Goal: Task Accomplishment & Management: Use online tool/utility

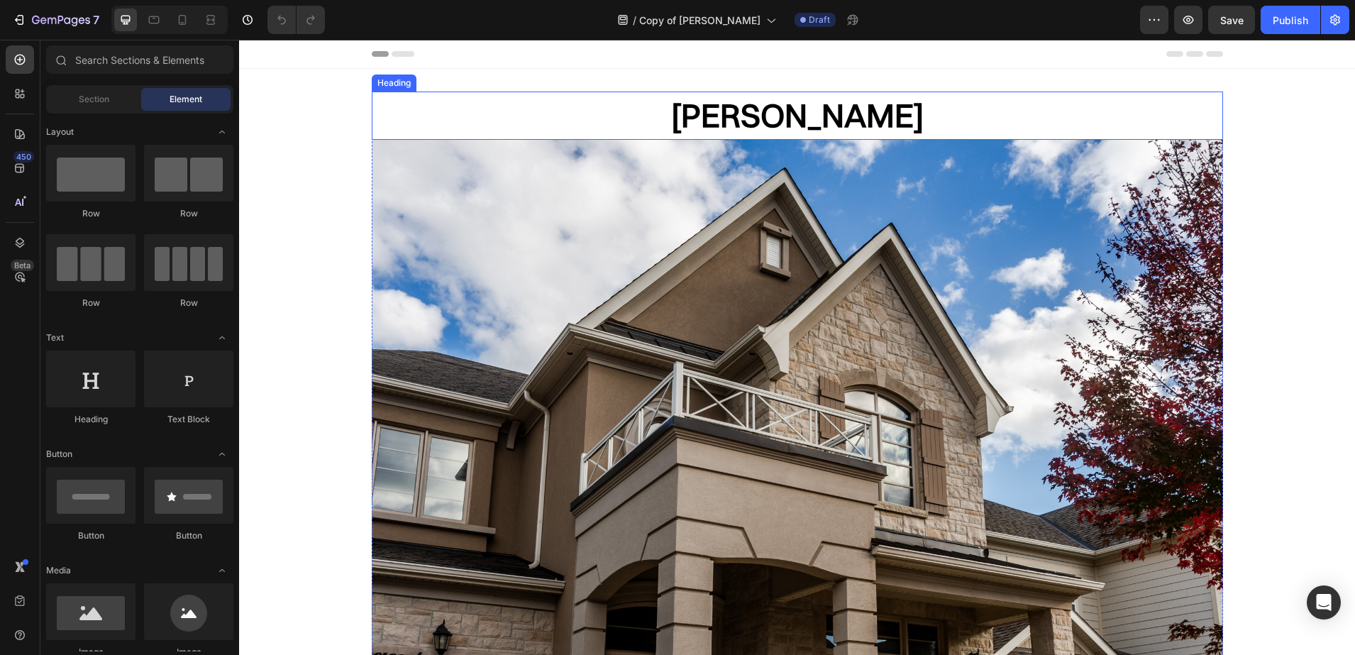
click at [841, 117] on h2 "Ivory Rundle" at bounding box center [797, 116] width 851 height 48
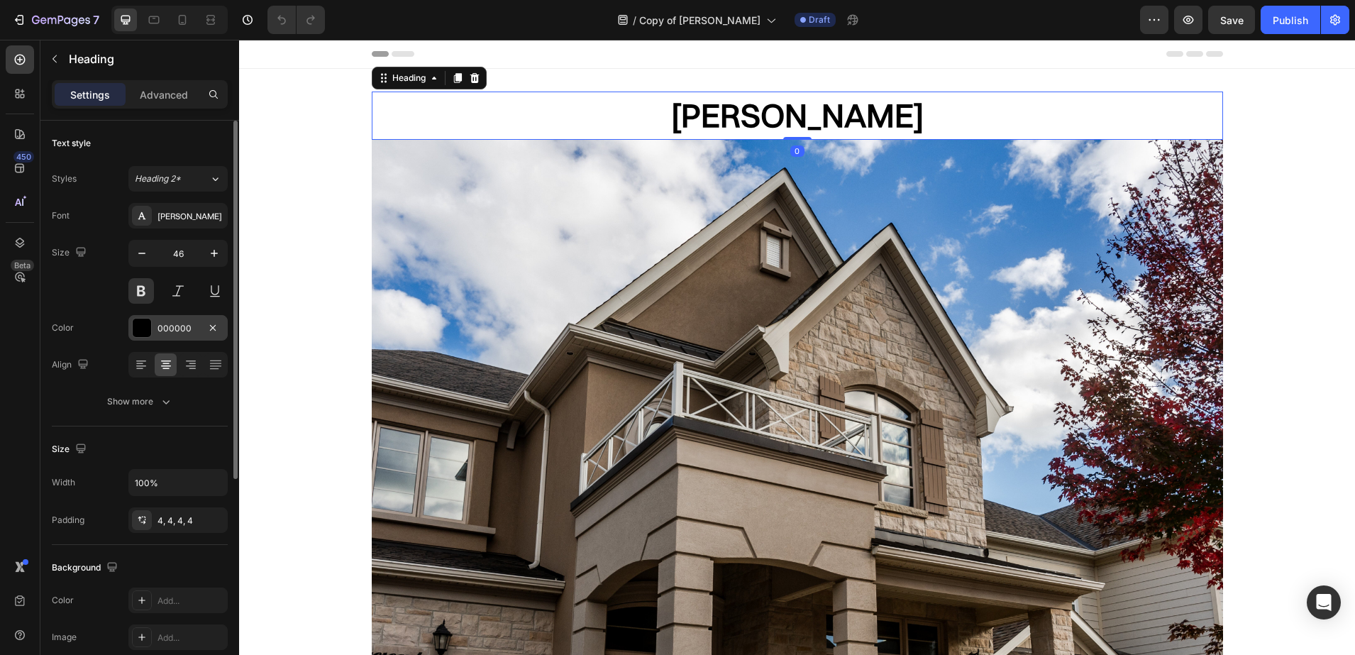
click at [145, 333] on div at bounding box center [142, 328] width 18 height 18
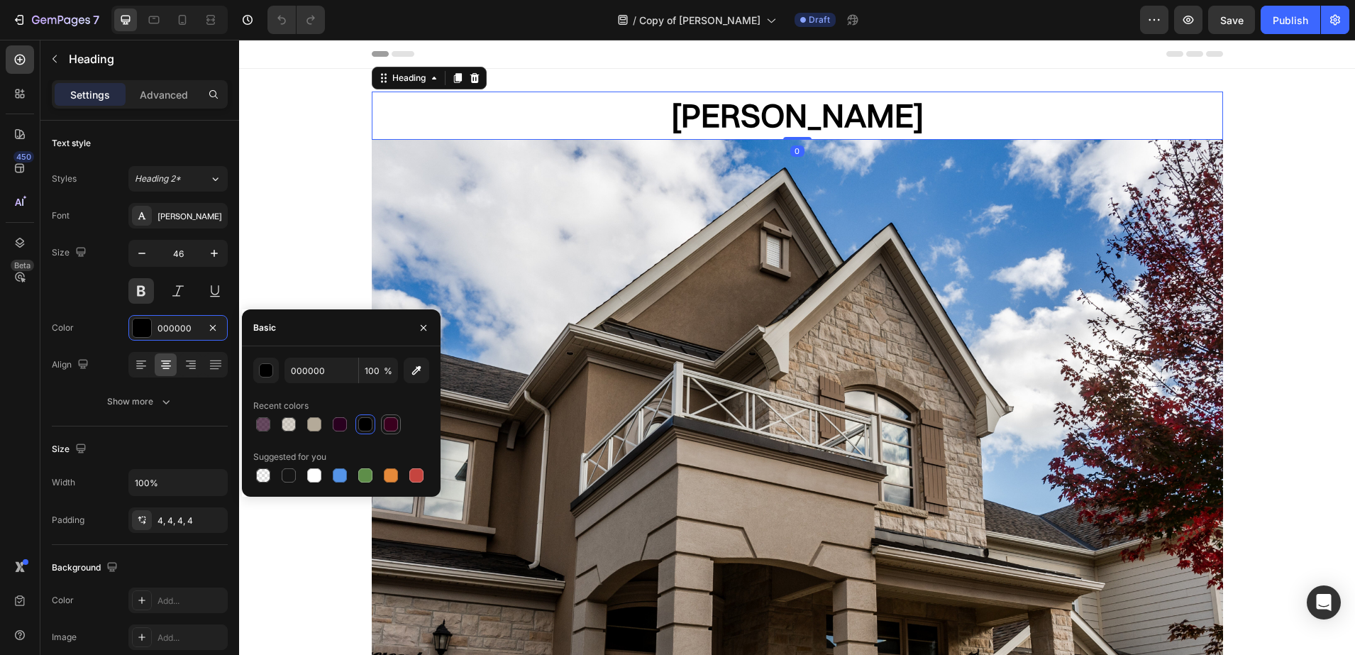
click at [386, 420] on div at bounding box center [391, 424] width 14 height 14
type input "3A001E"
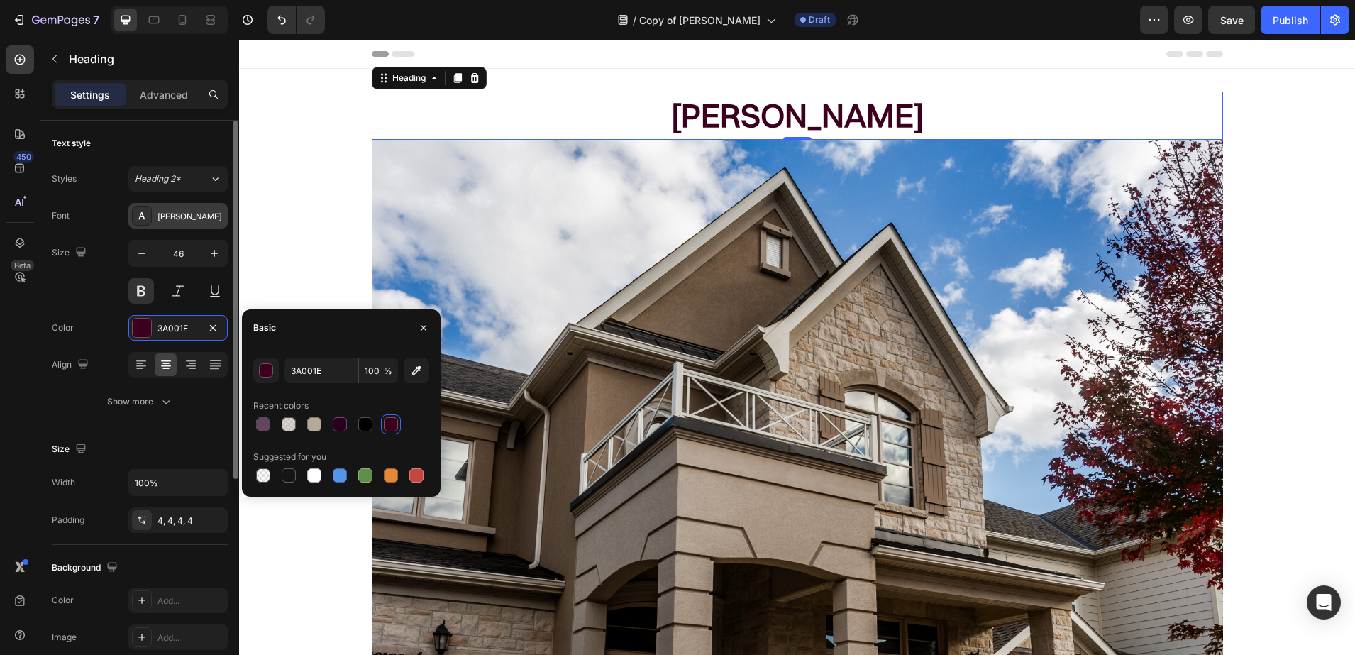
click at [176, 217] on div "[PERSON_NAME]" at bounding box center [191, 216] width 67 height 13
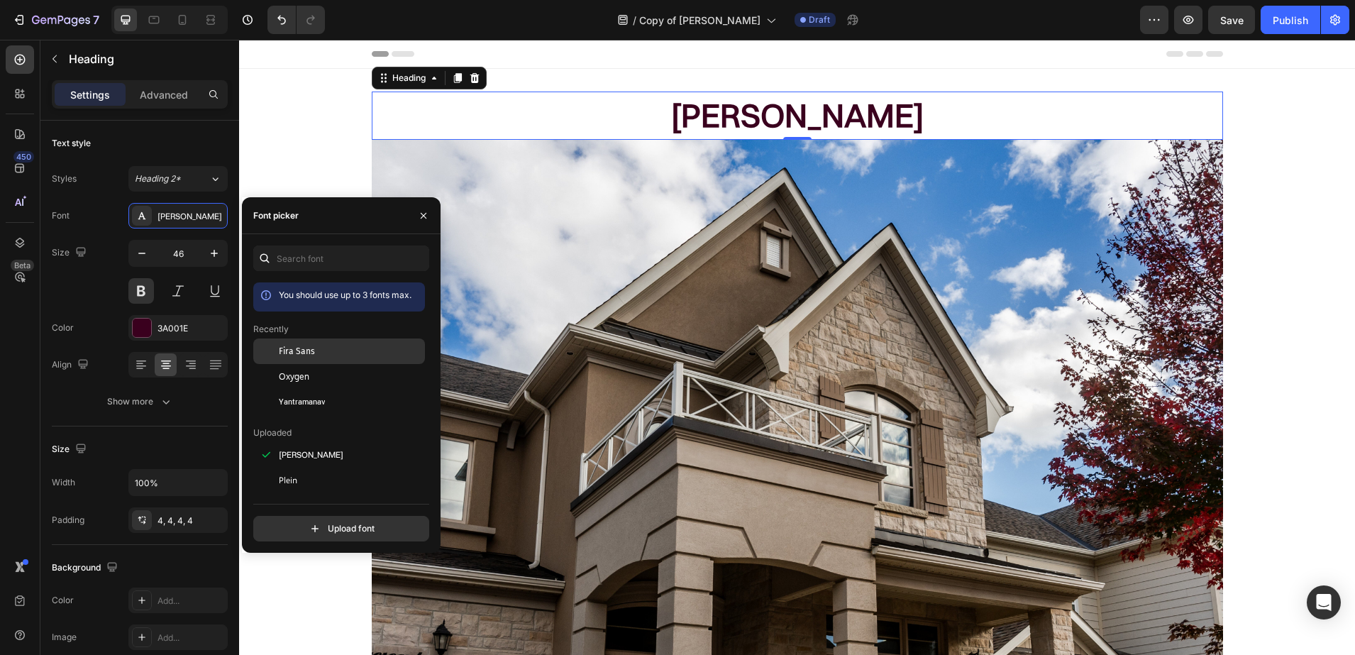
click at [355, 345] on div "Fira Sans" at bounding box center [350, 351] width 143 height 13
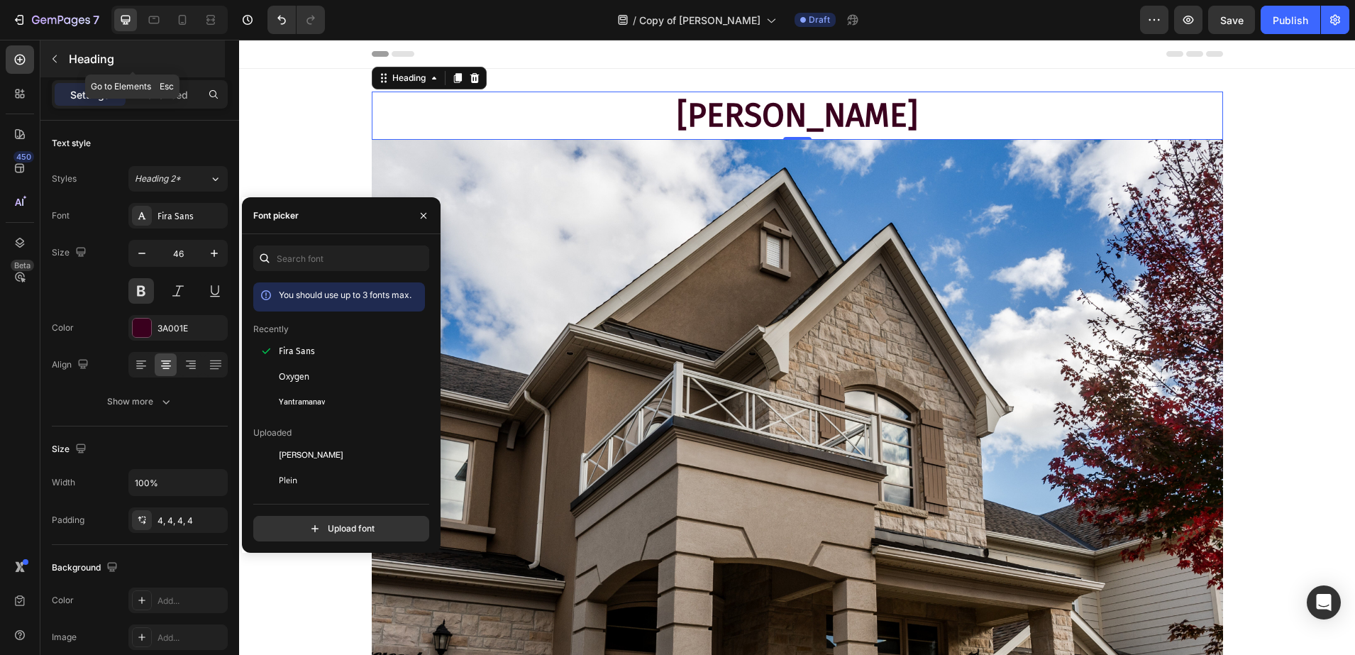
click at [116, 65] on p "Heading" at bounding box center [145, 58] width 153 height 17
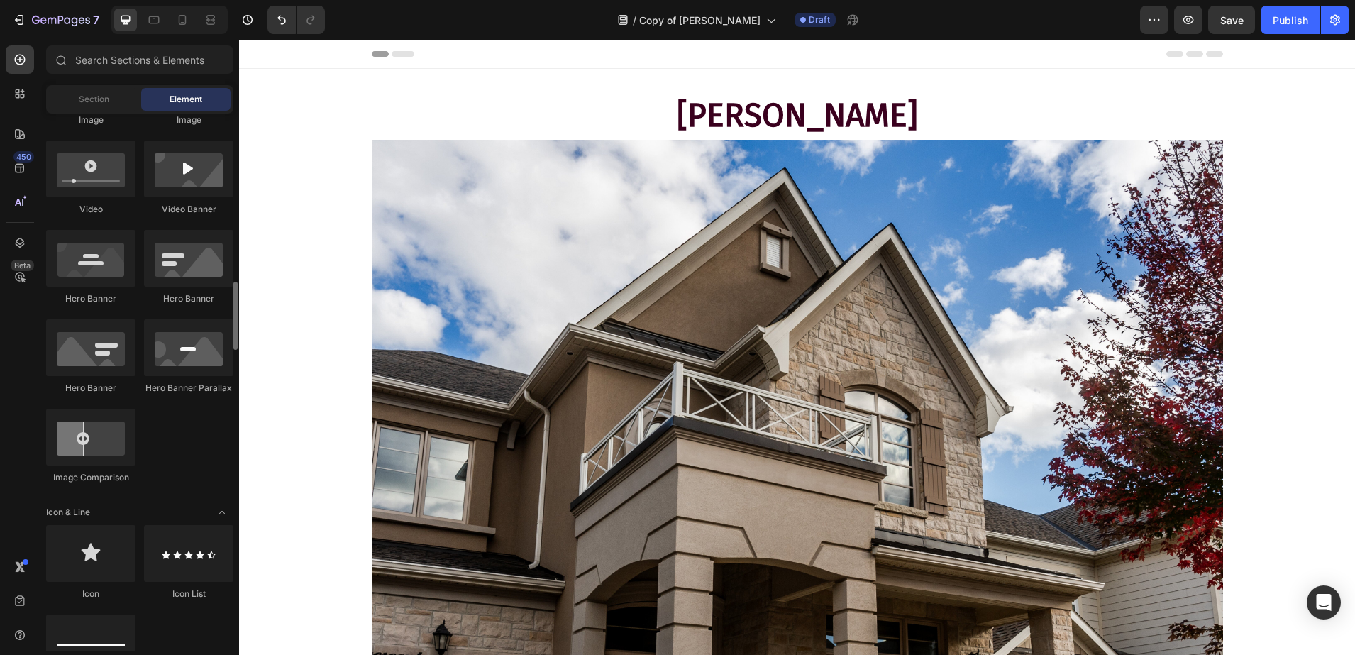
scroll to position [621, 0]
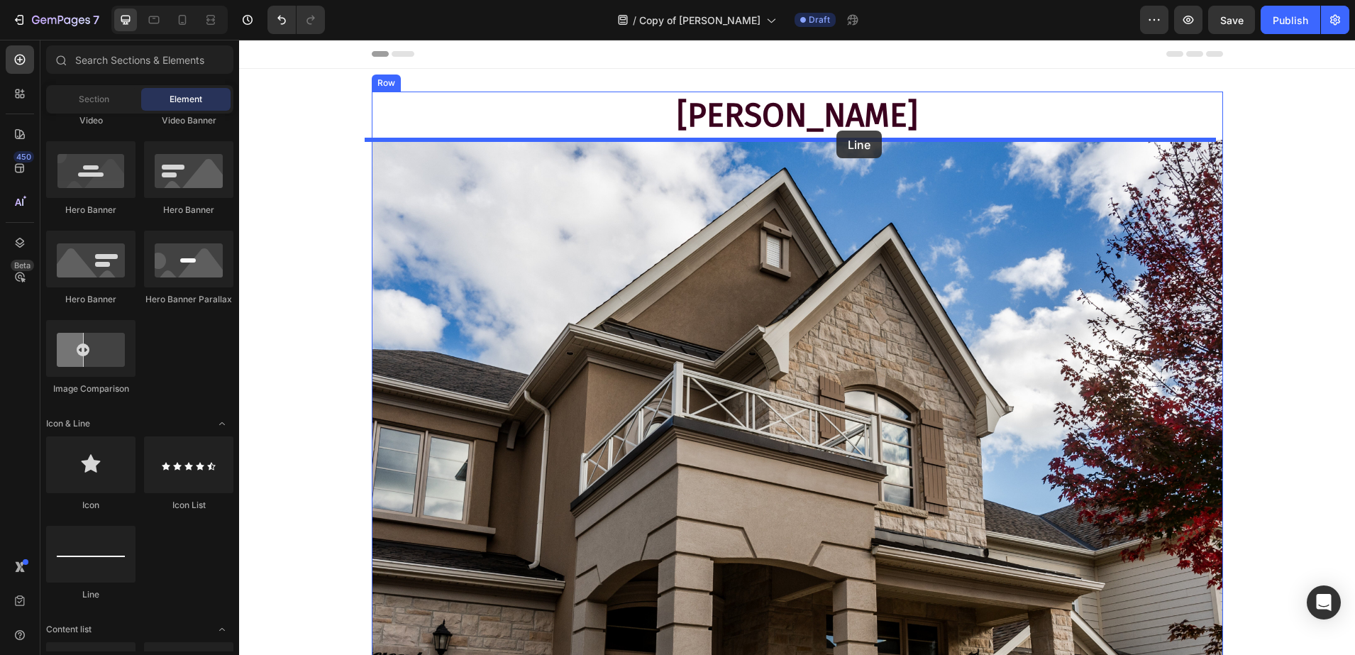
drag, startPoint x: 331, startPoint y: 607, endPoint x: 836, endPoint y: 131, distance: 694.6
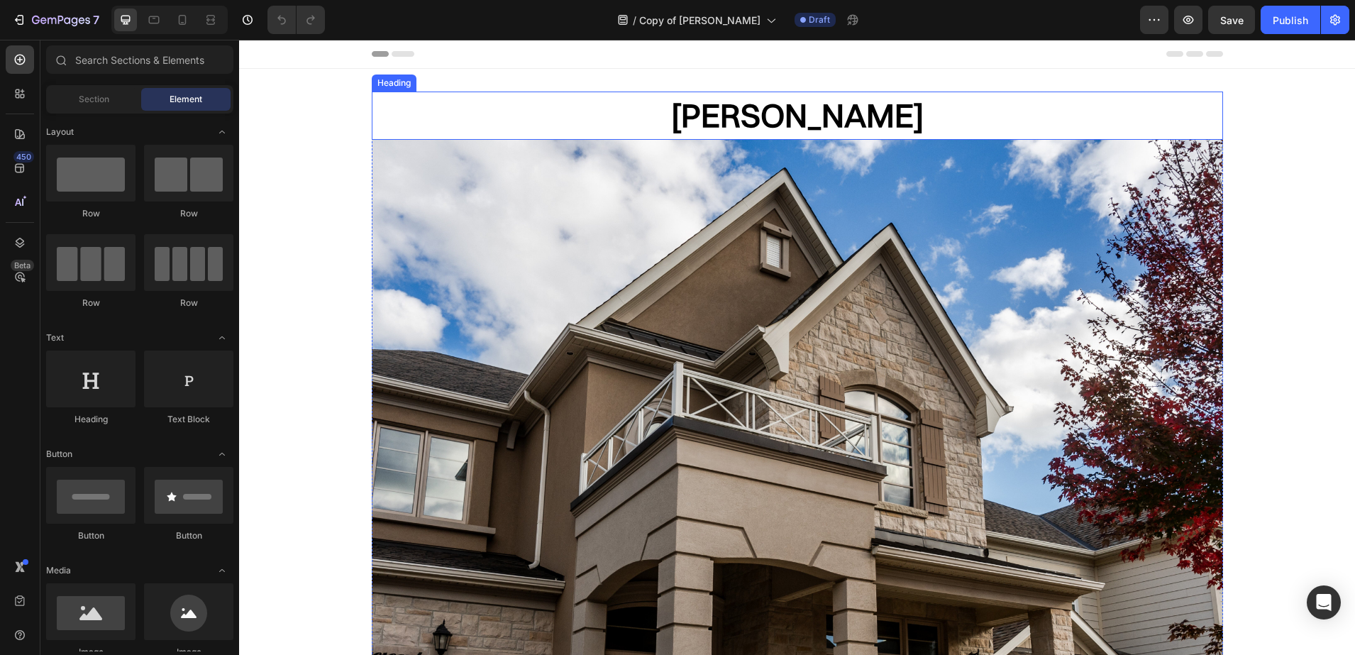
click at [771, 107] on h2 "Ivory Rundle" at bounding box center [797, 116] width 851 height 48
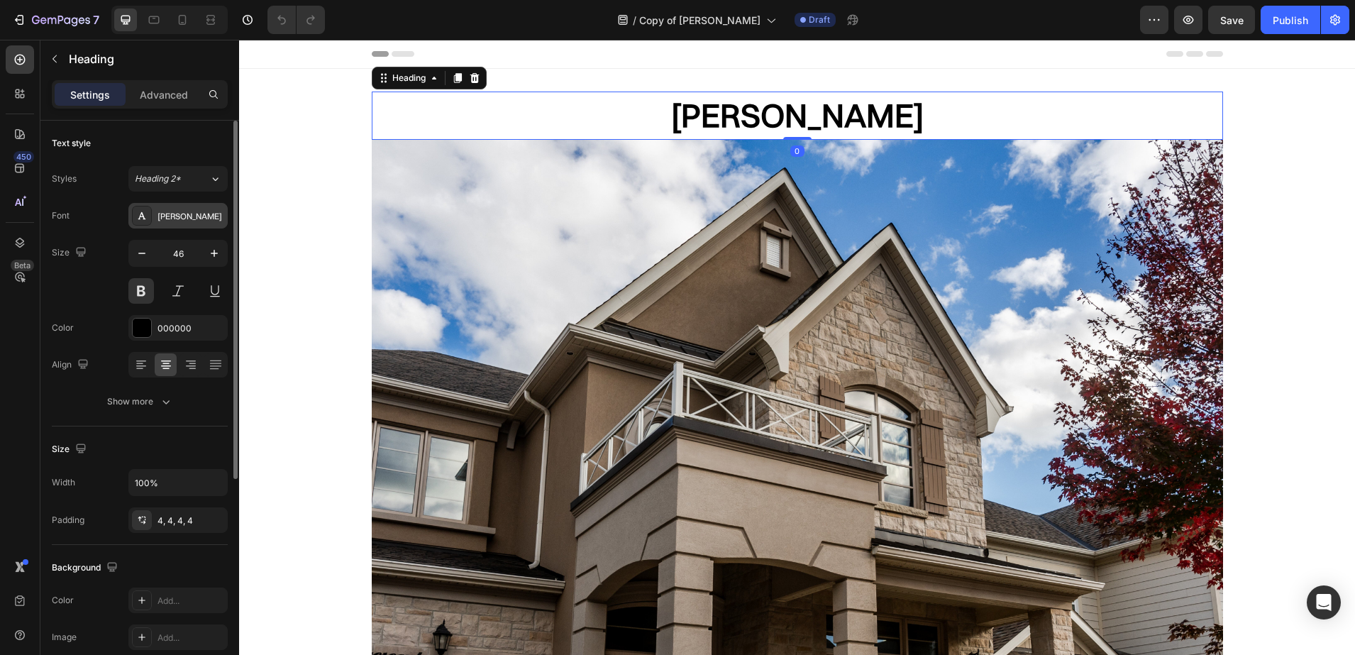
click at [171, 214] on div "[PERSON_NAME]" at bounding box center [191, 216] width 67 height 13
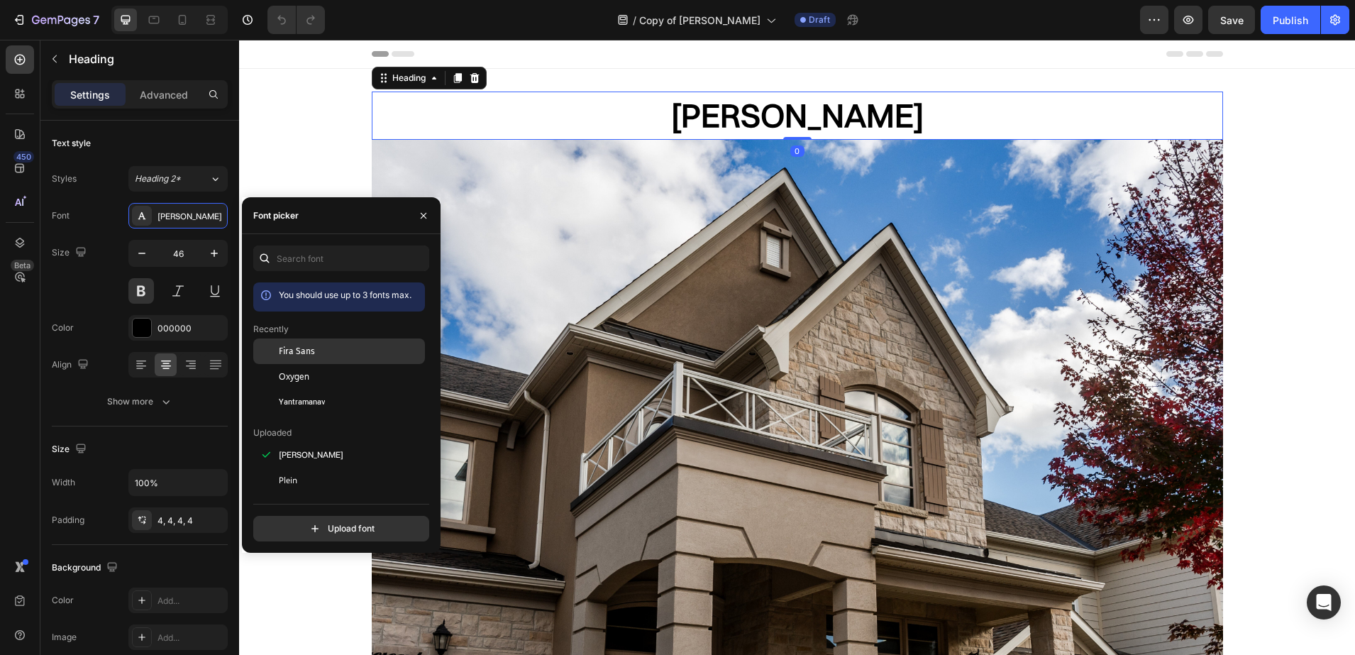
click at [284, 354] on span "Fira Sans" at bounding box center [297, 351] width 36 height 13
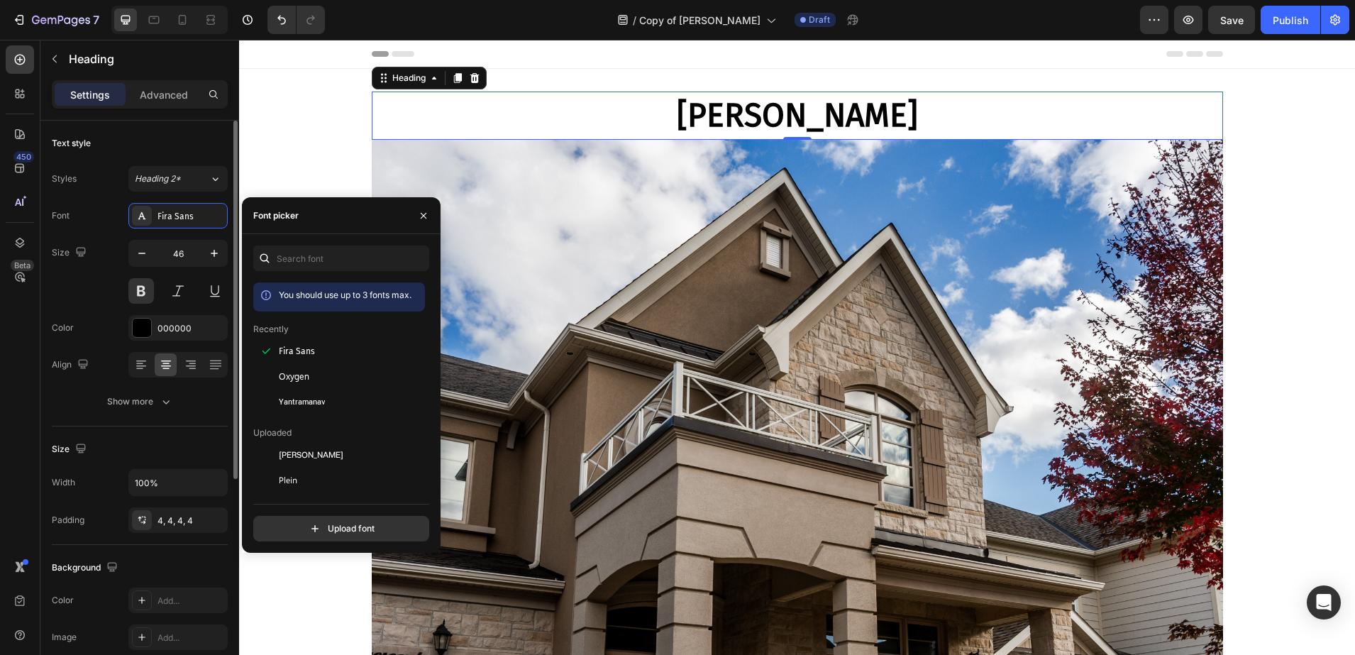
click at [158, 329] on div "000000" at bounding box center [191, 328] width 67 height 13
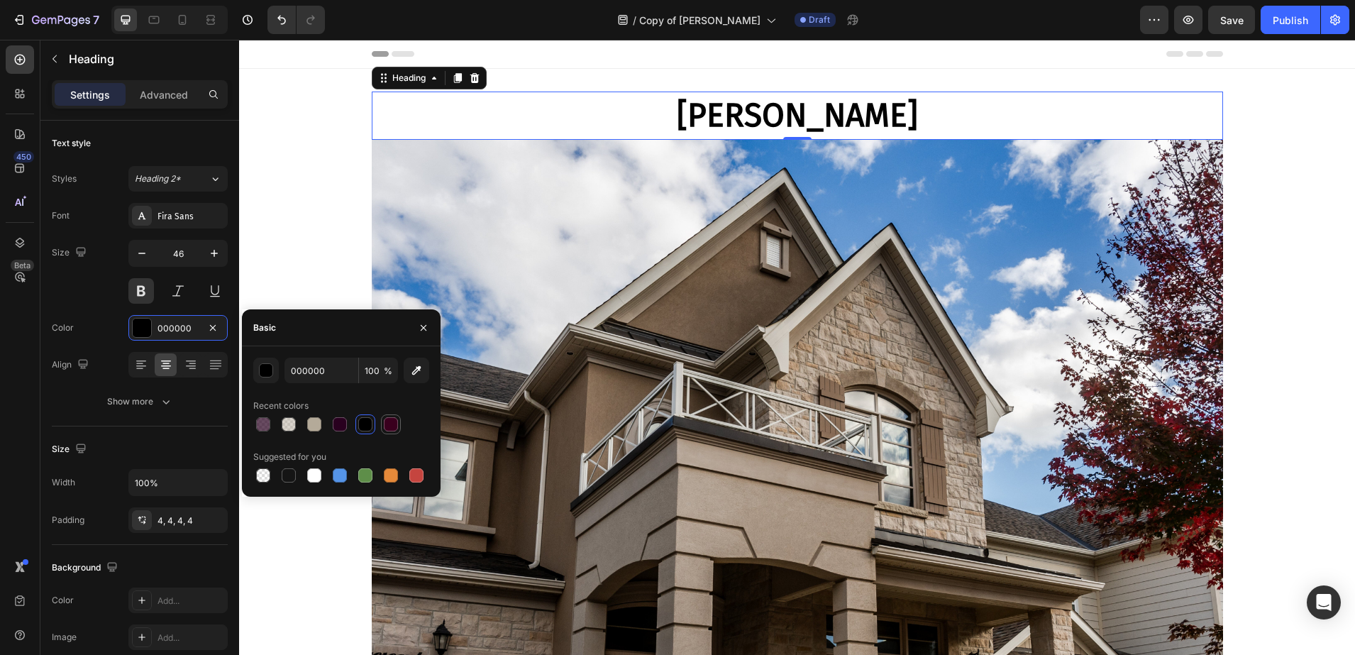
click at [384, 425] on div at bounding box center [391, 424] width 14 height 14
type input "3A001E"
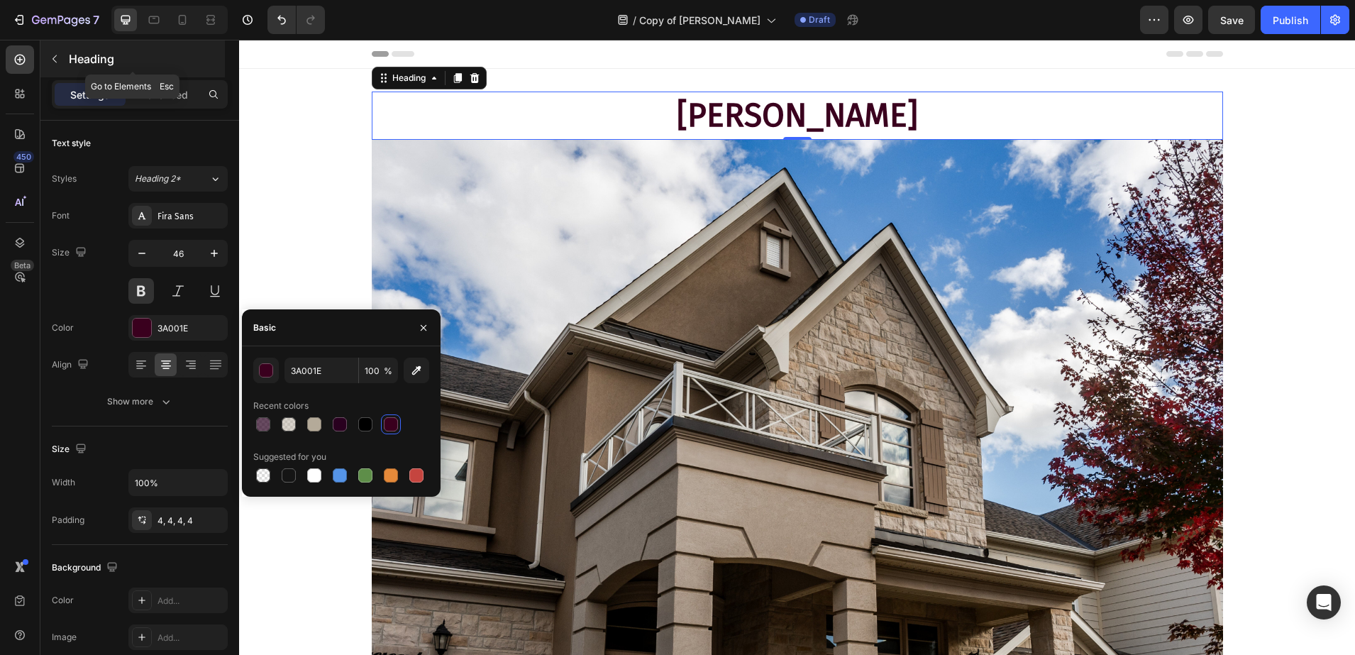
click at [98, 48] on div "Heading" at bounding box center [132, 58] width 184 height 37
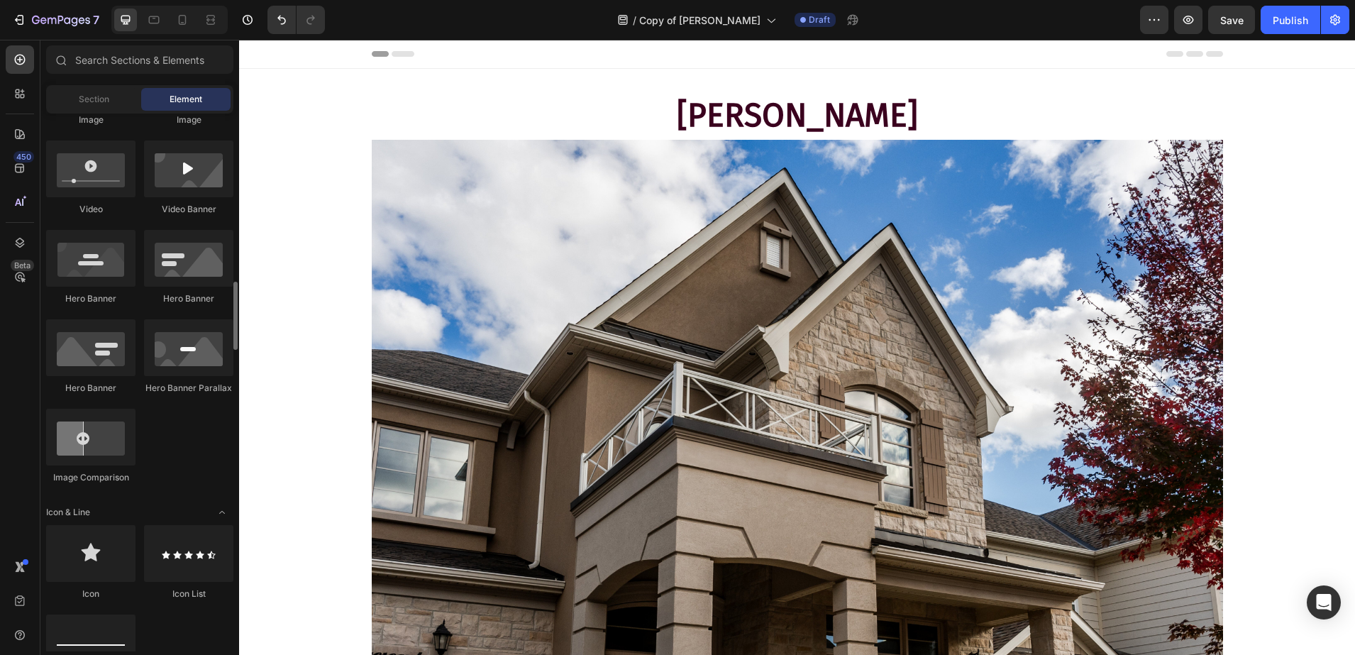
scroll to position [621, 0]
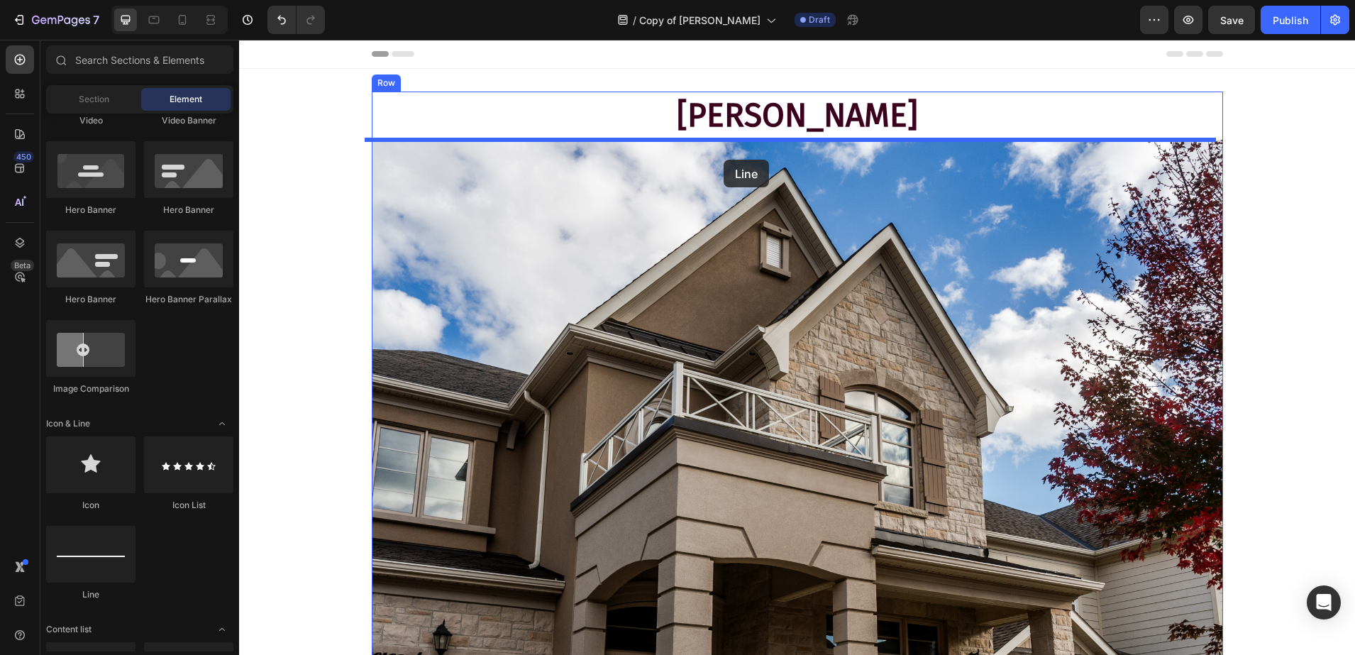
drag, startPoint x: 338, startPoint y: 600, endPoint x: 724, endPoint y: 160, distance: 585.3
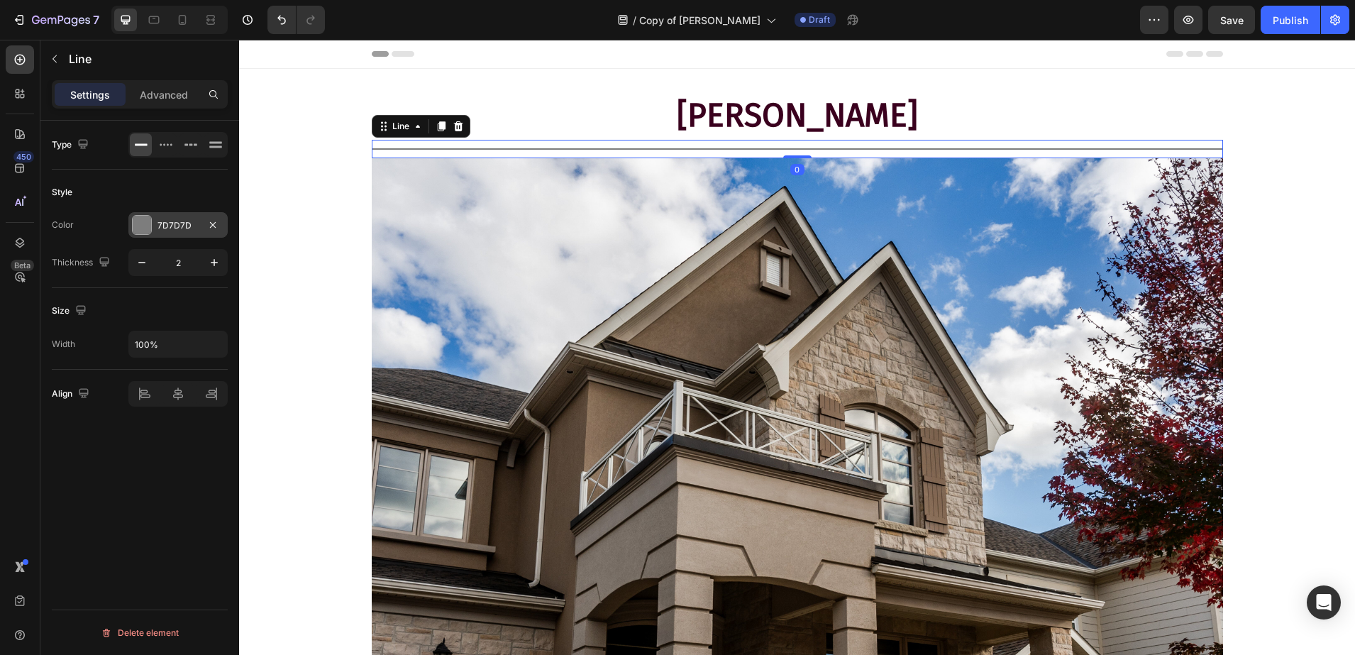
click at [148, 225] on div at bounding box center [142, 225] width 18 height 18
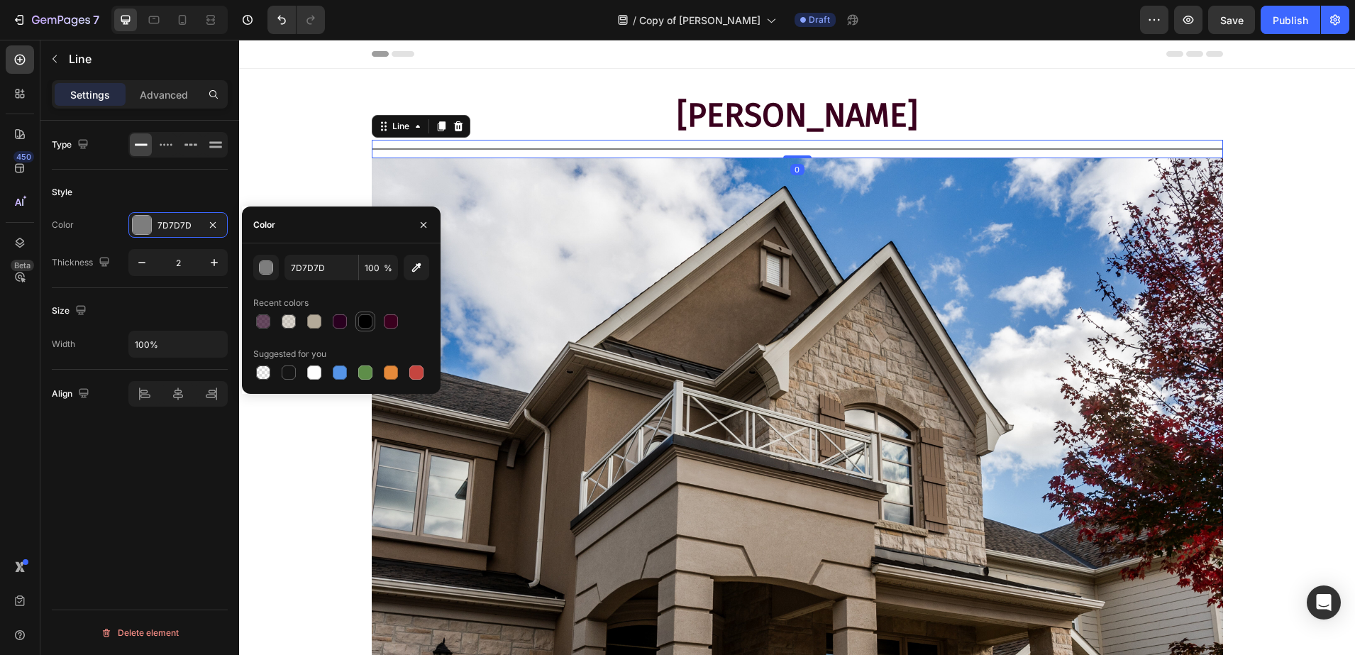
click at [368, 321] on div at bounding box center [365, 321] width 14 height 14
type input "000000"
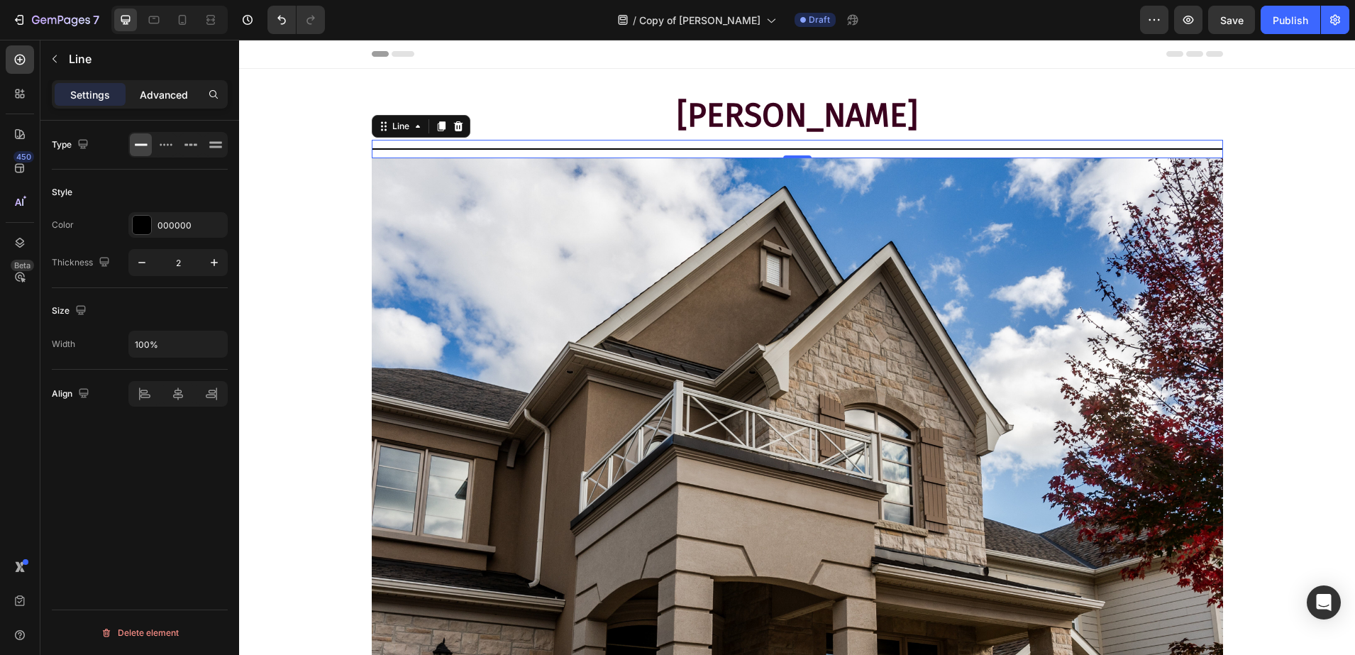
click at [163, 94] on p "Advanced" at bounding box center [164, 94] width 48 height 15
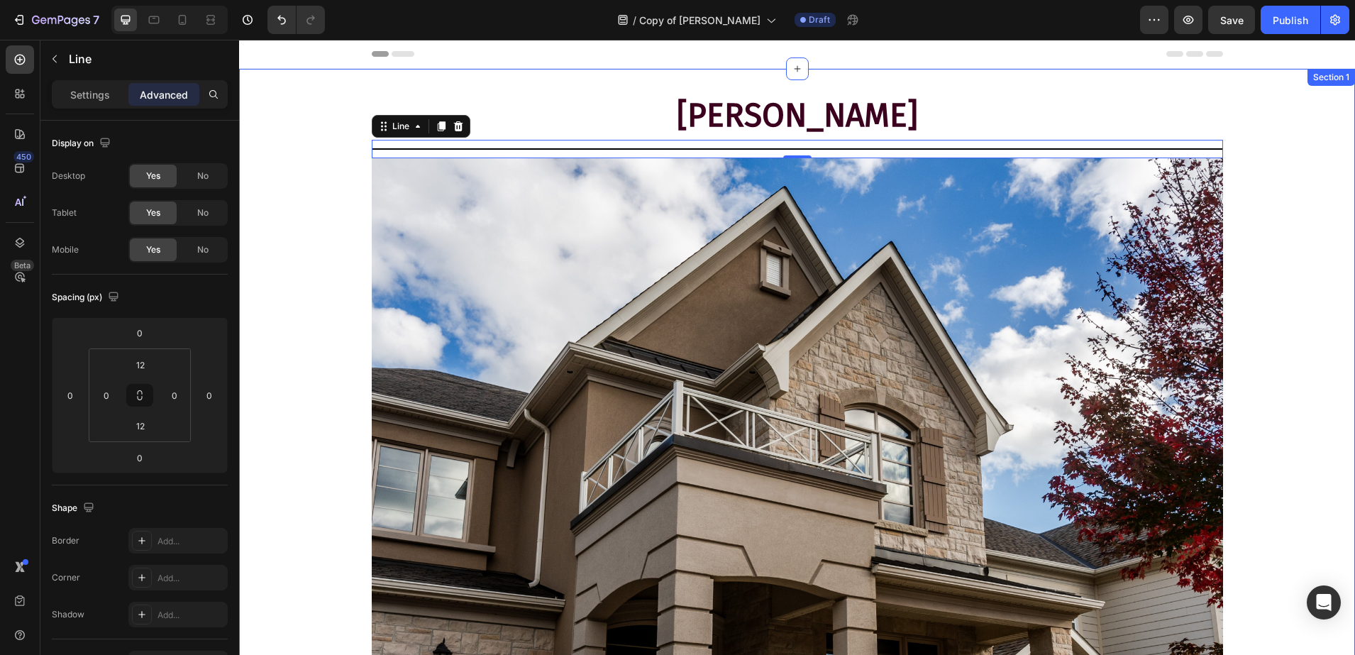
click at [275, 212] on div "Ivory Rundle Heading Title Line 0 Image Row The NST Ivory Rundle natural stone …" at bounding box center [797, 599] width 1116 height 1014
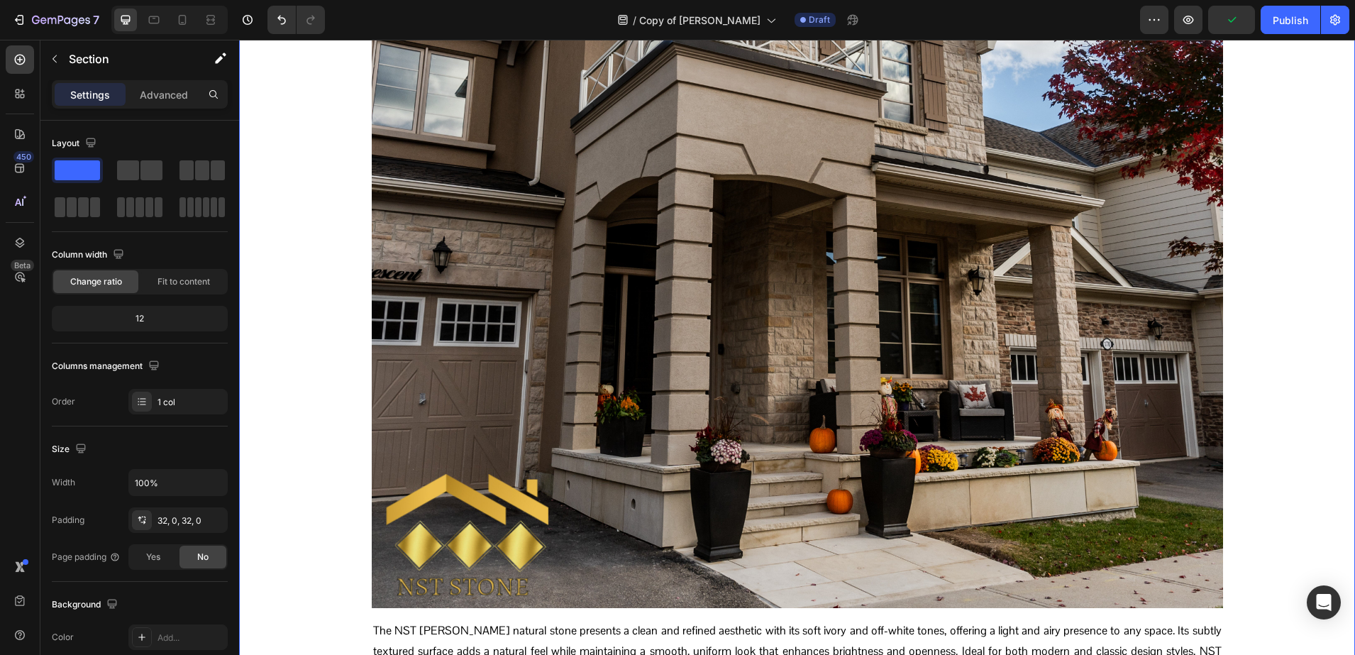
scroll to position [798, 0]
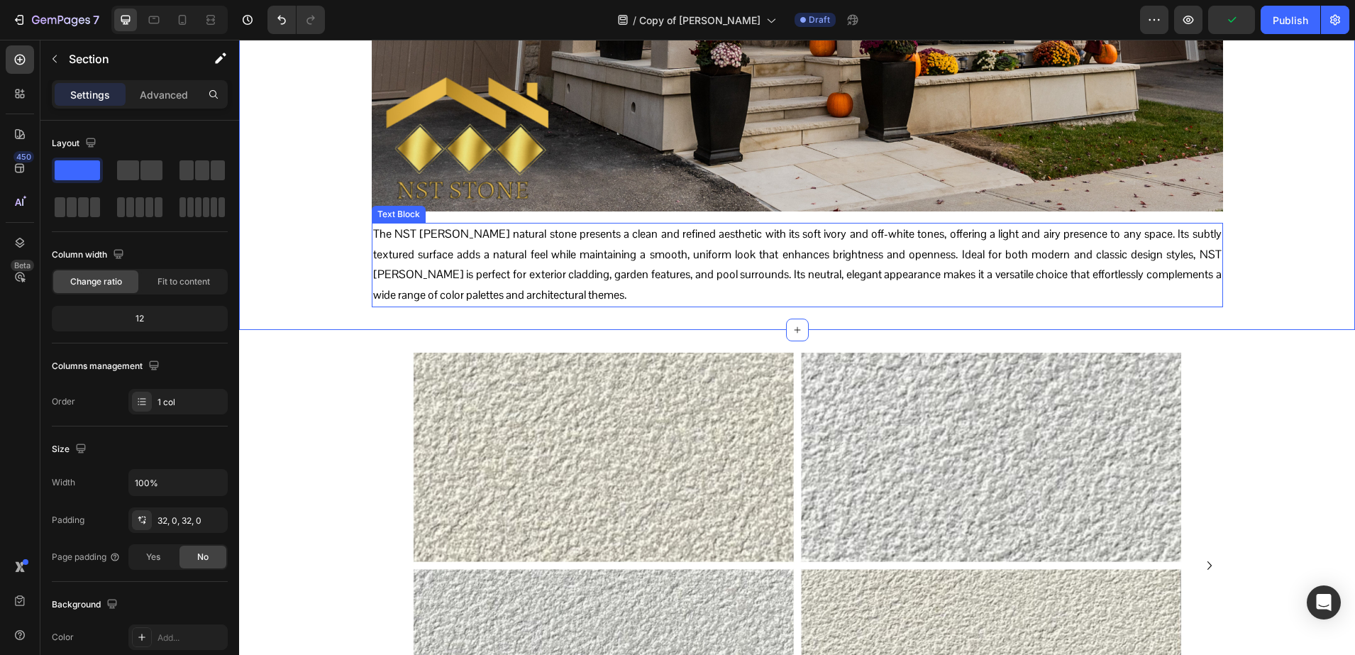
click at [482, 275] on p "The NST Ivory Rundle natural stone presents a clean and refined aesthetic with …" at bounding box center [797, 265] width 849 height 82
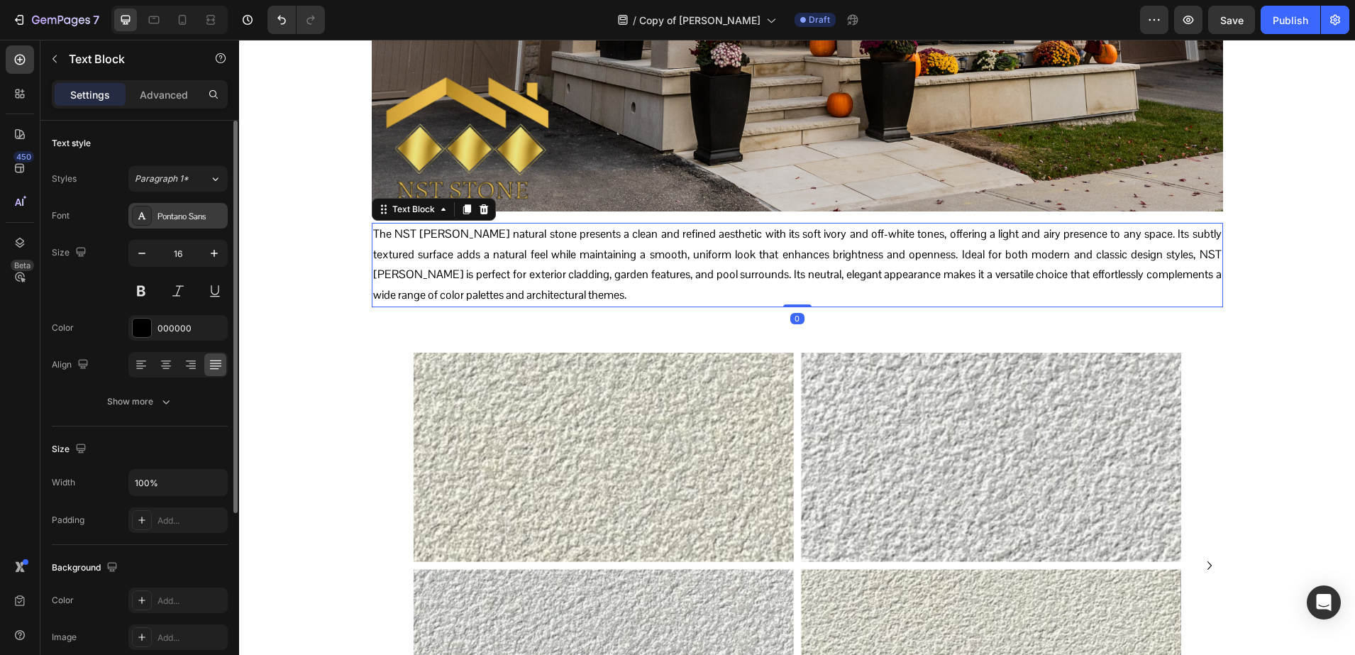
click at [182, 204] on div "Pontano Sans" at bounding box center [177, 216] width 99 height 26
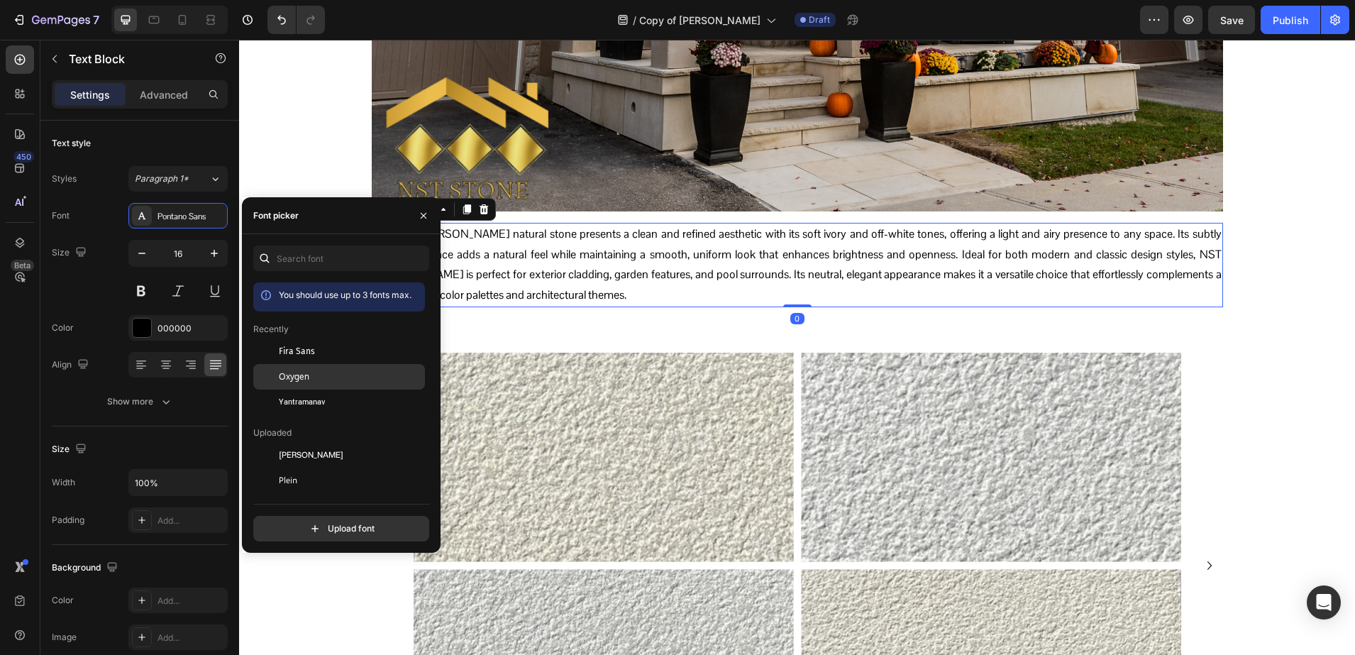
click at [282, 519] on div "Oxygen" at bounding box center [339, 532] width 172 height 26
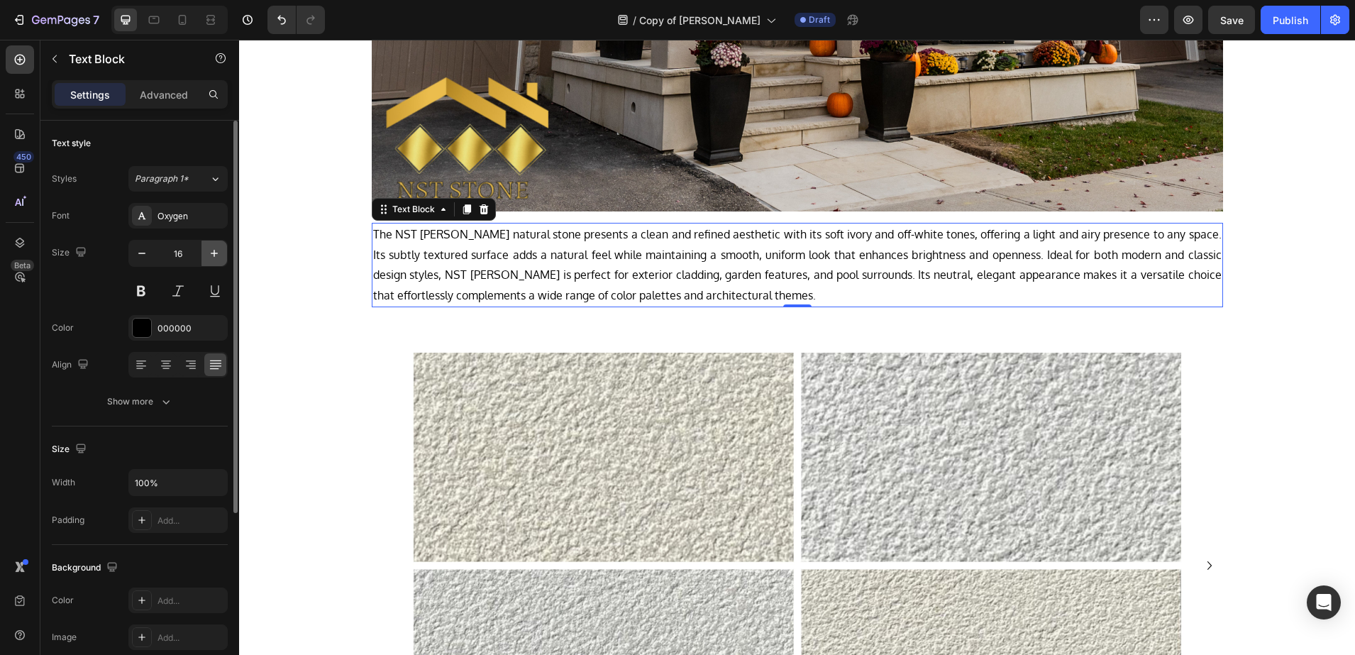
click at [217, 255] on icon "button" at bounding box center [214, 253] width 14 height 14
type input "17"
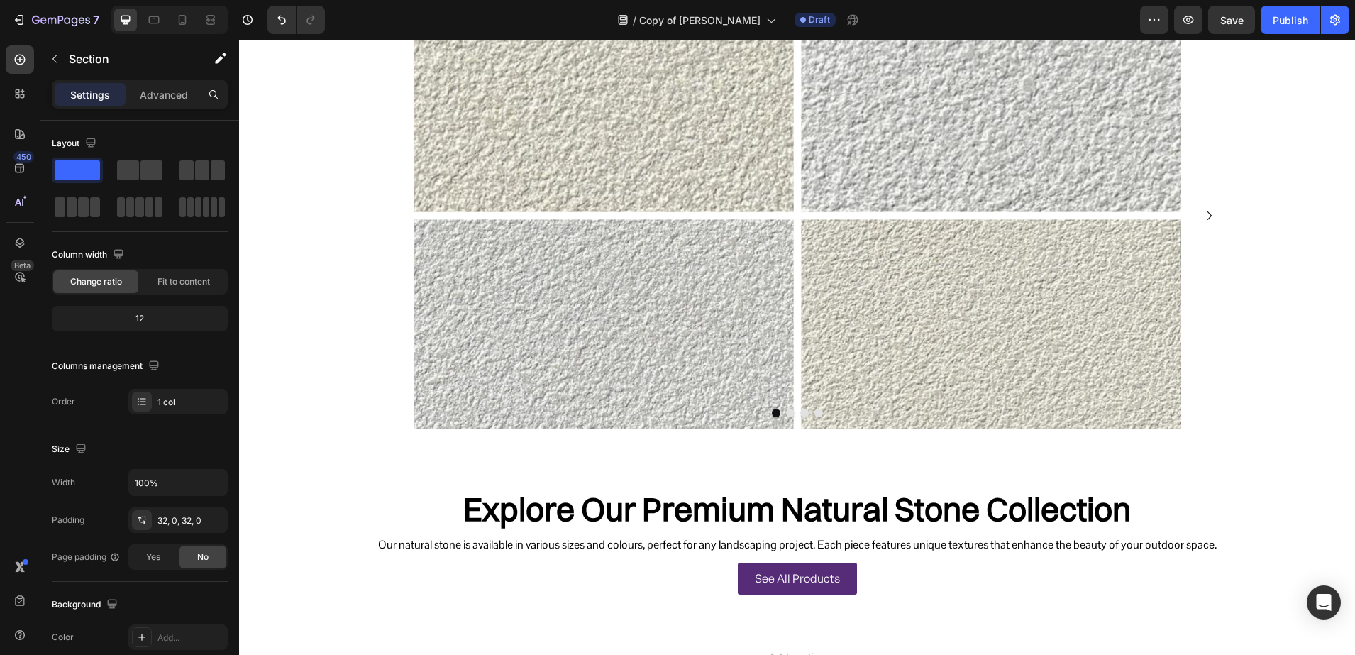
scroll to position [1064, 0]
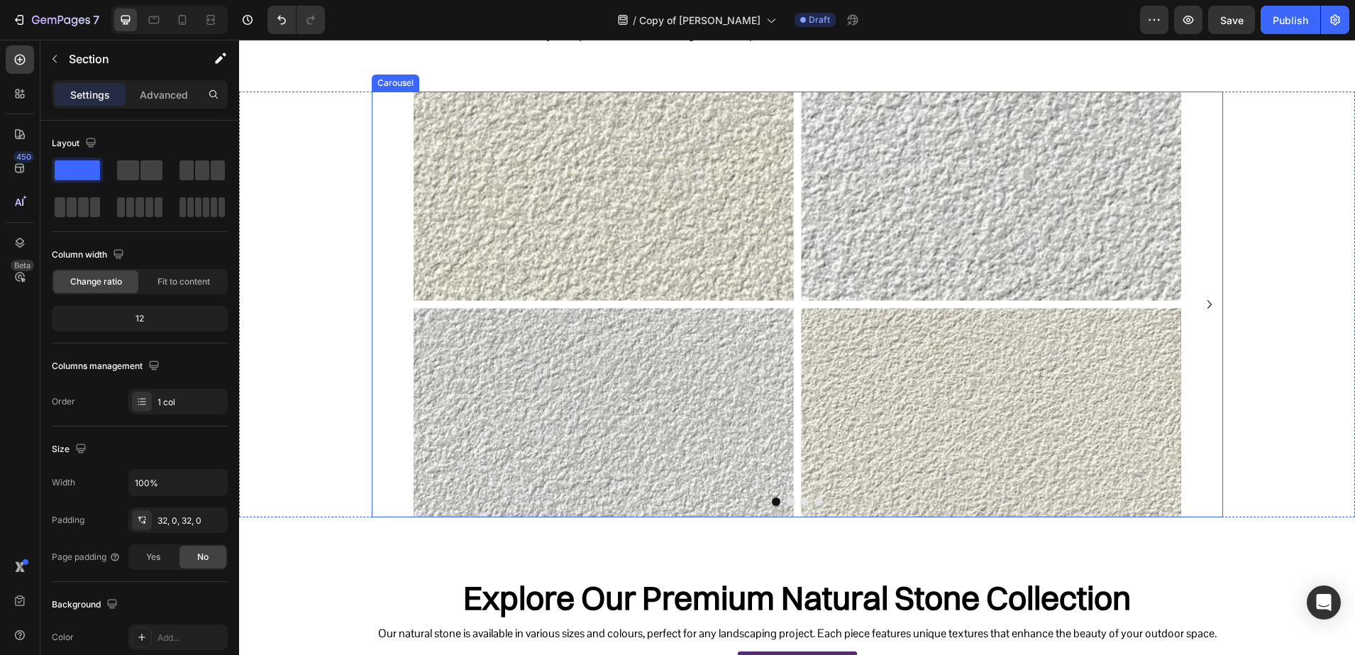
click at [1205, 299] on icon "Carousel Next Arrow" at bounding box center [1209, 304] width 17 height 17
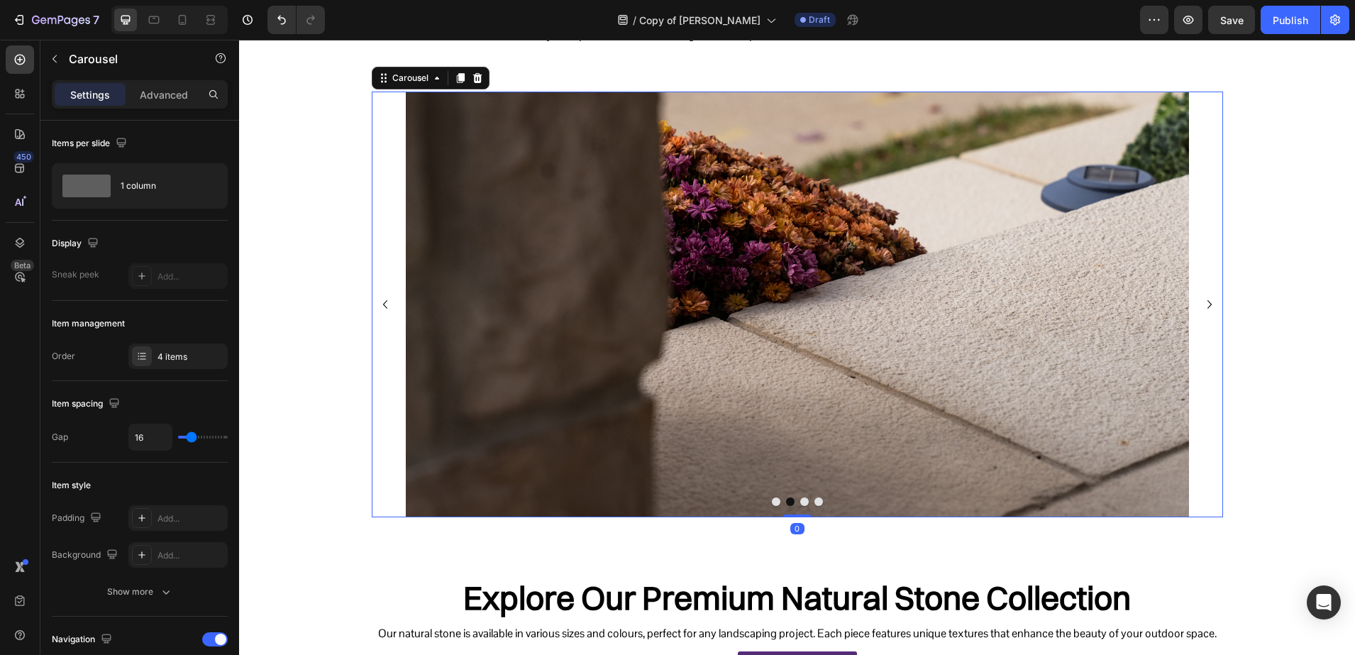
click at [1205, 299] on icon "Carousel Next Arrow" at bounding box center [1209, 304] width 17 height 17
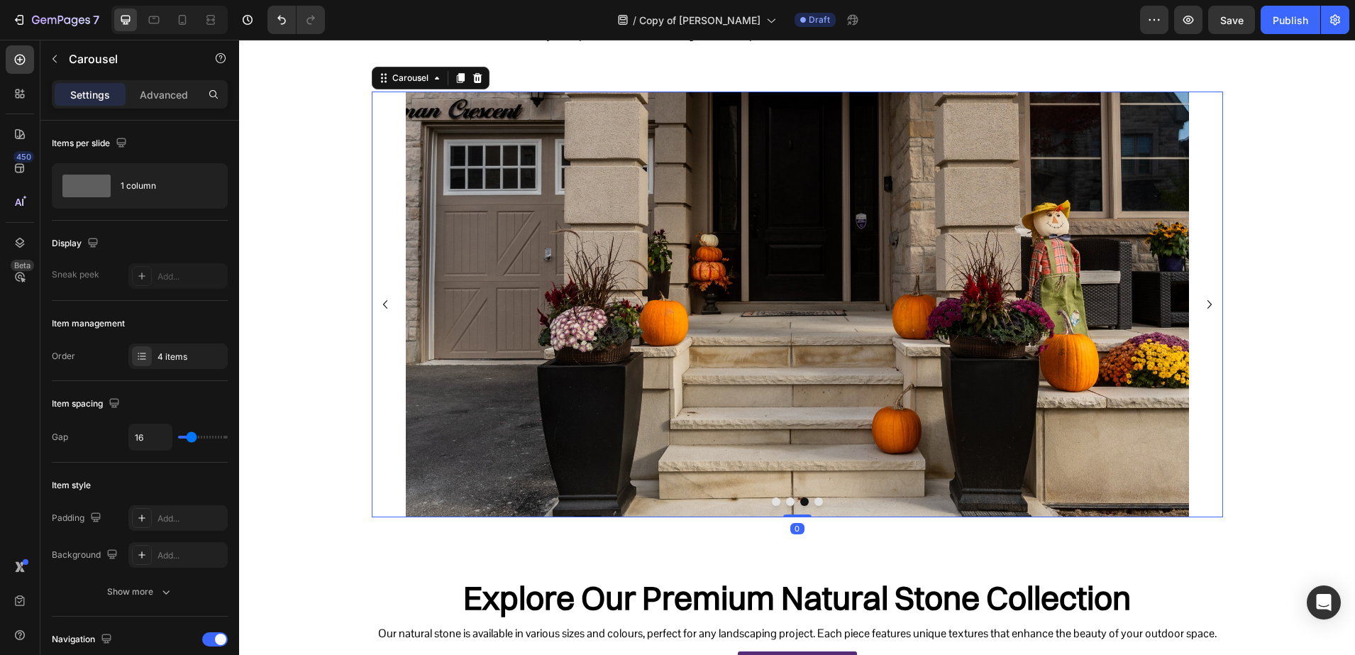
click at [1205, 299] on icon "Carousel Next Arrow" at bounding box center [1209, 304] width 17 height 17
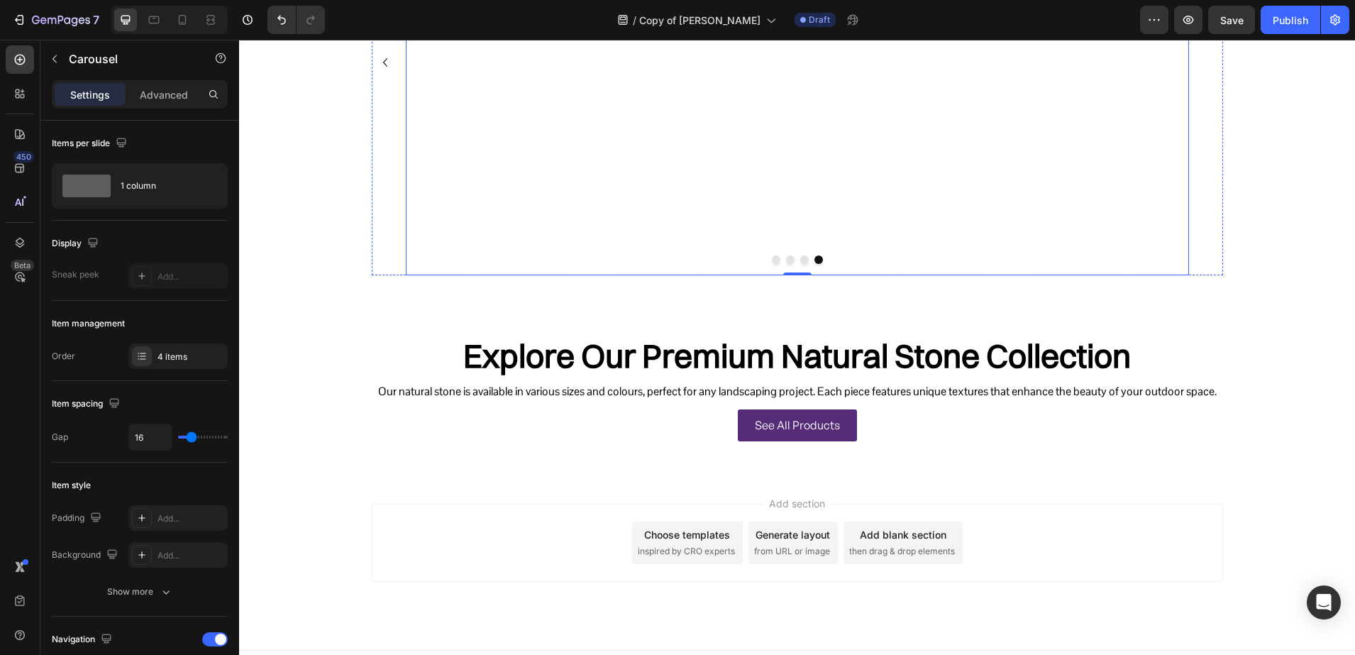
scroll to position [1331, 0]
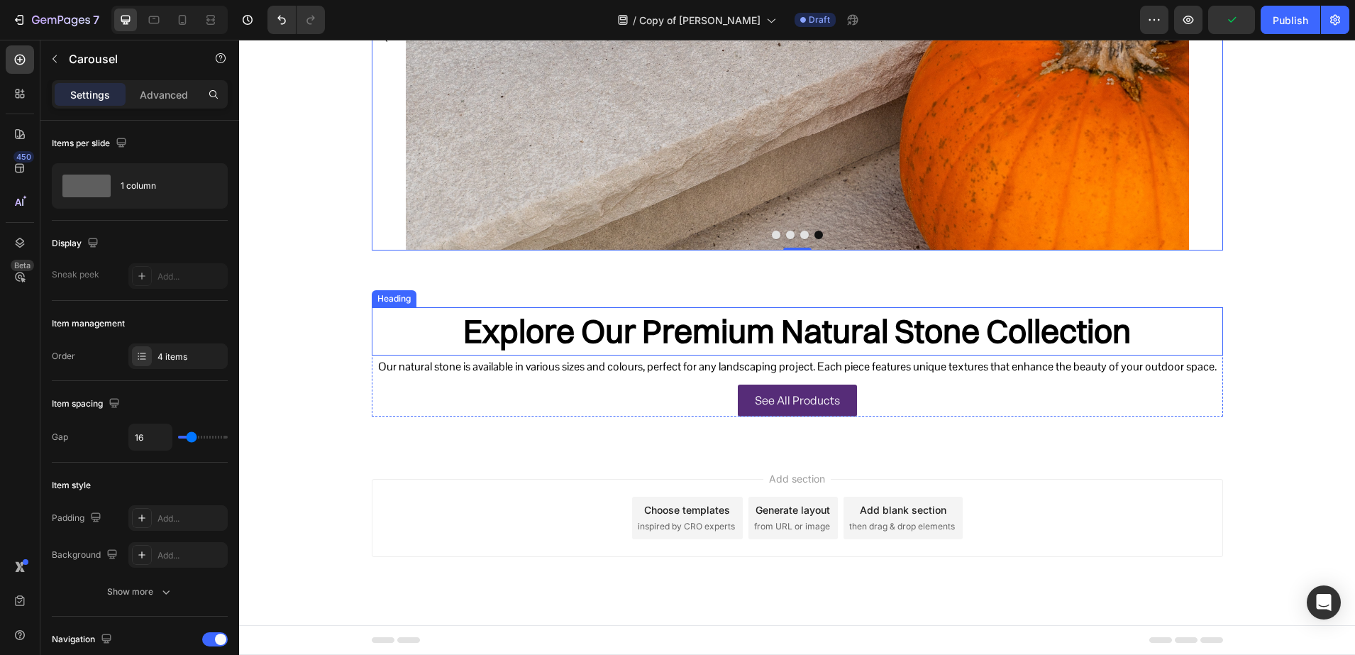
click at [654, 336] on h2 "Explore Our Premium Natural Stone Collection" at bounding box center [797, 331] width 851 height 48
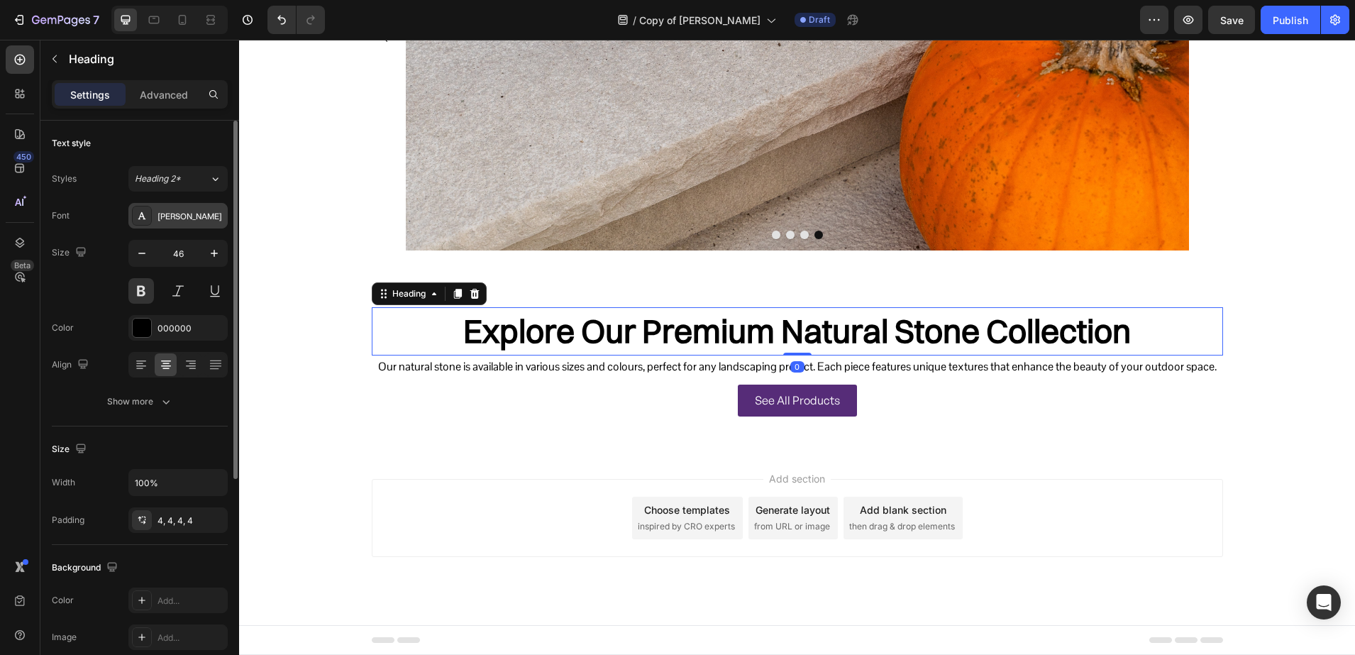
click at [175, 227] on div "[PERSON_NAME]" at bounding box center [177, 216] width 99 height 26
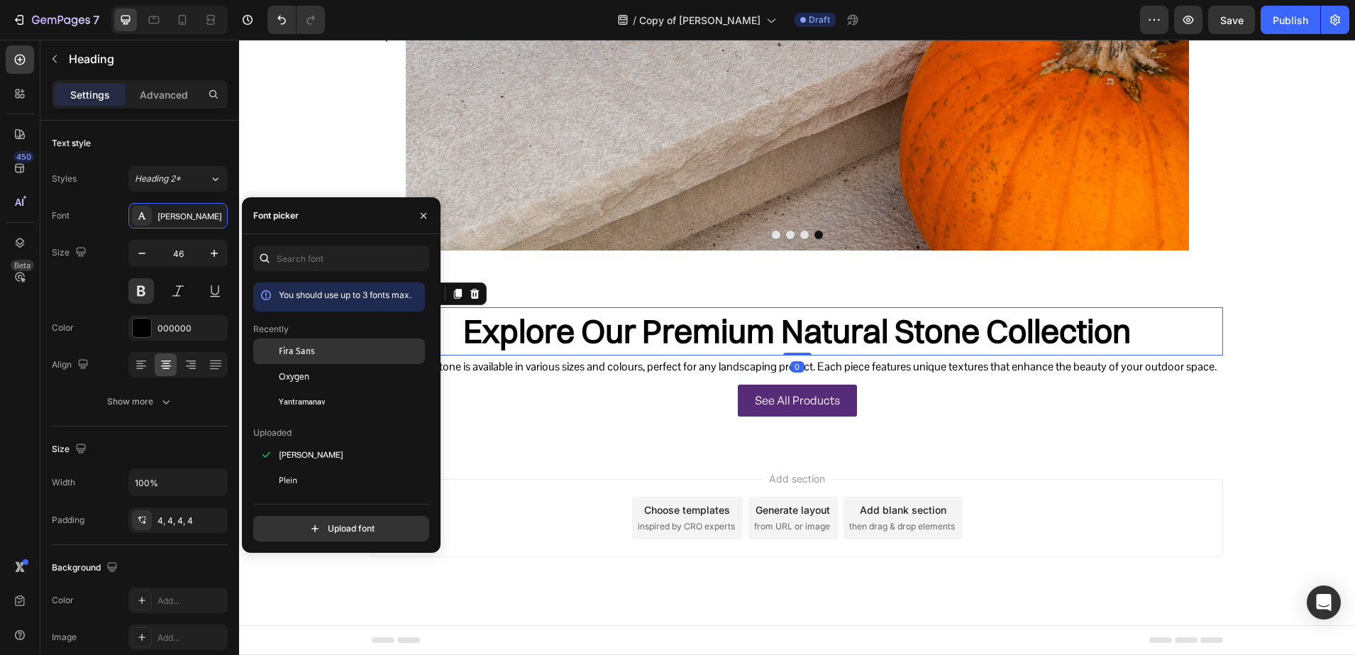
click at [302, 357] on span "Fira Sans" at bounding box center [297, 351] width 36 height 13
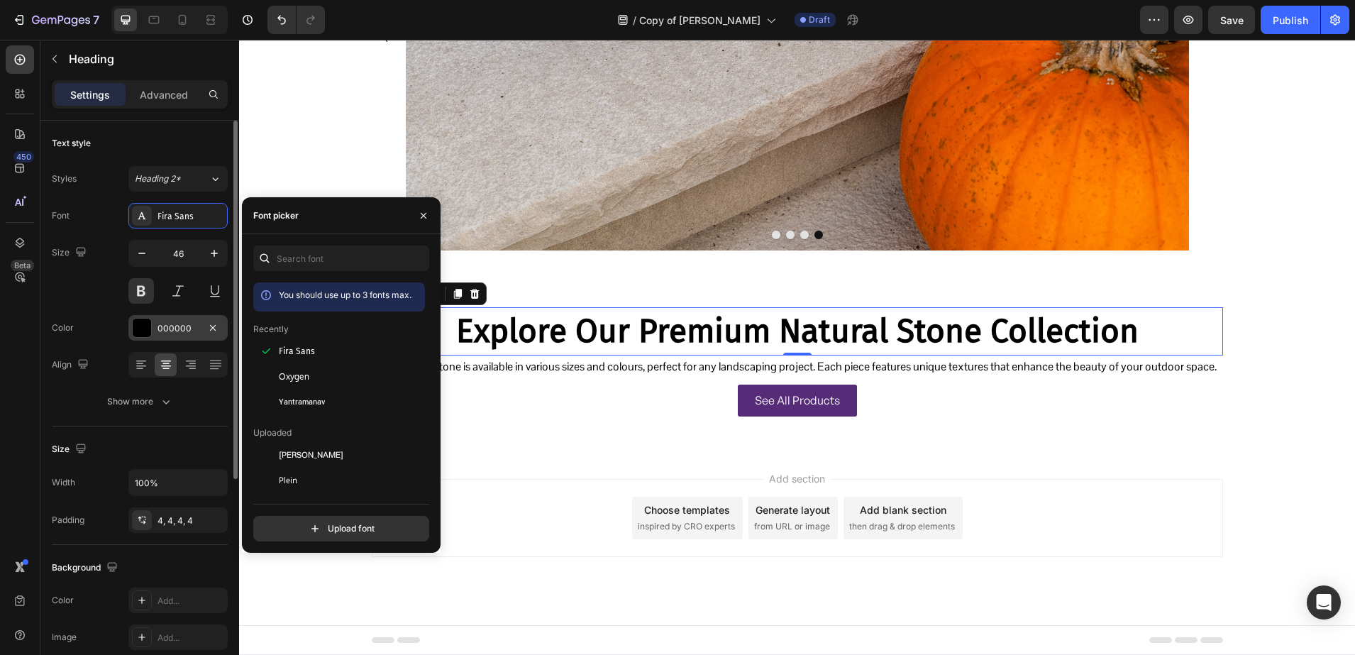
click at [145, 331] on div at bounding box center [142, 328] width 18 height 18
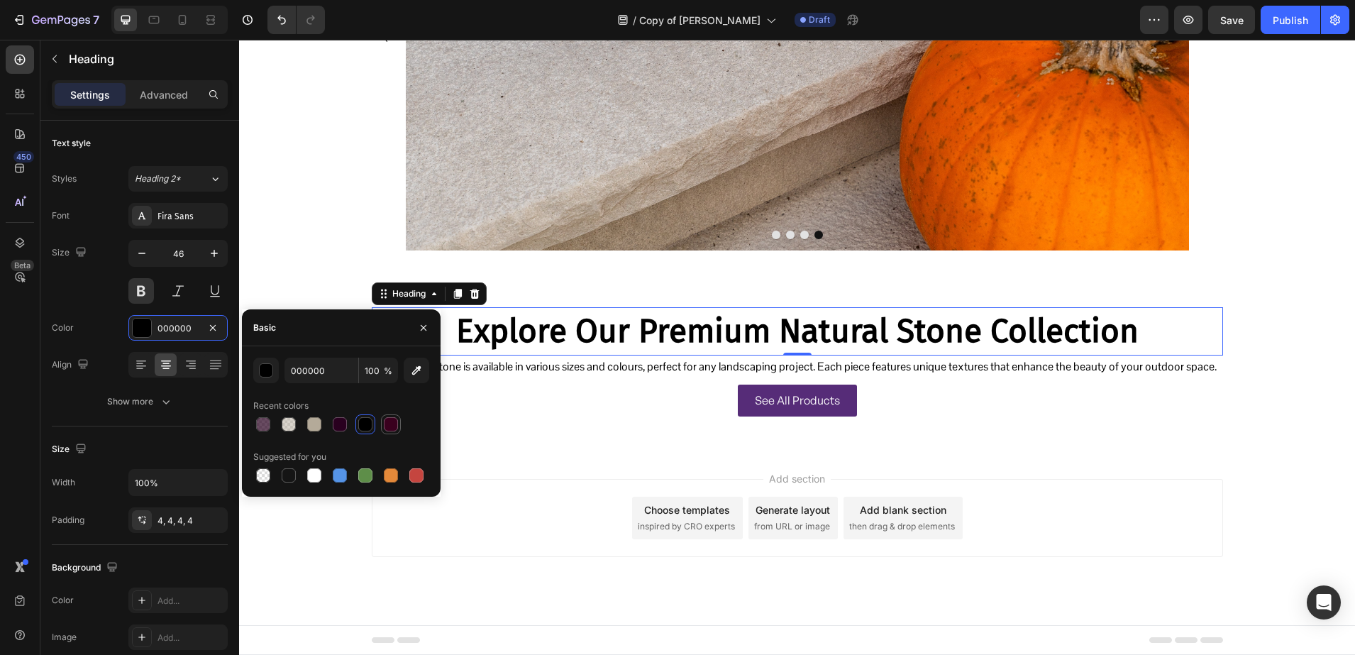
click at [386, 427] on div at bounding box center [391, 424] width 14 height 14
type input "3A001E"
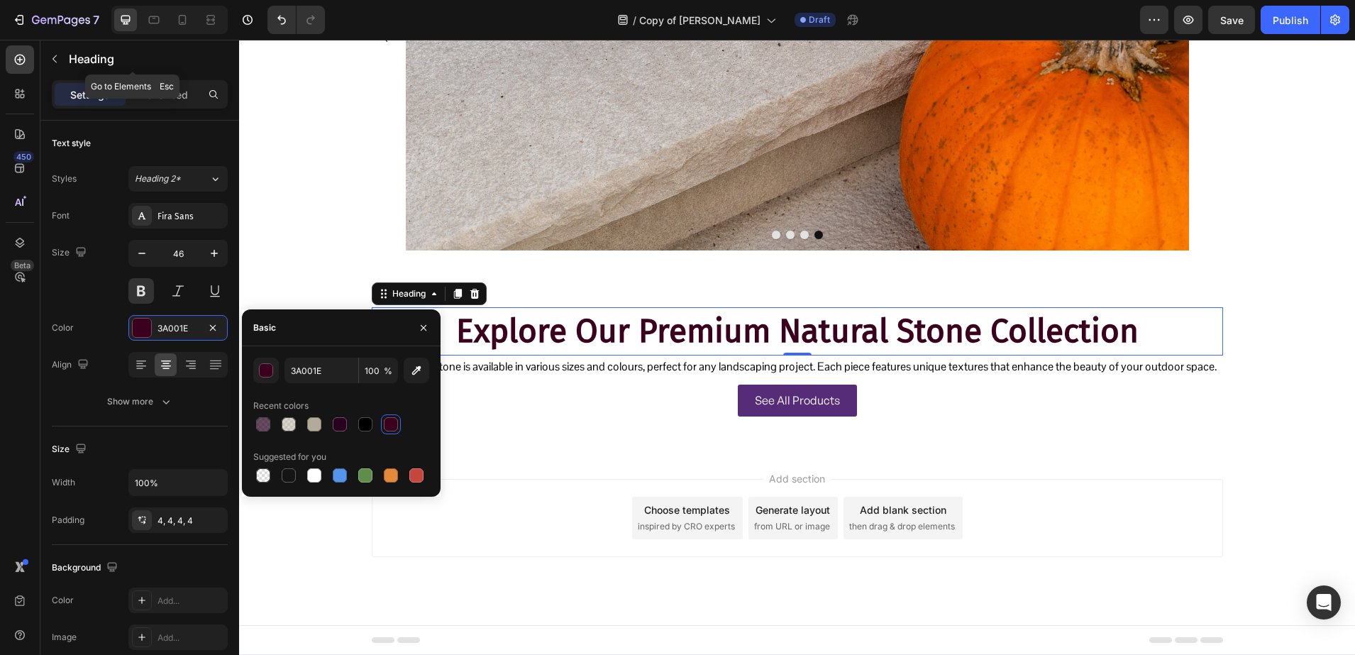
click at [112, 59] on p "Heading" at bounding box center [145, 58] width 153 height 17
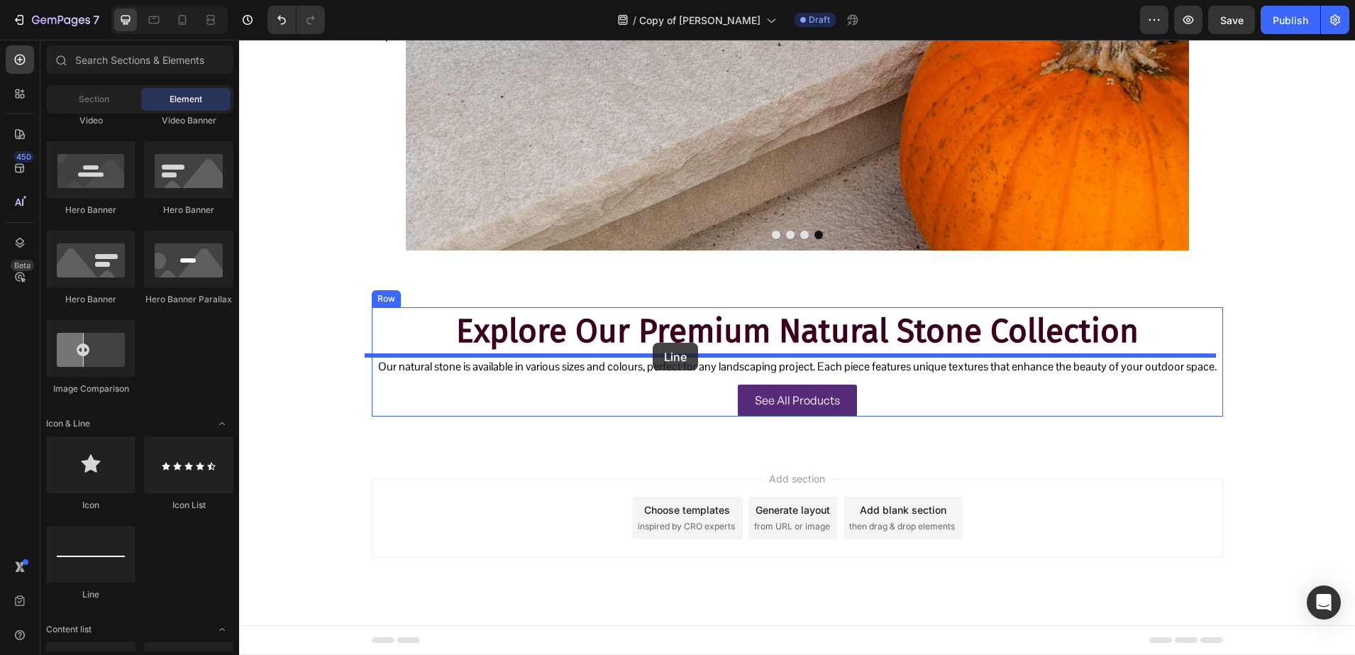
drag, startPoint x: 352, startPoint y: 584, endPoint x: 653, endPoint y: 343, distance: 385.6
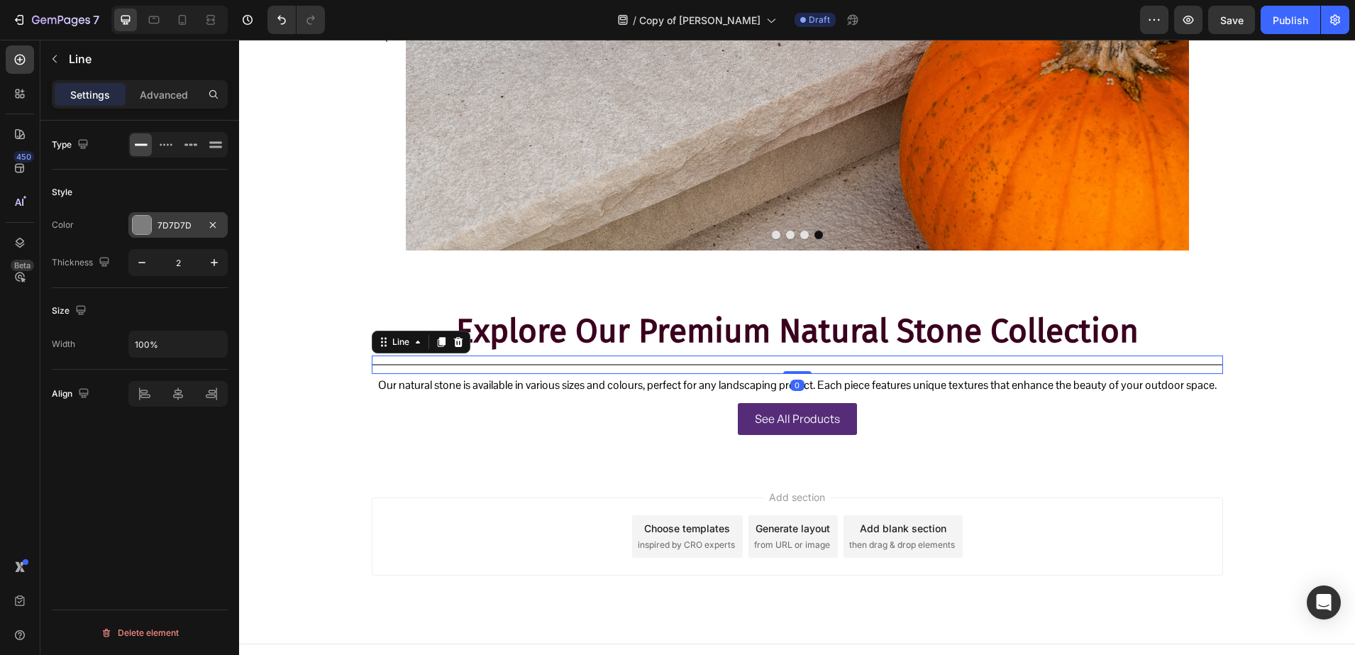
click at [177, 212] on div "7D7D7D" at bounding box center [177, 225] width 99 height 26
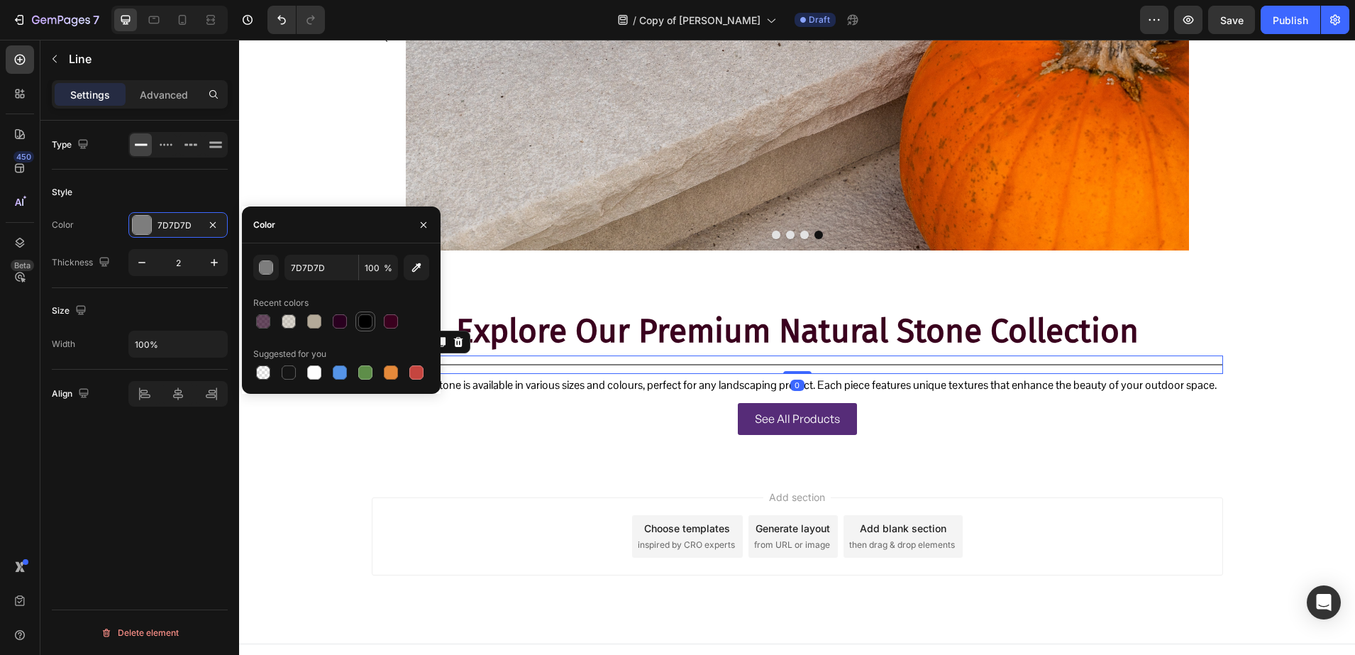
click at [360, 320] on div at bounding box center [365, 321] width 14 height 14
type input "000000"
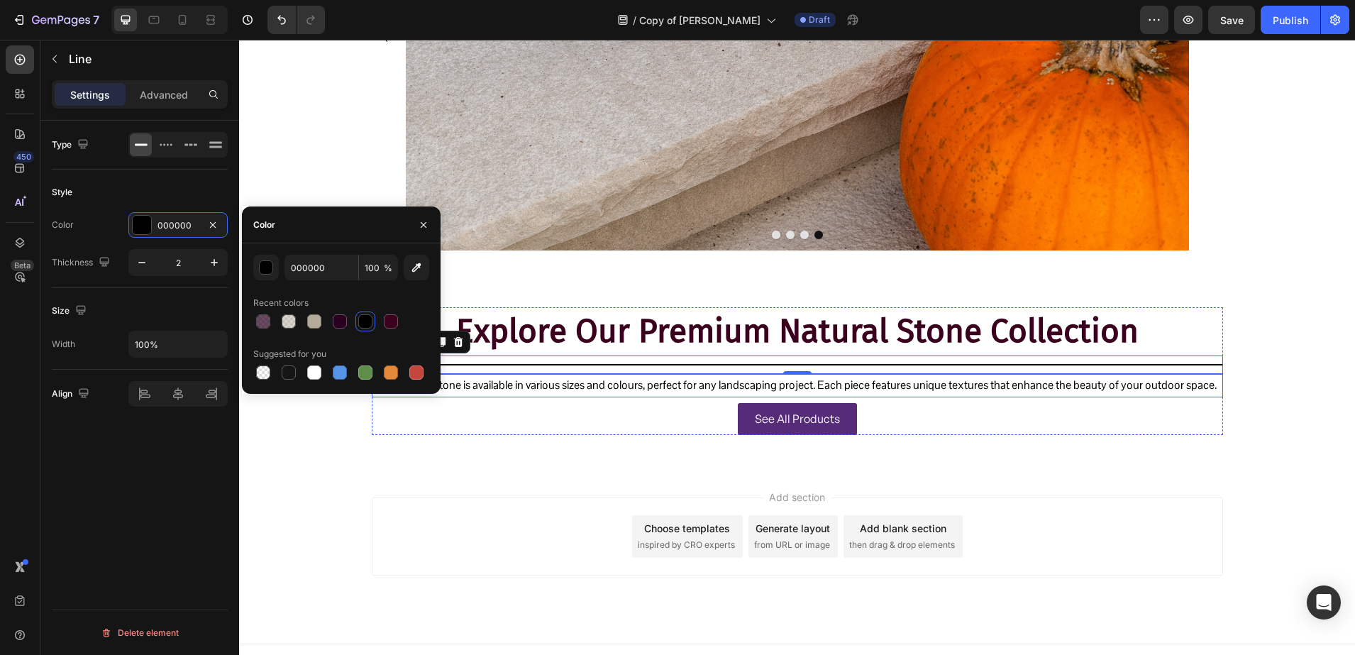
click at [581, 391] on p "Our natural stone is available in various sizes and colours, perfect for any la…" at bounding box center [797, 385] width 849 height 21
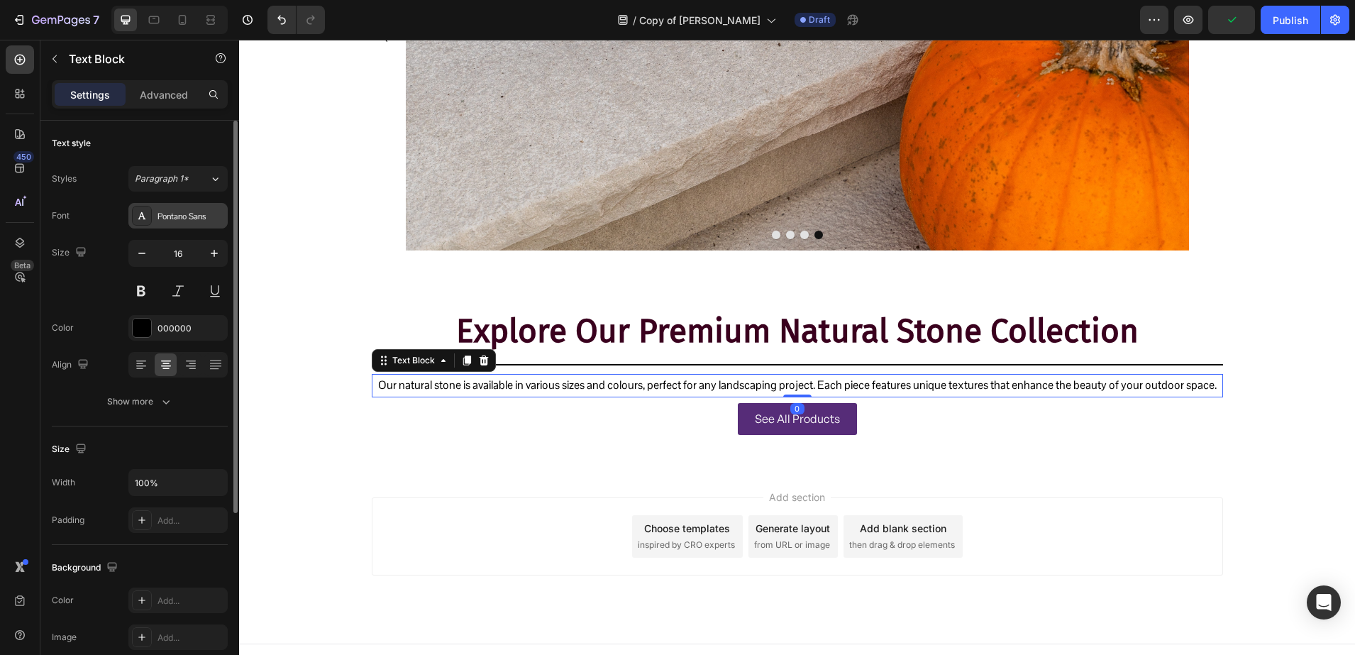
click at [180, 228] on div "Pontano Sans" at bounding box center [177, 216] width 99 height 26
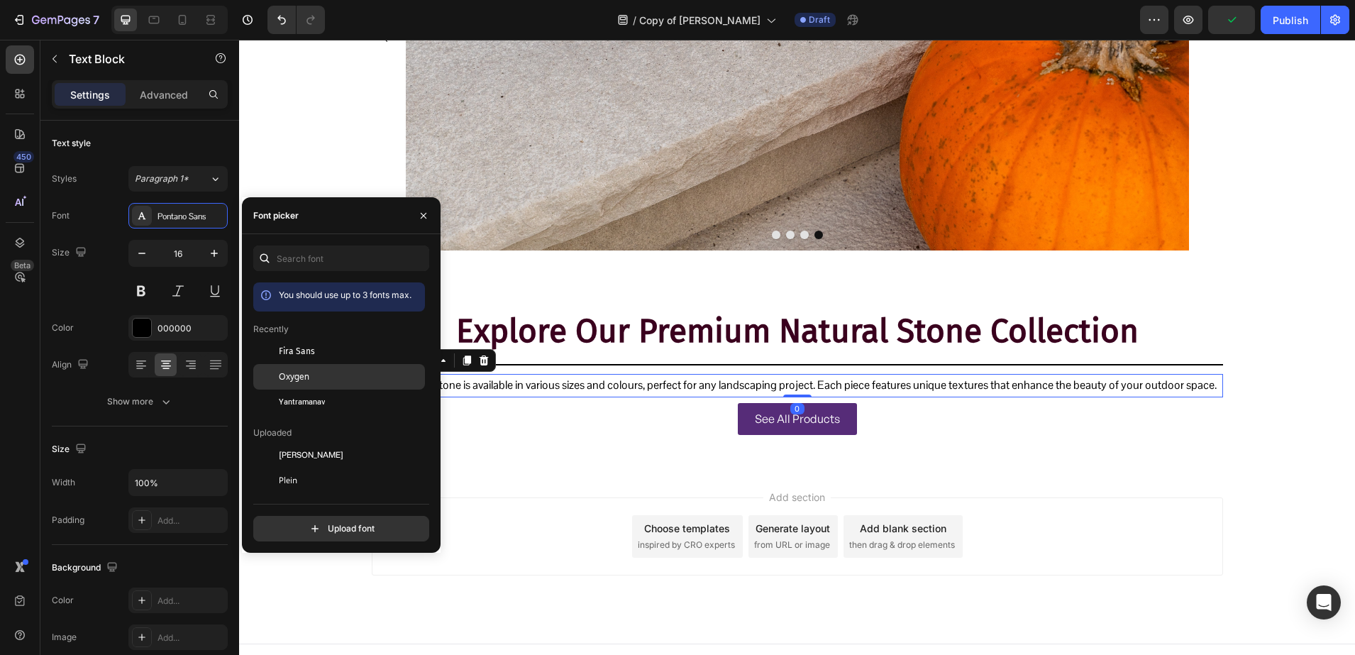
click at [309, 373] on div "Oxygen" at bounding box center [350, 376] width 143 height 13
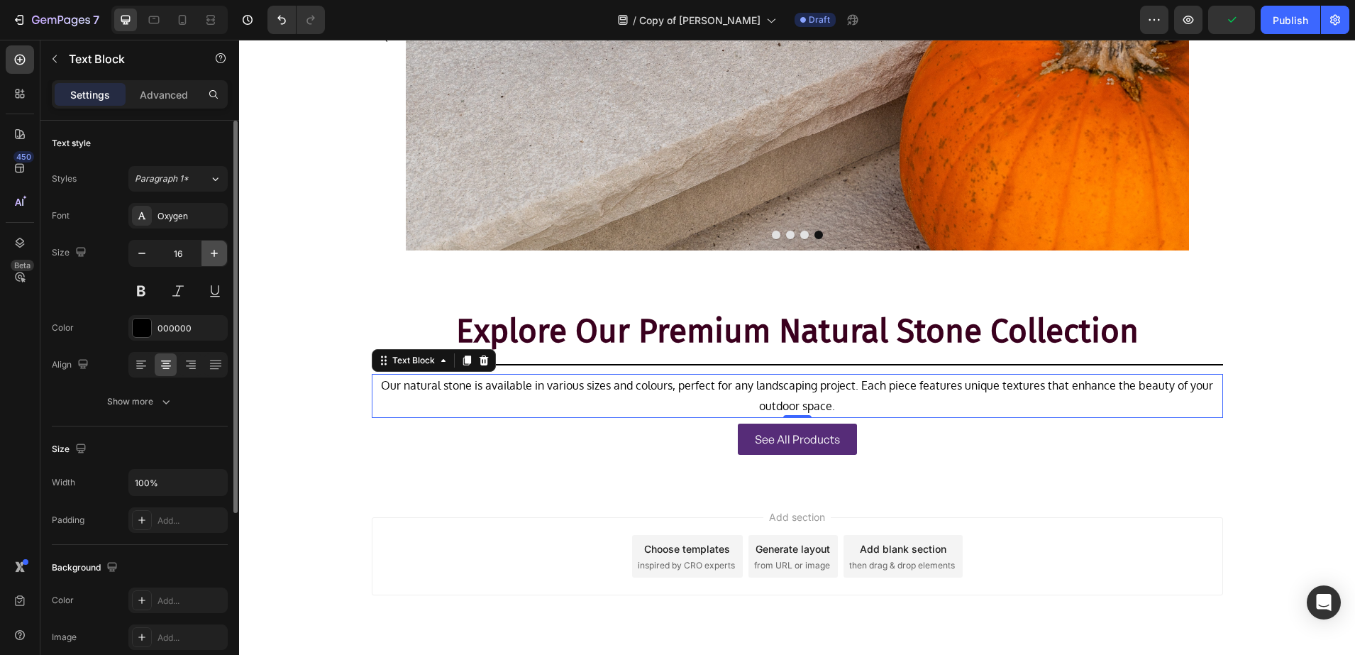
click at [218, 250] on icon "button" at bounding box center [214, 253] width 14 height 14
type input "17"
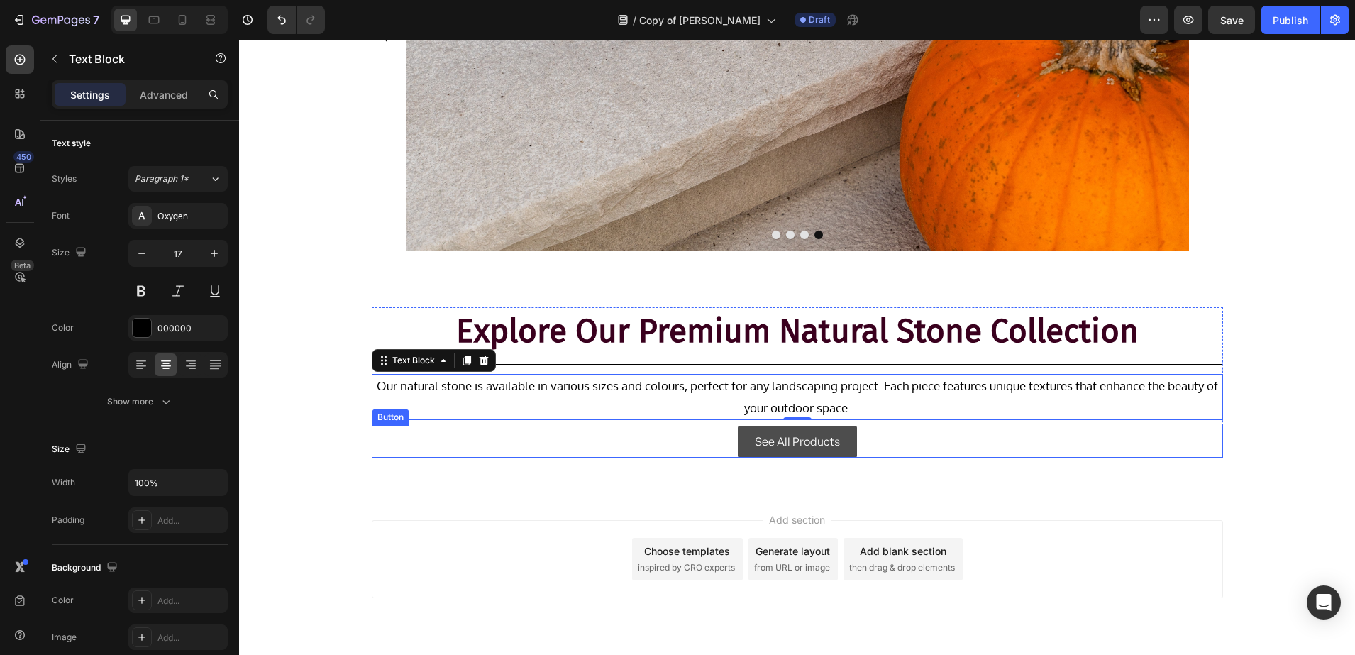
click at [782, 453] on link "See All Products" at bounding box center [797, 442] width 119 height 32
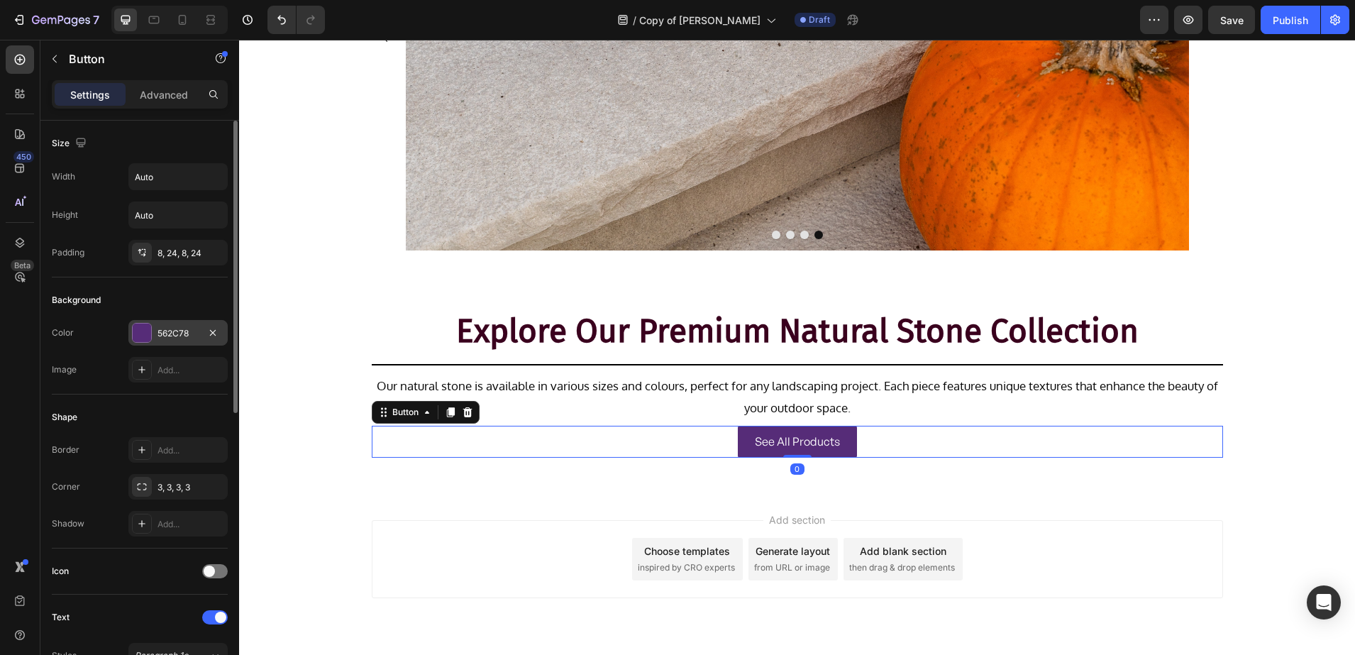
click at [129, 332] on div "562C78" at bounding box center [177, 333] width 99 height 26
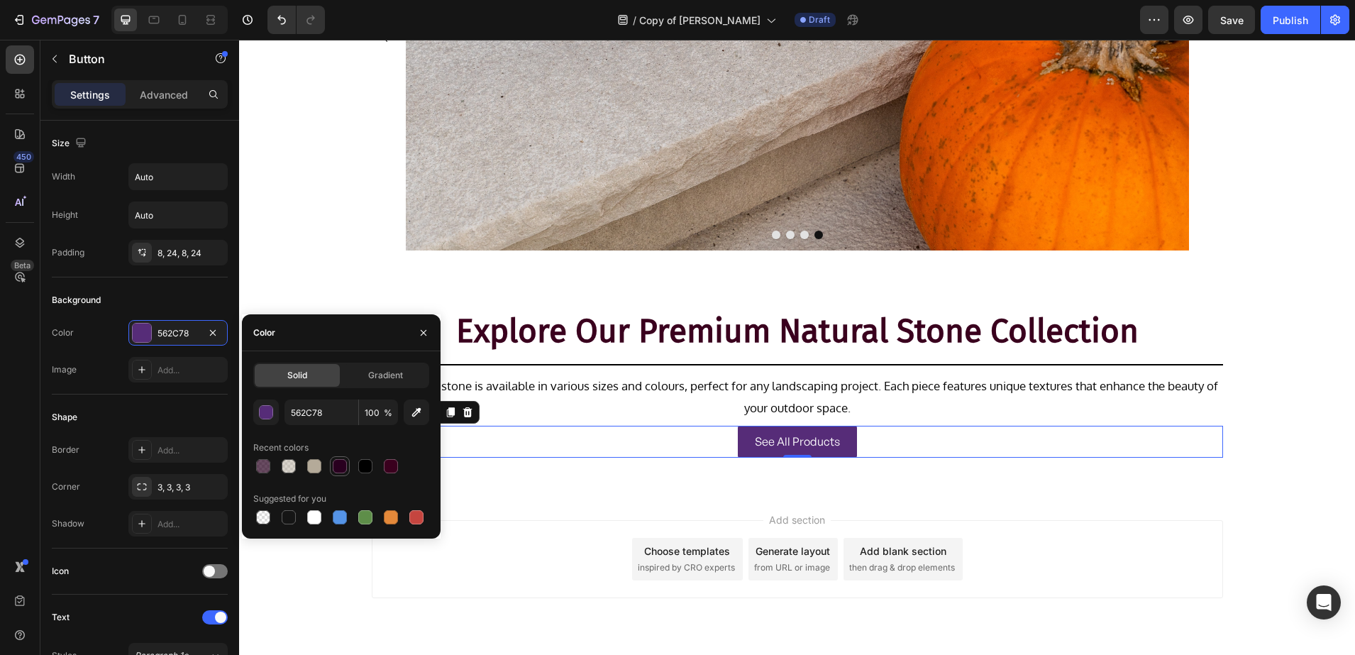
click at [341, 462] on div at bounding box center [340, 466] width 14 height 14
type input "29001F"
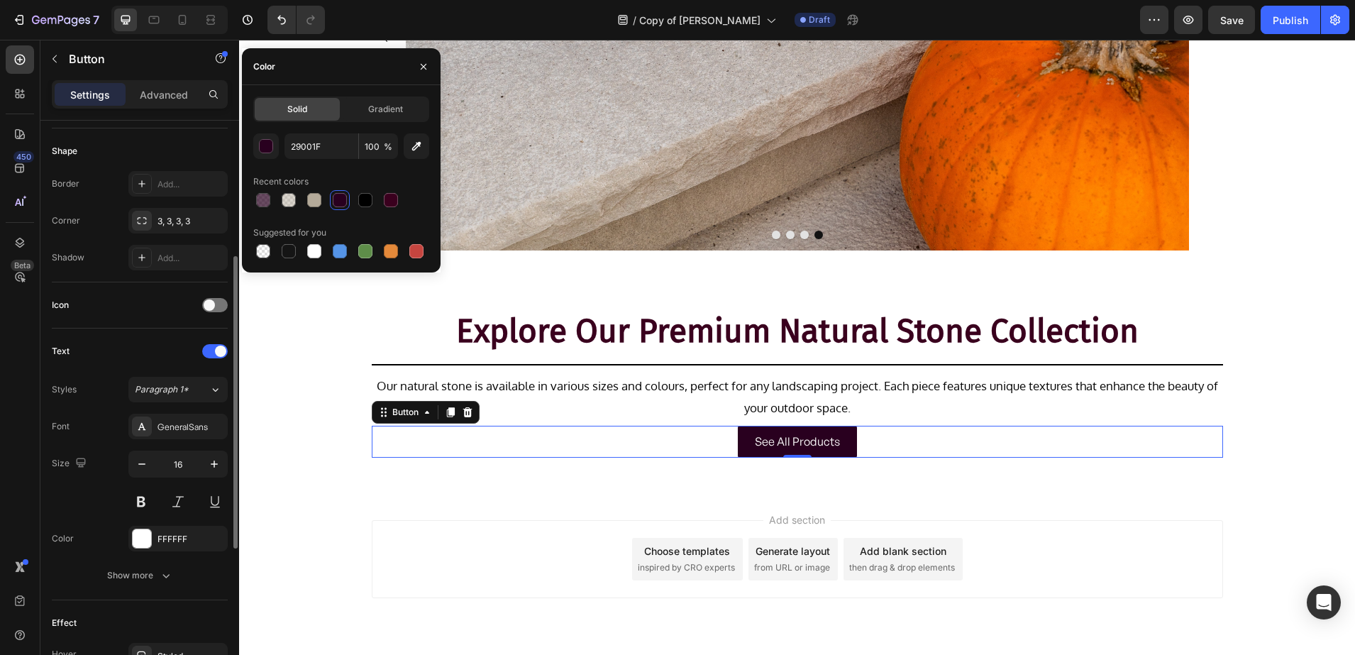
scroll to position [355, 0]
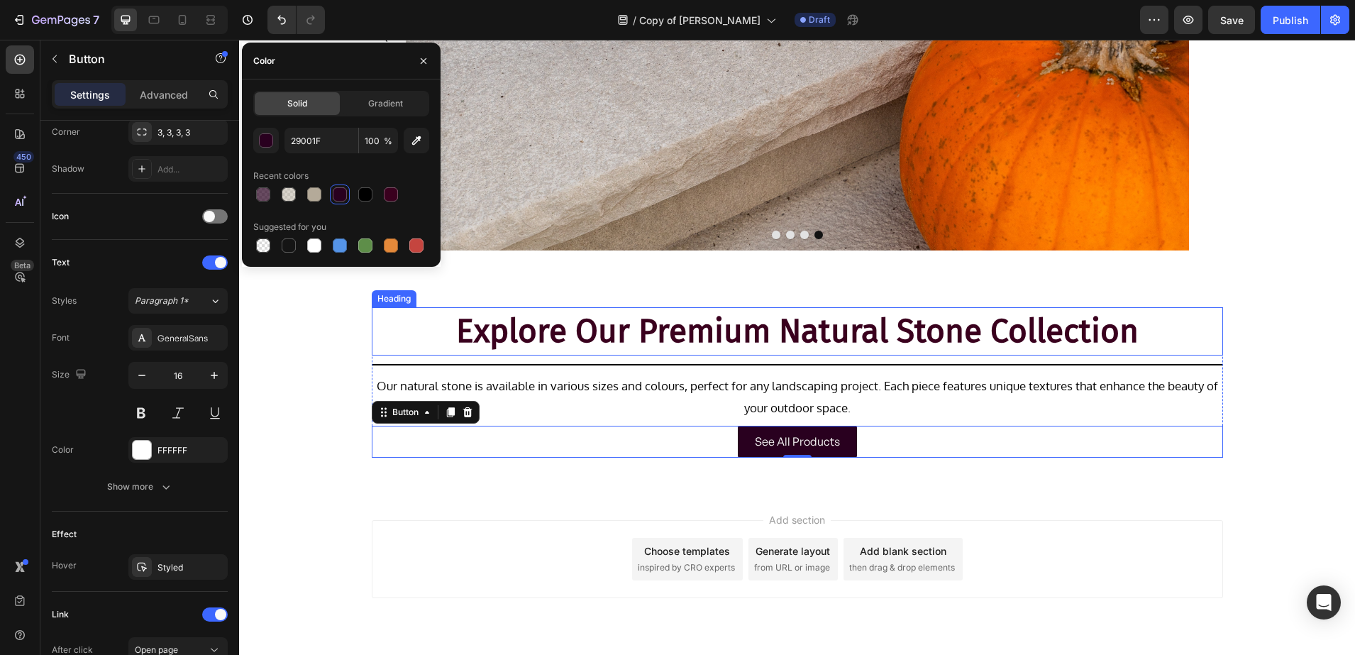
click at [667, 321] on h2 "Explore Our Premium Natural Stone Collection" at bounding box center [797, 331] width 851 height 48
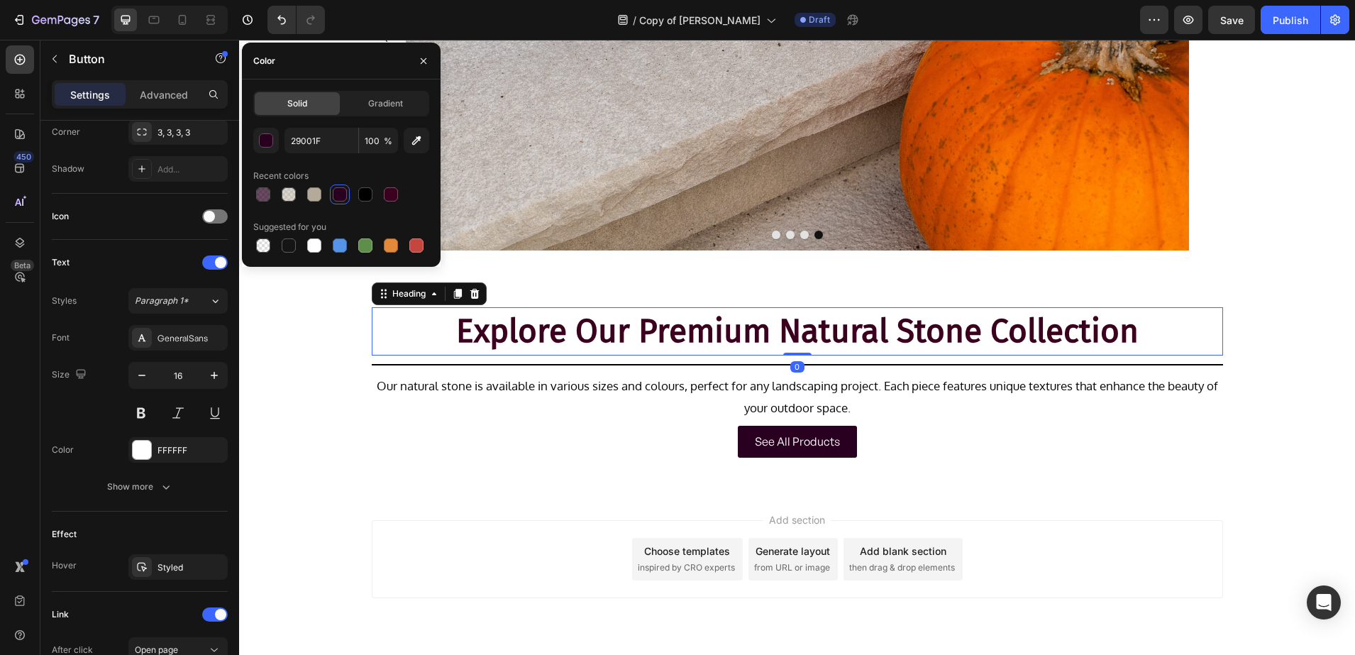
scroll to position [0, 0]
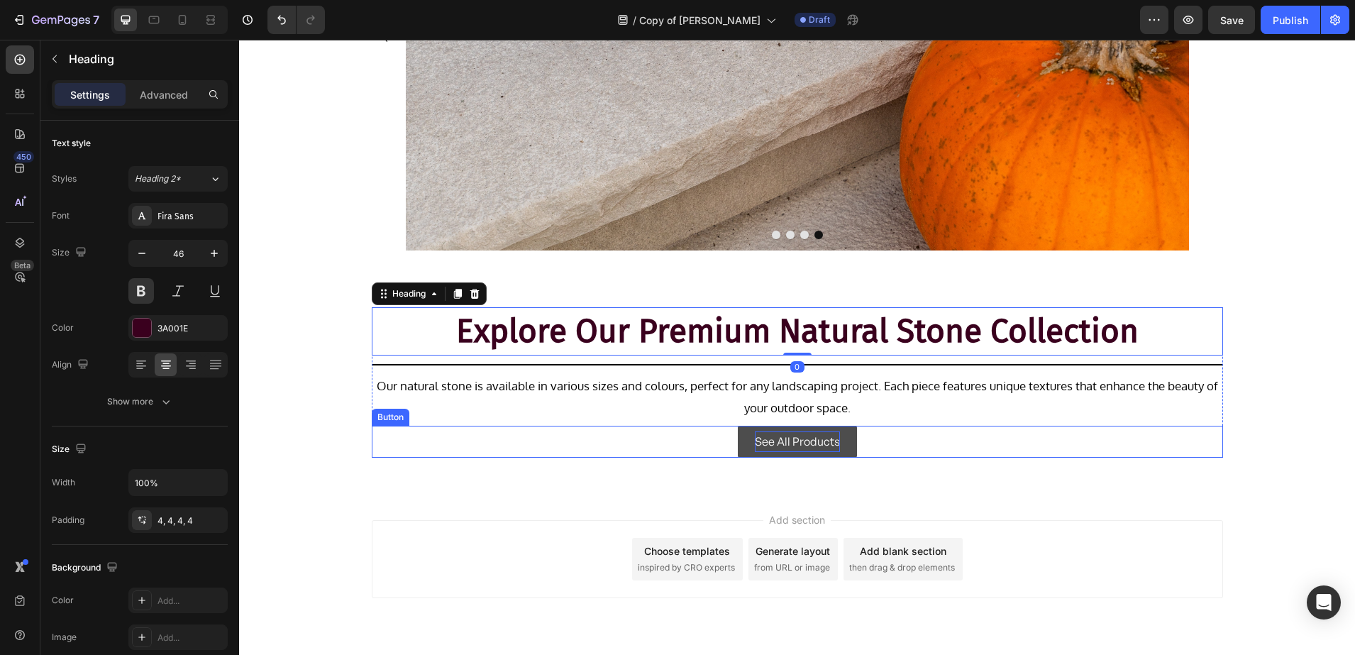
click at [760, 431] on p "See All Products" at bounding box center [797, 441] width 85 height 21
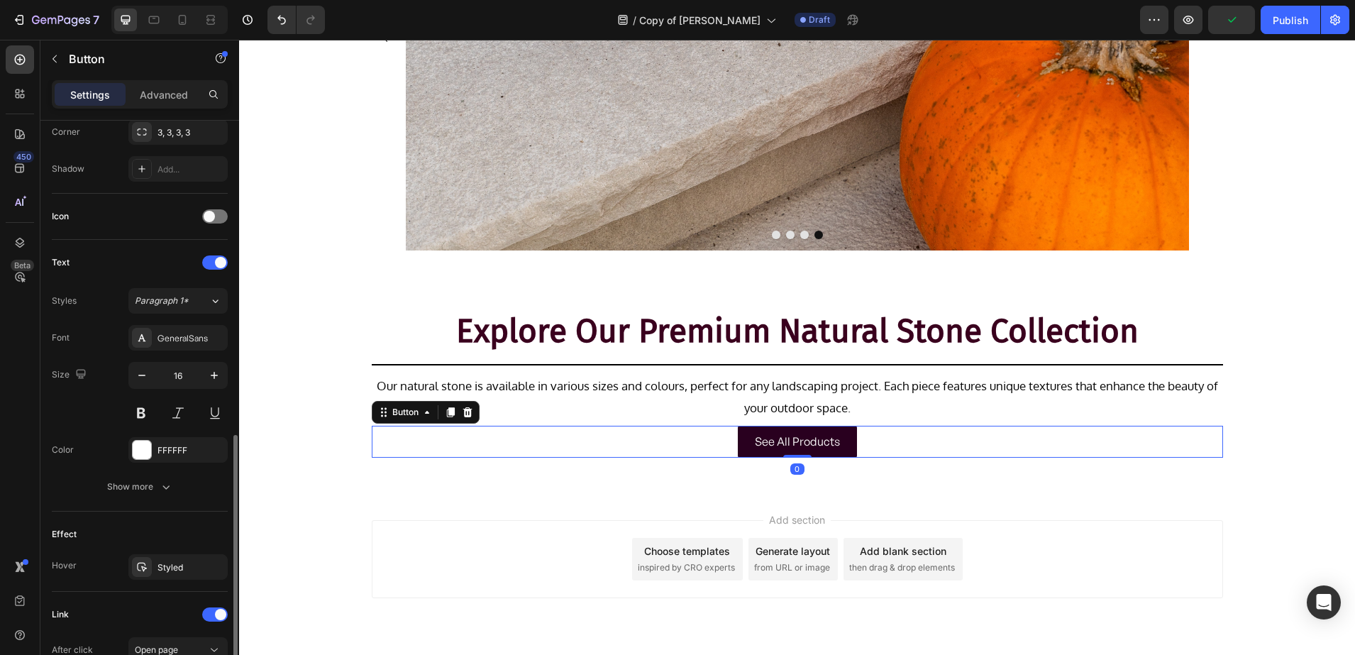
scroll to position [443, 0]
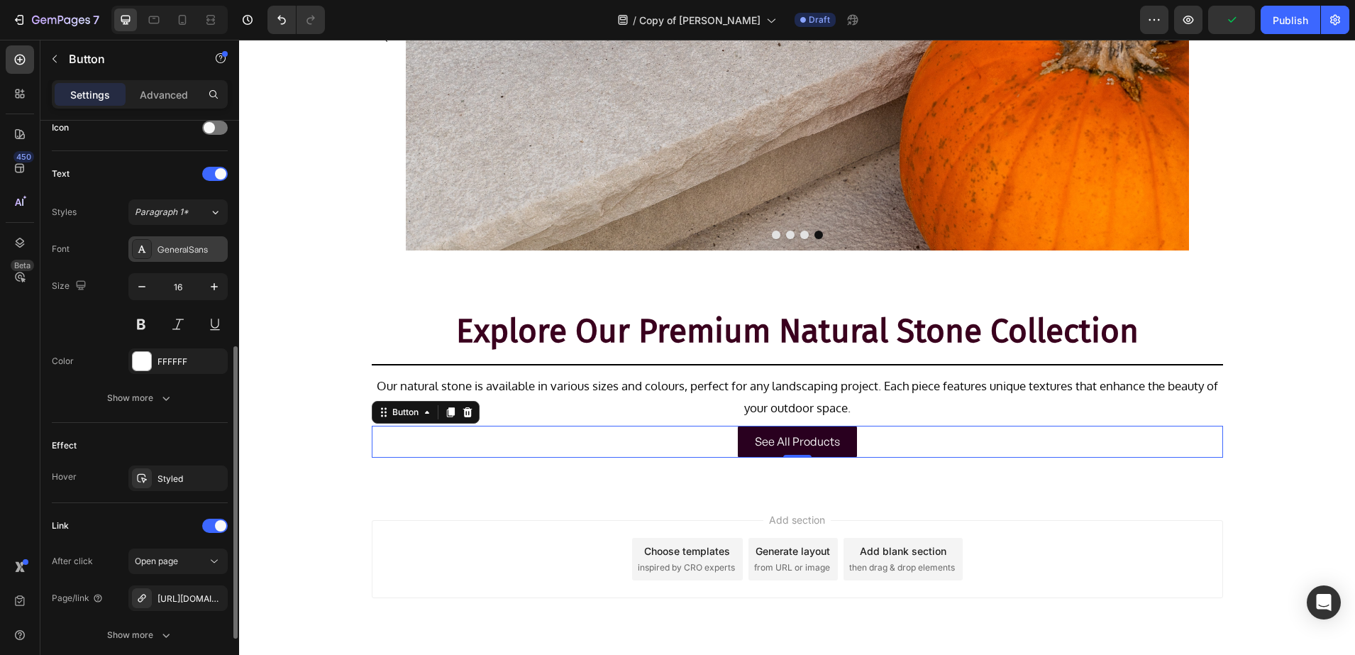
click at [161, 242] on div "GeneralSans" at bounding box center [177, 249] width 99 height 26
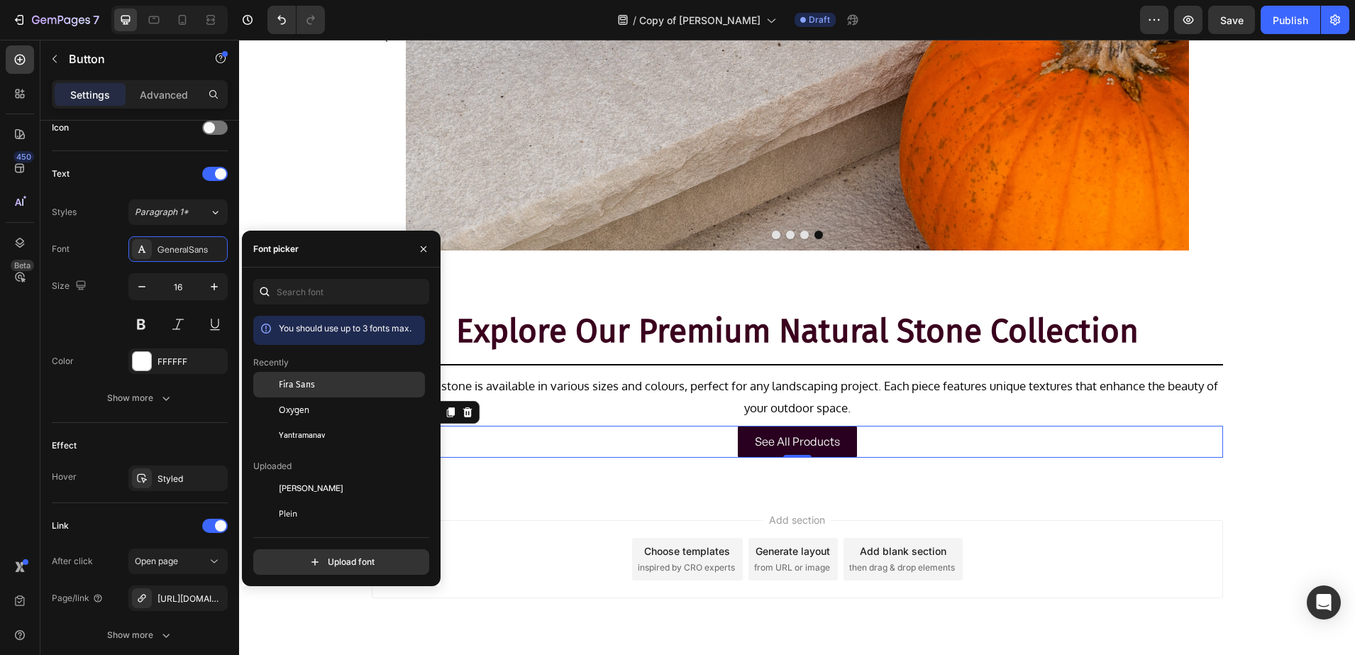
click at [311, 475] on div "Fira Sans" at bounding box center [339, 488] width 172 height 26
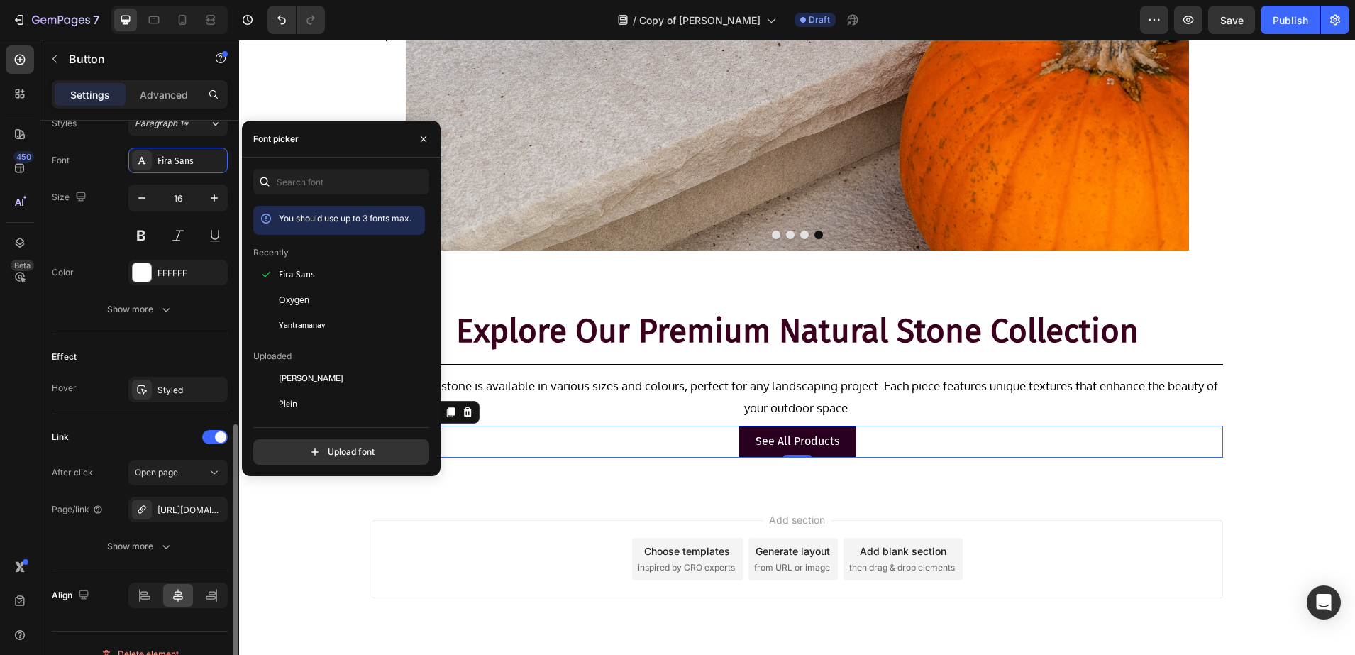
scroll to position [553, 0]
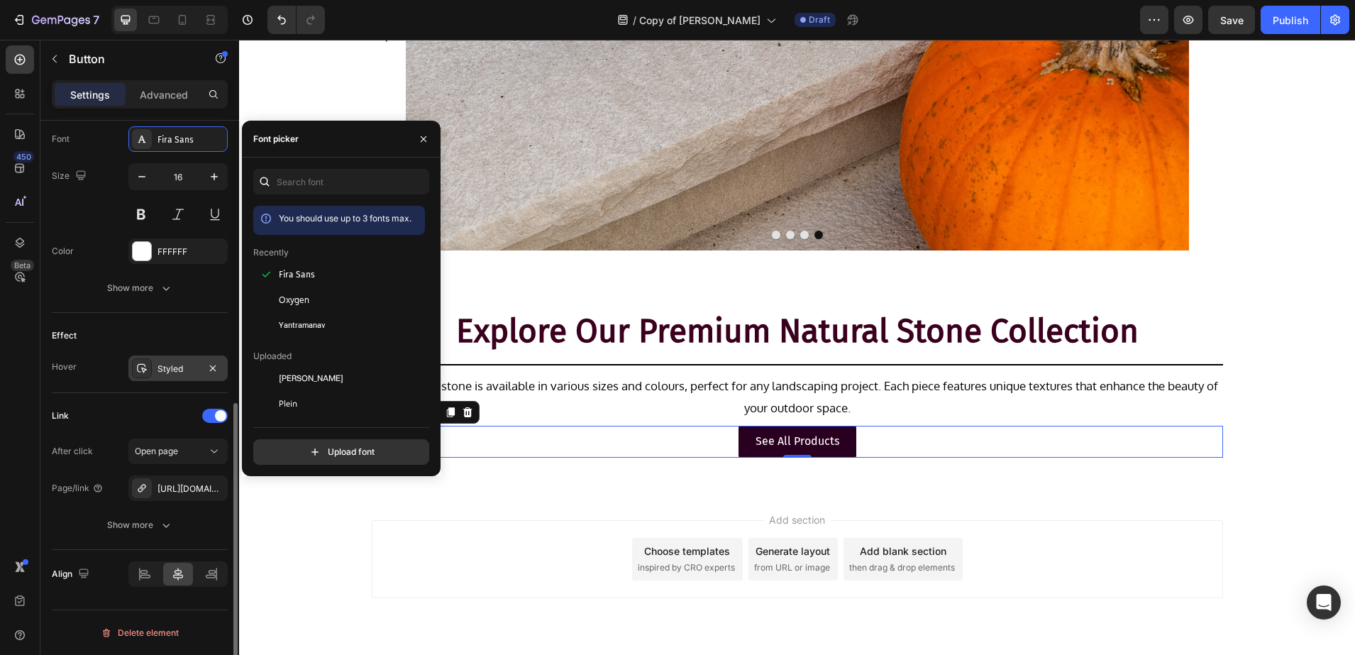
click at [141, 371] on icon at bounding box center [141, 368] width 11 height 11
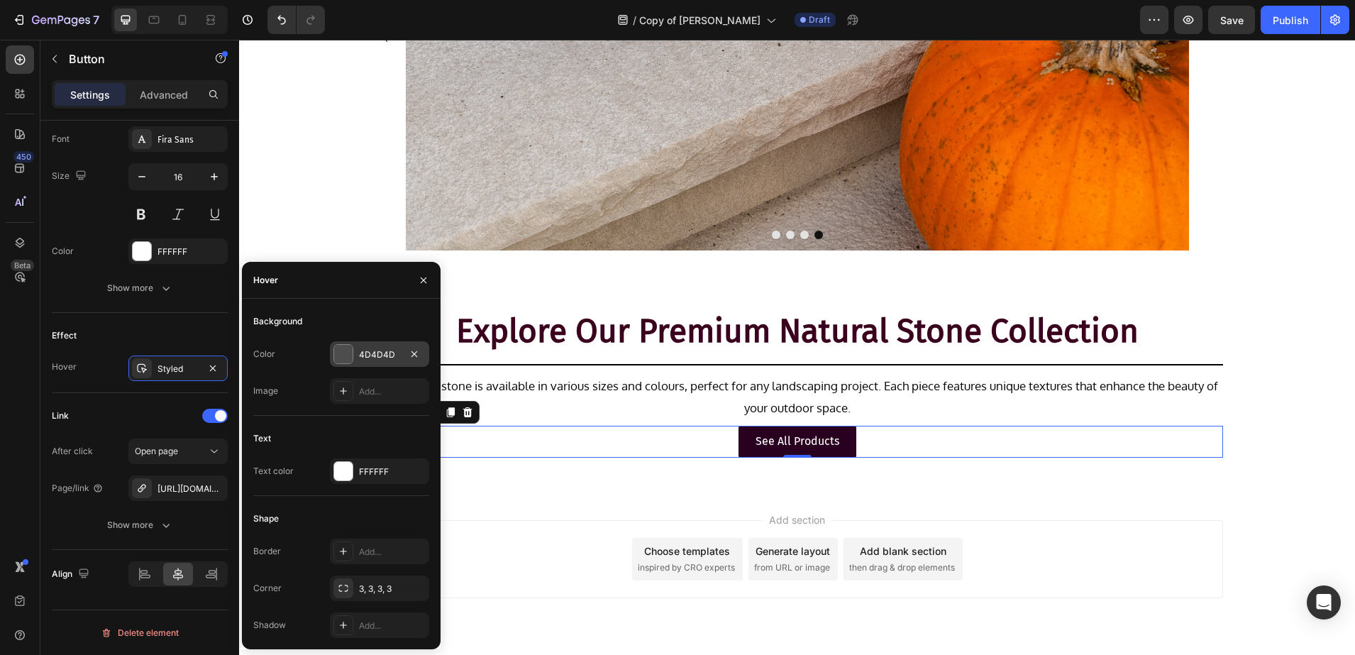
click at [354, 357] on div "4D4D4D" at bounding box center [379, 354] width 99 height 26
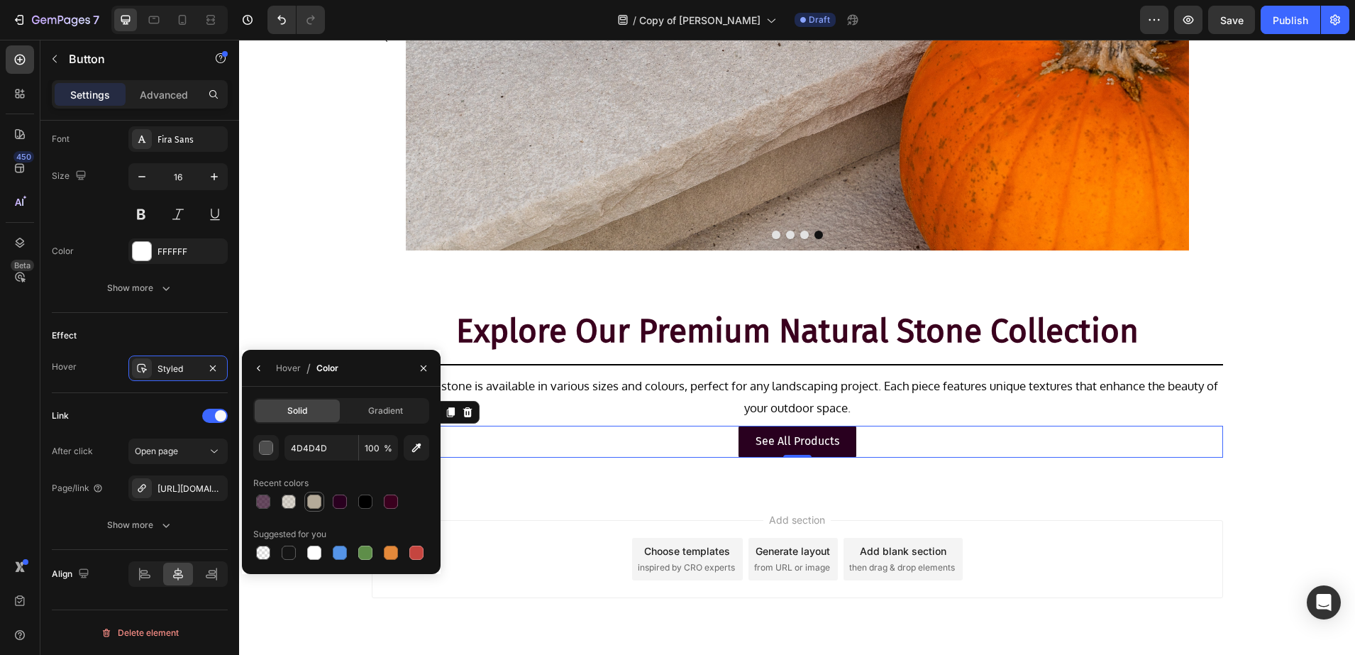
click at [309, 503] on div at bounding box center [314, 501] width 14 height 14
type input "B4AA99"
click at [783, 438] on p "See All Products" at bounding box center [798, 441] width 84 height 21
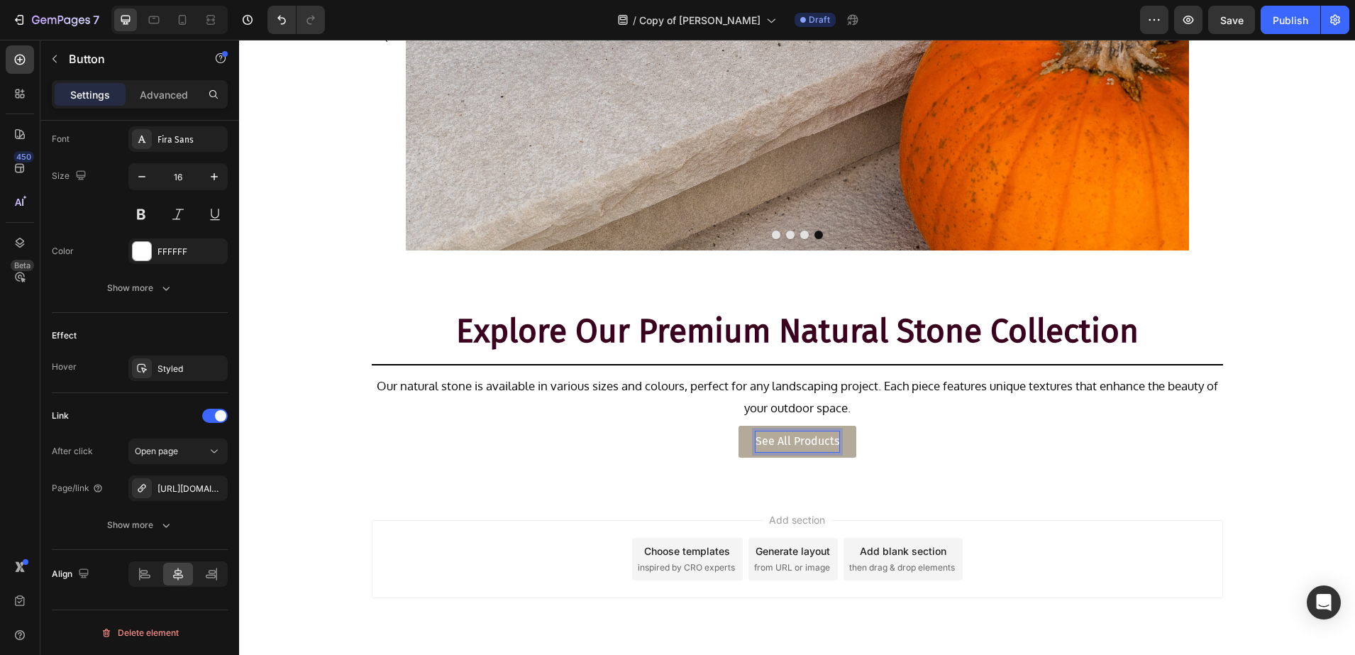
click at [831, 441] on p "See All Products" at bounding box center [798, 441] width 84 height 21
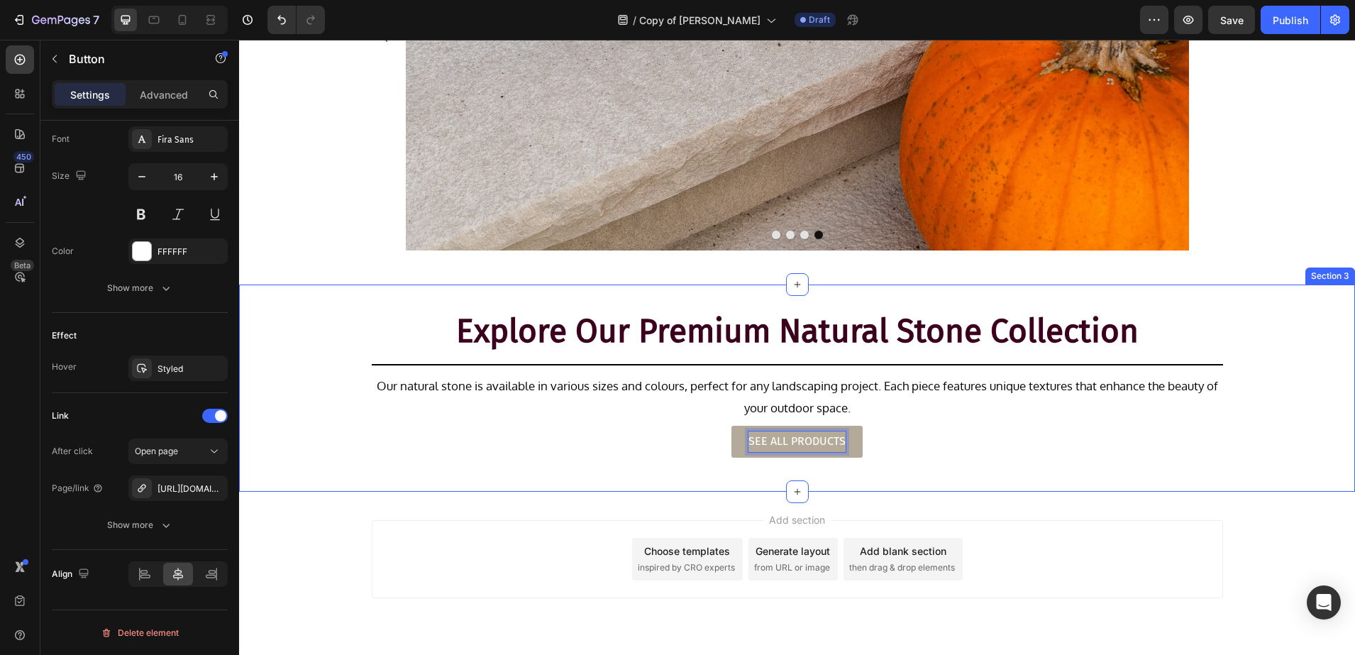
click at [317, 477] on div "Explore Our Premium Natural Stone Collection Heading Title Line Our natural sto…" at bounding box center [797, 387] width 1116 height 207
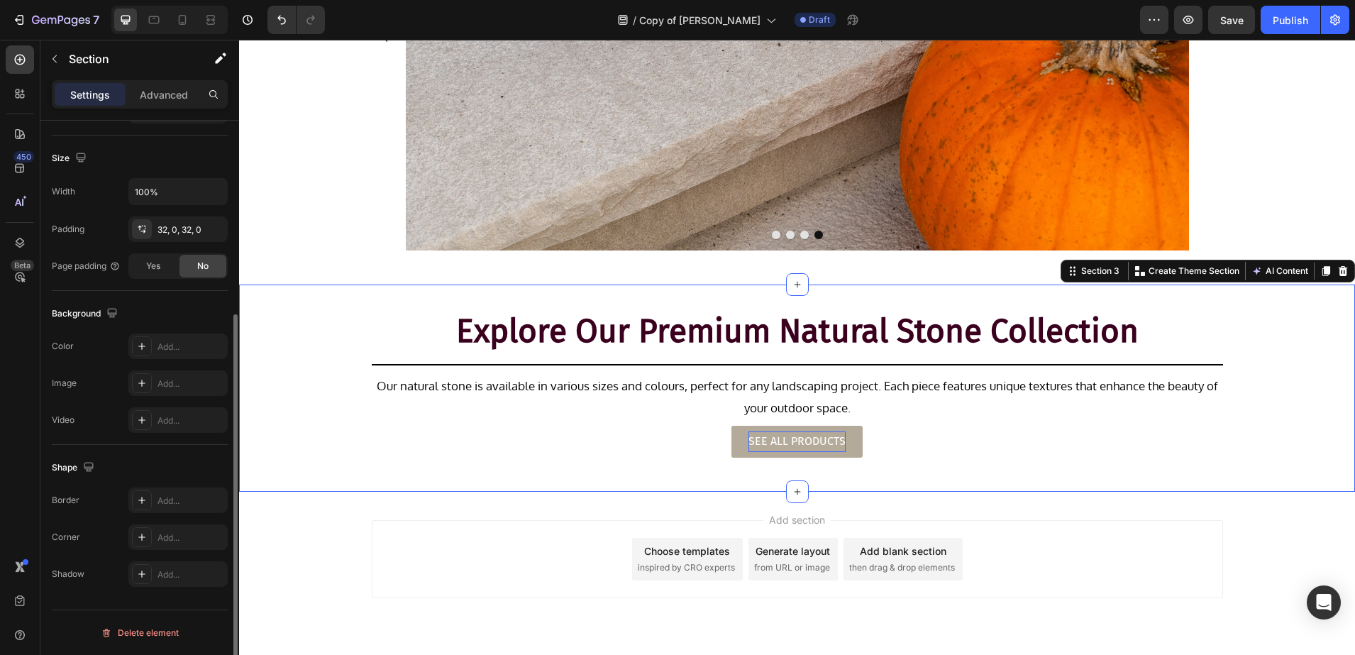
scroll to position [0, 0]
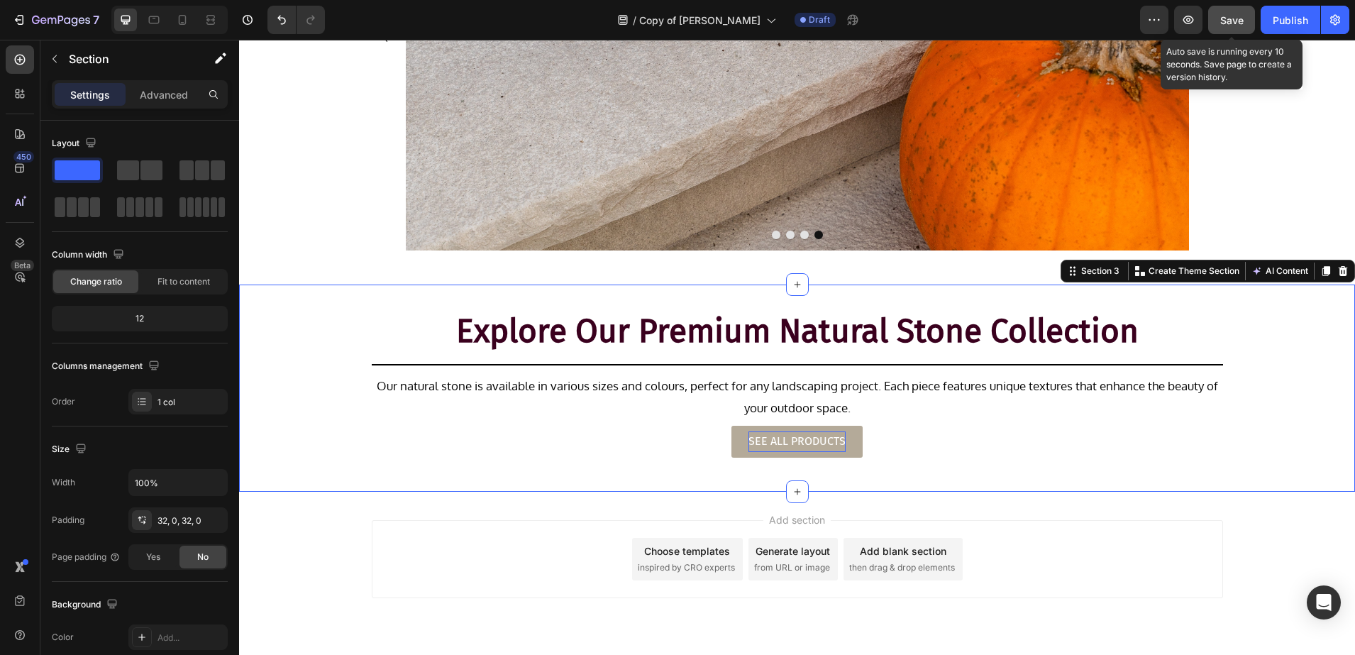
click at [1220, 28] on button "Save" at bounding box center [1231, 20] width 47 height 28
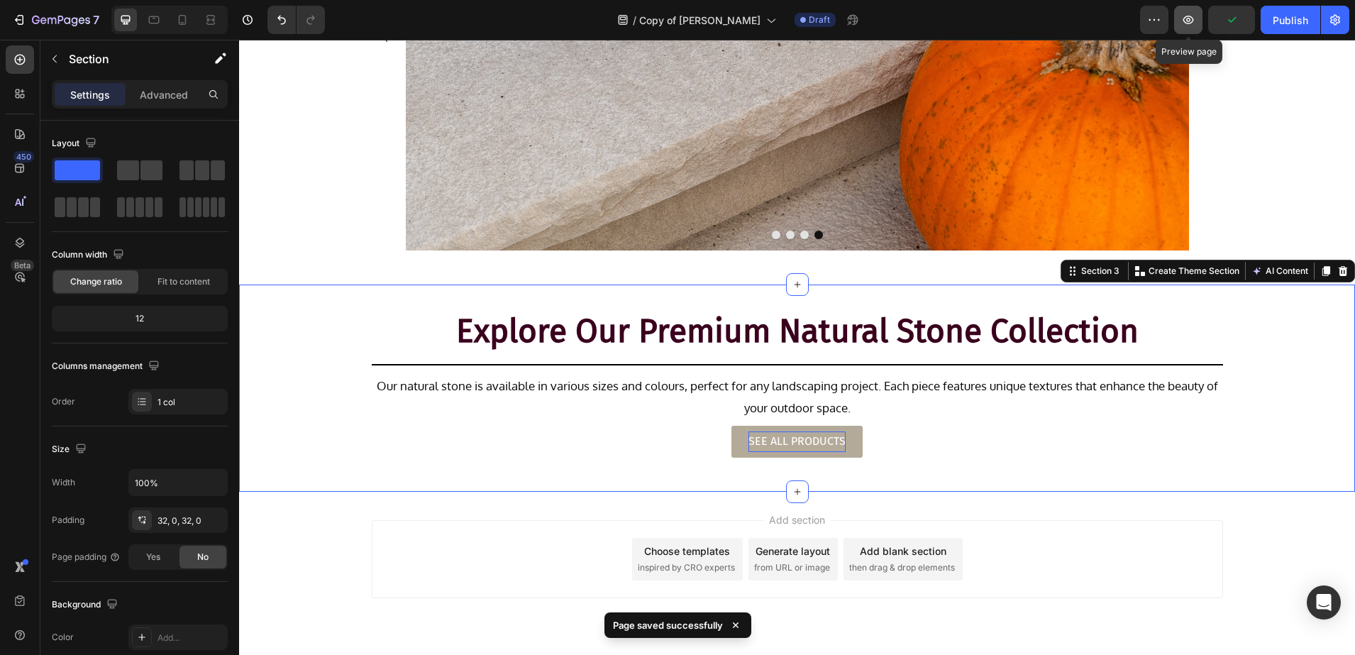
click at [1193, 23] on icon "button" at bounding box center [1188, 20] width 14 height 14
click at [305, 547] on div "Add section Choose templates inspired by CRO experts Generate layout from URL o…" at bounding box center [797, 579] width 1116 height 175
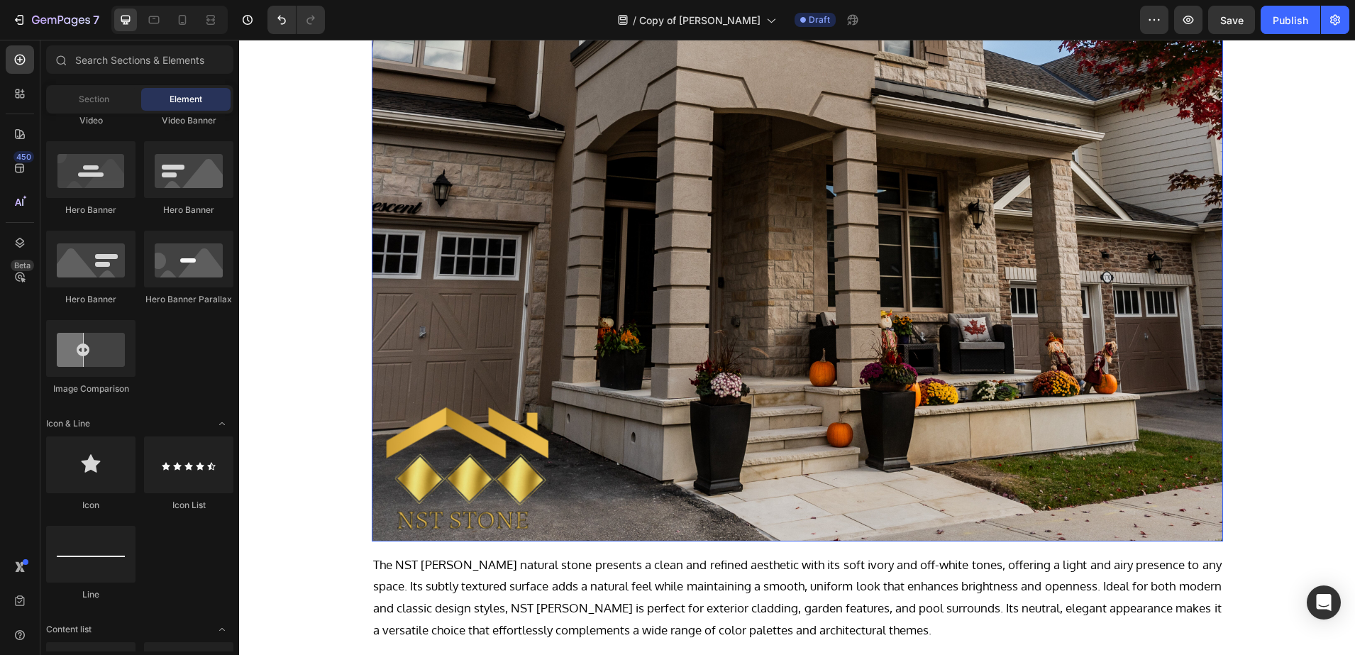
scroll to position [621, 0]
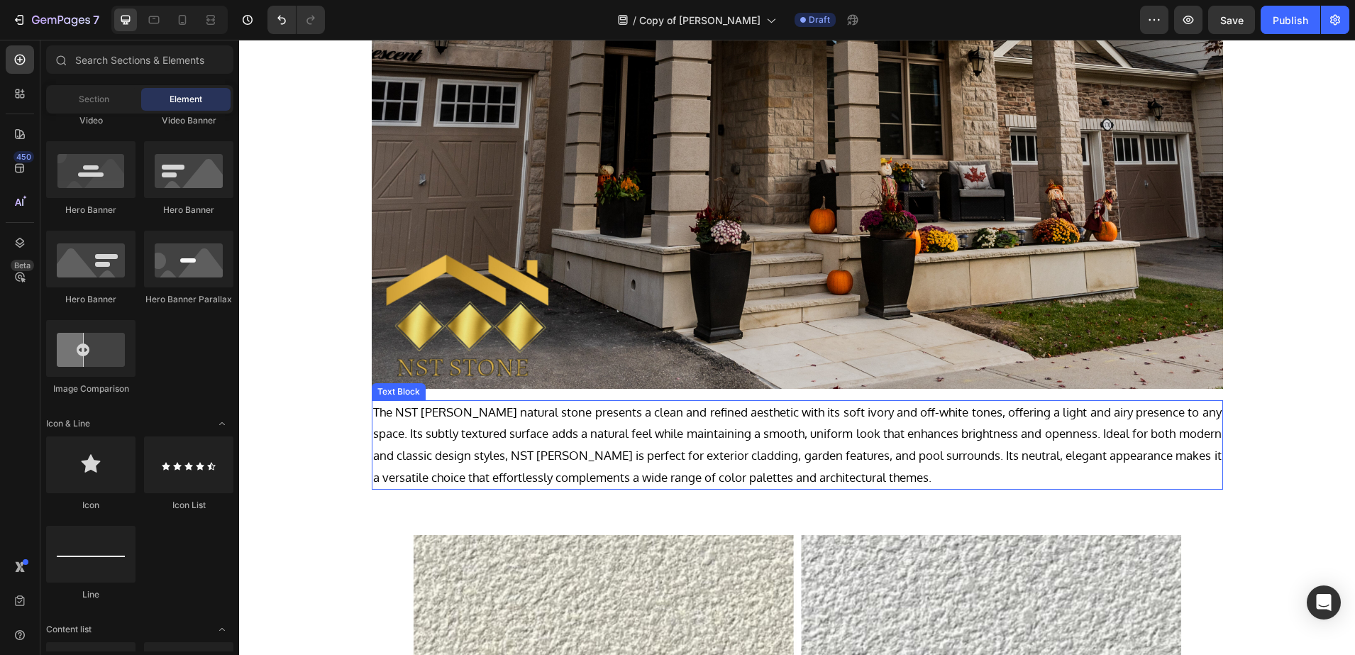
click at [748, 421] on p "The NST Ivory Rundle natural stone presents a clean and refined aesthetic with …" at bounding box center [797, 445] width 849 height 87
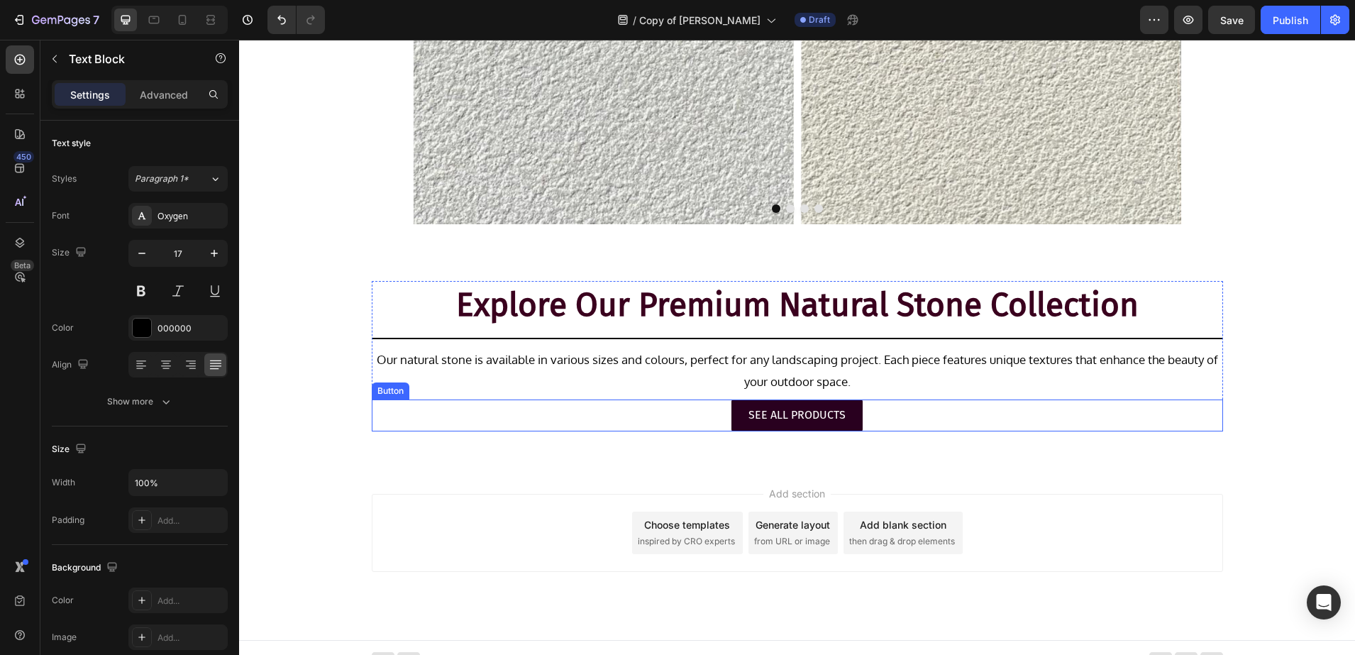
scroll to position [1372, 0]
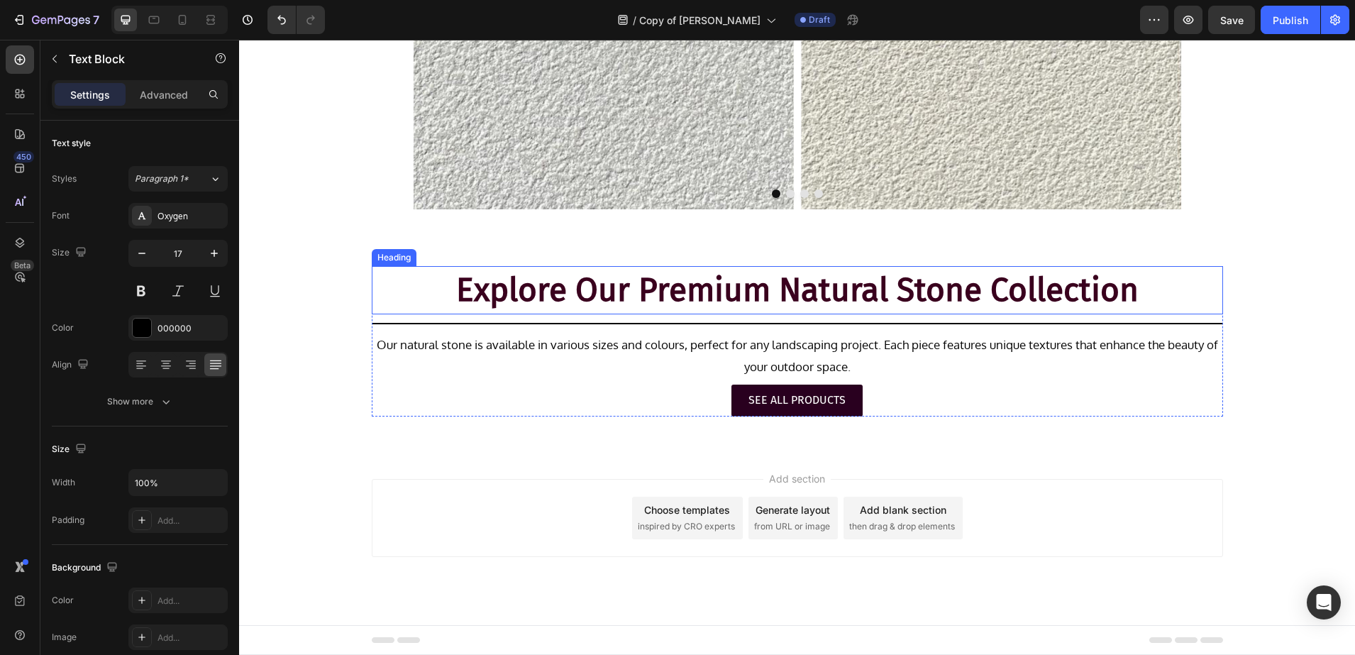
click at [692, 279] on h2 "Explore Our Premium Natural Stone Collection" at bounding box center [797, 290] width 851 height 48
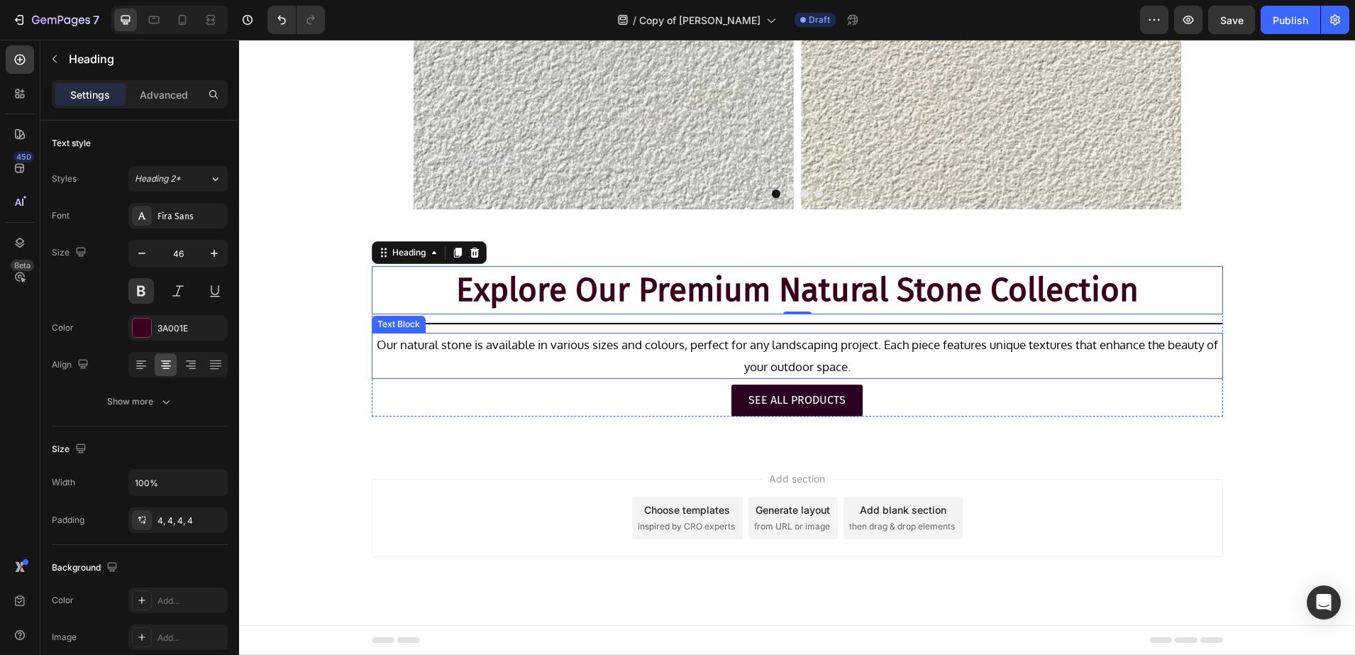
click at [568, 348] on p "Our natural stone is available in various sizes and colours, perfect for any la…" at bounding box center [797, 355] width 849 height 43
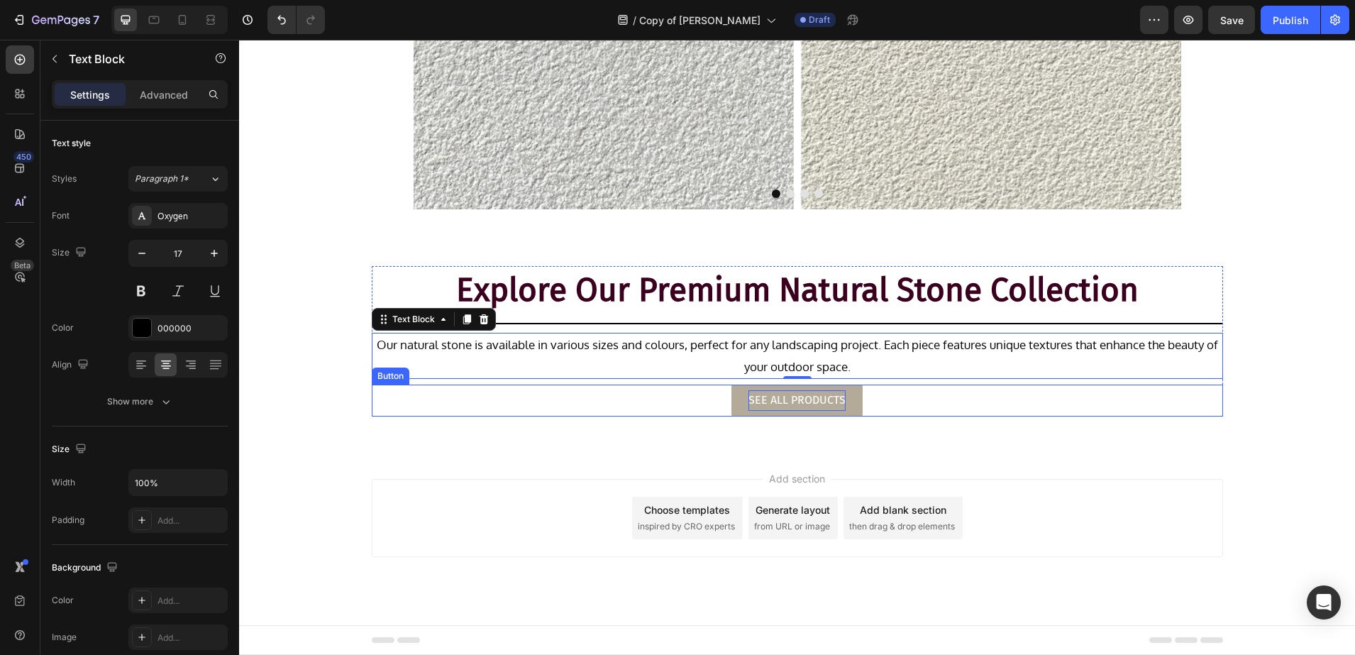
click at [765, 406] on p "SEE ALL PRODUCTS" at bounding box center [796, 400] width 97 height 21
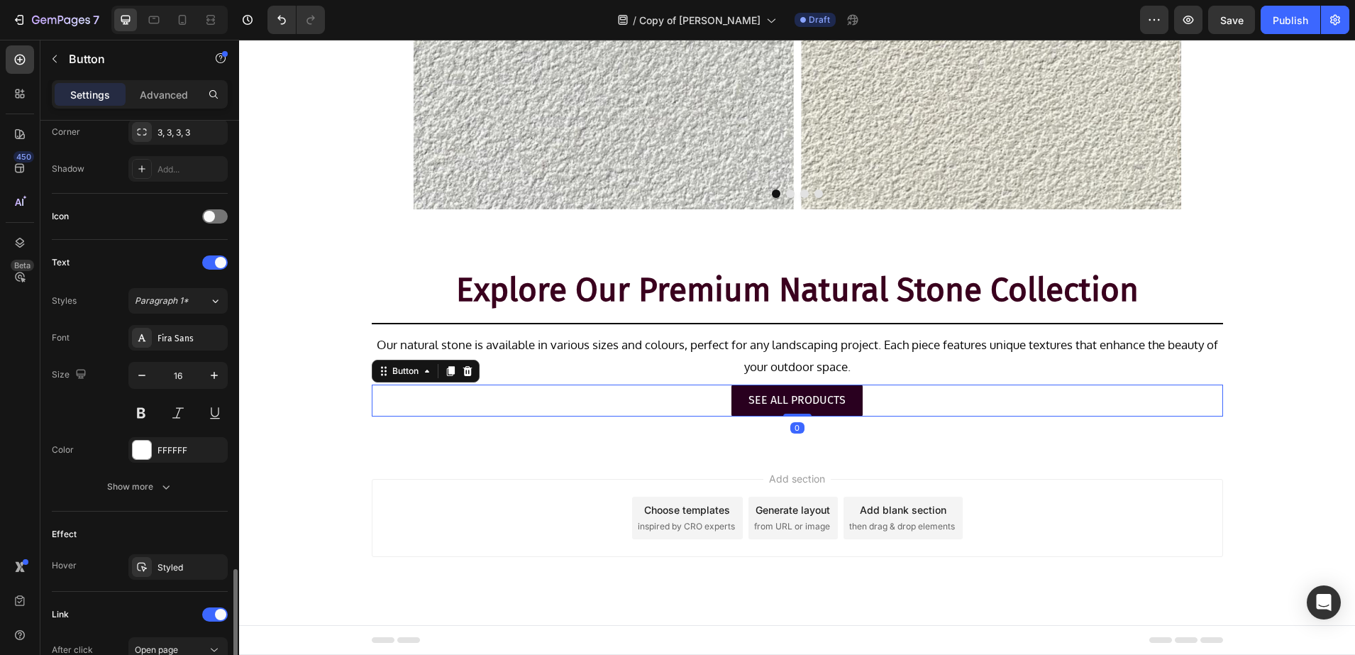
scroll to position [553, 0]
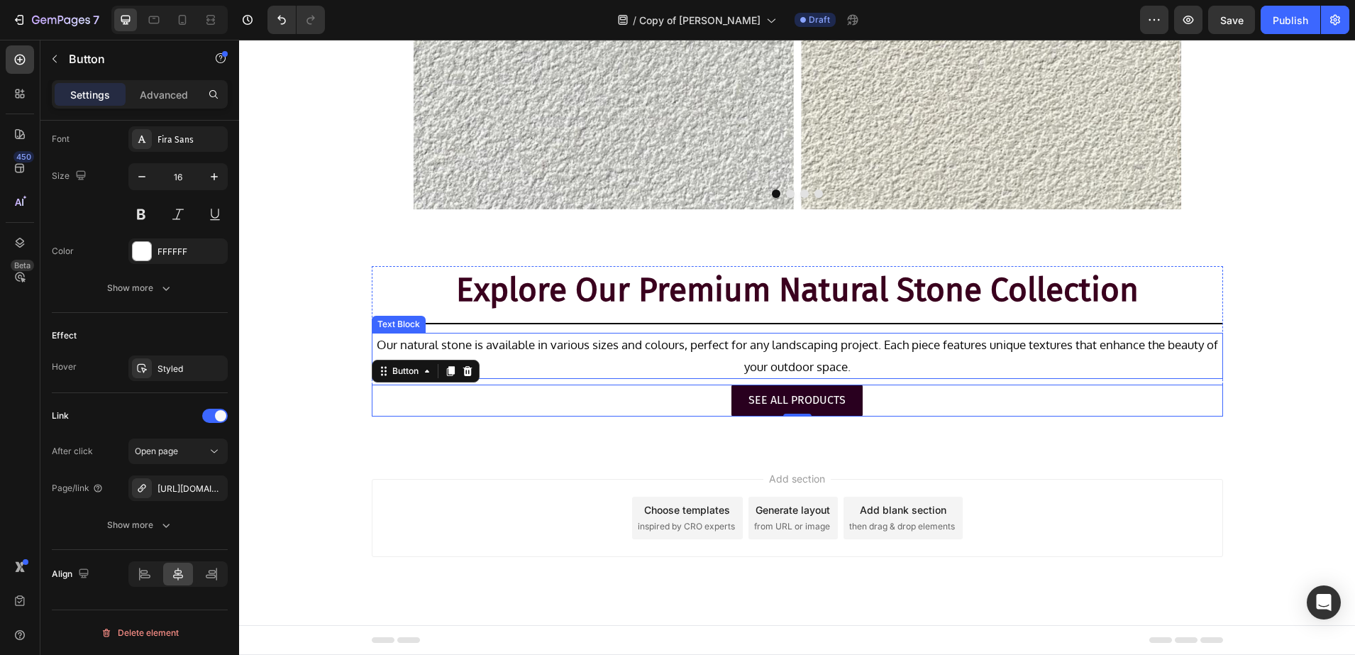
click at [555, 338] on p "Our natural stone is available in various sizes and colours, perfect for any la…" at bounding box center [797, 355] width 849 height 43
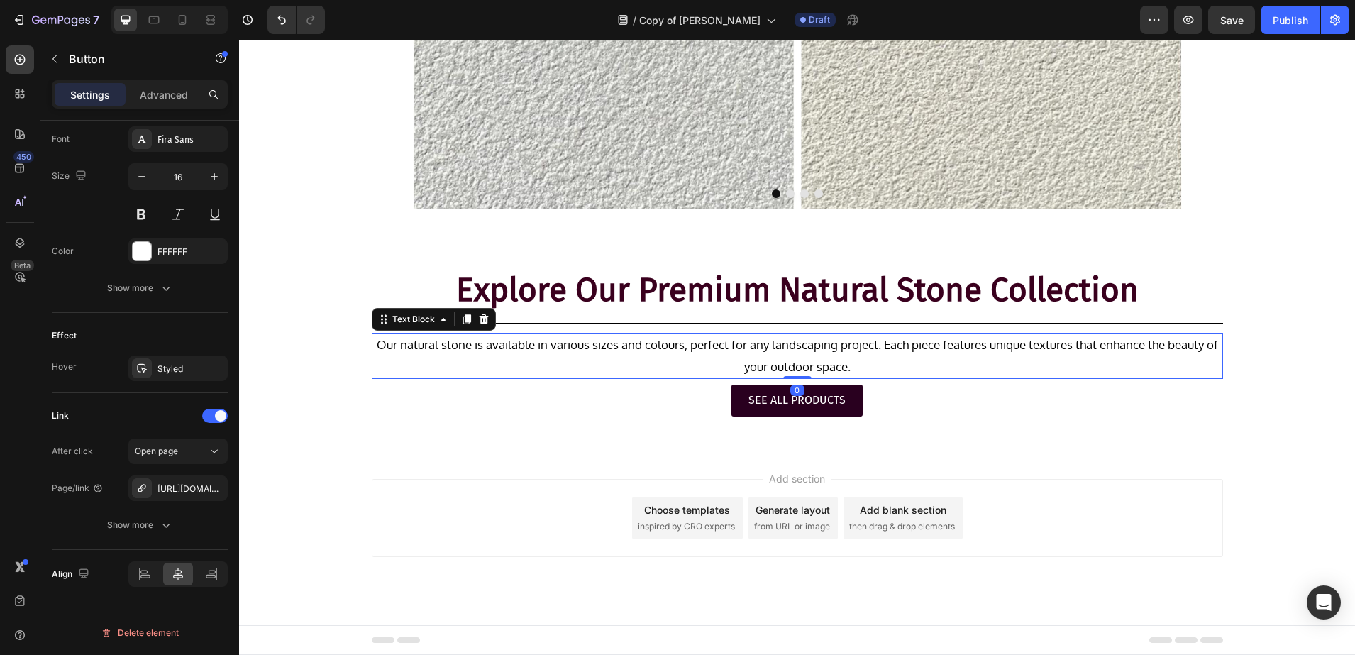
scroll to position [0, 0]
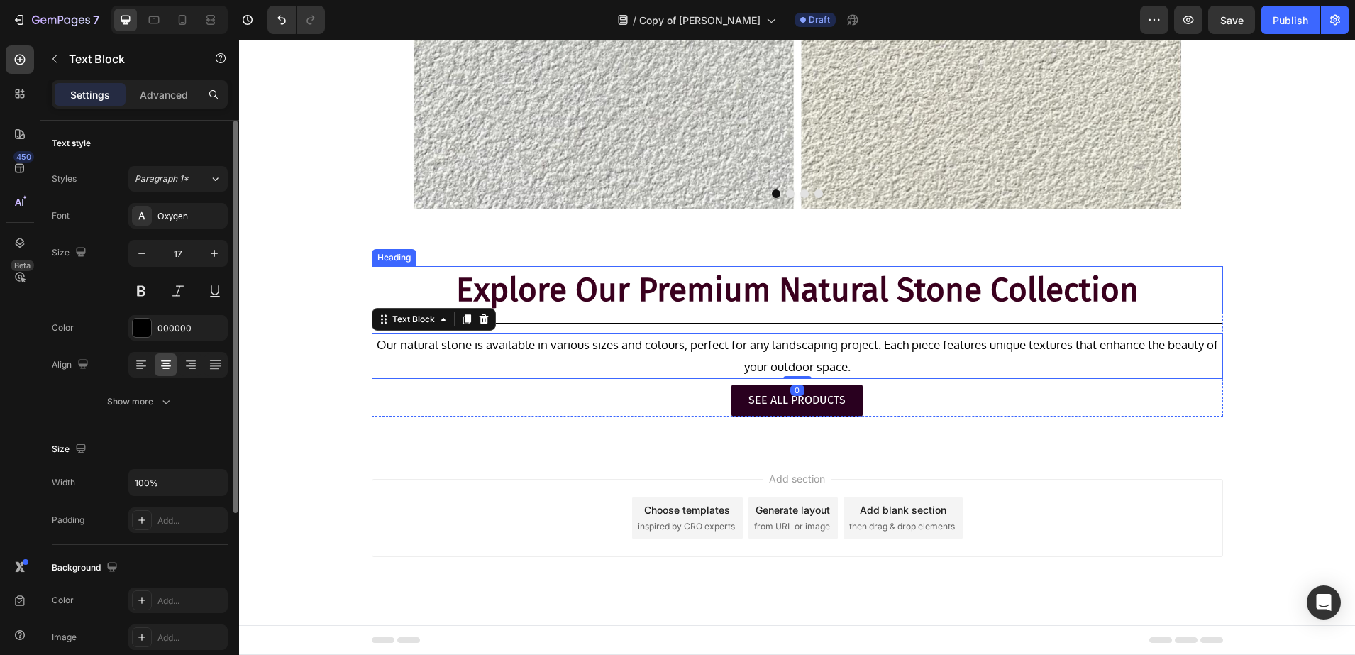
click at [569, 302] on h2 "Explore Our Premium Natural Stone Collection" at bounding box center [797, 290] width 851 height 48
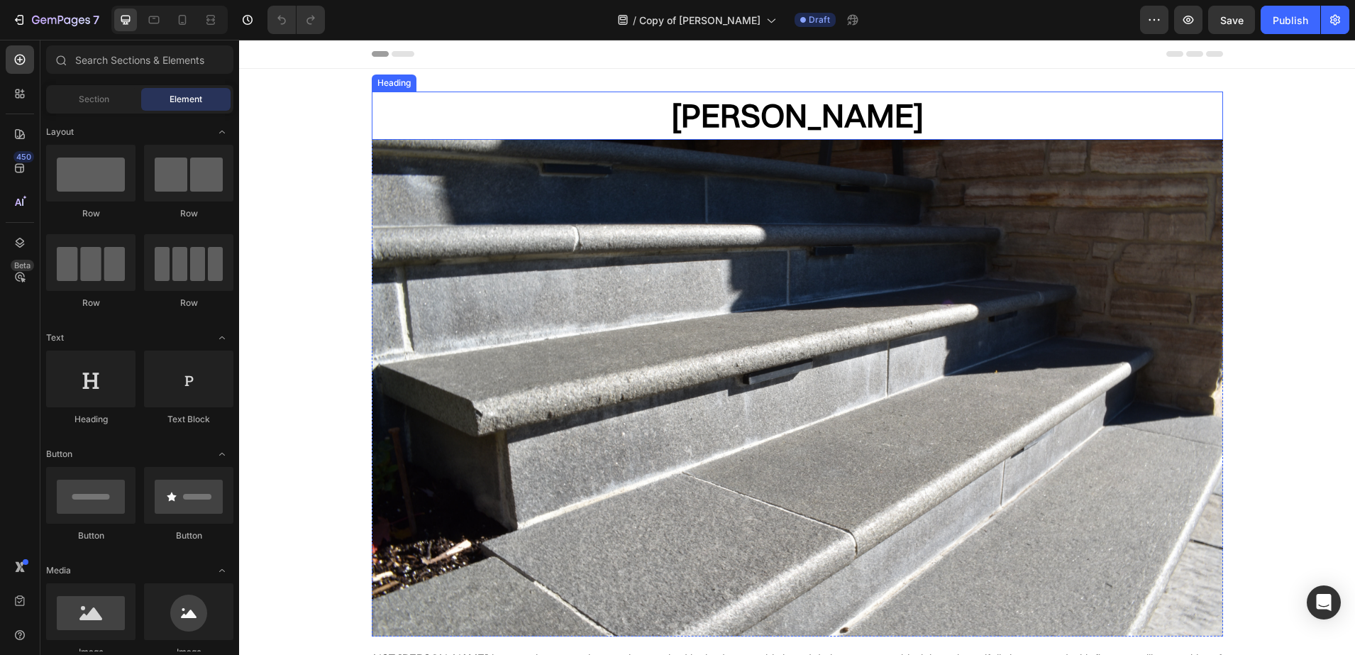
click at [784, 110] on h2 "Raven Black" at bounding box center [797, 116] width 851 height 48
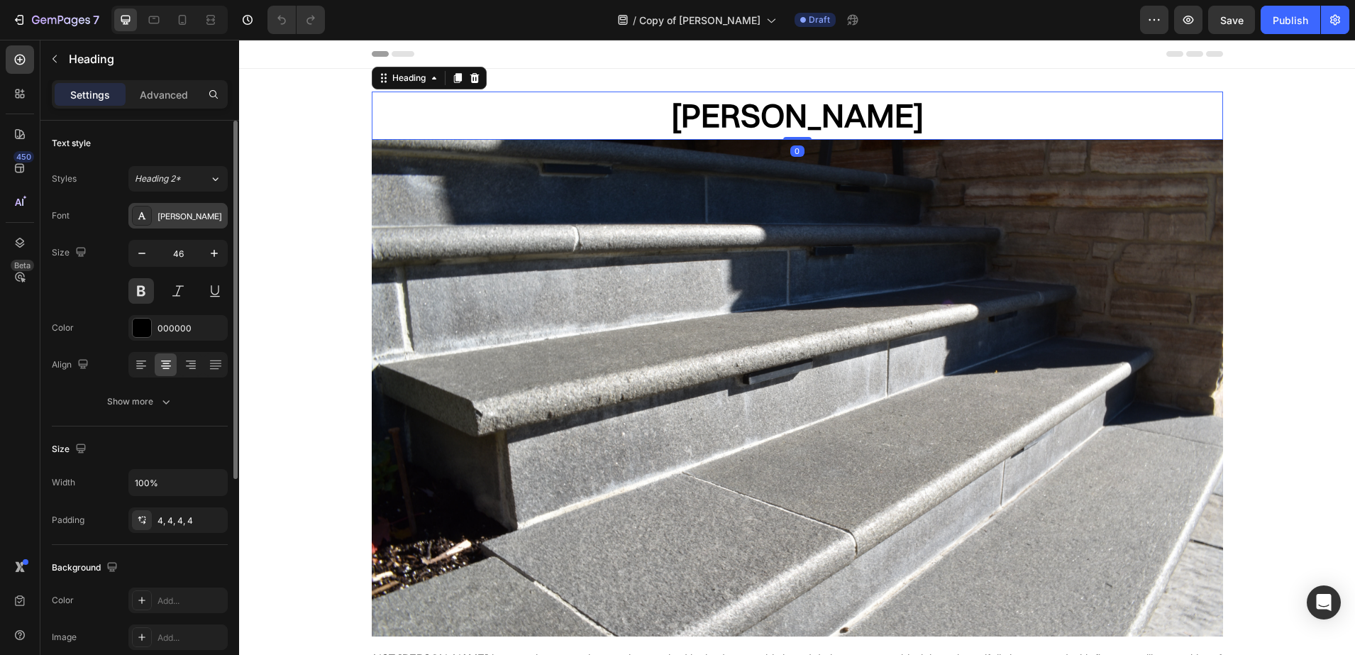
click at [166, 216] on div "[PERSON_NAME]" at bounding box center [191, 216] width 67 height 13
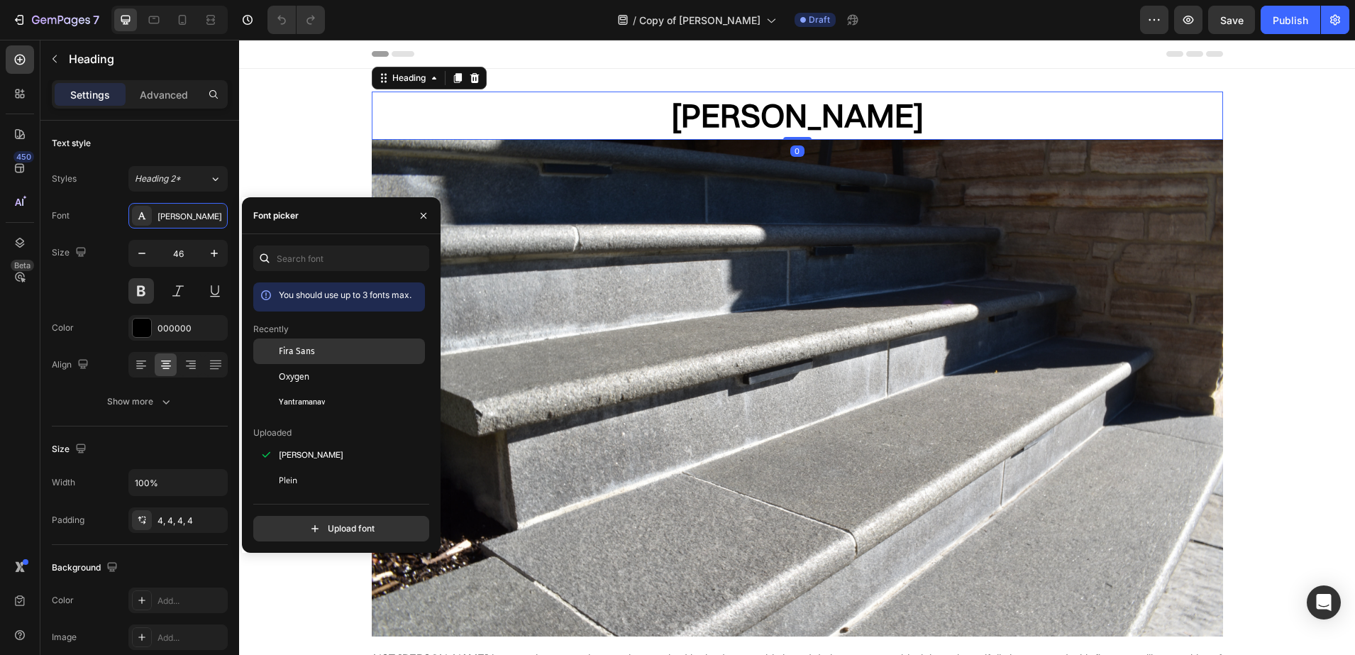
click at [286, 354] on span "Fira Sans" at bounding box center [297, 351] width 36 height 13
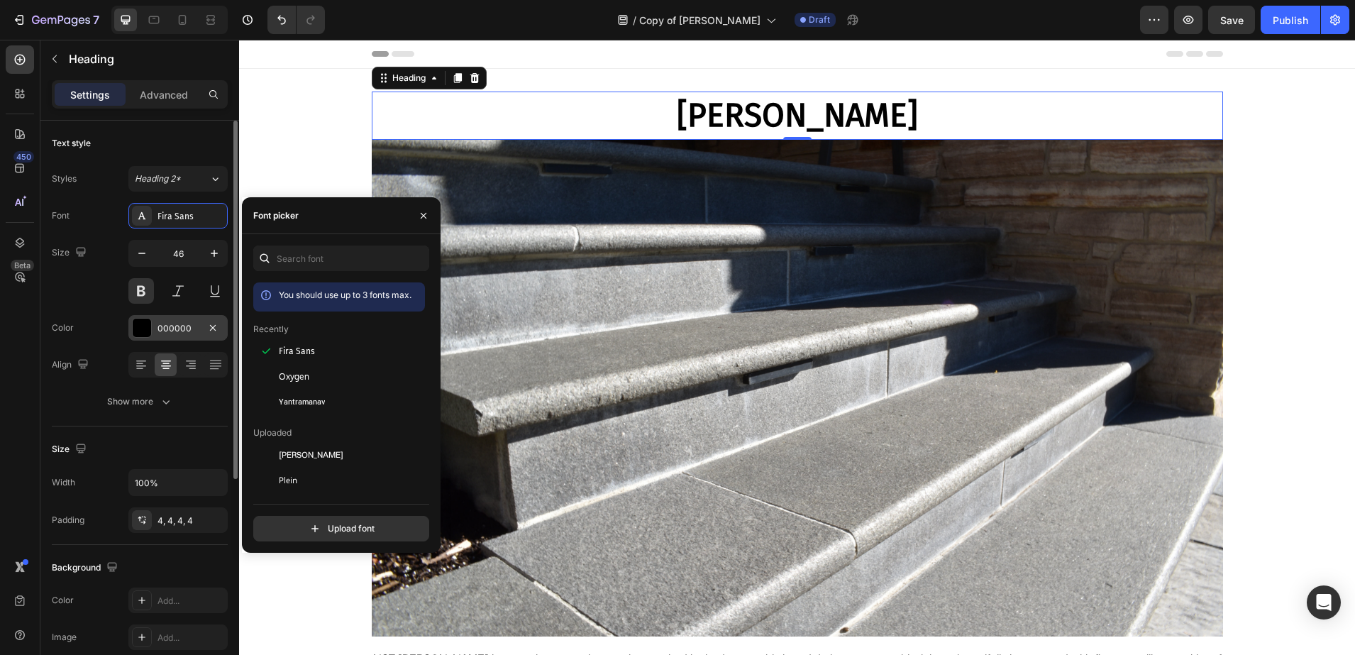
click at [153, 334] on div "000000" at bounding box center [177, 328] width 99 height 26
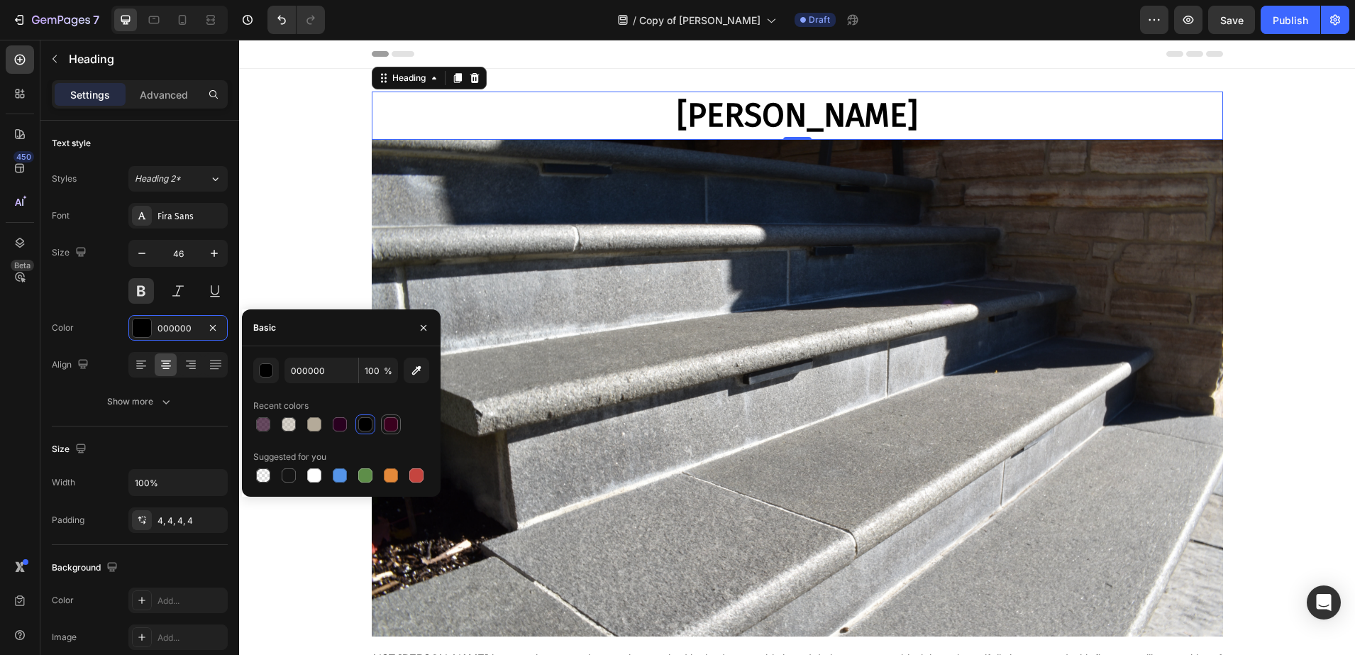
click at [397, 426] on div at bounding box center [391, 424] width 14 height 14
type input "3A001E"
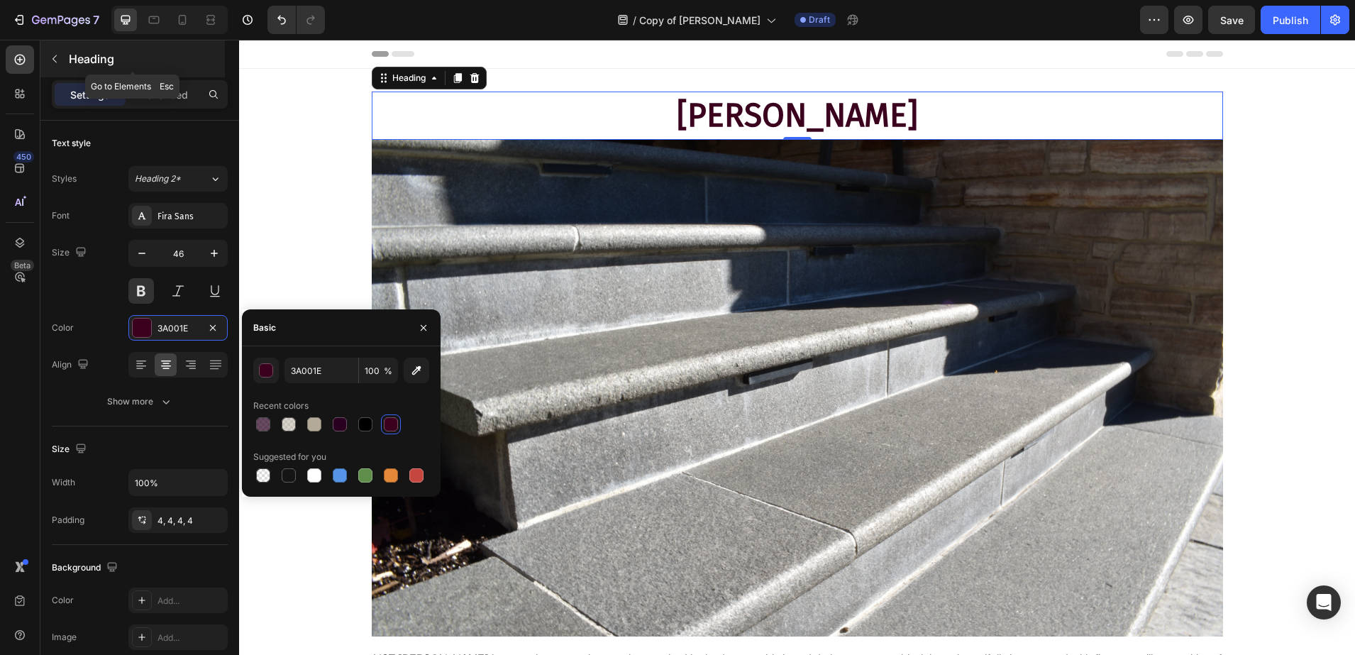
click at [89, 50] on p "Heading" at bounding box center [145, 58] width 153 height 17
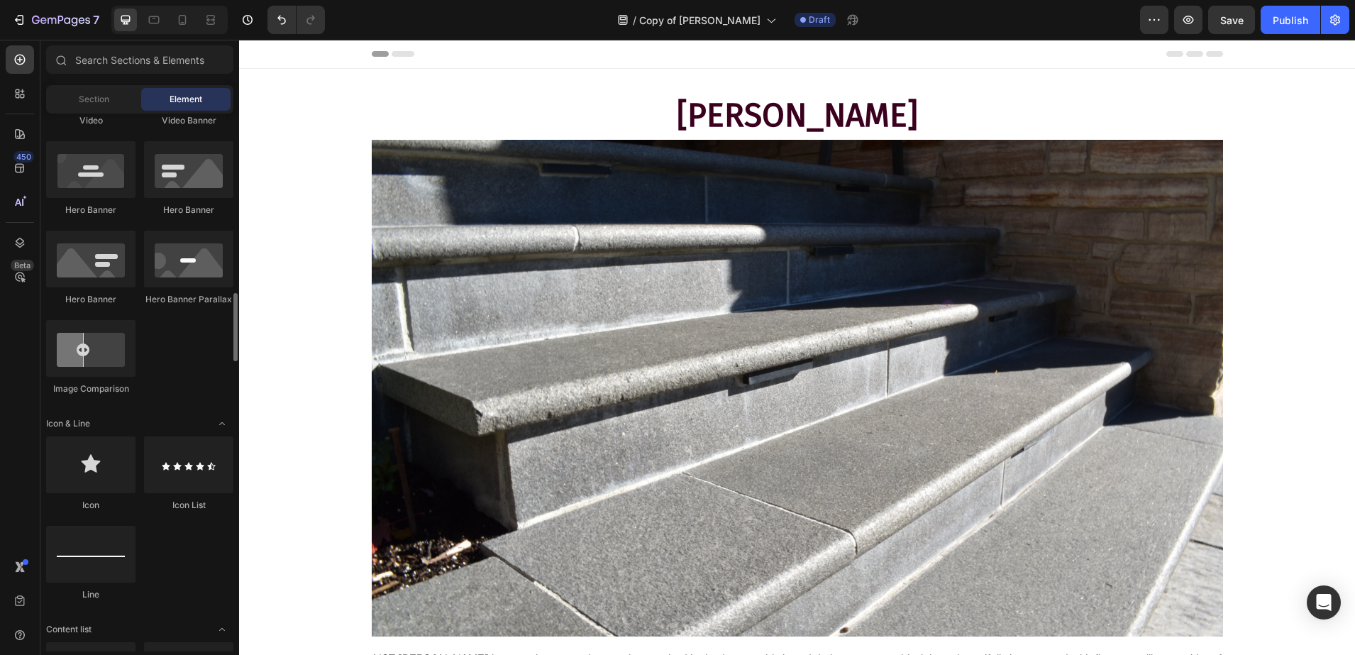
scroll to position [709, 0]
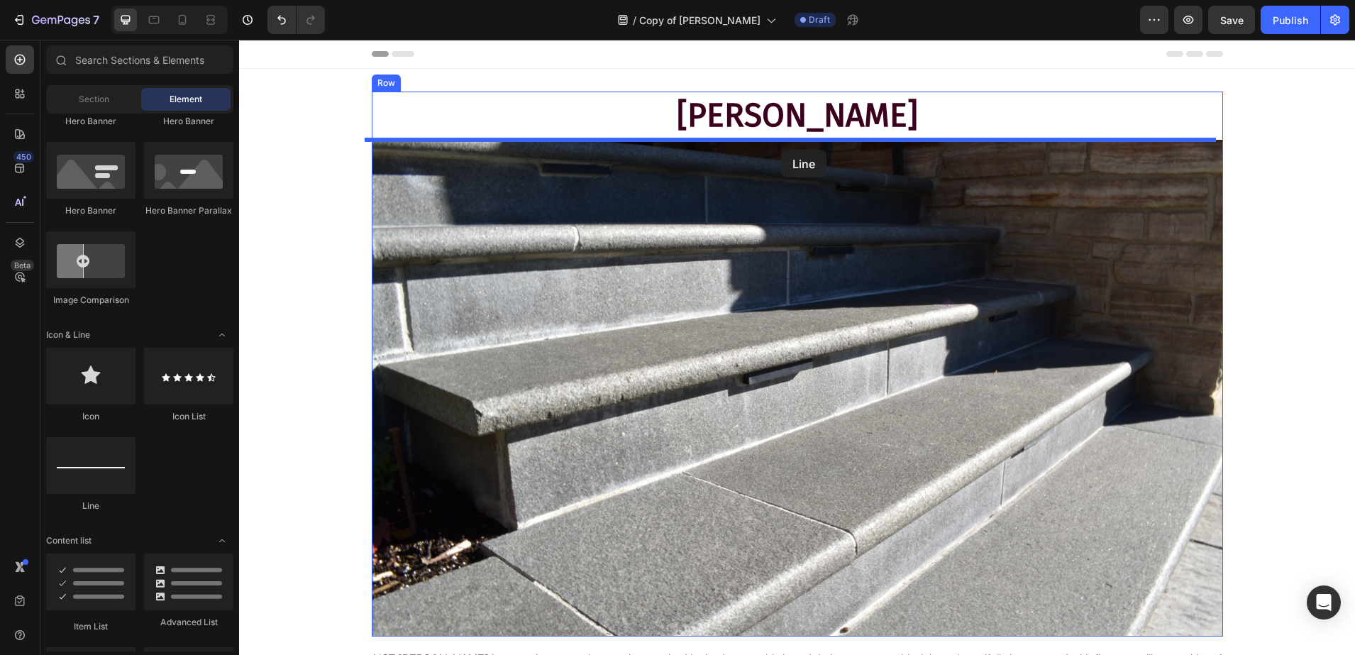
drag, startPoint x: 328, startPoint y: 502, endPoint x: 781, endPoint y: 150, distance: 573.8
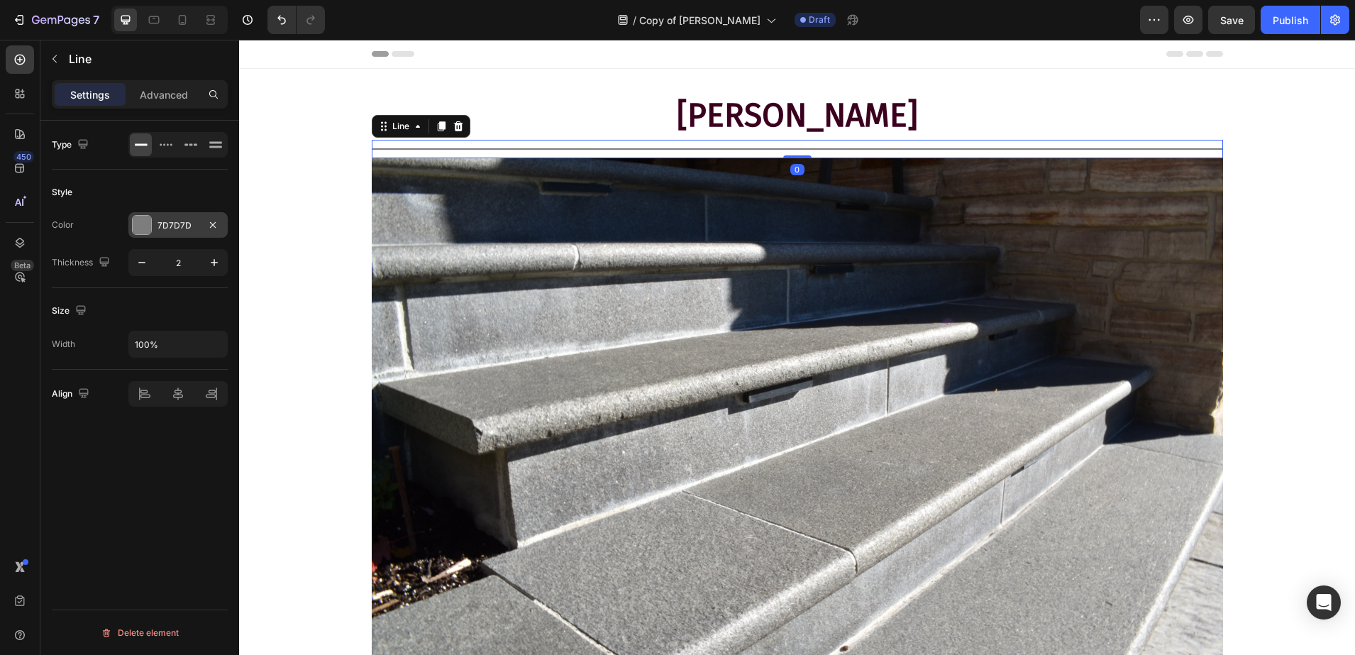
click at [166, 215] on div "7D7D7D" at bounding box center [177, 225] width 99 height 26
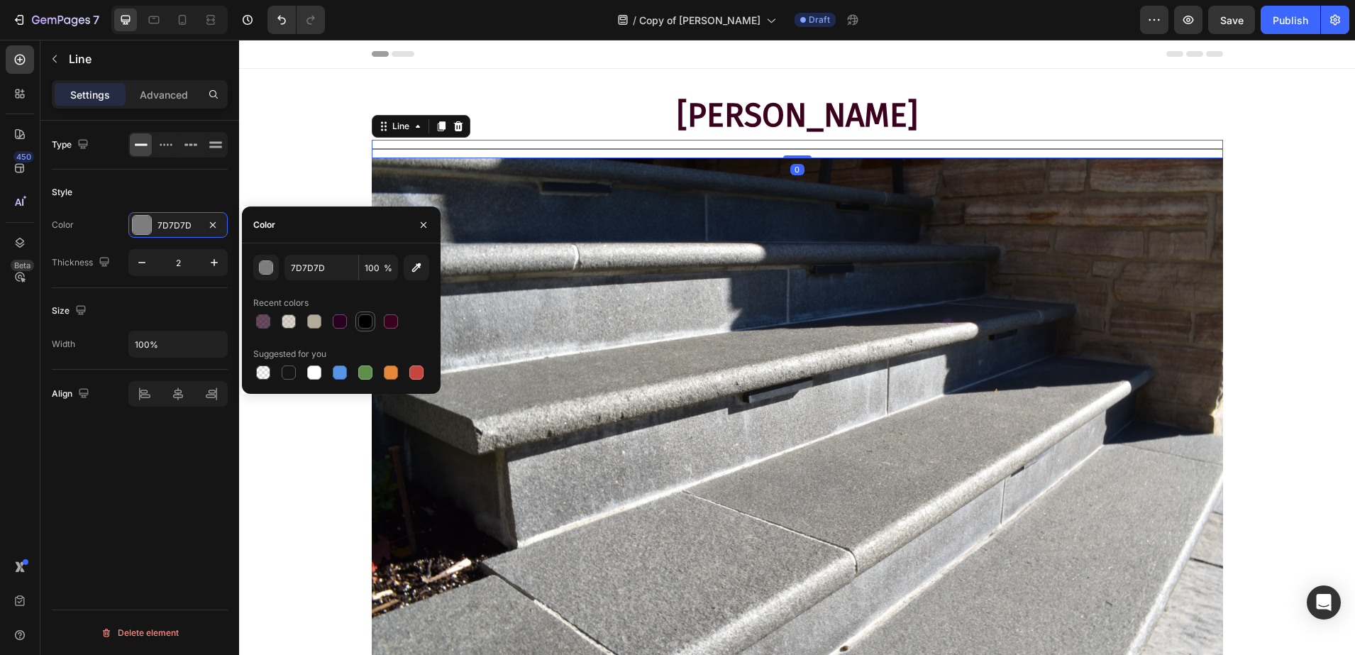
click at [360, 321] on div at bounding box center [365, 321] width 14 height 14
type input "000000"
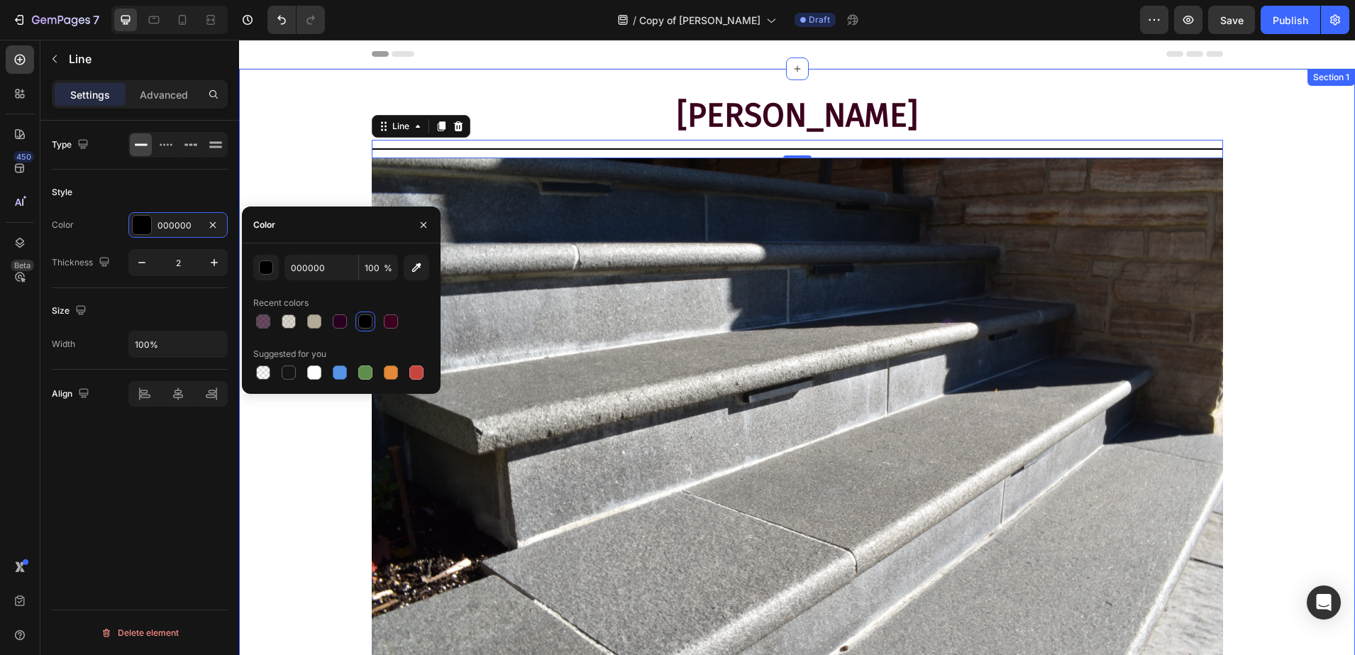
click at [333, 164] on div "Raven Black Heading Title Line 0 Image Row NST Raven Black is a premium natural…" at bounding box center [797, 432] width 1116 height 680
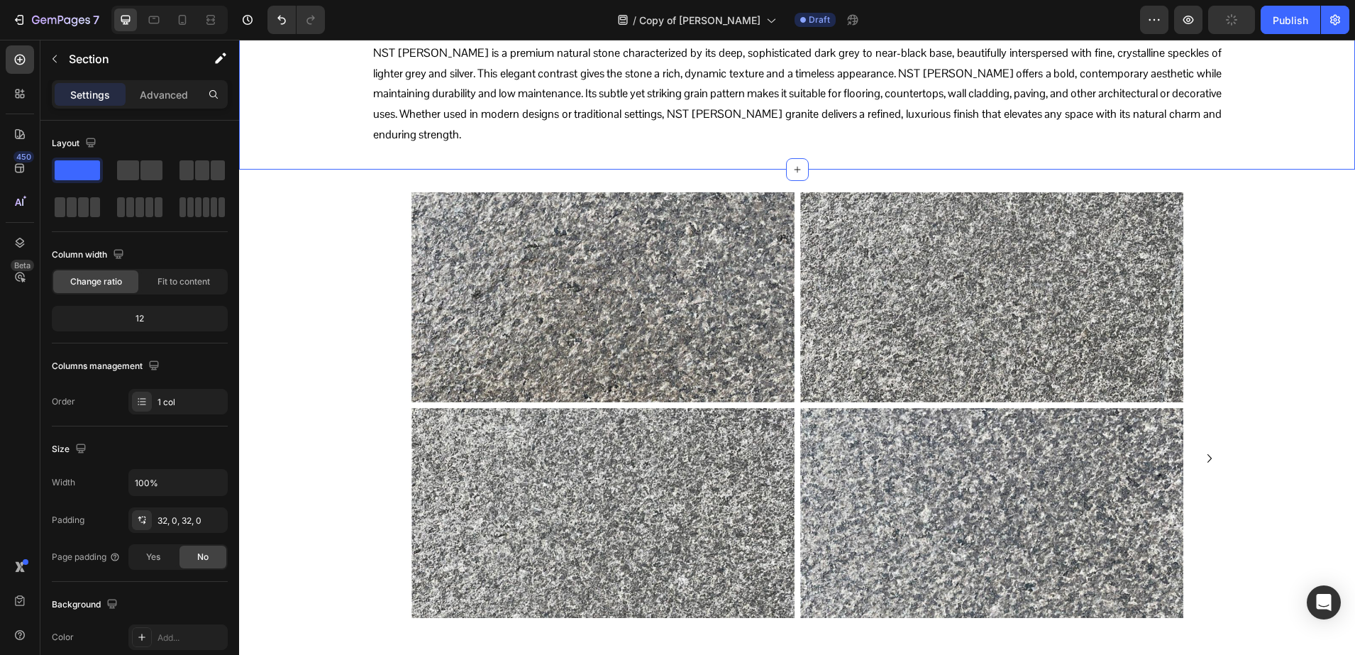
scroll to position [532, 0]
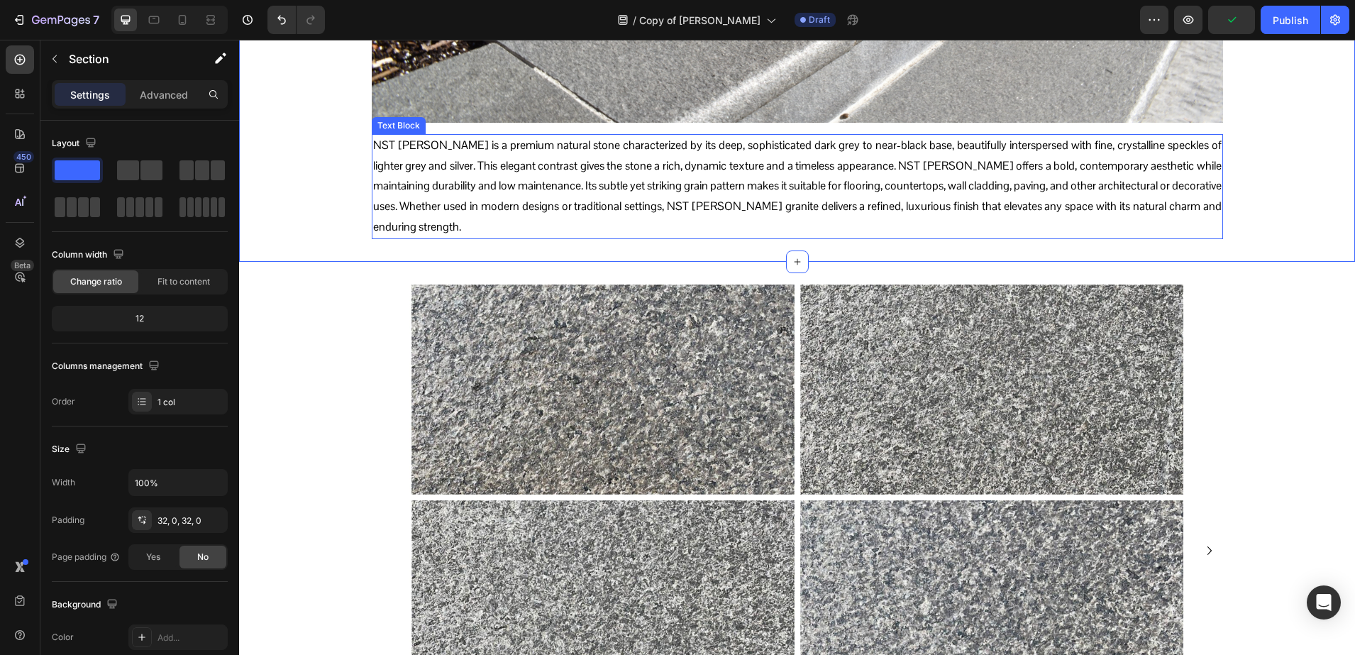
click at [500, 160] on p "NST Raven Black is a premium natural stone characterized by its deep, sophistic…" at bounding box center [797, 187] width 849 height 102
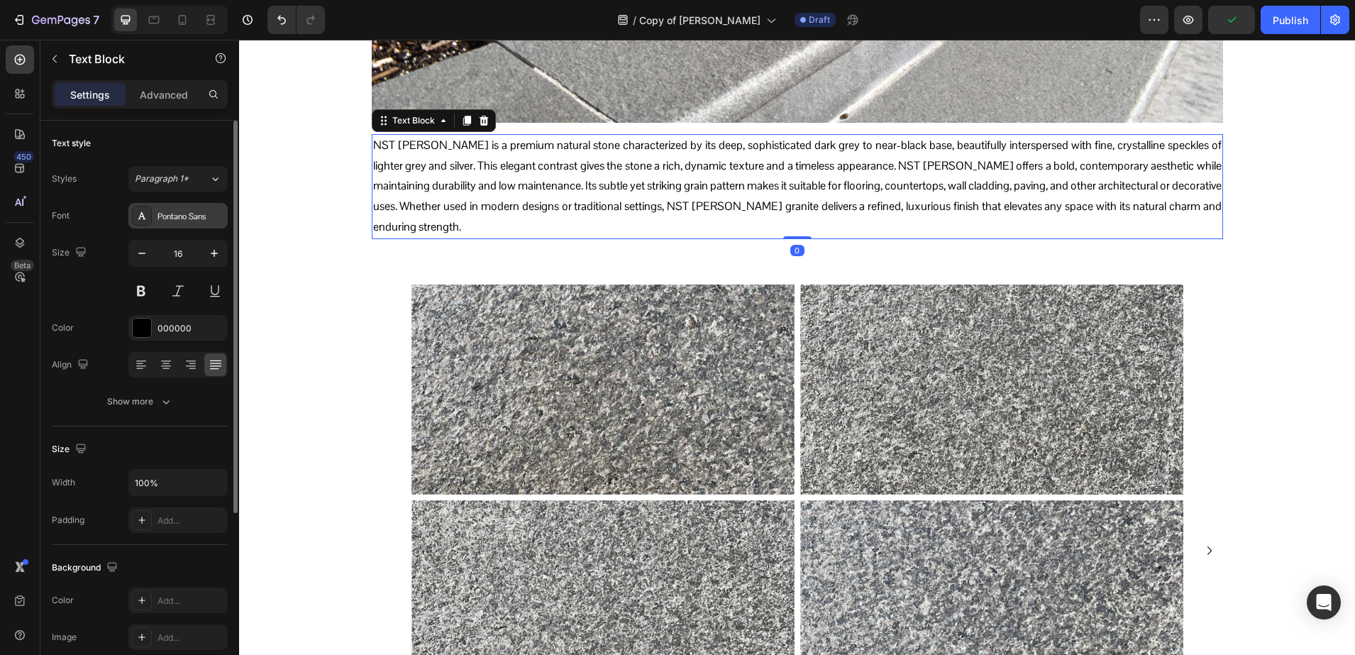
click at [178, 222] on div "Pontano Sans" at bounding box center [177, 216] width 99 height 26
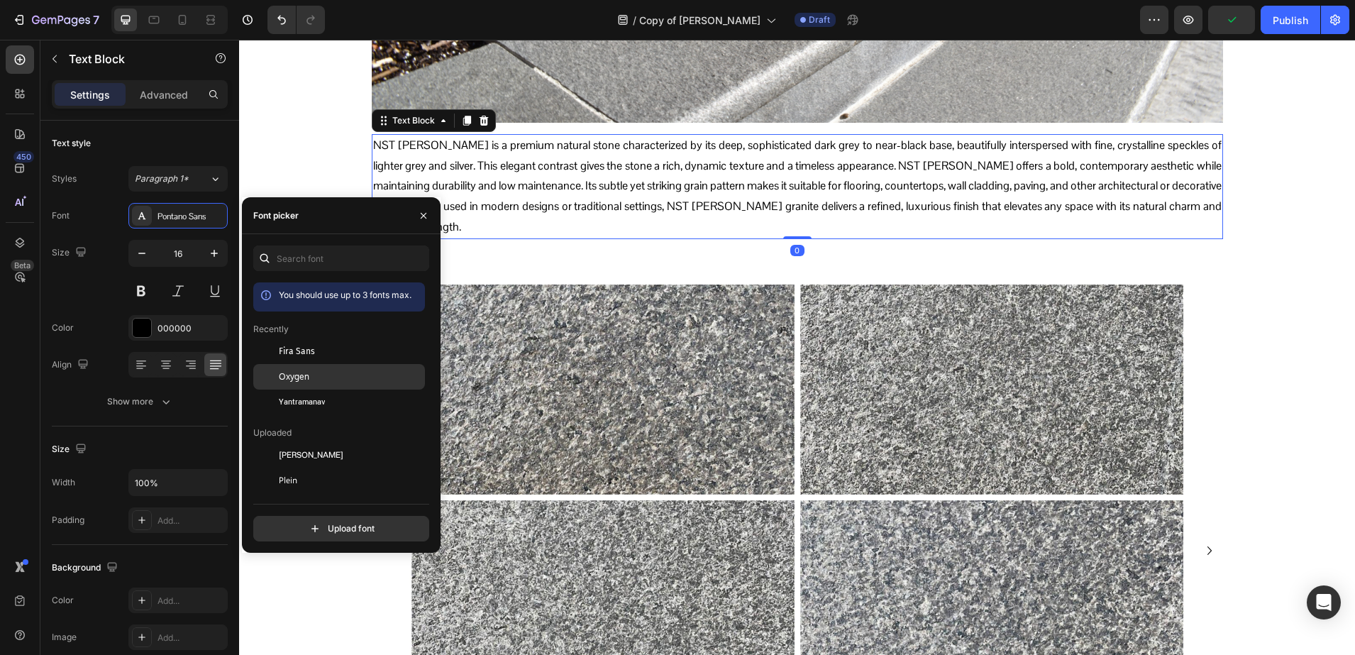
click at [263, 366] on div at bounding box center [266, 377] width 26 height 26
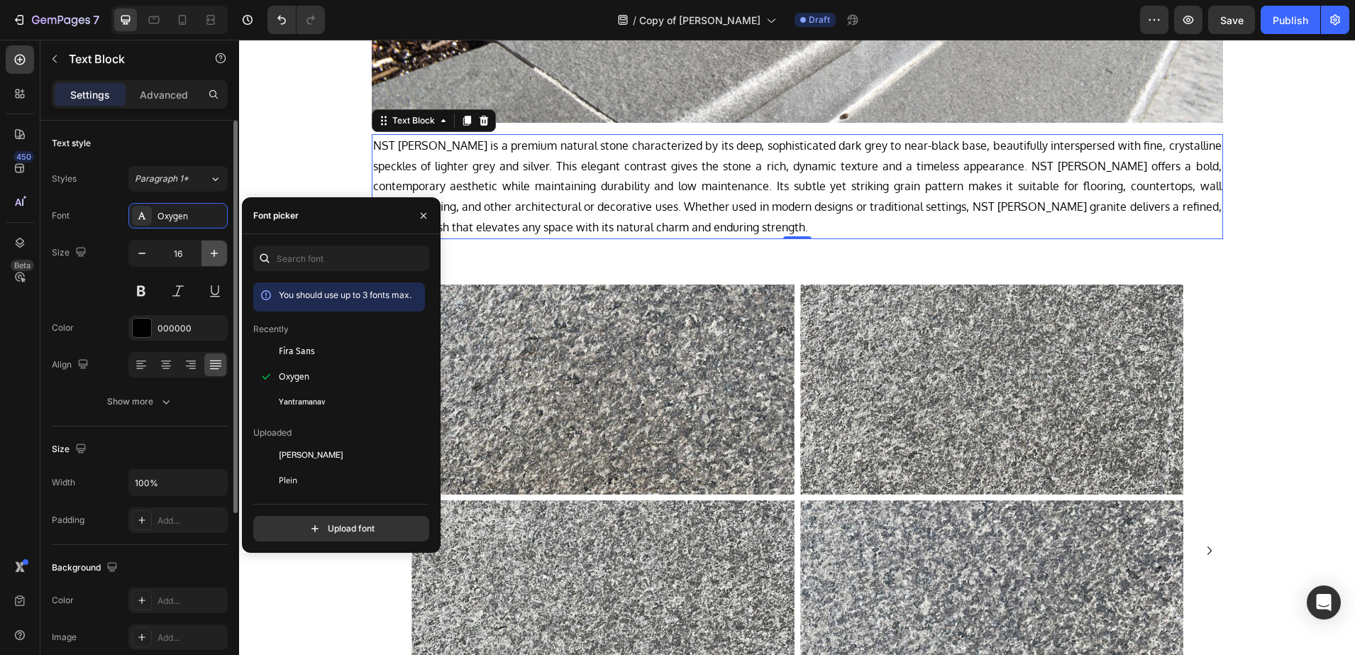
click at [214, 257] on icon "button" at bounding box center [214, 253] width 14 height 14
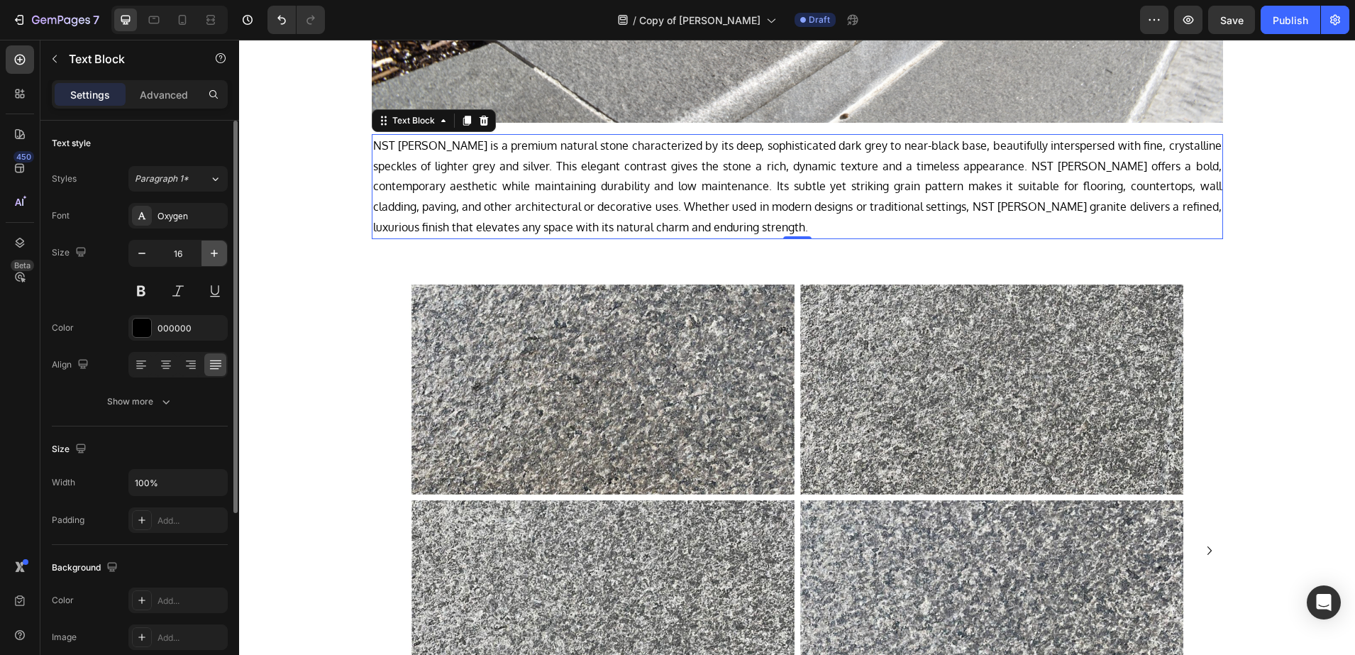
type input "17"
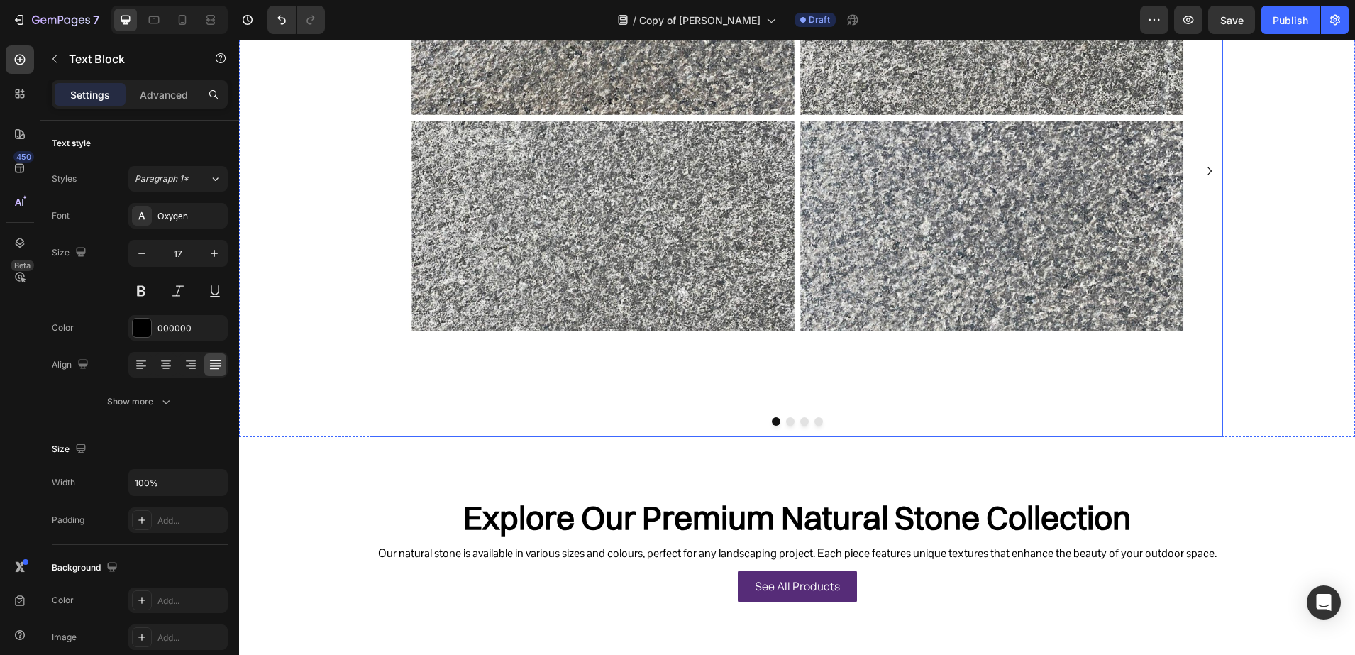
scroll to position [887, 0]
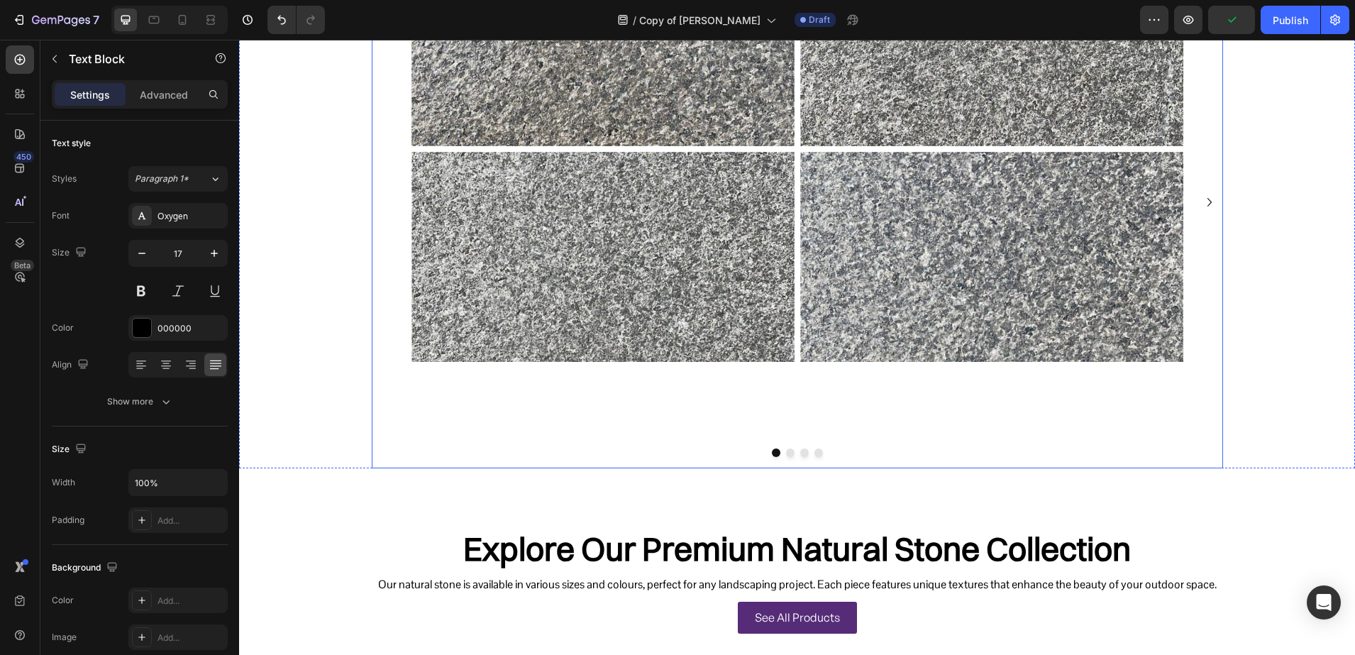
click at [1210, 197] on icon "Carousel Next Arrow" at bounding box center [1209, 202] width 17 height 17
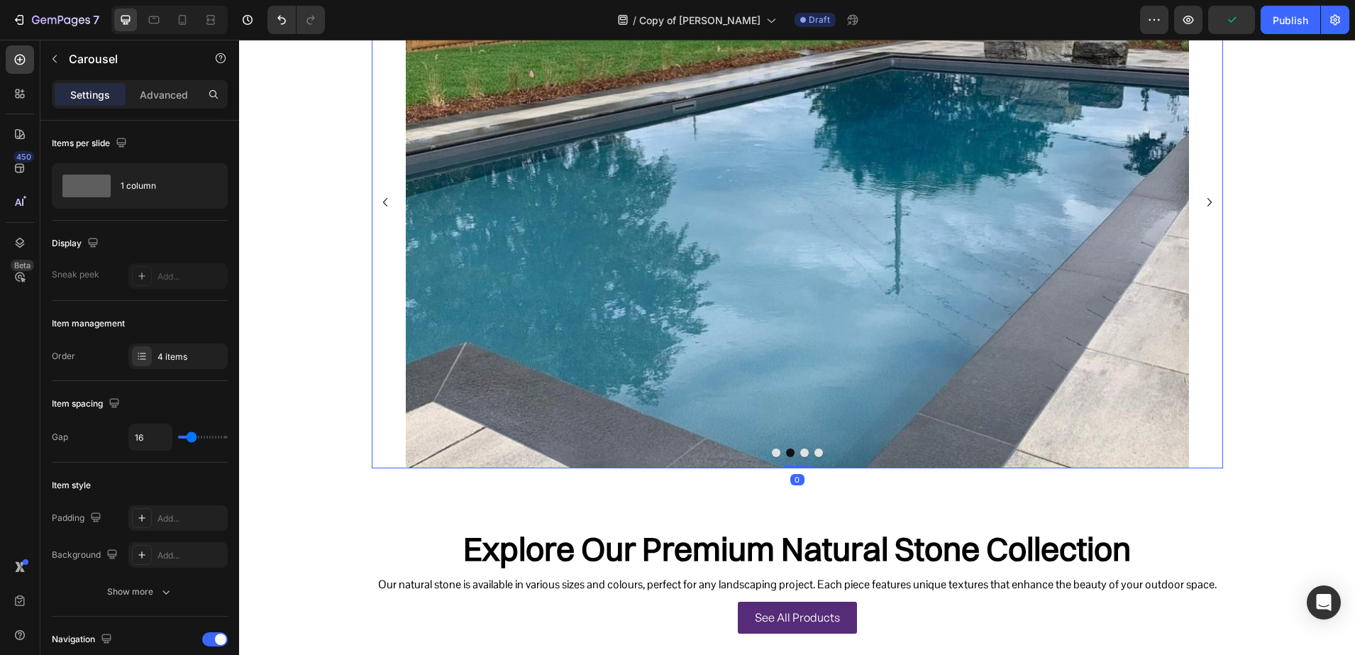
click at [1210, 197] on icon "Carousel Next Arrow" at bounding box center [1209, 202] width 17 height 17
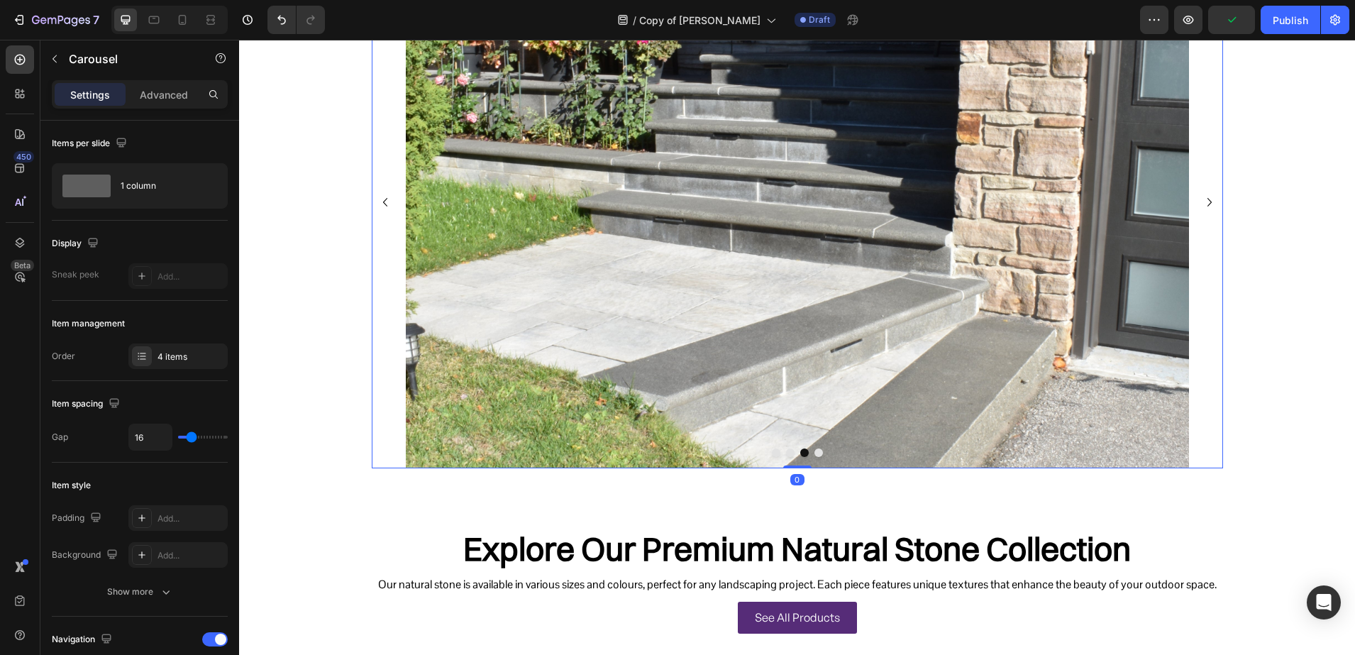
click at [1210, 197] on icon "Carousel Next Arrow" at bounding box center [1209, 202] width 17 height 17
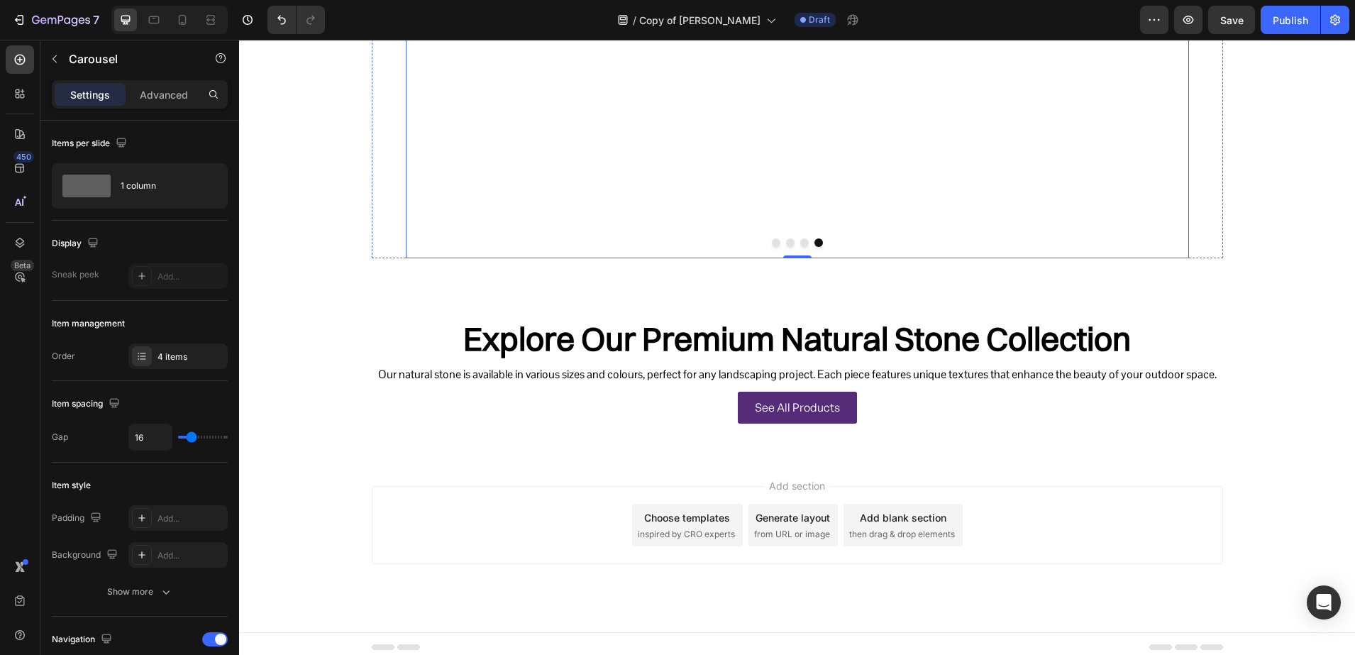
scroll to position [1104, 0]
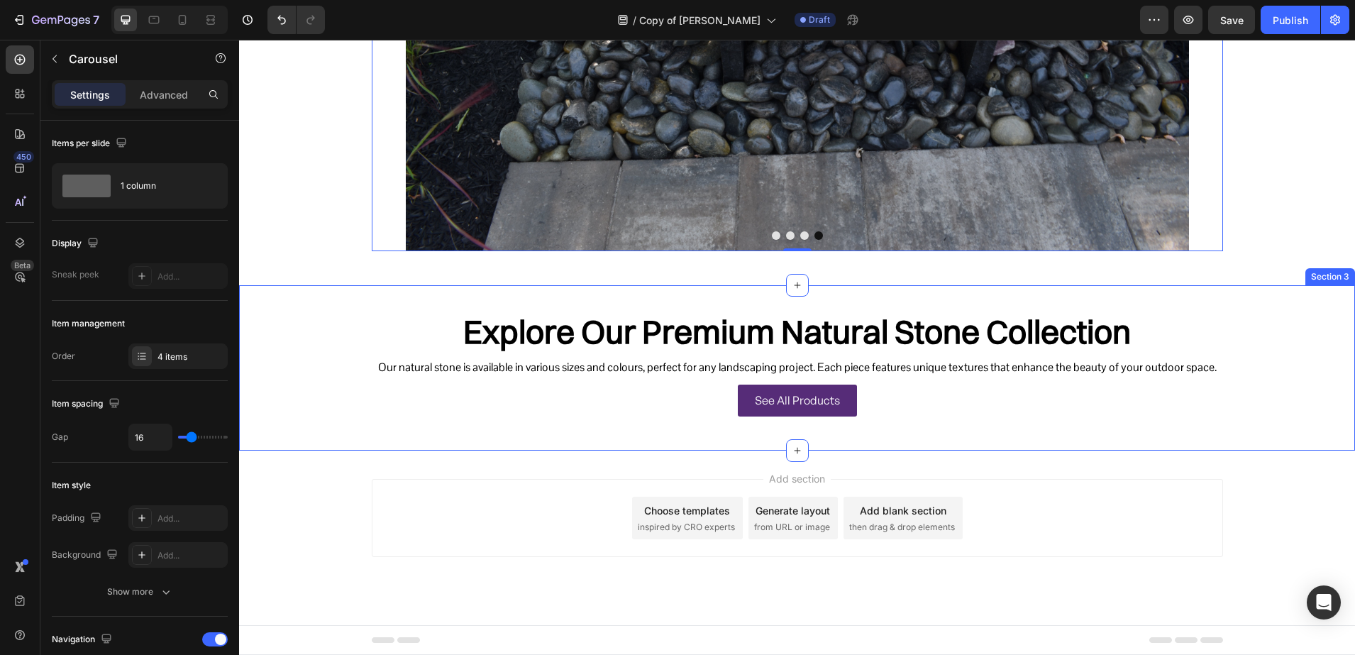
click at [666, 336] on h2 "Explore Our Premium Natural Stone Collection" at bounding box center [797, 332] width 851 height 48
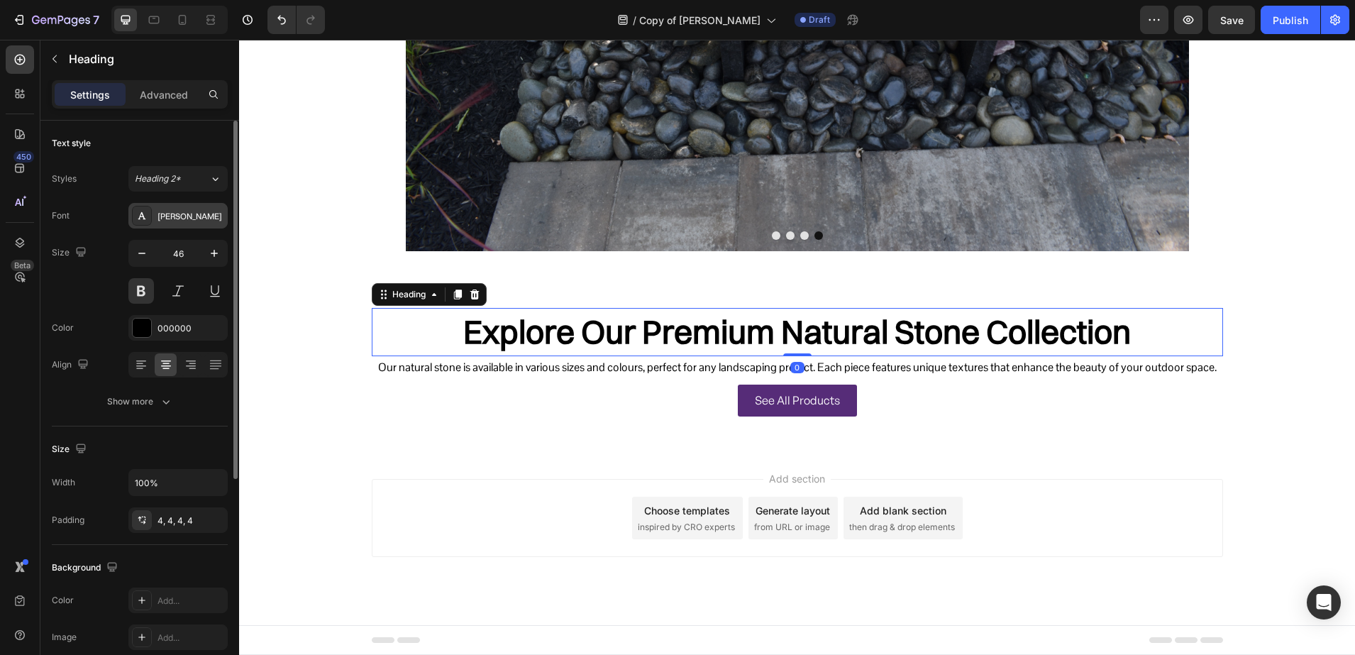
click at [155, 218] on div "[PERSON_NAME]" at bounding box center [177, 216] width 99 height 26
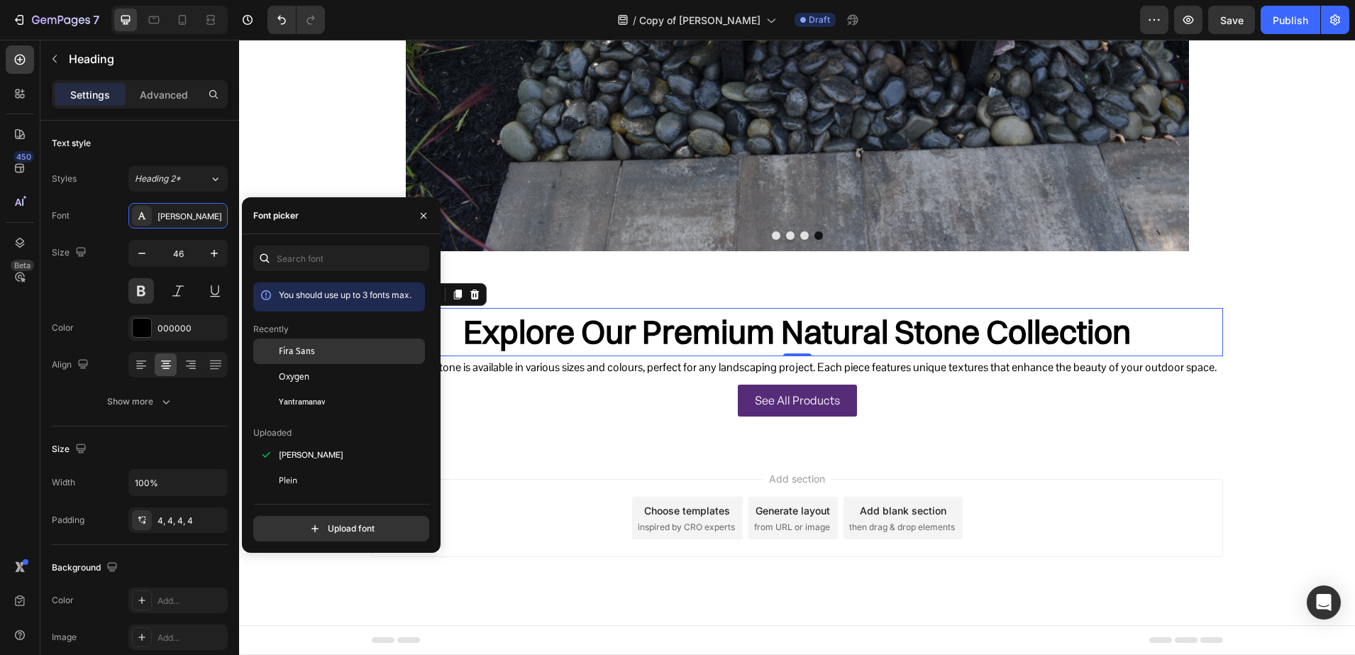
click at [304, 345] on span "Fira Sans" at bounding box center [297, 351] width 36 height 13
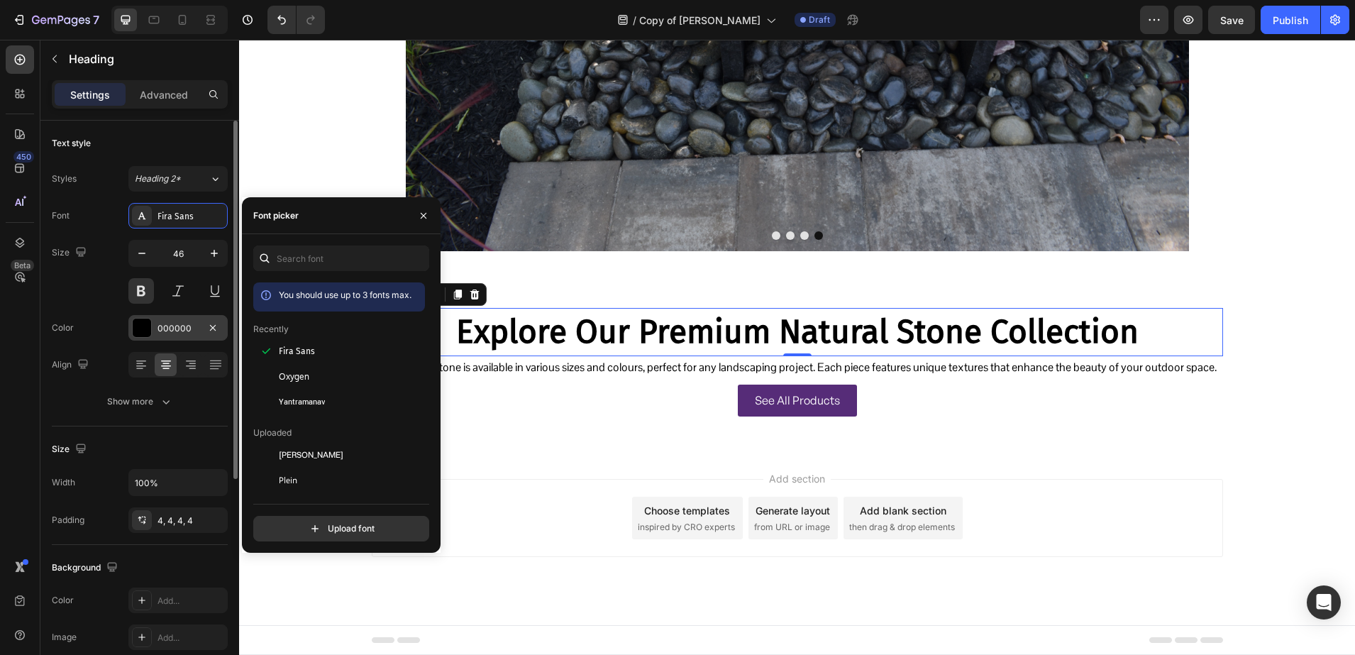
click at [156, 331] on div "000000" at bounding box center [177, 328] width 99 height 26
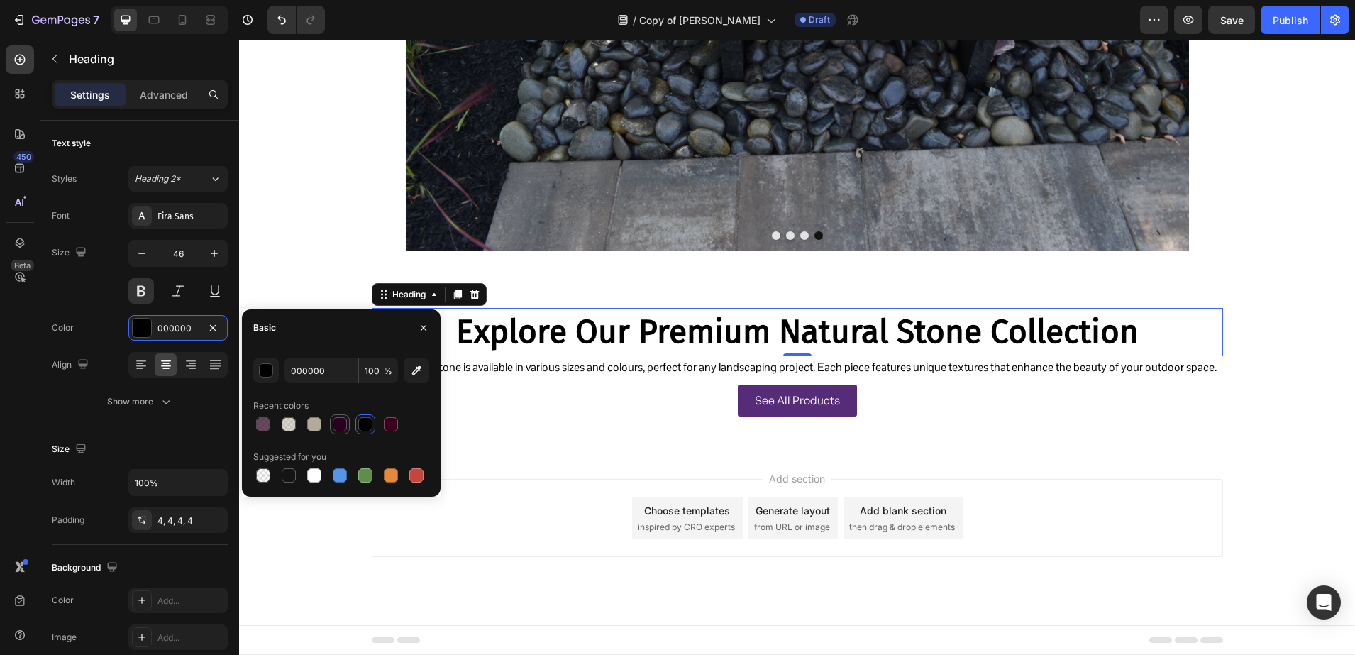
click at [344, 426] on div at bounding box center [340, 424] width 14 height 14
click at [385, 426] on div at bounding box center [391, 424] width 14 height 14
type input "3A001E"
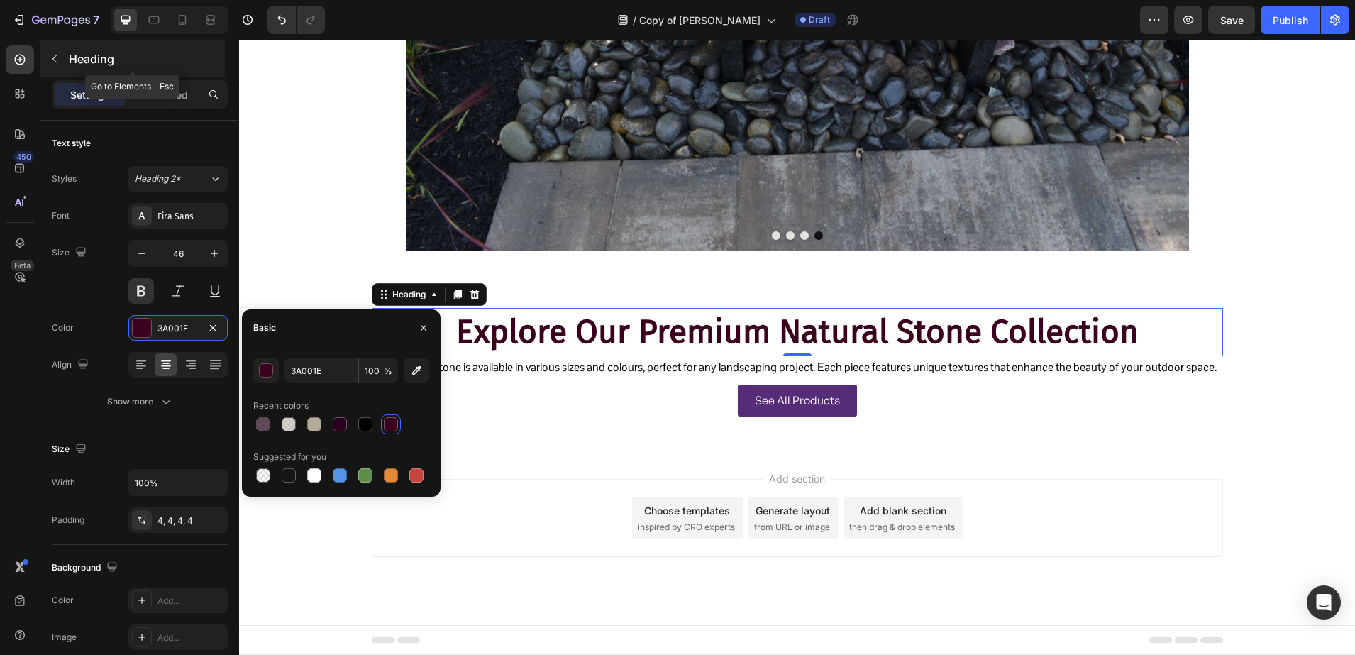
click at [114, 62] on p "Heading" at bounding box center [145, 58] width 153 height 17
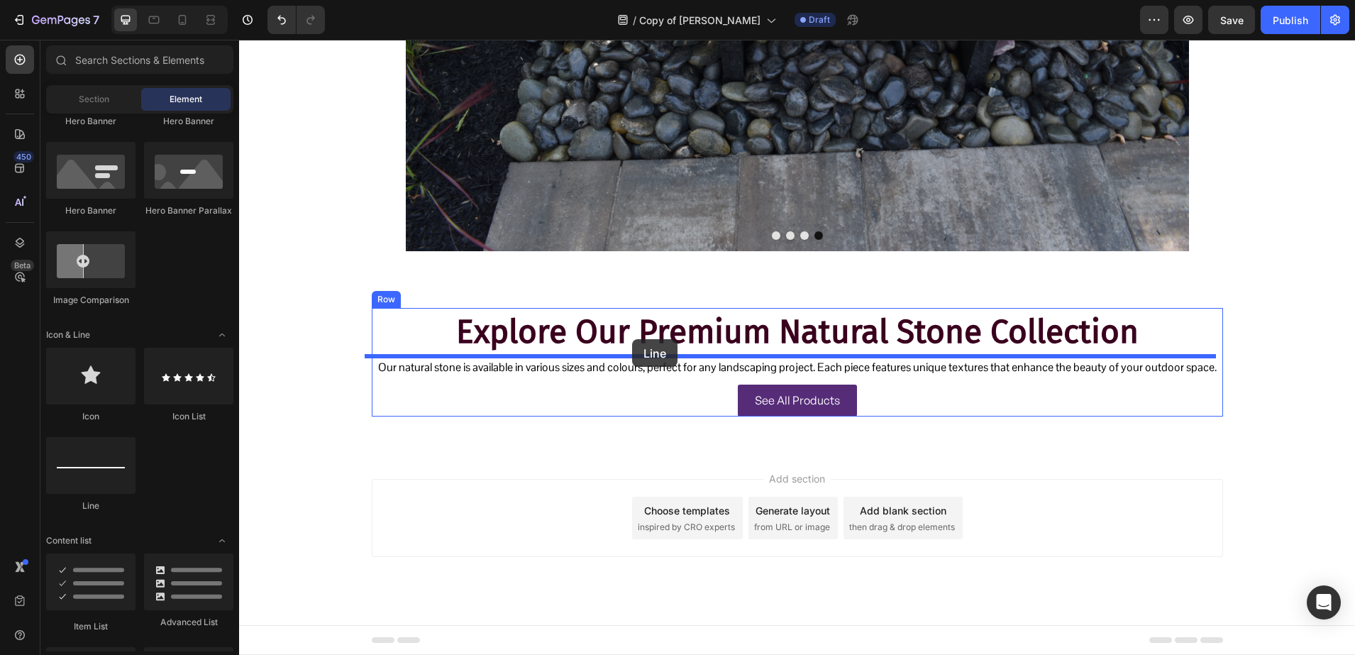
drag, startPoint x: 338, startPoint y: 512, endPoint x: 632, endPoint y: 339, distance: 341.5
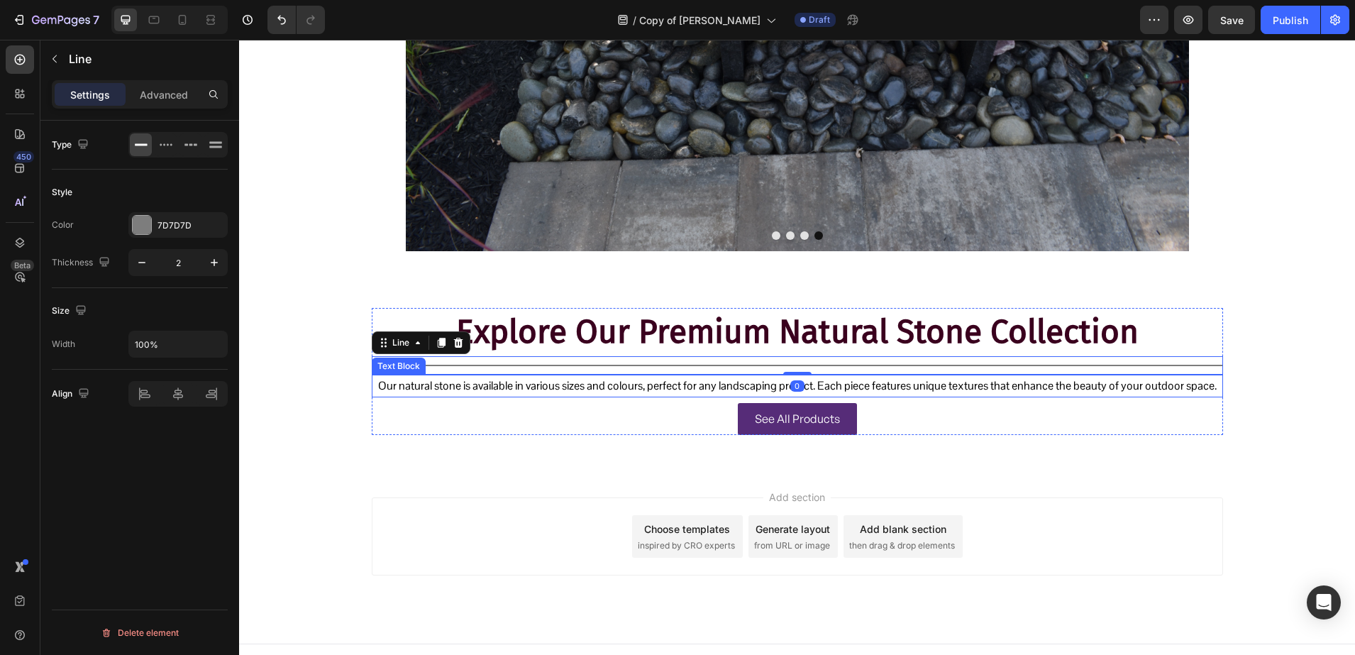
click at [595, 385] on p "Our natural stone is available in various sizes and colours, perfect for any la…" at bounding box center [797, 386] width 849 height 21
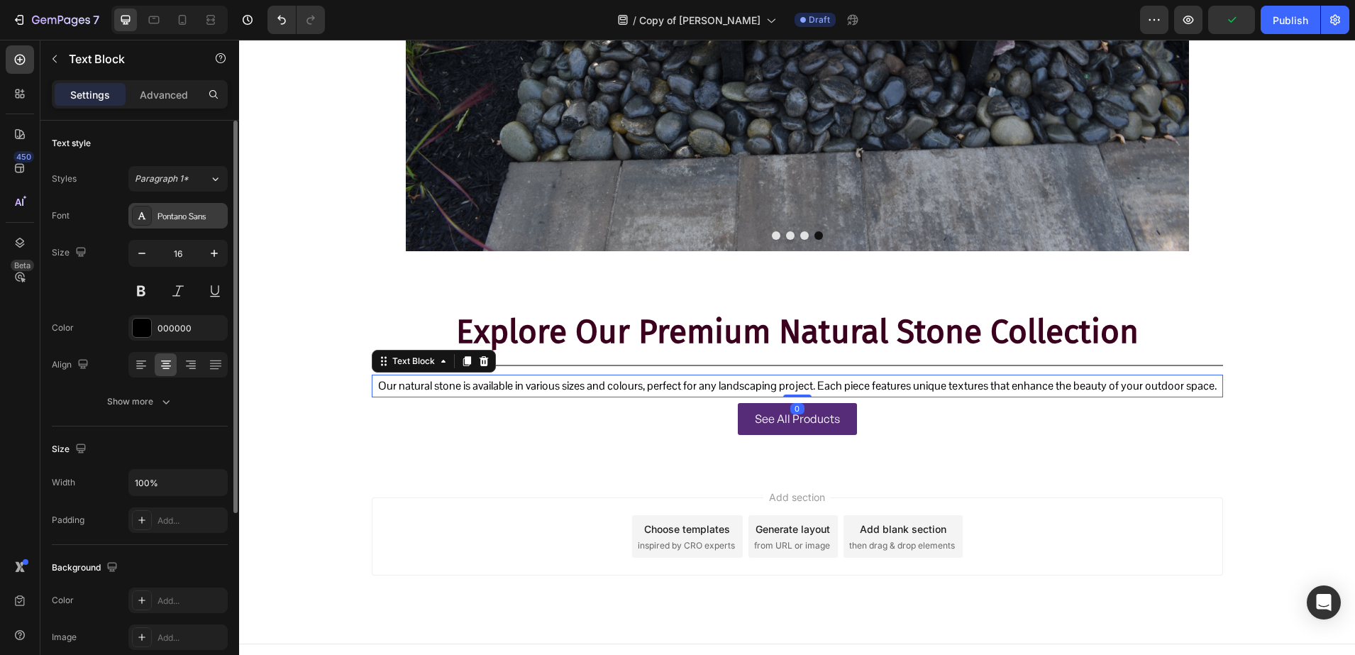
click at [177, 225] on div "Pontano Sans" at bounding box center [177, 216] width 99 height 26
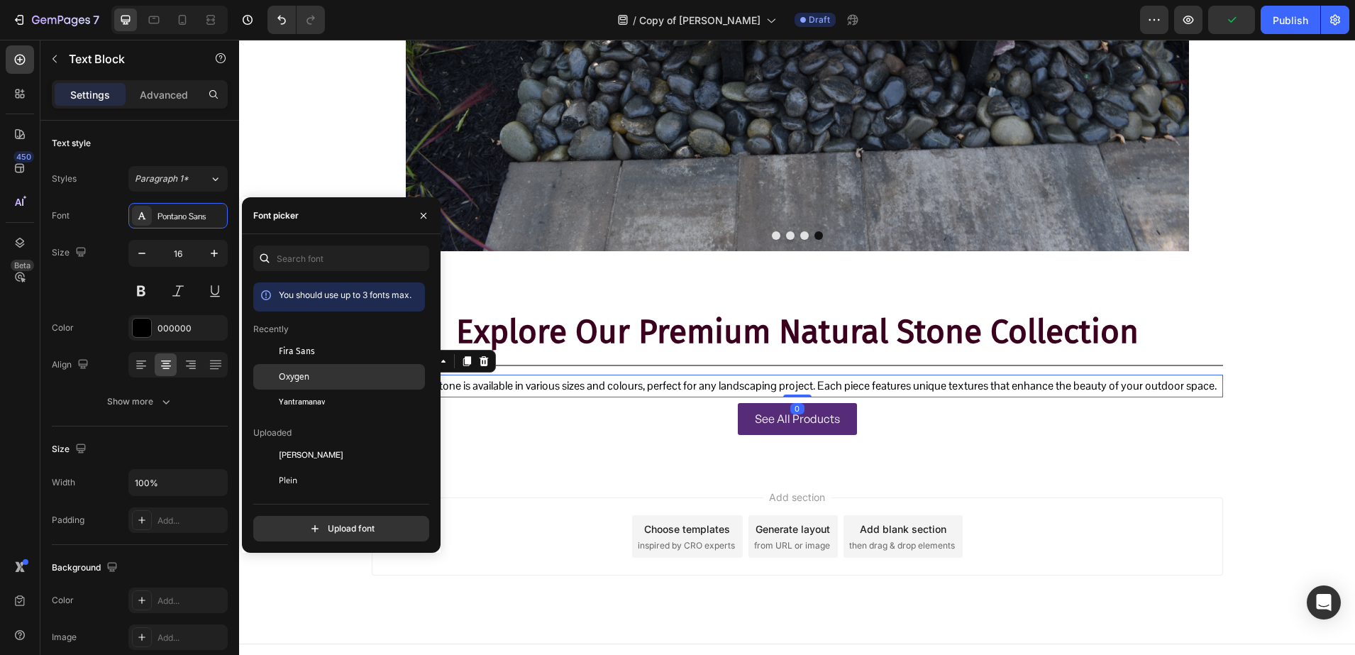
click at [319, 380] on div "Oxygen" at bounding box center [350, 376] width 143 height 13
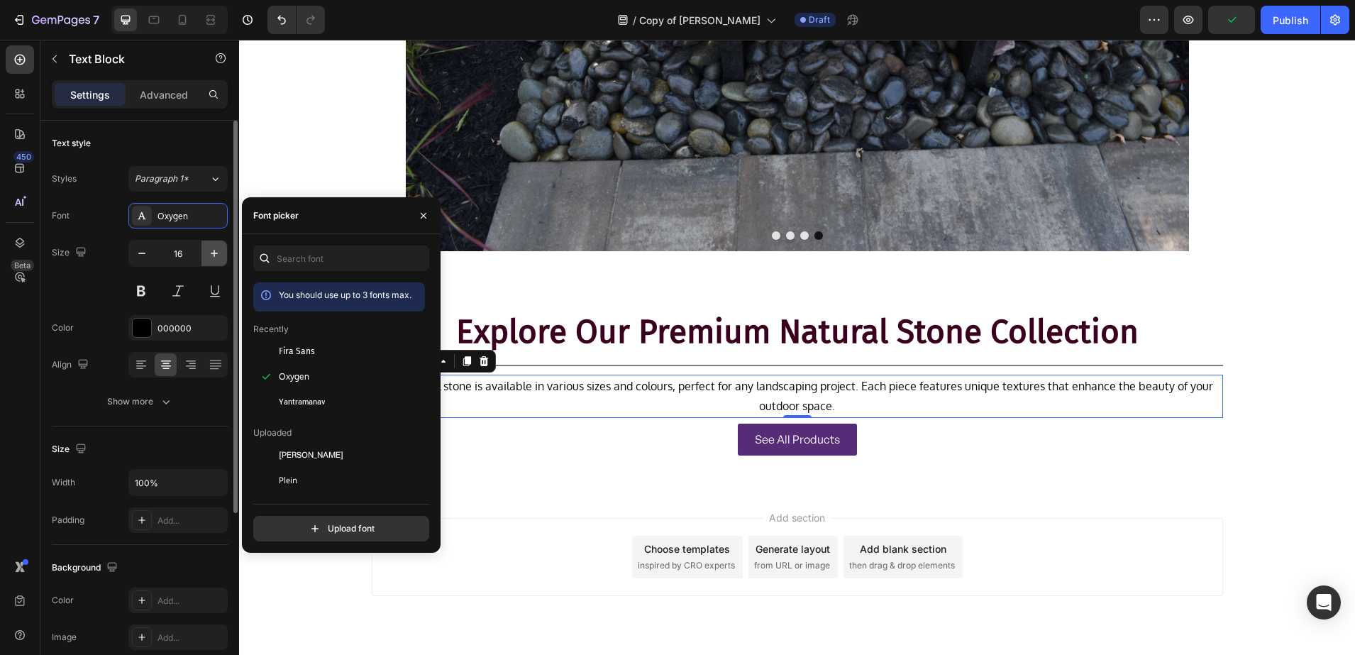
click at [219, 254] on icon "button" at bounding box center [214, 253] width 14 height 14
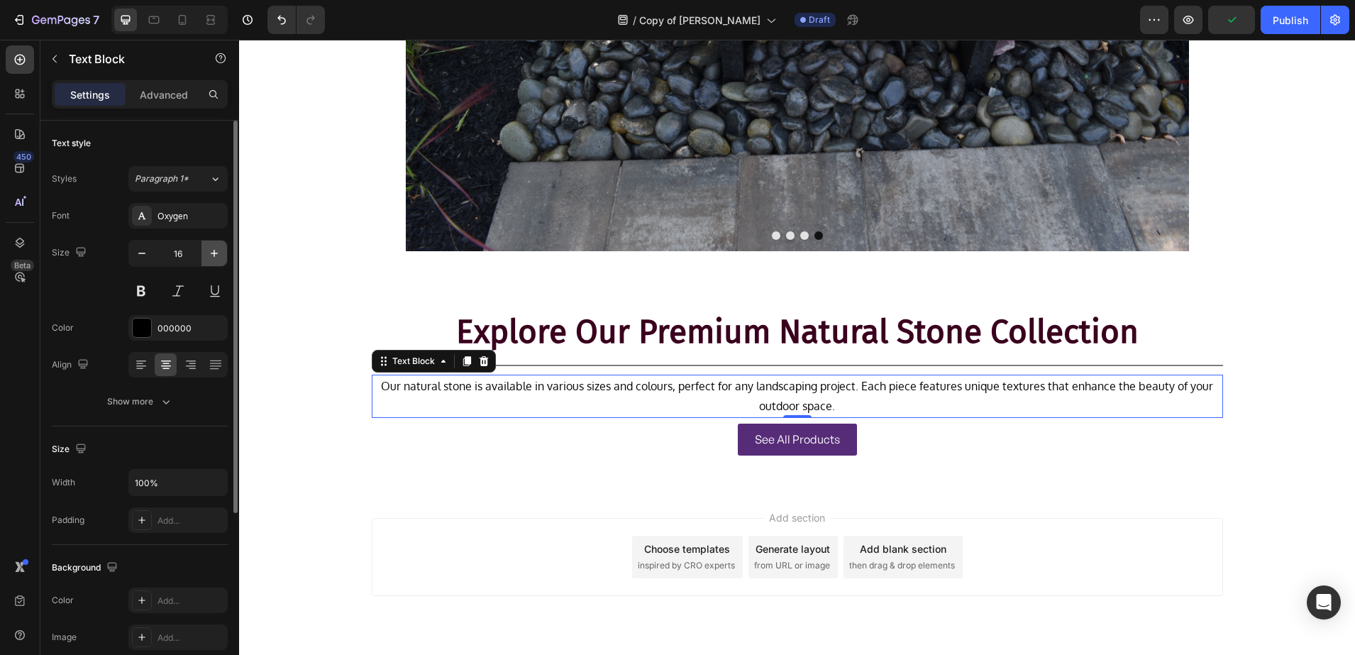
type input "17"
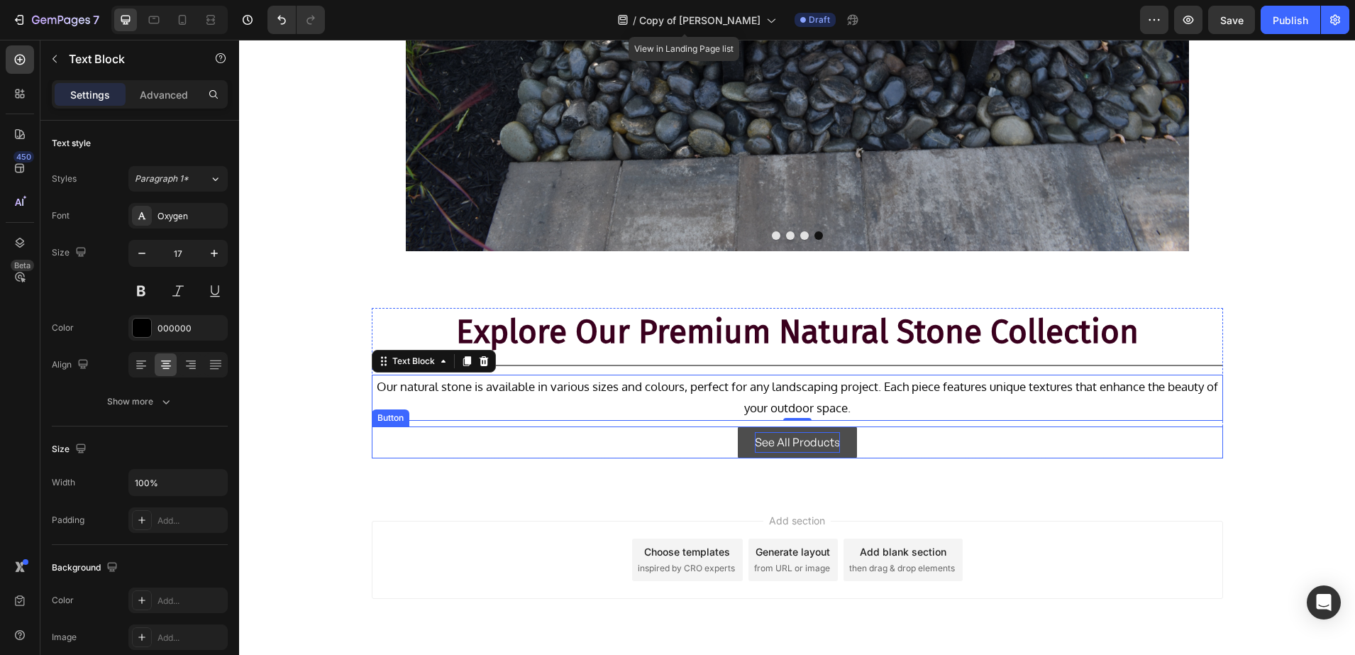
click at [766, 448] on p "See All Products" at bounding box center [797, 442] width 85 height 21
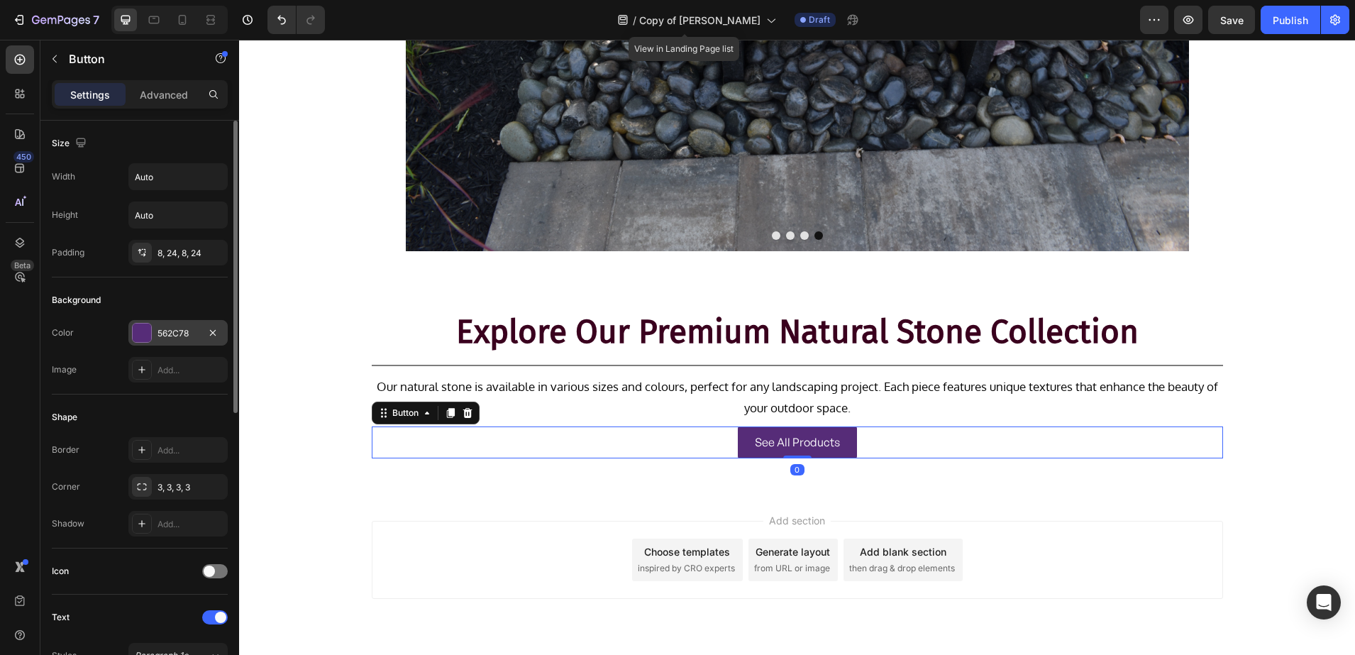
click at [133, 340] on div at bounding box center [142, 333] width 18 height 18
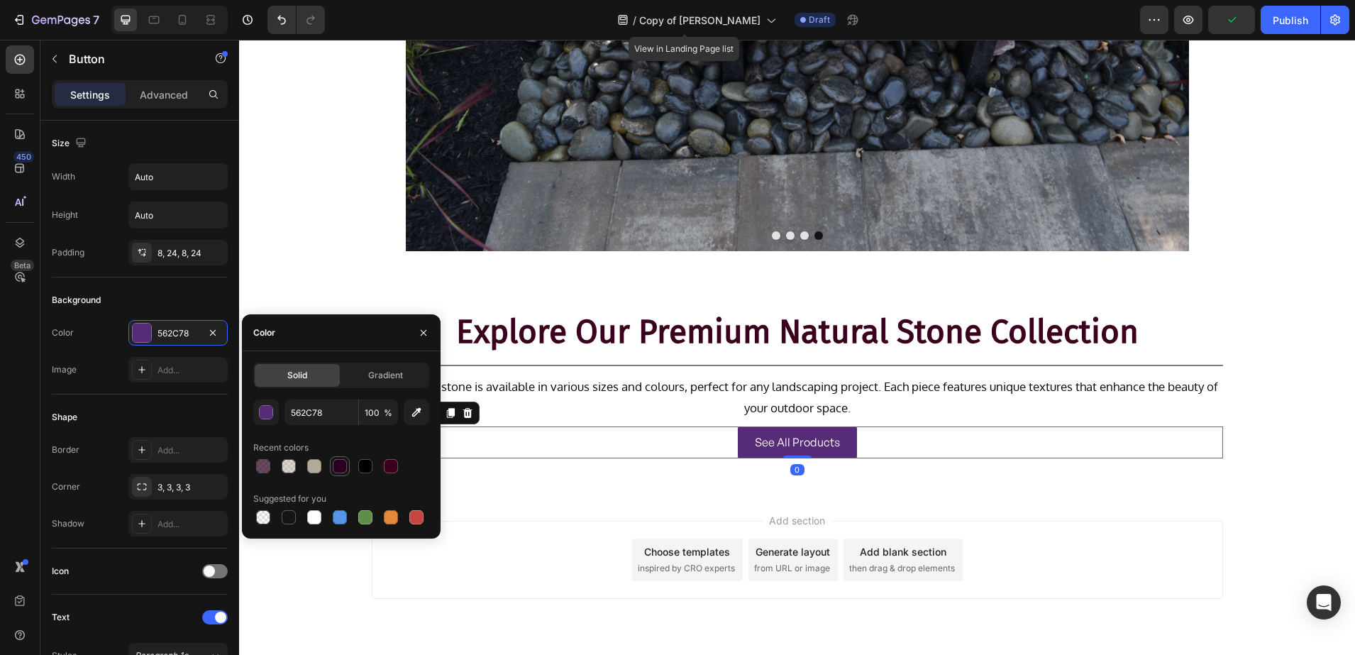
click at [343, 470] on div at bounding box center [340, 466] width 14 height 14
type input "29001F"
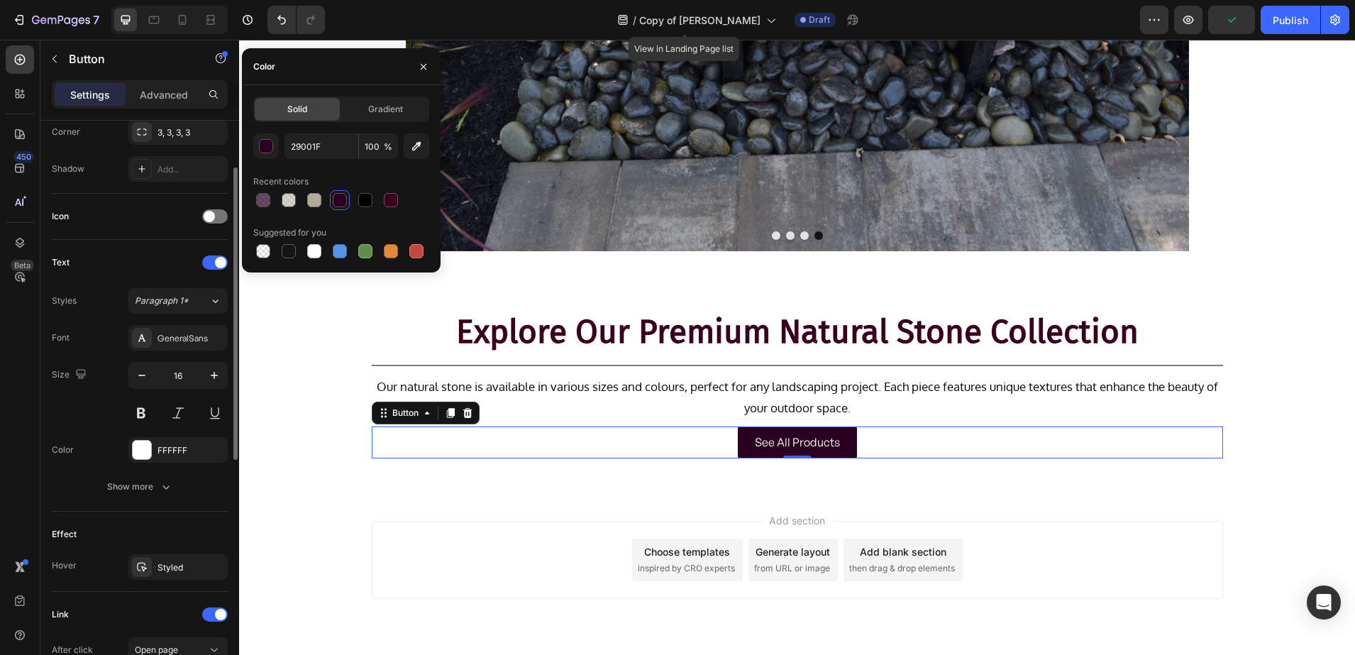
scroll to position [443, 0]
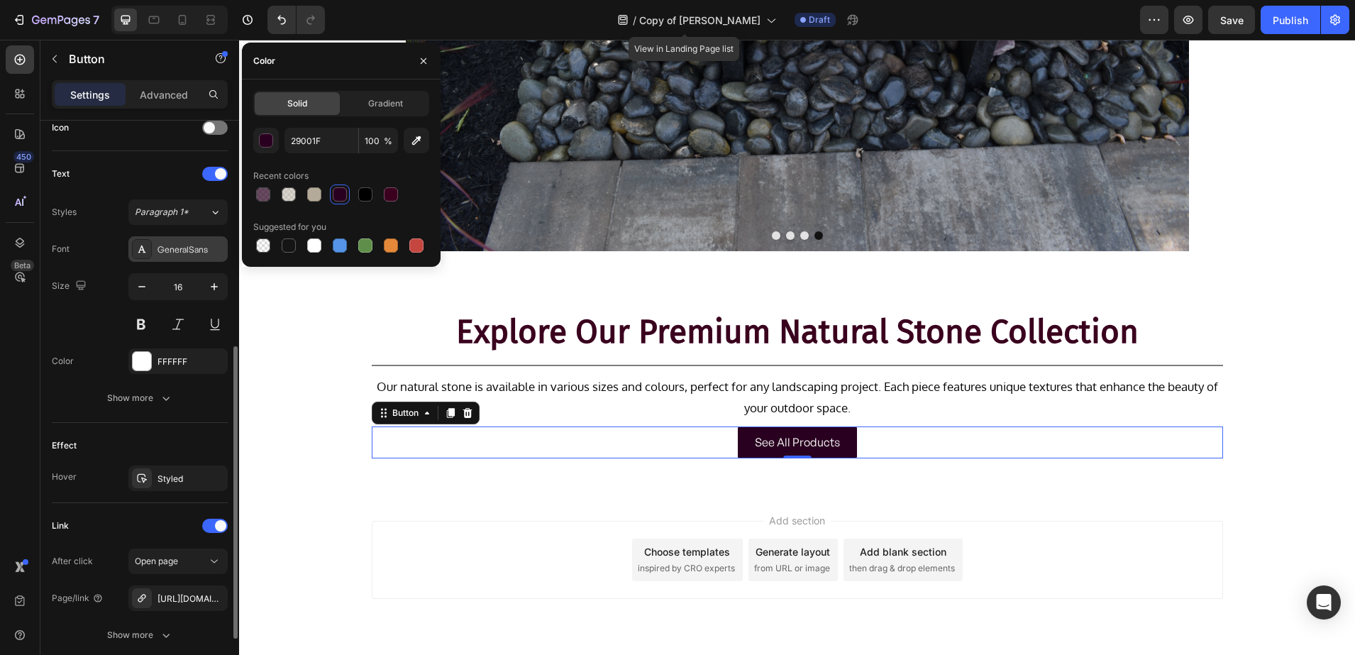
click at [169, 258] on div "GeneralSans" at bounding box center [177, 249] width 99 height 26
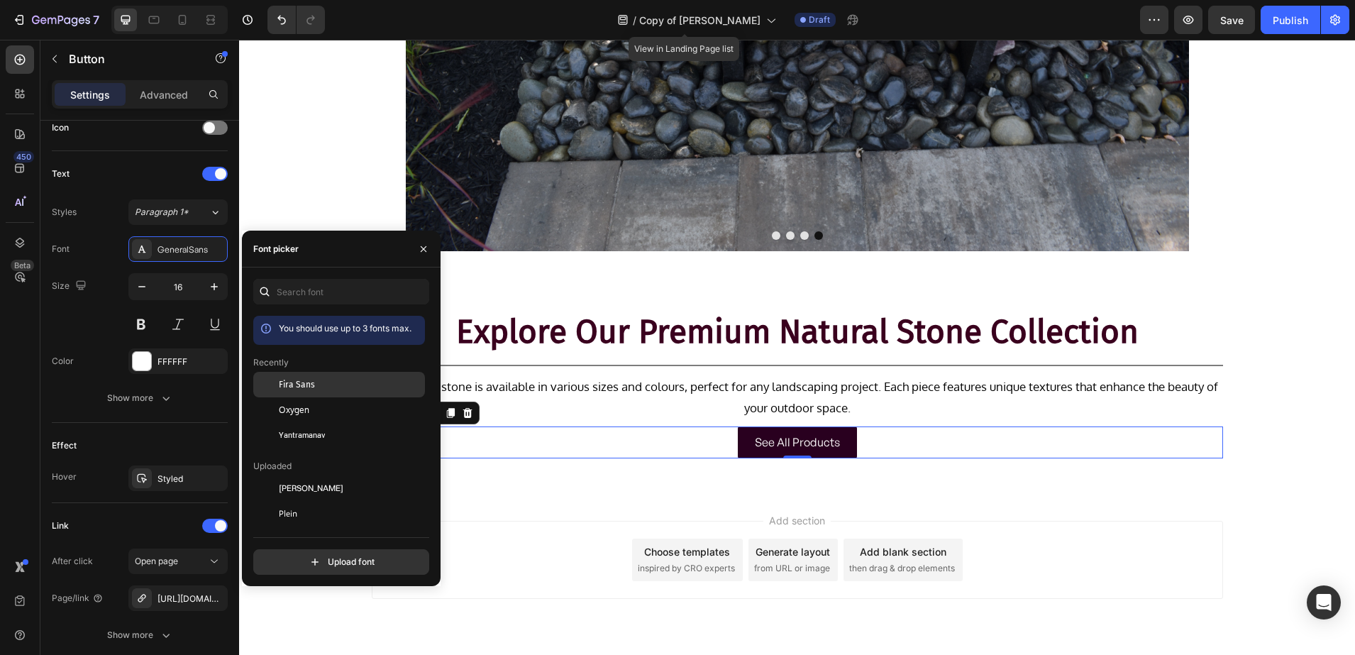
click at [297, 385] on span "Fira Sans" at bounding box center [297, 384] width 36 height 13
click at [687, 329] on h2 "Explore Our Premium Natural Stone Collection" at bounding box center [797, 332] width 851 height 48
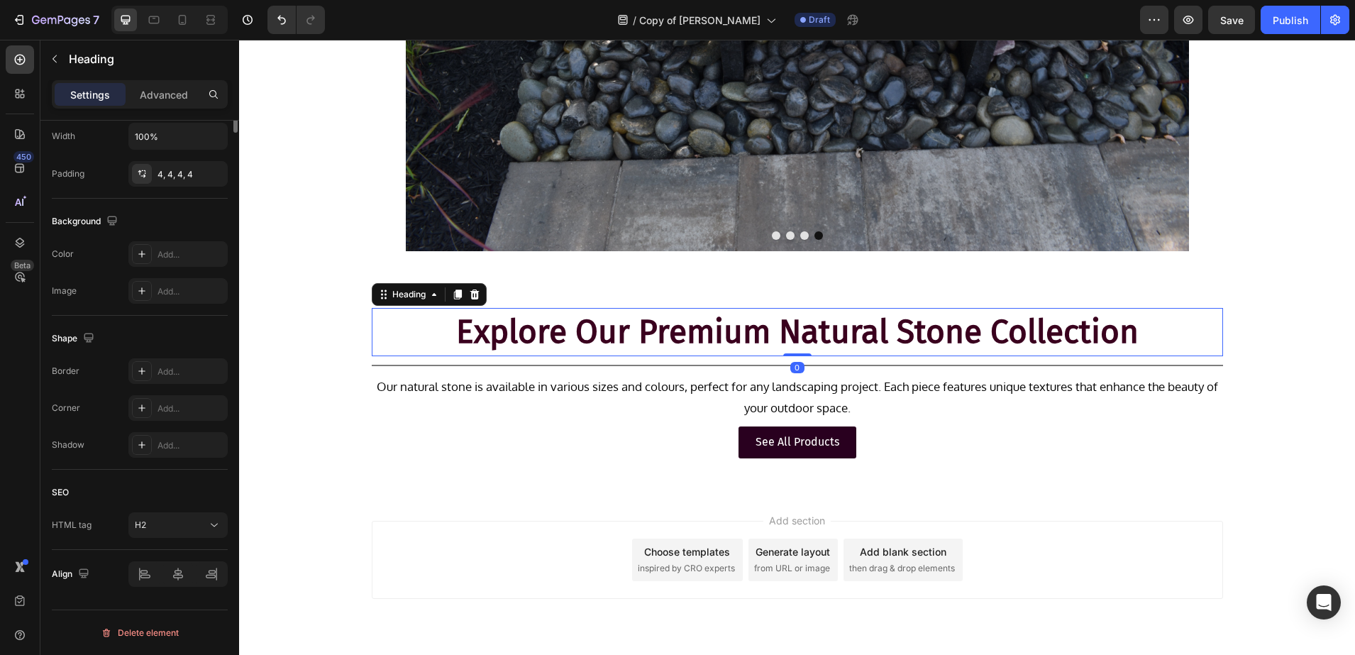
scroll to position [0, 0]
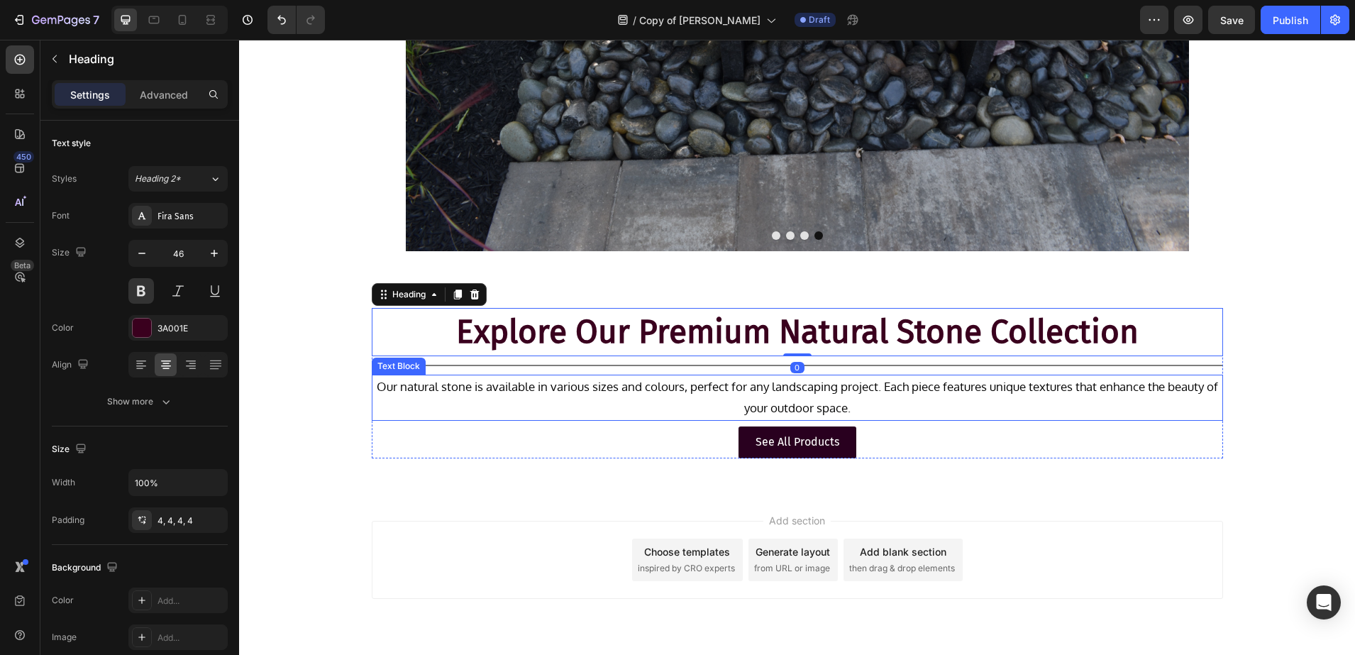
click at [565, 387] on p "Our natural stone is available in various sizes and colours, perfect for any la…" at bounding box center [797, 397] width 849 height 43
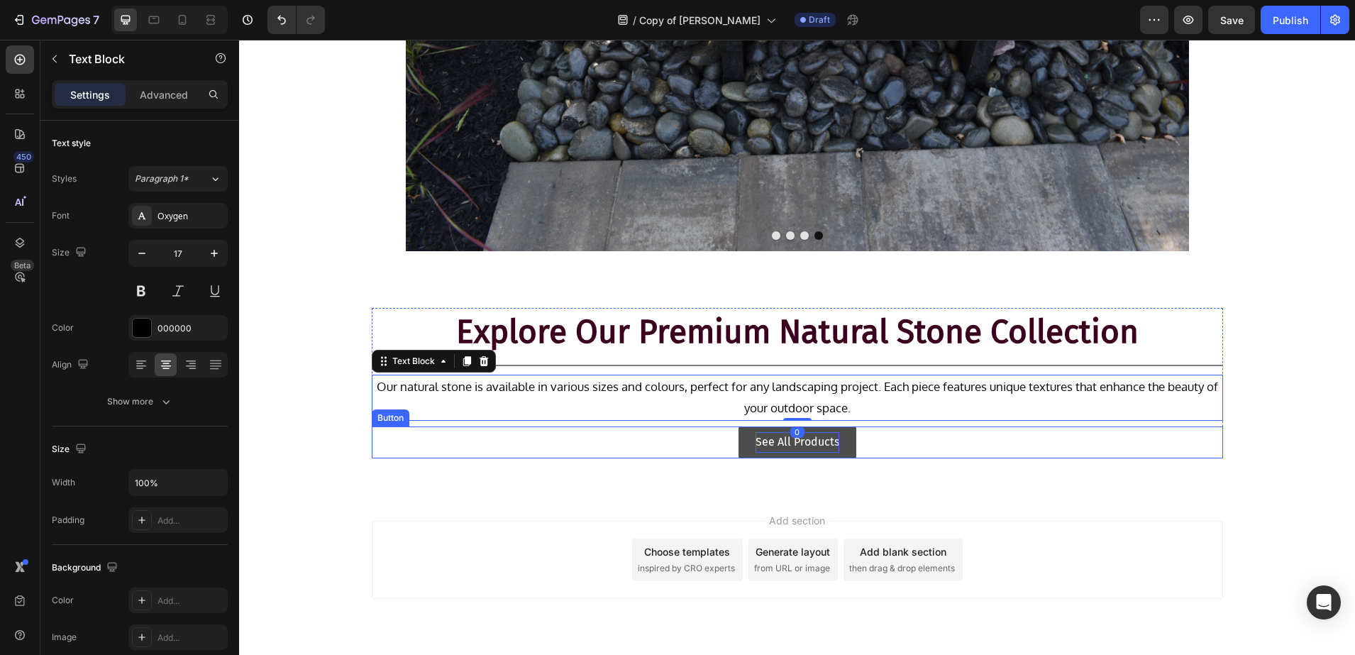
click at [756, 443] on p "See All Products" at bounding box center [798, 442] width 84 height 21
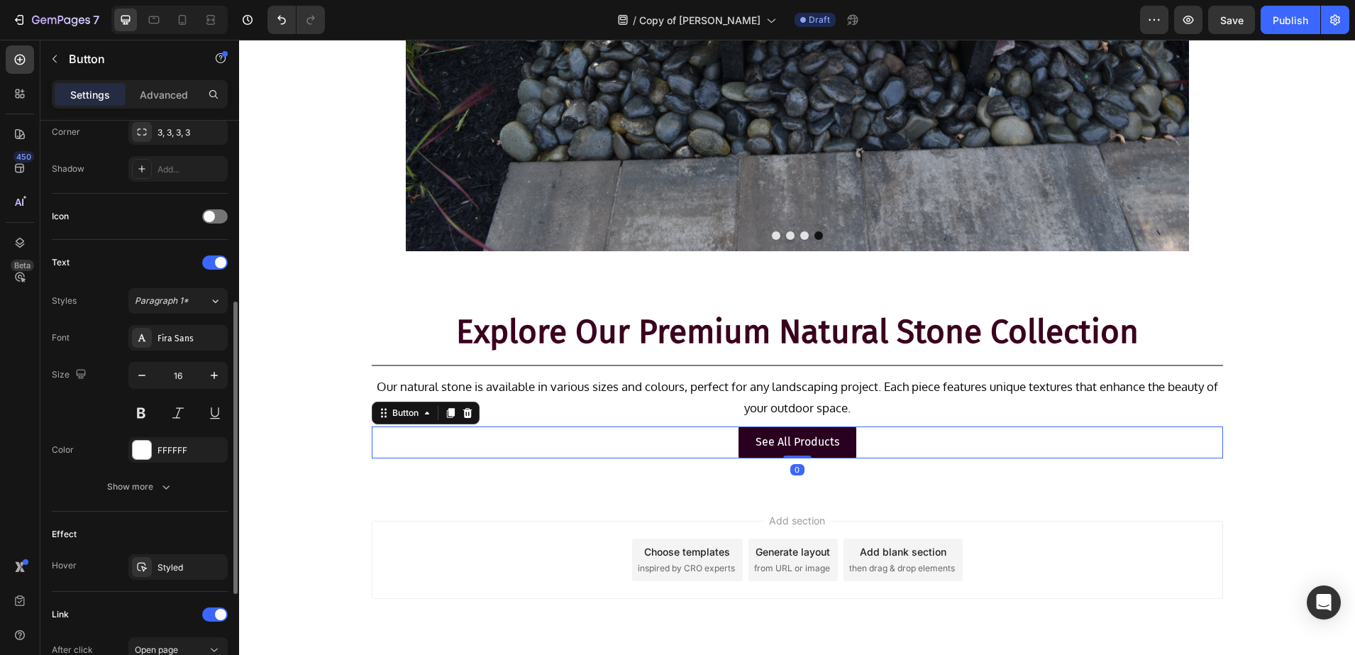
scroll to position [553, 0]
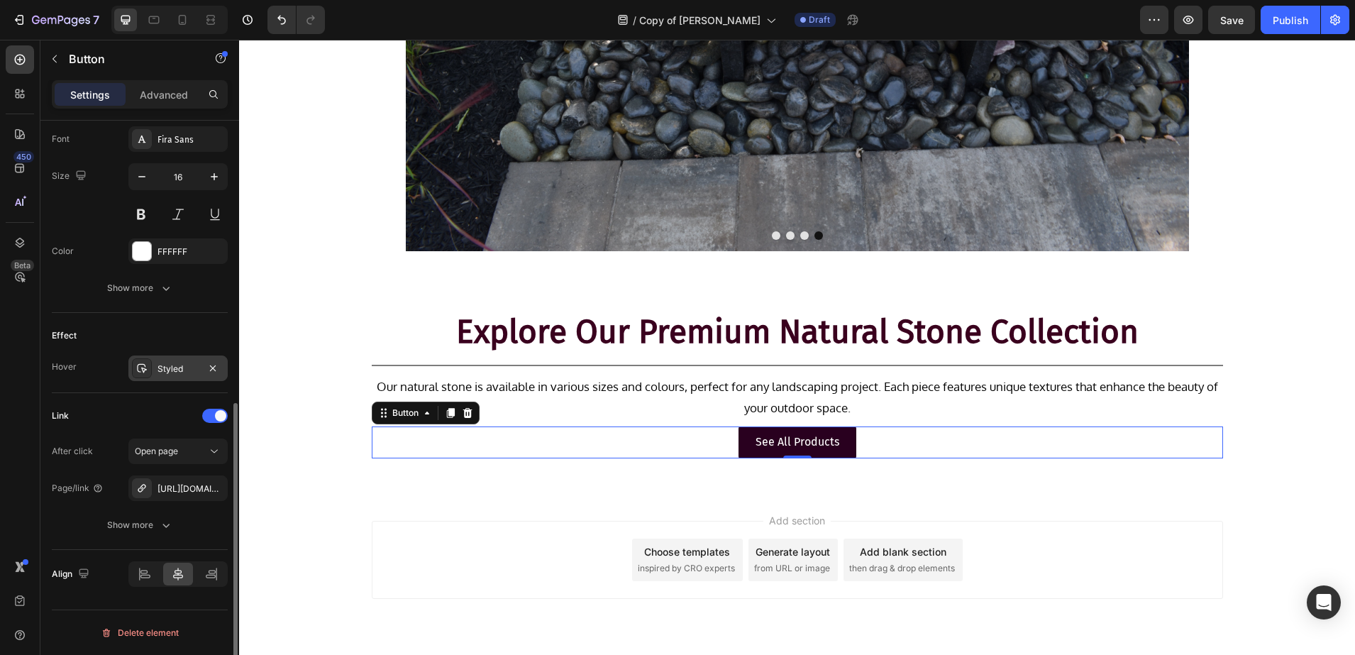
click at [143, 374] on div at bounding box center [142, 368] width 20 height 20
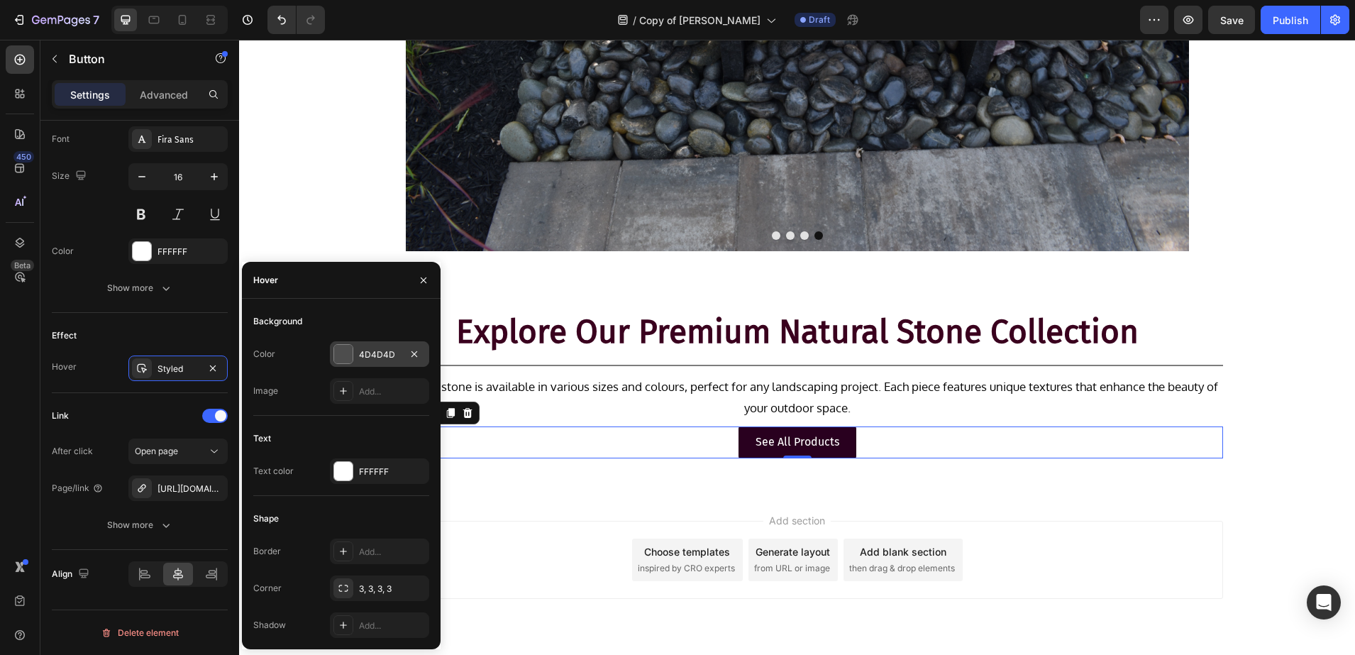
click at [361, 349] on div "4D4D4D" at bounding box center [379, 354] width 41 height 13
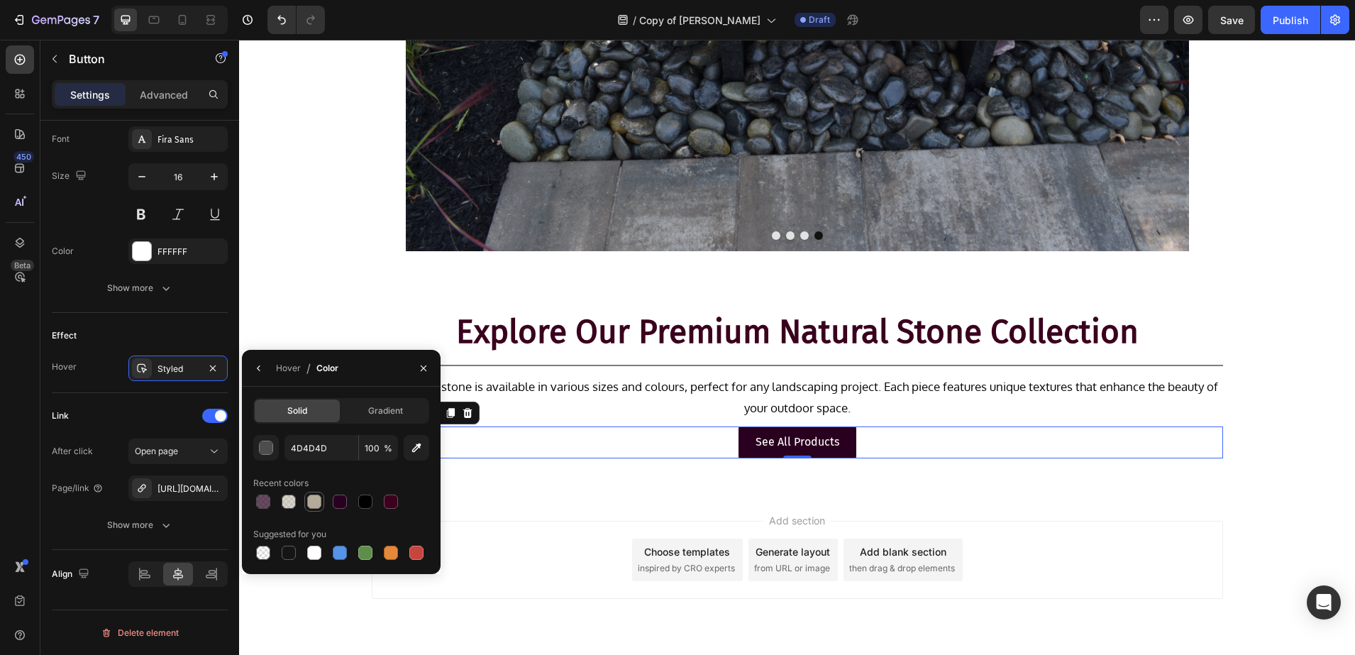
click at [309, 499] on div at bounding box center [314, 501] width 14 height 14
type input "B4AA99"
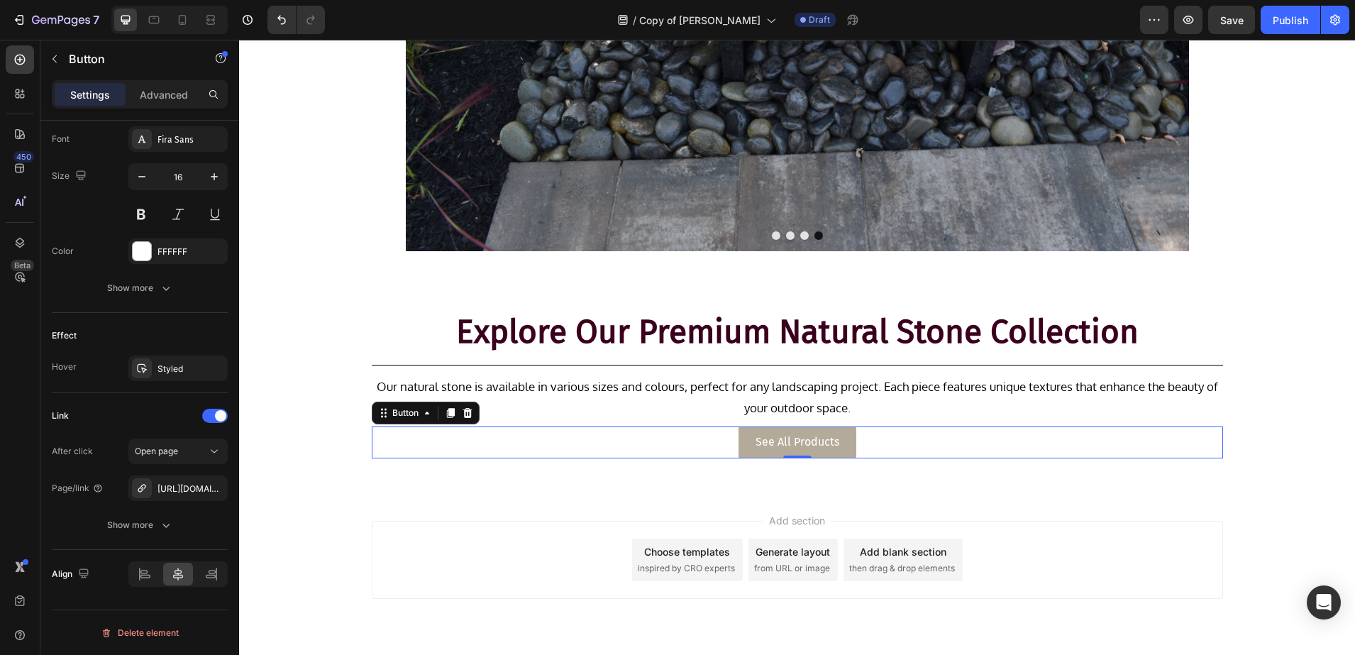
click at [739, 447] on link "See All Products" at bounding box center [798, 442] width 118 height 32
click at [763, 441] on p "See All Products" at bounding box center [798, 442] width 84 height 21
click at [802, 433] on p "See All Products" at bounding box center [798, 442] width 84 height 21
click at [370, 504] on div "Add section Choose templates inspired by CRO experts Generate layout from URL o…" at bounding box center [797, 579] width 1116 height 175
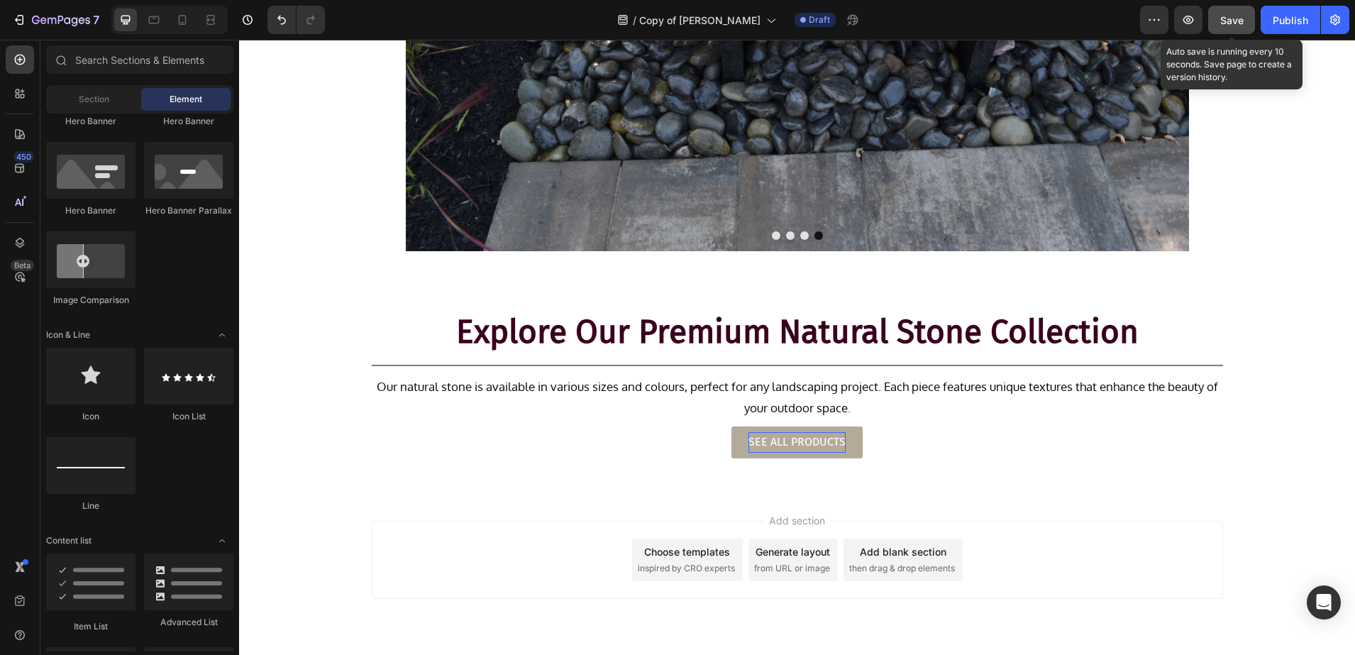
click at [1219, 15] on button "Save" at bounding box center [1231, 20] width 47 height 28
click at [1249, 7] on button "Save" at bounding box center [1231, 20] width 47 height 28
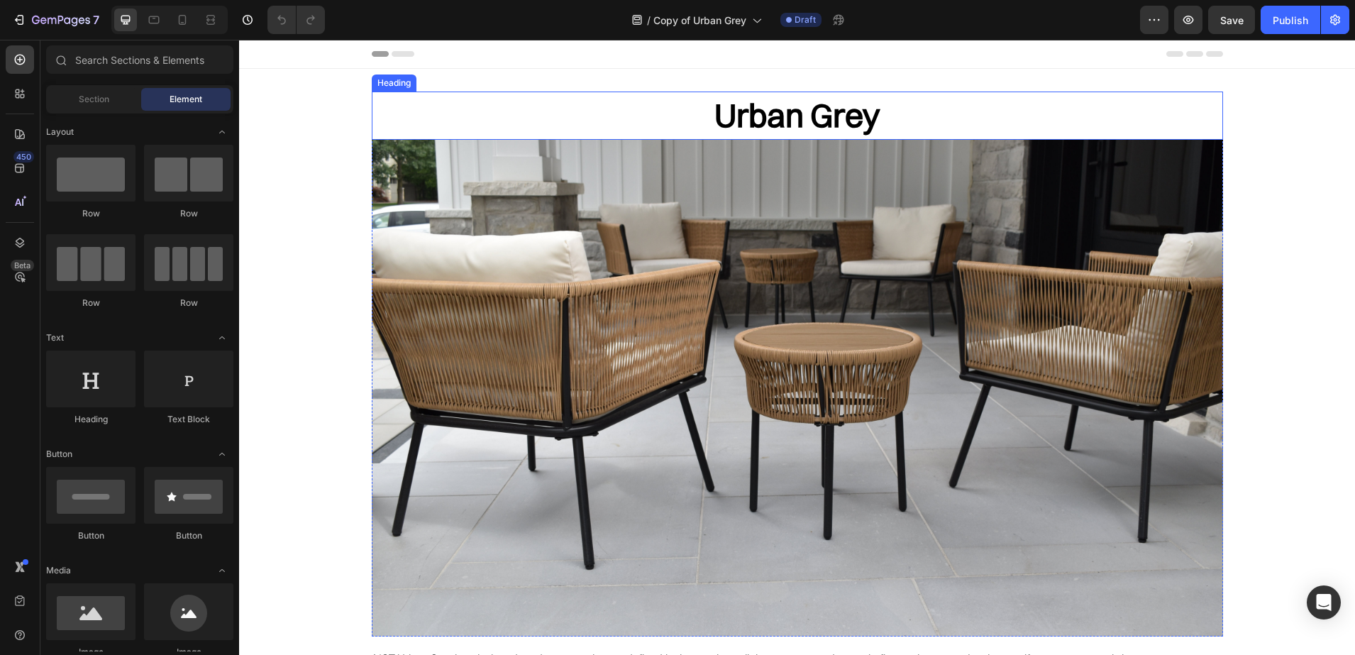
click at [764, 109] on h2 "Urban Grey" at bounding box center [797, 116] width 851 height 48
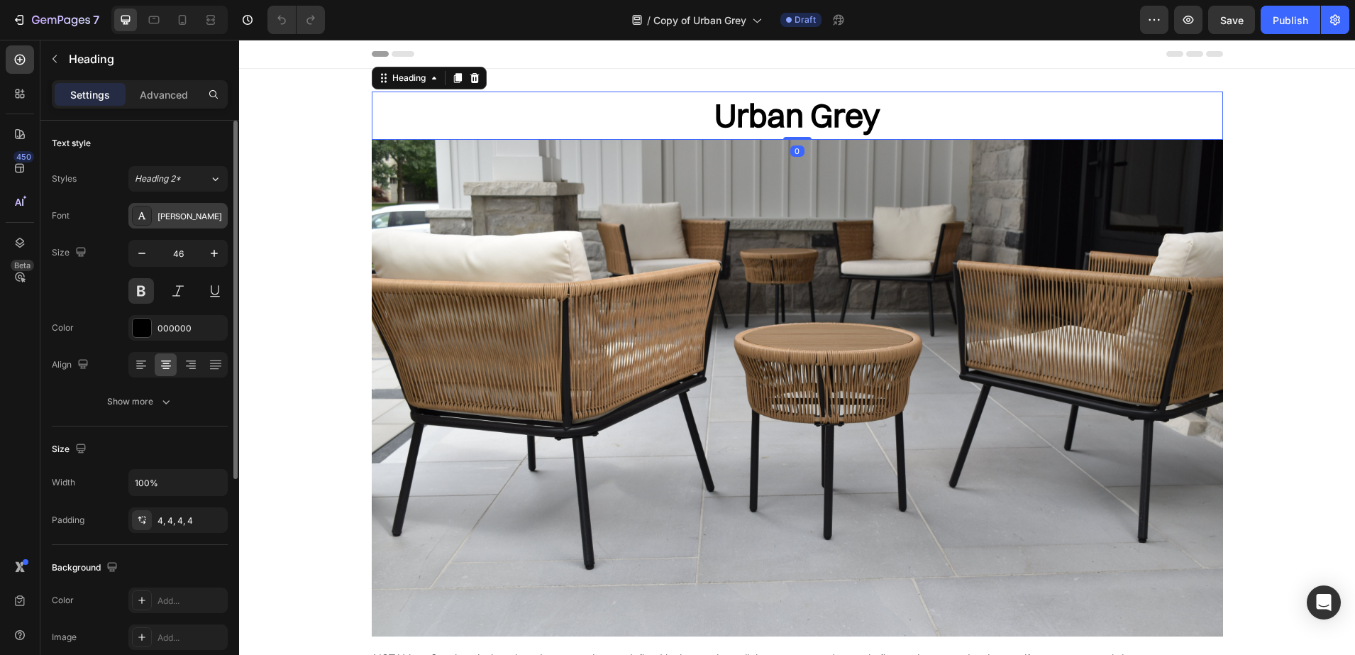
click at [136, 219] on div at bounding box center [142, 216] width 20 height 20
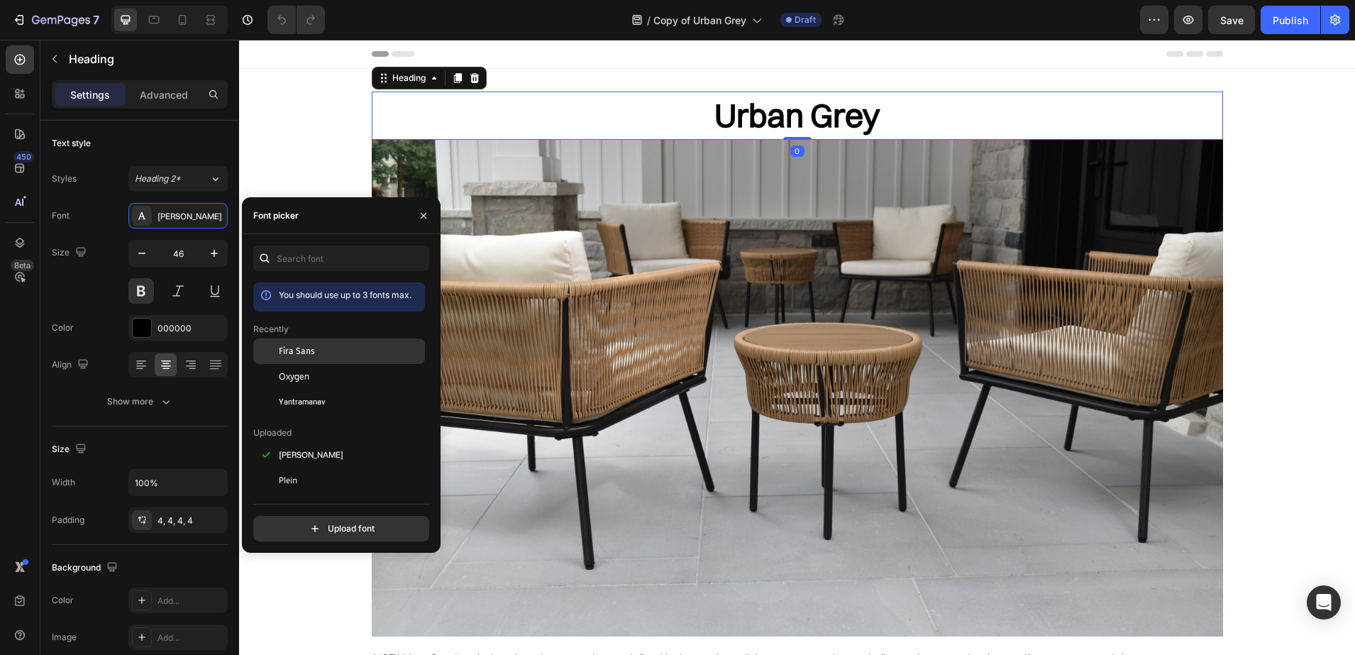
click at [306, 345] on span "Fira Sans" at bounding box center [297, 351] width 36 height 13
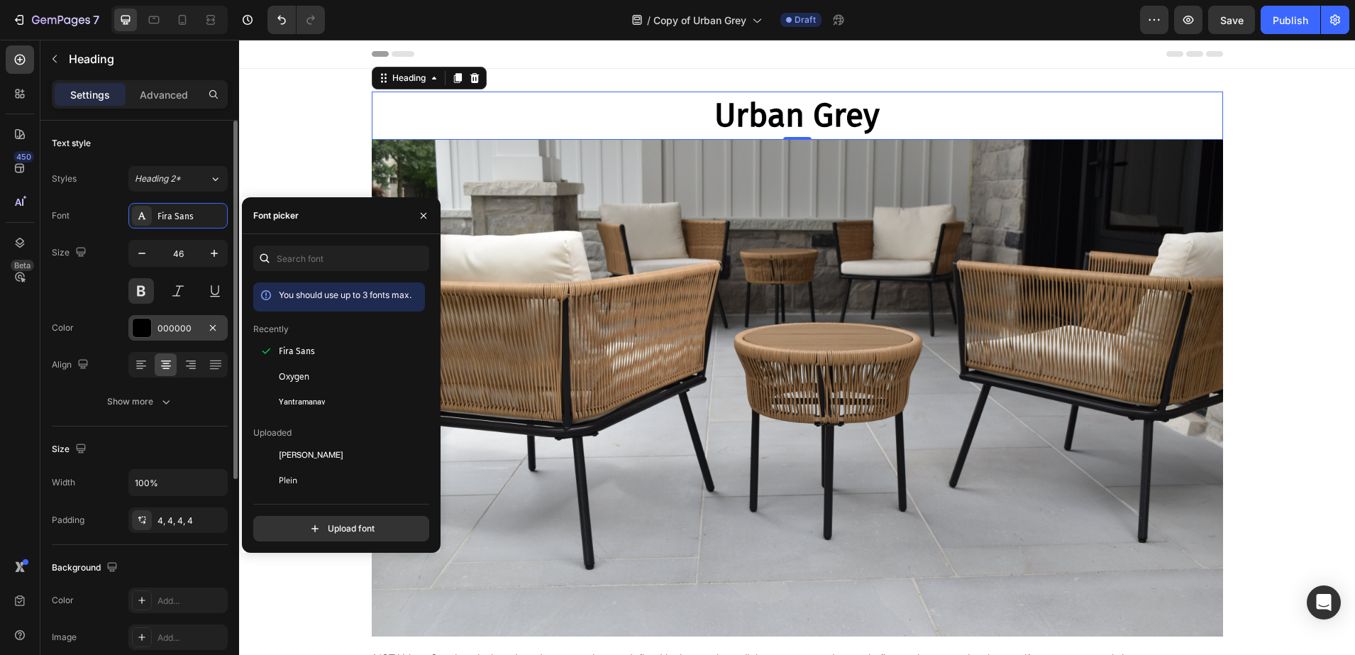
click at [133, 332] on div at bounding box center [142, 328] width 18 height 18
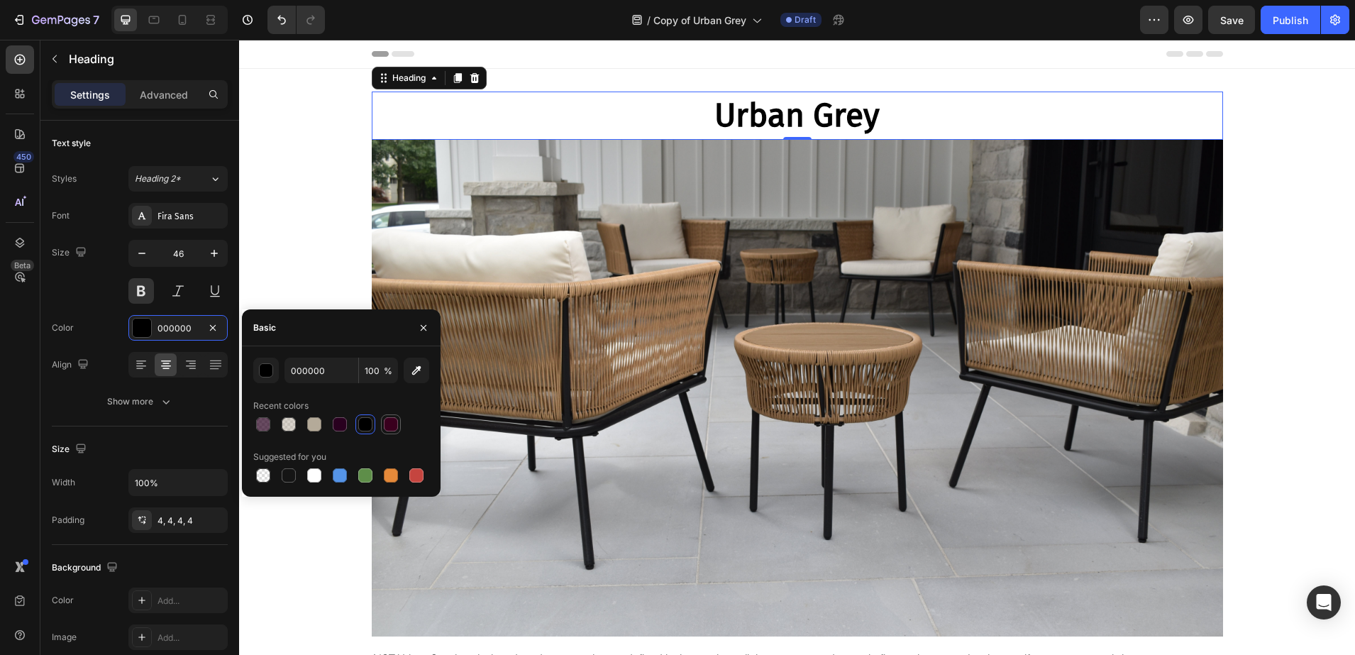
click at [389, 422] on div at bounding box center [391, 424] width 14 height 14
type input "3A001E"
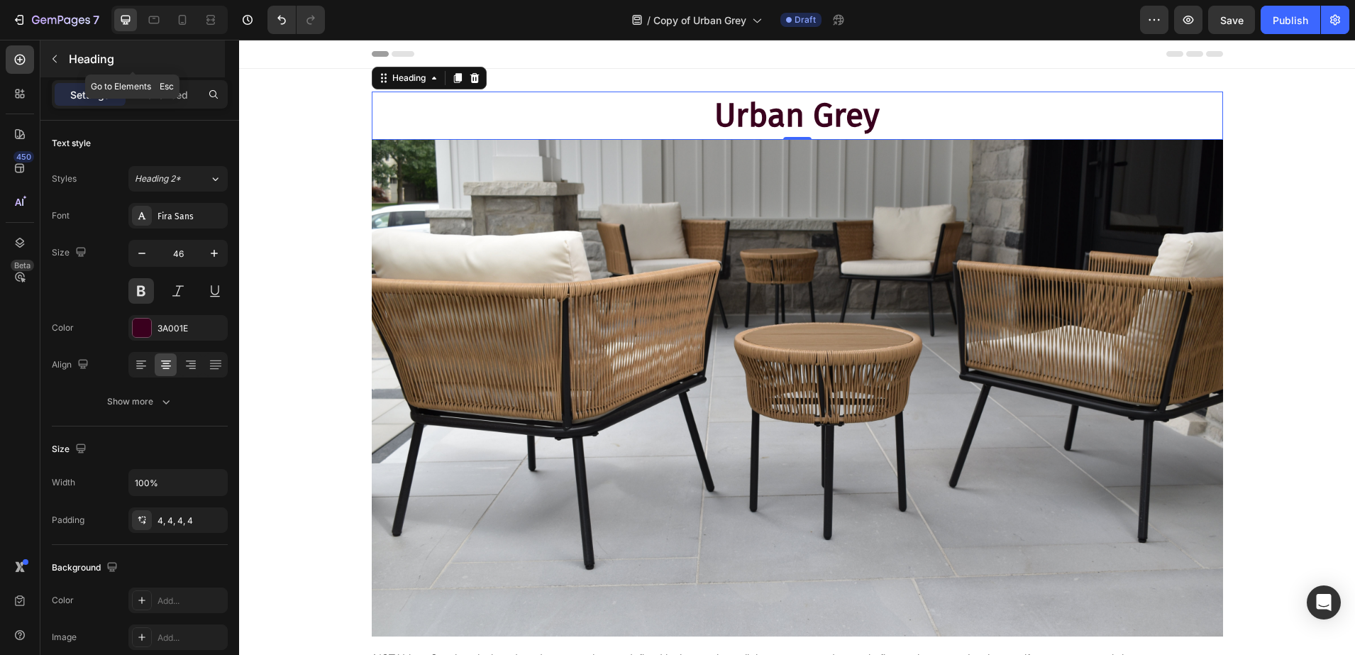
click at [105, 67] on div "Heading" at bounding box center [132, 58] width 184 height 37
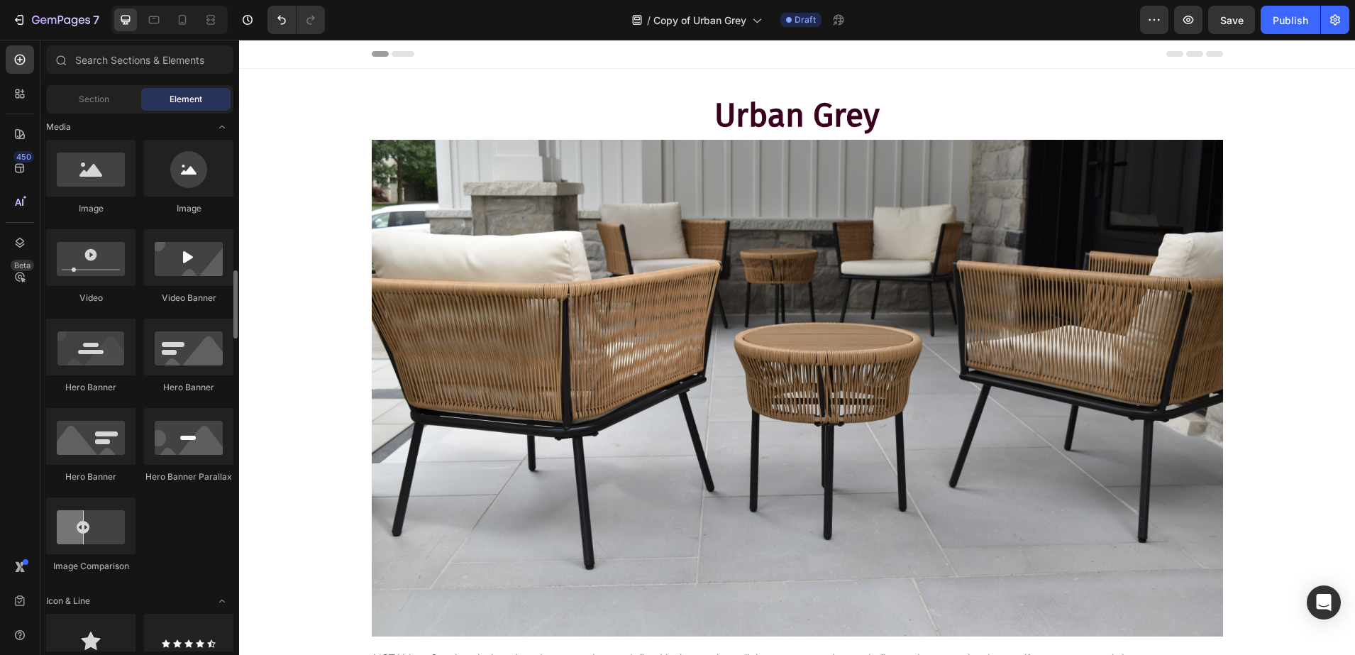
scroll to position [621, 0]
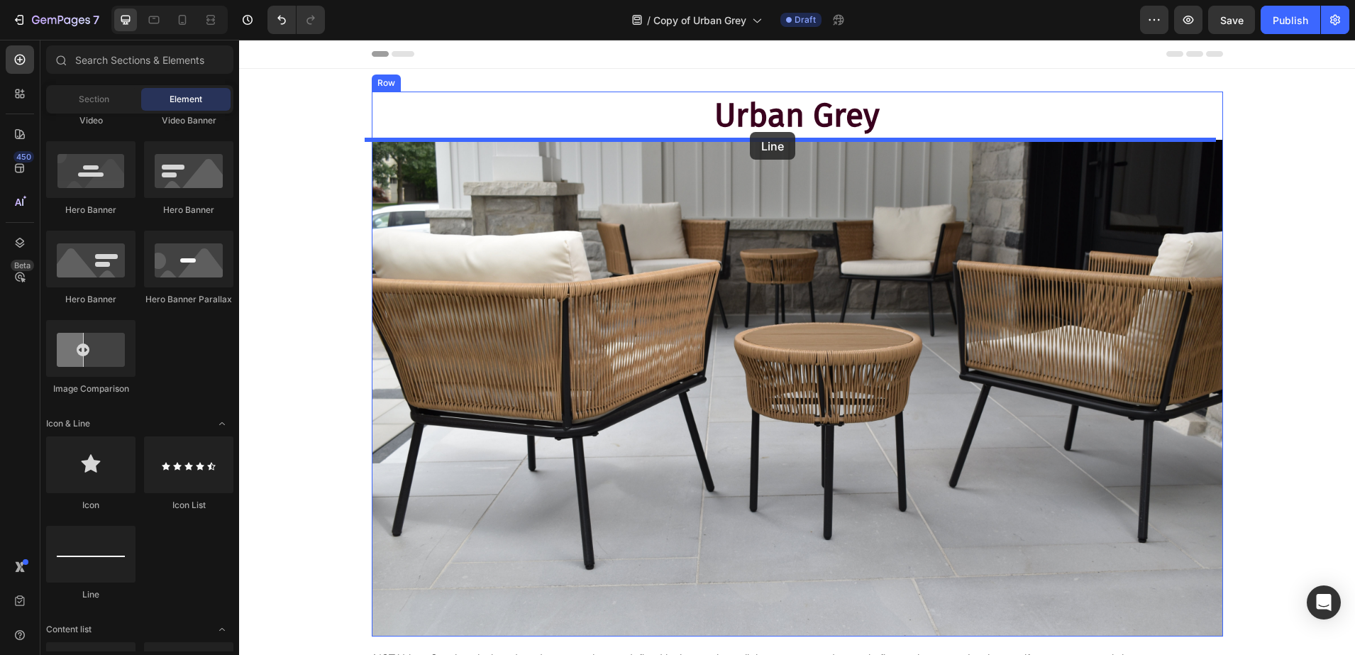
drag, startPoint x: 313, startPoint y: 595, endPoint x: 750, endPoint y: 132, distance: 636.4
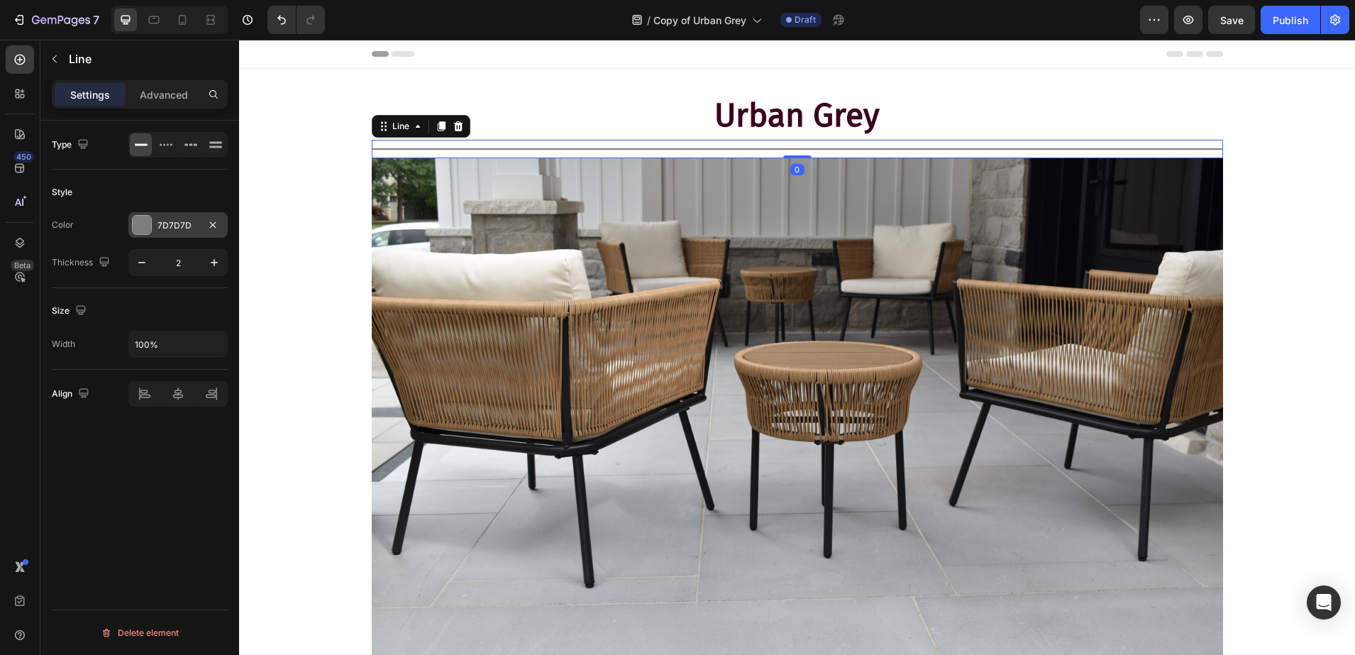
click at [133, 218] on div at bounding box center [142, 225] width 18 height 18
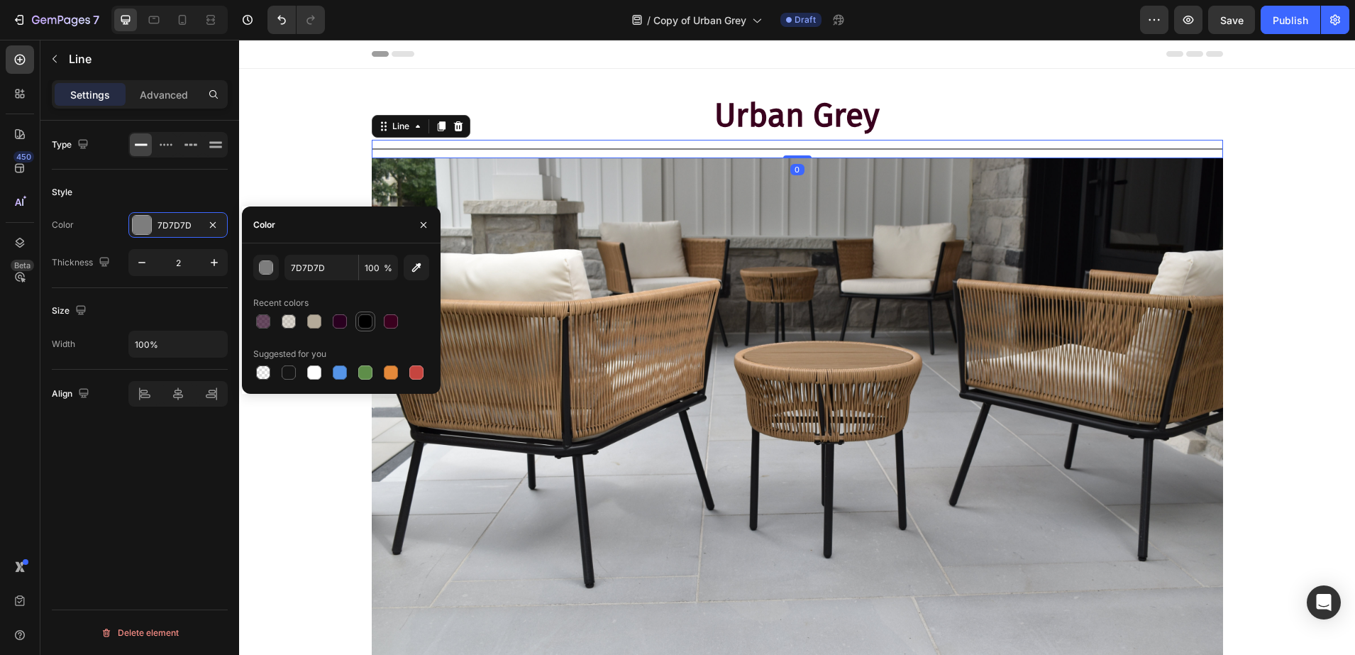
click at [368, 321] on div at bounding box center [365, 321] width 14 height 14
type input "000000"
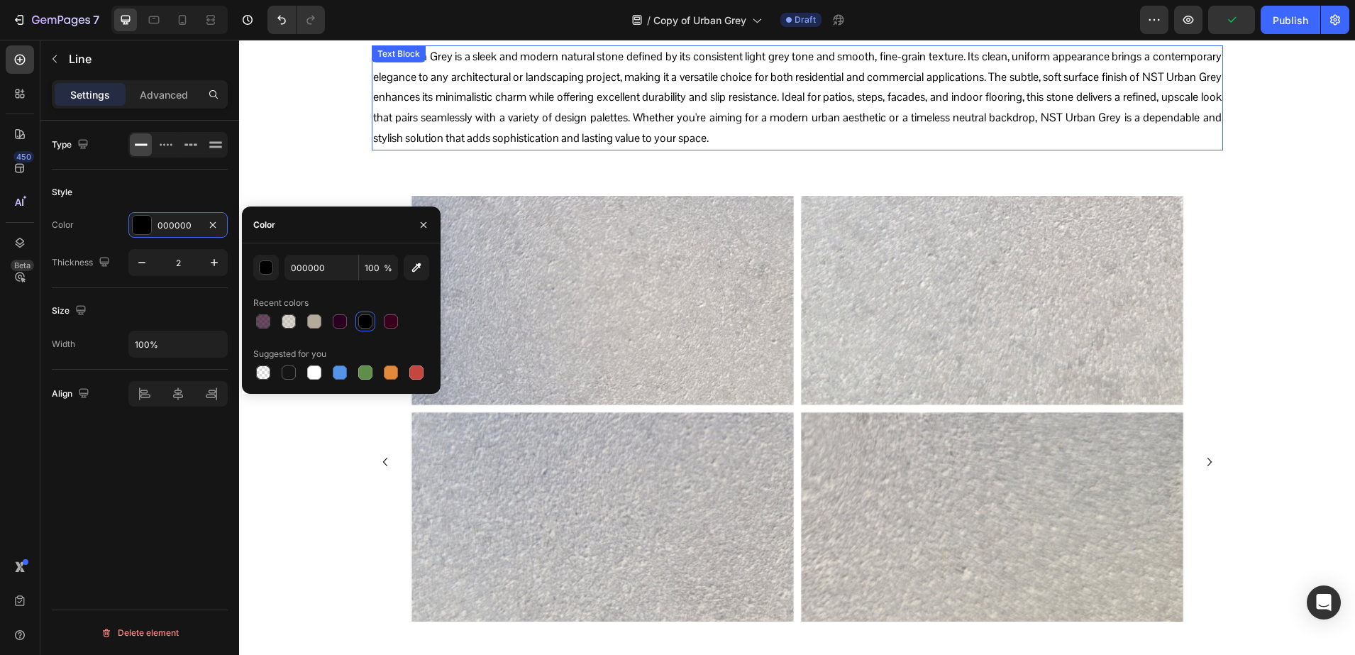
click at [610, 104] on p "NST Urban Grey is a sleek and modern natural stone defined by its consistent li…" at bounding box center [797, 98] width 849 height 102
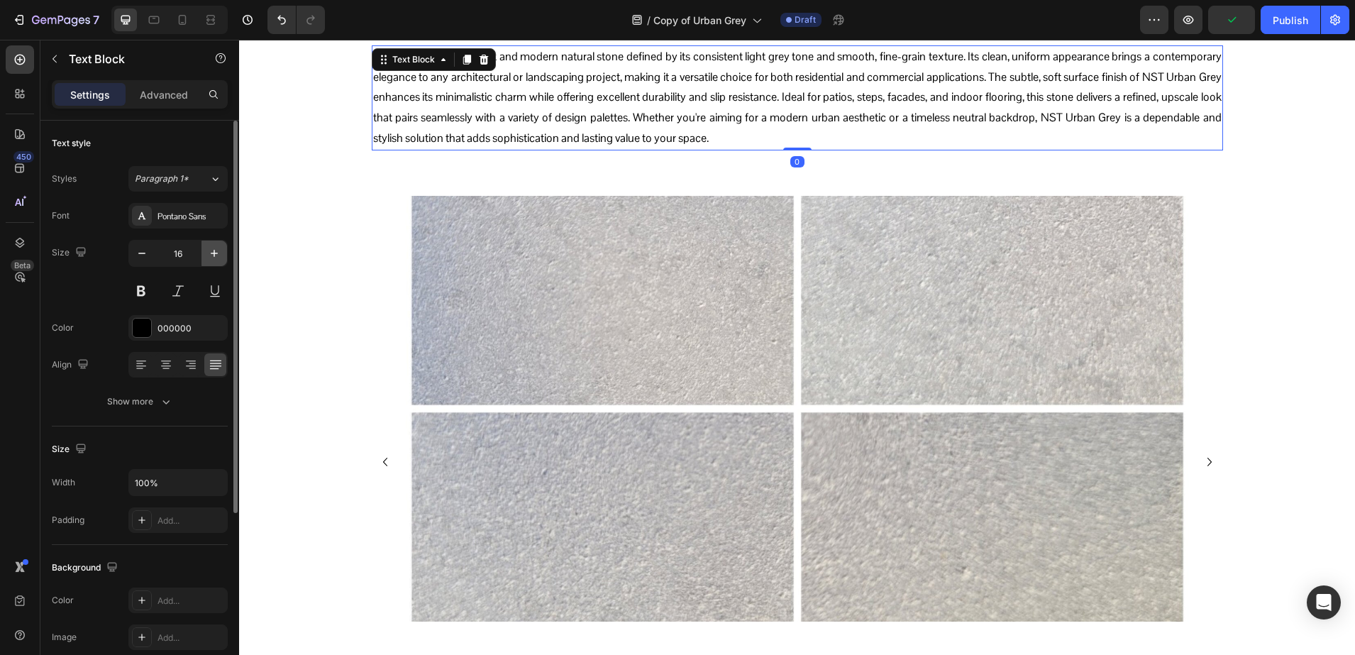
click at [219, 250] on icon "button" at bounding box center [214, 253] width 14 height 14
type input "17"
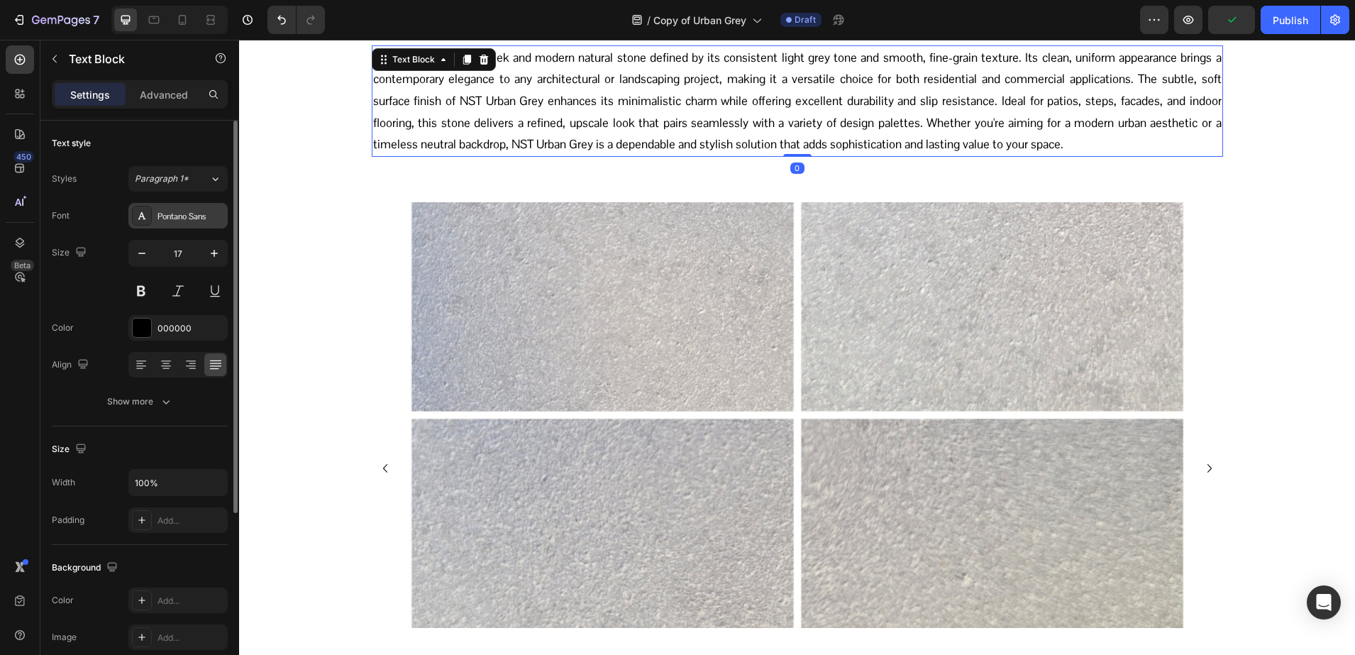
click at [167, 214] on div "Pontano Sans" at bounding box center [191, 216] width 67 height 13
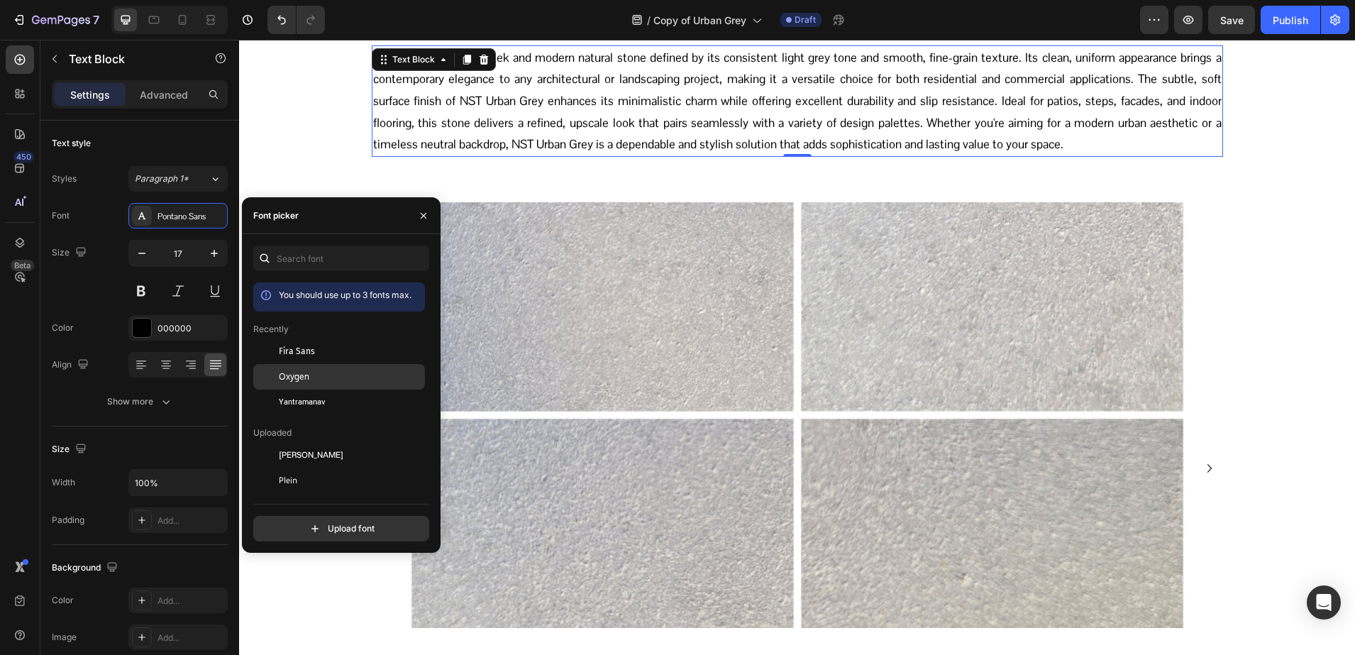
click at [316, 380] on div "Oxygen" at bounding box center [350, 376] width 143 height 13
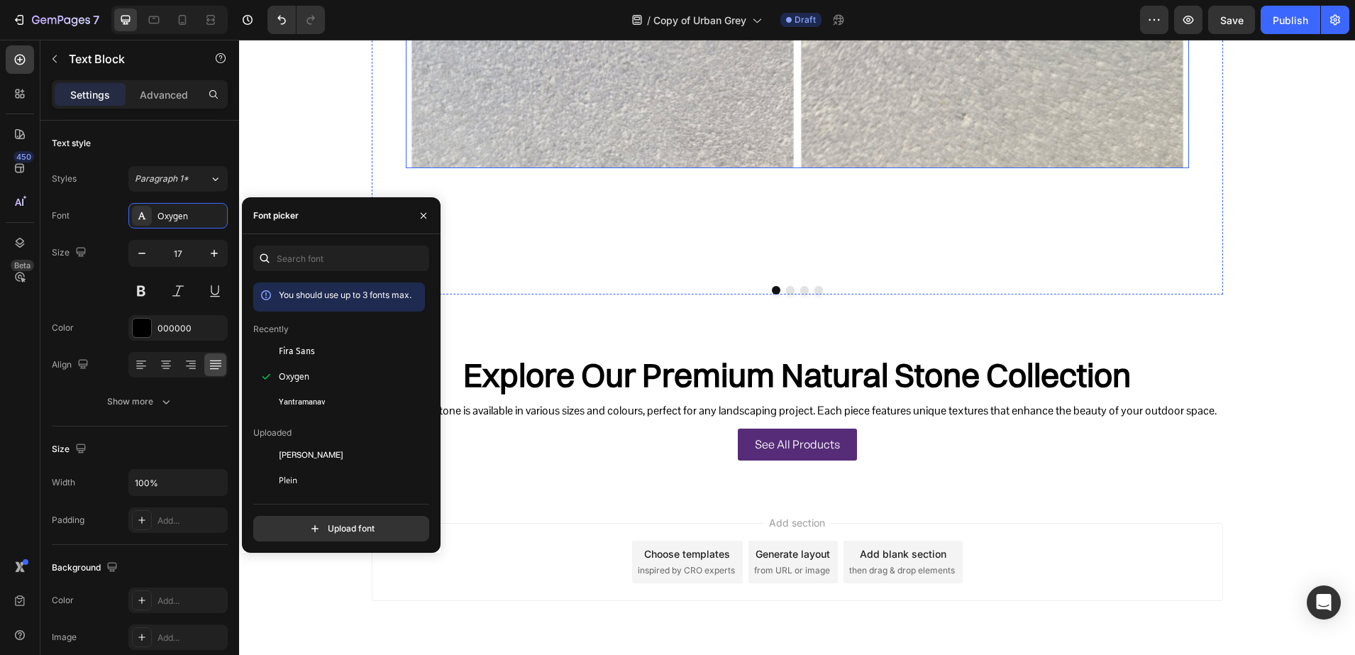
scroll to position [1146, 0]
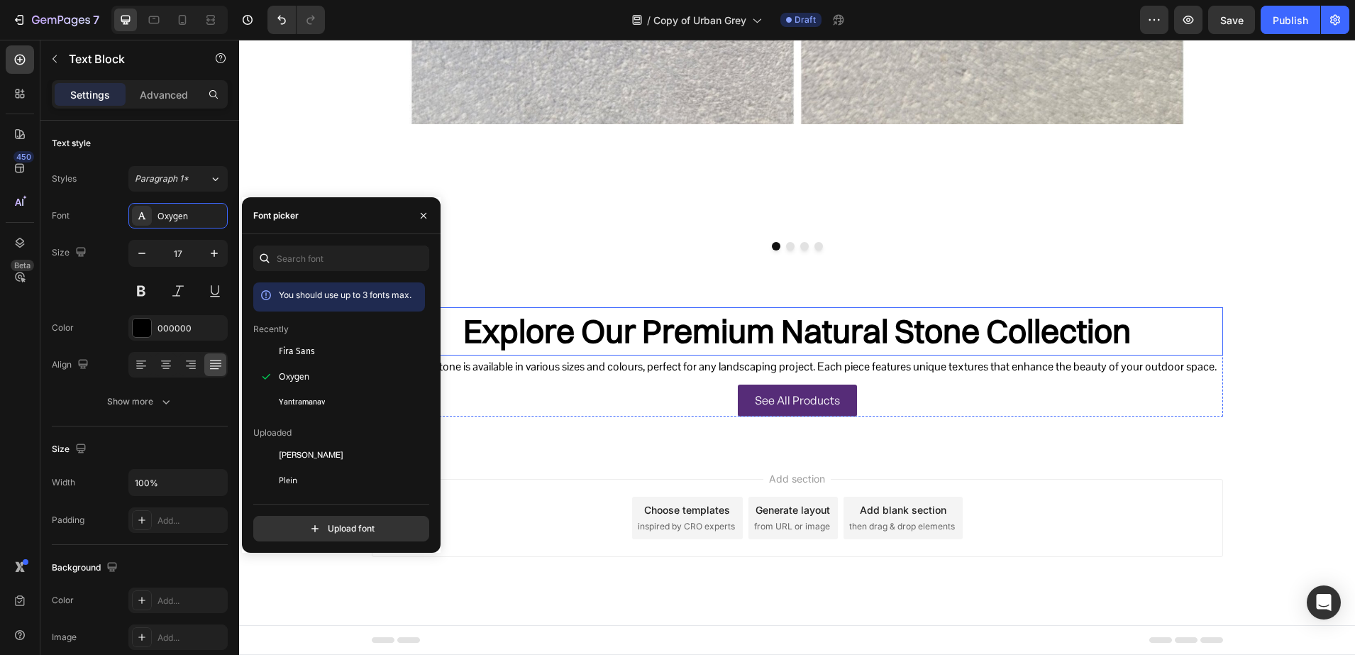
click at [610, 320] on h2 "Explore Our Premium Natural Stone Collection" at bounding box center [797, 331] width 851 height 48
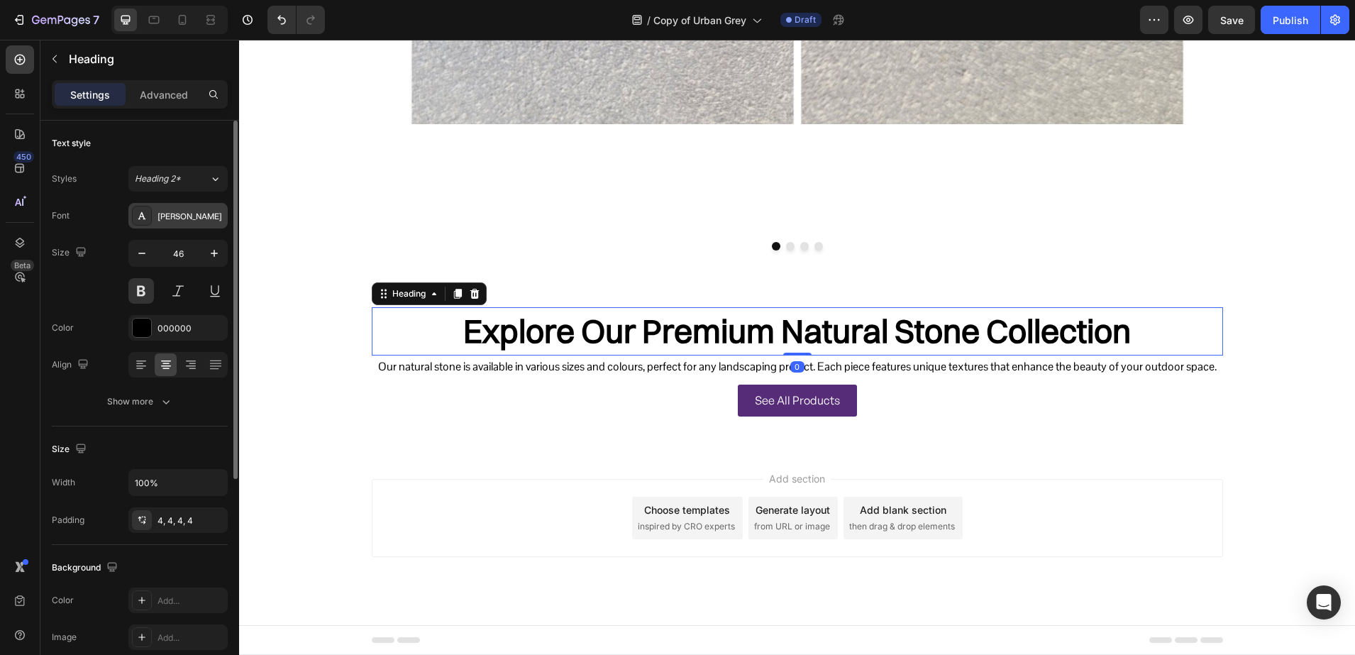
click at [142, 210] on icon at bounding box center [141, 215] width 11 height 11
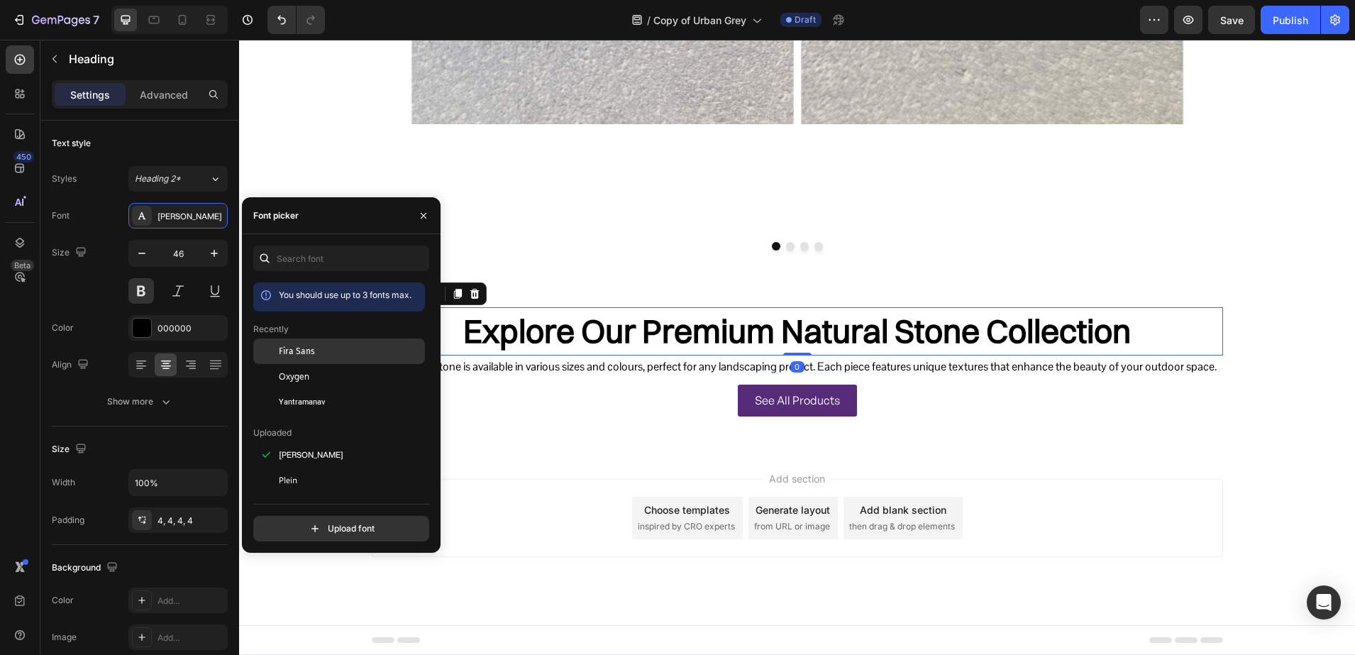
click at [278, 347] on div at bounding box center [266, 351] width 26 height 26
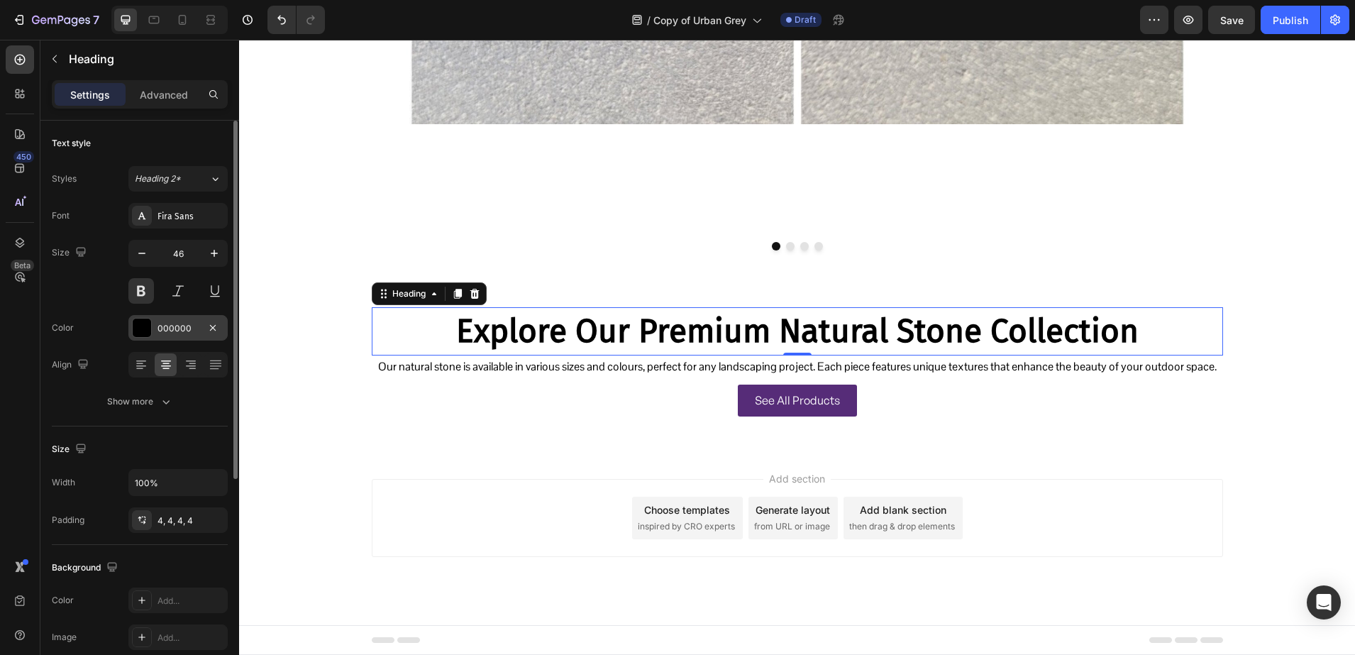
click at [166, 331] on div "000000" at bounding box center [178, 328] width 41 height 13
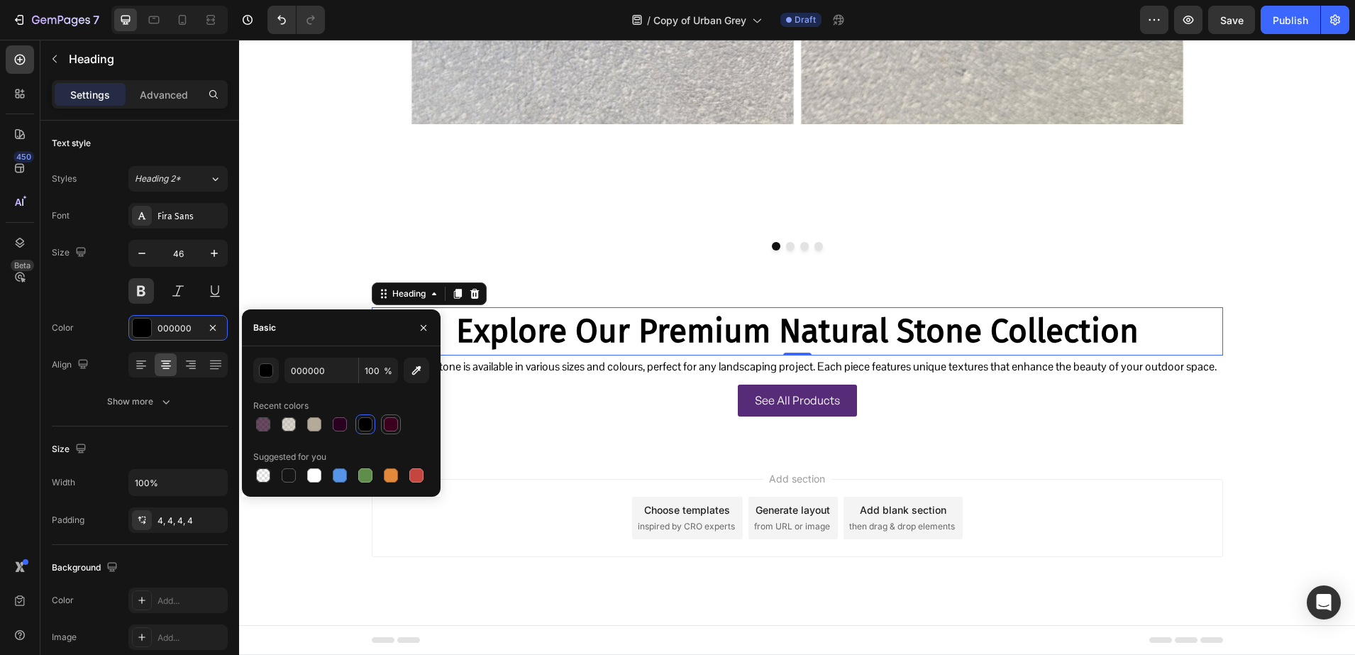
click at [388, 428] on div at bounding box center [391, 424] width 14 height 14
type input "3A001E"
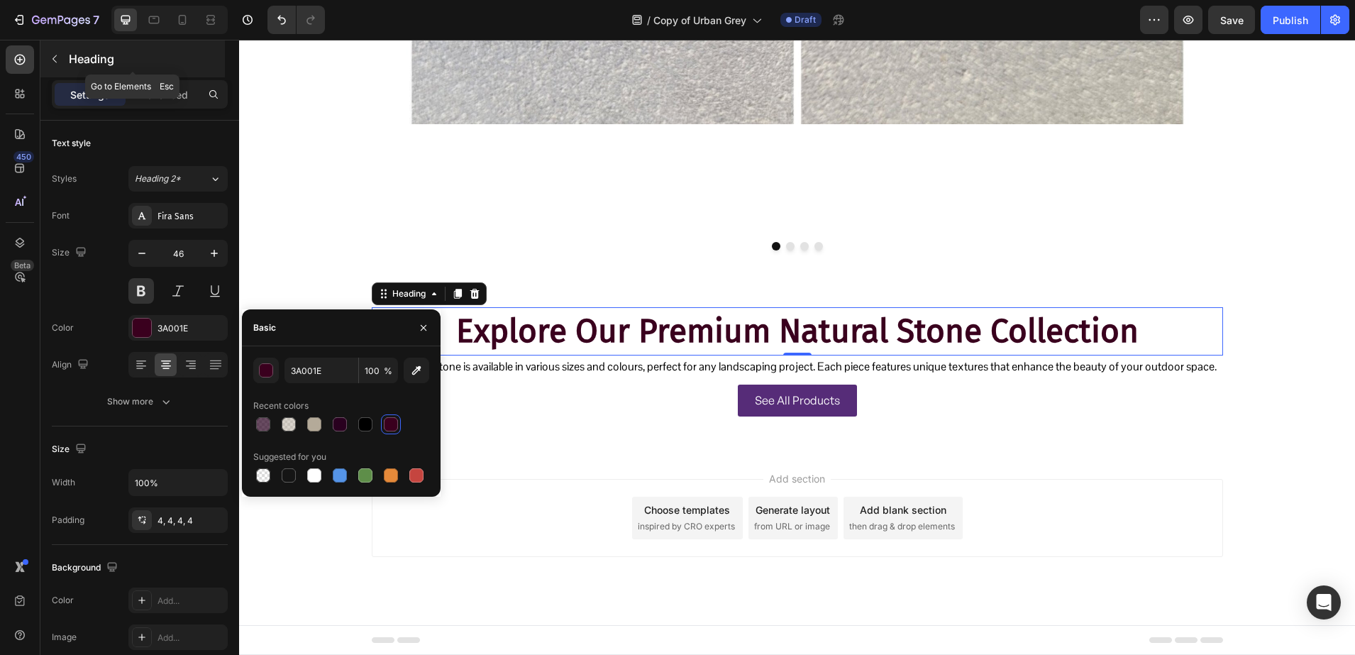
click at [101, 61] on p "Heading" at bounding box center [145, 58] width 153 height 17
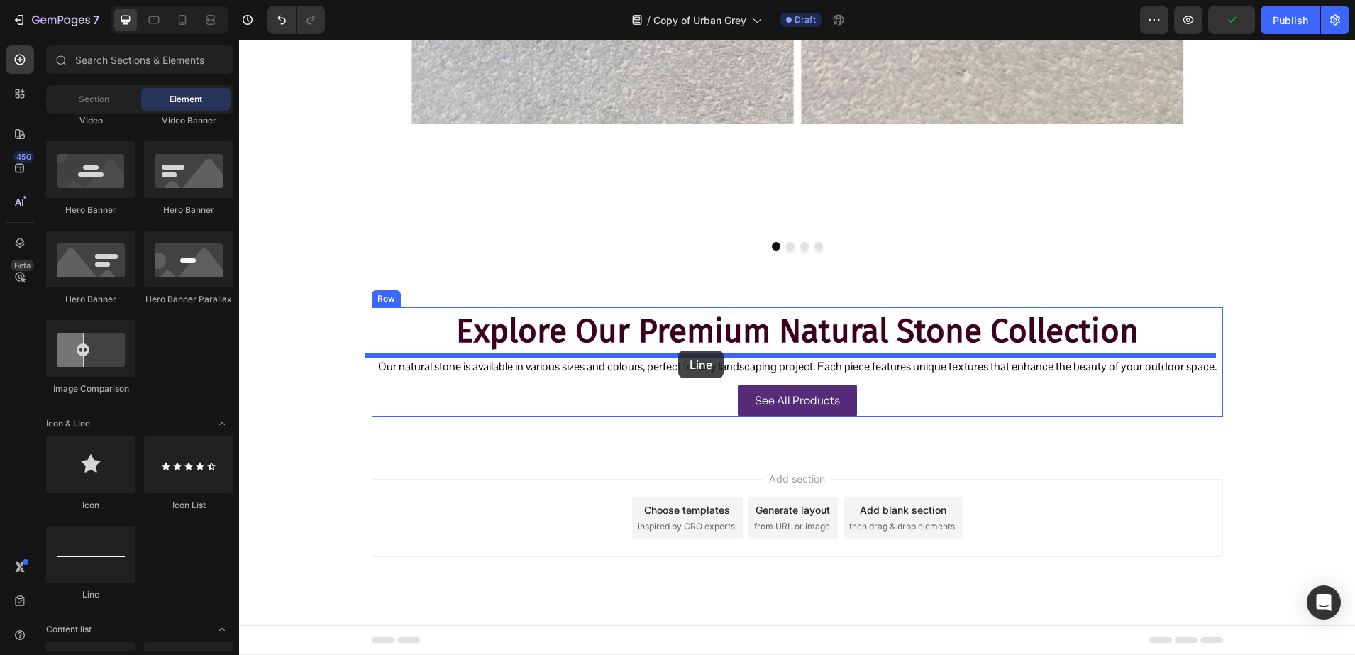
drag, startPoint x: 353, startPoint y: 583, endPoint x: 678, endPoint y: 350, distance: 399.7
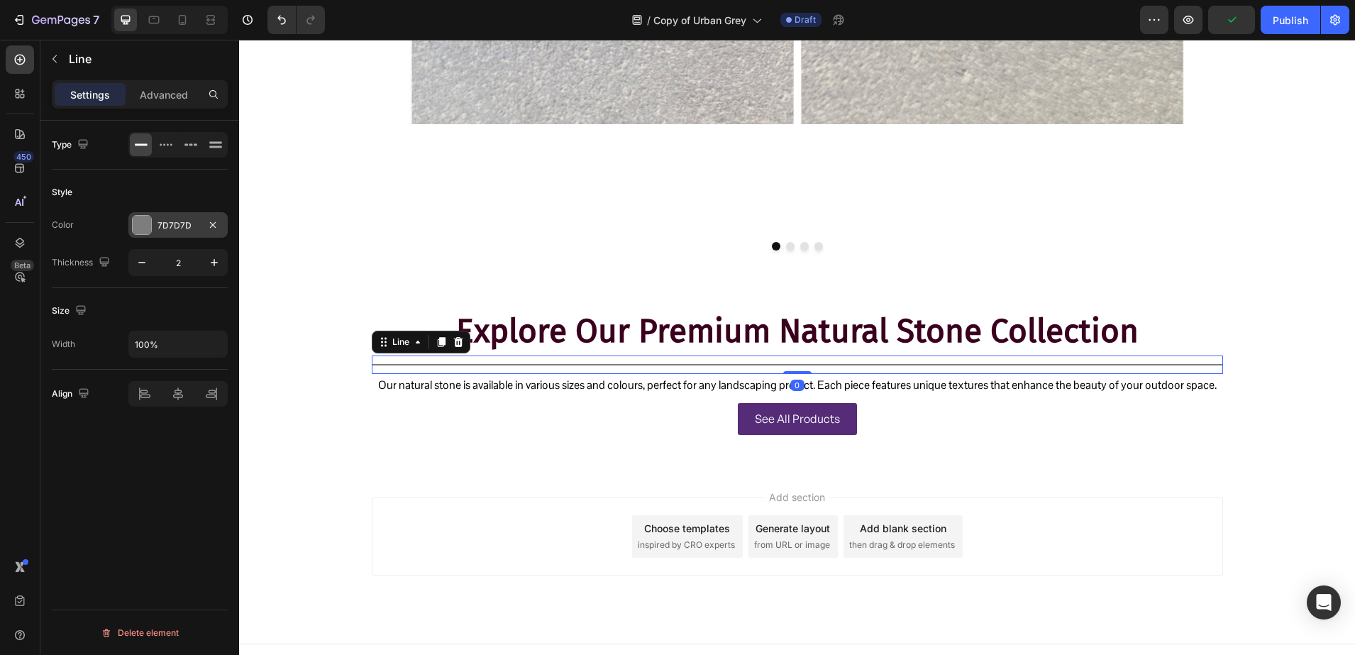
click at [153, 218] on div "7D7D7D" at bounding box center [177, 225] width 99 height 26
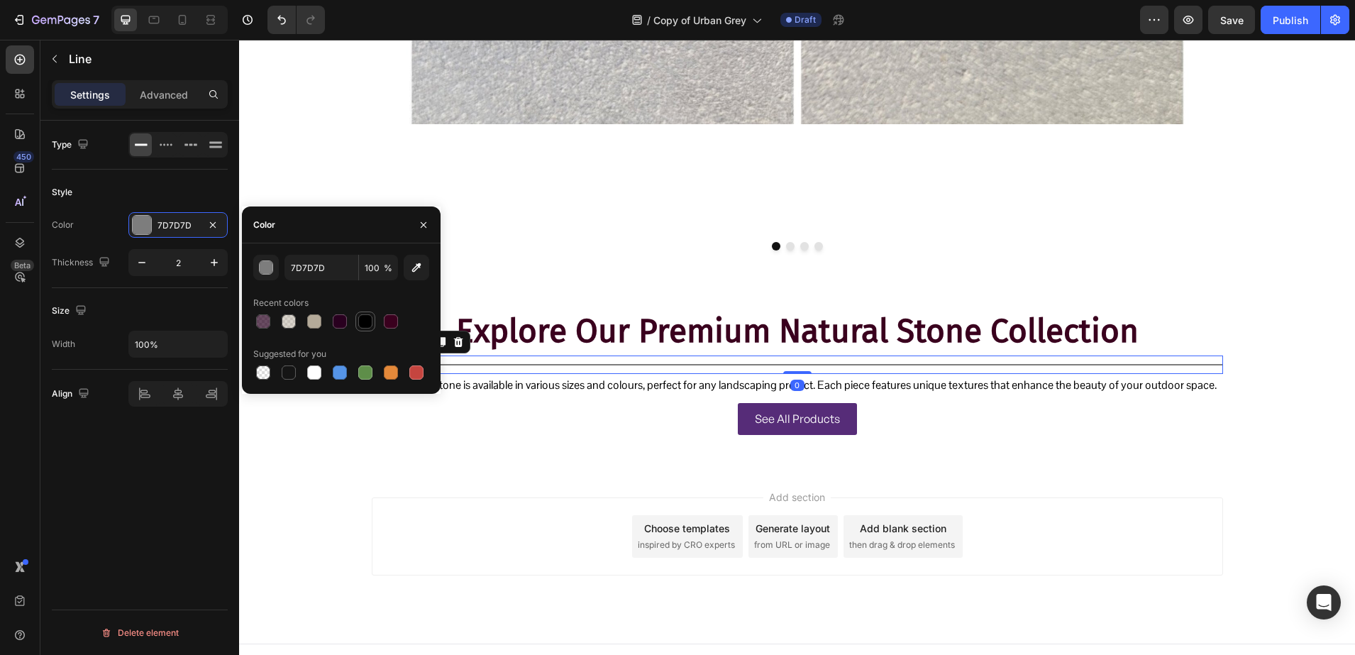
click at [368, 328] on div at bounding box center [365, 321] width 14 height 14
type input "000000"
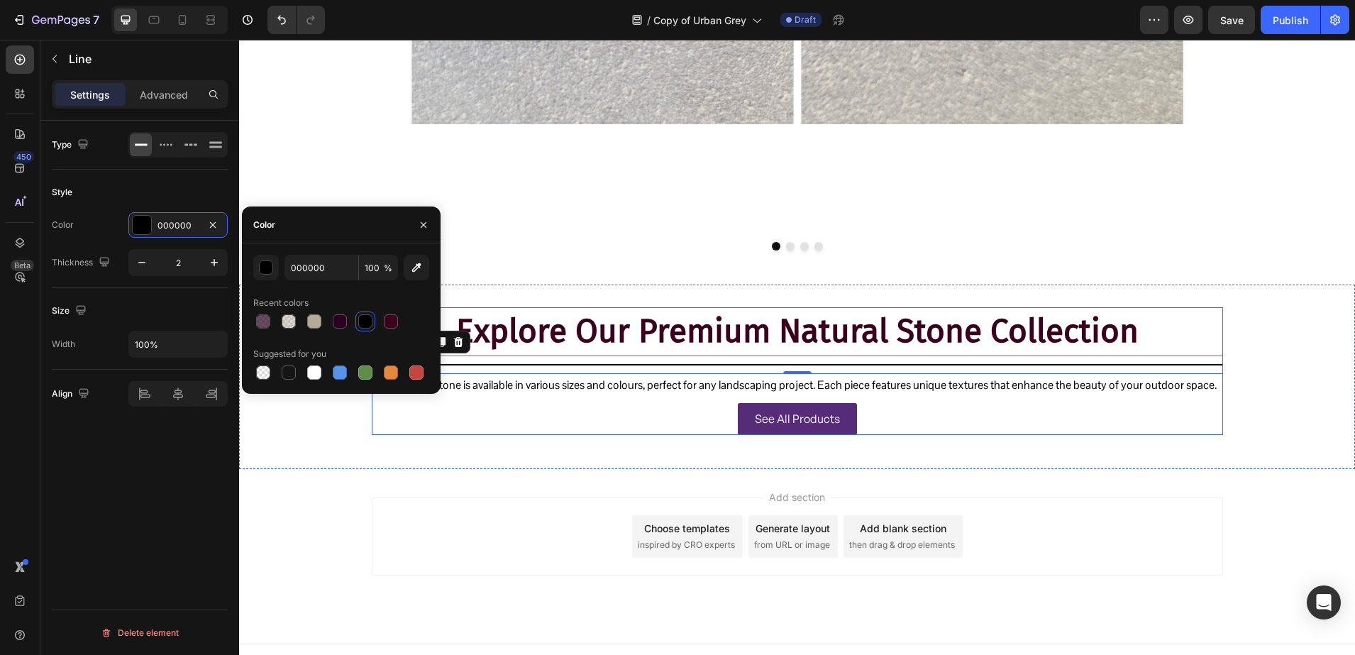
click at [568, 398] on div "See All Products Button" at bounding box center [797, 416] width 851 height 38
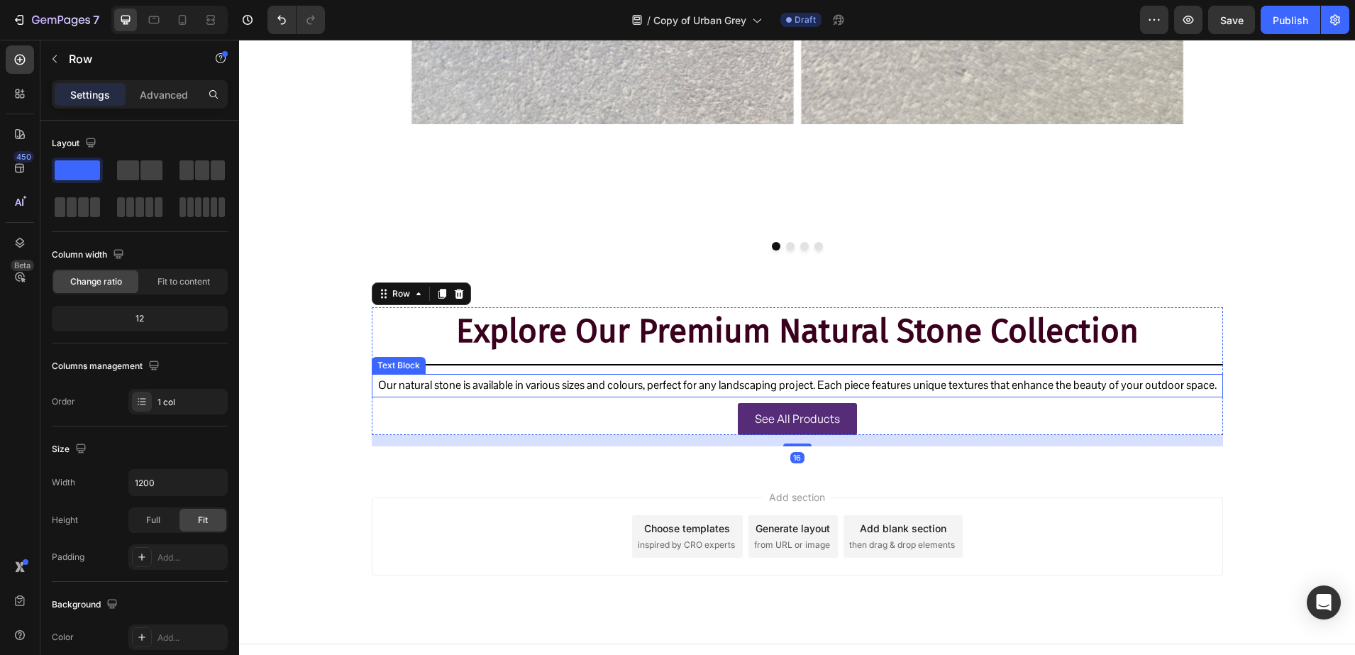
click at [568, 386] on p "Our natural stone is available in various sizes and colours, perfect for any la…" at bounding box center [797, 385] width 849 height 21
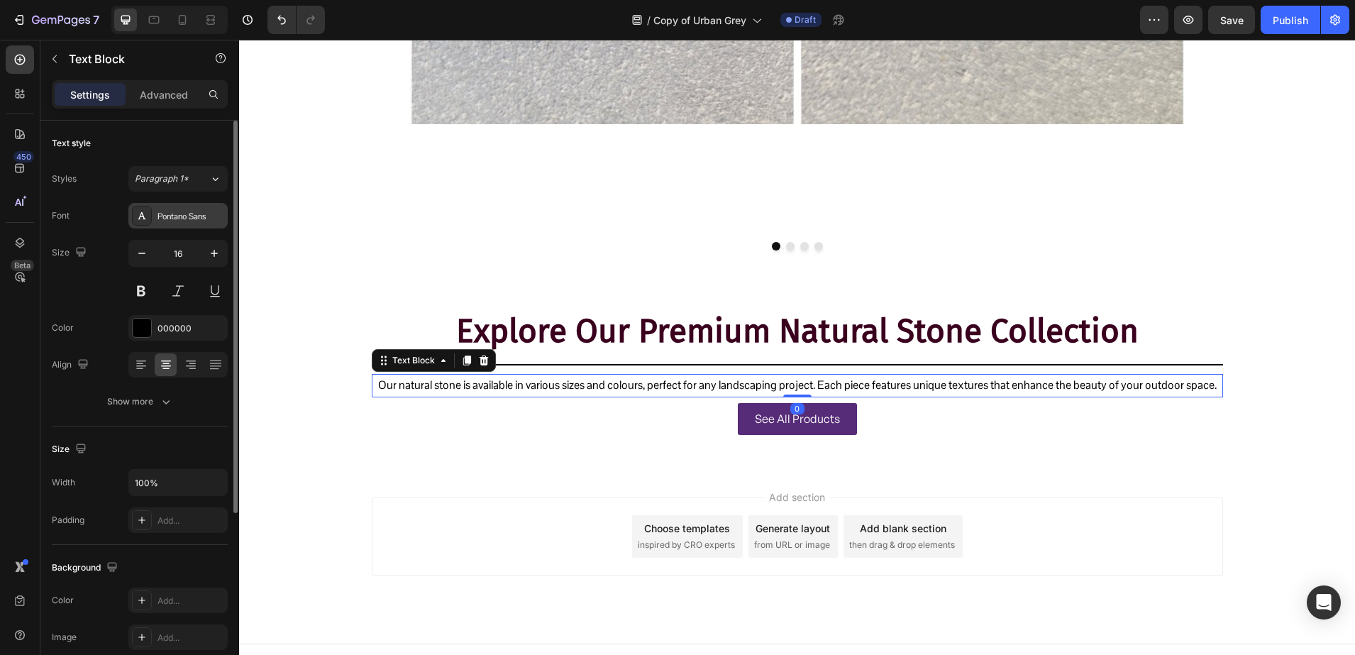
click at [183, 214] on div "Pontano Sans" at bounding box center [191, 216] width 67 height 13
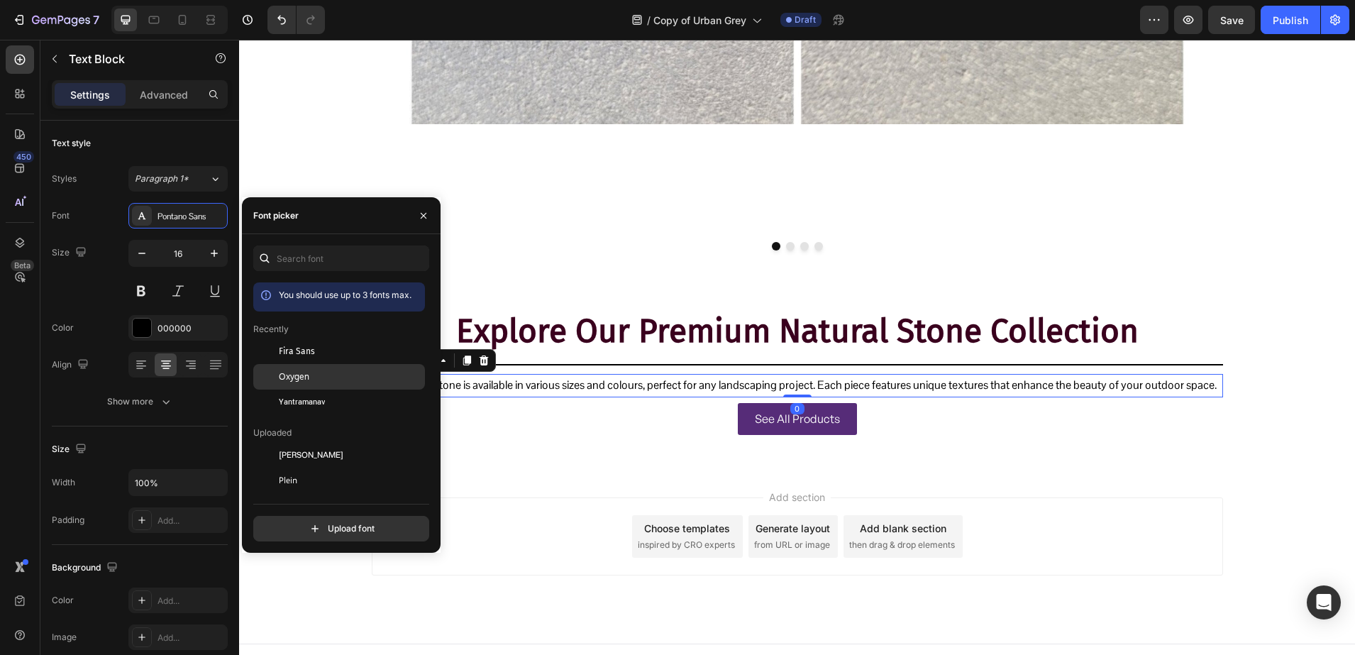
click at [299, 377] on span "Oxygen" at bounding box center [294, 376] width 31 height 13
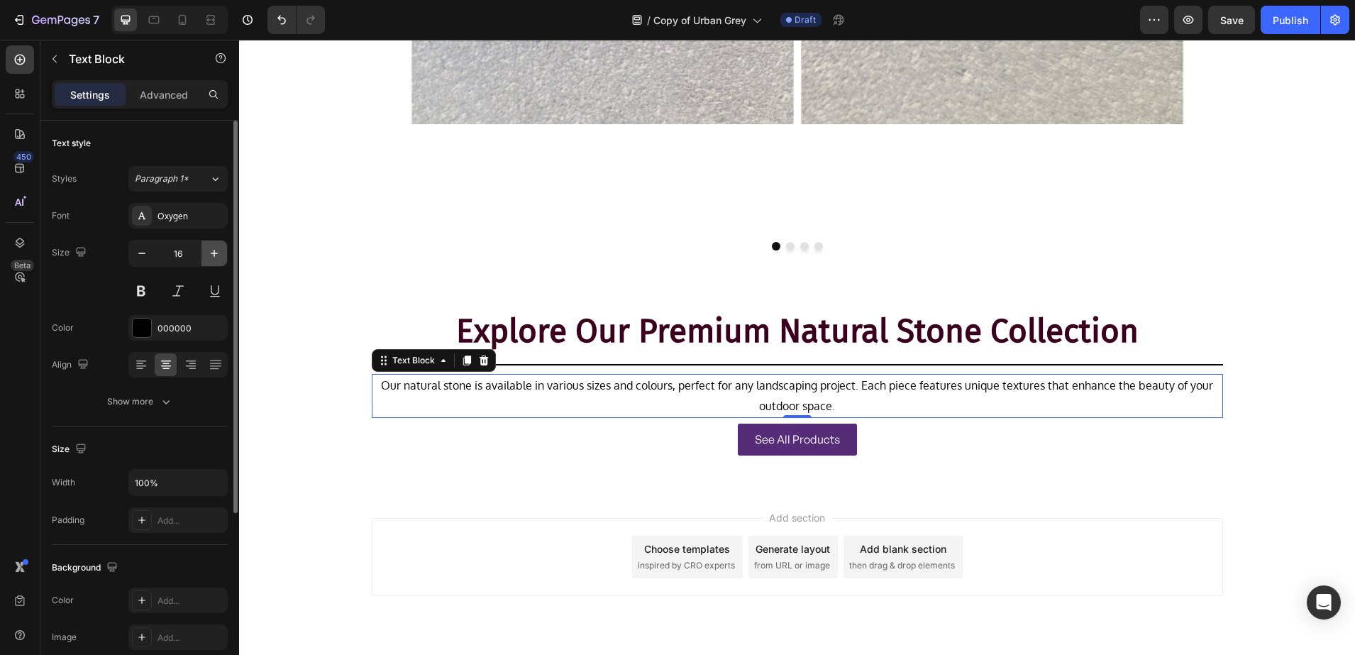
click at [212, 252] on icon "button" at bounding box center [214, 253] width 14 height 14
type input "17"
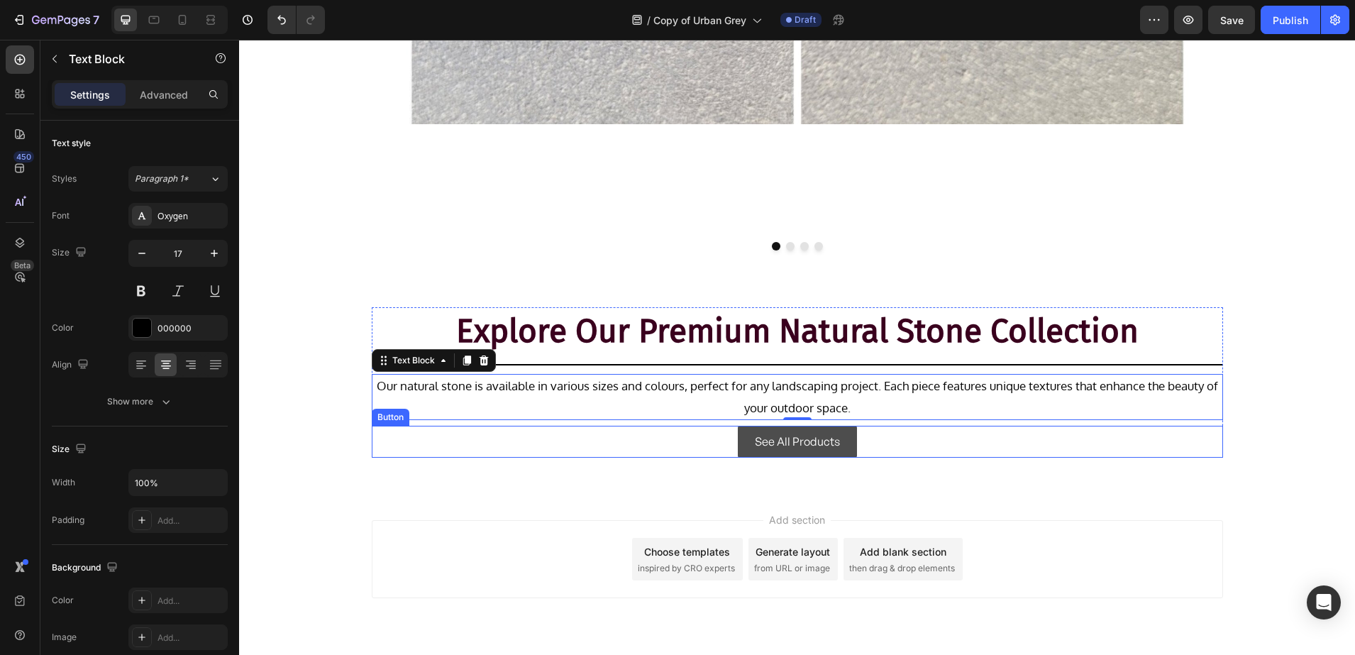
click at [741, 439] on link "See All Products" at bounding box center [797, 442] width 119 height 32
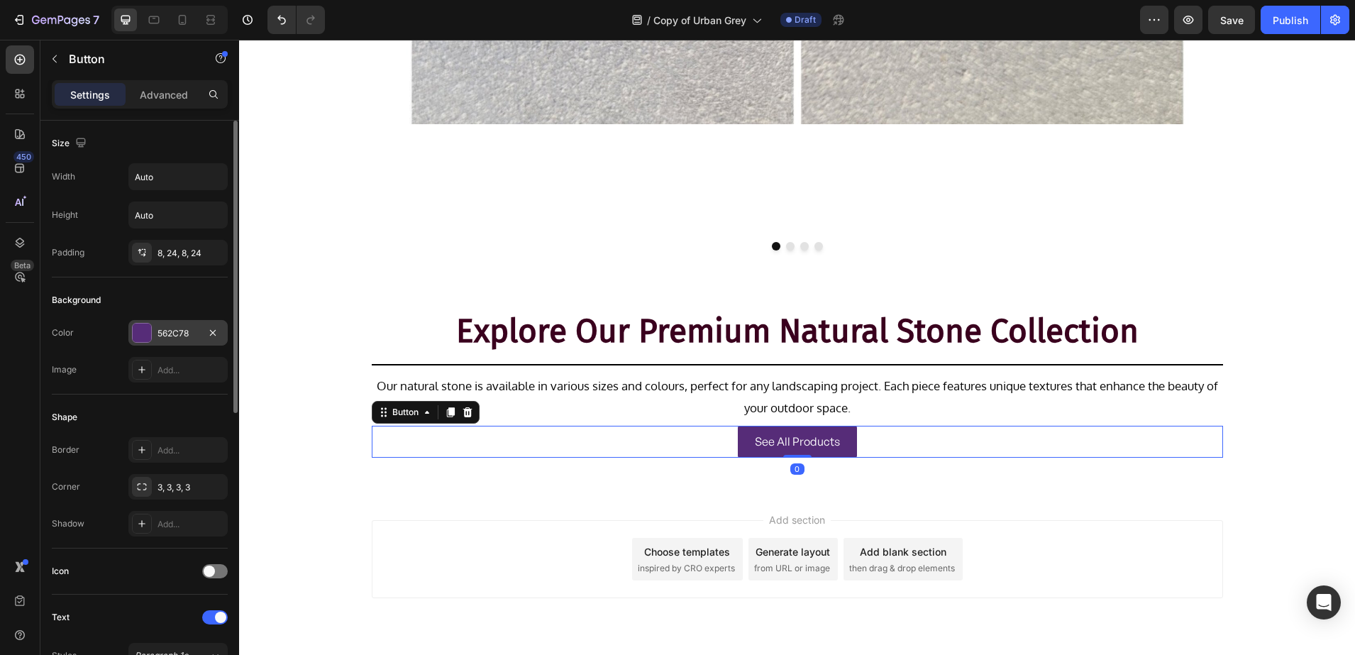
click at [151, 338] on div at bounding box center [142, 333] width 20 height 20
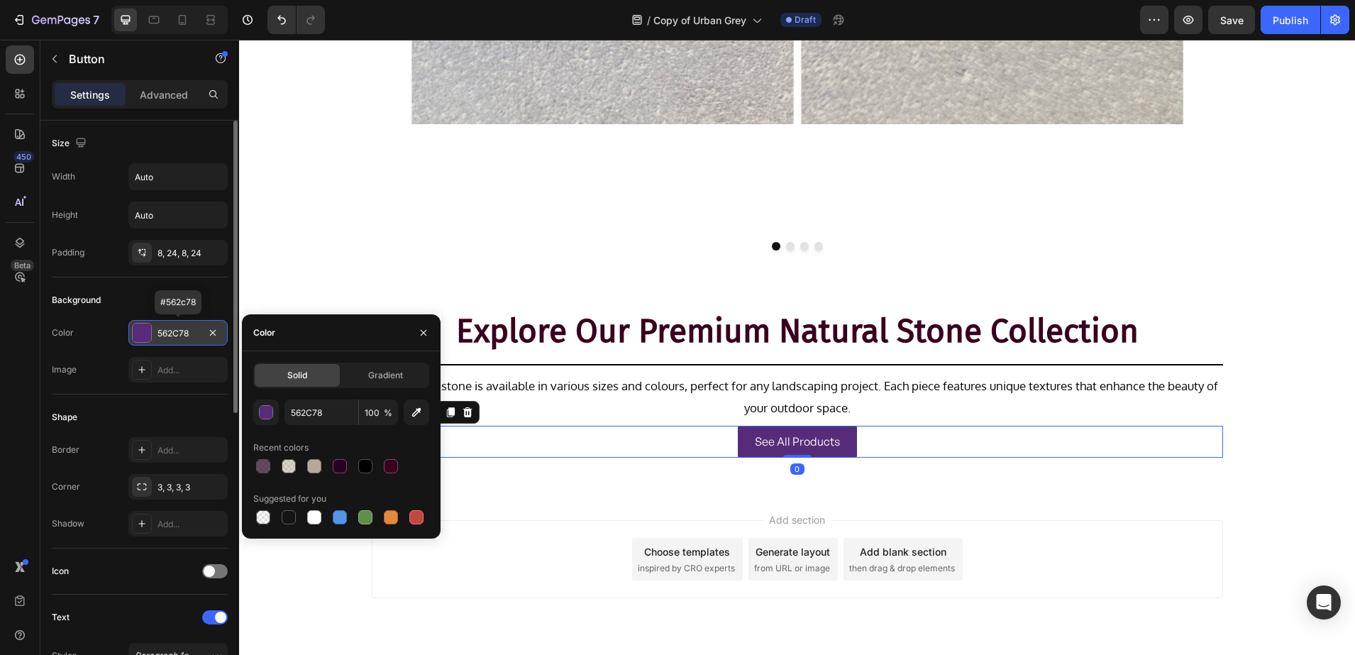
drag, startPoint x: 151, startPoint y: 338, endPoint x: 135, endPoint y: 336, distance: 16.5
click at [135, 336] on div at bounding box center [142, 333] width 18 height 18
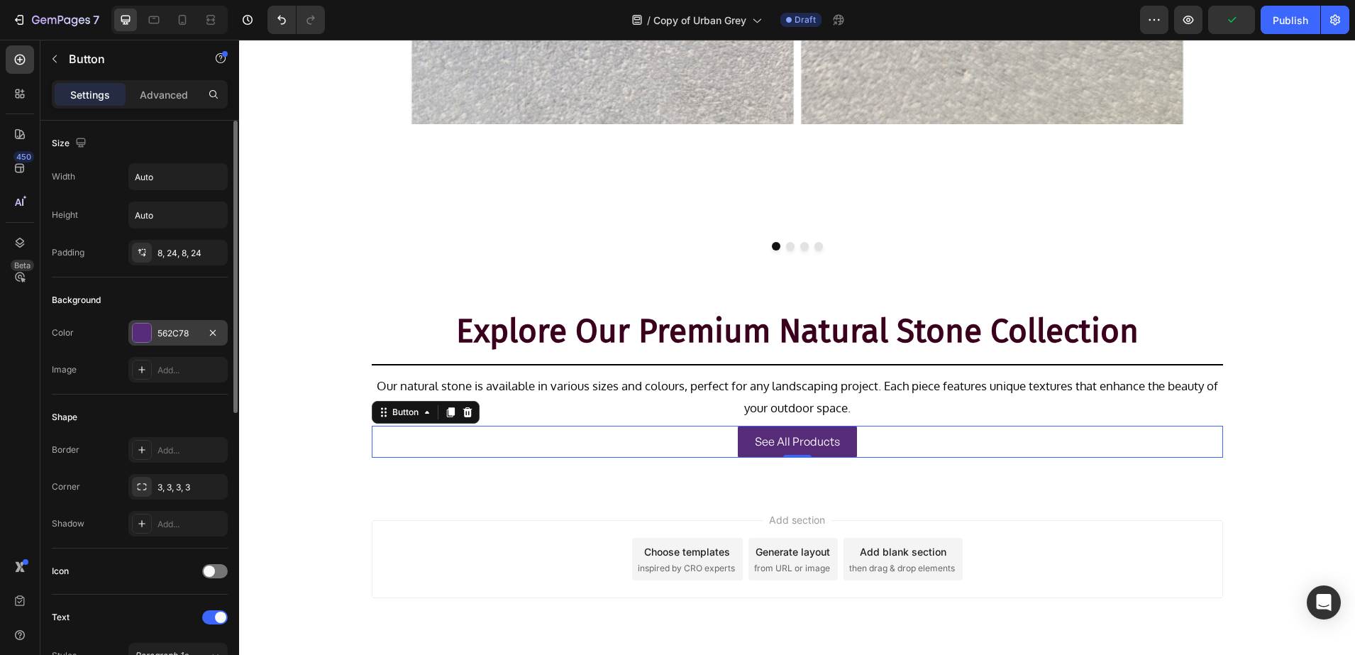
click at [150, 338] on div at bounding box center [142, 333] width 18 height 18
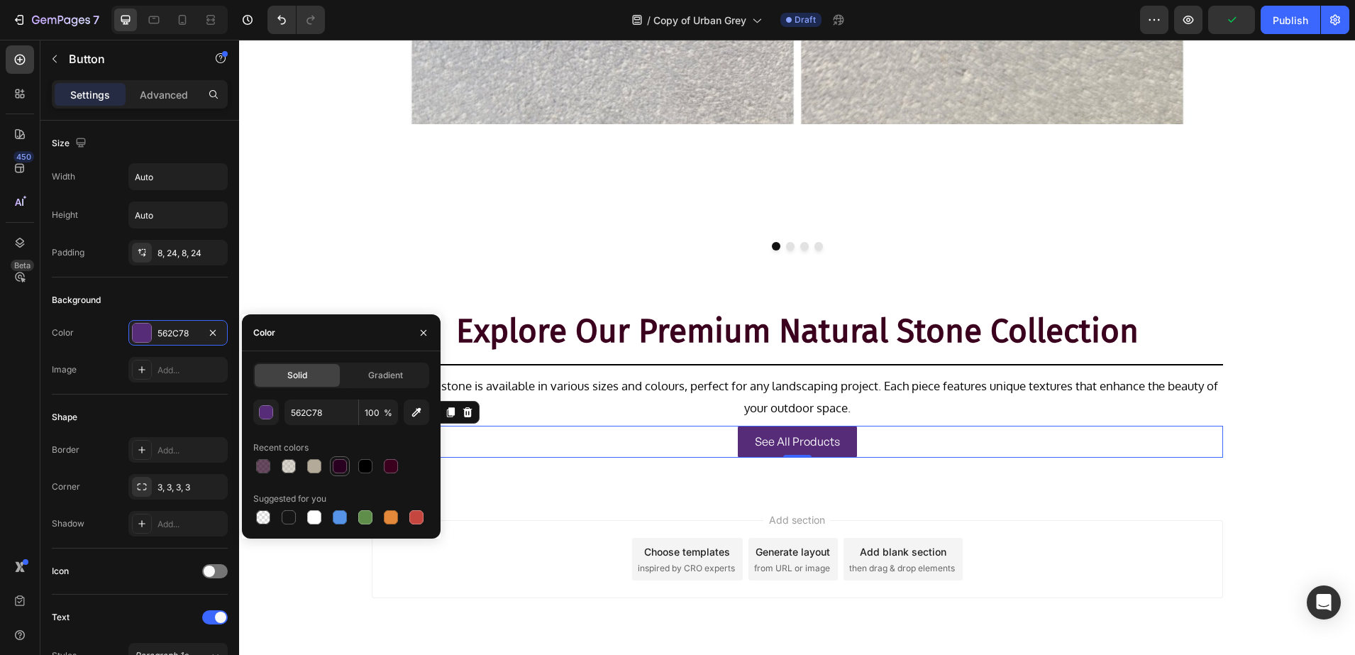
click at [335, 468] on div at bounding box center [340, 466] width 14 height 14
type input "29001F"
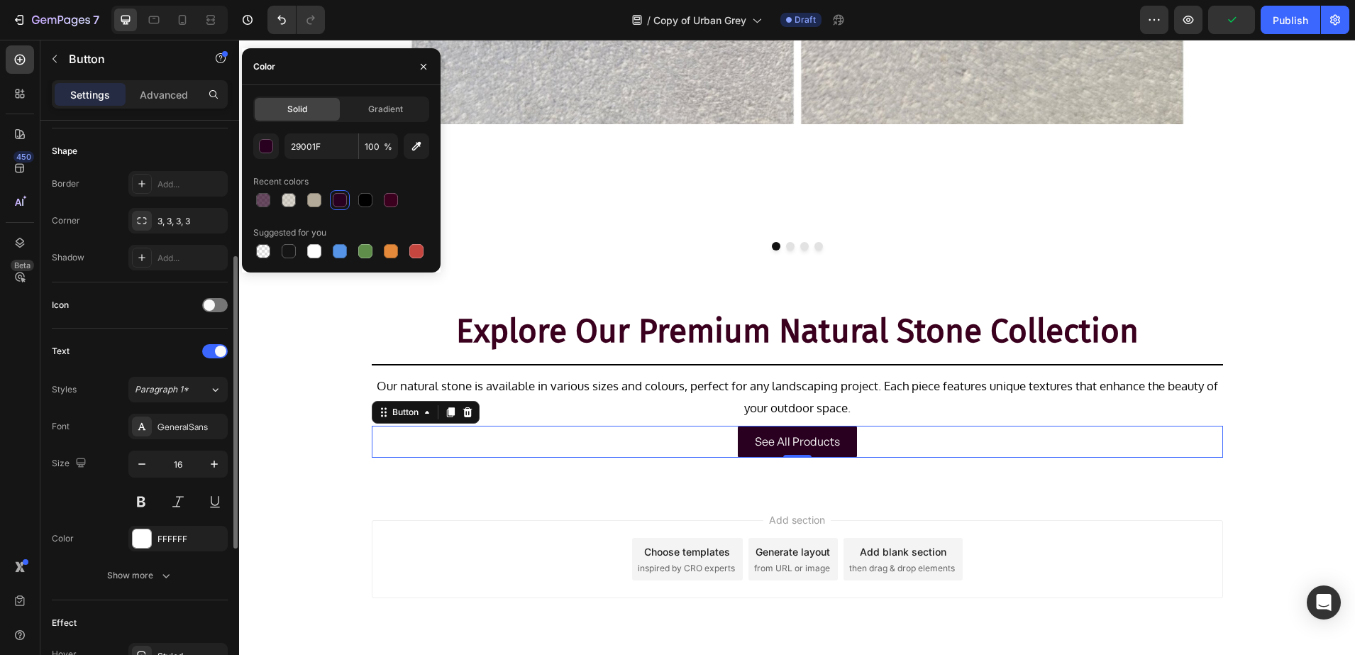
scroll to position [443, 0]
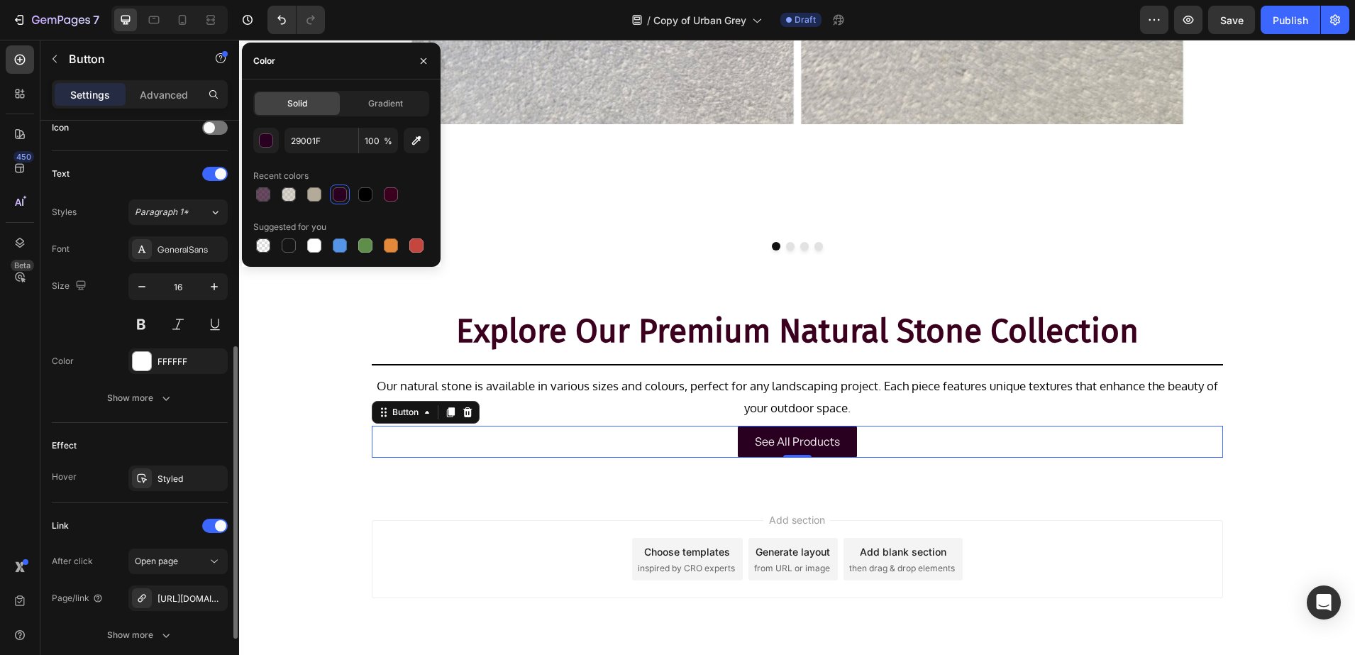
click at [168, 262] on div "Font GeneralSans Size 16 Color FFFFFF Show more" at bounding box center [140, 323] width 176 height 175
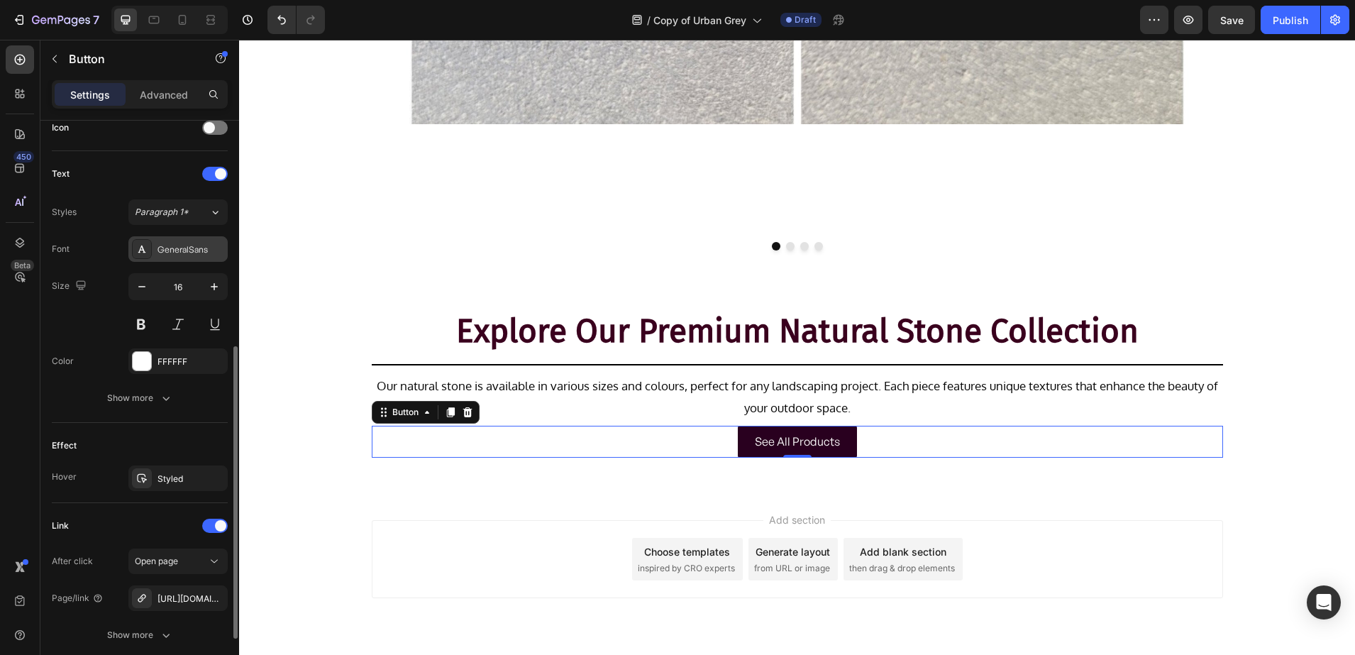
click at [165, 250] on div "GeneralSans" at bounding box center [191, 249] width 67 height 13
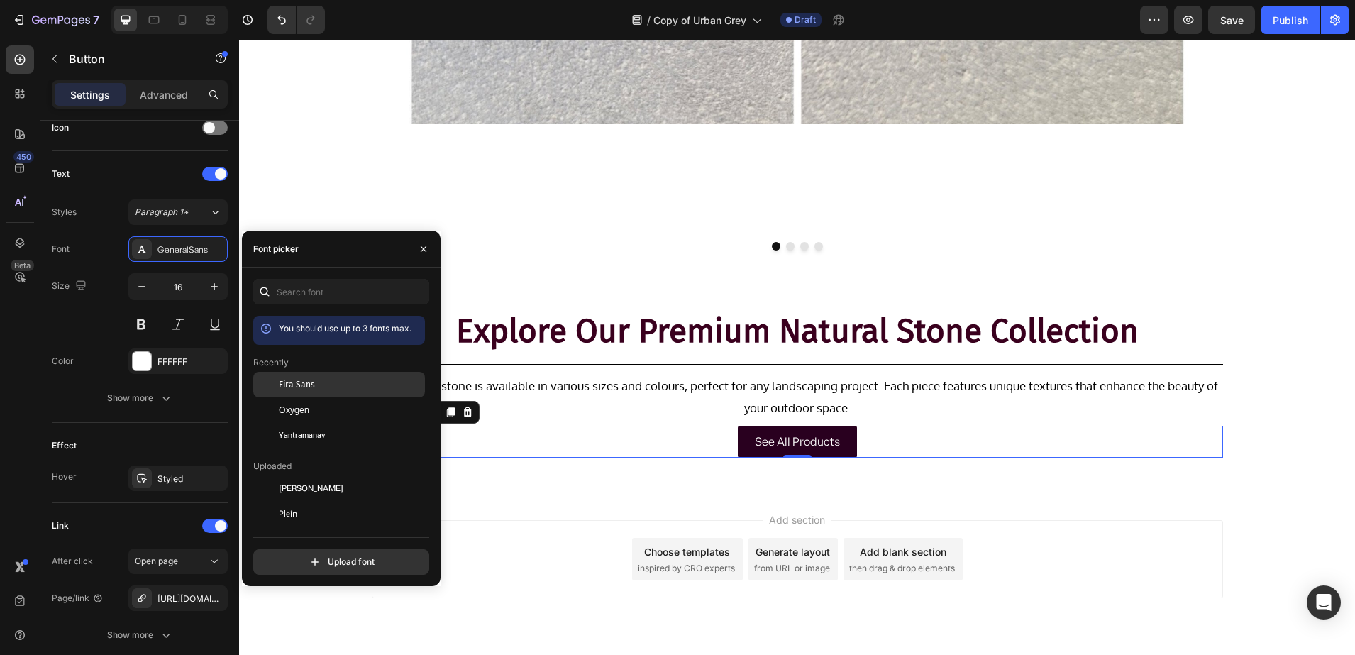
click at [319, 383] on div "Fira Sans" at bounding box center [350, 384] width 143 height 13
click at [148, 482] on div at bounding box center [142, 478] width 20 height 20
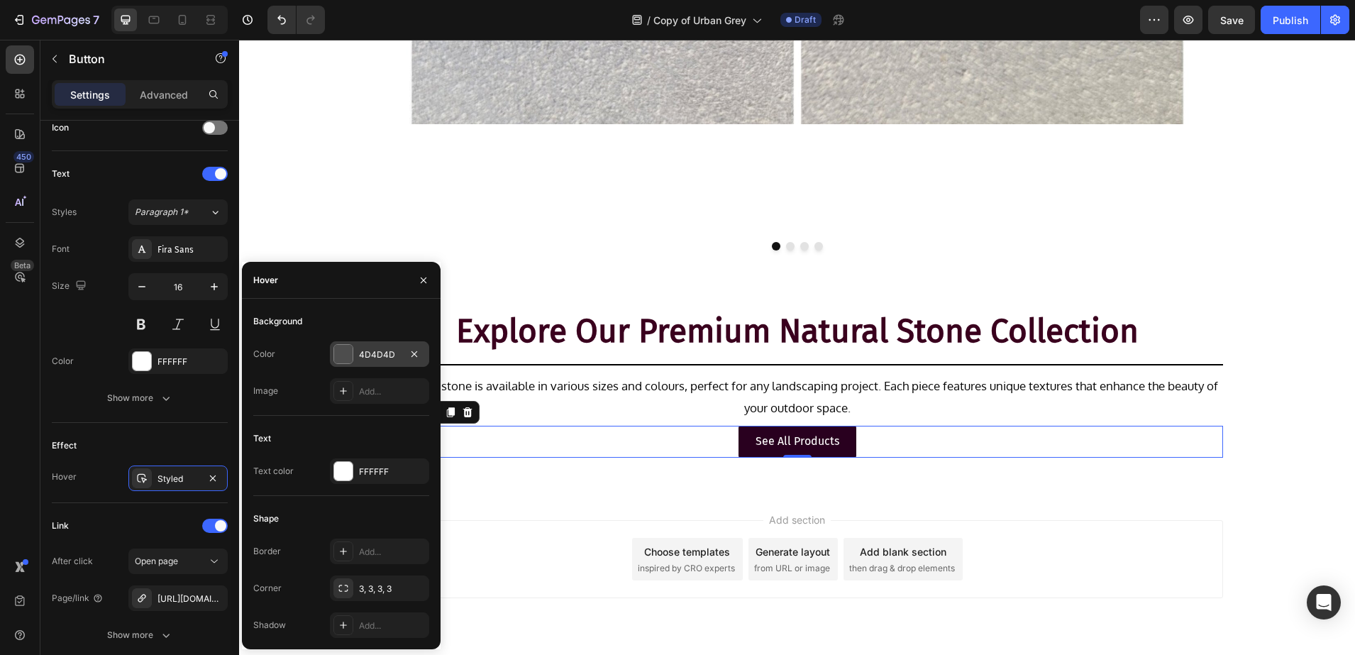
click at [335, 354] on div at bounding box center [343, 354] width 18 height 18
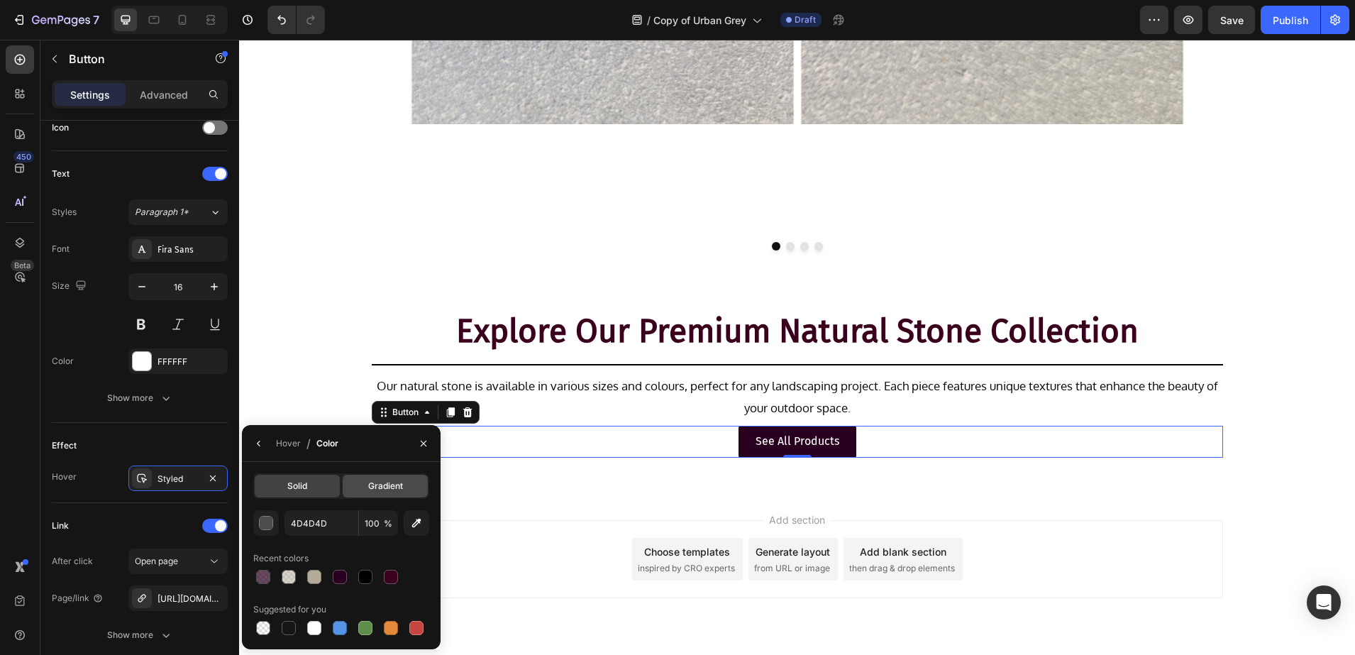
click at [356, 490] on div "Gradient" at bounding box center [385, 486] width 85 height 23
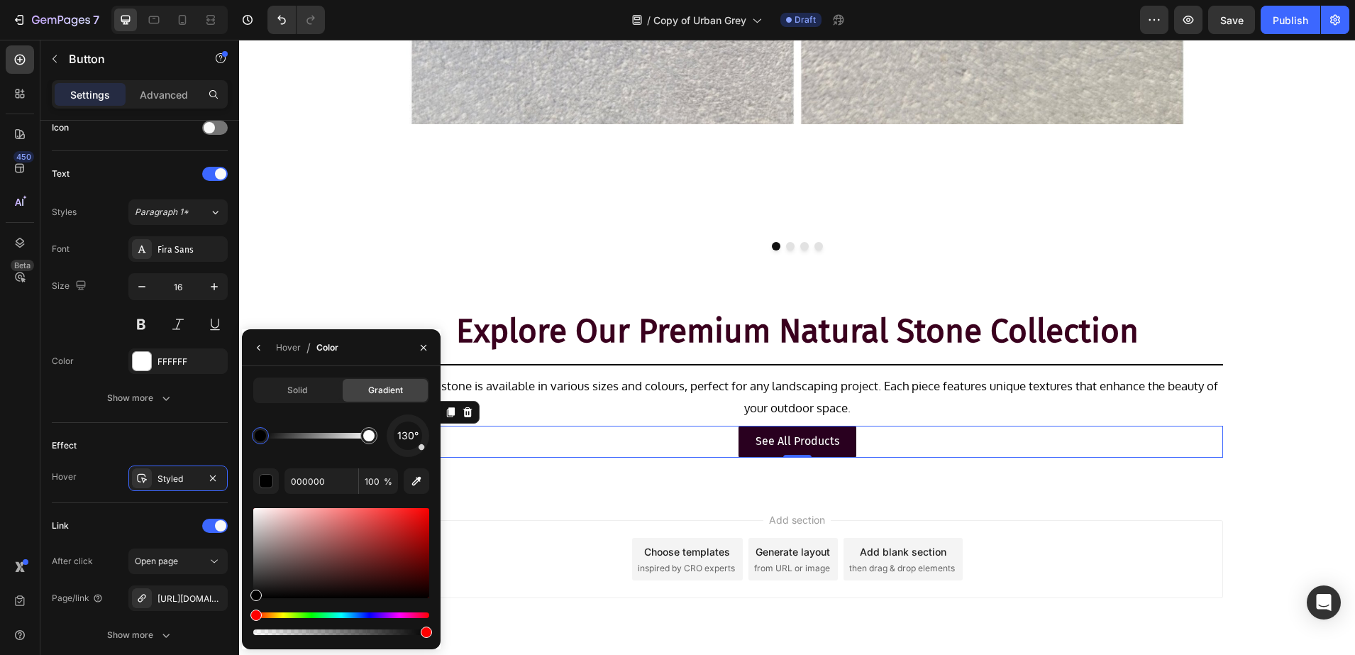
click at [263, 405] on div "Solid Gradient 130° 000000 100 %" at bounding box center [341, 507] width 176 height 260
click at [298, 385] on span "Solid" at bounding box center [297, 390] width 20 height 13
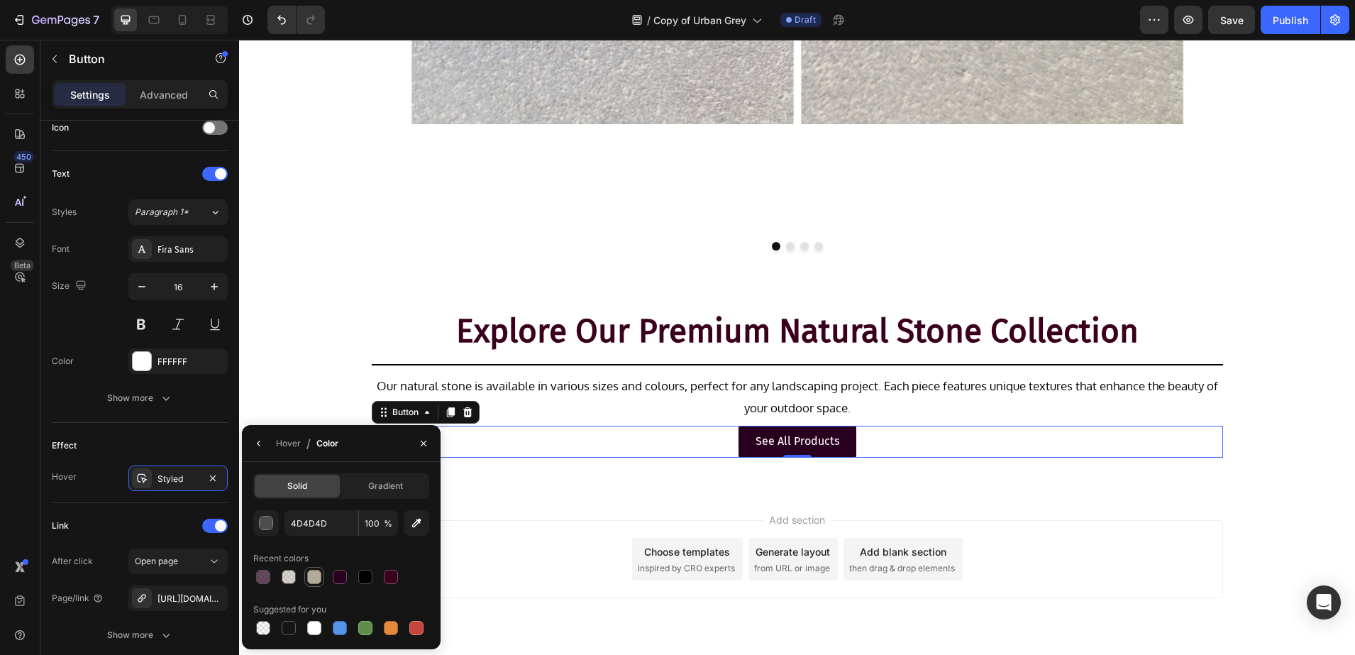
click at [312, 574] on div at bounding box center [314, 577] width 14 height 14
type input "B4AA99"
click at [756, 438] on p "See All Products" at bounding box center [798, 441] width 84 height 21
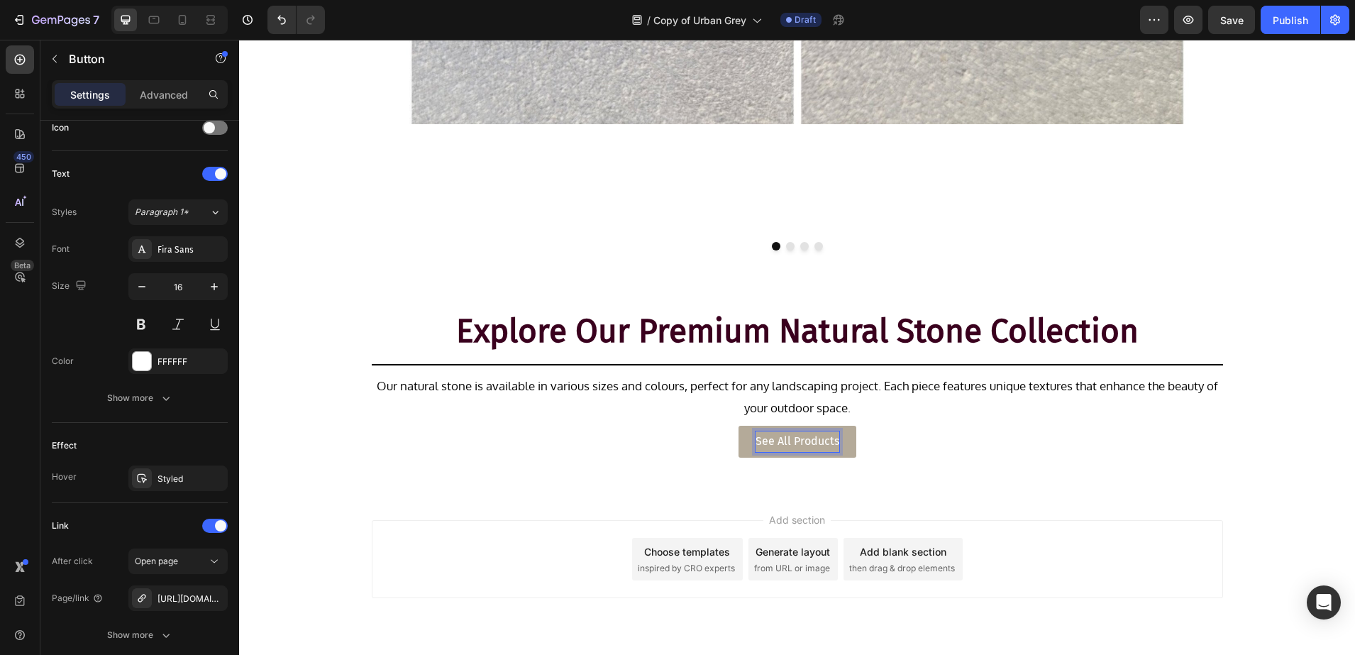
click at [792, 436] on p "See All Products" at bounding box center [798, 441] width 84 height 21
click at [400, 497] on div "Add section Choose templates inspired by CRO experts Generate layout from URL o…" at bounding box center [797, 579] width 1116 height 175
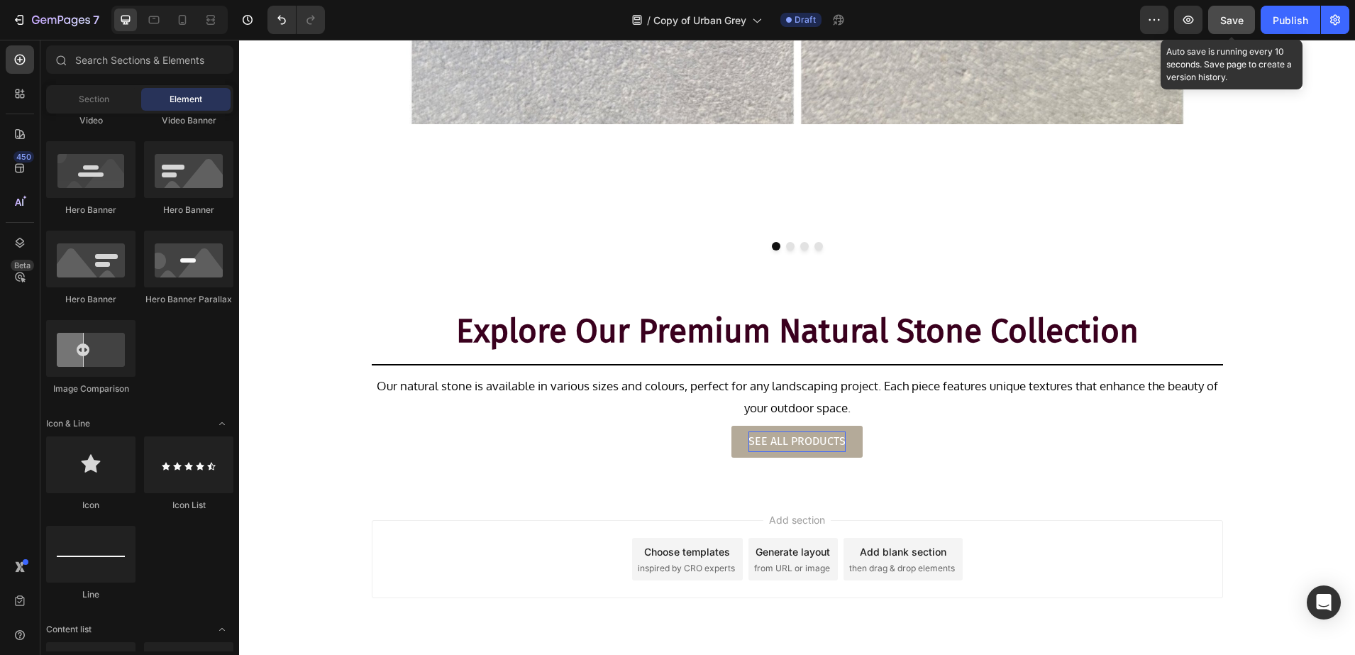
click at [1223, 17] on span "Save" at bounding box center [1231, 20] width 23 height 12
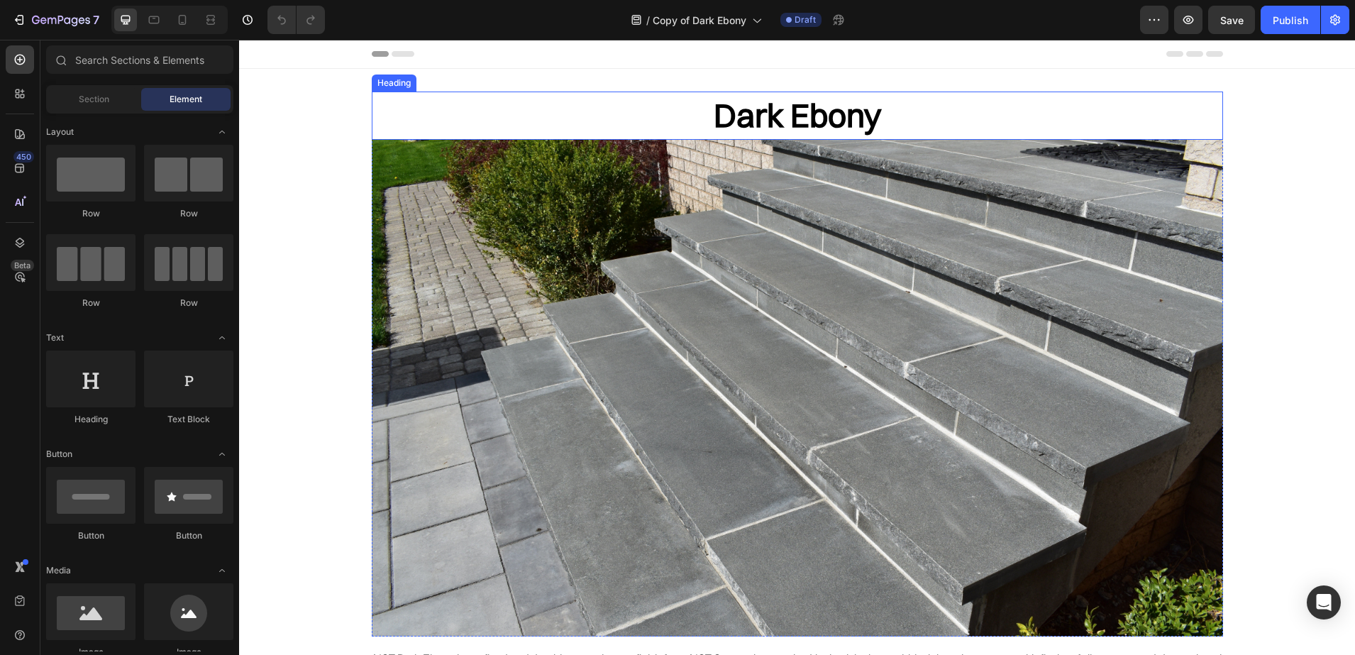
click at [753, 115] on h2 "Dark Ebony" at bounding box center [797, 116] width 851 height 48
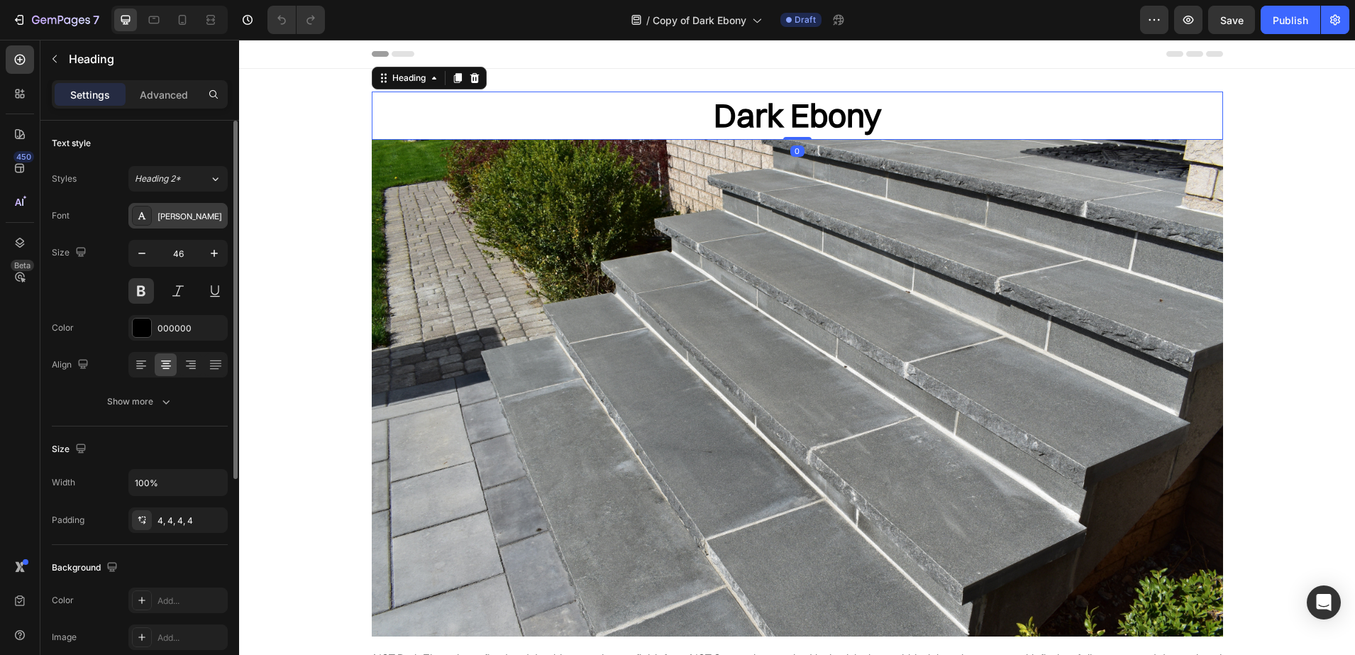
click at [152, 209] on div "[PERSON_NAME]" at bounding box center [177, 216] width 99 height 26
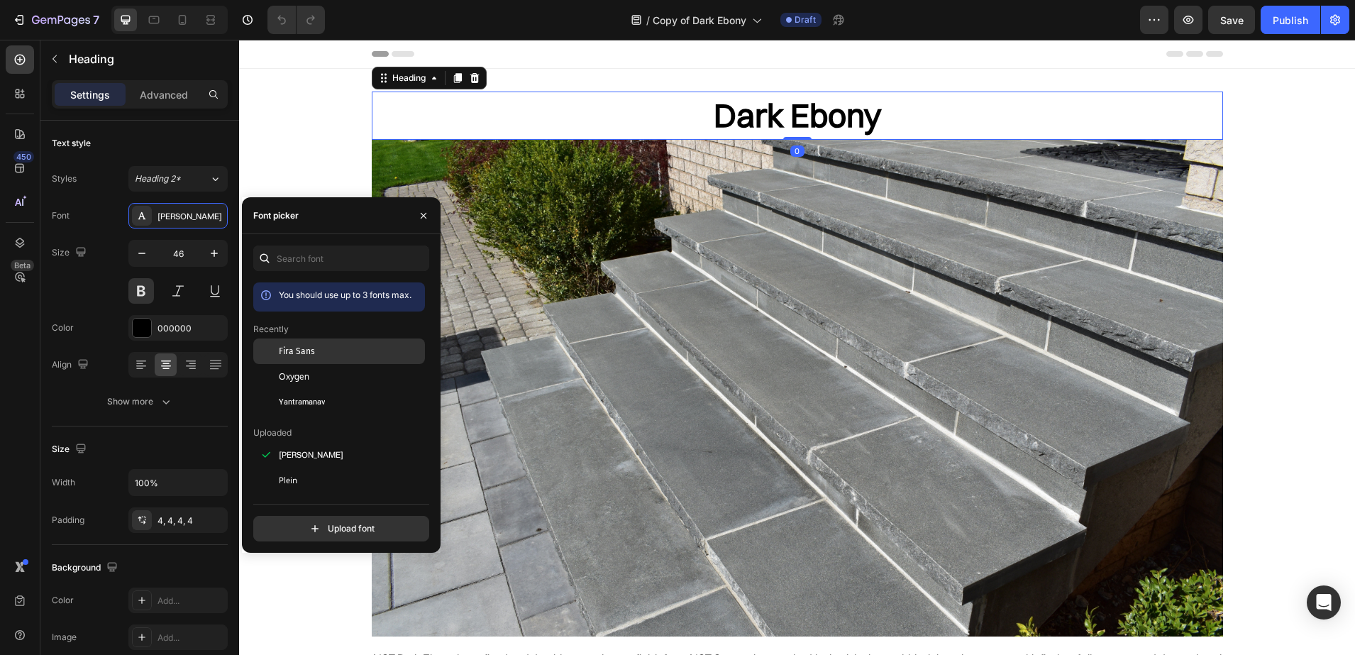
click at [301, 442] on div "Fira Sans" at bounding box center [339, 455] width 172 height 26
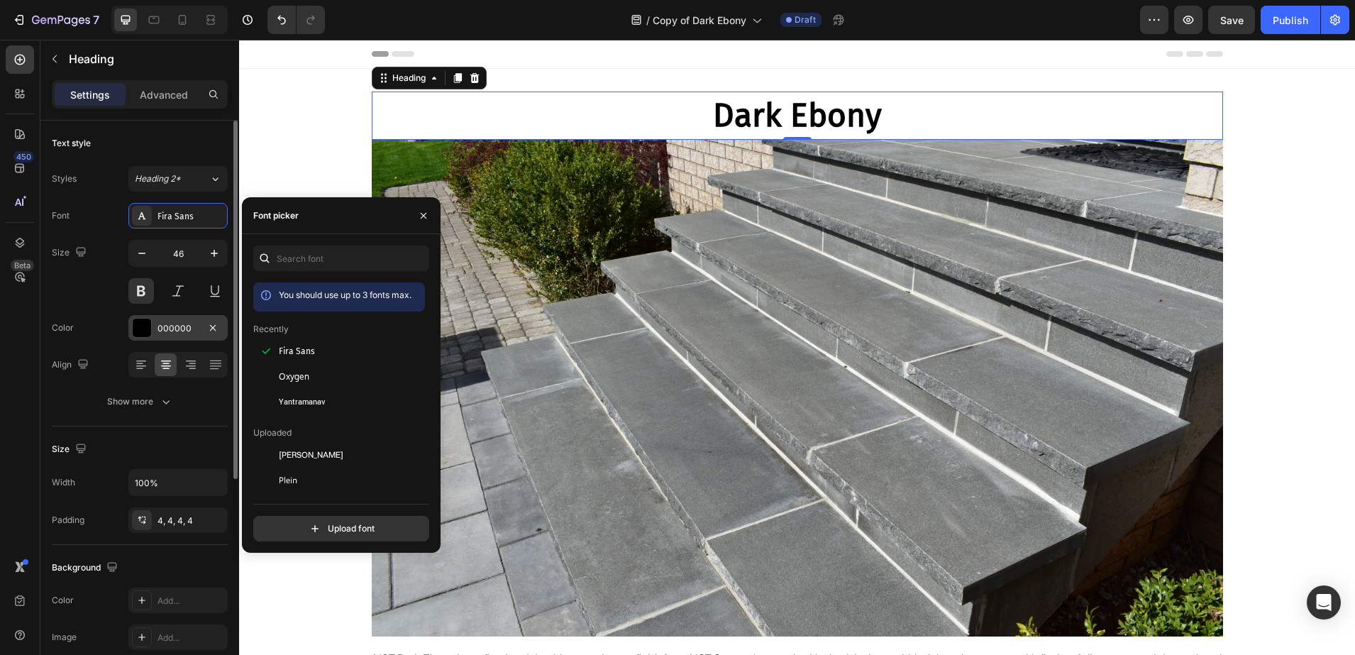
click at [182, 327] on div "000000" at bounding box center [178, 328] width 41 height 13
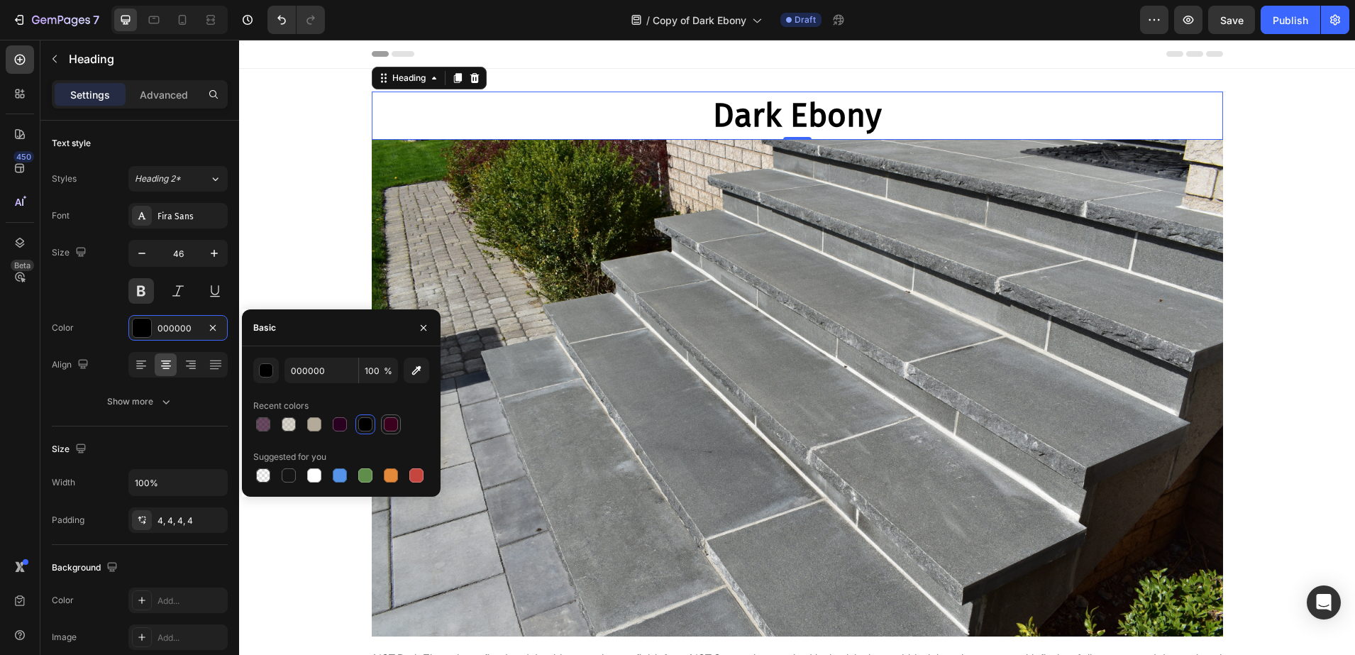
click at [394, 425] on div at bounding box center [391, 424] width 14 height 14
type input "3A001E"
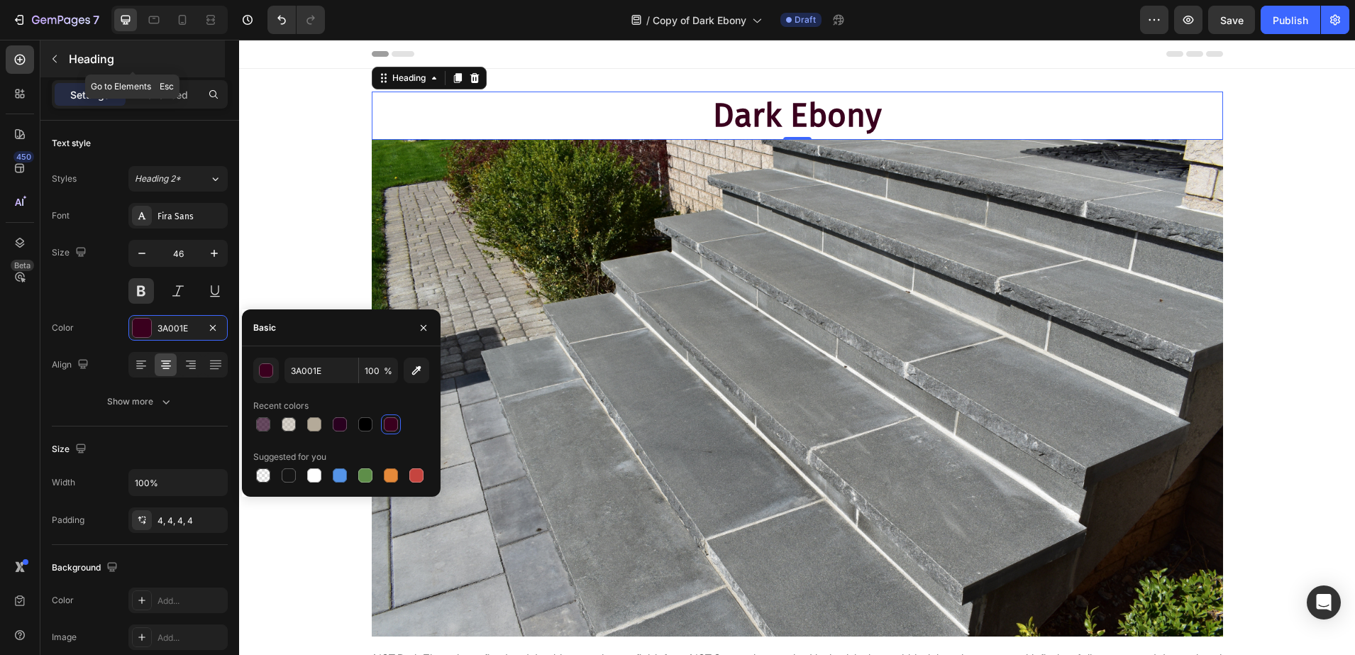
click at [89, 57] on p "Heading" at bounding box center [145, 58] width 153 height 17
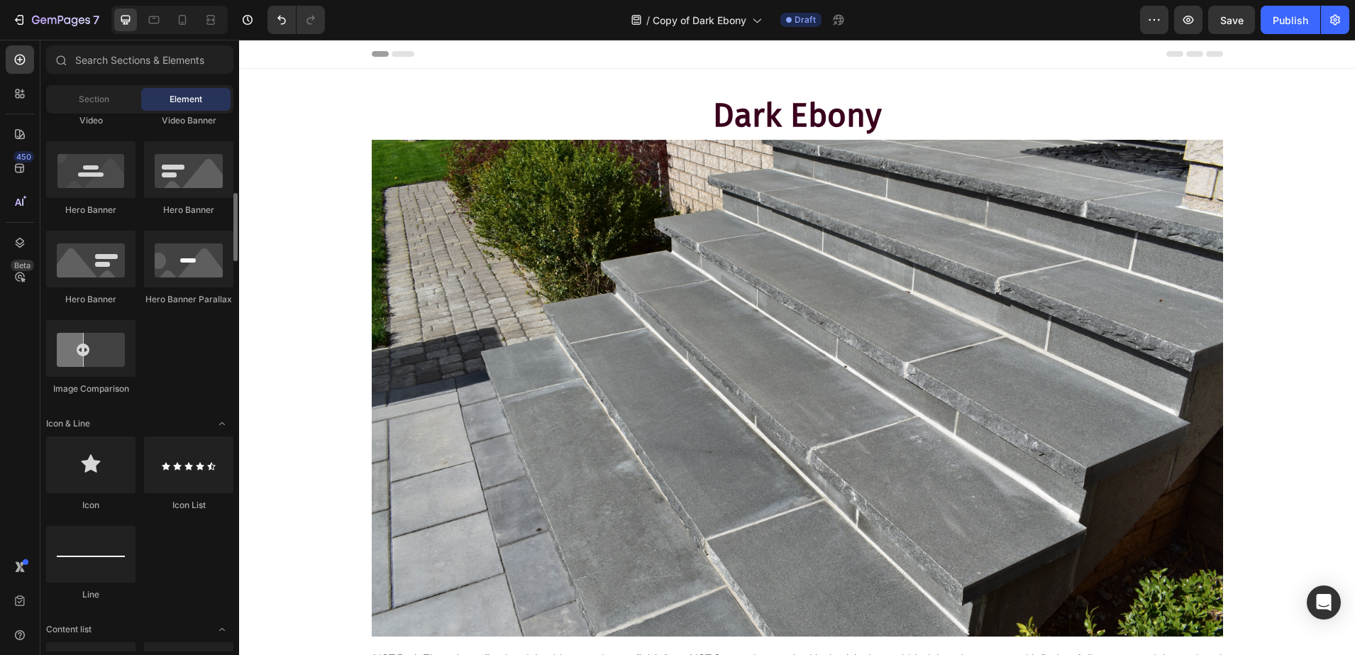
scroll to position [798, 0]
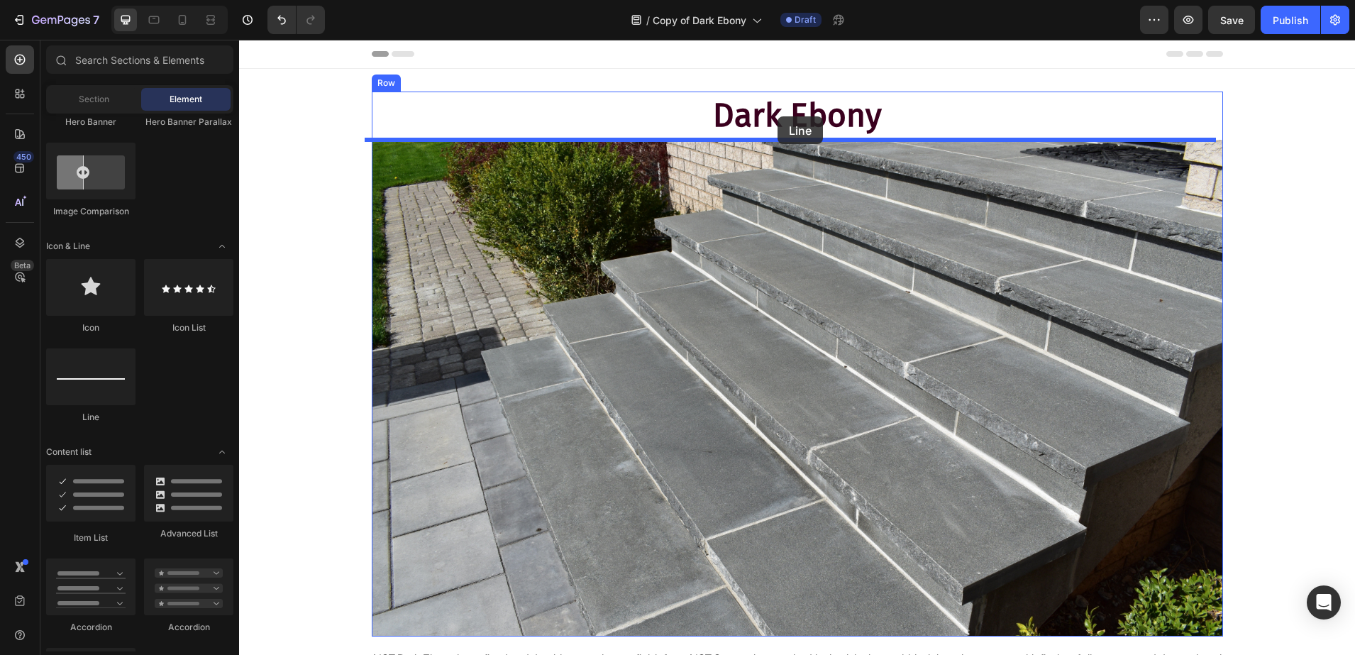
drag, startPoint x: 333, startPoint y: 407, endPoint x: 778, endPoint y: 116, distance: 531.1
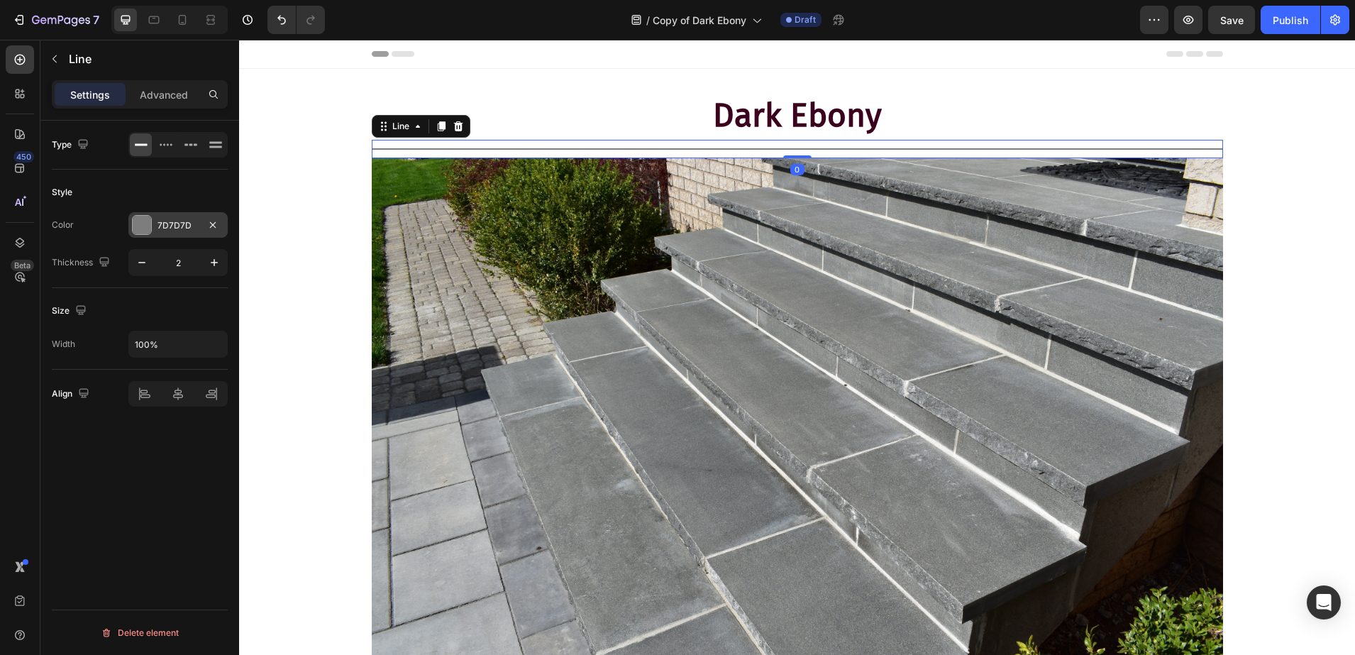
click at [159, 228] on div "7D7D7D" at bounding box center [178, 225] width 41 height 13
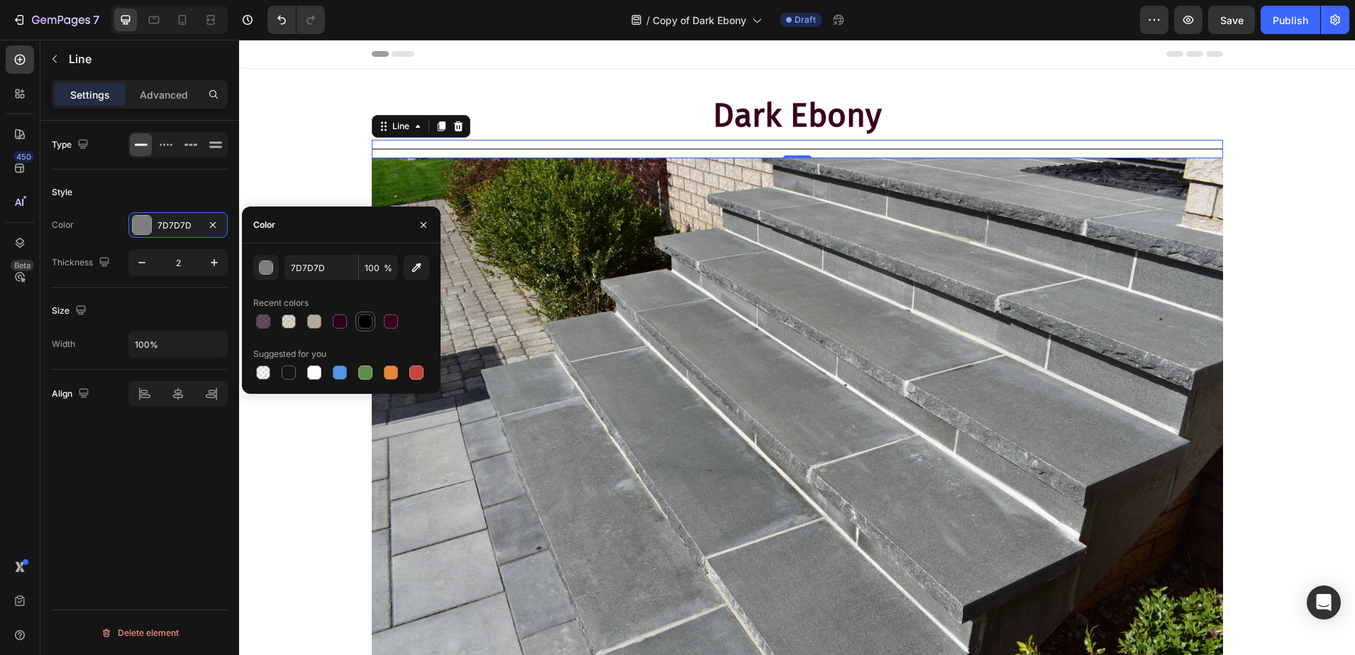
click at [363, 324] on div at bounding box center [365, 321] width 14 height 14
type input "000000"
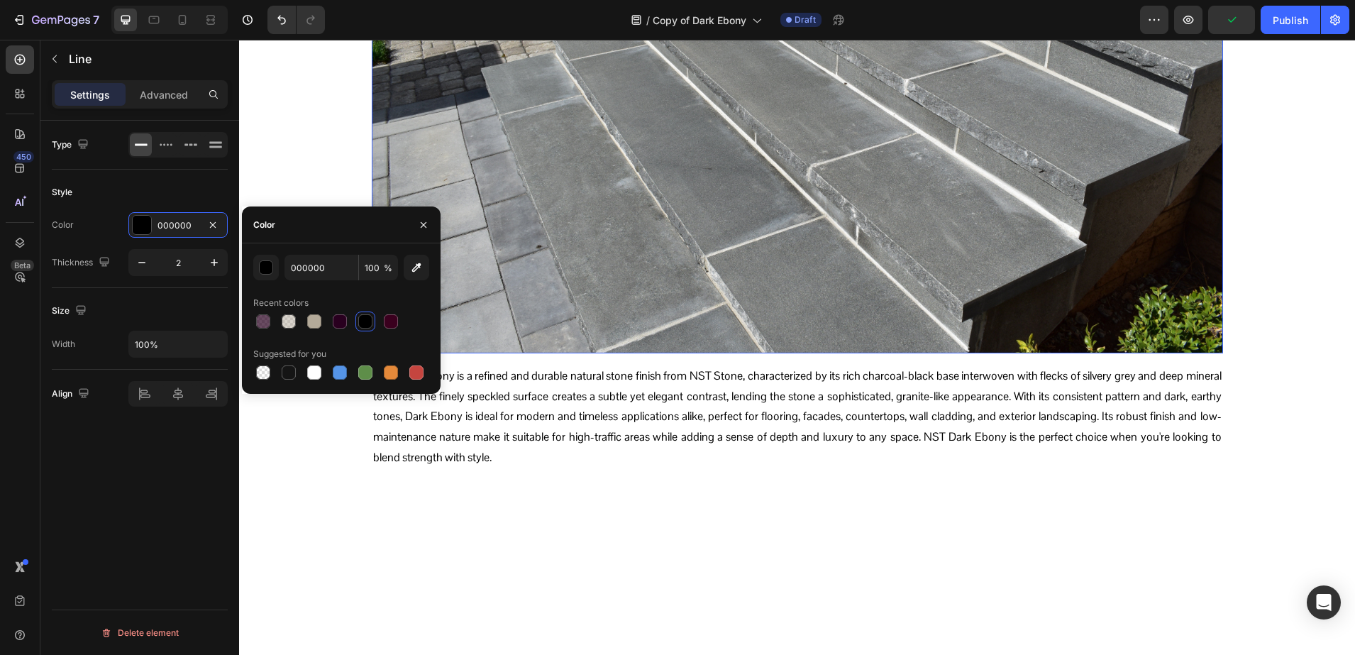
scroll to position [0, 0]
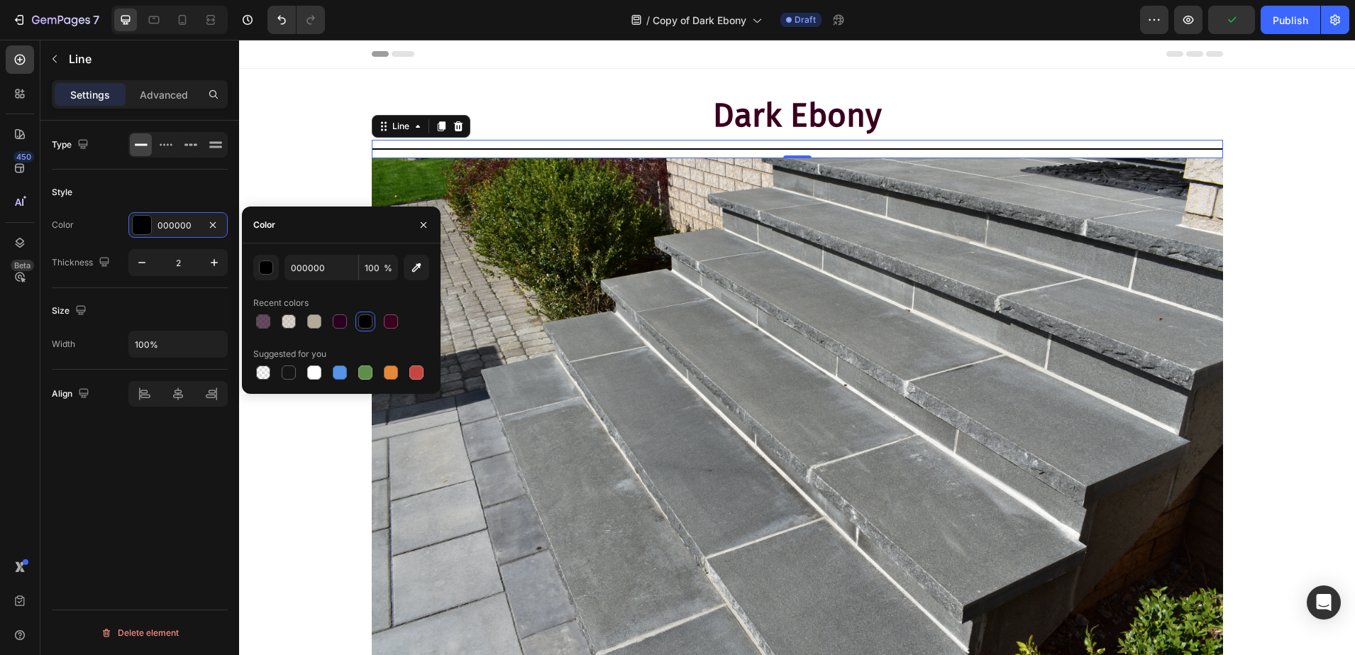
click at [736, 118] on h2 "Dark Ebony" at bounding box center [797, 116] width 851 height 48
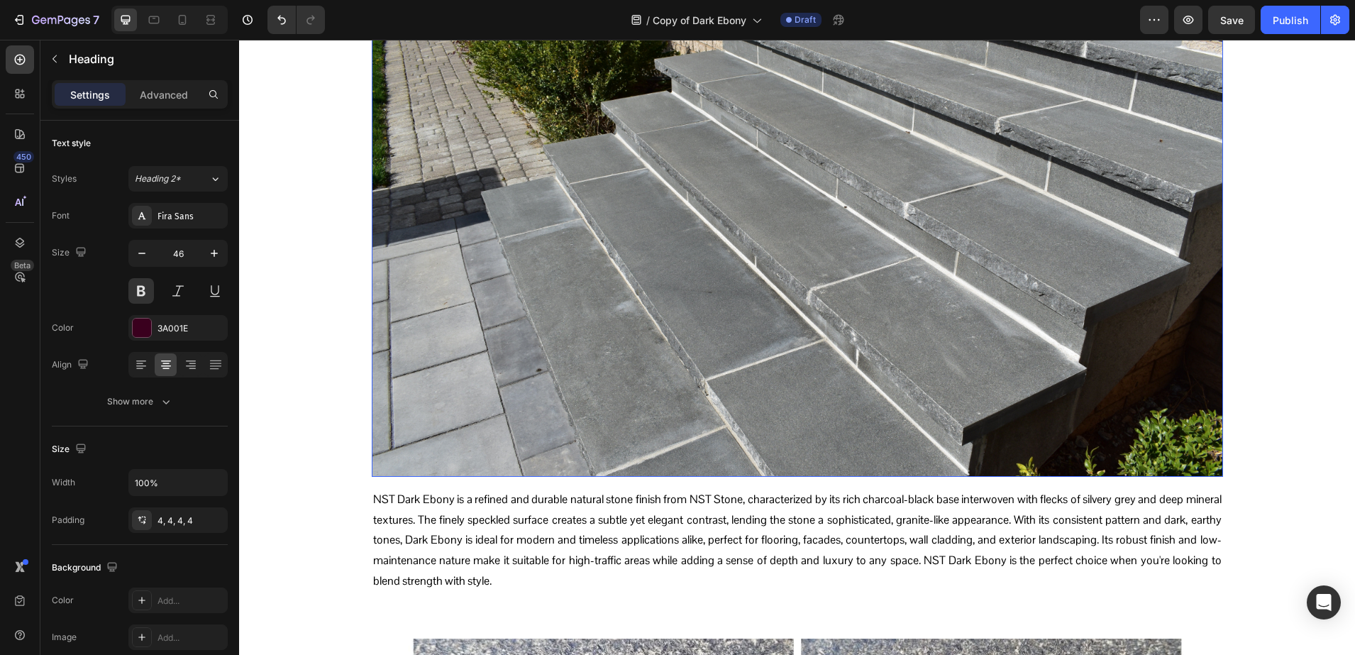
scroll to position [621, 0]
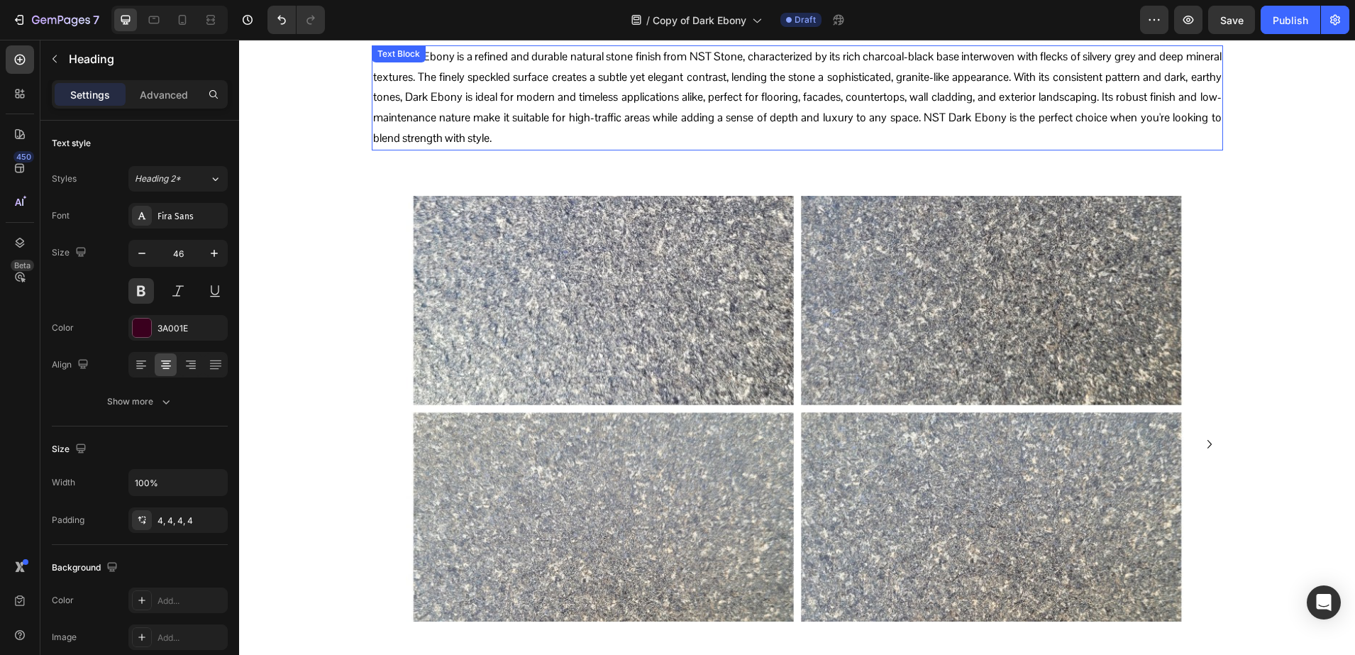
click at [577, 90] on p "NST Dark Ebony is a refined and durable natural stone finish from NST Stone, ch…" at bounding box center [797, 98] width 849 height 102
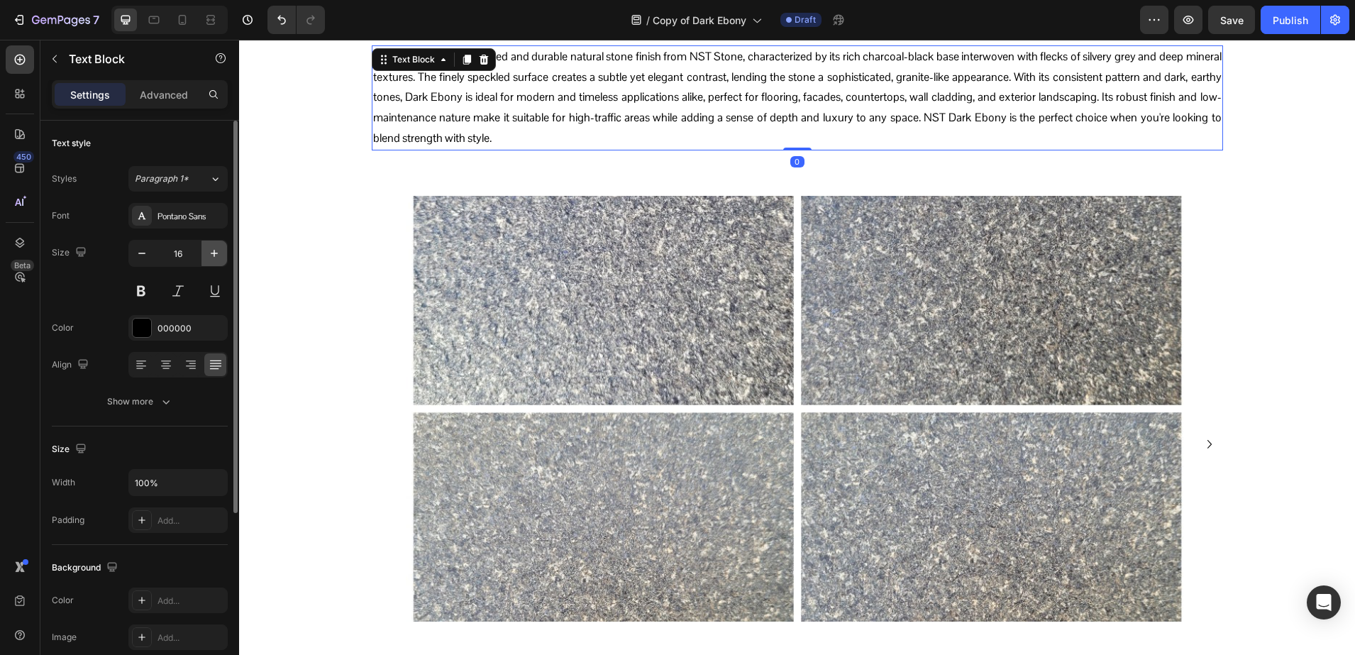
click at [217, 246] on icon "button" at bounding box center [214, 253] width 14 height 14
type input "17"
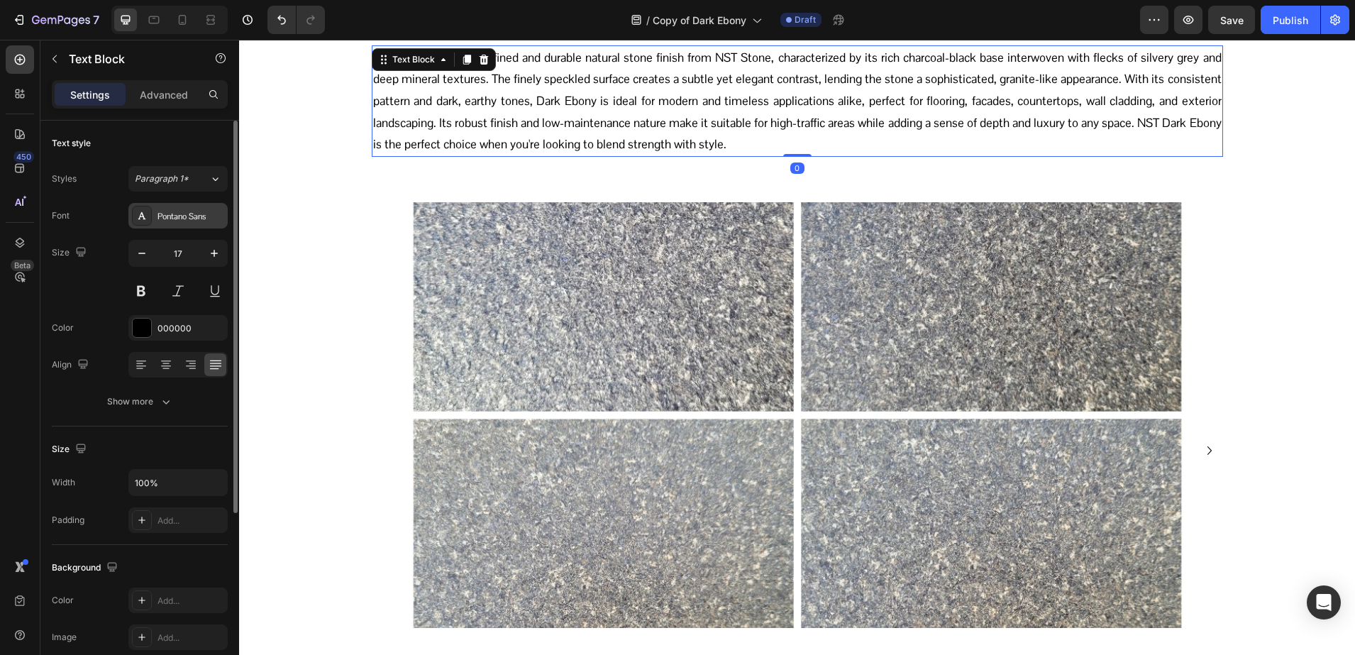
click at [170, 218] on div "Pontano Sans" at bounding box center [191, 216] width 67 height 13
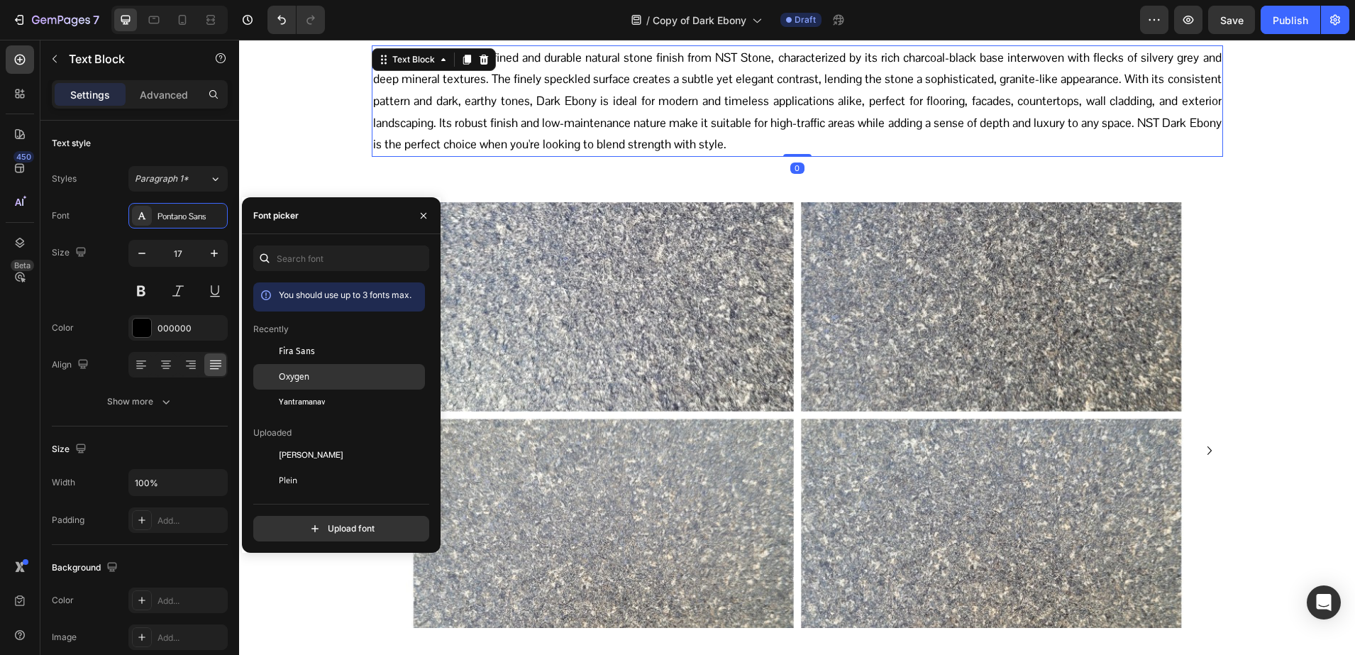
click at [328, 519] on div "Oxygen" at bounding box center [339, 532] width 172 height 26
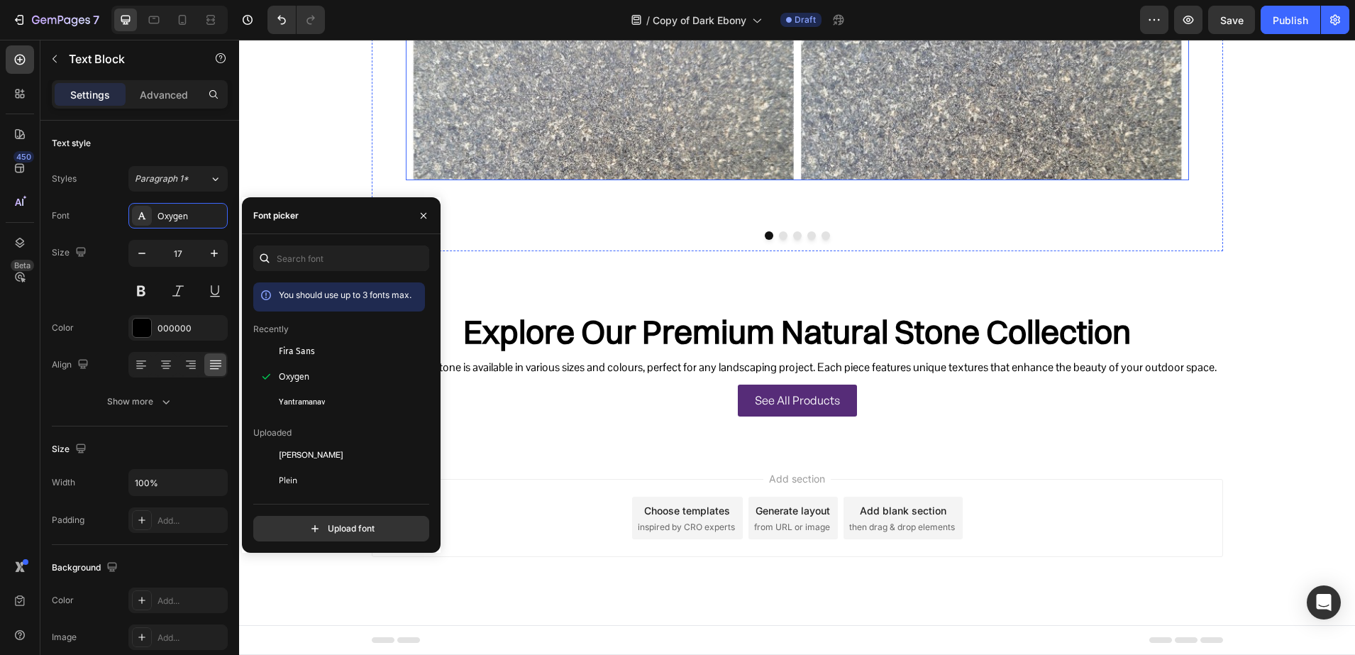
scroll to position [1094, 0]
click at [617, 326] on h2 "Explore Our Premium Natural Stone Collection" at bounding box center [797, 332] width 851 height 48
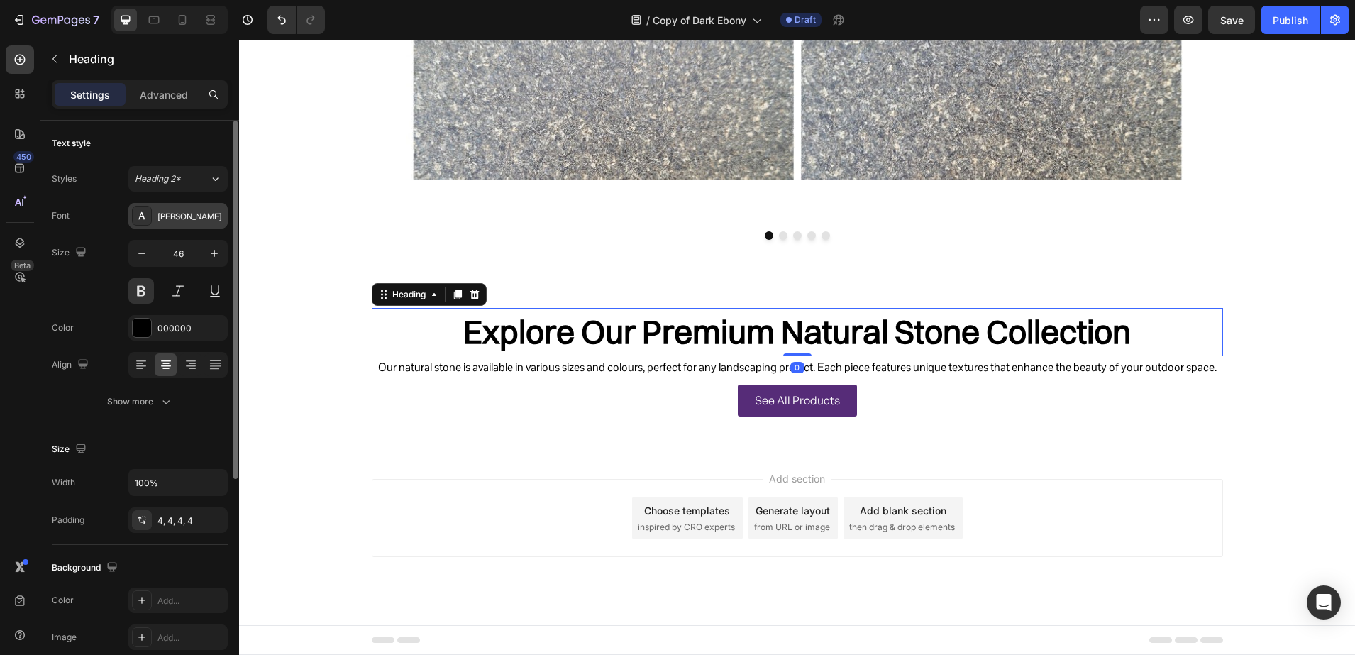
click at [170, 220] on div "[PERSON_NAME]" at bounding box center [191, 216] width 67 height 13
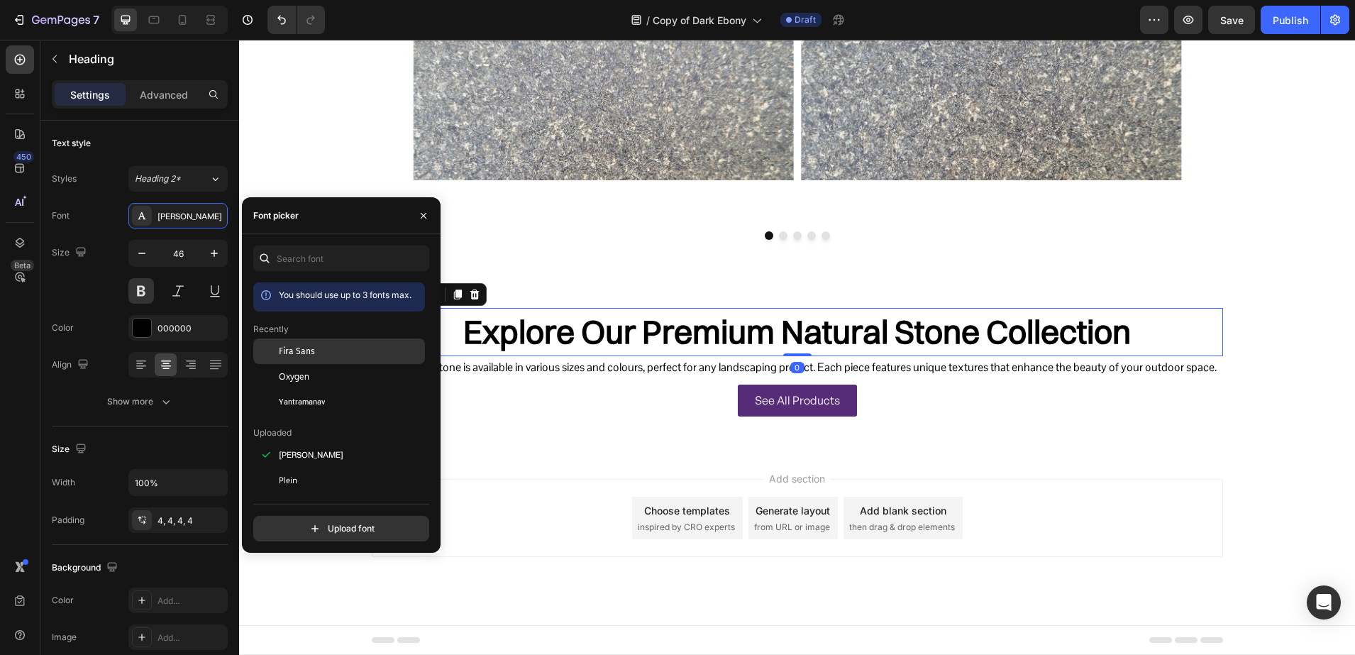
click at [297, 442] on div "Fira Sans" at bounding box center [339, 455] width 172 height 26
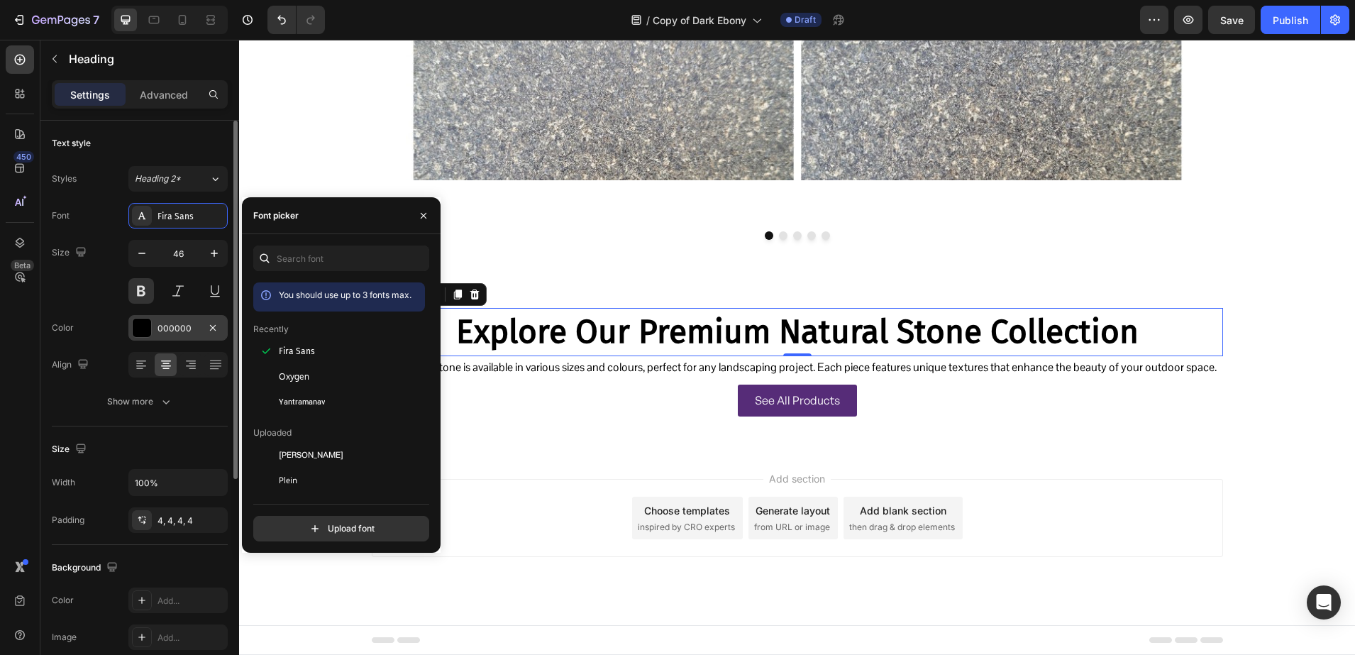
click at [153, 324] on div "000000" at bounding box center [177, 328] width 99 height 26
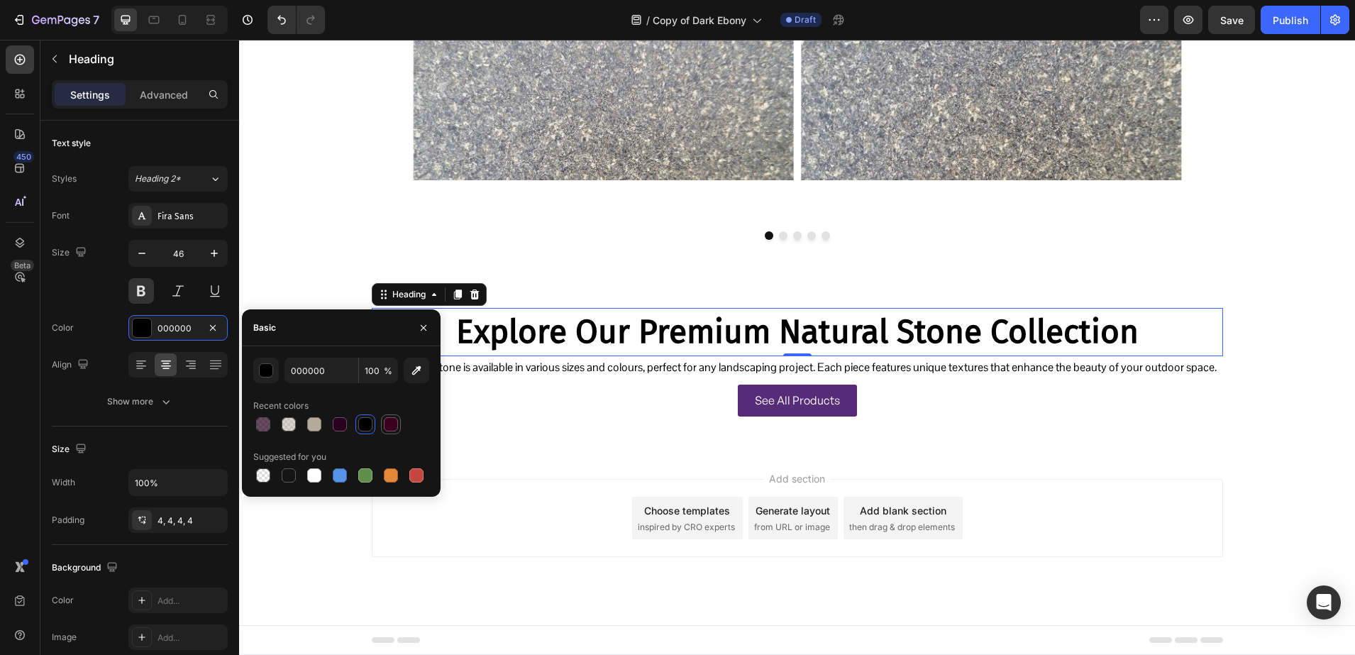
click at [390, 423] on div at bounding box center [391, 424] width 14 height 14
type input "3A001E"
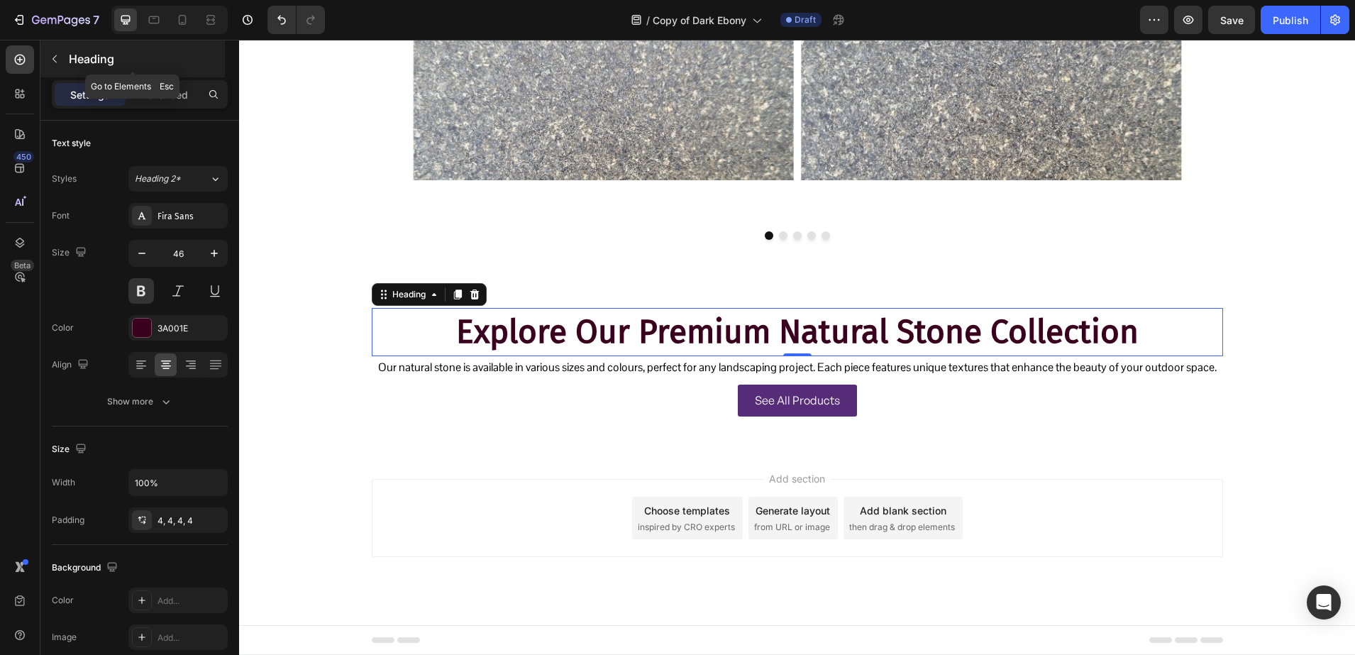
click at [112, 57] on p "Heading" at bounding box center [145, 58] width 153 height 17
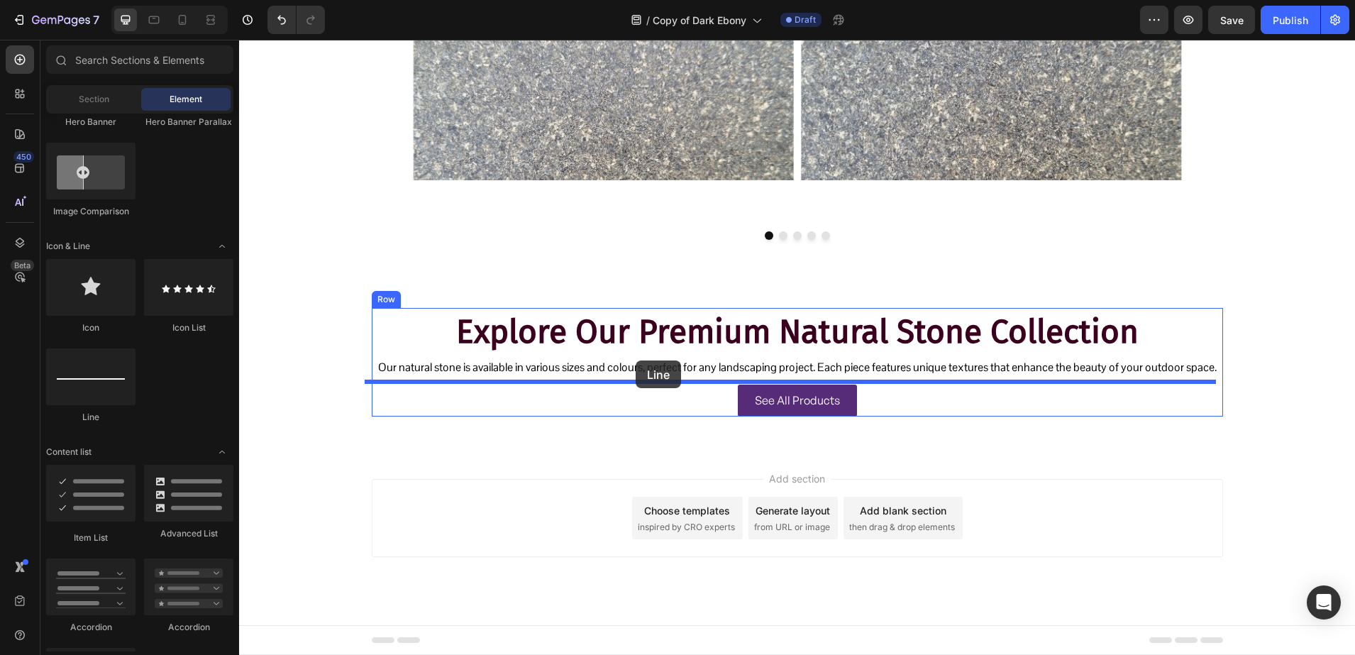
drag, startPoint x: 348, startPoint y: 422, endPoint x: 636, endPoint y: 360, distance: 293.9
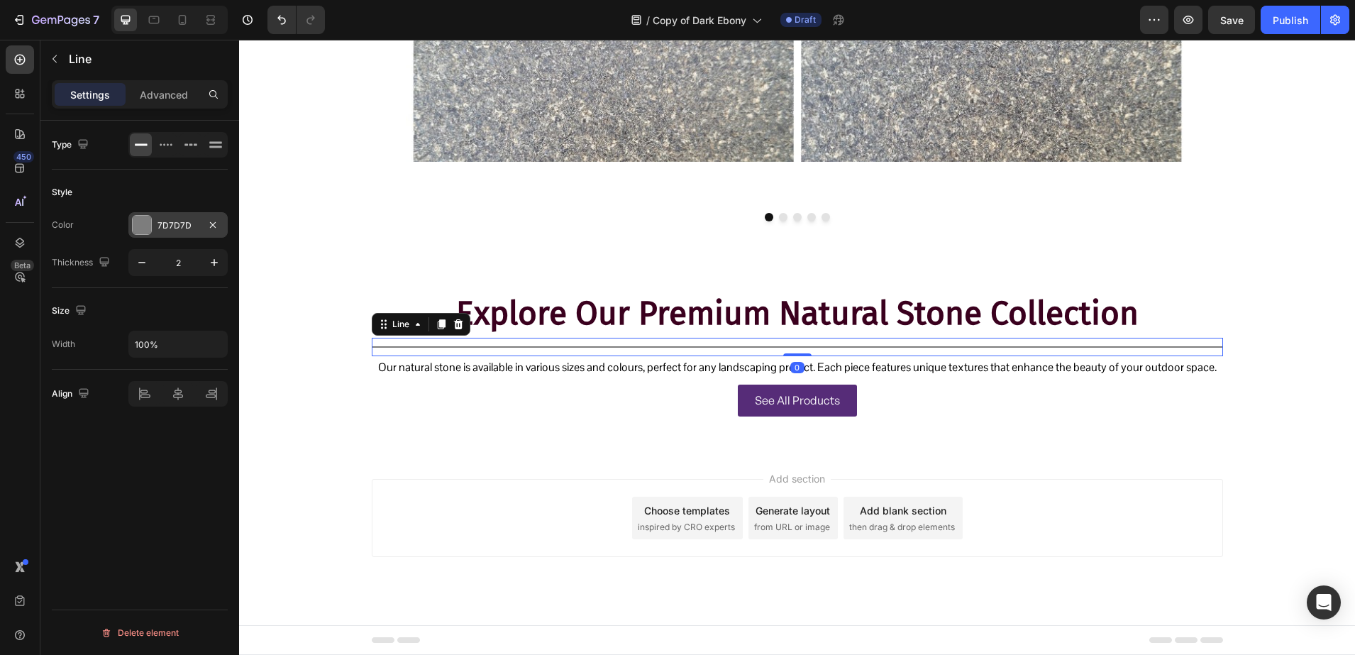
click at [180, 228] on div "7D7D7D" at bounding box center [178, 225] width 41 height 13
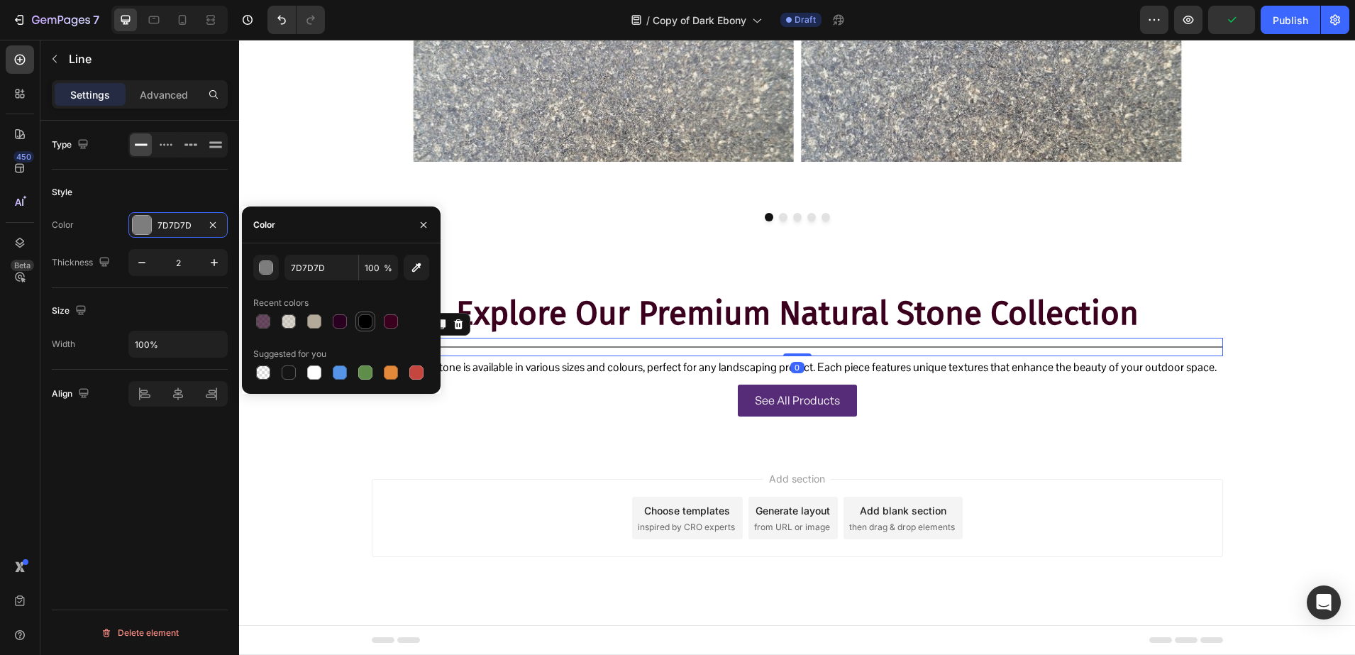
click at [371, 324] on div at bounding box center [365, 321] width 14 height 14
type input "000000"
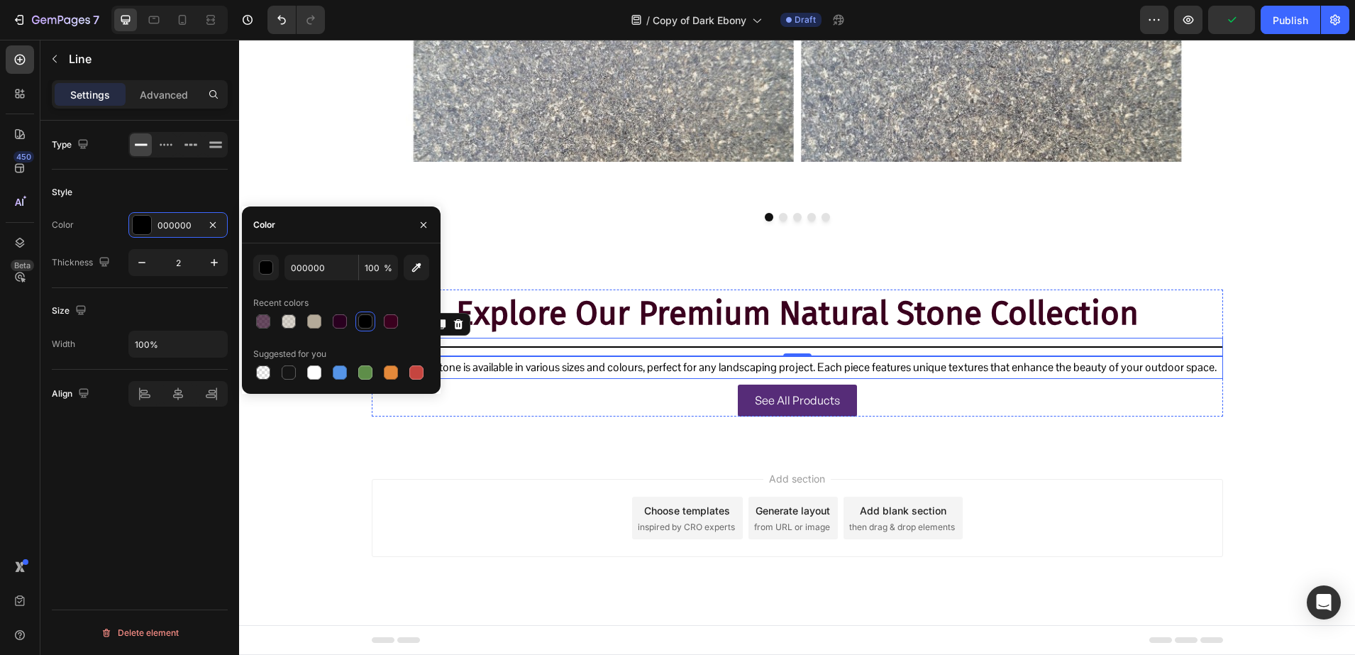
click at [581, 378] on p "Our natural stone is available in various sizes and colours, perfect for any la…" at bounding box center [797, 368] width 849 height 21
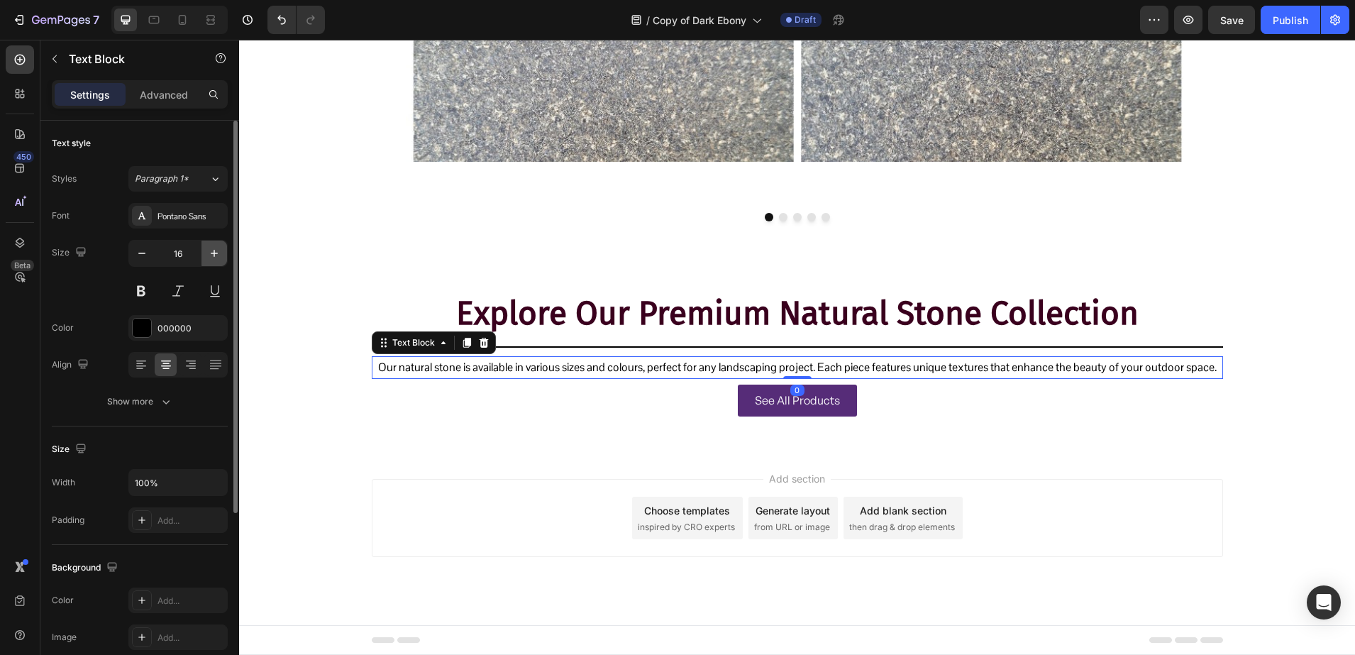
click at [221, 245] on button "button" at bounding box center [214, 254] width 26 height 26
type input "17"
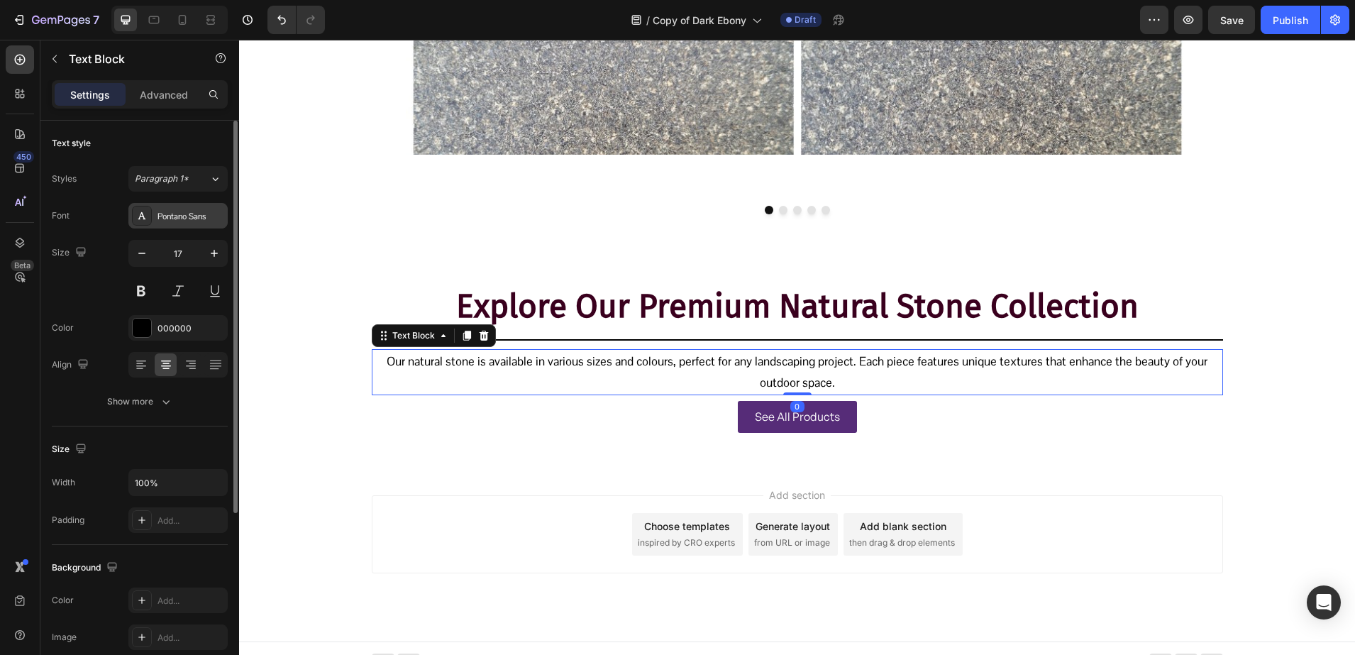
click at [165, 207] on div "Pontano Sans" at bounding box center [177, 216] width 99 height 26
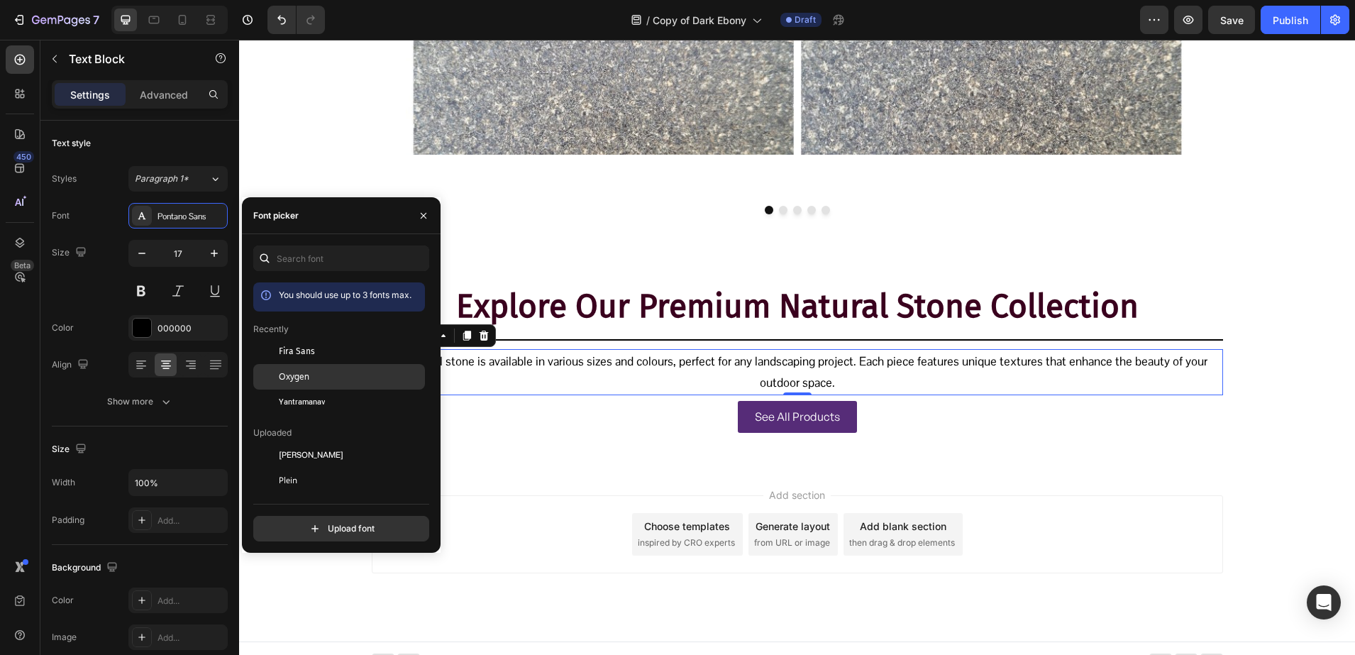
click at [355, 380] on div "Oxygen" at bounding box center [350, 376] width 143 height 13
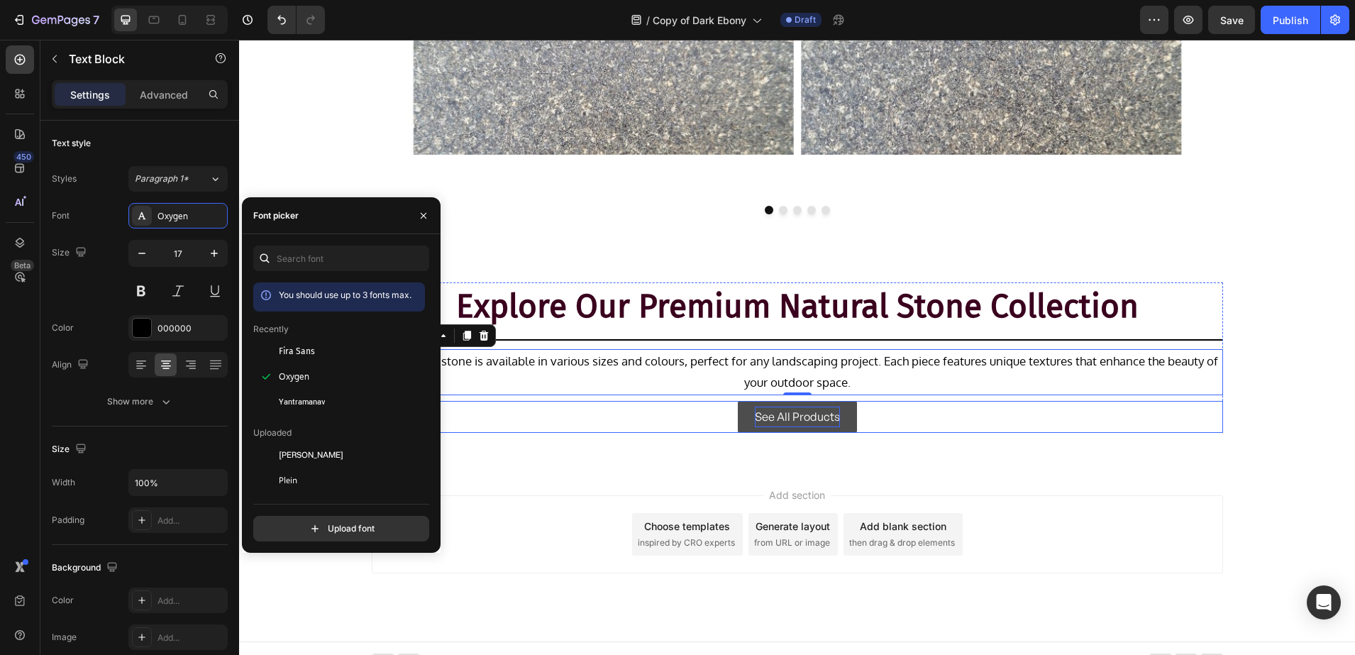
click at [764, 427] on p "See All Products" at bounding box center [797, 417] width 85 height 21
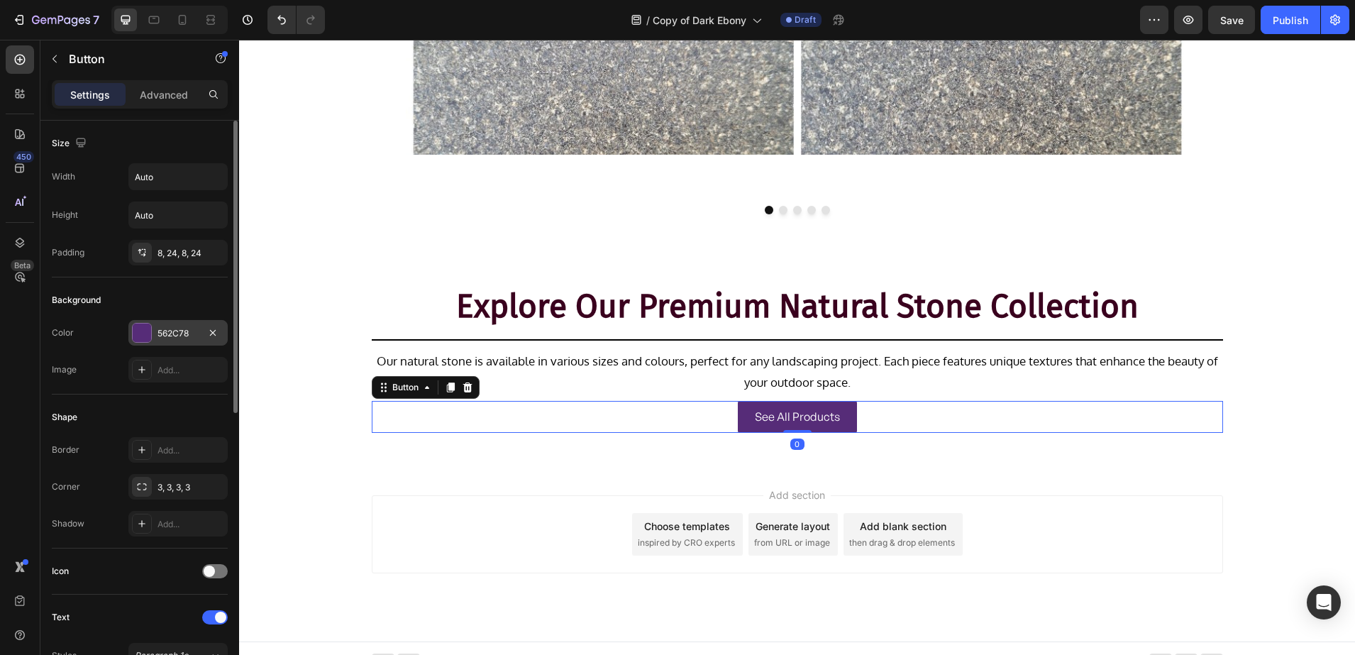
click at [153, 343] on div "562C78" at bounding box center [177, 333] width 99 height 26
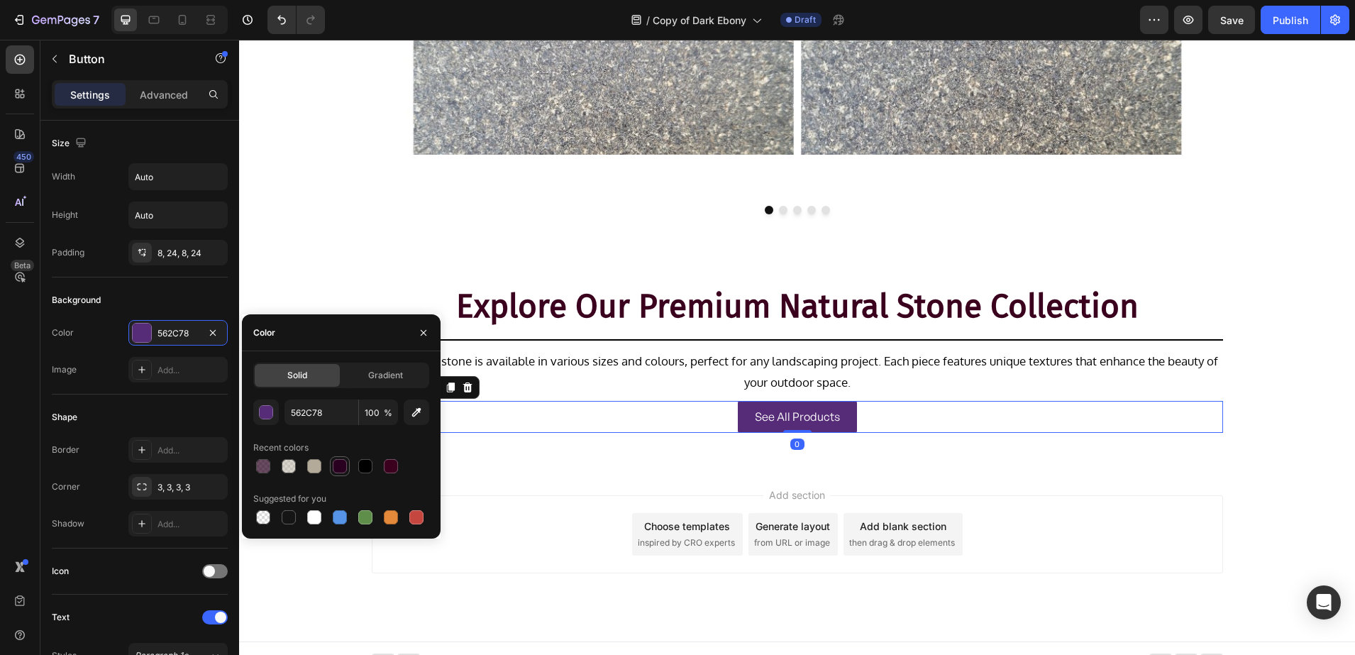
click at [344, 467] on div at bounding box center [340, 466] width 14 height 14
type input "29001F"
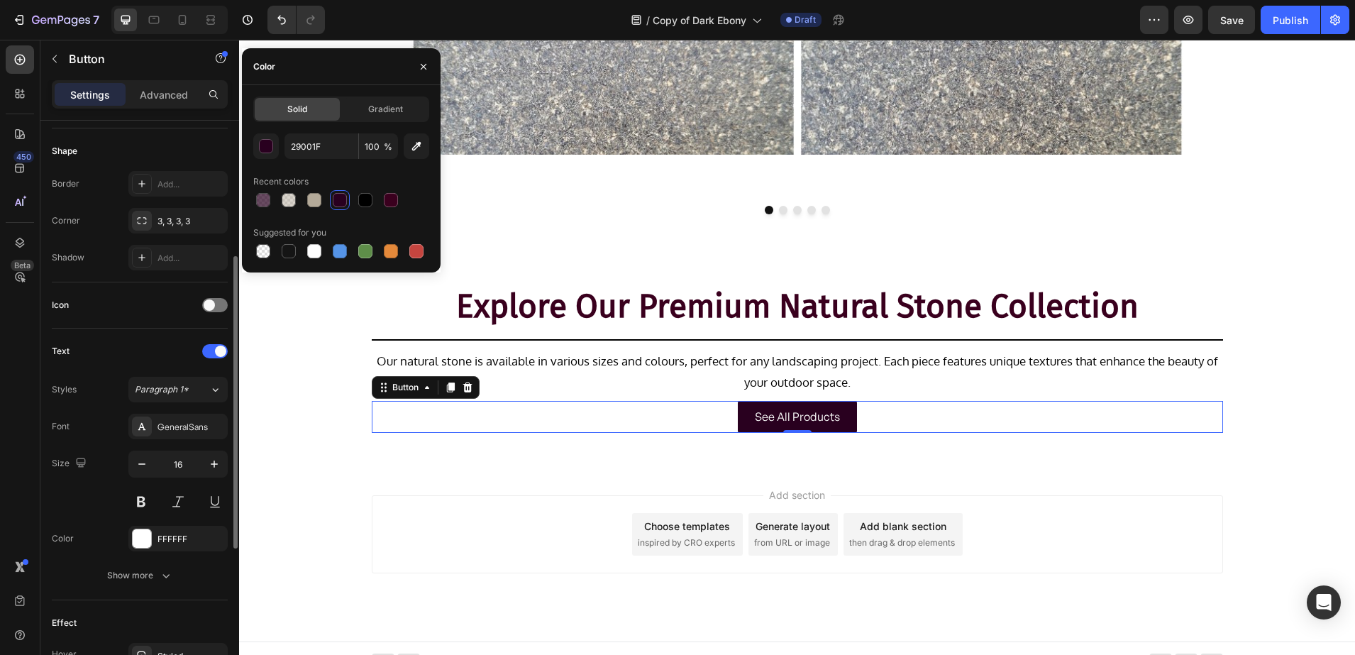
scroll to position [355, 0]
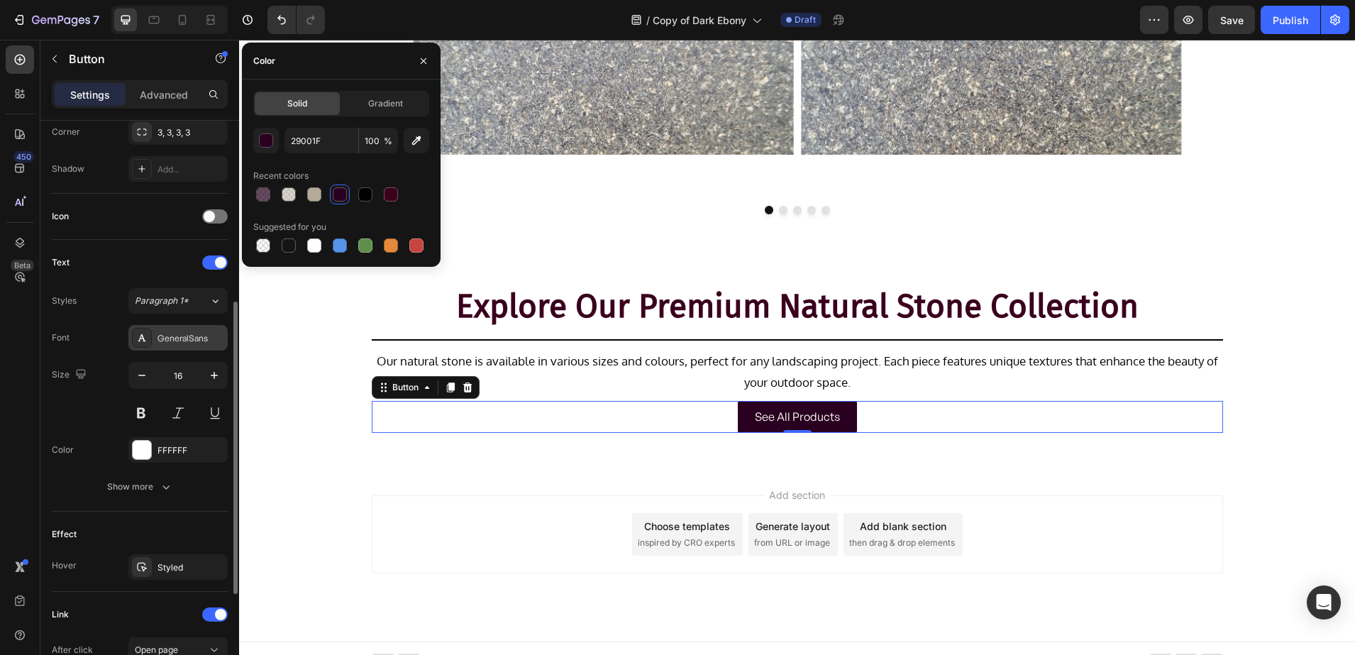
click at [158, 343] on div "GeneralSans" at bounding box center [191, 338] width 67 height 13
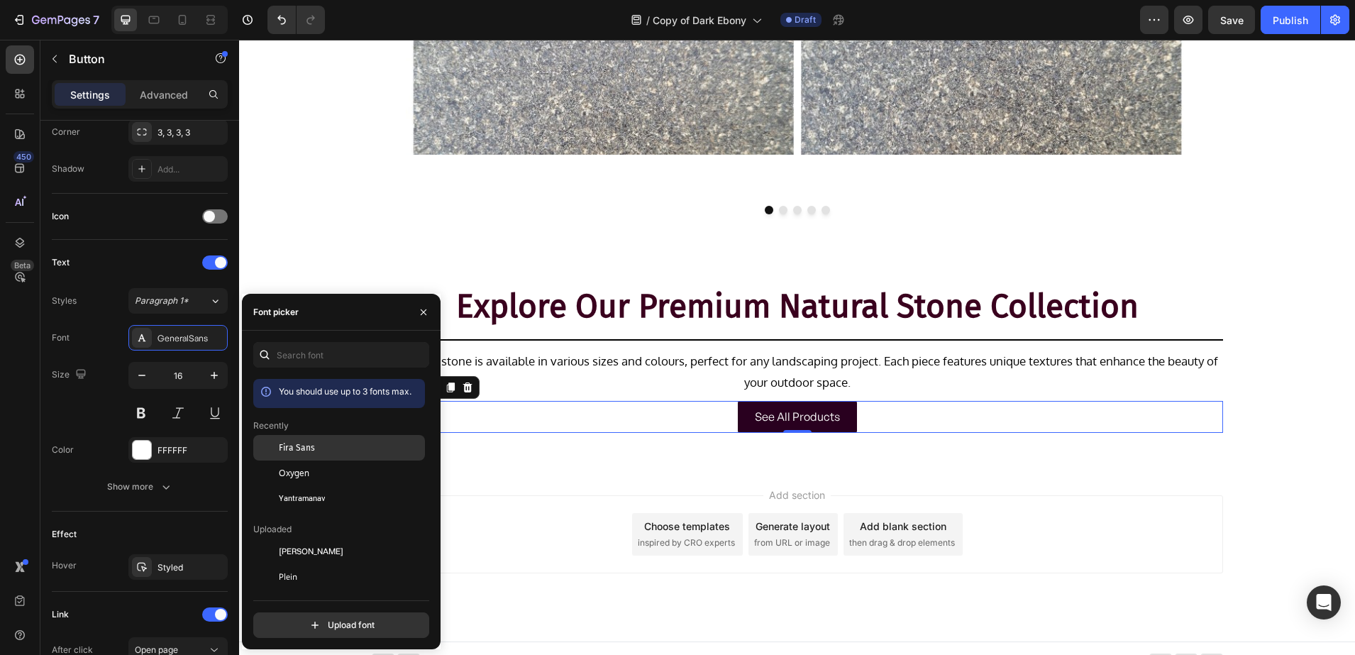
click at [299, 444] on span "Fira Sans" at bounding box center [297, 447] width 36 height 13
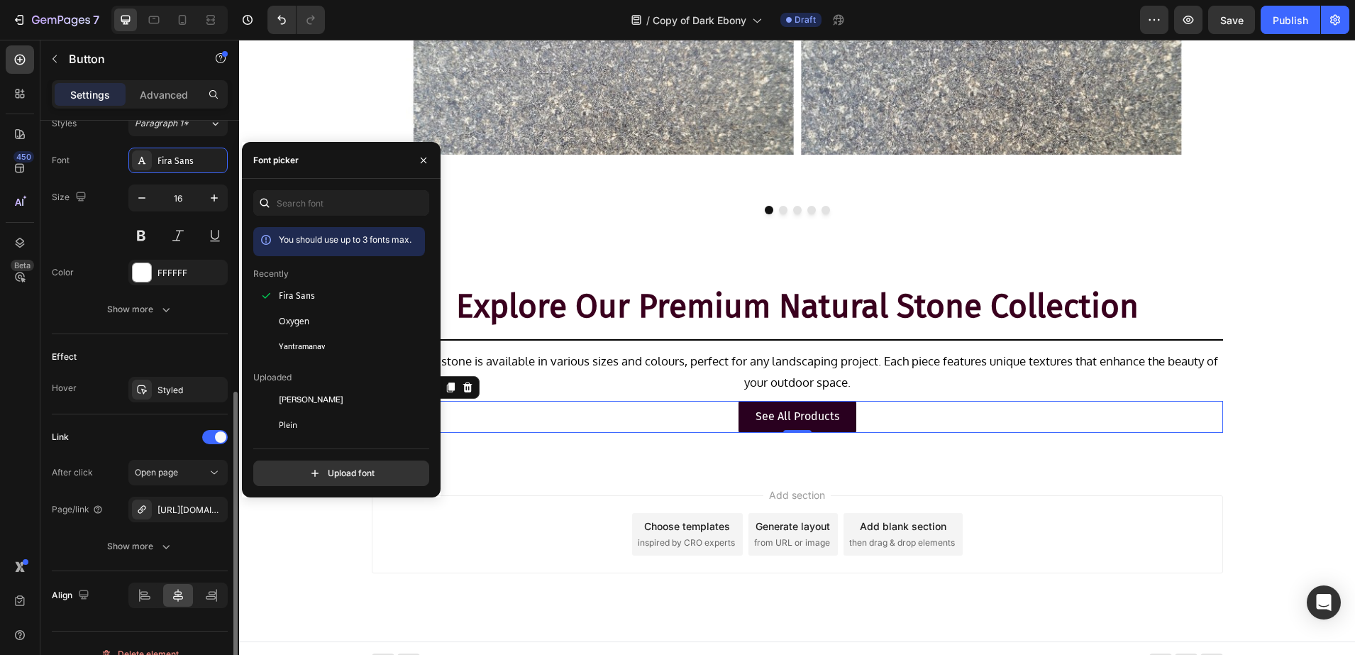
scroll to position [553, 0]
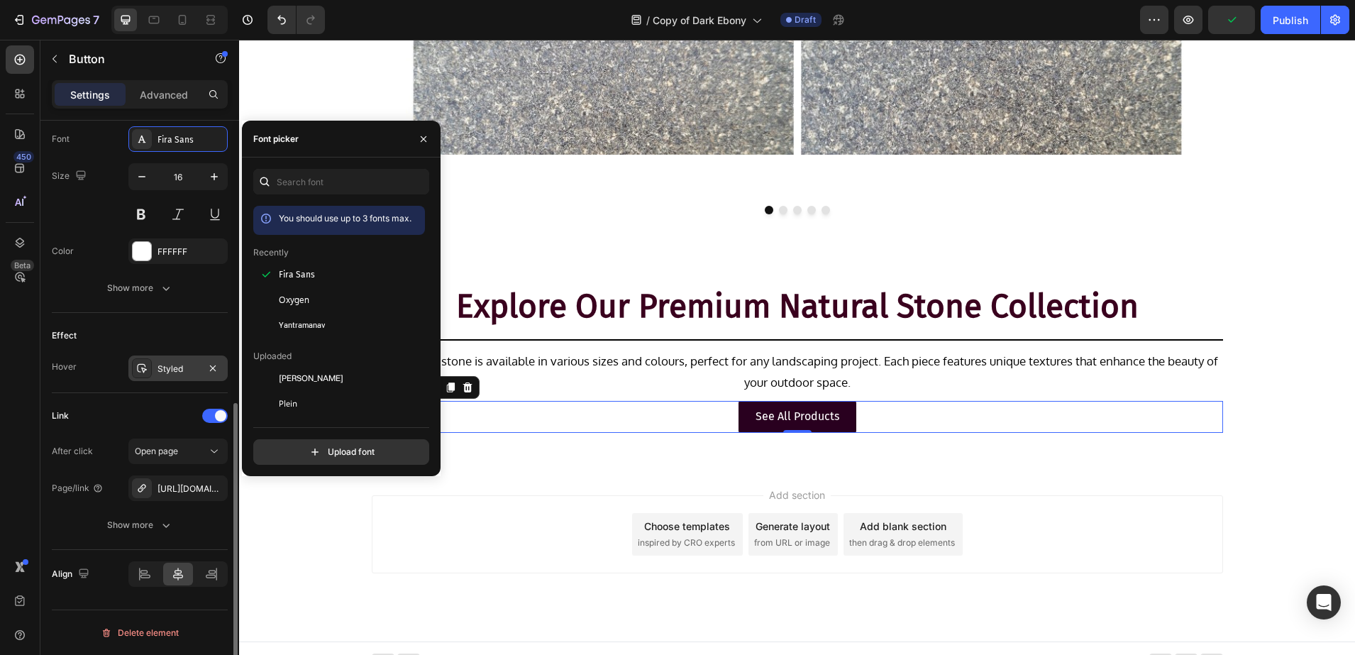
click at [144, 363] on icon at bounding box center [141, 368] width 11 height 11
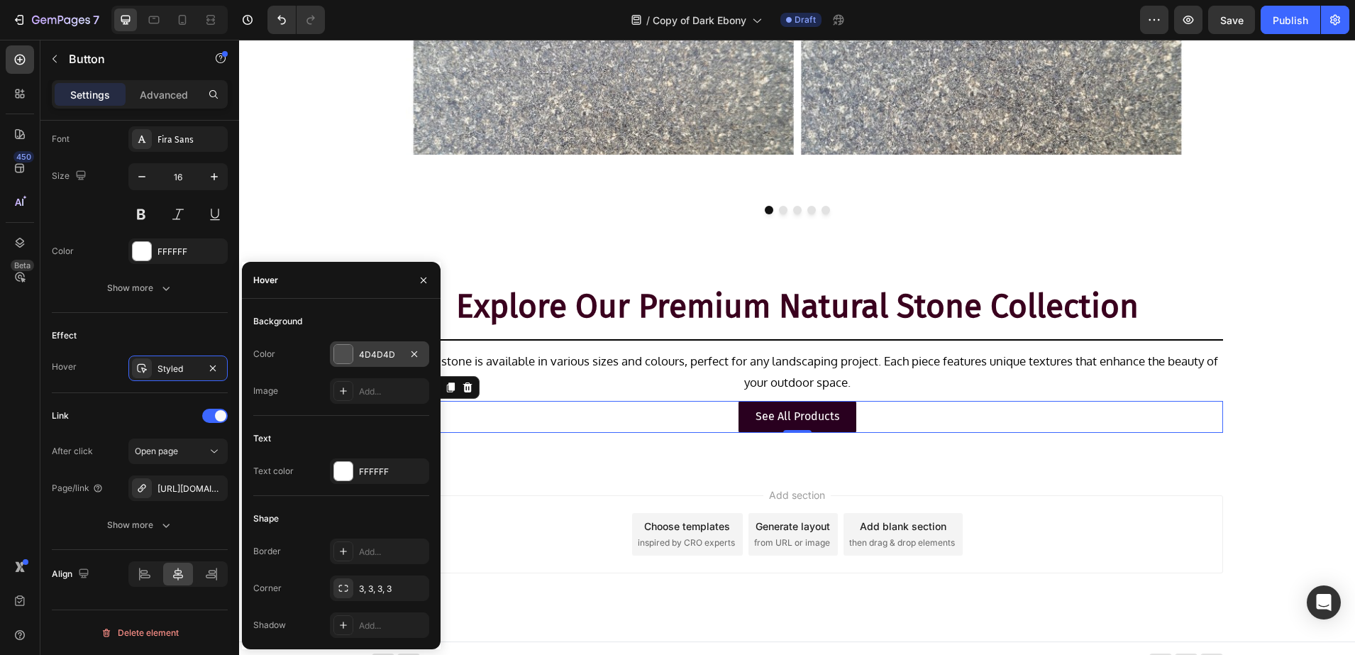
click at [335, 350] on div at bounding box center [343, 354] width 18 height 18
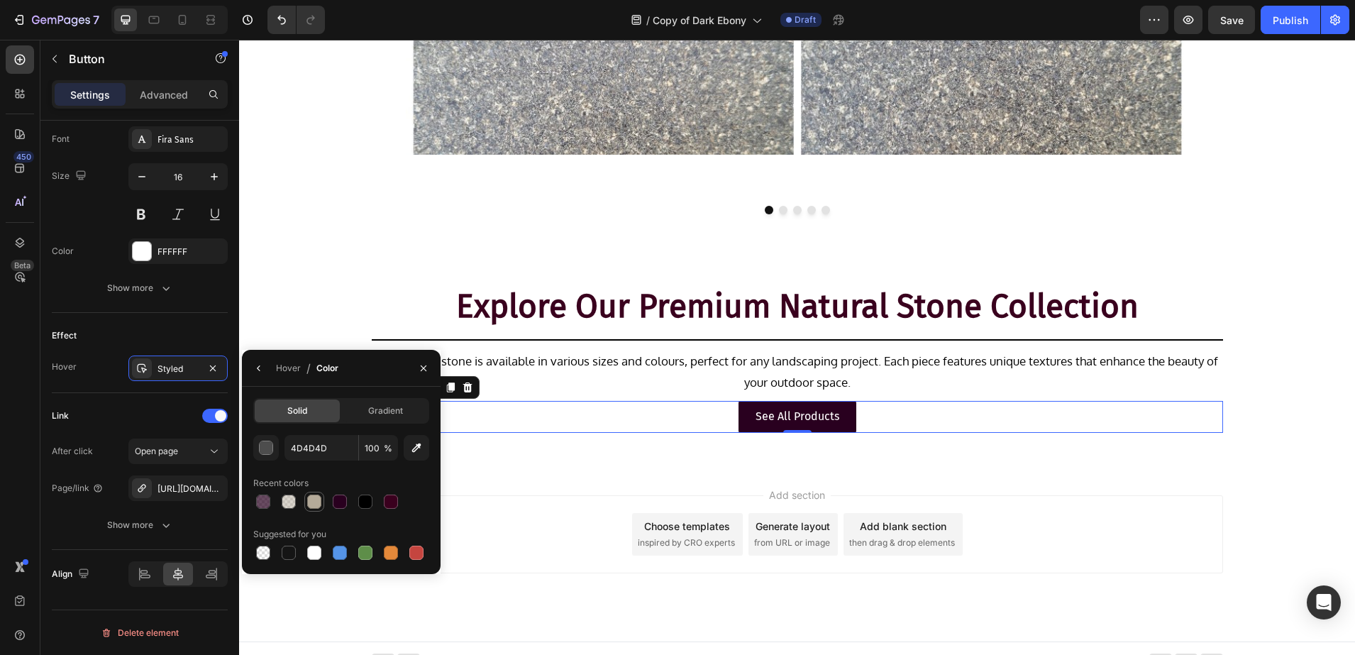
click at [313, 504] on div at bounding box center [314, 501] width 14 height 14
type input "B4AA99"
click at [759, 427] on p "See All Products" at bounding box center [798, 417] width 84 height 21
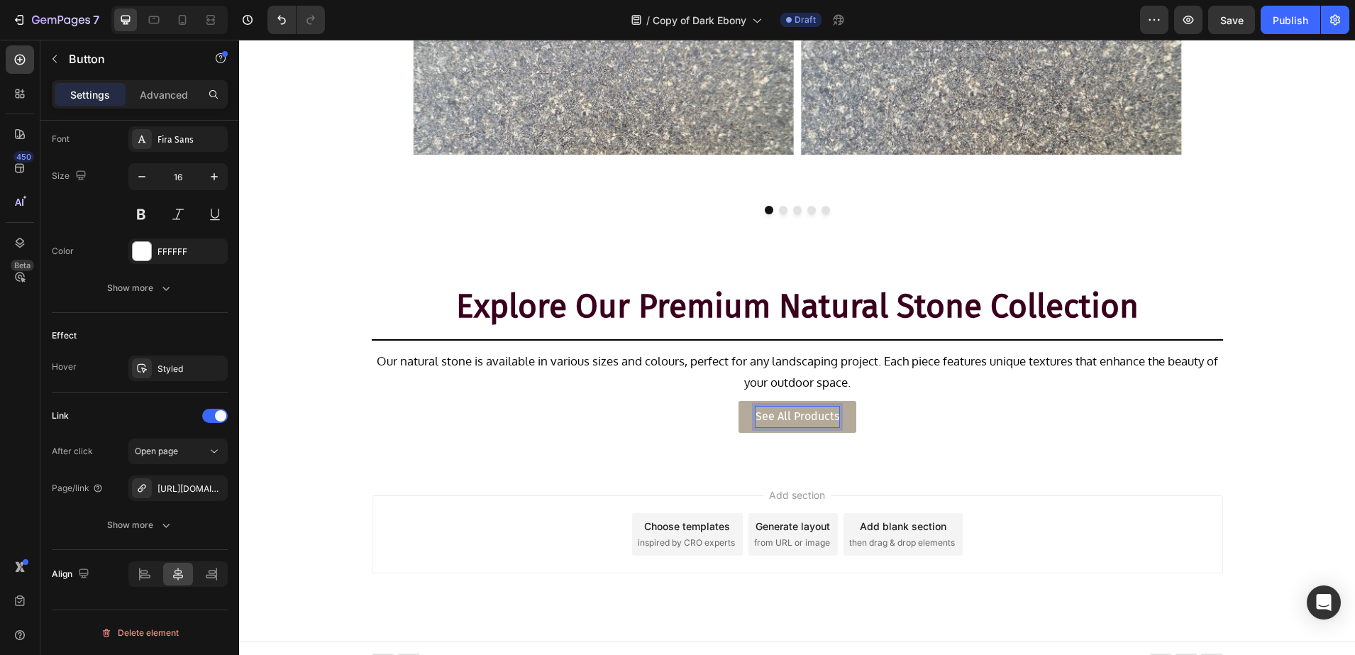
click at [770, 427] on p "See All Products" at bounding box center [798, 417] width 84 height 21
click at [422, 433] on div "SEE ALL PRODUCTS Button 0" at bounding box center [797, 417] width 851 height 32
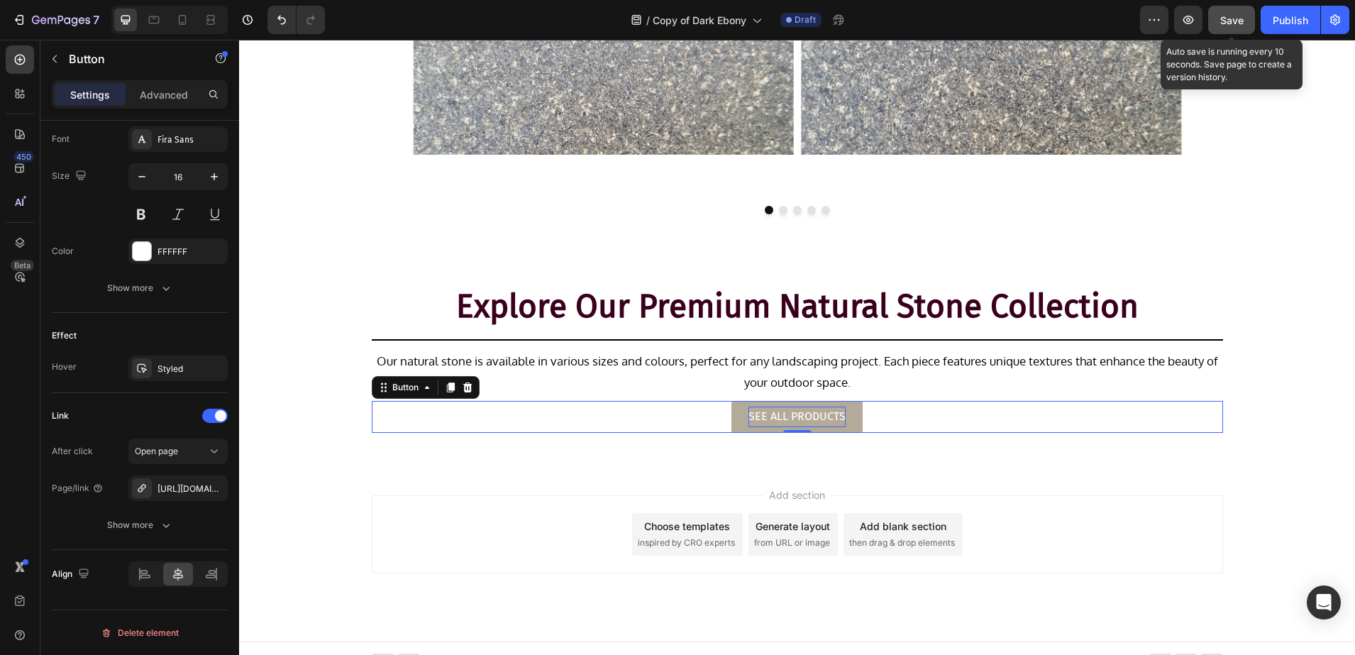
click at [1234, 20] on span "Save" at bounding box center [1231, 20] width 23 height 12
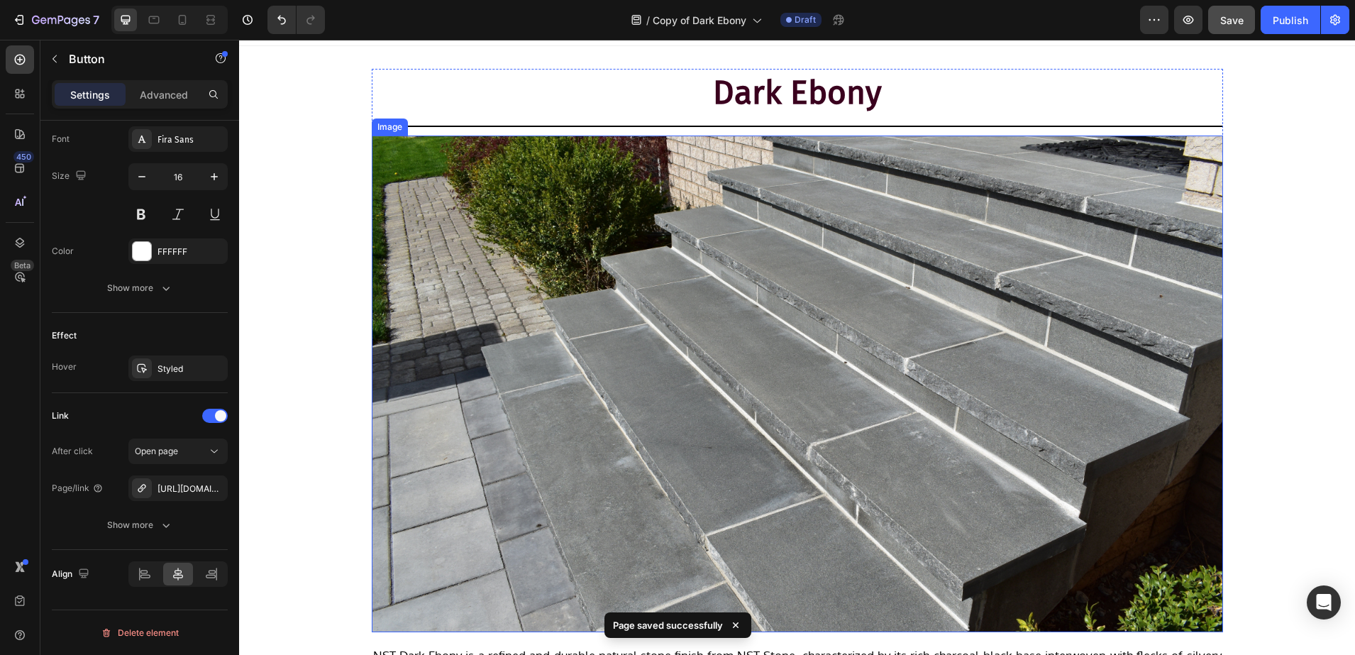
scroll to position [0, 0]
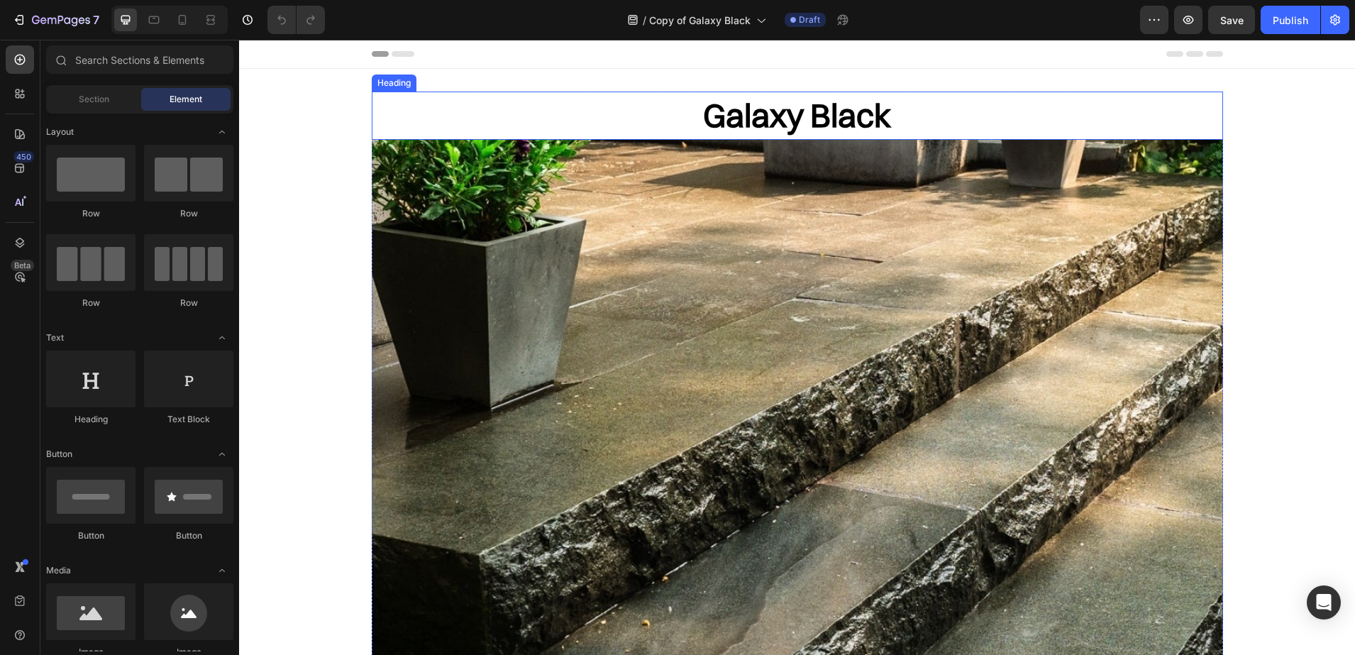
click at [759, 113] on h2 "Galaxy Black" at bounding box center [797, 116] width 851 height 48
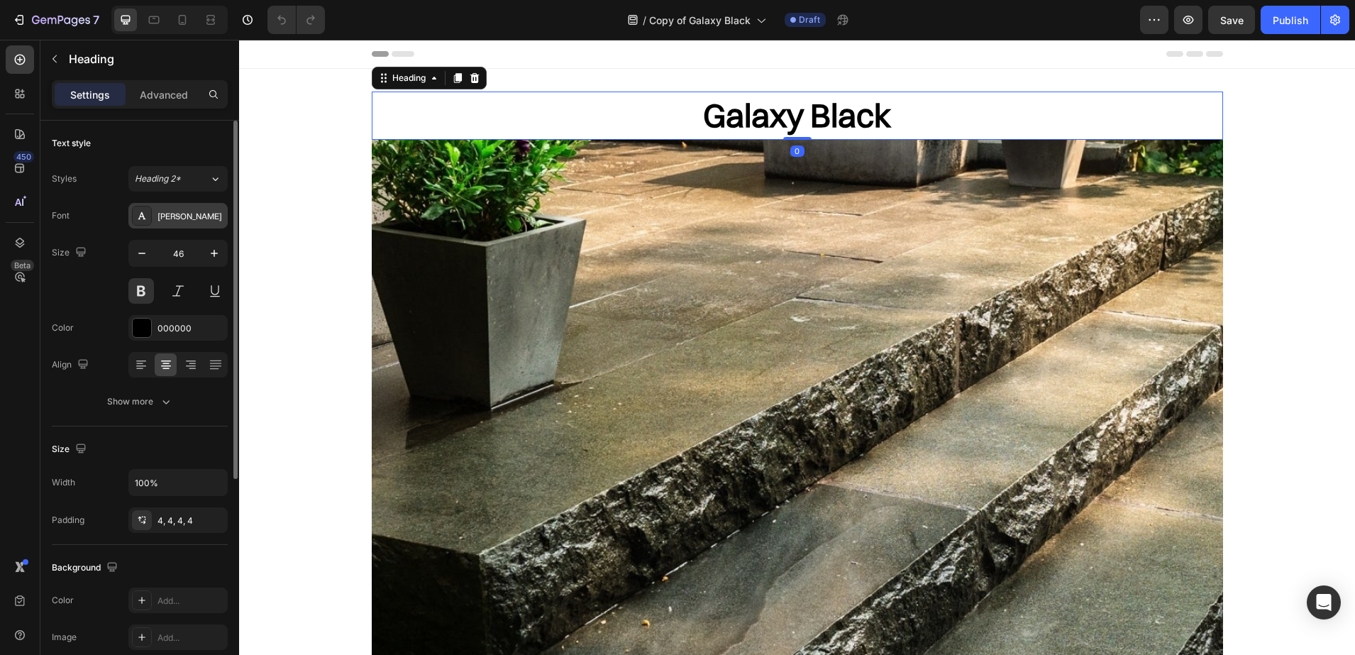
click at [151, 224] on div "[PERSON_NAME]" at bounding box center [177, 216] width 99 height 26
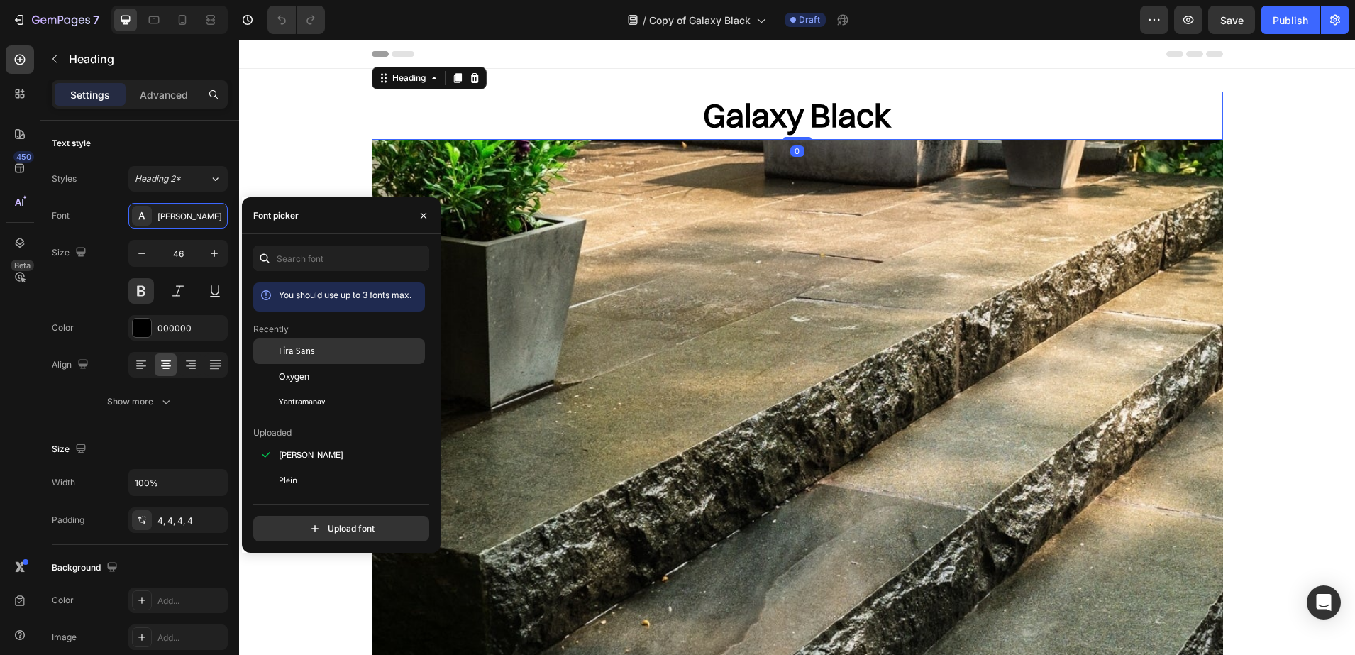
click at [291, 355] on span "Fira Sans" at bounding box center [297, 351] width 36 height 13
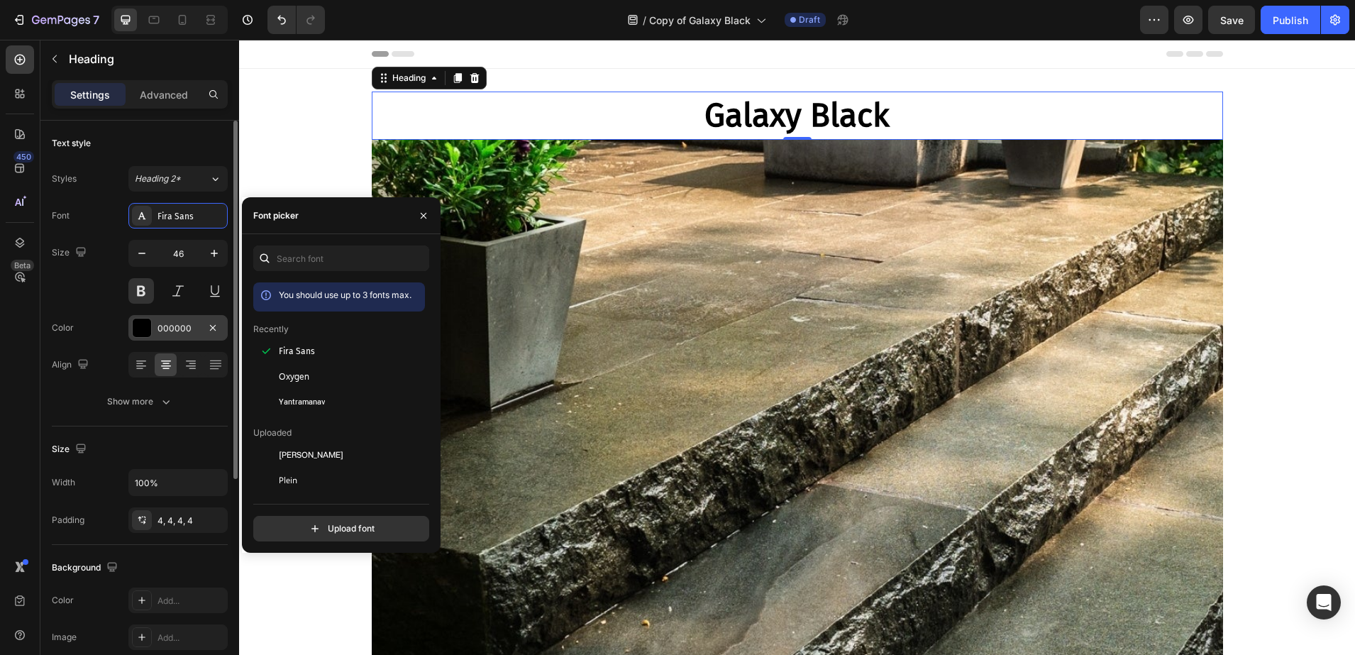
click at [133, 328] on div at bounding box center [142, 328] width 18 height 18
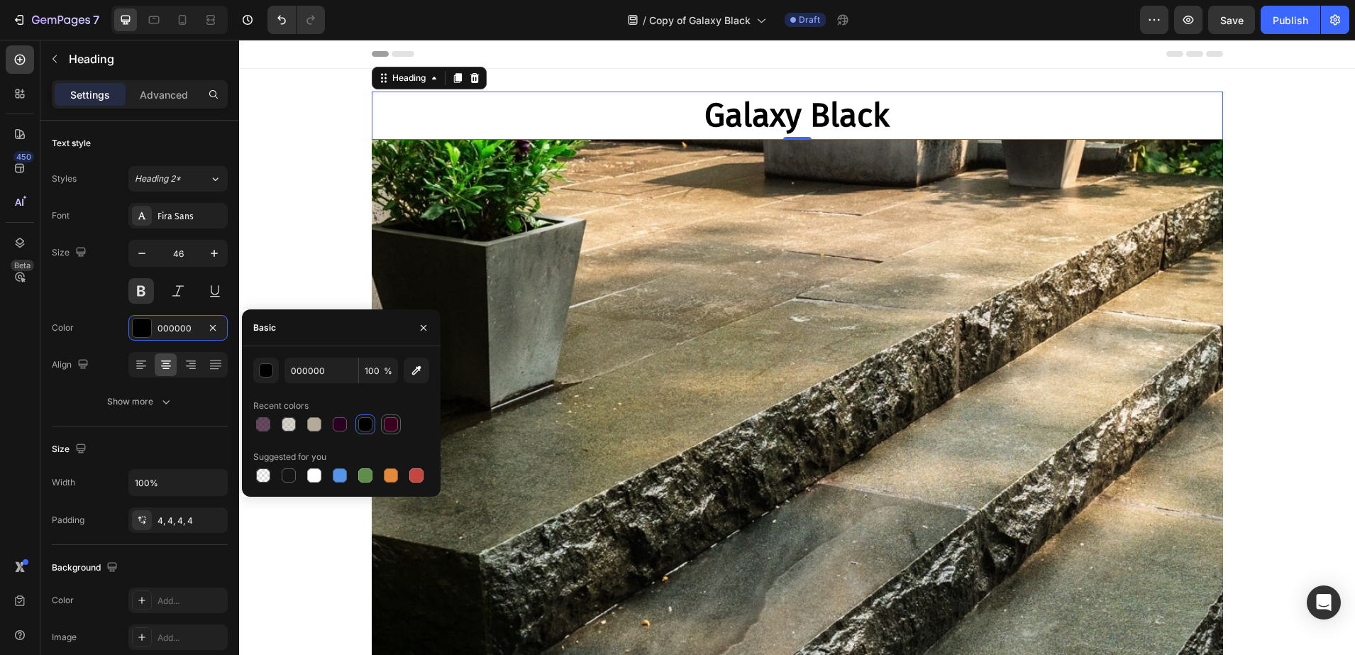
click at [394, 420] on div at bounding box center [391, 424] width 14 height 14
type input "3A001E"
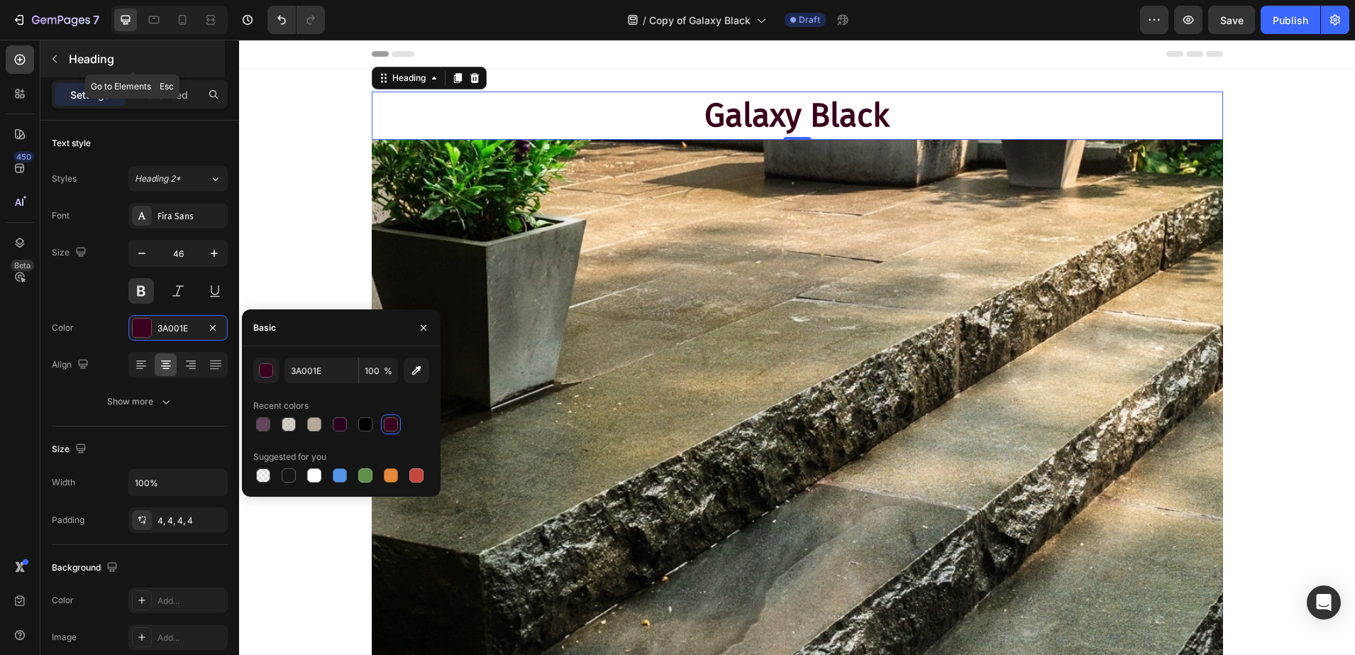
click at [115, 64] on p "Heading" at bounding box center [145, 58] width 153 height 17
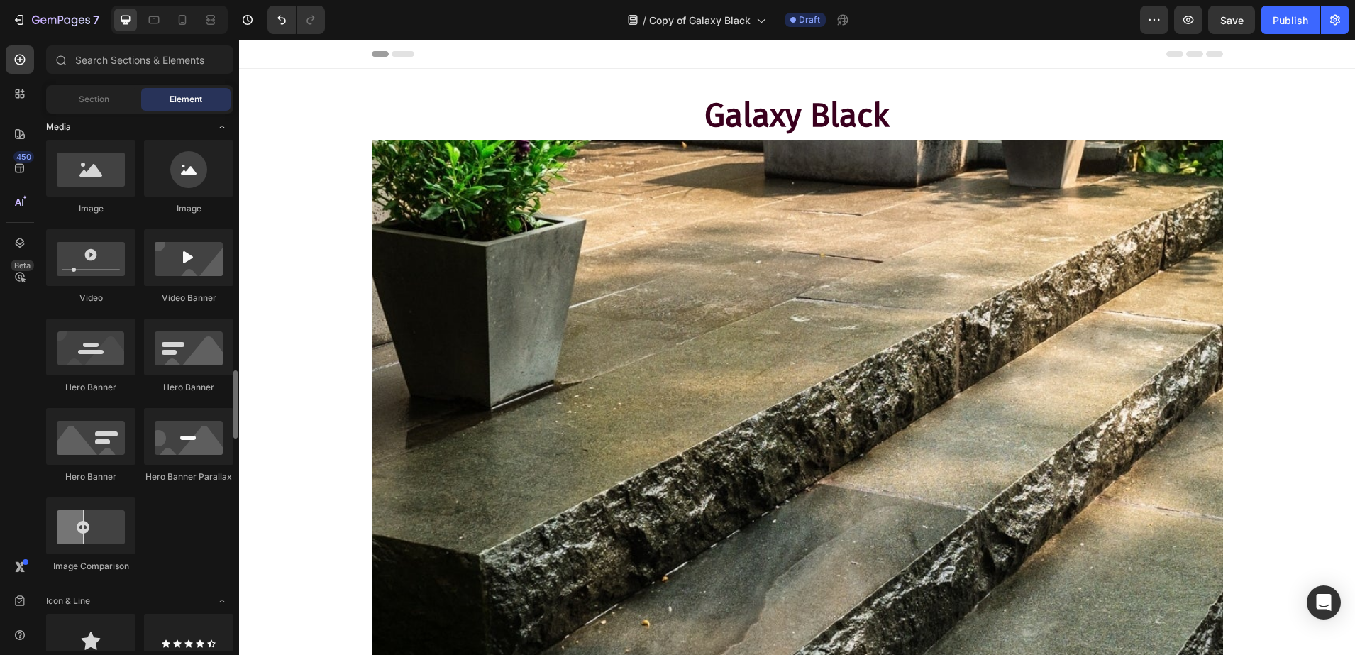
scroll to position [621, 0]
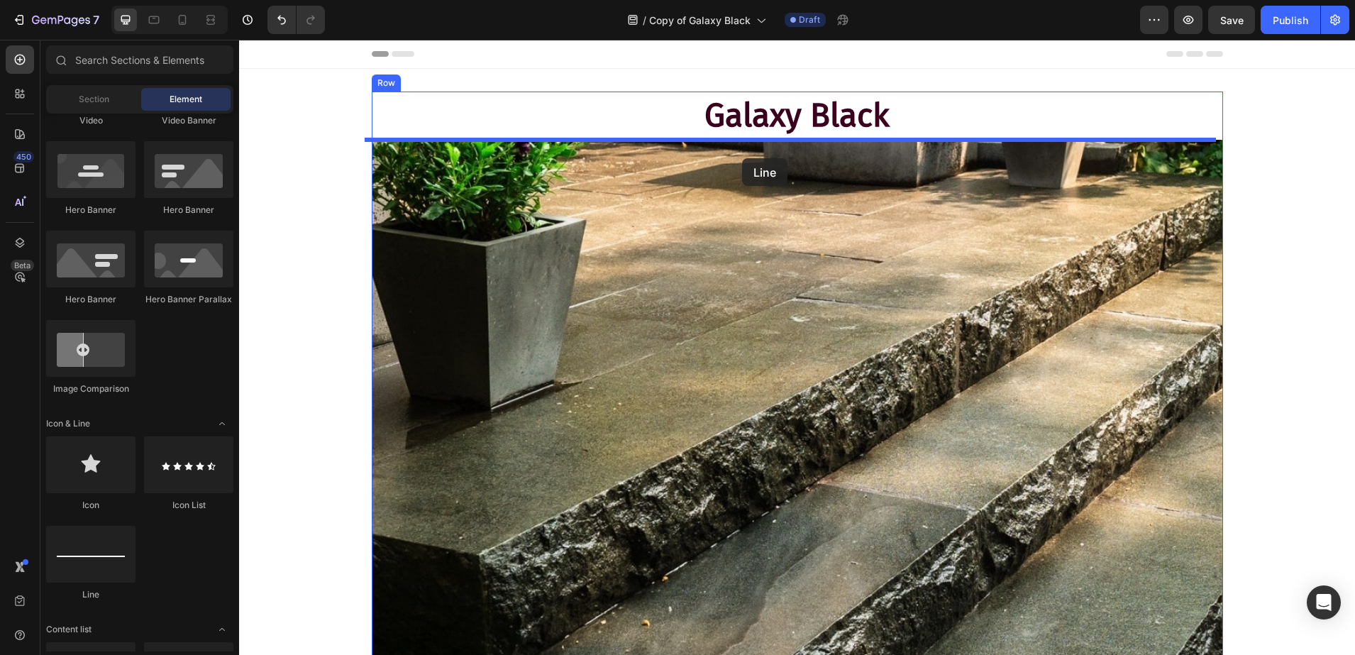
drag, startPoint x: 348, startPoint y: 602, endPoint x: 743, endPoint y: 158, distance: 594.0
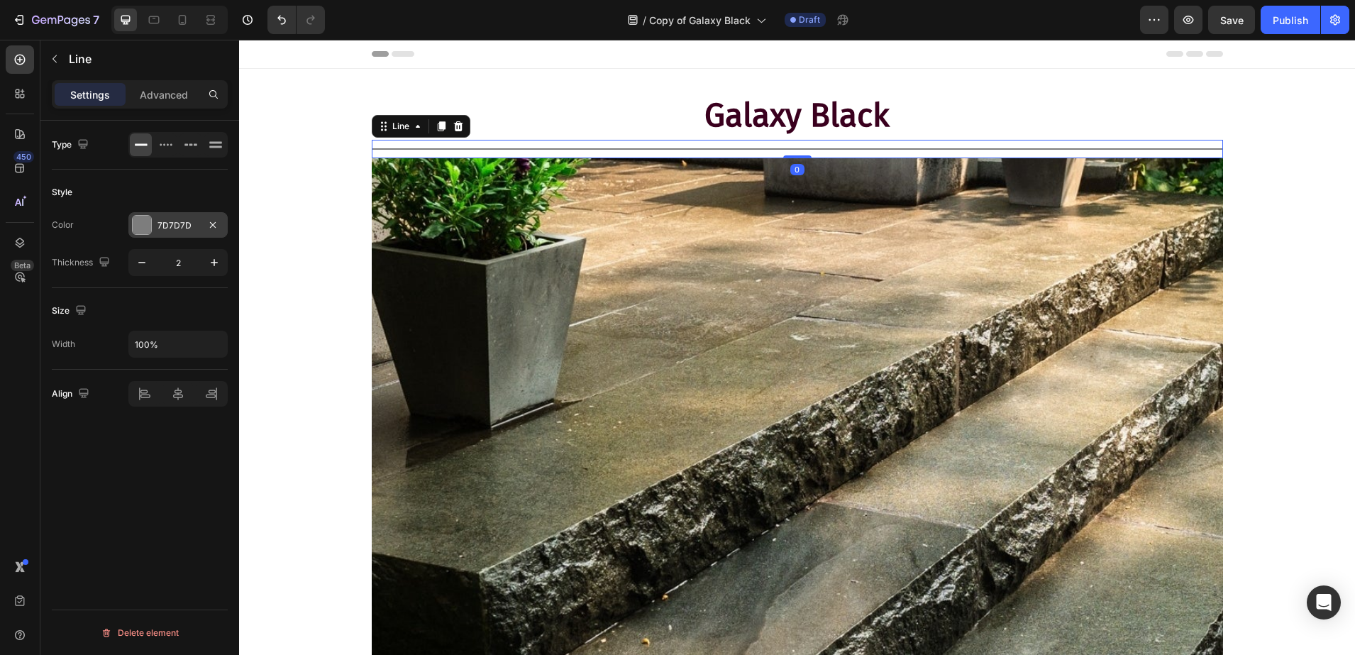
click at [161, 223] on div "7D7D7D" at bounding box center [178, 225] width 41 height 13
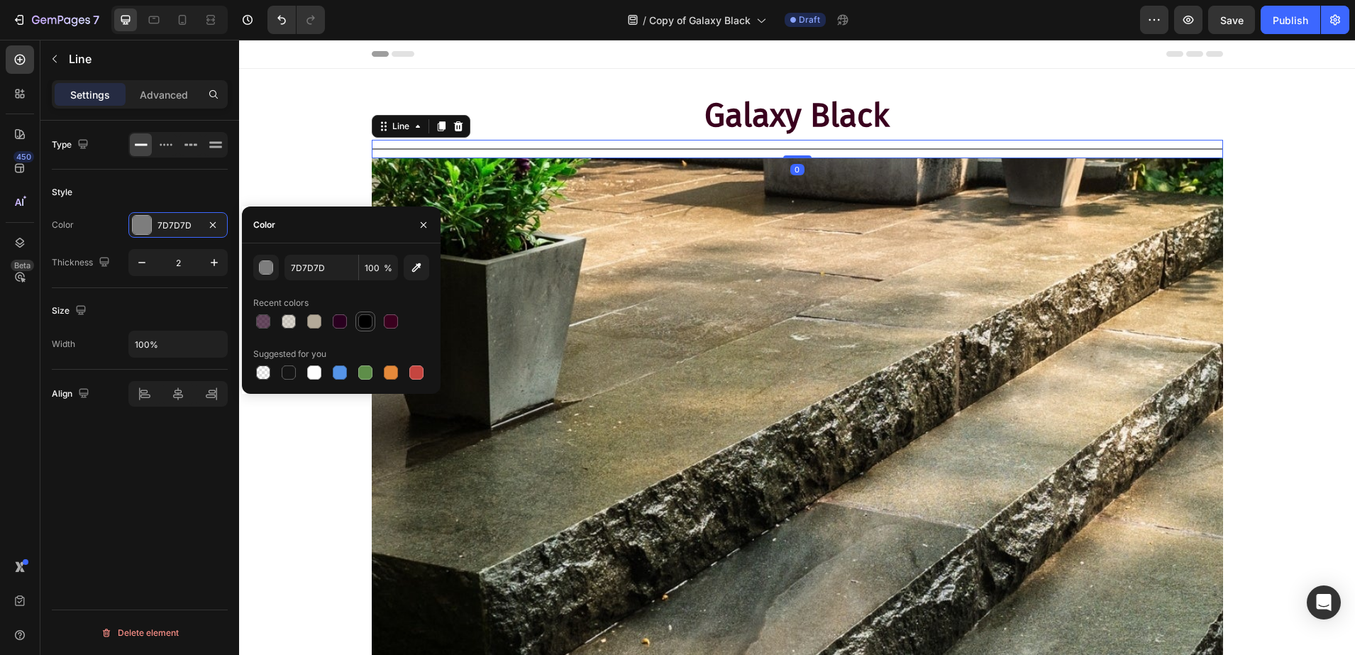
click at [365, 321] on div at bounding box center [365, 321] width 14 height 14
type input "000000"
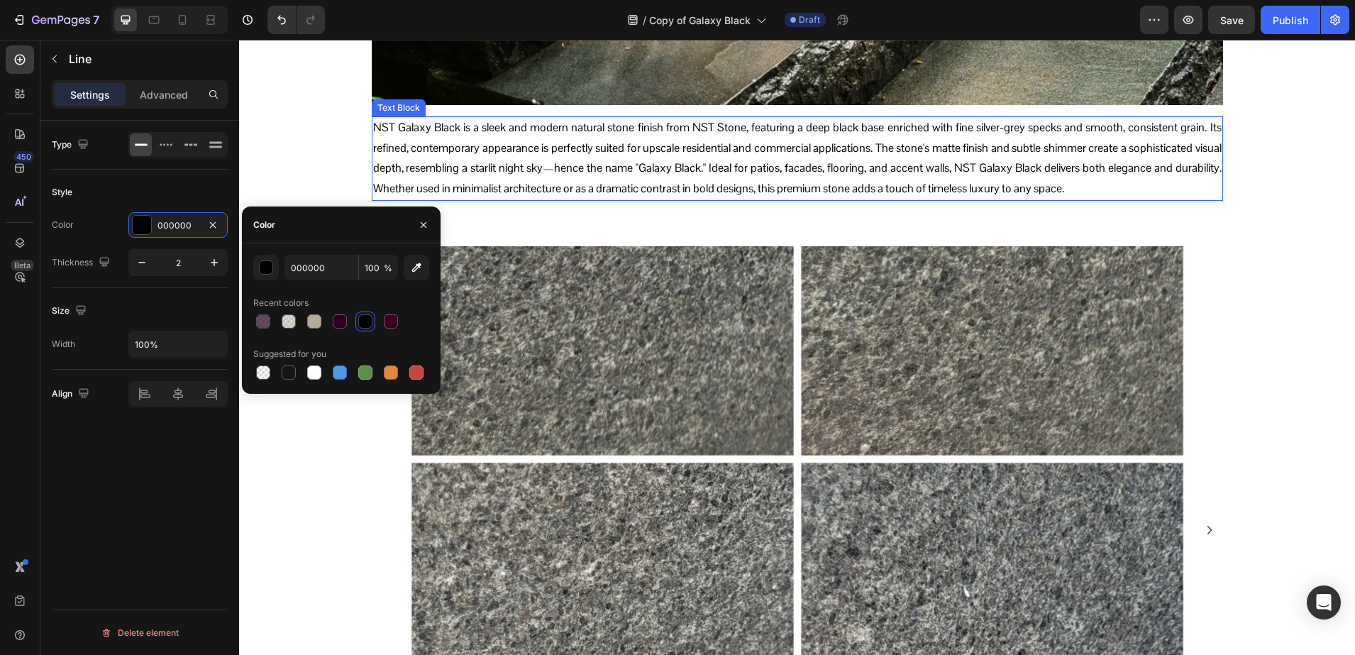
click at [701, 160] on p "NST Galaxy Black is a sleek and modern natural stone finish from NST Stone, fea…" at bounding box center [797, 159] width 849 height 82
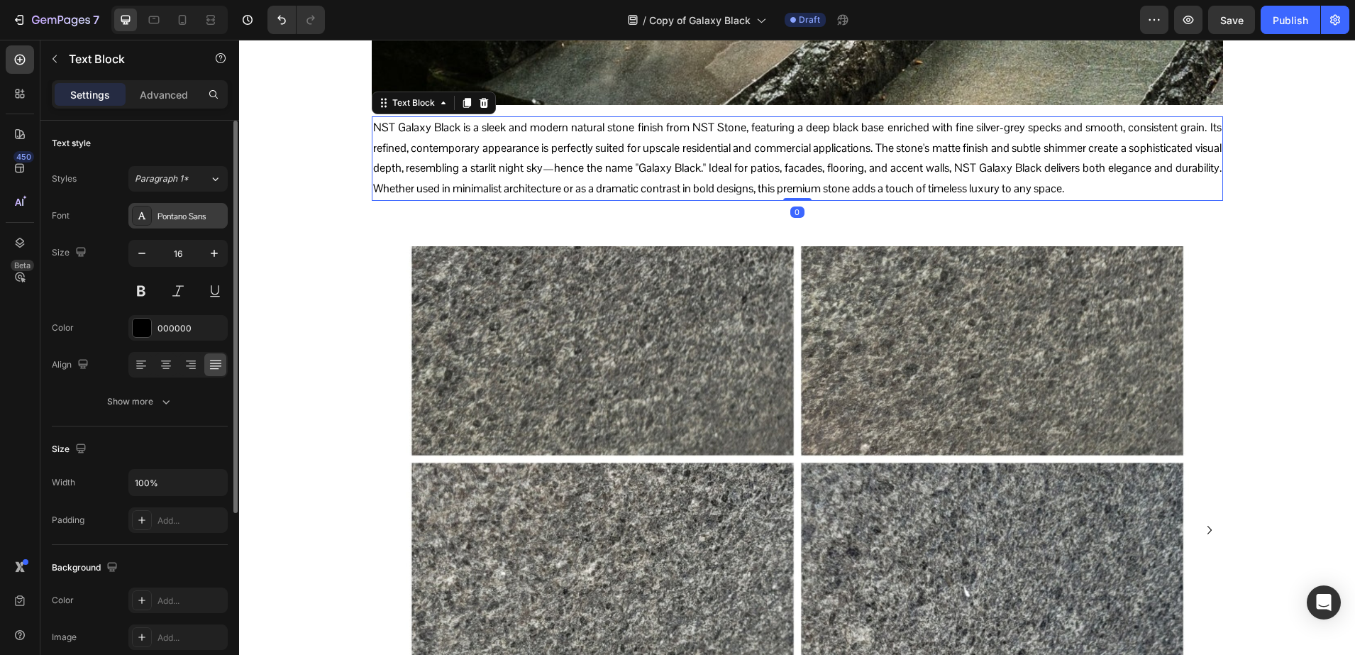
click at [158, 216] on div "Pontano Sans" at bounding box center [191, 216] width 67 height 13
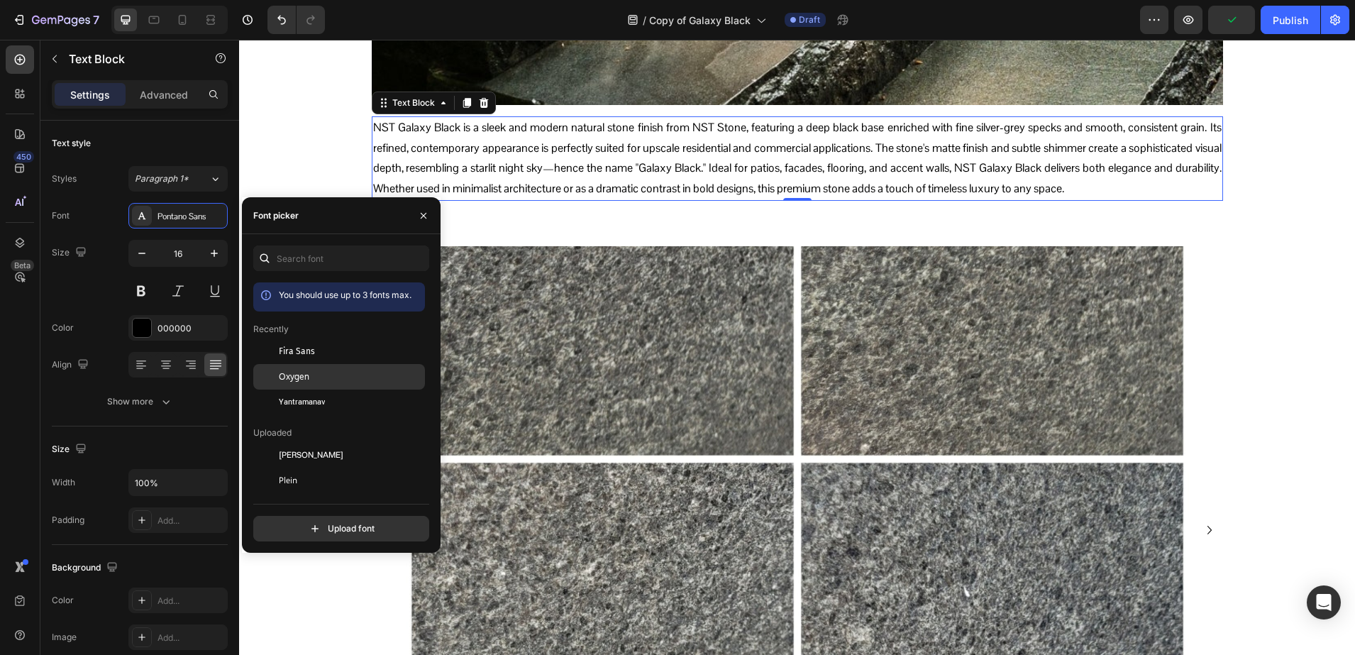
click at [306, 519] on div "Oxygen" at bounding box center [339, 532] width 172 height 26
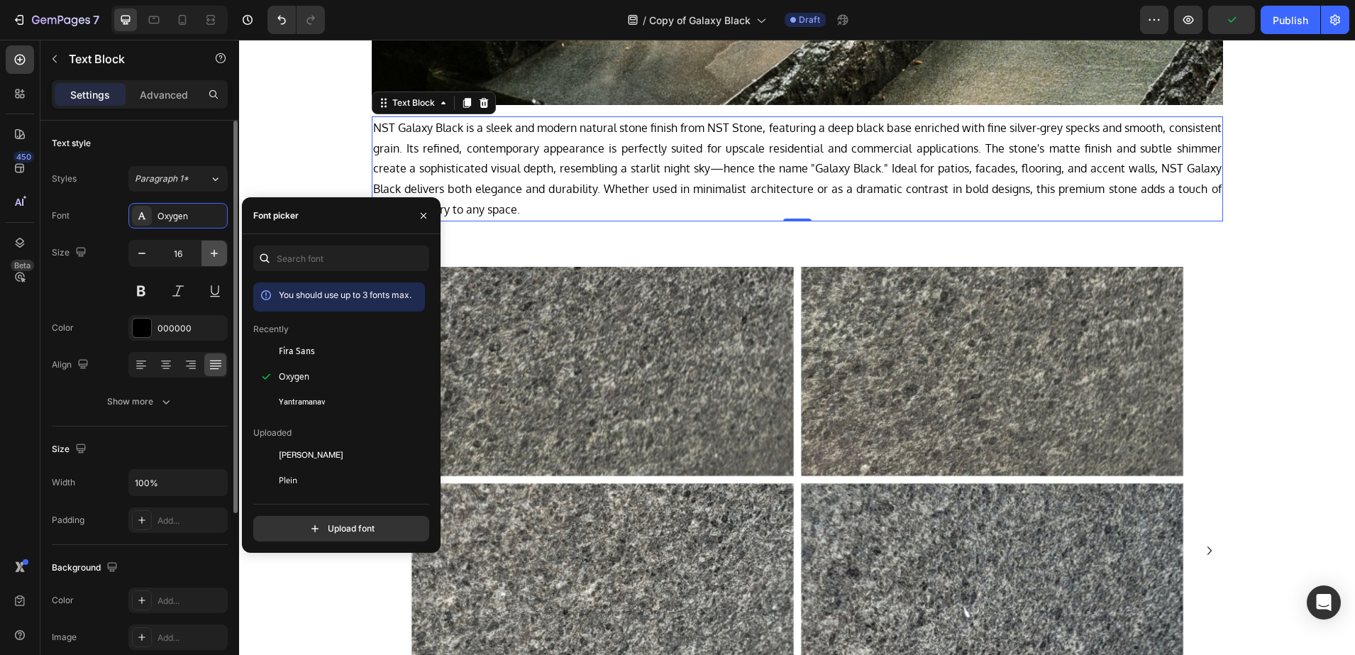
click at [214, 253] on icon "button" at bounding box center [214, 253] width 7 height 7
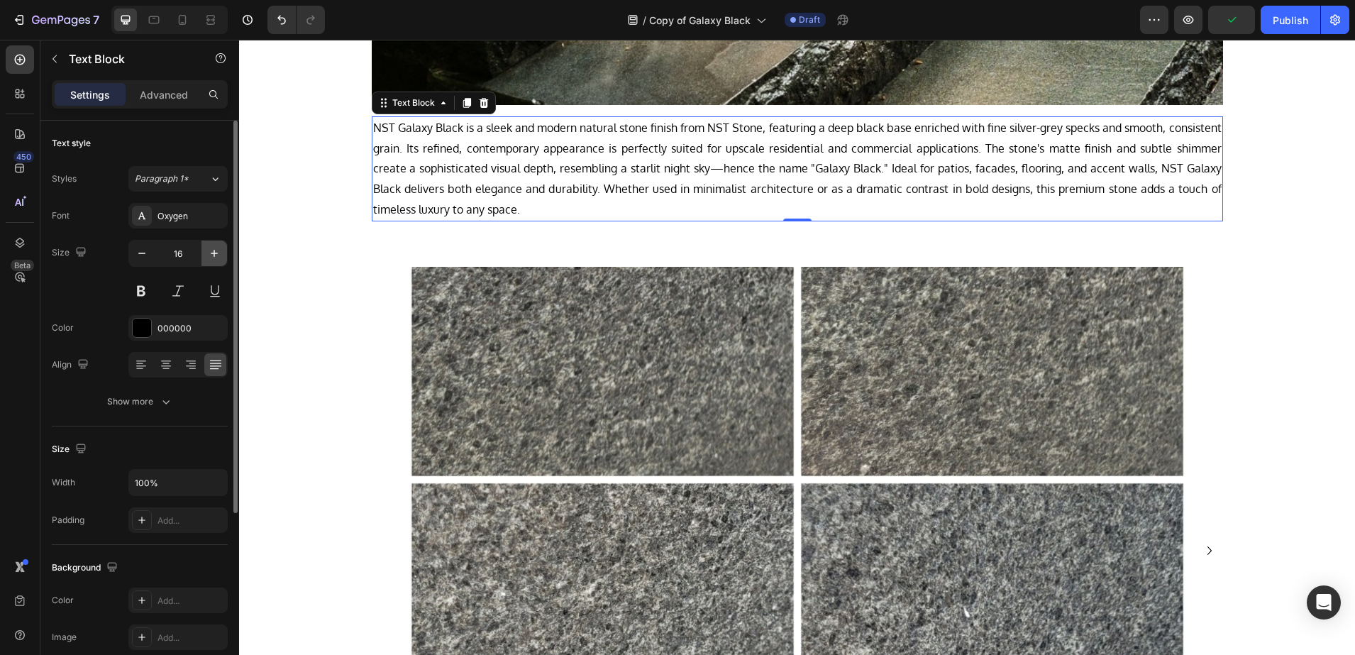
type input "17"
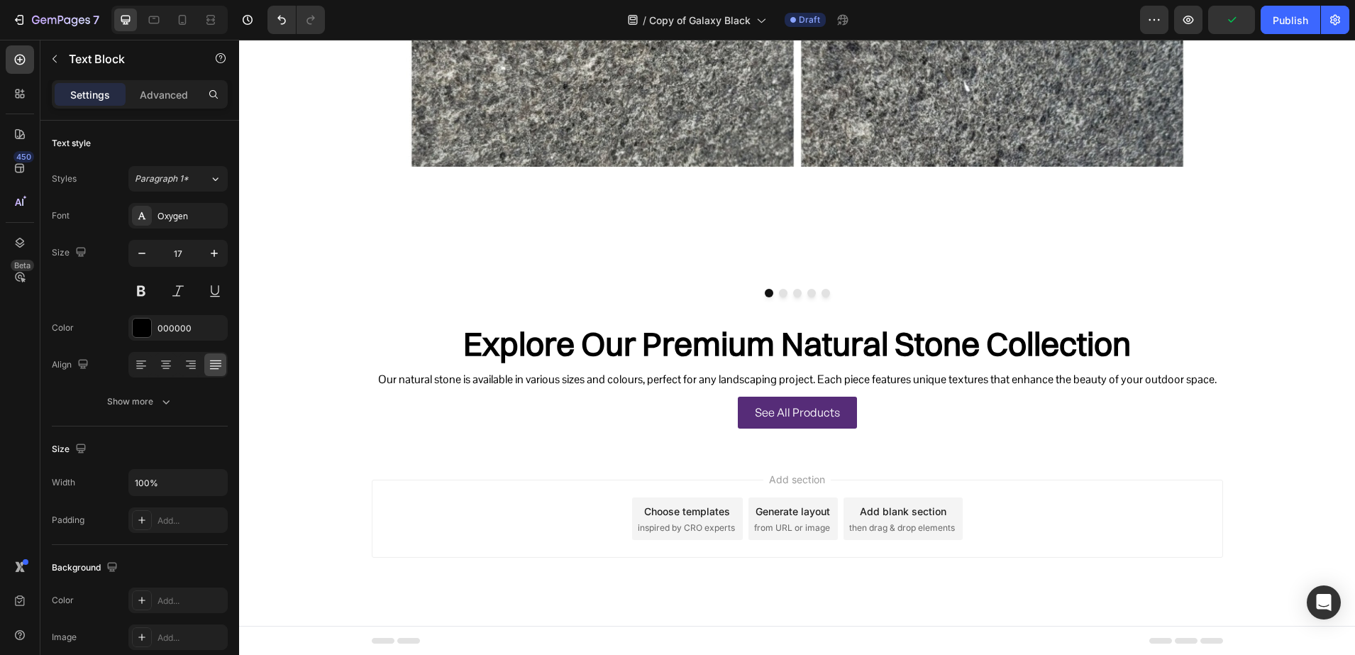
scroll to position [1154, 0]
click at [664, 336] on h2 "Explore Our Premium Natural Stone Collection" at bounding box center [797, 343] width 851 height 48
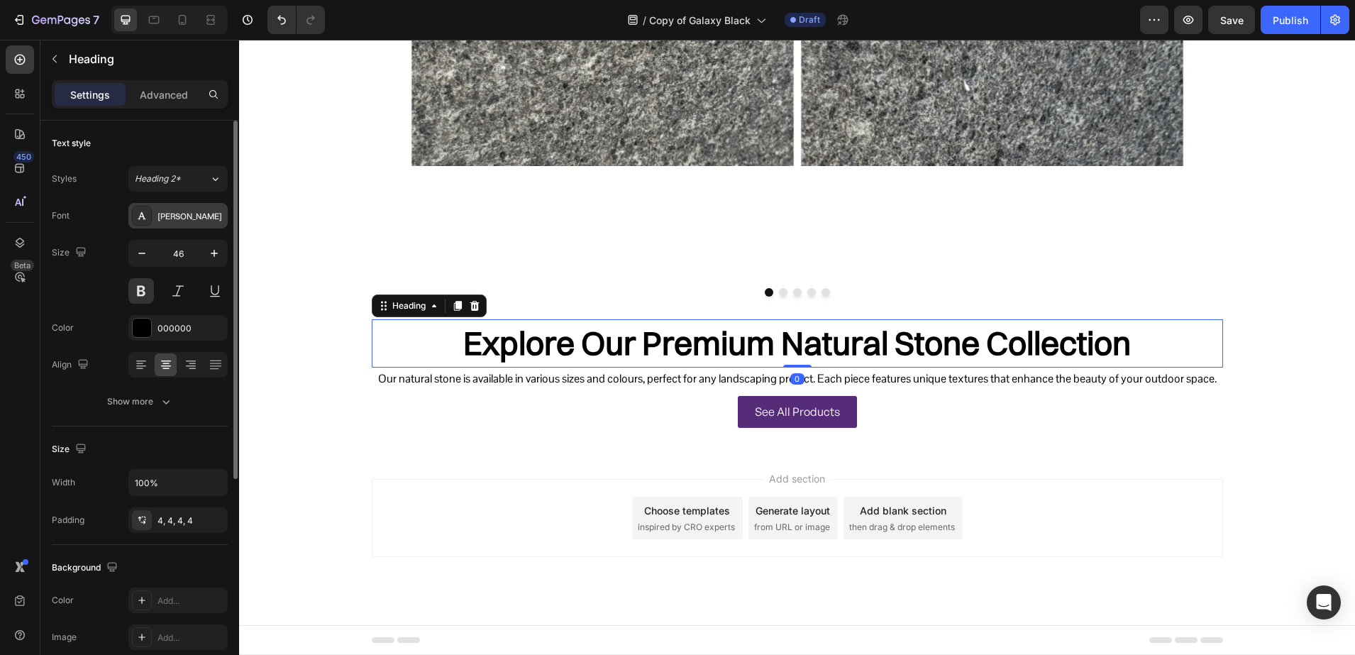
click at [135, 213] on div at bounding box center [142, 216] width 20 height 20
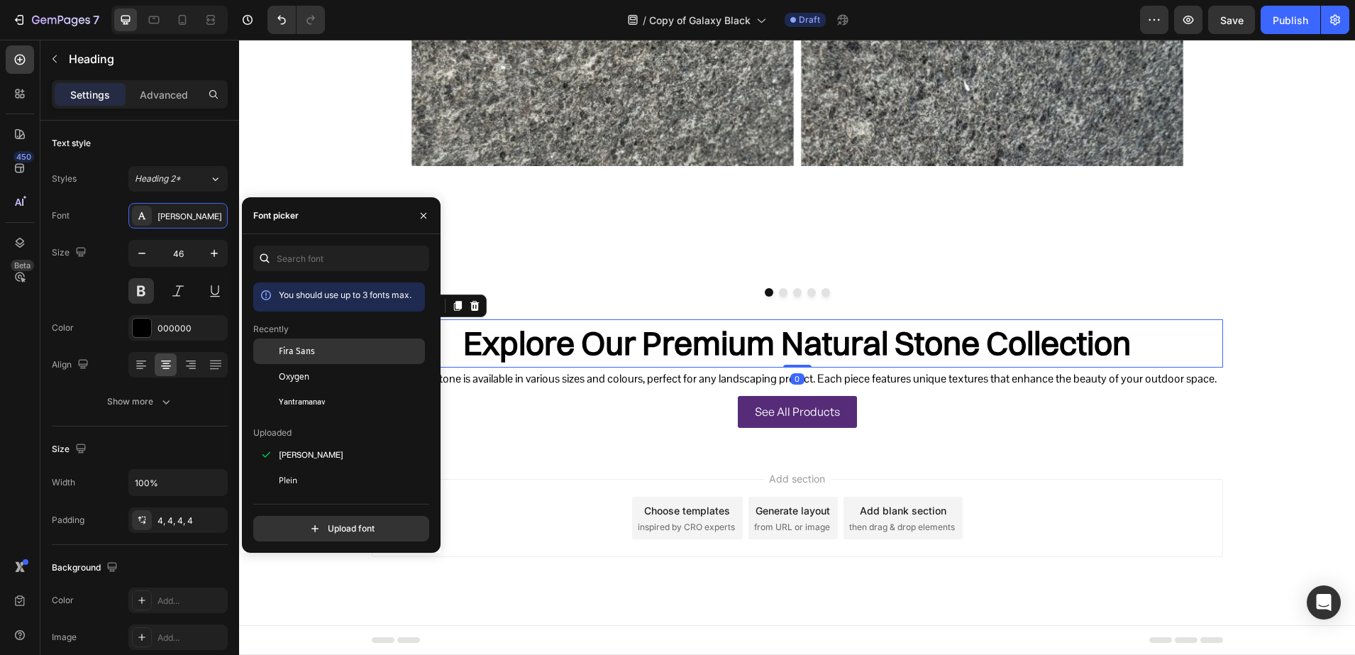
click at [271, 347] on div at bounding box center [266, 351] width 26 height 26
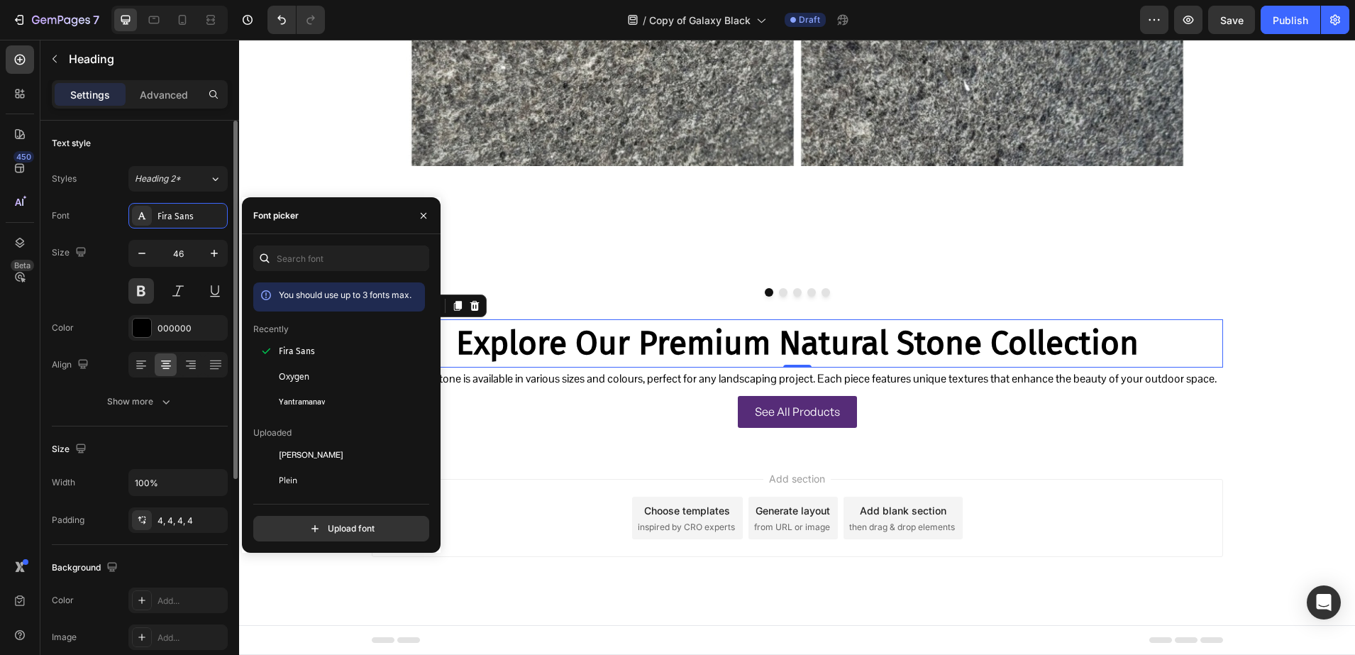
click at [125, 326] on div "Color 000000" at bounding box center [140, 328] width 176 height 26
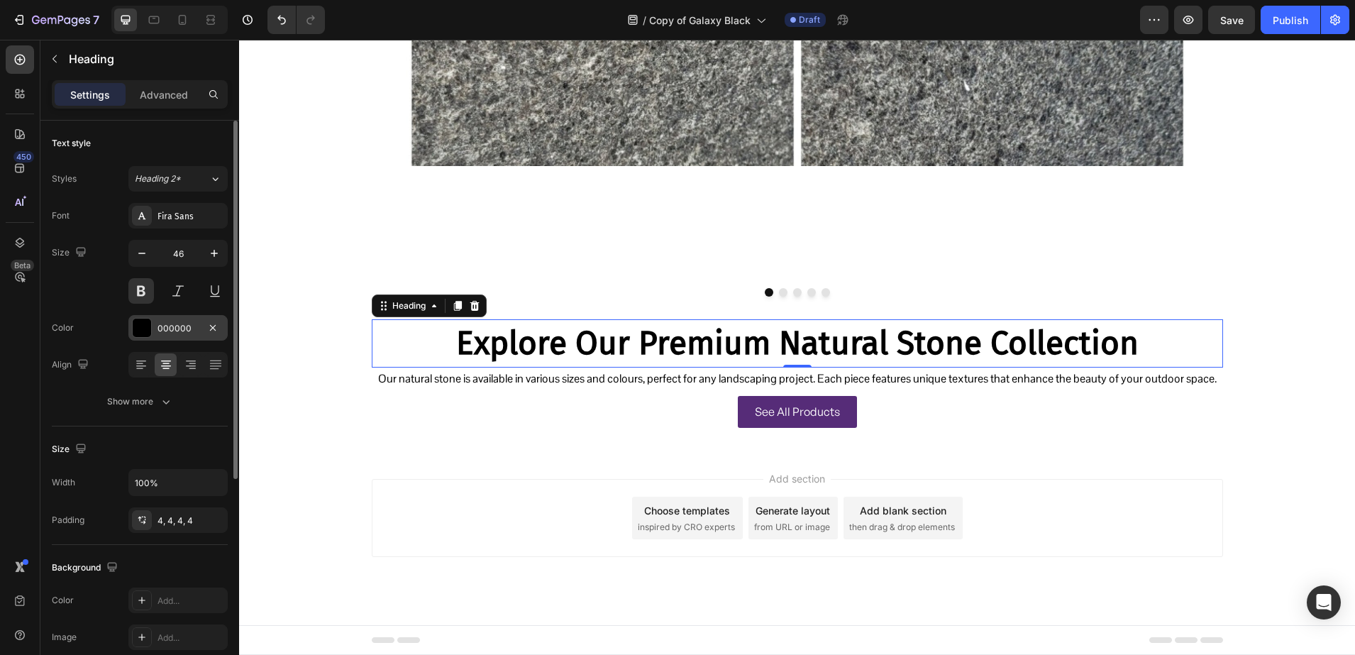
click at [156, 335] on div "000000" at bounding box center [177, 328] width 99 height 26
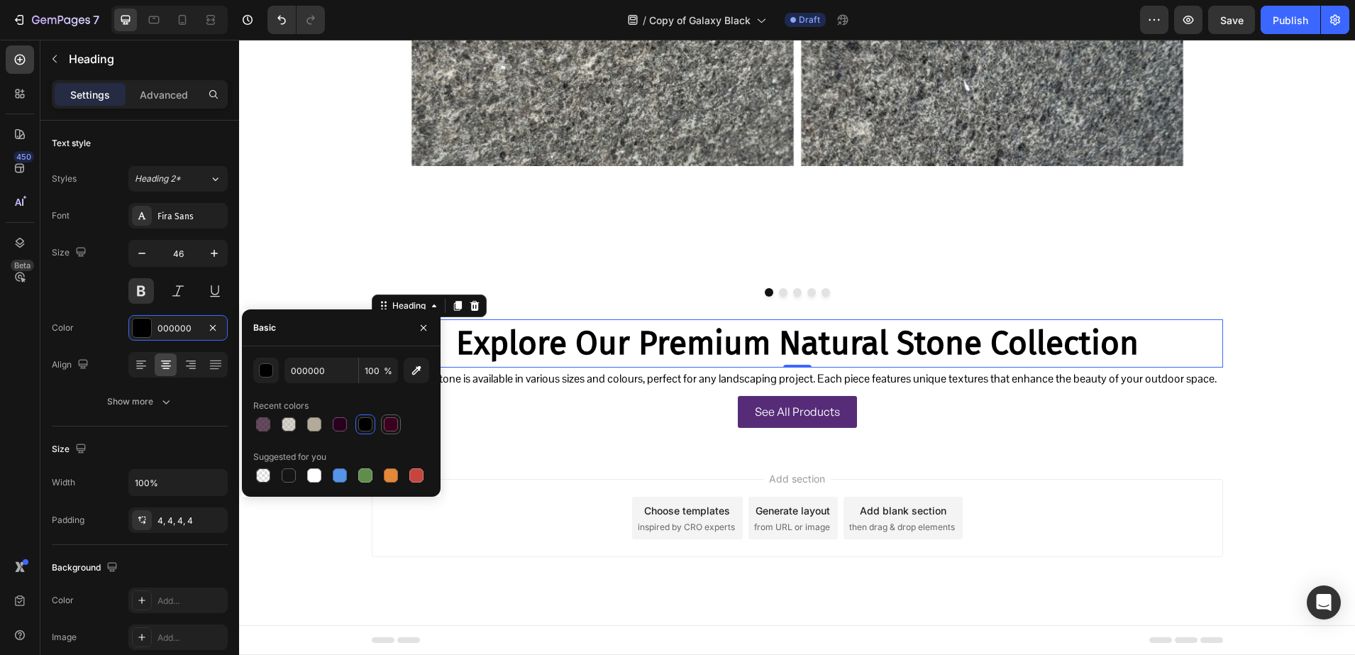
click at [394, 418] on div at bounding box center [391, 424] width 14 height 14
type input "3A001E"
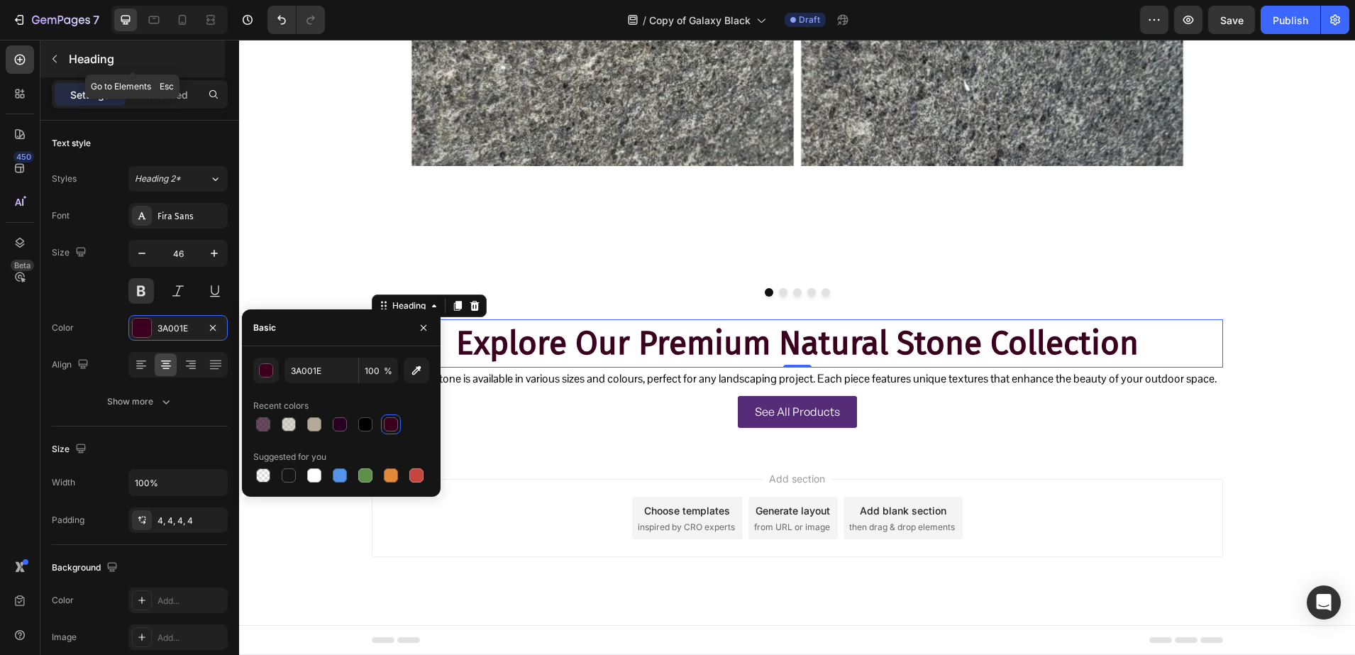
click at [110, 69] on div "Heading" at bounding box center [132, 58] width 184 height 37
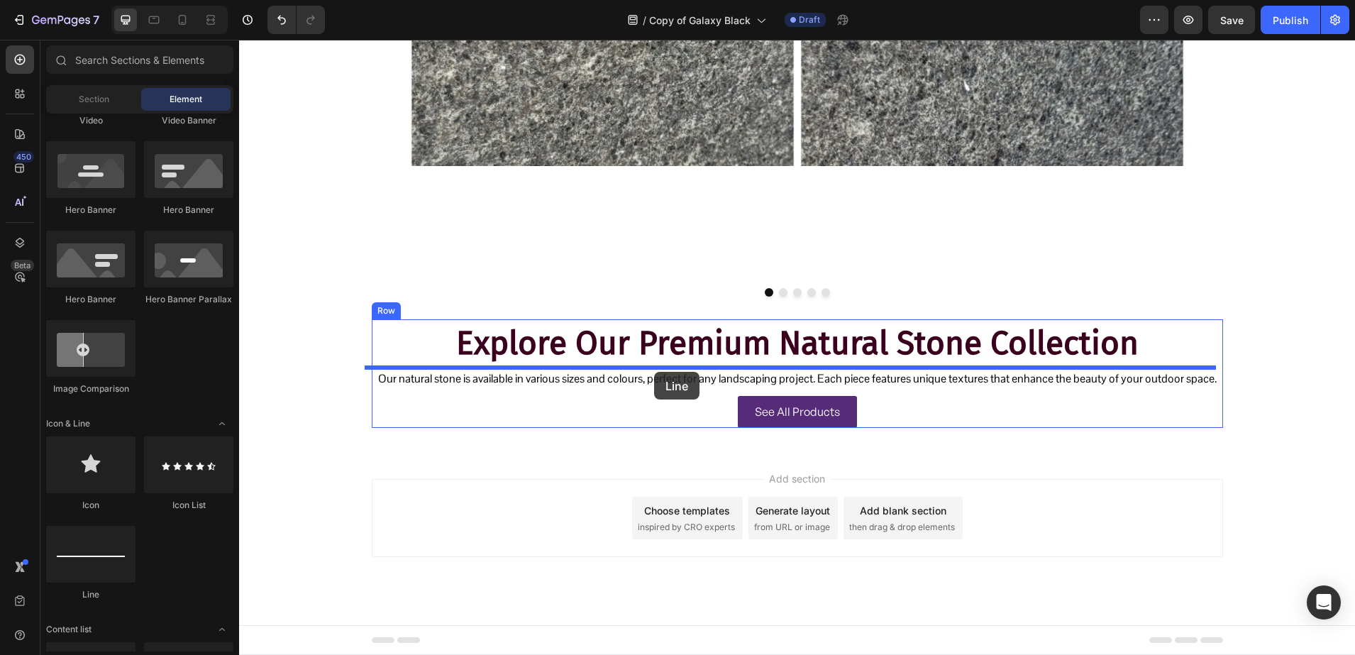
drag, startPoint x: 332, startPoint y: 598, endPoint x: 654, endPoint y: 372, distance: 393.7
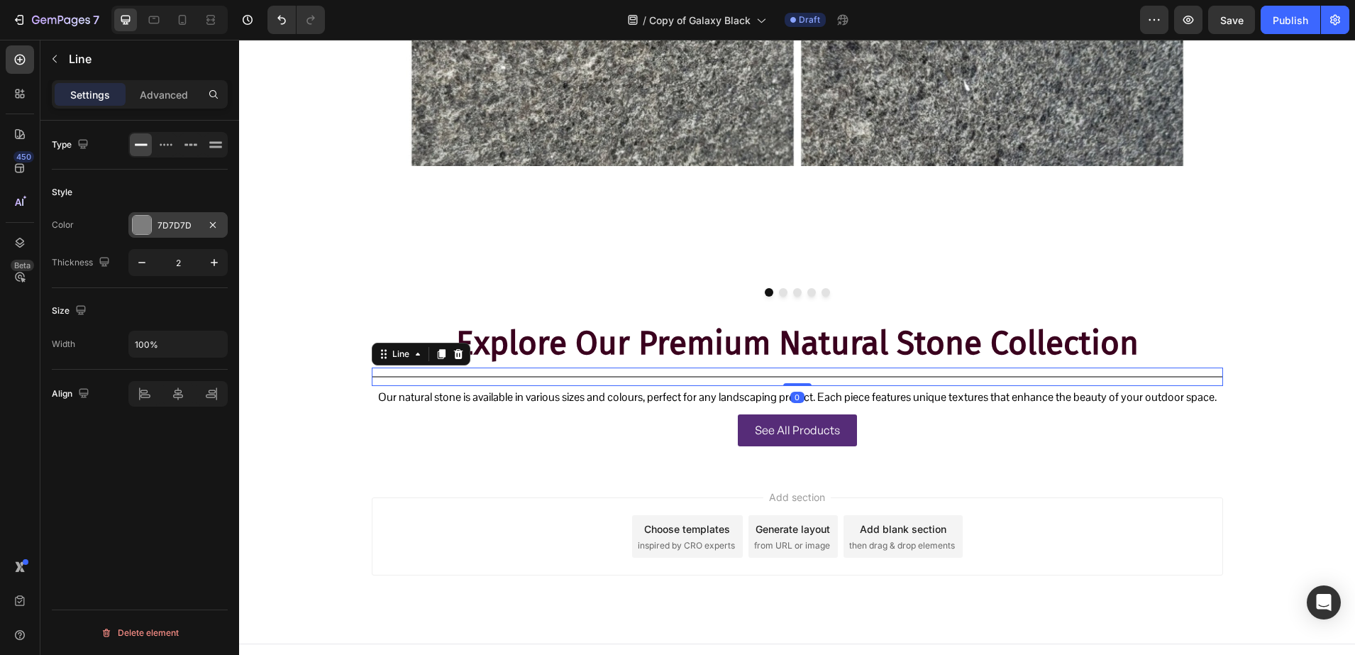
click at [151, 228] on div at bounding box center [142, 225] width 20 height 20
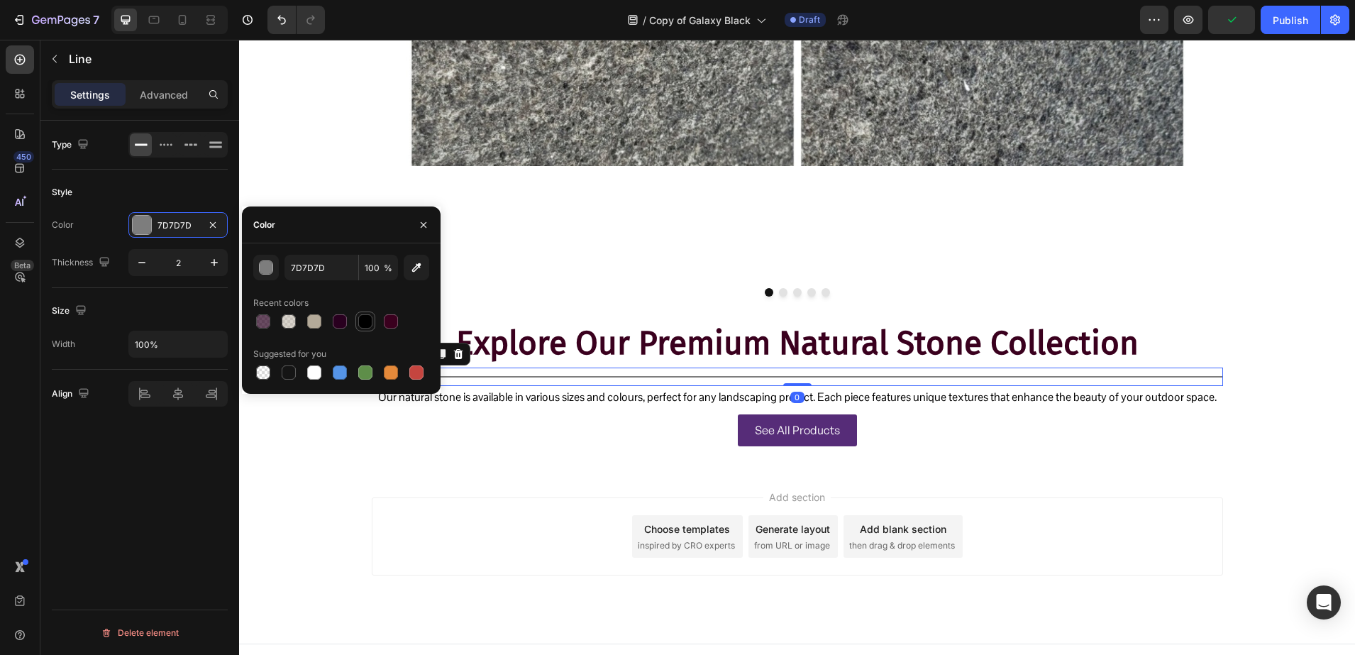
click at [365, 322] on div at bounding box center [365, 321] width 14 height 14
type input "000000"
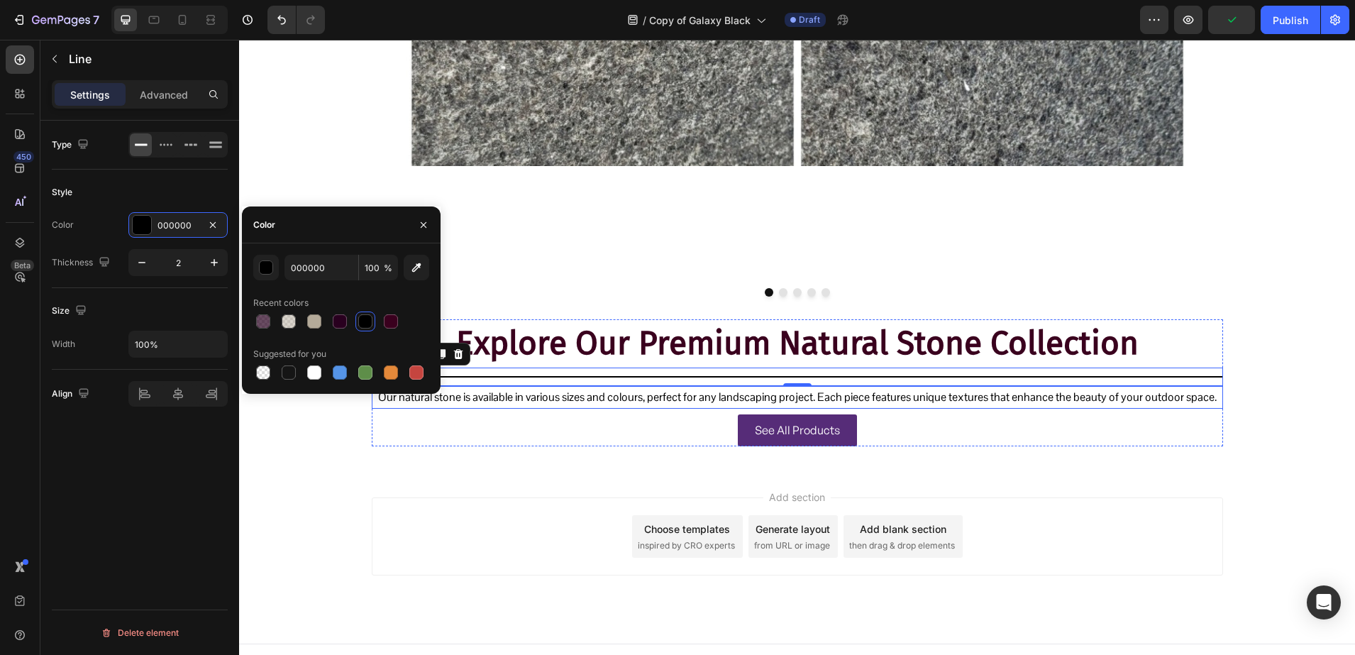
click at [482, 402] on p "Our natural stone is available in various sizes and colours, perfect for any la…" at bounding box center [797, 397] width 849 height 21
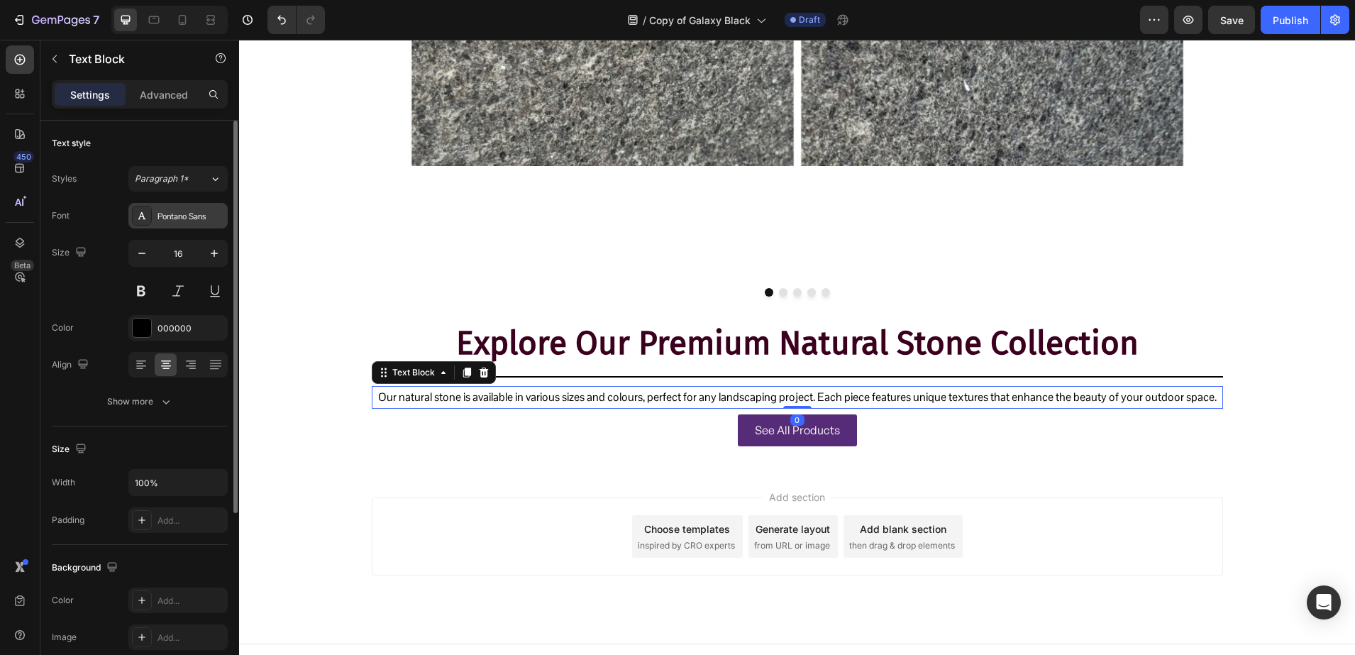
click at [187, 211] on div "Pontano Sans" at bounding box center [191, 216] width 67 height 13
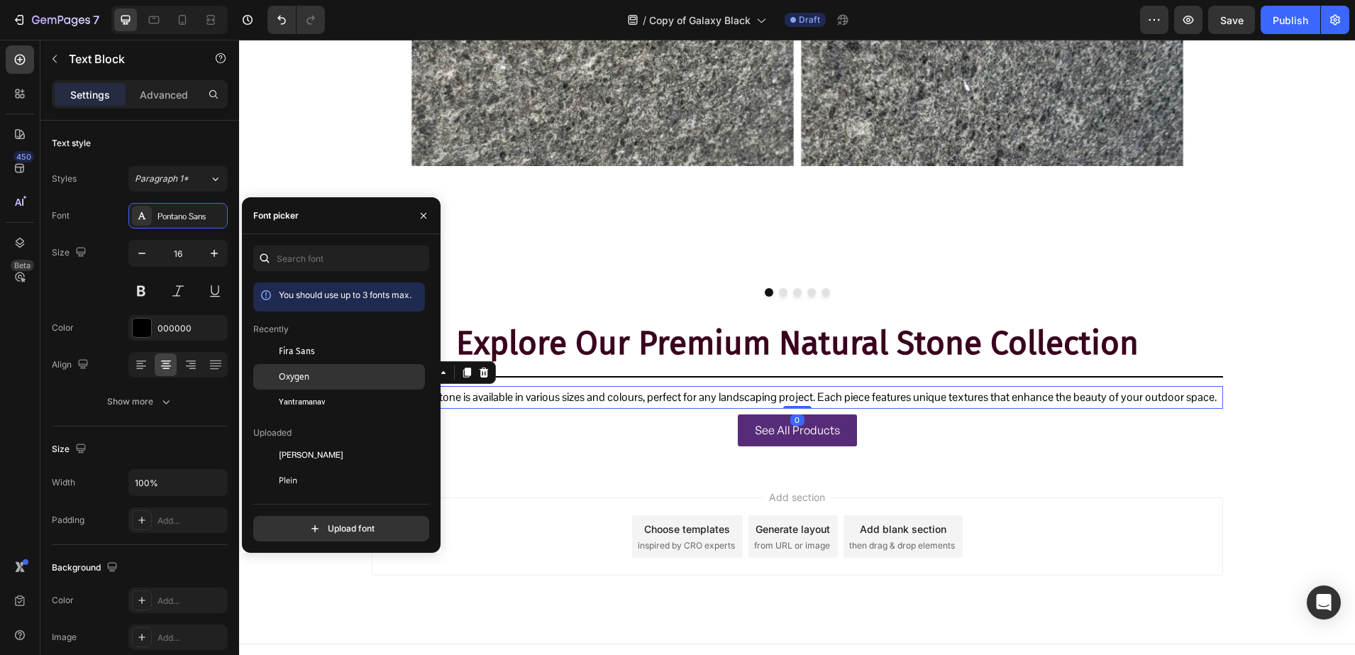
click at [287, 519] on div "Oxygen" at bounding box center [339, 532] width 172 height 26
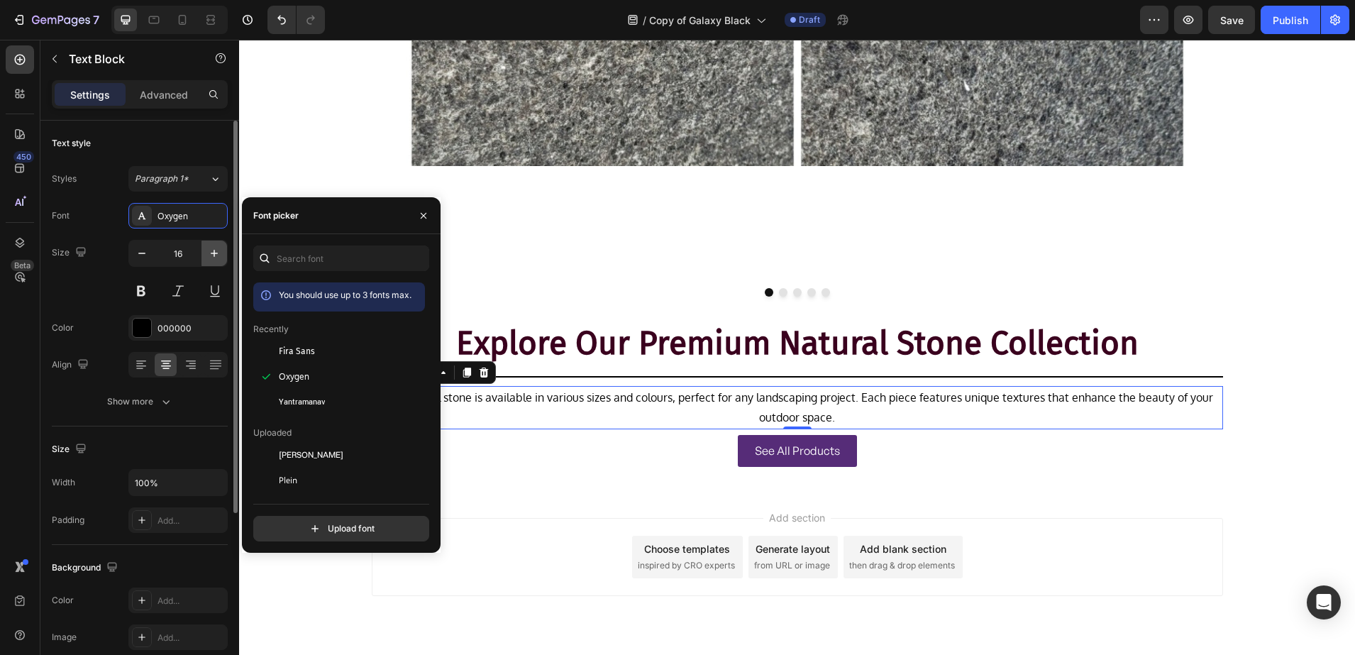
click at [220, 250] on icon "button" at bounding box center [214, 253] width 14 height 14
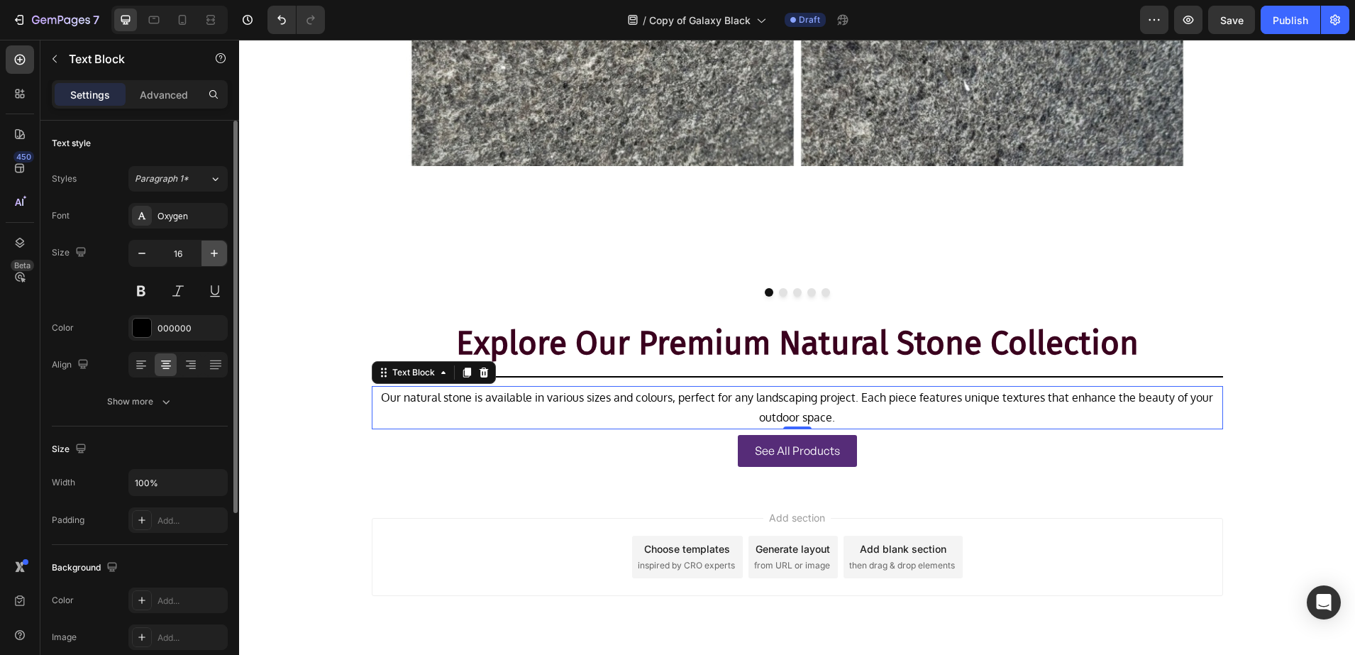
type input "17"
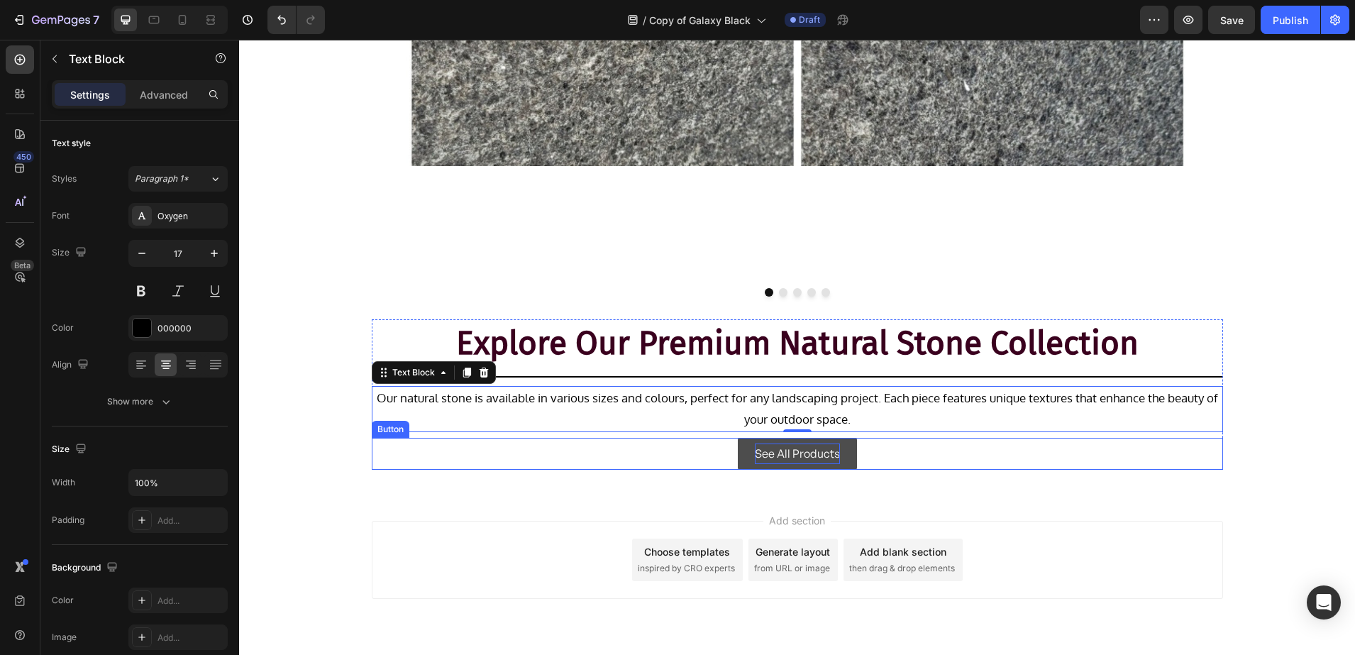
click at [785, 451] on p "See All Products" at bounding box center [797, 453] width 85 height 21
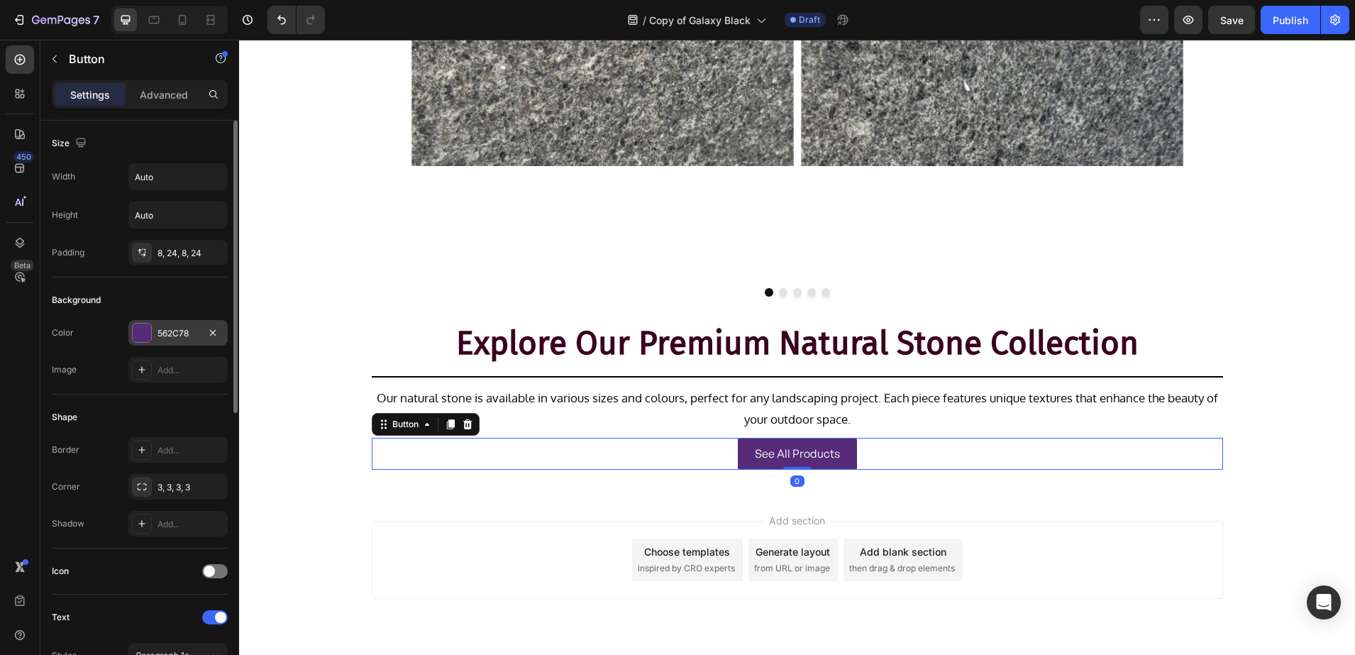
click at [140, 333] on div at bounding box center [142, 333] width 18 height 18
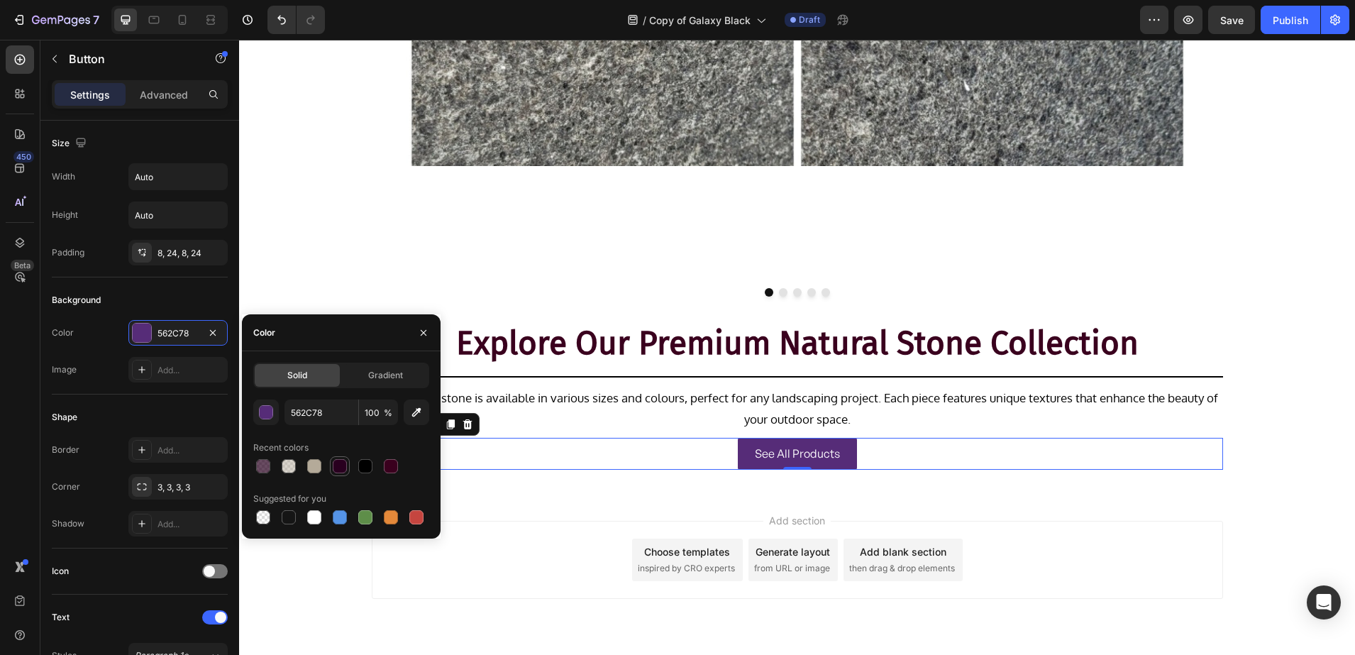
click at [330, 462] on div at bounding box center [340, 466] width 20 height 20
type input "29001F"
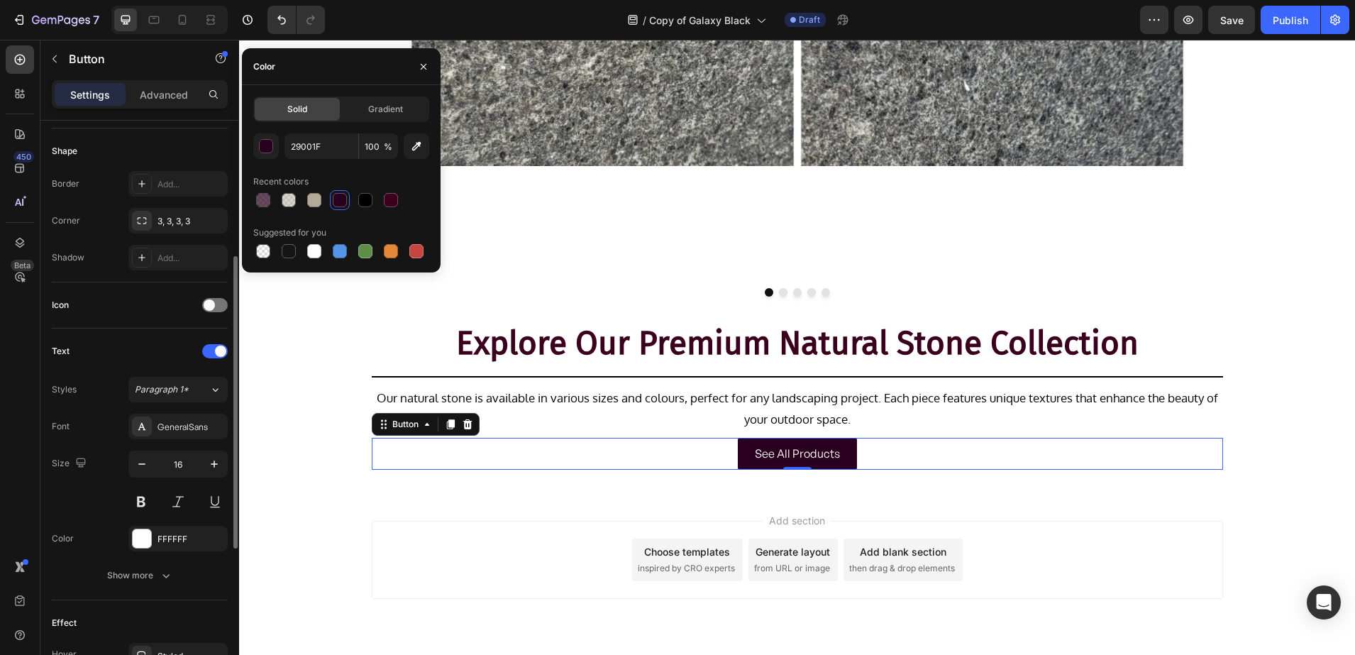
scroll to position [355, 0]
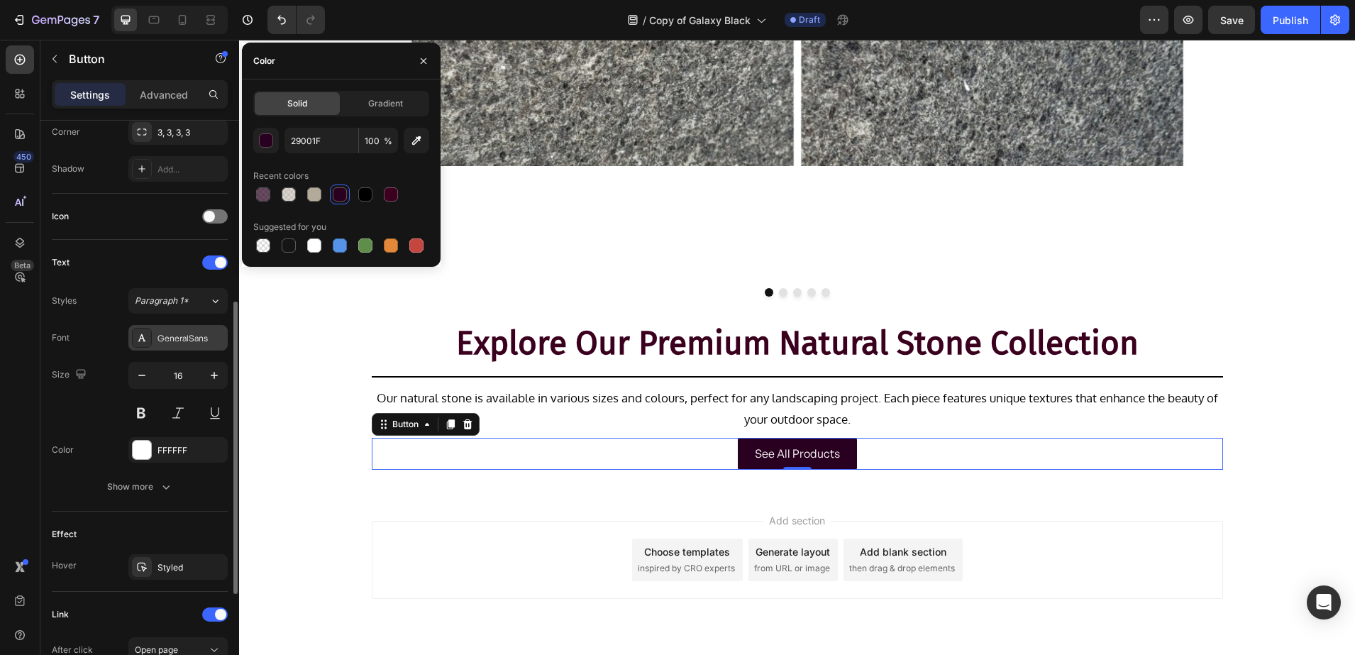
click at [164, 338] on div "GeneralSans" at bounding box center [191, 338] width 67 height 13
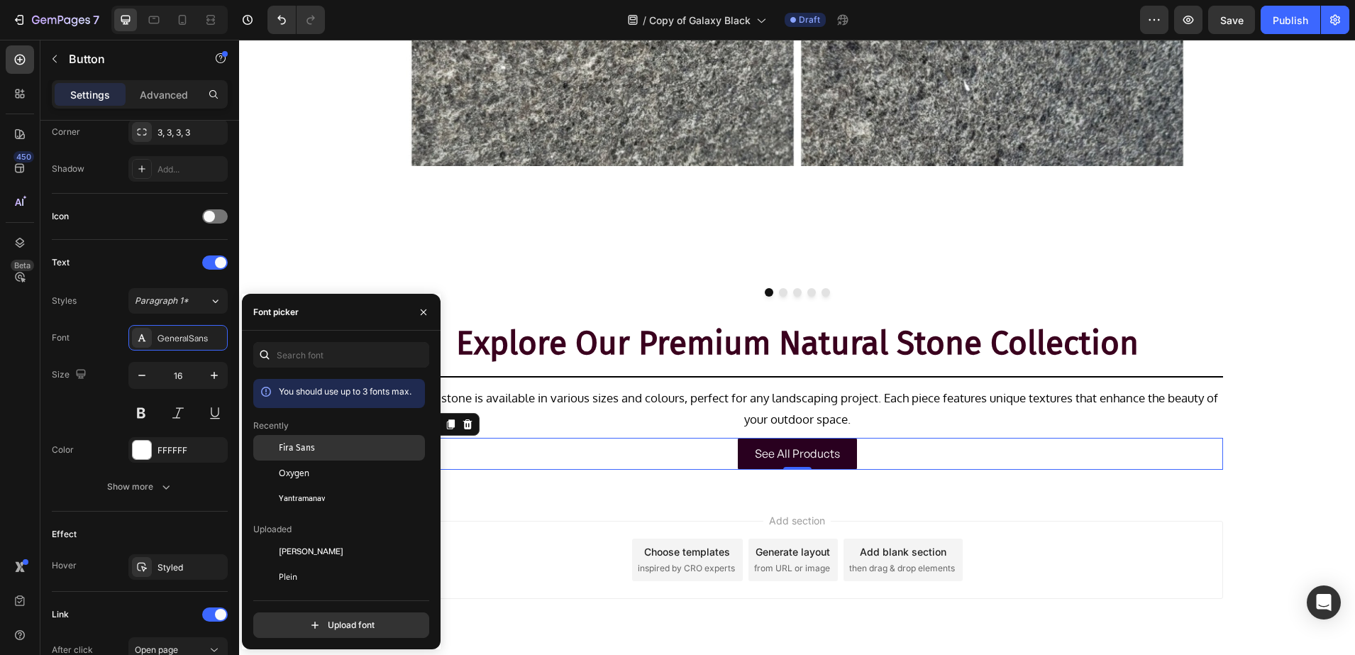
click at [302, 441] on span "Fira Sans" at bounding box center [297, 447] width 36 height 13
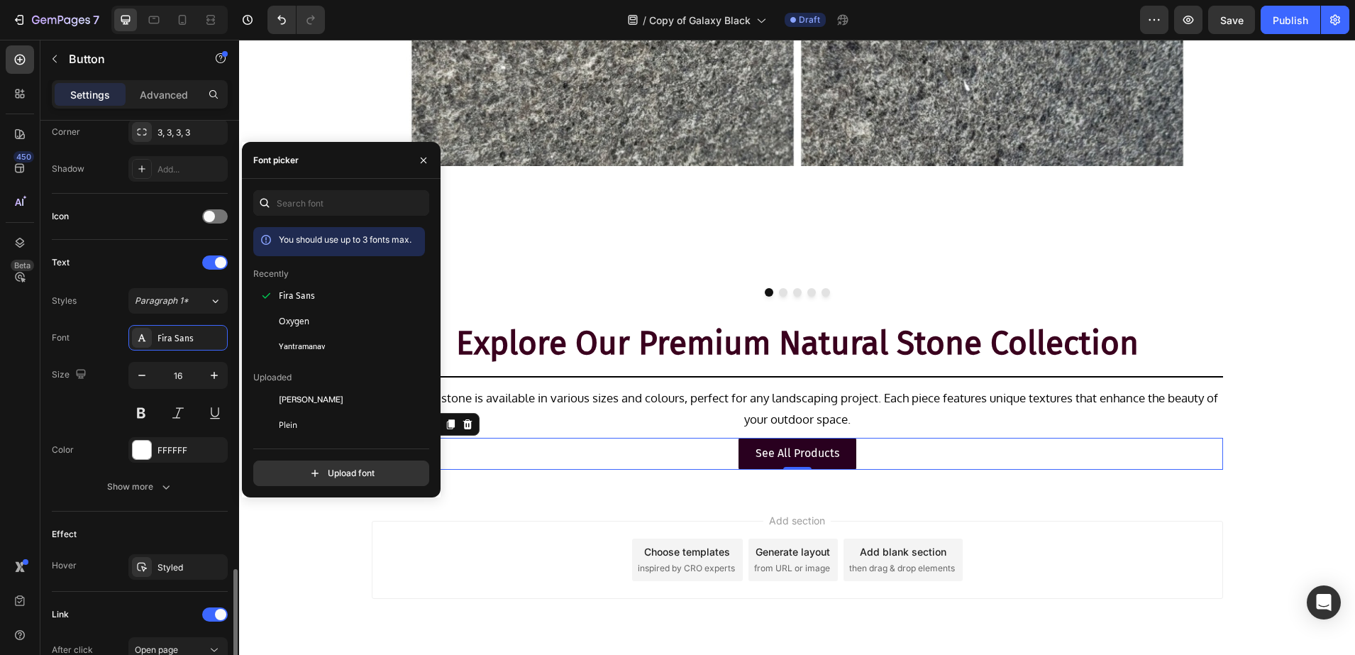
scroll to position [532, 0]
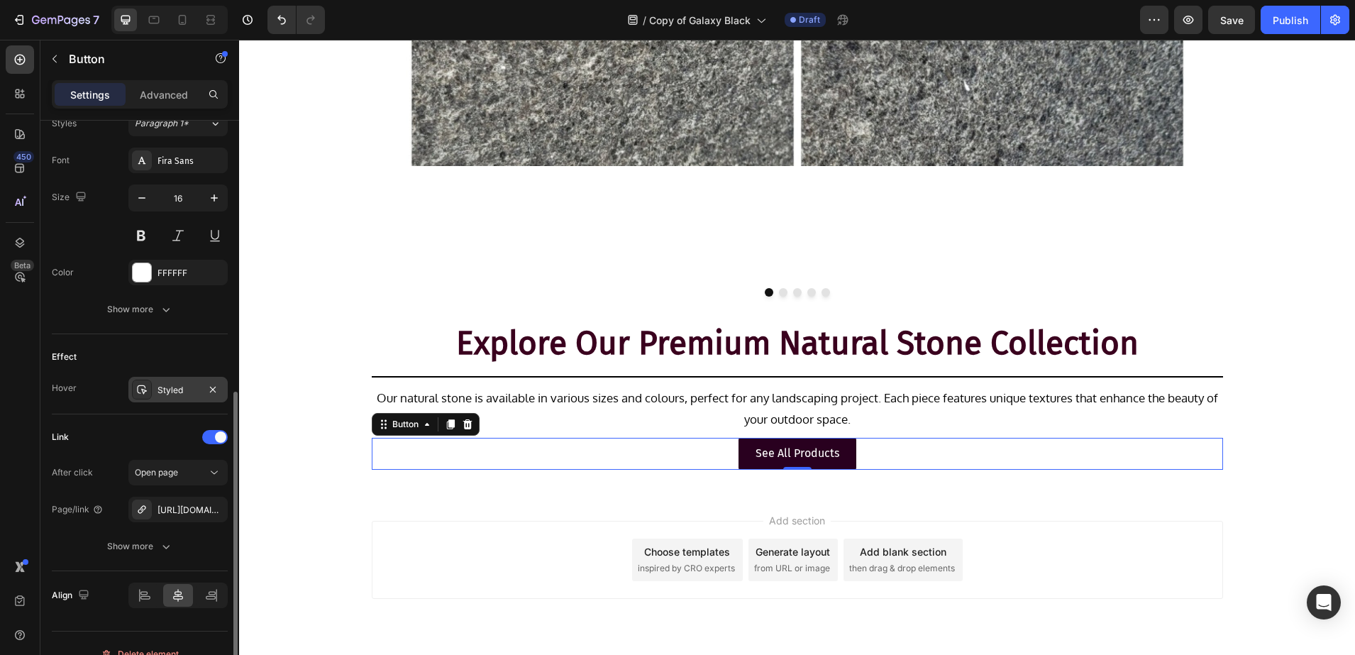
click at [150, 393] on div at bounding box center [142, 390] width 20 height 20
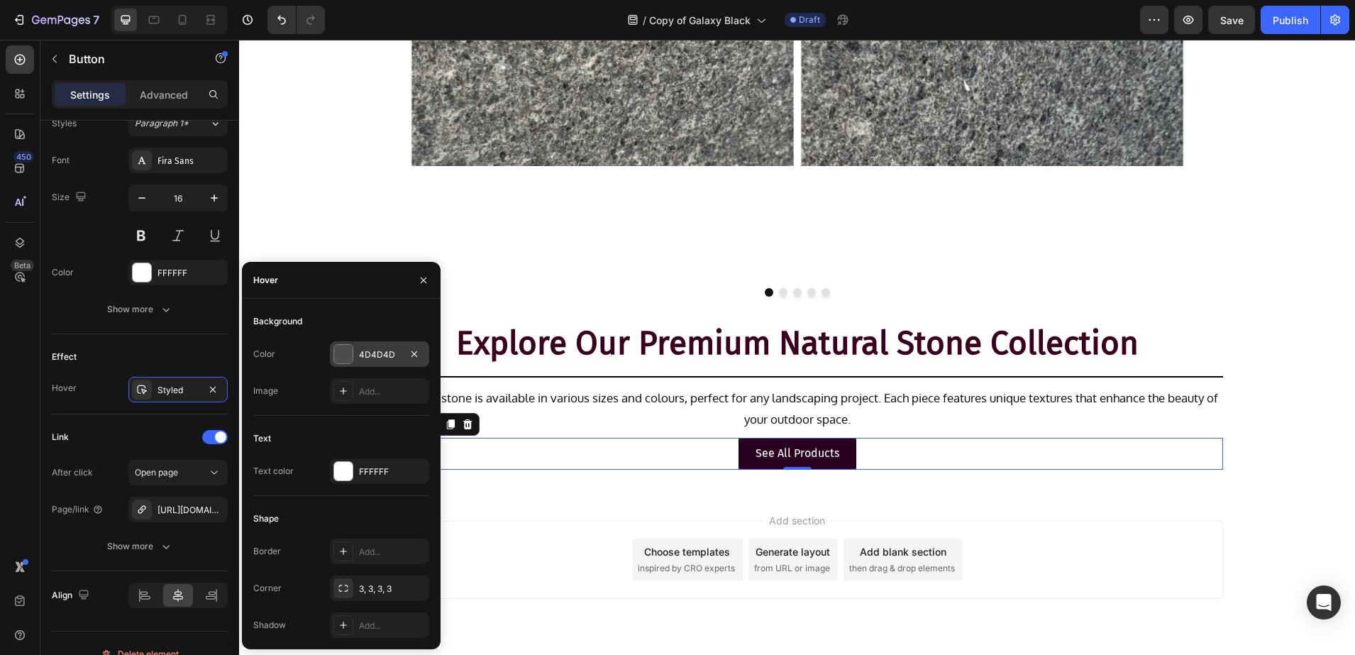
drag, startPoint x: 344, startPoint y: 357, endPoint x: 105, endPoint y: 319, distance: 242.1
click at [344, 357] on div at bounding box center [343, 354] width 18 height 18
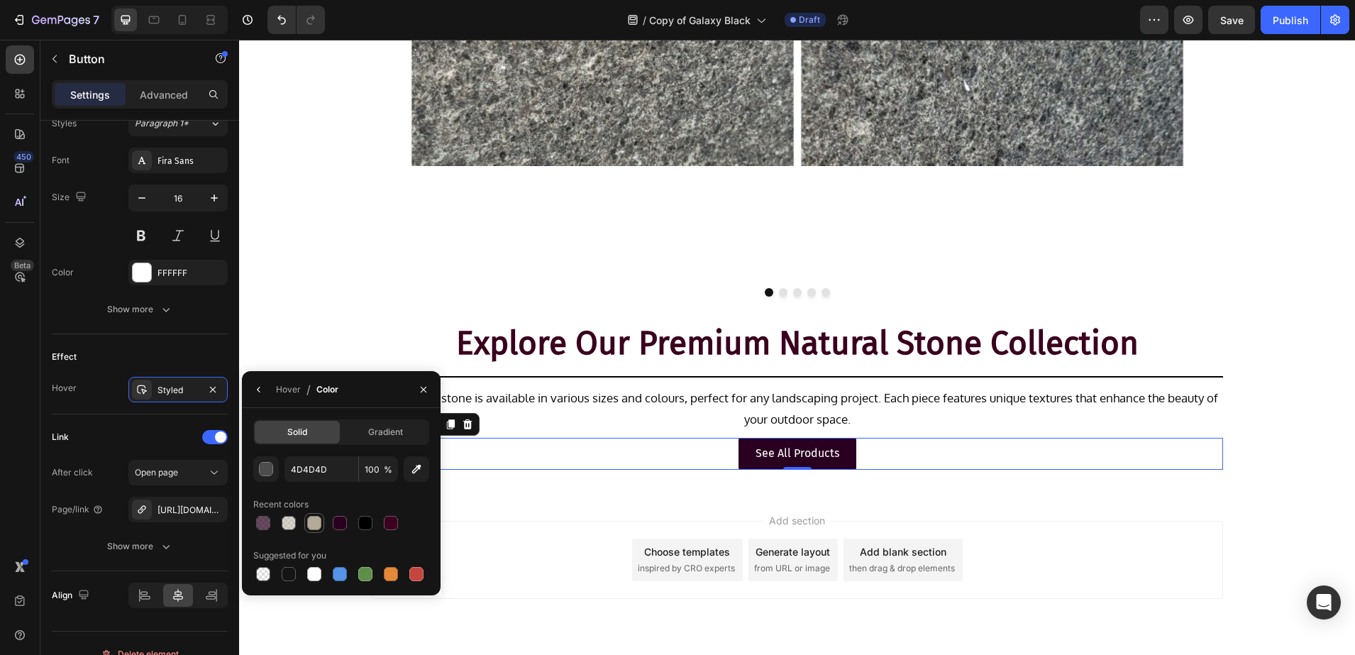
click at [321, 519] on div at bounding box center [314, 523] width 14 height 14
type input "B4AA99"
click at [790, 454] on p "See All Products" at bounding box center [798, 453] width 84 height 21
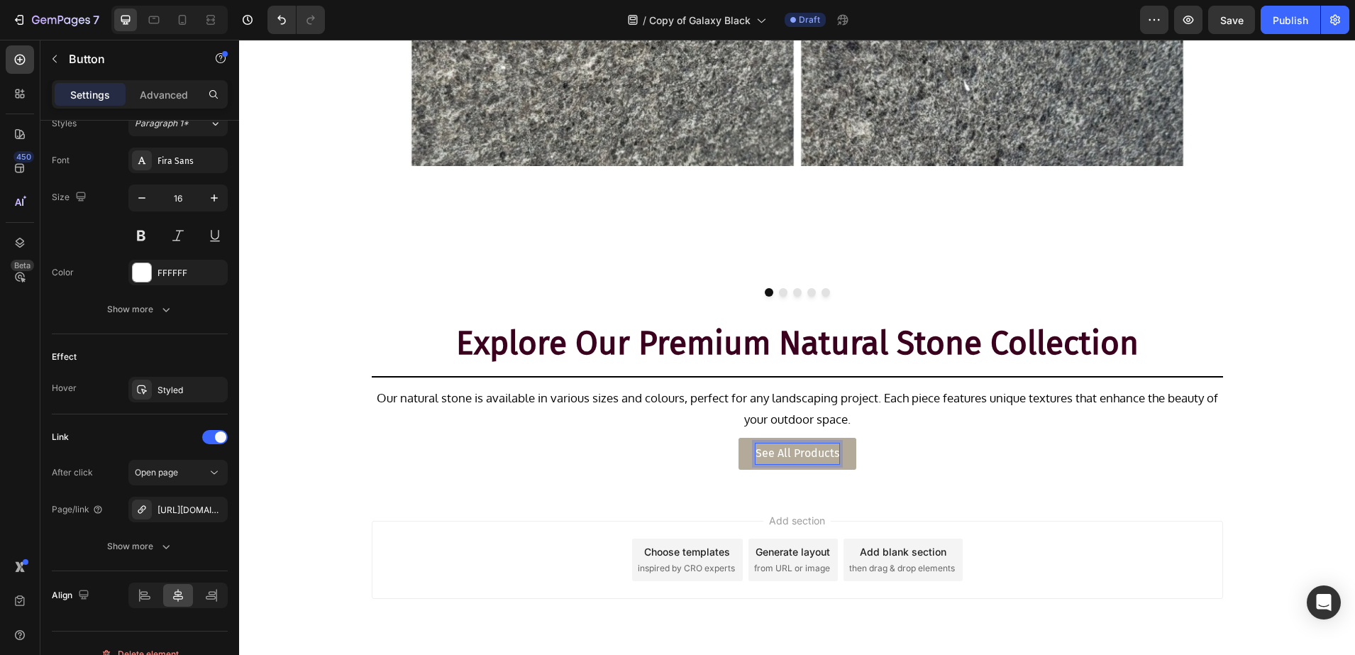
click at [807, 453] on p "See All Products" at bounding box center [798, 453] width 84 height 21
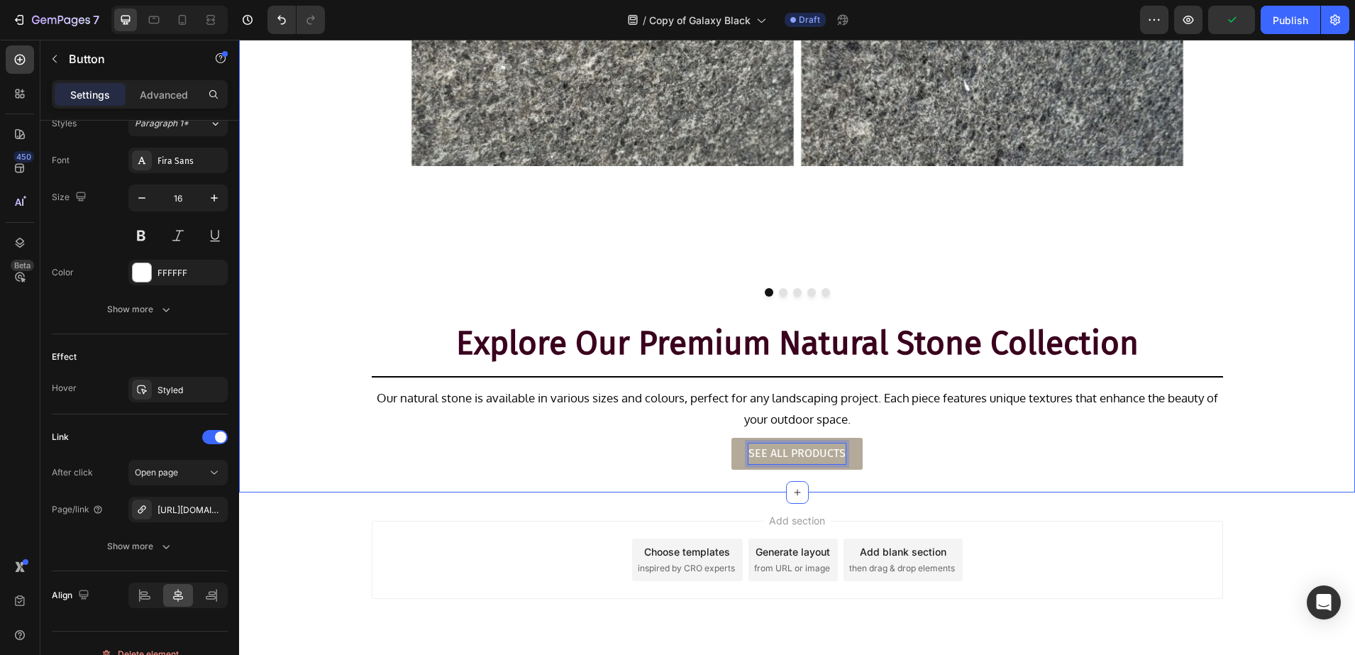
click at [328, 470] on div "Image Image Image Image Image Carousel Row Explore Our Premium Natural Stone Co…" at bounding box center [797, 105] width 1116 height 775
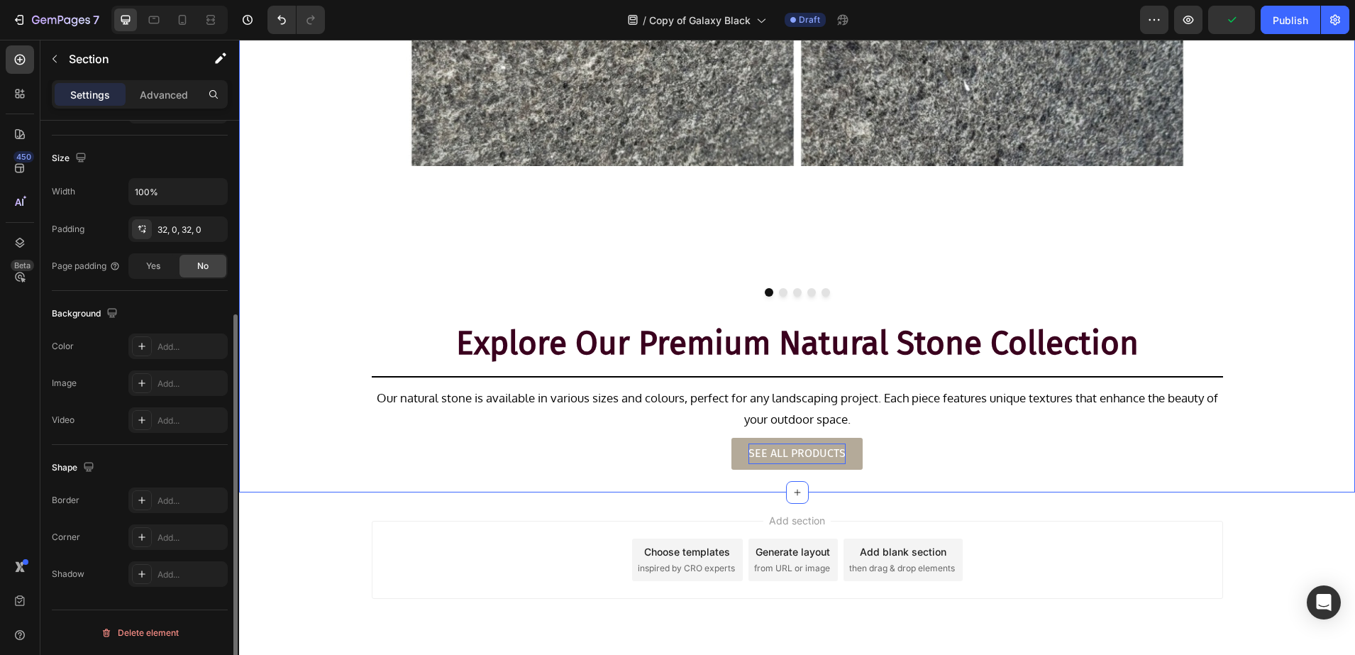
scroll to position [0, 0]
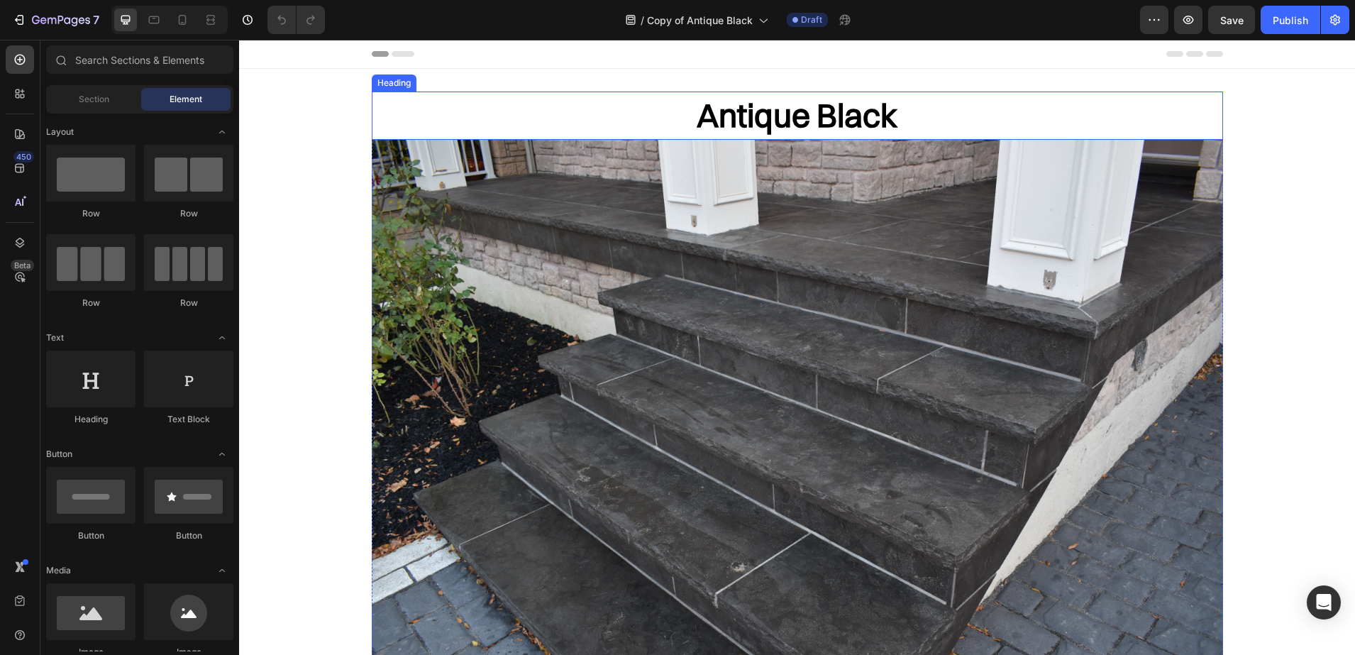
click at [798, 104] on h2 "Antique Black" at bounding box center [797, 116] width 851 height 48
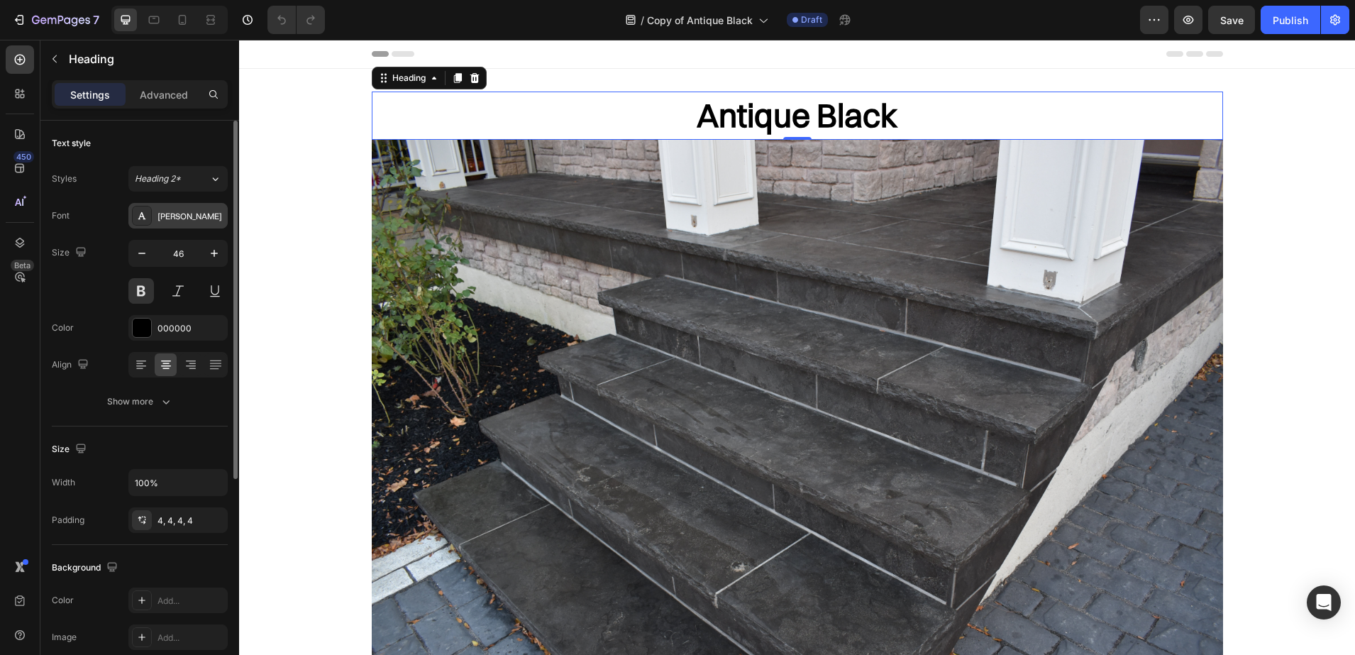
click at [186, 219] on div "[PERSON_NAME]" at bounding box center [191, 216] width 67 height 13
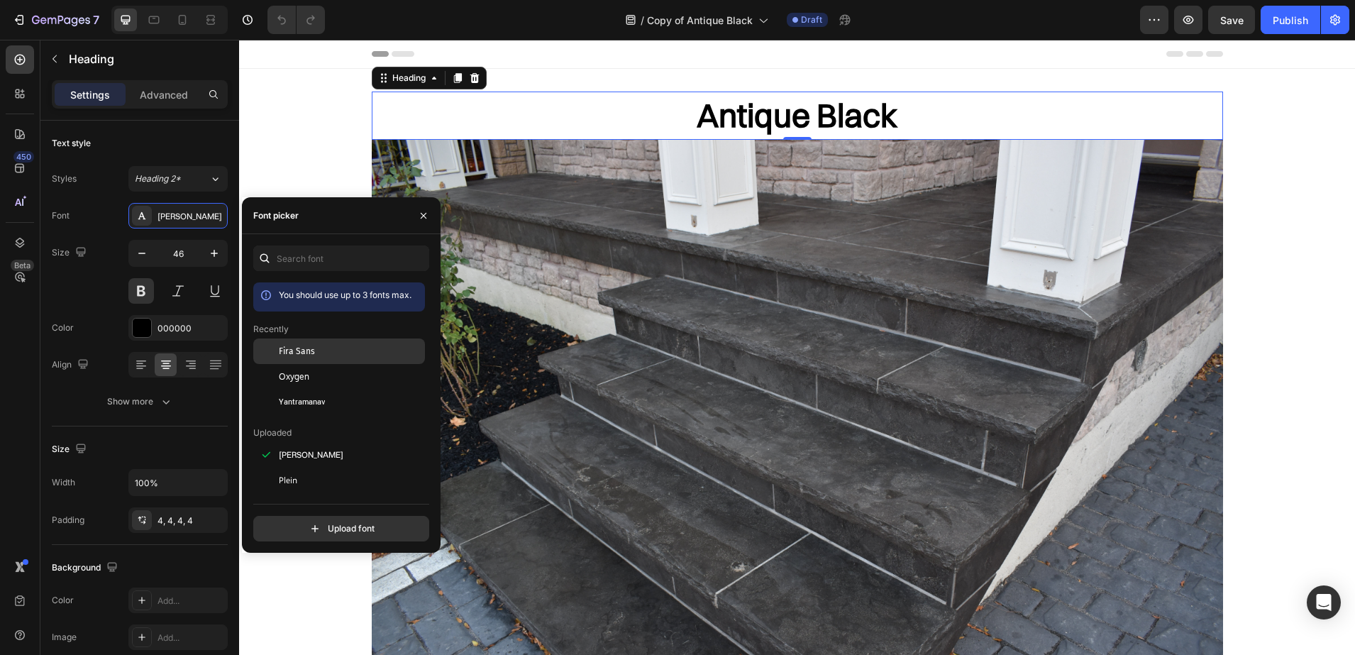
click at [286, 353] on span "Fira Sans" at bounding box center [297, 351] width 36 height 13
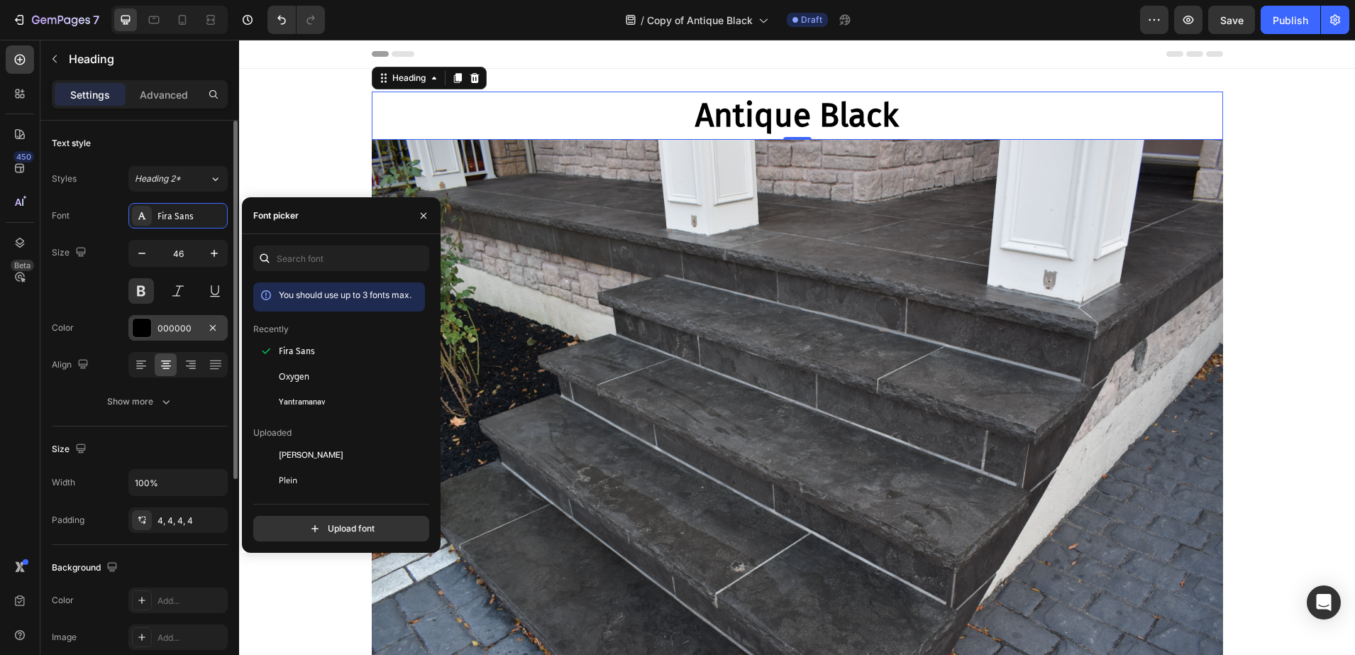
click at [164, 322] on div "000000" at bounding box center [178, 328] width 41 height 13
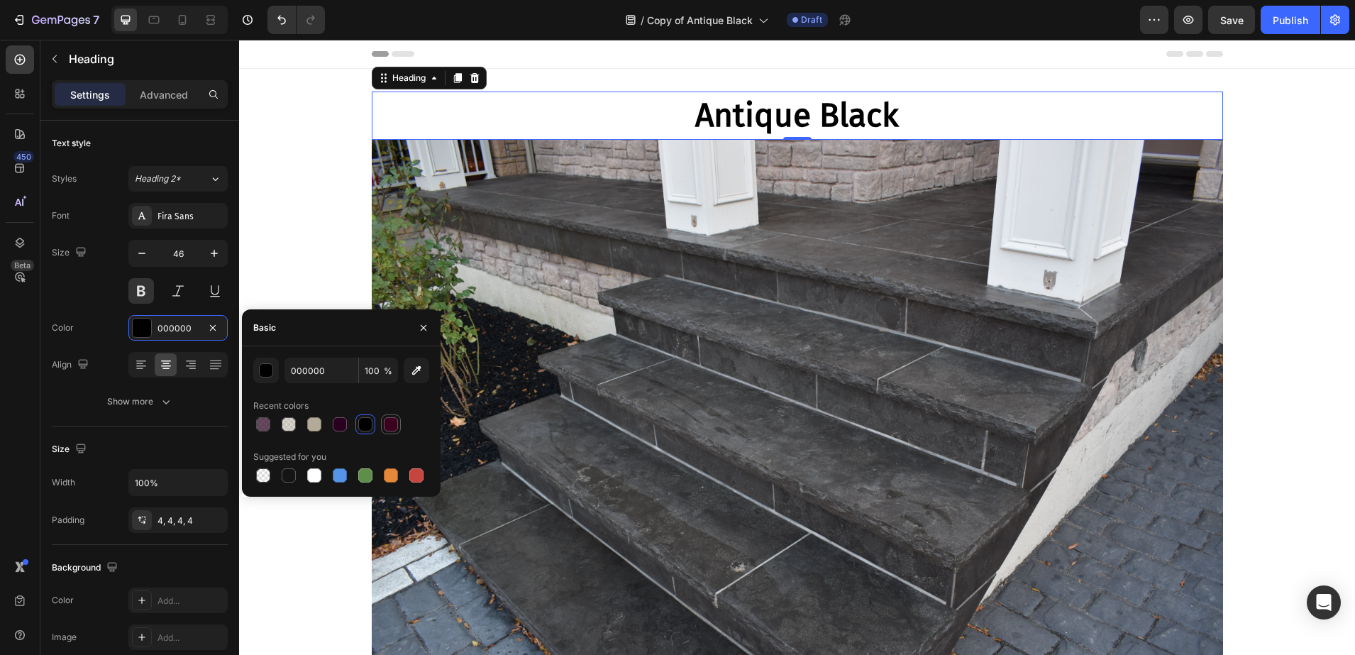
click at [389, 428] on div at bounding box center [391, 424] width 14 height 14
type input "3A001E"
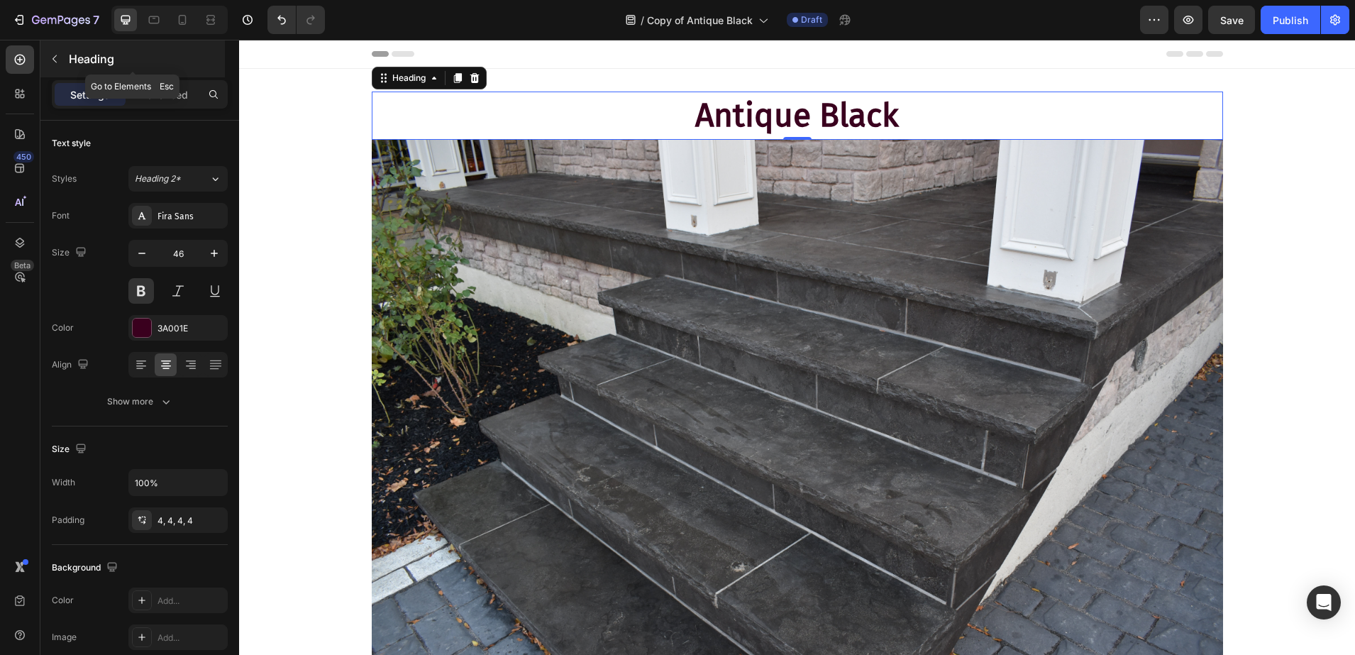
click at [102, 64] on p "Heading" at bounding box center [145, 58] width 153 height 17
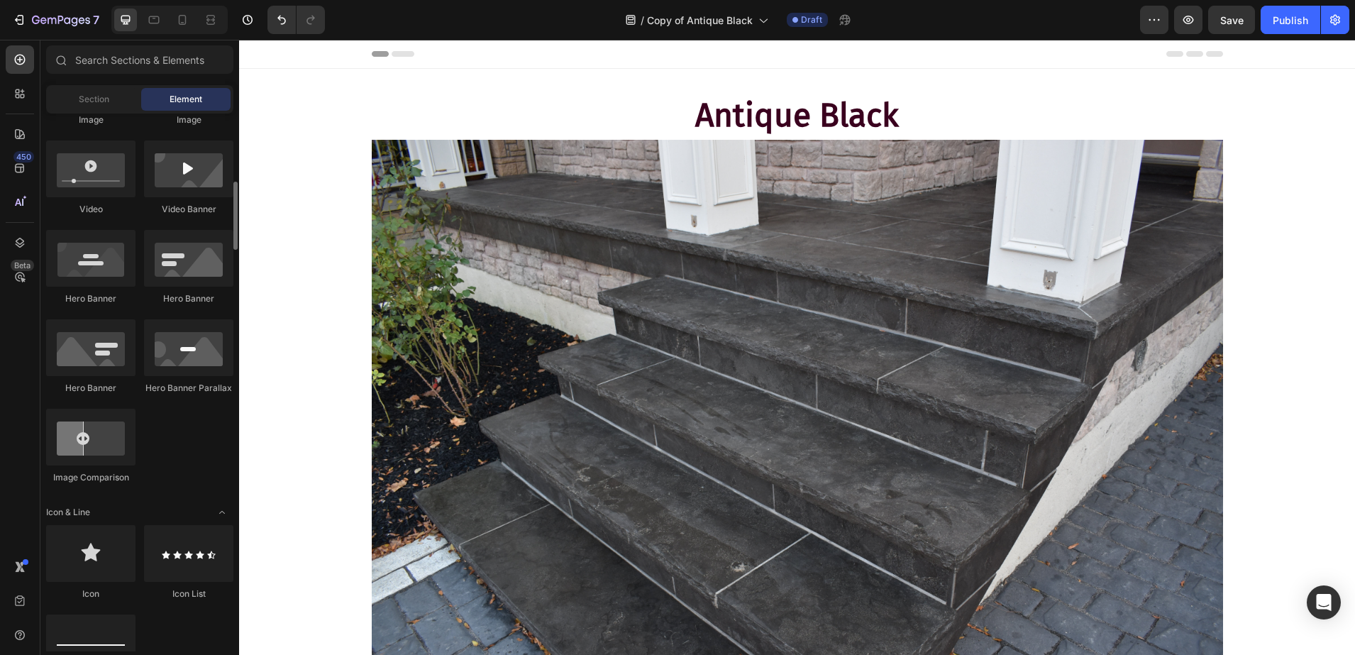
scroll to position [798, 0]
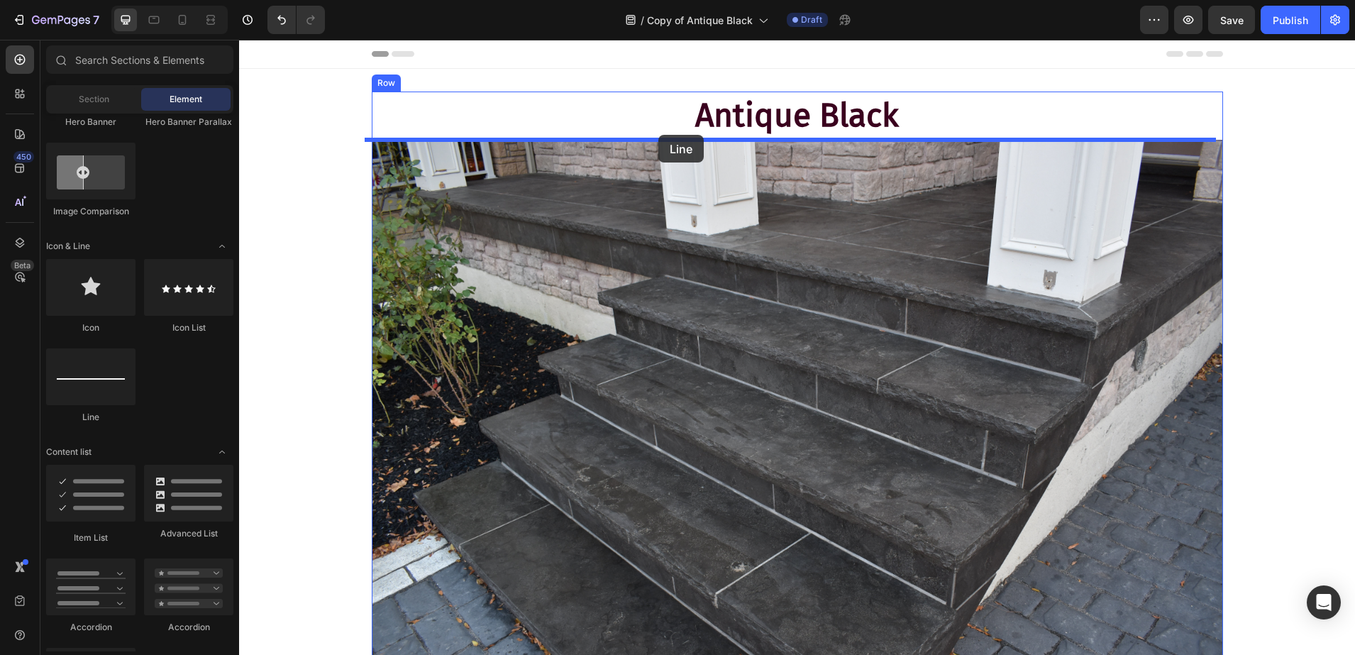
drag, startPoint x: 305, startPoint y: 414, endPoint x: 658, endPoint y: 135, distance: 450.5
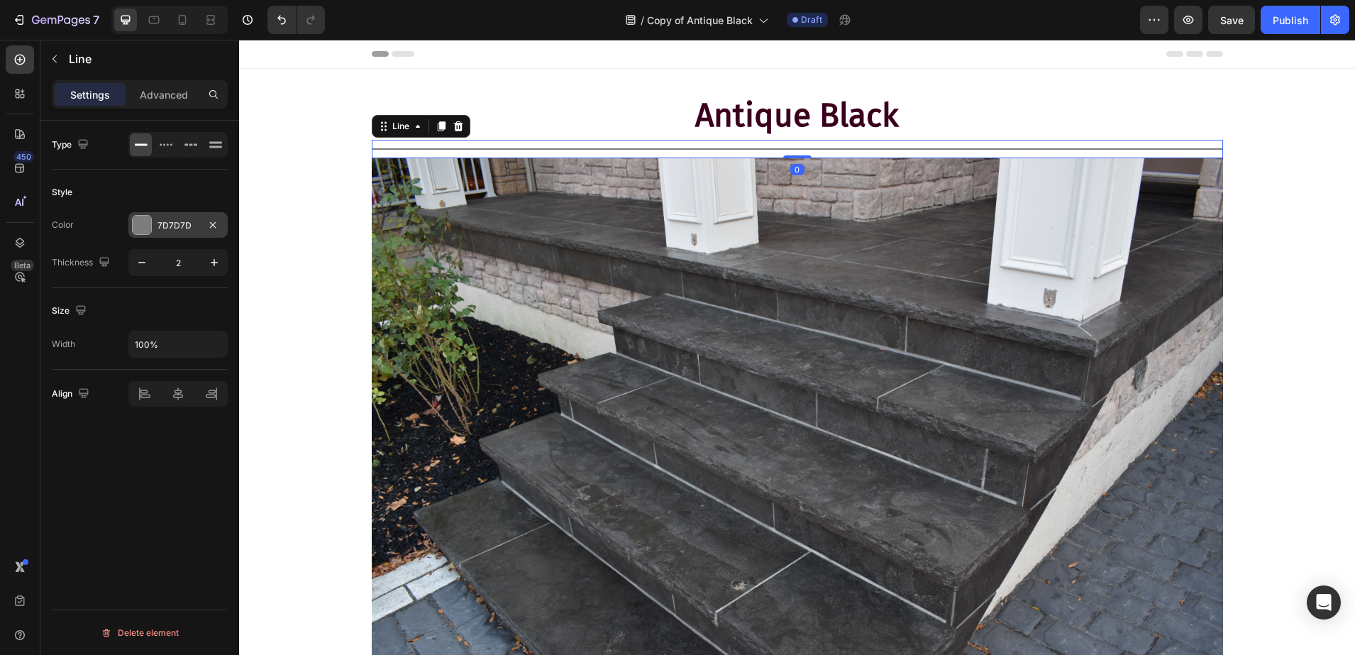
click at [155, 216] on div "7D7D7D" at bounding box center [177, 225] width 99 height 26
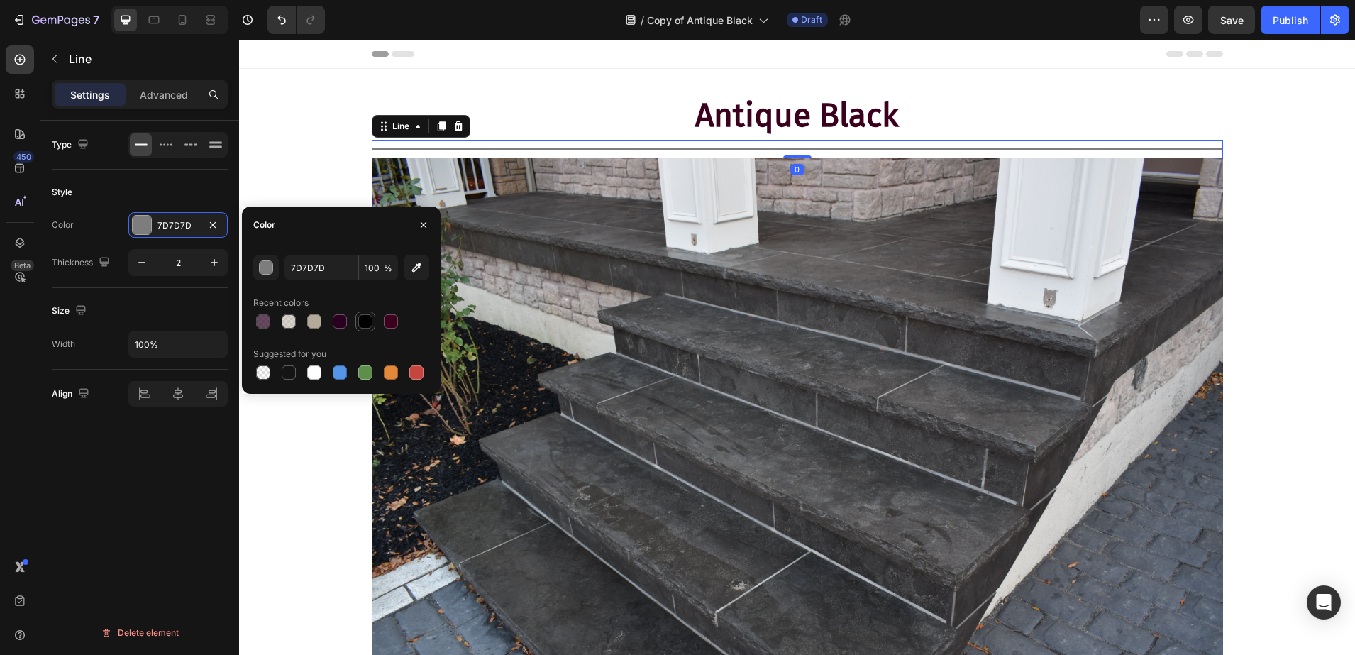
click at [362, 314] on div at bounding box center [365, 321] width 14 height 14
type input "000000"
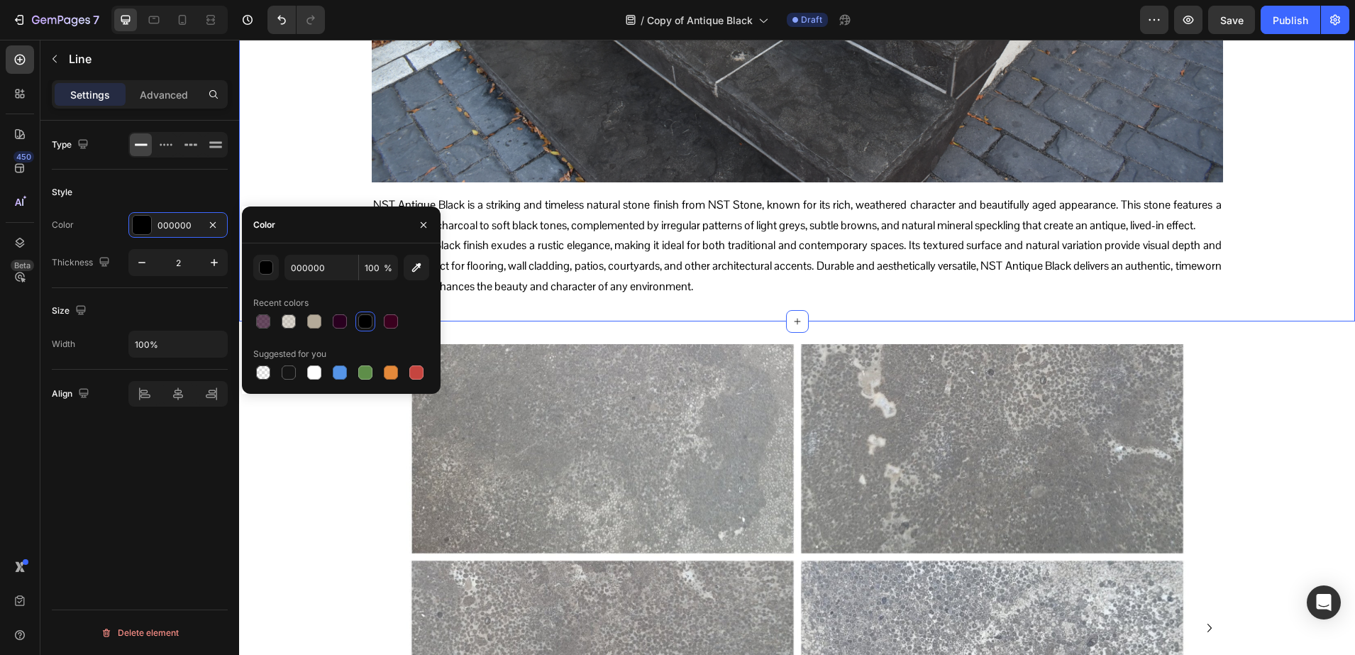
scroll to position [532, 0]
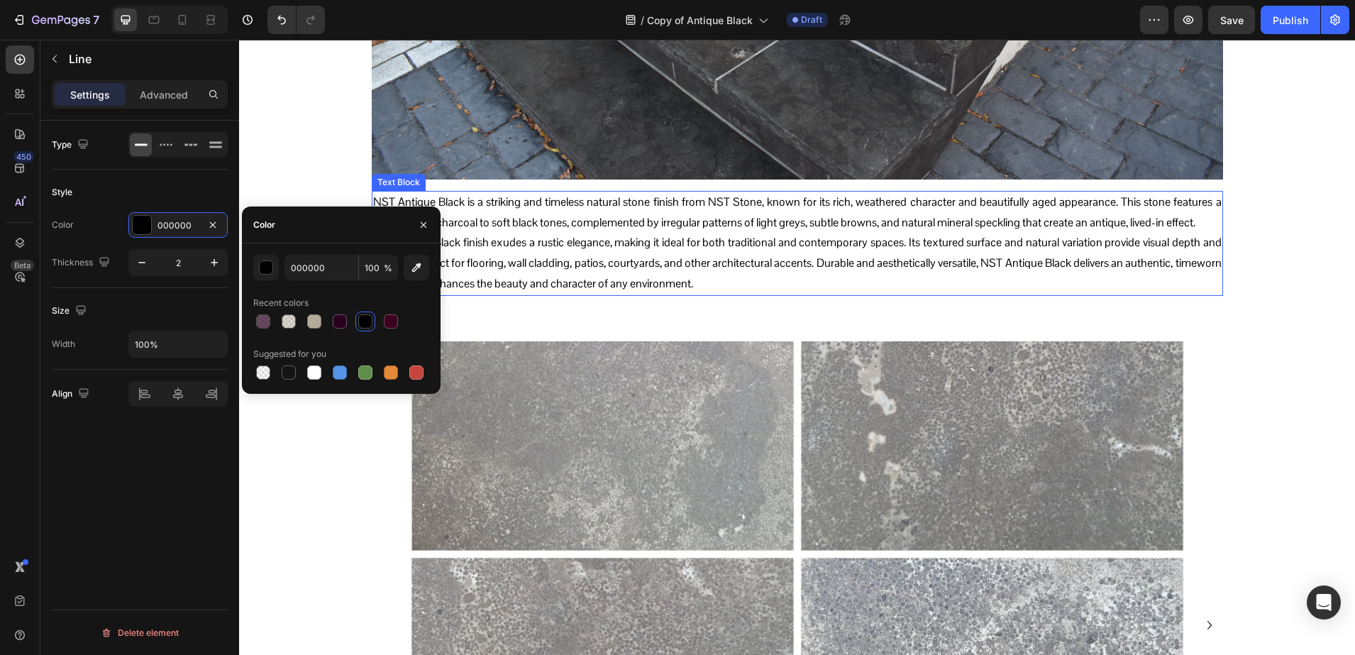
click at [713, 204] on p "NST Antique Black is a striking and timeless natural stone finish from NST Ston…" at bounding box center [797, 212] width 849 height 41
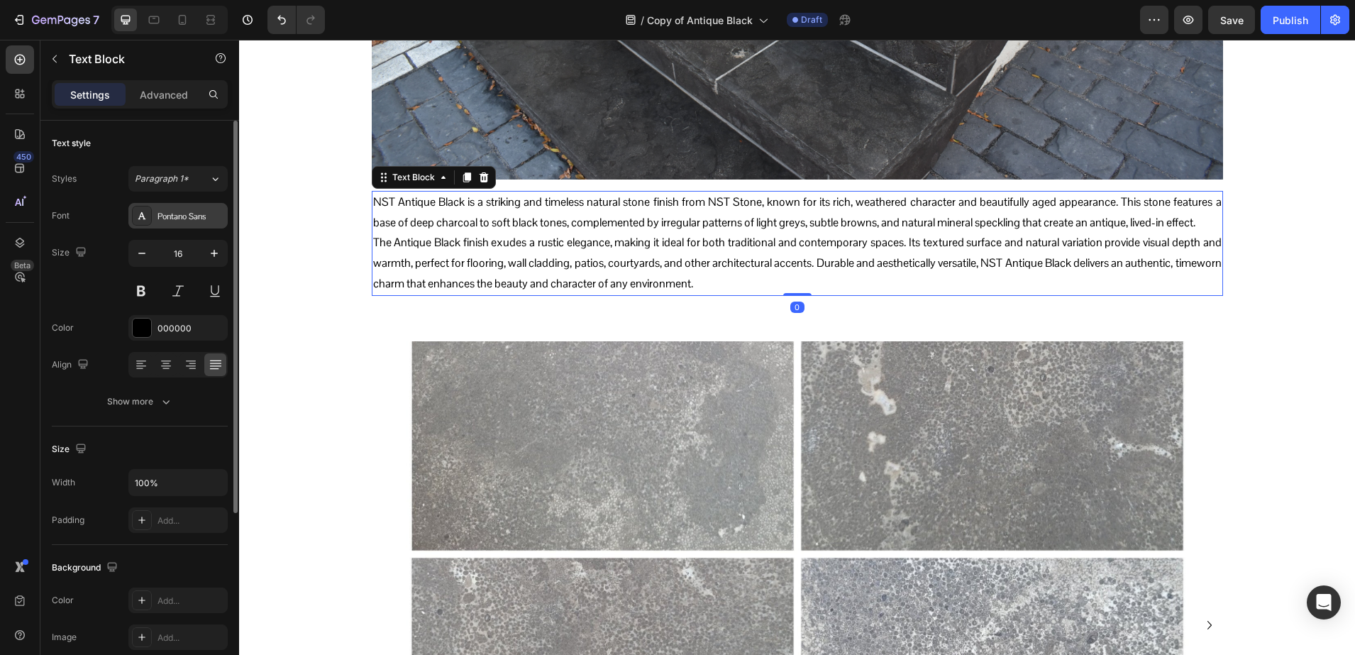
click at [175, 214] on div "Pontano Sans" at bounding box center [191, 216] width 67 height 13
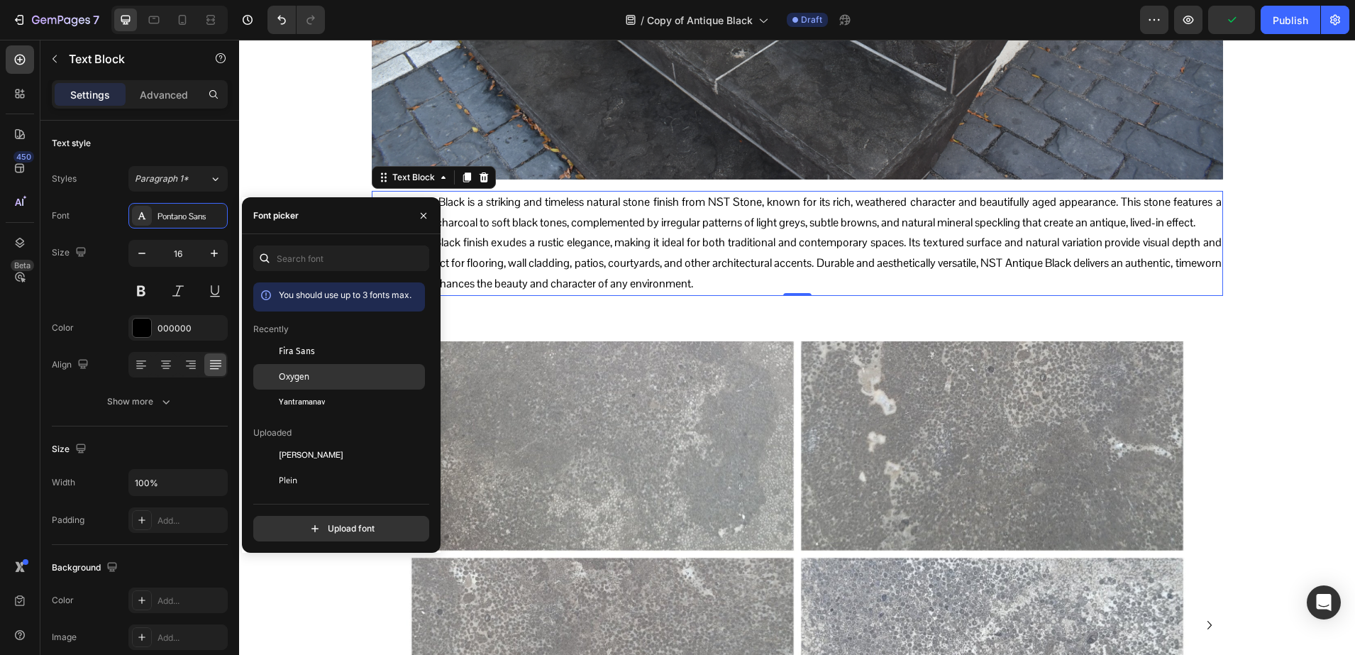
click at [317, 382] on div "Oxygen" at bounding box center [350, 376] width 143 height 13
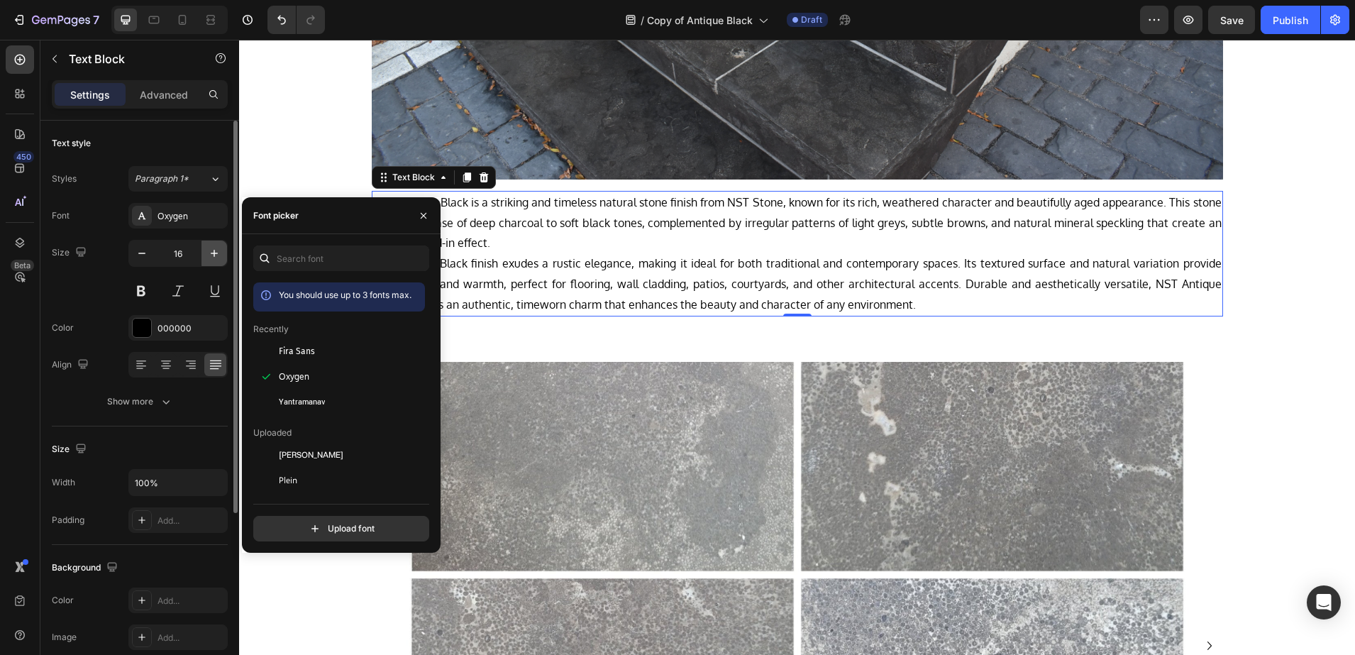
click at [206, 260] on button "button" at bounding box center [214, 254] width 26 height 26
type input "17"
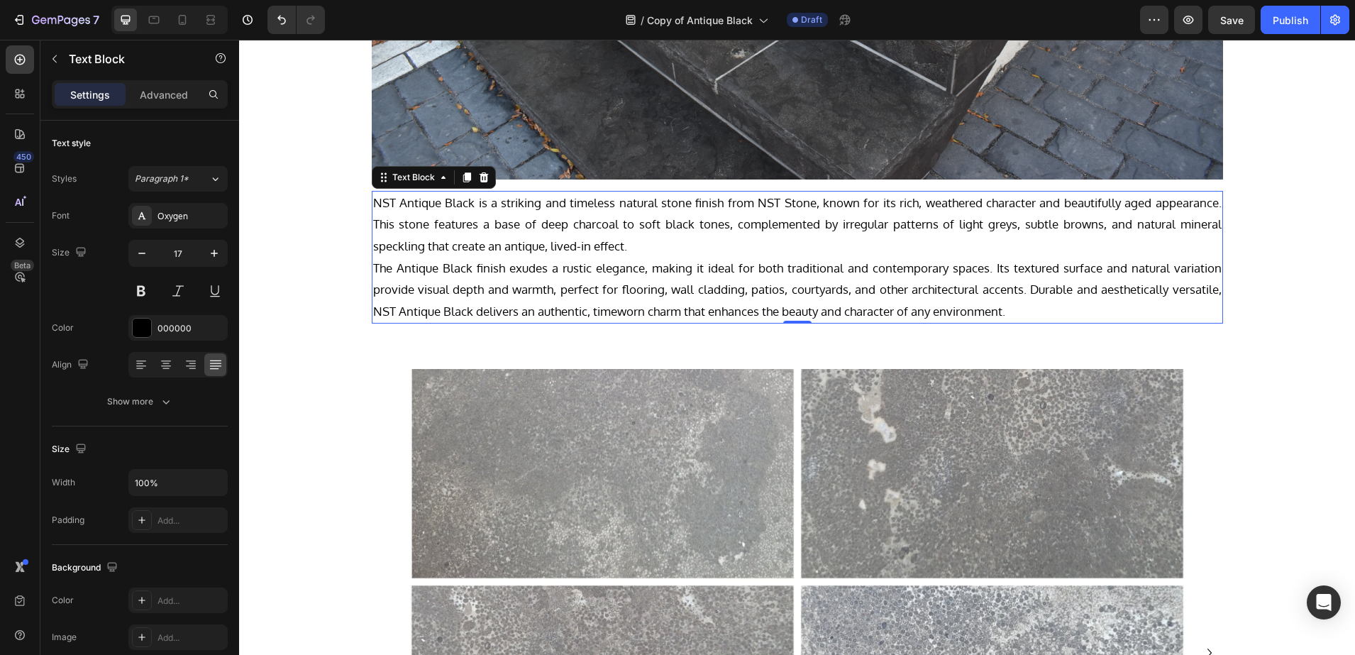
click at [373, 264] on p "The Antique Black finish exudes a rustic elegance, making it ideal for both tra…" at bounding box center [797, 290] width 849 height 65
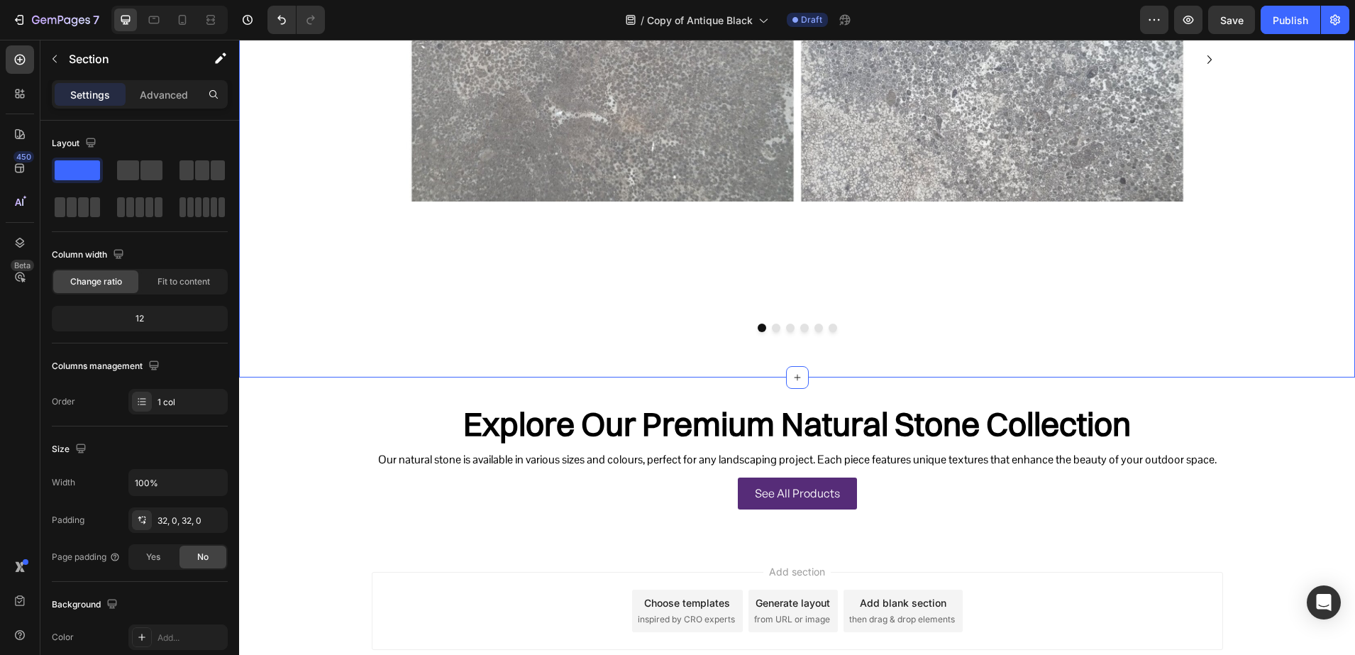
scroll to position [1153, 0]
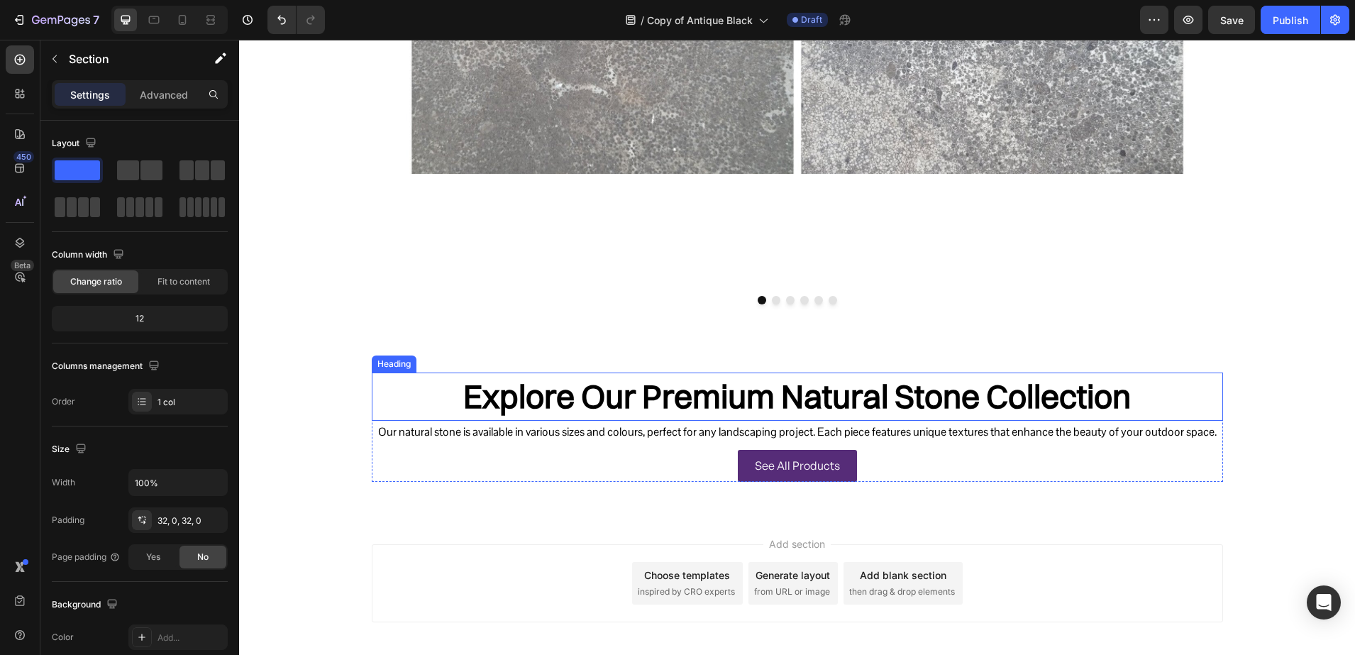
click at [586, 387] on h2 "Explore Our Premium Natural Stone Collection" at bounding box center [797, 396] width 851 height 48
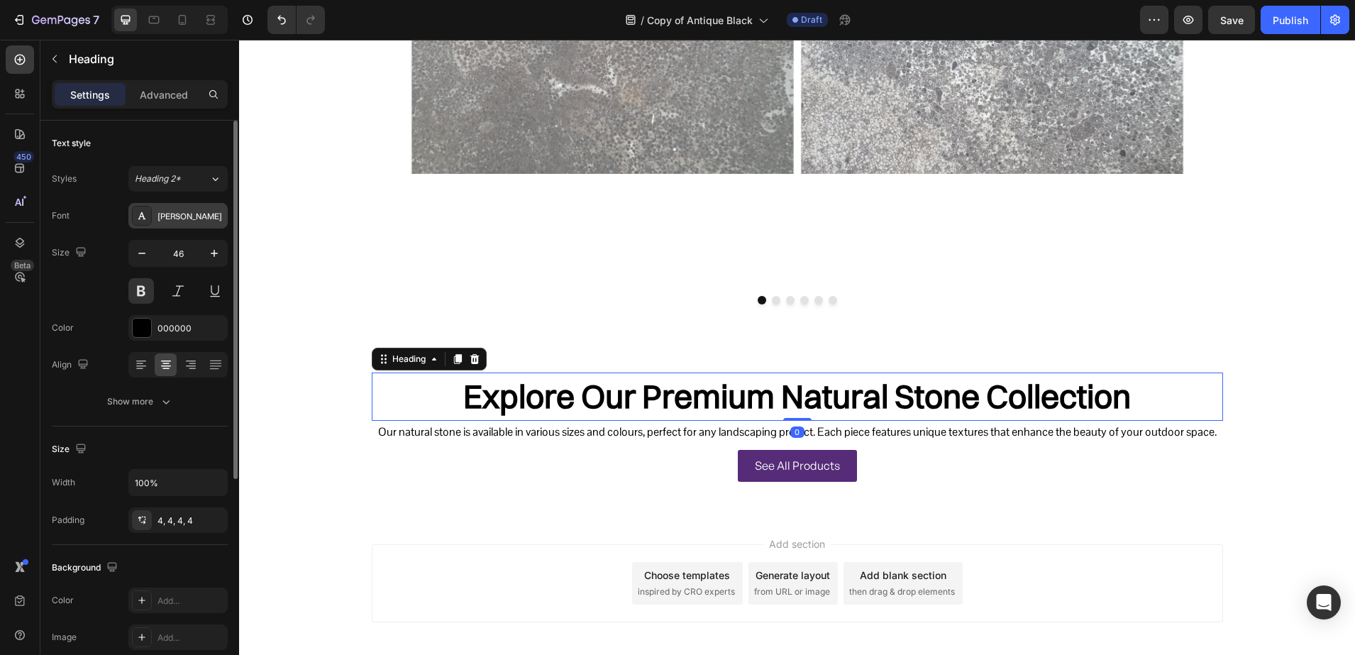
click at [185, 216] on div "[PERSON_NAME]" at bounding box center [191, 216] width 67 height 13
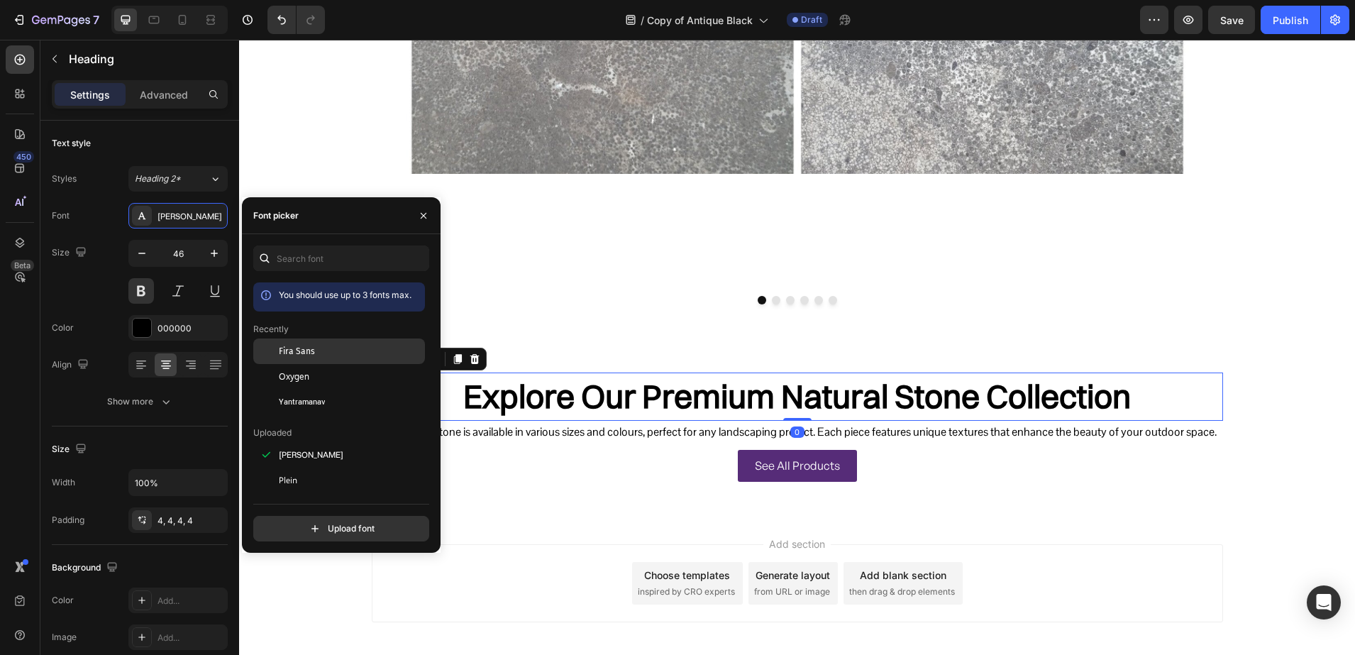
click at [302, 349] on span "Fira Sans" at bounding box center [297, 351] width 36 height 13
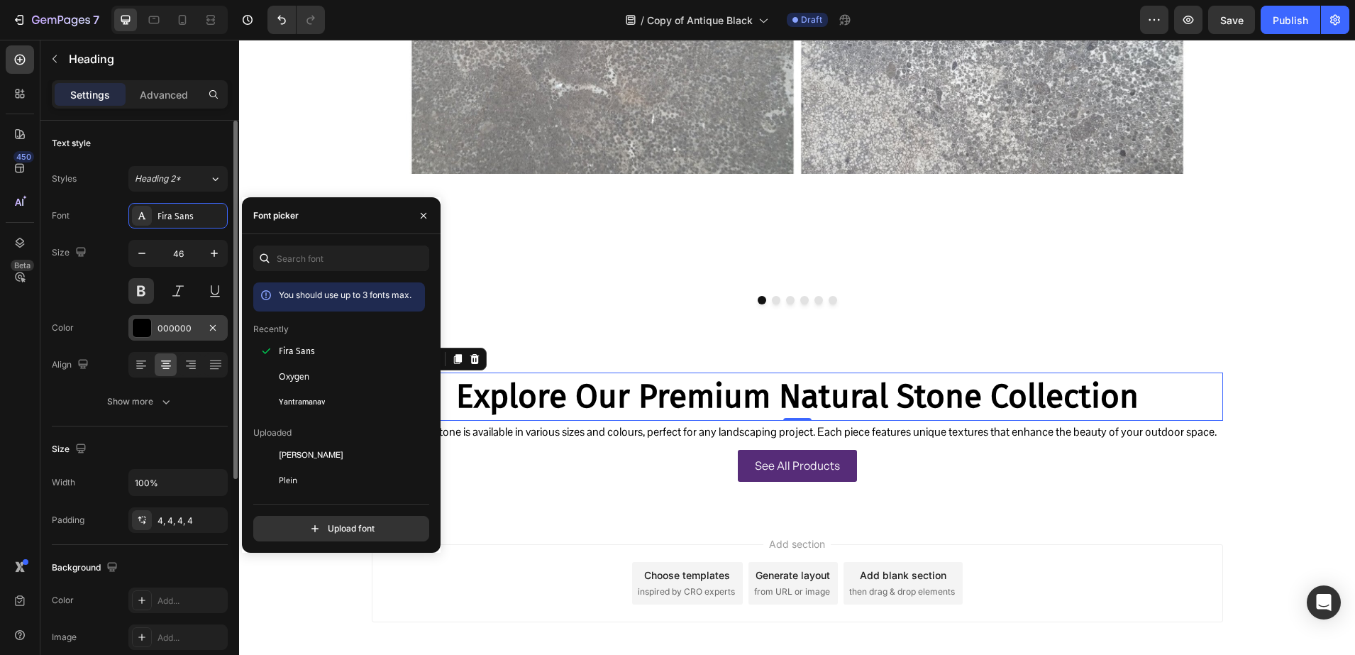
click at [165, 315] on div "000000" at bounding box center [177, 328] width 99 height 26
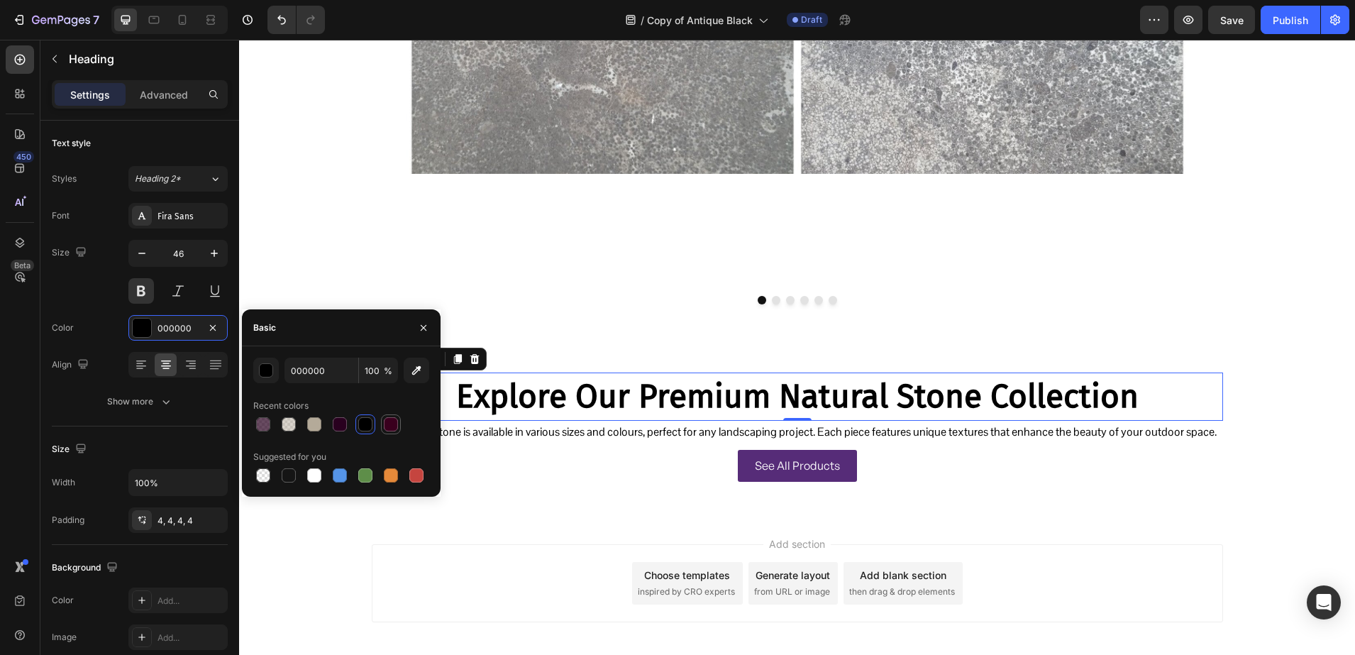
click at [391, 421] on div at bounding box center [391, 424] width 14 height 14
type input "3A001E"
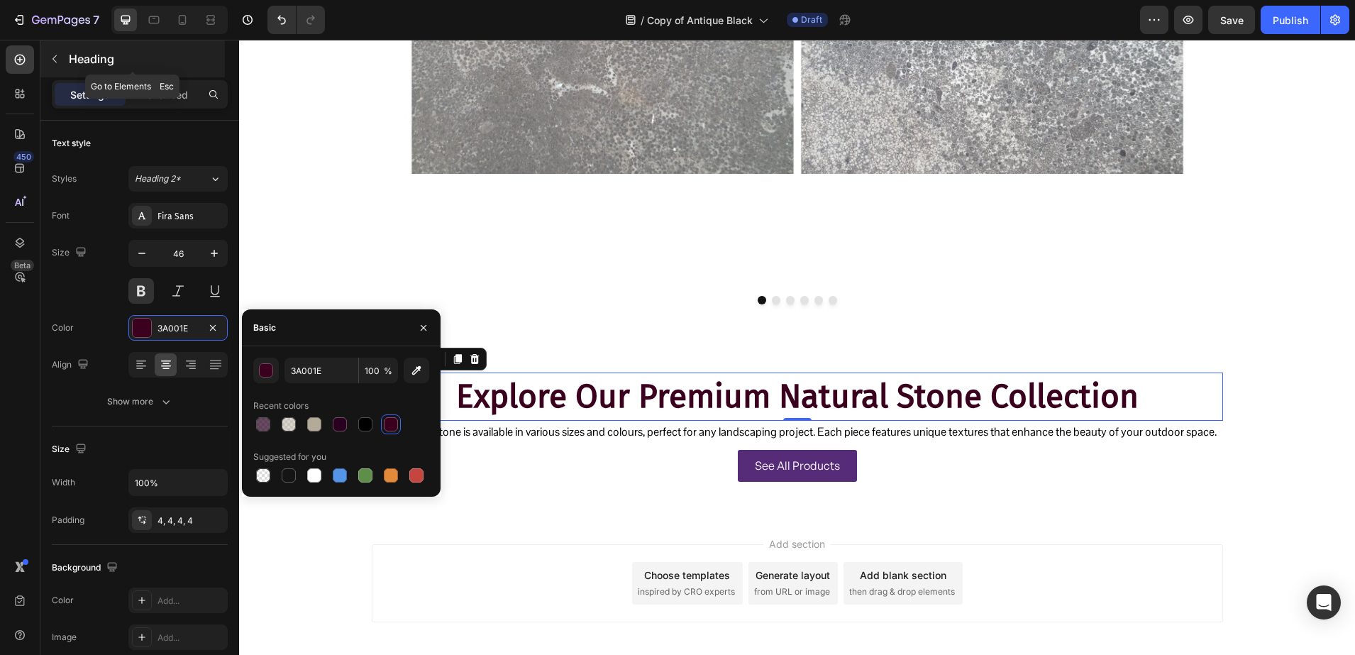
click at [72, 58] on p "Heading" at bounding box center [145, 58] width 153 height 17
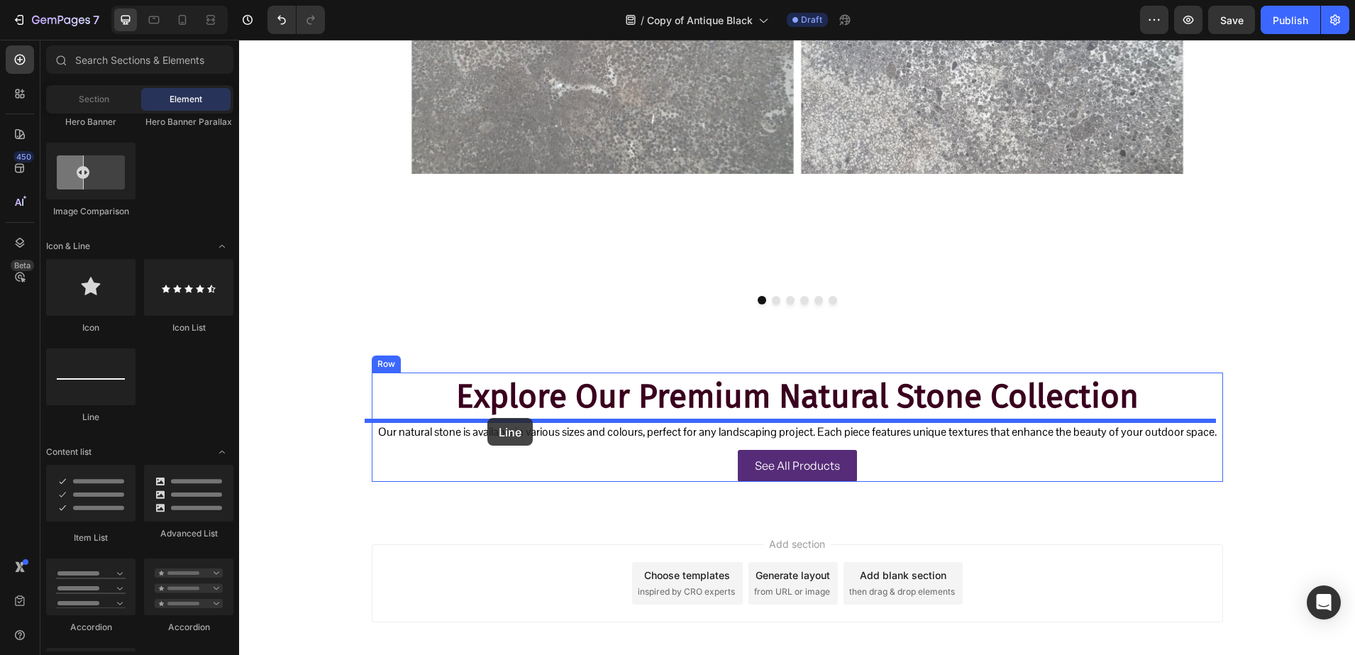
drag, startPoint x: 328, startPoint y: 431, endPoint x: 487, endPoint y: 418, distance: 160.1
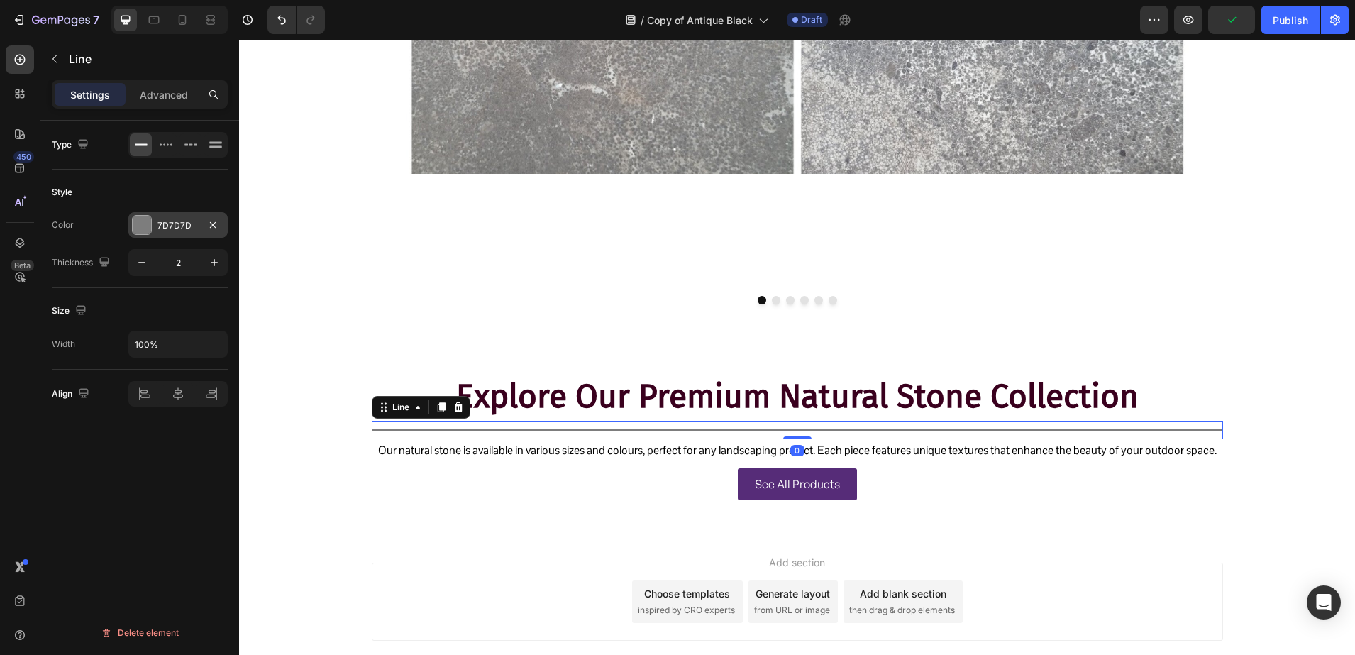
click at [148, 228] on div at bounding box center [142, 225] width 18 height 18
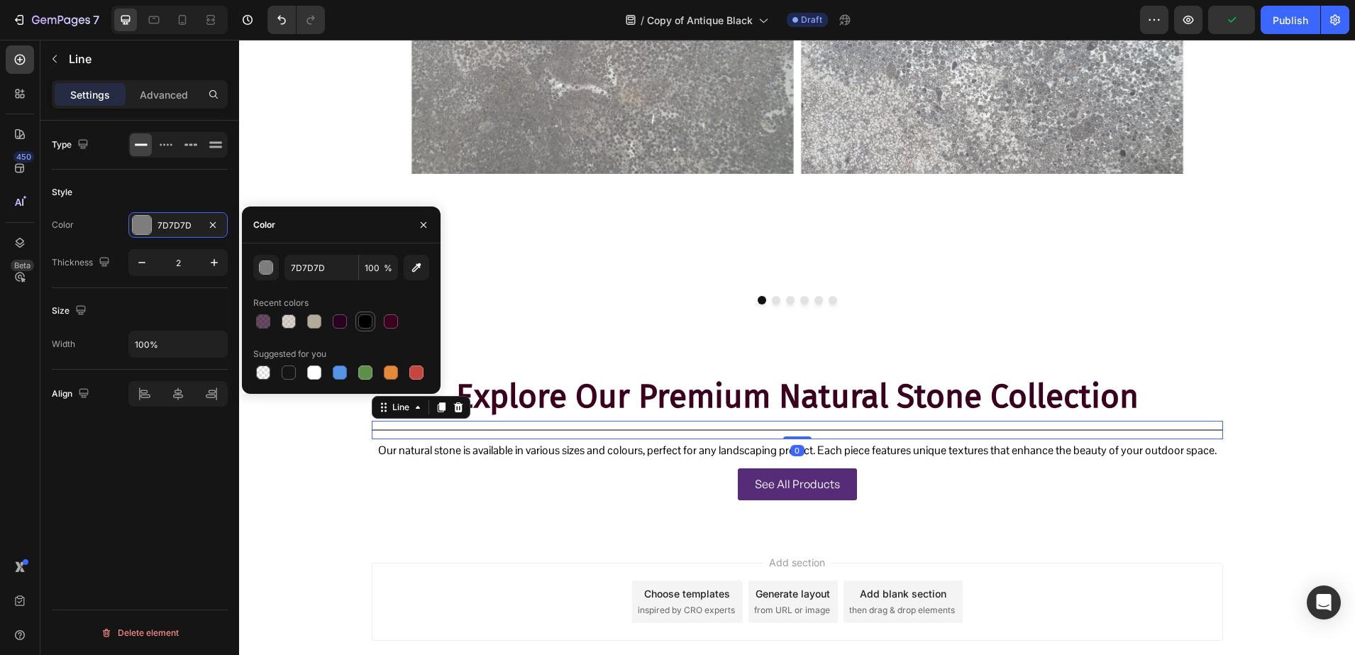
click at [365, 327] on div at bounding box center [365, 321] width 14 height 14
type input "000000"
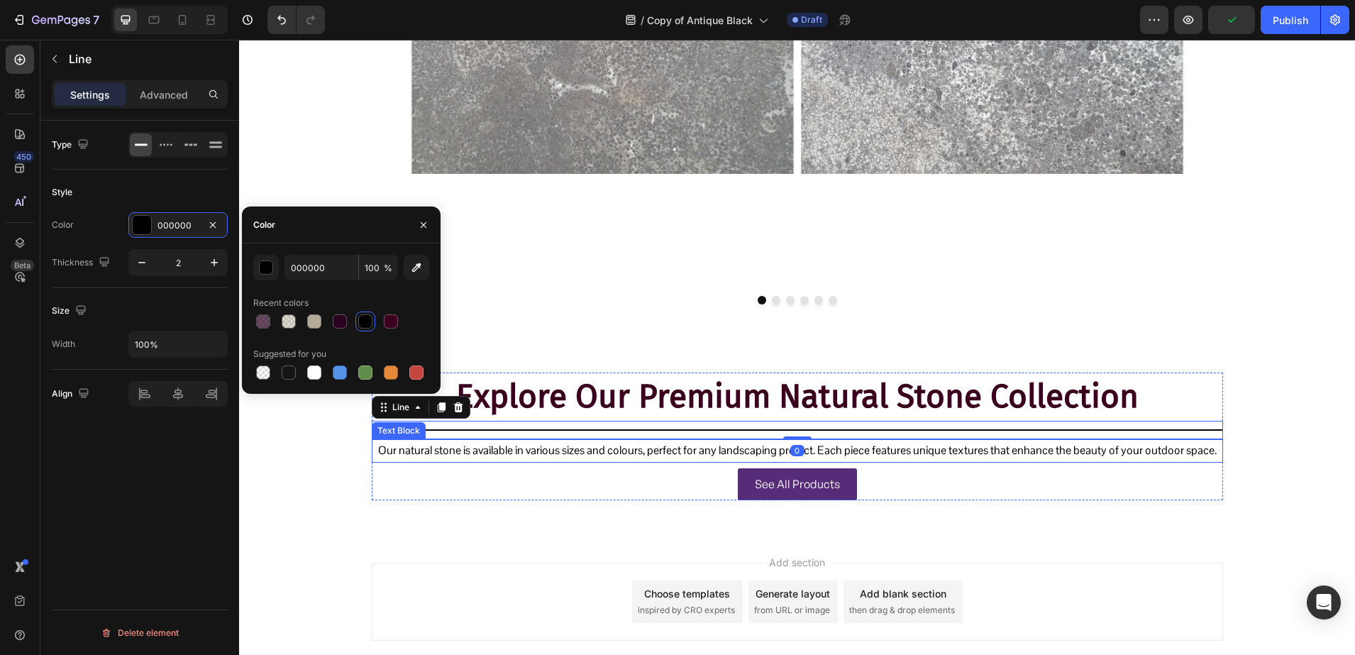
click at [489, 451] on p "Our natural stone is available in various sizes and colours, perfect for any la…" at bounding box center [797, 451] width 849 height 21
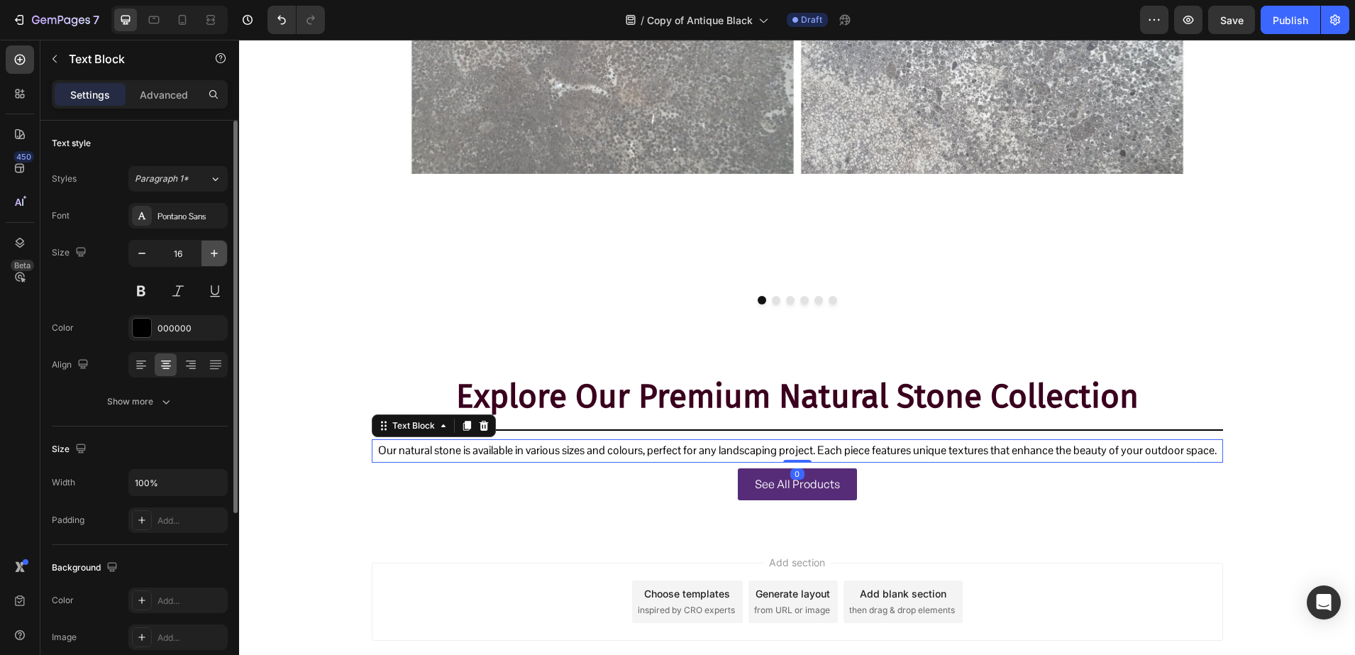
click at [211, 255] on icon "button" at bounding box center [214, 253] width 14 height 14
type input "17"
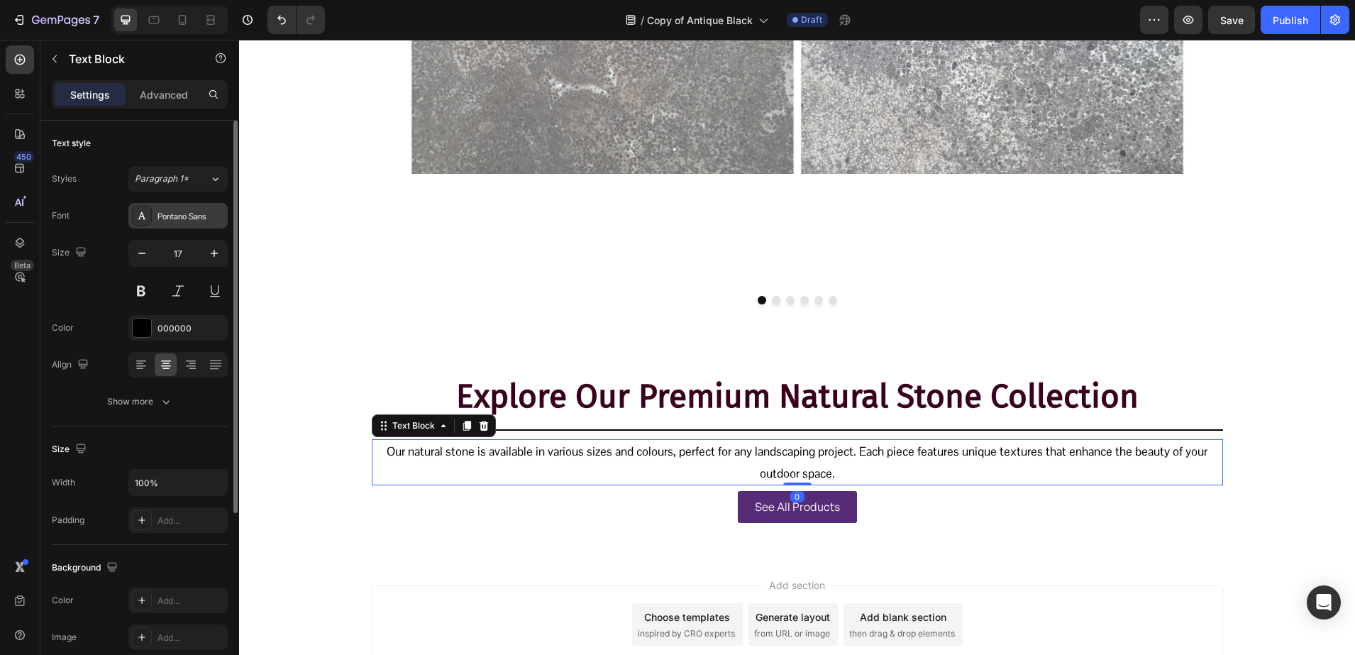
click at [165, 223] on div "Pontano Sans" at bounding box center [177, 216] width 99 height 26
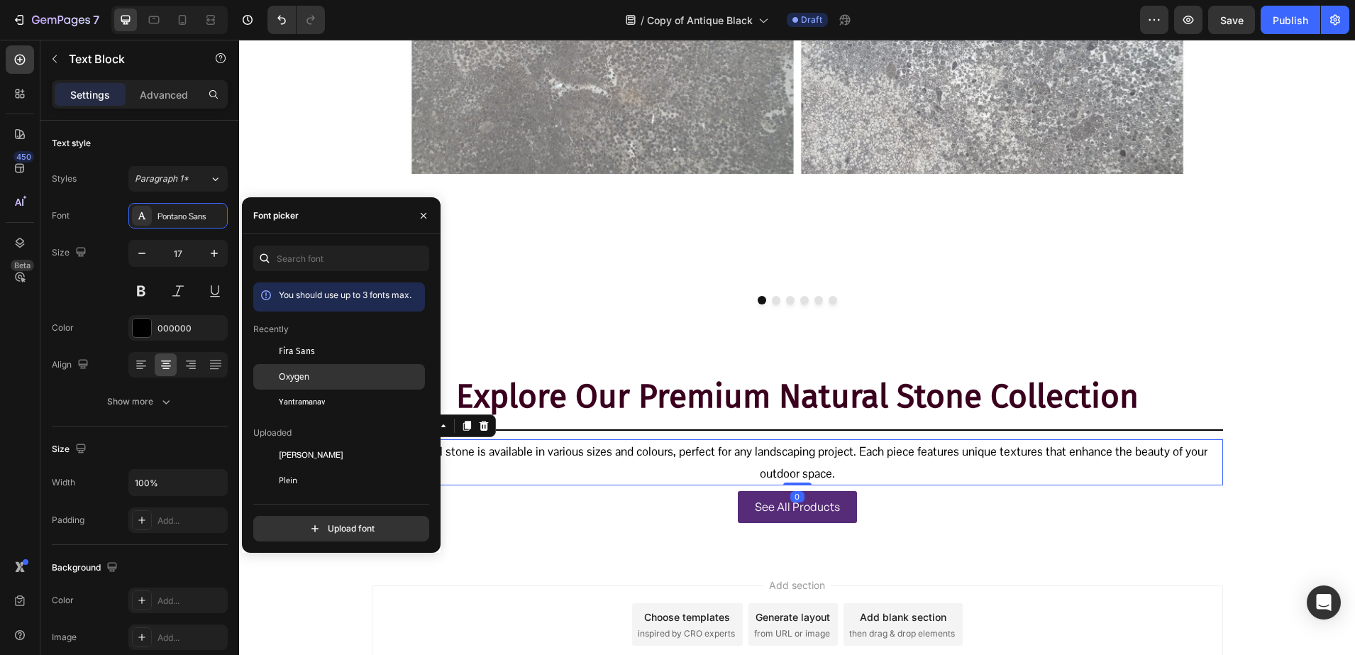
click at [320, 372] on div "Oxygen" at bounding box center [350, 376] width 143 height 13
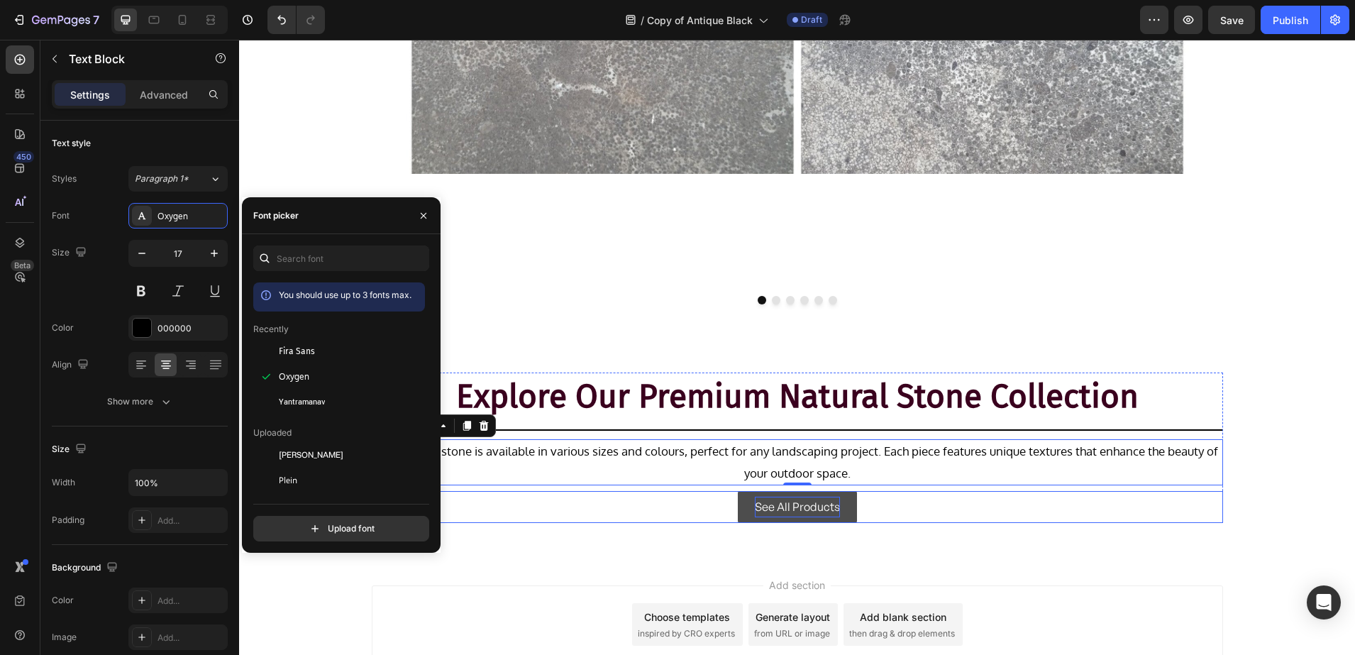
click at [755, 500] on p "See All Products" at bounding box center [797, 507] width 85 height 21
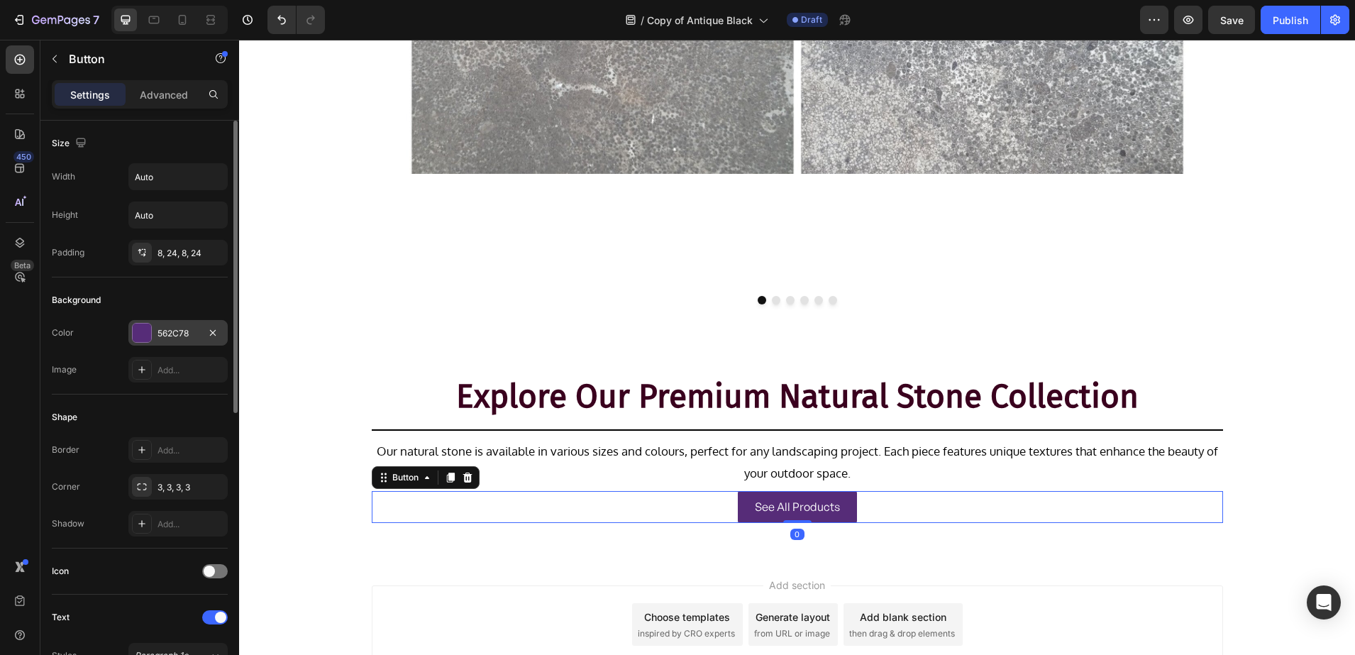
click at [141, 334] on div at bounding box center [142, 333] width 18 height 18
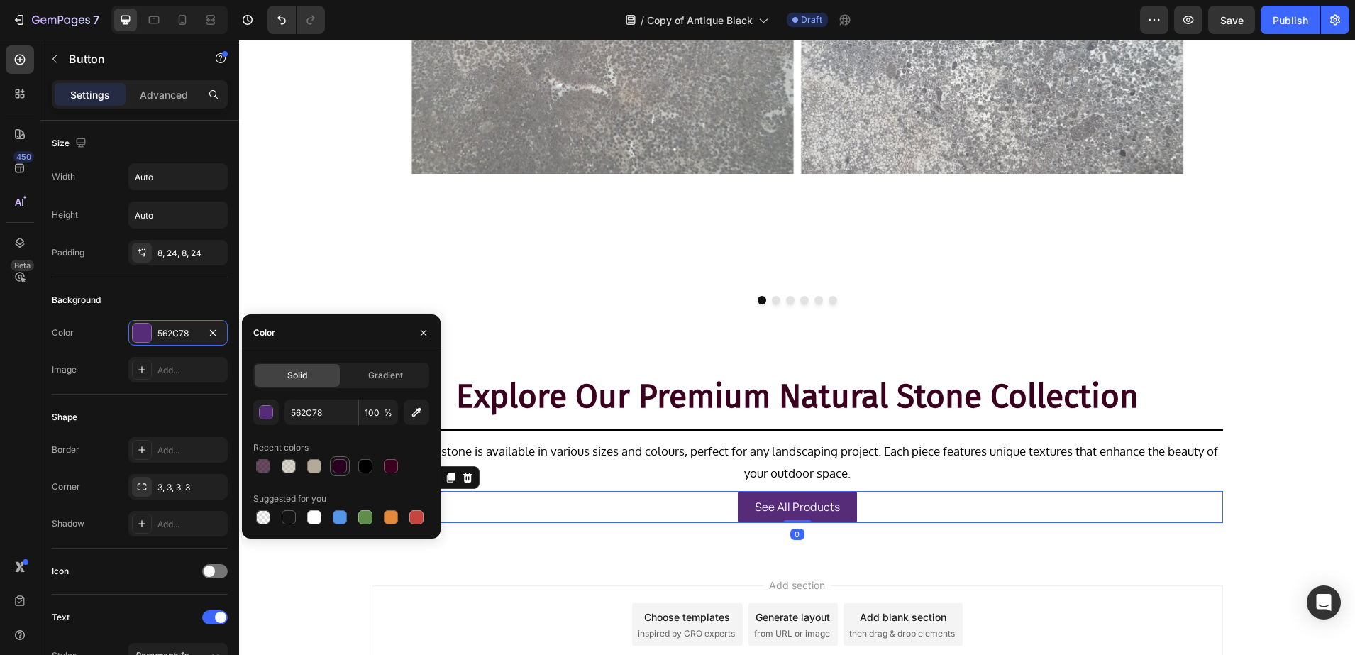
click at [341, 468] on div at bounding box center [340, 466] width 14 height 14
type input "29001F"
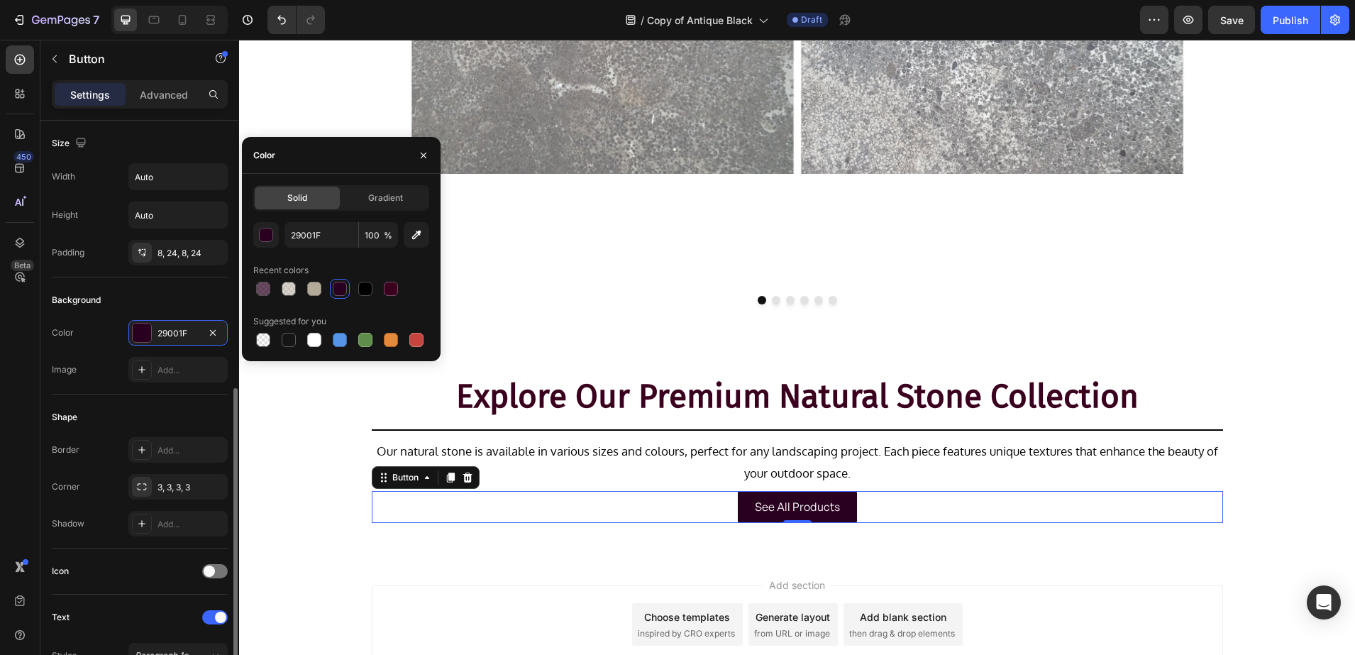
scroll to position [443, 0]
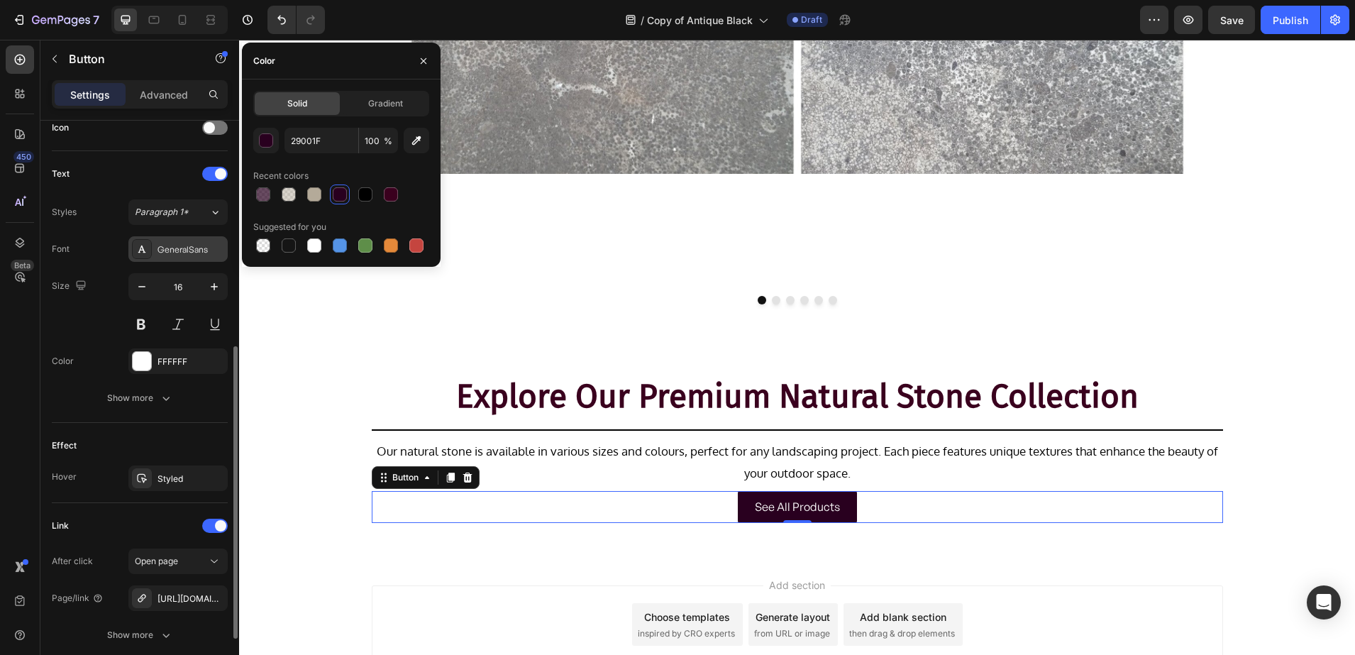
click at [133, 250] on div at bounding box center [142, 249] width 20 height 20
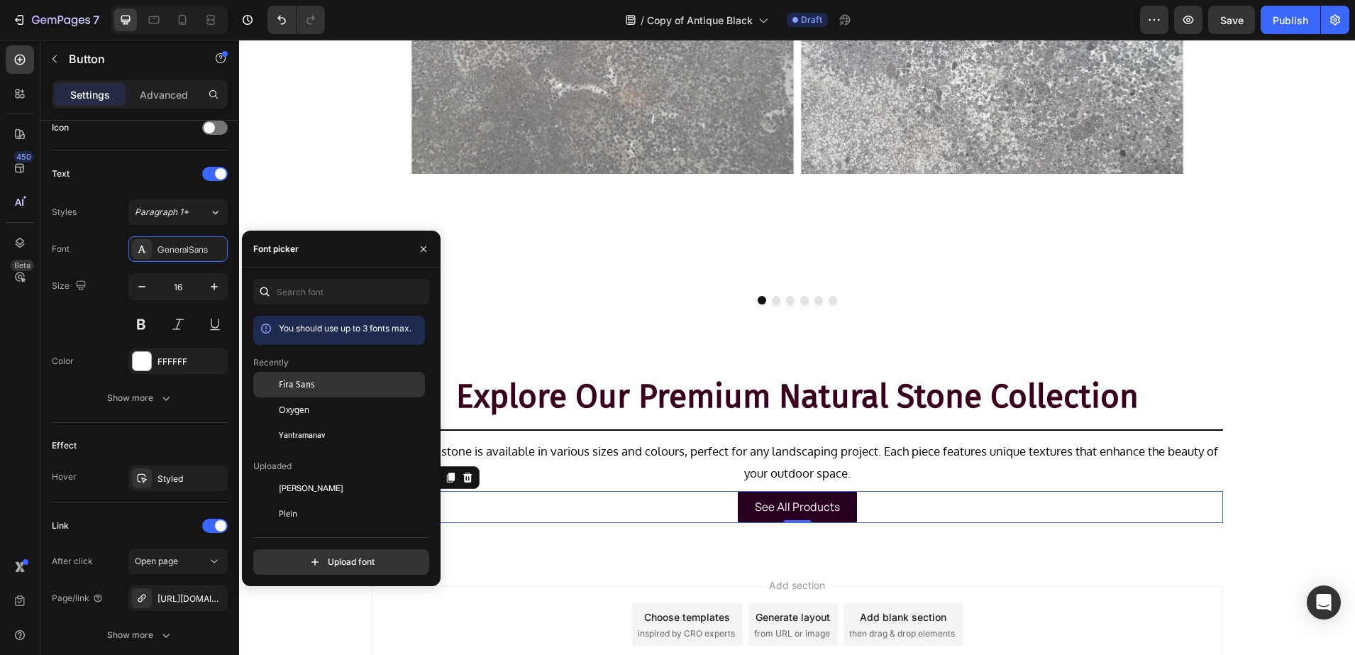
click at [298, 380] on span "Fira Sans" at bounding box center [297, 384] width 36 height 13
click at [144, 473] on icon at bounding box center [141, 478] width 11 height 11
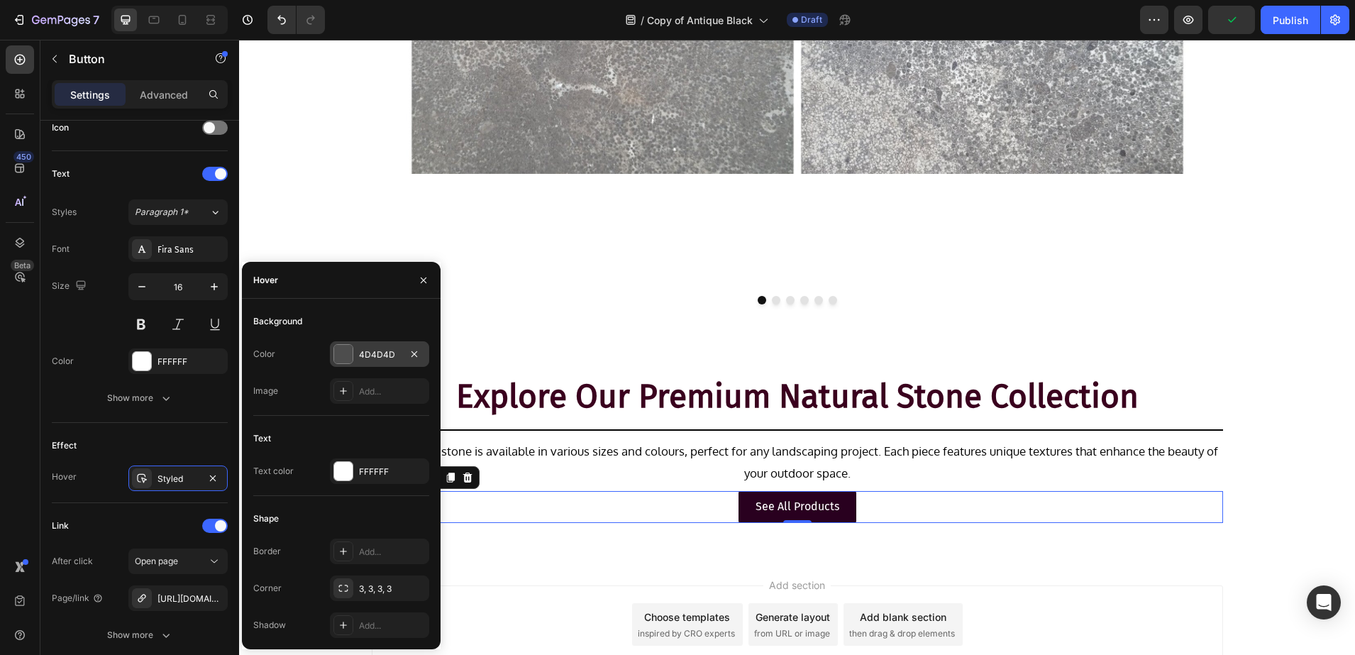
click at [342, 344] on div at bounding box center [343, 354] width 20 height 20
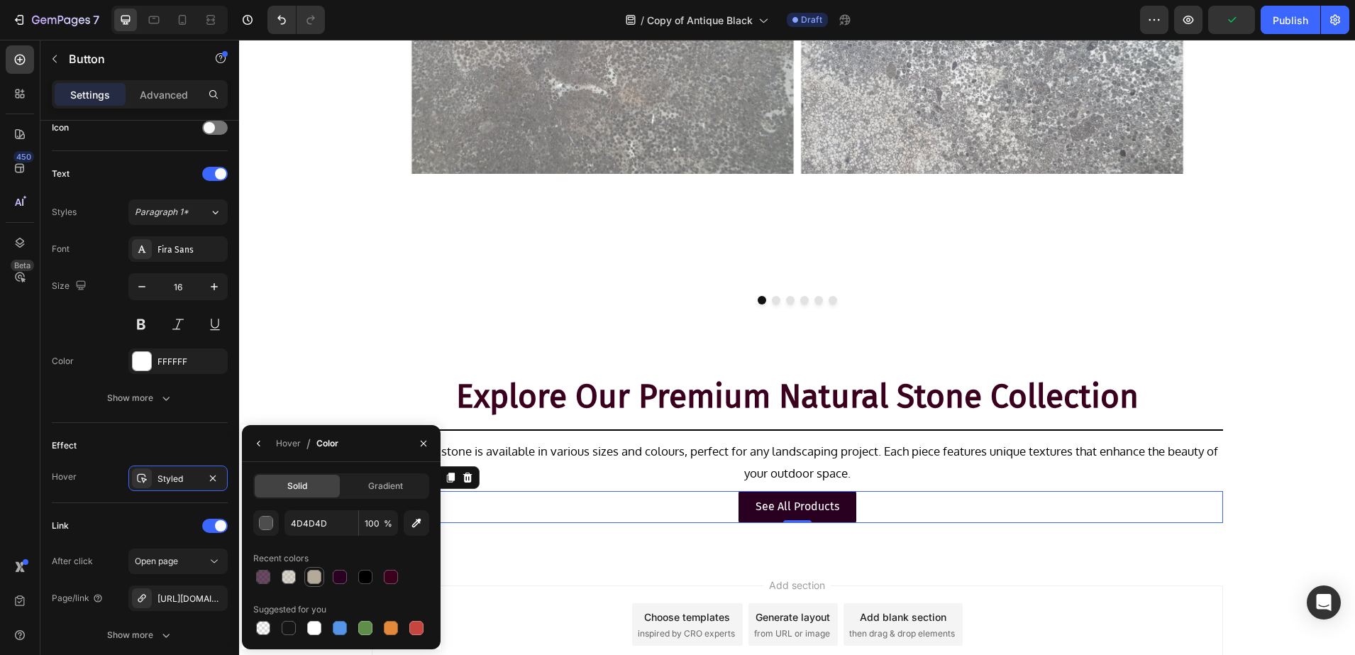
click at [316, 572] on div at bounding box center [314, 577] width 14 height 14
type input "B4AA99"
click at [812, 507] on p "See All Products" at bounding box center [798, 507] width 84 height 21
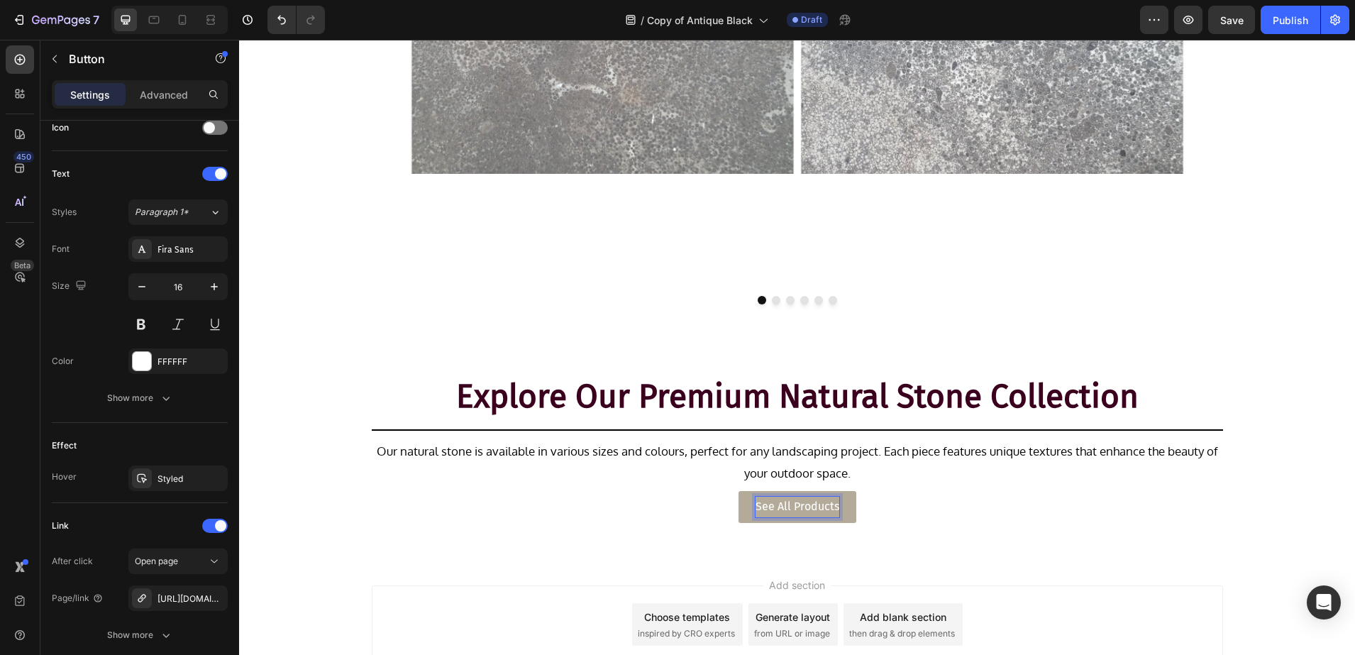
click at [823, 507] on p "See All Products" at bounding box center [798, 507] width 84 height 21
click at [356, 526] on div "Explore Our Premium Natural Stone Collection Heading Title Line Our natural sto…" at bounding box center [797, 453] width 1116 height 162
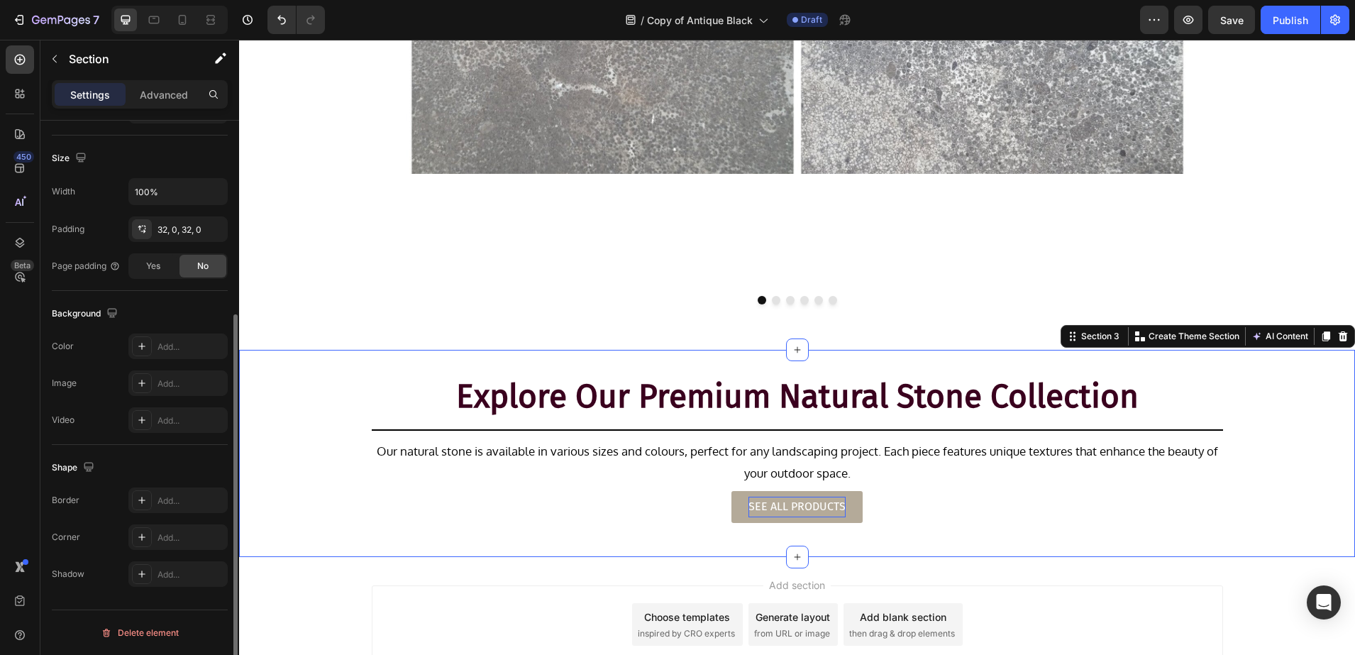
scroll to position [0, 0]
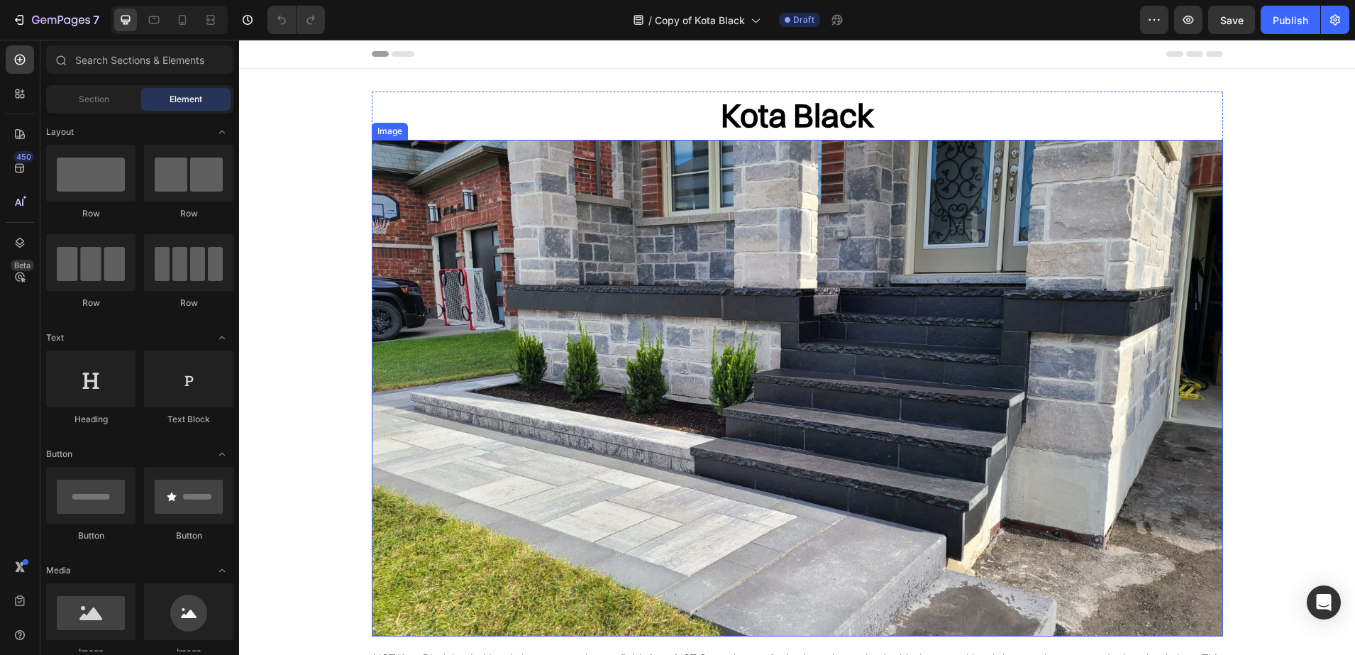
click at [829, 125] on h2 "Kota Black" at bounding box center [797, 116] width 851 height 48
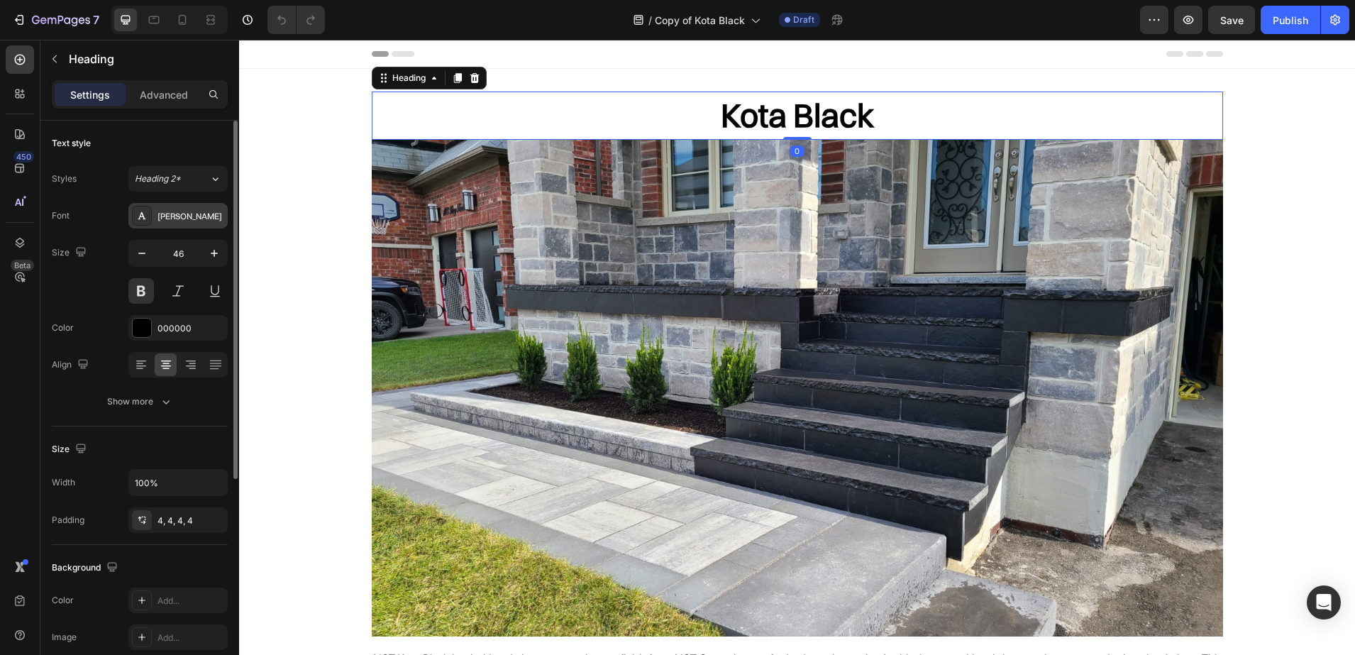
click at [158, 217] on div "[PERSON_NAME]" at bounding box center [191, 216] width 67 height 13
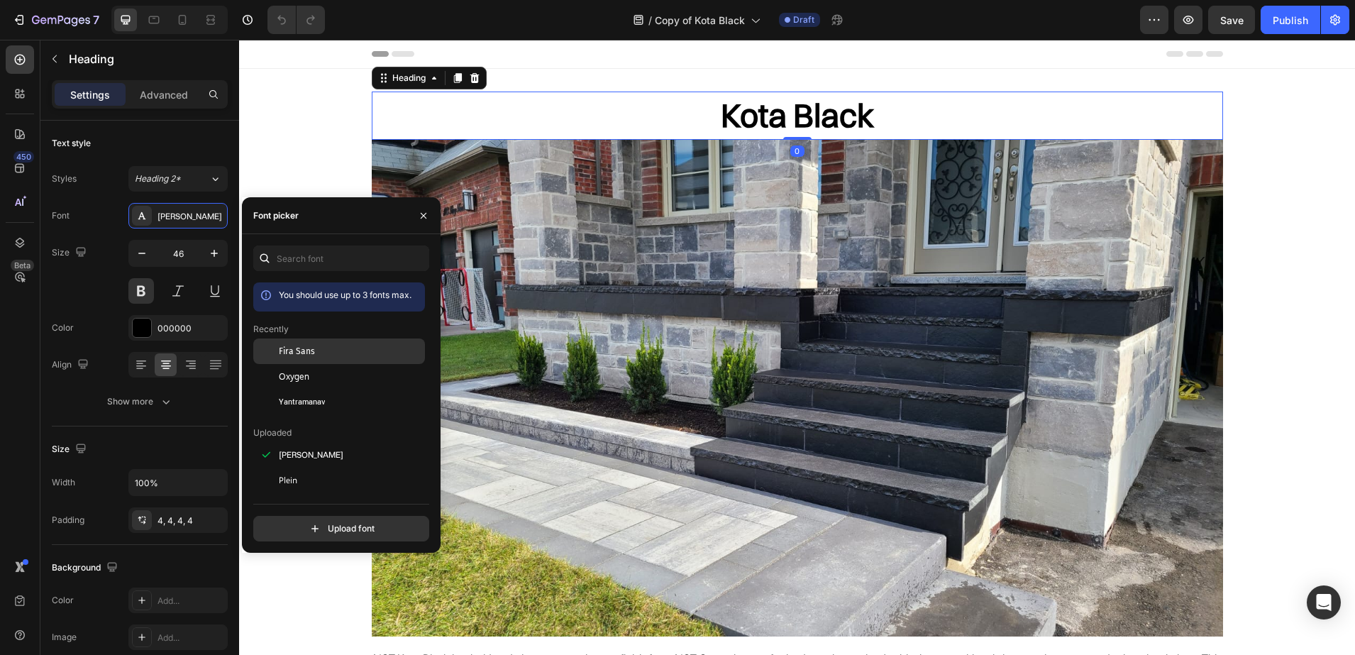
click at [299, 352] on span "Fira Sans" at bounding box center [297, 351] width 36 height 13
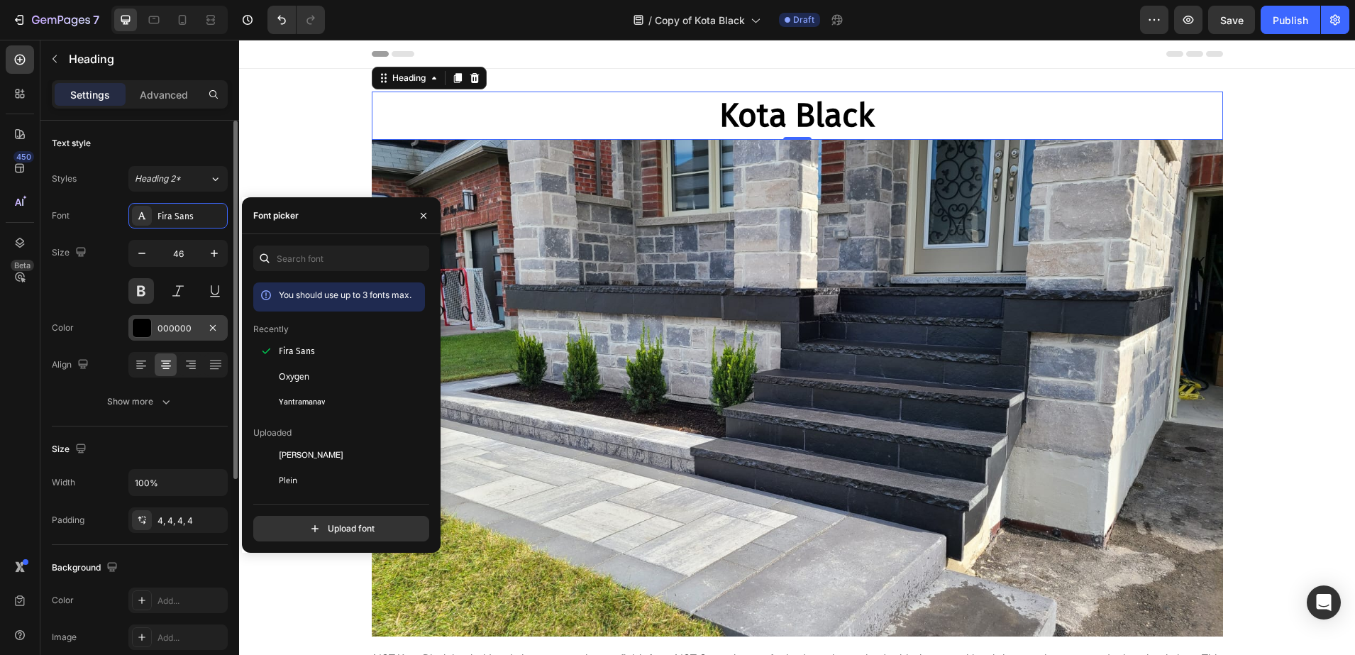
click at [168, 319] on div "000000" at bounding box center [177, 328] width 99 height 26
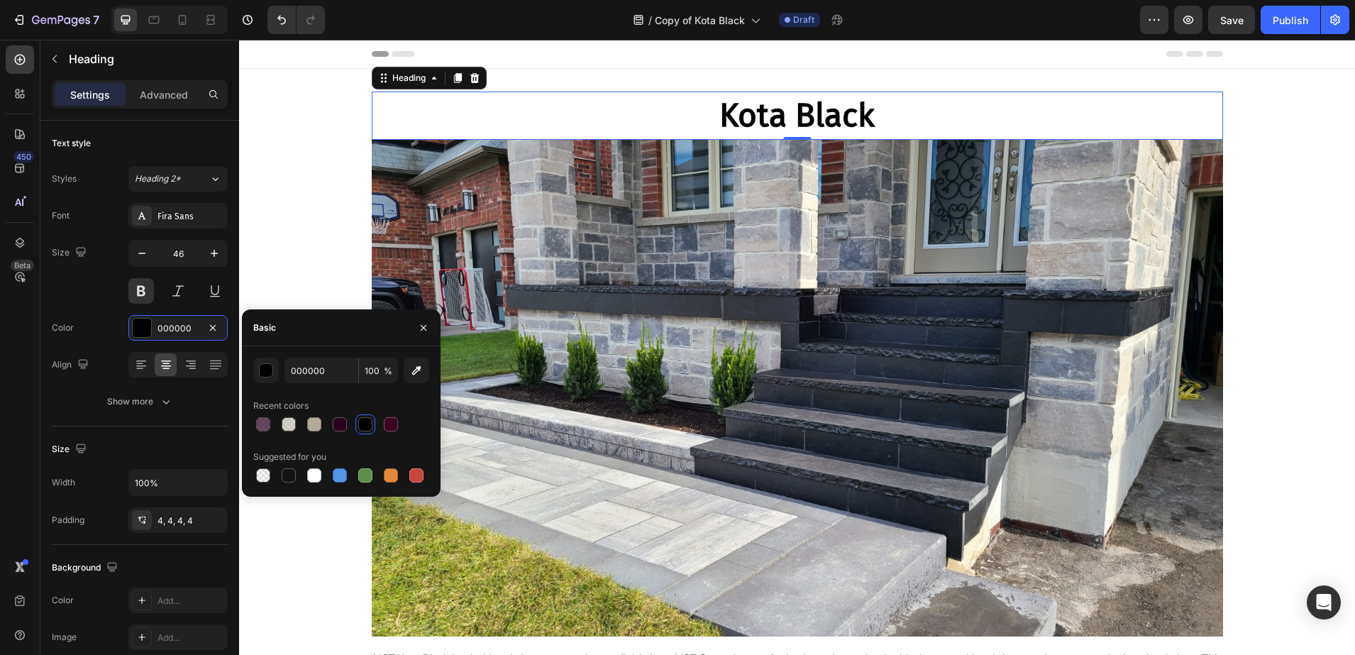
click at [403, 429] on div at bounding box center [341, 424] width 176 height 20
click at [394, 424] on div at bounding box center [391, 424] width 14 height 14
type input "3A001E"
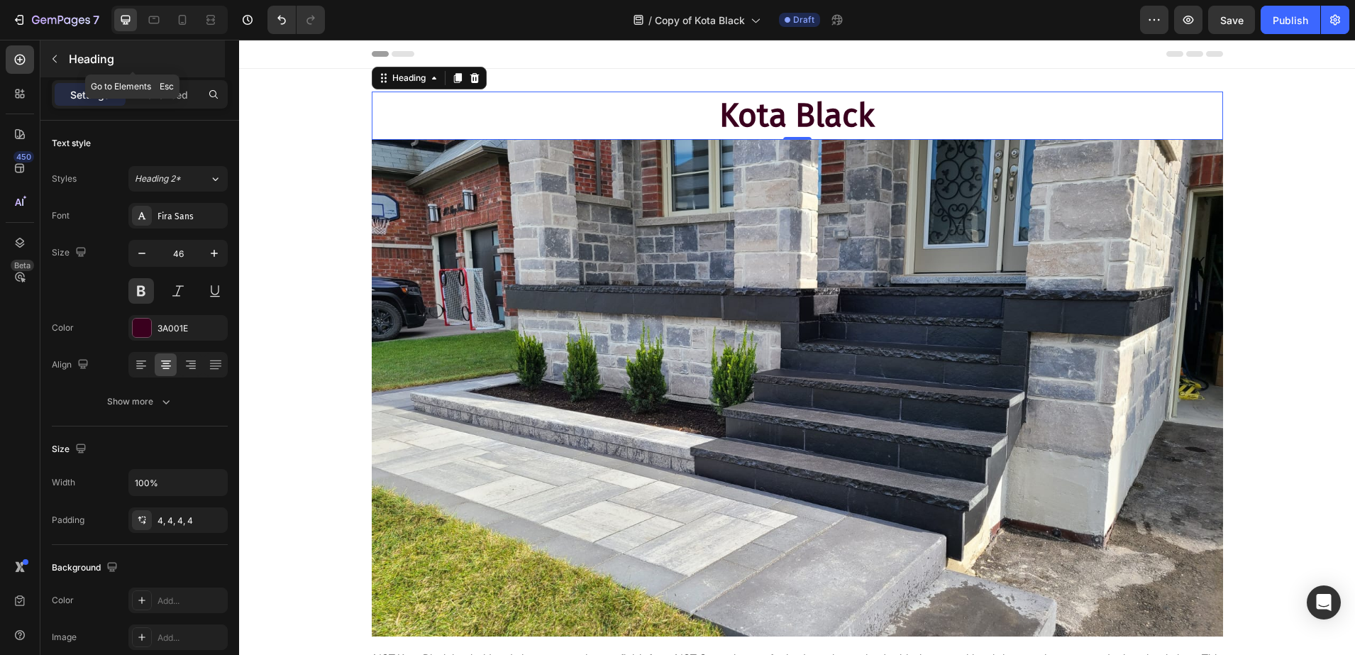
click at [109, 66] on p "Heading" at bounding box center [145, 58] width 153 height 17
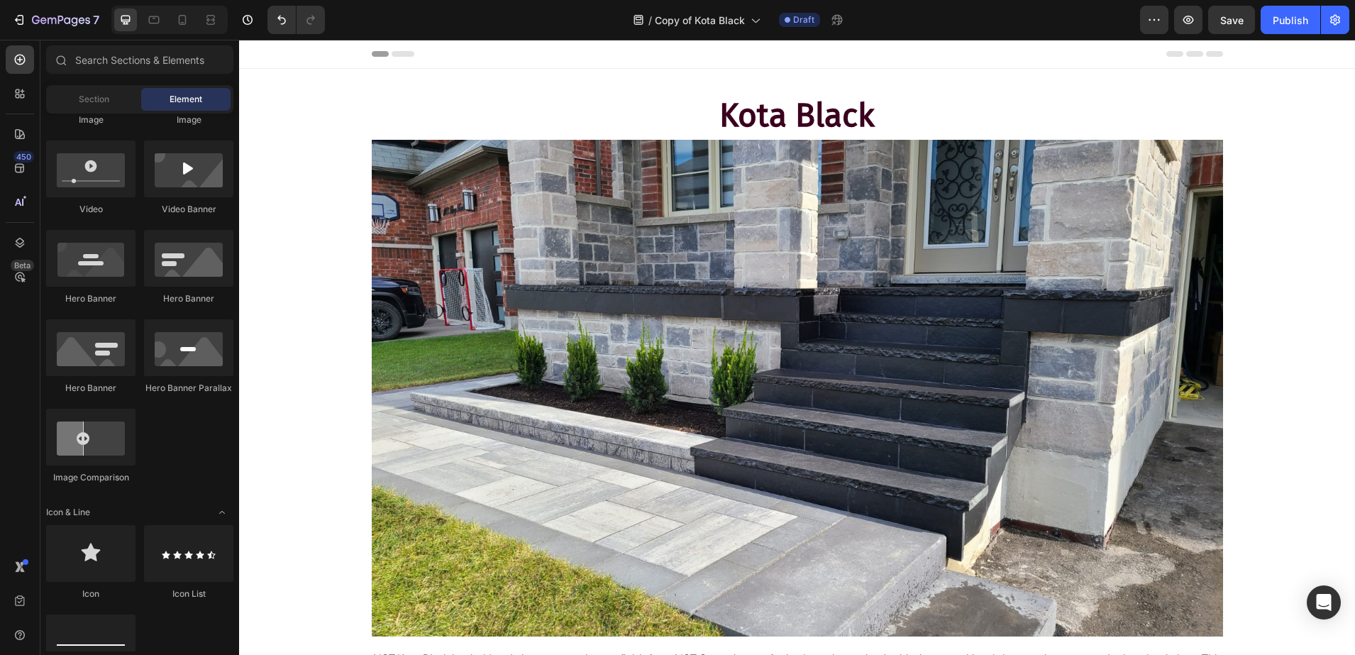
scroll to position [621, 0]
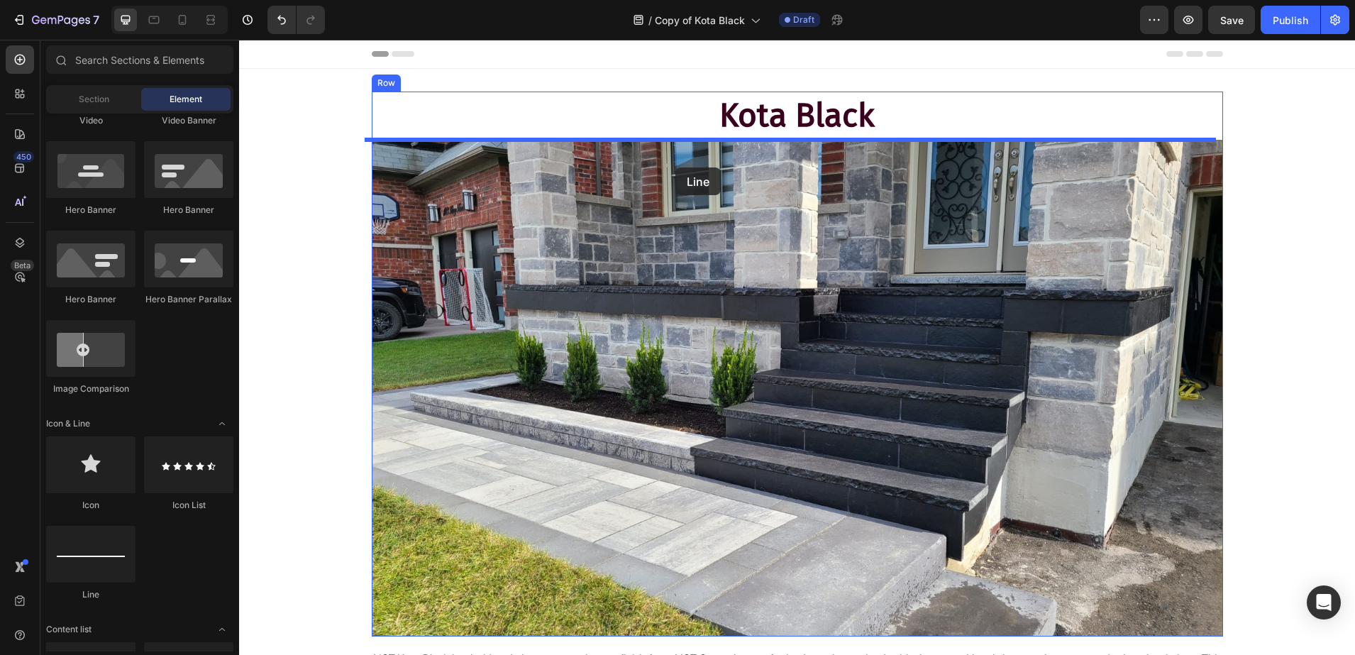
drag, startPoint x: 295, startPoint y: 607, endPoint x: 675, endPoint y: 167, distance: 581.5
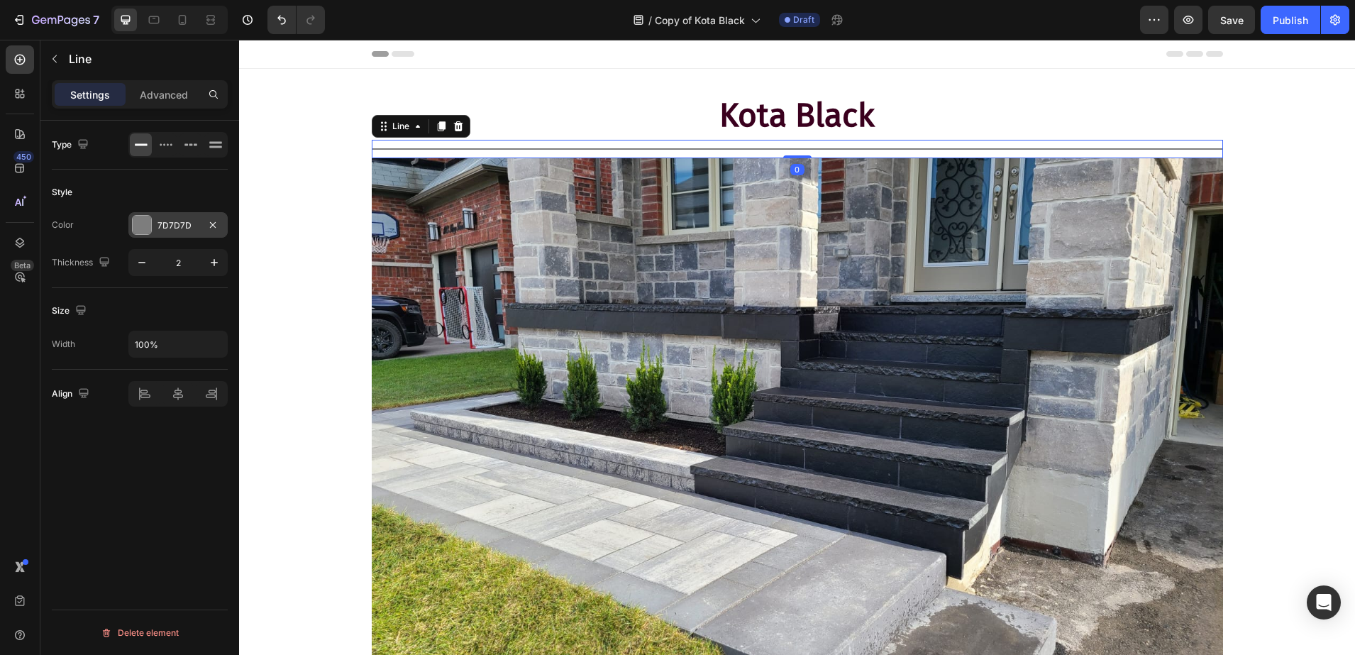
click at [147, 214] on div "7D7D7D" at bounding box center [177, 225] width 99 height 26
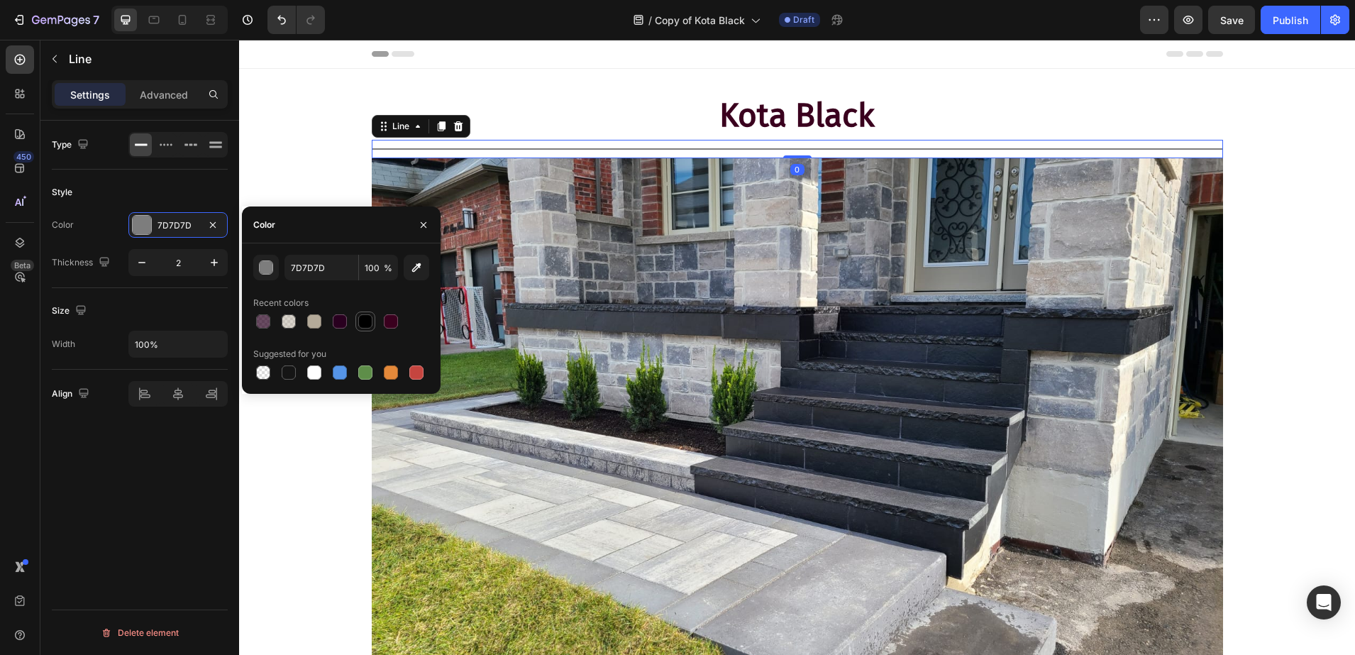
click at [368, 319] on div at bounding box center [365, 321] width 14 height 14
type input "000000"
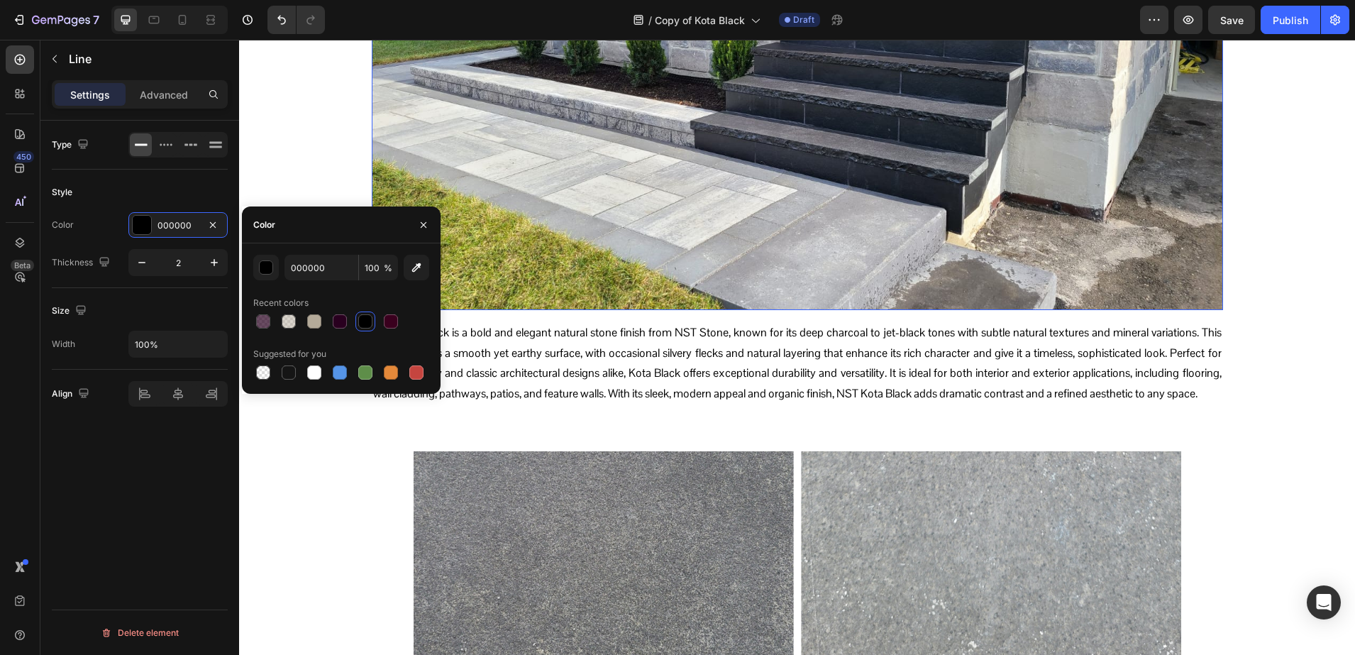
scroll to position [532, 0]
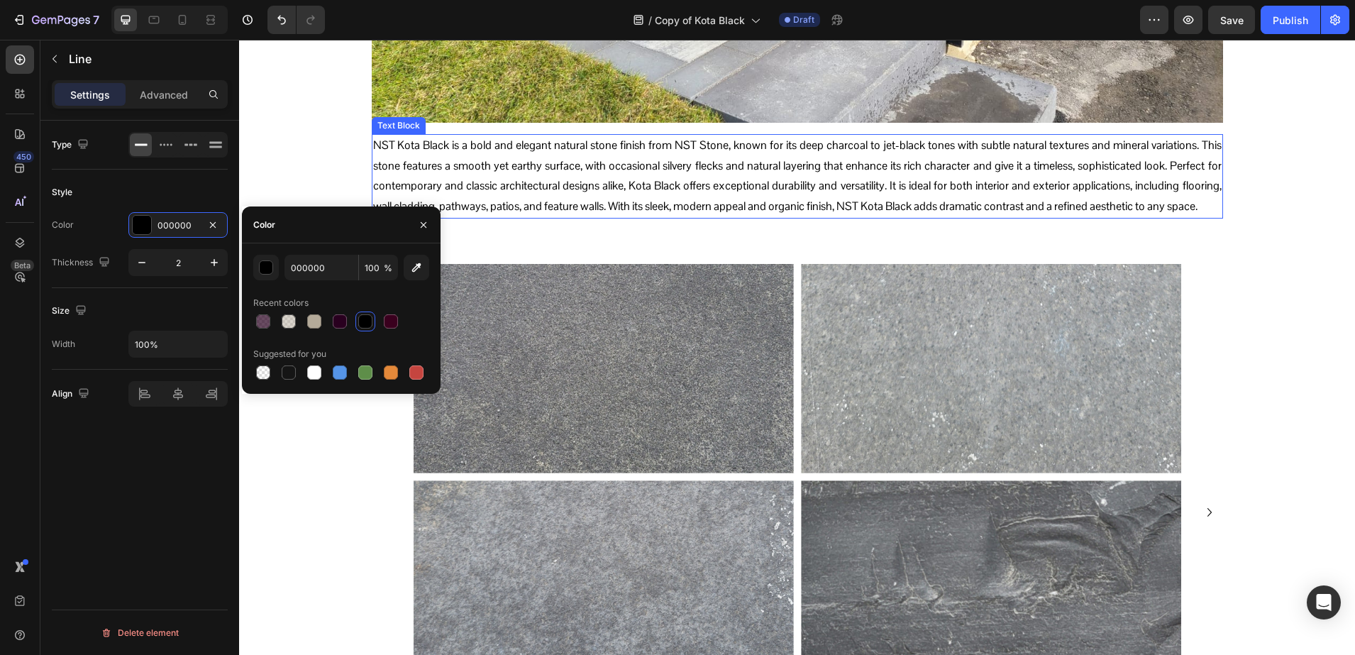
click at [602, 171] on p "NST Kota Black is a bold and elegant natural stone finish from NST Stone, known…" at bounding box center [797, 177] width 849 height 82
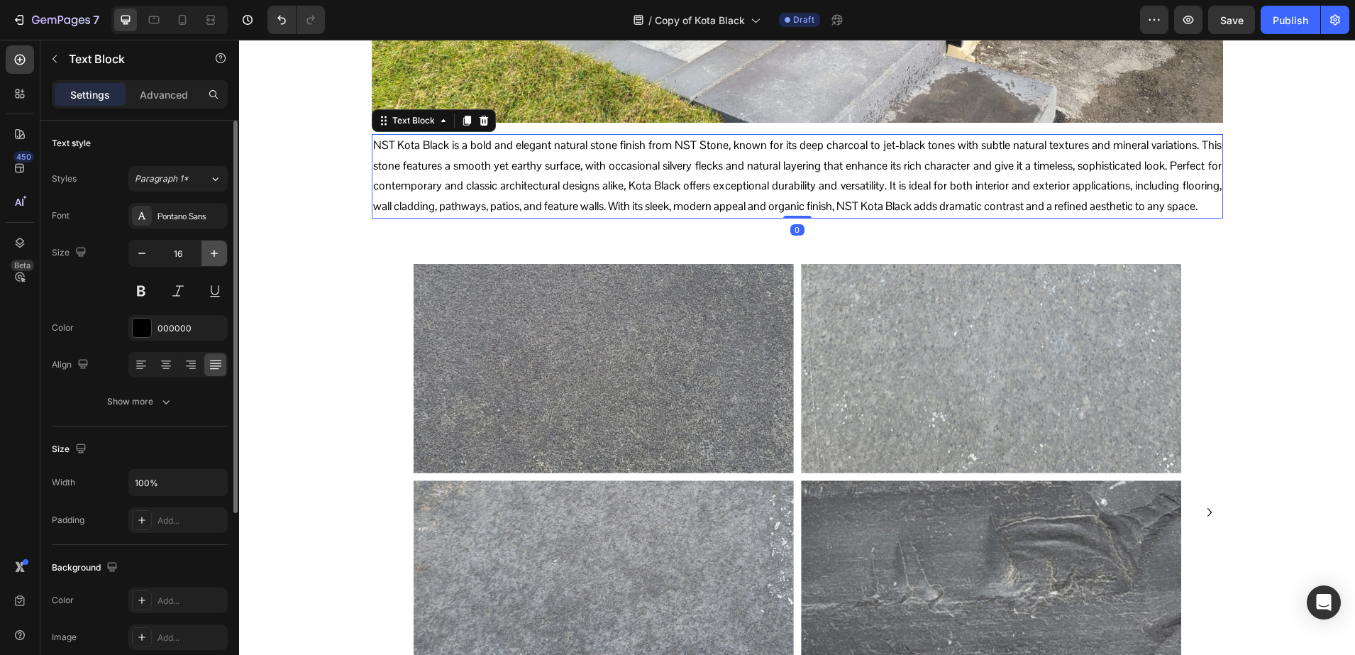
click at [212, 251] on icon "button" at bounding box center [214, 253] width 14 height 14
type input "17"
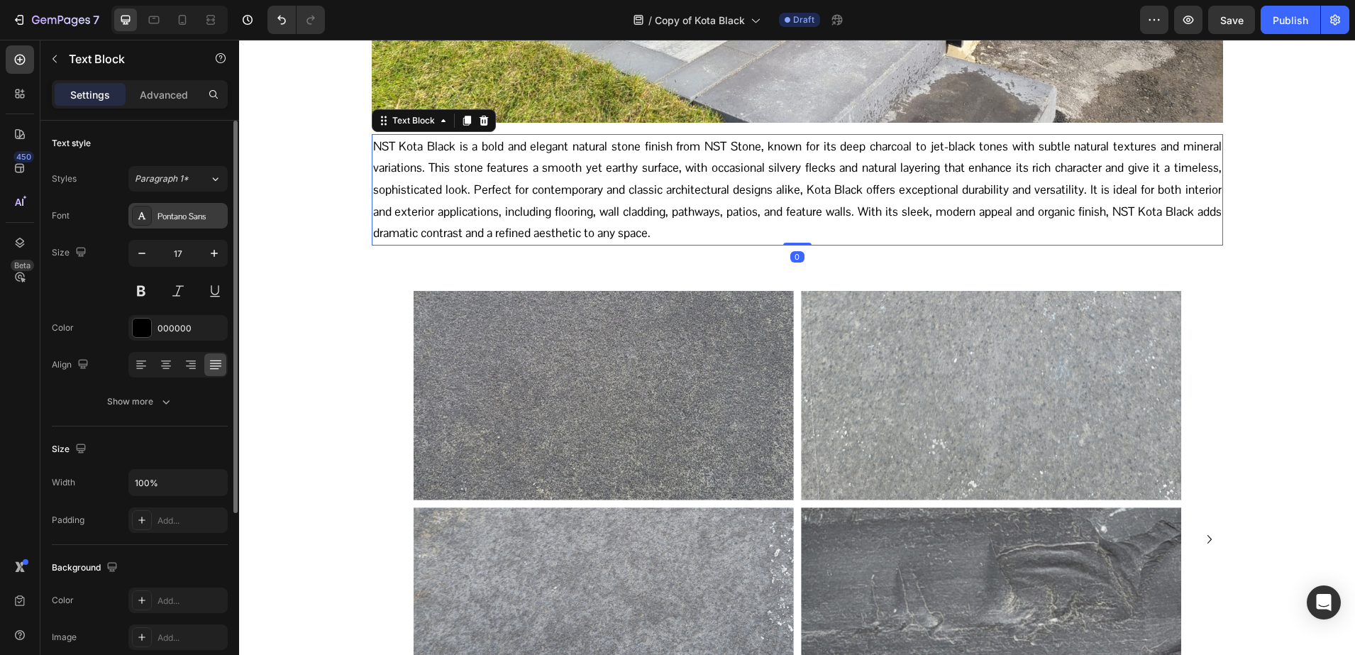
click at [142, 215] on icon at bounding box center [141, 215] width 11 height 11
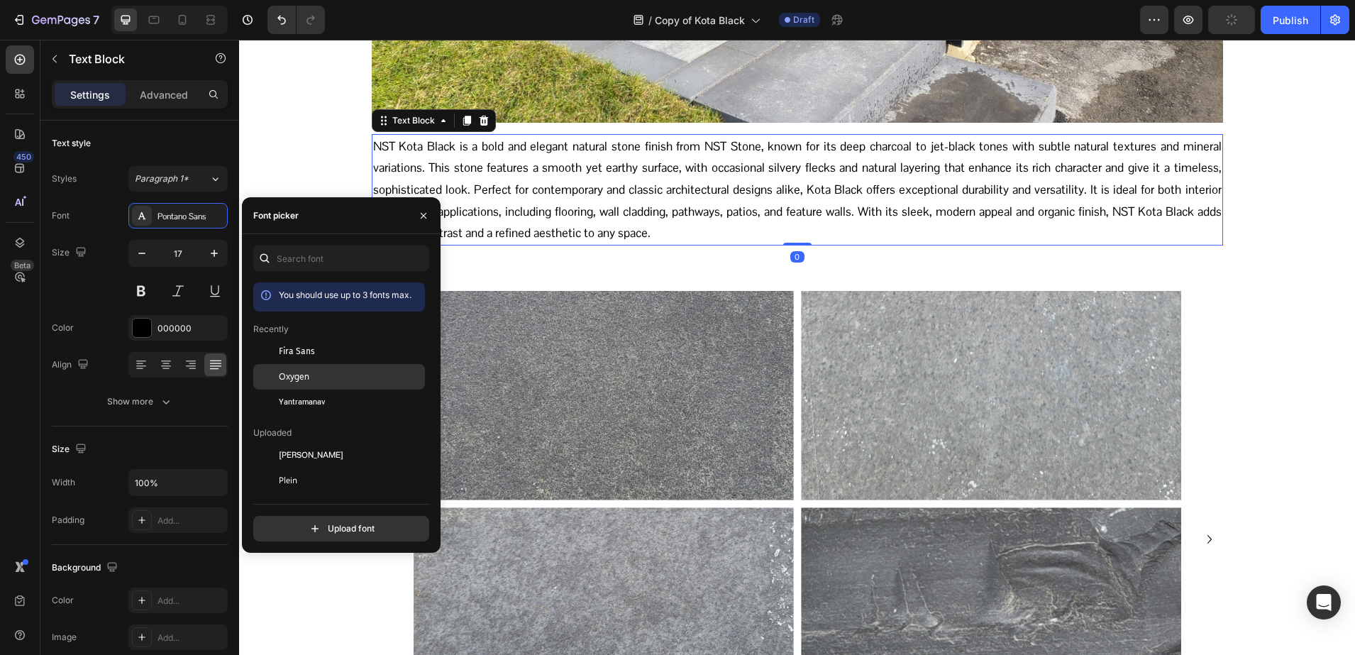
click at [340, 379] on div "Oxygen" at bounding box center [350, 376] width 143 height 13
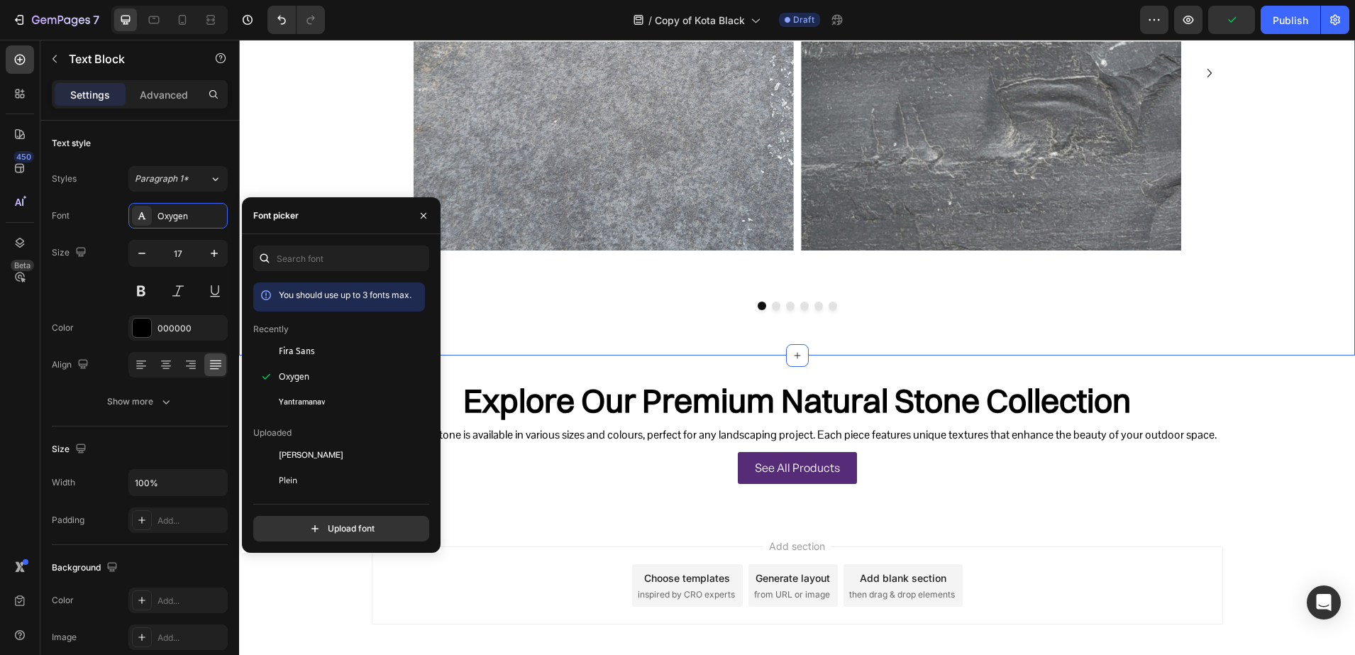
scroll to position [1064, 0]
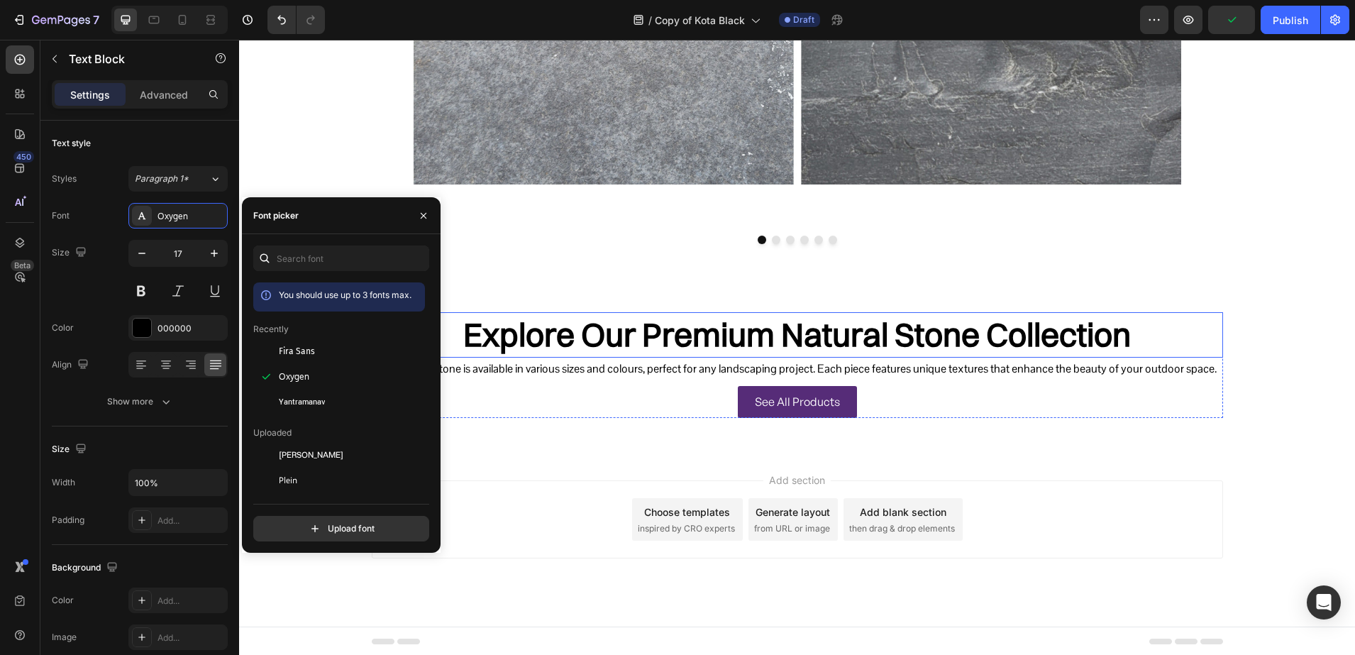
click at [702, 328] on h2 "Explore Our Premium Natural Stone Collection" at bounding box center [797, 334] width 851 height 45
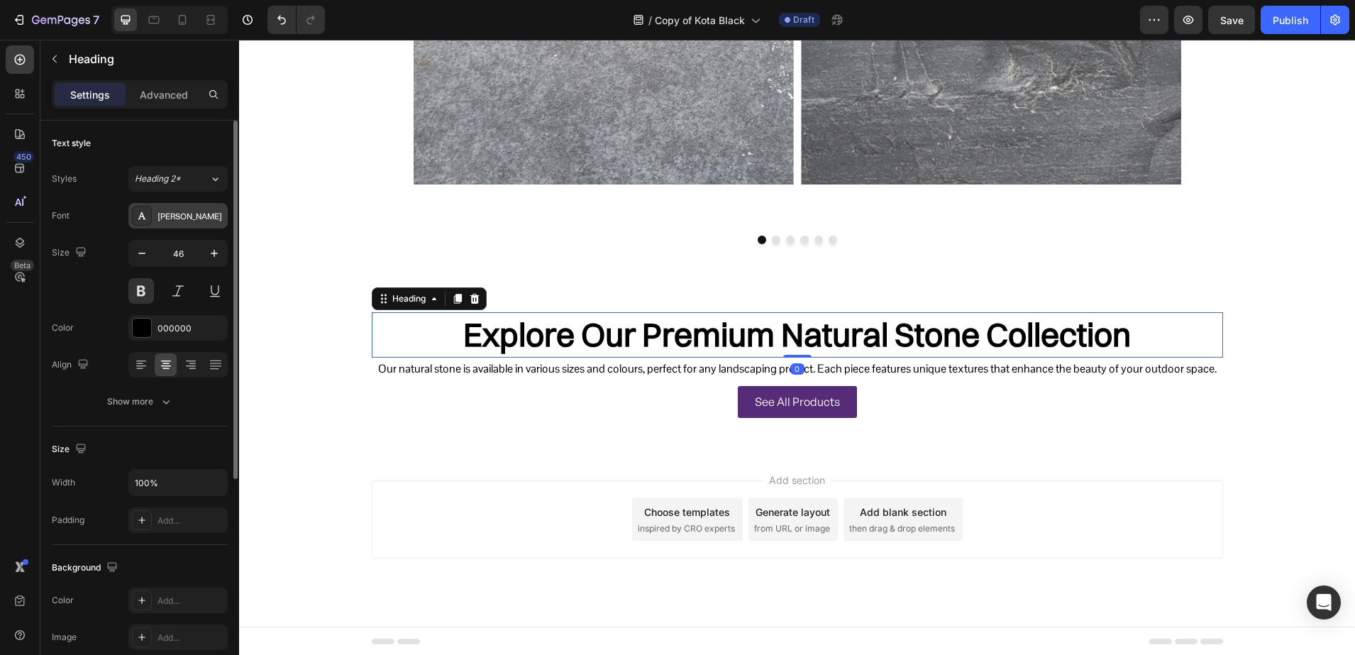
click at [149, 212] on div at bounding box center [142, 216] width 20 height 20
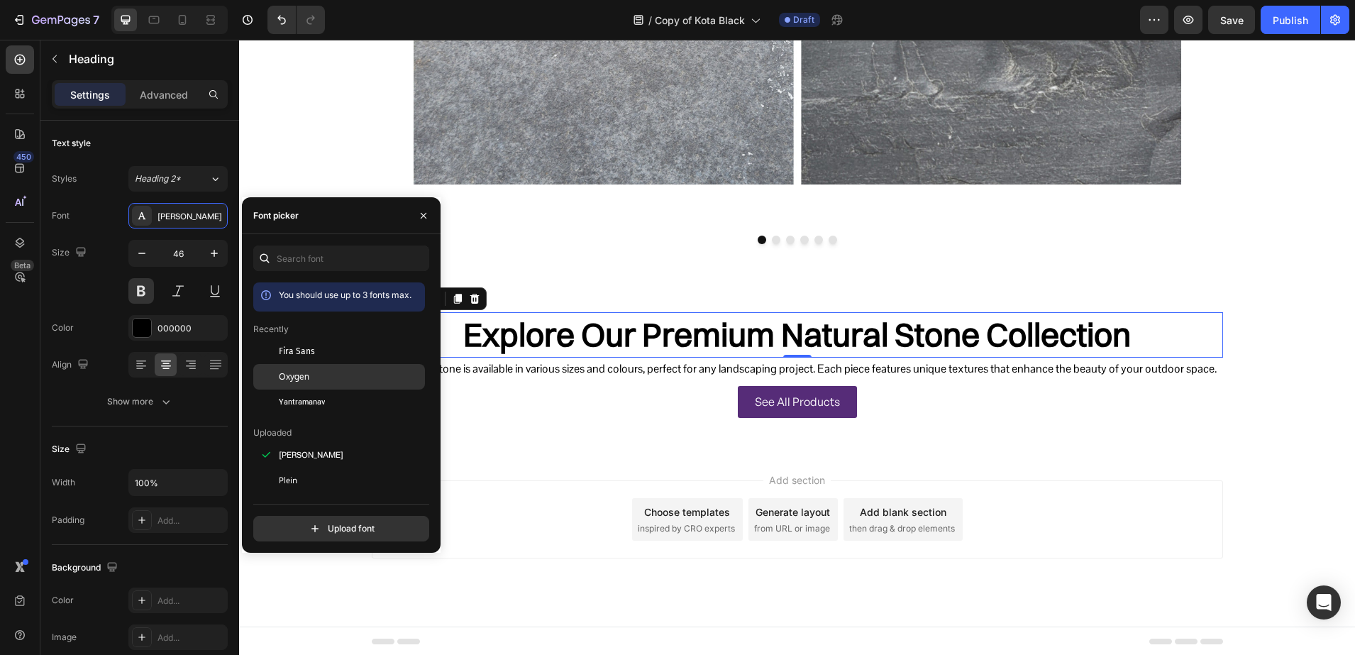
click at [310, 371] on div "Oxygen" at bounding box center [350, 376] width 143 height 13
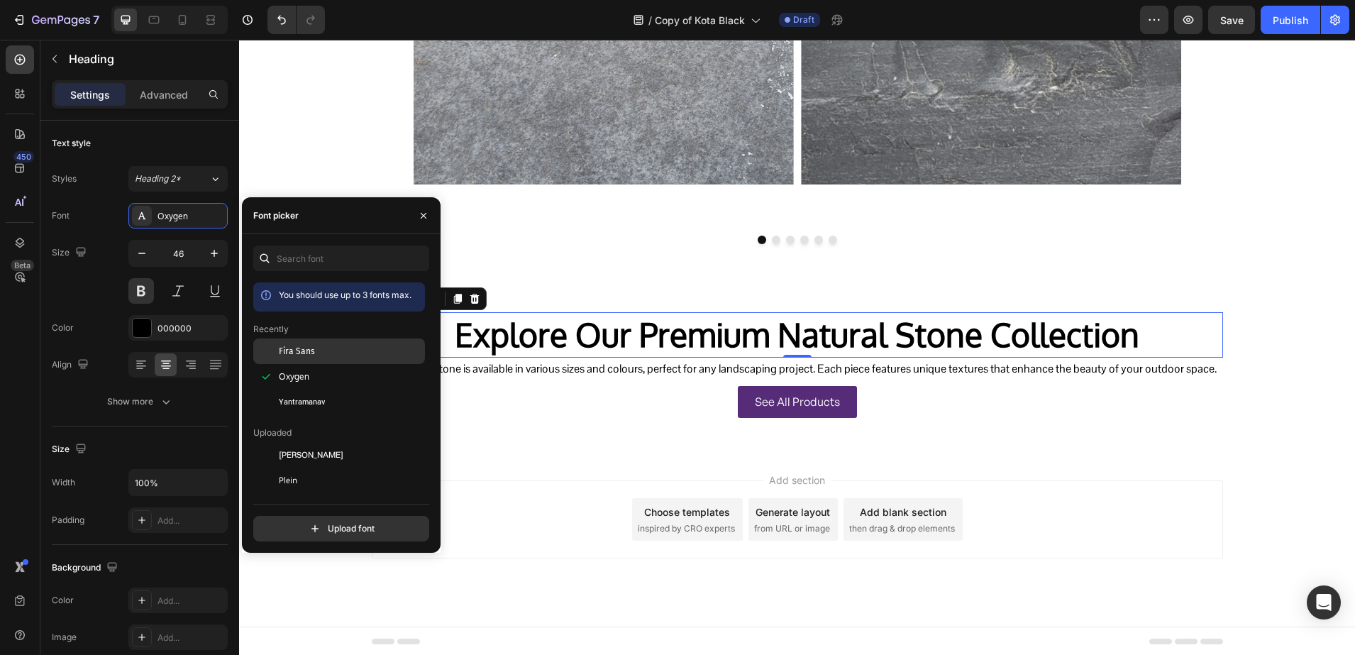
click at [286, 345] on span "Fira Sans" at bounding box center [297, 351] width 36 height 13
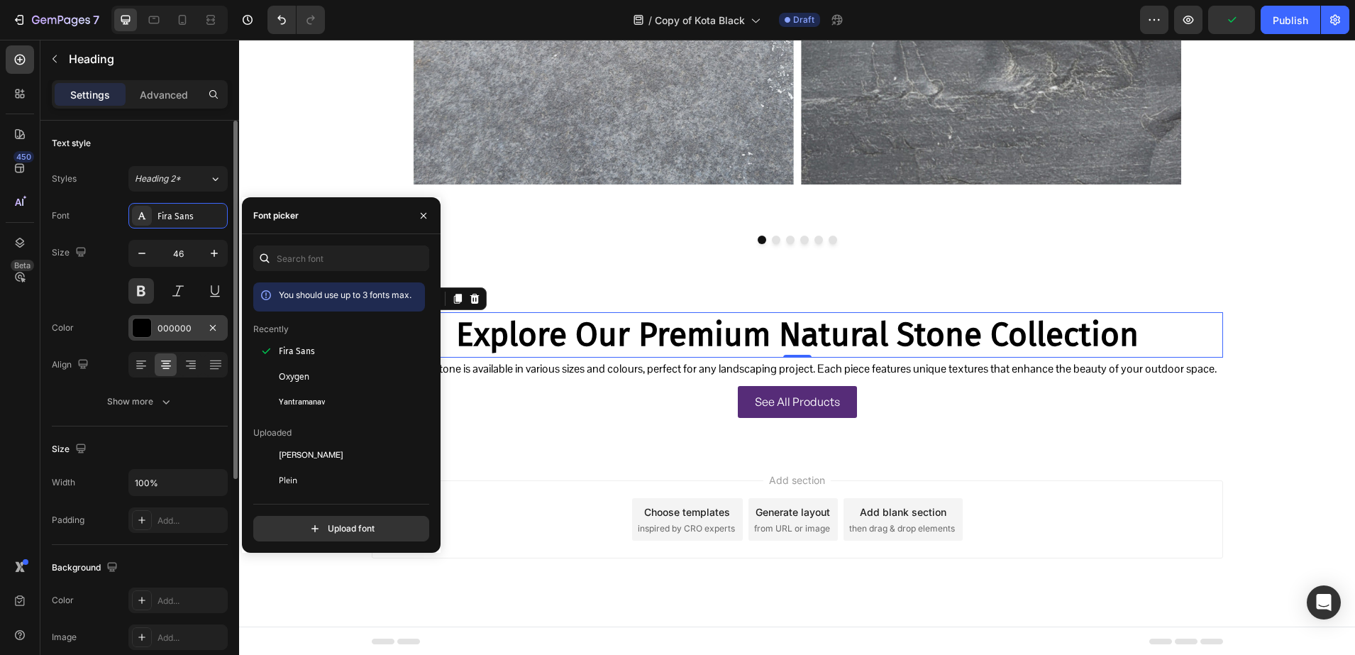
click at [165, 325] on div "000000" at bounding box center [178, 328] width 41 height 13
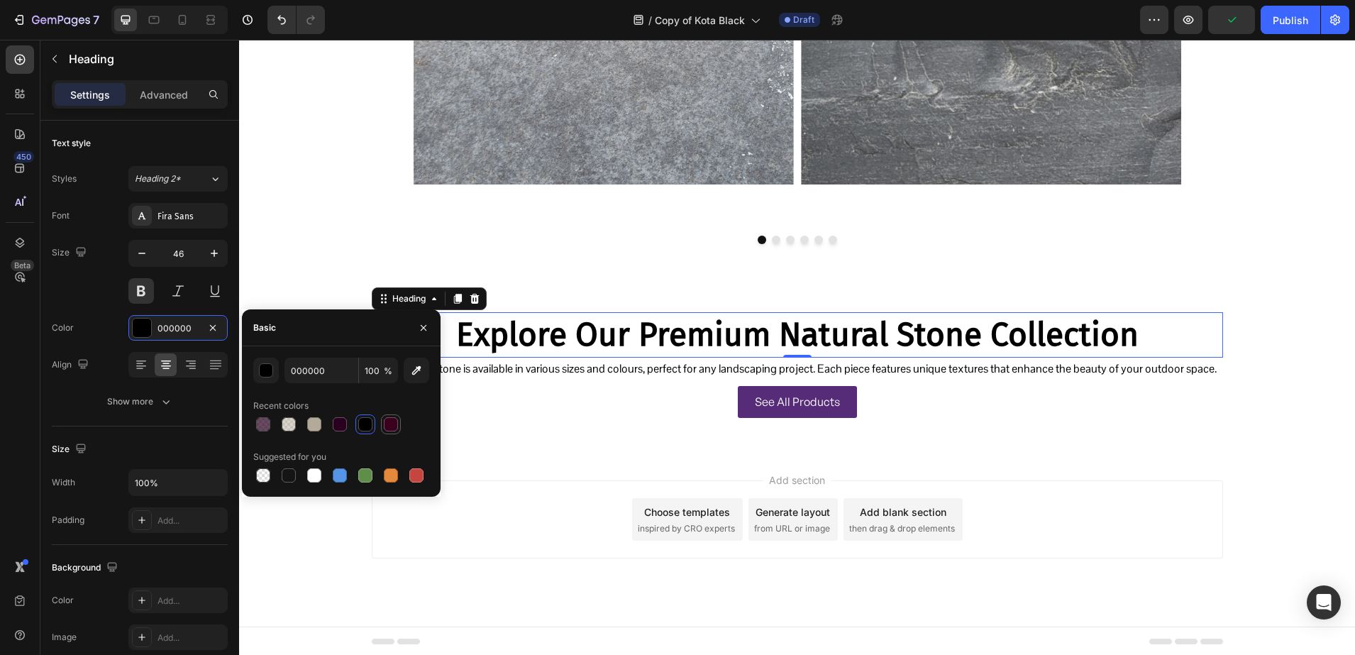
click at [385, 419] on div at bounding box center [391, 424] width 14 height 14
type input "3A001E"
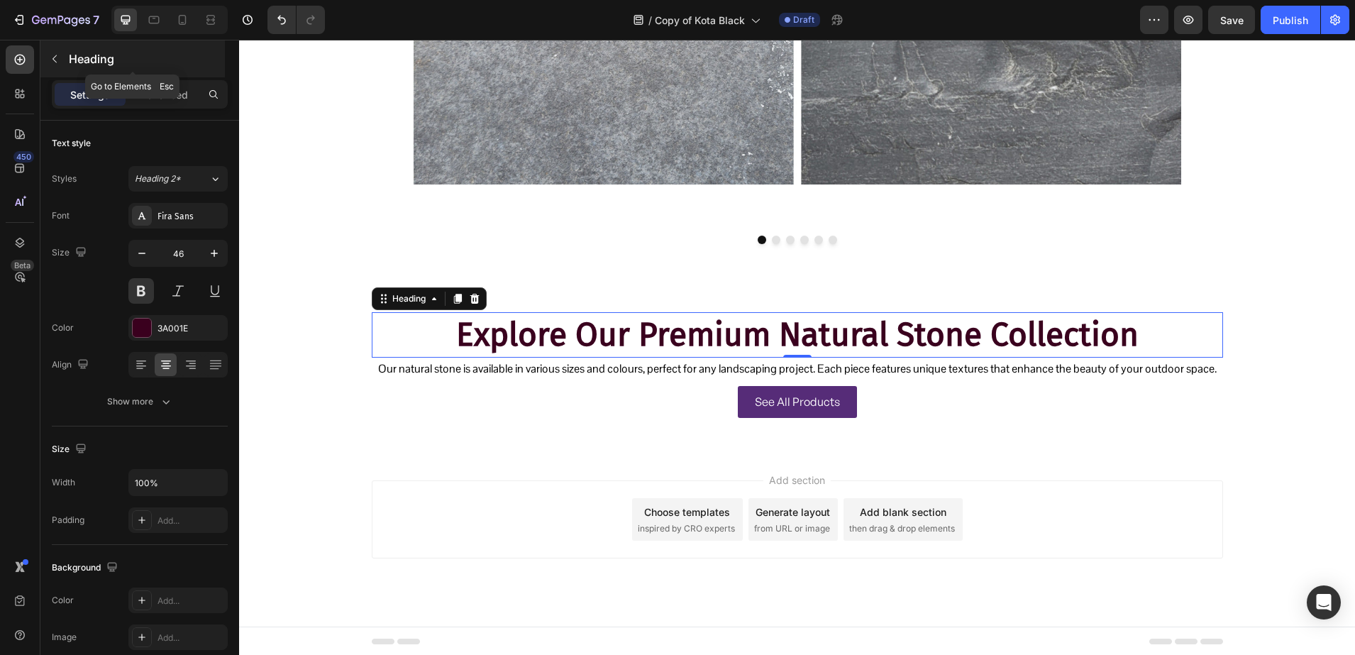
click at [75, 73] on div "Heading" at bounding box center [132, 58] width 184 height 37
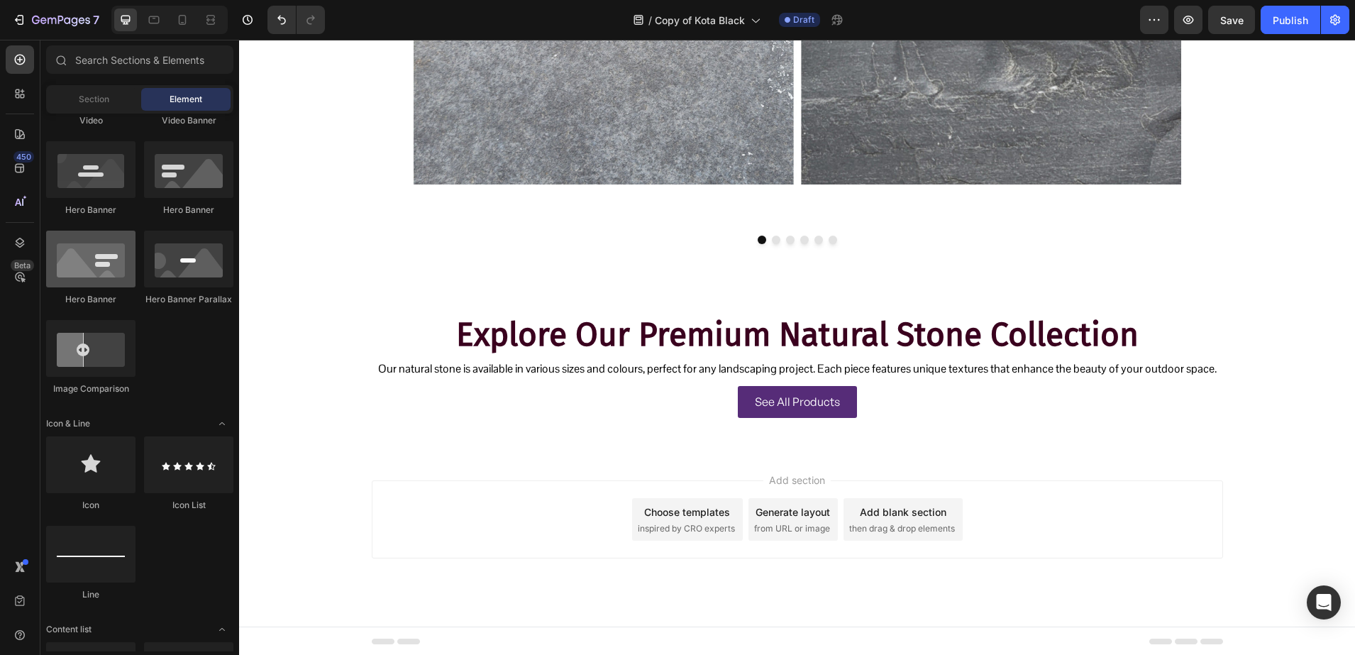
scroll to position [798, 0]
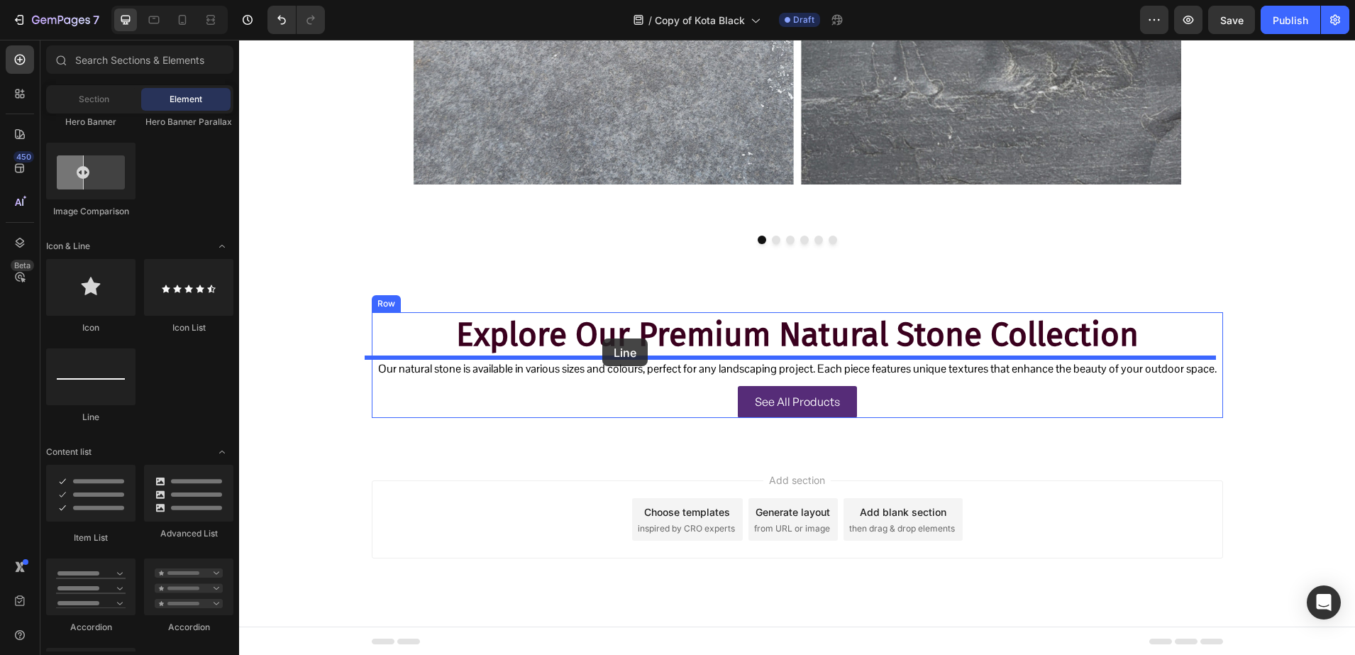
drag, startPoint x: 322, startPoint y: 409, endPoint x: 602, endPoint y: 340, distance: 288.0
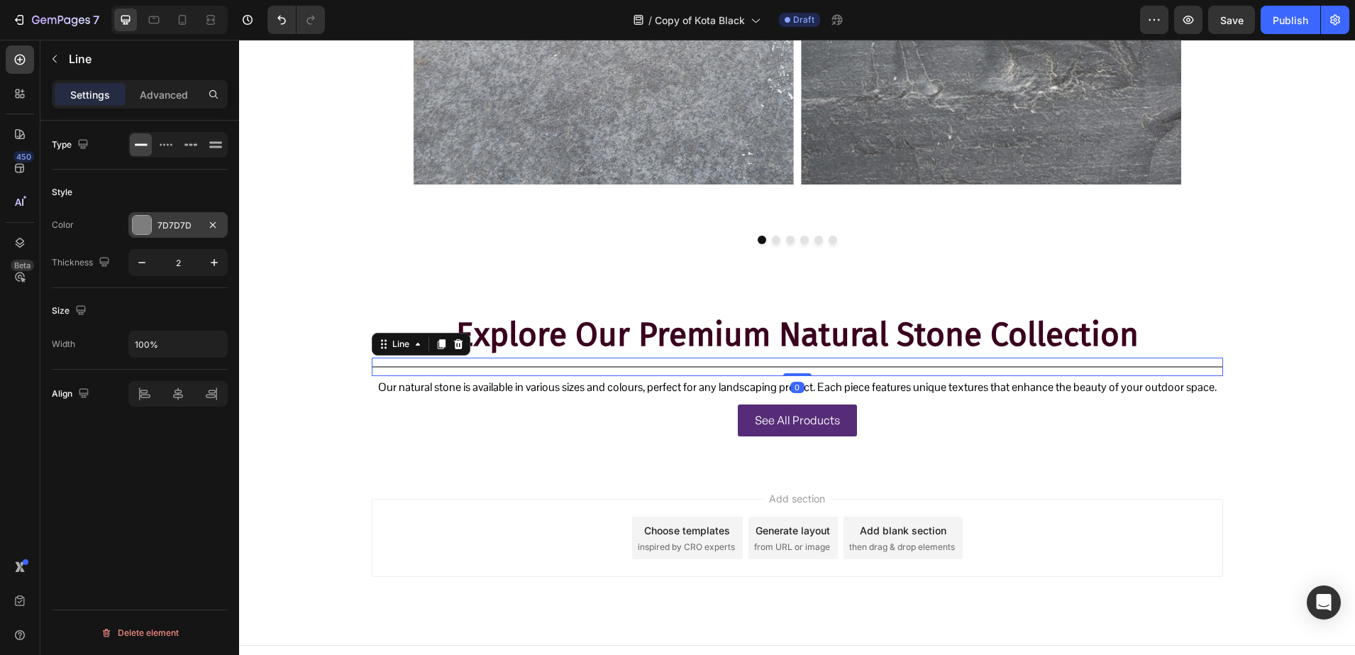
click at [145, 216] on div at bounding box center [142, 225] width 18 height 18
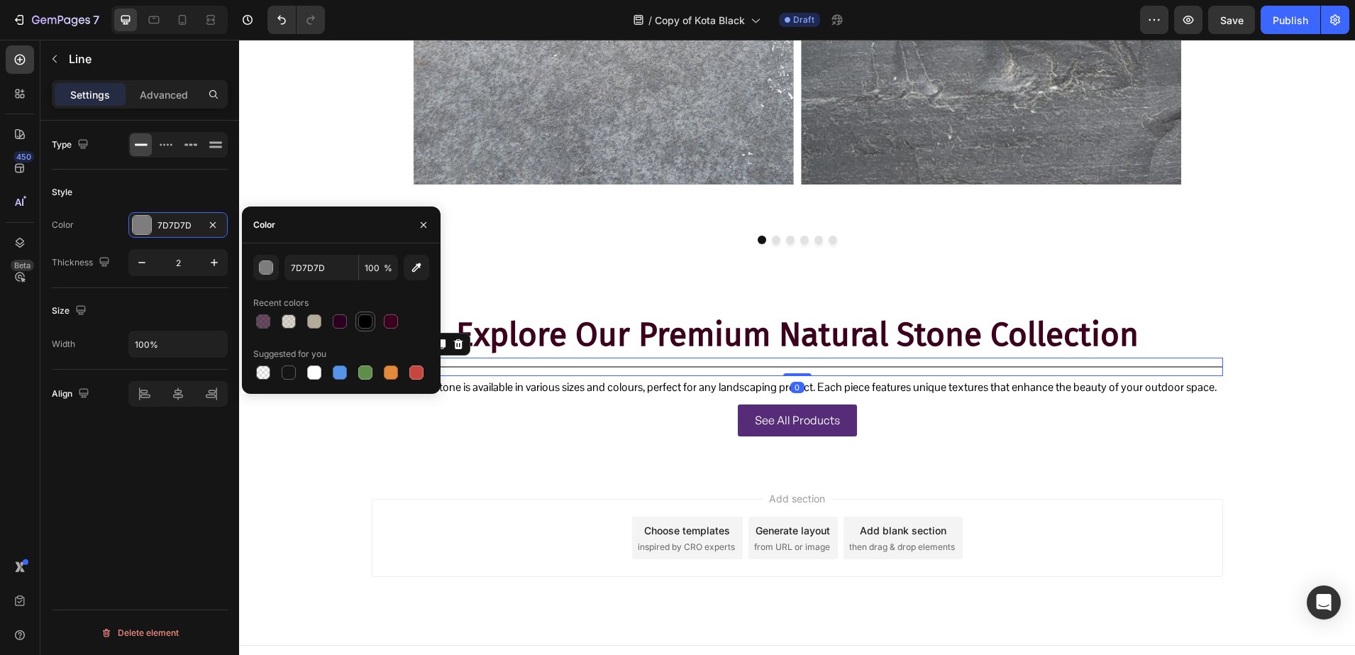
click at [369, 328] on div at bounding box center [365, 321] width 14 height 14
type input "000000"
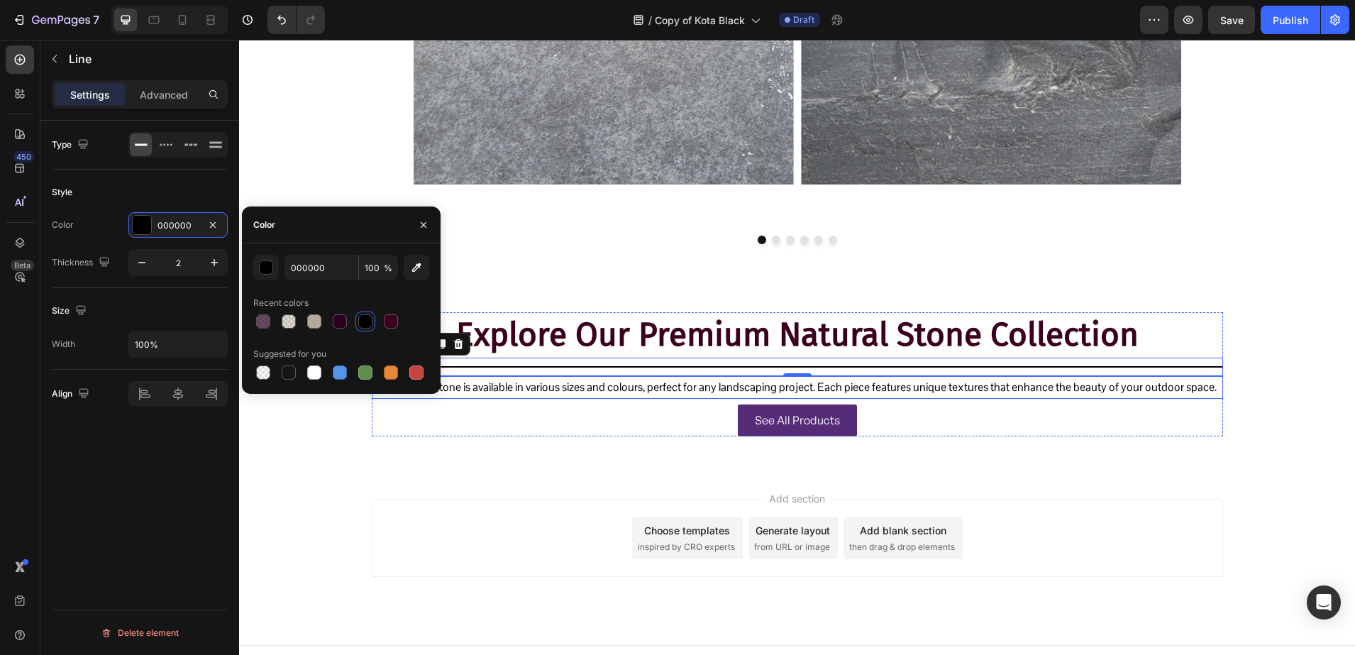
click at [514, 395] on p "Our natural stone is available in various sizes and colours, perfect for any la…" at bounding box center [797, 387] width 849 height 21
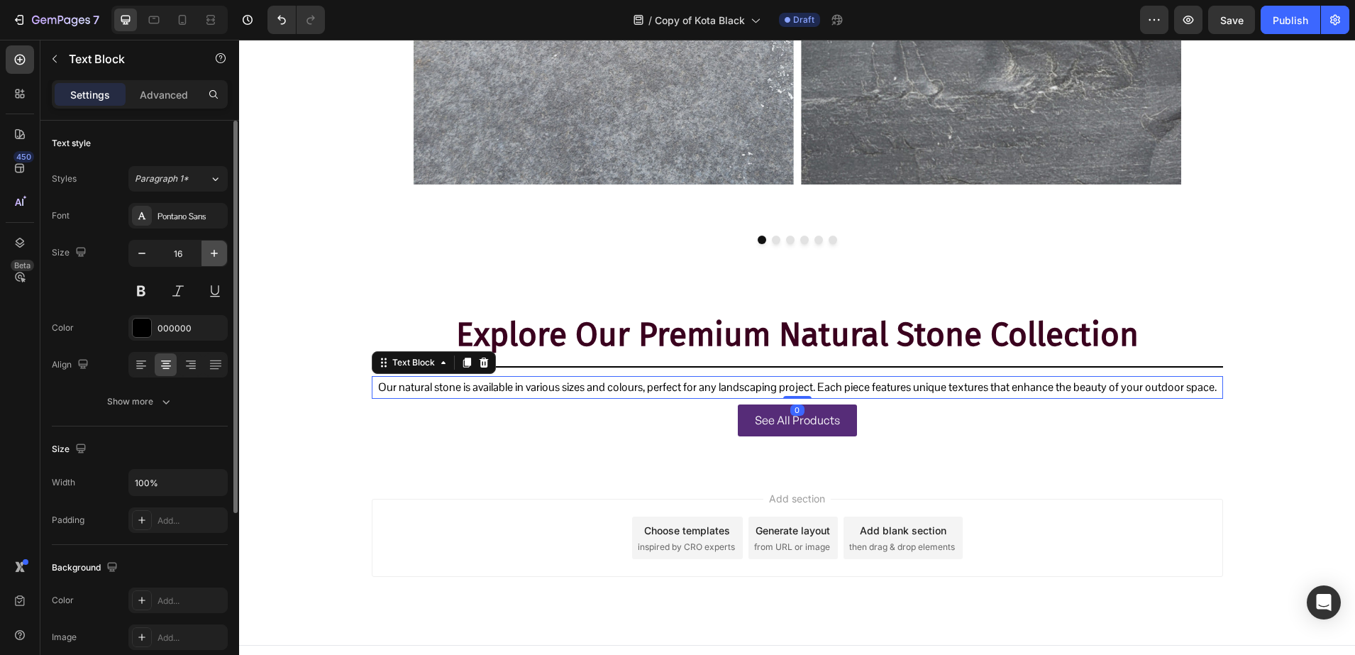
click at [223, 257] on button "button" at bounding box center [214, 254] width 26 height 26
type input "17"
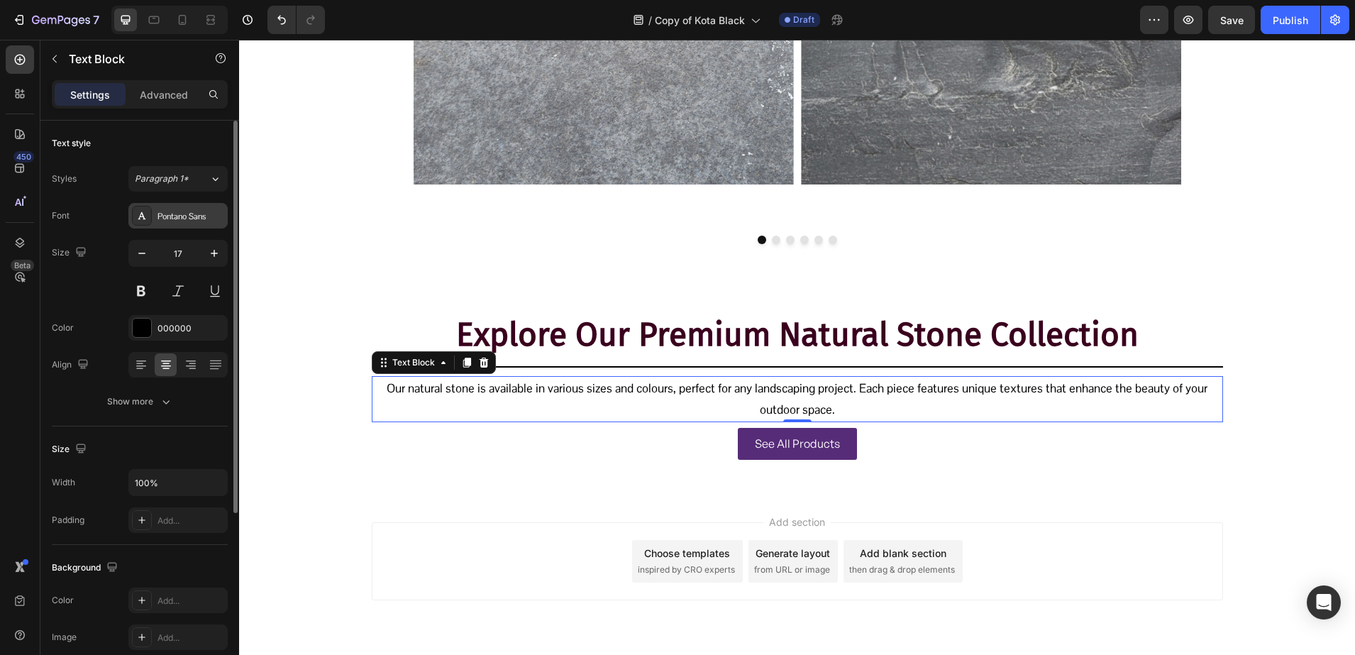
click at [180, 216] on div "Pontano Sans" at bounding box center [191, 216] width 67 height 13
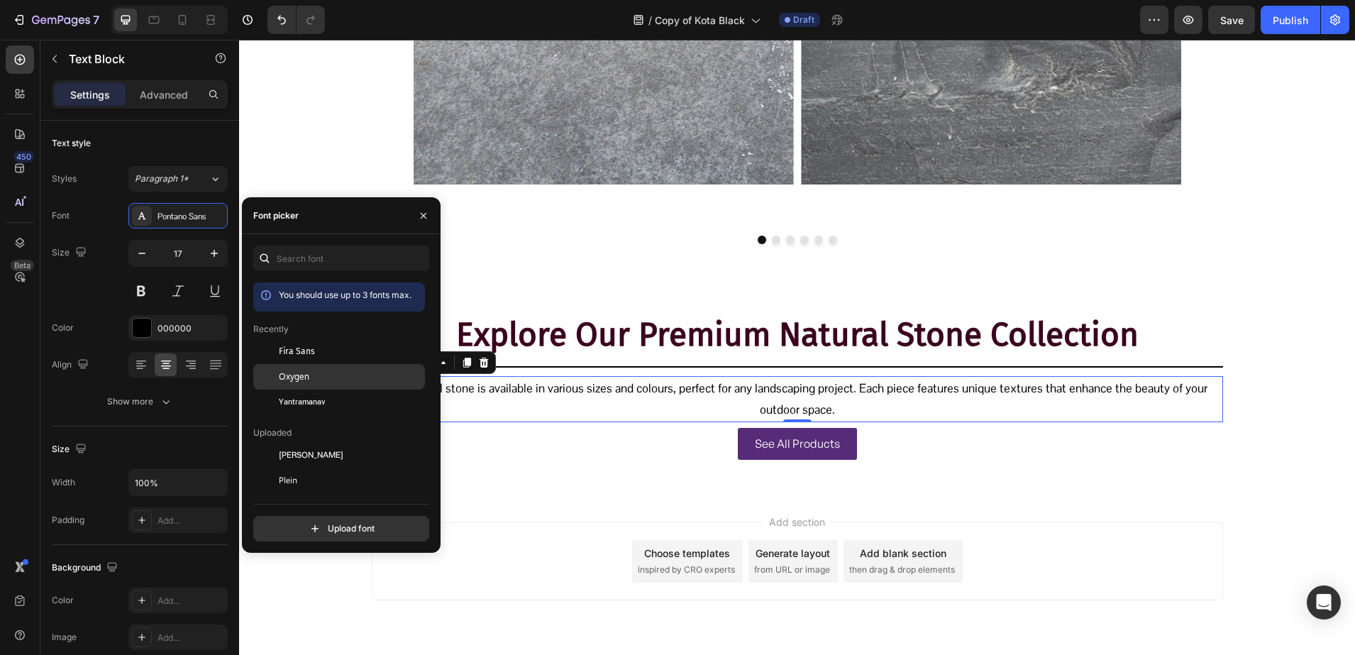
click at [302, 370] on span "Oxygen" at bounding box center [294, 376] width 31 height 13
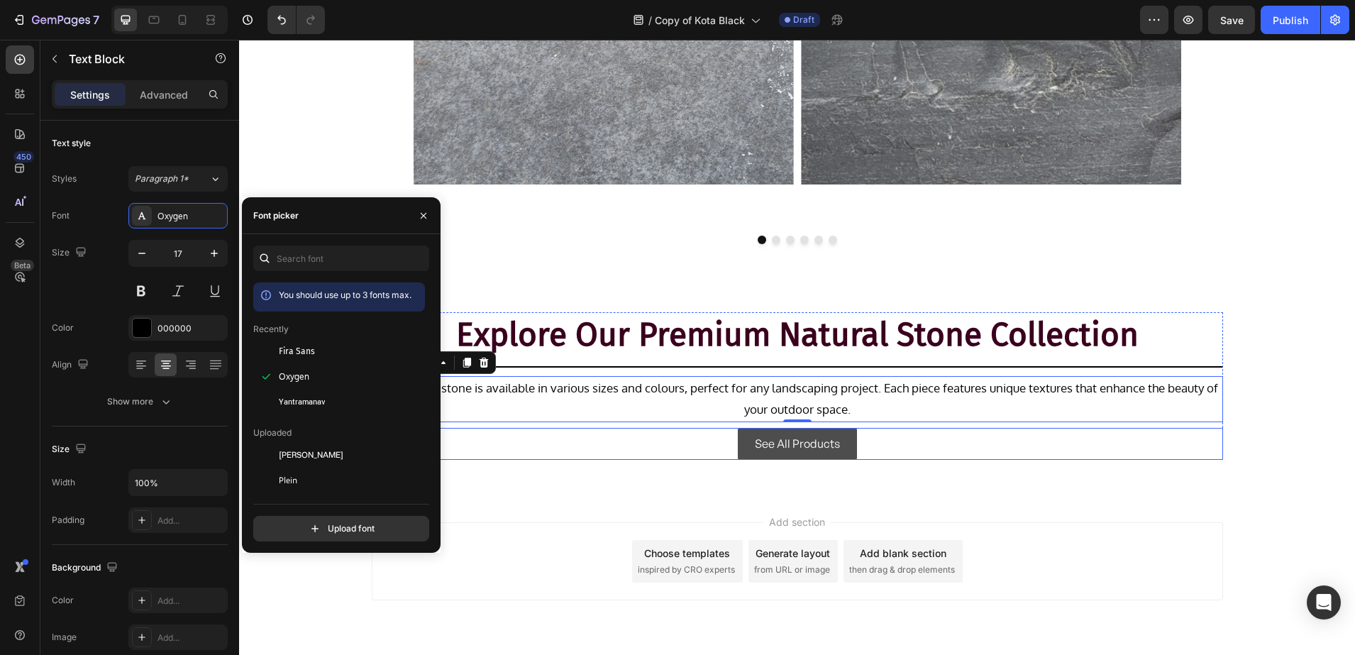
click at [741, 443] on link "See All Products" at bounding box center [797, 444] width 119 height 32
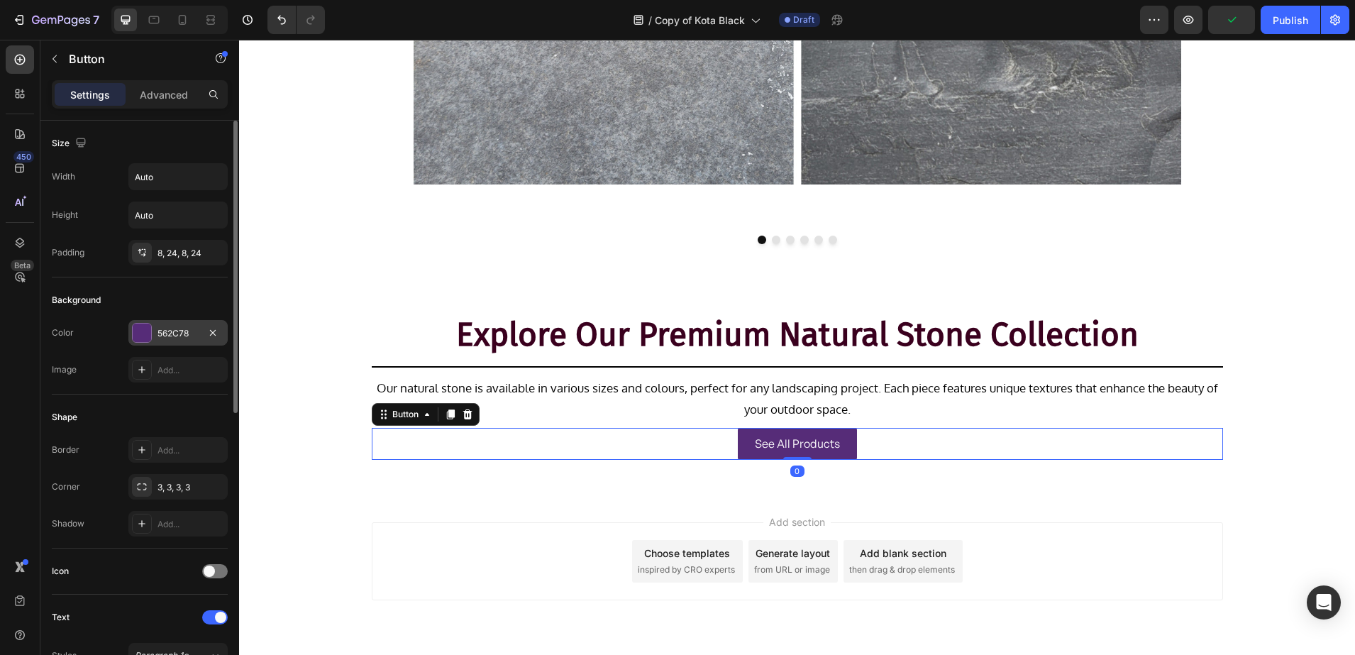
click at [172, 338] on div "562C78" at bounding box center [178, 333] width 41 height 13
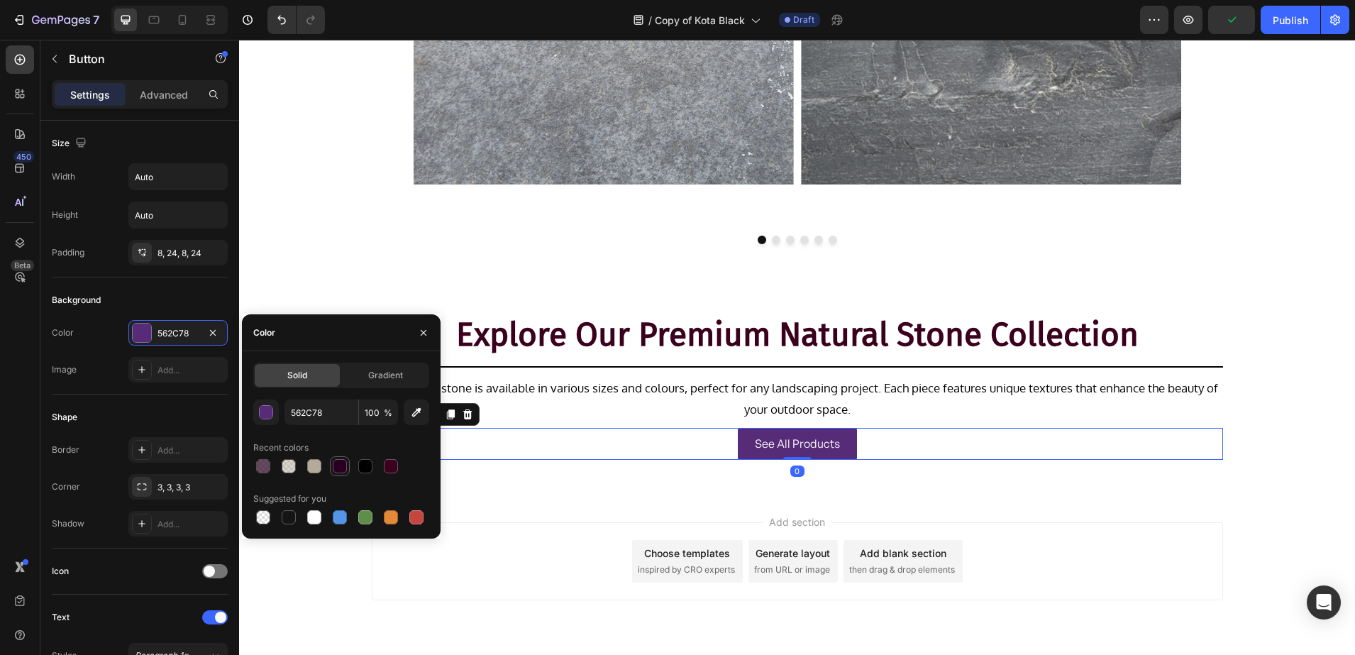
click at [346, 473] on div at bounding box center [339, 466] width 17 height 17
type input "29001F"
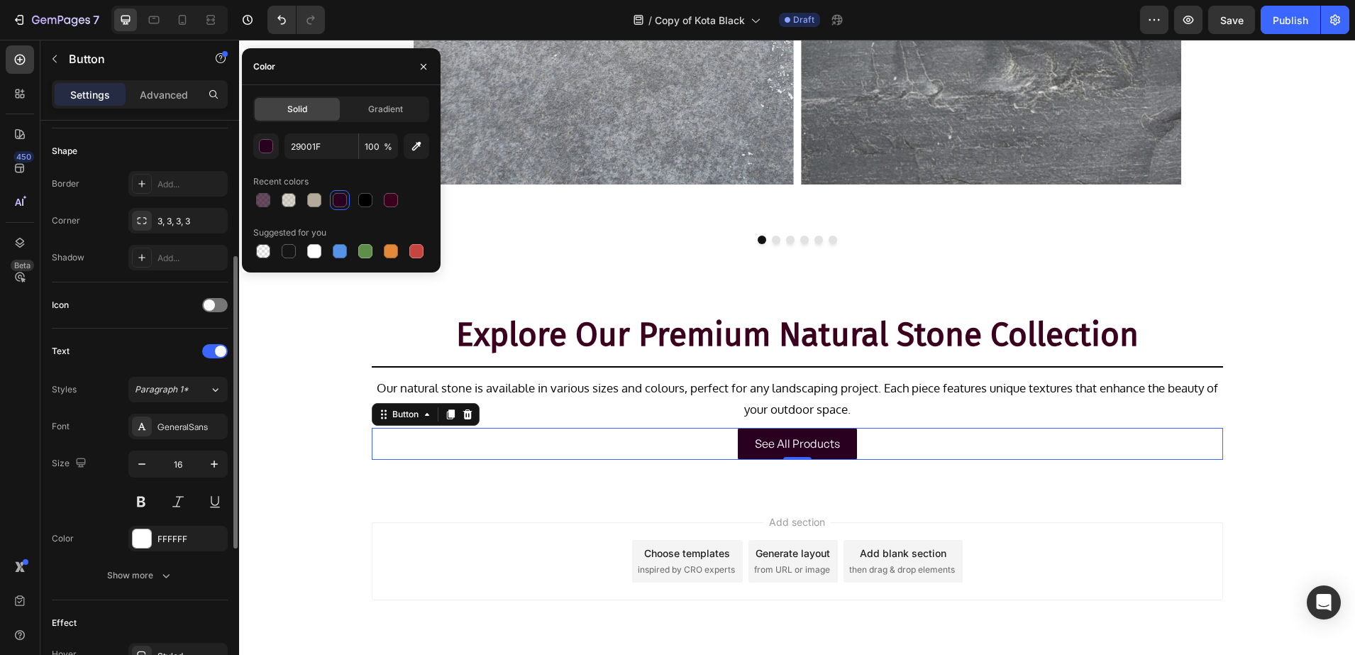
scroll to position [355, 0]
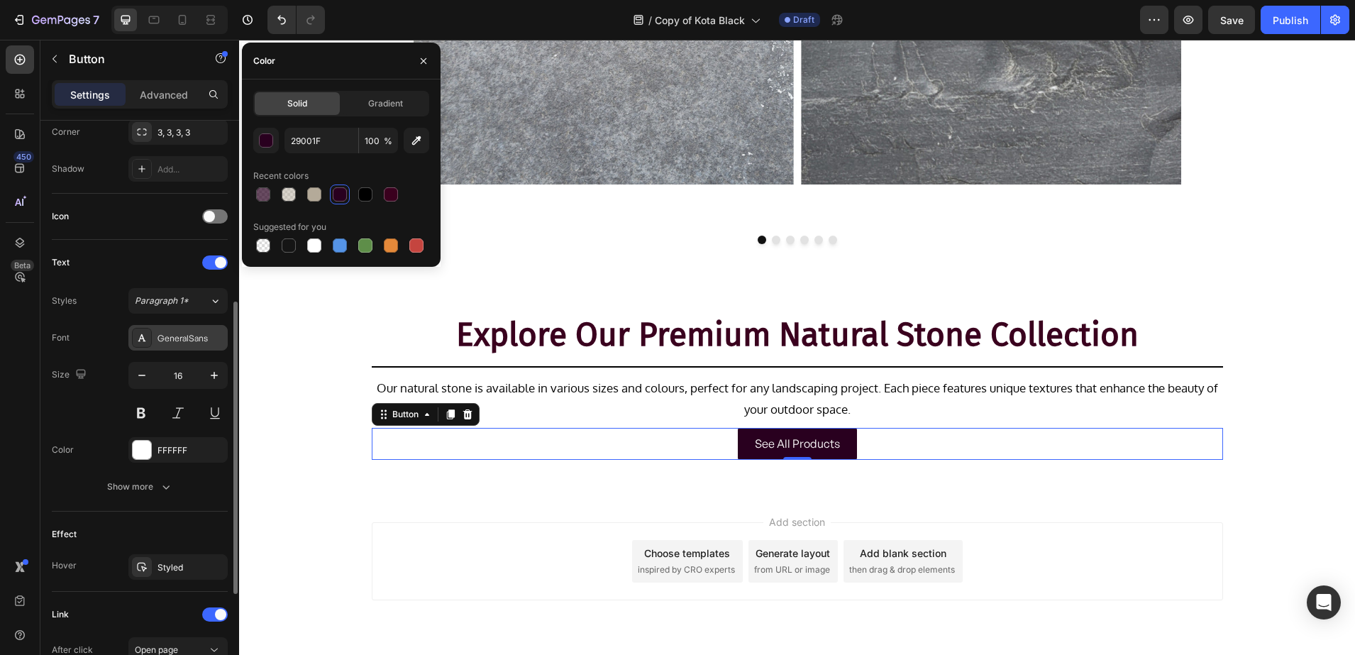
click at [155, 334] on div "GeneralSans" at bounding box center [177, 338] width 99 height 26
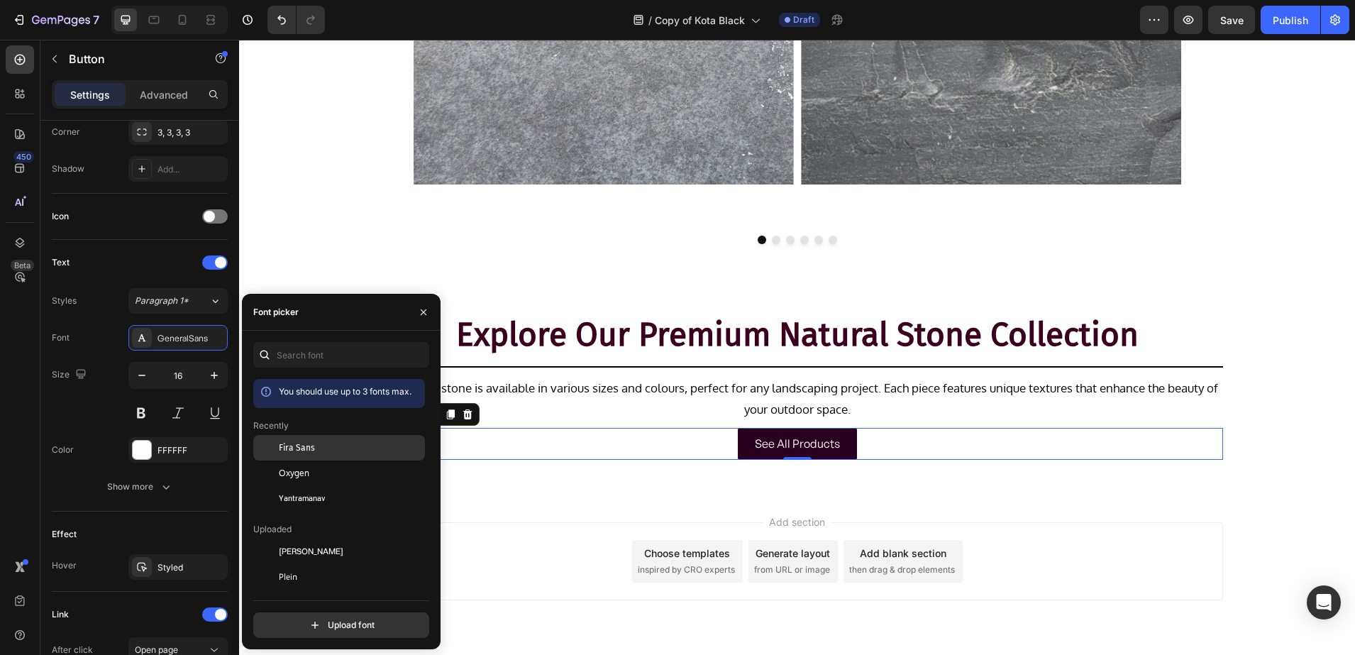
click at [284, 443] on span "Fira Sans" at bounding box center [297, 447] width 36 height 13
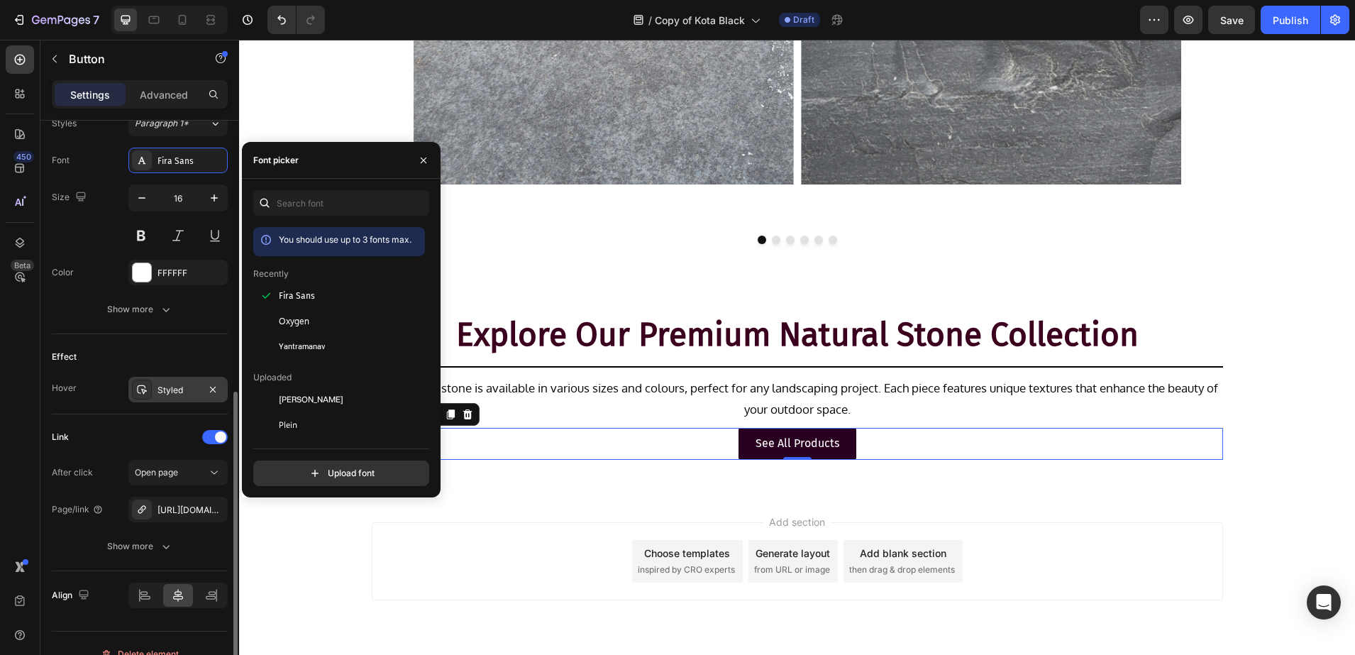
click at [153, 393] on div "Styled" at bounding box center [177, 390] width 99 height 26
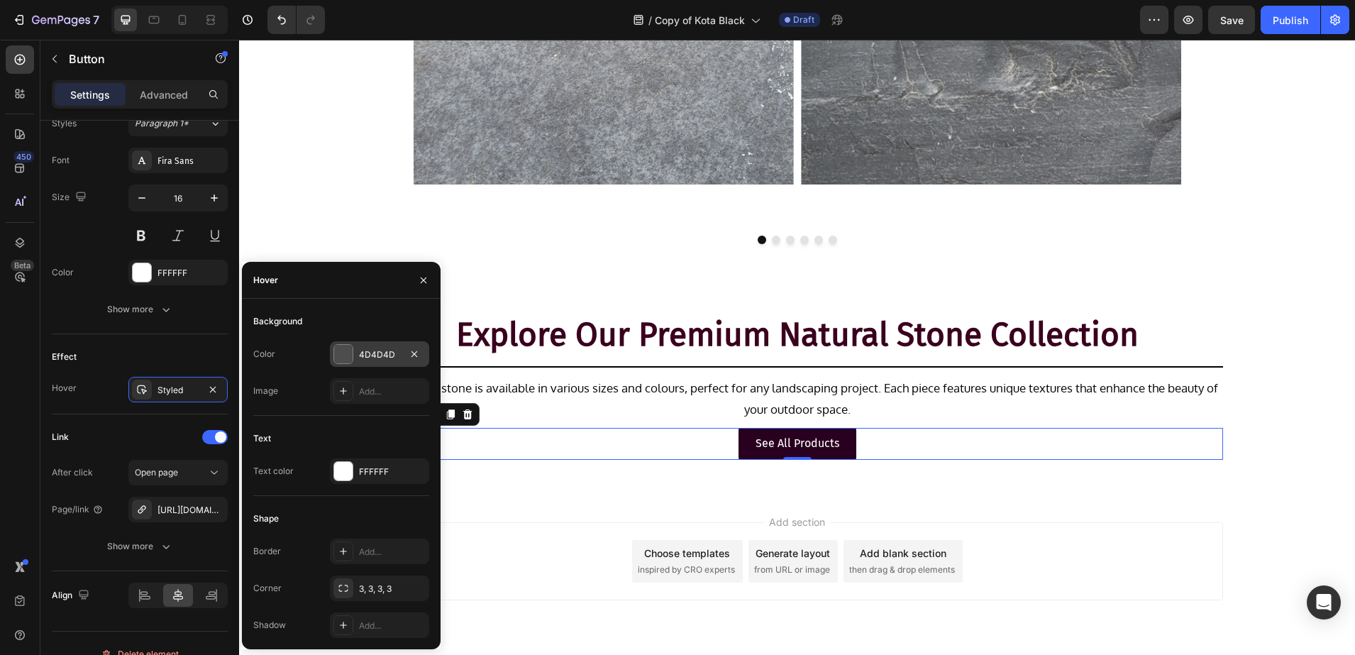
click at [344, 355] on div at bounding box center [343, 354] width 18 height 18
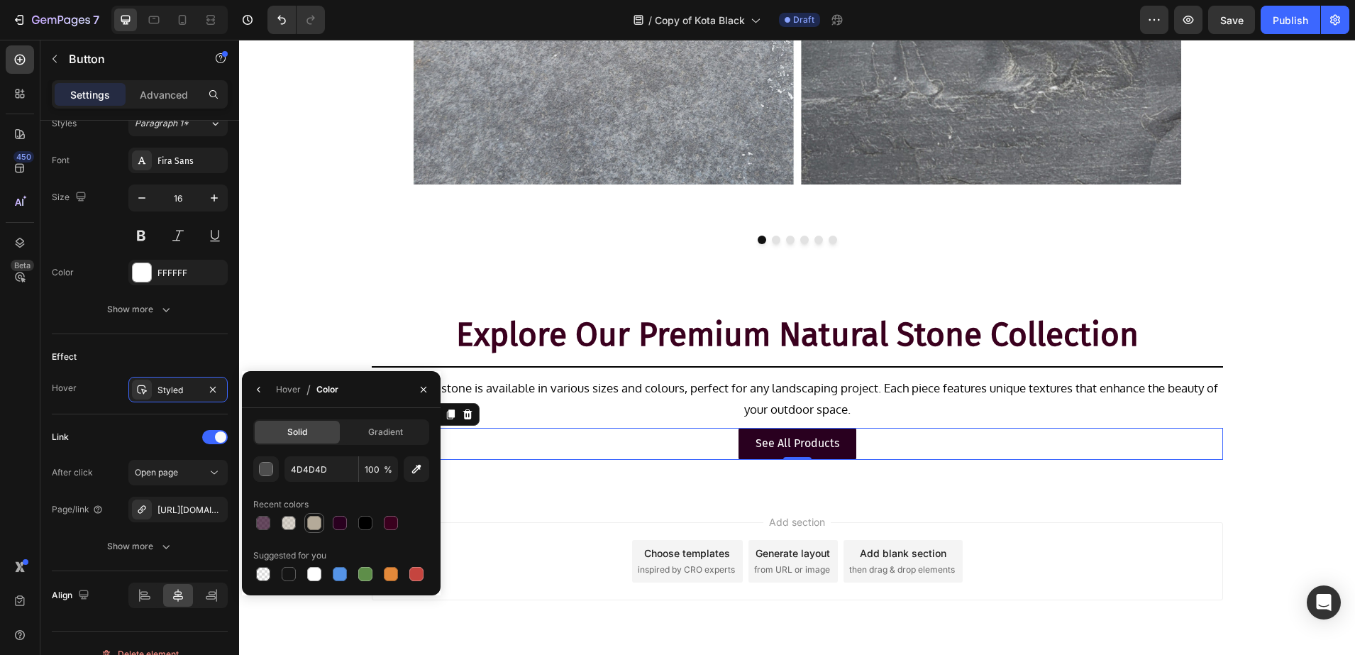
click at [310, 519] on div at bounding box center [314, 523] width 14 height 14
type input "B4AA99"
click at [783, 446] on p "See All Products" at bounding box center [798, 443] width 84 height 21
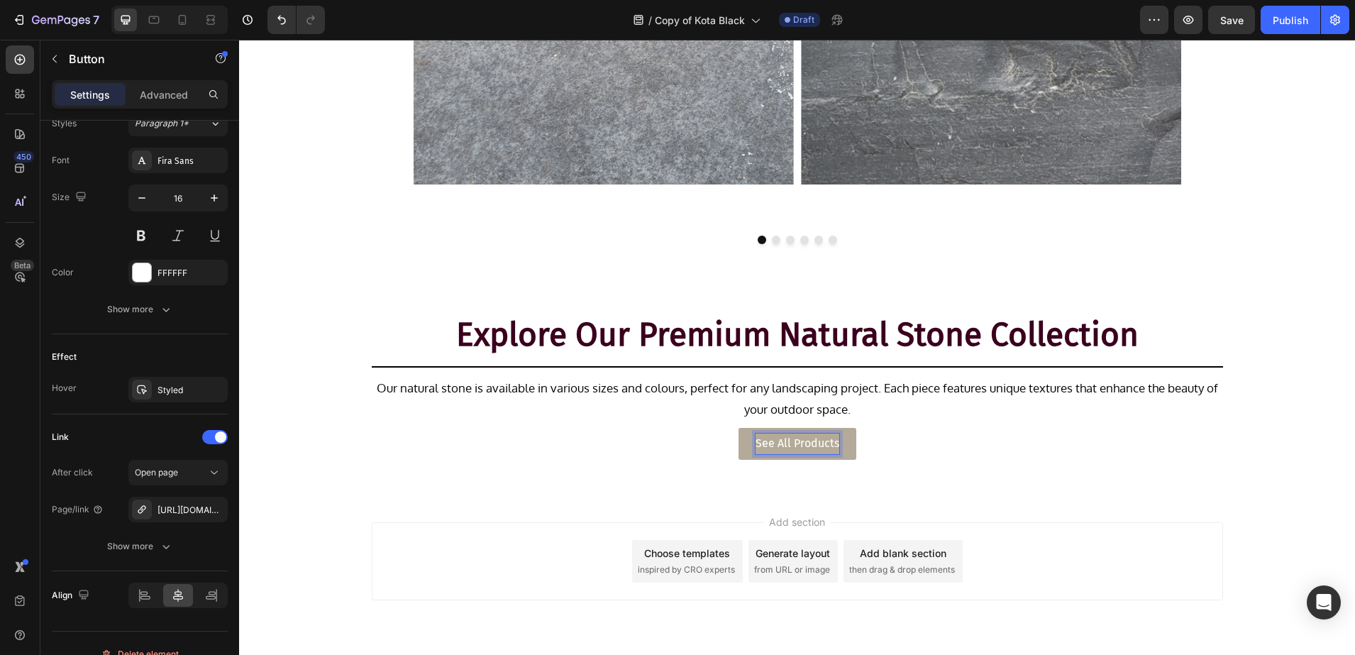
click at [807, 443] on p "See All Products" at bounding box center [798, 443] width 84 height 21
click at [397, 467] on div "Explore Our Premium Natural Stone Collection Heading Title Line Our natural sto…" at bounding box center [797, 391] width 1116 height 159
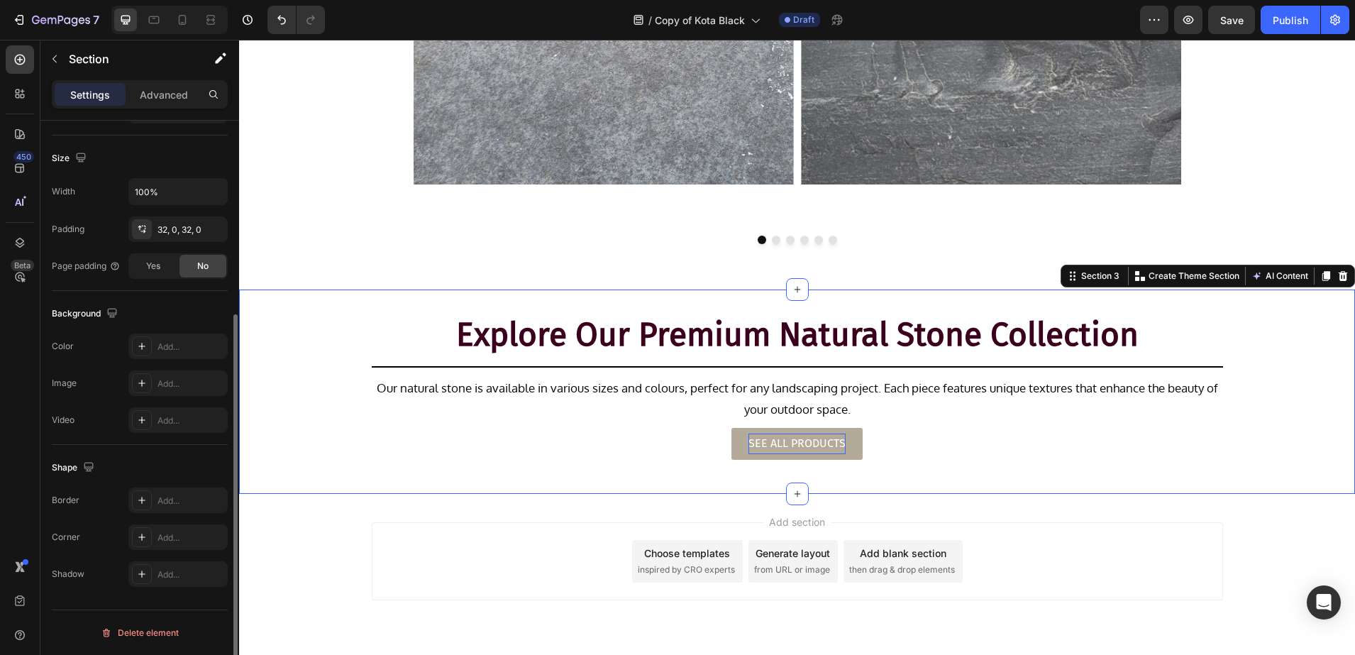
scroll to position [0, 0]
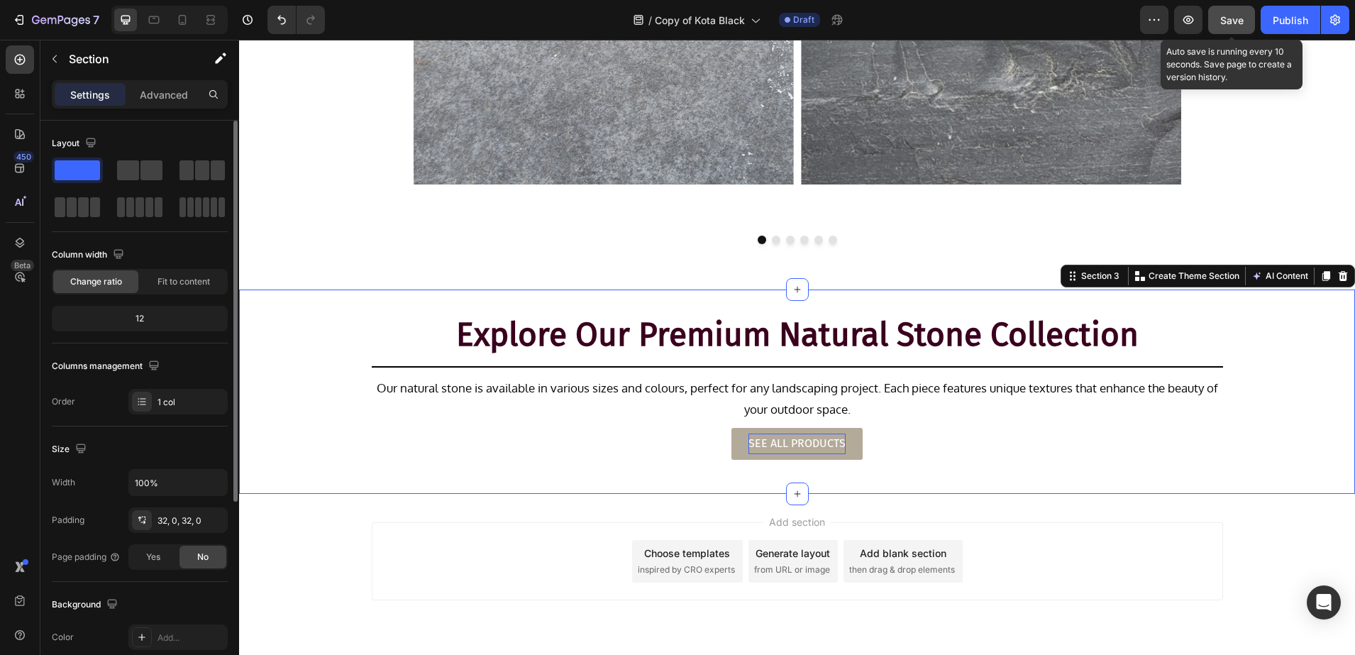
click at [1231, 21] on span "Save" at bounding box center [1231, 20] width 23 height 12
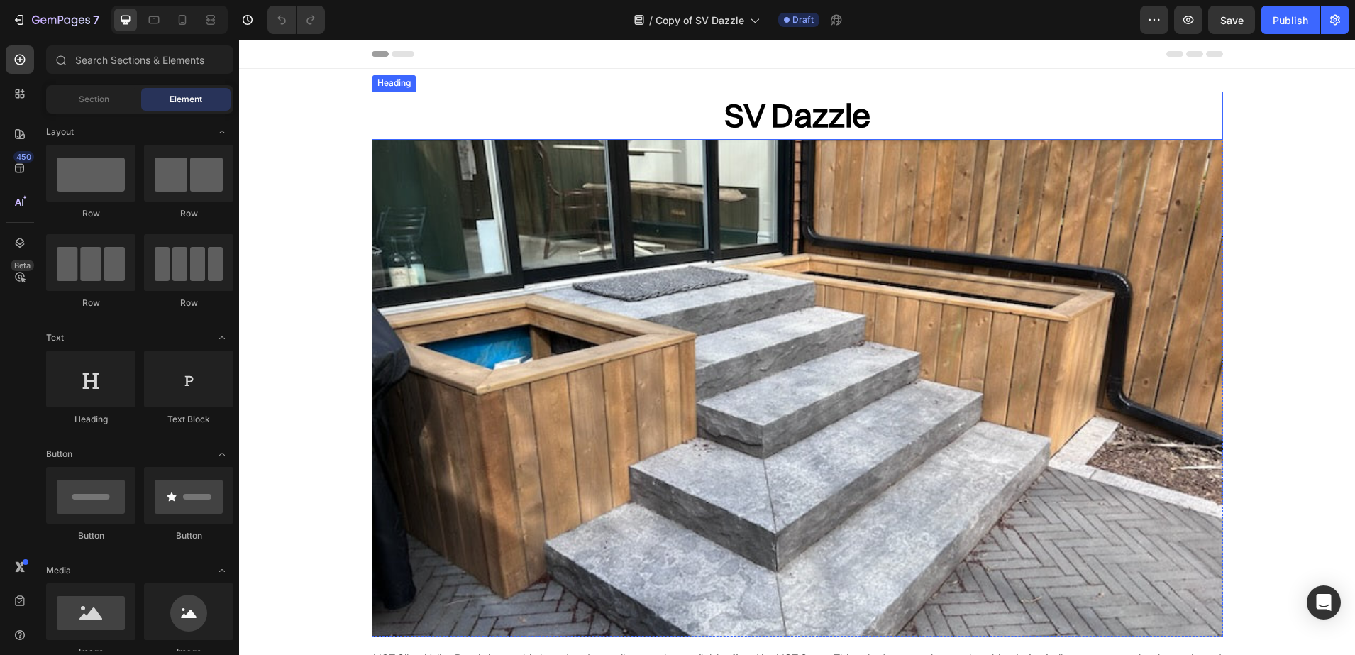
drag, startPoint x: 784, startPoint y: 112, endPoint x: 591, endPoint y: 140, distance: 195.1
click at [785, 112] on h2 "SV Dazzle" at bounding box center [797, 116] width 851 height 48
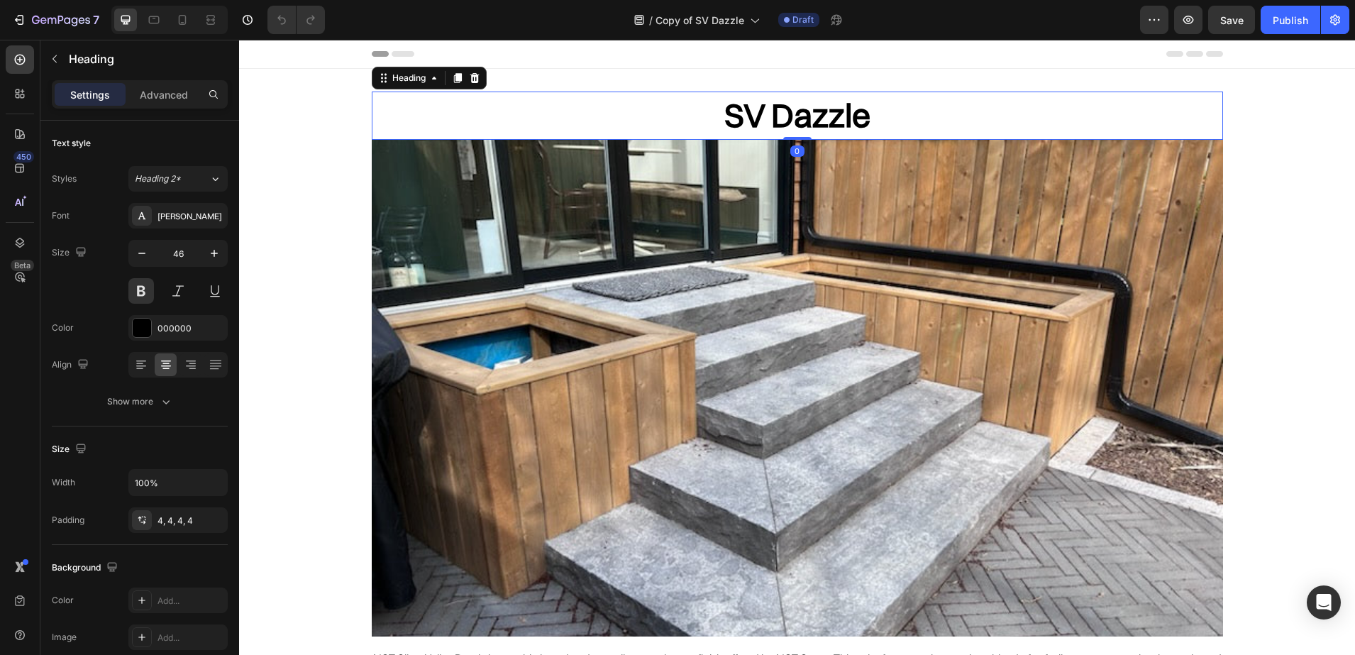
click at [726, 111] on h2 "SV Dazzle" at bounding box center [797, 116] width 851 height 48
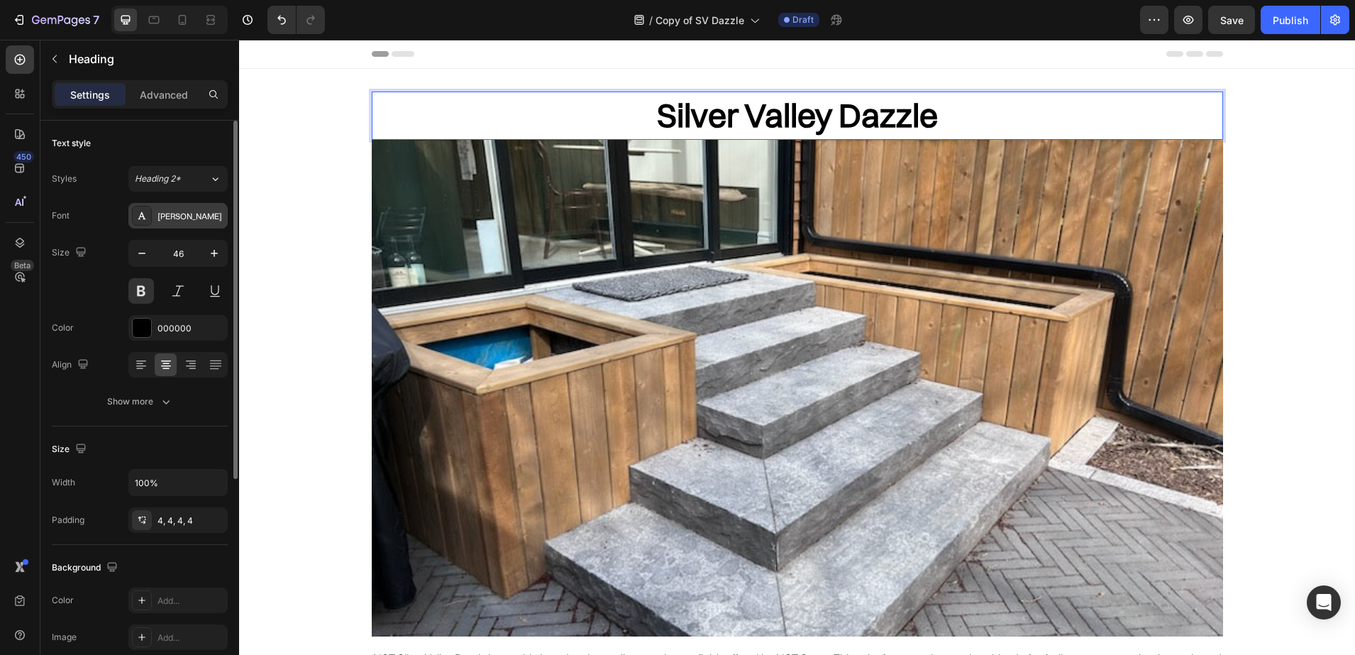
click at [186, 210] on div "[PERSON_NAME]" at bounding box center [191, 216] width 67 height 13
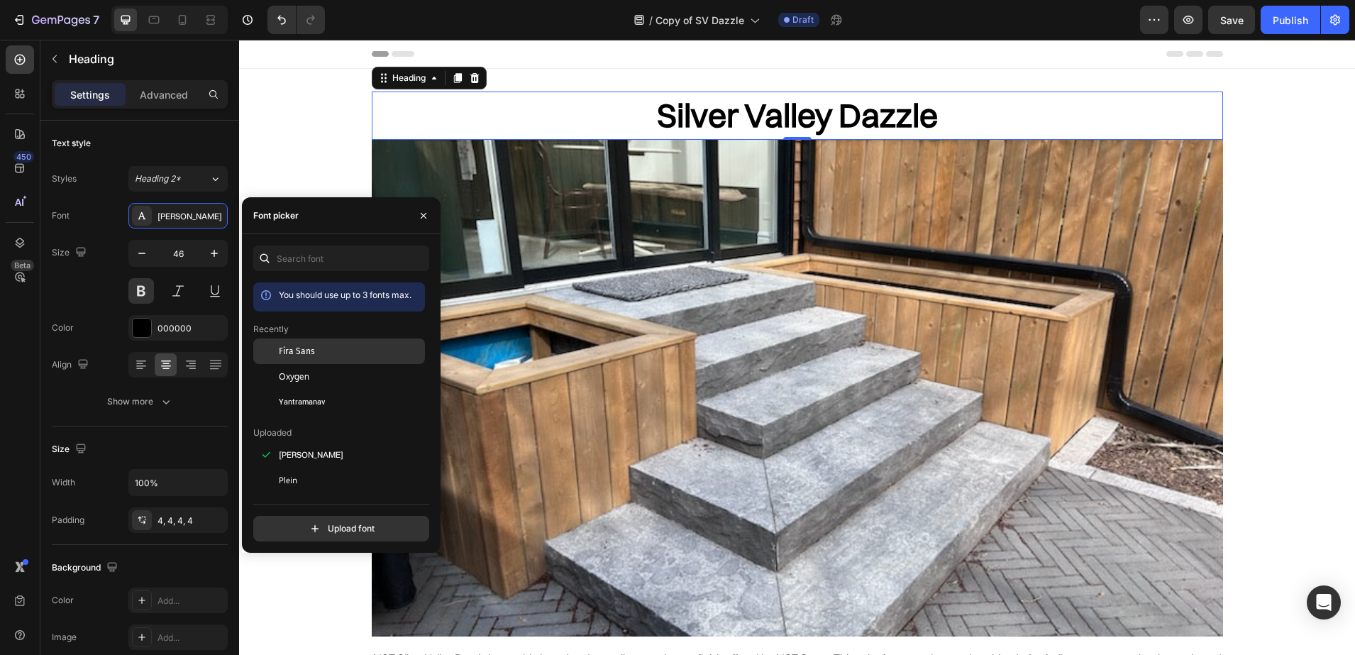
click at [298, 442] on div "Fira Sans" at bounding box center [339, 455] width 172 height 26
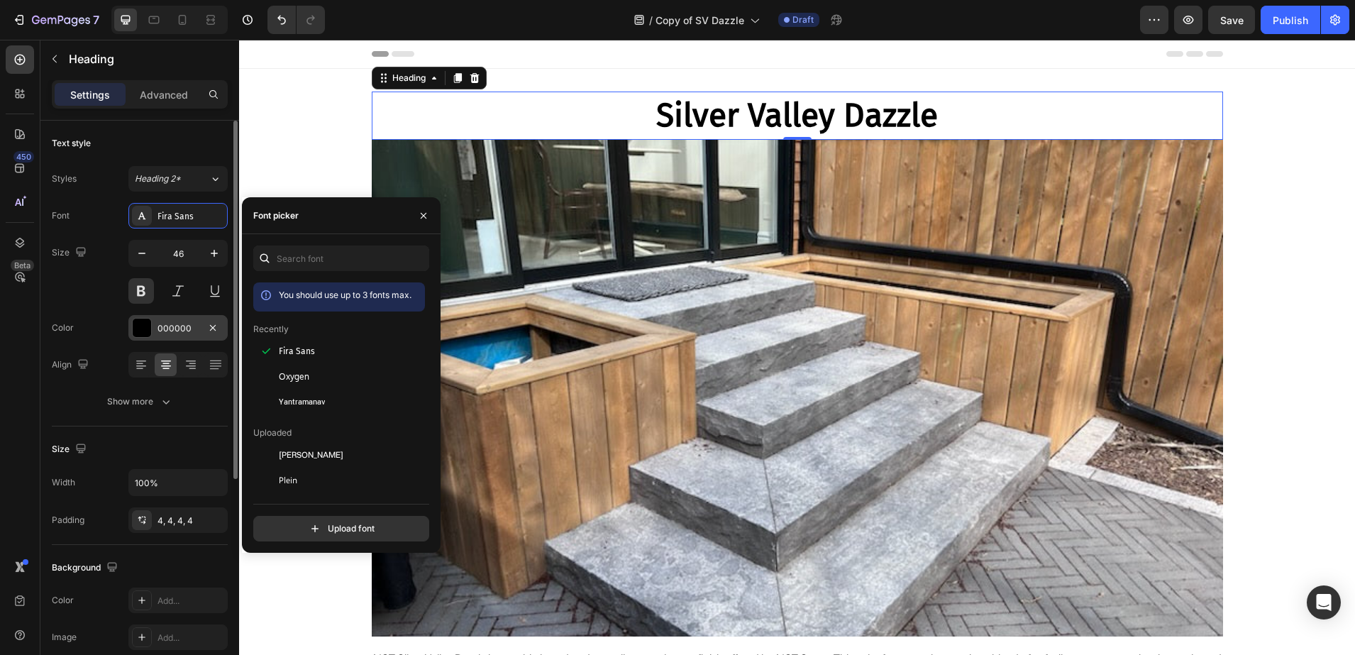
click at [153, 321] on div "000000" at bounding box center [177, 328] width 99 height 26
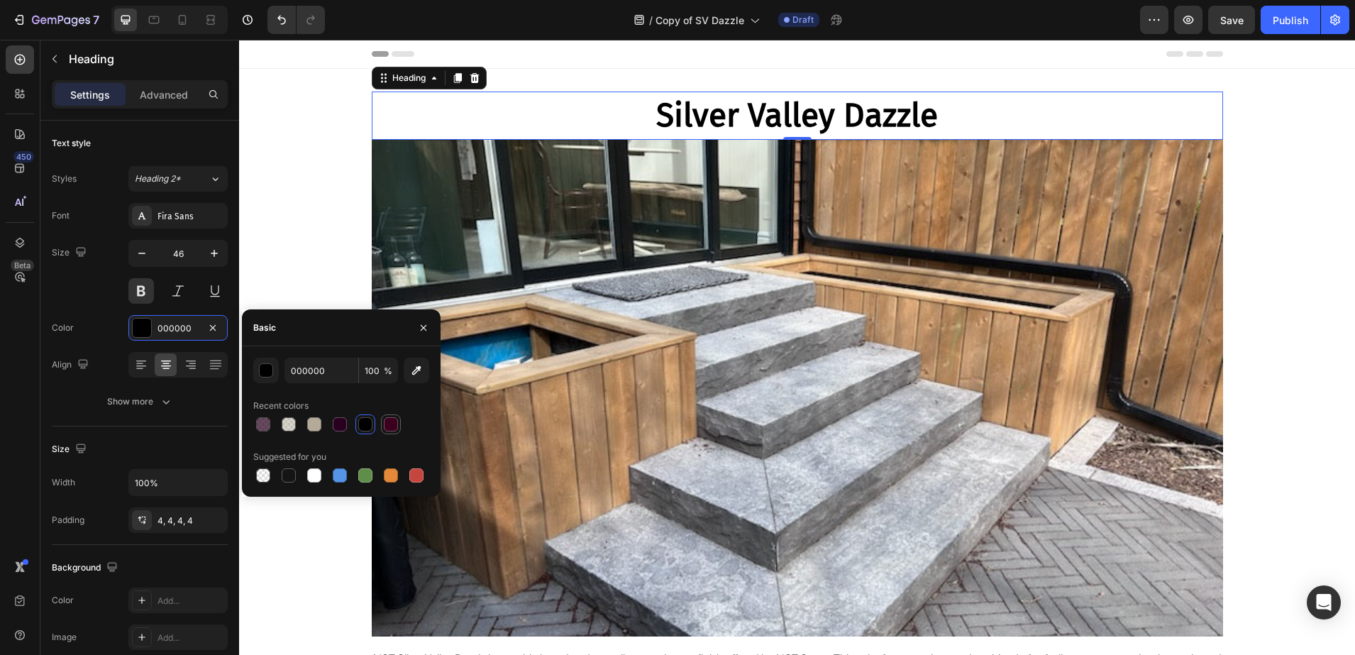
click at [394, 421] on div at bounding box center [391, 424] width 14 height 14
type input "3A001E"
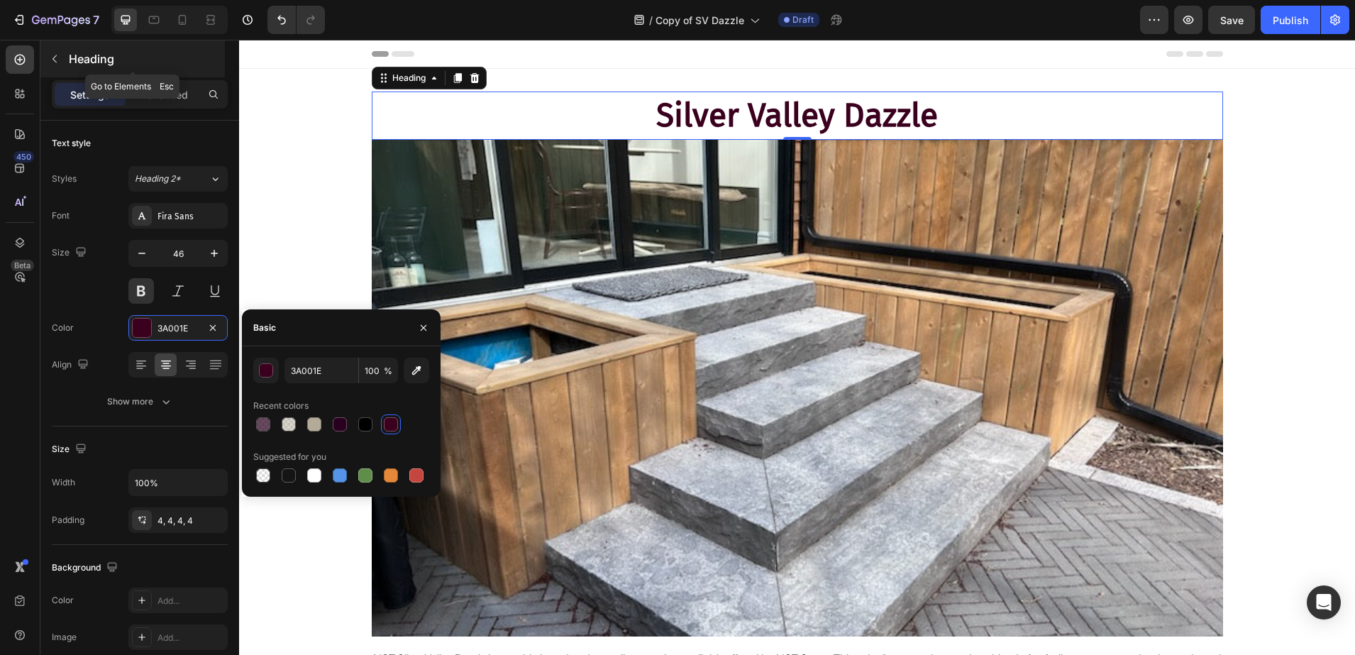
click at [110, 59] on p "Heading" at bounding box center [145, 58] width 153 height 17
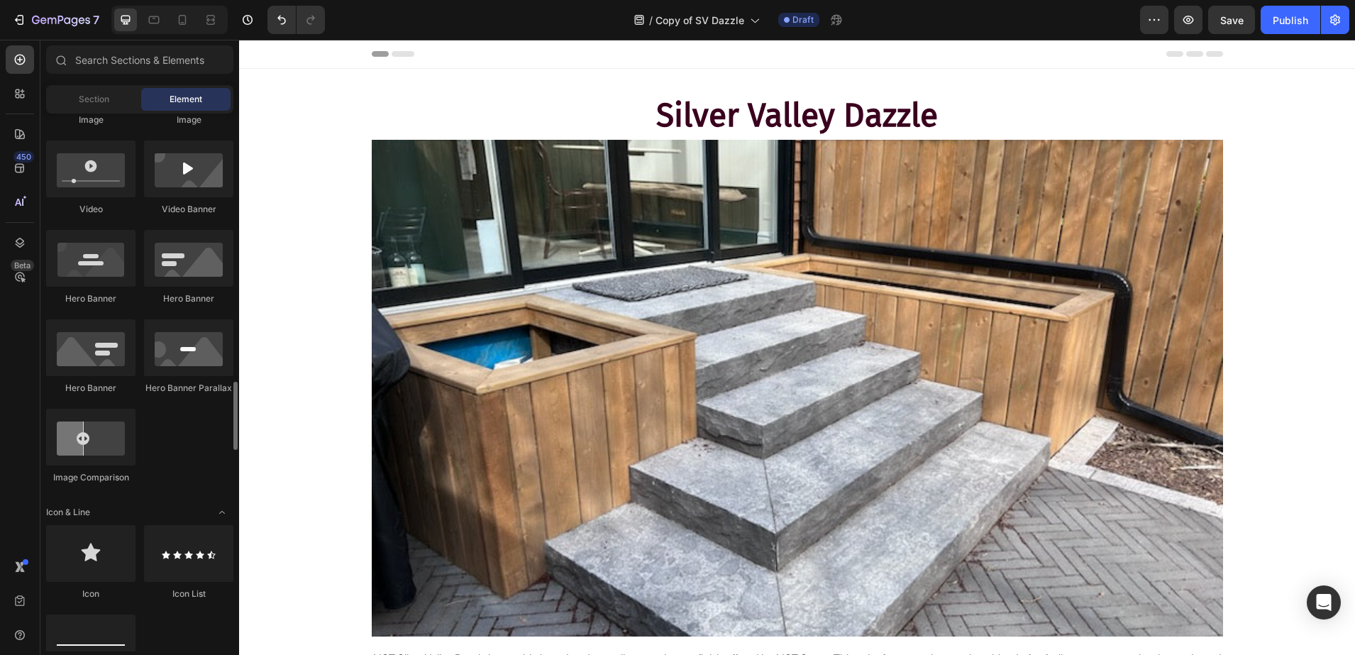
scroll to position [709, 0]
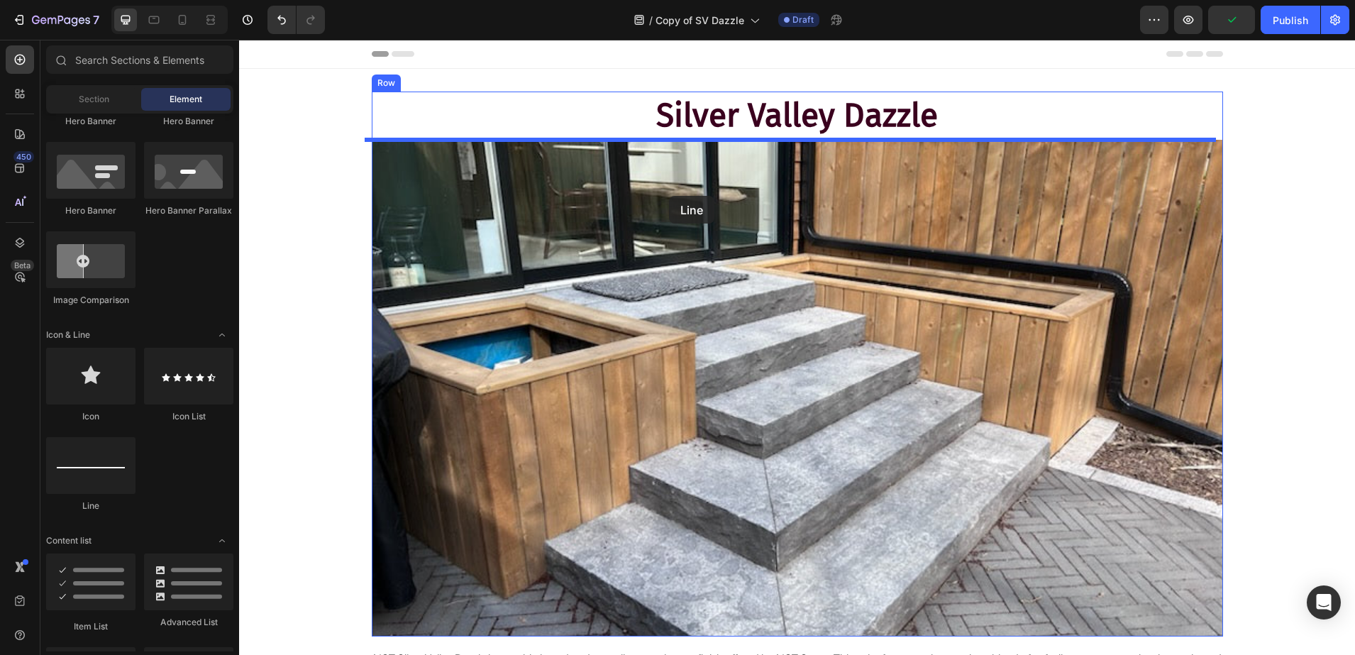
drag, startPoint x: 324, startPoint y: 524, endPoint x: 669, endPoint y: 196, distance: 476.2
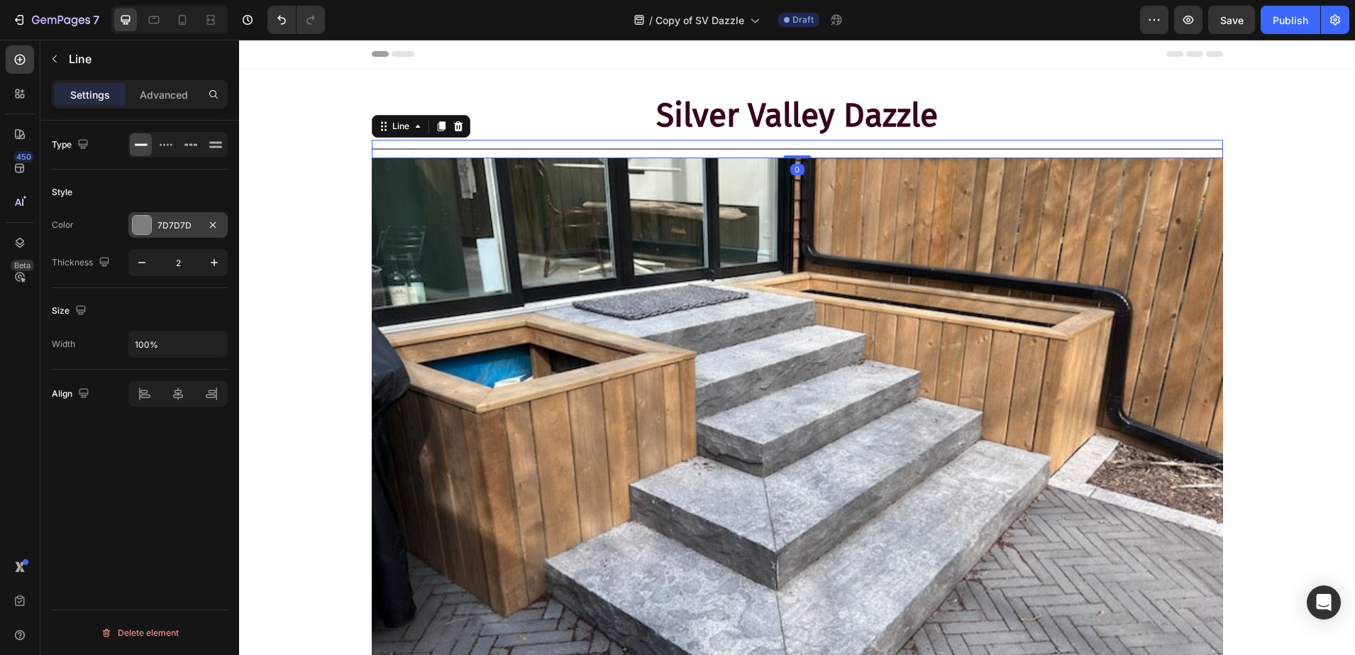
click at [166, 221] on div "7D7D7D" at bounding box center [178, 225] width 41 height 13
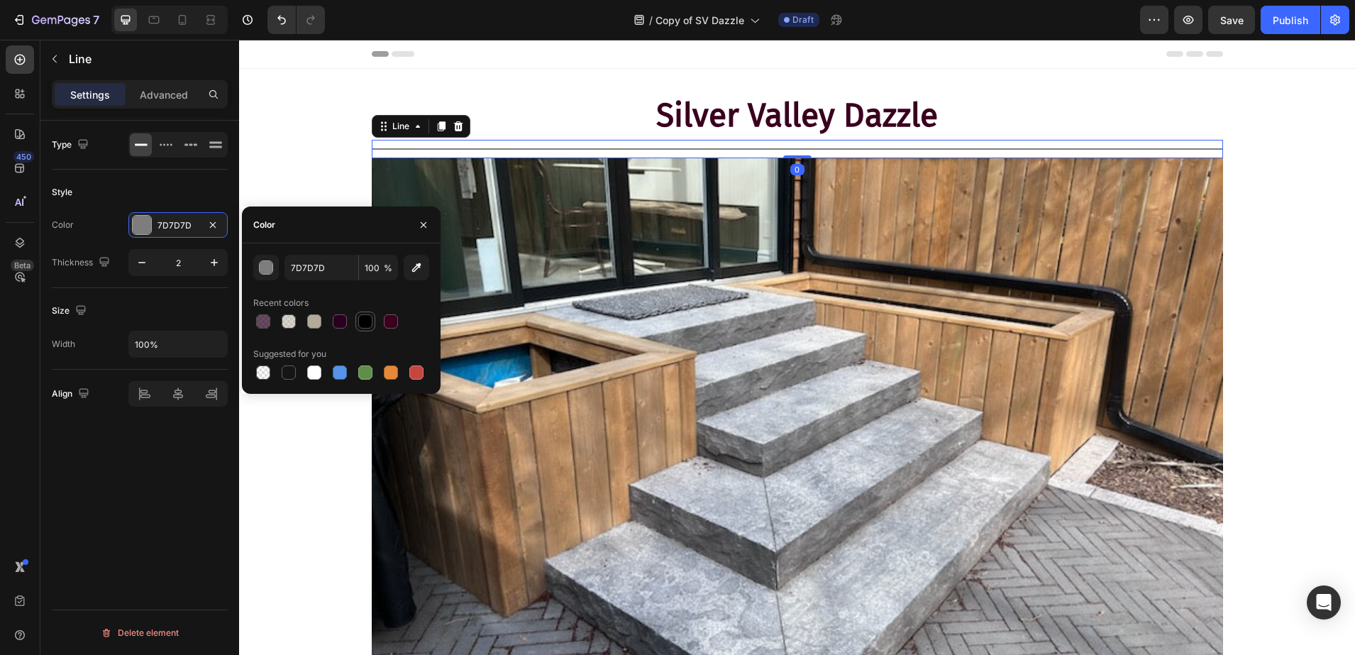
click at [358, 326] on div at bounding box center [365, 321] width 17 height 17
type input "000000"
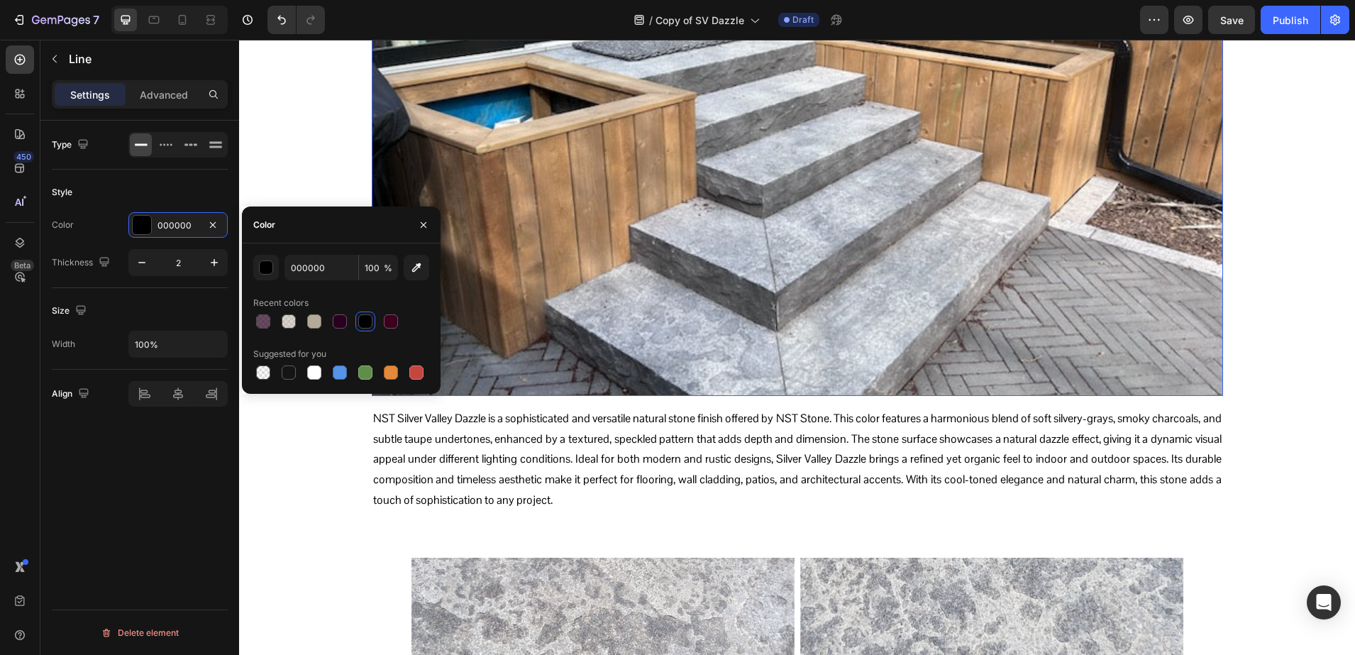
scroll to position [355, 0]
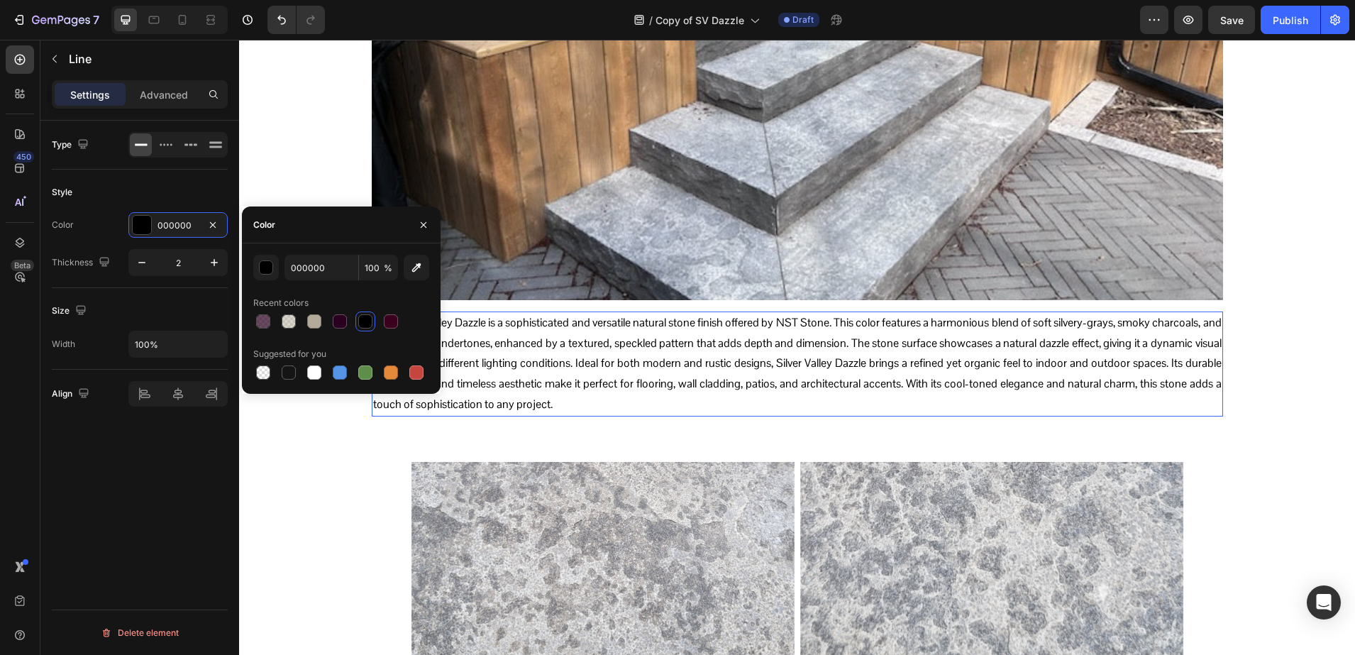
click at [672, 372] on p "NST Silver Valley Dazzle is a sophisticated and versatile natural stone finish …" at bounding box center [797, 364] width 849 height 102
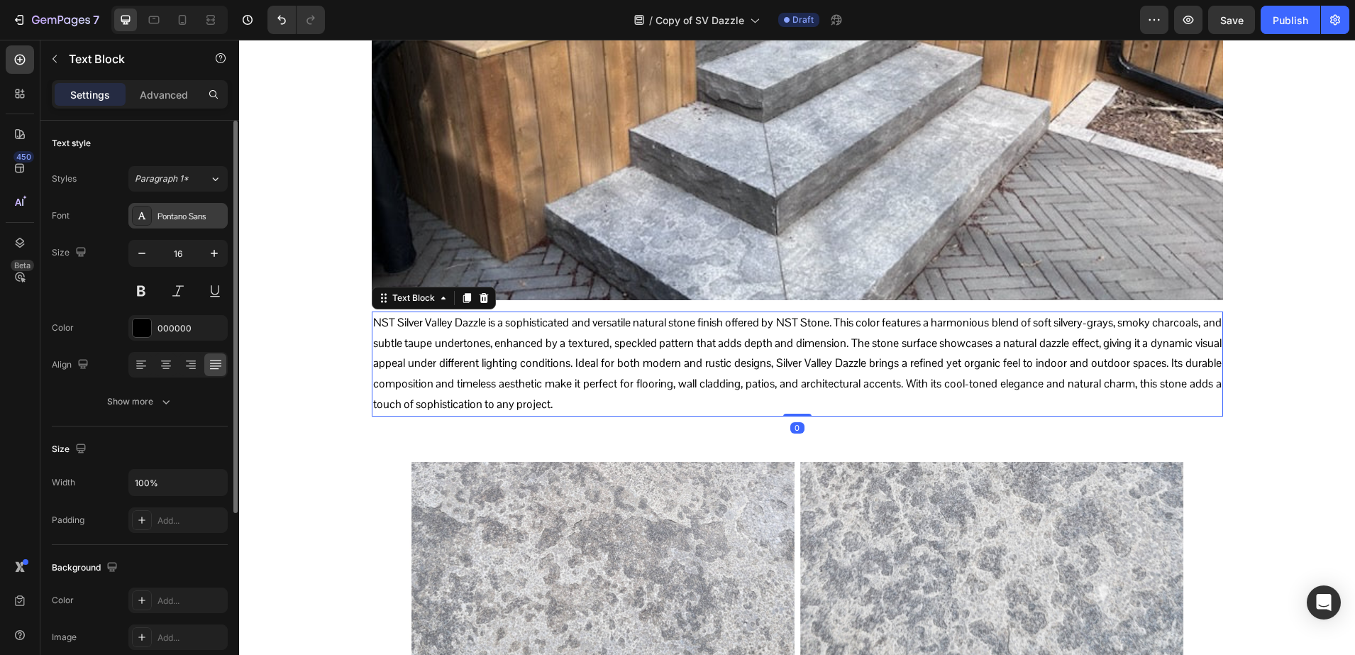
click at [152, 219] on div "Pontano Sans" at bounding box center [177, 216] width 99 height 26
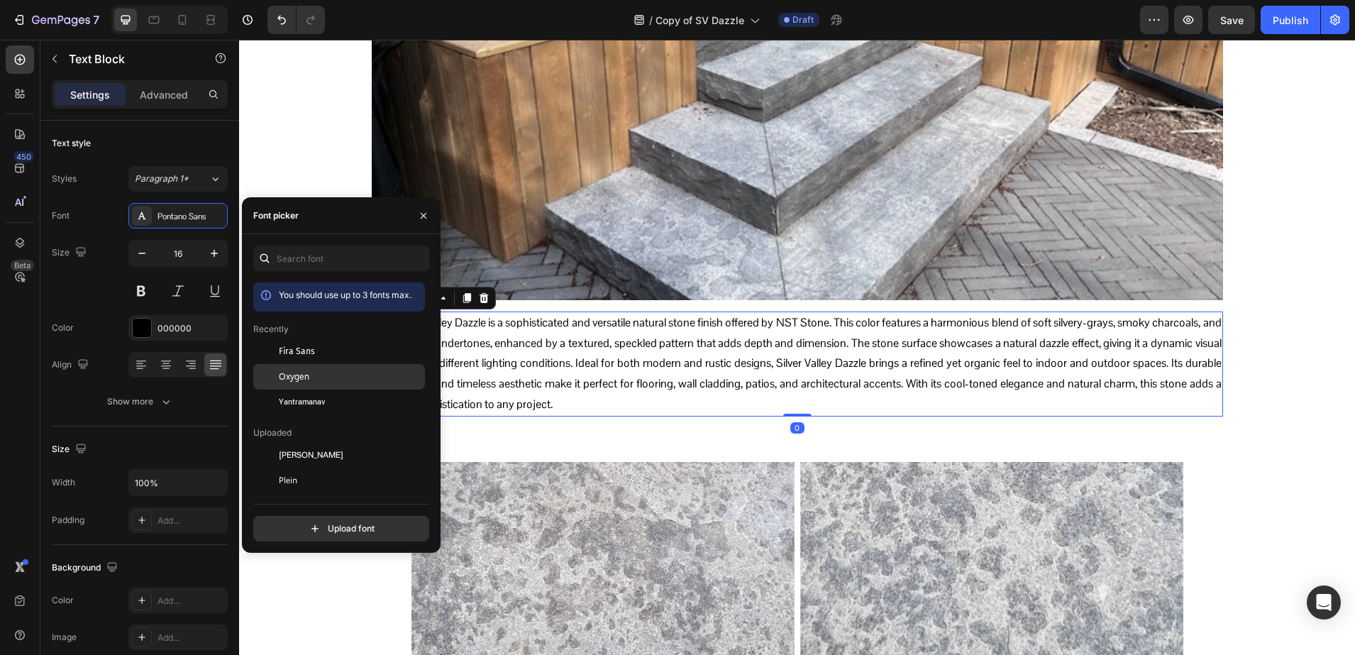
click at [306, 371] on span "Oxygen" at bounding box center [294, 376] width 31 height 13
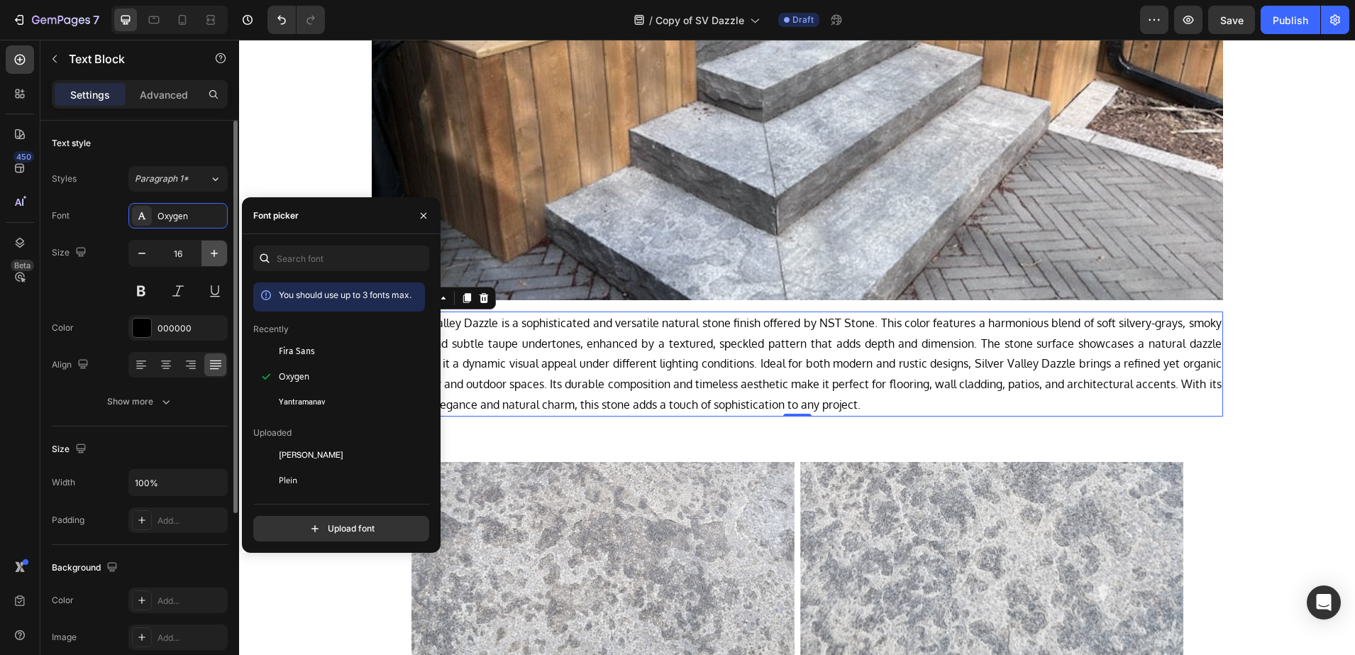
click at [219, 254] on icon "button" at bounding box center [214, 253] width 14 height 14
type input "17"
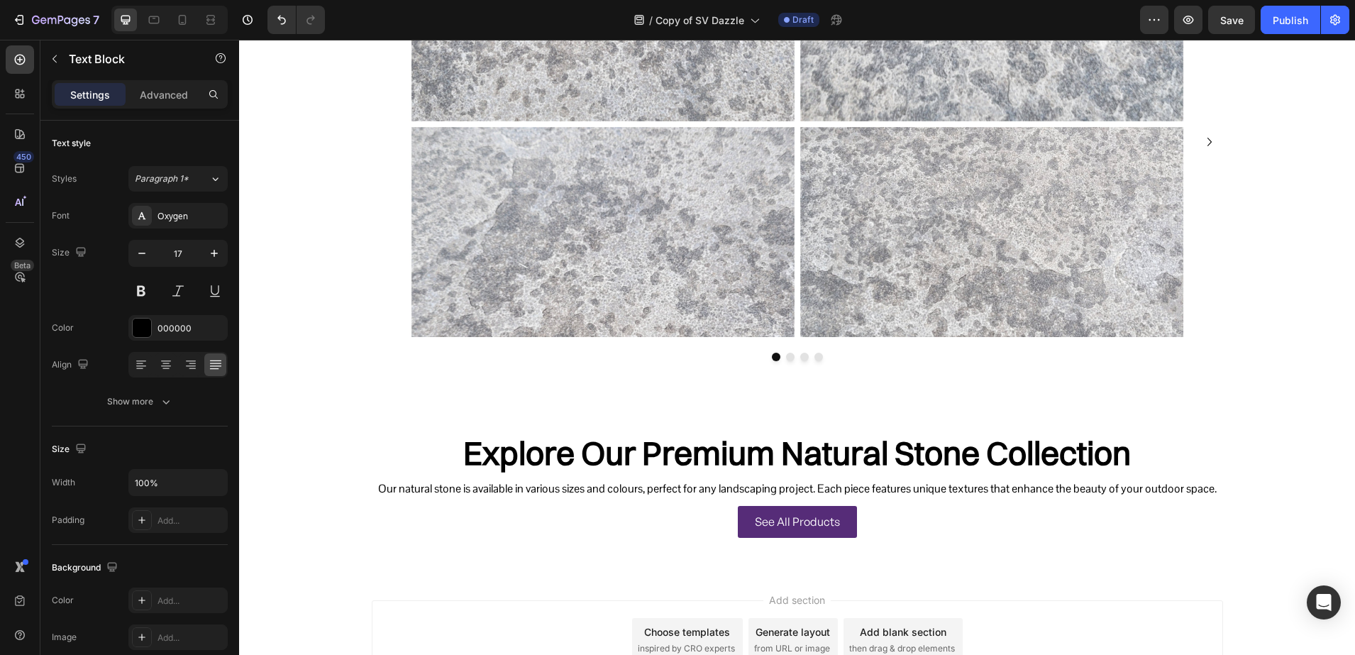
scroll to position [1033, 0]
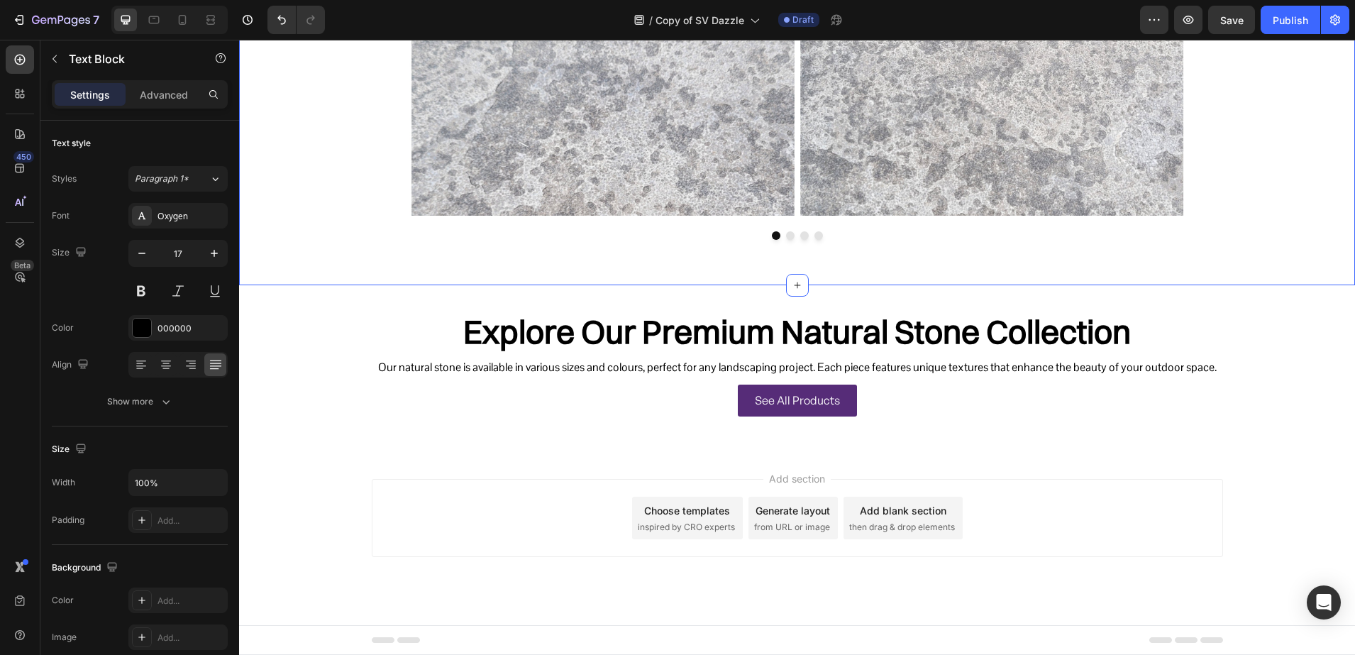
click at [686, 328] on h2 "Explore Our Premium Natural Stone Collection" at bounding box center [797, 332] width 851 height 48
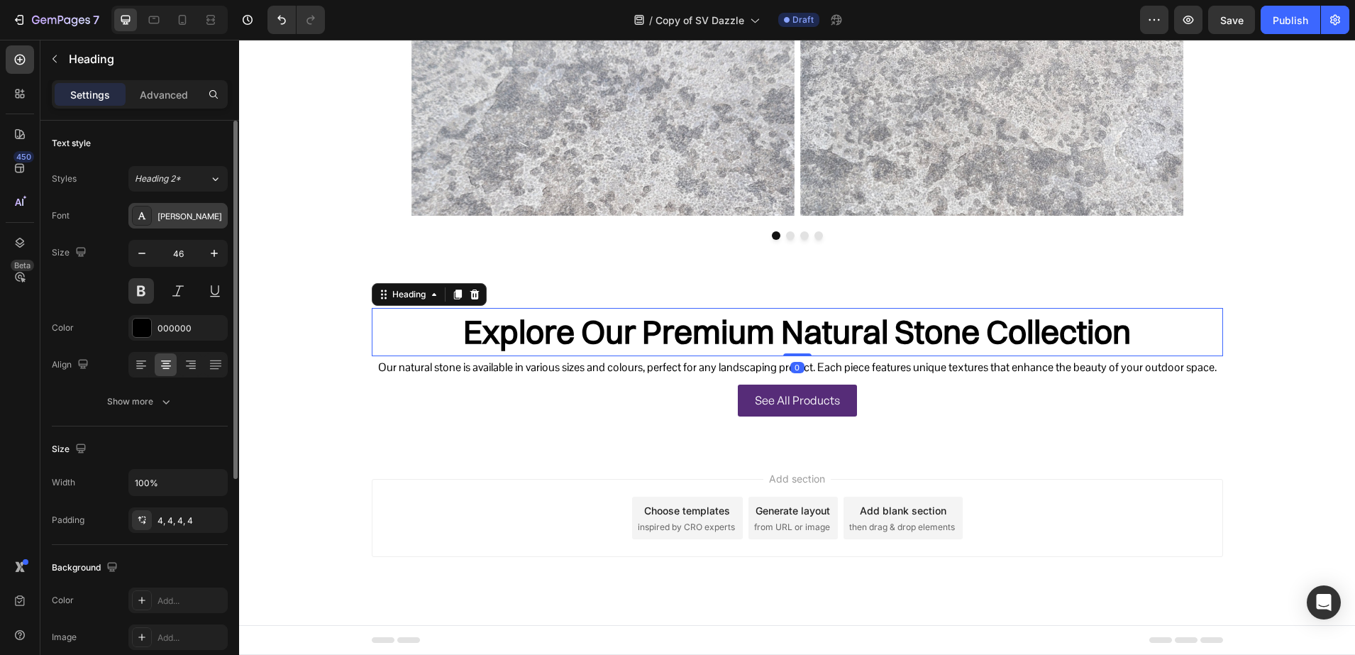
click at [160, 216] on div "[PERSON_NAME]" at bounding box center [191, 216] width 67 height 13
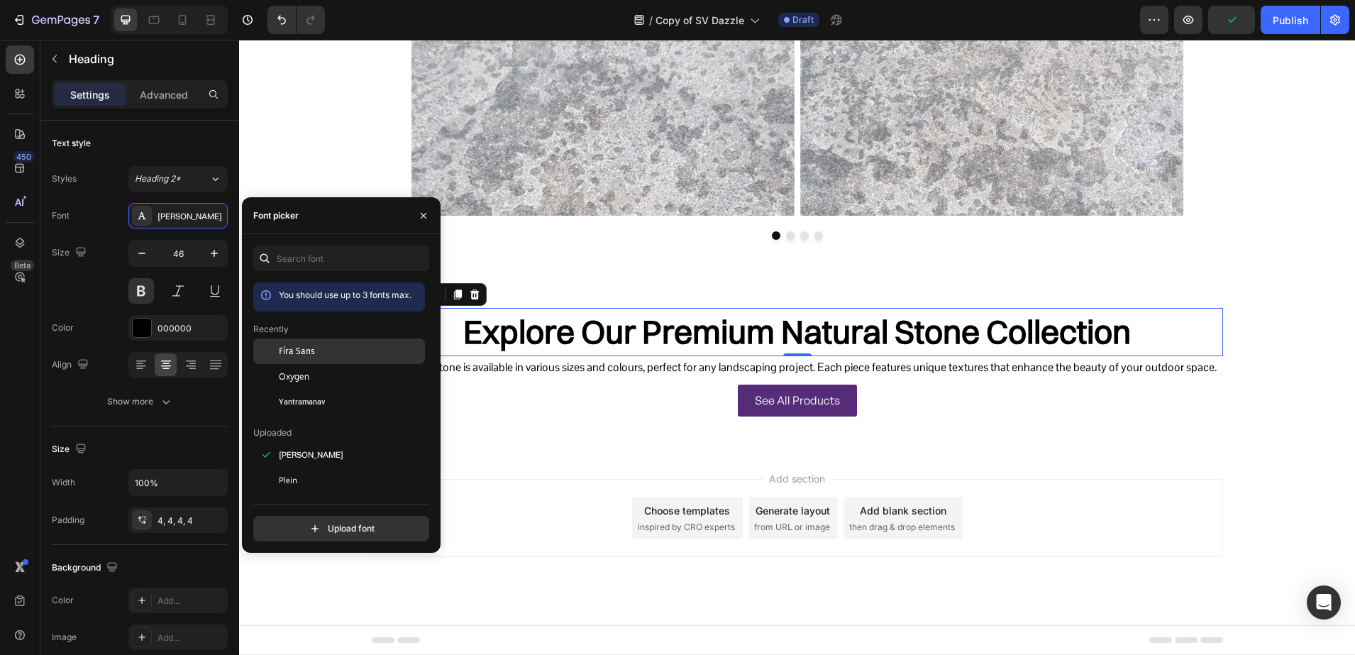
click at [281, 442] on div "Fira Sans" at bounding box center [339, 455] width 172 height 26
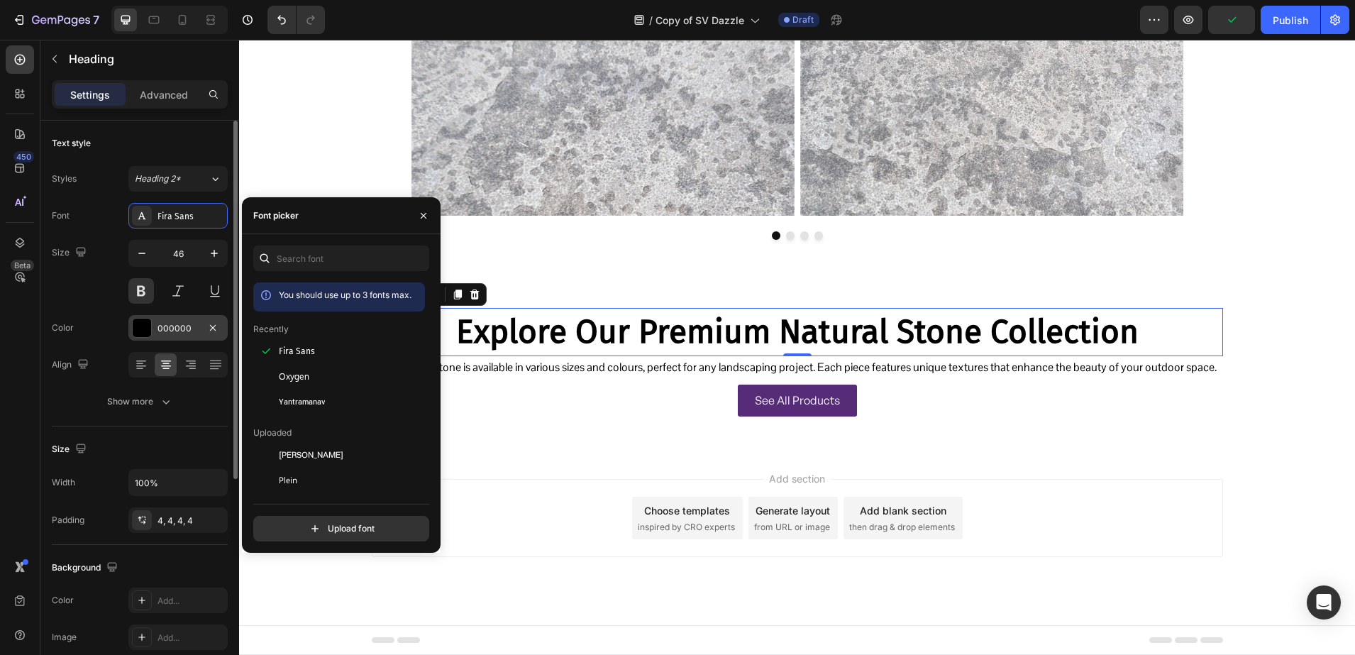
click at [137, 333] on div at bounding box center [142, 328] width 18 height 18
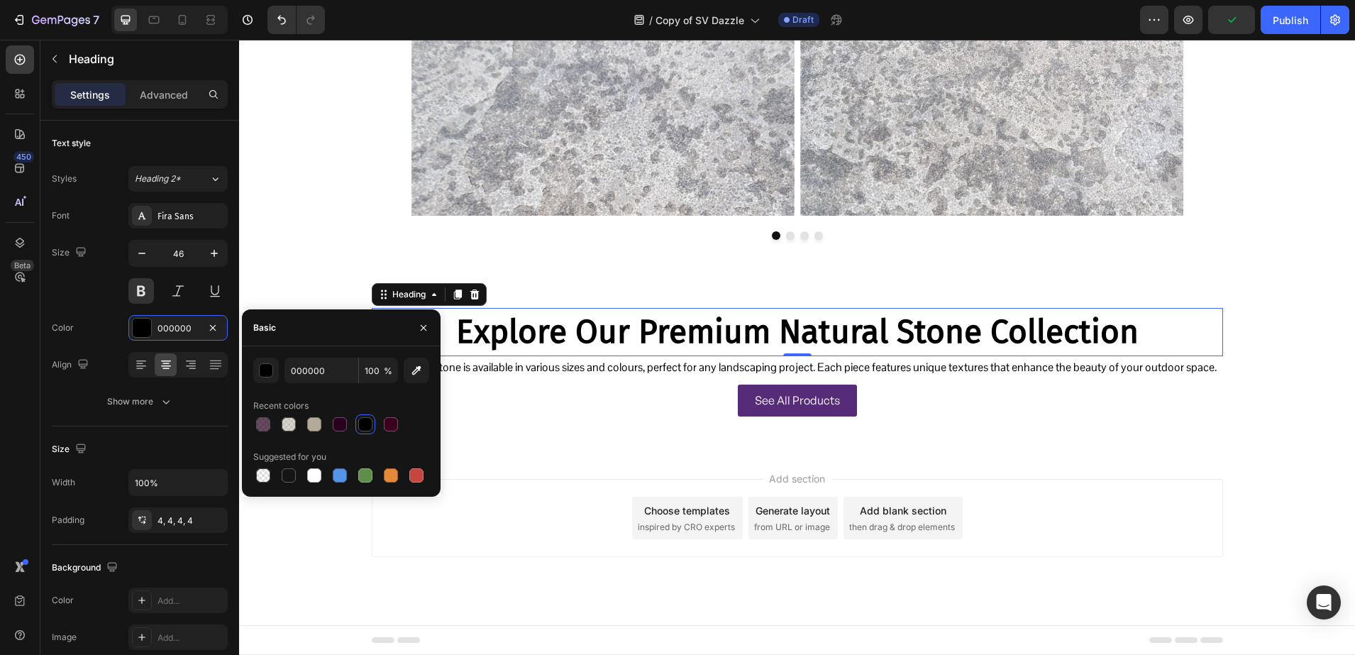
click at [402, 425] on div at bounding box center [341, 424] width 176 height 20
click at [394, 425] on div at bounding box center [391, 424] width 14 height 14
type input "3A001E"
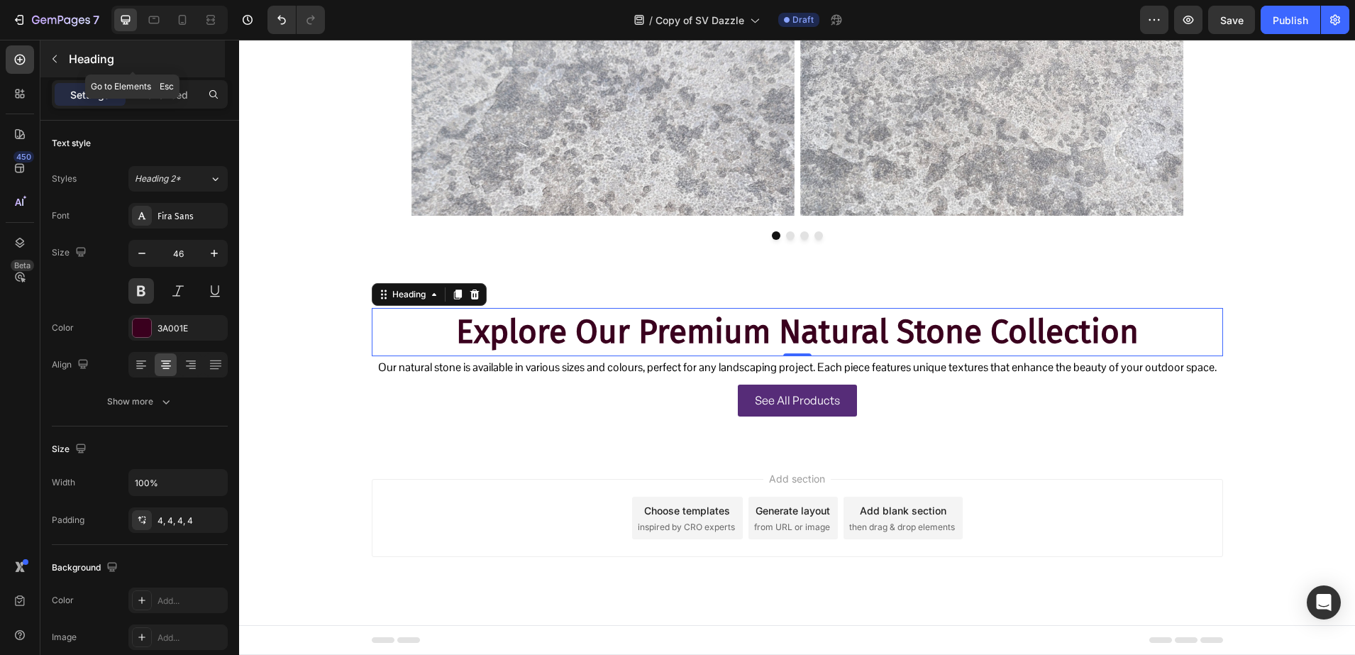
click at [123, 60] on p "Heading" at bounding box center [145, 58] width 153 height 17
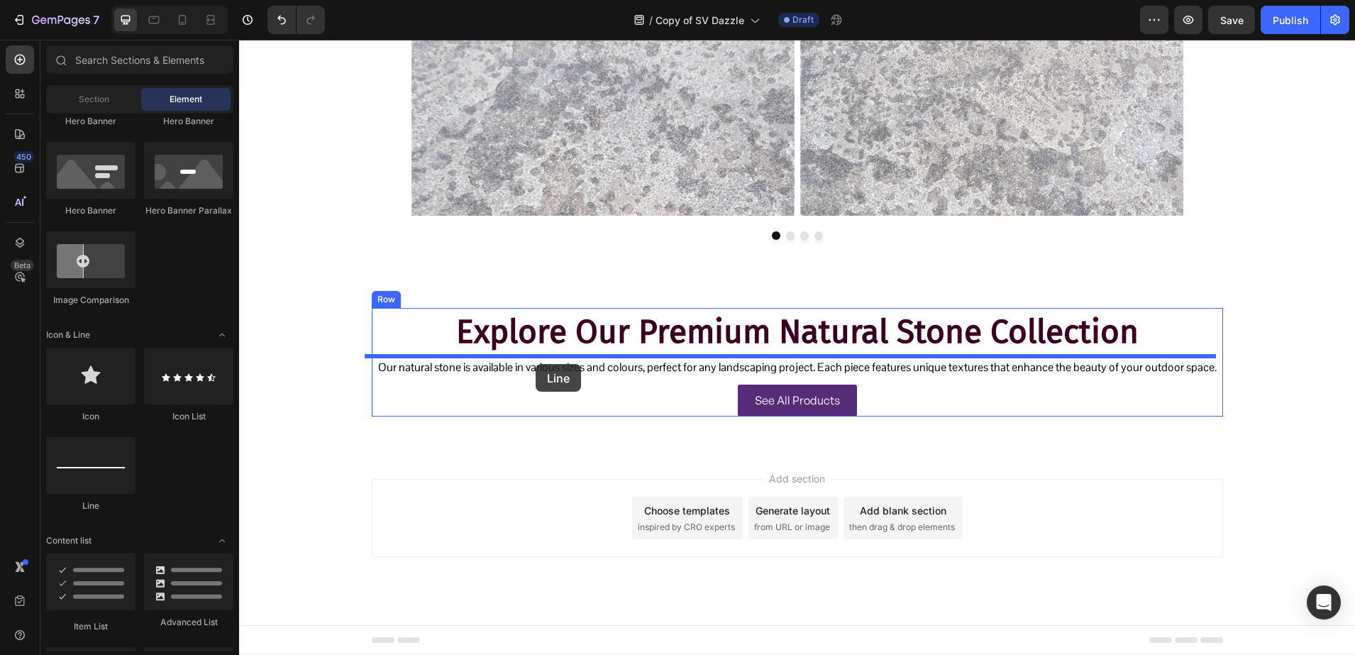
drag, startPoint x: 329, startPoint y: 502, endPoint x: 536, endPoint y: 362, distance: 249.9
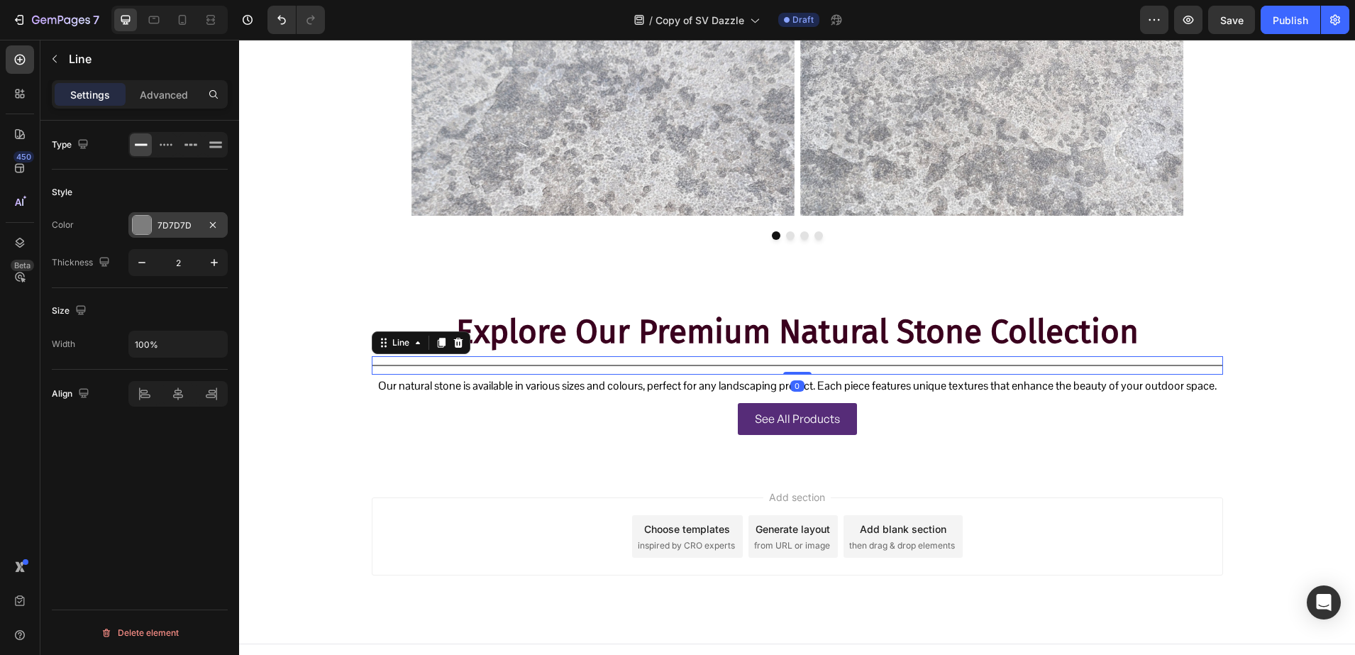
click at [150, 221] on div at bounding box center [142, 225] width 18 height 18
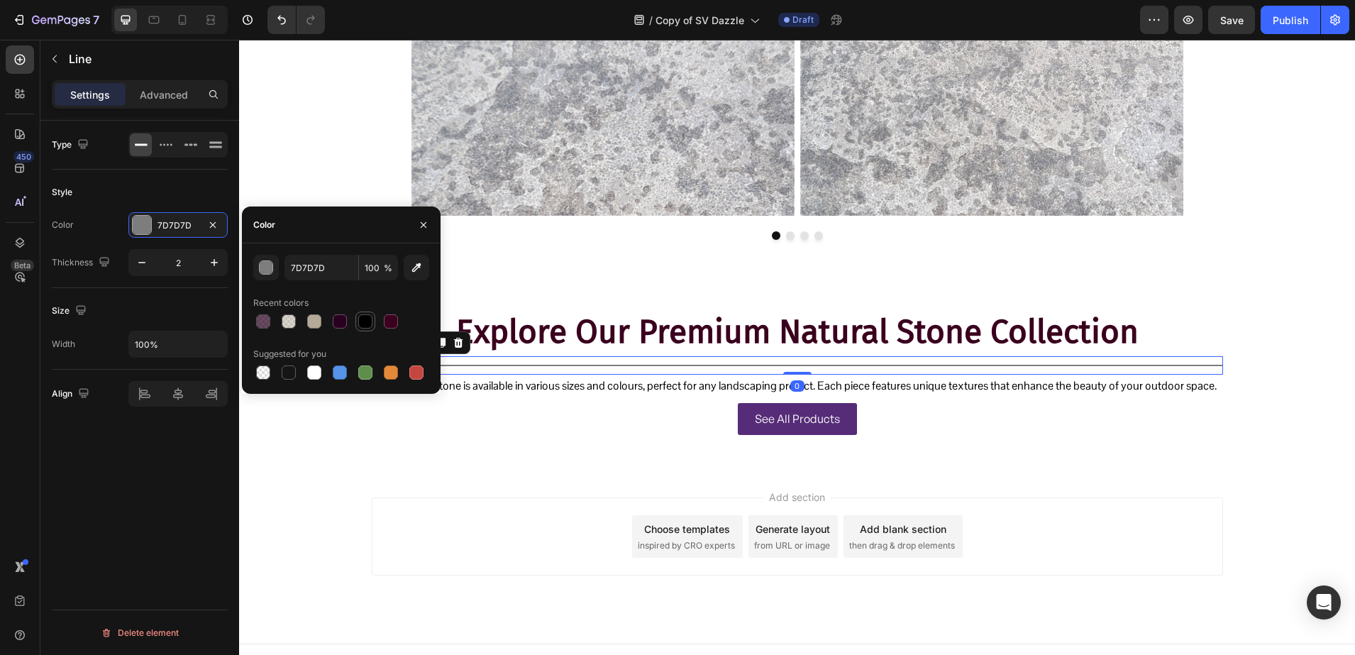
click at [368, 319] on div at bounding box center [365, 321] width 14 height 14
type input "000000"
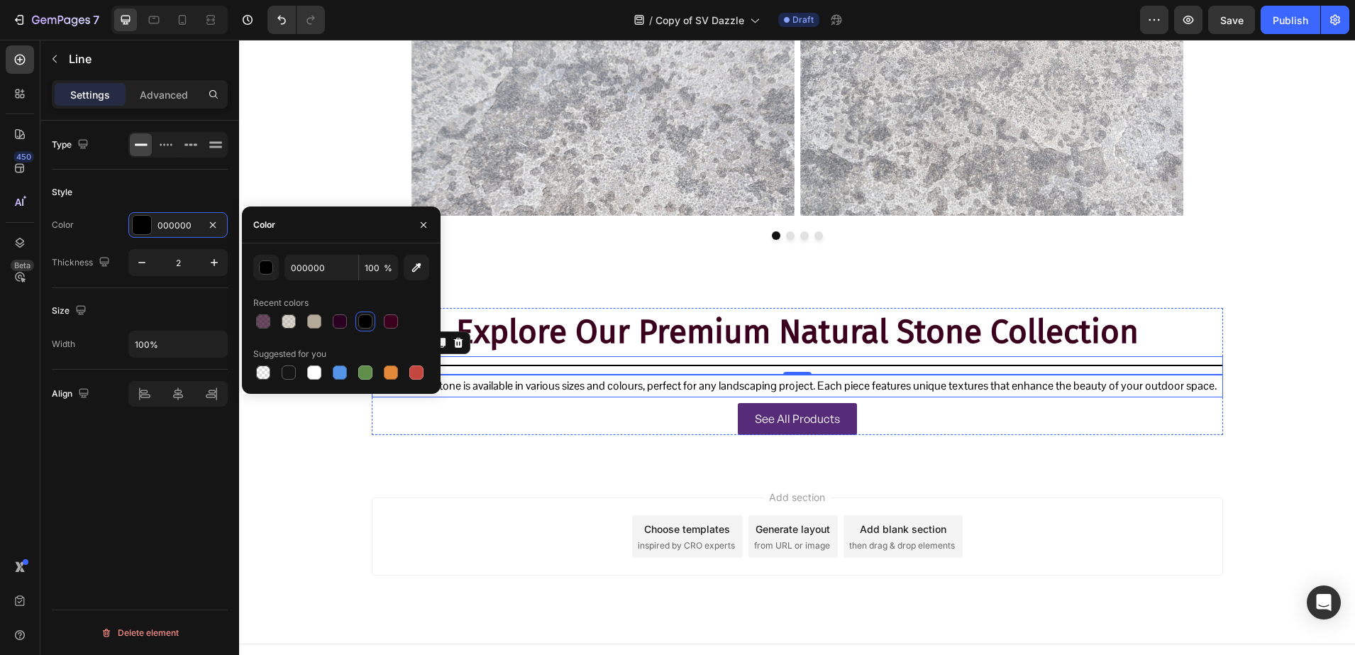
click at [492, 382] on p "Our natural stone is available in various sizes and colours, perfect for any la…" at bounding box center [797, 386] width 849 height 21
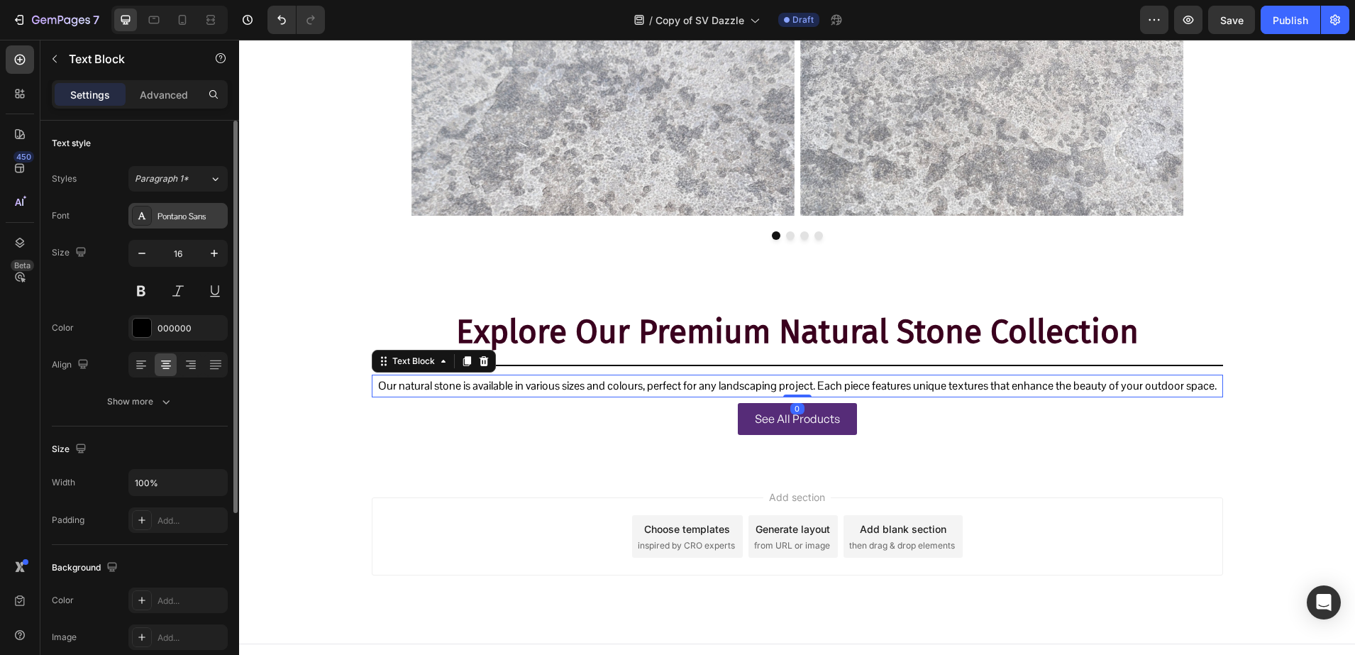
click at [176, 223] on div "Pontano Sans" at bounding box center [177, 216] width 99 height 26
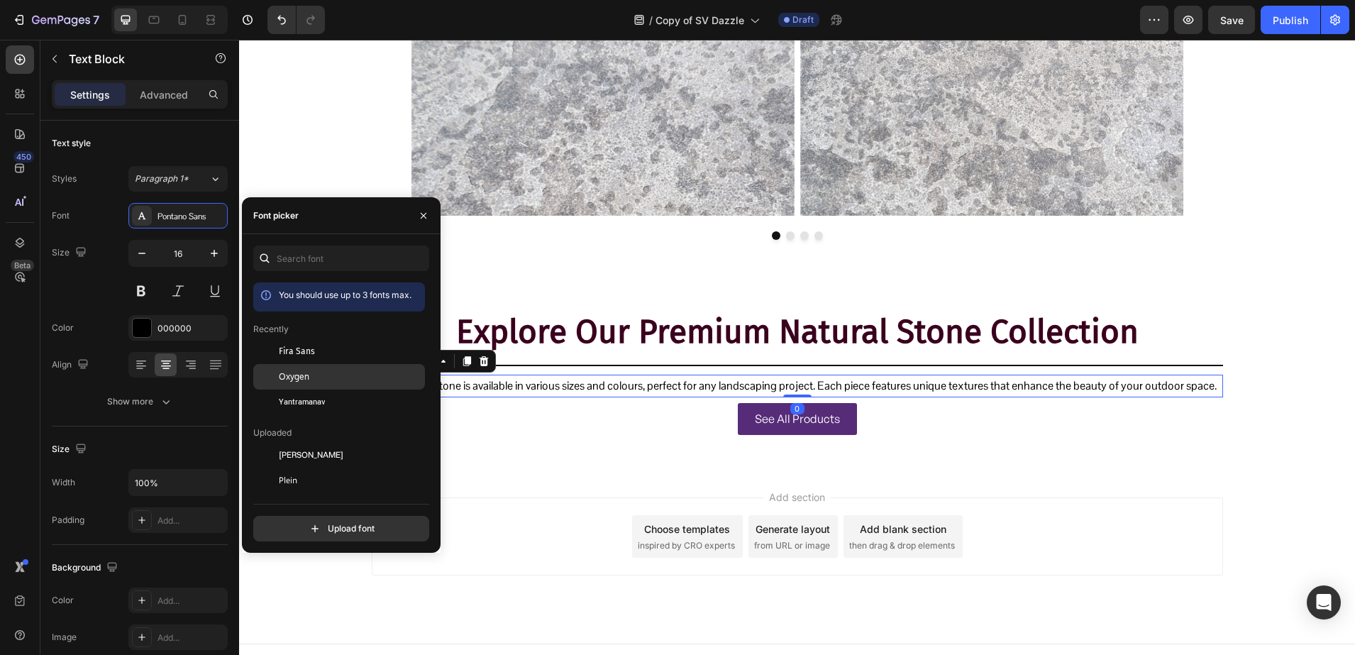
click at [299, 375] on span "Oxygen" at bounding box center [294, 376] width 31 height 13
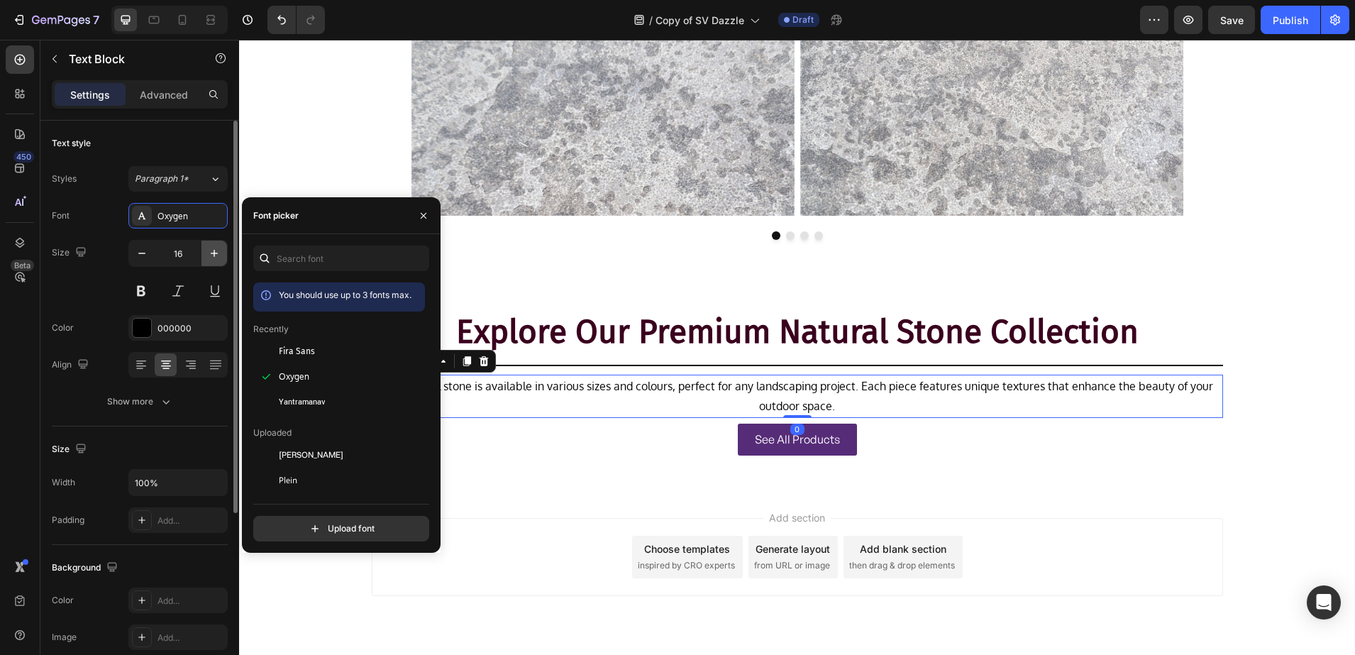
click at [205, 246] on button "button" at bounding box center [214, 254] width 26 height 26
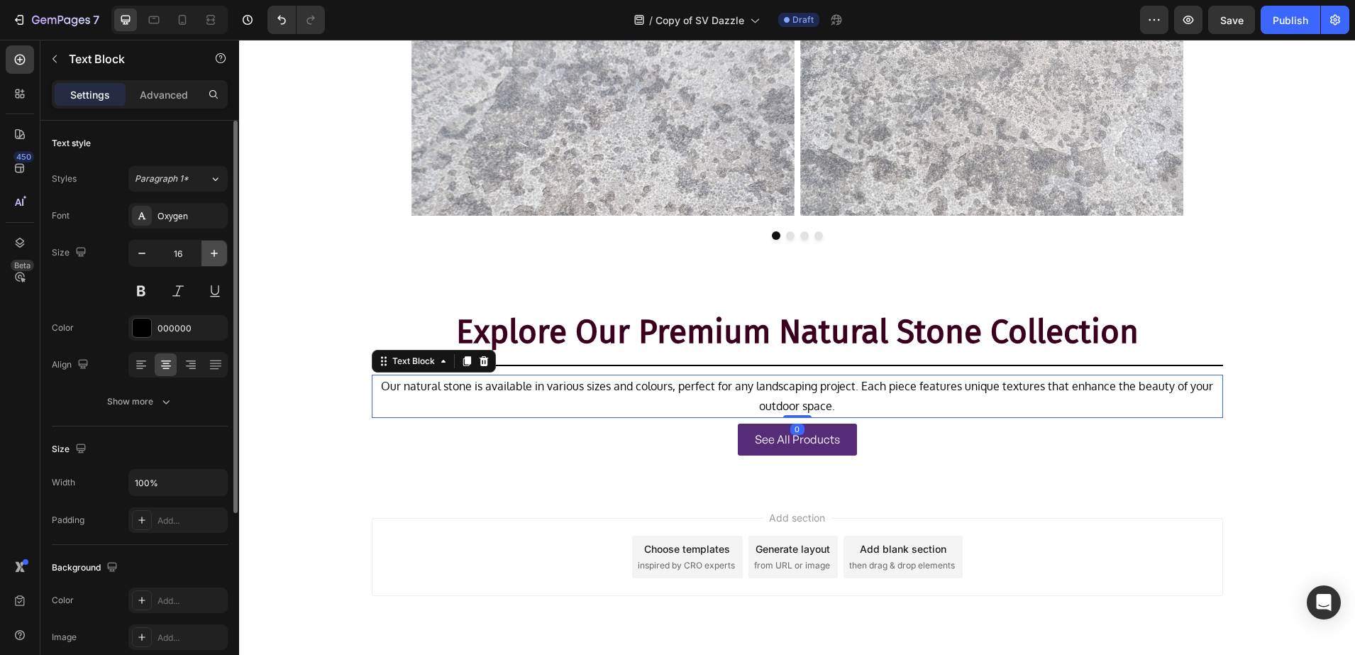
type input "17"
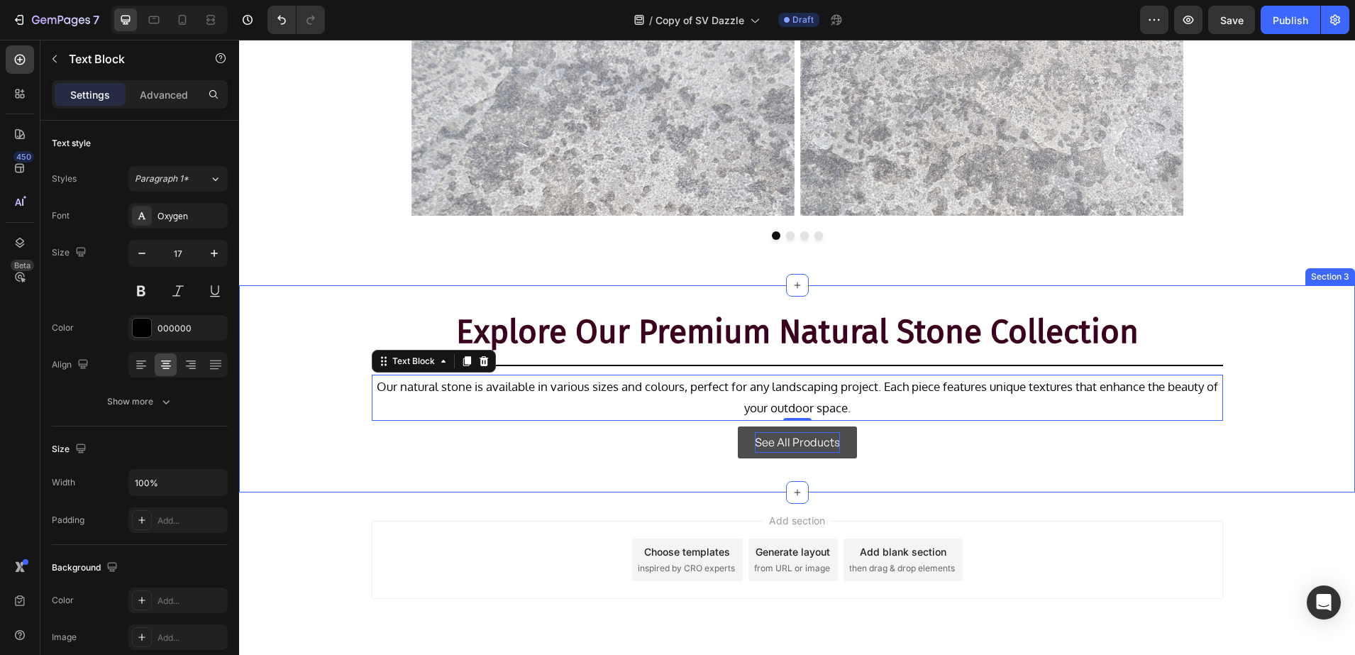
click at [786, 446] on p "See All Products" at bounding box center [797, 442] width 85 height 21
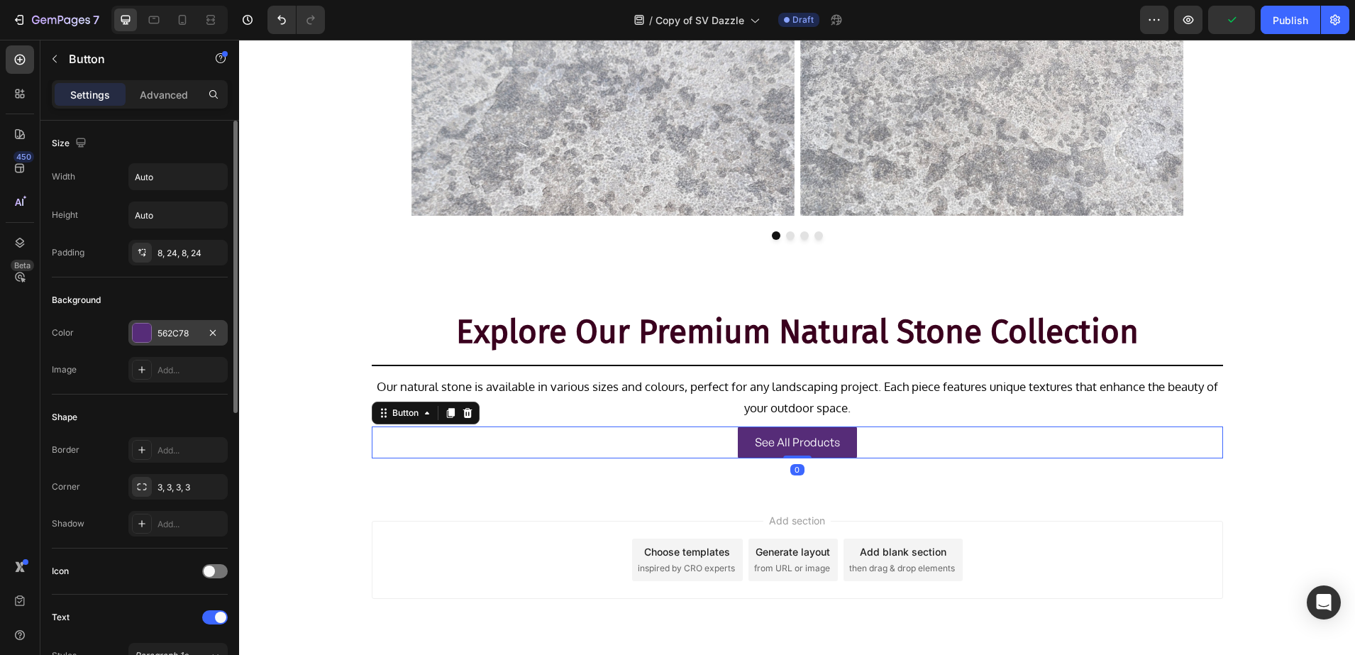
click at [160, 341] on div "562C78" at bounding box center [177, 333] width 99 height 26
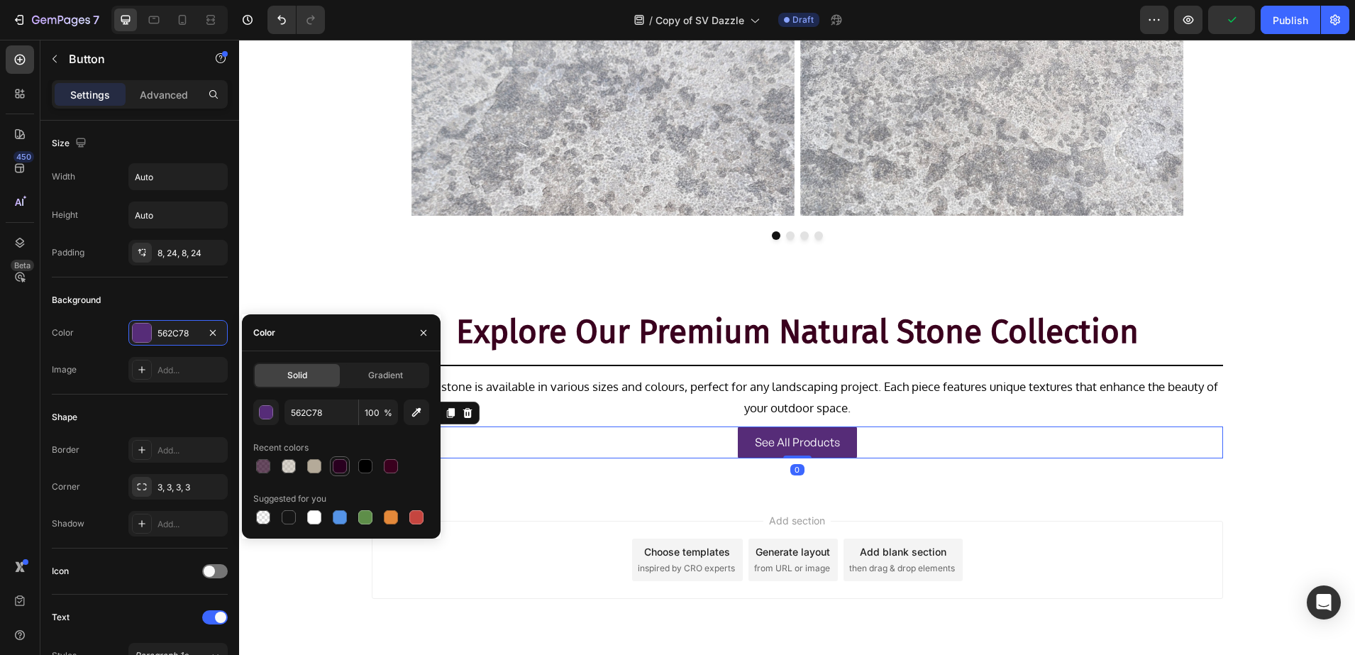
click at [341, 459] on div at bounding box center [340, 466] width 14 height 14
type input "29001F"
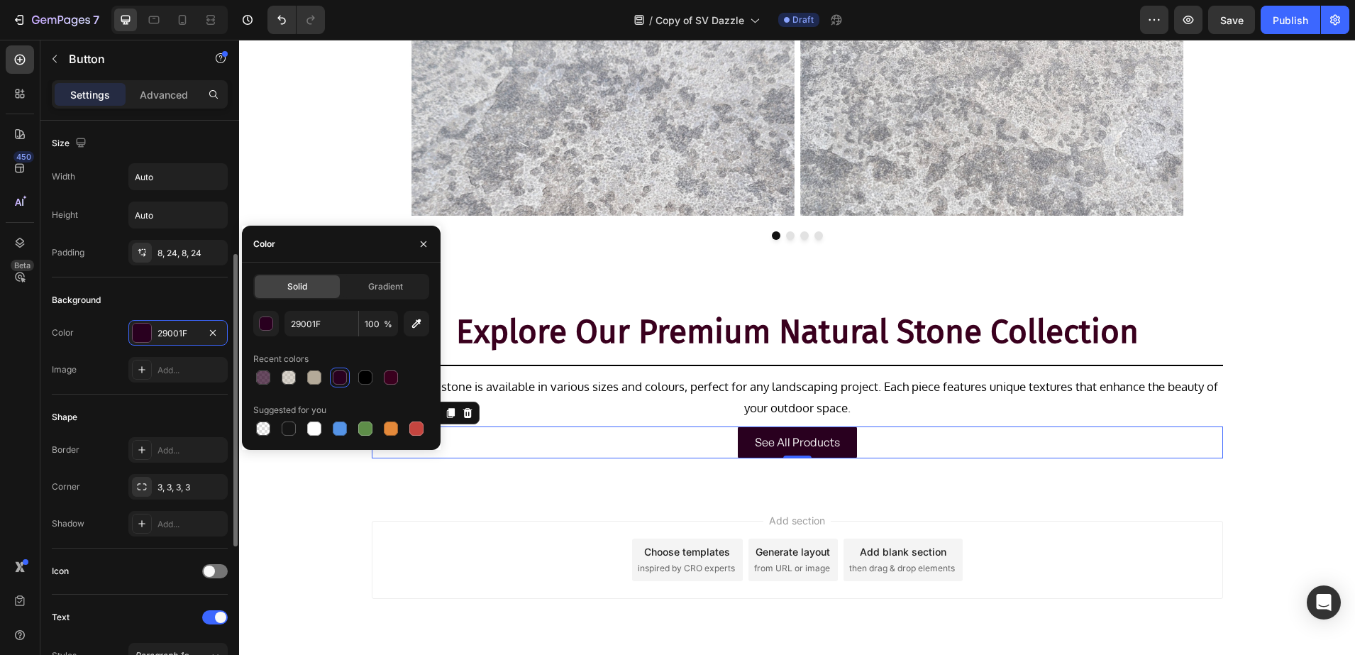
scroll to position [355, 0]
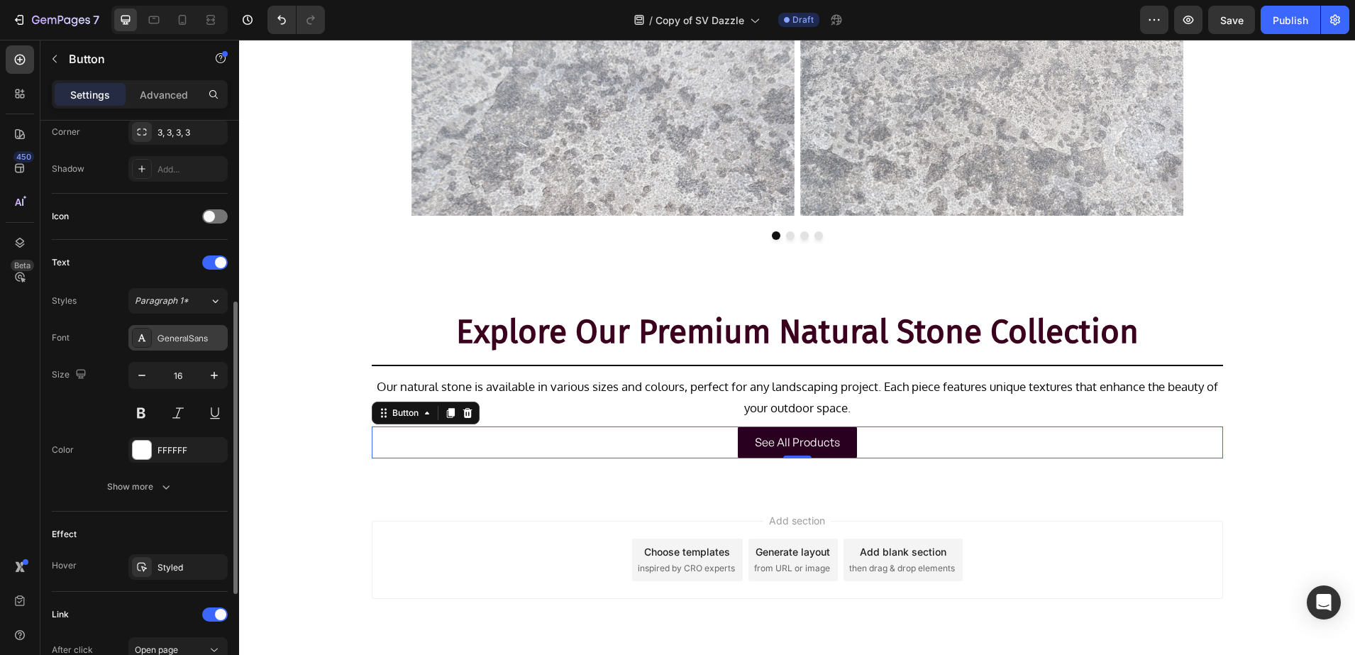
click at [164, 346] on div "GeneralSans" at bounding box center [177, 338] width 99 height 26
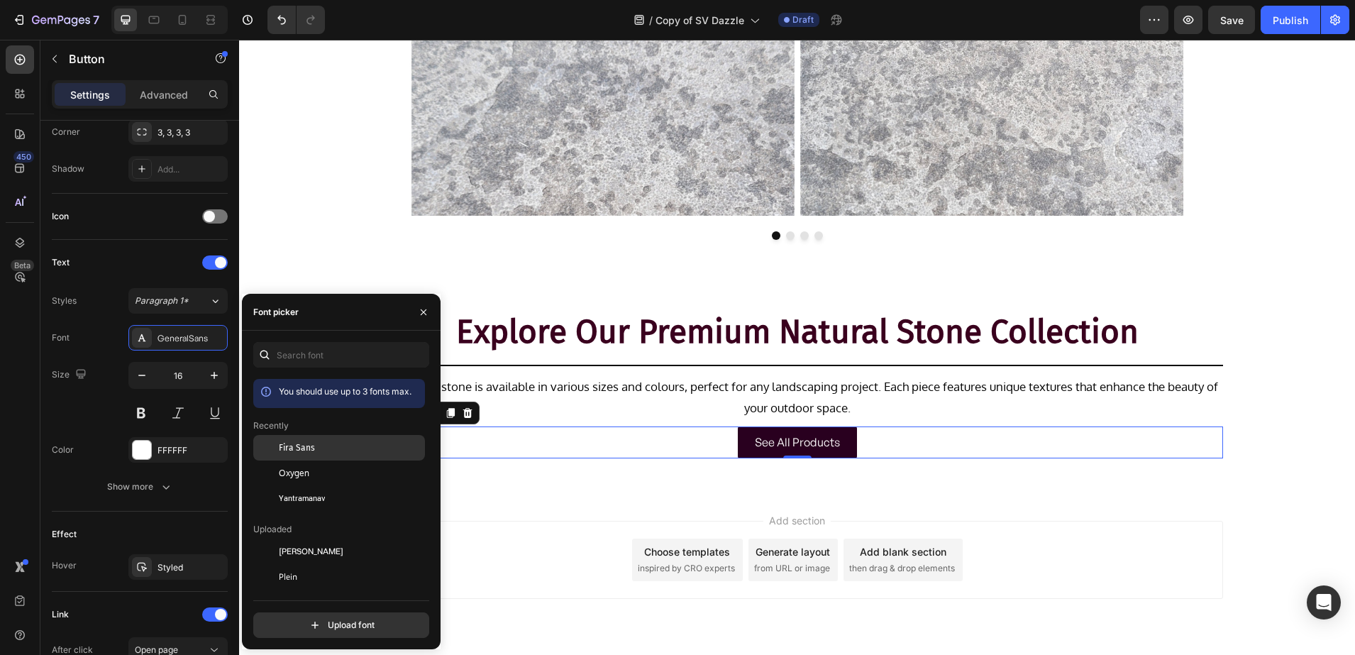
click at [331, 538] on div "Fira Sans" at bounding box center [339, 551] width 172 height 26
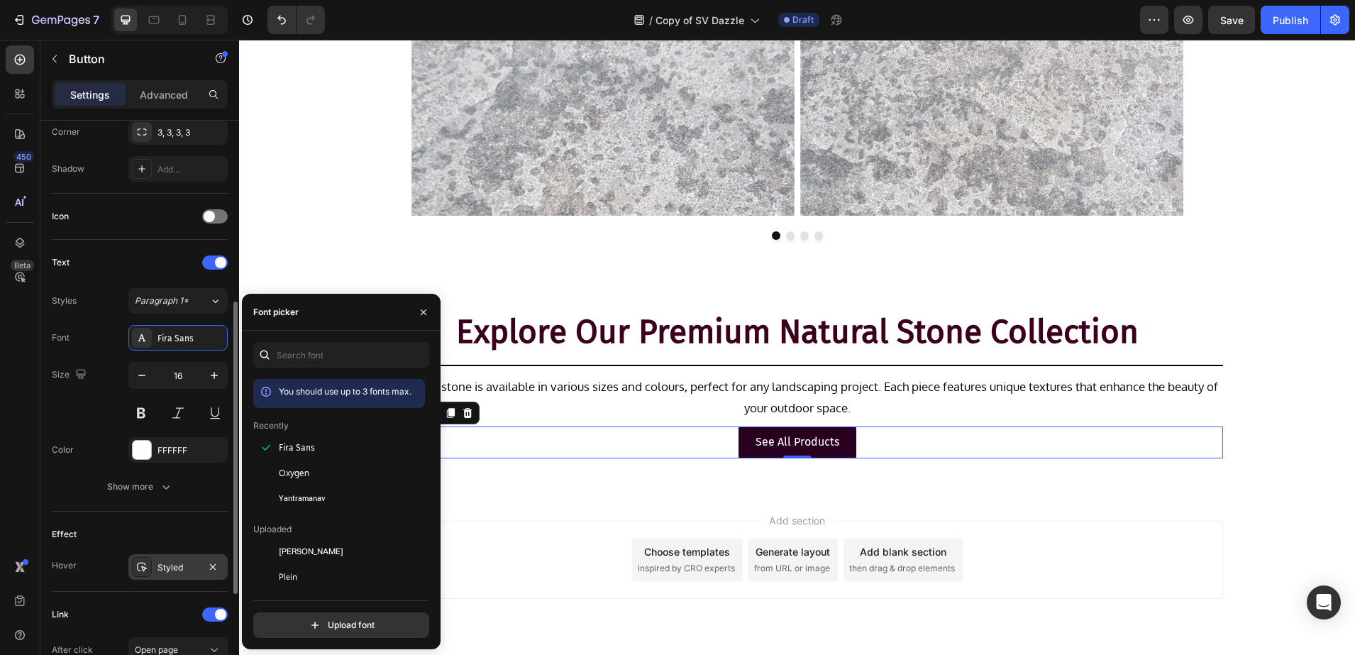
click at [164, 558] on div "Styled" at bounding box center [177, 567] width 99 height 26
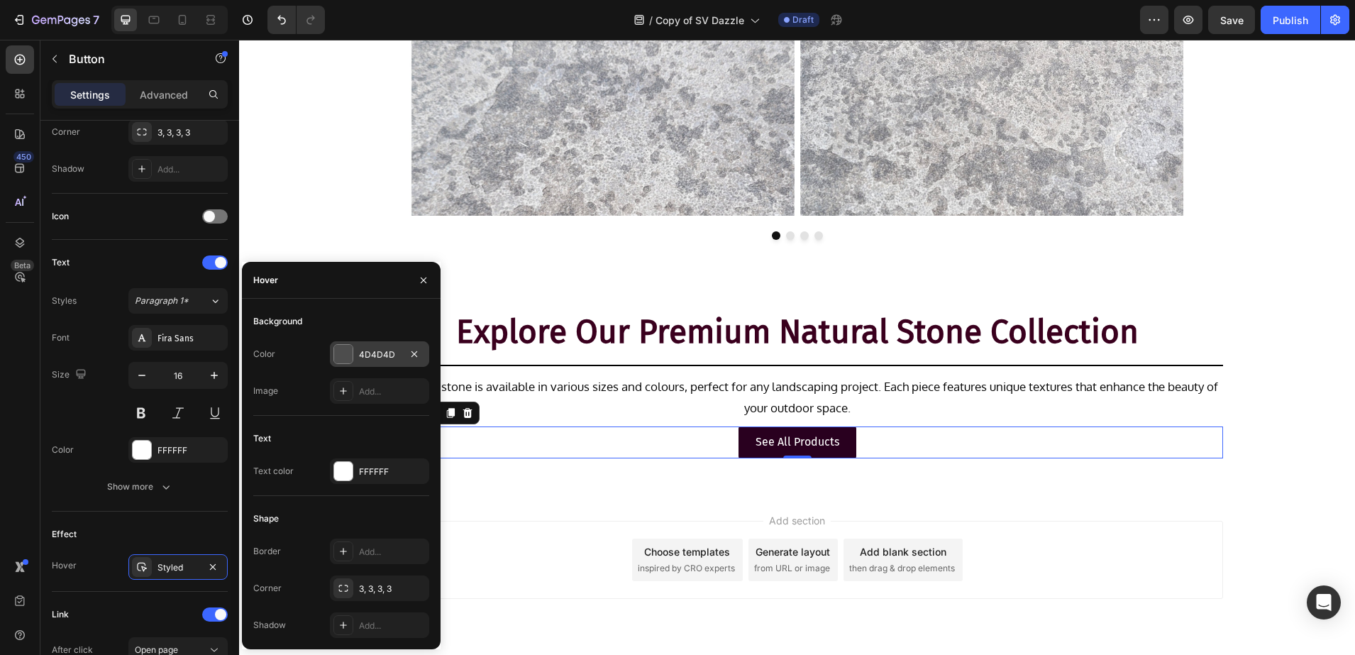
click at [358, 344] on div "4D4D4D" at bounding box center [379, 354] width 99 height 26
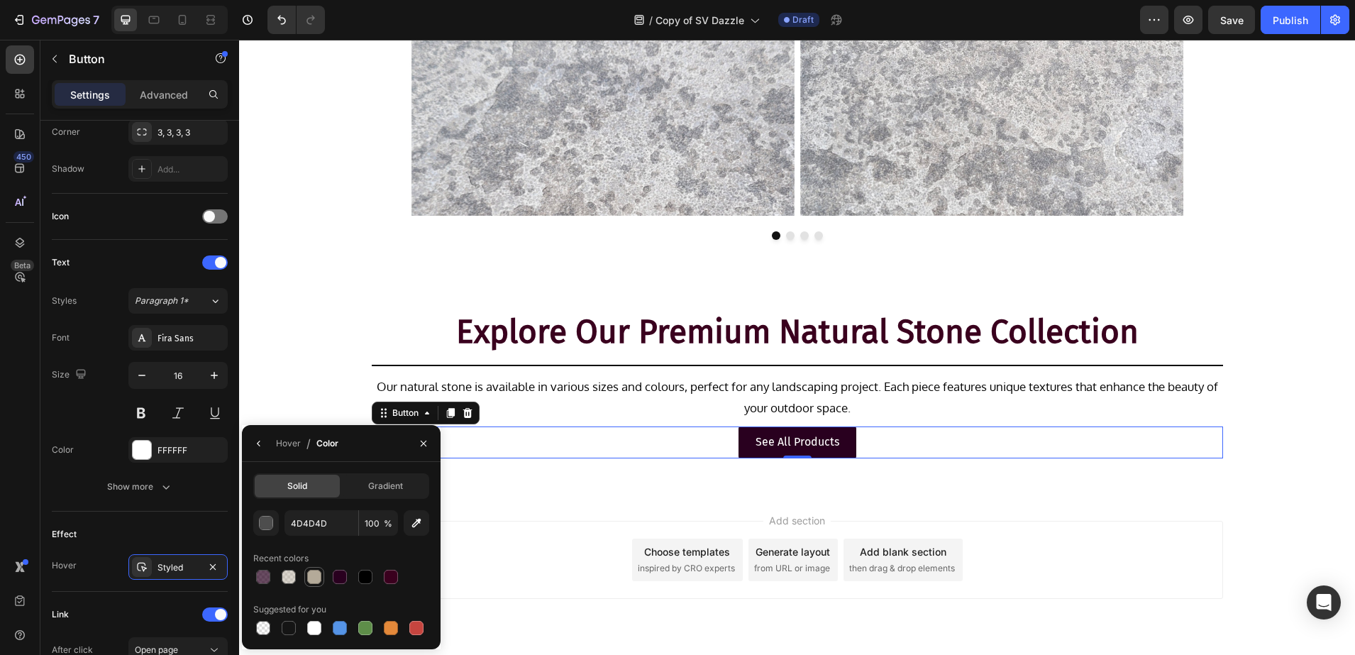
click at [320, 572] on div at bounding box center [314, 577] width 14 height 14
type input "B4AA99"
click at [826, 437] on p "See All Products" at bounding box center [798, 442] width 84 height 21
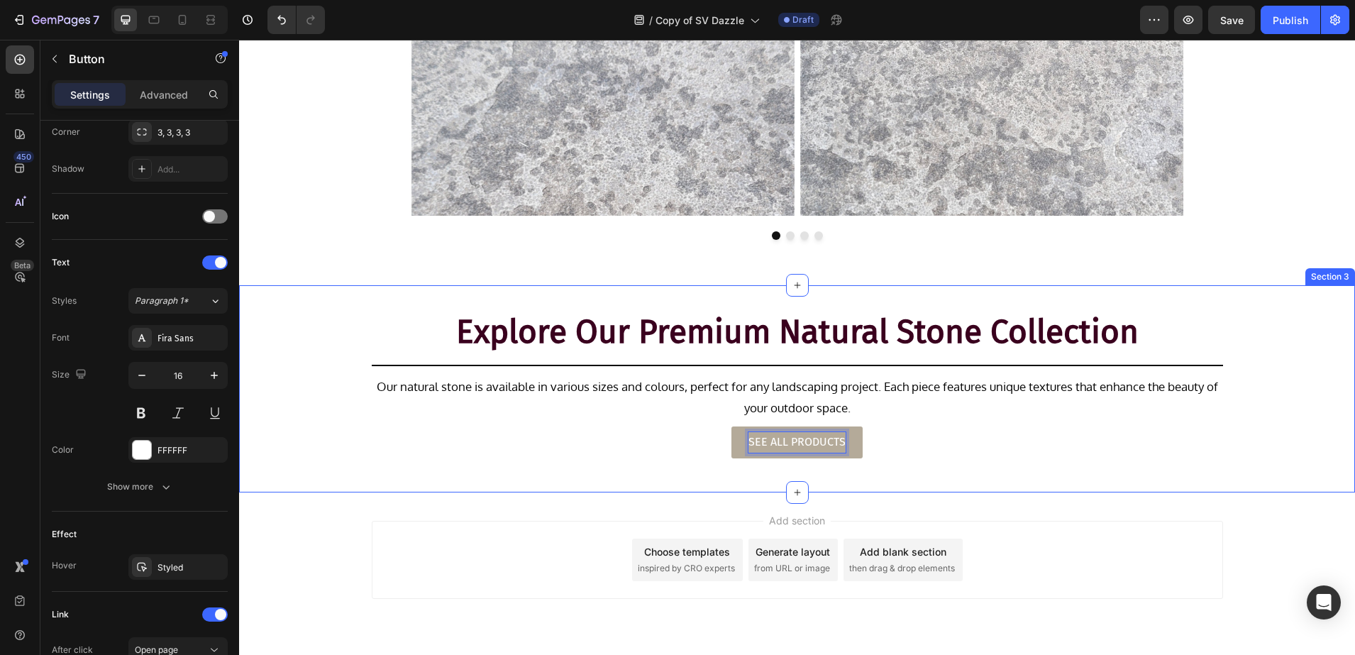
click at [253, 465] on div "Explore Our Premium Natural Stone Collection Heading Title Line Our natural sto…" at bounding box center [797, 389] width 1116 height 162
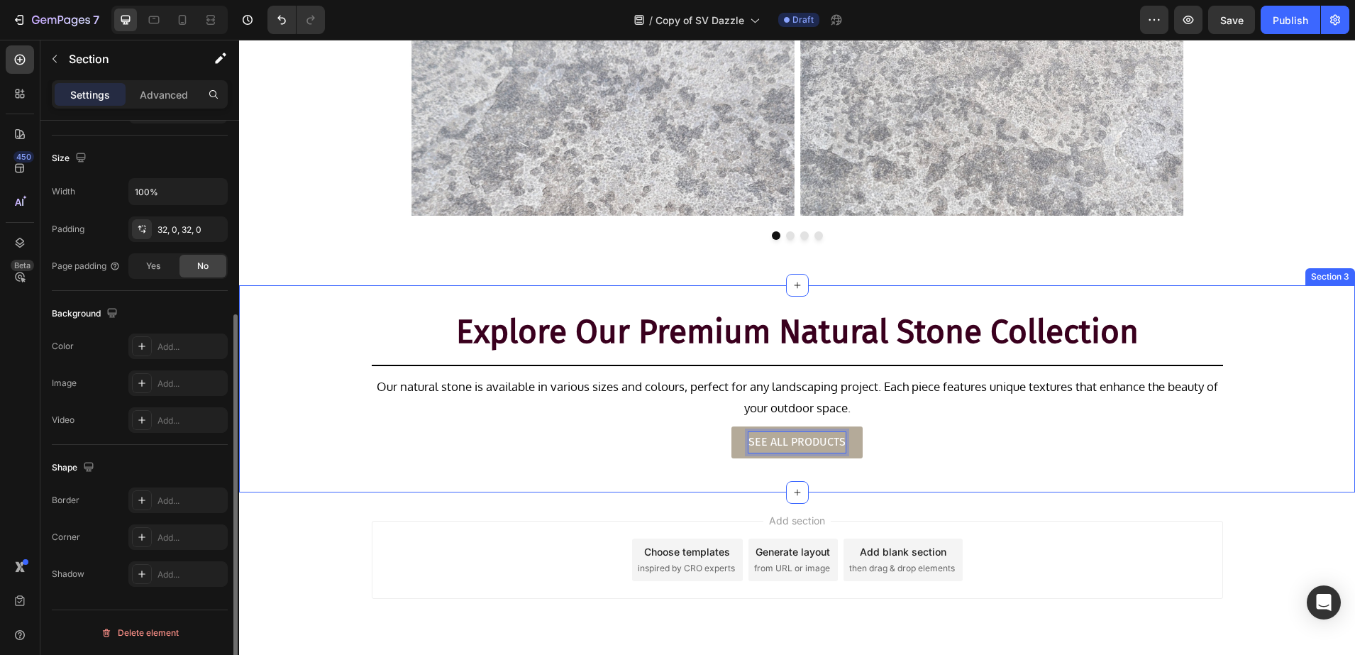
scroll to position [0, 0]
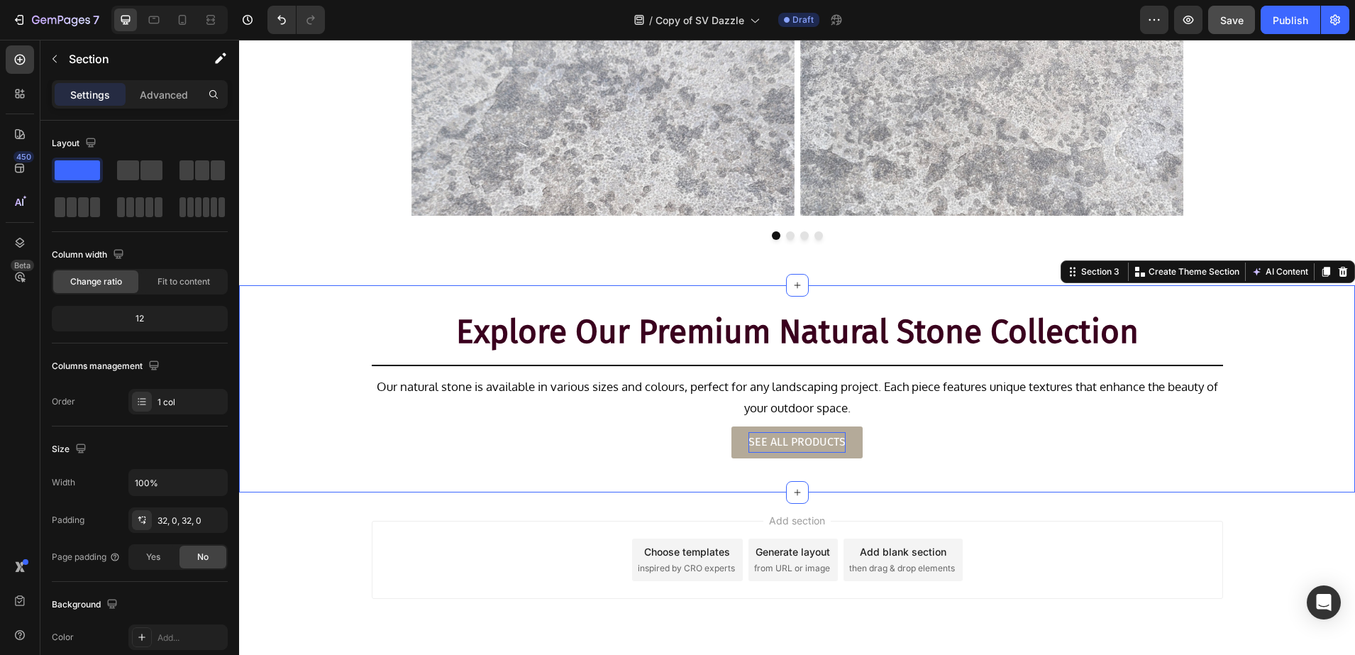
click at [1252, 10] on button "Save" at bounding box center [1231, 20] width 47 height 28
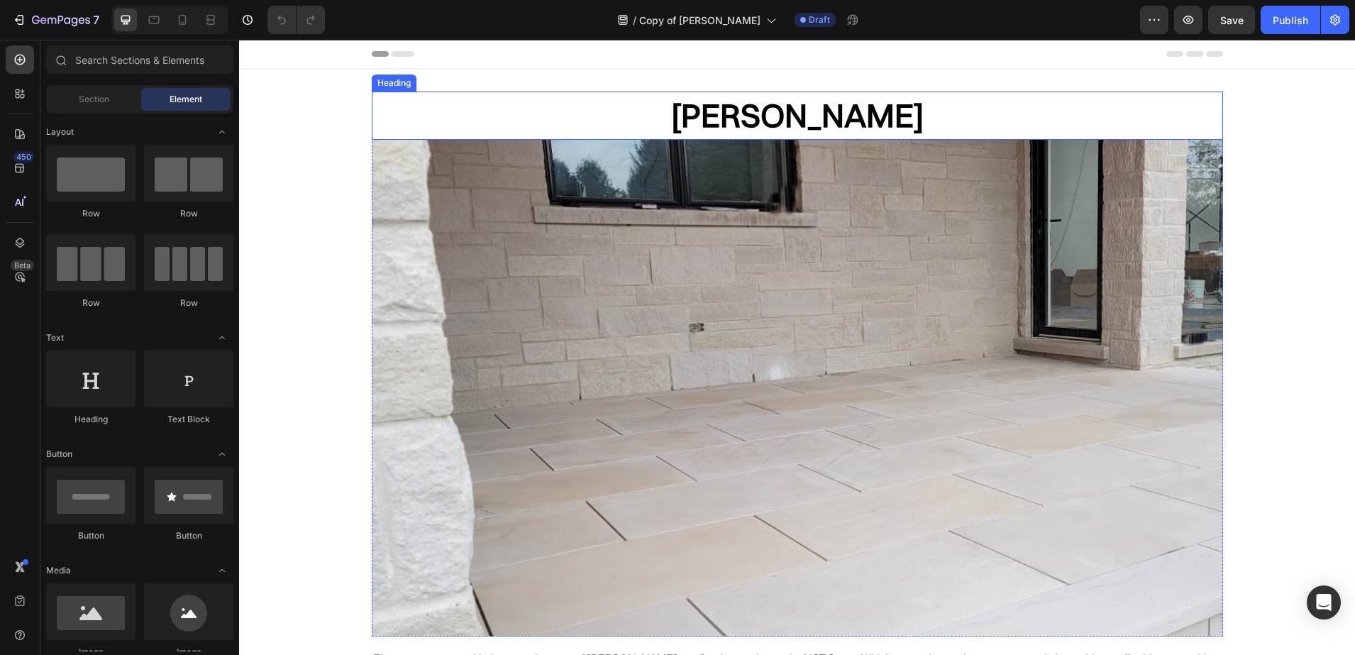
click at [761, 116] on h2 "[PERSON_NAME]" at bounding box center [797, 116] width 851 height 48
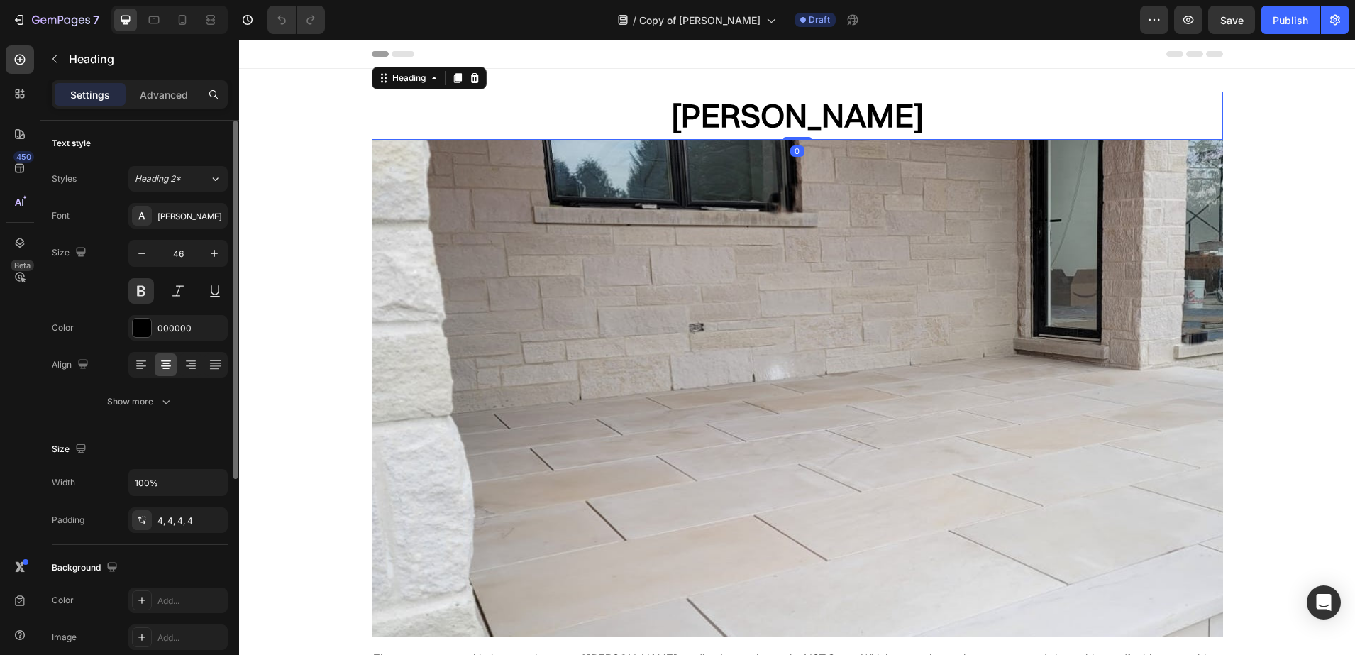
click at [176, 222] on div "[PERSON_NAME]" at bounding box center [177, 216] width 99 height 26
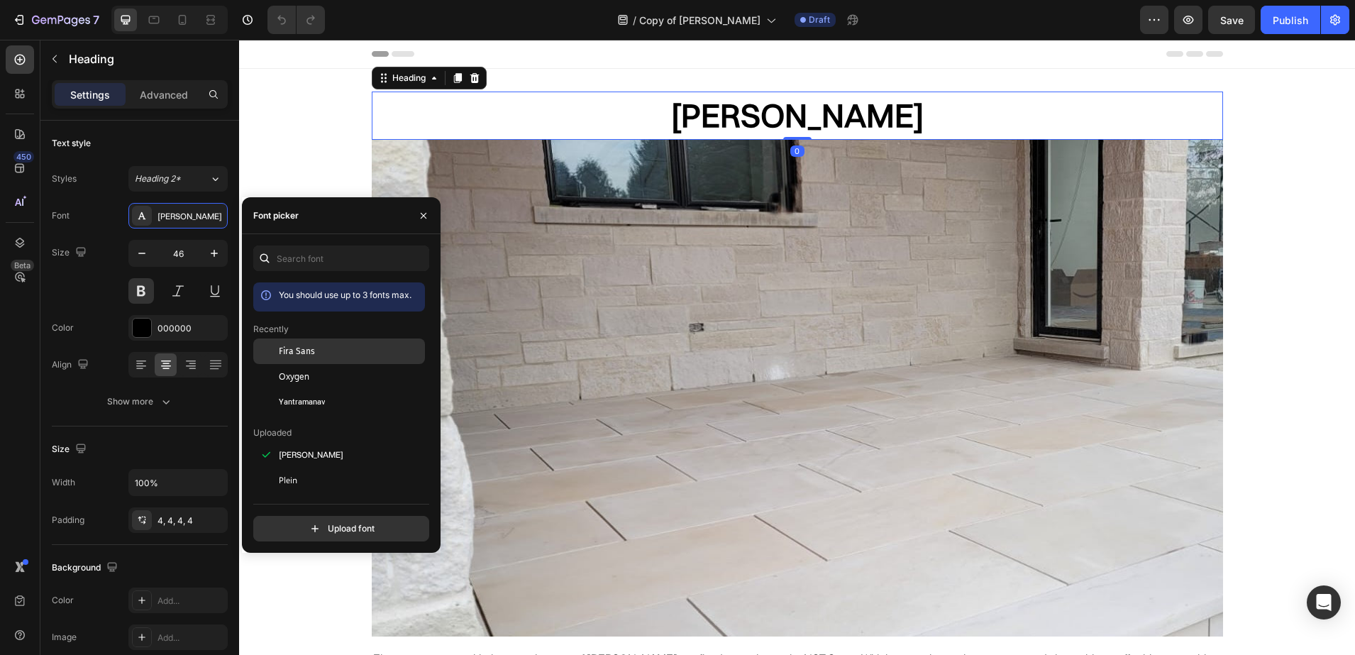
click at [328, 357] on div "Fira Sans" at bounding box center [350, 351] width 143 height 13
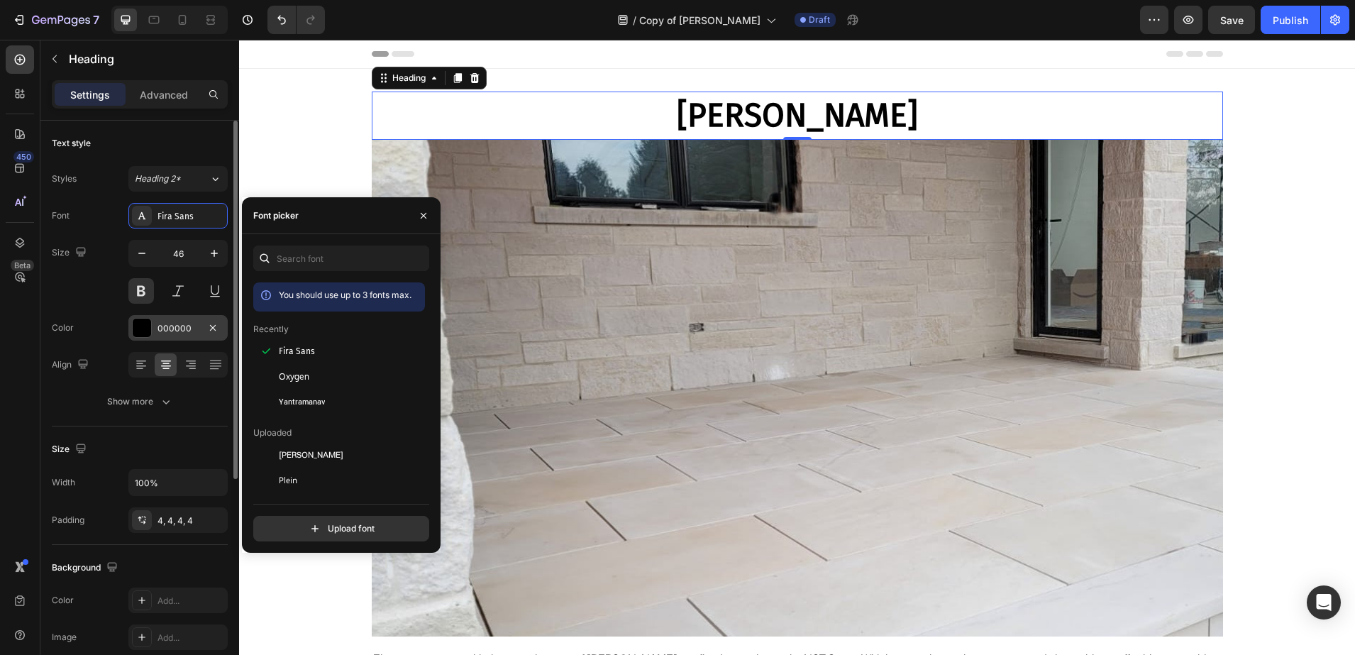
click at [158, 329] on div "000000" at bounding box center [178, 328] width 41 height 13
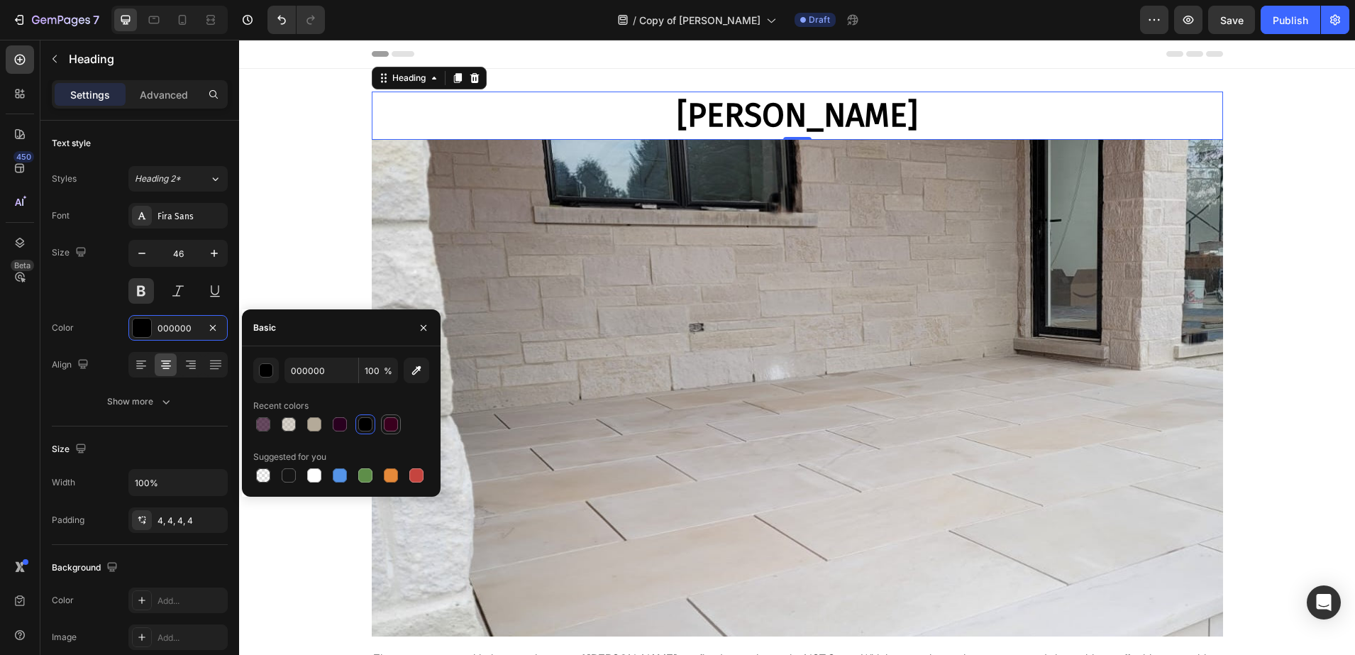
click at [399, 421] on div at bounding box center [390, 424] width 17 height 17
type input "3A001E"
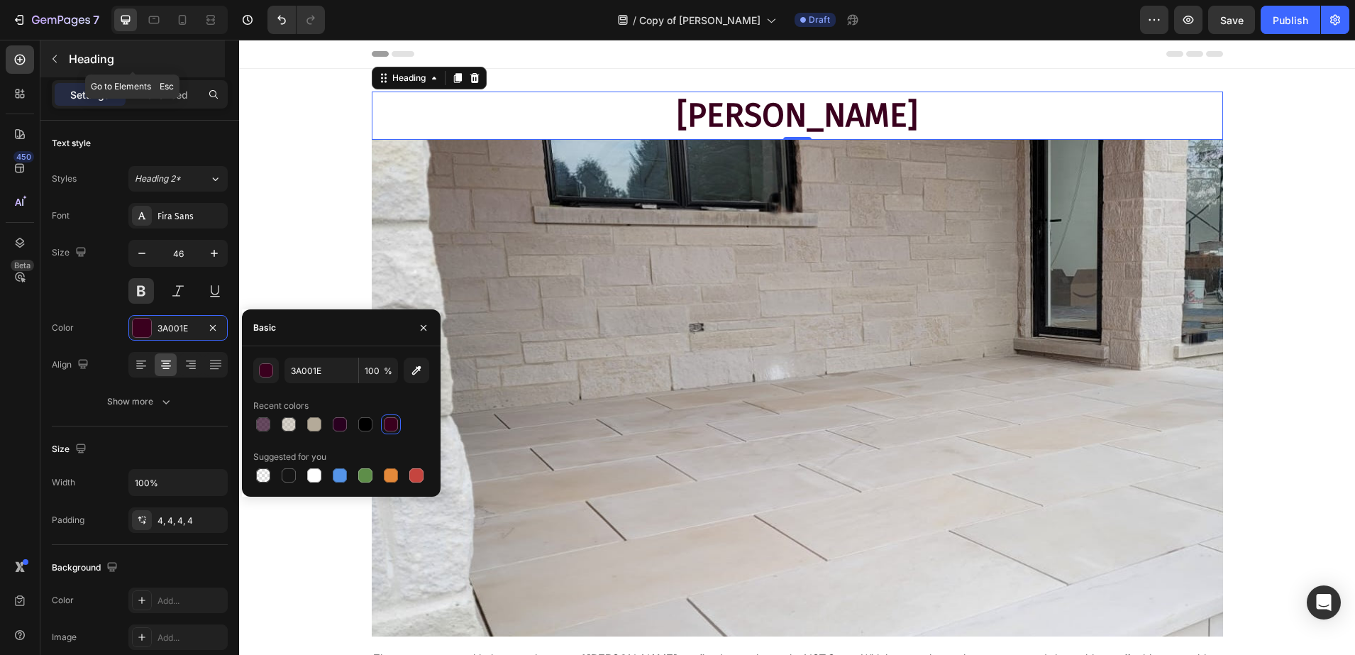
click at [106, 53] on p "Heading" at bounding box center [145, 58] width 153 height 17
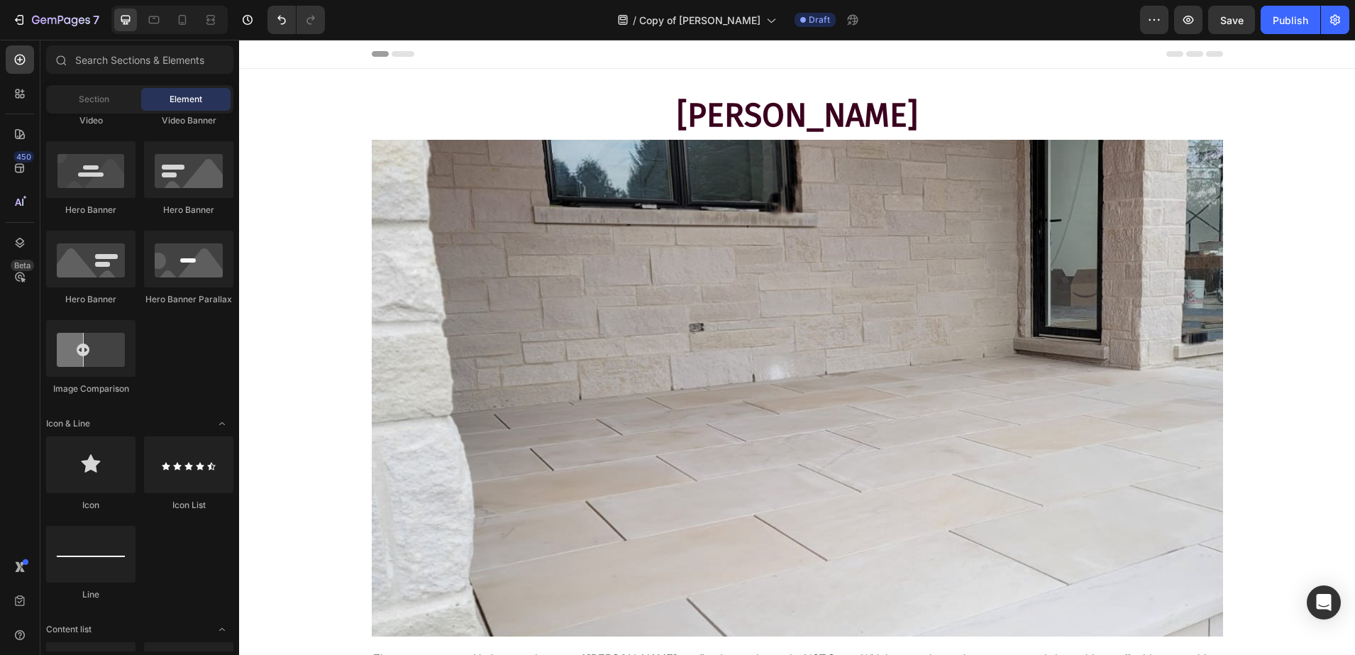
scroll to position [709, 0]
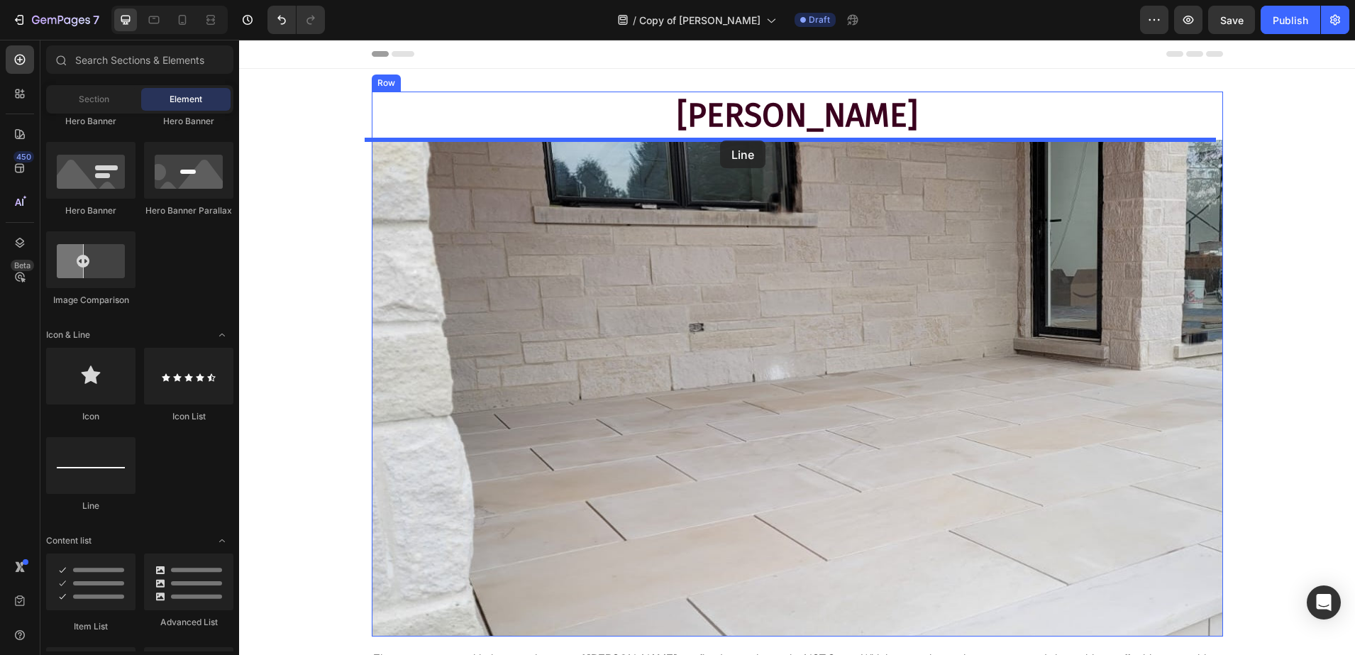
drag, startPoint x: 343, startPoint y: 514, endPoint x: 719, endPoint y: 143, distance: 528.8
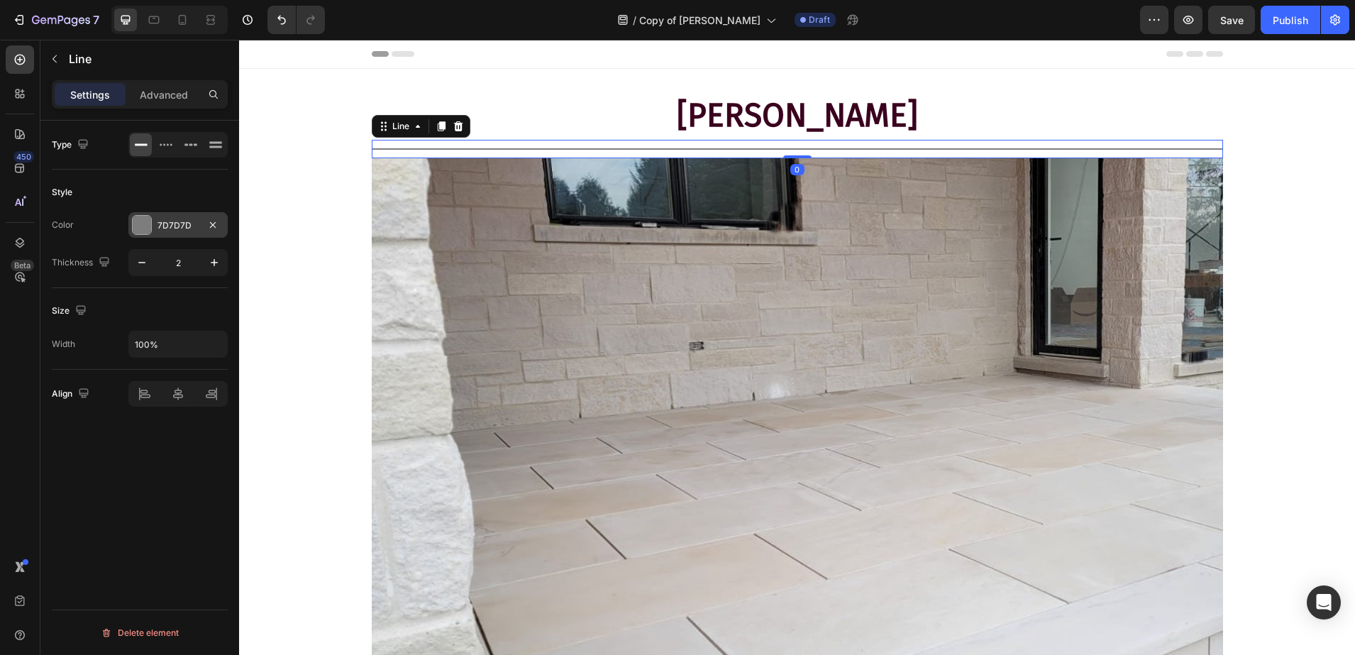
click at [148, 220] on div at bounding box center [142, 225] width 18 height 18
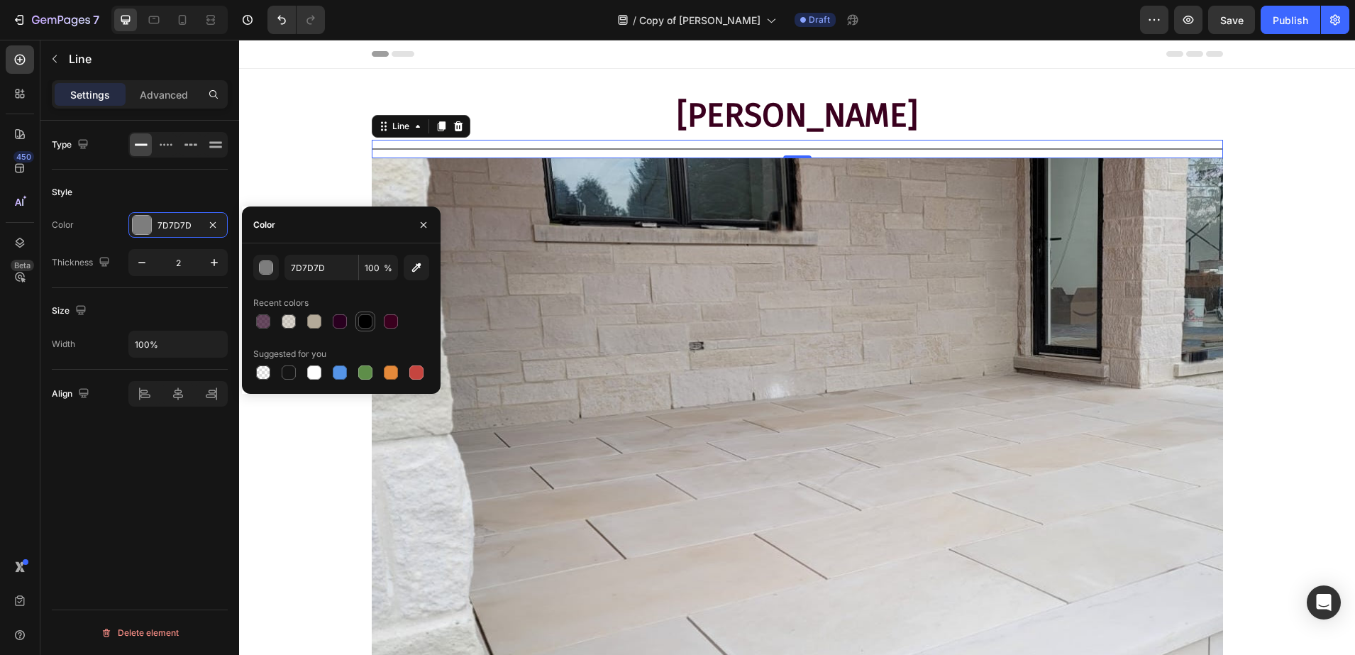
click at [363, 322] on div at bounding box center [365, 321] width 14 height 14
type input "000000"
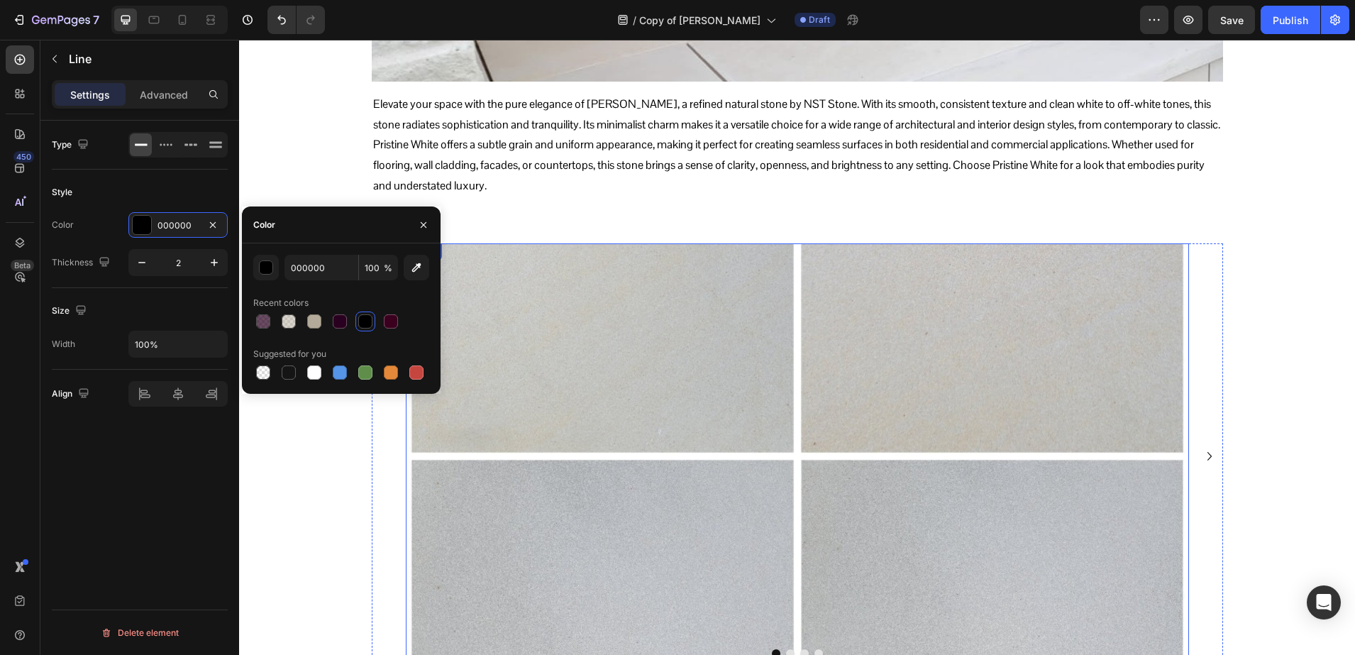
scroll to position [621, 0]
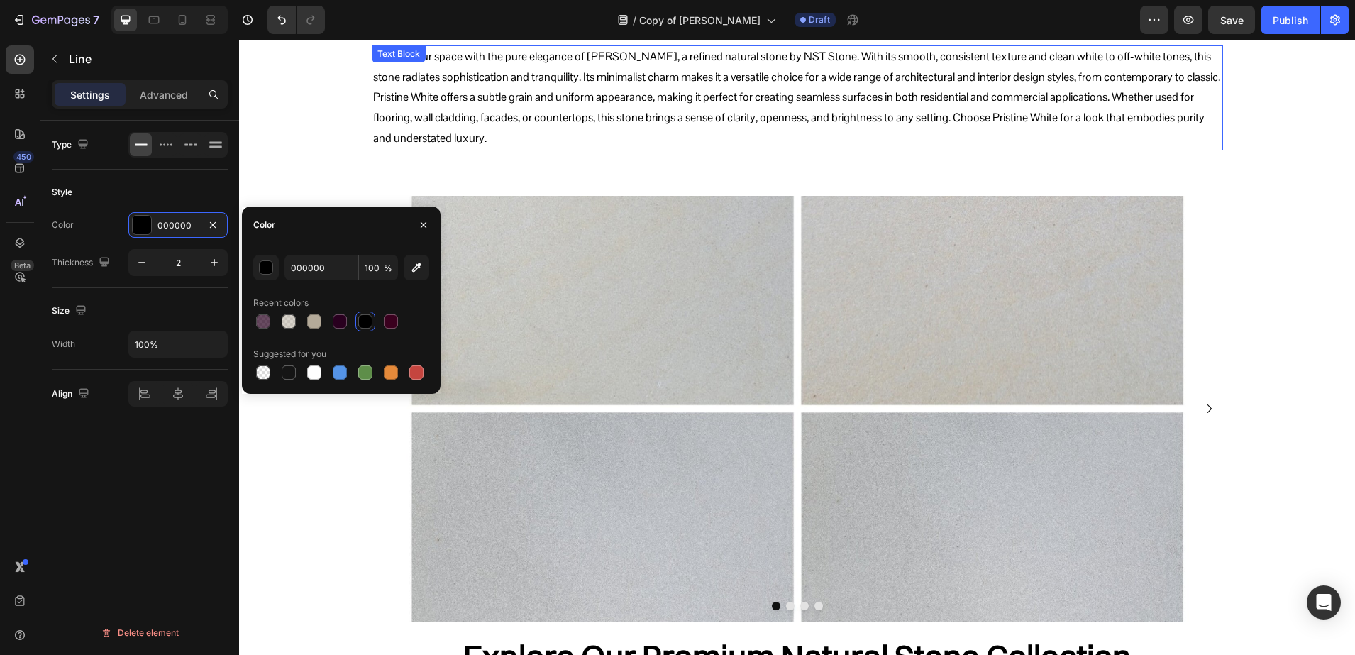
click at [687, 106] on p "Pristine White offers a subtle grain and uniform appearance, making it perfect …" at bounding box center [797, 117] width 849 height 61
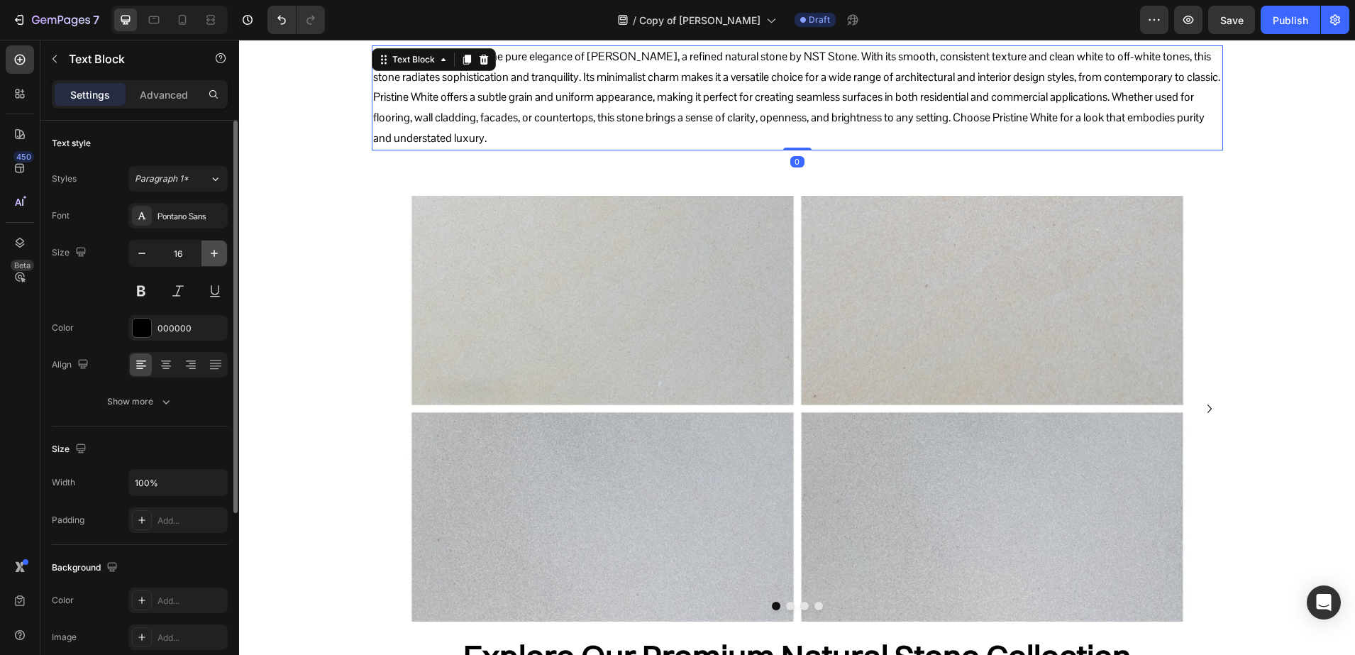
click at [219, 249] on icon "button" at bounding box center [214, 253] width 14 height 14
type input "17"
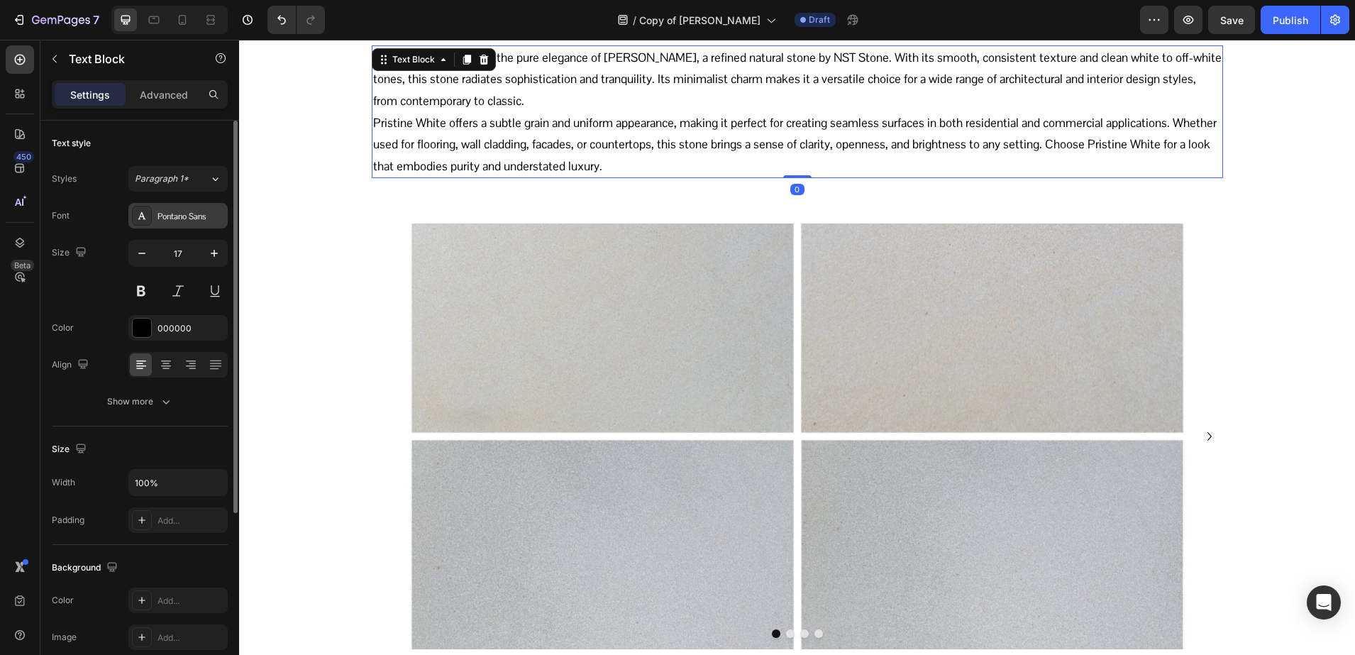
click at [172, 215] on div "Pontano Sans" at bounding box center [191, 216] width 67 height 13
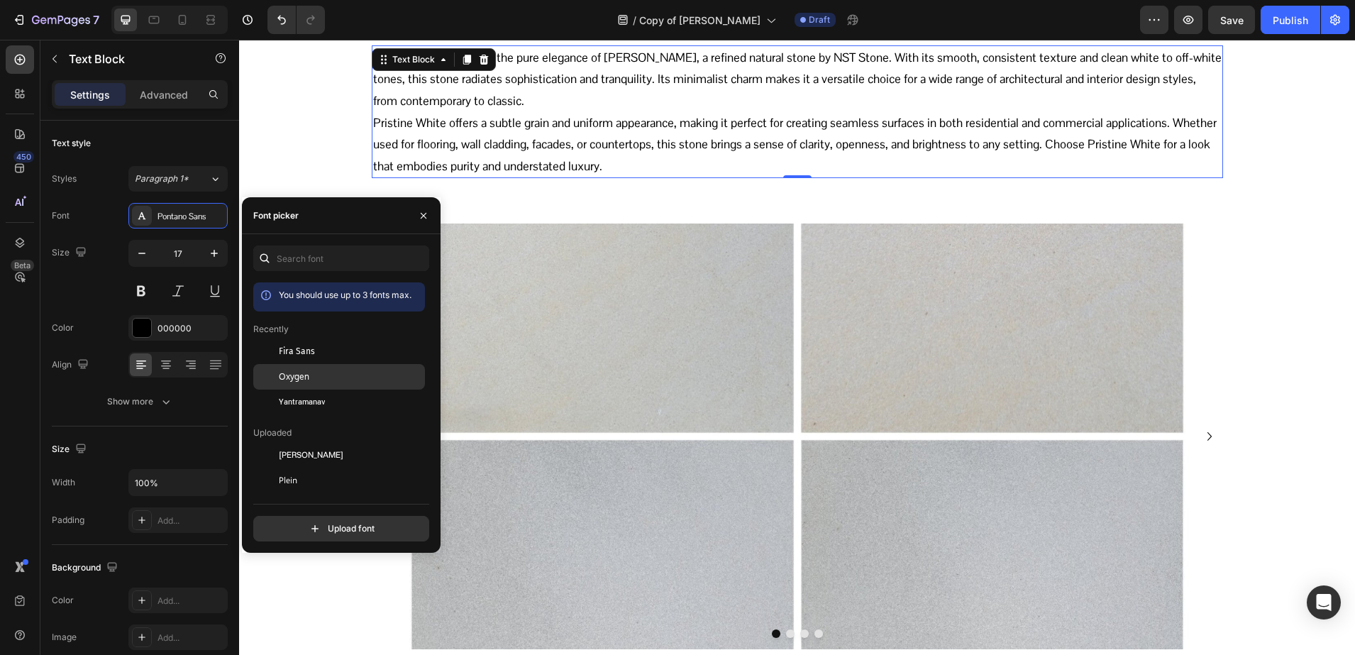
click at [283, 519] on div "Oxygen" at bounding box center [339, 532] width 172 height 26
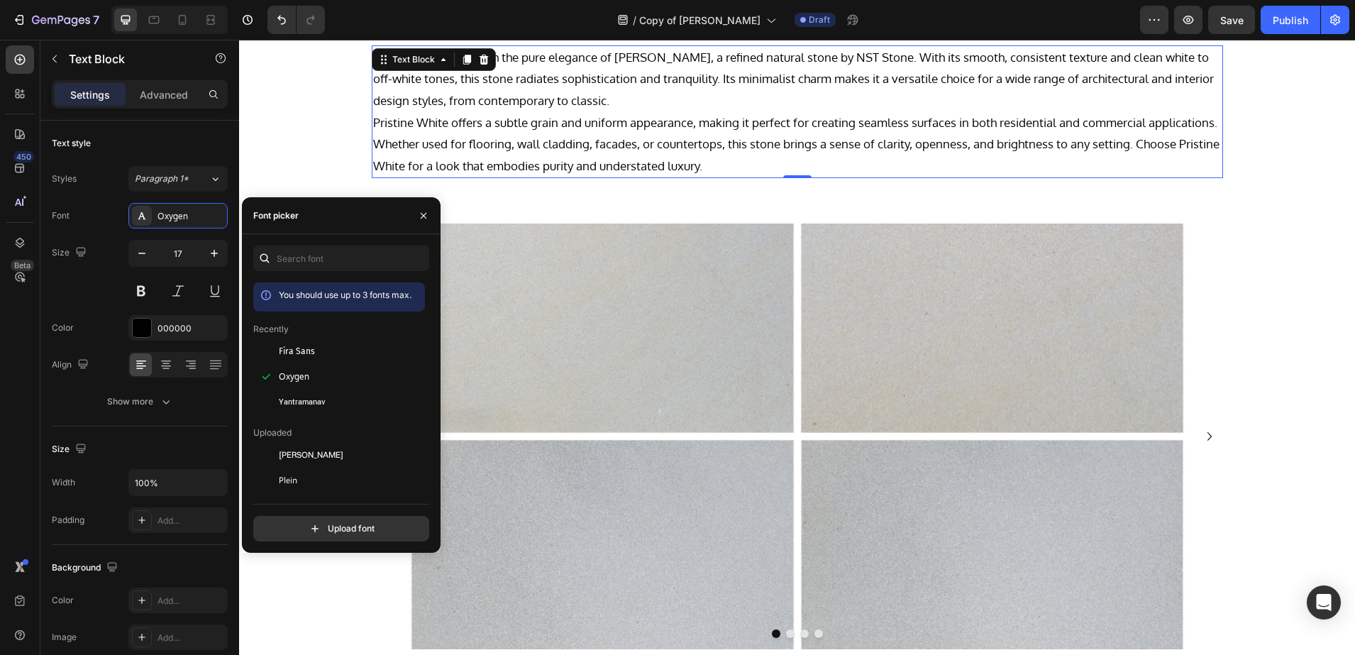
click at [373, 123] on p "Pristine White offers a subtle grain and uniform appearance, making it perfect …" at bounding box center [797, 144] width 849 height 65
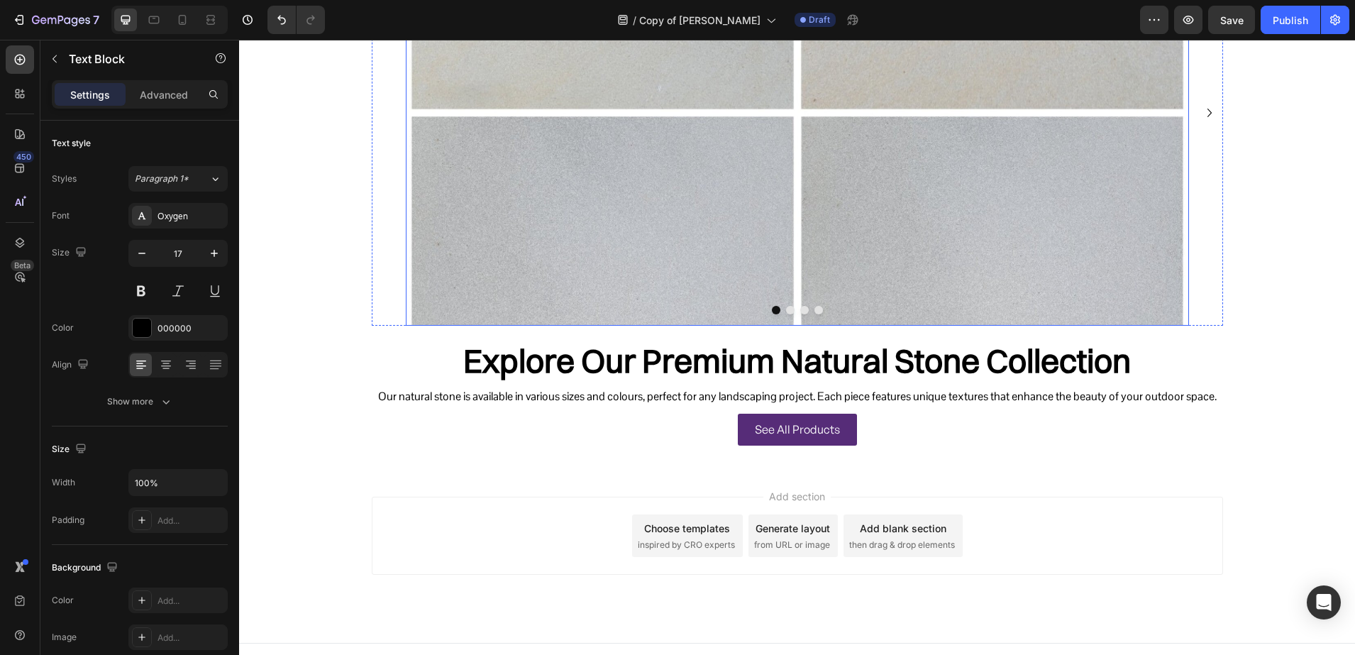
scroll to position [941, 0]
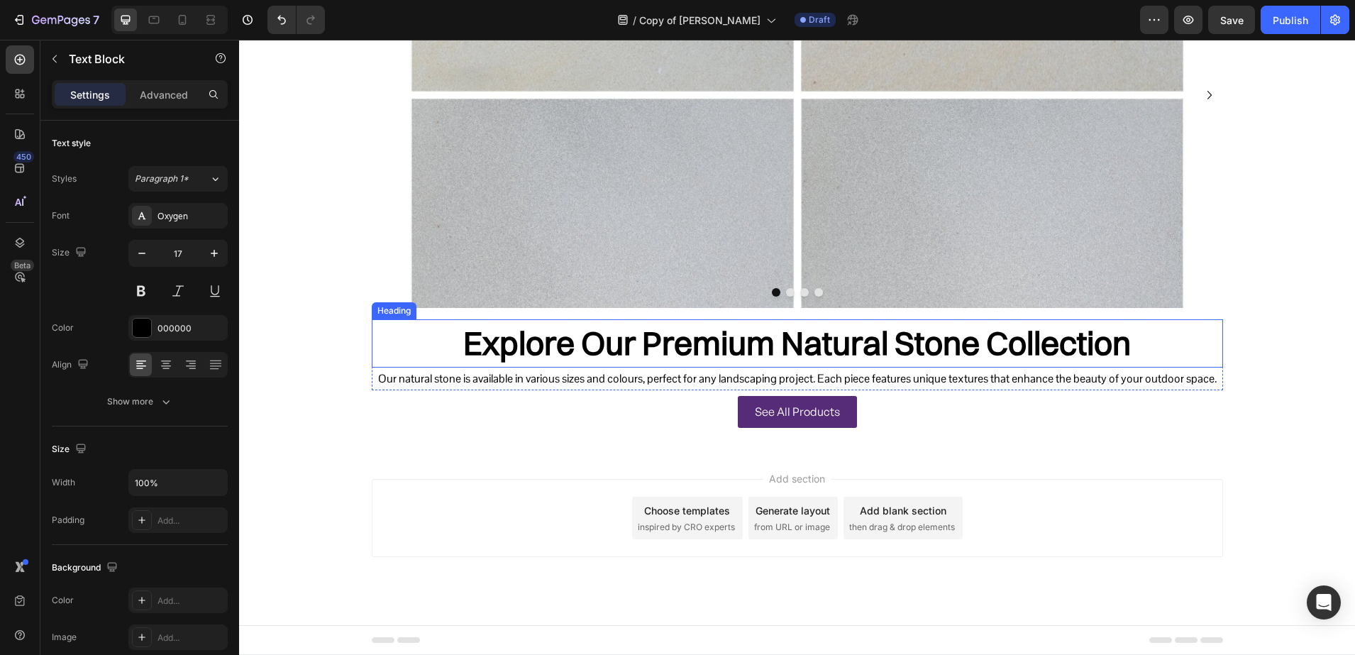
click at [602, 349] on h2 "Explore Our Premium Natural Stone Collection" at bounding box center [797, 343] width 851 height 48
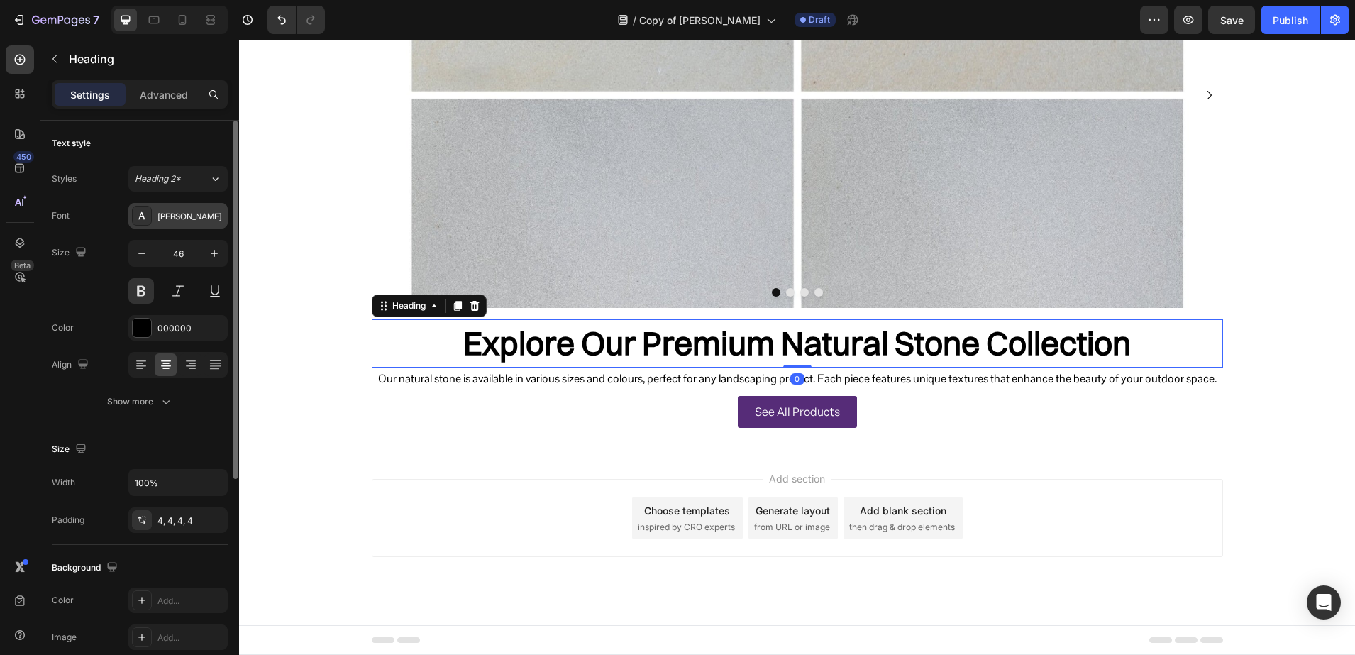
click at [160, 221] on div "[PERSON_NAME]" at bounding box center [191, 216] width 67 height 13
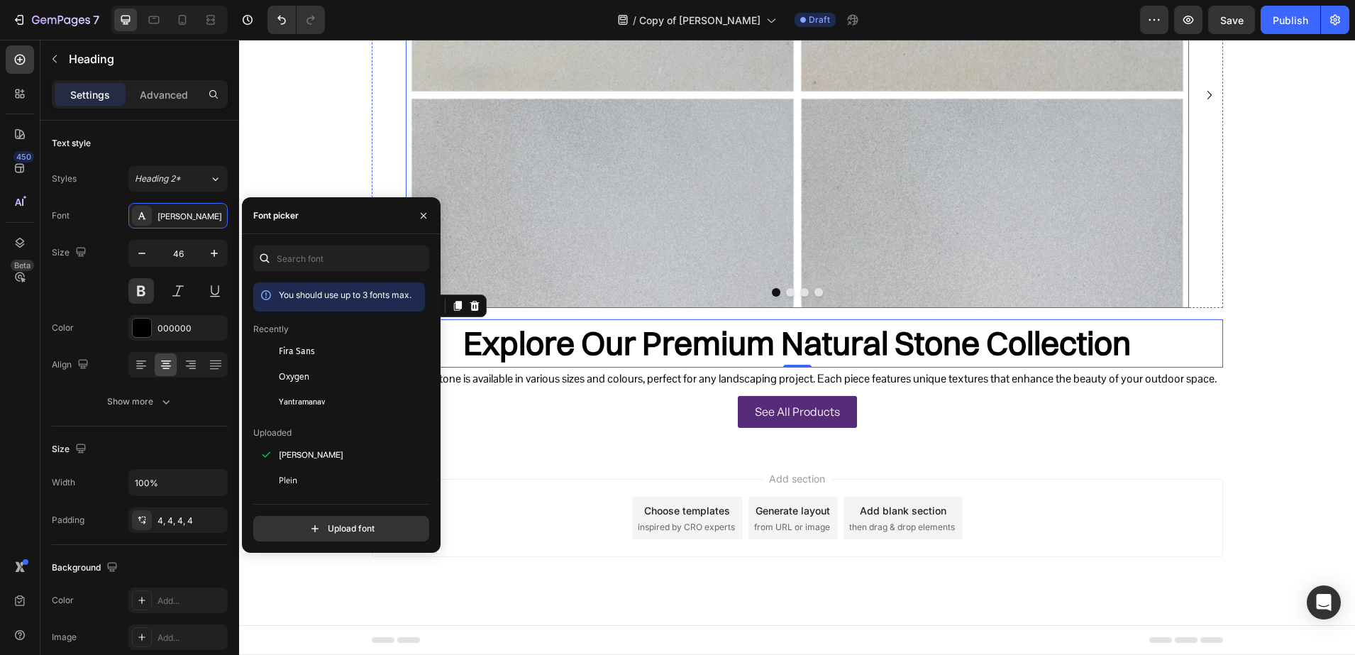
click at [753, 248] on img at bounding box center [797, 95] width 783 height 426
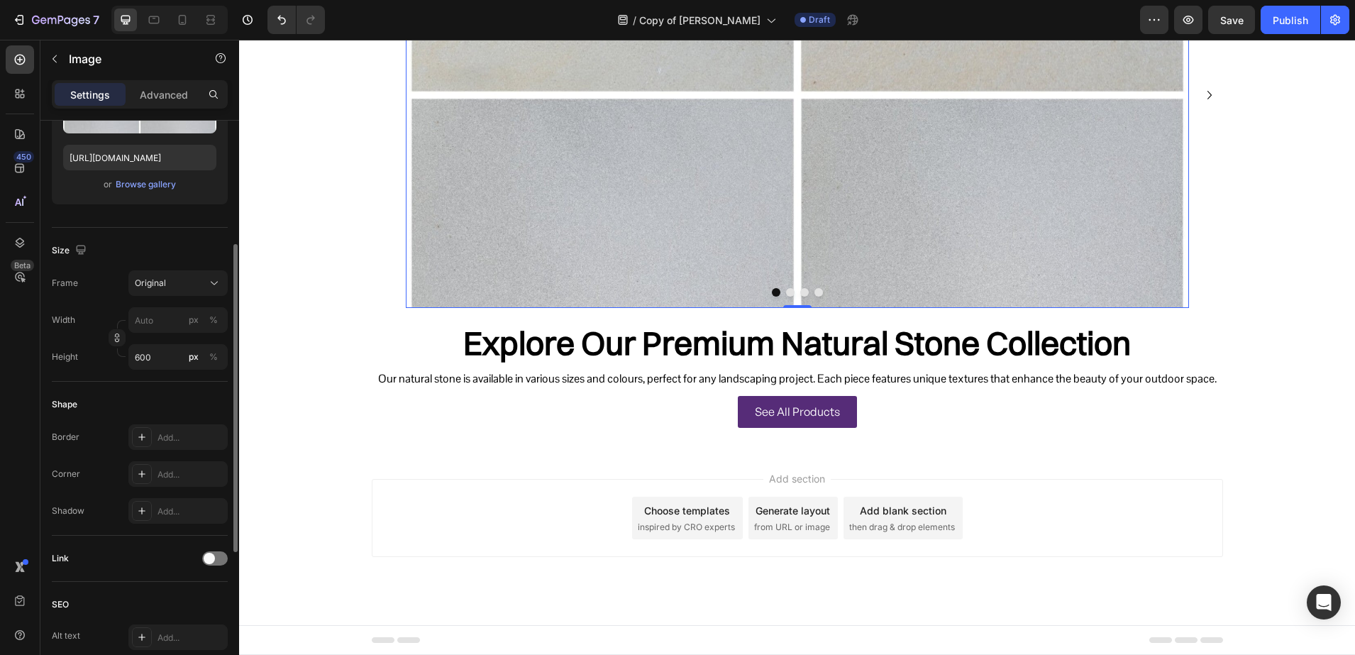
scroll to position [142, 0]
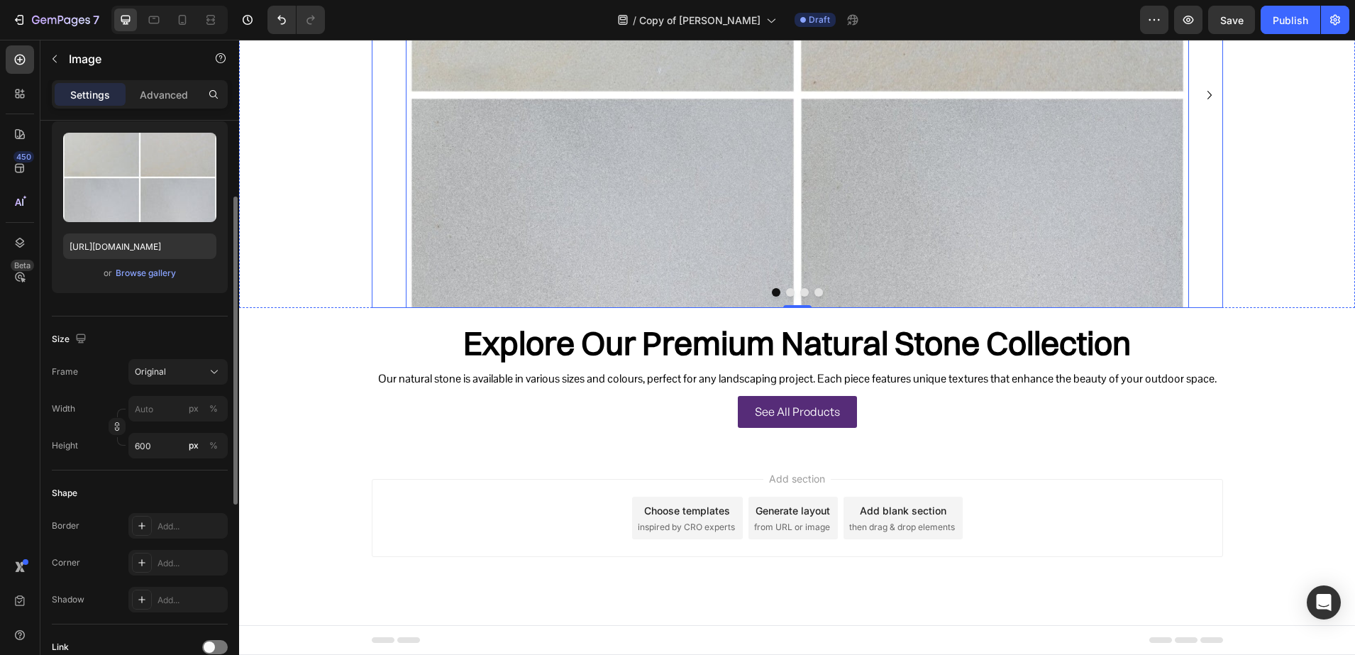
click at [664, 294] on div at bounding box center [797, 292] width 851 height 9
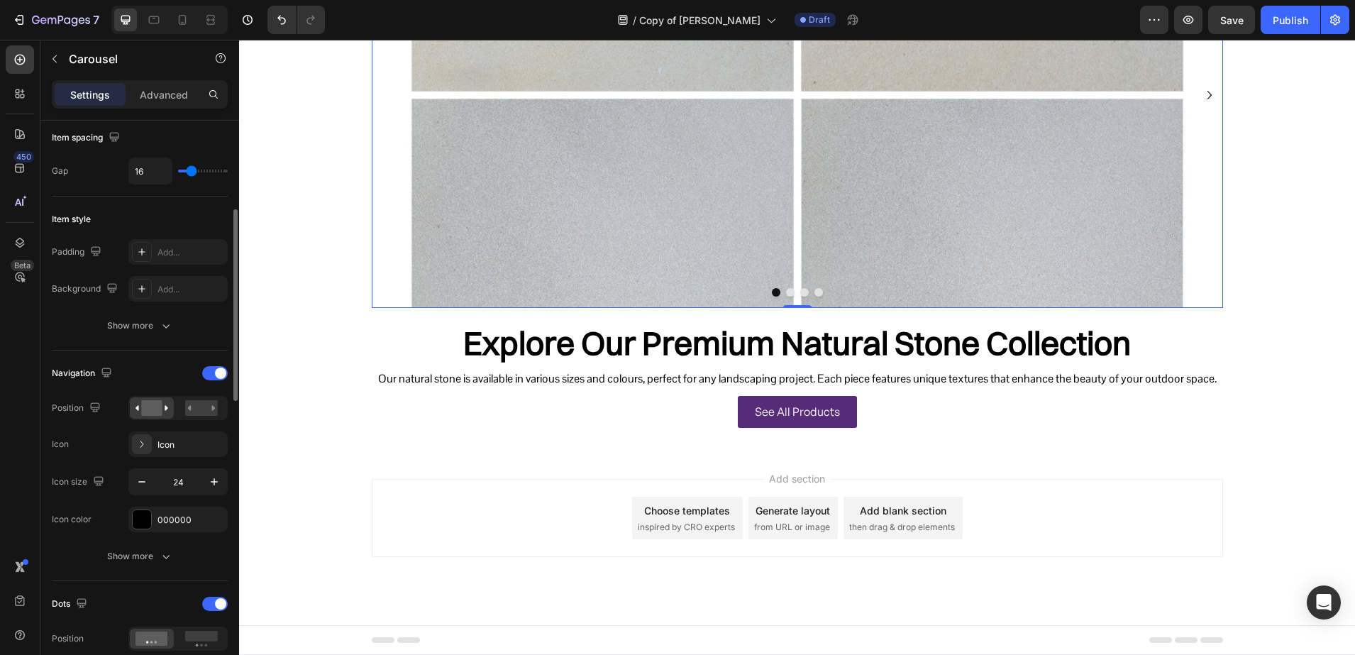
scroll to position [355, 0]
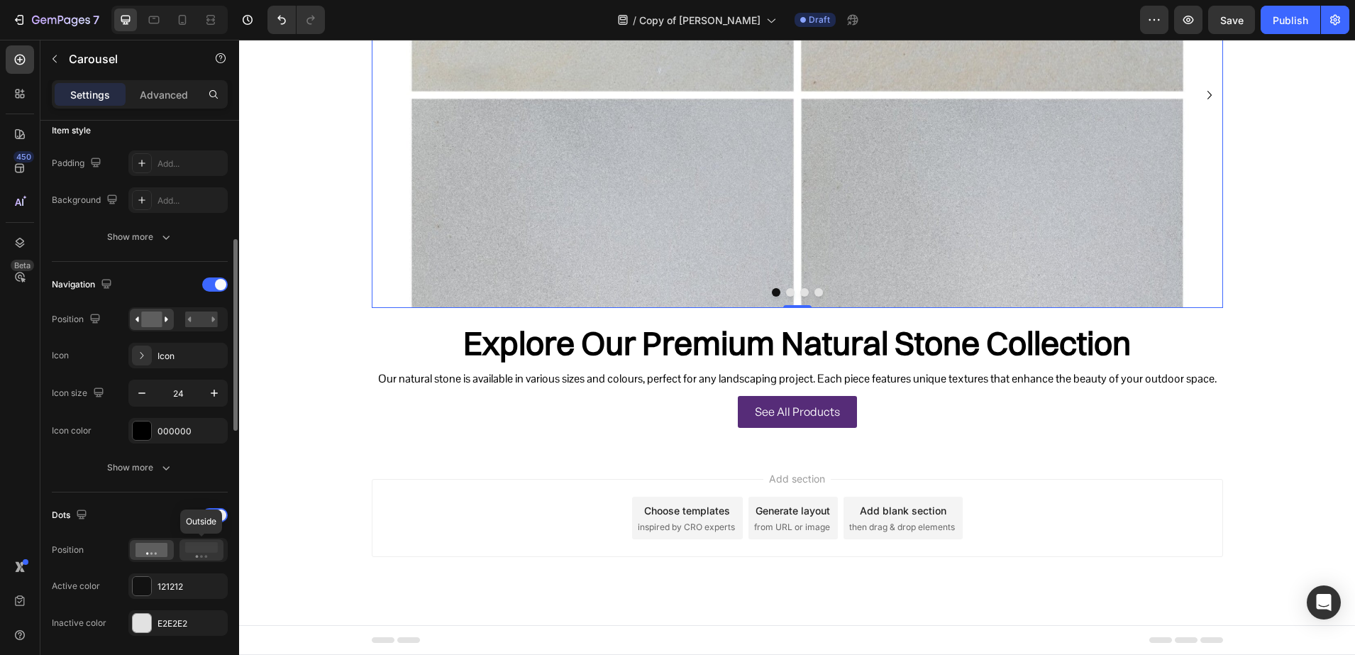
click at [181, 555] on div at bounding box center [201, 549] width 44 height 21
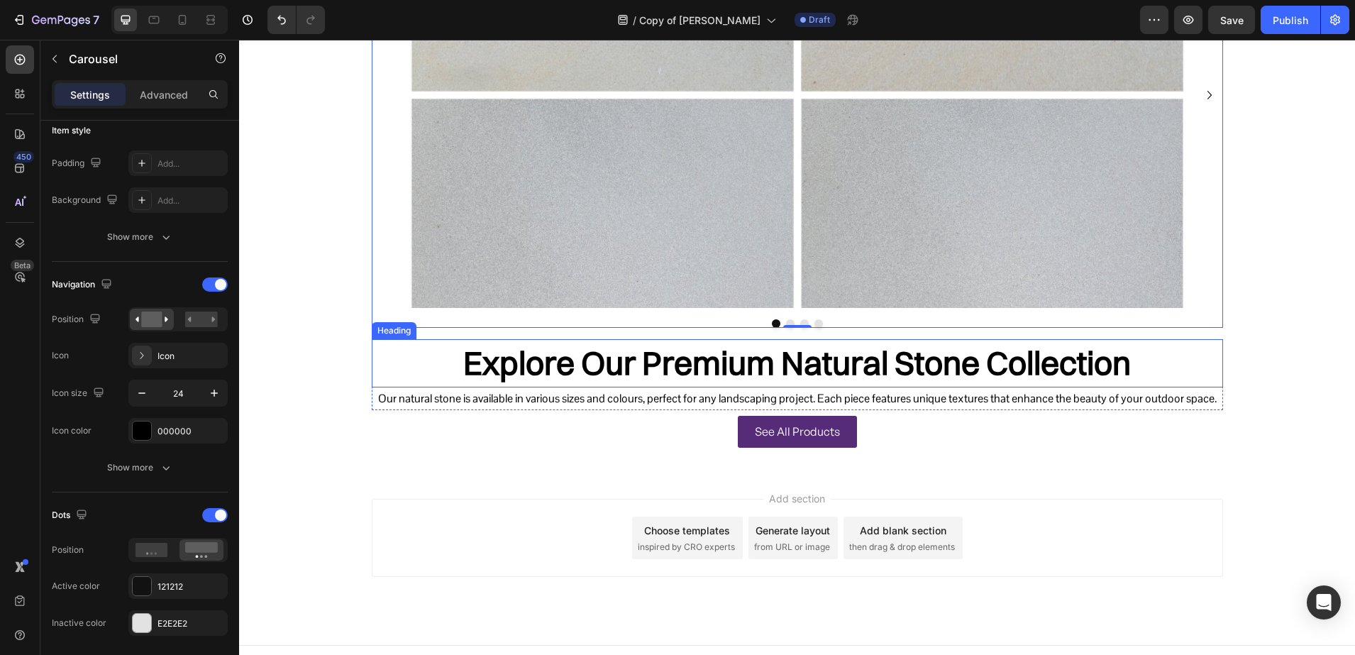
click at [543, 378] on h2 "Explore Our Premium Natural Stone Collection" at bounding box center [797, 363] width 851 height 48
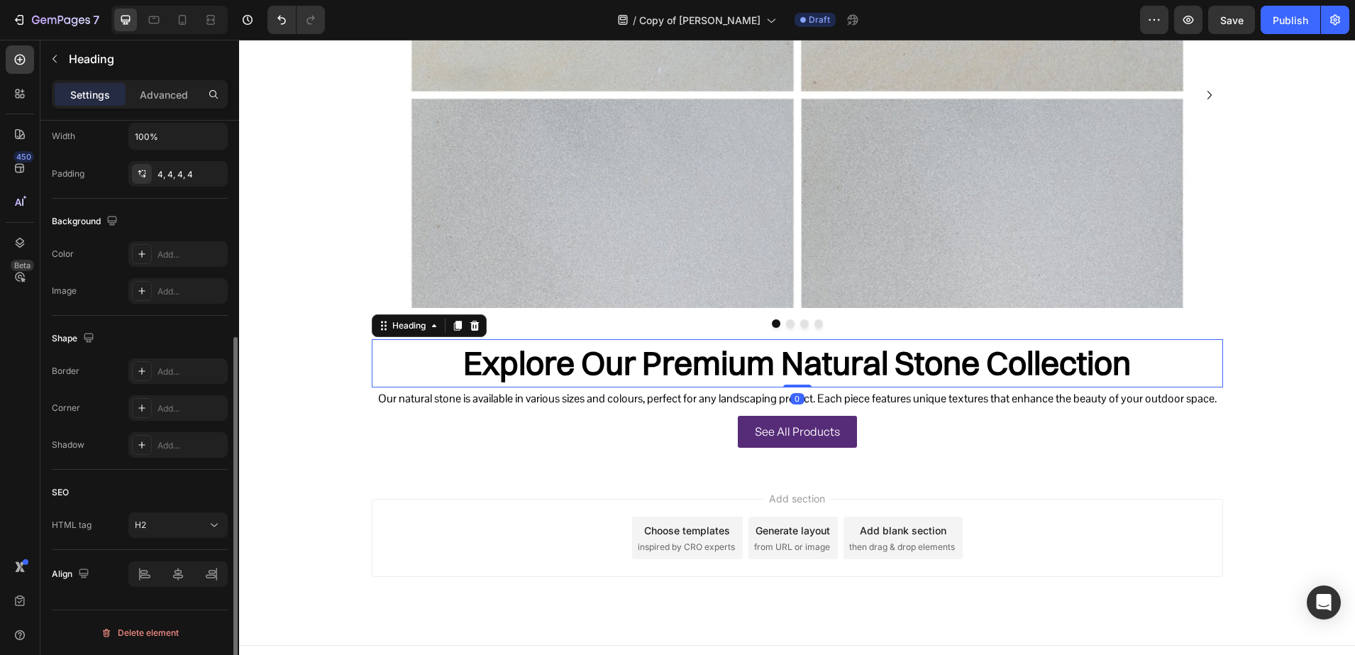
scroll to position [0, 0]
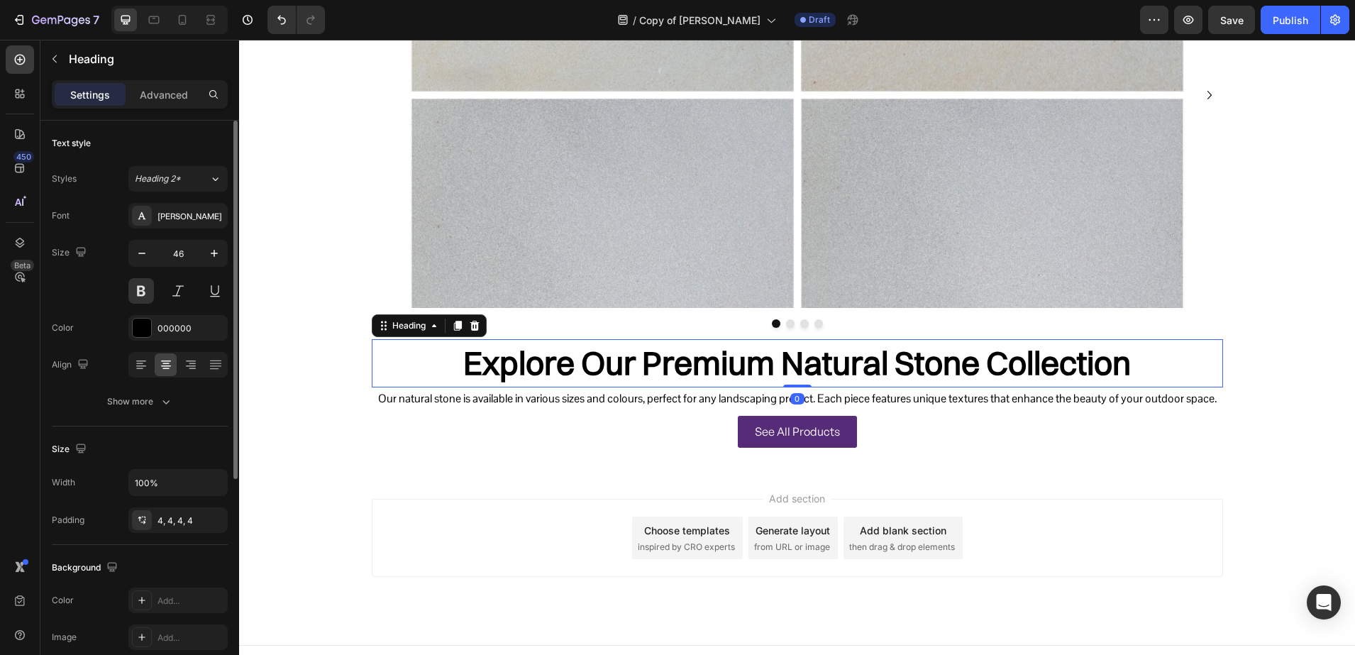
click at [141, 228] on div "Font Switzer Size 46 Color 000000 Align Show more" at bounding box center [140, 308] width 176 height 211
click at [143, 226] on div "[PERSON_NAME]" at bounding box center [177, 216] width 99 height 26
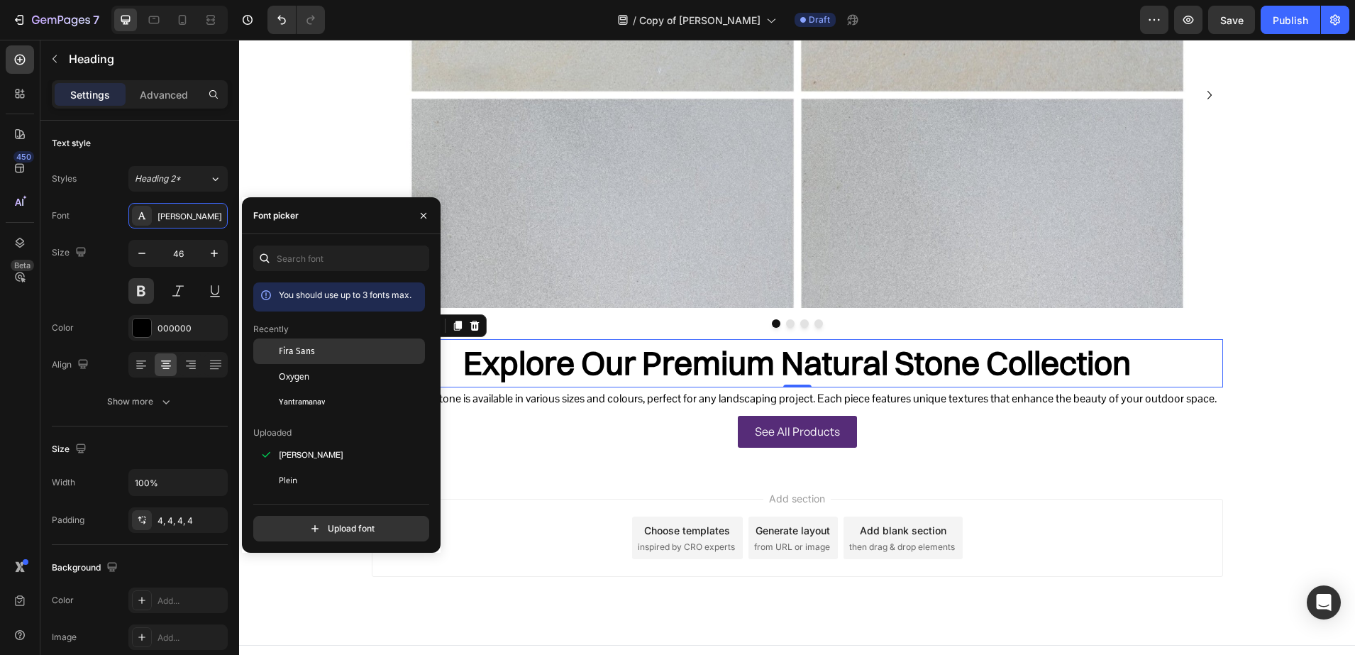
click at [299, 442] on div "Fira Sans" at bounding box center [339, 455] width 172 height 26
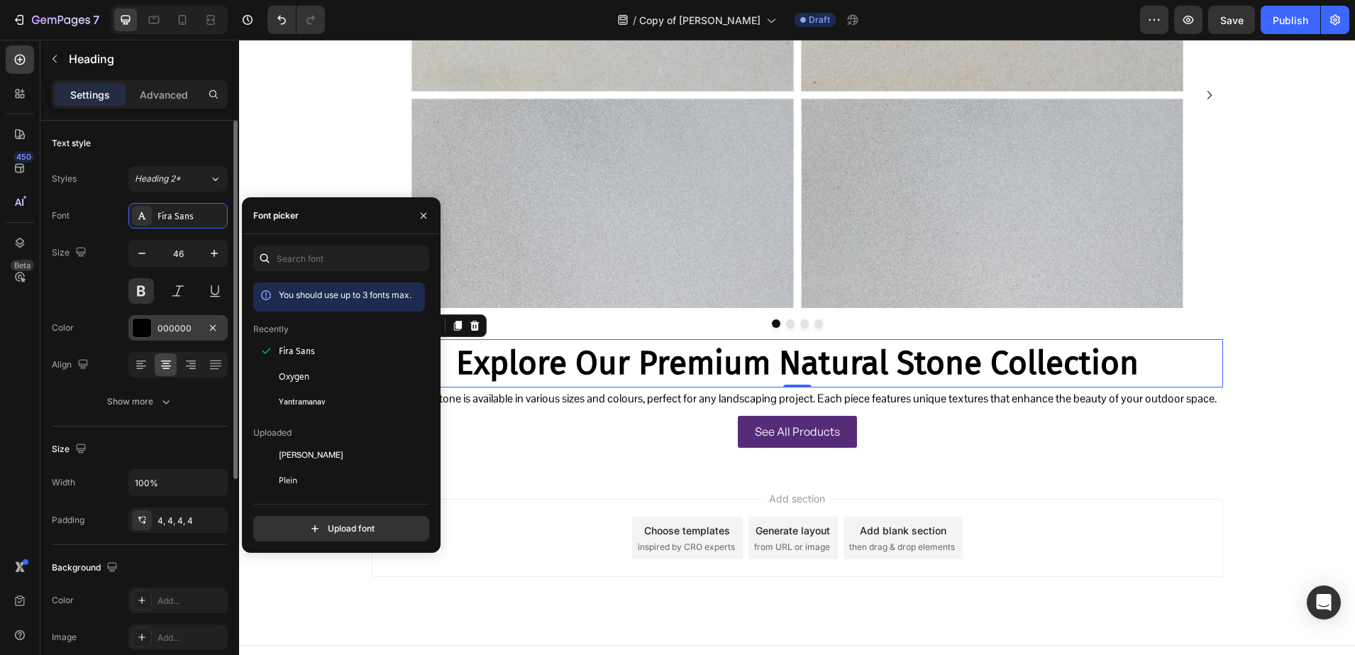
click at [173, 338] on div "000000" at bounding box center [177, 328] width 99 height 26
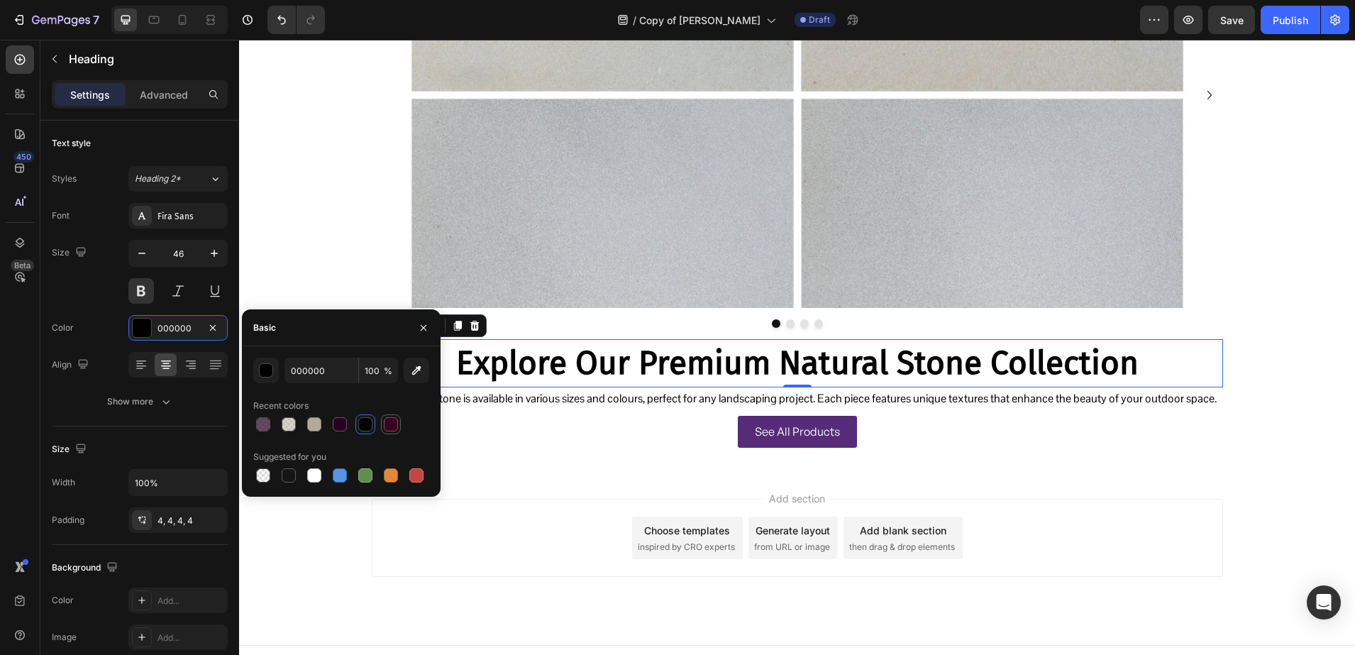
click at [382, 426] on div at bounding box center [390, 424] width 17 height 17
type input "3A001E"
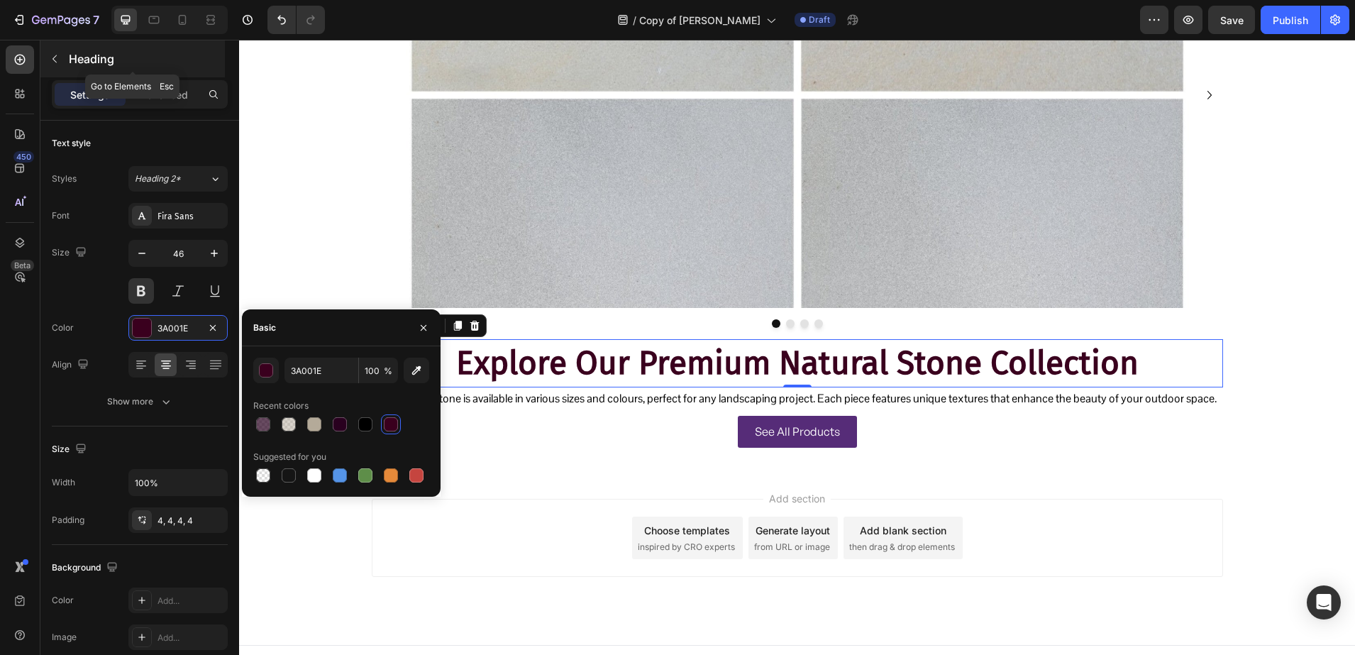
click at [123, 56] on p "Heading" at bounding box center [145, 58] width 153 height 17
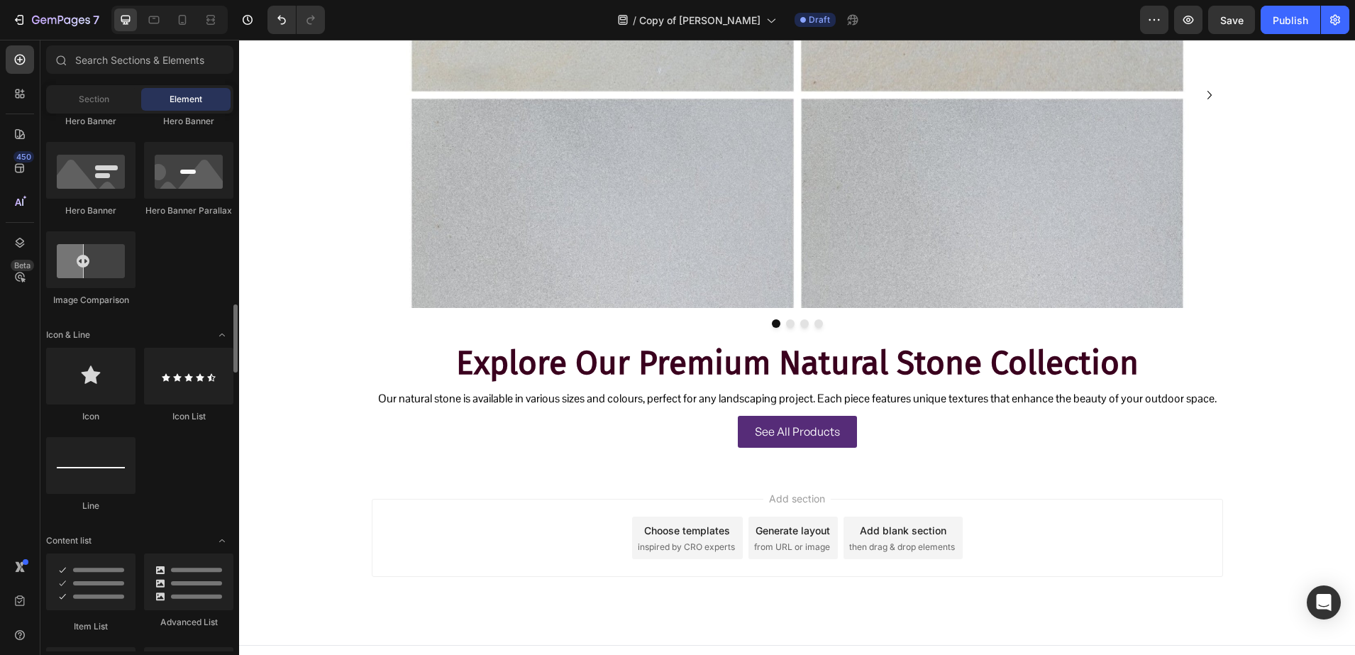
scroll to position [887, 0]
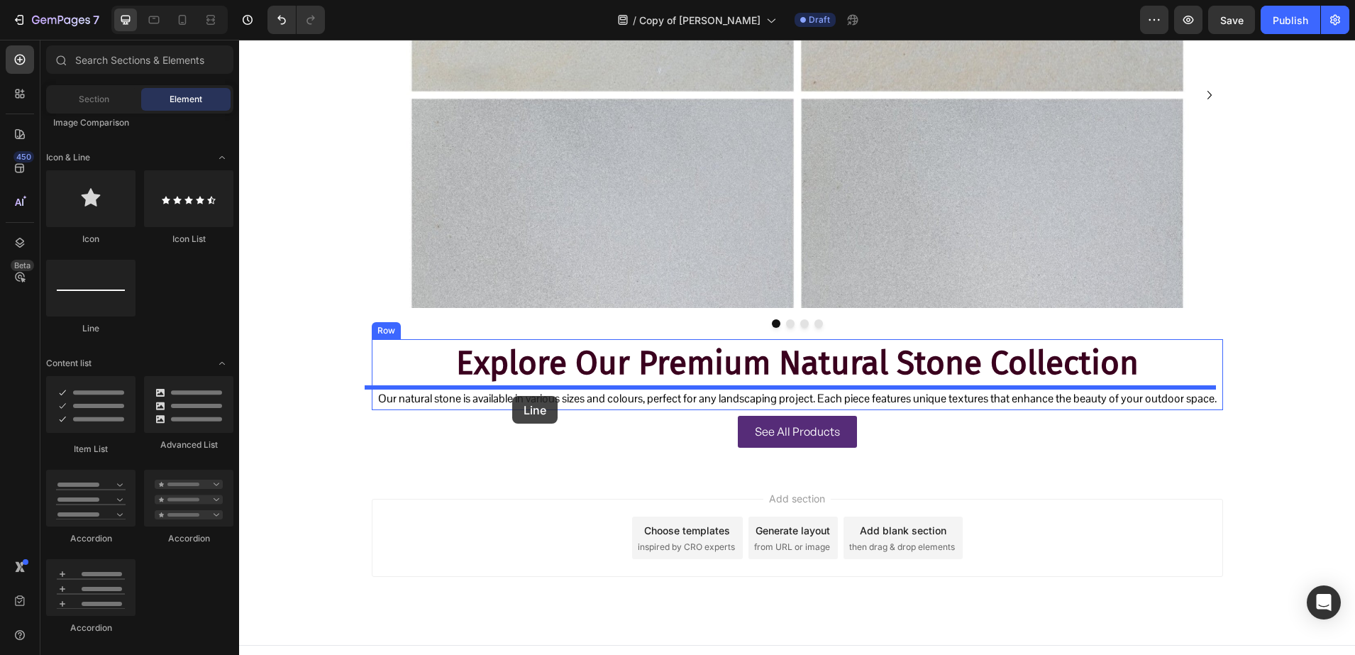
drag, startPoint x: 321, startPoint y: 331, endPoint x: 512, endPoint y: 396, distance: 202.1
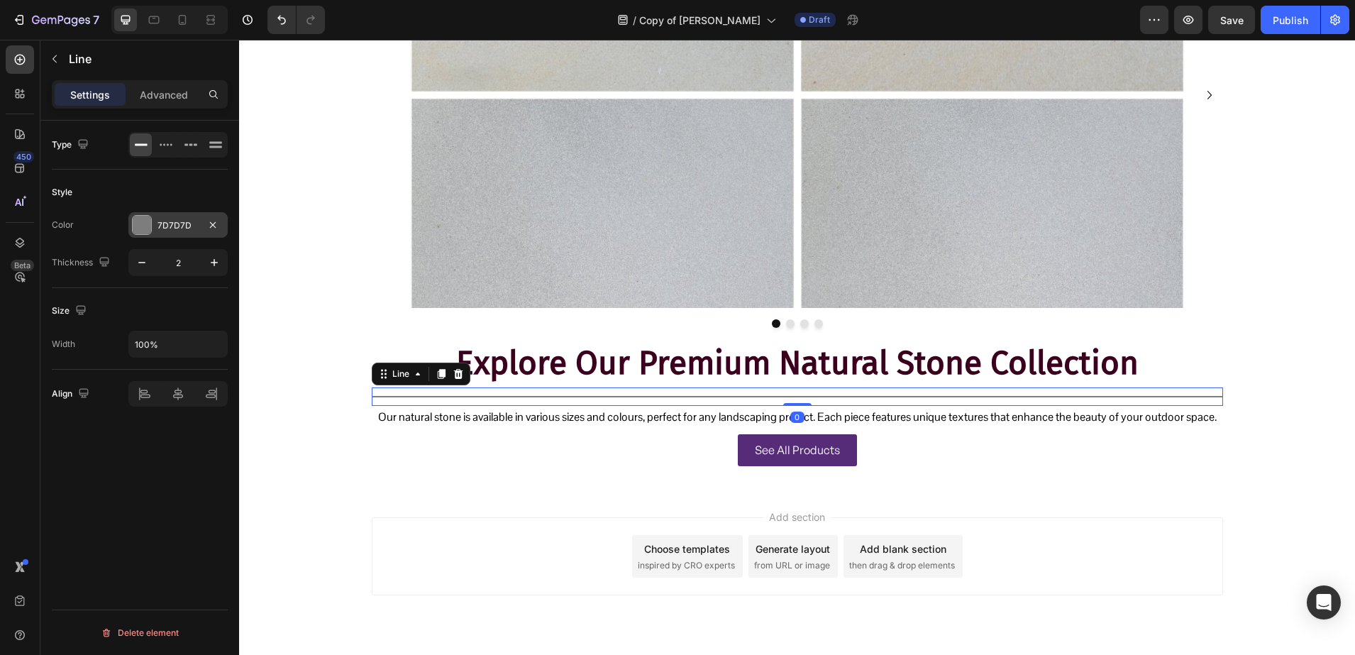
click at [172, 233] on div "7D7D7D" at bounding box center [177, 225] width 99 height 26
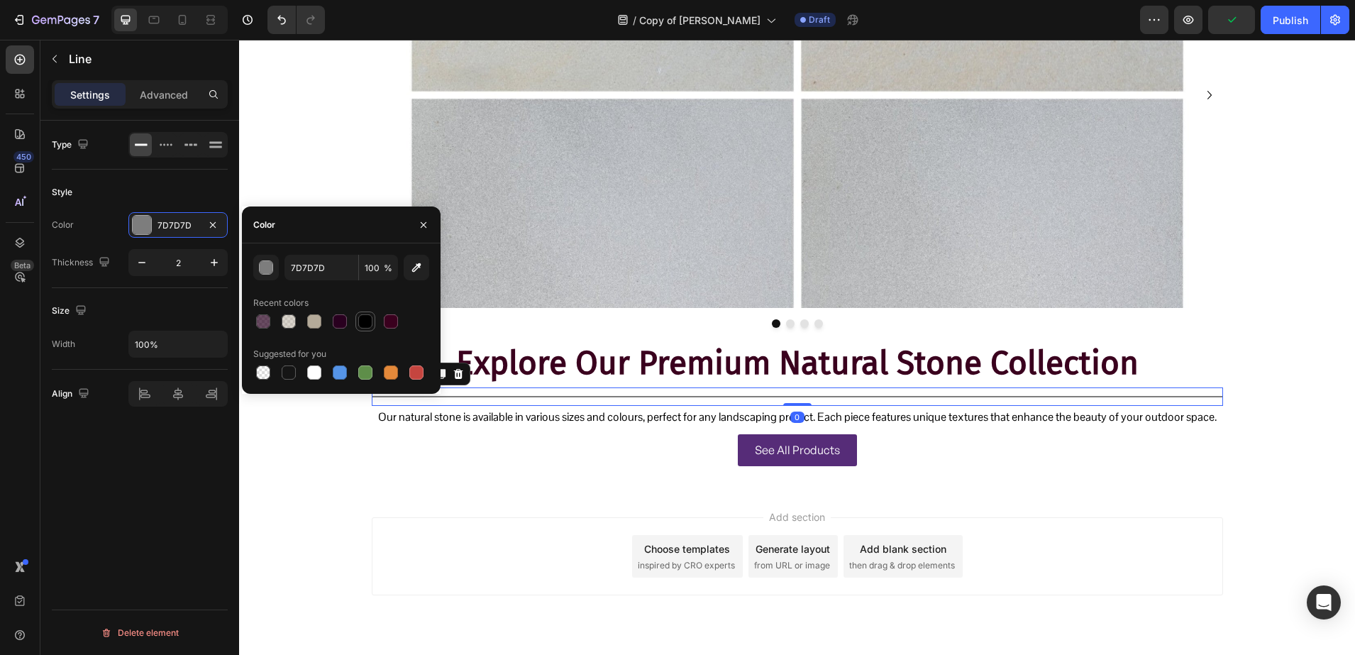
click at [358, 324] on div at bounding box center [365, 321] width 14 height 14
type input "000000"
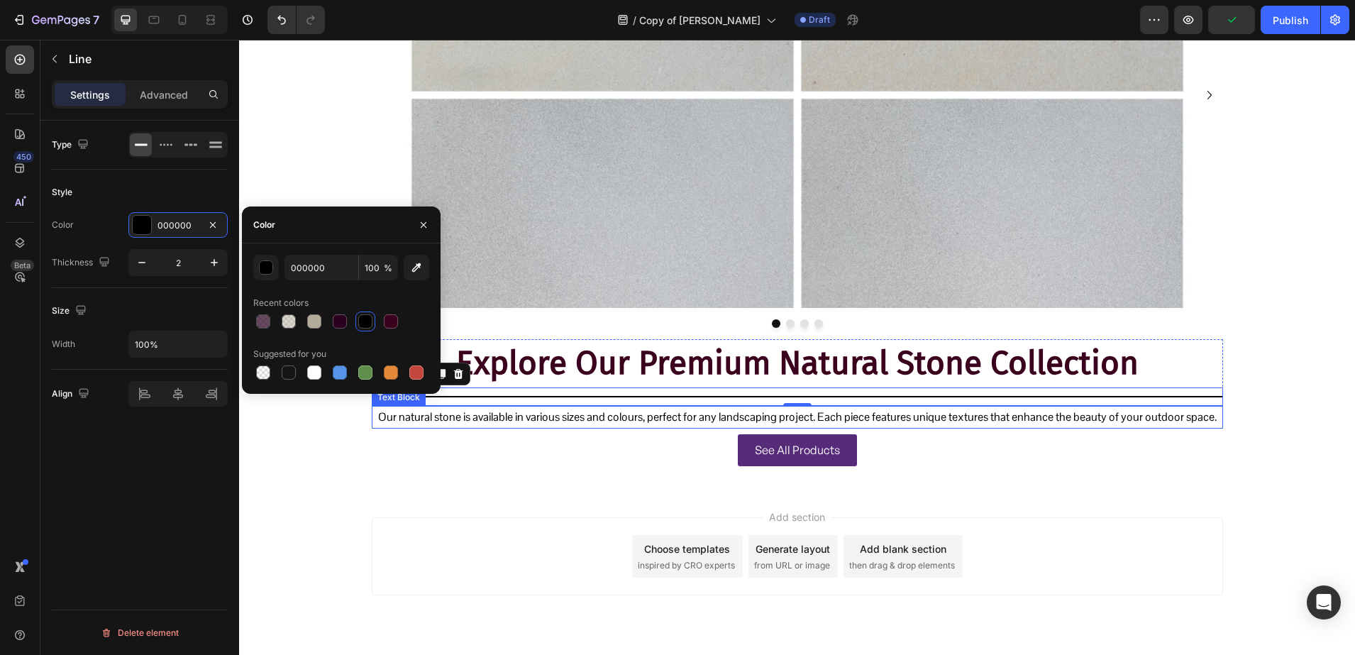
click at [473, 426] on p "Our natural stone is available in various sizes and colours, perfect for any la…" at bounding box center [797, 417] width 849 height 21
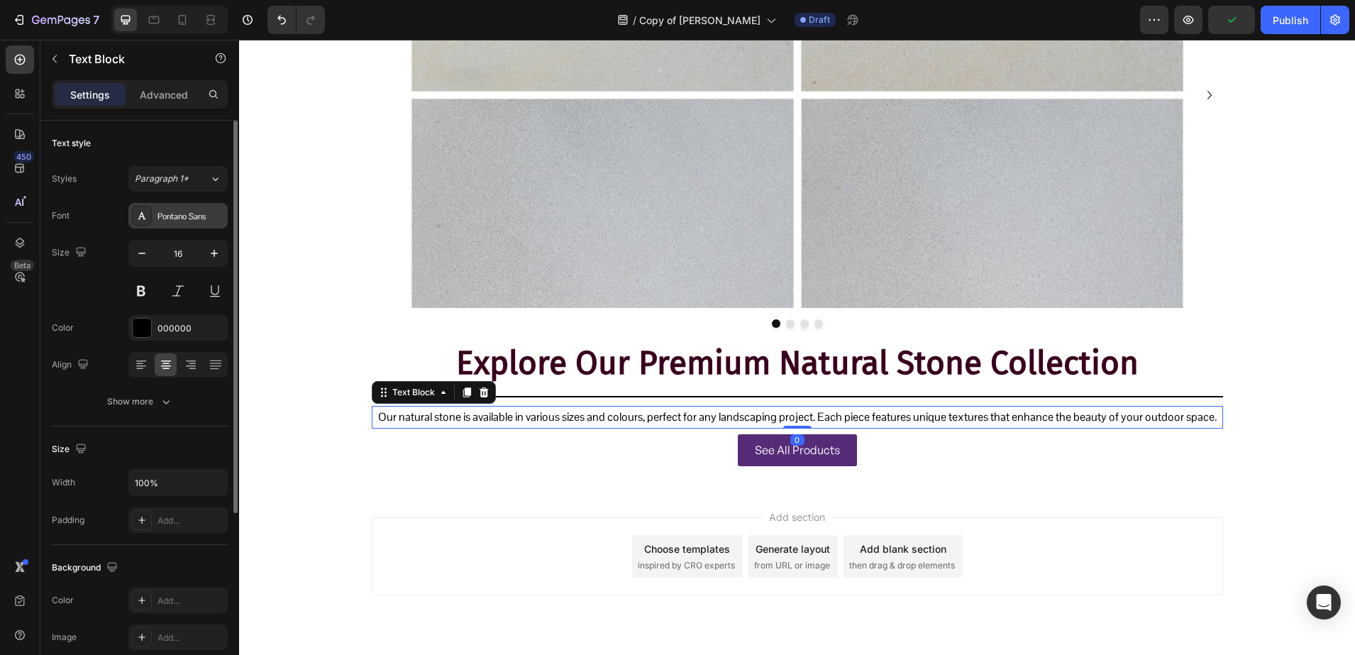
click at [163, 223] on div "Pontano Sans" at bounding box center [177, 216] width 99 height 26
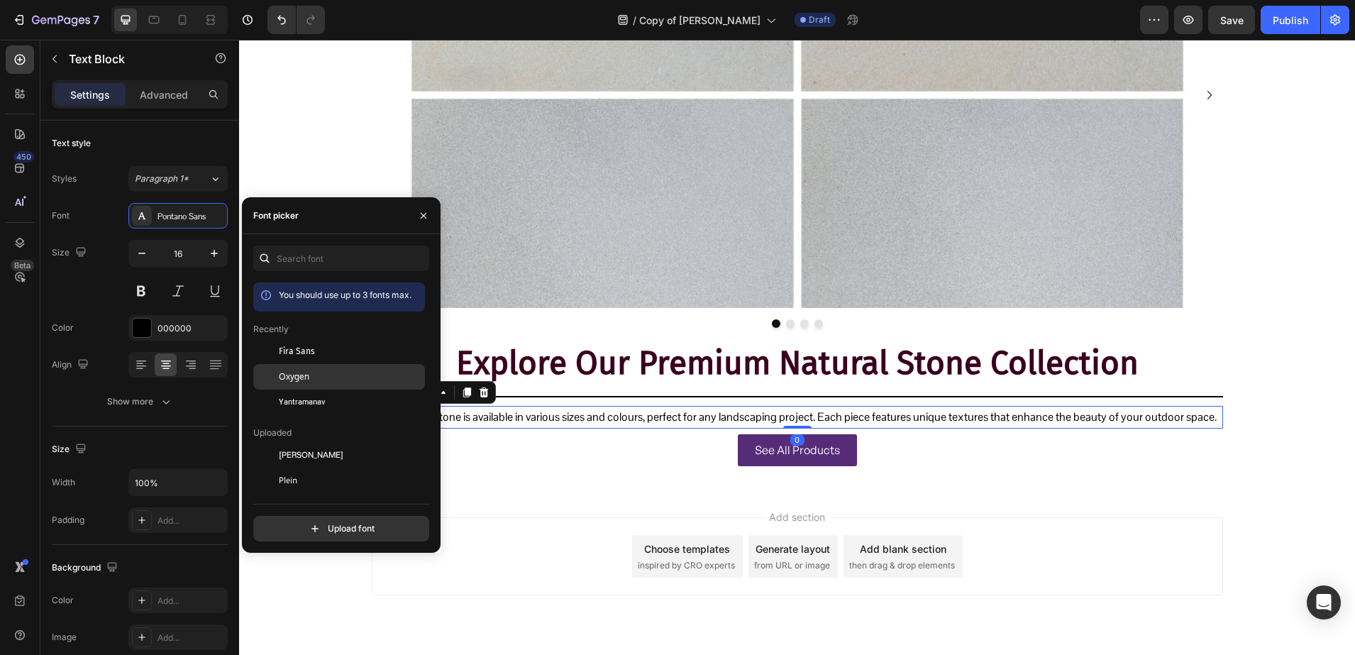
click at [280, 380] on span "Oxygen" at bounding box center [294, 376] width 31 height 13
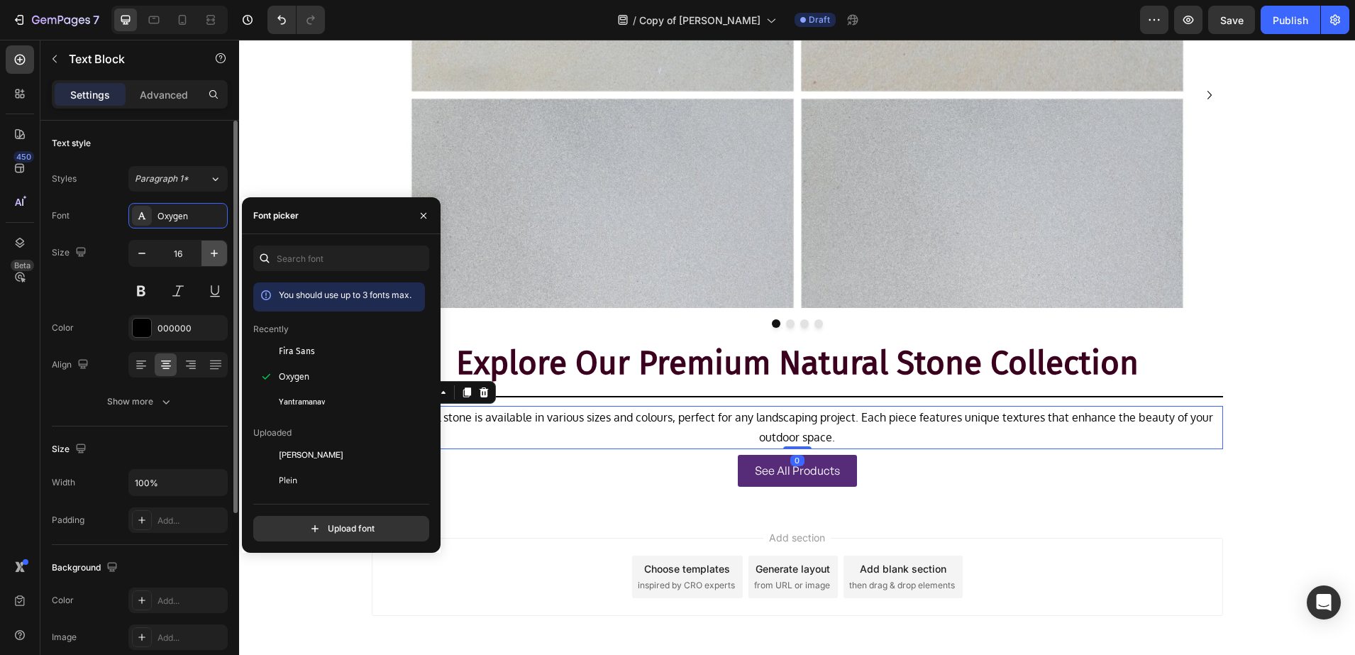
click at [206, 248] on button "button" at bounding box center [214, 254] width 26 height 26
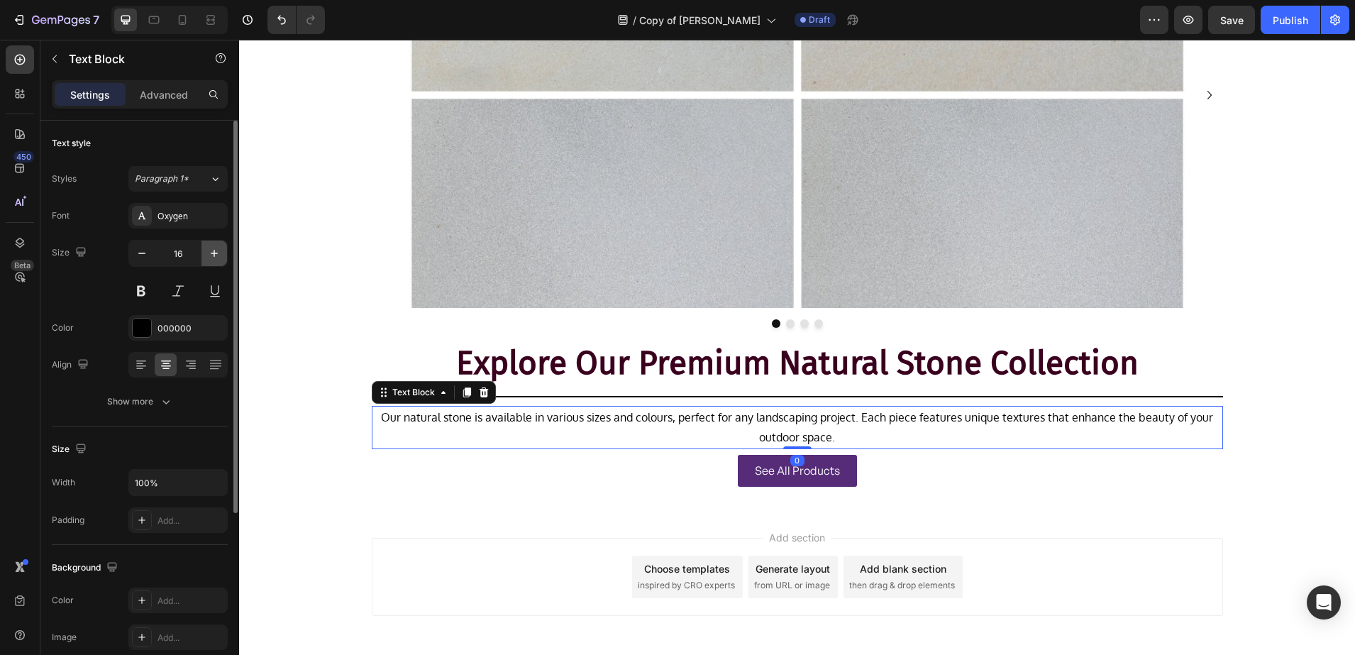
type input "17"
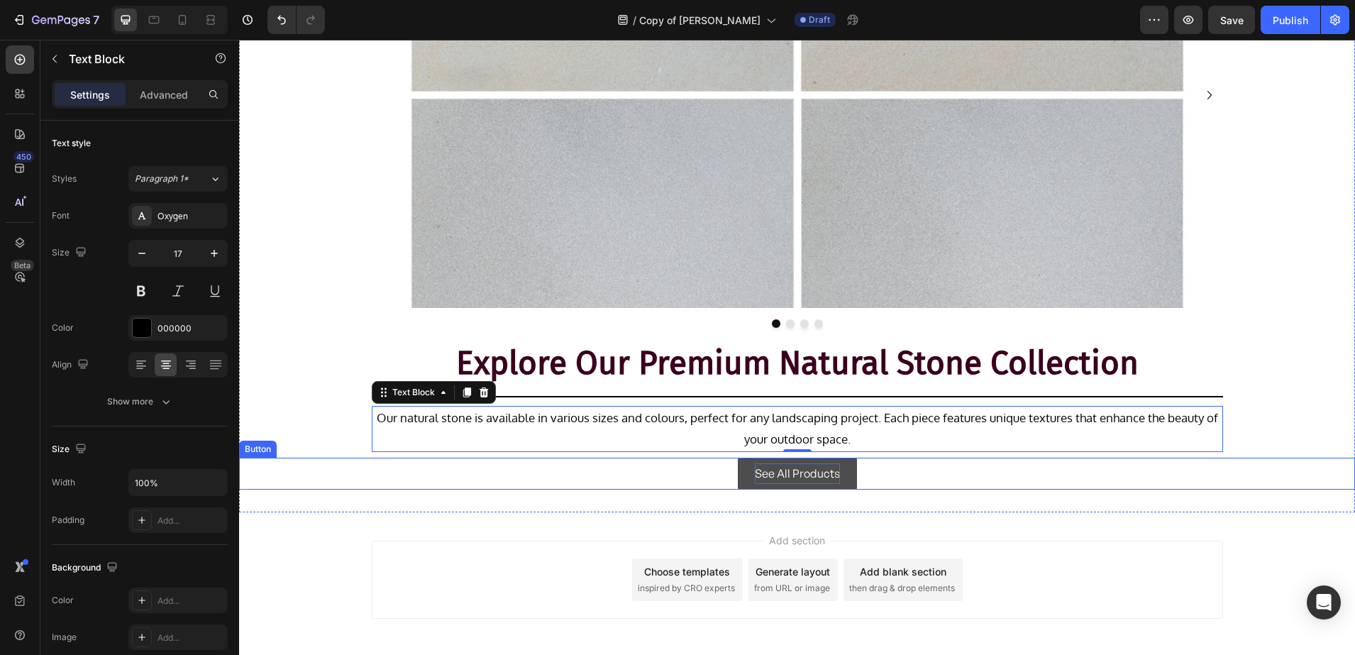
click at [755, 474] on p "See All Products" at bounding box center [797, 473] width 85 height 21
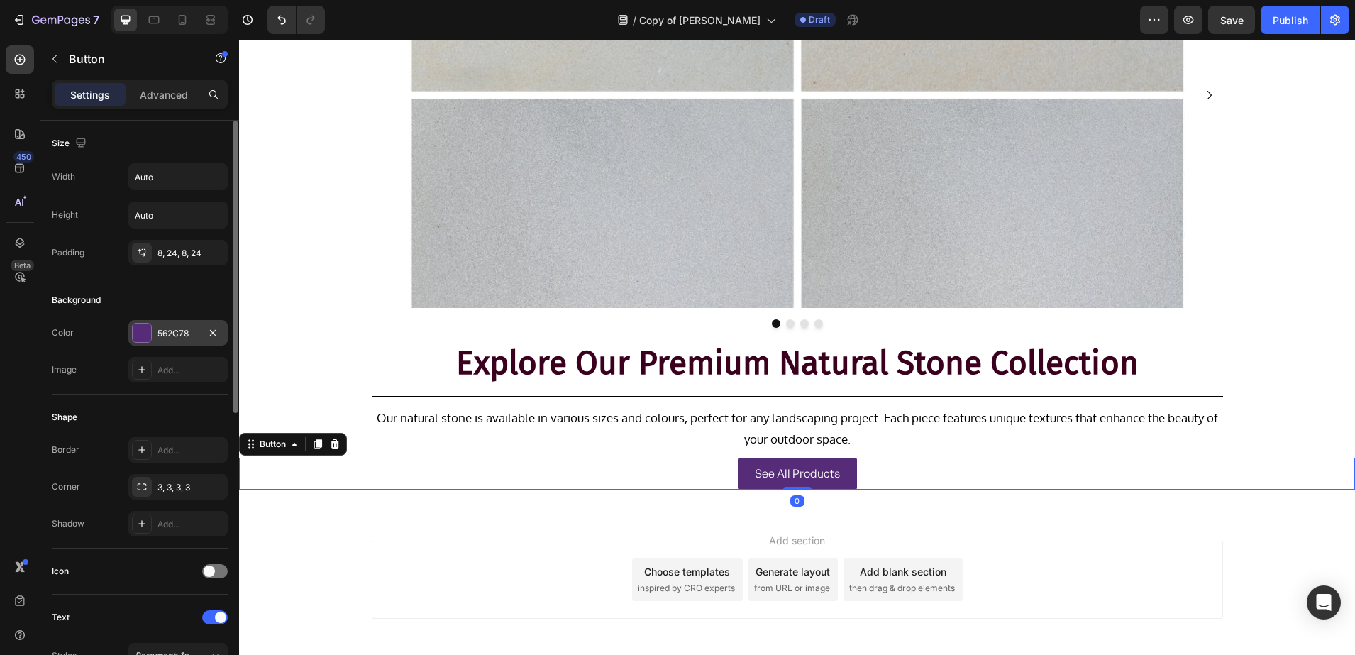
click at [143, 333] on div at bounding box center [142, 333] width 18 height 18
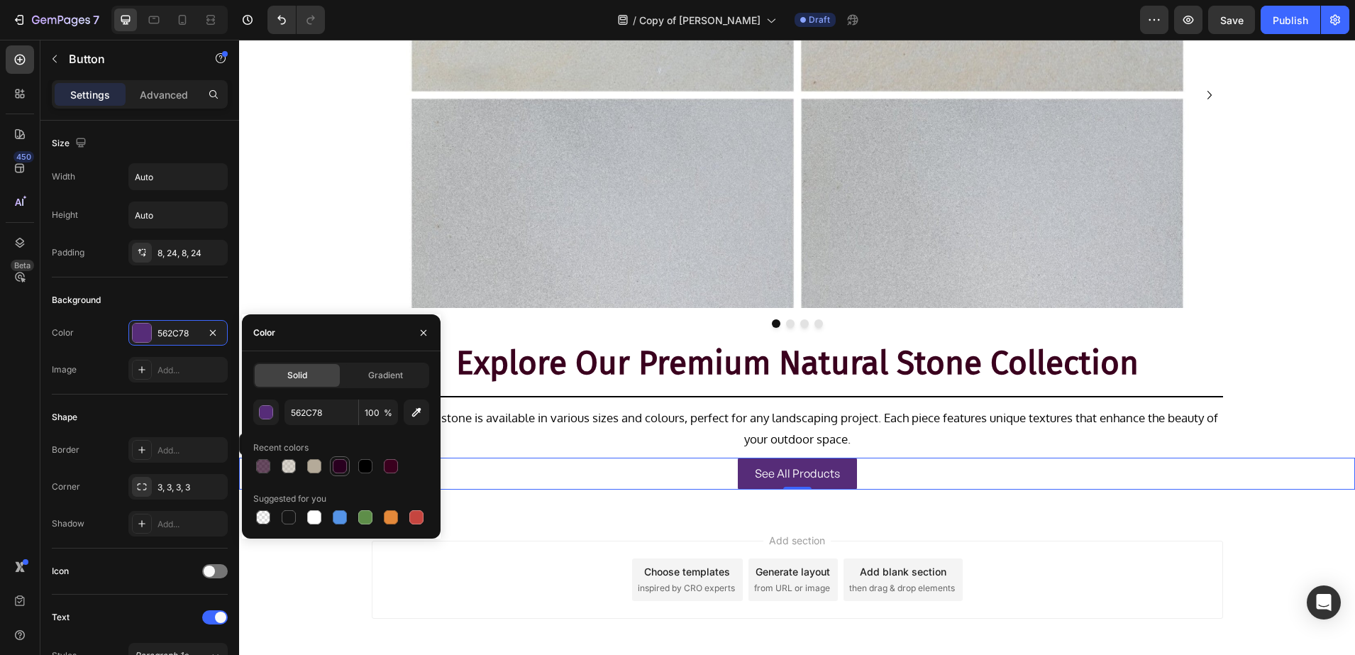
click at [333, 467] on div at bounding box center [340, 466] width 14 height 14
type input "29001F"
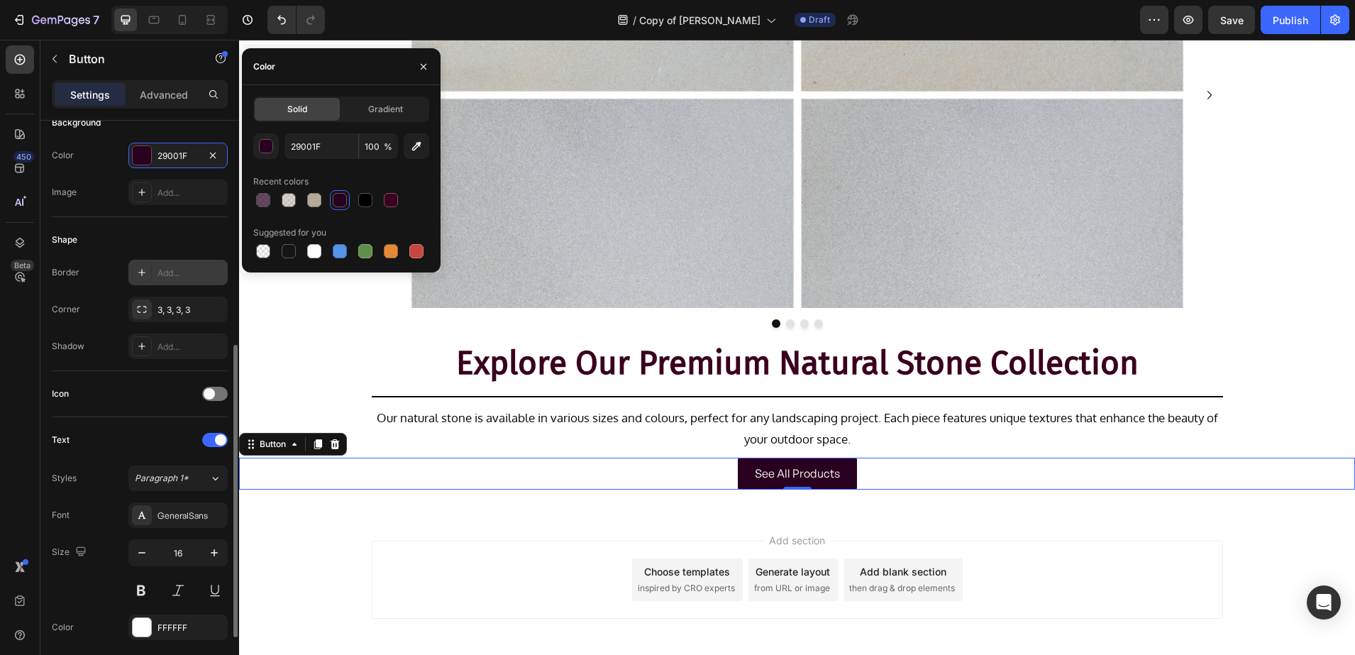
scroll to position [266, 0]
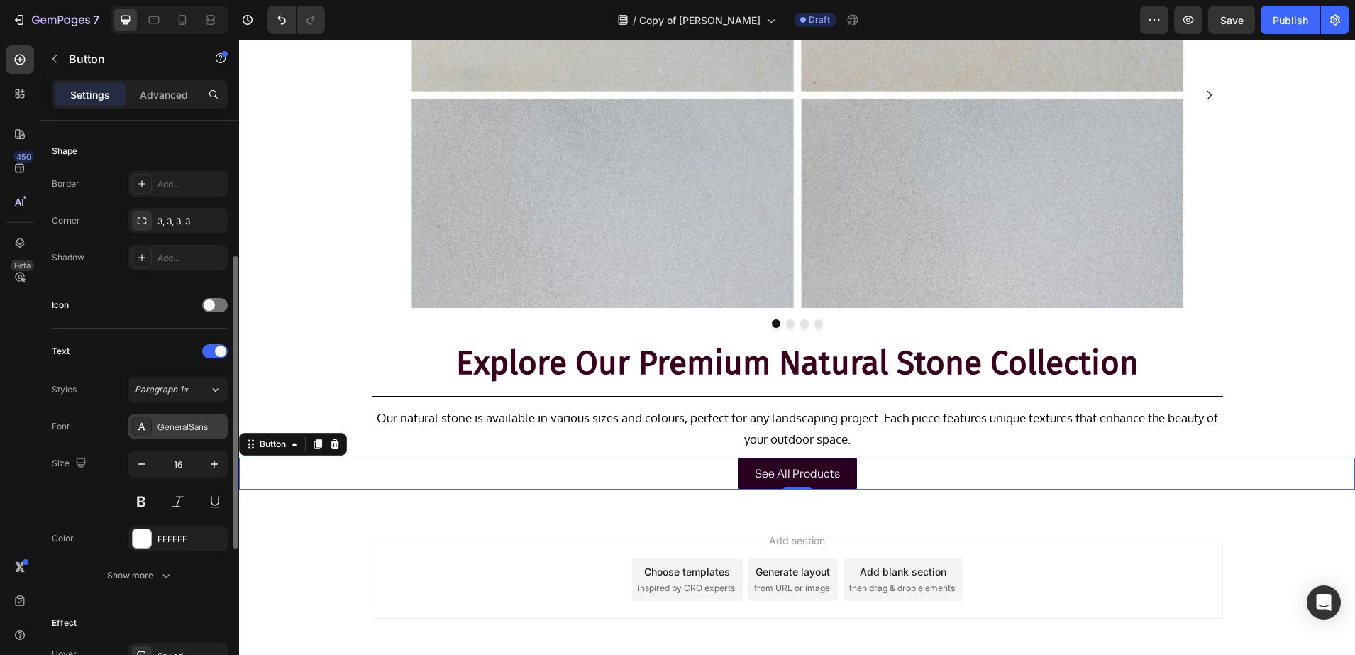
click at [177, 428] on div "GeneralSans" at bounding box center [191, 427] width 67 height 13
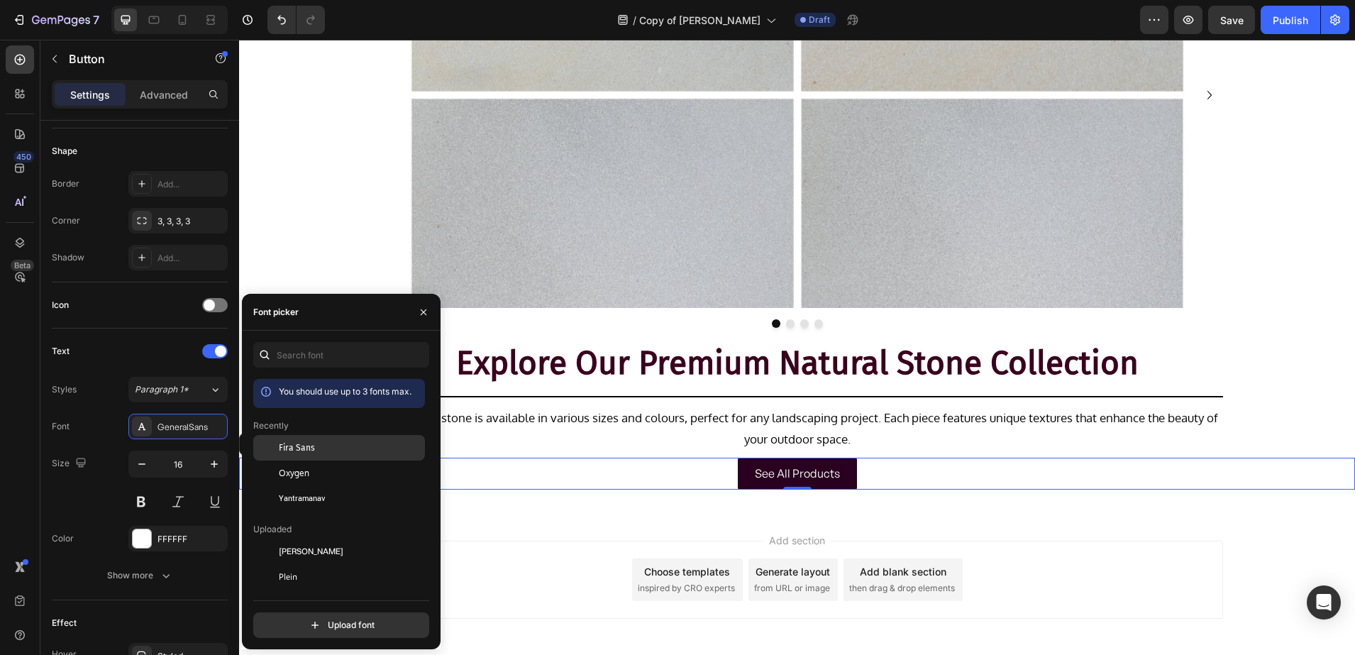
click at [319, 441] on div "Fira Sans" at bounding box center [350, 447] width 143 height 13
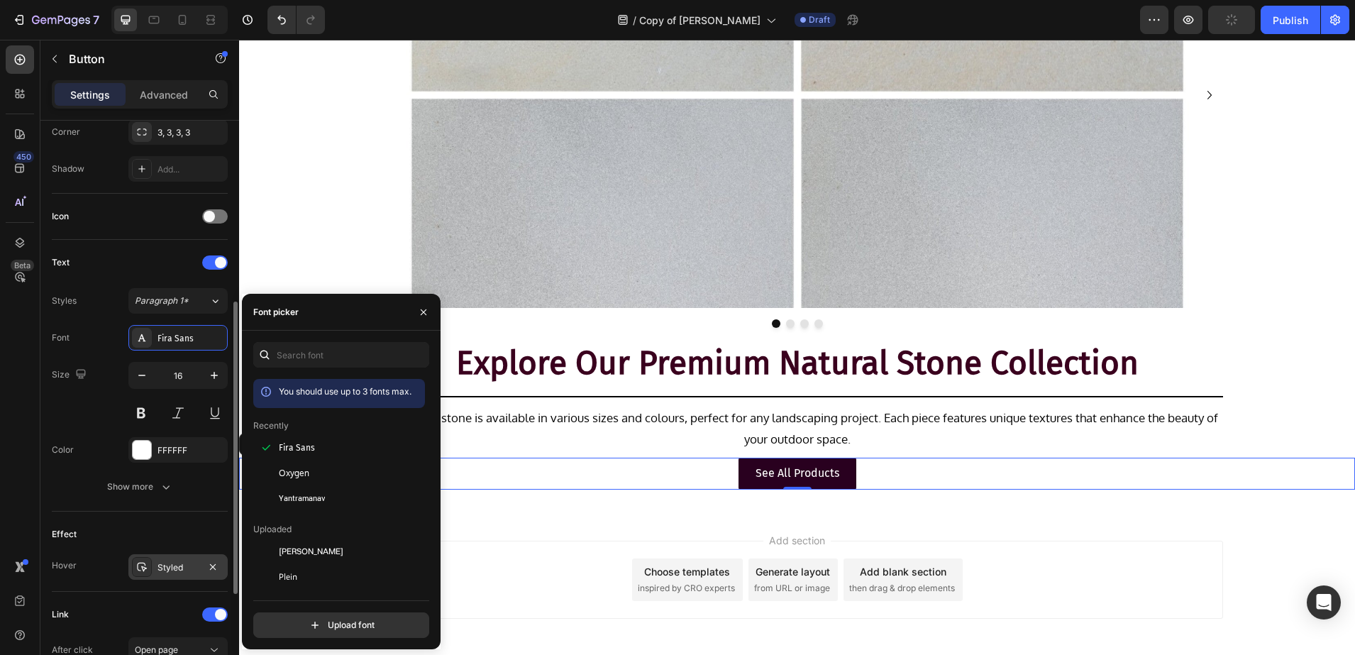
scroll to position [443, 0]
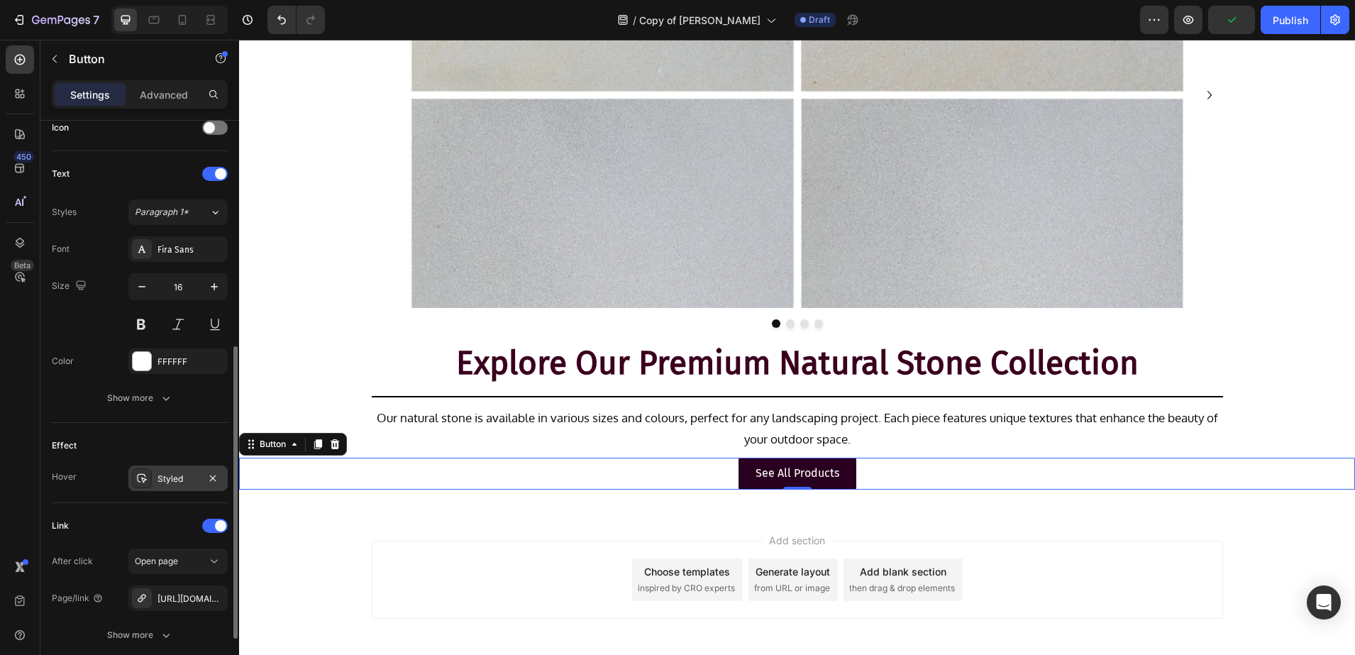
click at [175, 477] on div "Styled" at bounding box center [178, 479] width 41 height 13
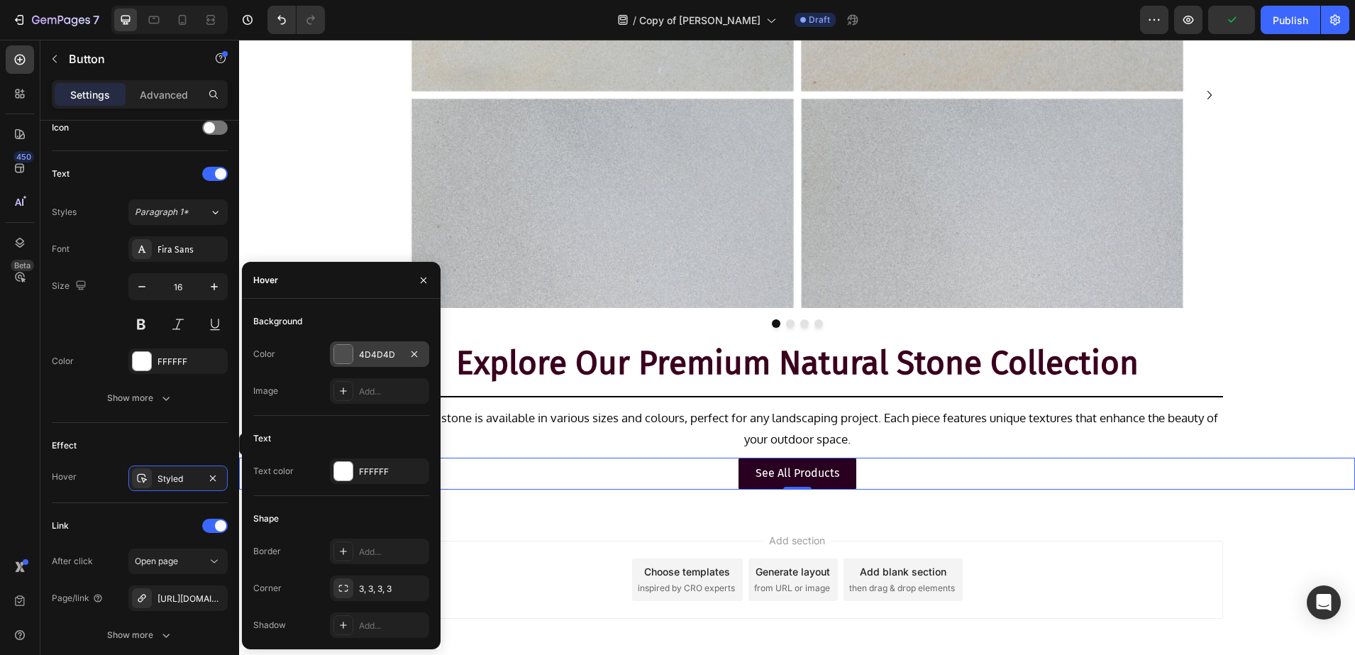
click at [347, 366] on div "Color 4D4D4D Image Add..." at bounding box center [341, 372] width 176 height 62
click at [345, 360] on div at bounding box center [343, 354] width 18 height 18
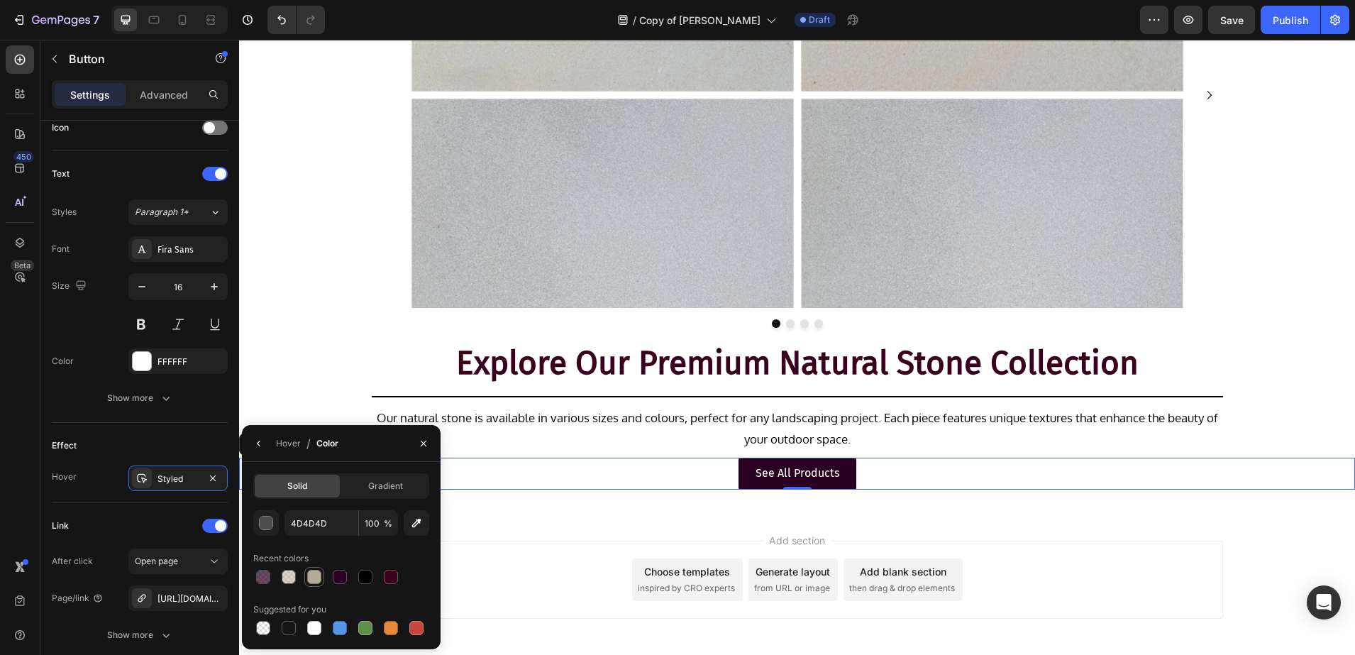
click at [320, 578] on div at bounding box center [314, 577] width 14 height 14
type input "B4AA99"
click at [761, 482] on p "See All Products" at bounding box center [798, 473] width 84 height 21
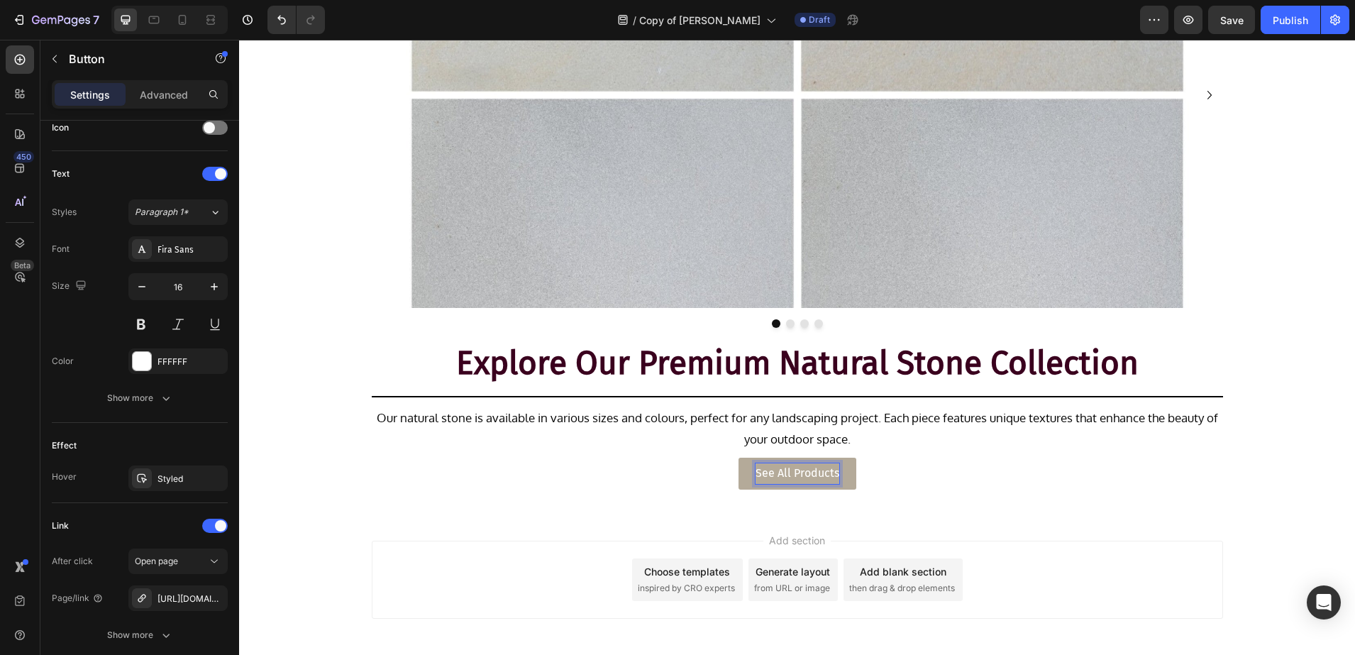
click at [810, 469] on p "See All Products" at bounding box center [798, 473] width 84 height 21
click at [281, 470] on div "SEE ALL PRODUCTS Button 0" at bounding box center [797, 474] width 1116 height 32
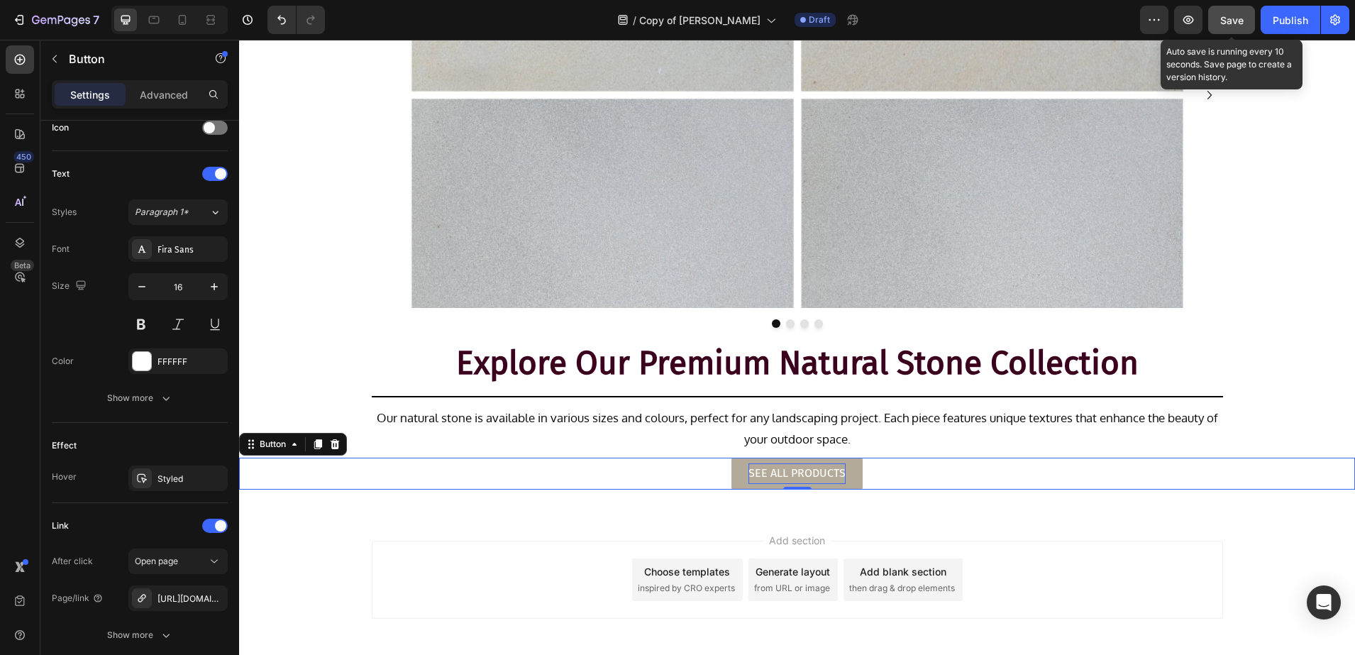
click at [1244, 9] on button "Save" at bounding box center [1231, 20] width 47 height 28
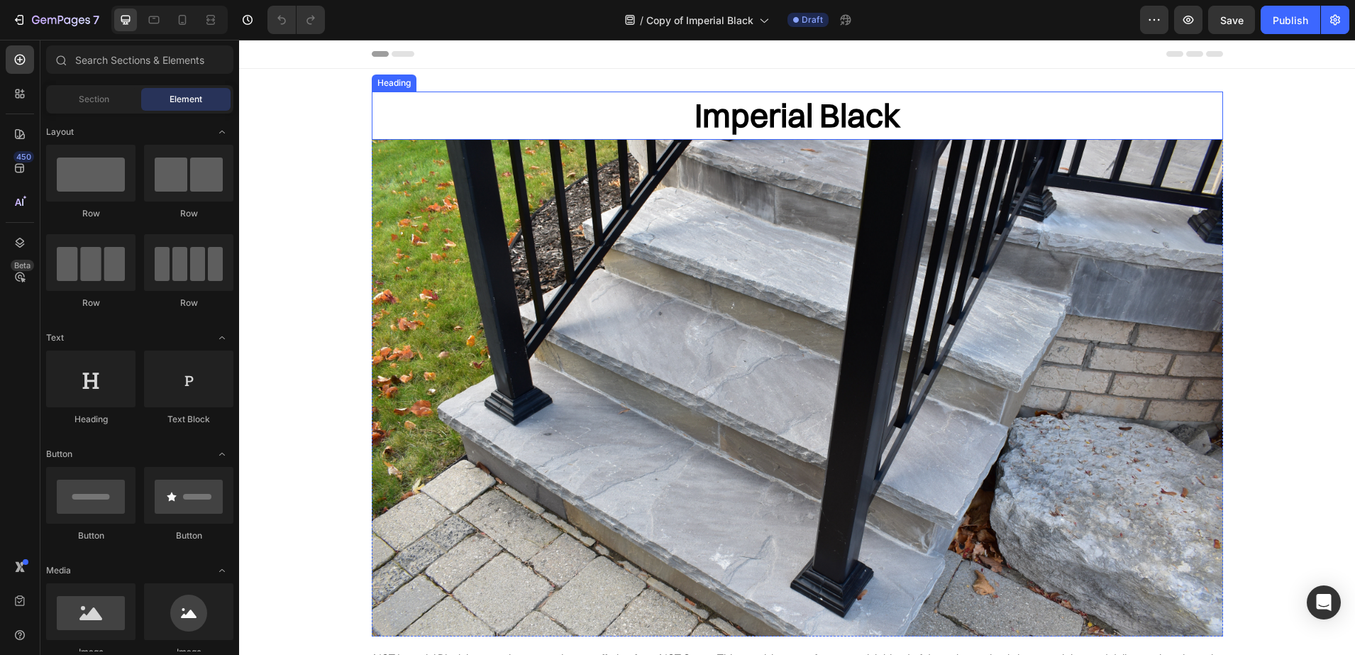
click at [746, 115] on h2 "Imperial Black" at bounding box center [797, 116] width 851 height 48
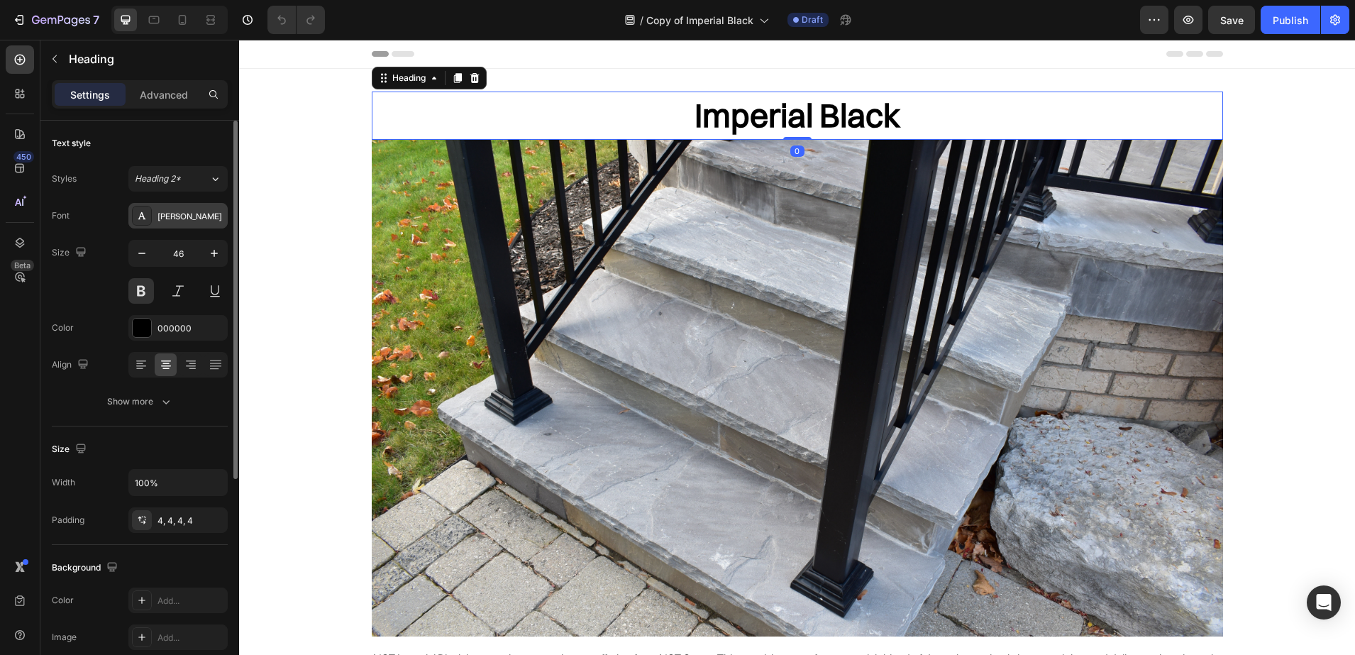
click at [172, 221] on div "[PERSON_NAME]" at bounding box center [191, 216] width 67 height 13
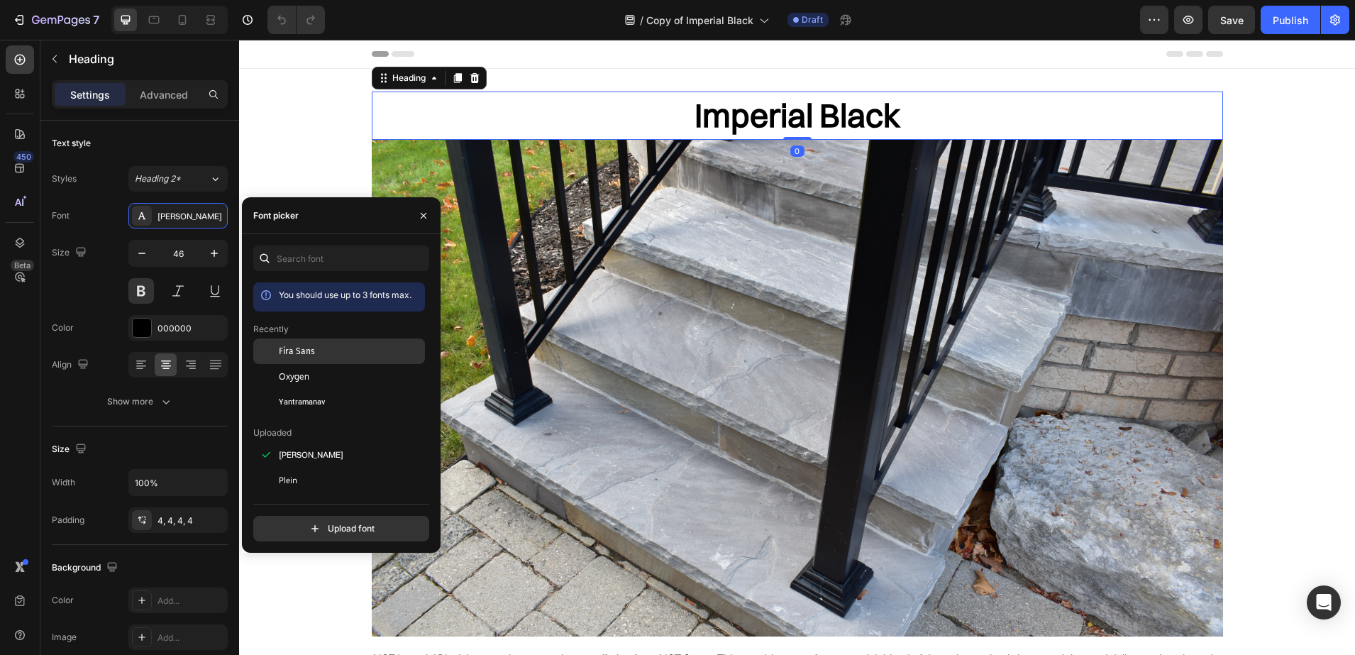
click at [296, 351] on span "Fira Sans" at bounding box center [297, 351] width 36 height 13
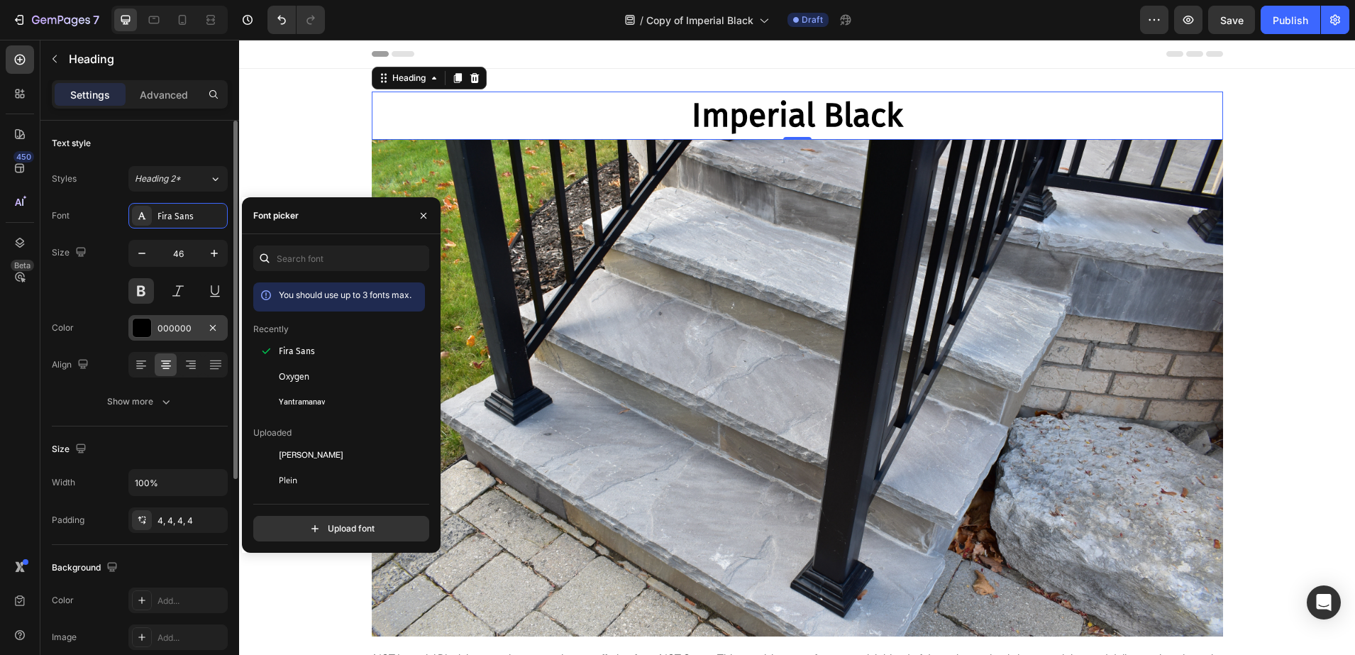
click at [150, 325] on div at bounding box center [142, 328] width 18 height 18
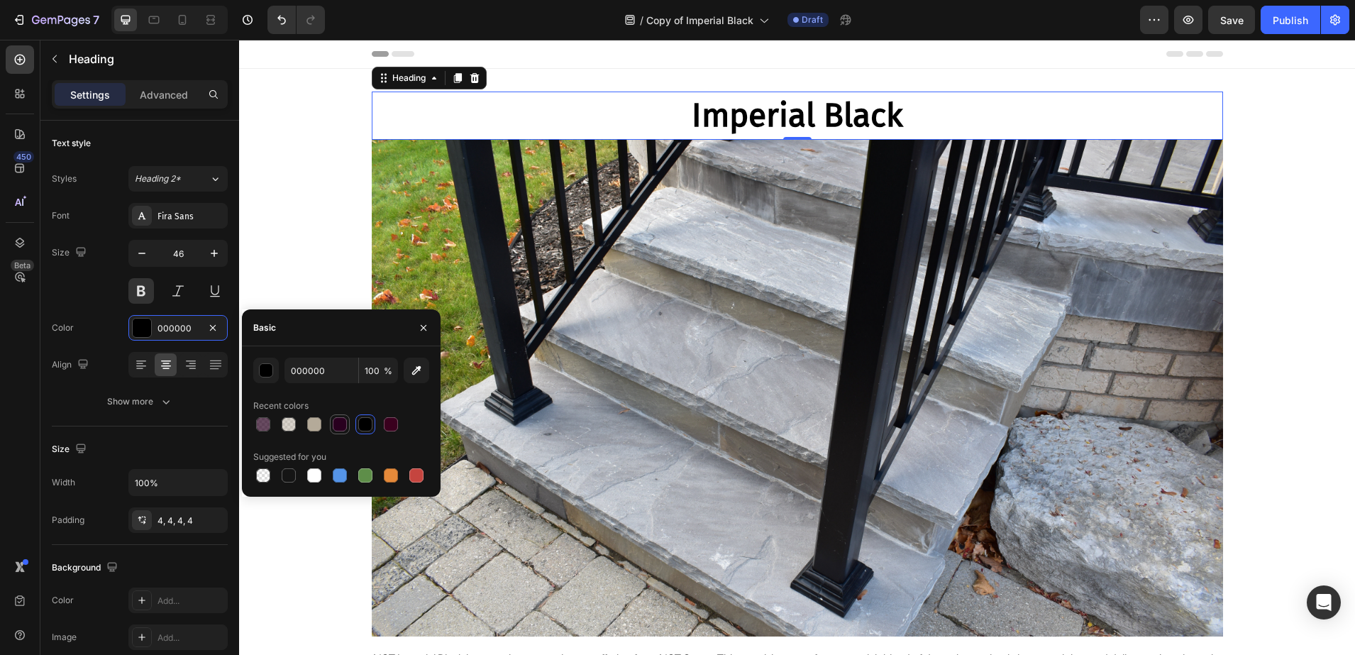
click at [331, 420] on div at bounding box center [339, 424] width 17 height 17
click at [388, 422] on div at bounding box center [391, 424] width 14 height 14
type input "3A001E"
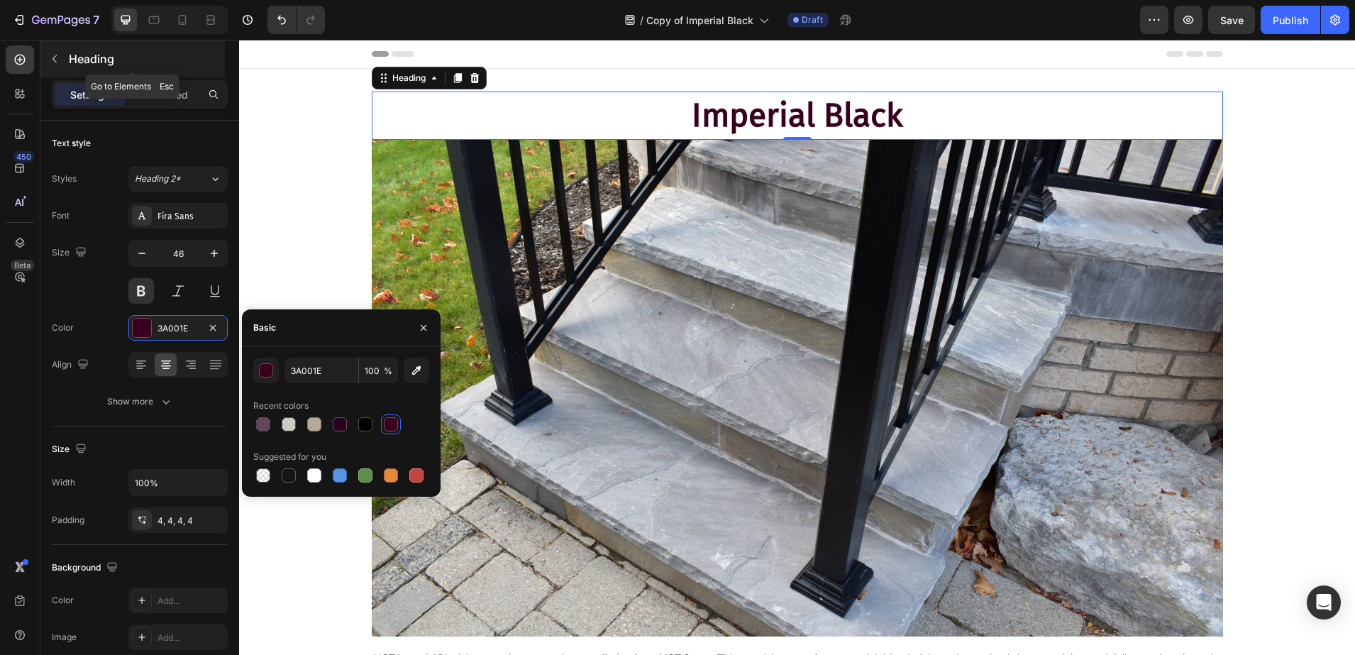
click at [65, 55] on button "button" at bounding box center [54, 59] width 23 height 23
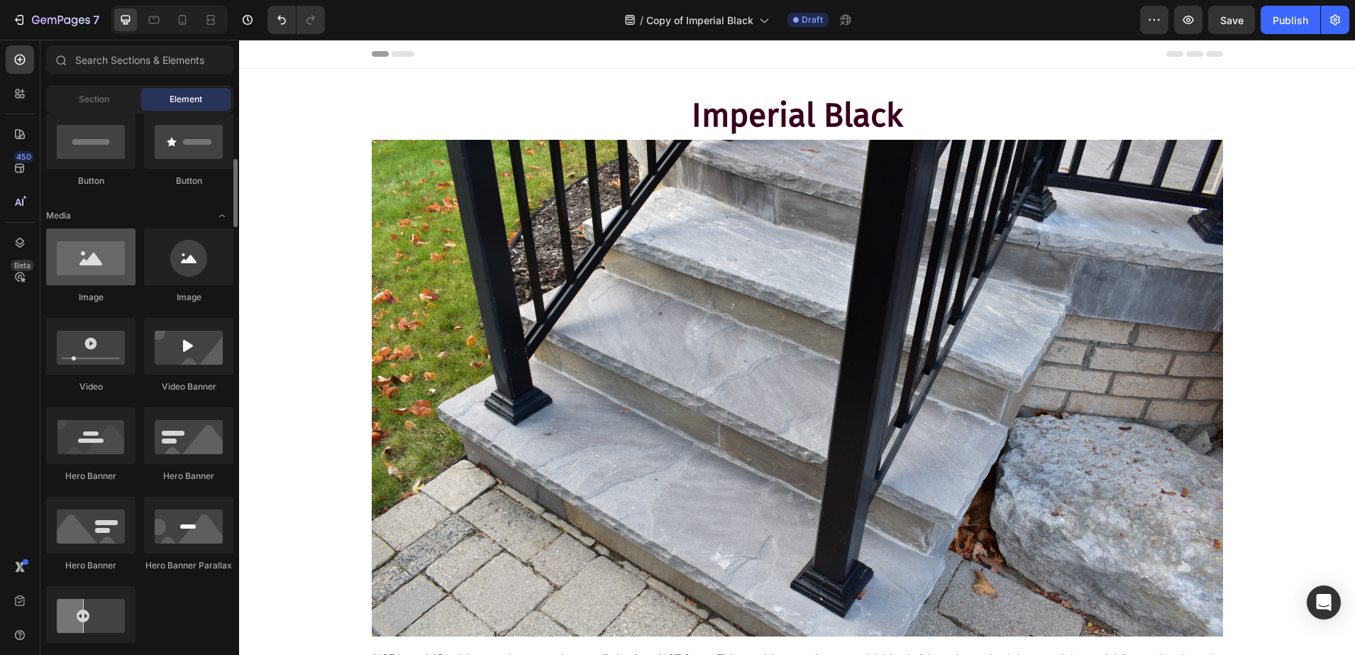
scroll to position [621, 0]
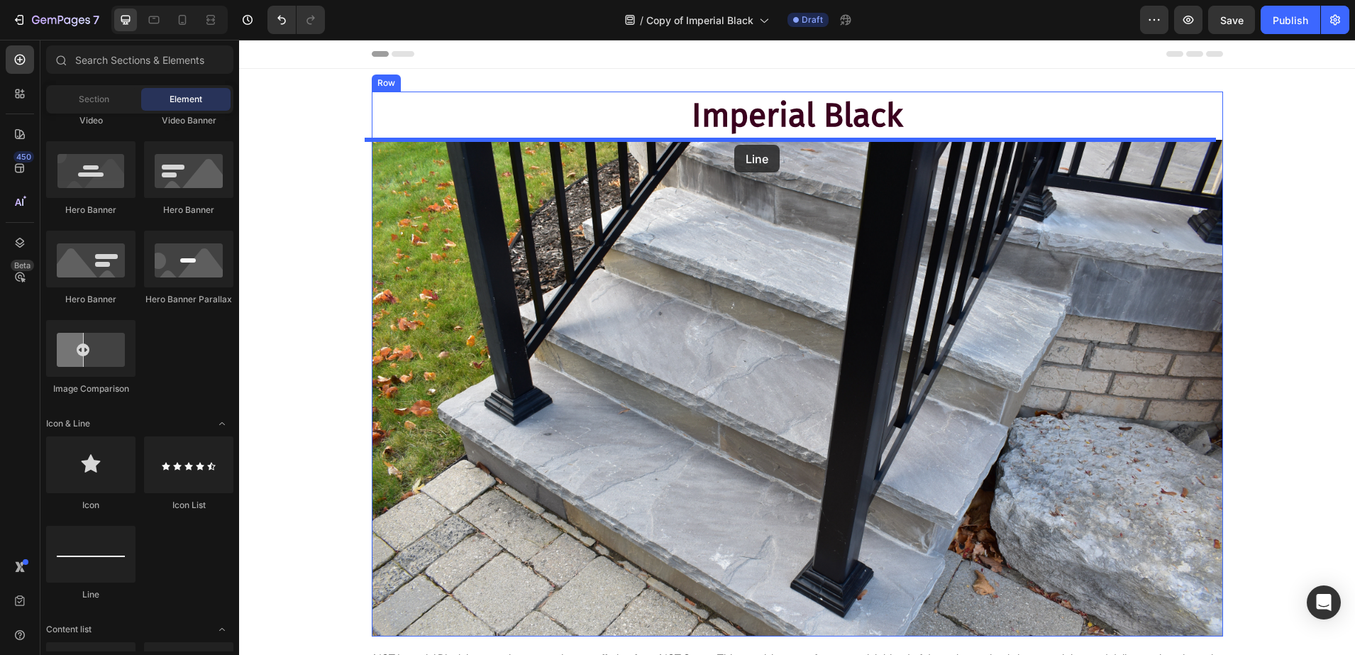
drag, startPoint x: 309, startPoint y: 619, endPoint x: 734, endPoint y: 145, distance: 637.1
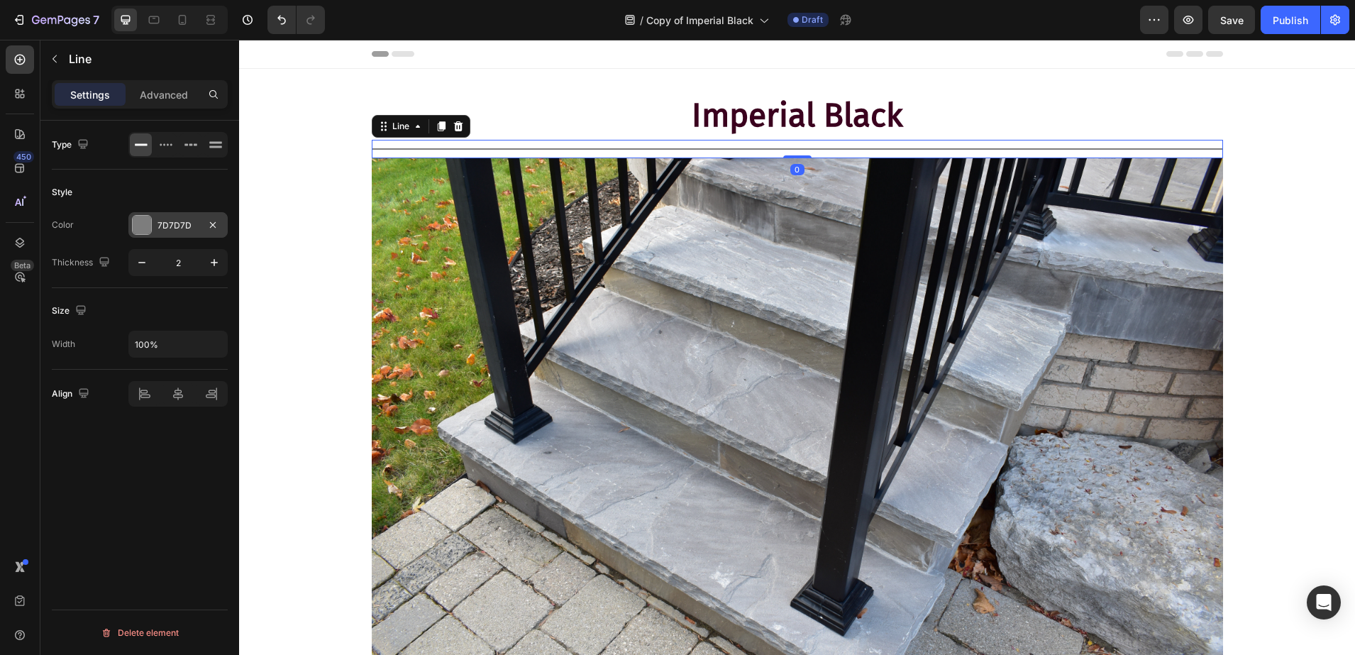
click at [139, 226] on div at bounding box center [142, 225] width 18 height 18
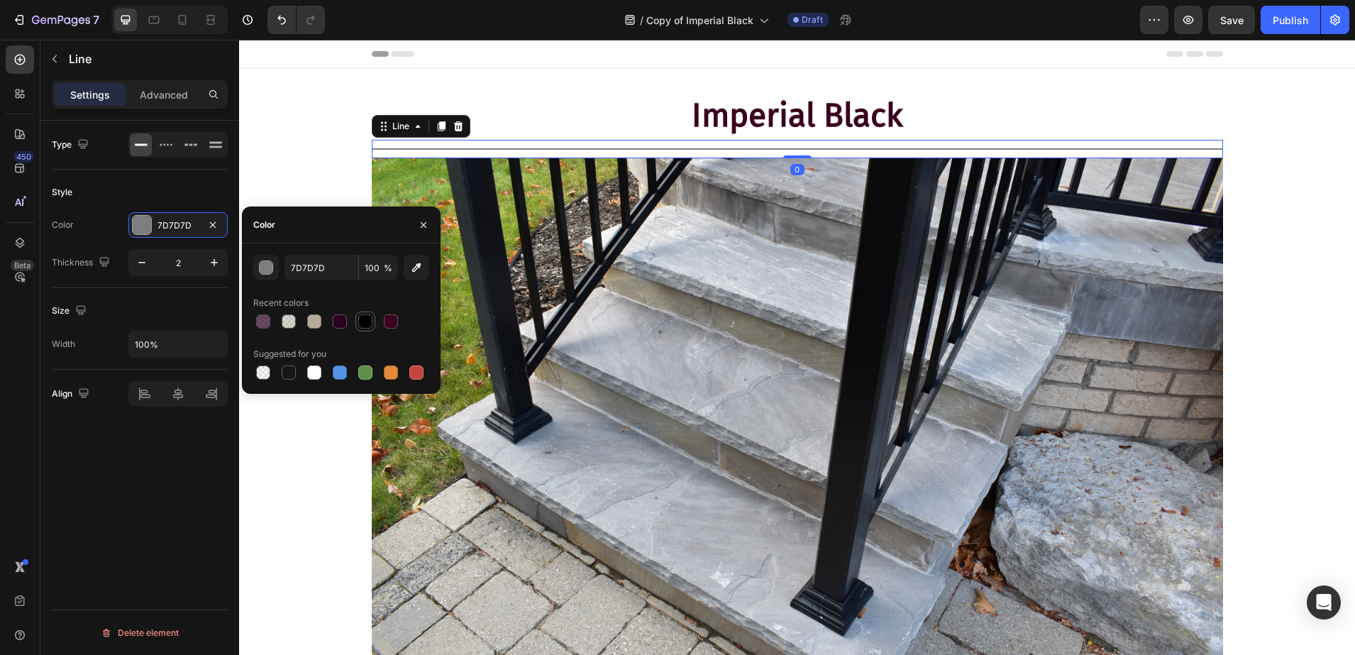
click at [363, 319] on div at bounding box center [365, 321] width 14 height 14
type input "000000"
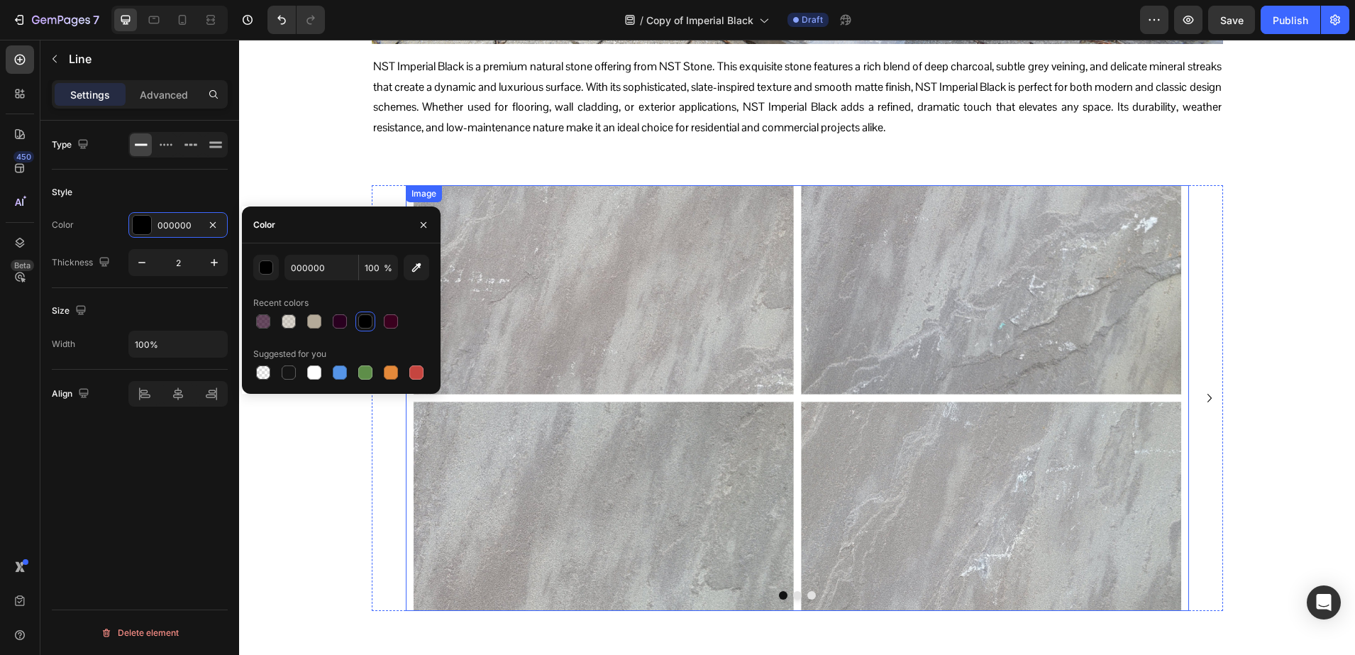
scroll to position [443, 0]
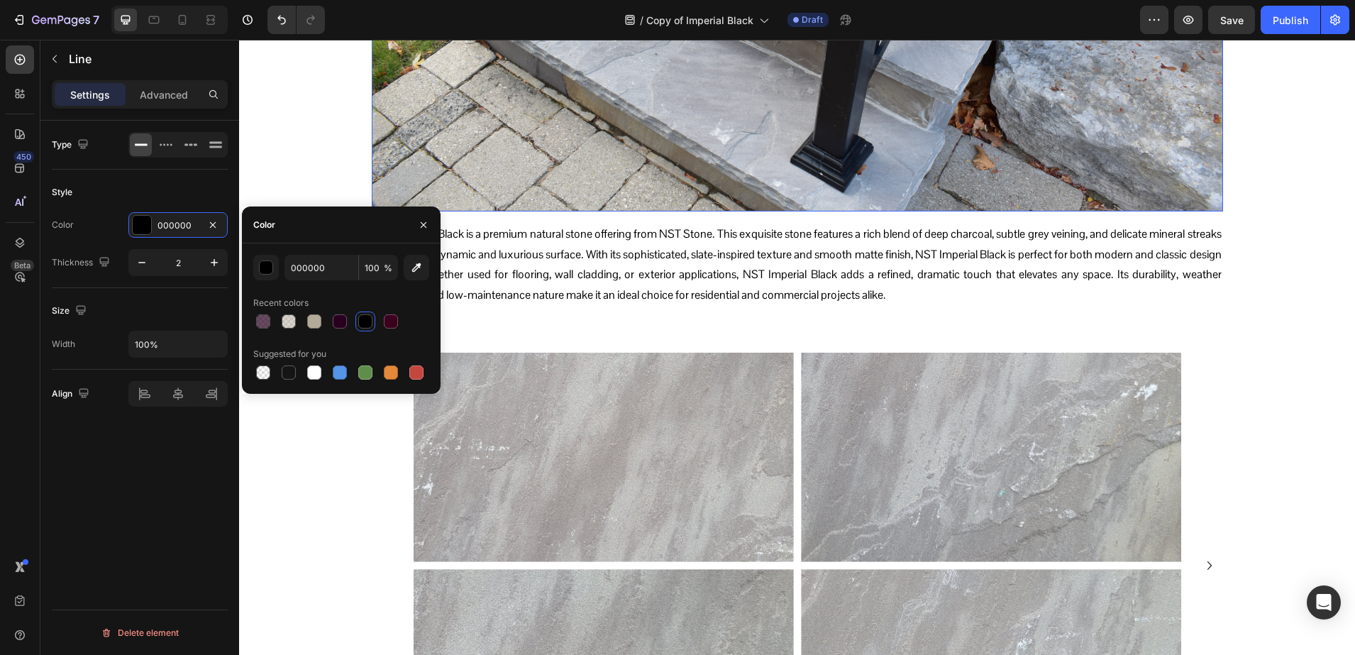
click at [603, 269] on p "NST Imperial Black is a premium natural stone offering from NST Stone. This exq…" at bounding box center [797, 265] width 849 height 82
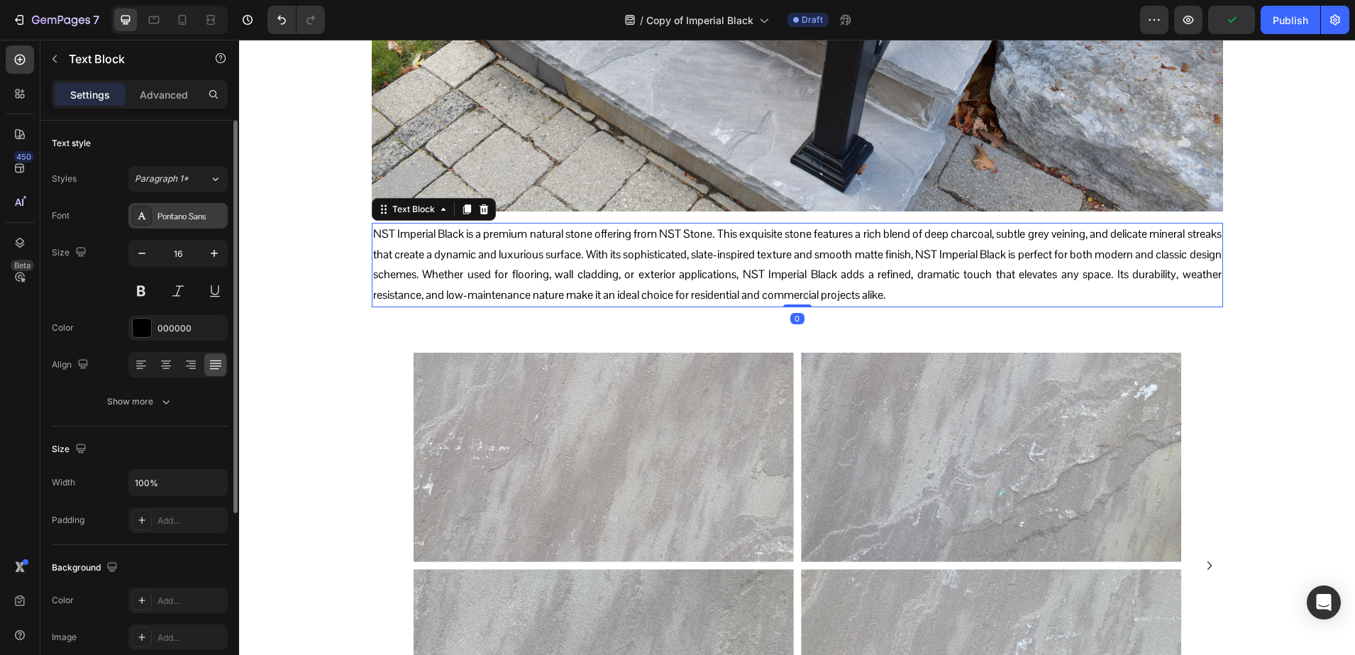
click at [137, 217] on icon at bounding box center [141, 215] width 11 height 11
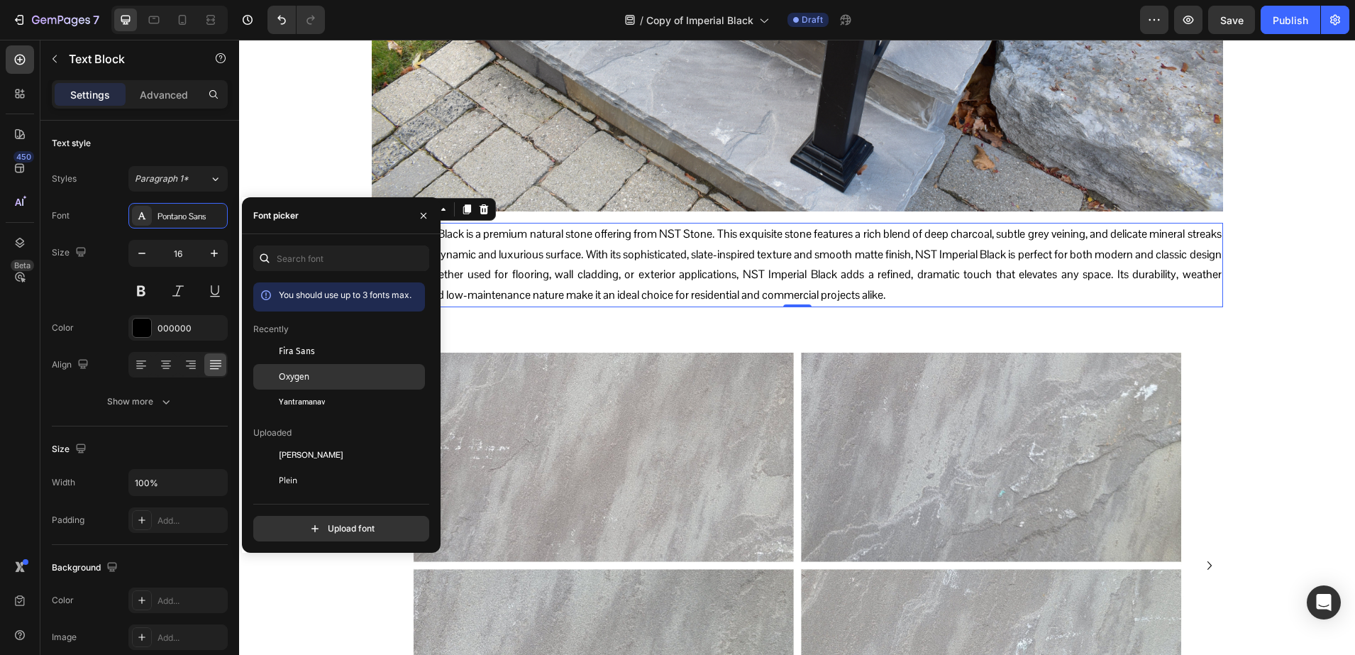
click at [291, 370] on span "Oxygen" at bounding box center [294, 376] width 31 height 13
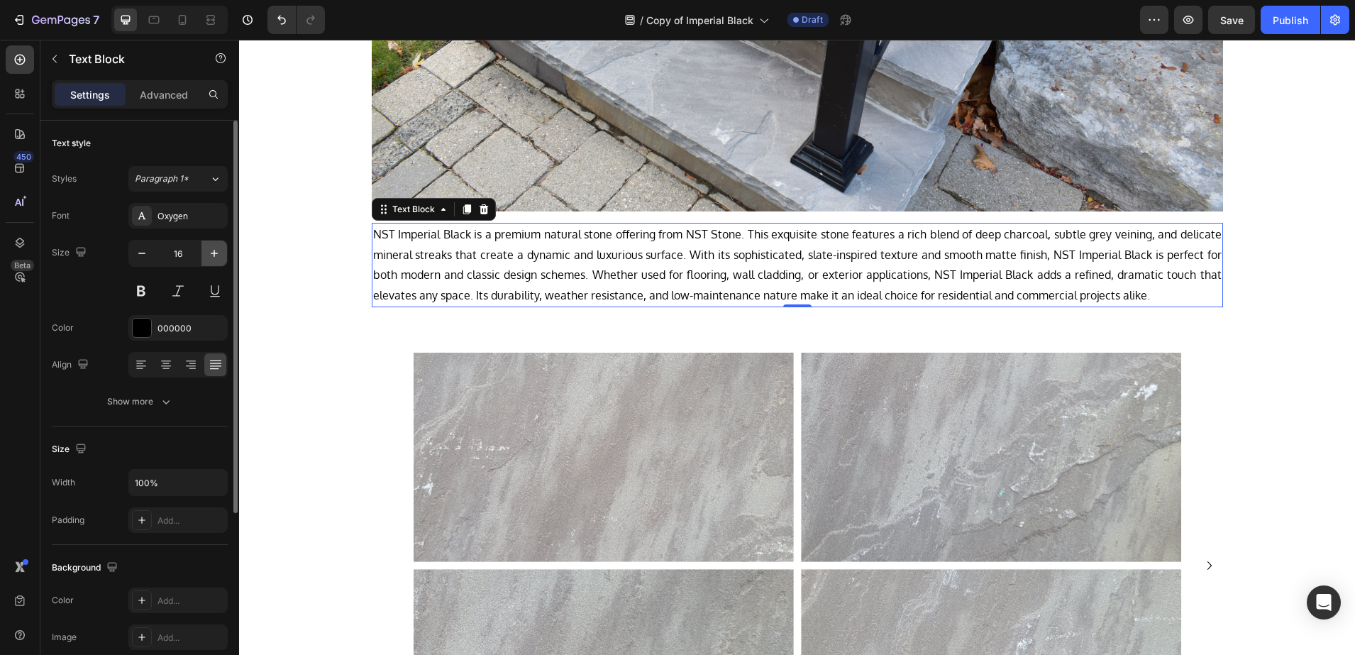
drag, startPoint x: 206, startPoint y: 261, endPoint x: 39, endPoint y: 229, distance: 170.5
click at [206, 261] on button "button" at bounding box center [214, 254] width 26 height 26
type input "17"
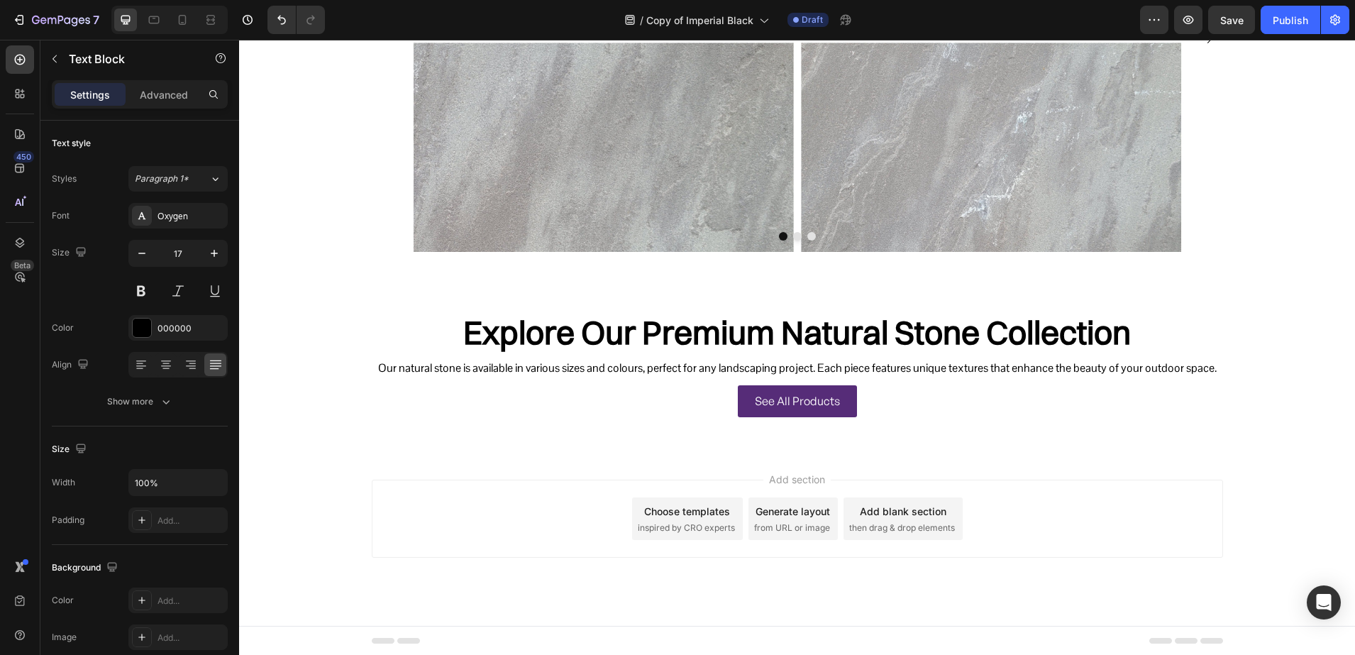
scroll to position [998, 0]
click at [580, 322] on h2 "Explore Our Premium Natural Stone Collection" at bounding box center [797, 332] width 851 height 48
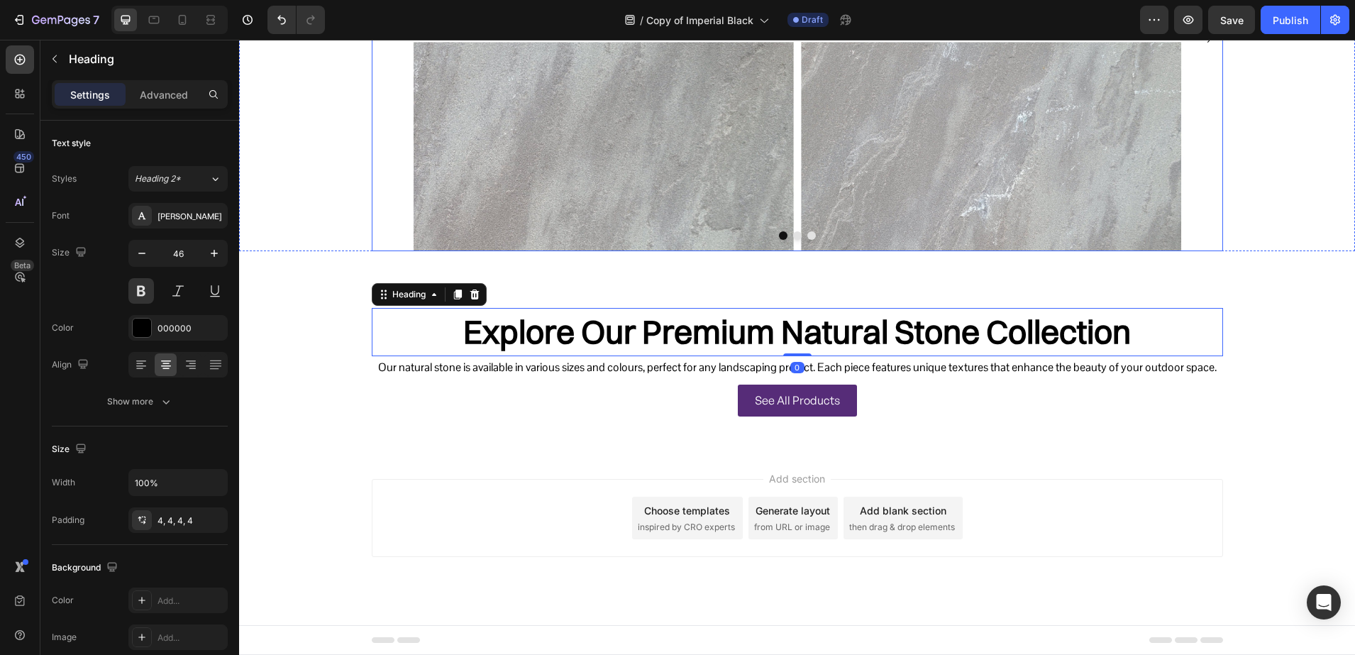
click at [793, 238] on button "Dot" at bounding box center [797, 235] width 9 height 9
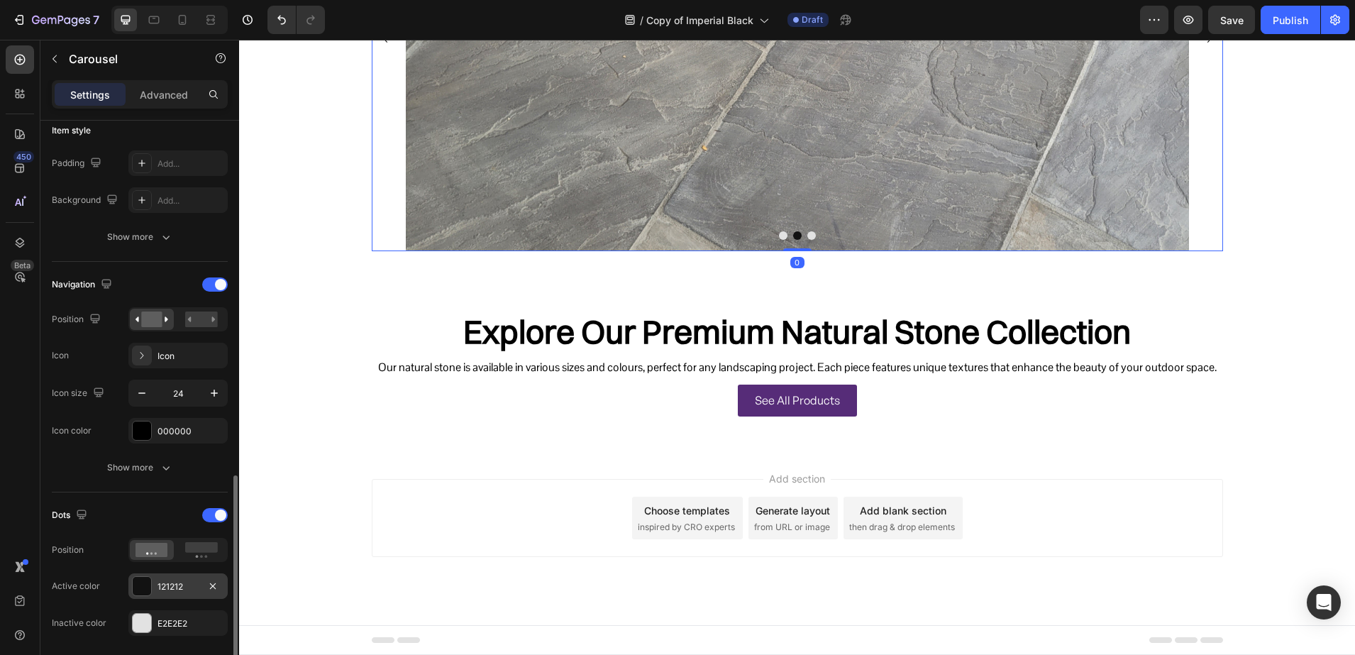
scroll to position [532, 0]
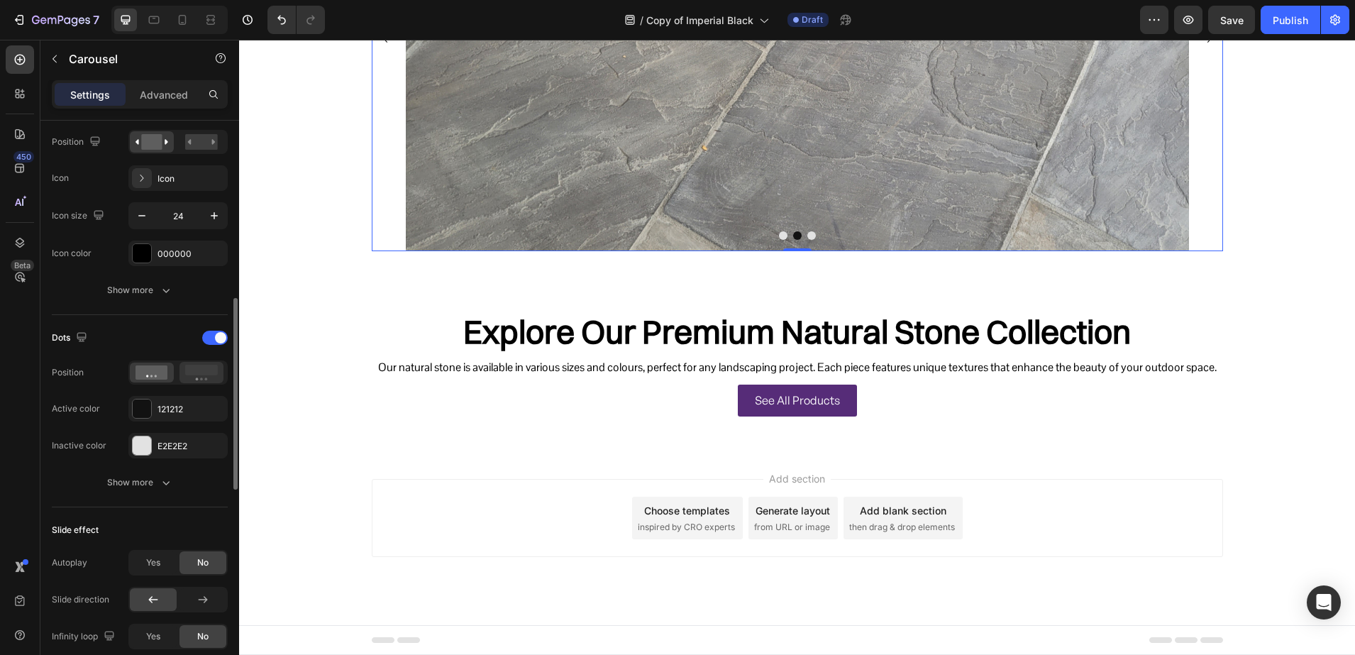
click at [194, 375] on rect at bounding box center [201, 370] width 33 height 11
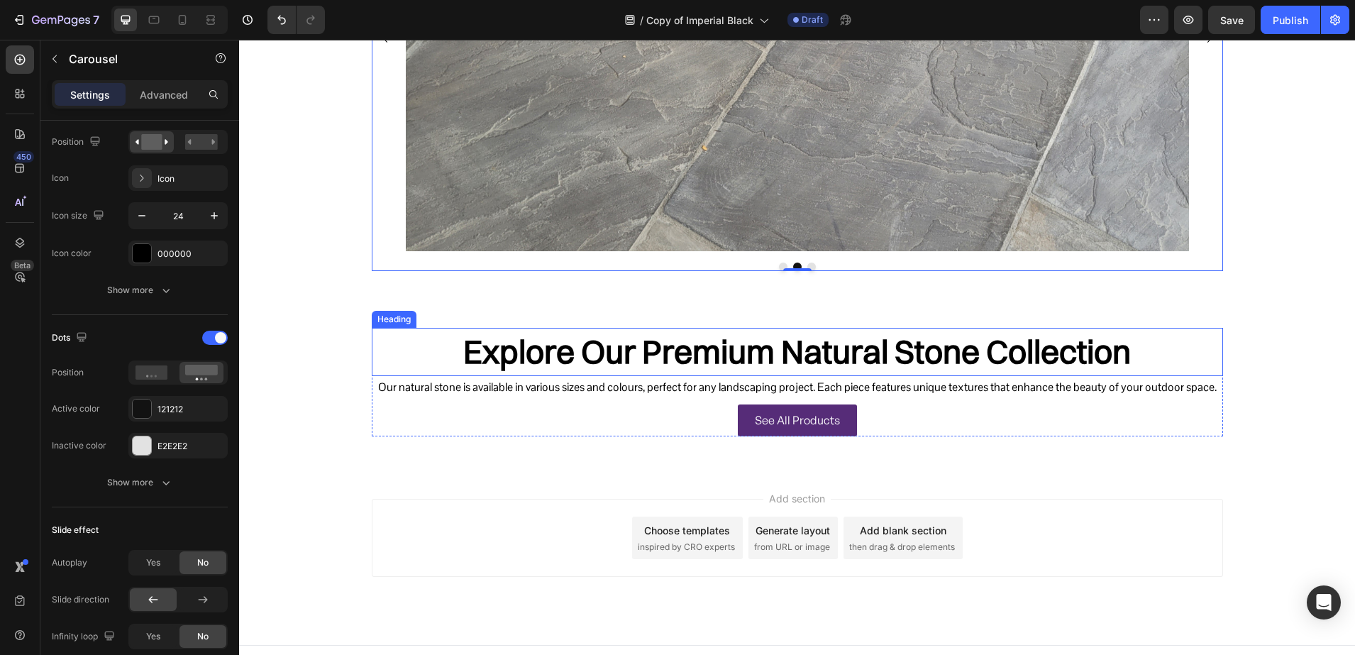
click at [646, 344] on h2 "Explore Our Premium Natural Stone Collection" at bounding box center [797, 352] width 851 height 48
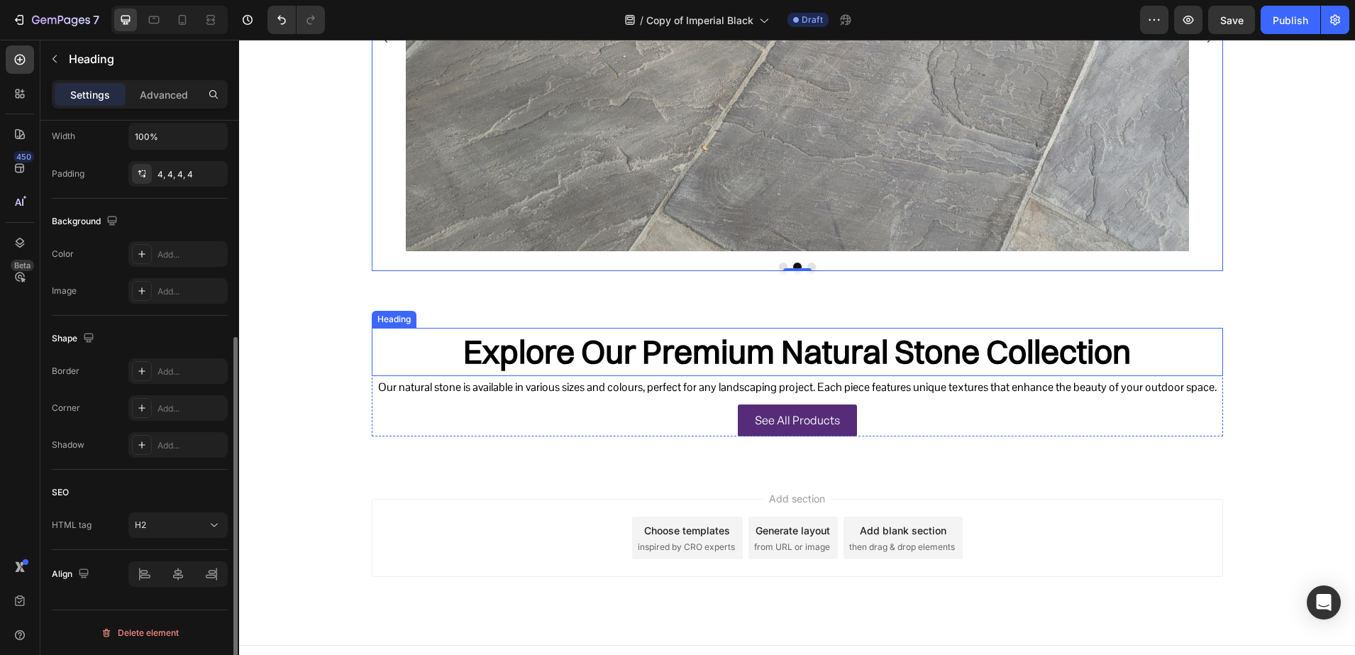
scroll to position [0, 0]
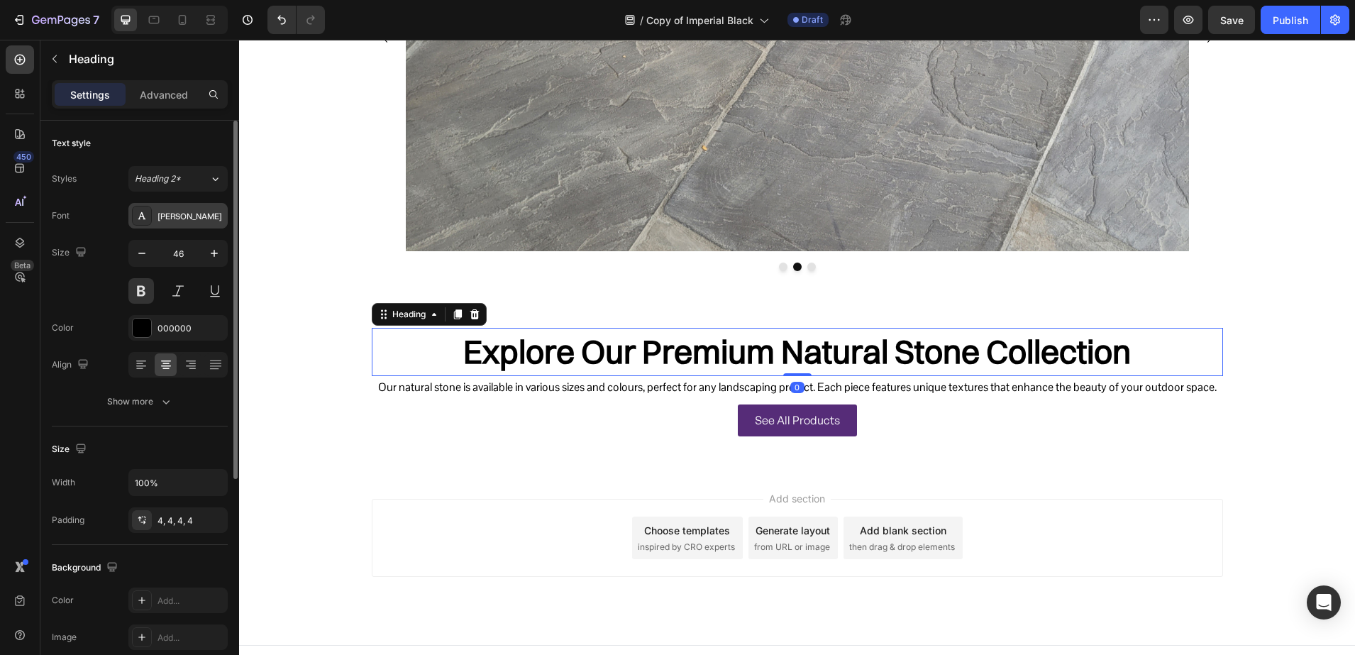
click at [143, 222] on div at bounding box center [142, 216] width 20 height 20
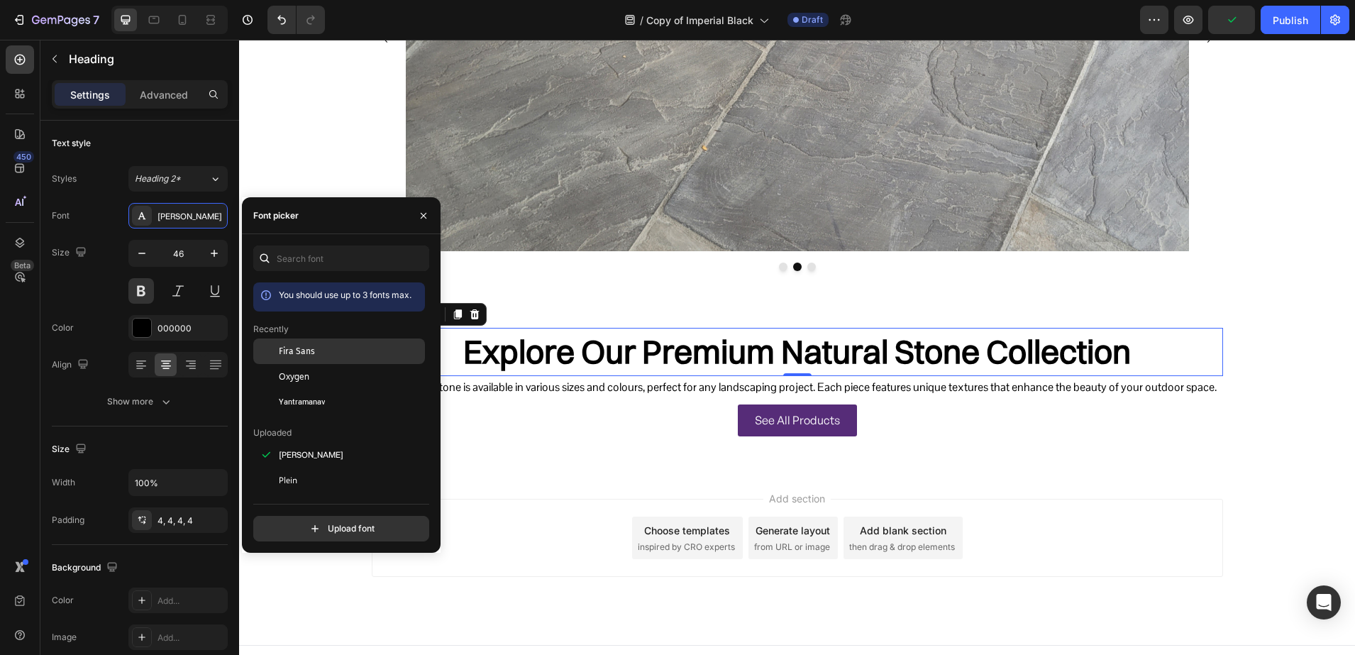
click at [315, 442] on div "Fira Sans" at bounding box center [339, 455] width 172 height 26
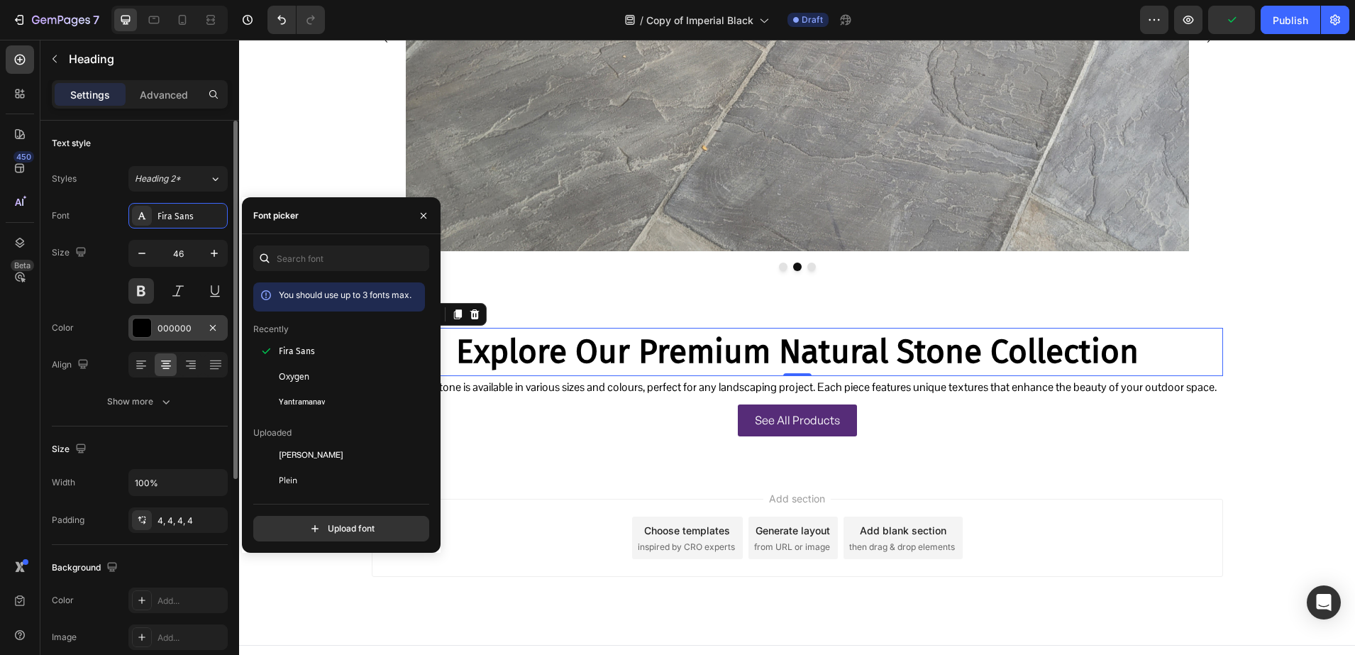
click at [153, 327] on div "000000" at bounding box center [177, 328] width 99 height 26
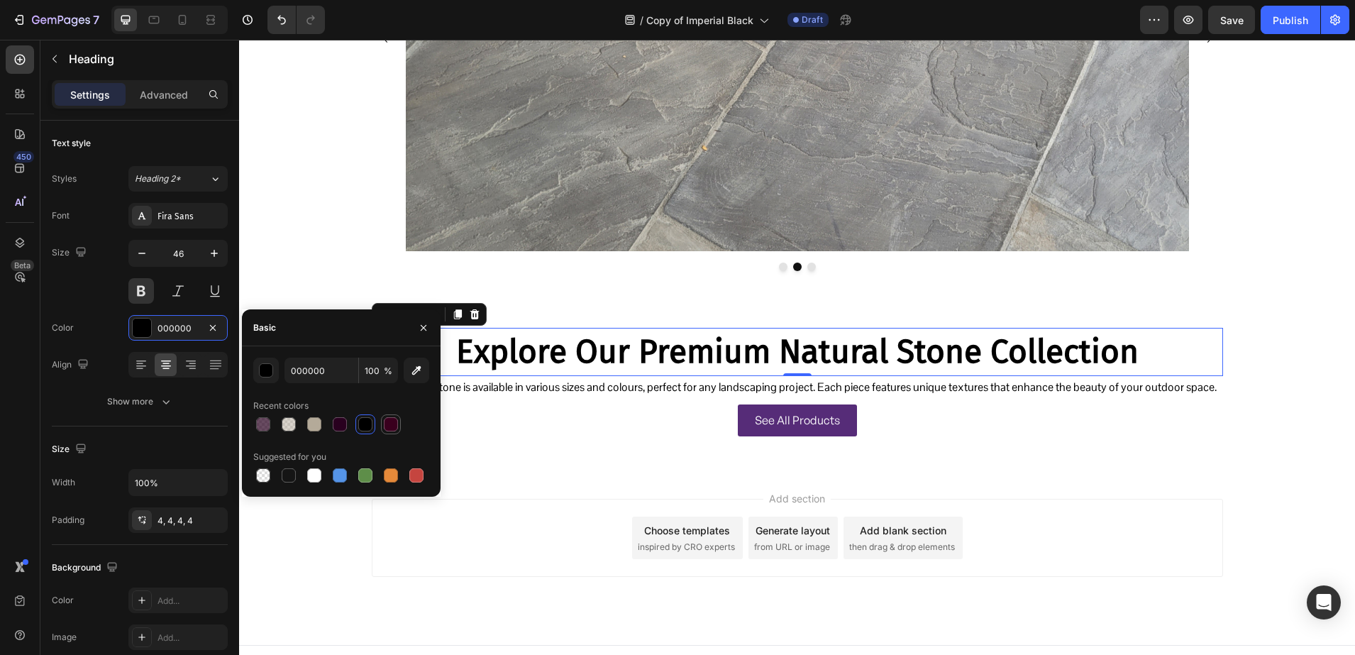
click at [386, 423] on div at bounding box center [391, 424] width 14 height 14
type input "3A001E"
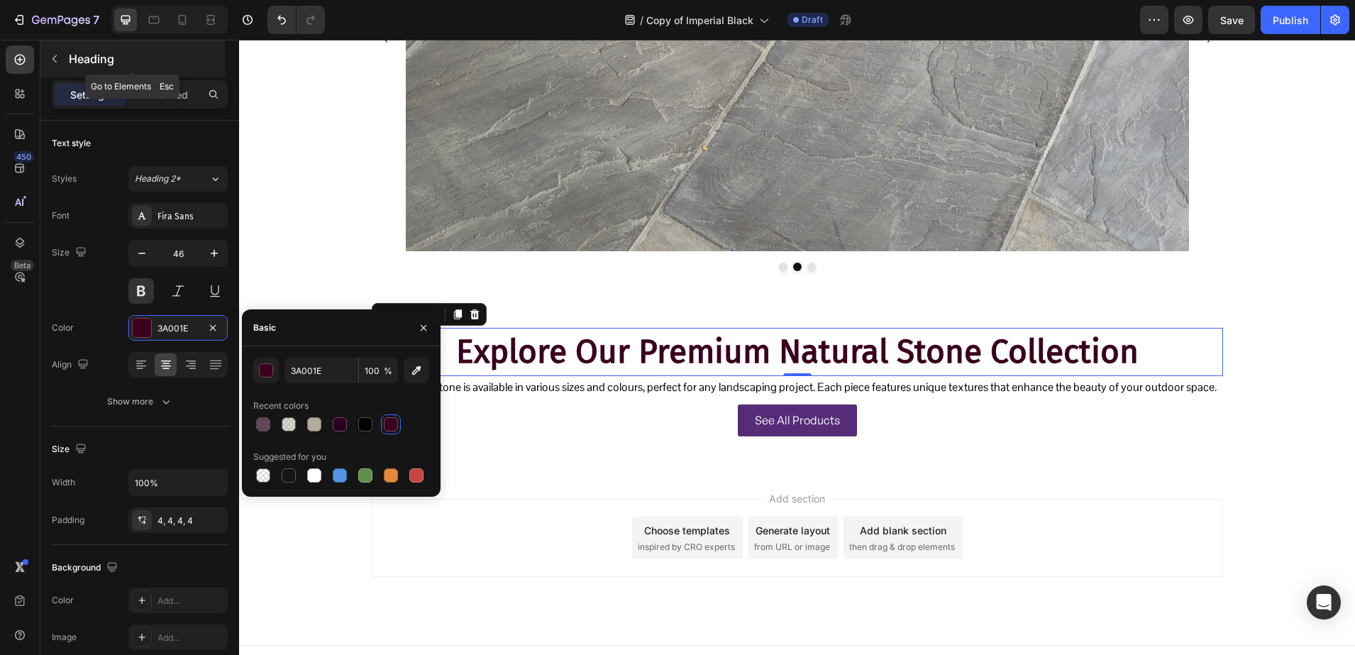
click at [118, 60] on p "Heading" at bounding box center [145, 58] width 153 height 17
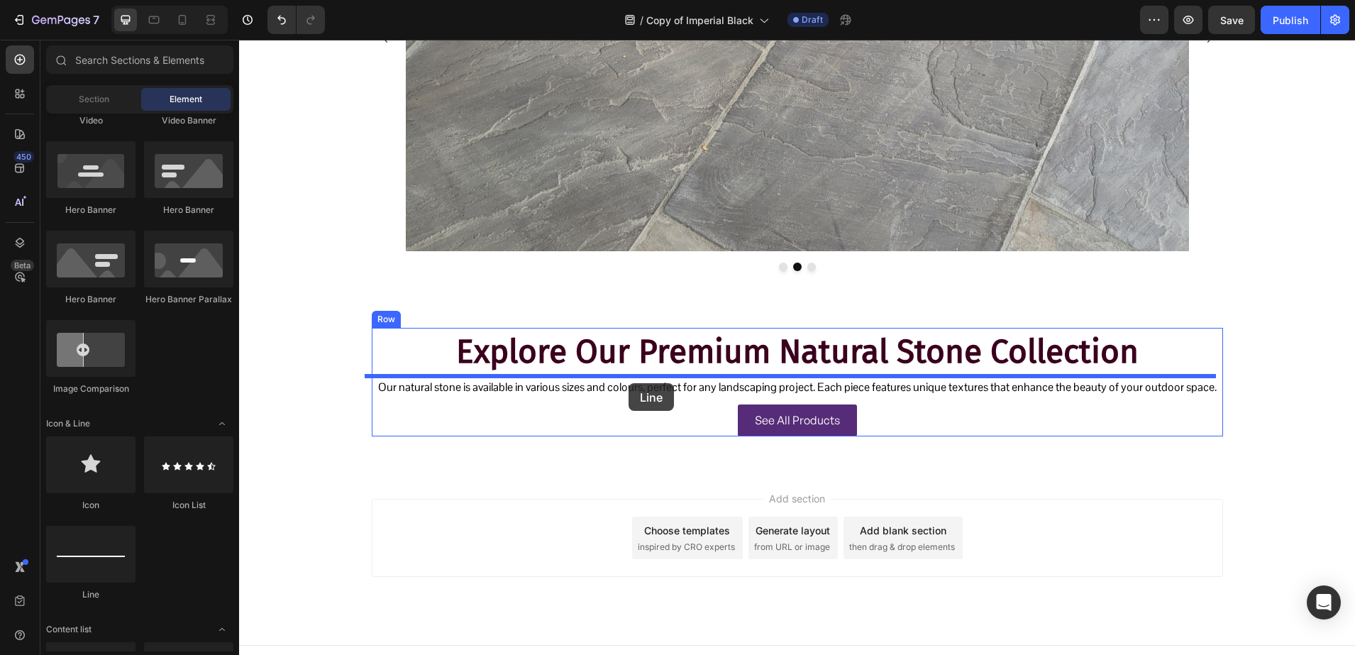
drag, startPoint x: 338, startPoint y: 584, endPoint x: 629, endPoint y: 383, distance: 352.9
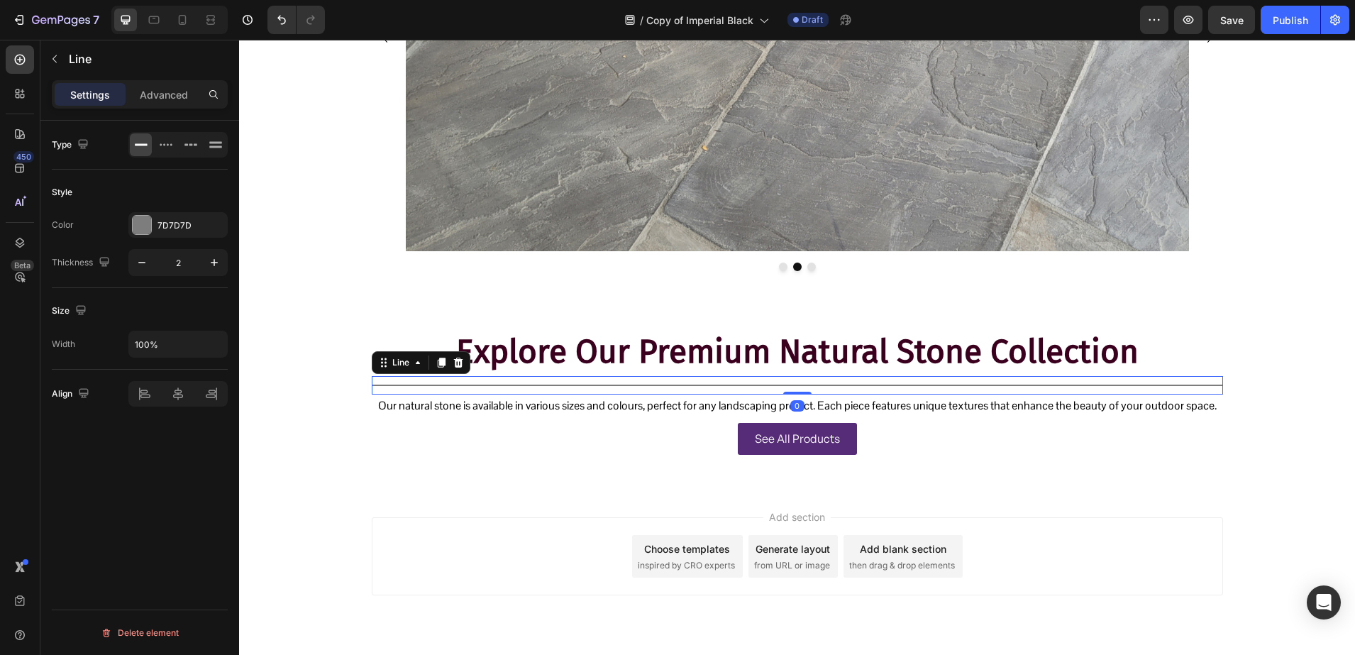
click at [150, 209] on div "Style Color 7D7D7D Thickness 2" at bounding box center [140, 229] width 176 height 118
click at [148, 219] on div at bounding box center [142, 225] width 18 height 18
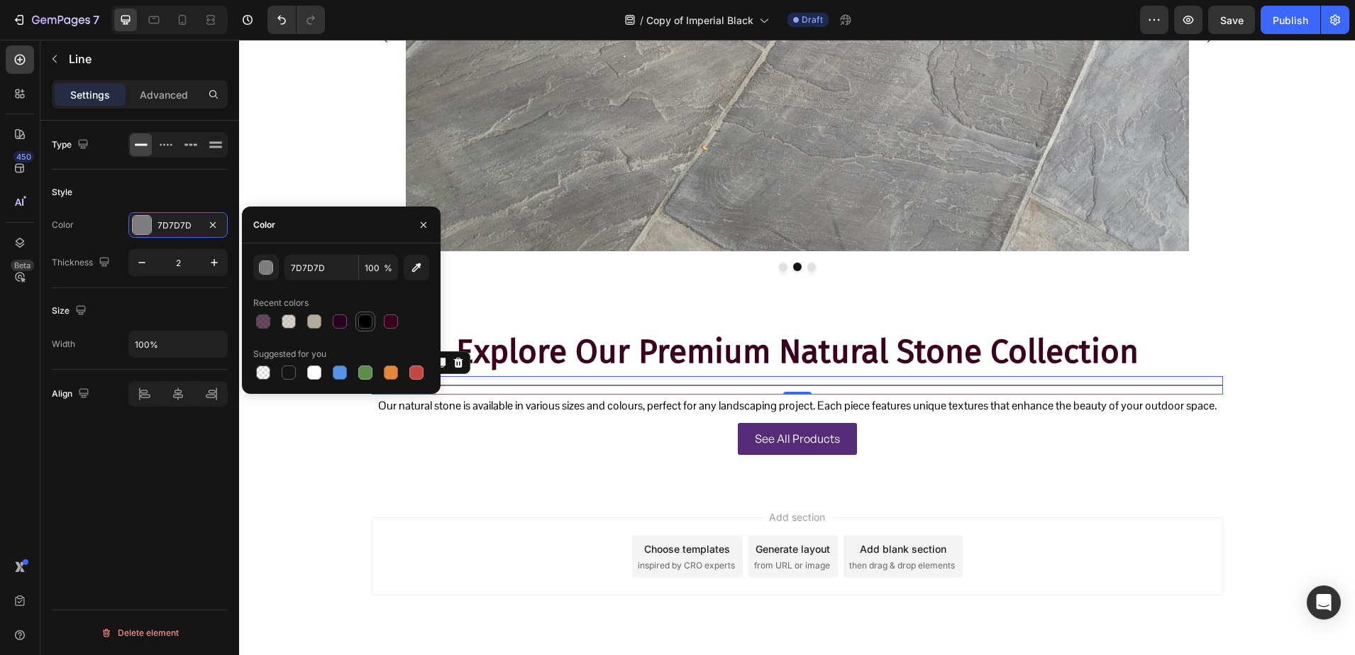
click at [372, 319] on div at bounding box center [365, 321] width 17 height 17
type input "000000"
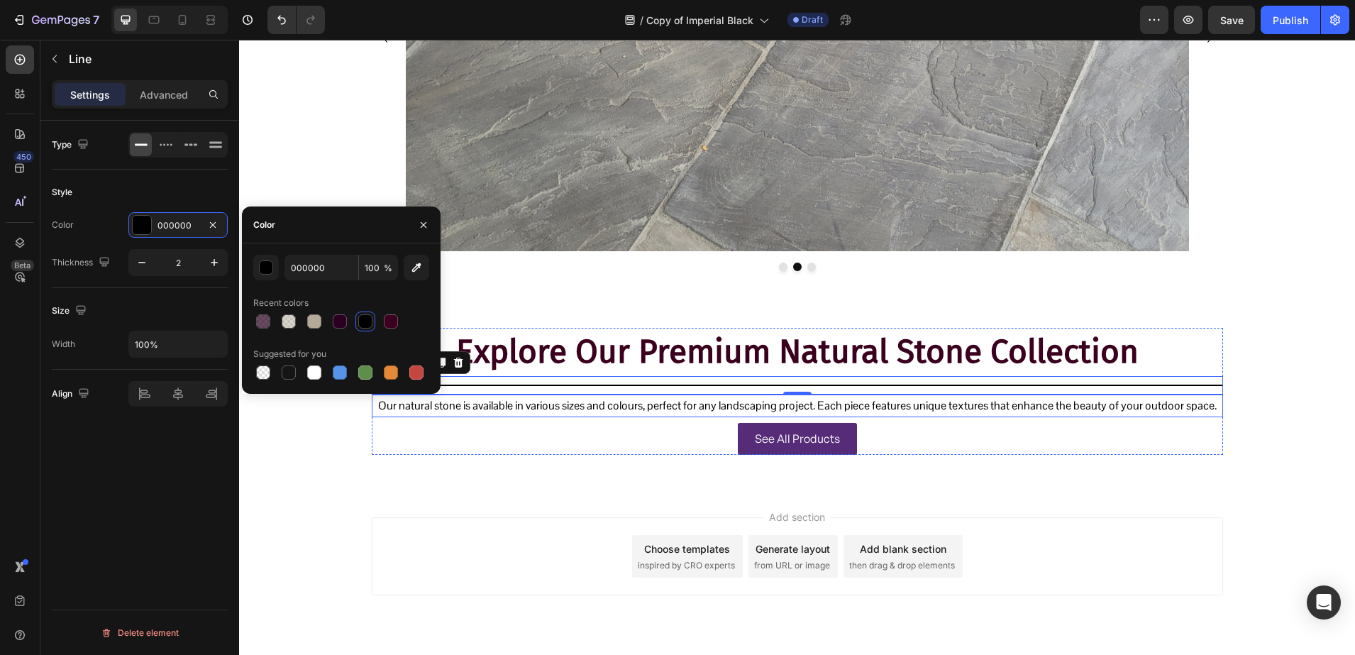
click at [485, 403] on p "Our natural stone is available in various sizes and colours, perfect for any la…" at bounding box center [797, 406] width 849 height 21
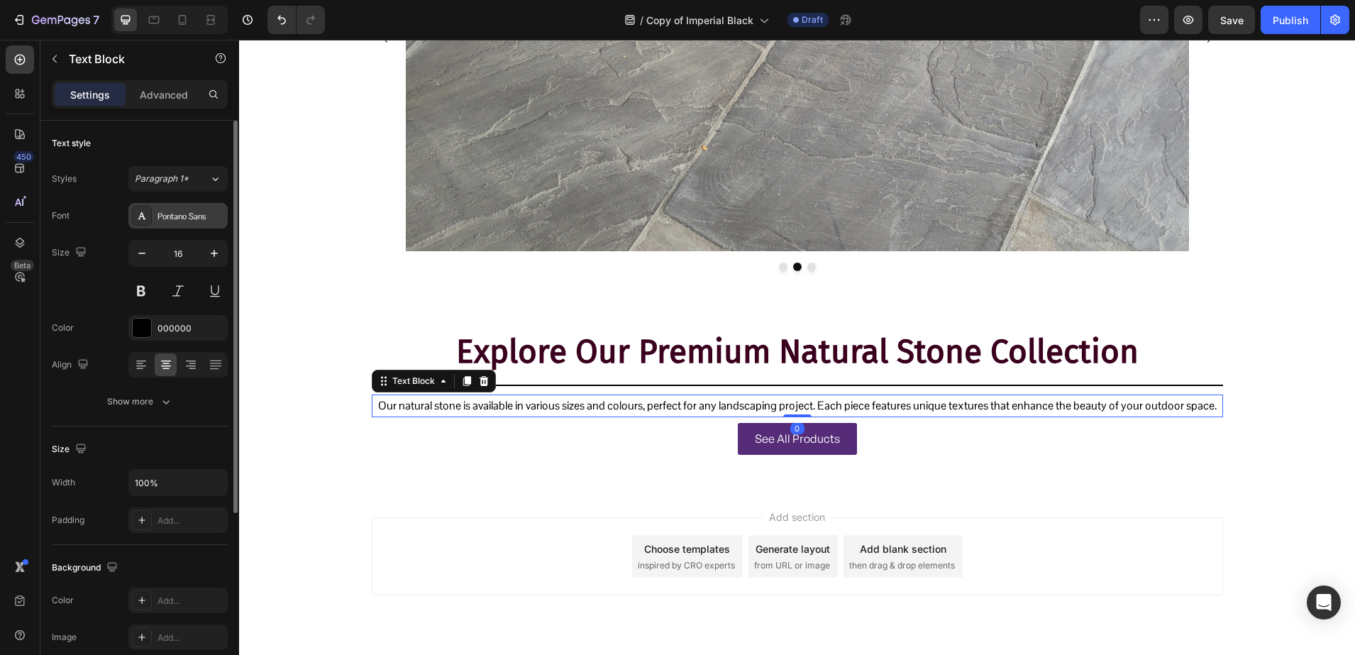
click at [164, 206] on div "Pontano Sans" at bounding box center [177, 216] width 99 height 26
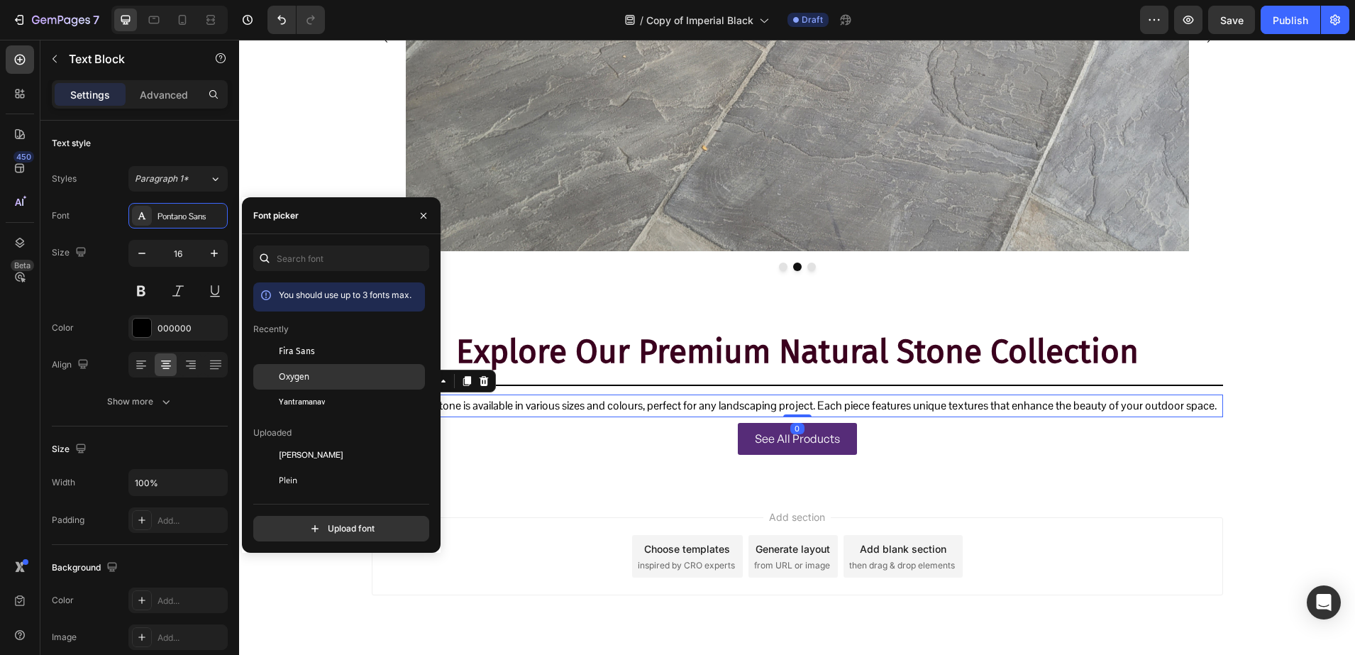
click at [299, 373] on span "Oxygen" at bounding box center [294, 376] width 31 height 13
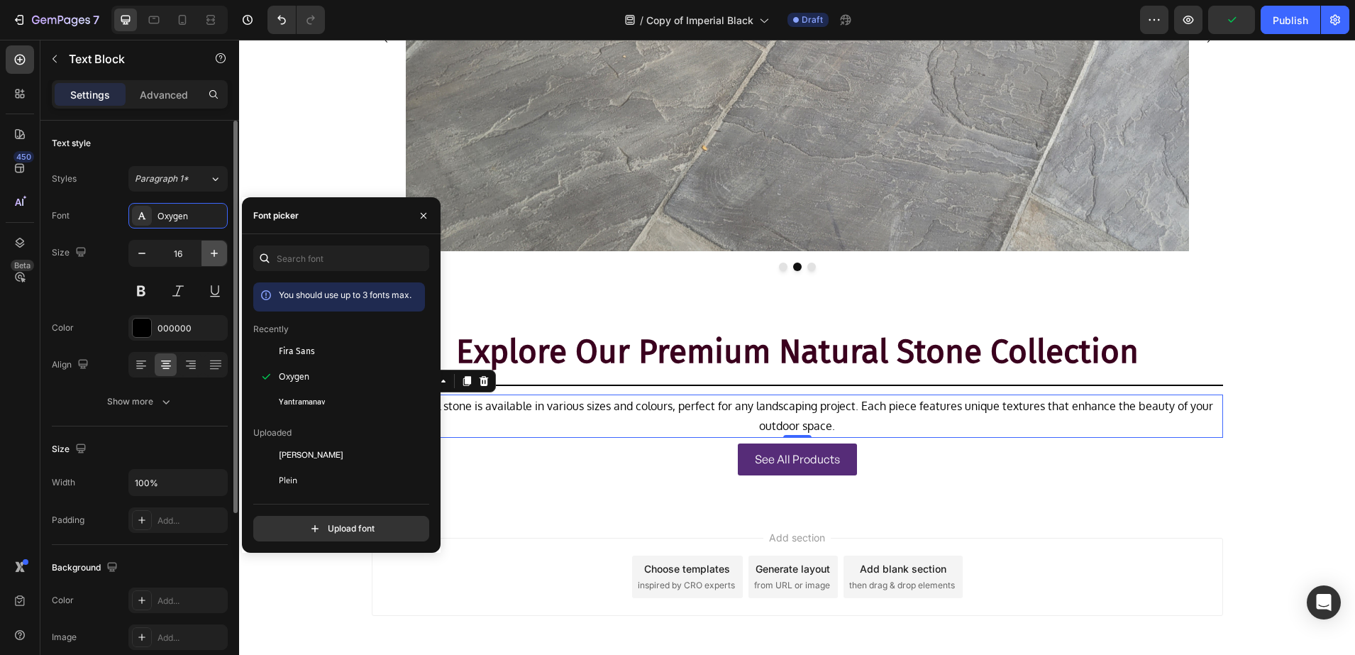
click at [216, 257] on icon "button" at bounding box center [214, 253] width 14 height 14
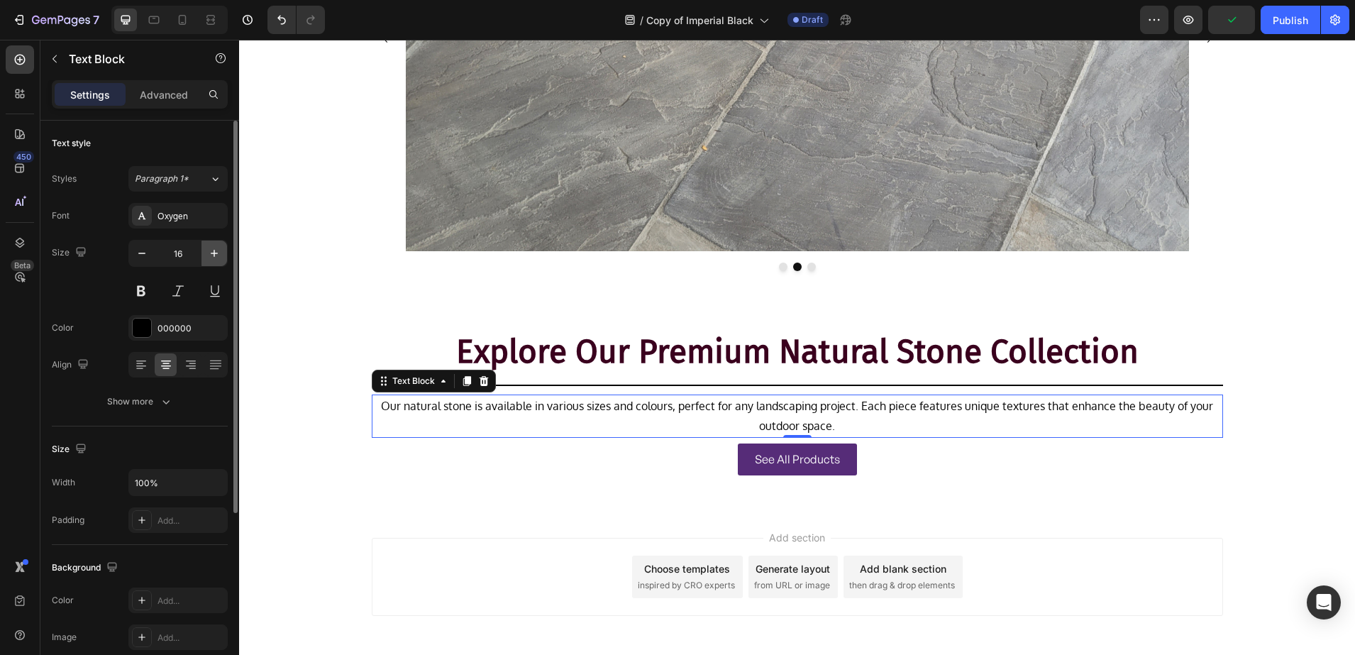
type input "17"
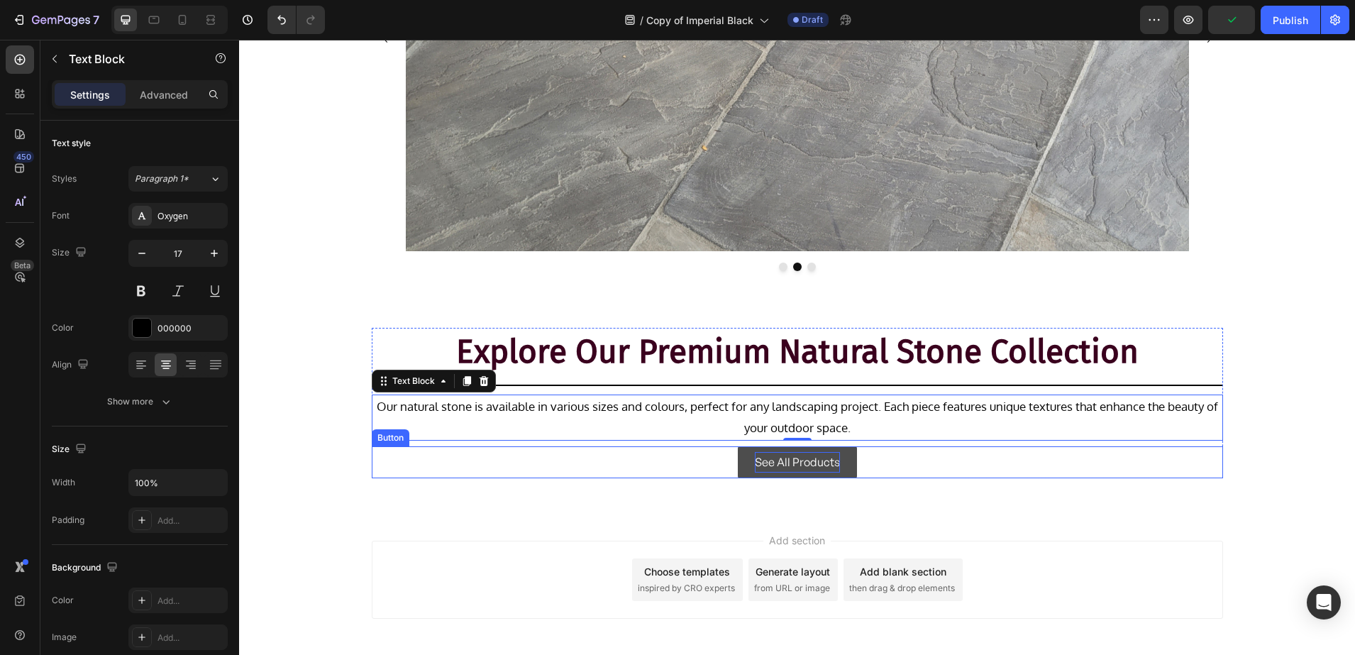
click at [777, 465] on p "See All Products" at bounding box center [797, 462] width 85 height 21
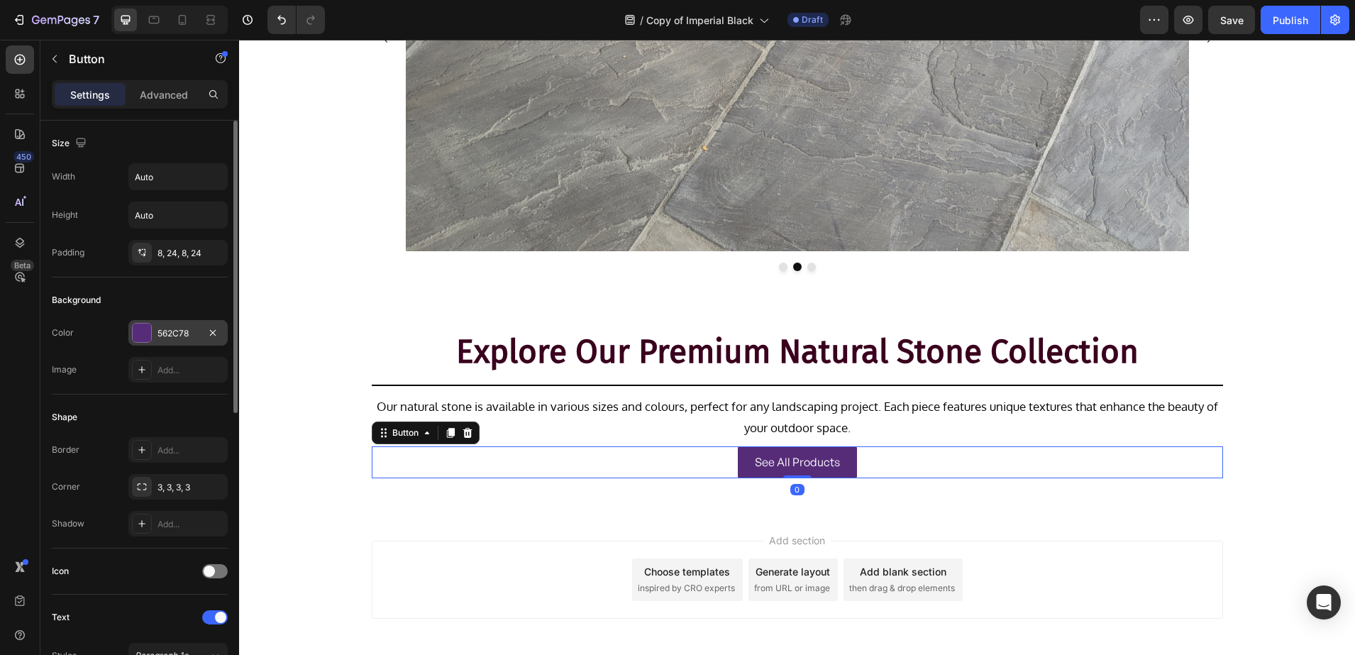
click at [138, 327] on div at bounding box center [142, 333] width 18 height 18
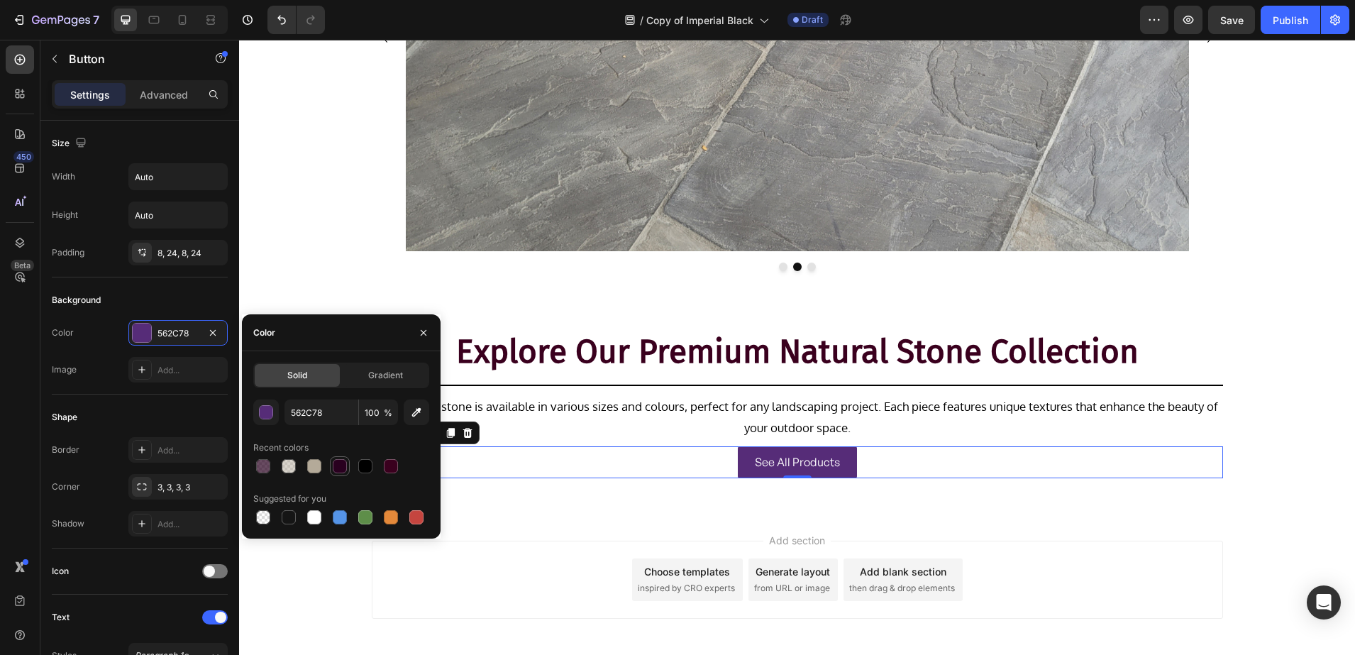
click at [343, 460] on div at bounding box center [340, 466] width 14 height 14
type input "29001F"
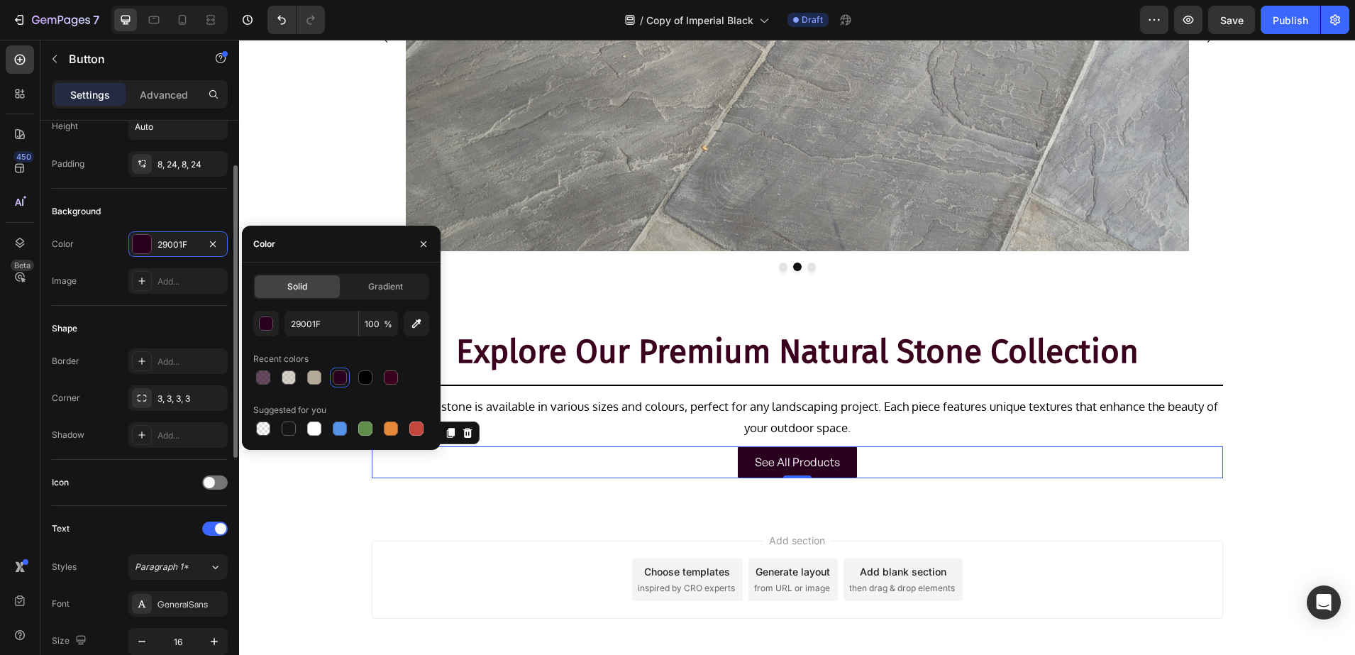
scroll to position [266, 0]
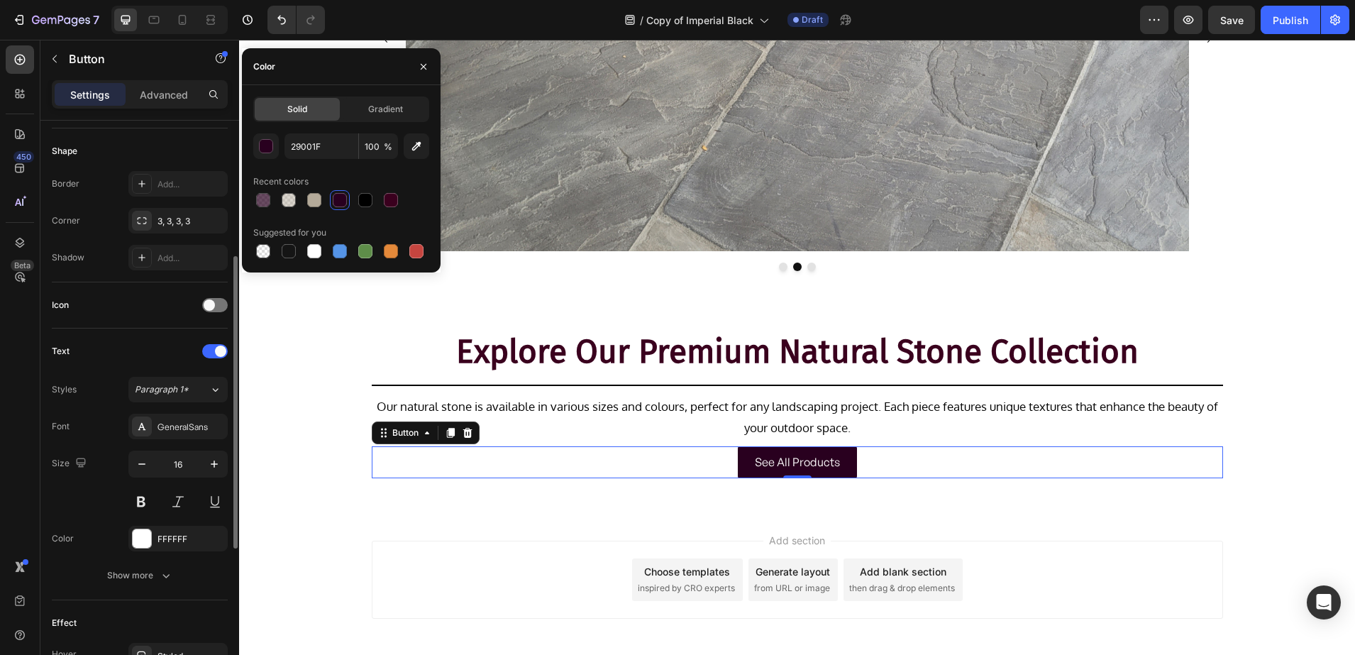
click at [150, 426] on div at bounding box center [142, 426] width 20 height 20
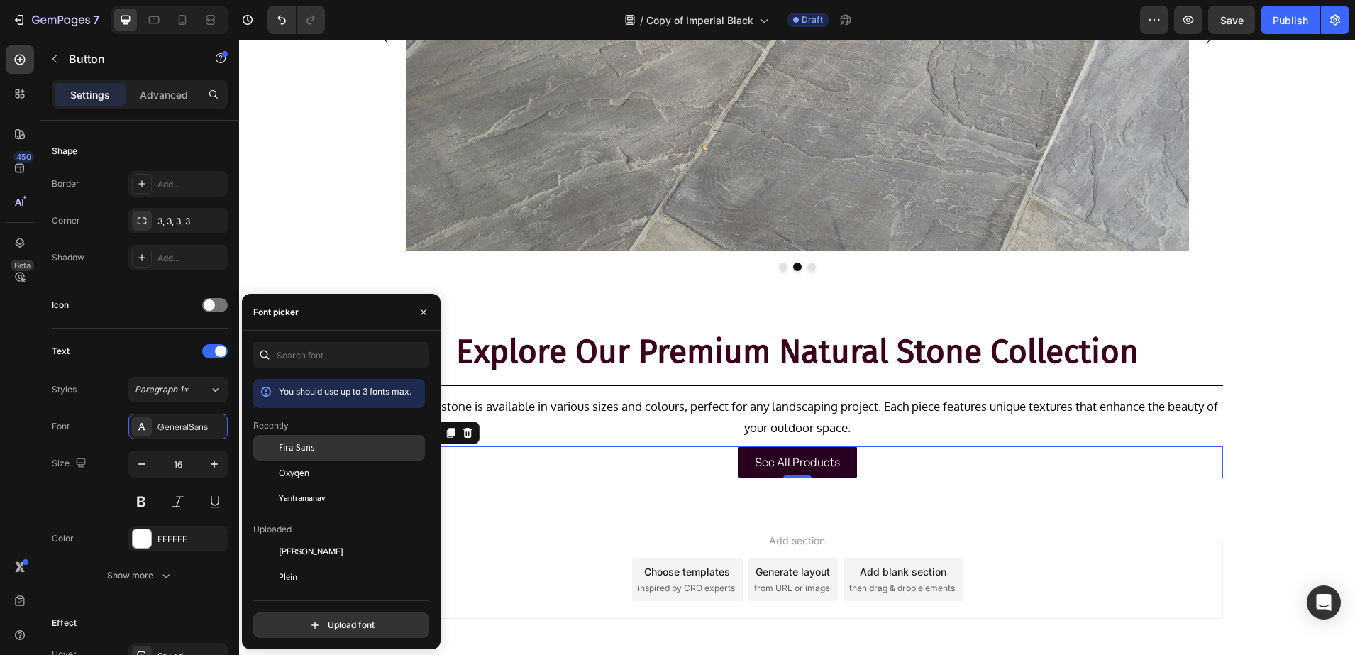
click at [300, 538] on div "Fira Sans" at bounding box center [339, 551] width 172 height 26
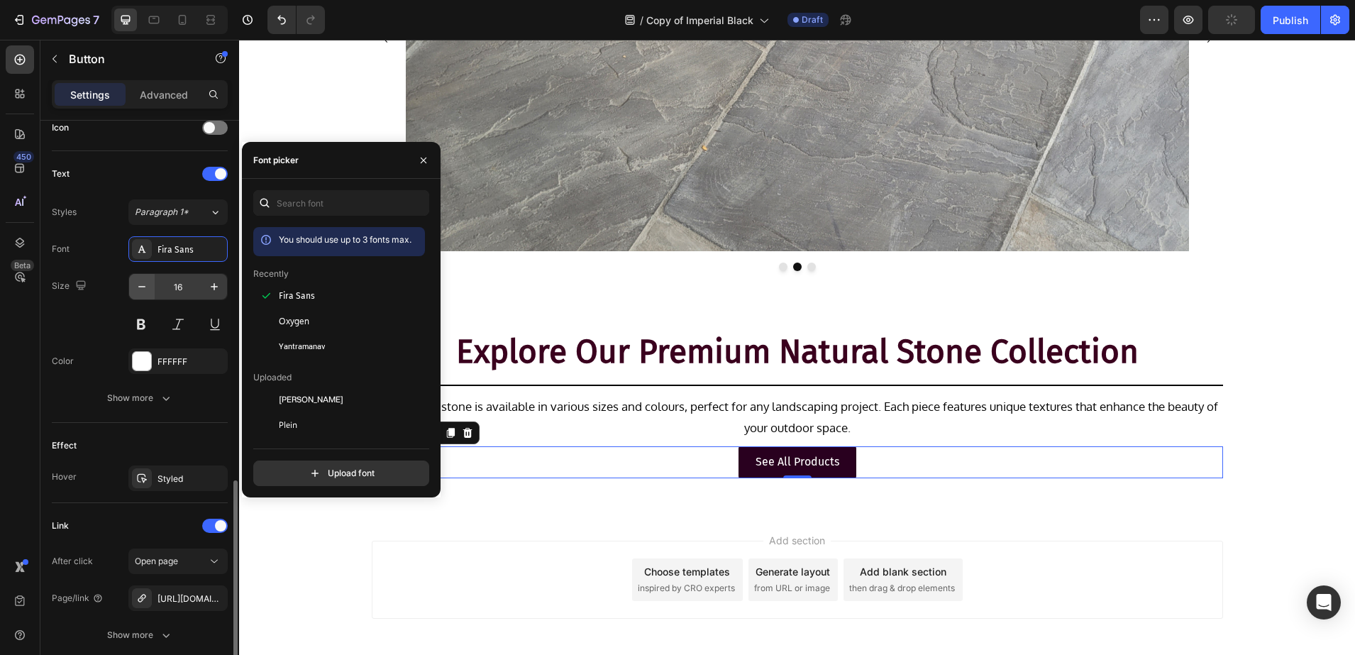
scroll to position [532, 0]
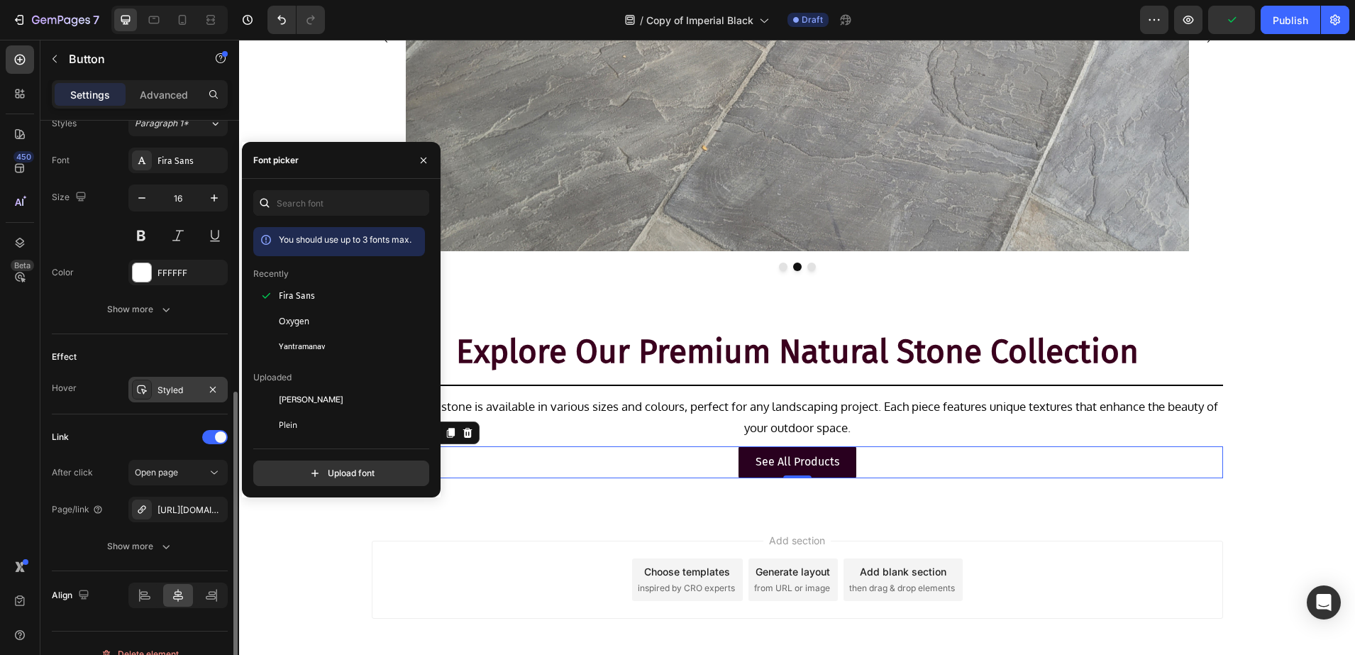
click at [166, 397] on div "Styled" at bounding box center [177, 390] width 99 height 26
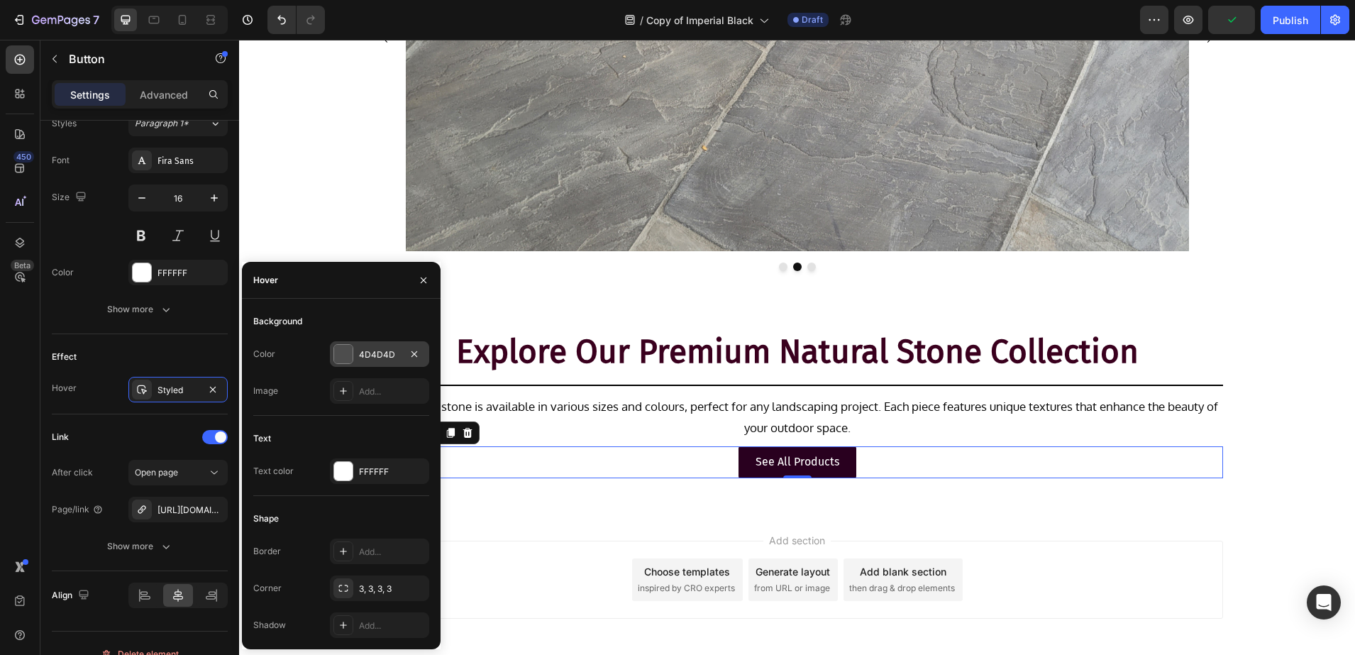
click at [337, 359] on div at bounding box center [343, 354] width 18 height 18
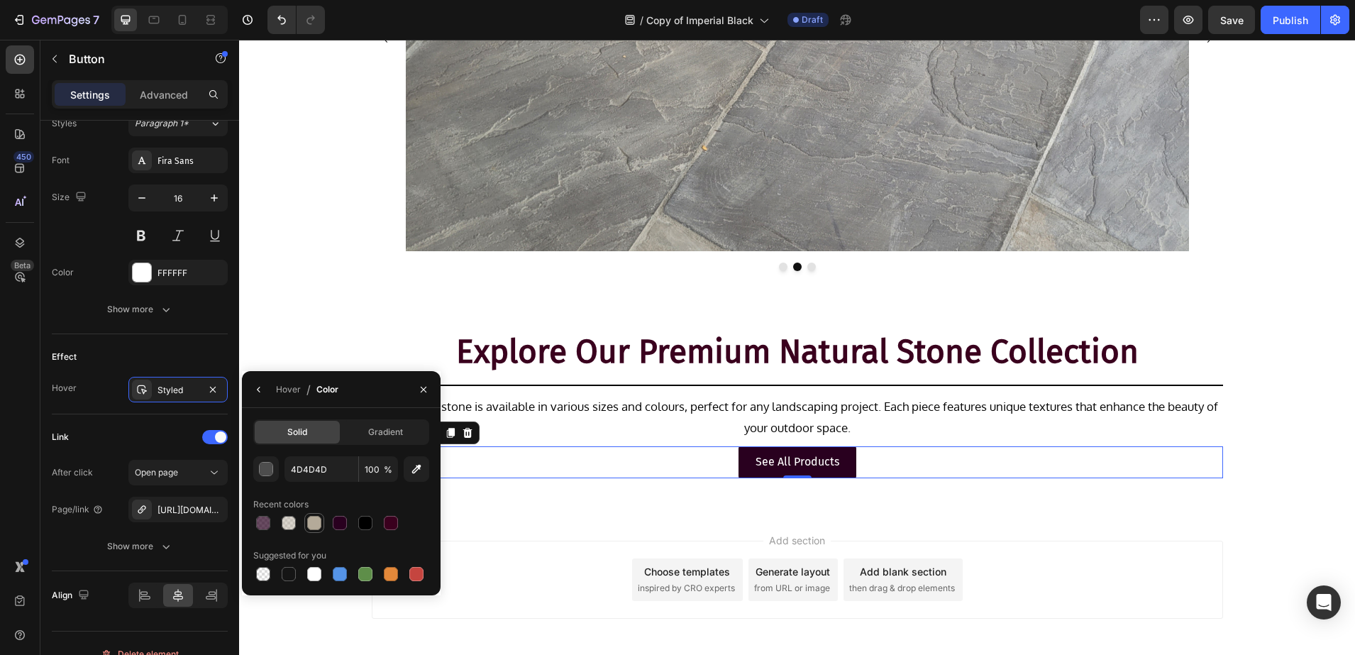
click at [319, 525] on div at bounding box center [314, 523] width 14 height 14
type input "B4AA99"
click at [807, 468] on p "See All Products" at bounding box center [798, 462] width 84 height 21
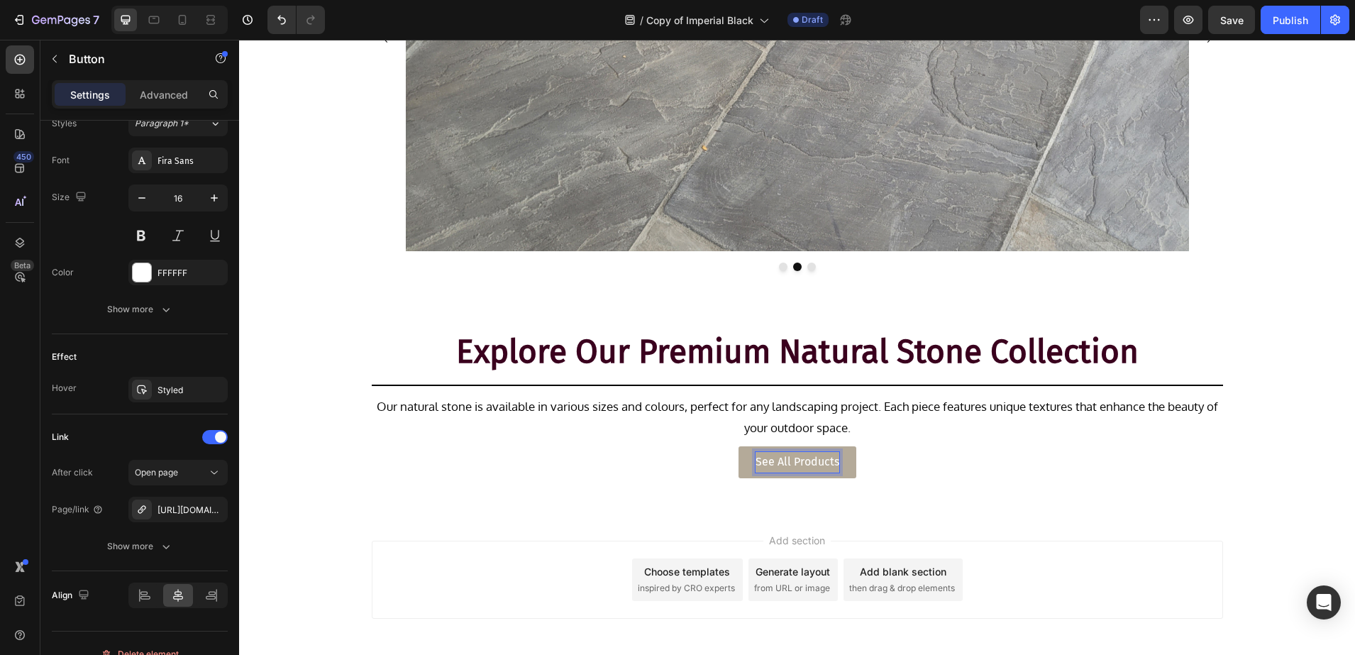
click at [817, 463] on p "See All Products" at bounding box center [798, 462] width 84 height 21
click at [332, 466] on div "Explore Our Premium Natural Stone Collection Heading Title Line Our natural sto…" at bounding box center [797, 409] width 1116 height 162
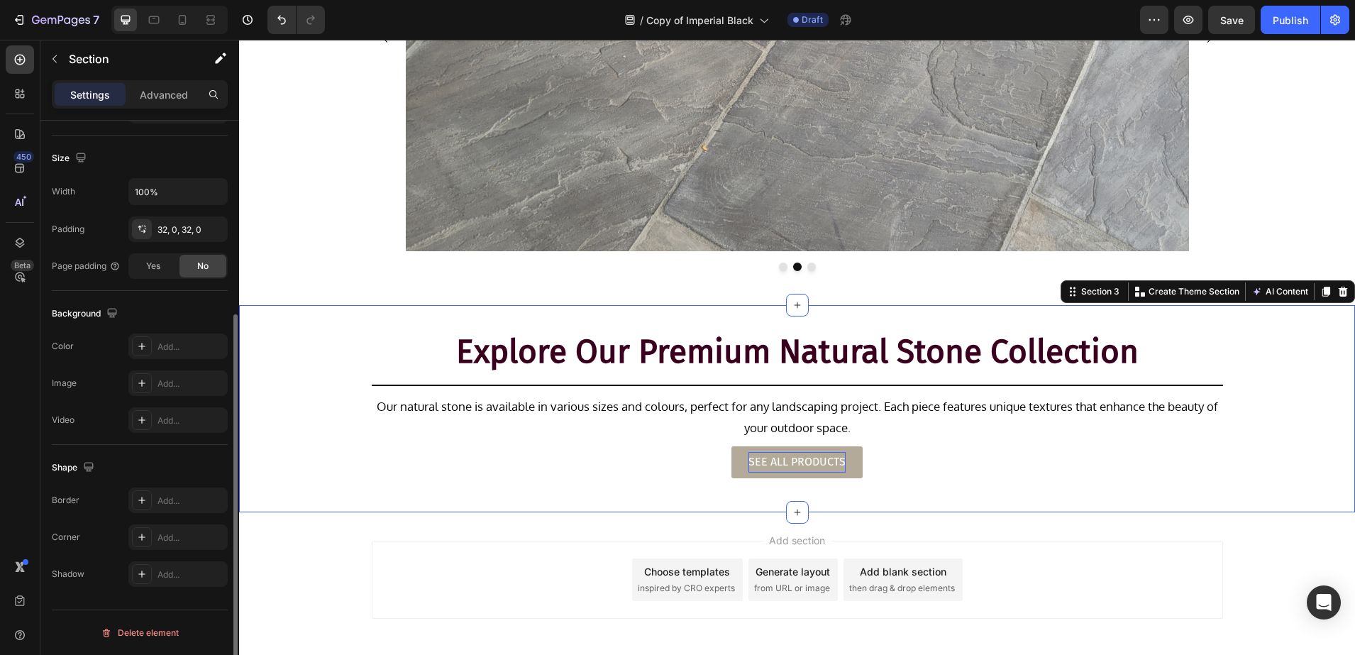
scroll to position [0, 0]
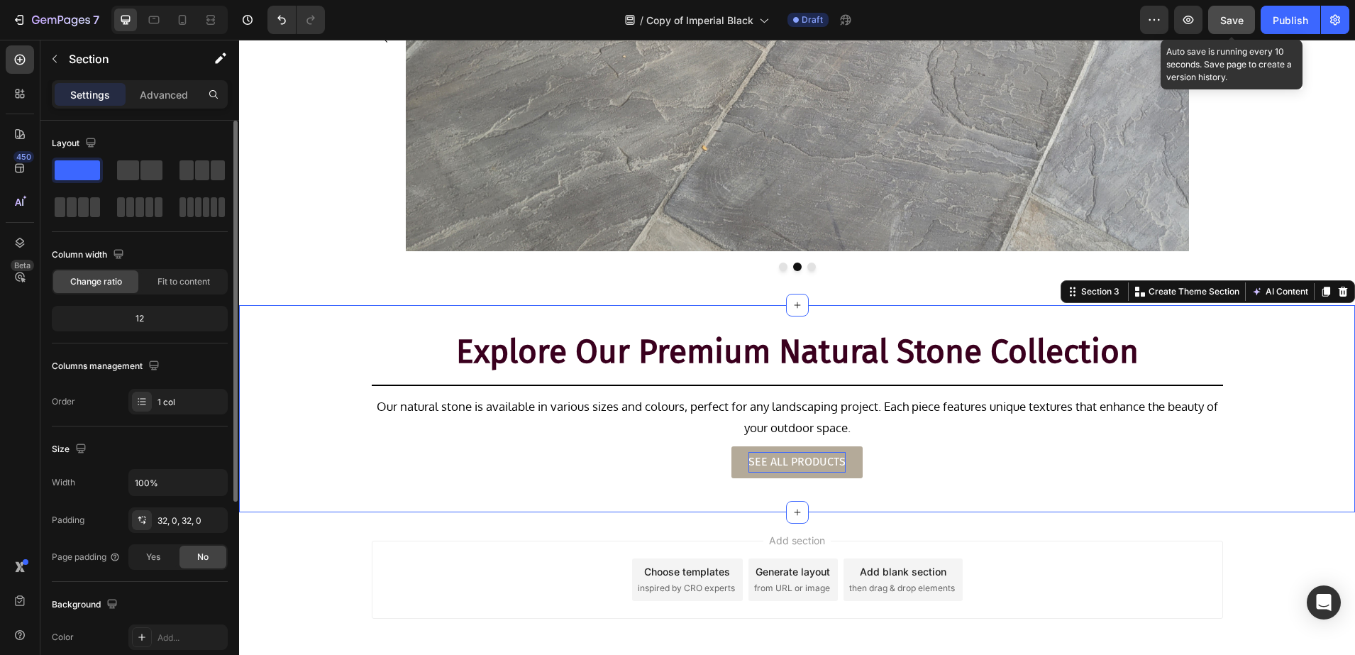
click at [1217, 30] on button "Save" at bounding box center [1231, 20] width 47 height 28
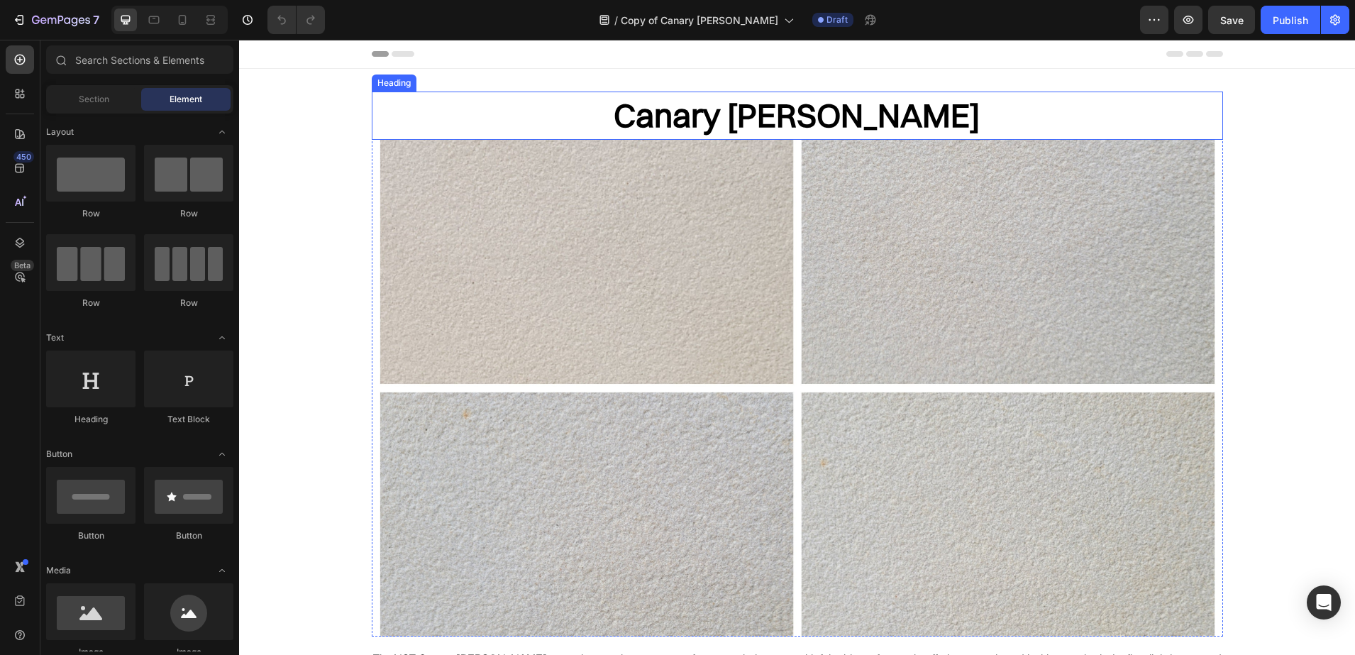
click at [732, 106] on h2 "Canary Rundle" at bounding box center [797, 116] width 851 height 48
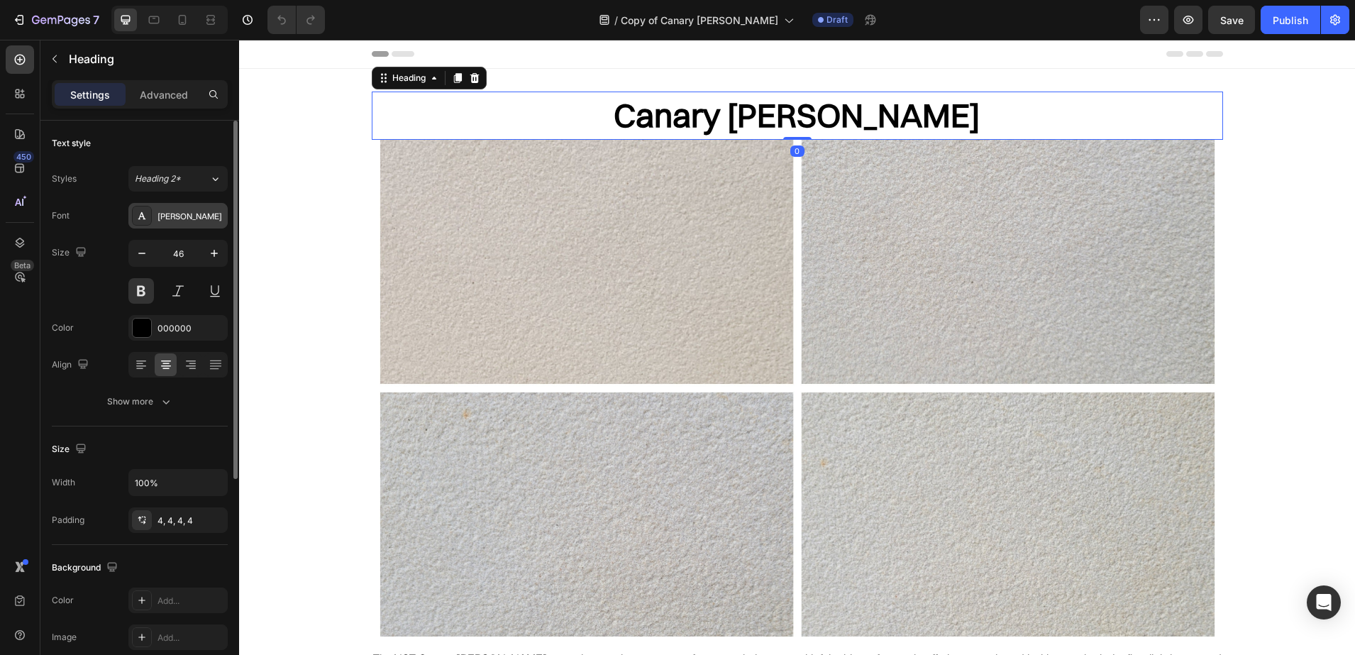
click at [172, 206] on div "[PERSON_NAME]" at bounding box center [177, 216] width 99 height 26
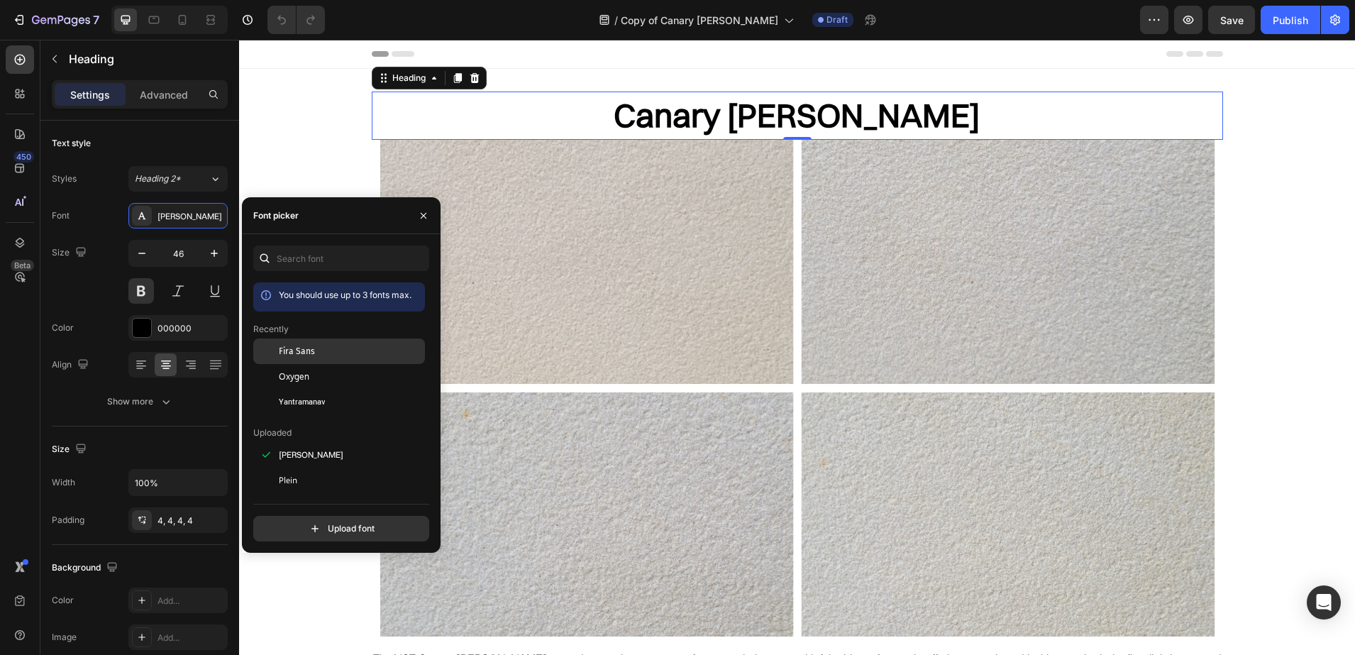
click at [284, 442] on div "Fira Sans" at bounding box center [339, 455] width 172 height 26
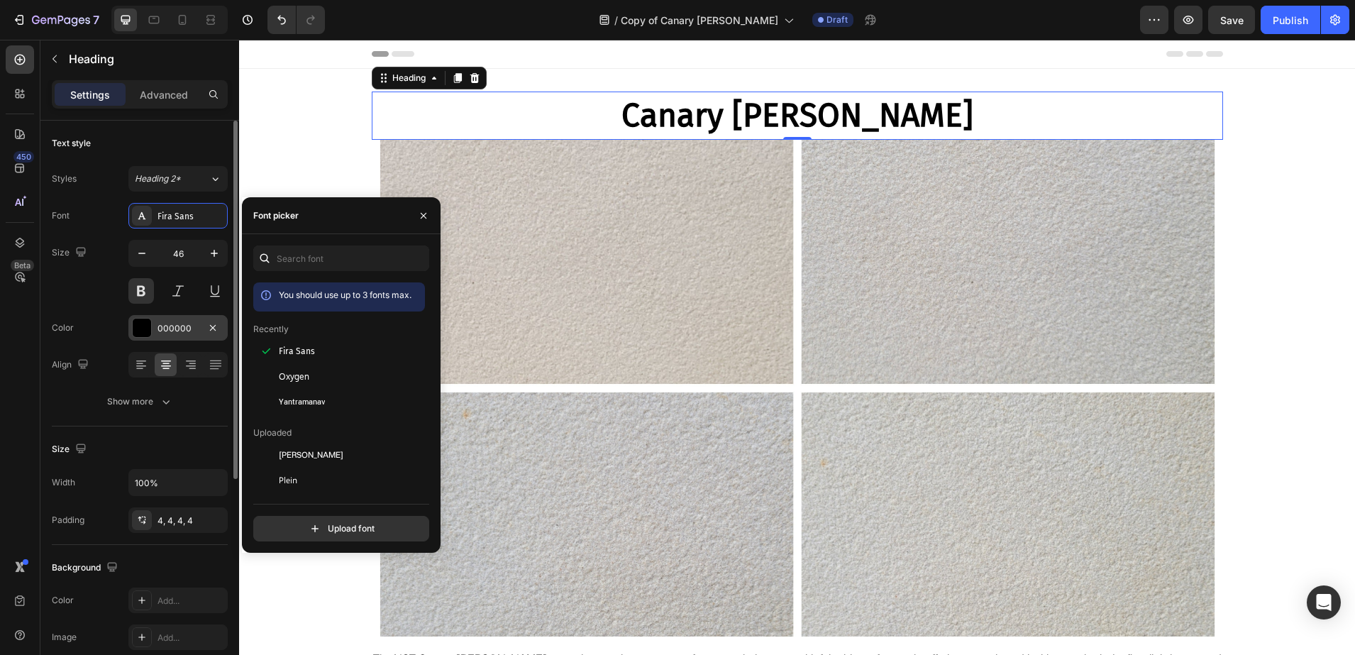
click at [165, 333] on div "000000" at bounding box center [178, 328] width 41 height 13
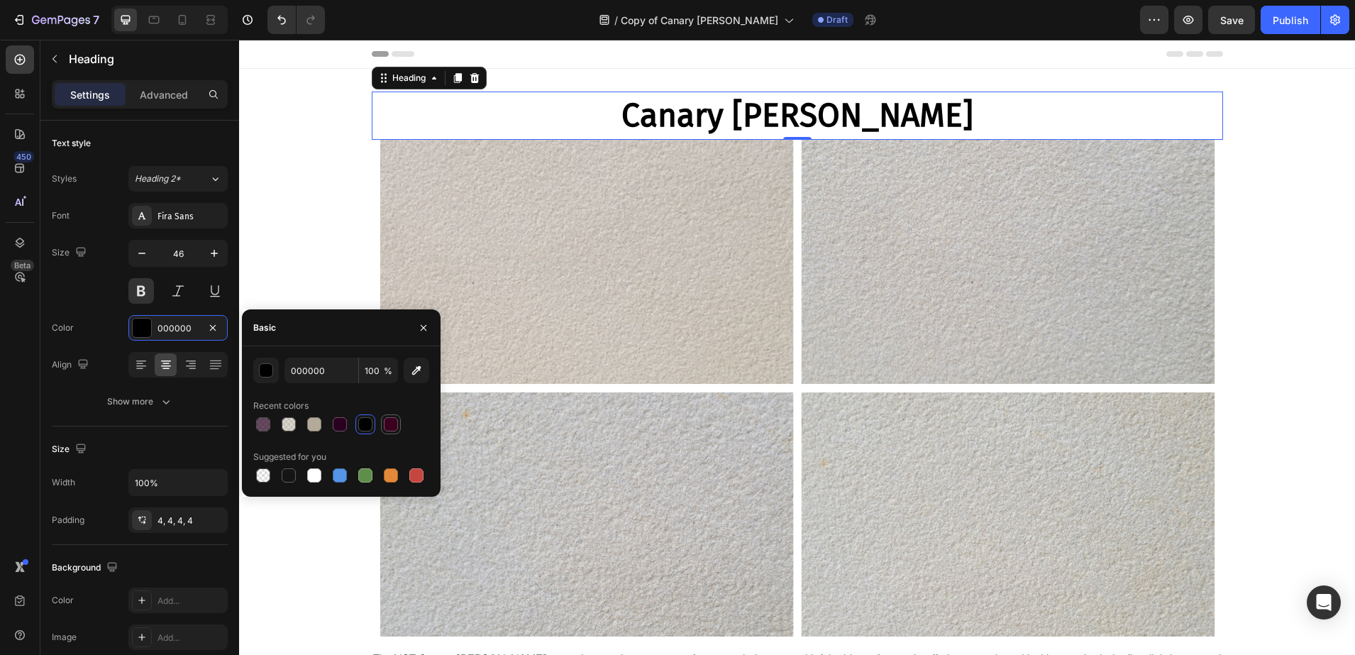
click at [394, 421] on div at bounding box center [391, 424] width 14 height 14
type input "3A001E"
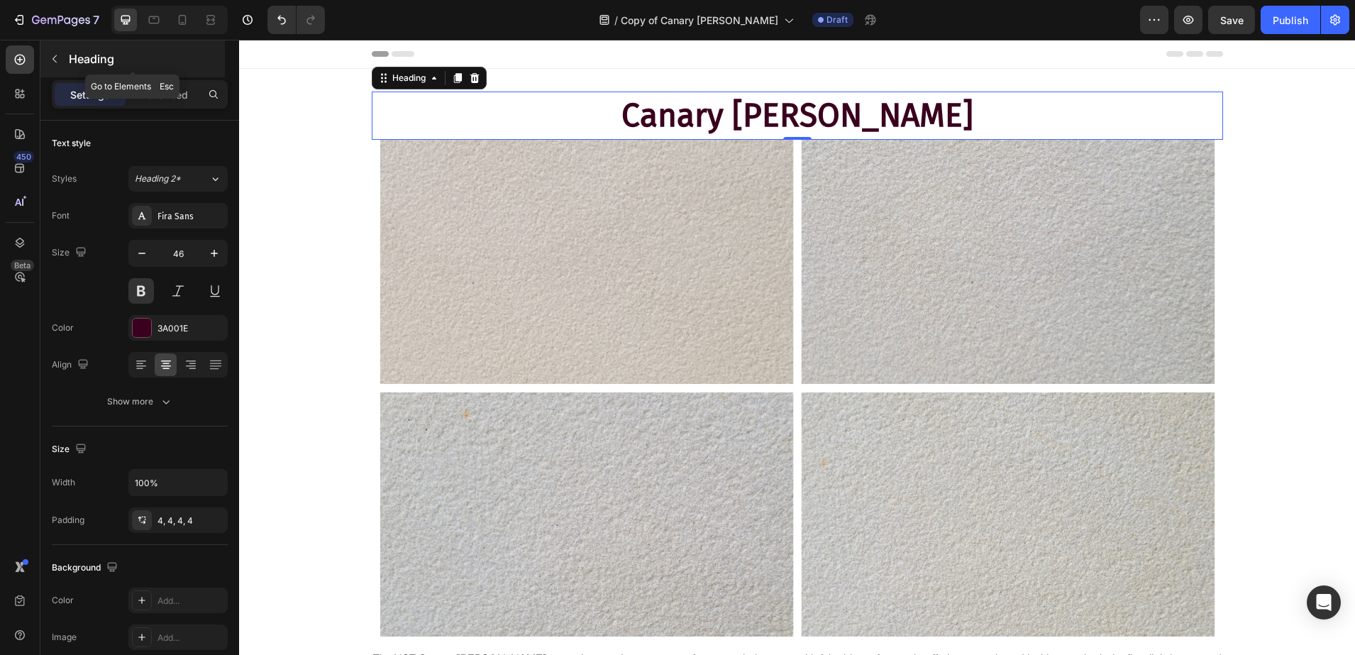
click at [103, 69] on div "Heading" at bounding box center [132, 58] width 184 height 37
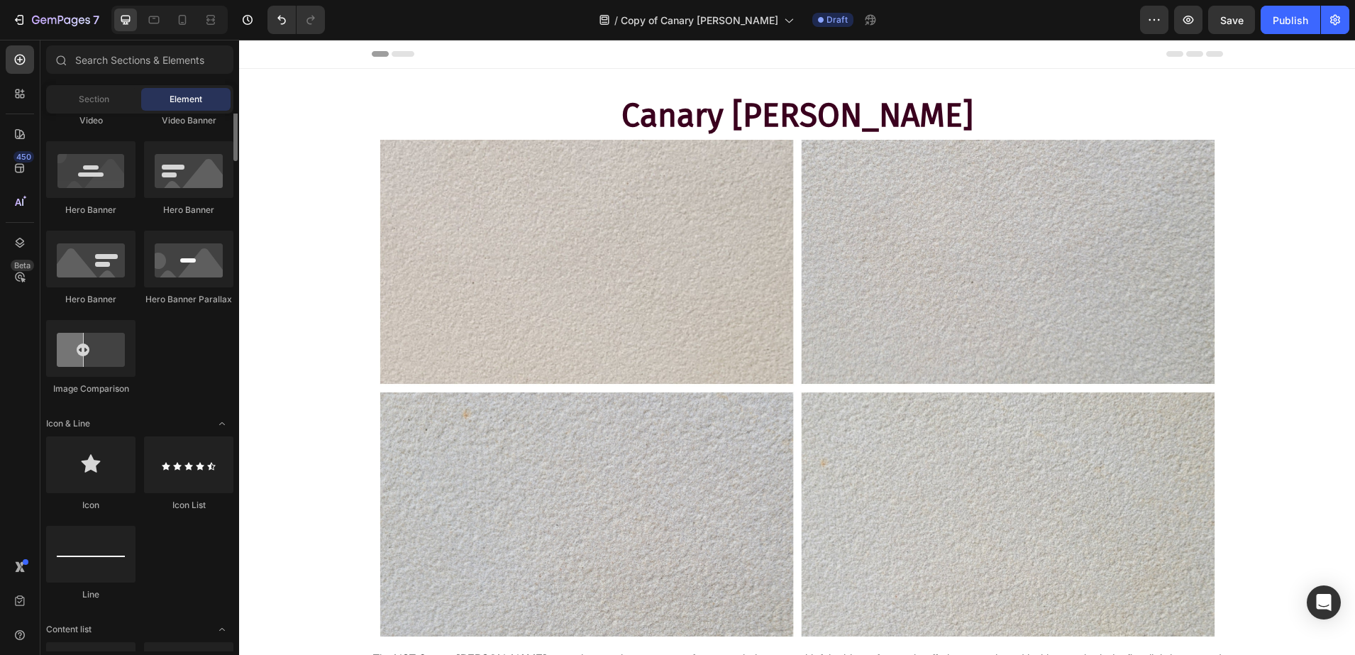
scroll to position [709, 0]
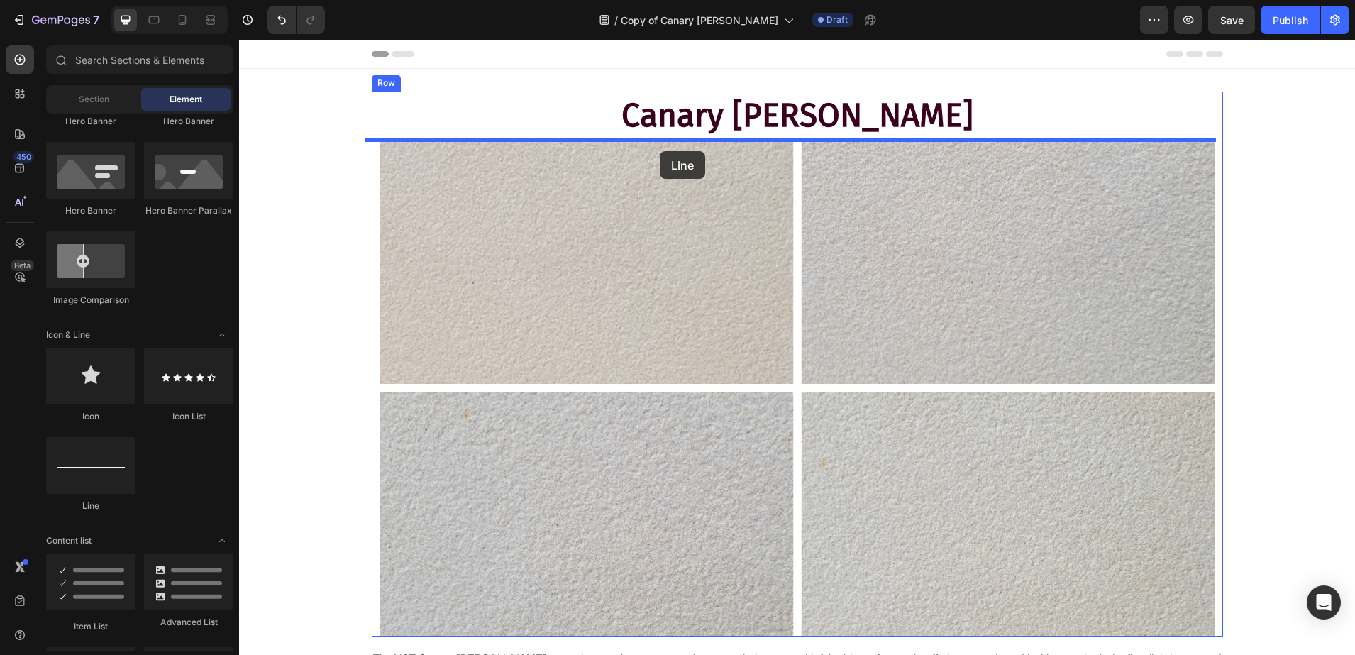
drag, startPoint x: 337, startPoint y: 519, endPoint x: 660, endPoint y: 151, distance: 489.7
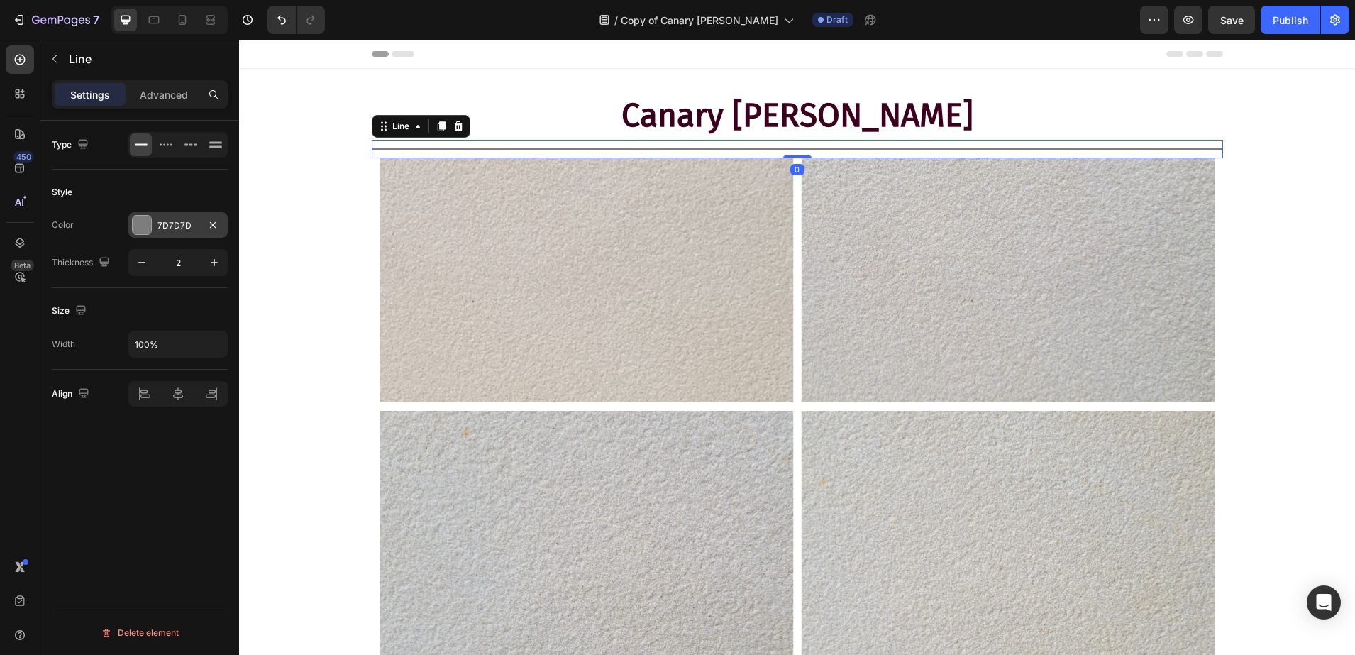
click at [132, 226] on div at bounding box center [142, 225] width 20 height 20
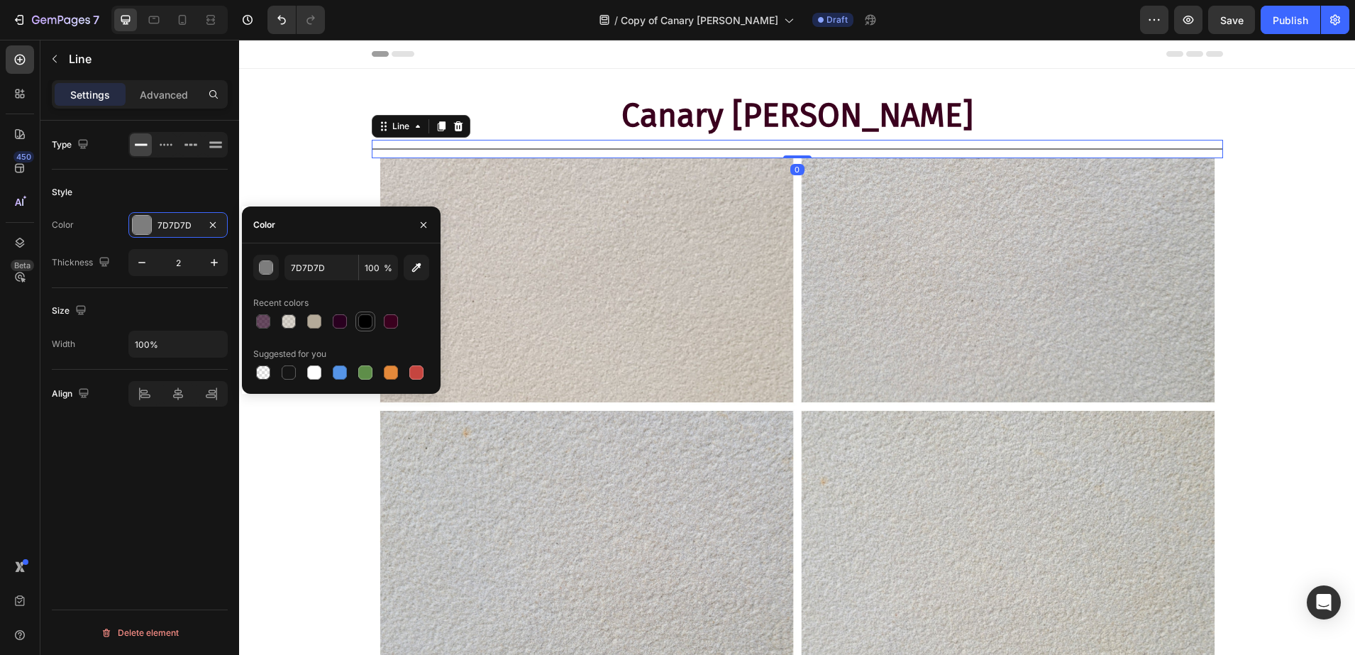
click at [365, 320] on div at bounding box center [365, 321] width 14 height 14
type input "000000"
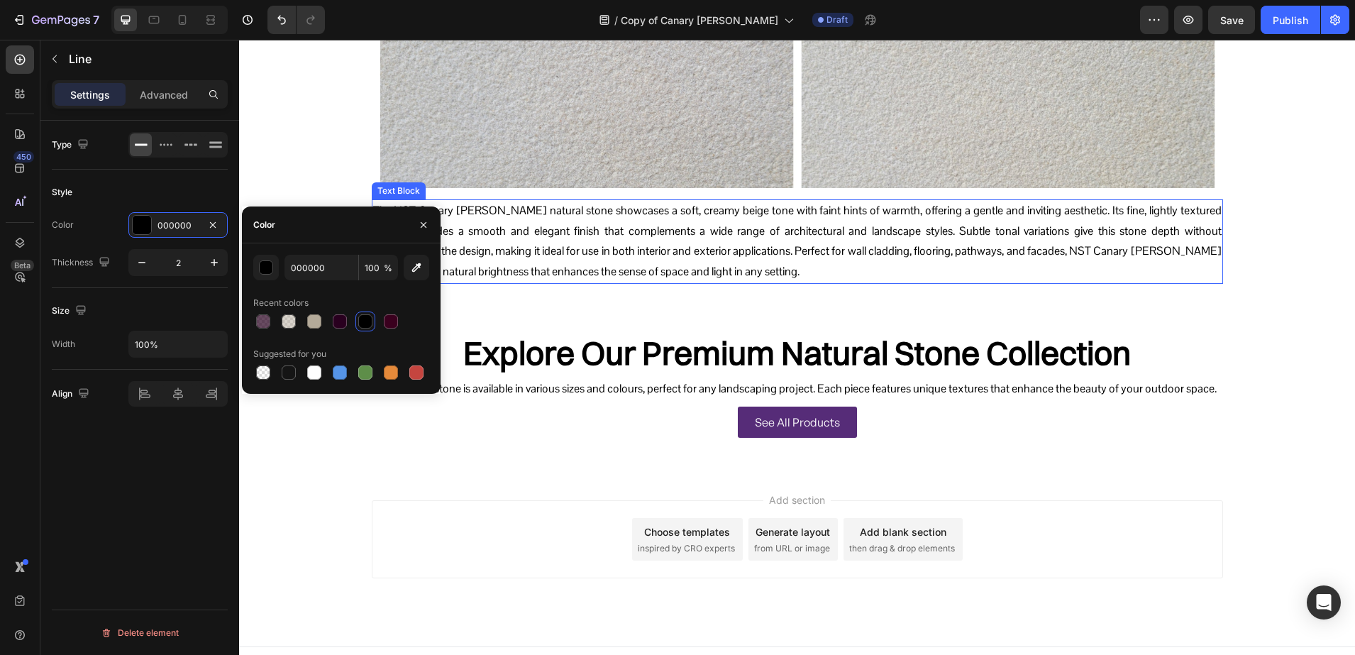
scroll to position [488, 0]
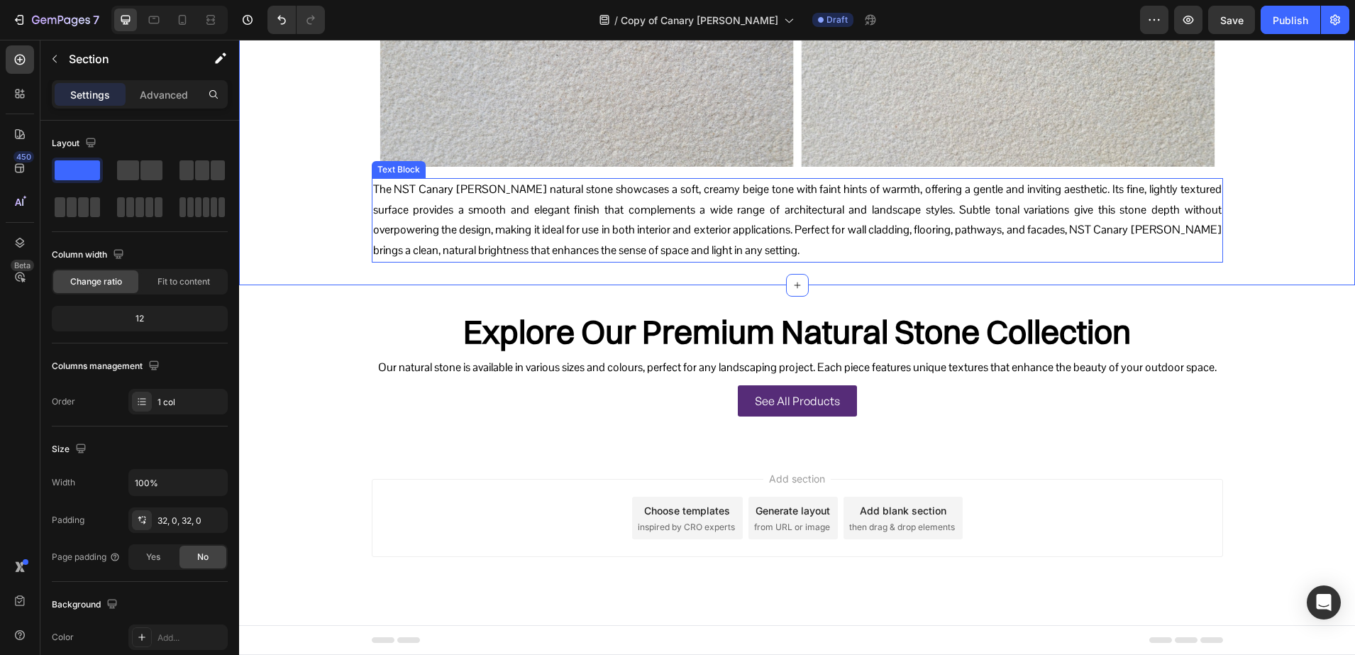
click at [651, 212] on p "The NST Canary Rundle natural stone showcases a soft, creamy beige tone with fa…" at bounding box center [797, 220] width 849 height 82
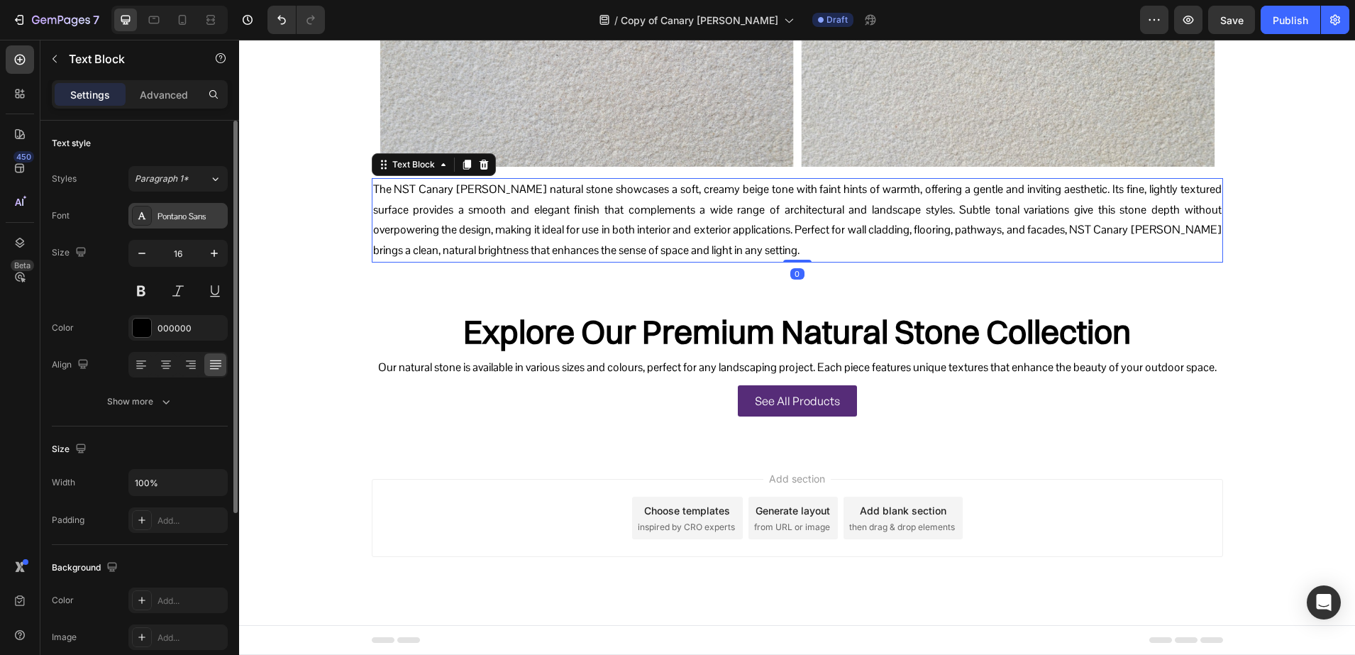
click at [159, 220] on div "Pontano Sans" at bounding box center [191, 216] width 67 height 13
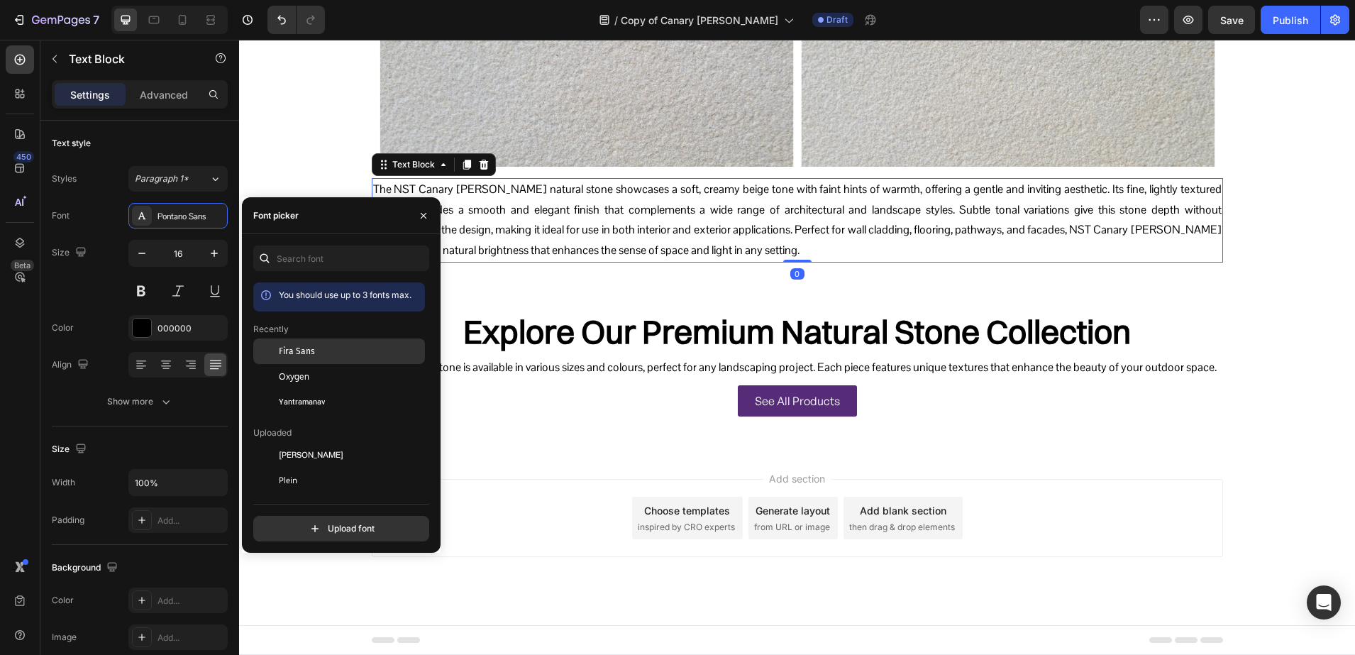
click at [316, 442] on div "Fira Sans" at bounding box center [339, 455] width 172 height 26
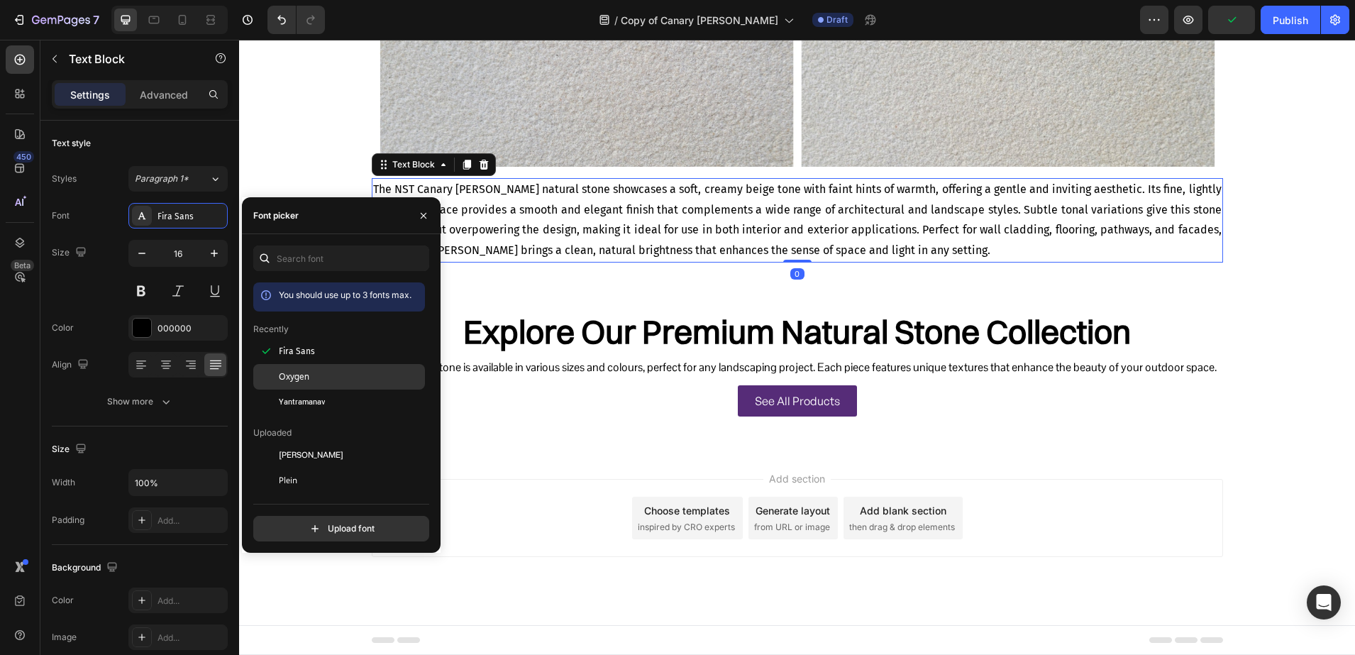
click at [308, 374] on span "Oxygen" at bounding box center [294, 376] width 31 height 13
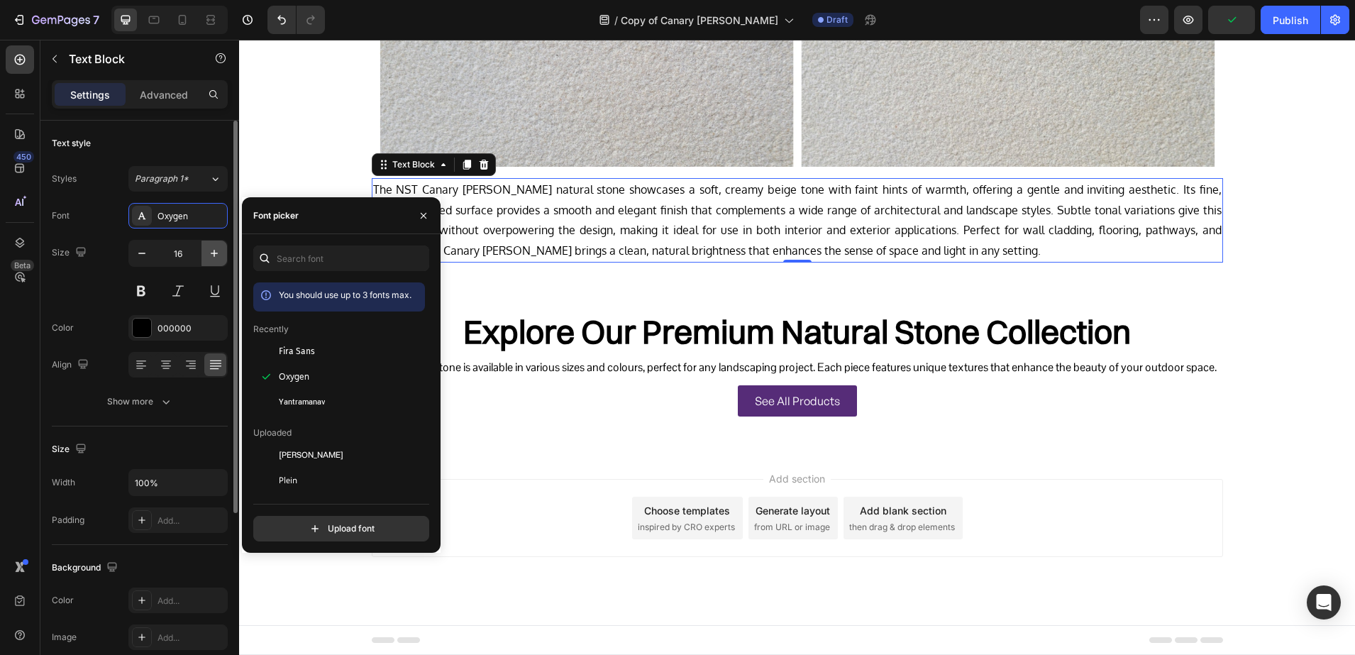
click at [219, 254] on icon "button" at bounding box center [214, 253] width 14 height 14
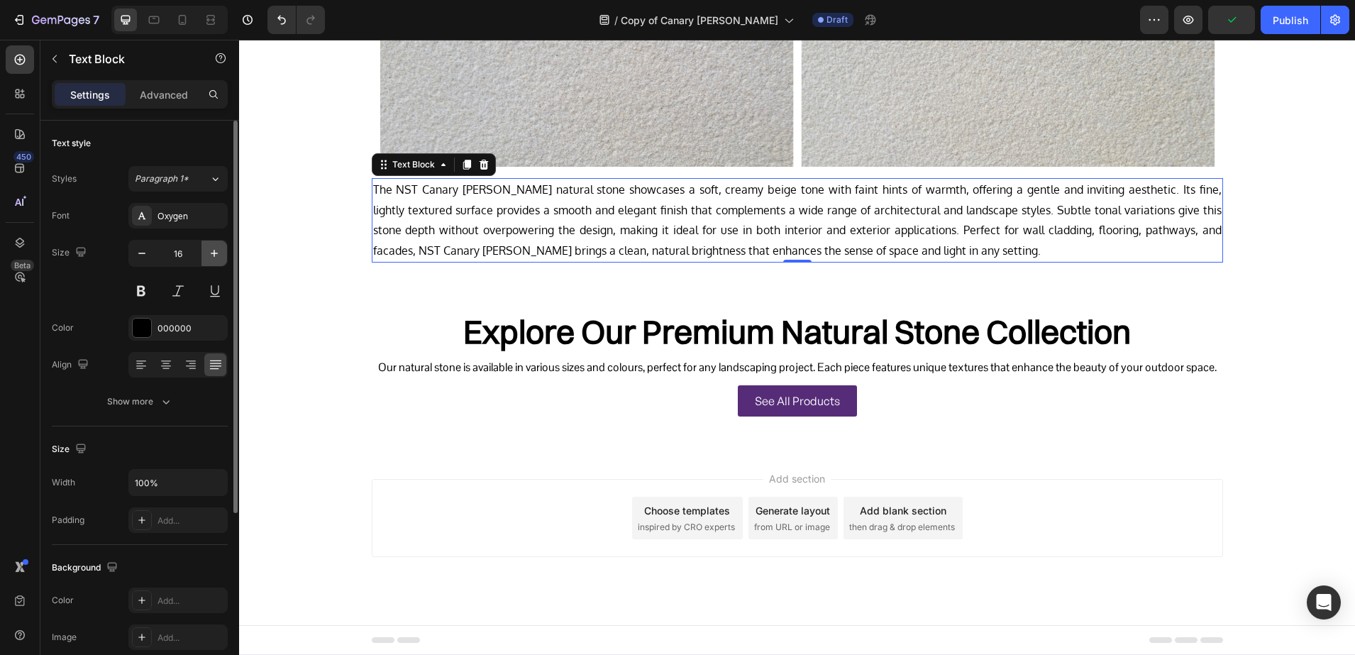
type input "17"
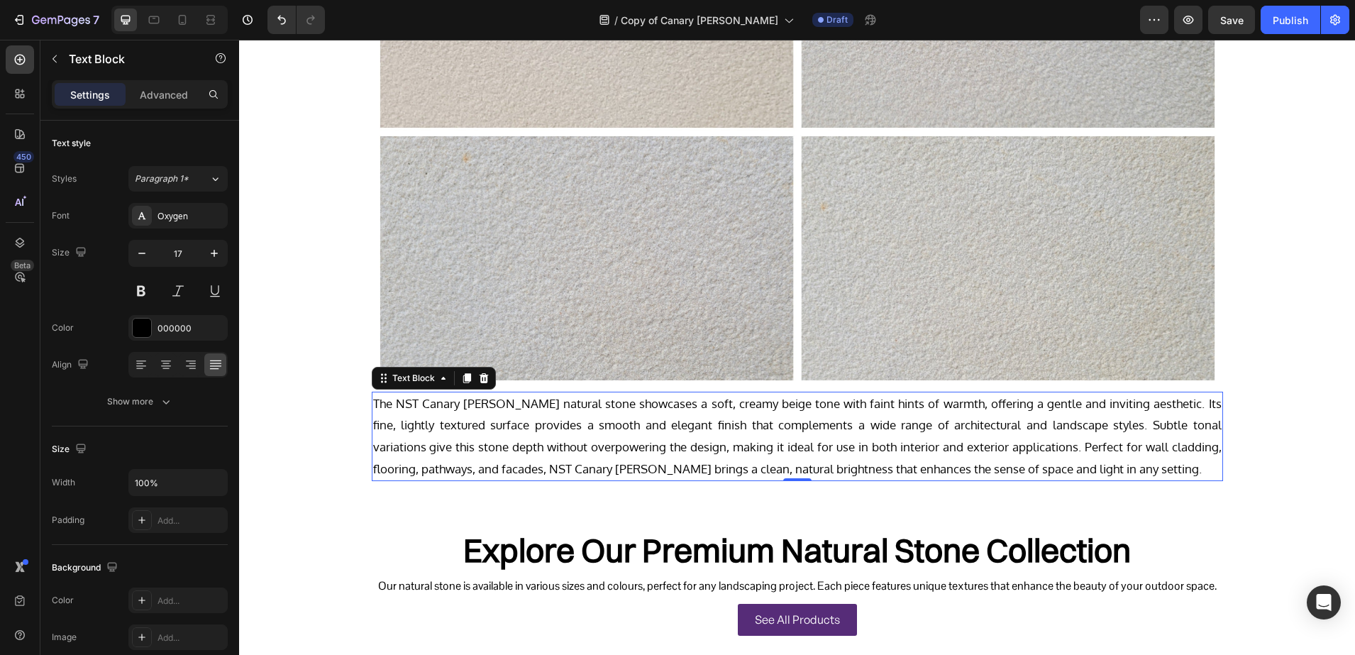
scroll to position [494, 0]
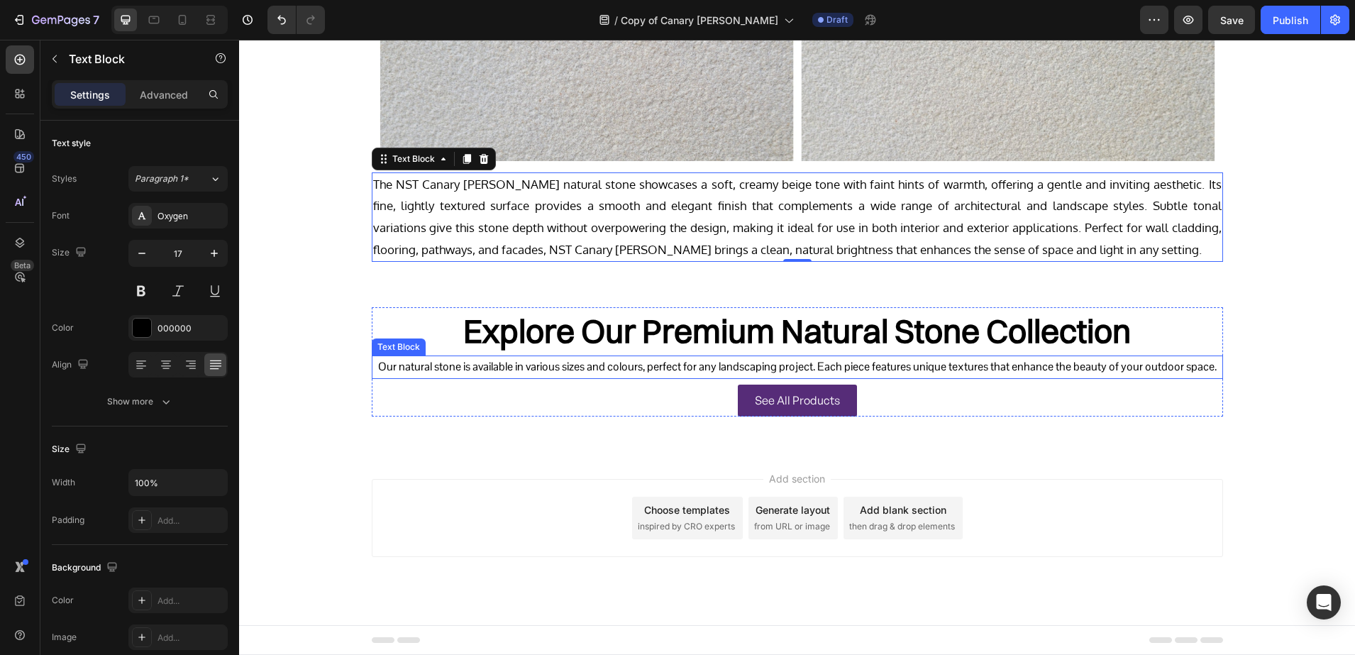
click at [576, 324] on h2 "Explore Our Premium Natural Stone Collection" at bounding box center [797, 331] width 851 height 48
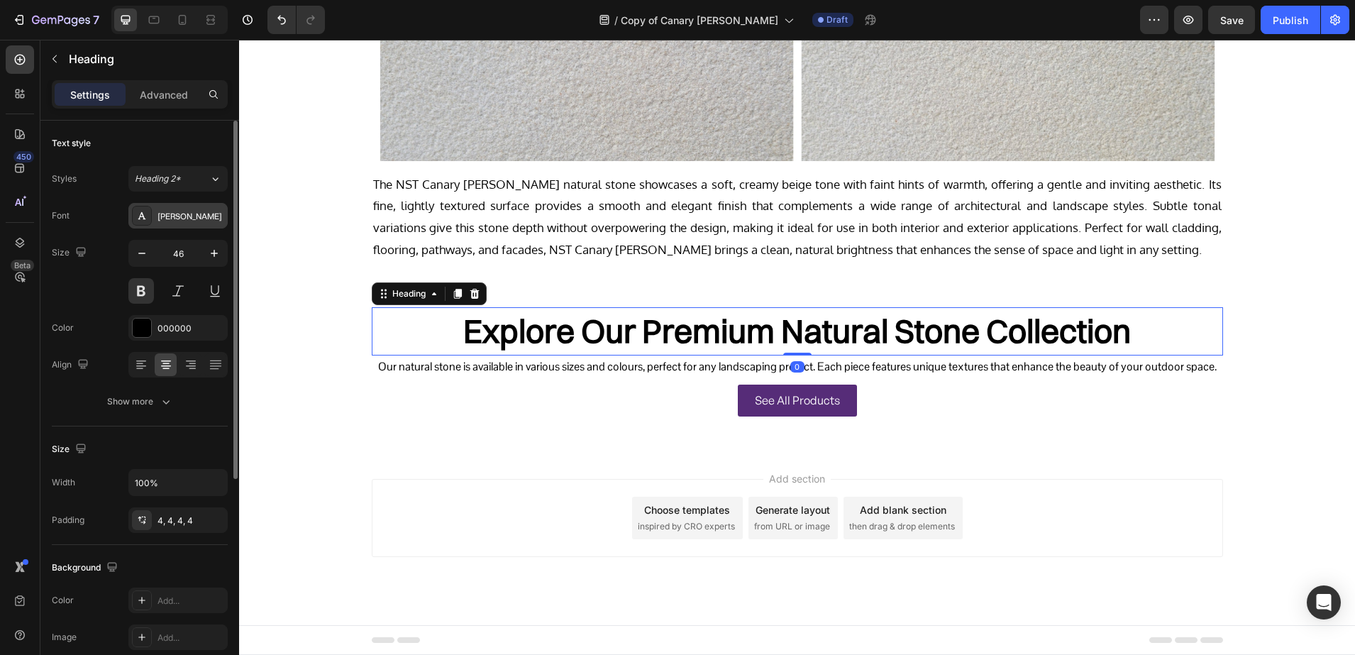
click at [172, 219] on div "[PERSON_NAME]" at bounding box center [191, 216] width 67 height 13
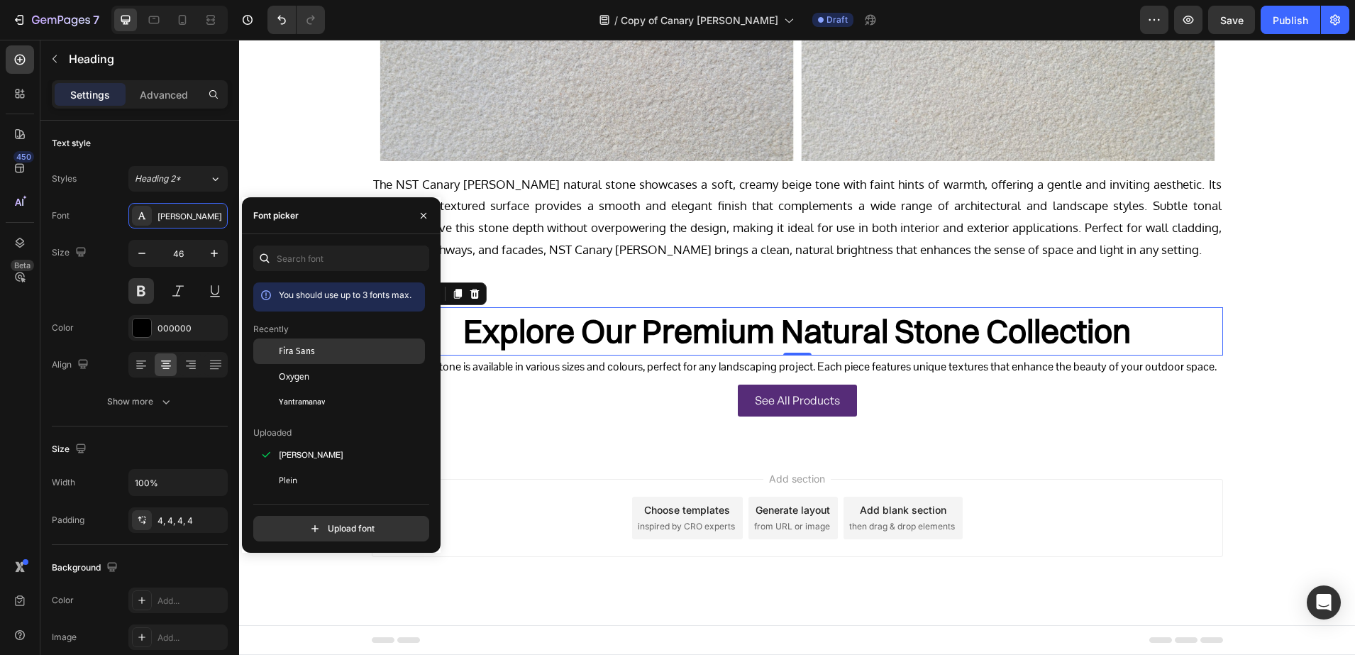
click at [311, 346] on span "Fira Sans" at bounding box center [297, 351] width 36 height 13
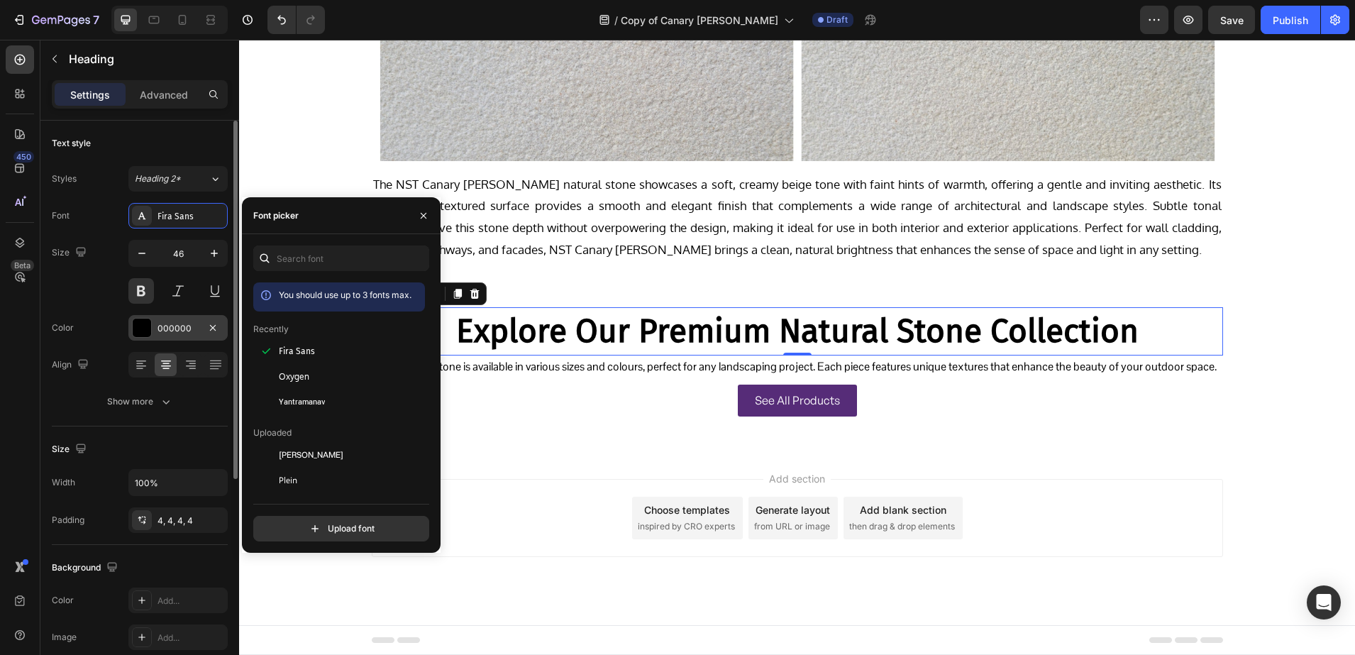
click at [160, 324] on div "000000" at bounding box center [178, 328] width 41 height 13
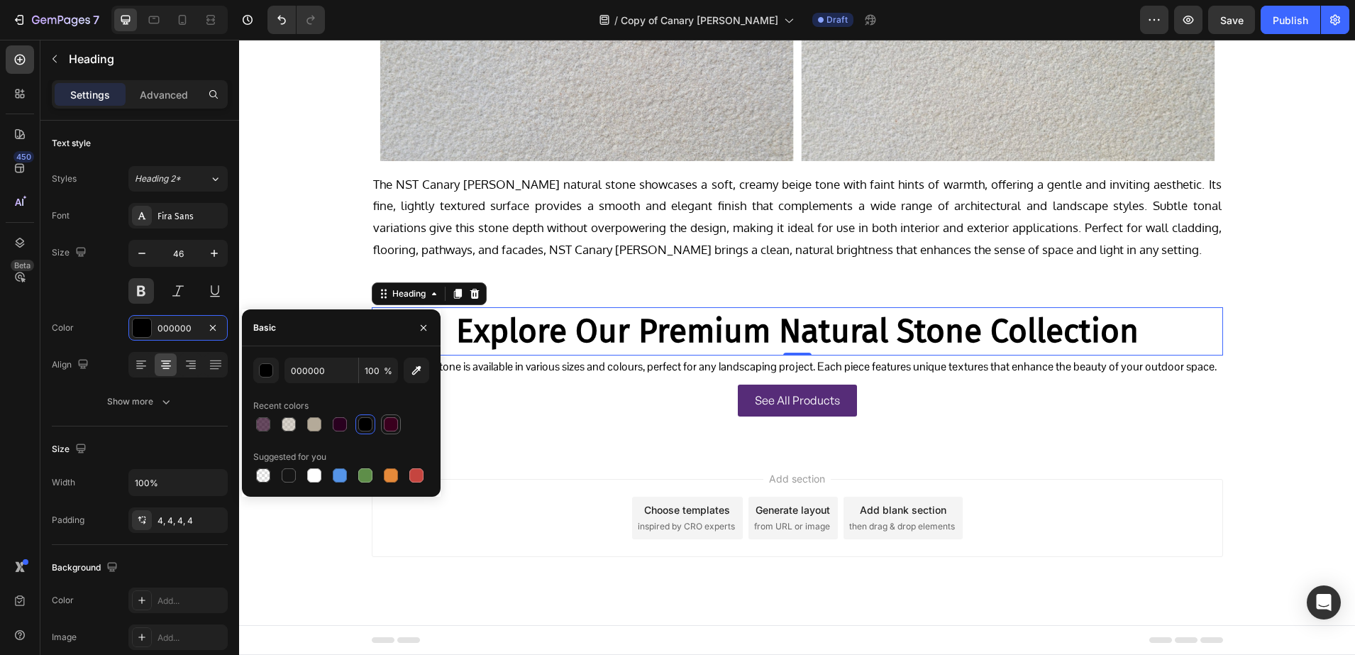
click at [382, 419] on div at bounding box center [390, 424] width 17 height 17
type input "3A001E"
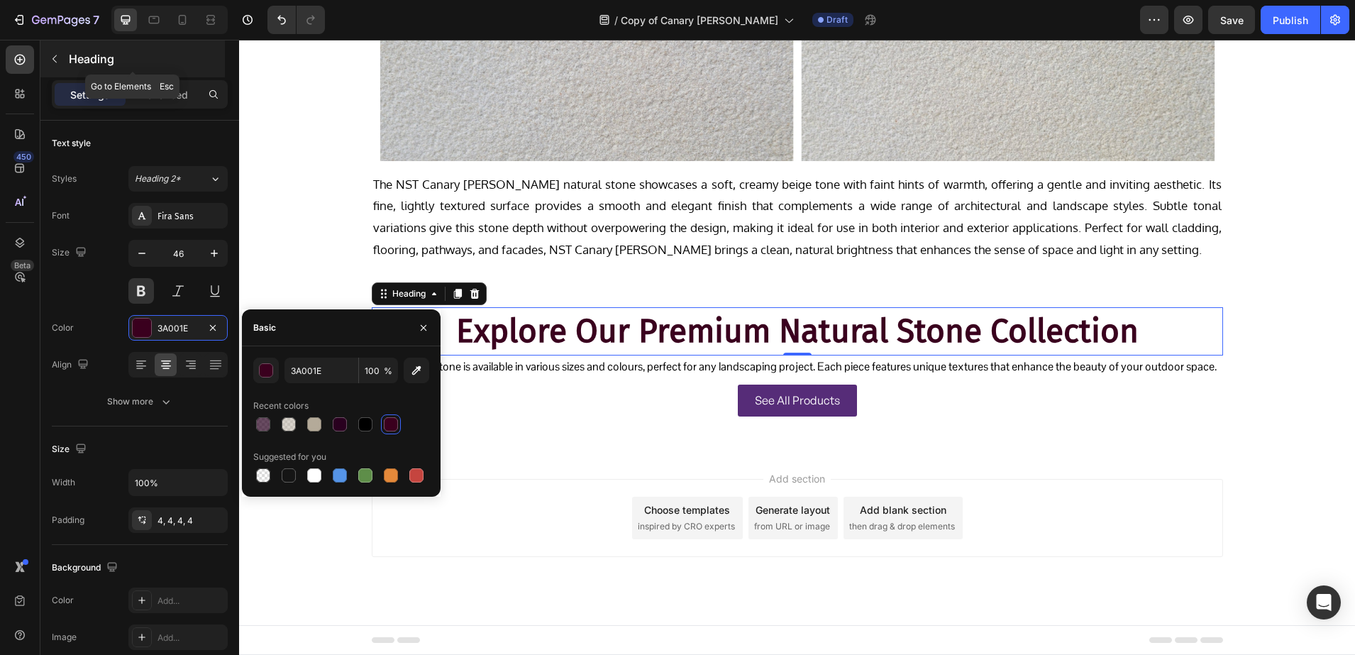
click at [94, 61] on p "Heading" at bounding box center [145, 58] width 153 height 17
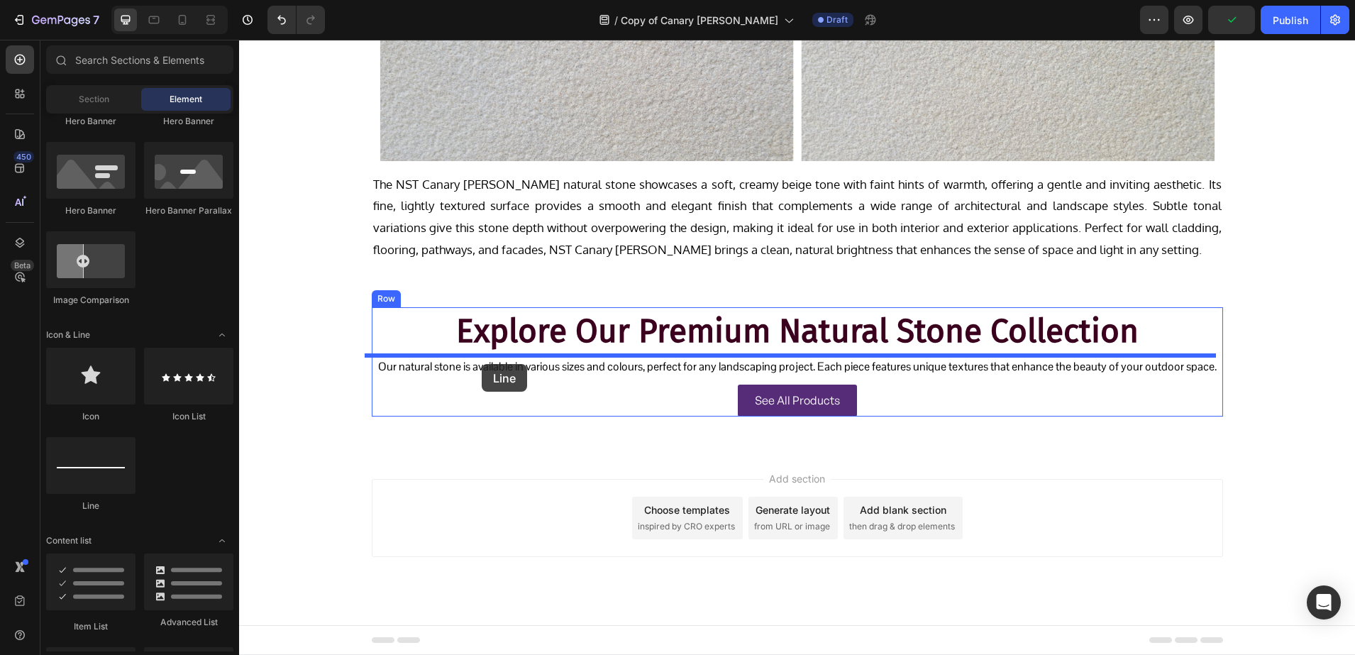
drag, startPoint x: 336, startPoint y: 499, endPoint x: 488, endPoint y: 361, distance: 204.9
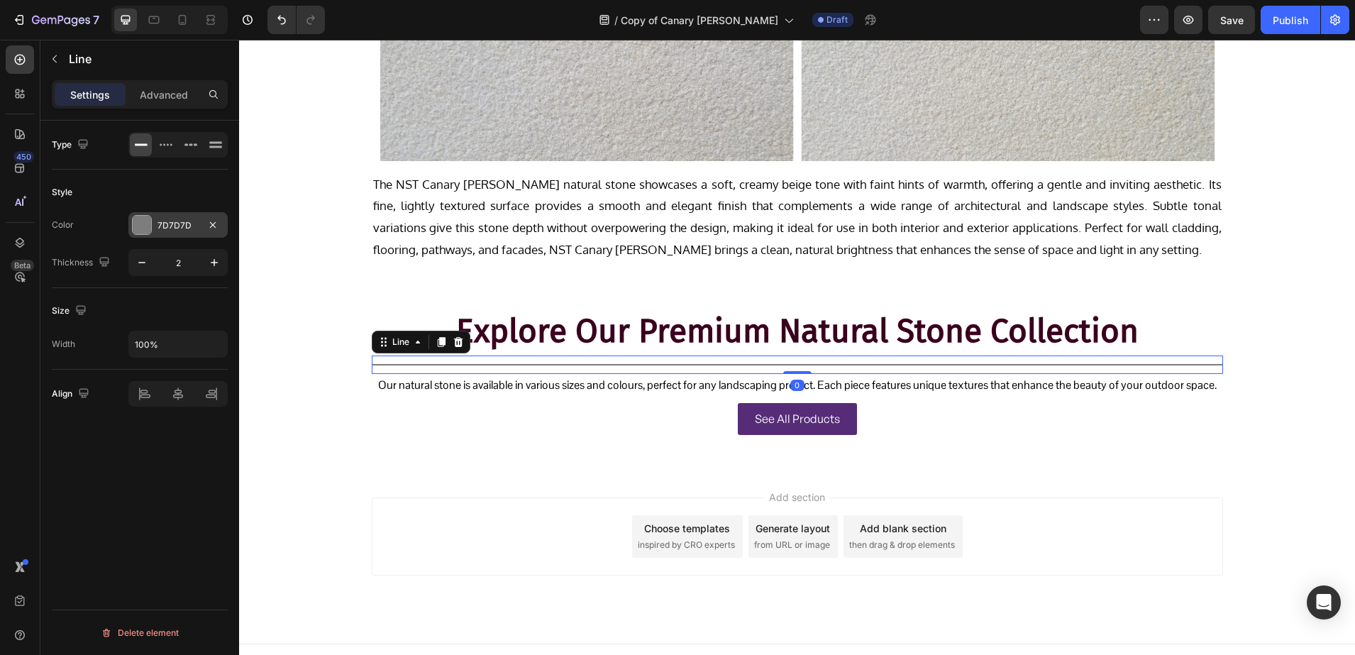
click at [157, 230] on div "7D7D7D" at bounding box center [177, 225] width 99 height 26
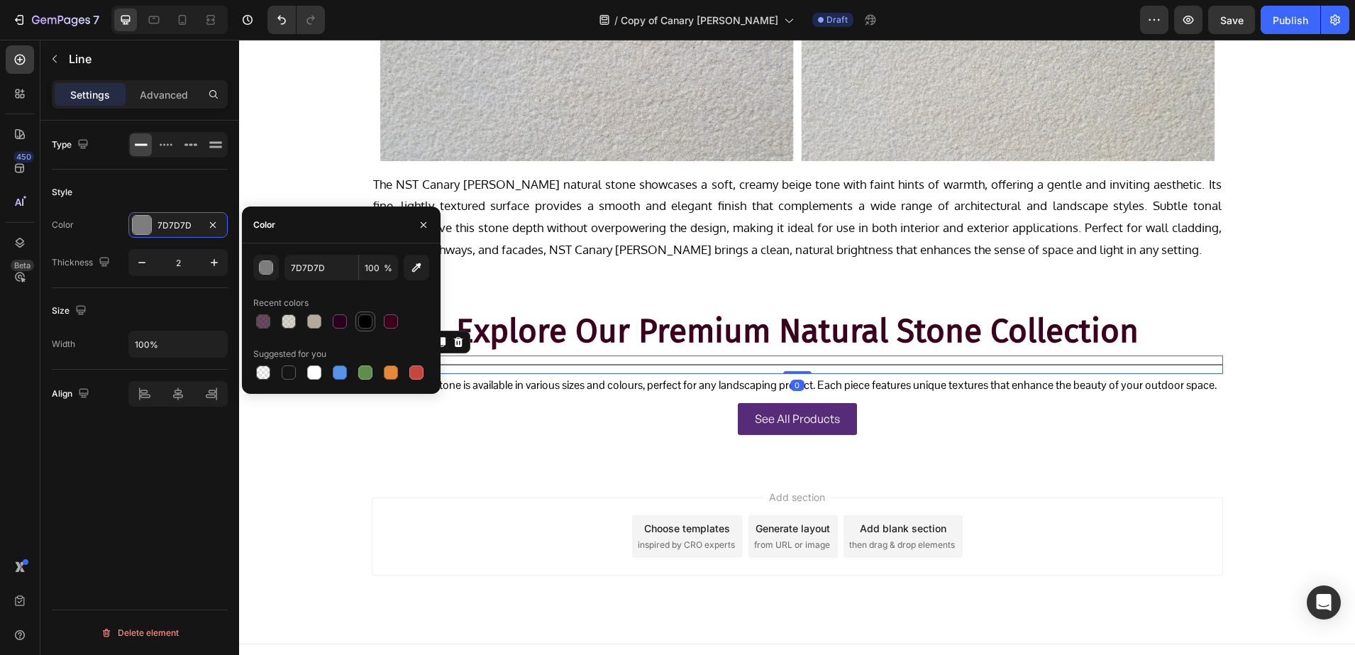
click at [367, 326] on div at bounding box center [365, 321] width 14 height 14
type input "000000"
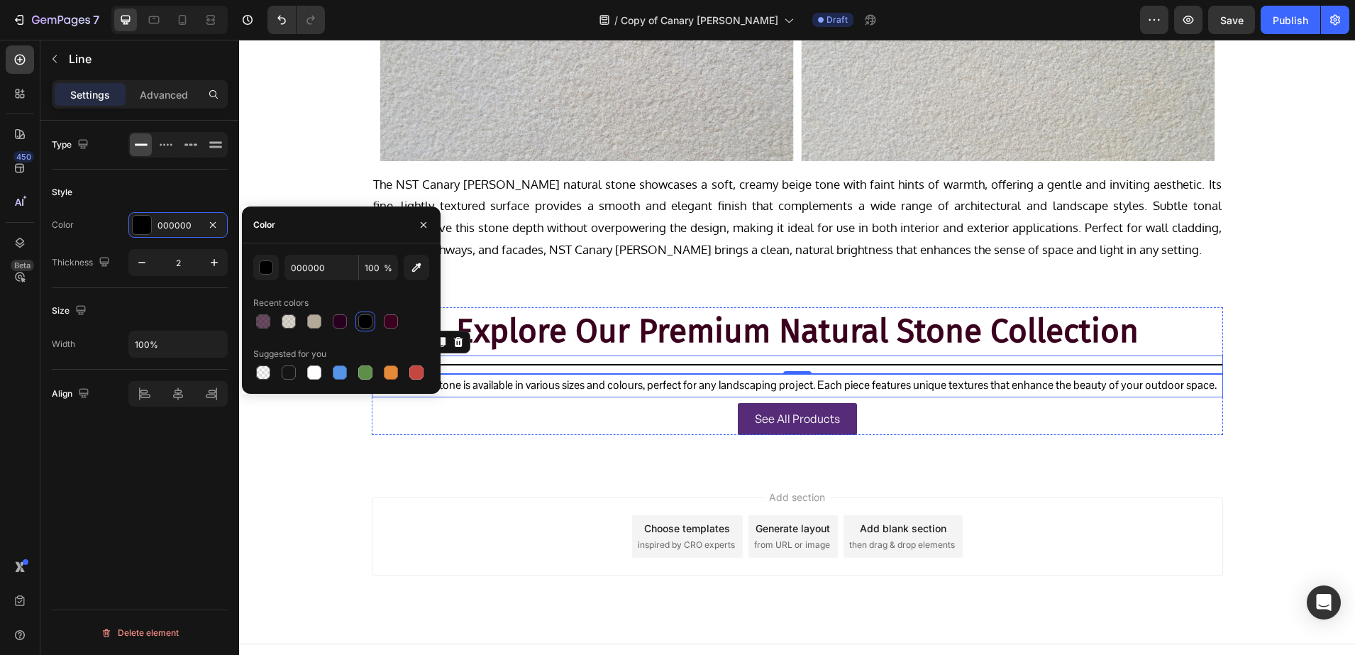
click at [545, 387] on p "Our natural stone is available in various sizes and colours, perfect for any la…" at bounding box center [797, 385] width 849 height 21
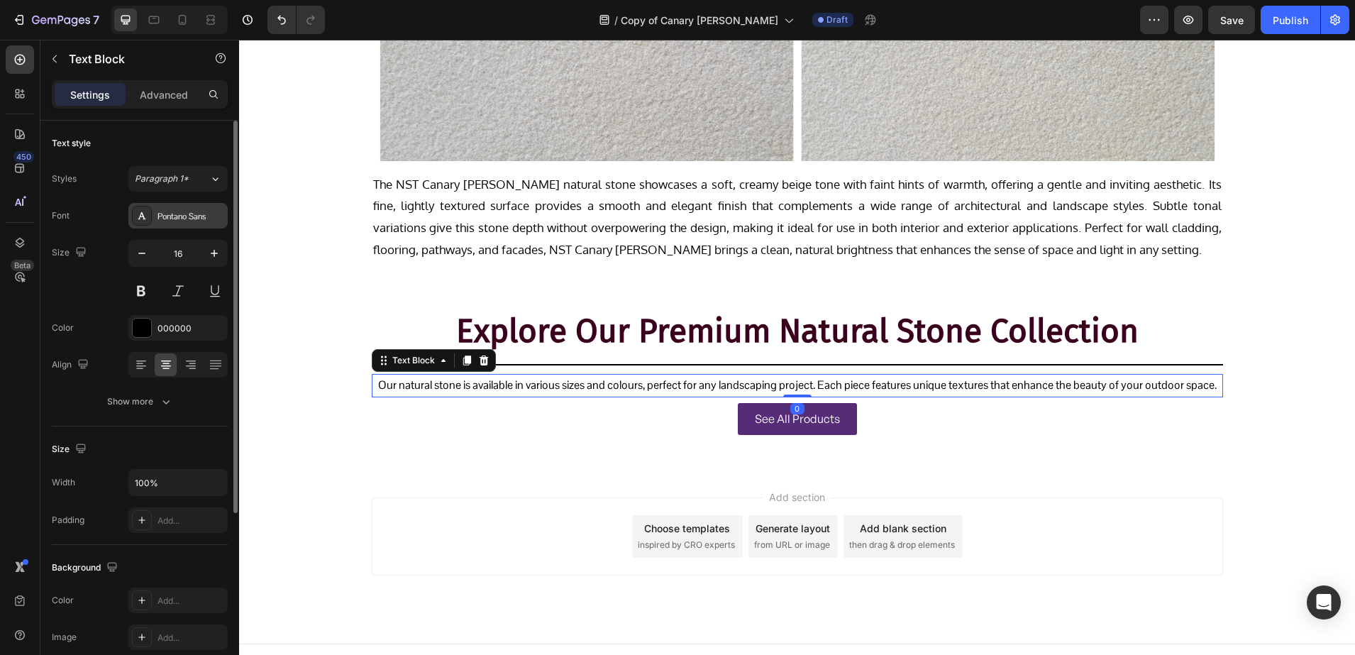
click at [191, 211] on div "Pontano Sans" at bounding box center [191, 216] width 67 height 13
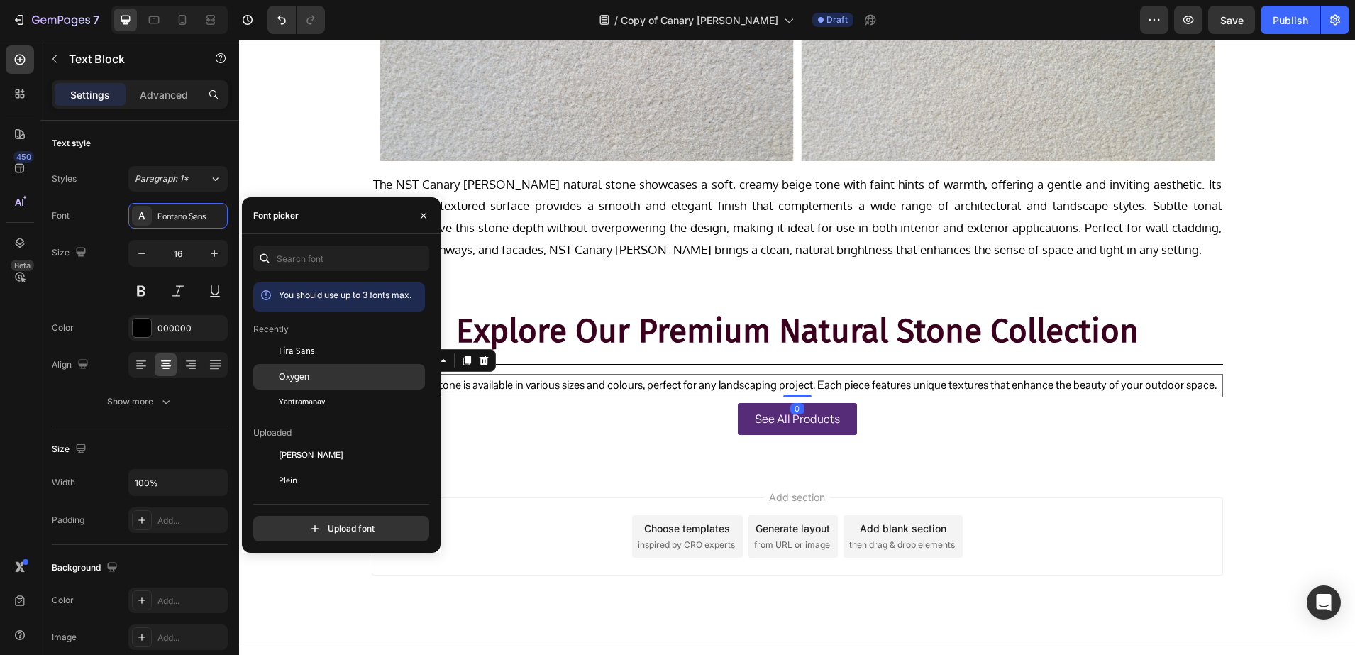
click at [280, 370] on span "Oxygen" at bounding box center [294, 376] width 31 height 13
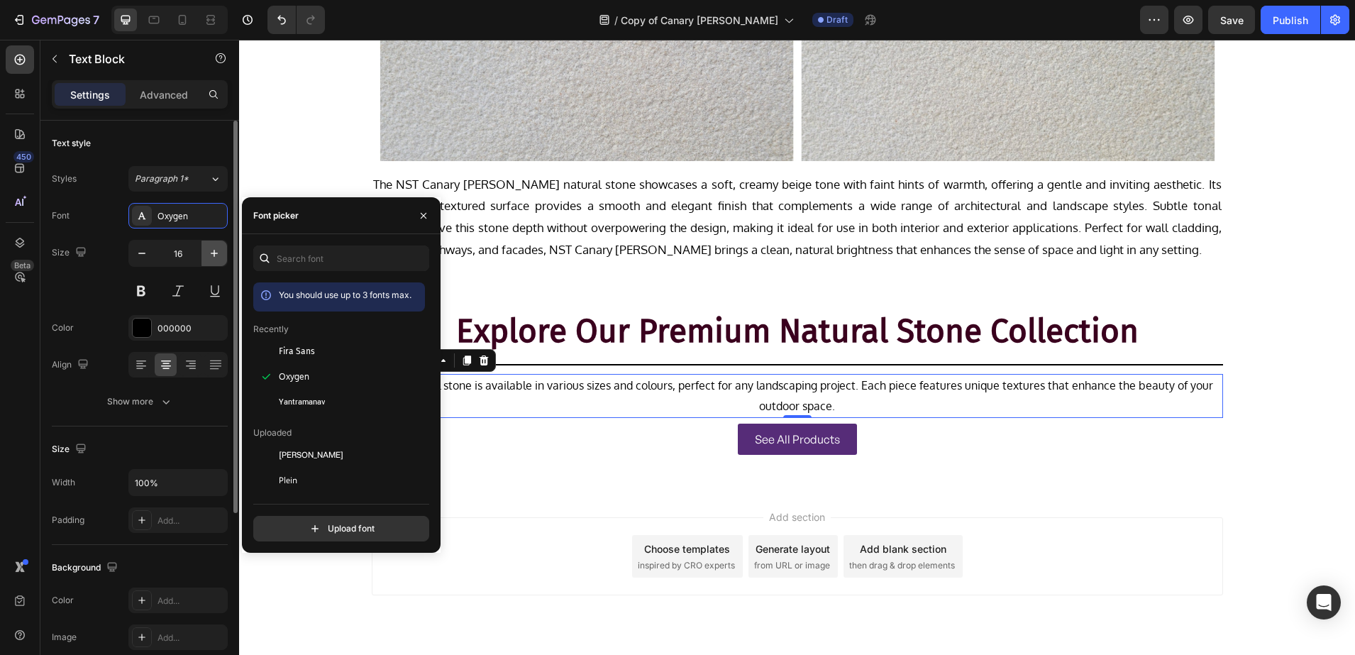
click at [215, 253] on icon "button" at bounding box center [214, 253] width 7 height 7
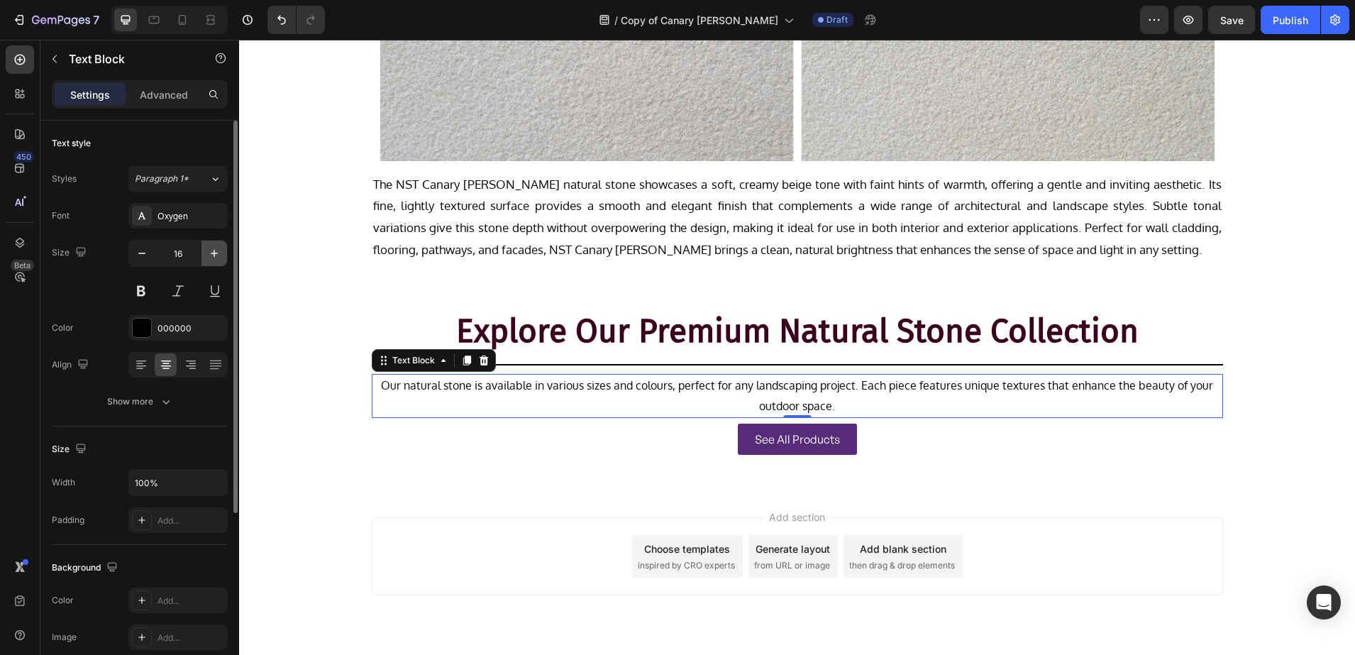
type input "17"
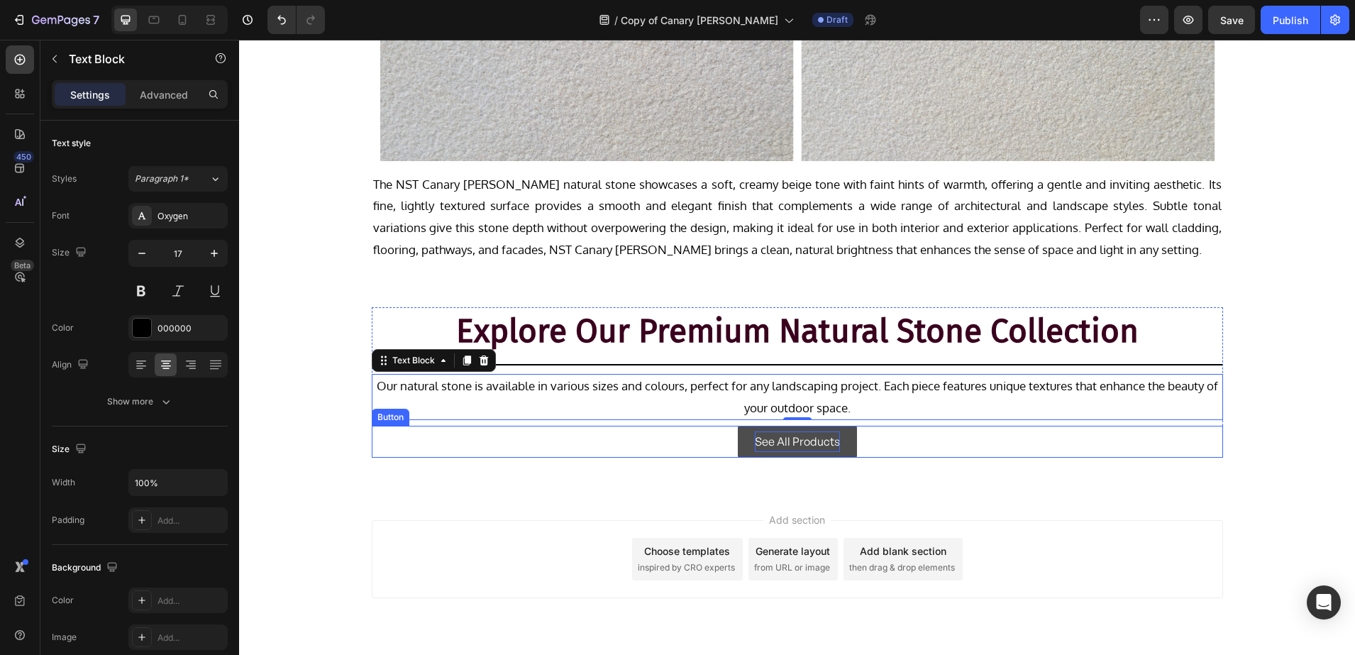
click at [824, 448] on p "See All Products" at bounding box center [797, 441] width 85 height 21
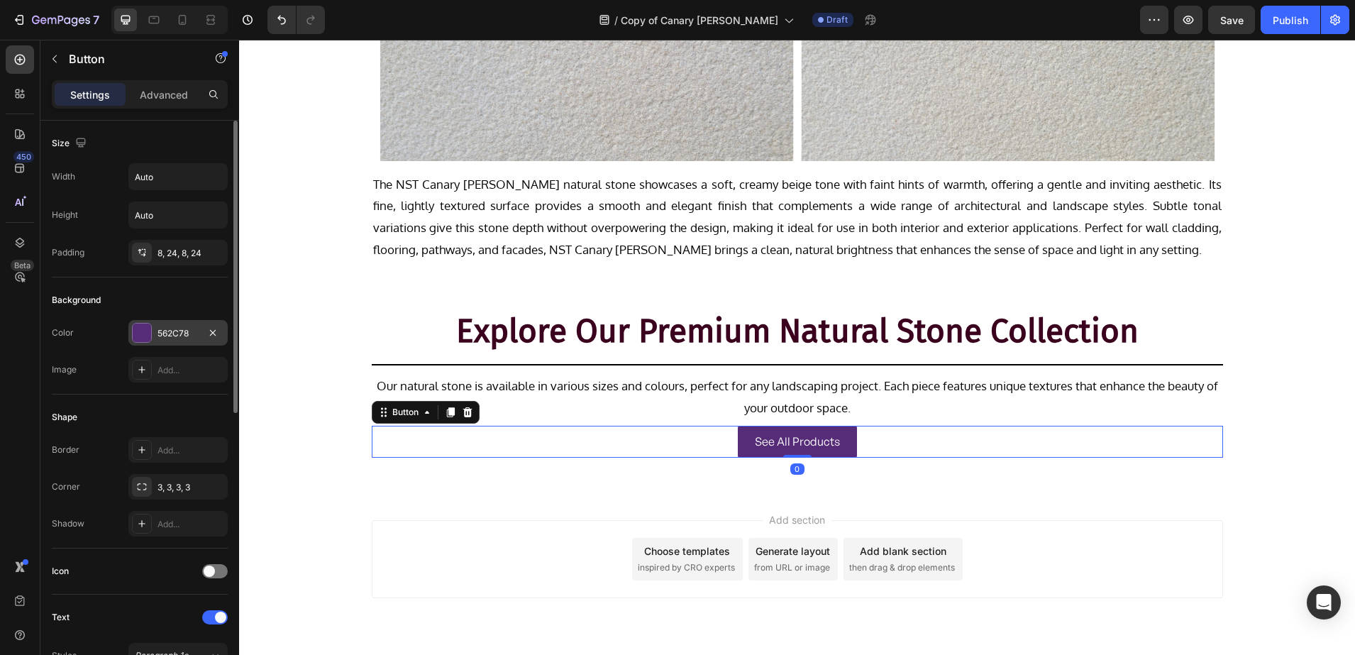
click at [143, 343] on div "562C78" at bounding box center [177, 333] width 99 height 26
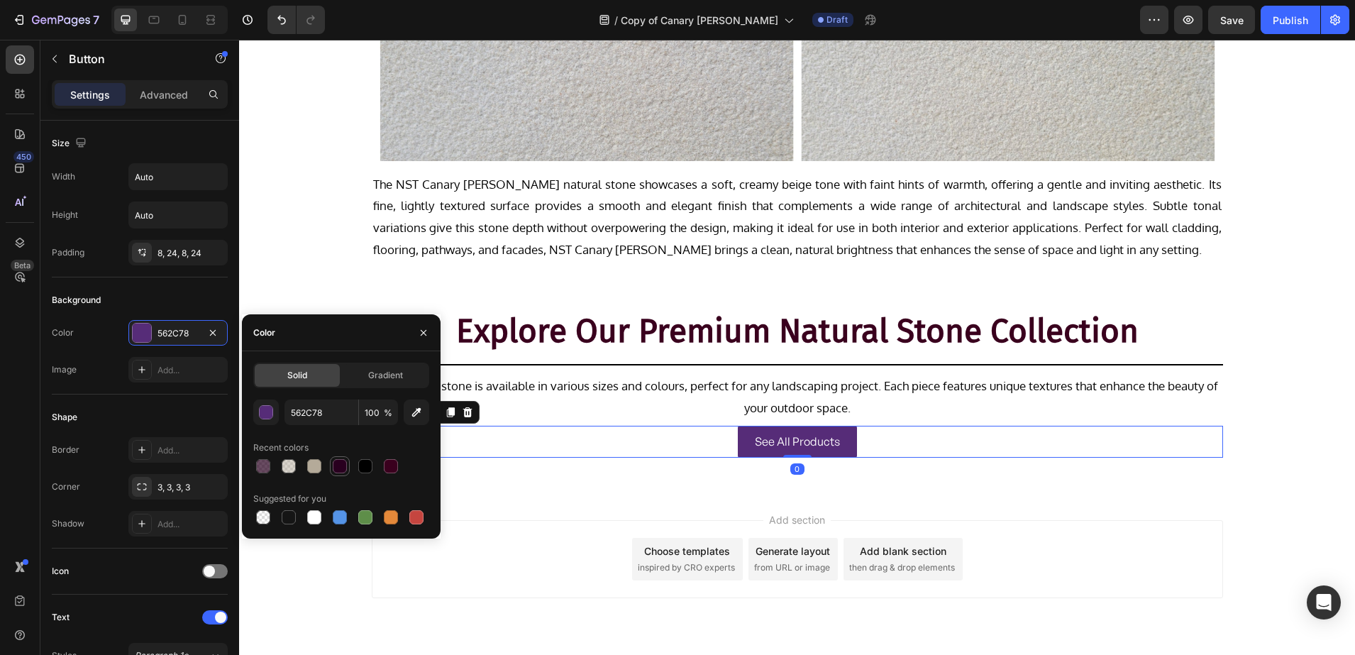
click at [341, 464] on div at bounding box center [340, 466] width 14 height 14
type input "29001F"
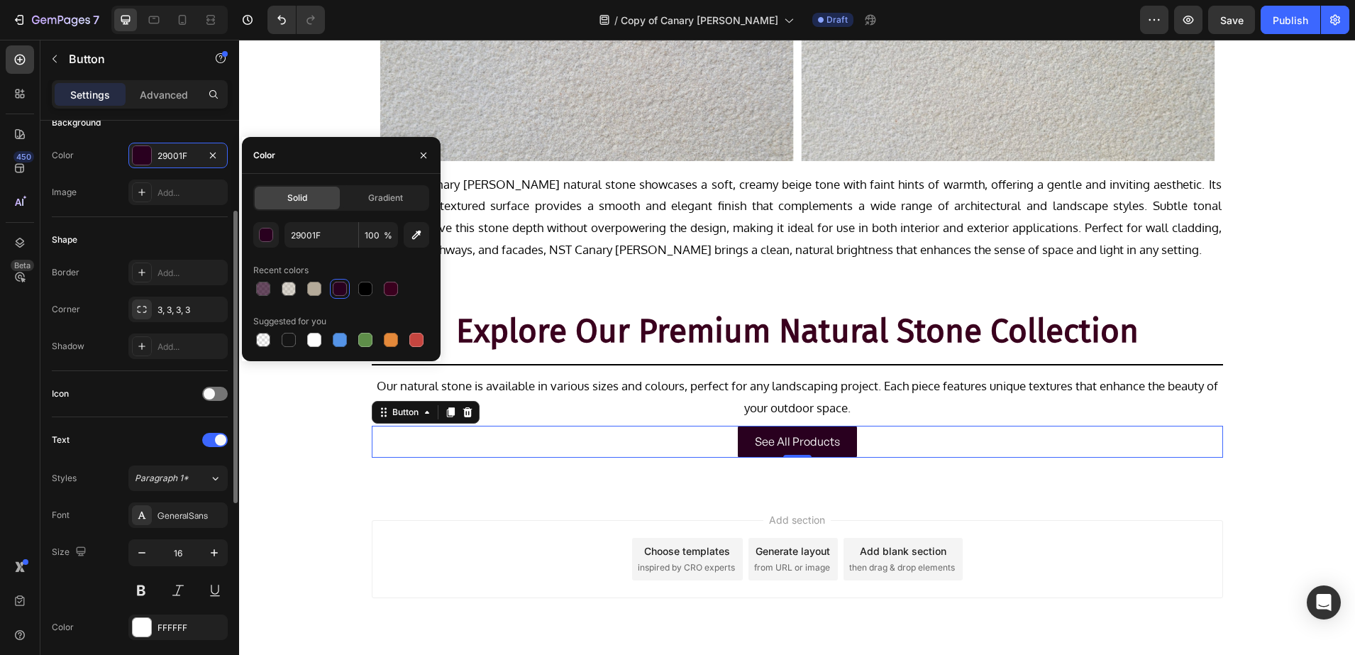
scroll to position [266, 0]
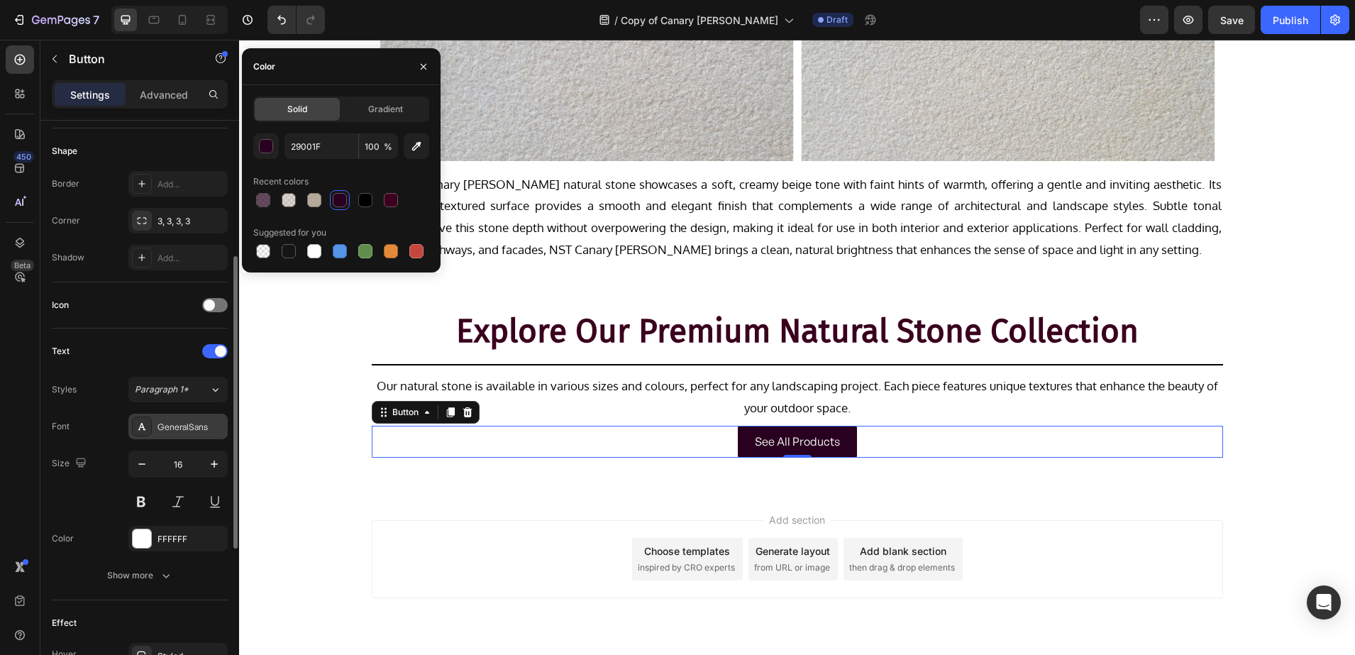
click at [151, 432] on div at bounding box center [142, 426] width 20 height 20
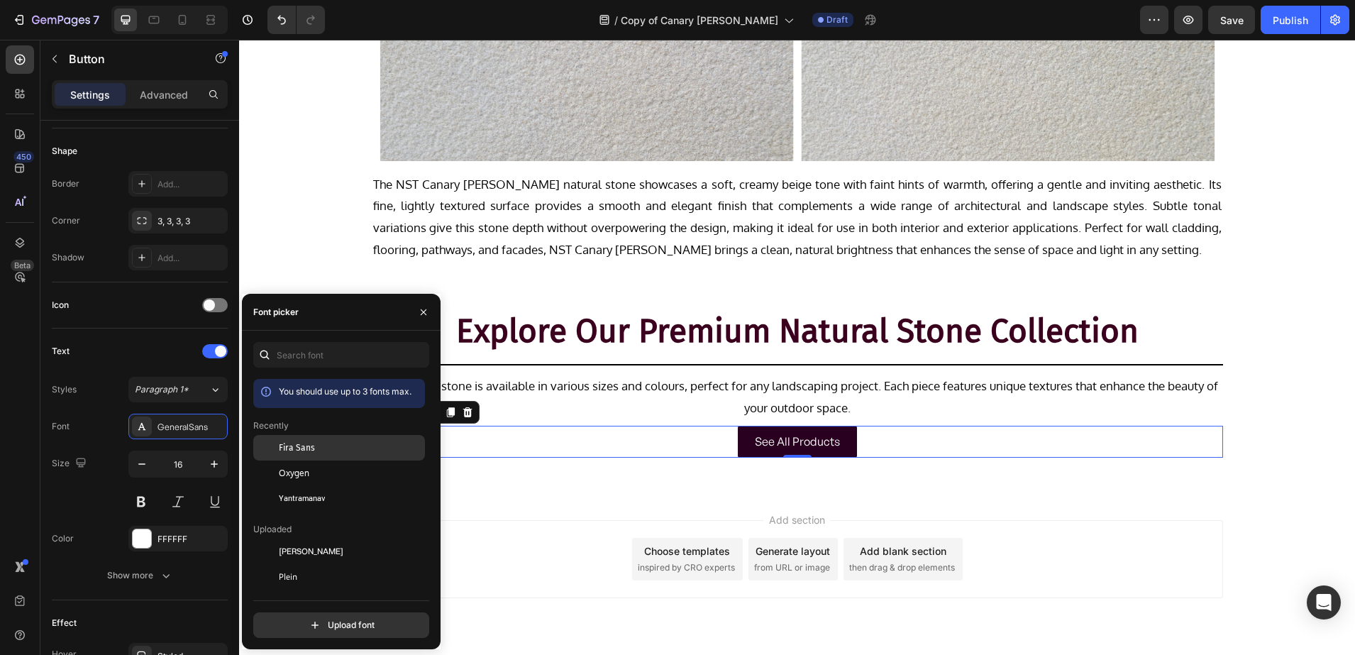
click at [281, 538] on div "Fira Sans" at bounding box center [339, 551] width 172 height 26
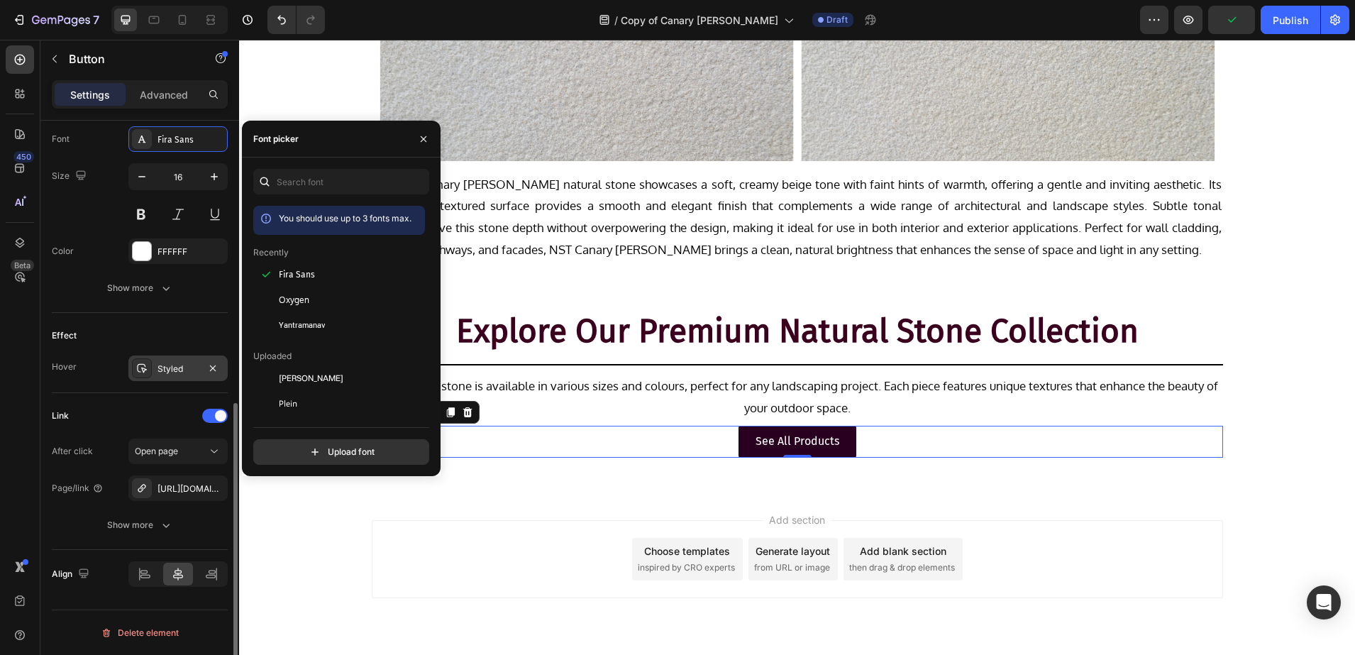
click at [145, 369] on icon at bounding box center [142, 368] width 10 height 9
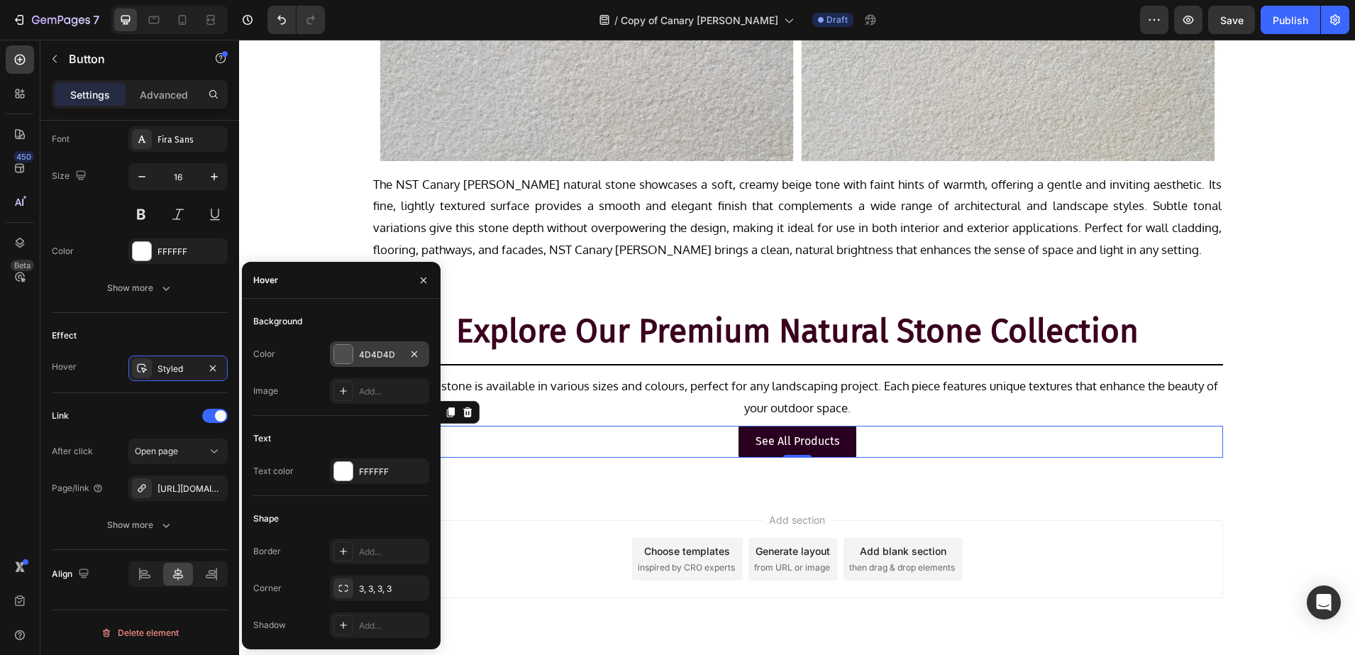
click at [336, 354] on div at bounding box center [343, 354] width 18 height 18
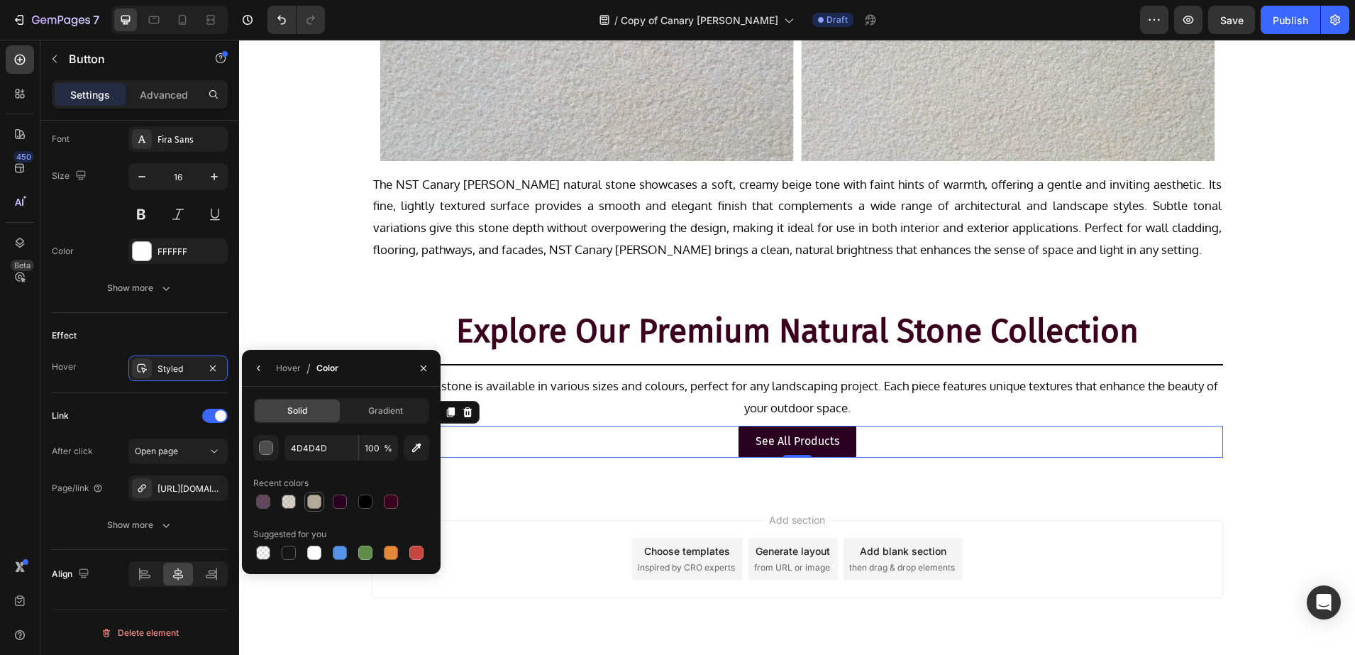
click at [315, 501] on div at bounding box center [314, 501] width 14 height 14
type input "B4AA99"
click at [787, 433] on p "See All Products" at bounding box center [798, 441] width 84 height 21
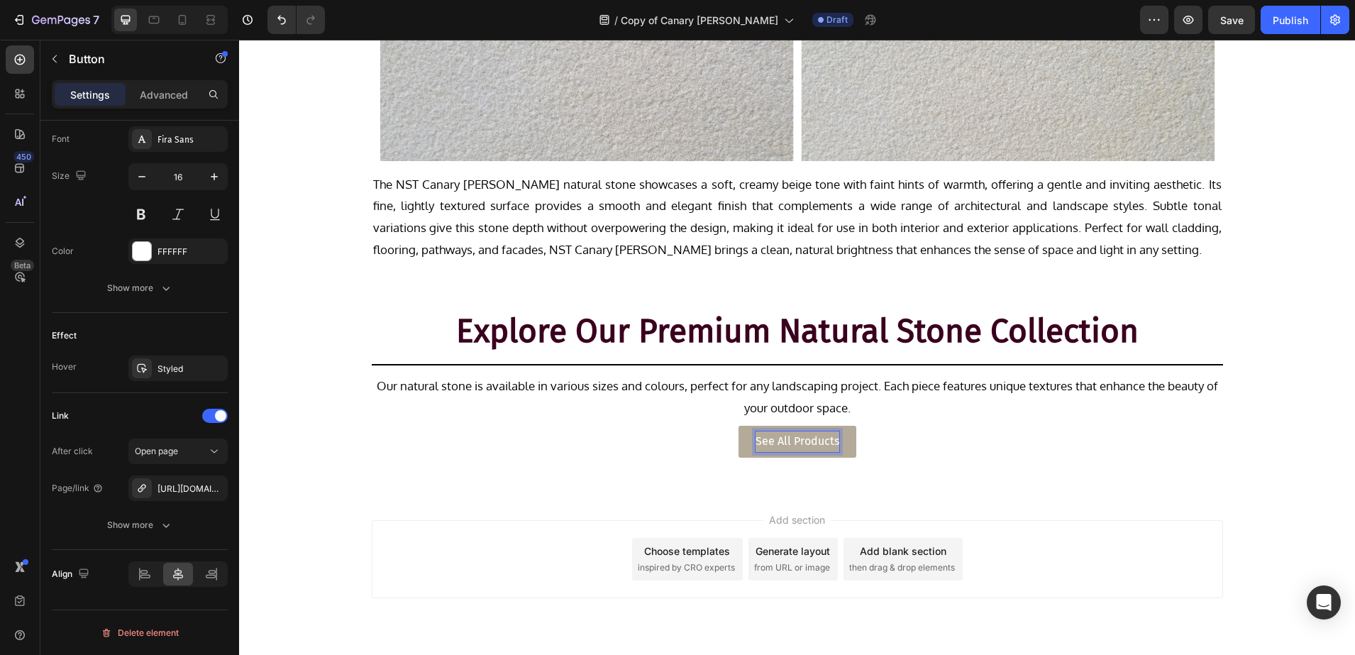
click at [806, 436] on p "See All Products" at bounding box center [798, 441] width 84 height 21
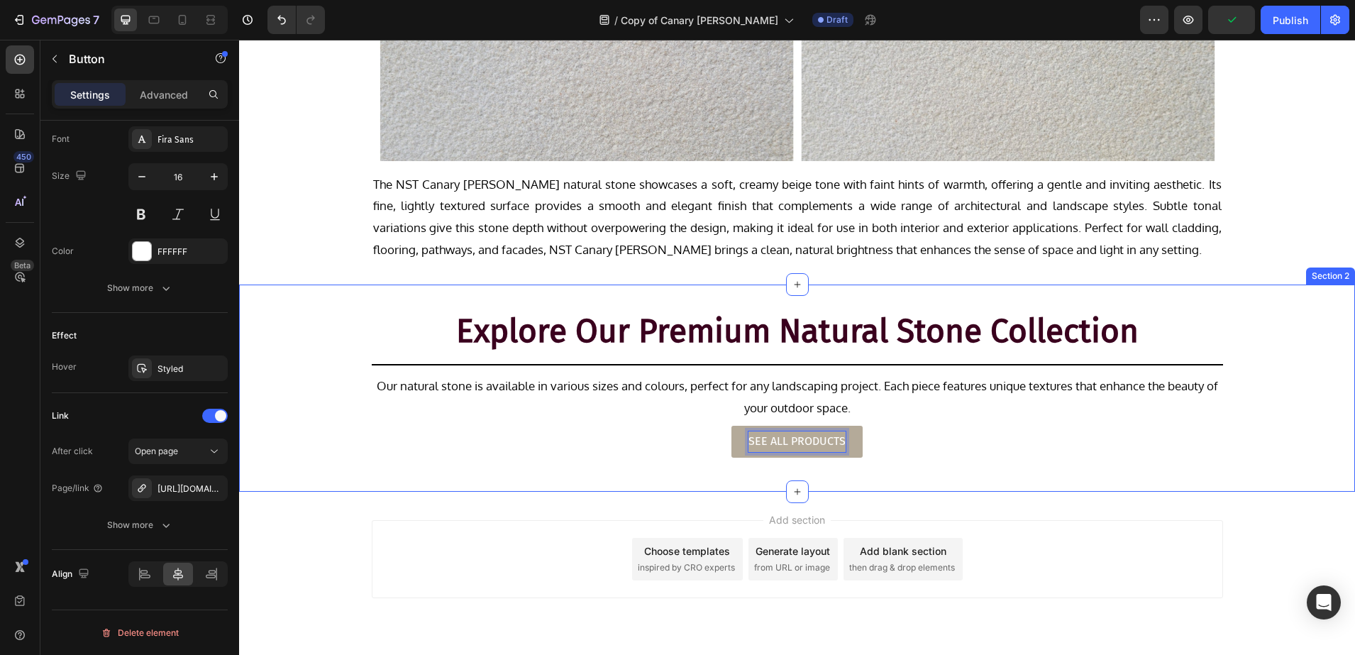
click at [360, 440] on div "Explore Our Premium Natural Stone Collection Heading Title Line Our natural sto…" at bounding box center [797, 388] width 1116 height 162
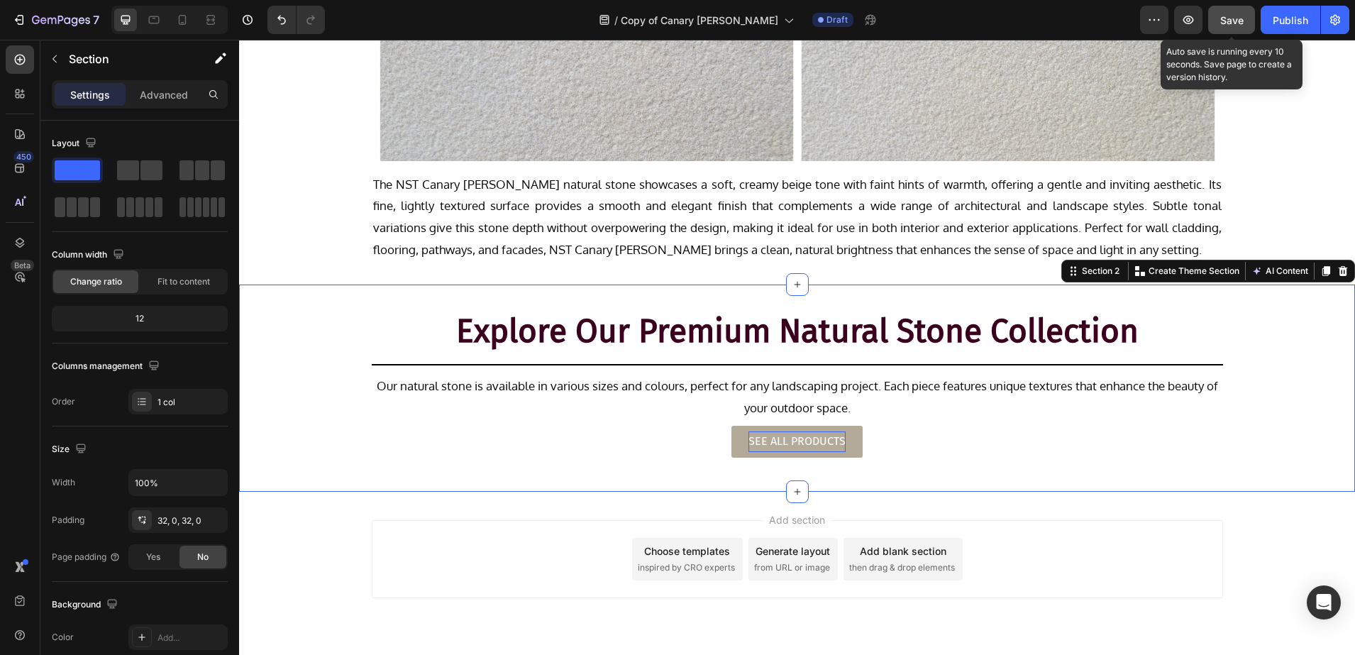
click at [1225, 18] on span "Save" at bounding box center [1231, 20] width 23 height 12
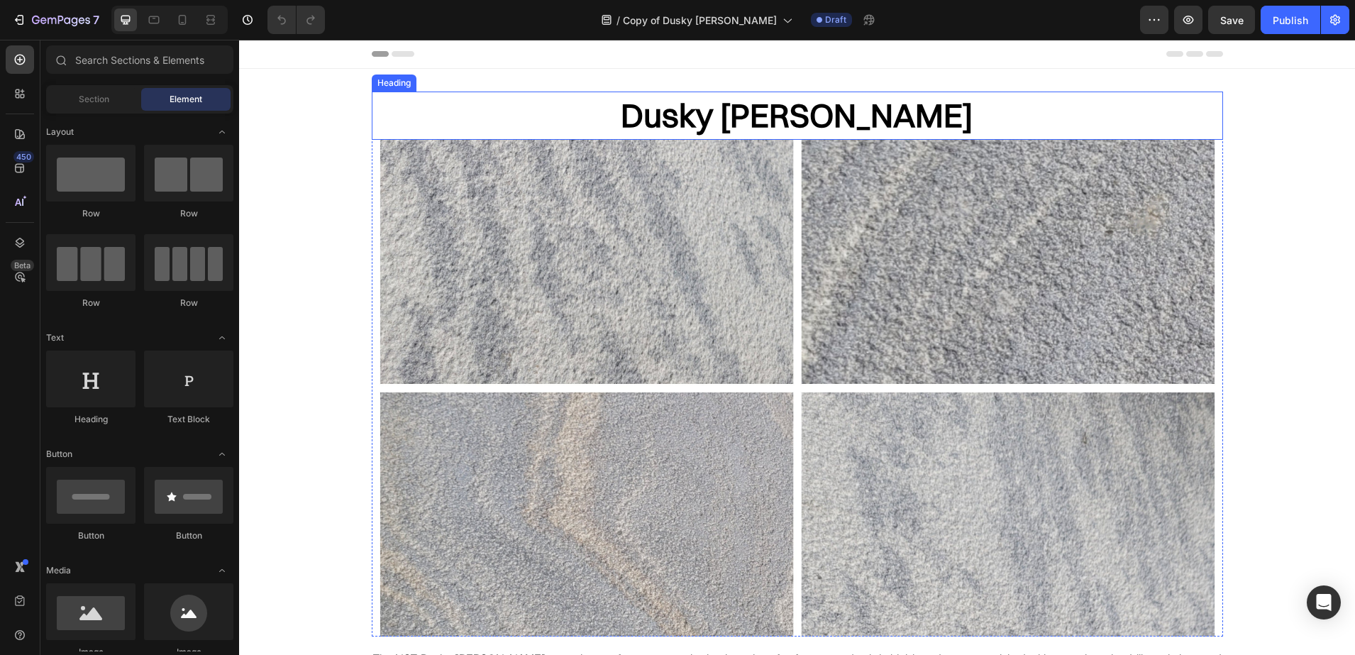
click at [722, 106] on h2 "Dusky [PERSON_NAME]" at bounding box center [797, 116] width 851 height 48
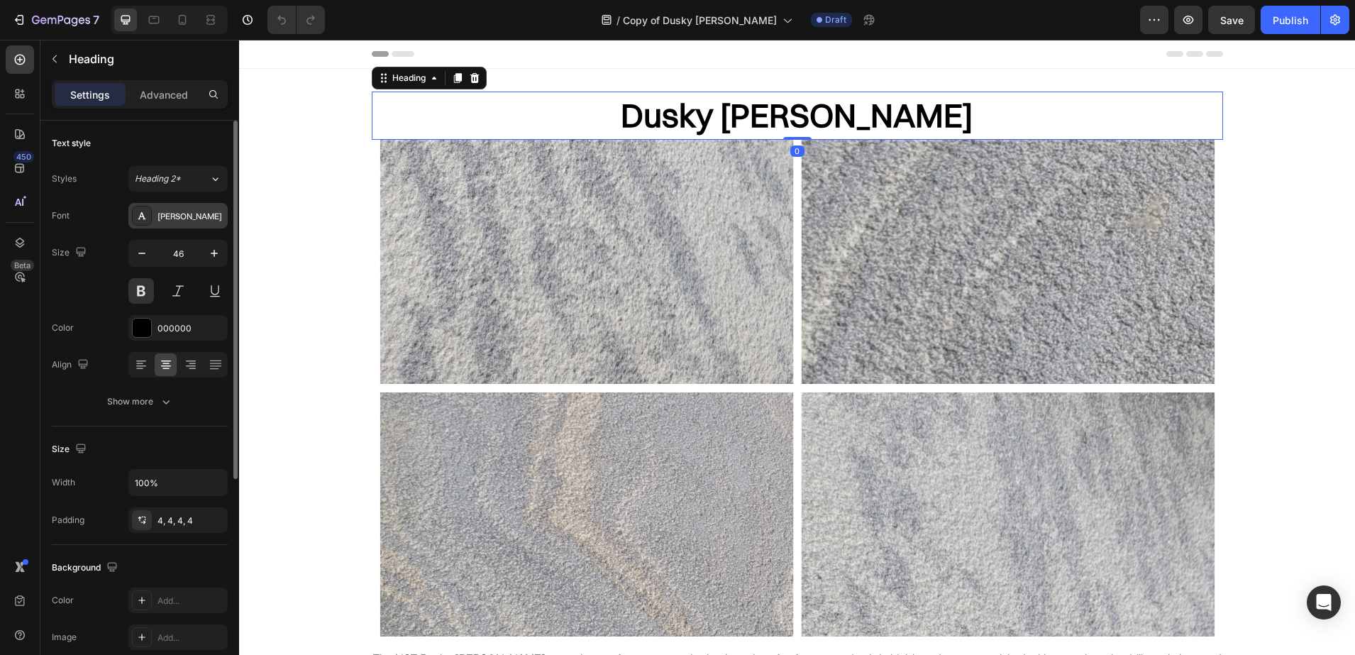
click at [134, 216] on div at bounding box center [142, 216] width 20 height 20
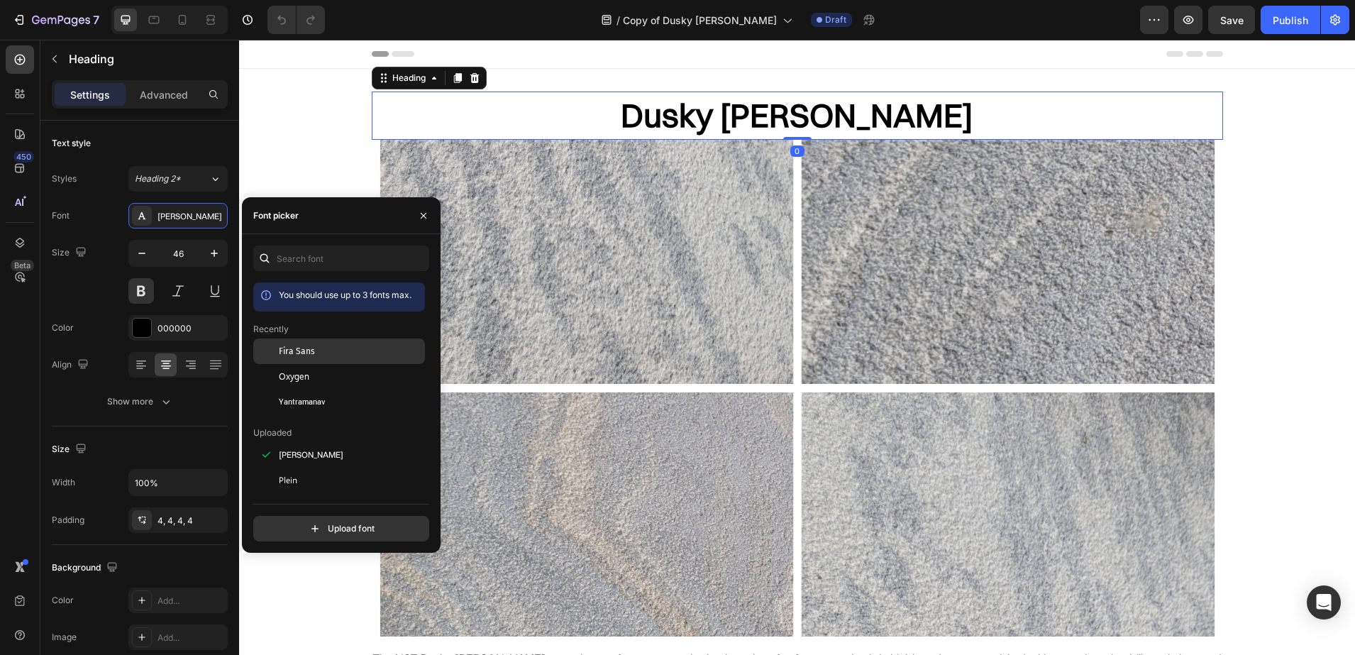
click at [313, 348] on span "Fira Sans" at bounding box center [297, 351] width 36 height 13
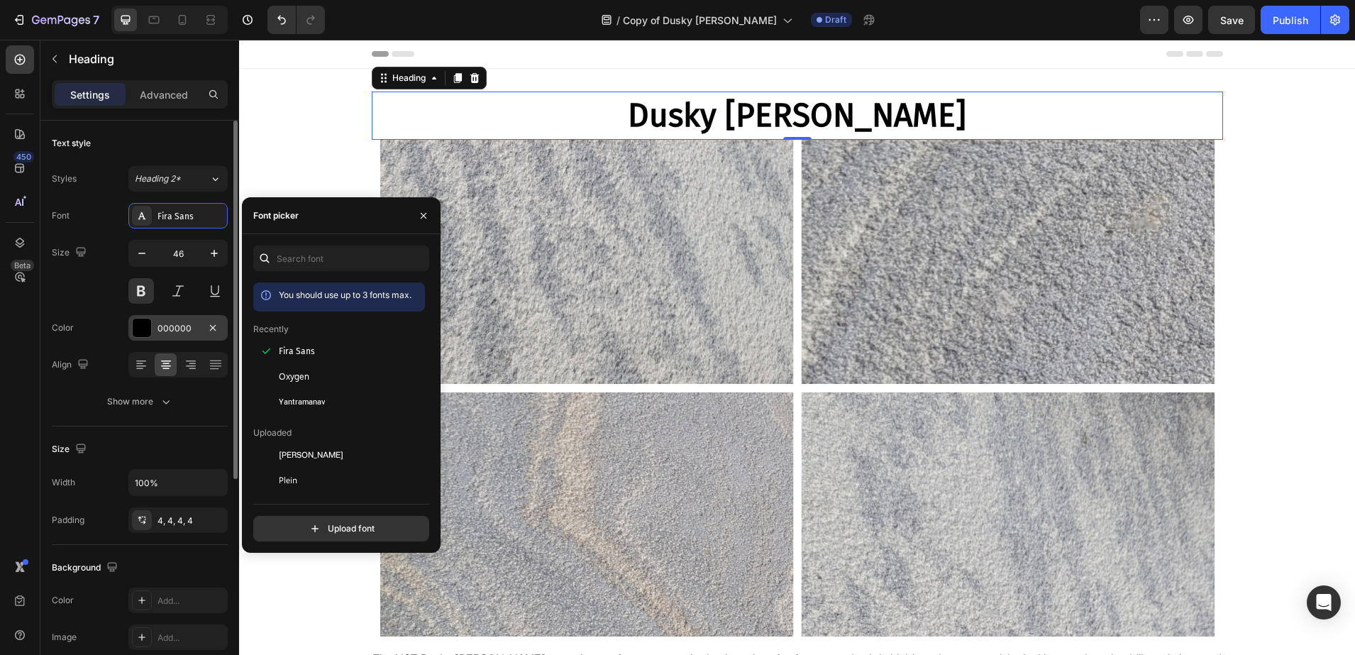
click at [136, 330] on div at bounding box center [142, 328] width 18 height 18
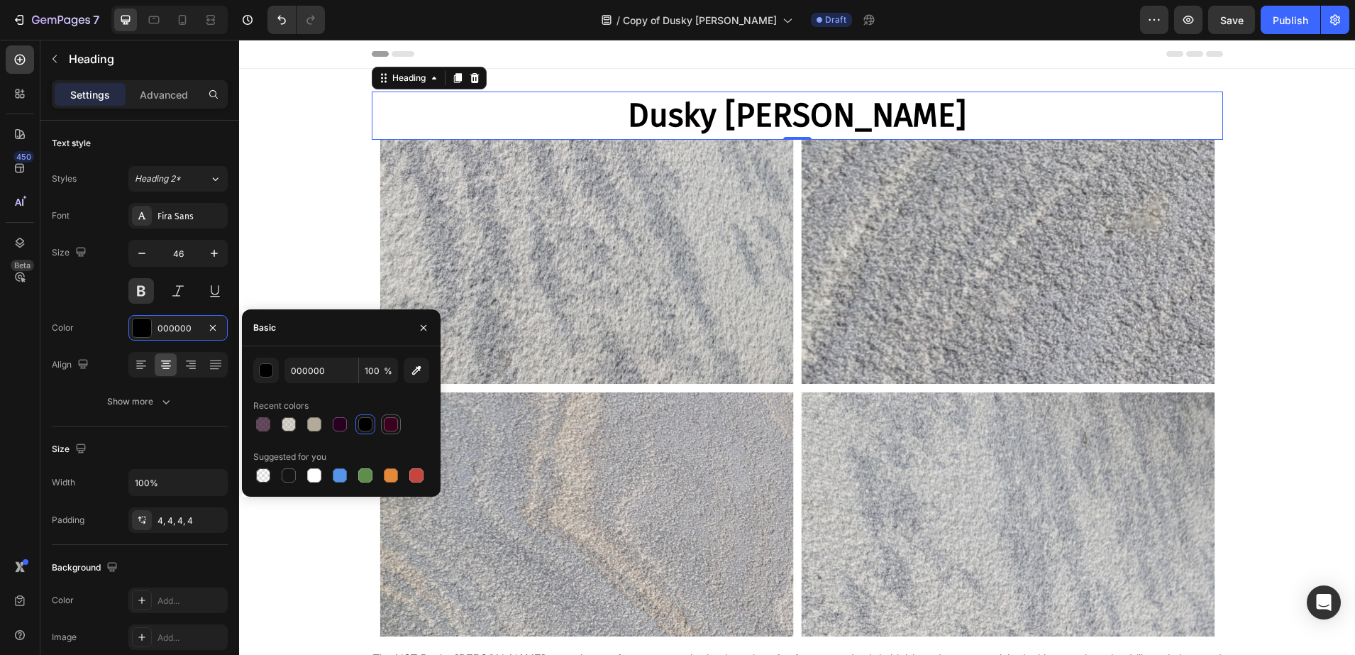
click at [383, 419] on div at bounding box center [390, 424] width 17 height 17
type input "3A001E"
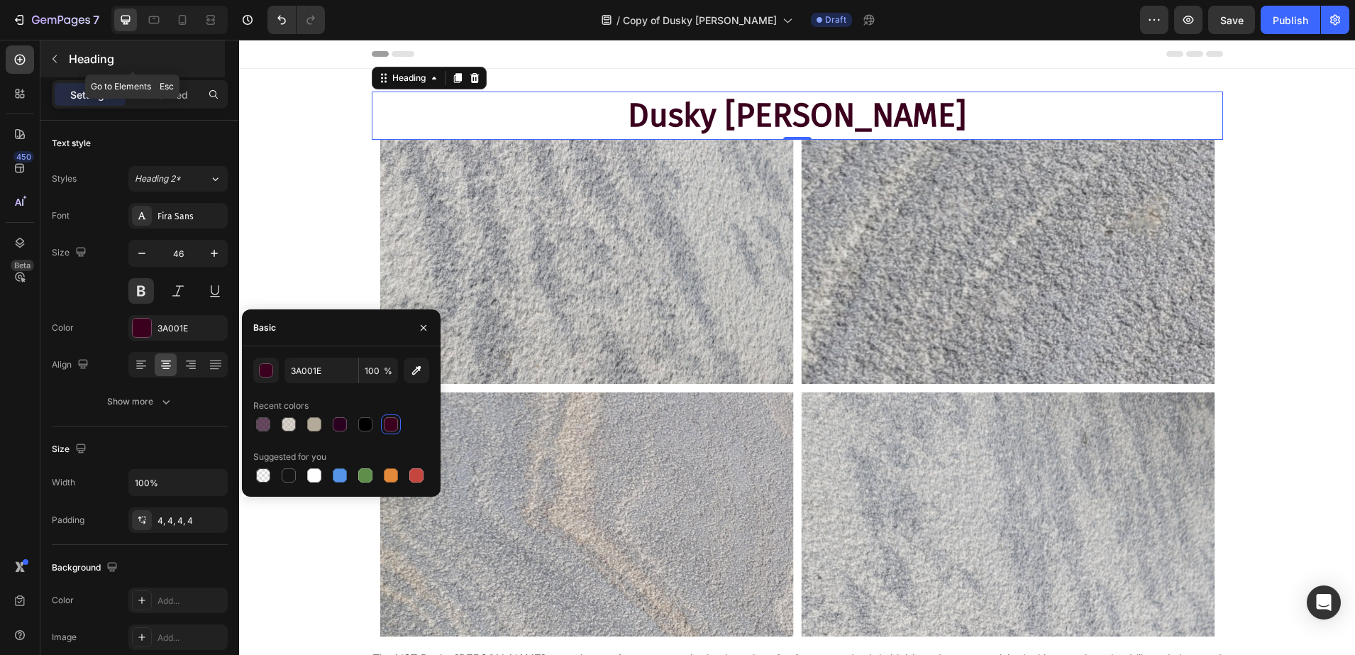
click at [96, 57] on p "Heading" at bounding box center [145, 58] width 153 height 17
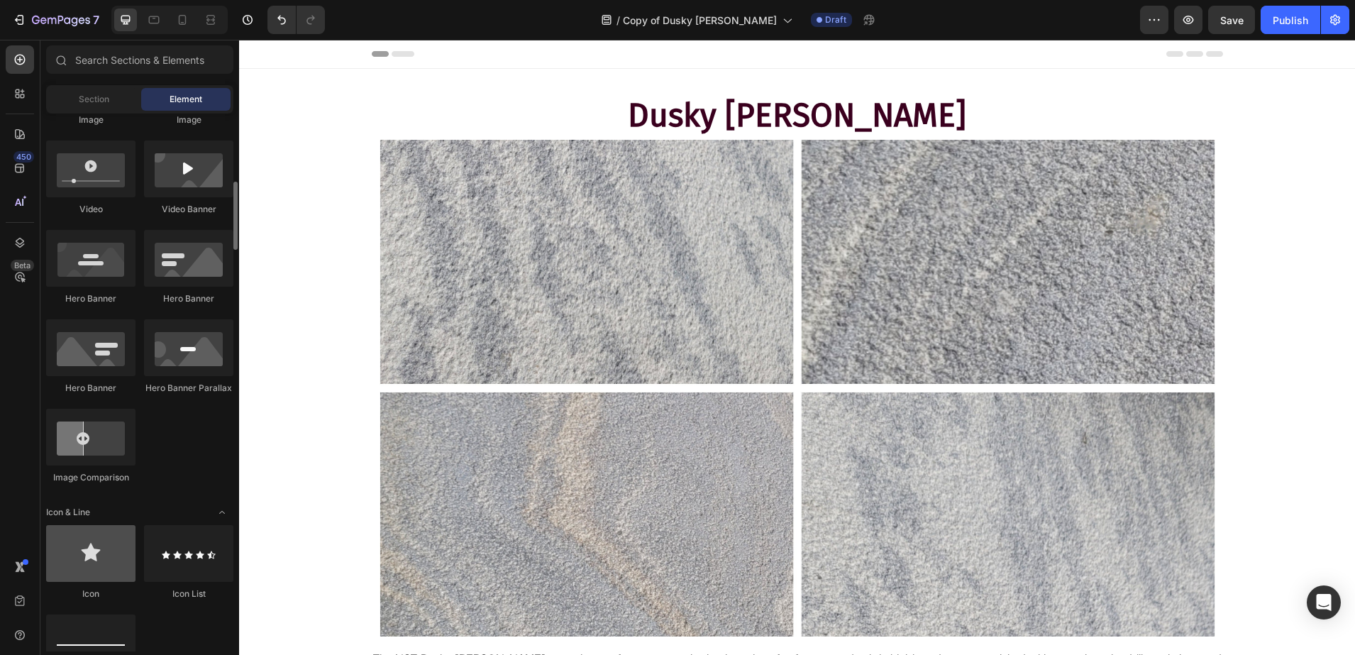
scroll to position [798, 0]
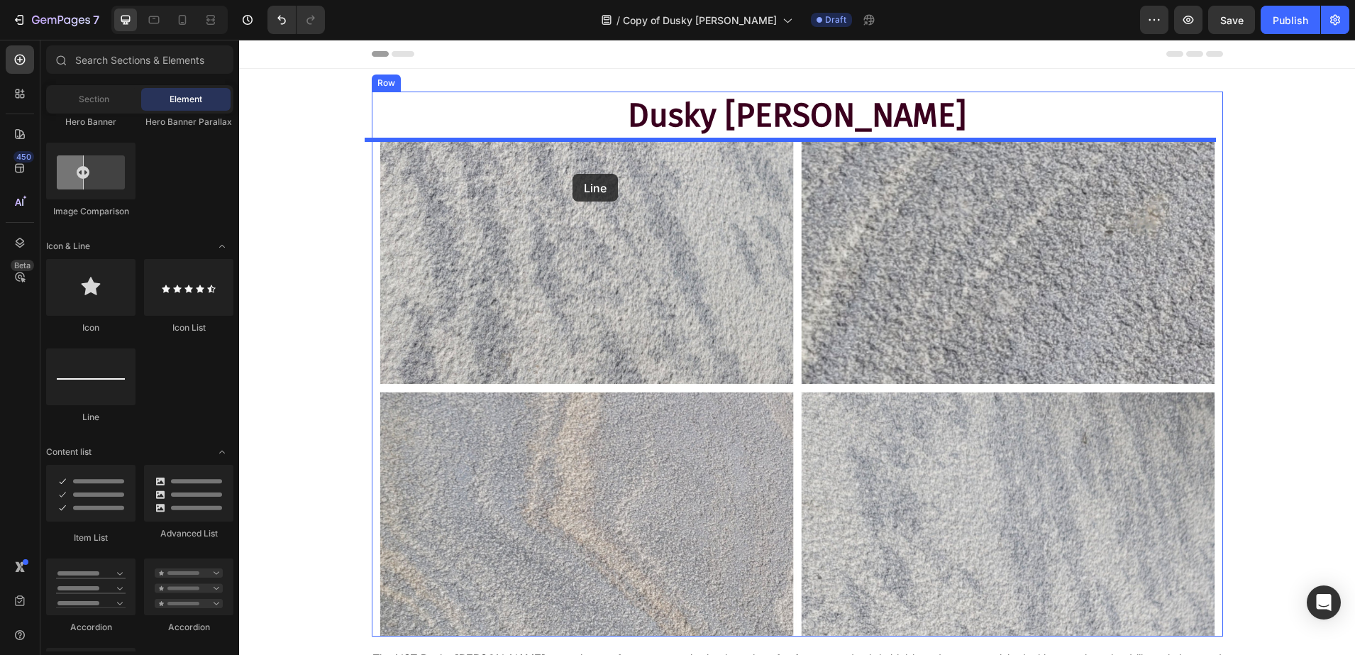
drag, startPoint x: 351, startPoint y: 421, endPoint x: 573, endPoint y: 174, distance: 332.1
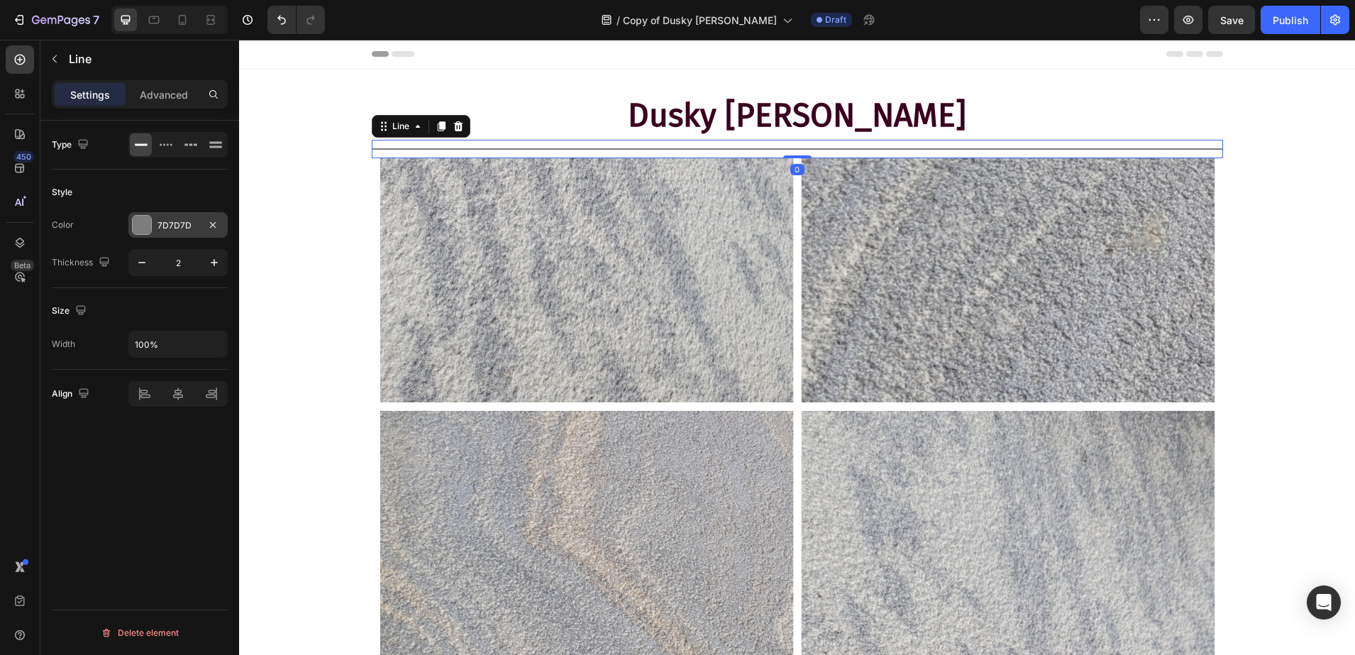
click at [129, 228] on div "7D7D7D" at bounding box center [177, 225] width 99 height 26
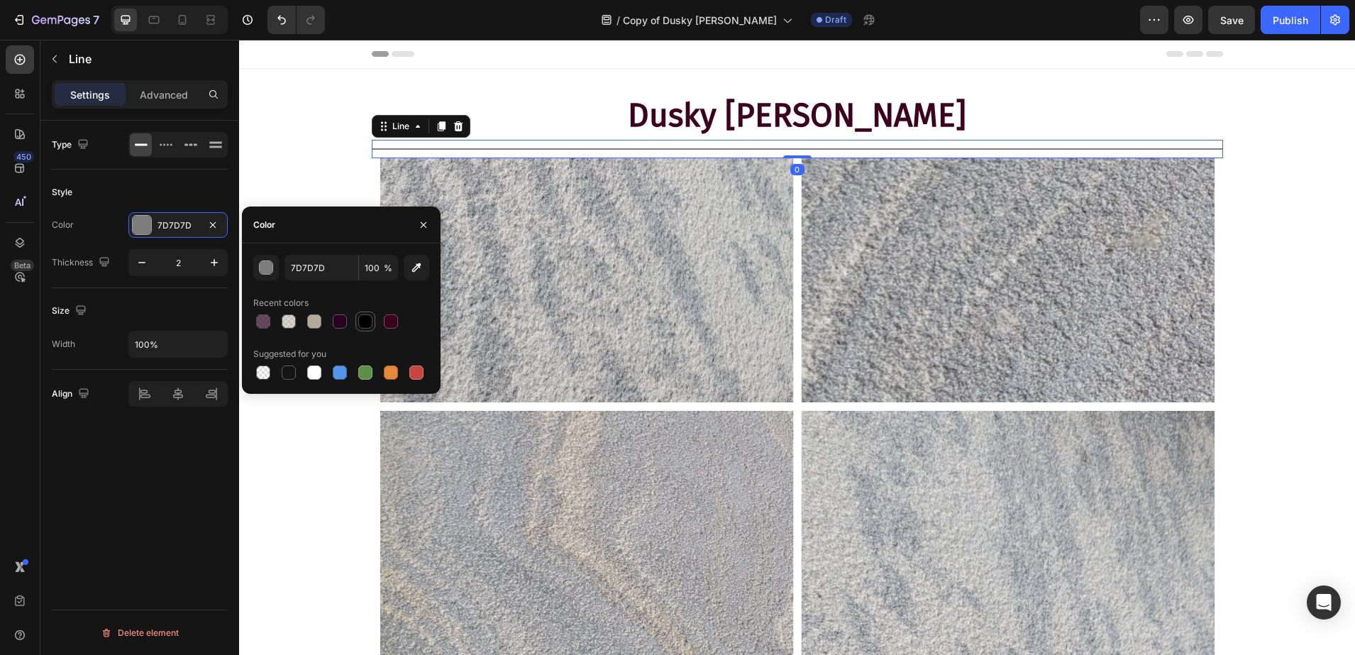
click at [360, 326] on div at bounding box center [365, 321] width 14 height 14
type input "000000"
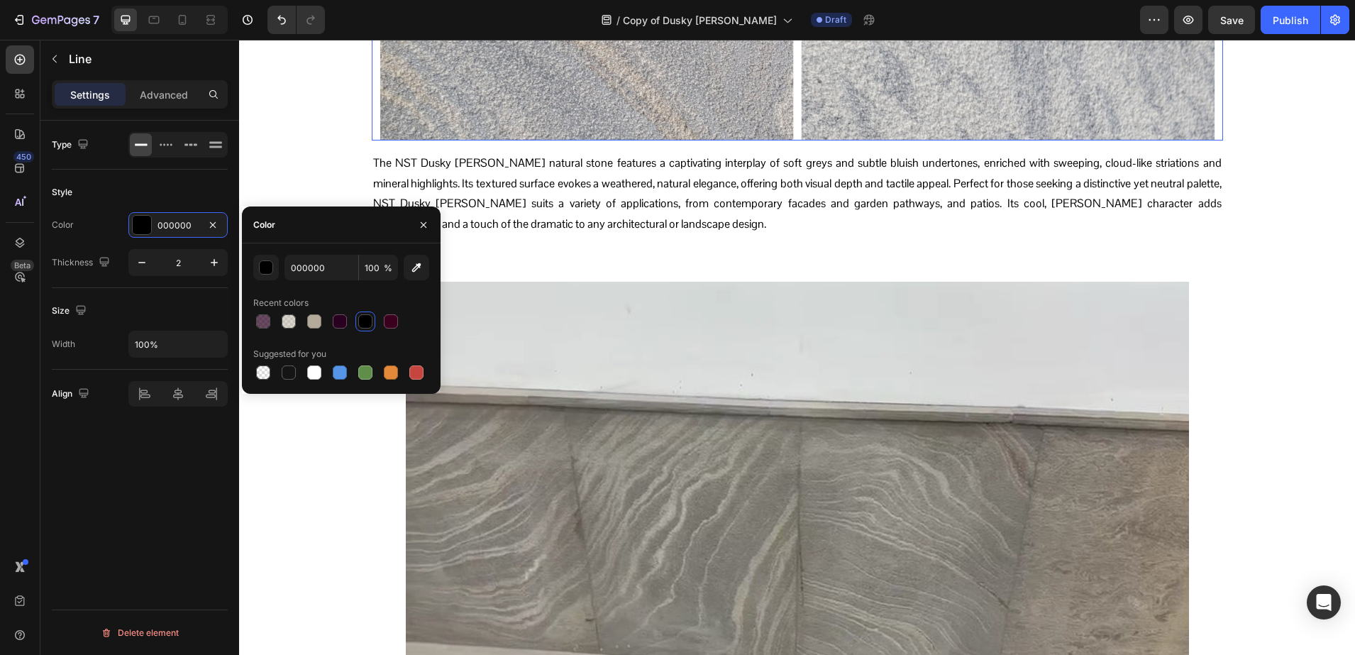
scroll to position [532, 0]
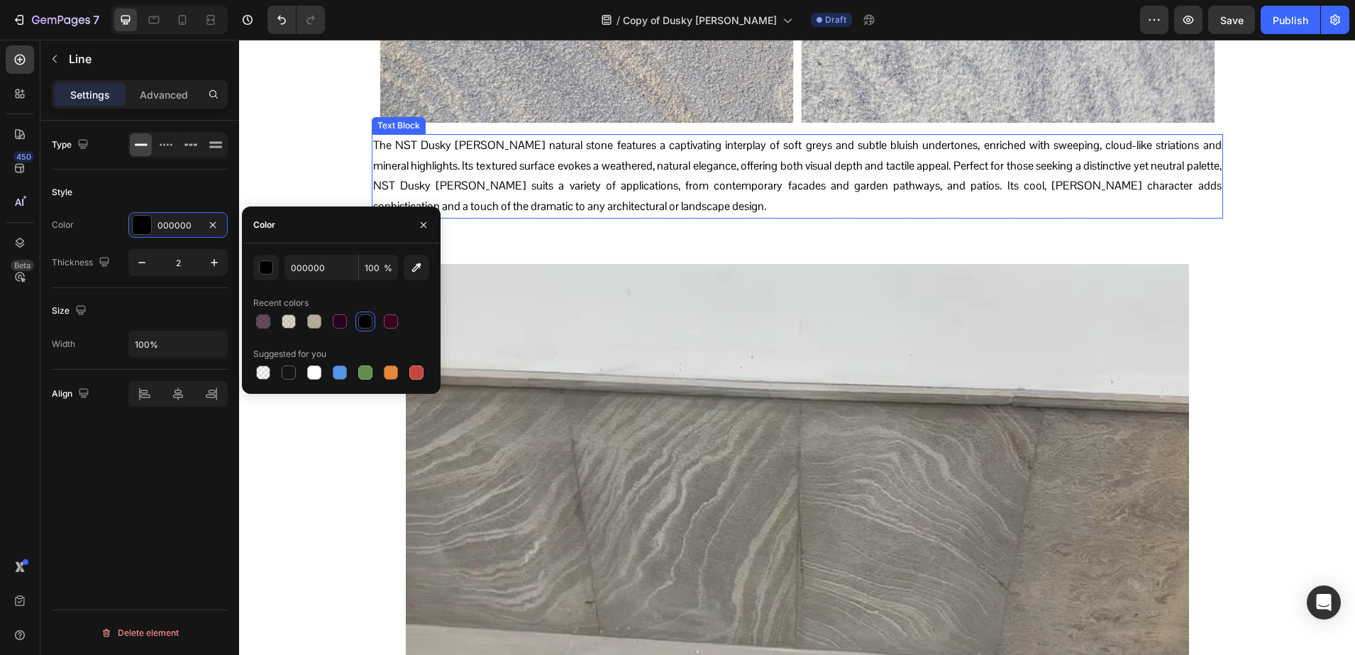
click at [531, 190] on p "The NST Dusky Rundle natural stone features a captivating interplay of soft gre…" at bounding box center [797, 177] width 849 height 82
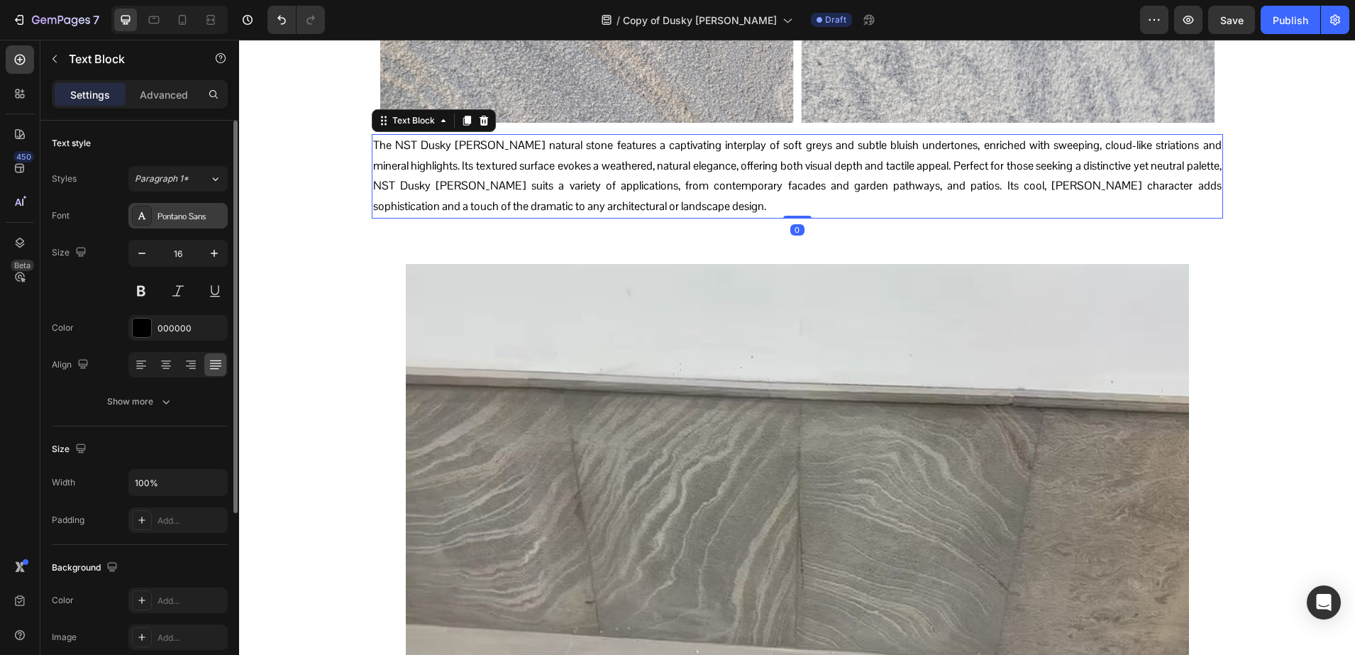
click at [138, 223] on div at bounding box center [142, 216] width 20 height 20
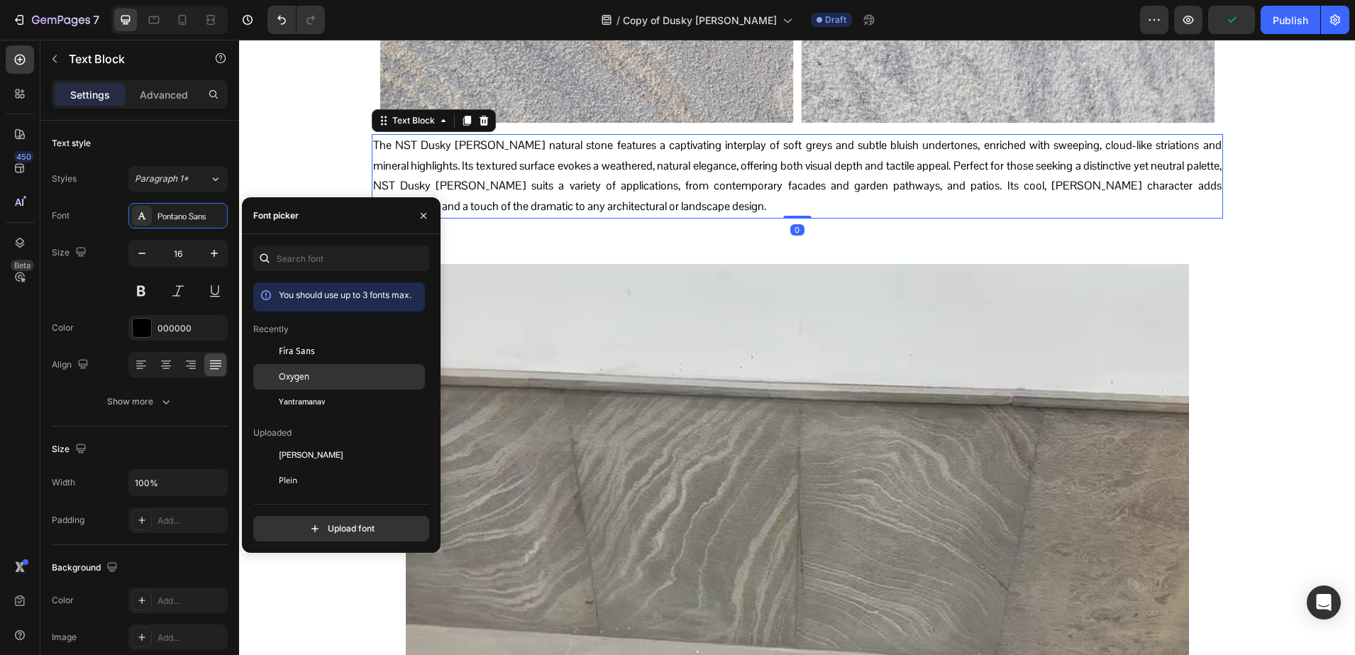
click at [321, 519] on div "Oxygen" at bounding box center [339, 532] width 172 height 26
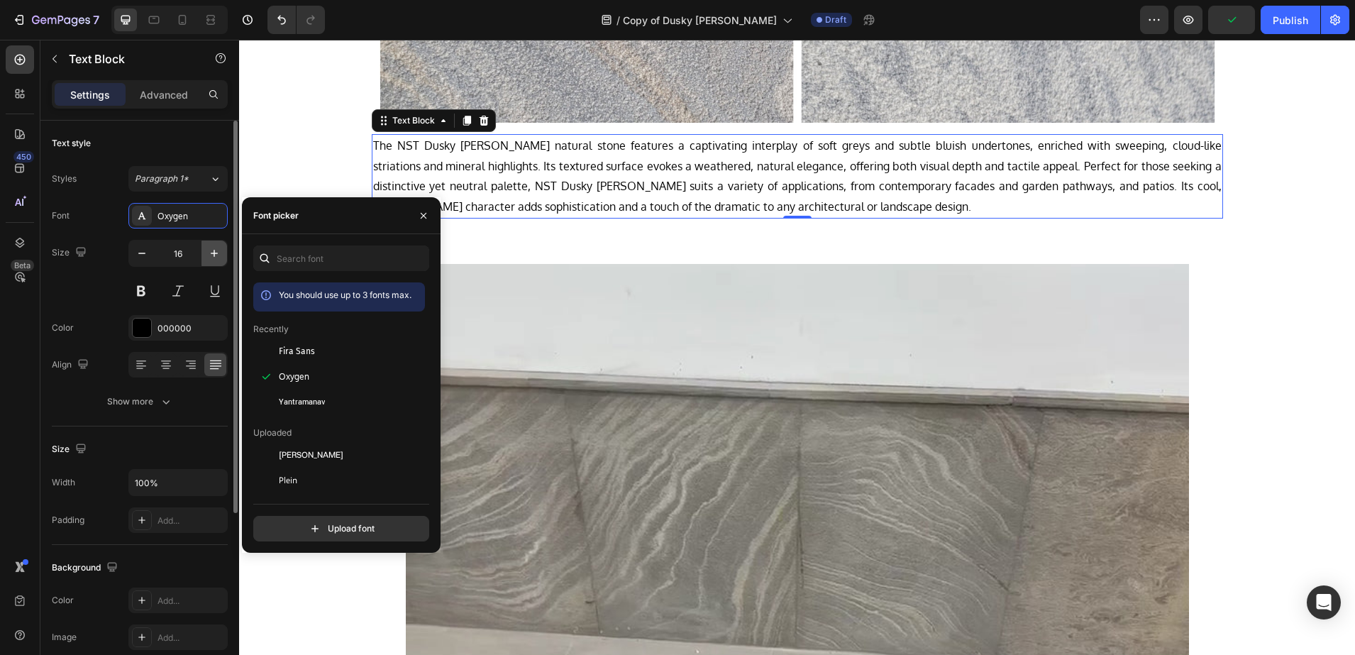
click at [209, 252] on icon "button" at bounding box center [214, 253] width 14 height 14
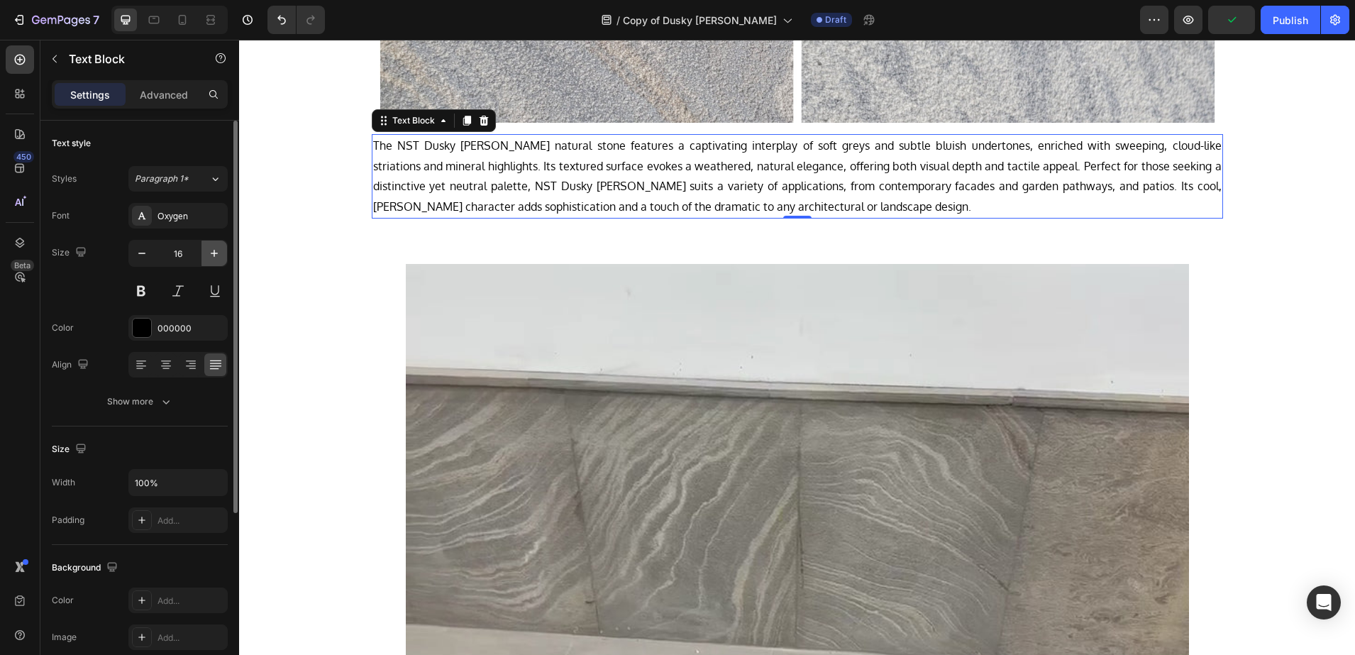
type input "17"
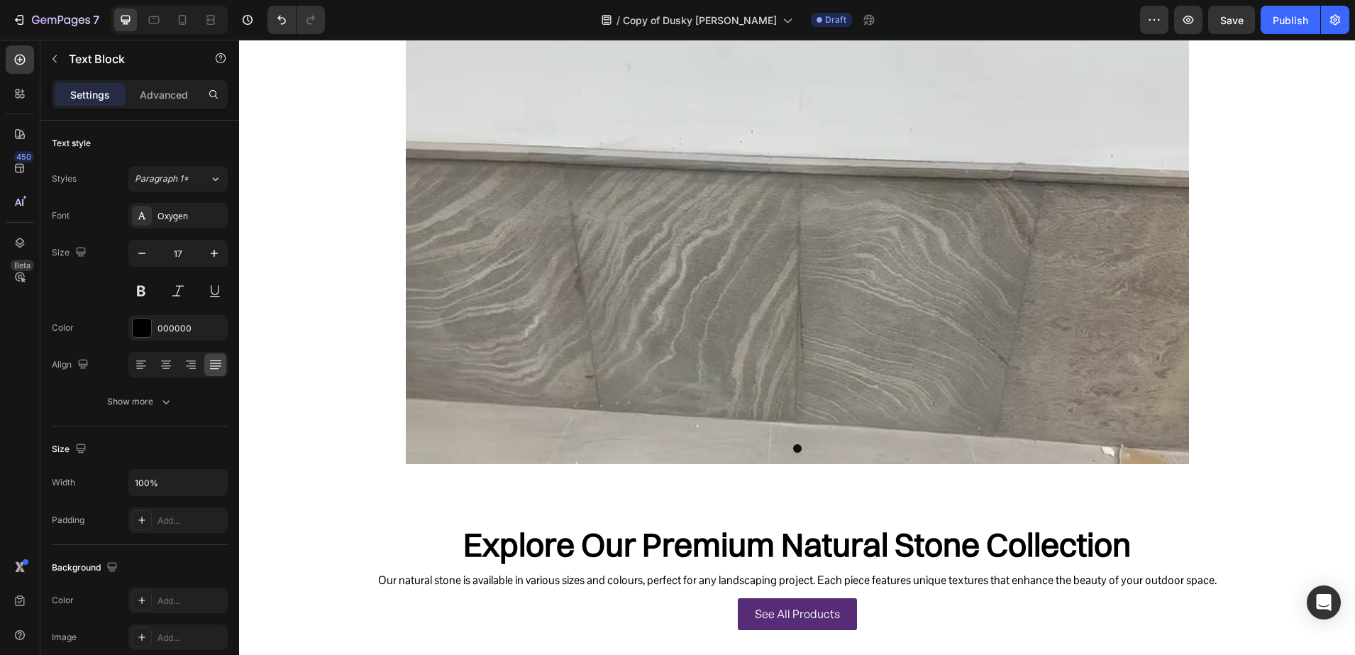
scroll to position [976, 0]
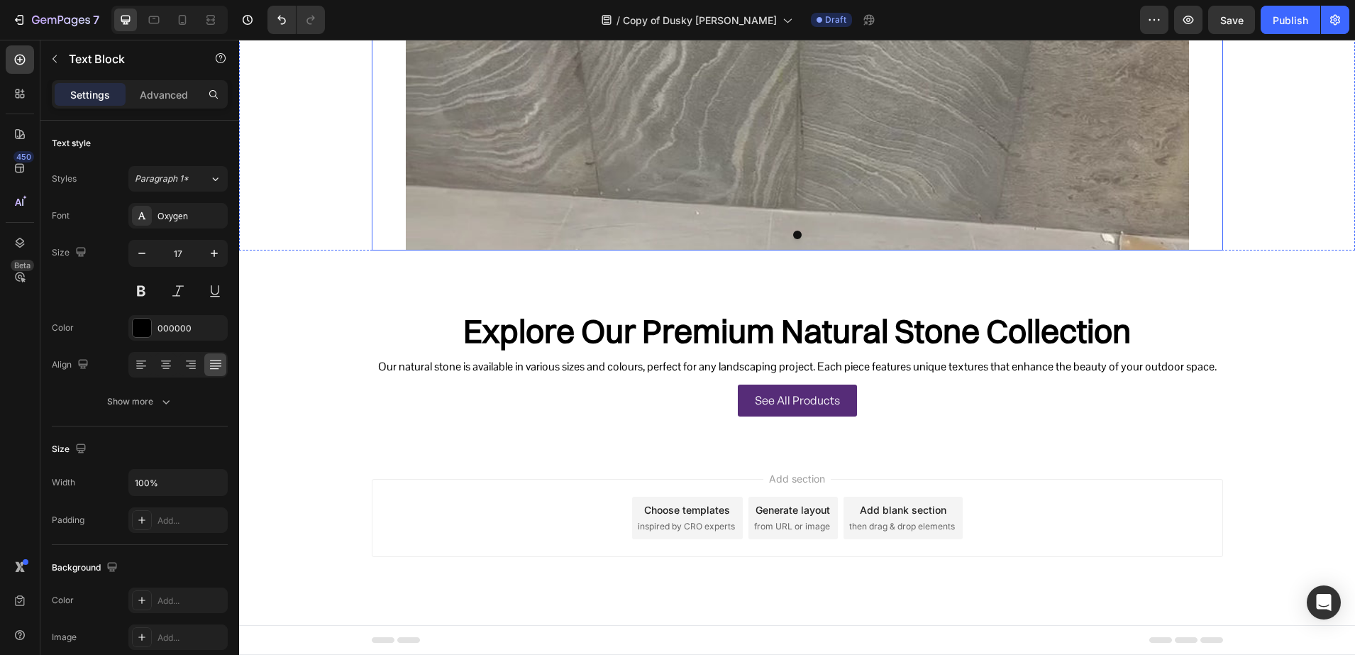
click at [793, 236] on button "Dot" at bounding box center [797, 235] width 9 height 9
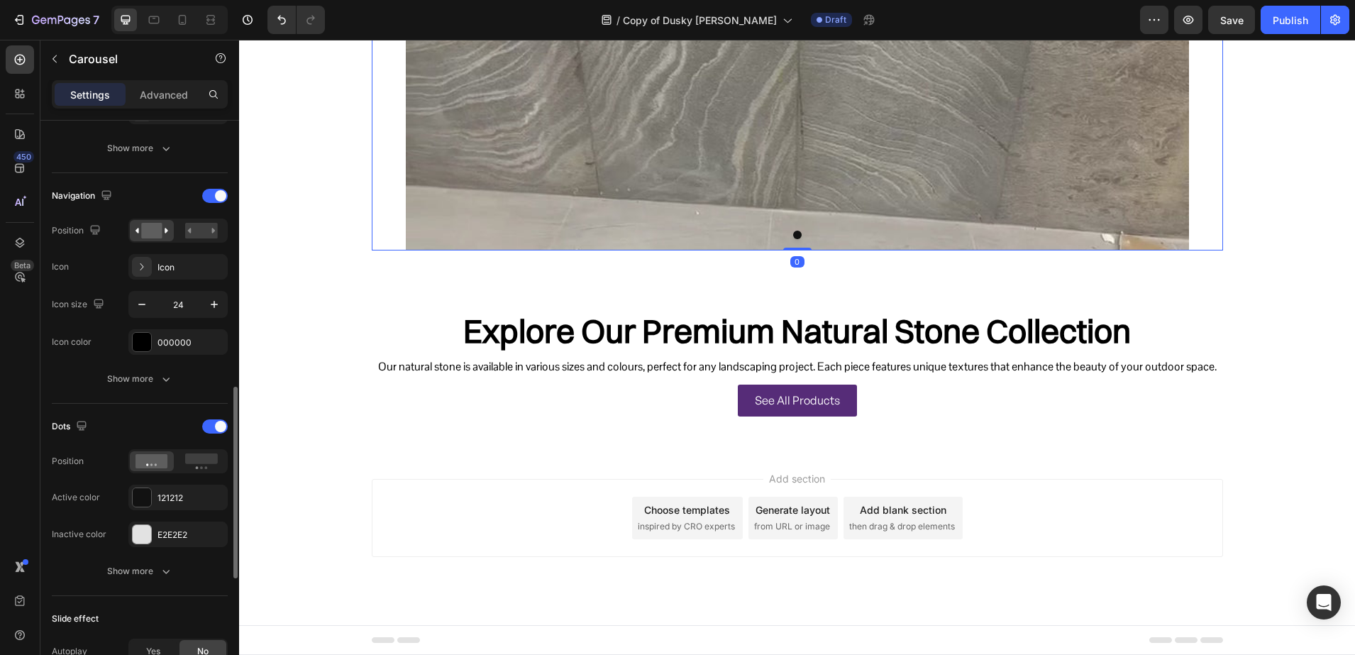
scroll to position [621, 0]
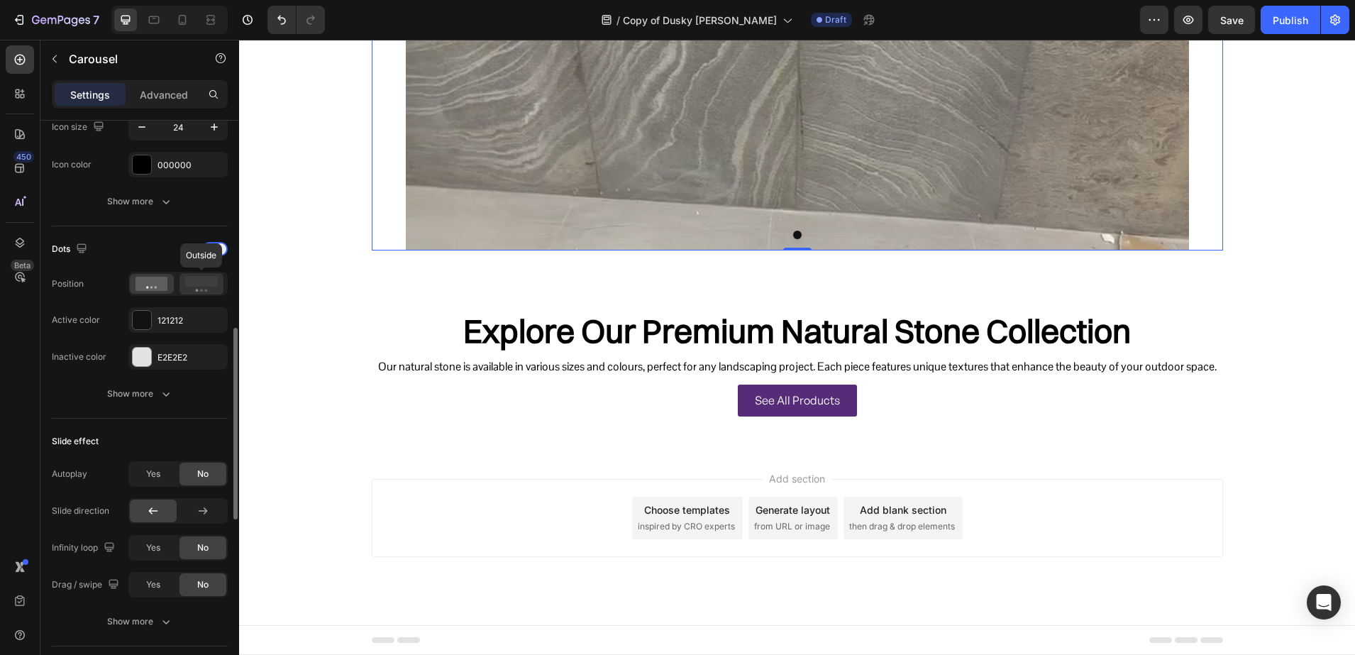
click at [193, 282] on rect at bounding box center [201, 281] width 33 height 11
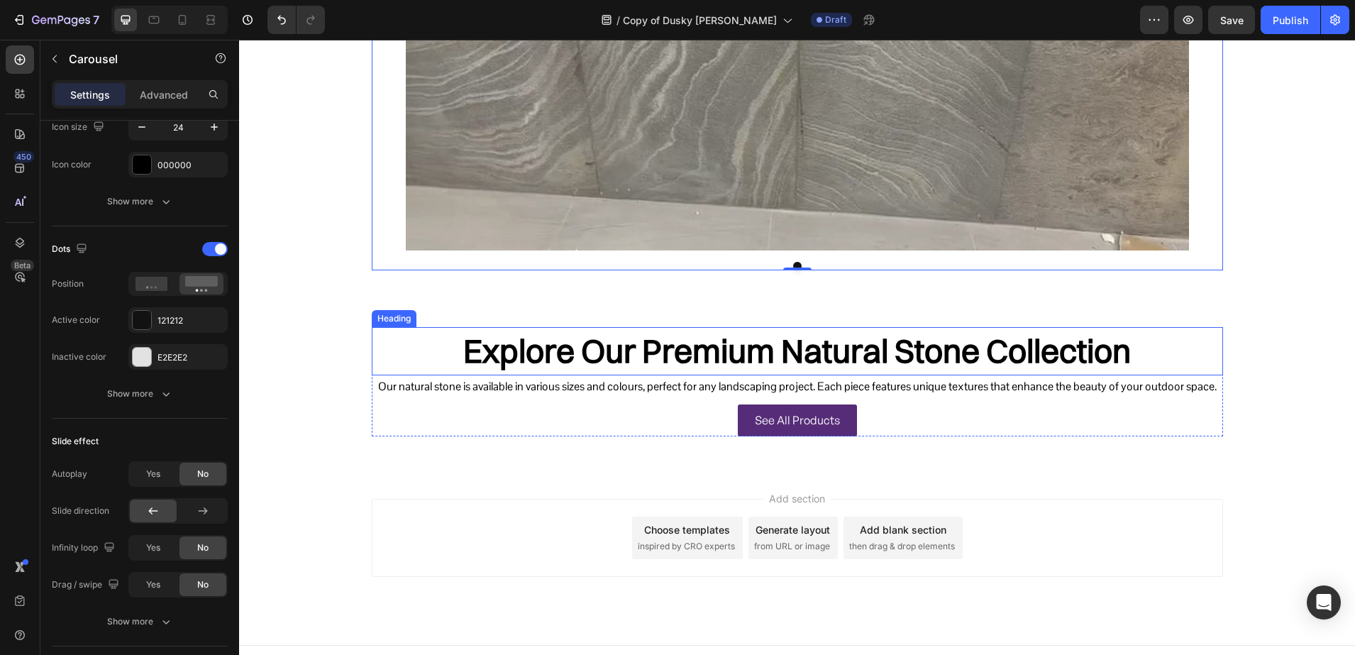
click at [582, 354] on h2 "Explore Our Premium Natural Stone Collection" at bounding box center [797, 351] width 851 height 48
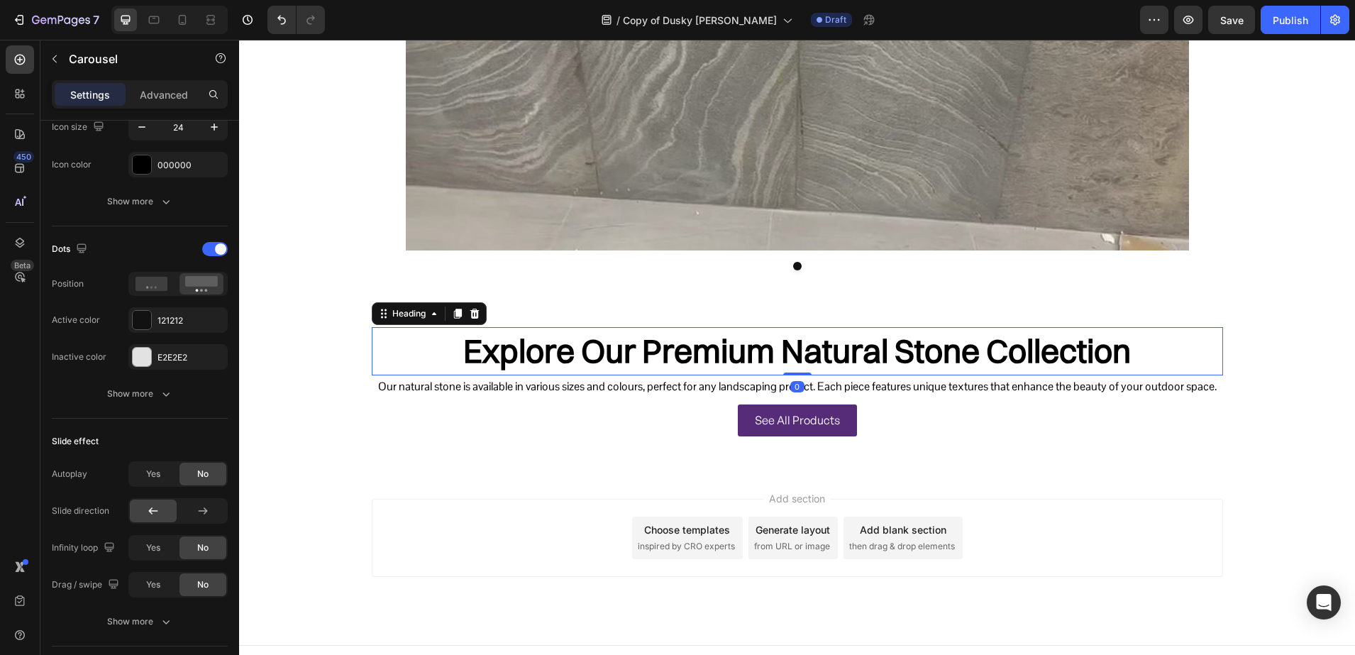
scroll to position [0, 0]
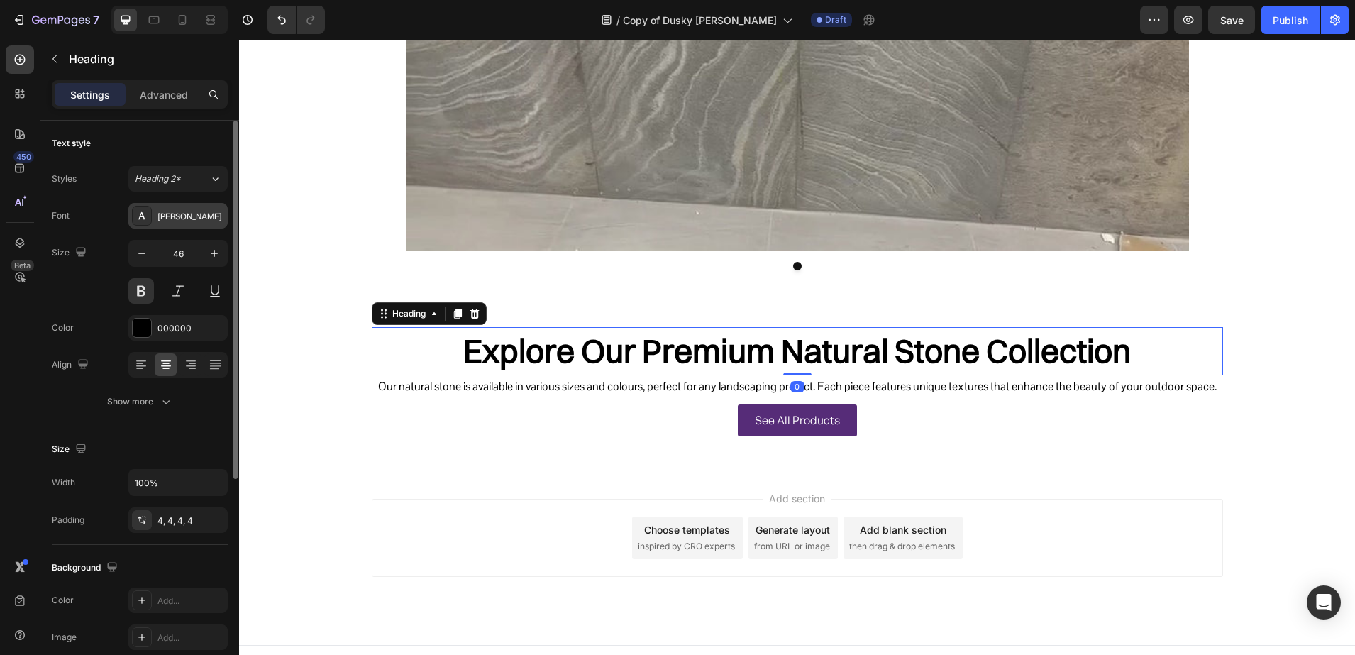
click at [145, 217] on icon at bounding box center [141, 215] width 11 height 11
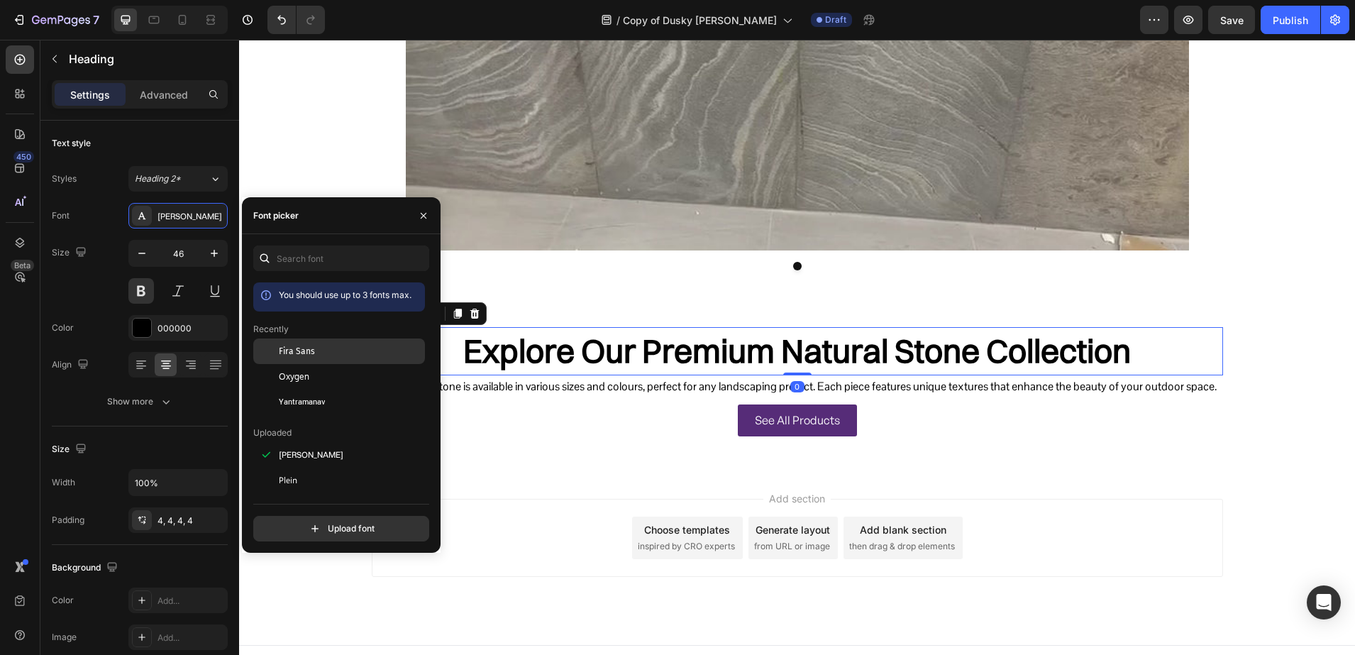
click at [295, 353] on span "Fira Sans" at bounding box center [297, 351] width 36 height 13
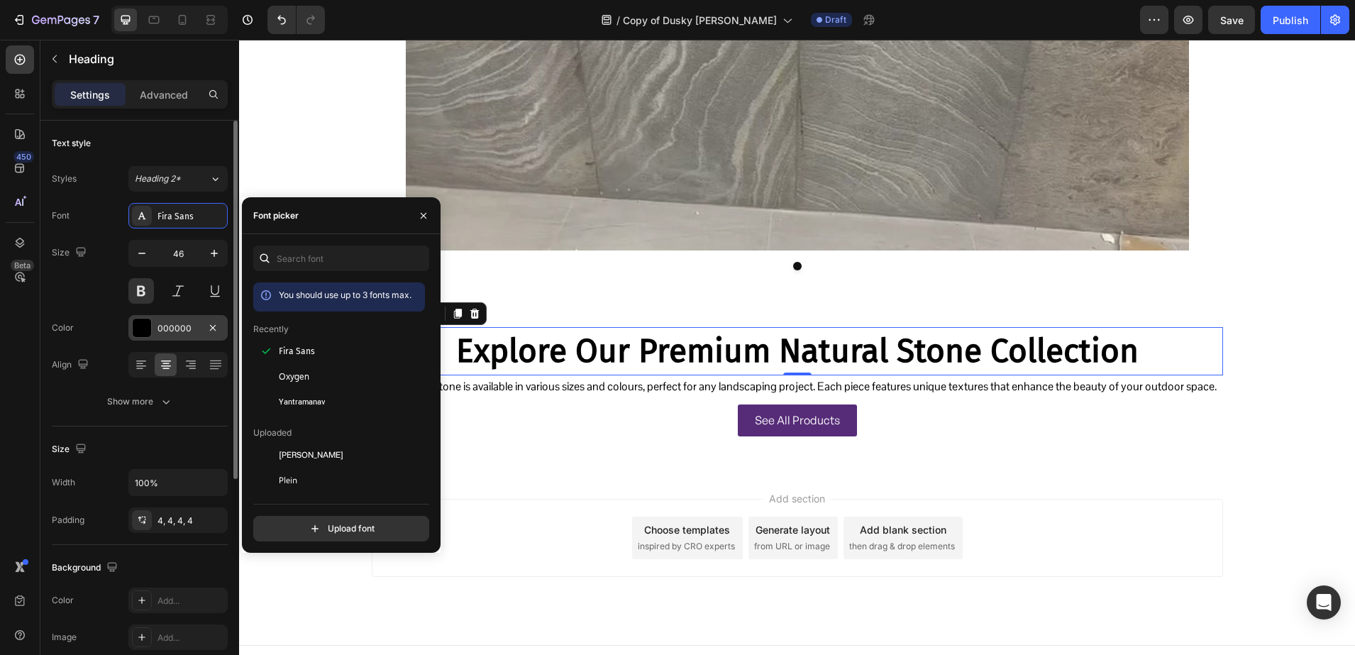
click at [179, 323] on div "000000" at bounding box center [178, 328] width 41 height 13
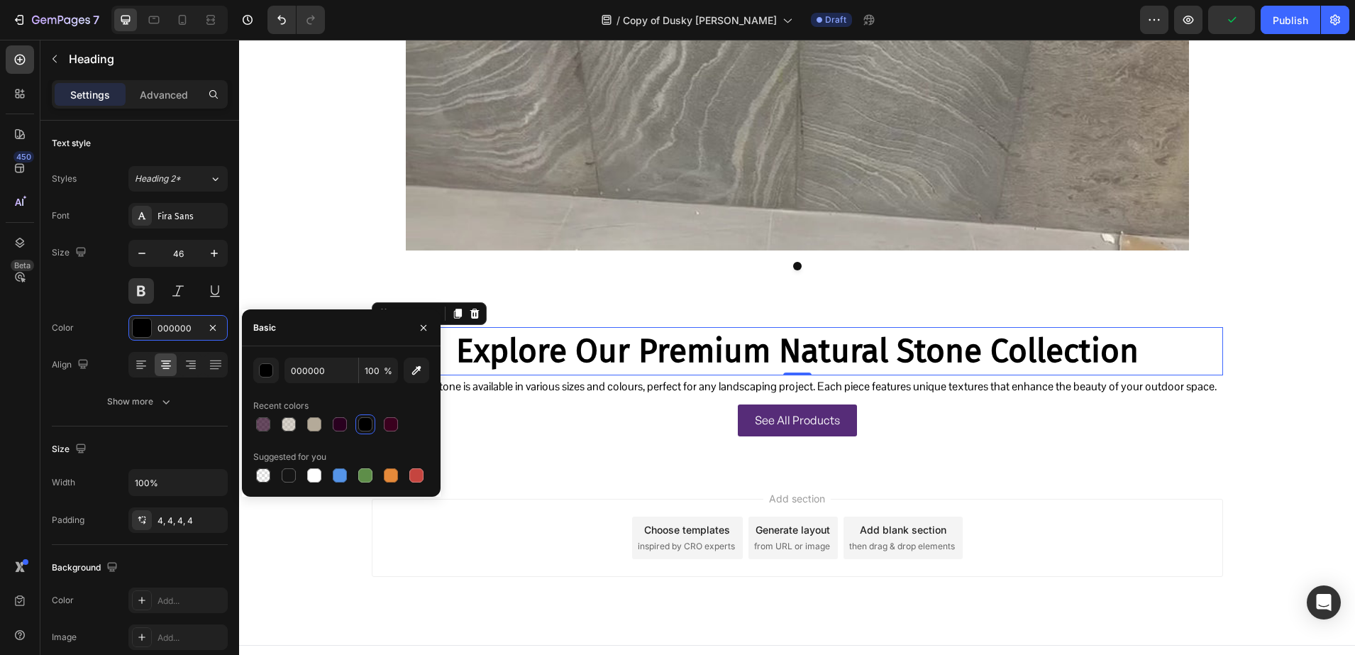
click at [402, 434] on div "000000 100 % Recent colors Suggested for you" at bounding box center [341, 422] width 176 height 128
click at [392, 423] on div at bounding box center [391, 424] width 14 height 14
type input "3A001E"
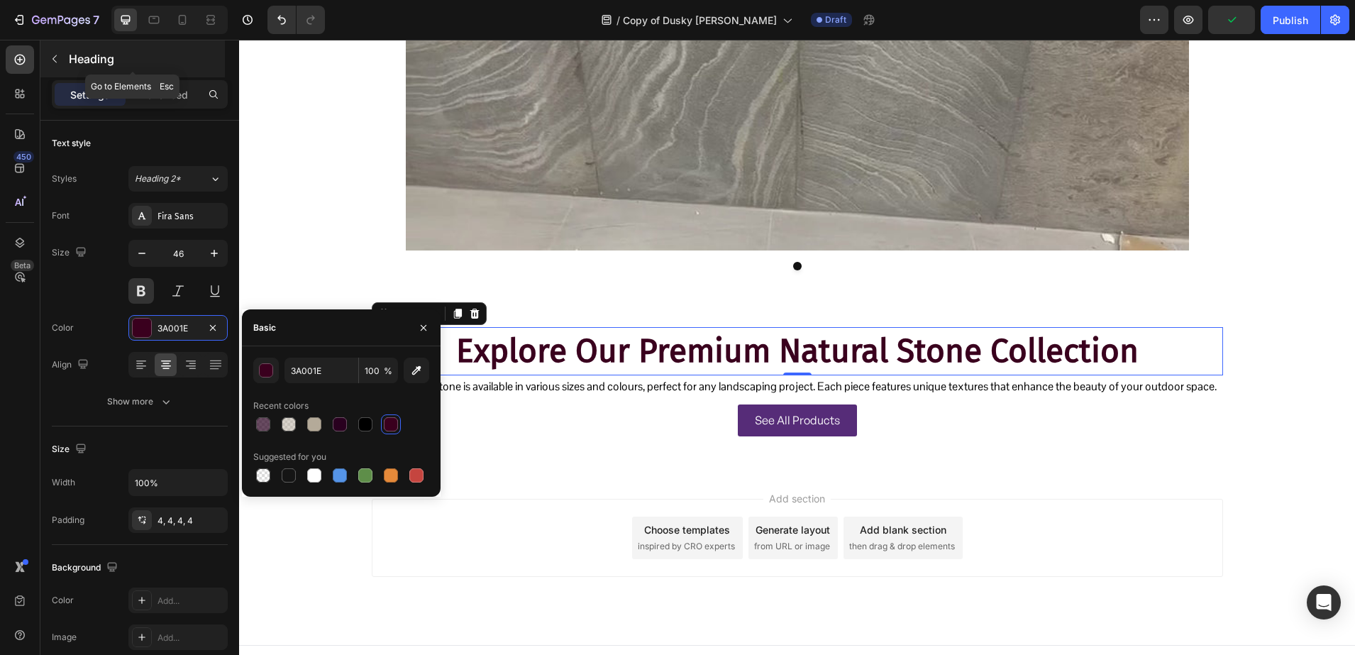
click at [101, 63] on p "Heading" at bounding box center [145, 58] width 153 height 17
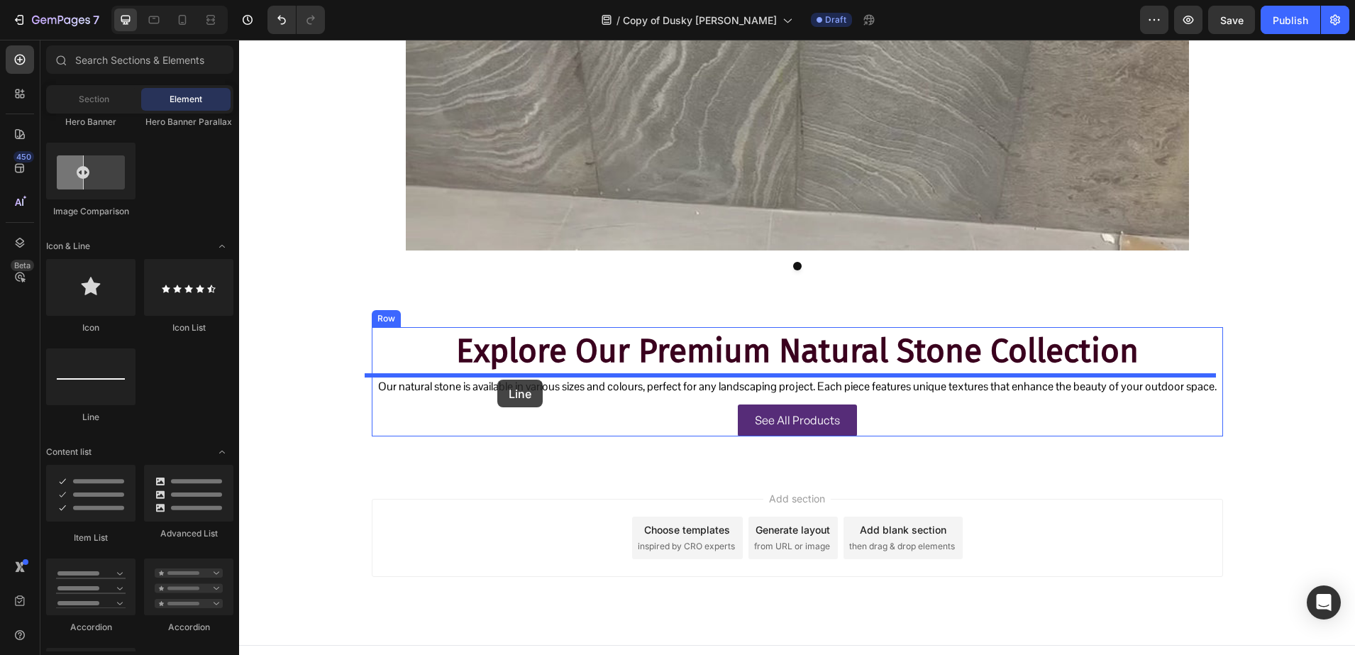
drag, startPoint x: 321, startPoint y: 428, endPoint x: 497, endPoint y: 380, distance: 182.4
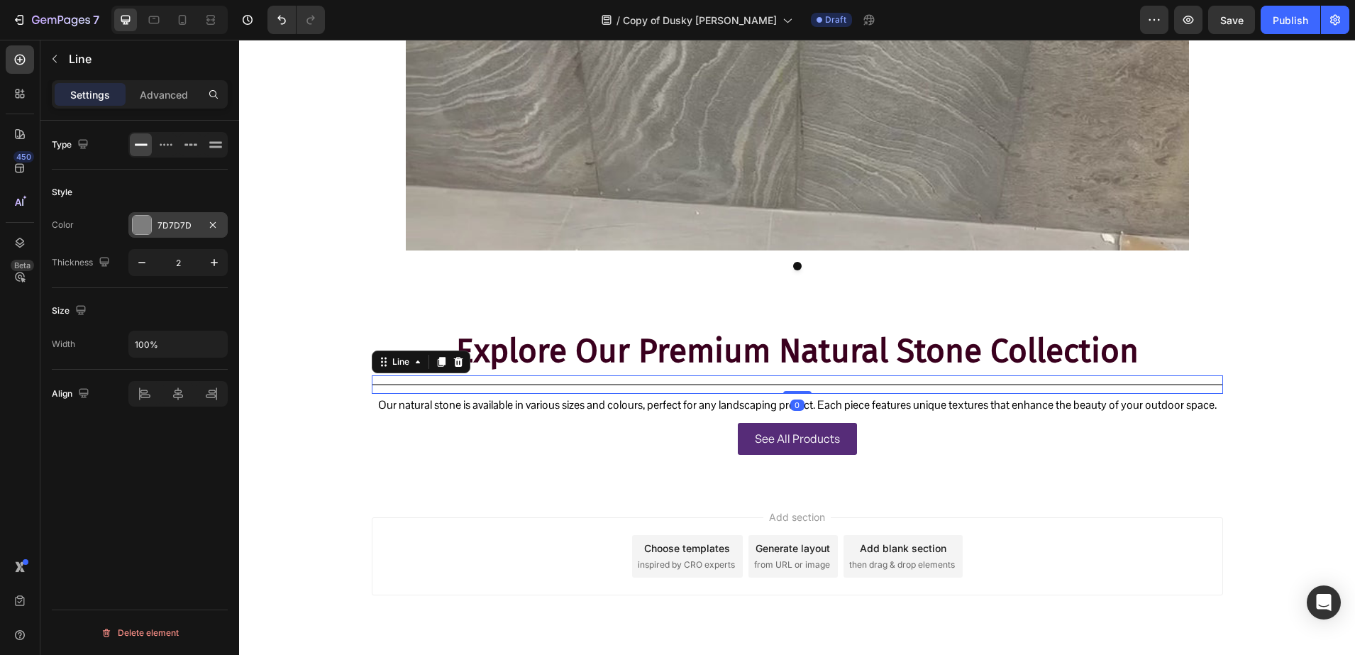
click at [163, 228] on div "7D7D7D" at bounding box center [178, 225] width 41 height 13
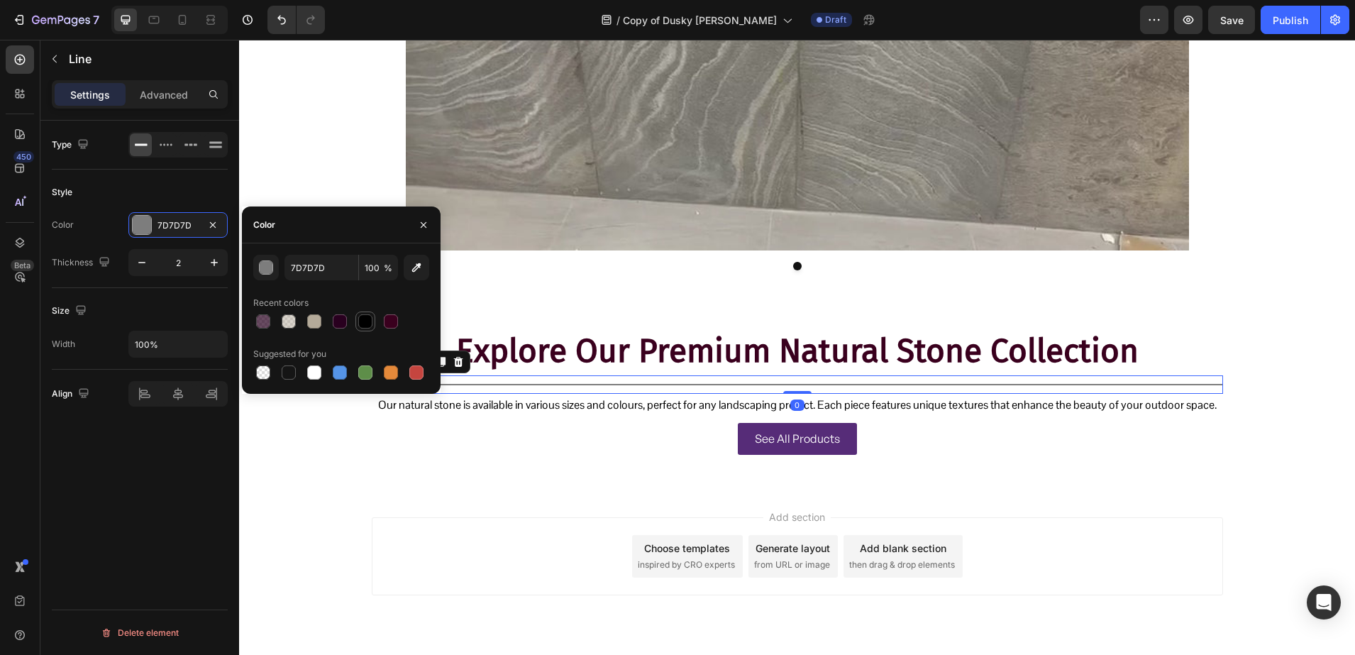
click at [356, 316] on div at bounding box center [365, 321] width 20 height 20
type input "000000"
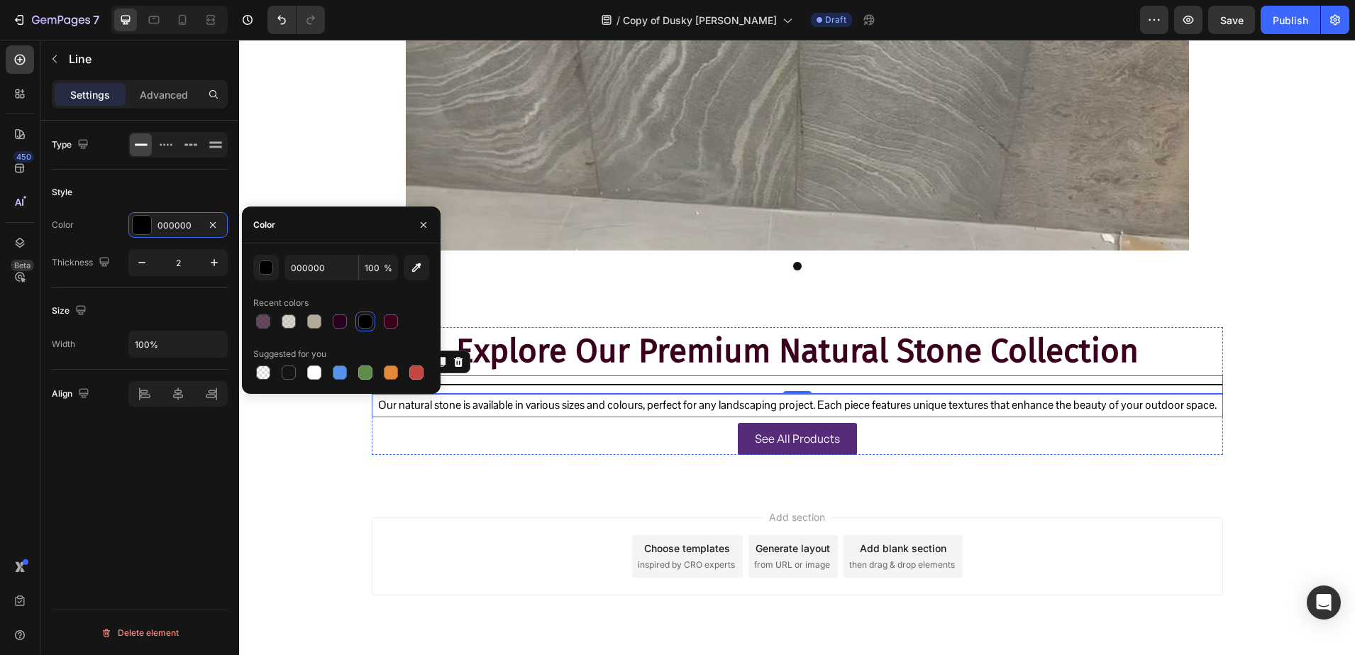
click at [458, 406] on p "Our natural stone is available in various sizes and colours, perfect for any la…" at bounding box center [797, 405] width 849 height 21
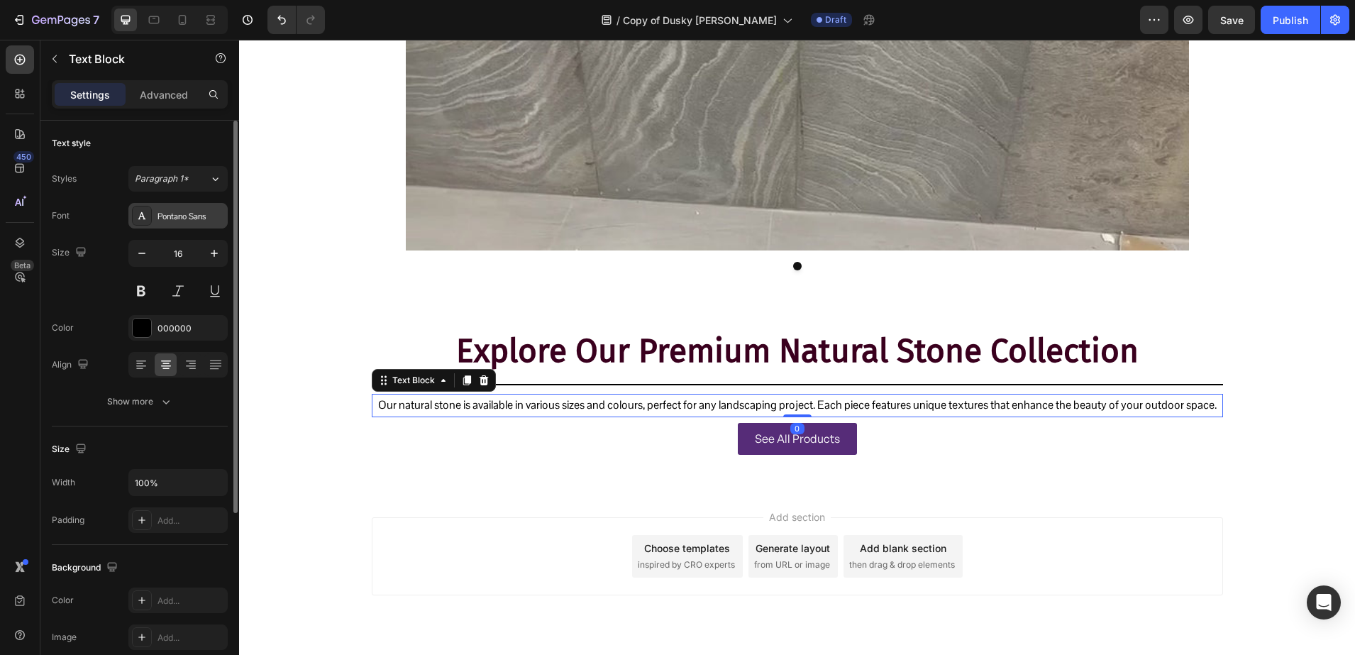
click at [183, 223] on div "Pontano Sans" at bounding box center [177, 216] width 99 height 26
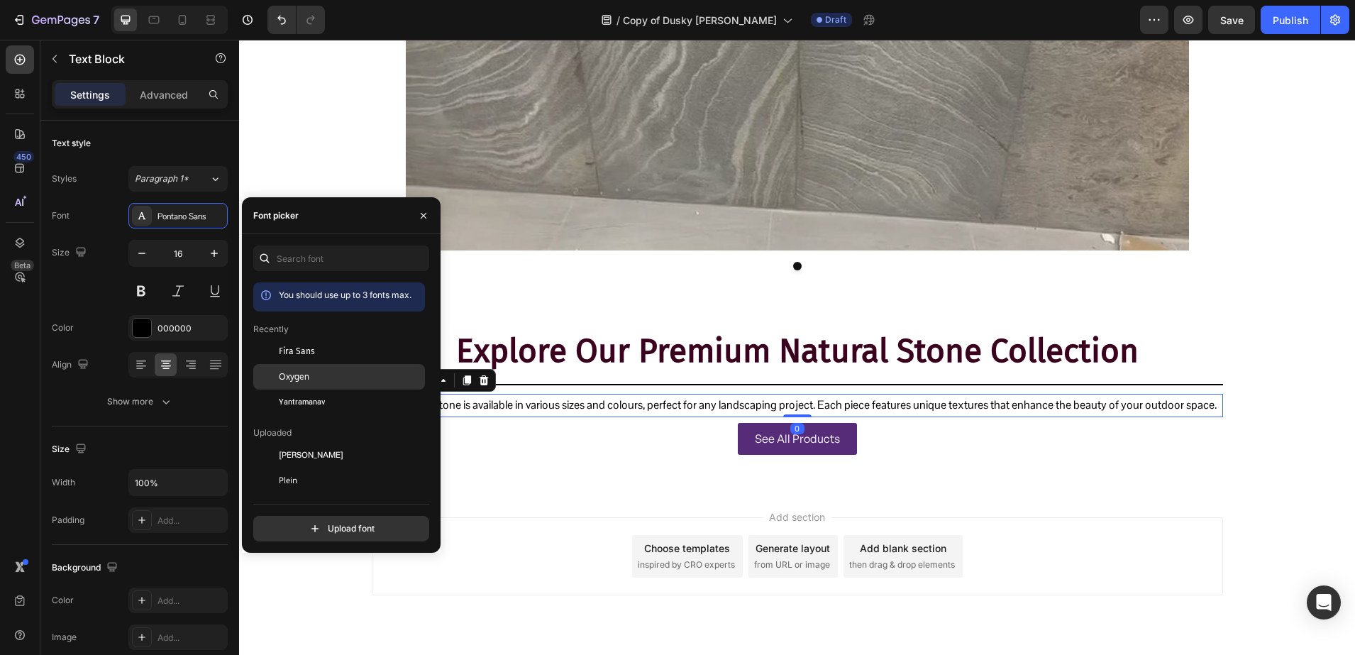
click at [270, 375] on div at bounding box center [266, 377] width 26 height 26
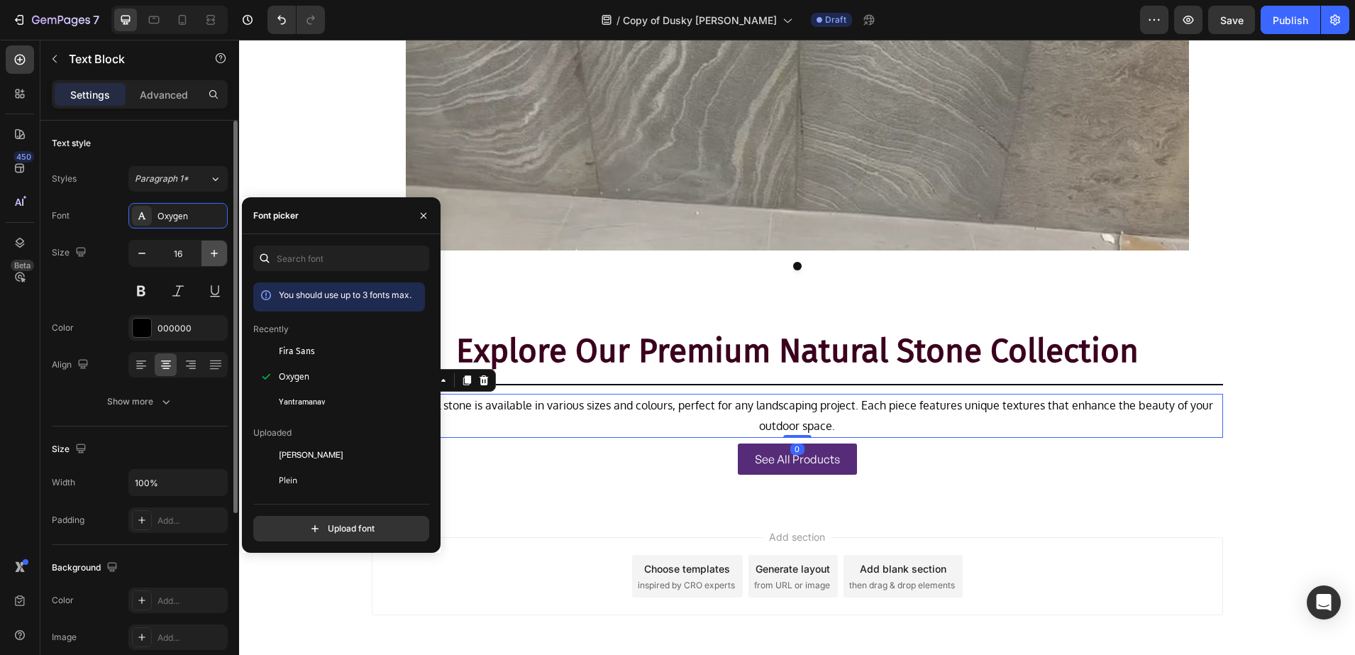
click at [210, 247] on icon "button" at bounding box center [214, 253] width 14 height 14
type input "17"
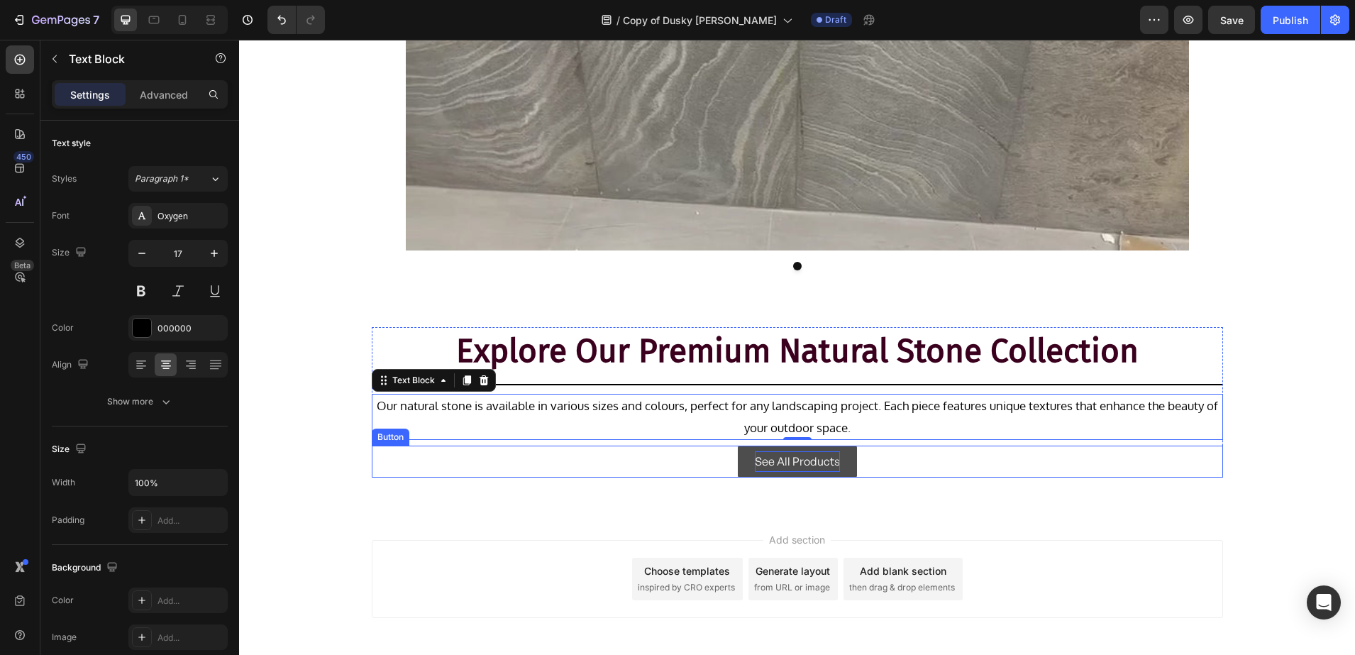
click at [800, 454] on p "See All Products" at bounding box center [797, 461] width 85 height 21
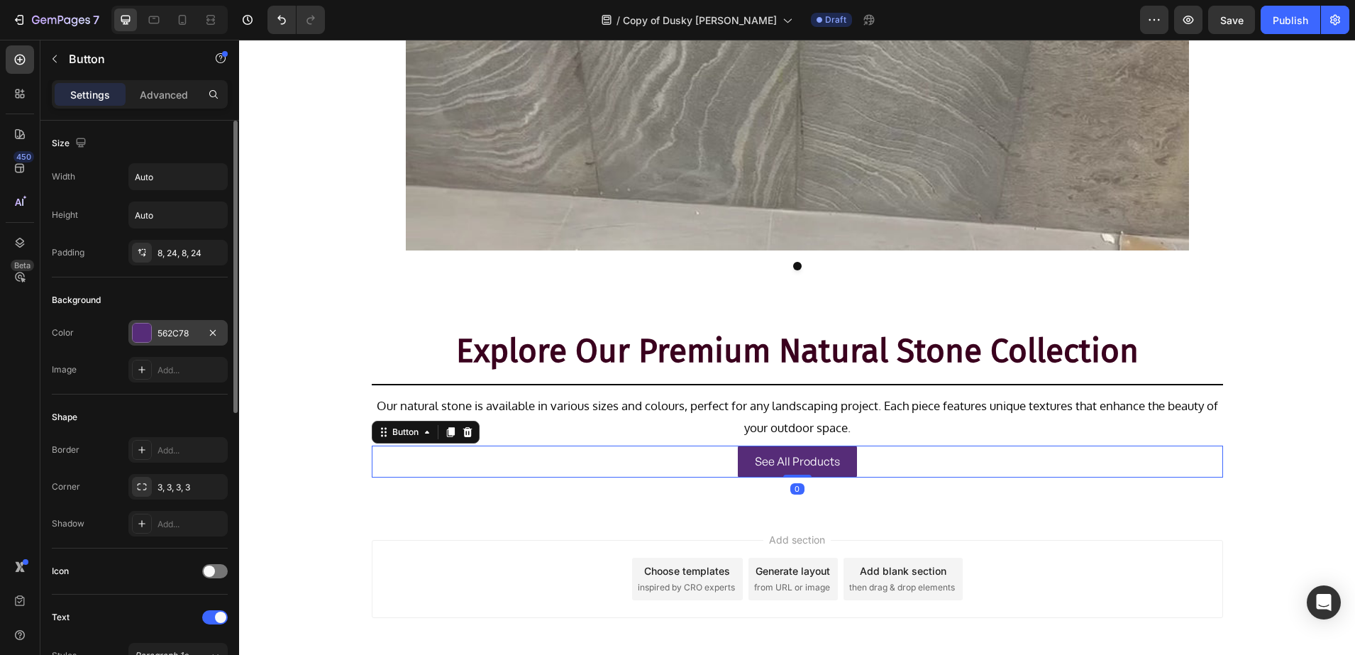
click at [167, 333] on div "562C78" at bounding box center [178, 333] width 41 height 13
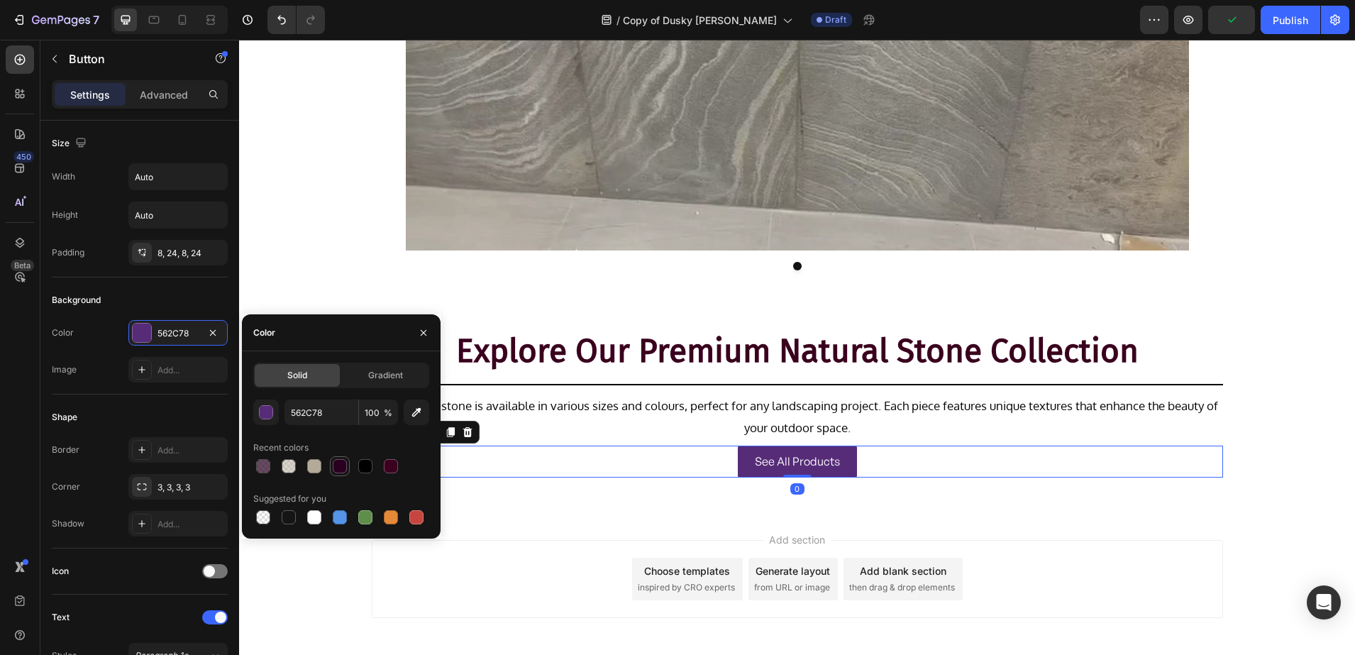
click at [335, 473] on div at bounding box center [339, 466] width 17 height 17
type input "29001F"
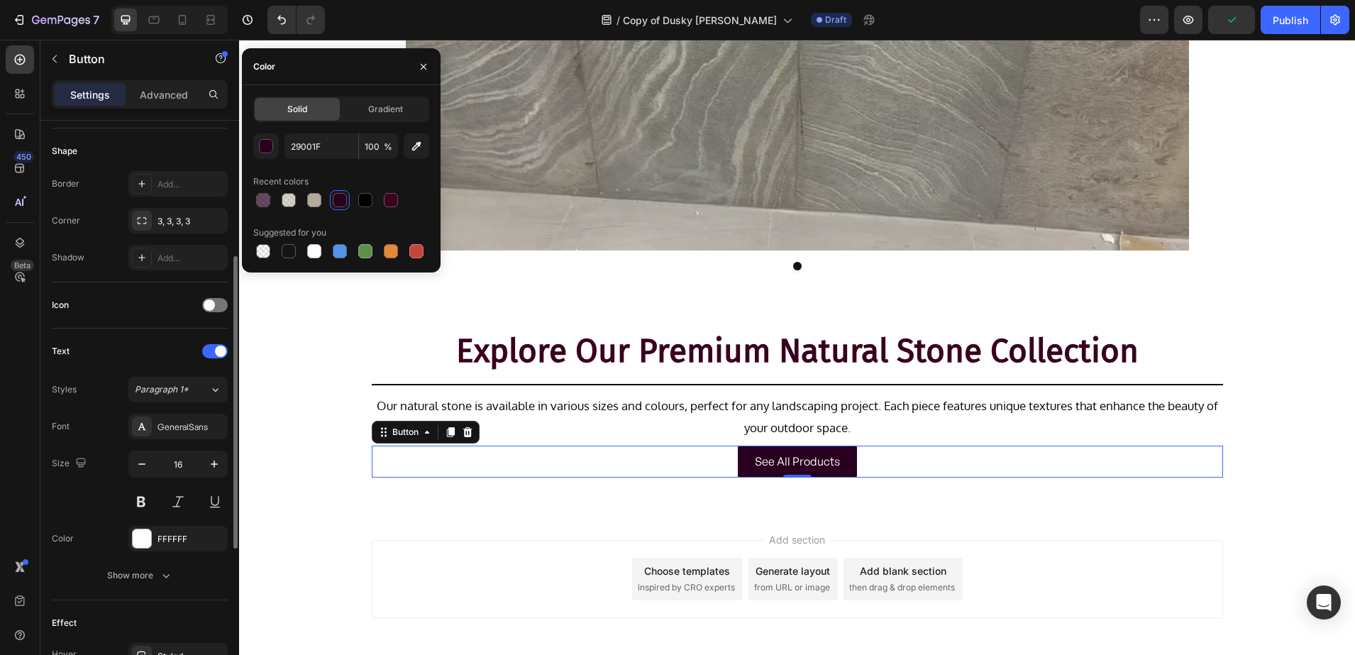
scroll to position [355, 0]
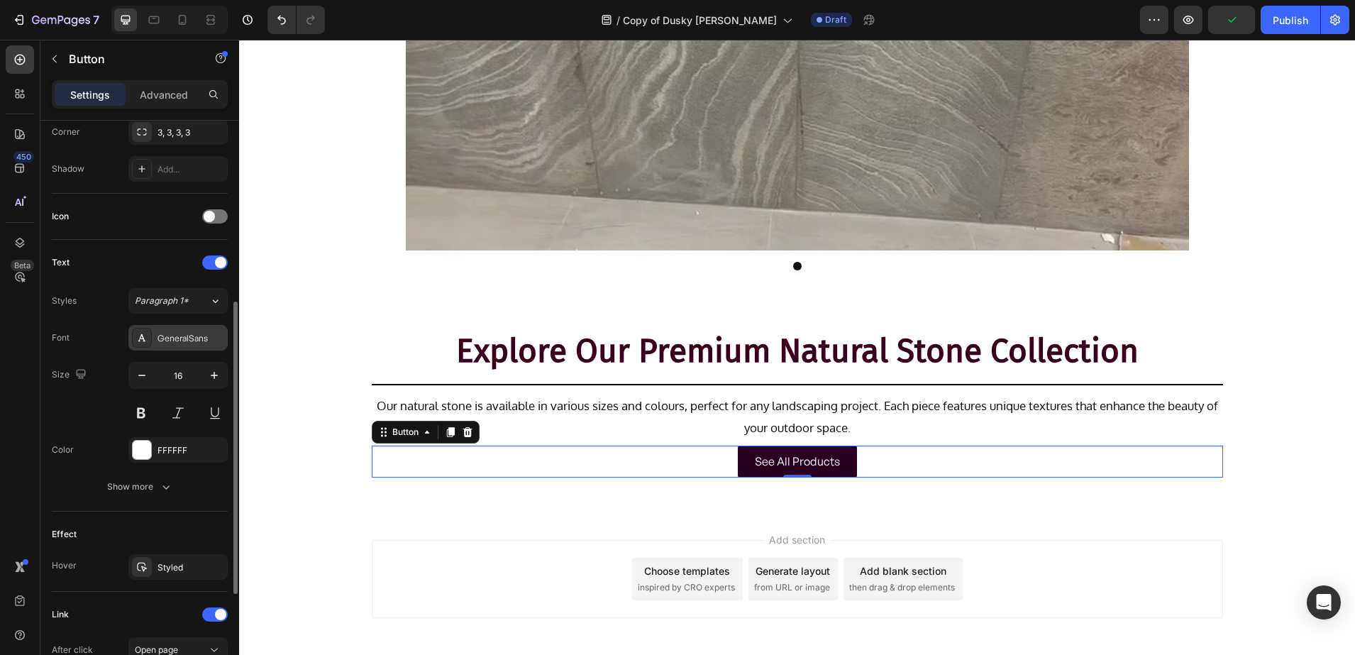
click at [160, 333] on div "GeneralSans" at bounding box center [191, 338] width 67 height 13
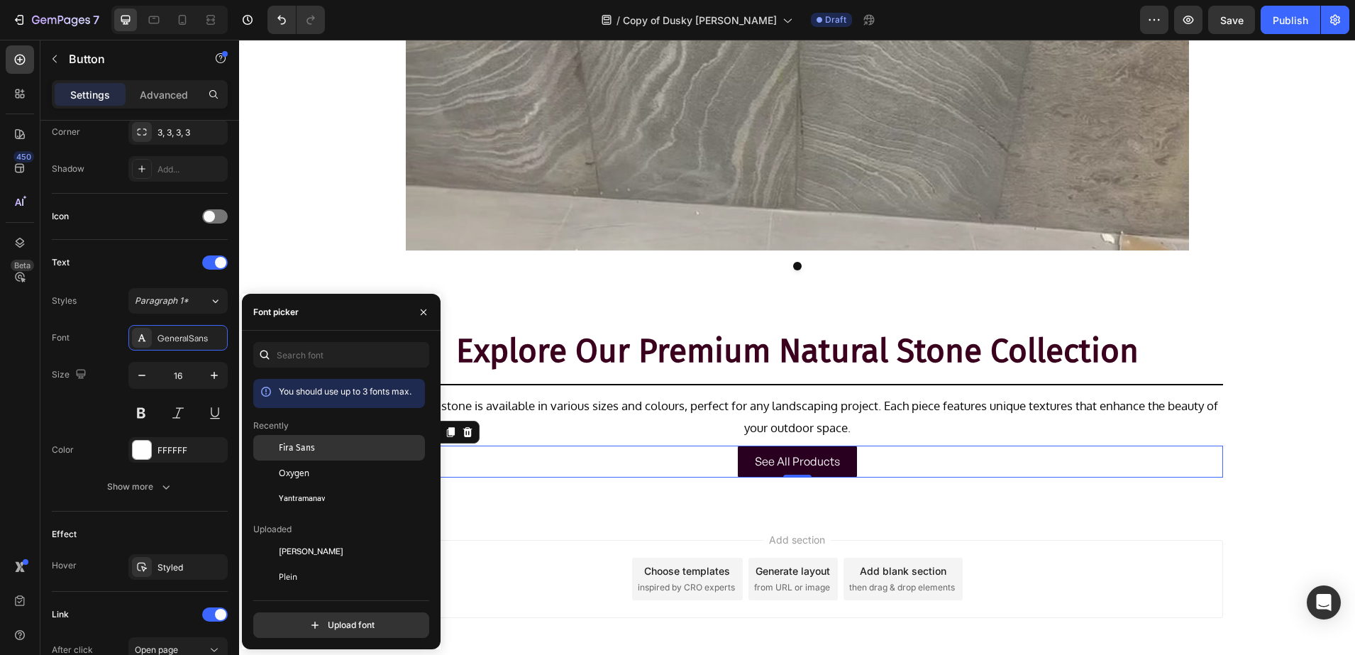
click at [314, 445] on div "Fira Sans" at bounding box center [350, 447] width 143 height 13
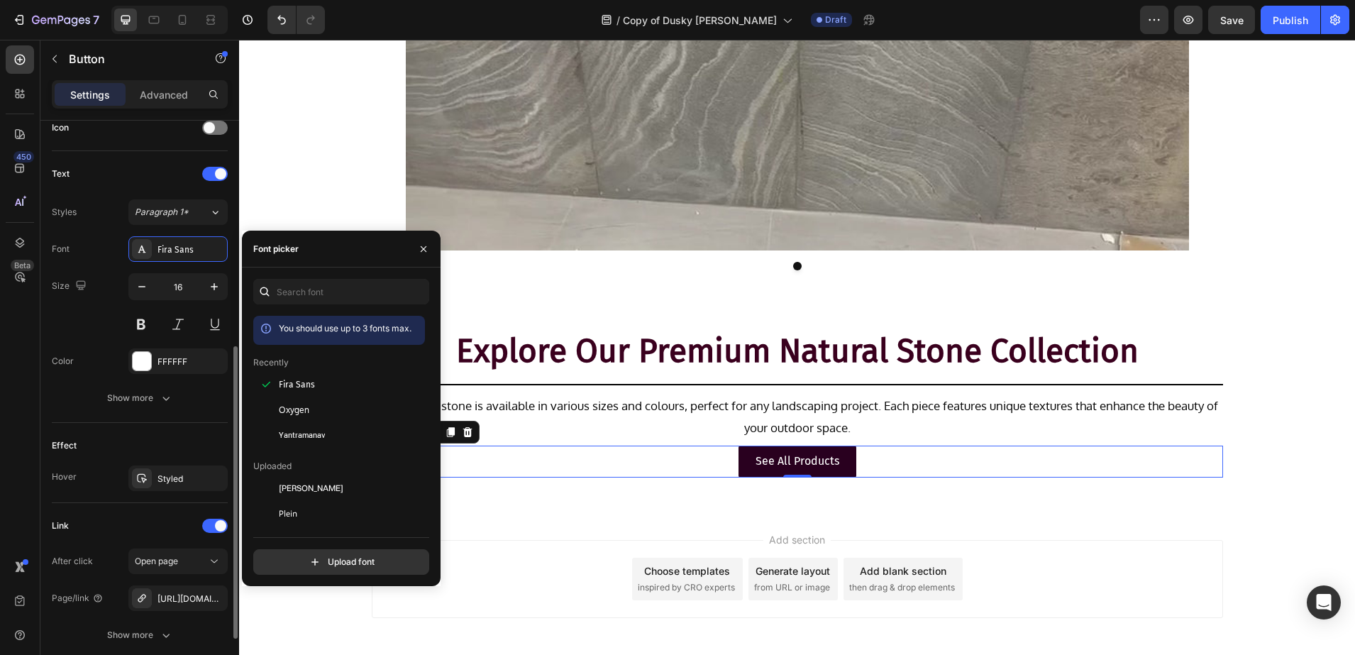
scroll to position [532, 0]
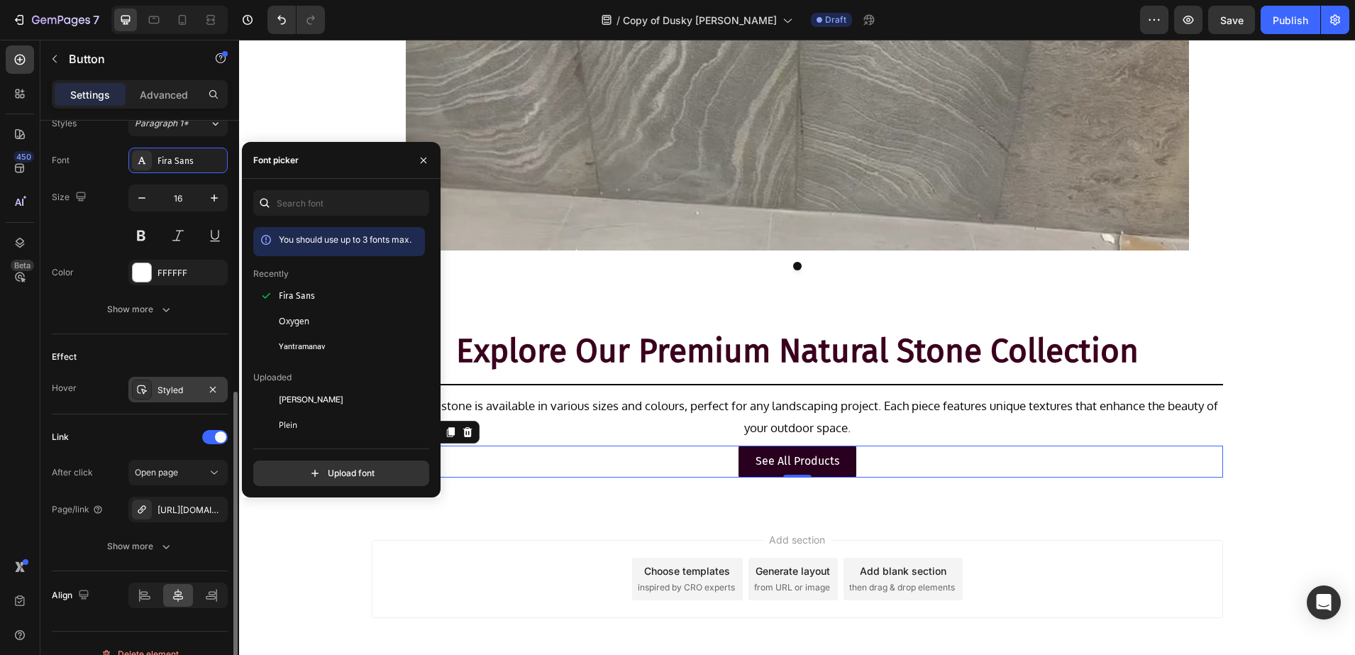
click at [160, 390] on div "Styled" at bounding box center [178, 390] width 41 height 13
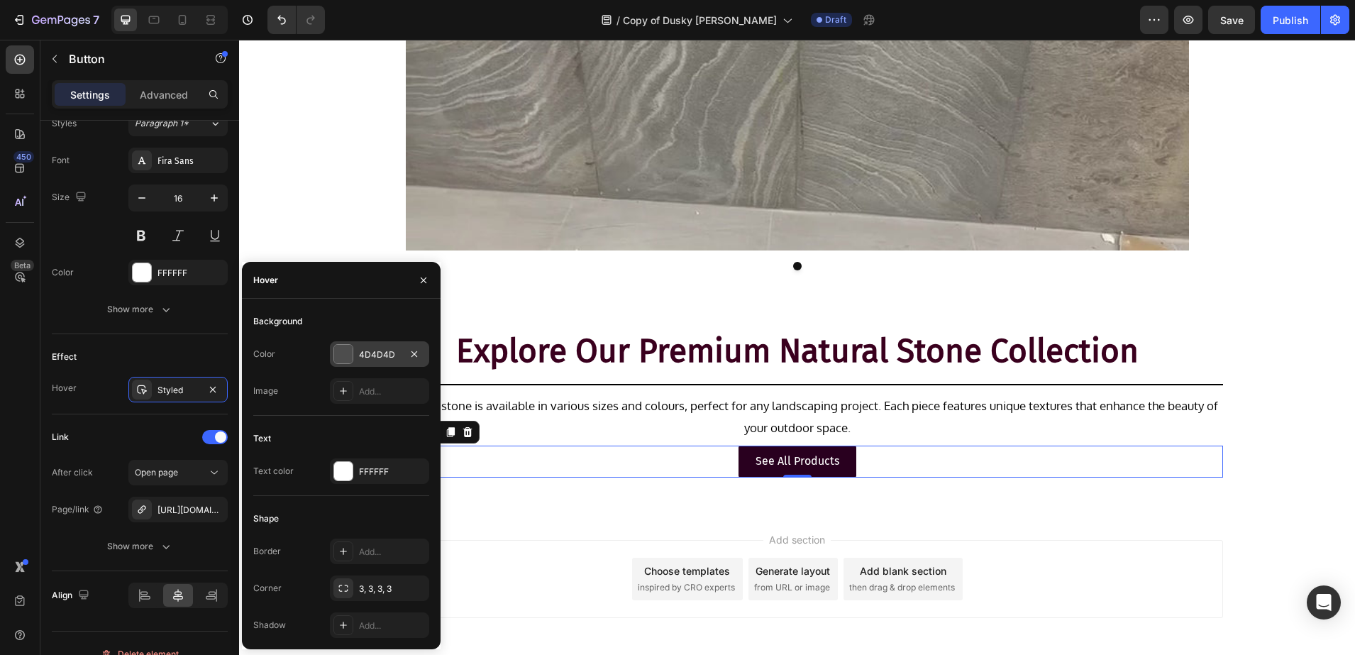
click at [352, 353] on div at bounding box center [343, 354] width 18 height 18
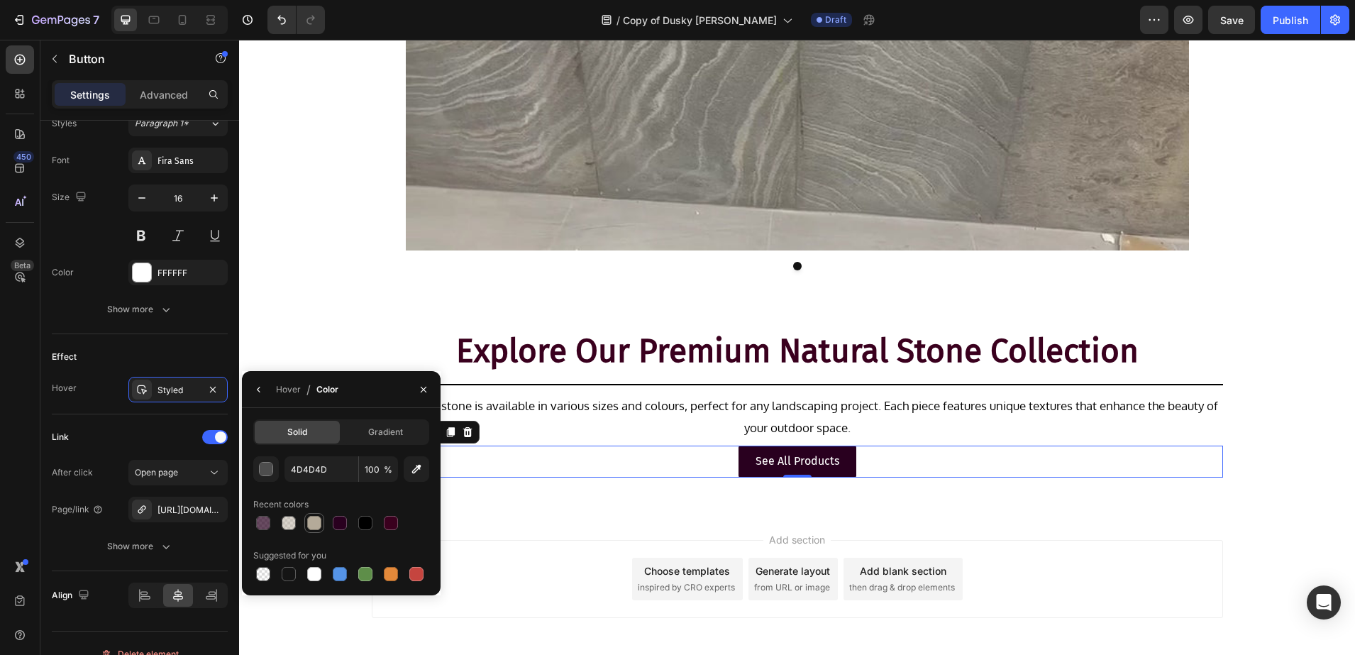
click at [314, 521] on div at bounding box center [314, 523] width 14 height 14
type input "B4AA99"
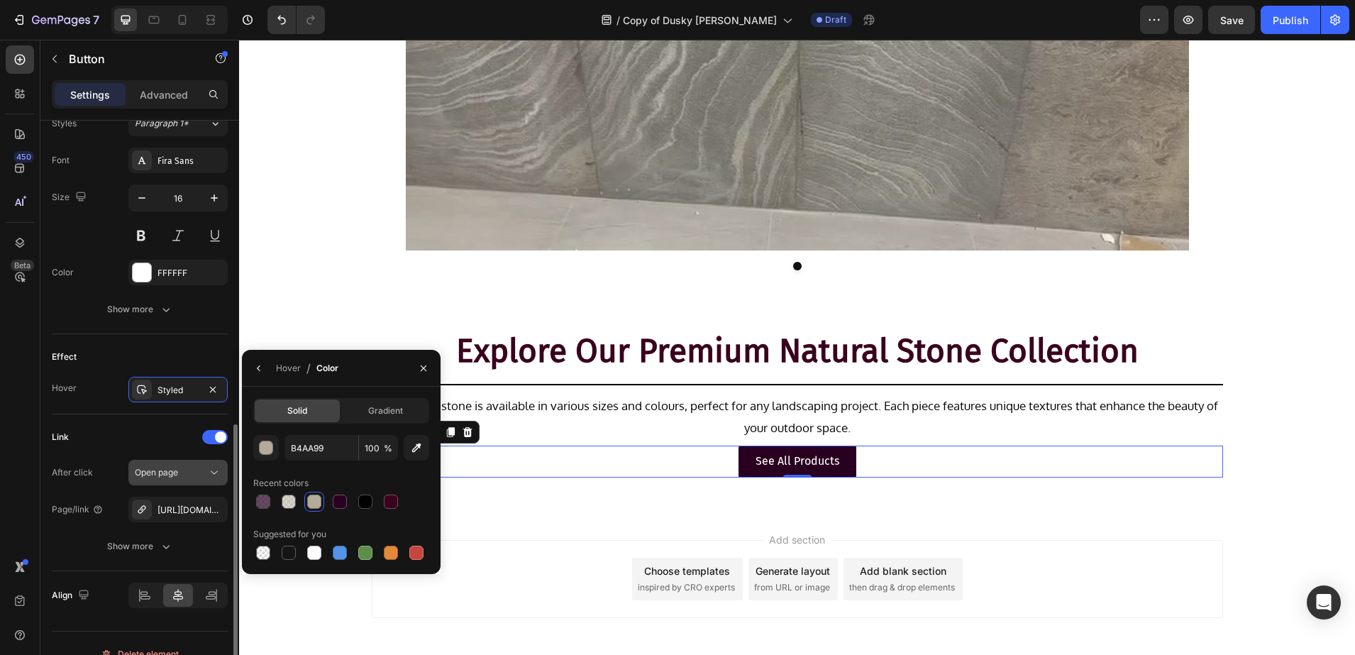
scroll to position [553, 0]
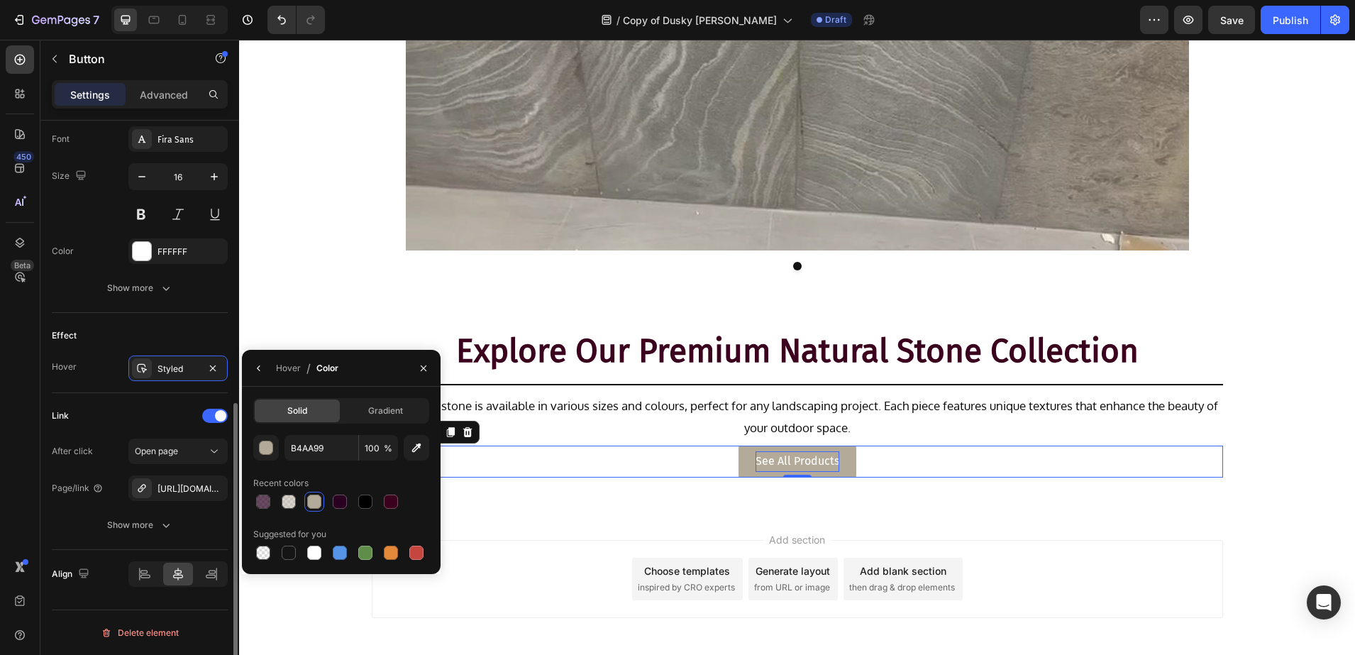
click at [819, 459] on p "See All Products" at bounding box center [798, 461] width 84 height 21
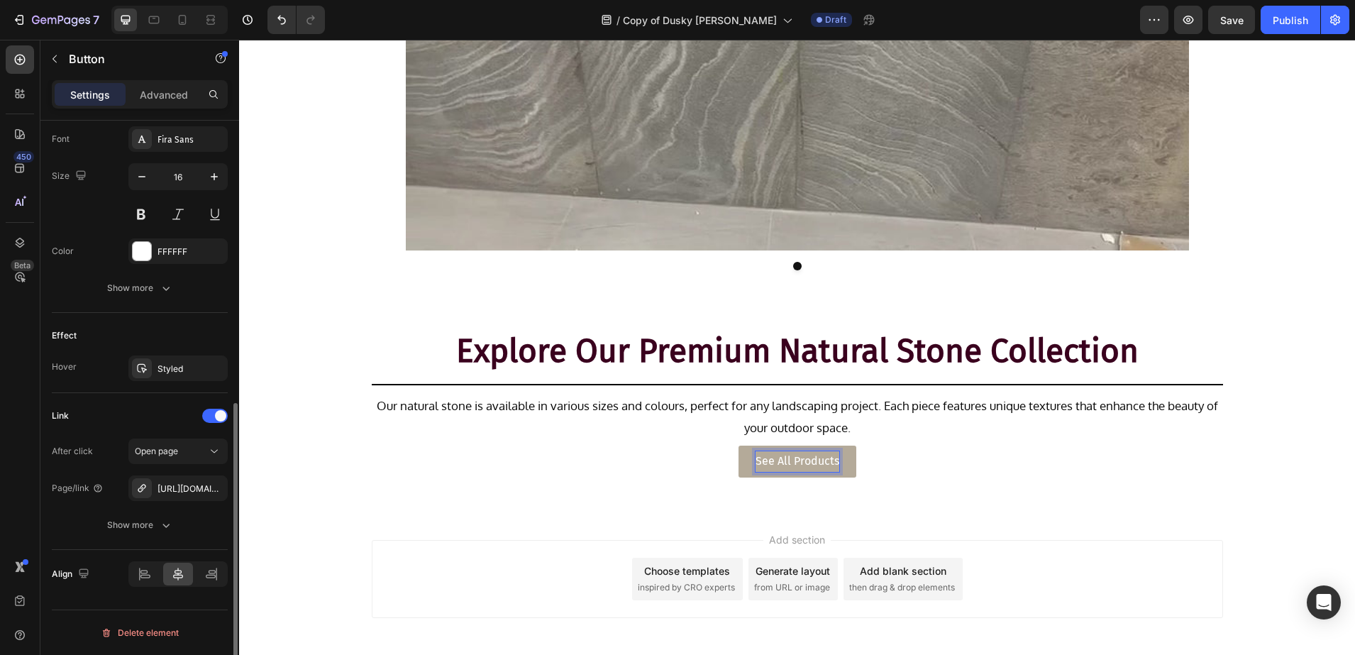
click at [825, 460] on p "See All Products" at bounding box center [798, 461] width 84 height 21
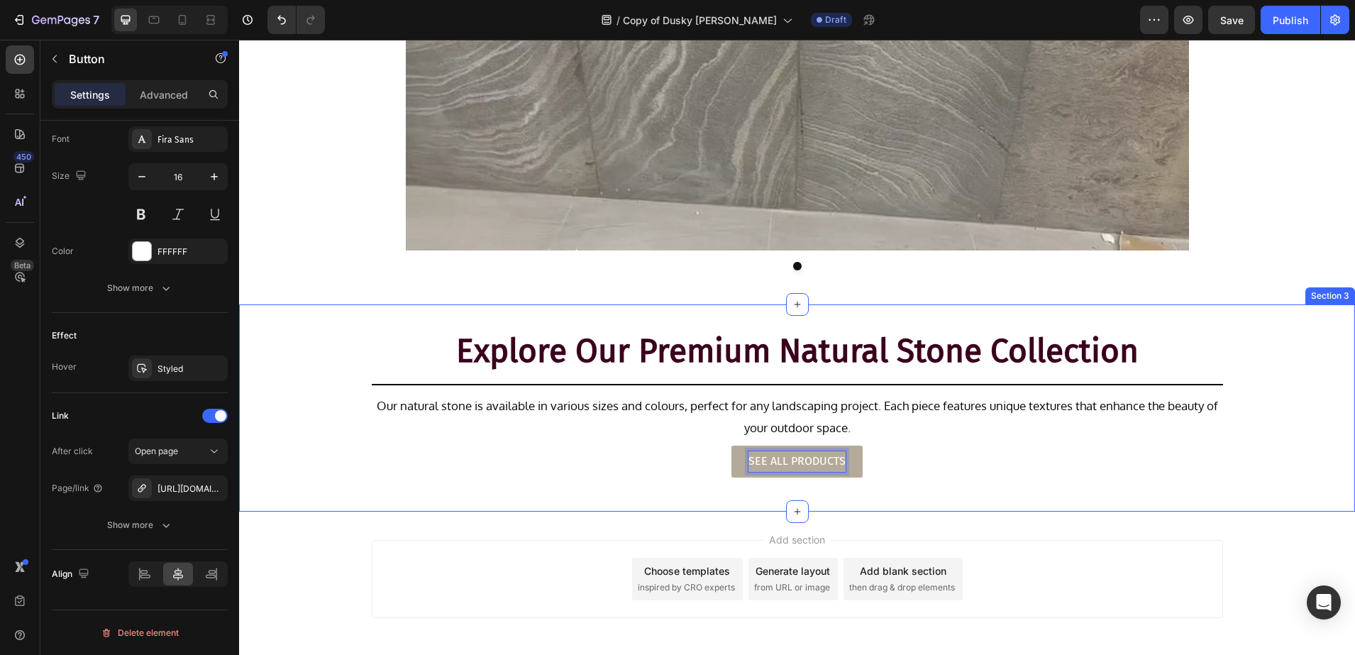
click at [329, 379] on div "Explore Our Premium Natural Stone Collection Heading Title Line Our natural sto…" at bounding box center [797, 408] width 1116 height 162
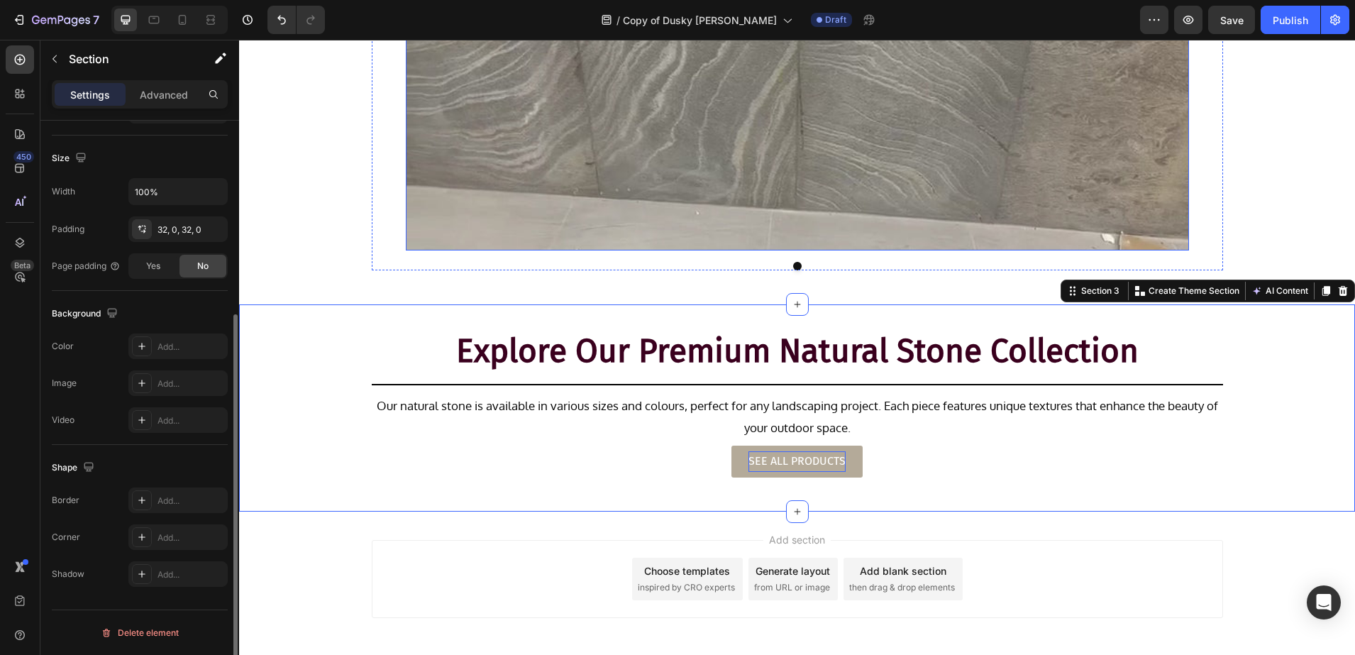
scroll to position [0, 0]
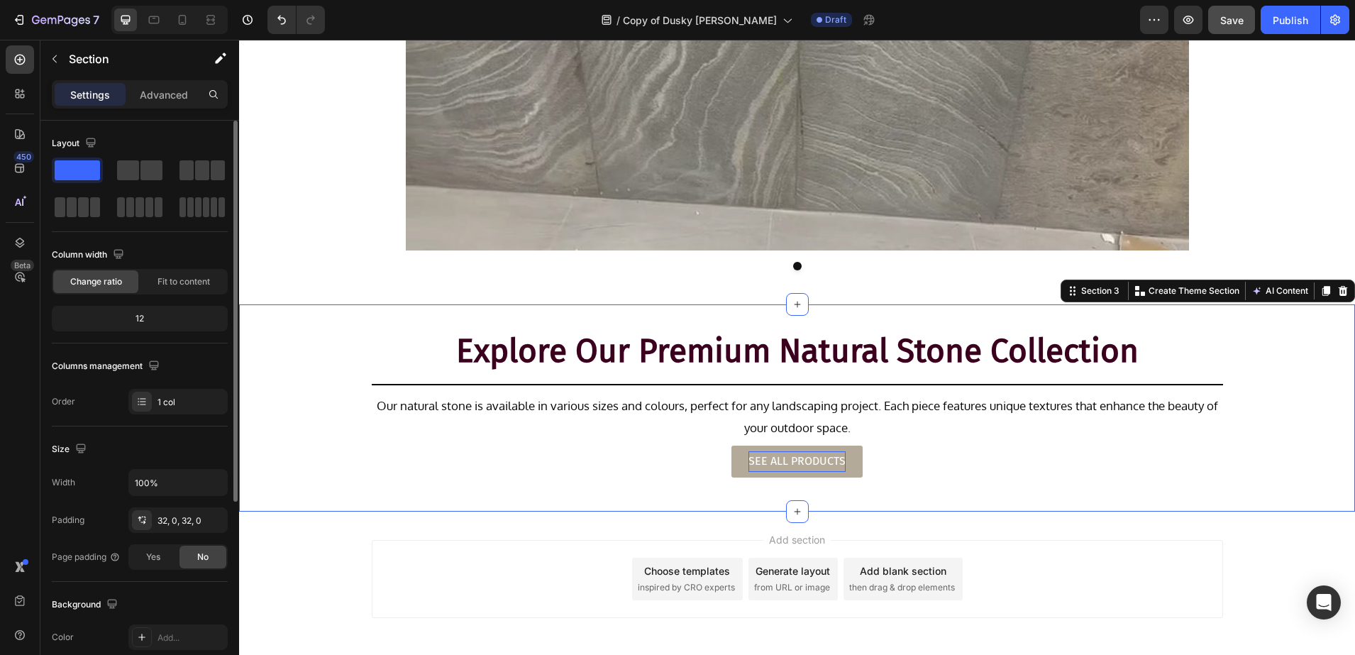
click at [1241, 26] on div "Save" at bounding box center [1231, 20] width 23 height 15
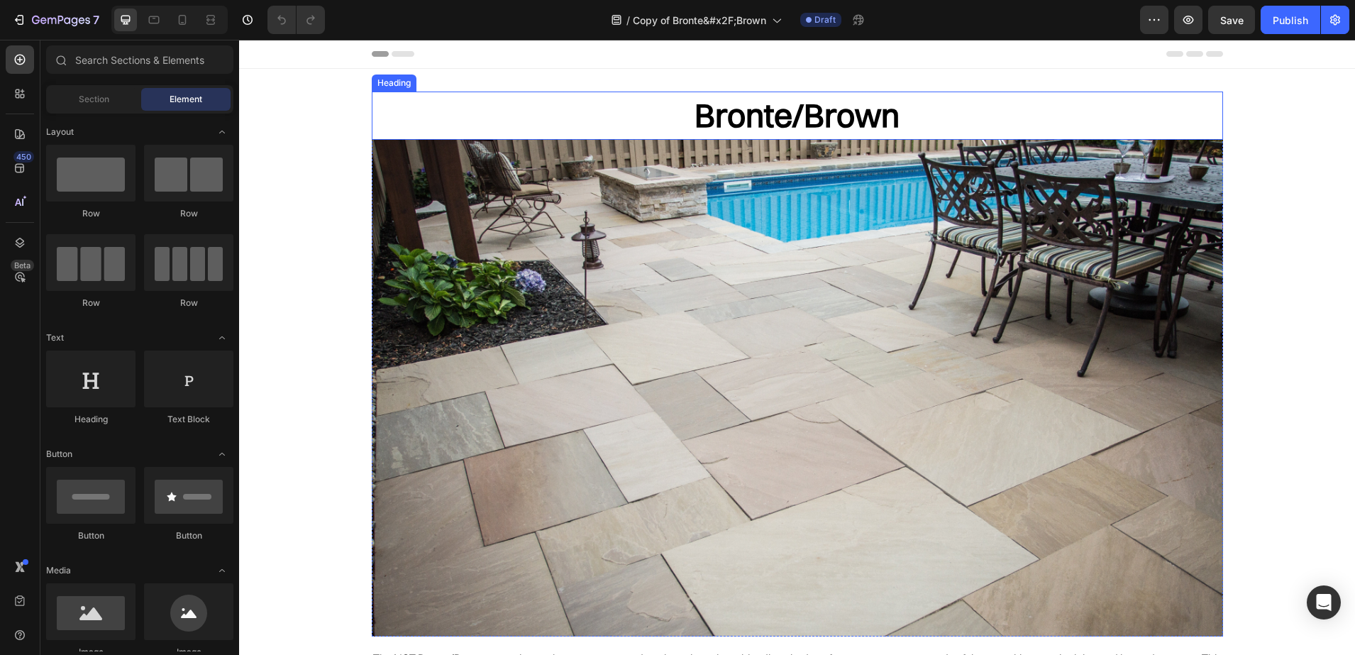
click at [786, 116] on h2 "Bronte/Brown" at bounding box center [797, 116] width 851 height 48
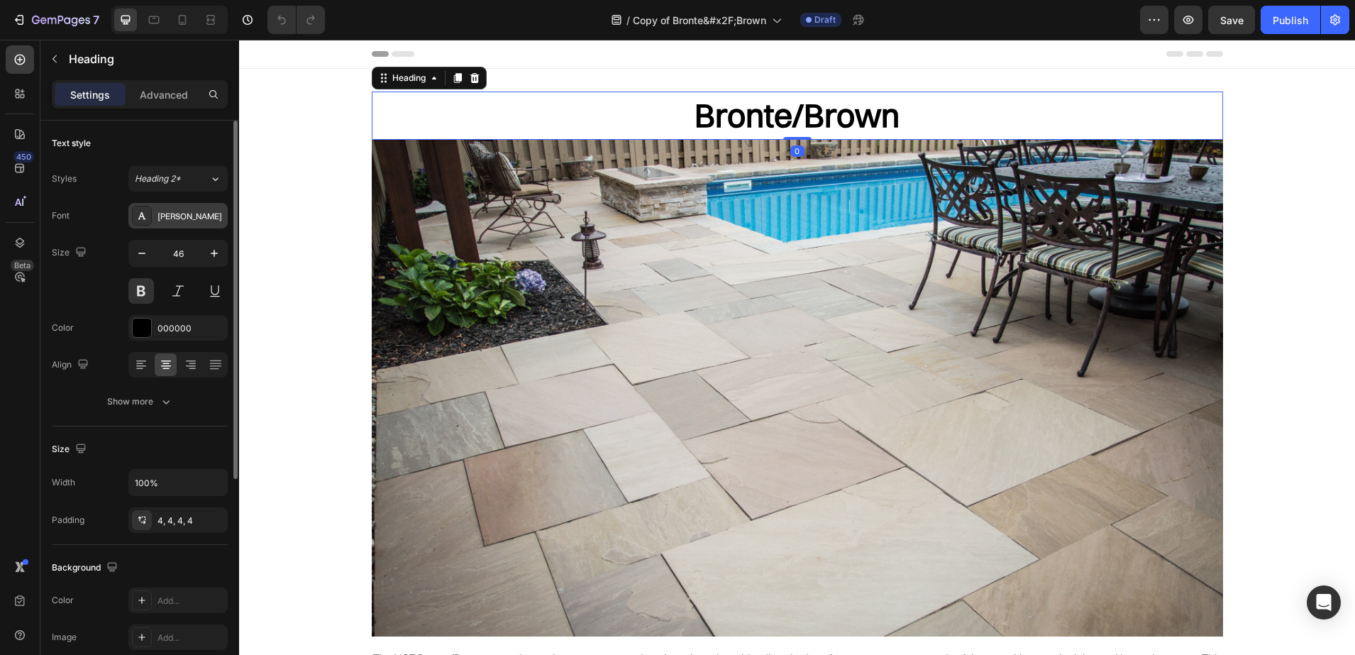
click at [164, 211] on div "[PERSON_NAME]" at bounding box center [191, 216] width 67 height 13
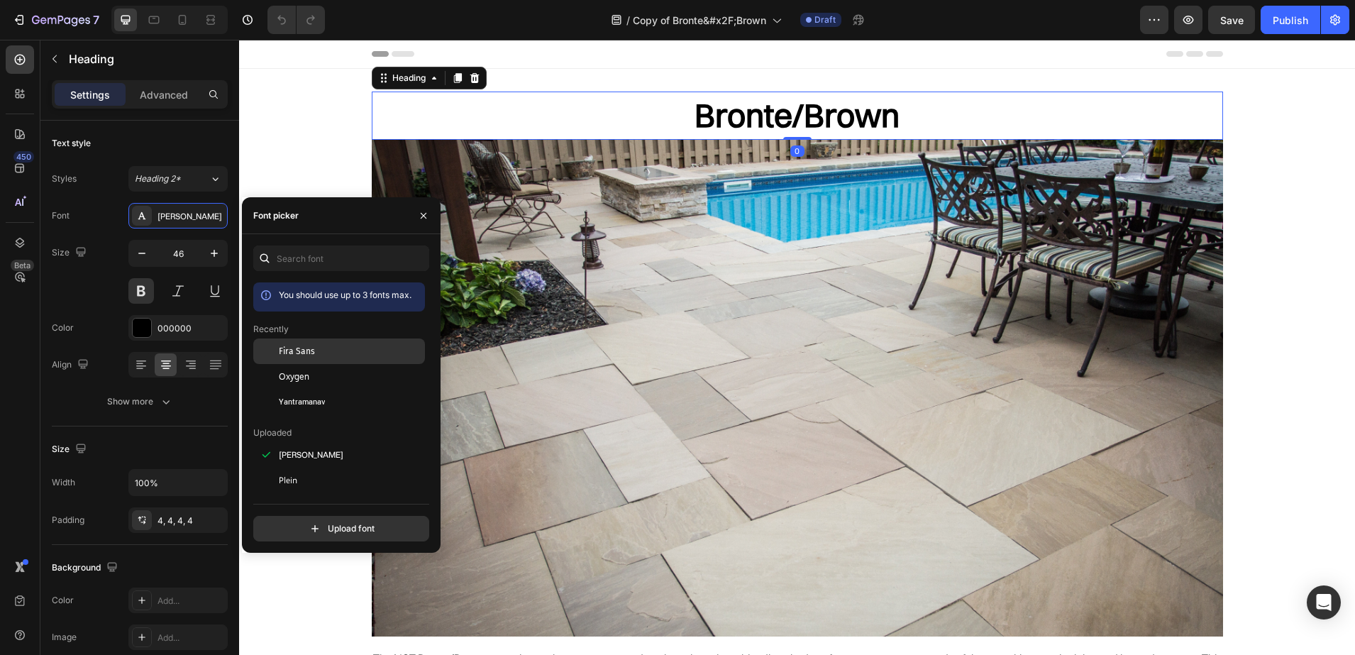
click at [306, 350] on span "Fira Sans" at bounding box center [297, 351] width 36 height 13
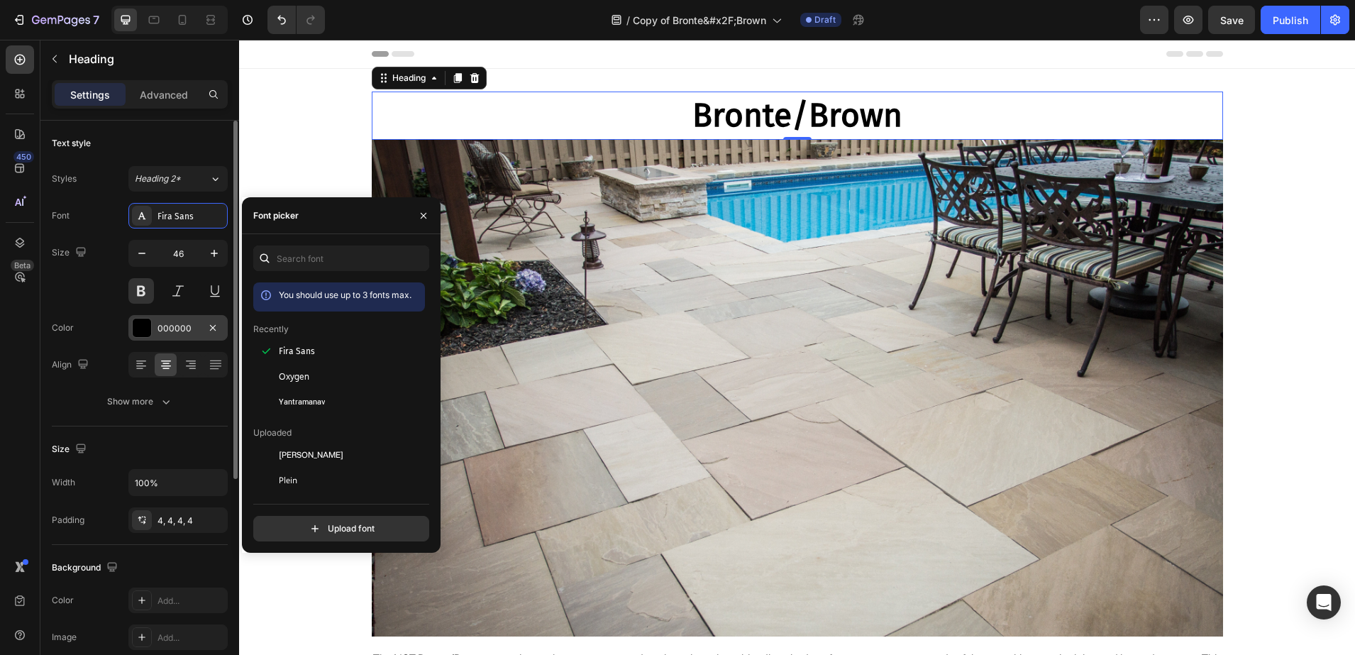
click at [140, 330] on div at bounding box center [142, 328] width 18 height 18
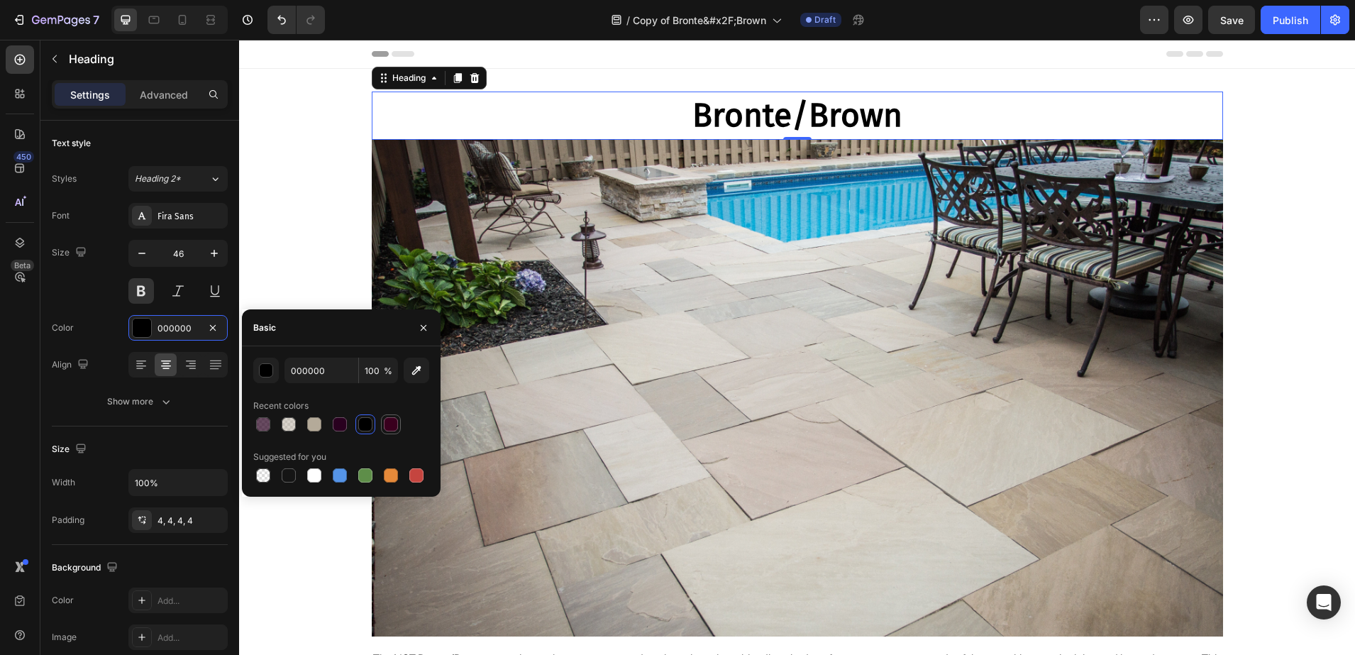
click at [391, 426] on div at bounding box center [391, 424] width 14 height 14
type input "3A001E"
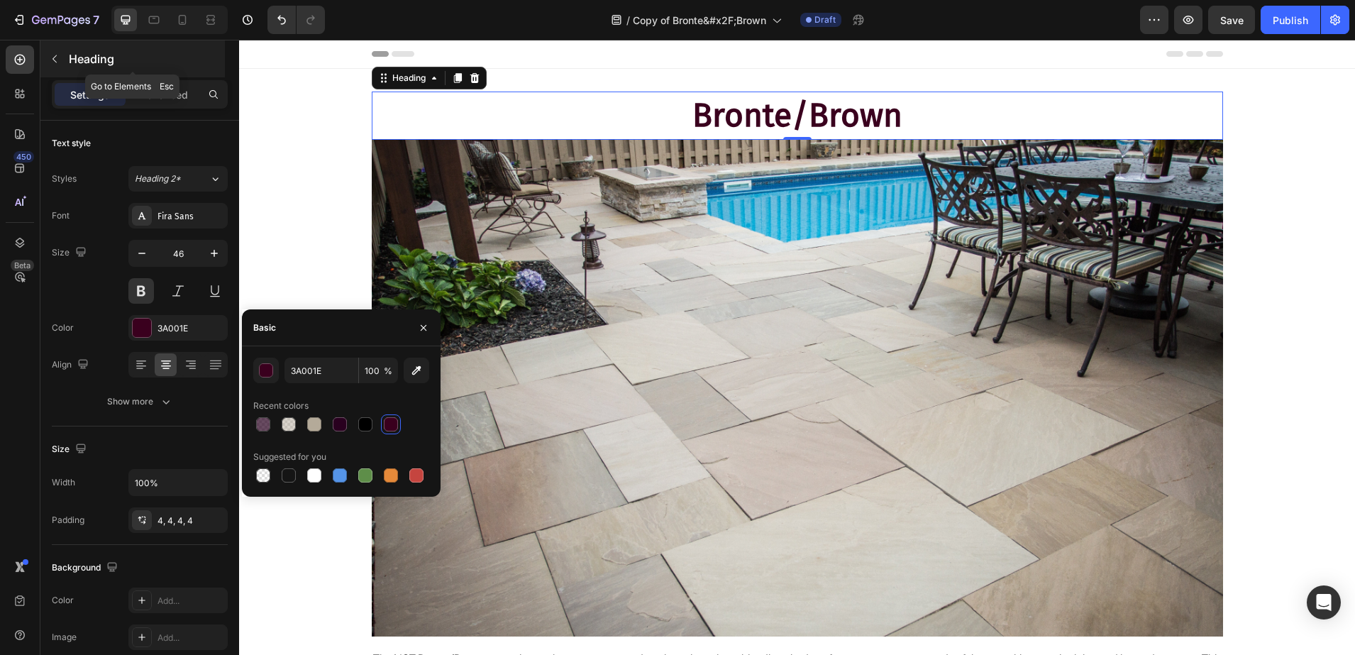
click at [116, 60] on p "Heading" at bounding box center [145, 58] width 153 height 17
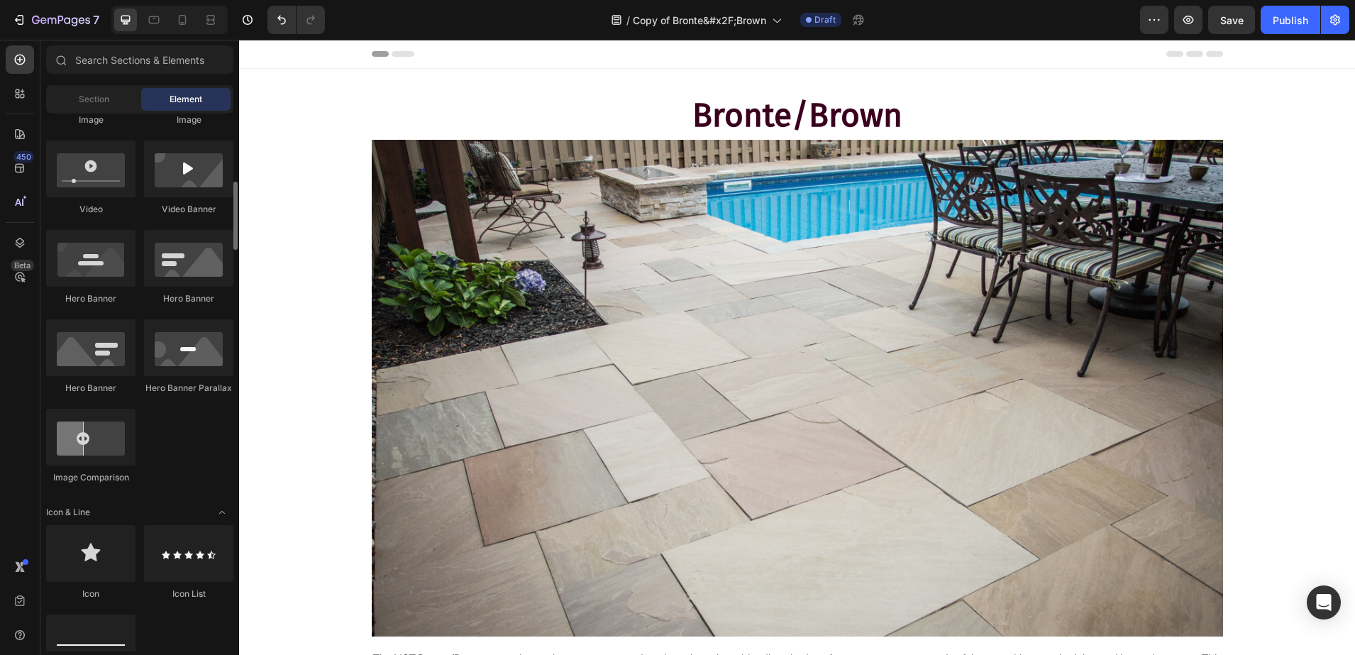
scroll to position [621, 0]
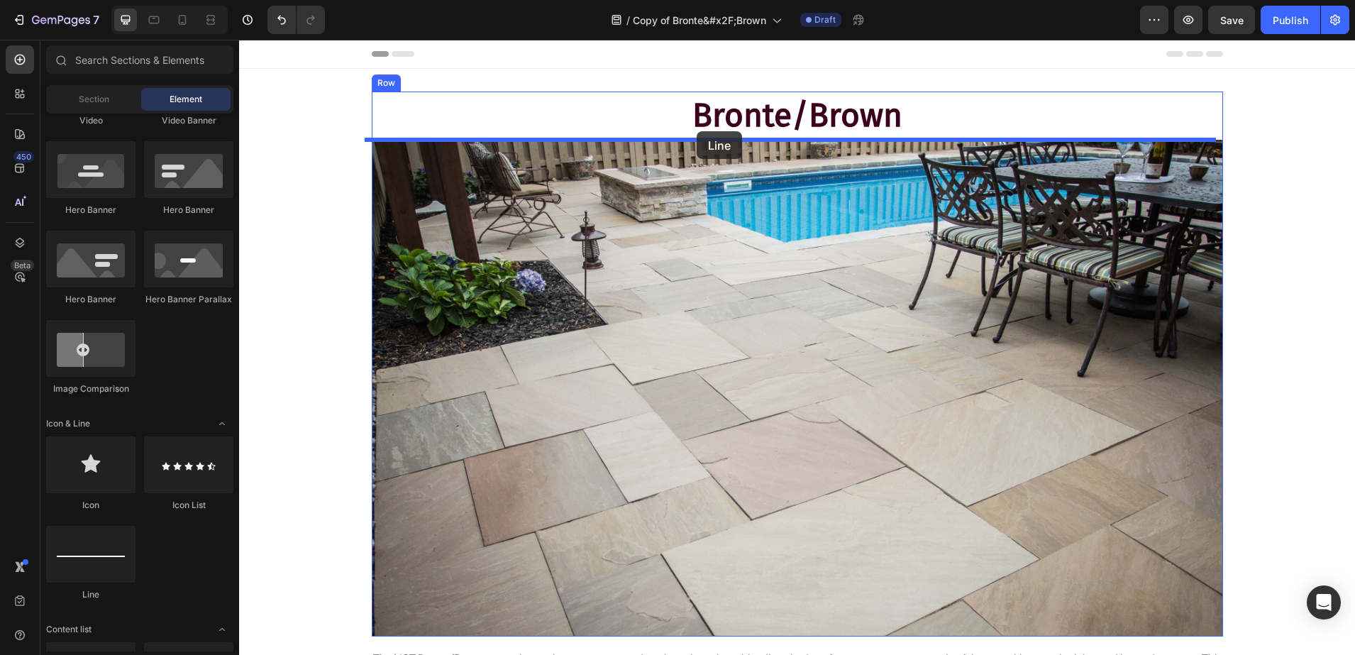
drag, startPoint x: 348, startPoint y: 576, endPoint x: 697, endPoint y: 131, distance: 565.4
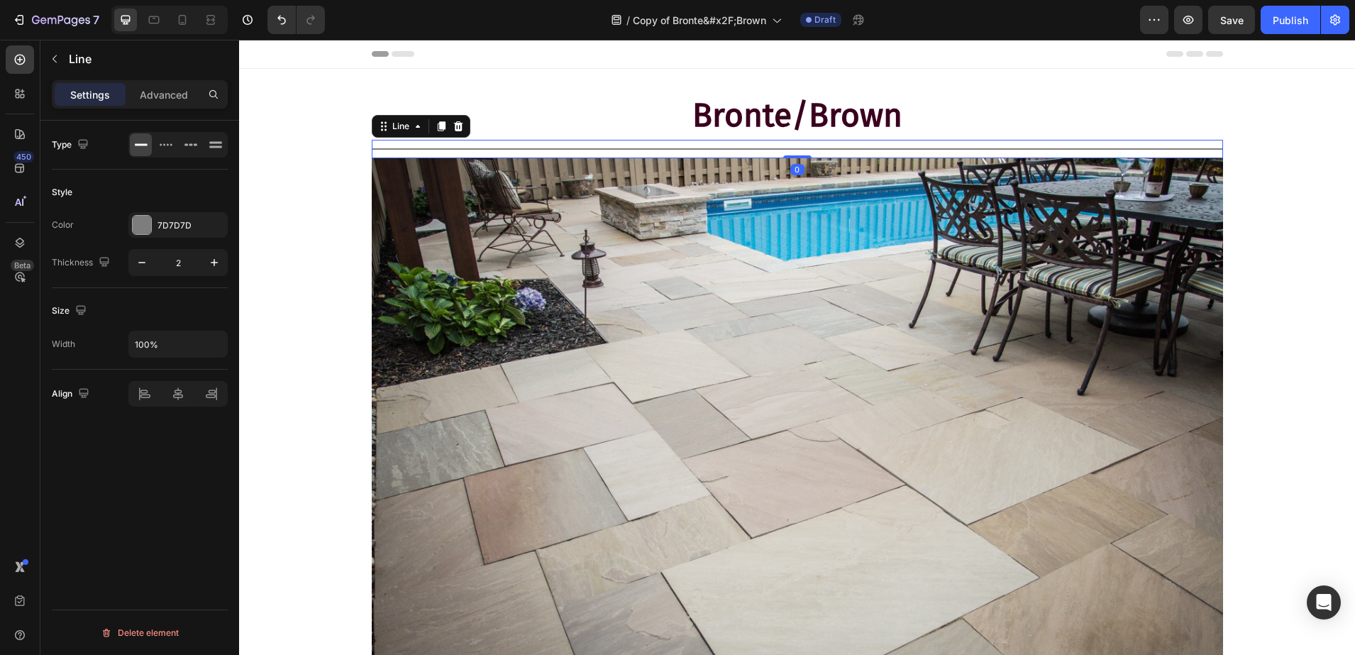
click at [123, 231] on div "Color 7D7D7D" at bounding box center [140, 225] width 176 height 26
click at [156, 221] on div "7D7D7D" at bounding box center [177, 225] width 99 height 26
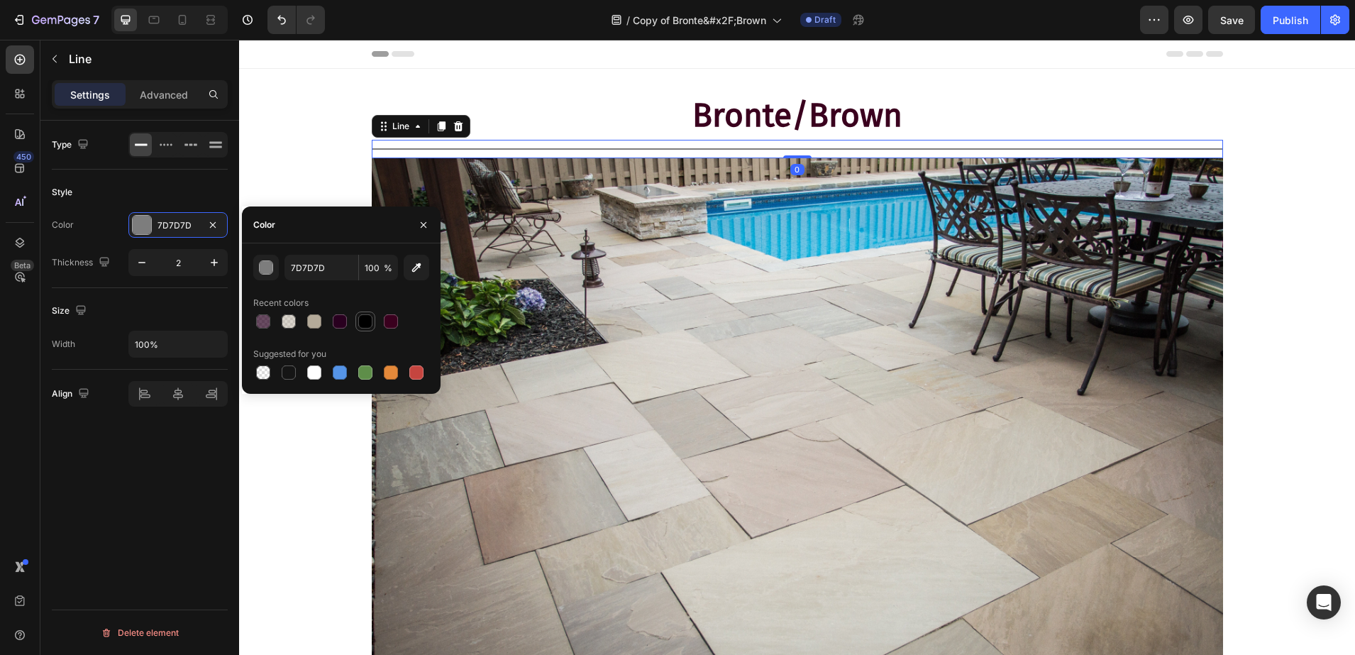
click at [368, 320] on div at bounding box center [365, 321] width 14 height 14
type input "000000"
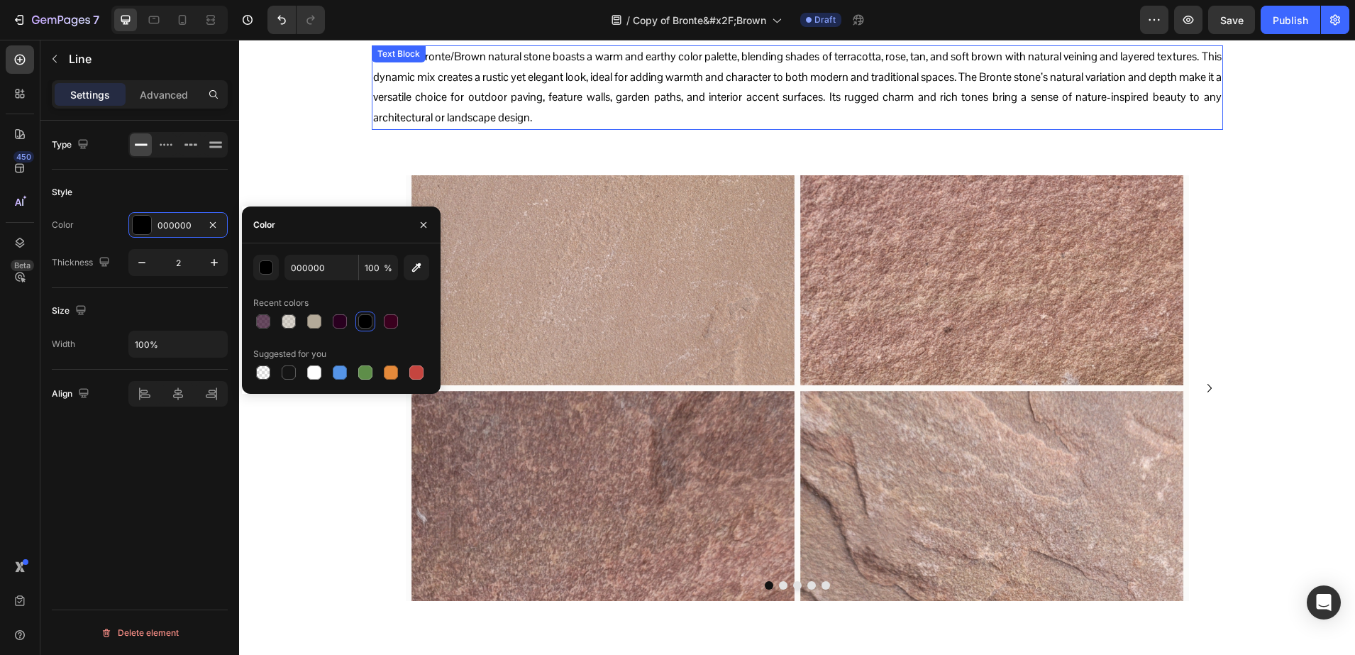
click at [549, 90] on p "The NST Bronte/Brown natural stone boasts a warm and earthy color palette, blen…" at bounding box center [797, 88] width 849 height 82
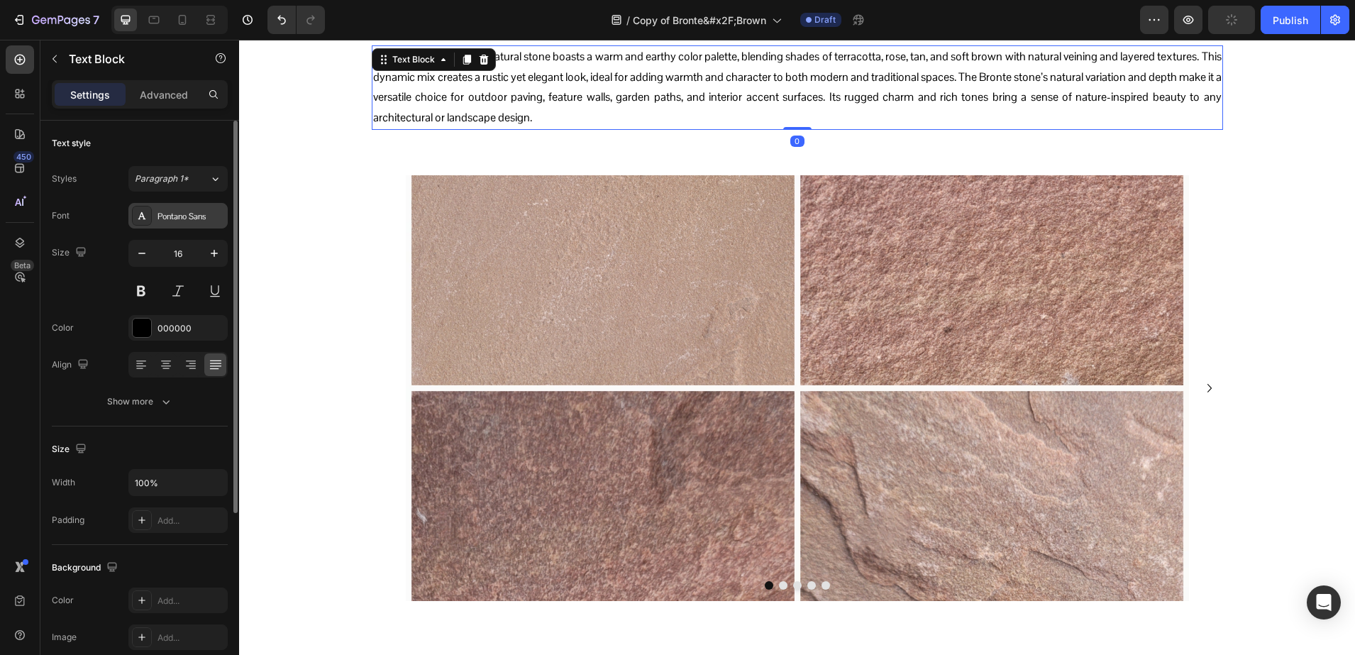
click at [170, 214] on div "Pontano Sans" at bounding box center [191, 216] width 67 height 13
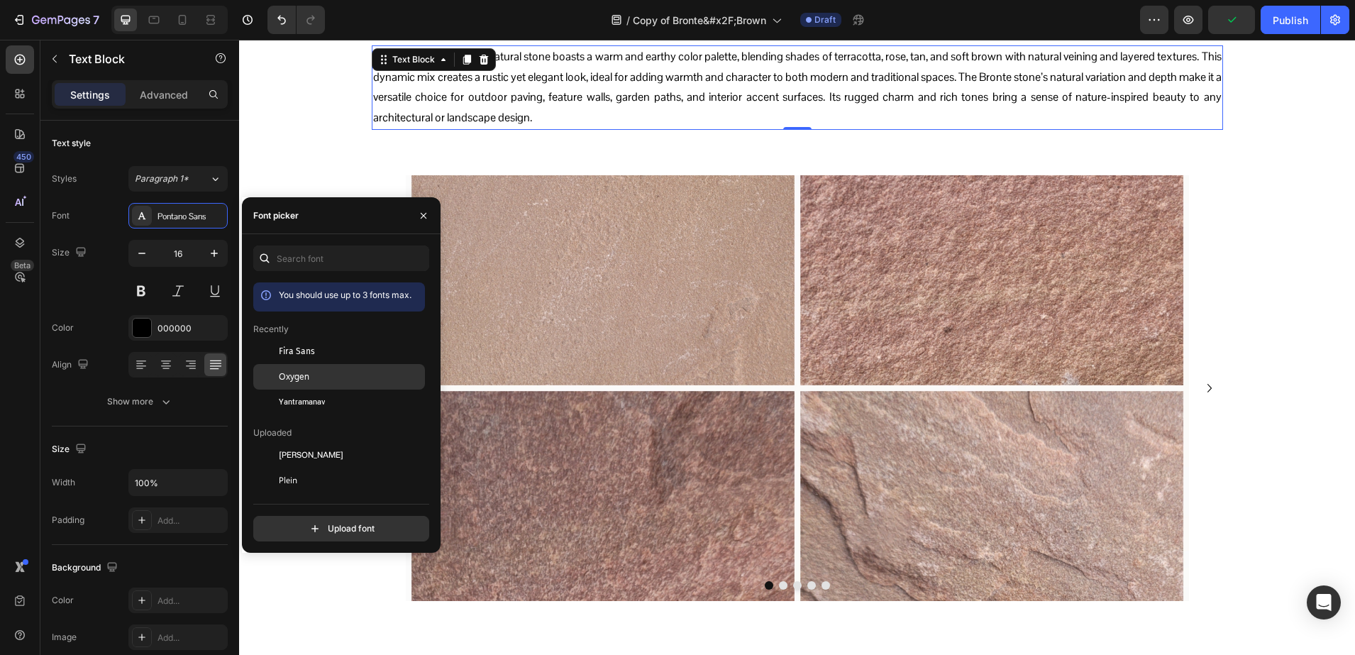
click at [302, 519] on div "Oxygen" at bounding box center [339, 532] width 172 height 26
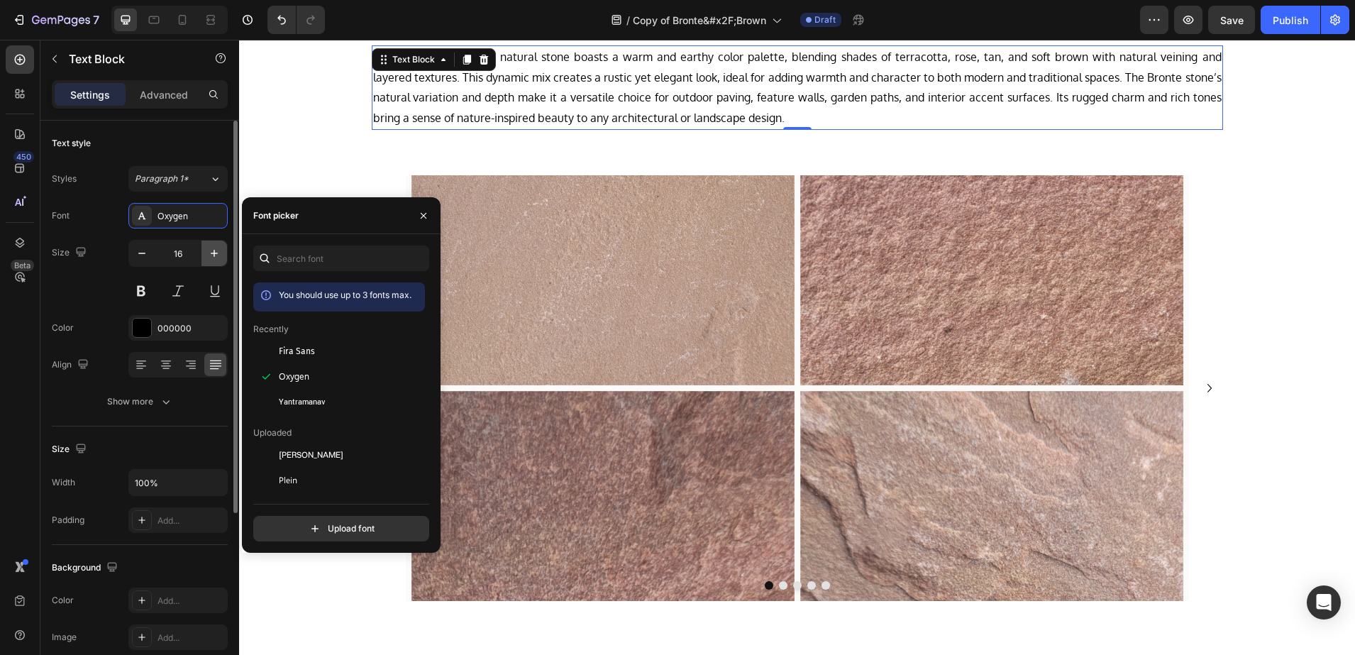
click at [213, 253] on icon "button" at bounding box center [214, 253] width 7 height 7
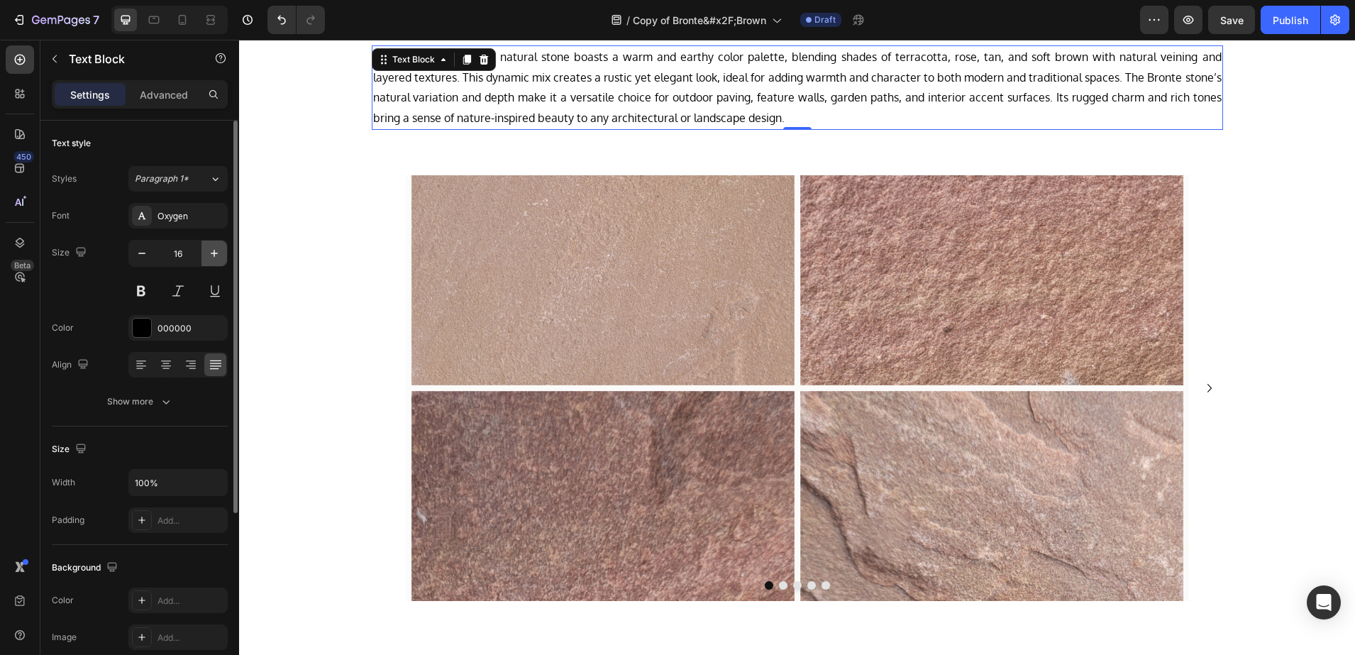
type input "17"
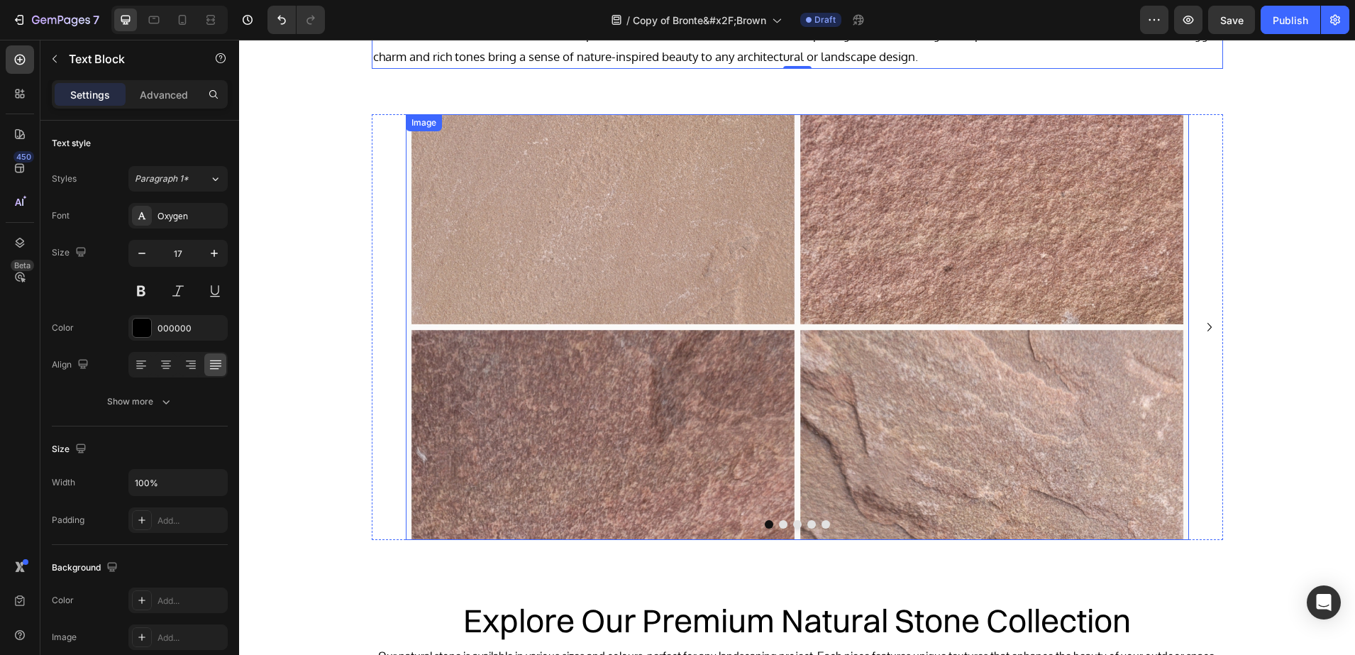
scroll to position [798, 0]
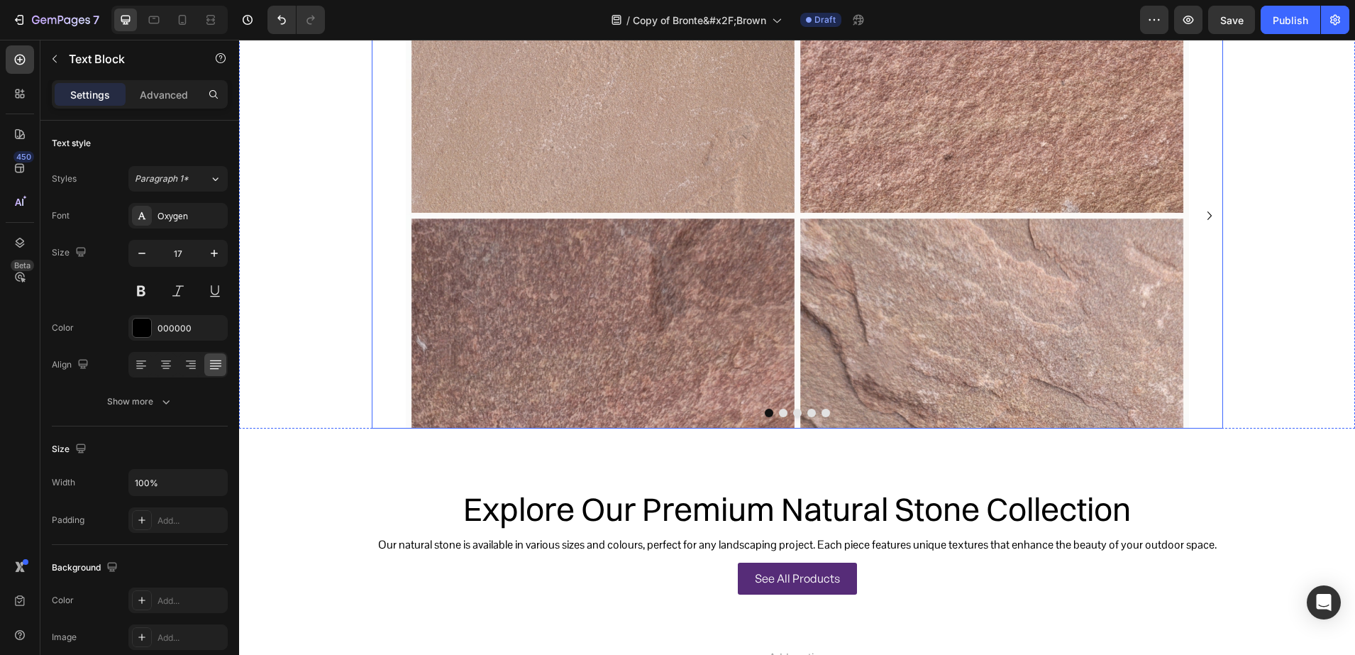
click at [765, 410] on button "Dot" at bounding box center [769, 413] width 9 height 9
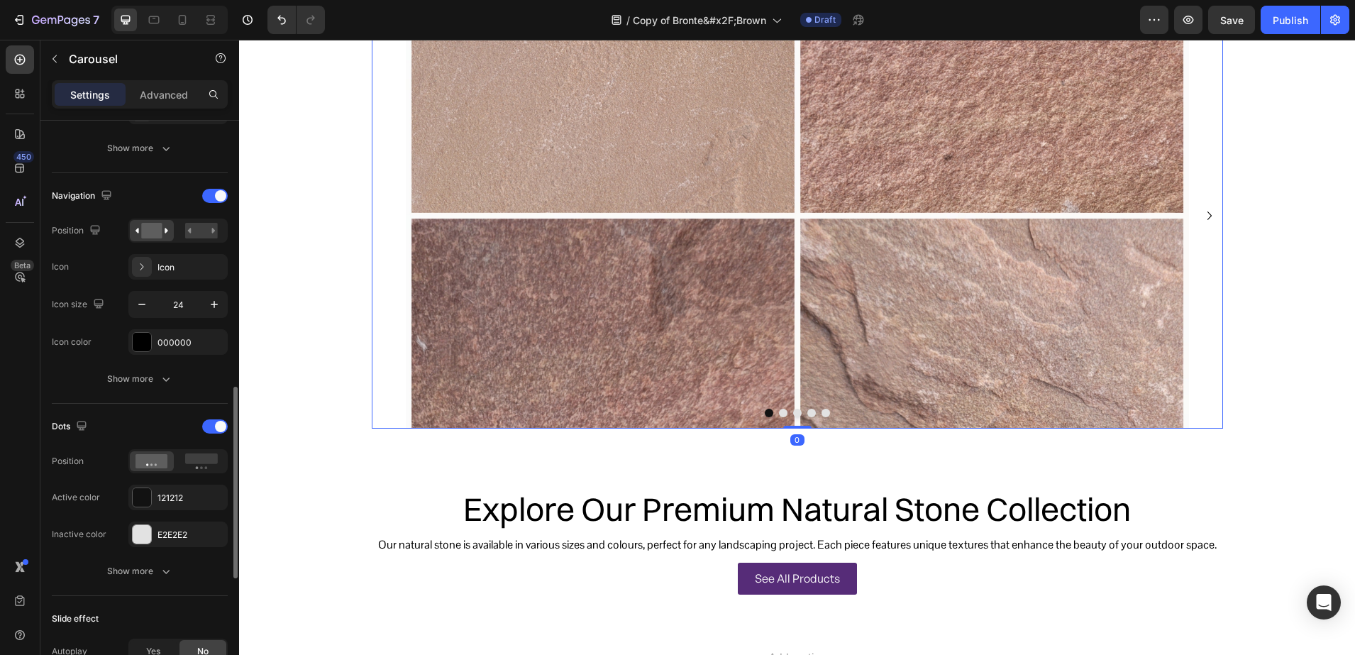
scroll to position [532, 0]
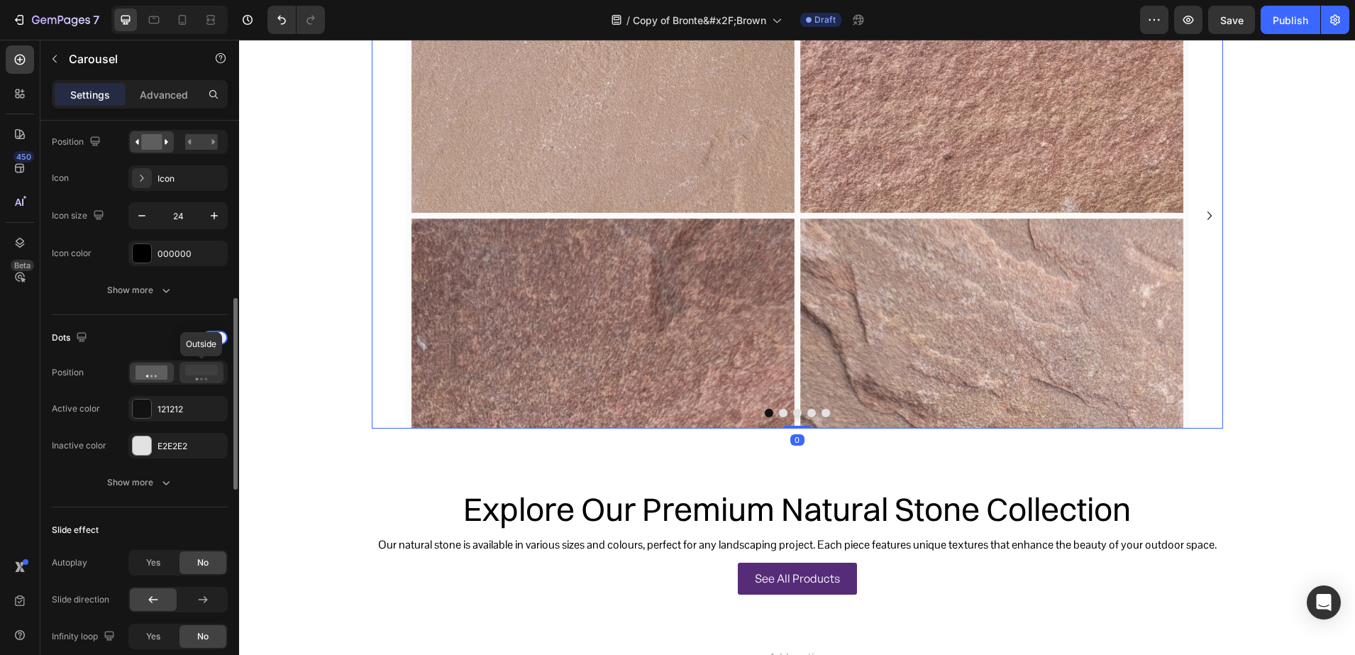
drag, startPoint x: 204, startPoint y: 372, endPoint x: 4, endPoint y: 336, distance: 202.5
click at [204, 372] on rect at bounding box center [201, 370] width 33 height 11
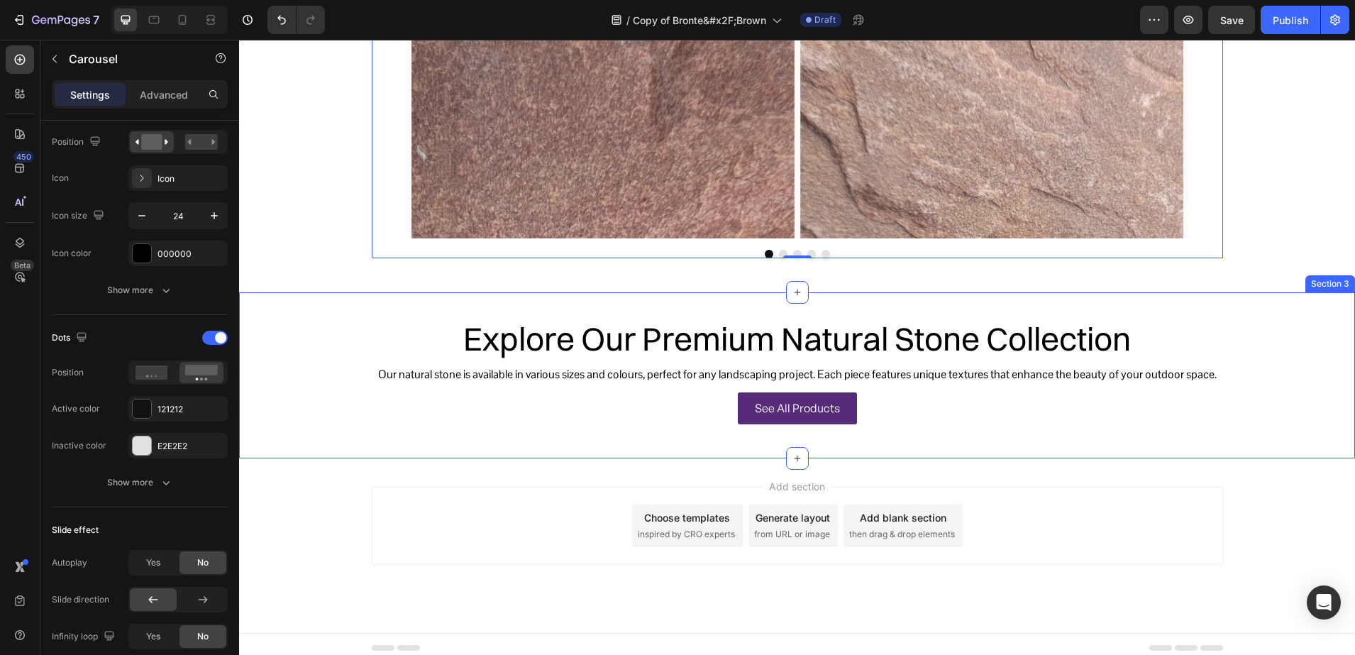
scroll to position [996, 0]
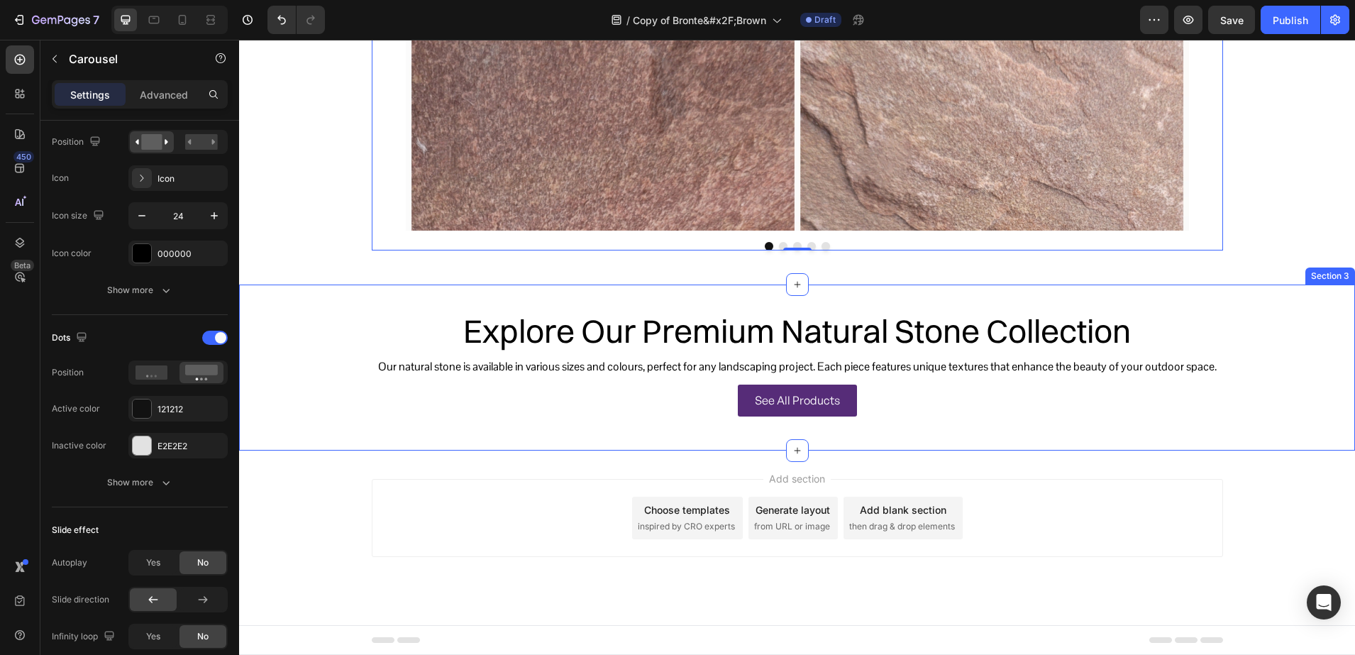
click at [658, 321] on h2 "Explore Our Premium Natural Stone Collection" at bounding box center [797, 331] width 851 height 48
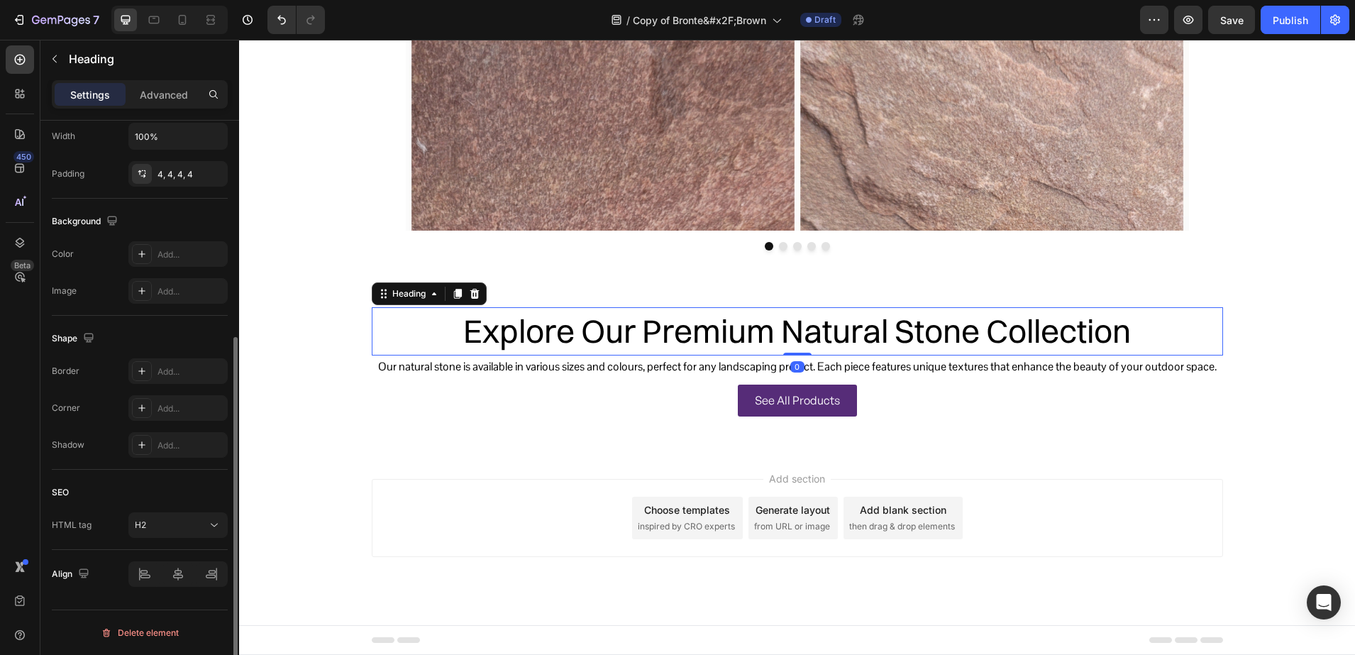
scroll to position [0, 0]
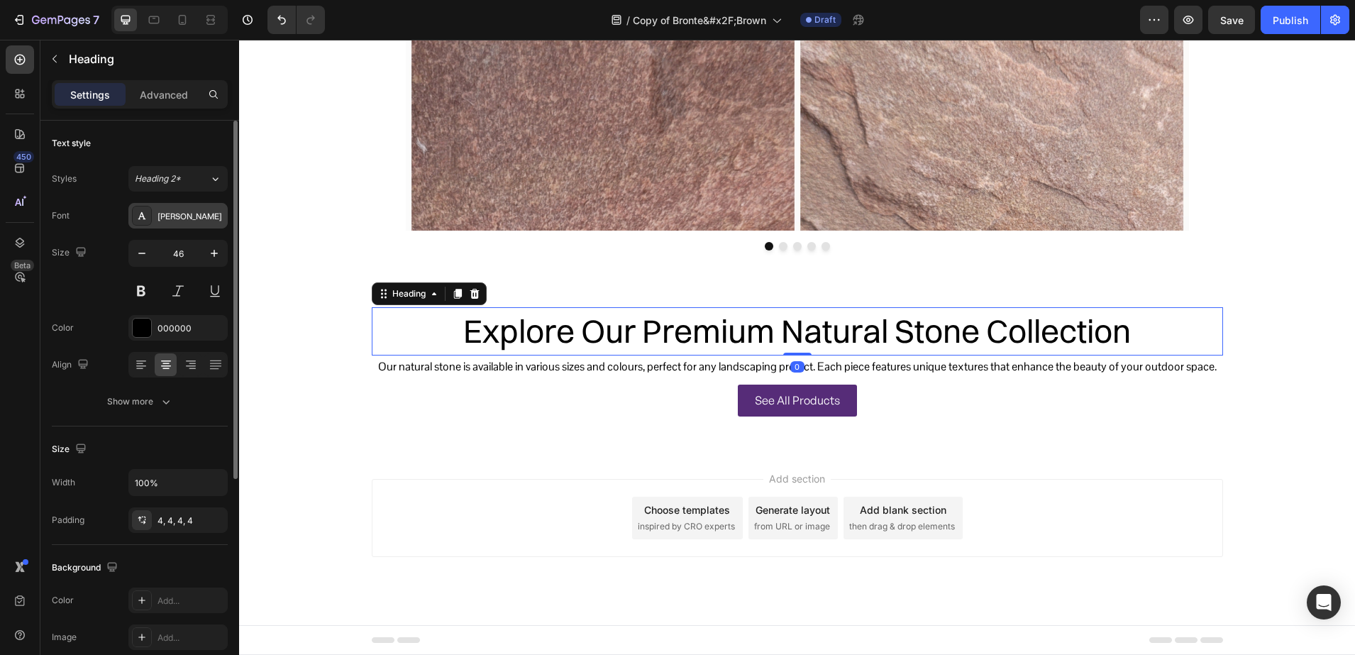
click at [157, 204] on div "[PERSON_NAME]" at bounding box center [177, 216] width 99 height 26
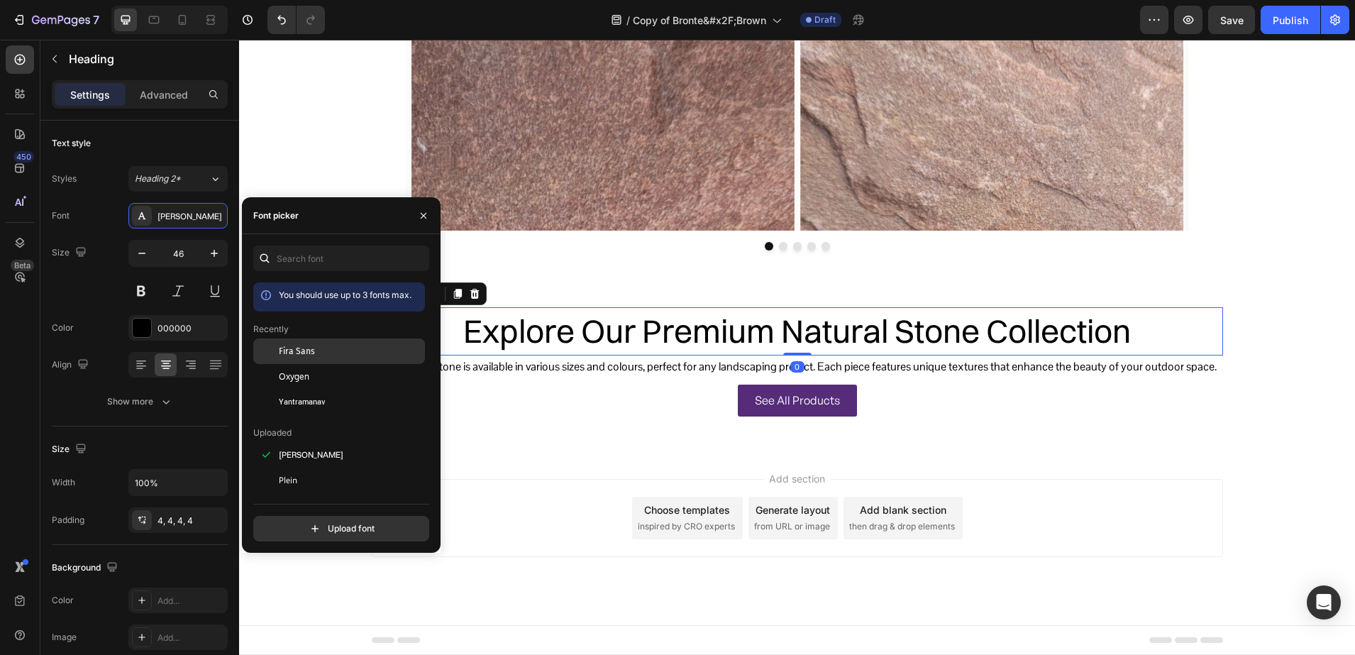
click at [304, 352] on span "Fira Sans" at bounding box center [297, 351] width 36 height 13
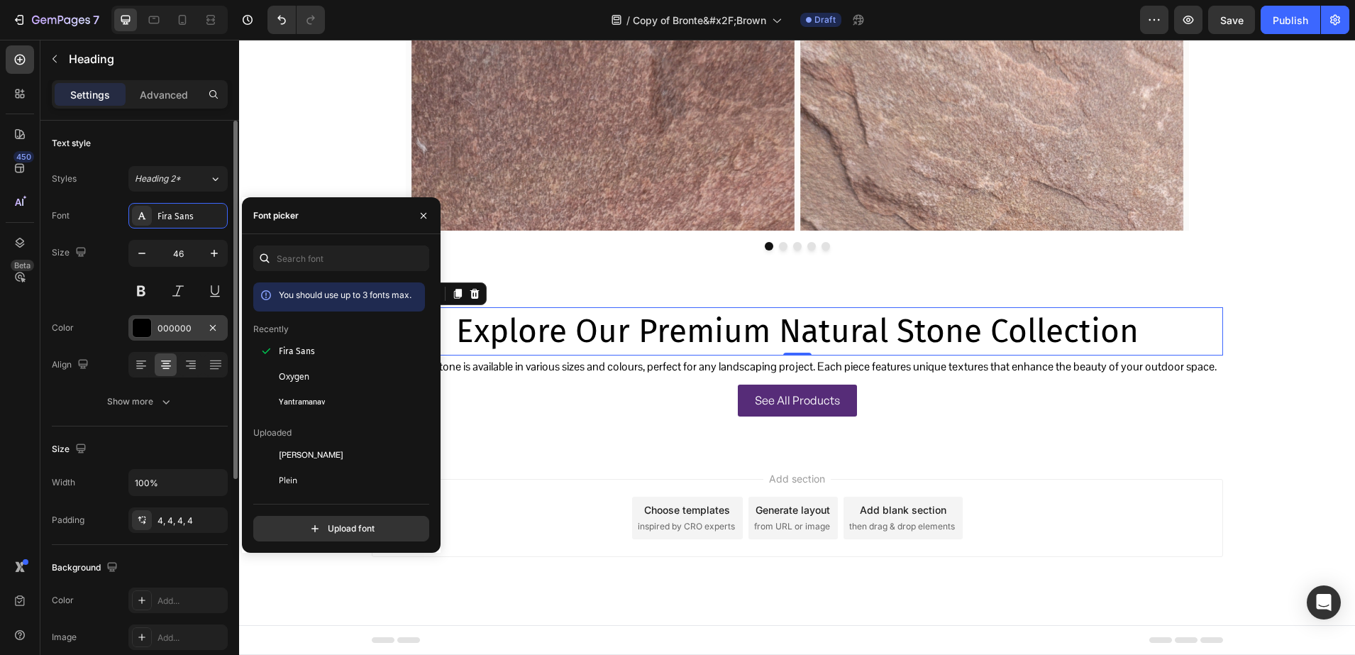
click at [170, 337] on div "000000" at bounding box center [177, 328] width 99 height 26
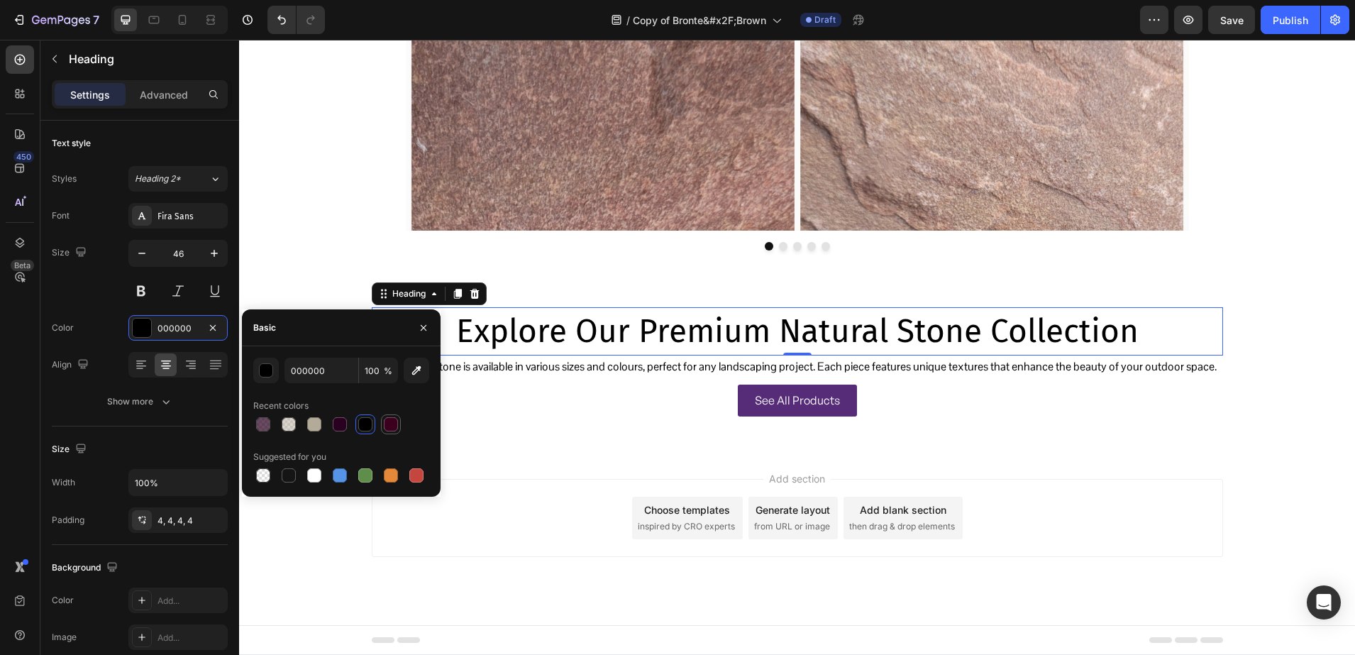
click at [386, 427] on div at bounding box center [391, 424] width 14 height 14
type input "3A001E"
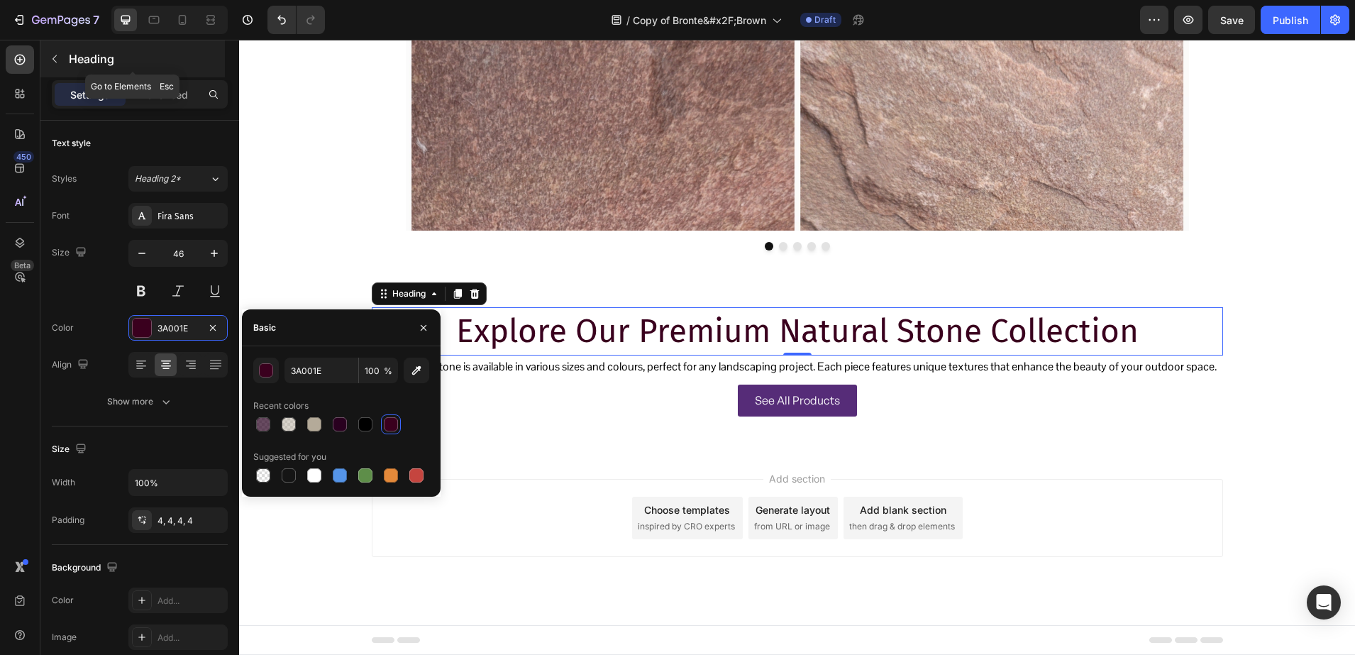
click at [86, 64] on p "Heading" at bounding box center [145, 58] width 153 height 17
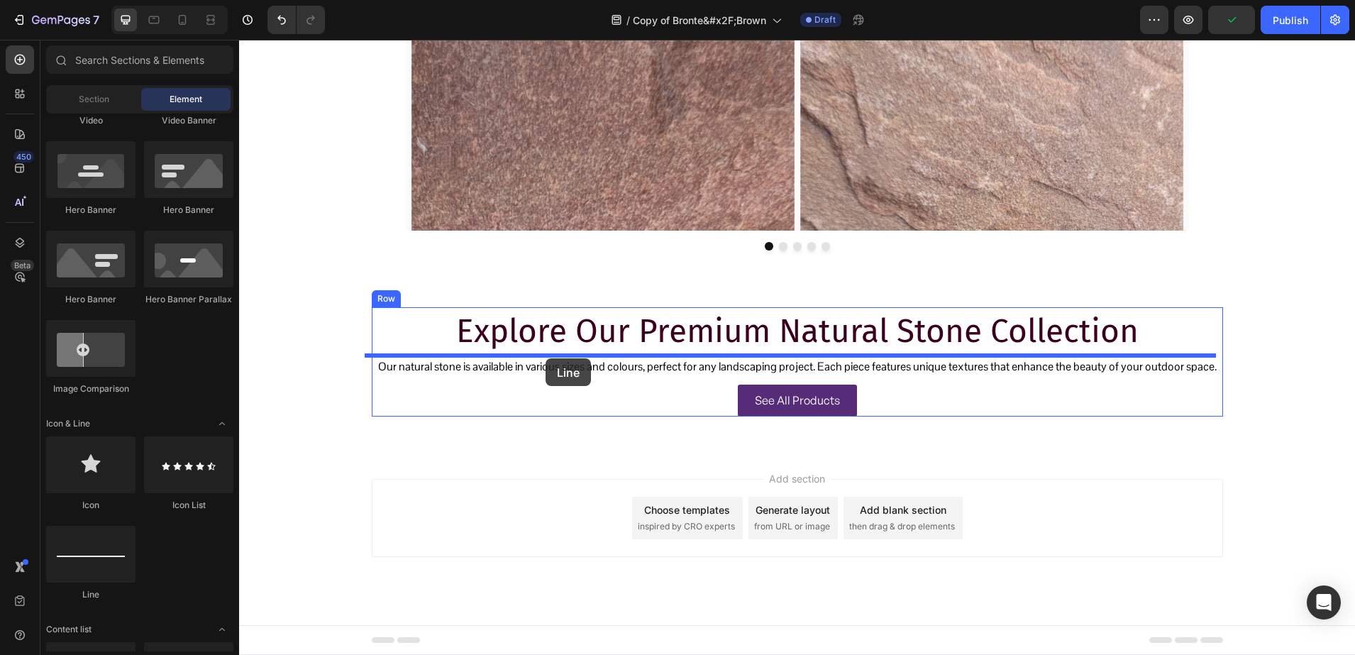
drag, startPoint x: 351, startPoint y: 575, endPoint x: 546, endPoint y: 358, distance: 291.4
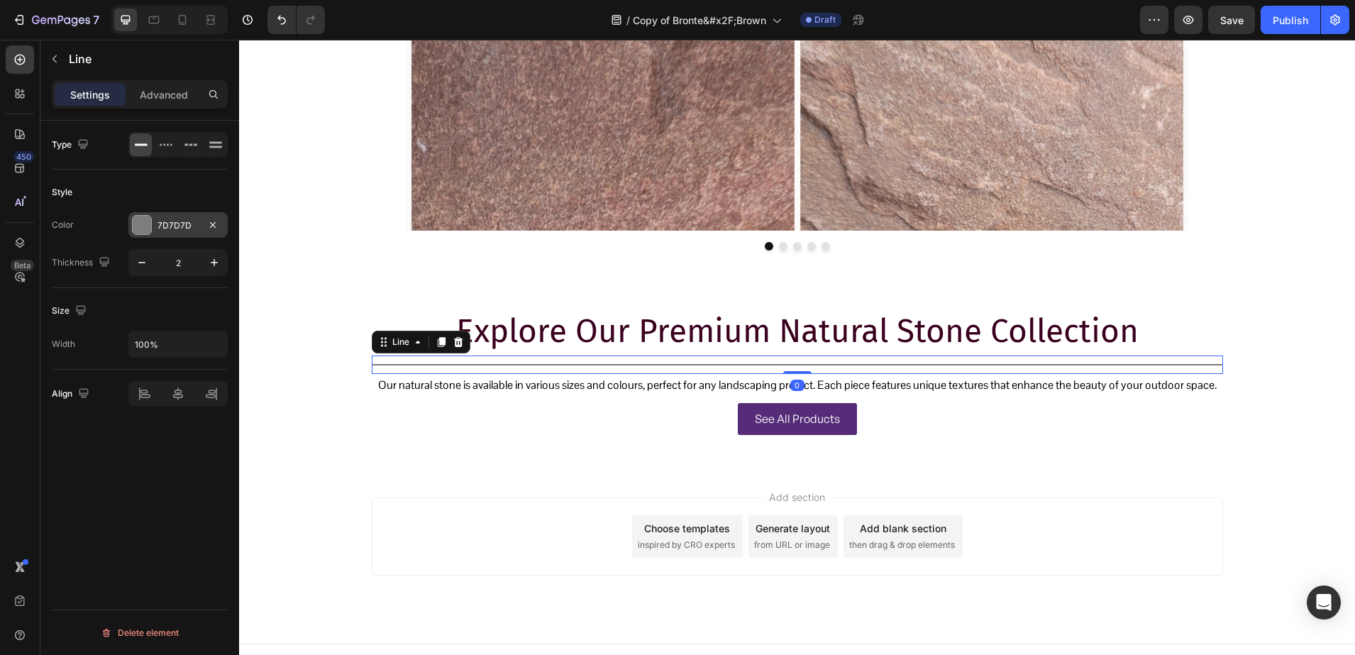
click at [138, 231] on div at bounding box center [142, 225] width 18 height 18
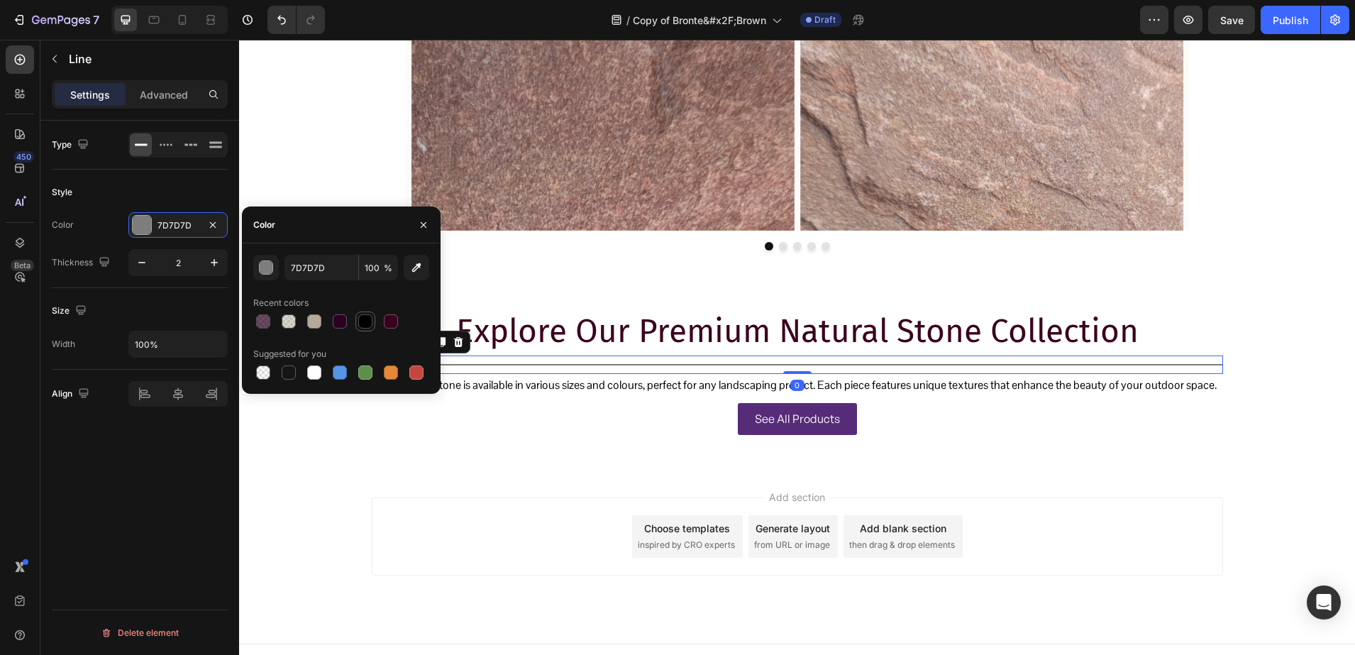
click at [362, 323] on div at bounding box center [365, 321] width 14 height 14
type input "000000"
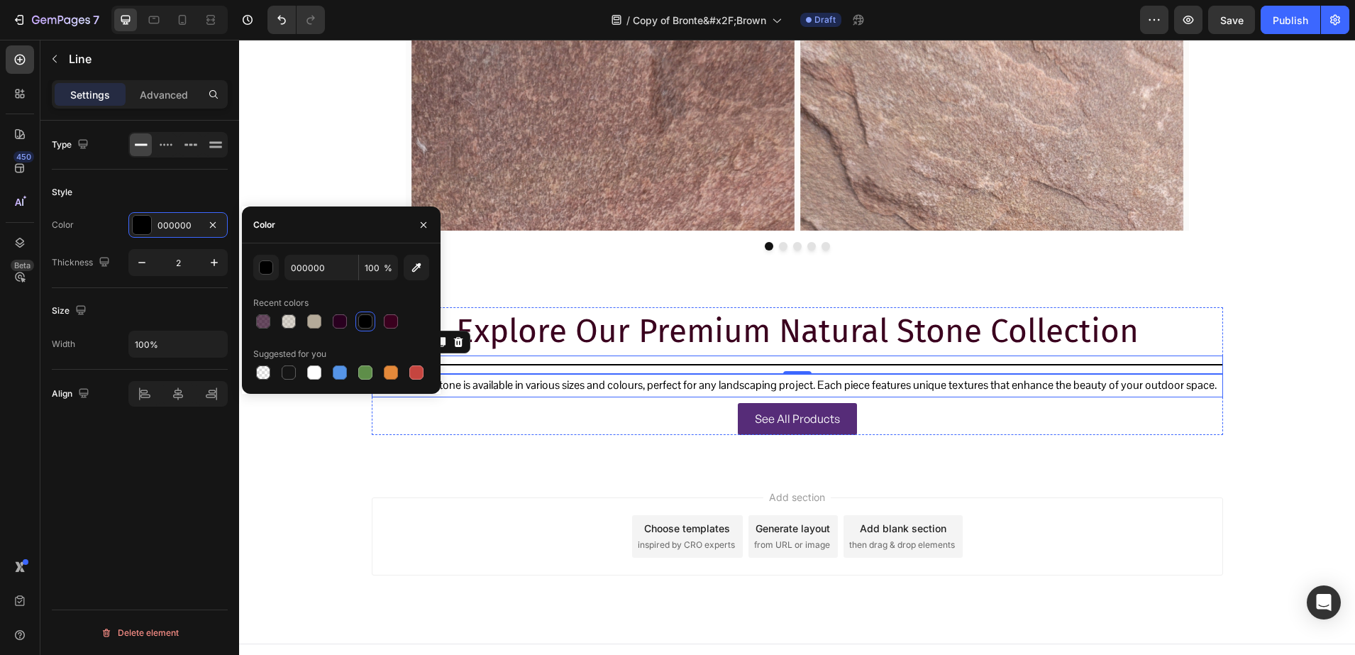
click at [528, 380] on p "Our natural stone is available in various sizes and colours, perfect for any la…" at bounding box center [797, 385] width 849 height 21
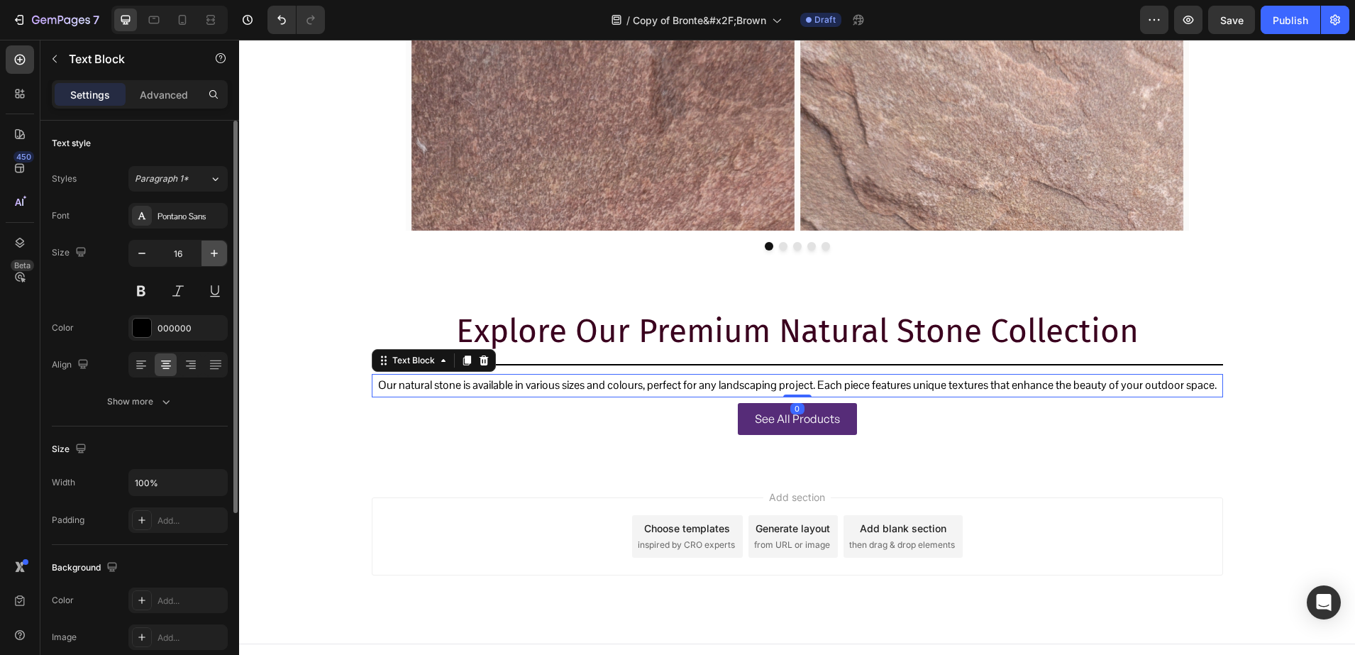
click at [210, 257] on icon "button" at bounding box center [214, 253] width 14 height 14
type input "17"
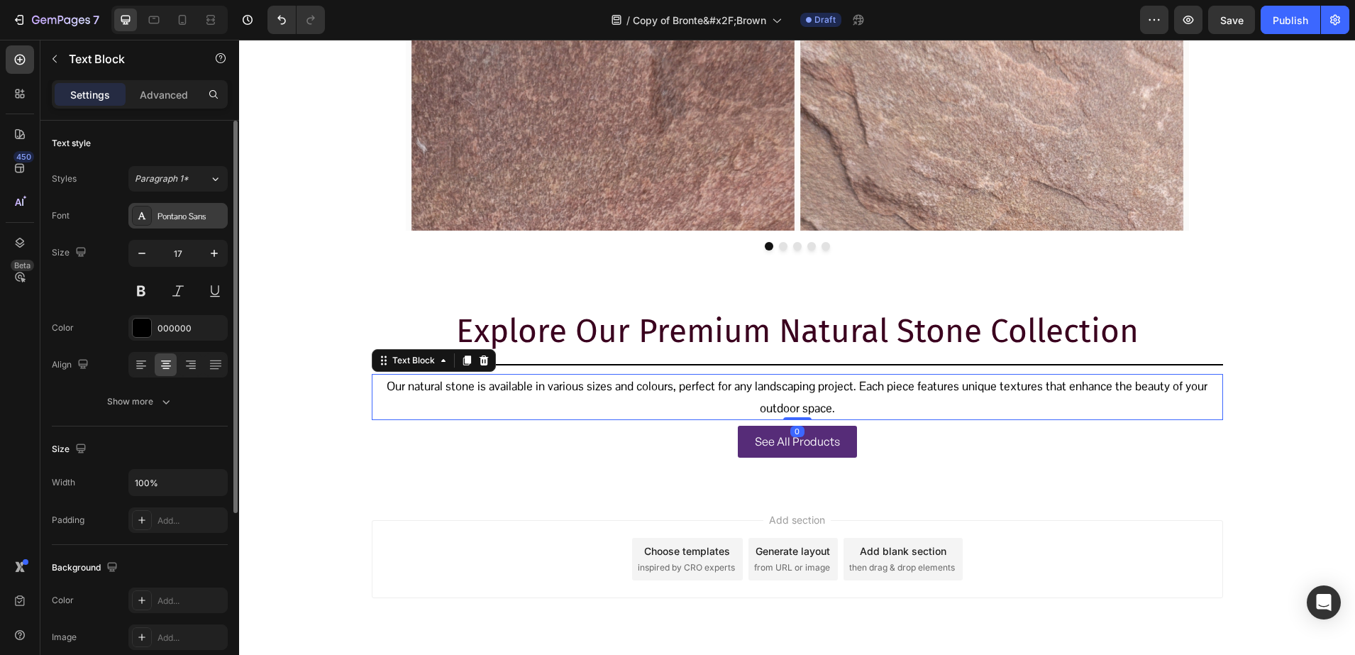
click at [165, 210] on div "Pontano Sans" at bounding box center [191, 216] width 67 height 13
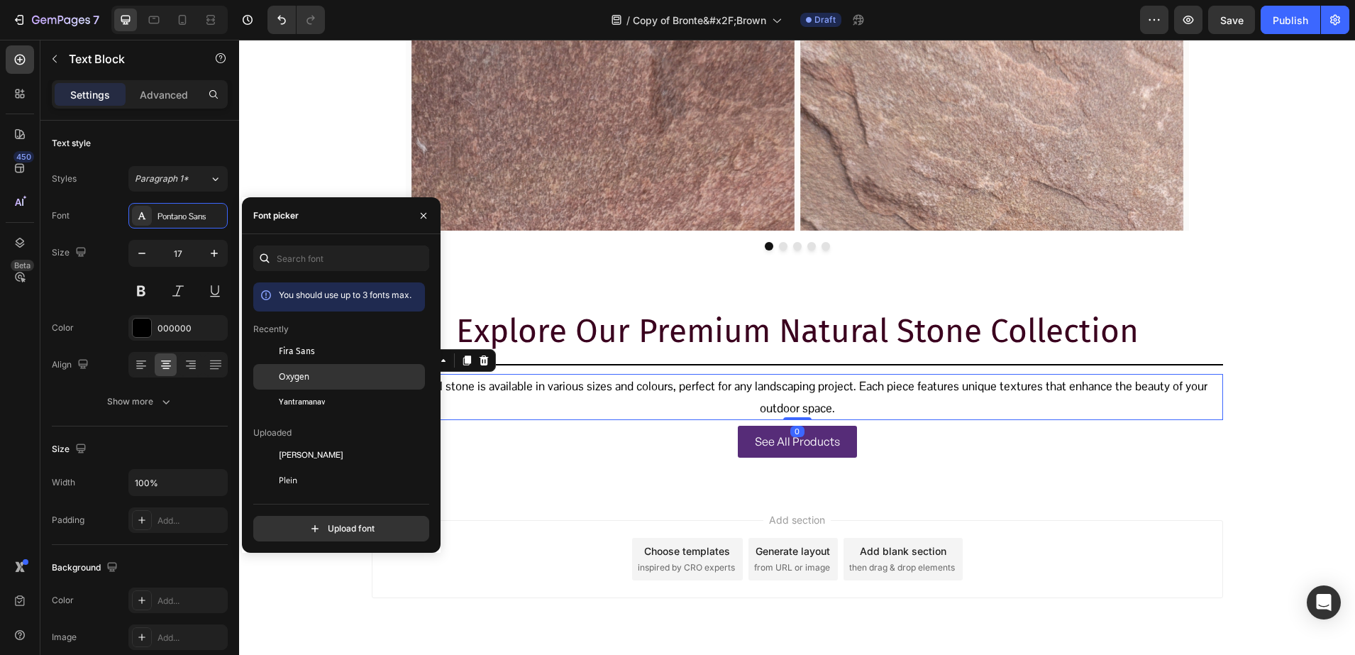
click at [338, 381] on div "Oxygen" at bounding box center [350, 376] width 143 height 13
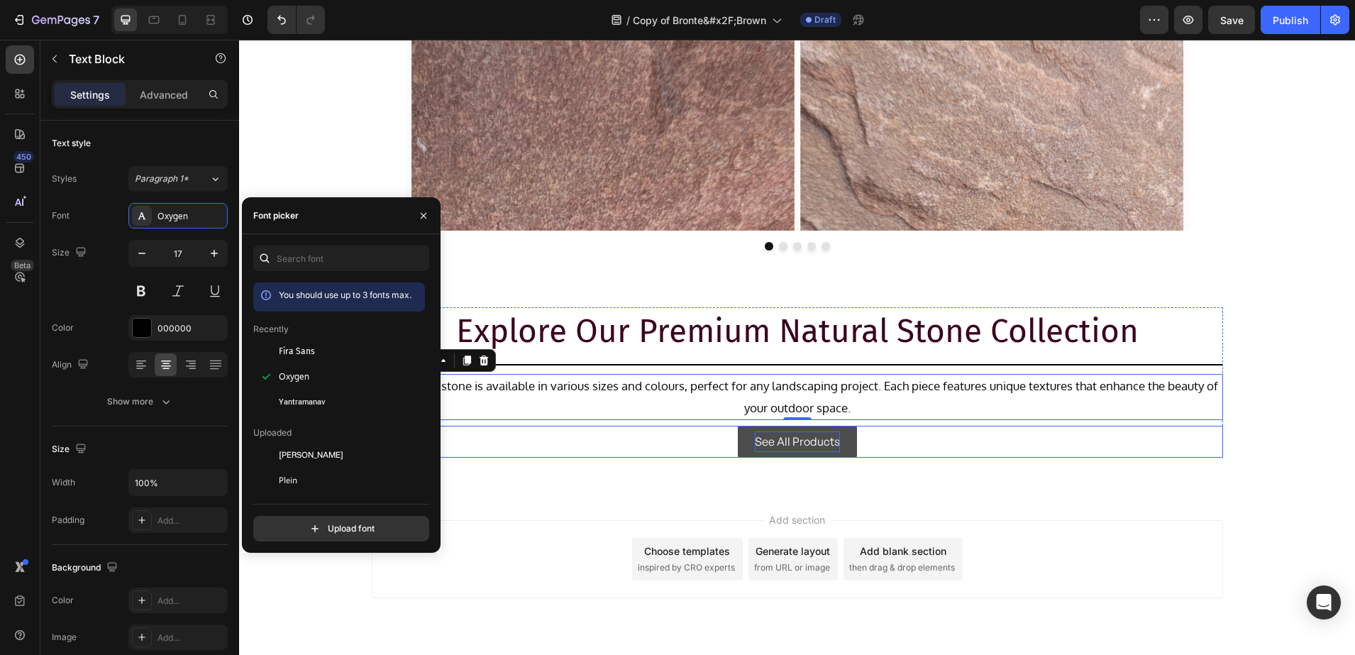
click at [755, 440] on p "See All Products" at bounding box center [797, 441] width 85 height 21
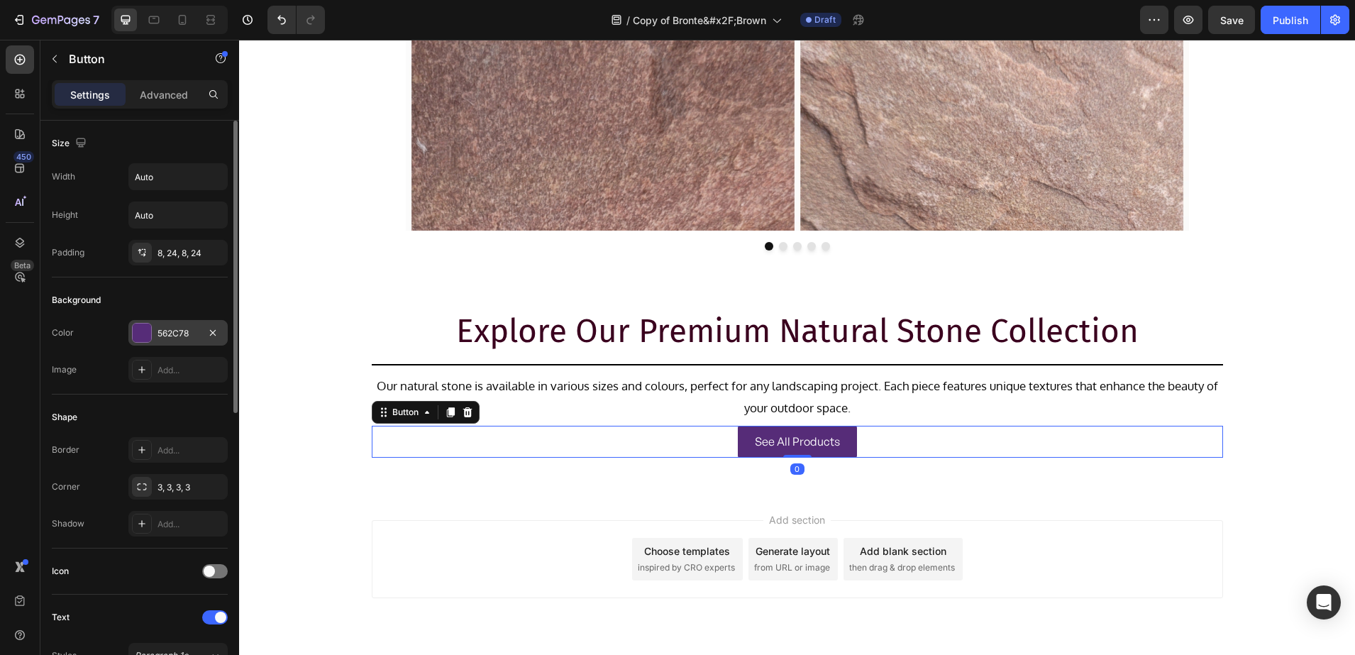
click at [148, 331] on div at bounding box center [142, 333] width 18 height 18
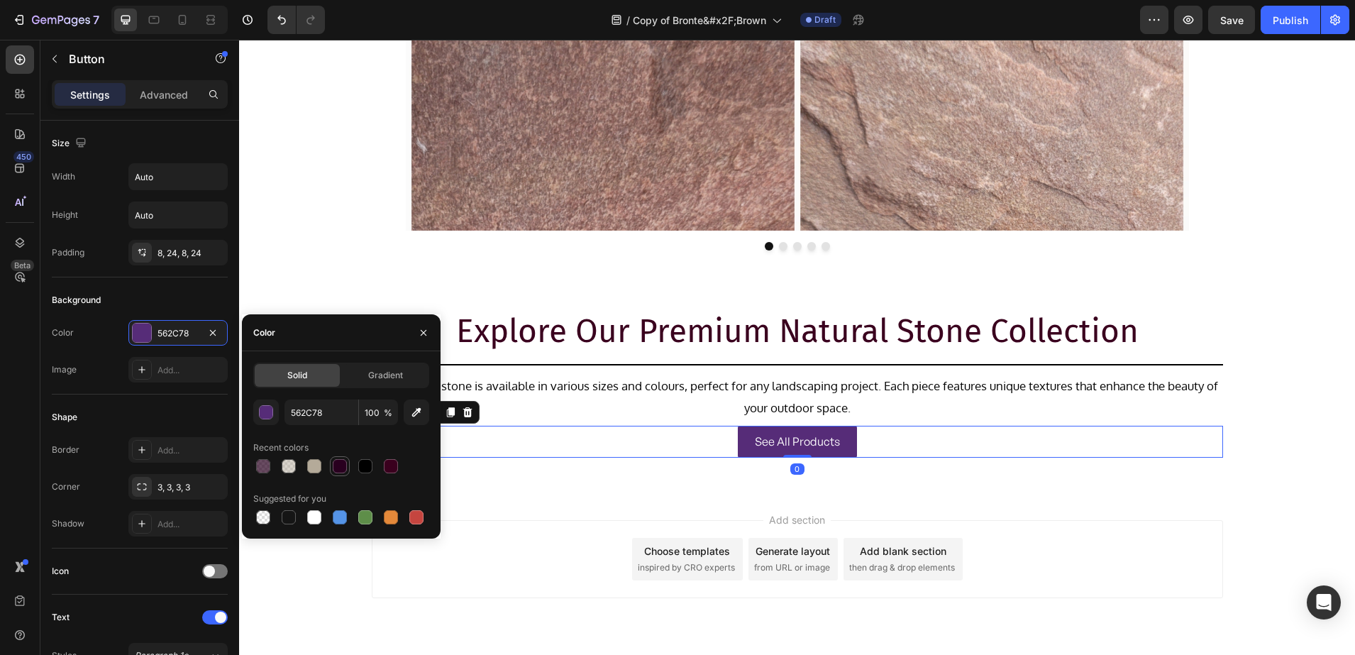
click at [343, 465] on div at bounding box center [340, 466] width 14 height 14
type input "29001F"
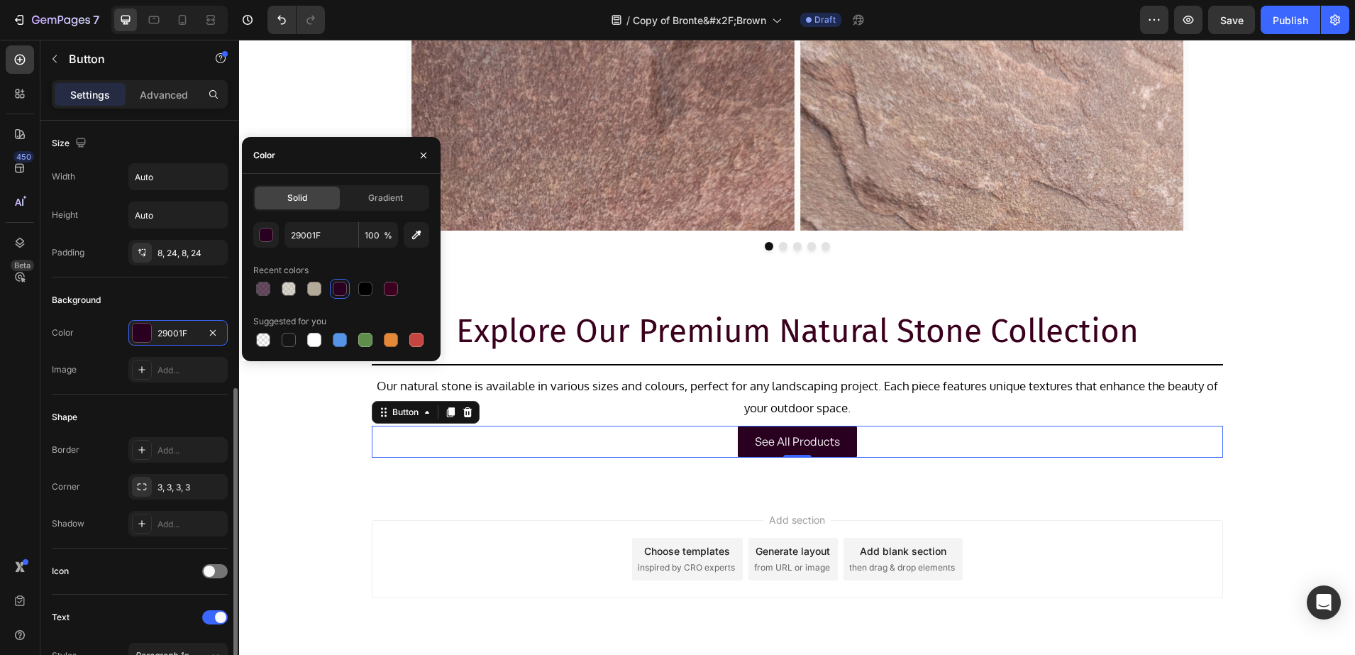
scroll to position [355, 0]
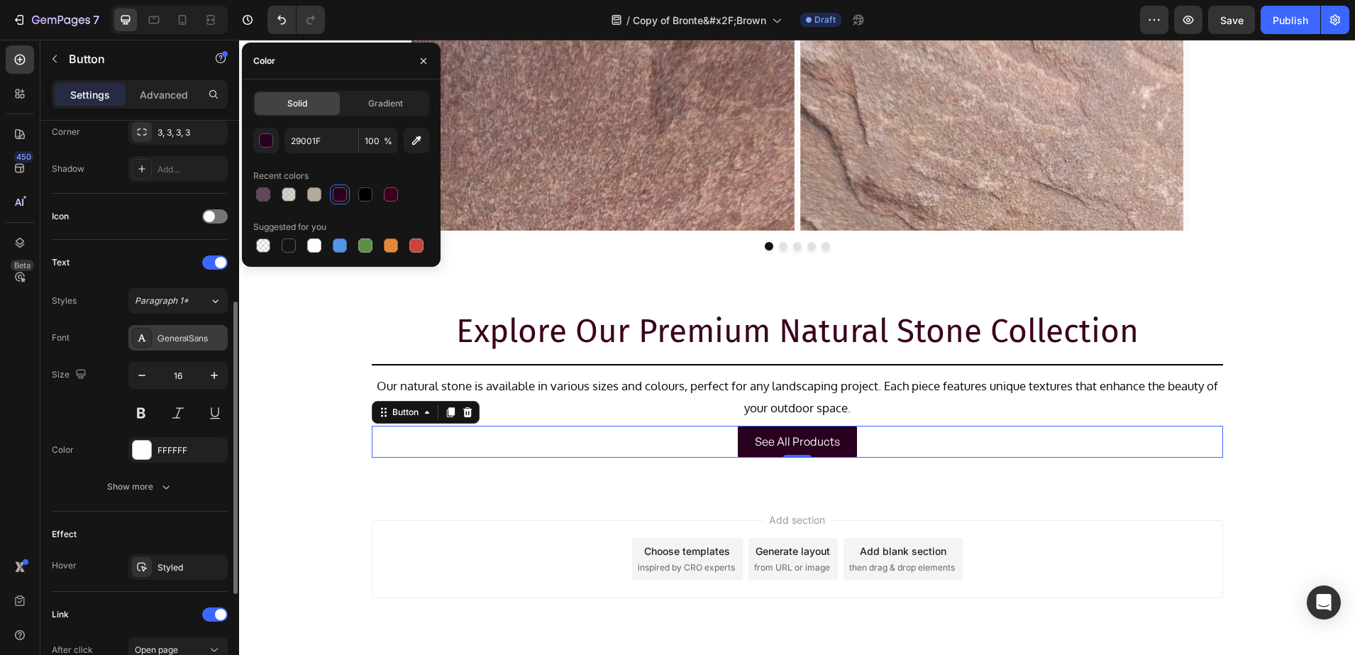
click at [155, 335] on div "GeneralSans" at bounding box center [177, 338] width 99 height 26
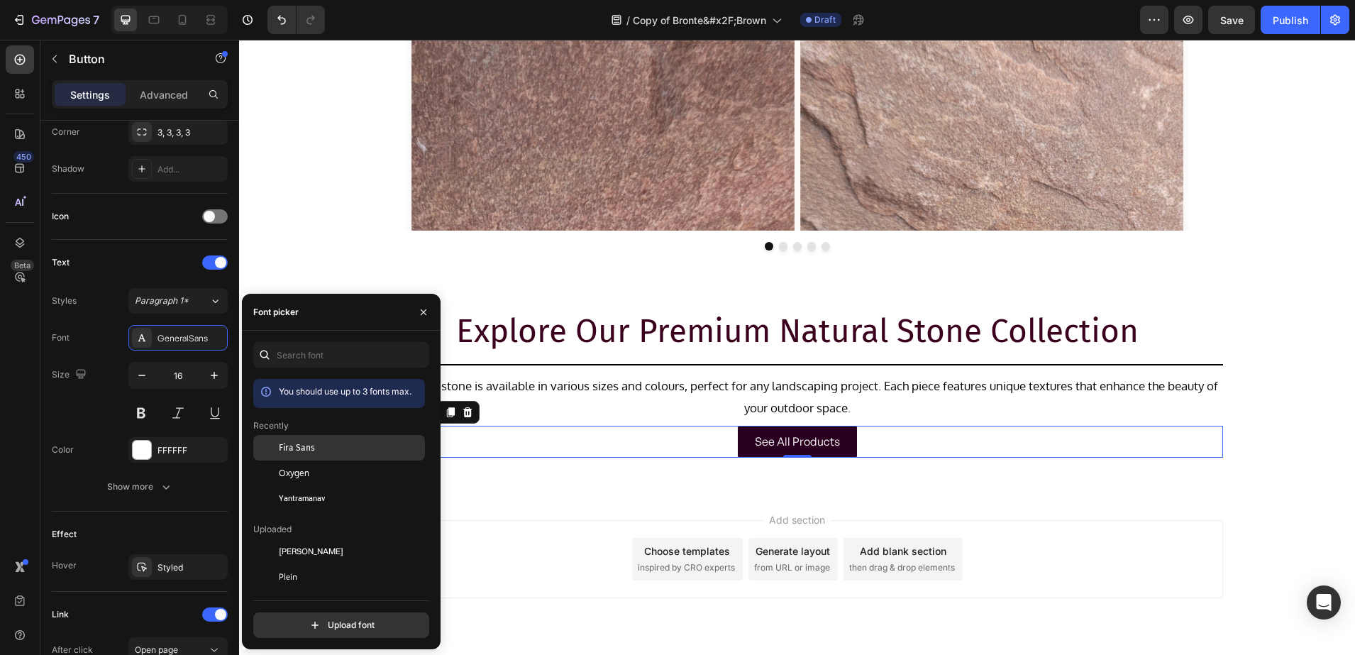
click at [334, 446] on div "Fira Sans" at bounding box center [350, 447] width 143 height 13
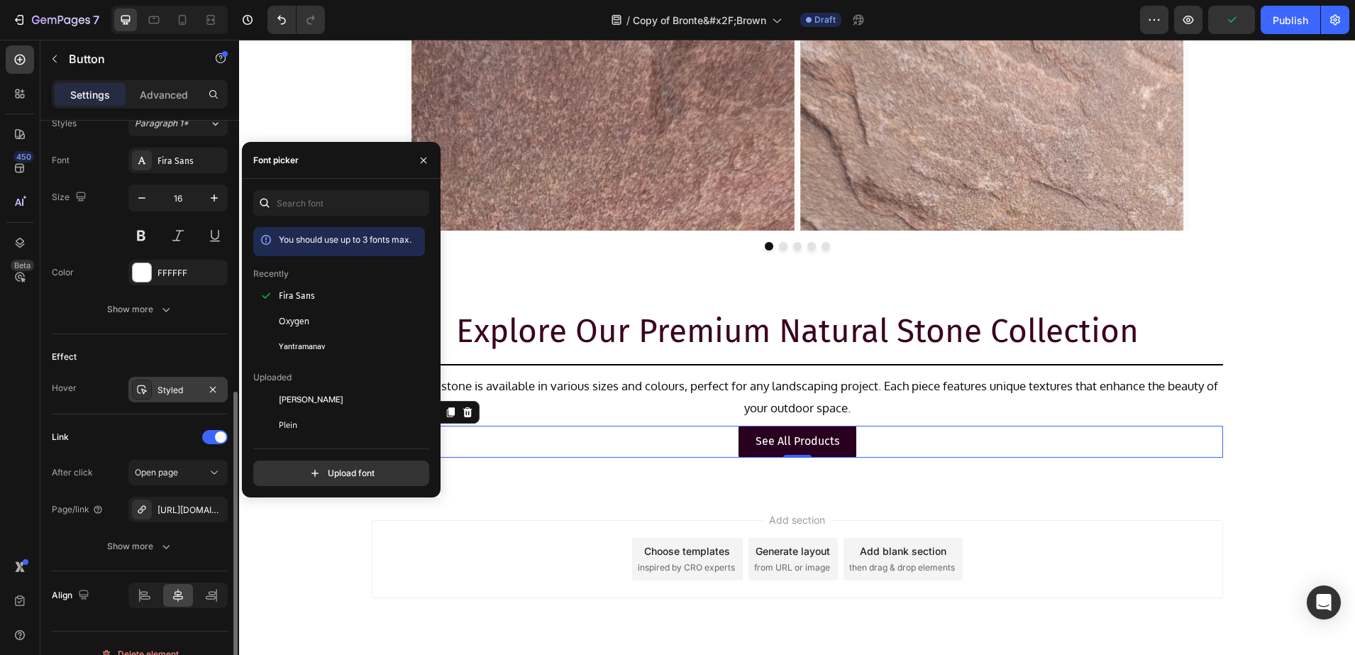
click at [143, 393] on icon at bounding box center [142, 389] width 10 height 9
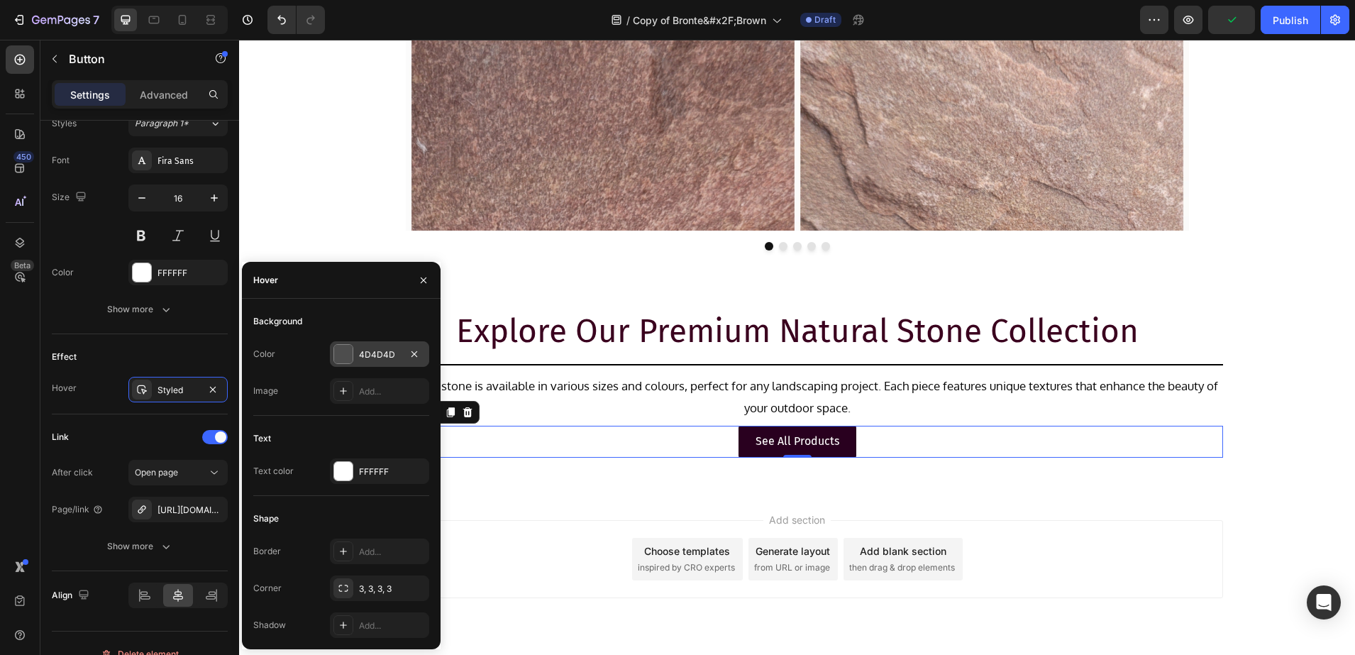
click at [341, 356] on div at bounding box center [343, 354] width 18 height 18
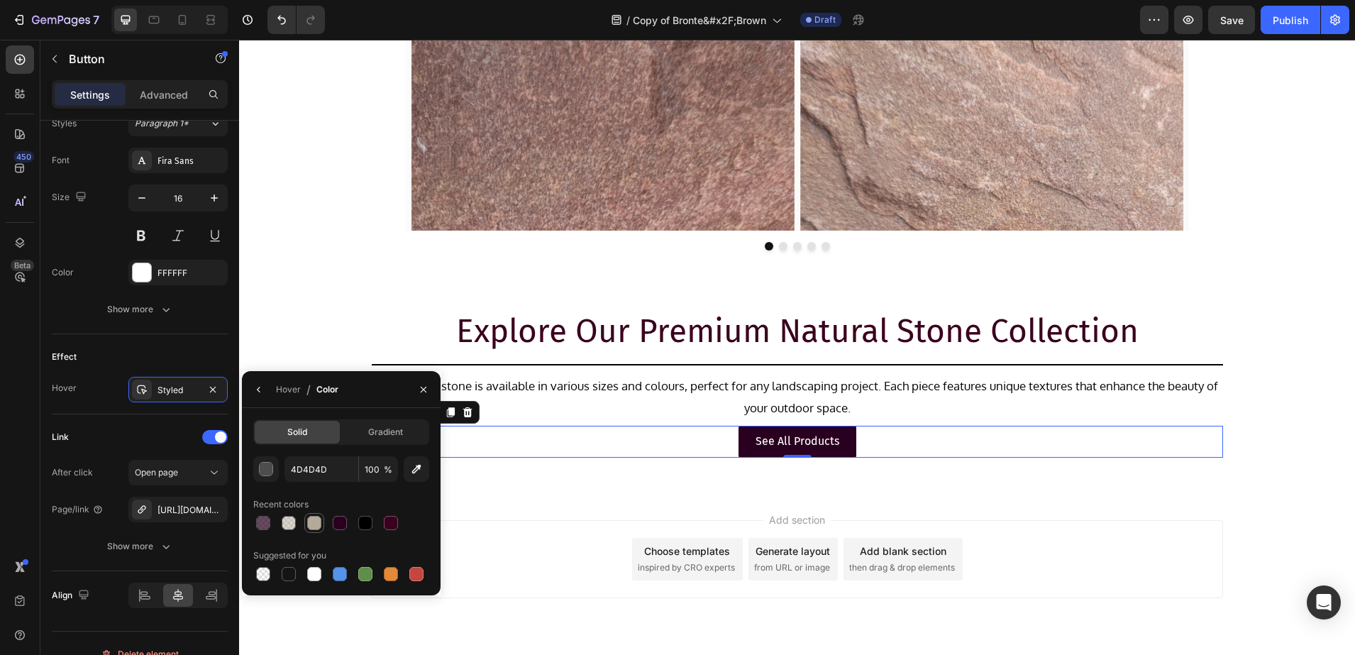
click at [319, 518] on div at bounding box center [314, 523] width 14 height 14
type input "B4AA99"
click at [777, 439] on p "See All Products" at bounding box center [798, 441] width 84 height 21
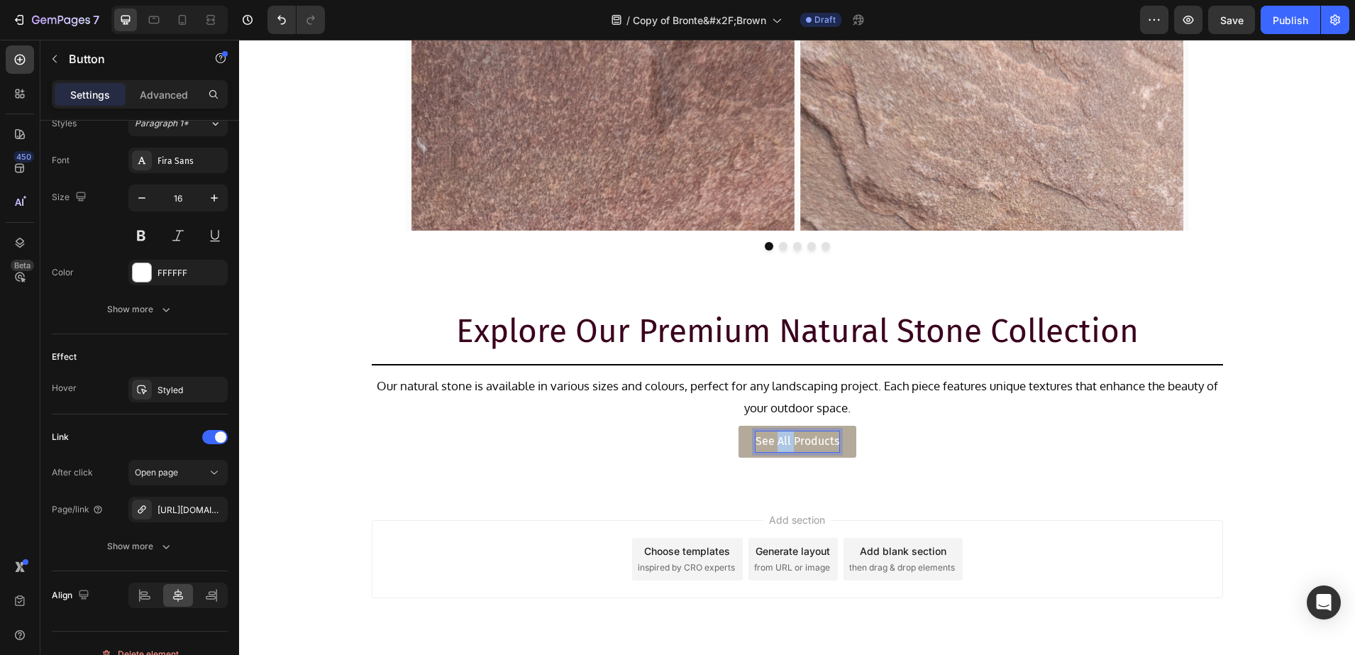
click at [777, 439] on p "See All Products" at bounding box center [798, 441] width 84 height 21
click at [354, 511] on div "Add section Choose templates inspired by CRO experts Generate layout from URL o…" at bounding box center [797, 579] width 1116 height 175
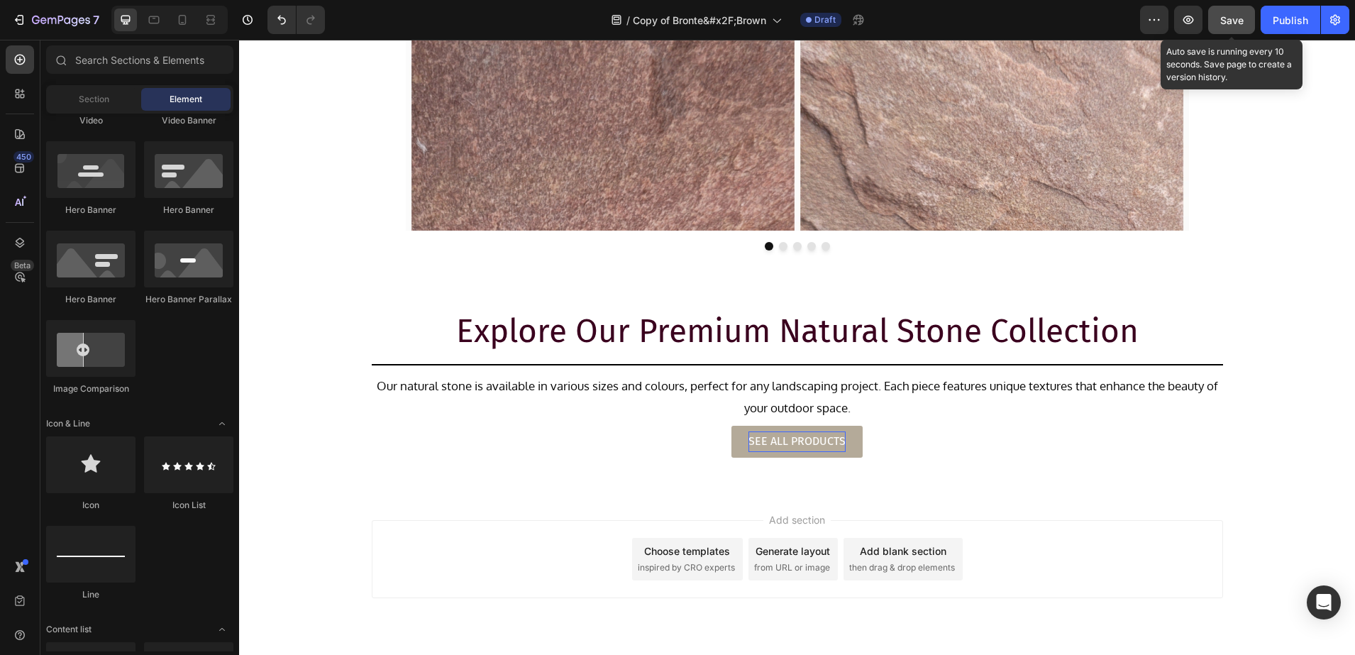
click at [1229, 23] on span "Save" at bounding box center [1231, 20] width 23 height 12
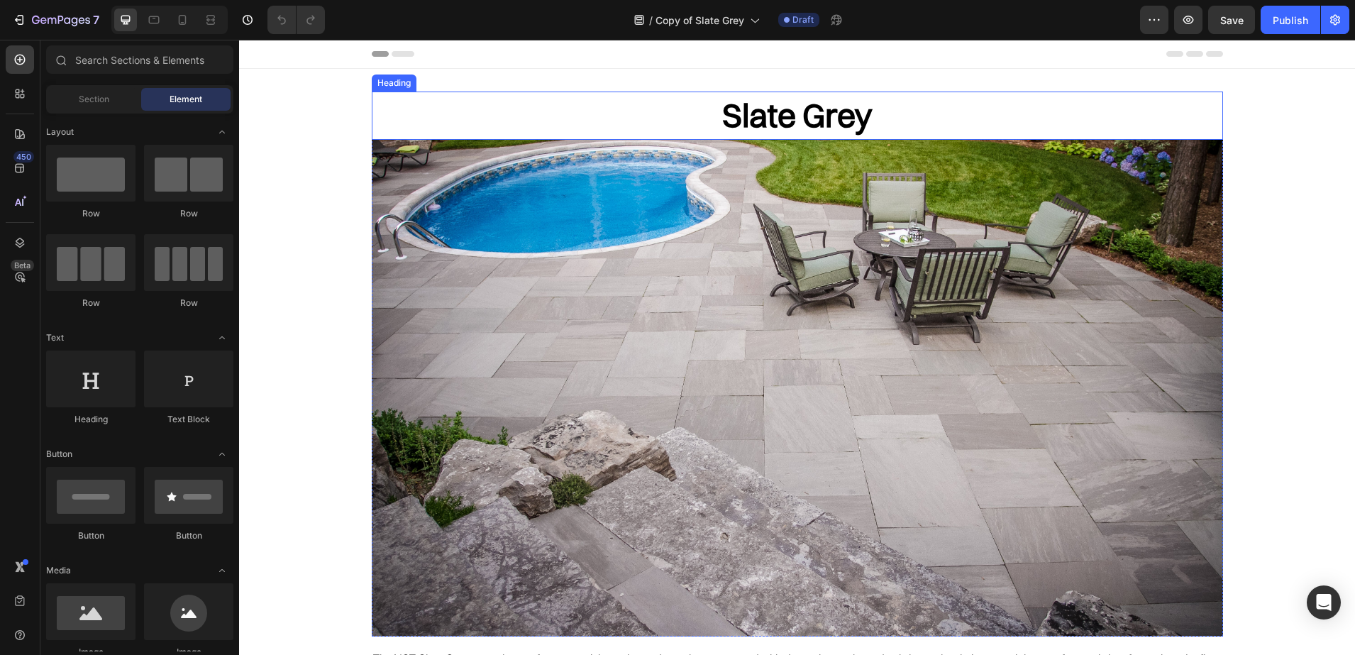
click at [814, 108] on h2 "Slate Grey" at bounding box center [797, 116] width 851 height 48
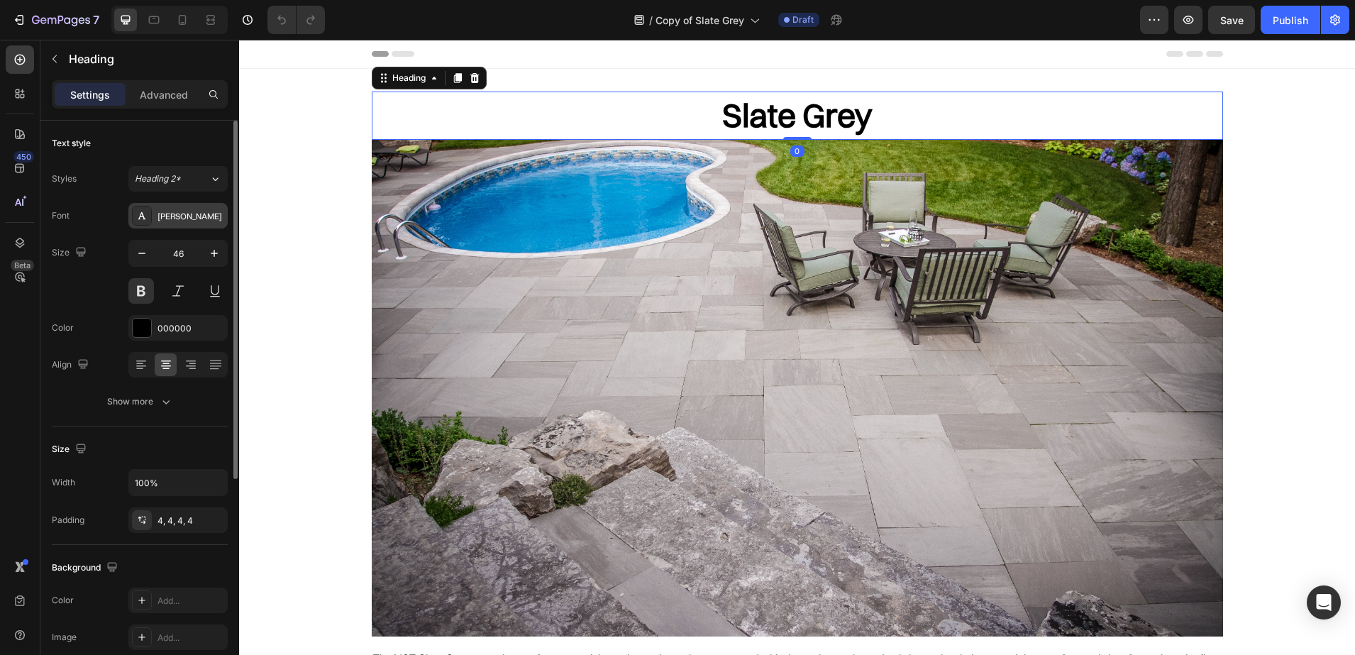
click at [153, 225] on div "[PERSON_NAME]" at bounding box center [177, 216] width 99 height 26
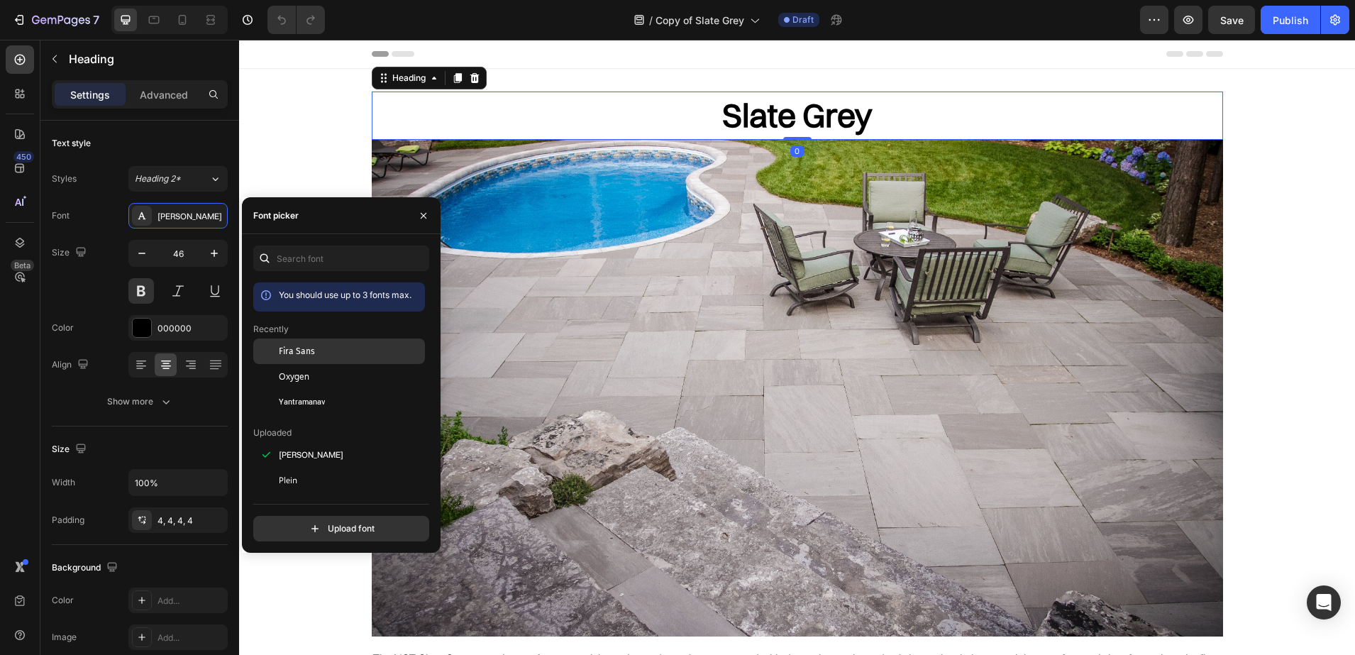
click at [296, 442] on div "Fira Sans" at bounding box center [339, 455] width 172 height 26
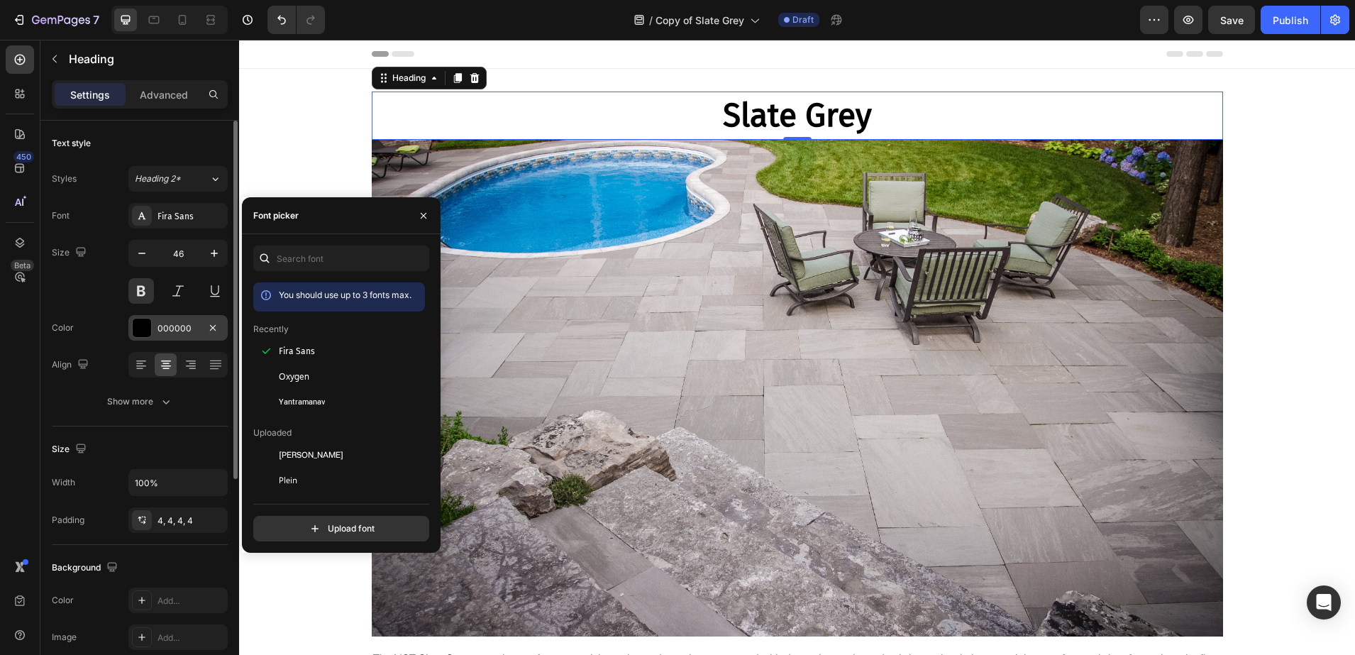
click at [160, 329] on div "000000" at bounding box center [178, 328] width 41 height 13
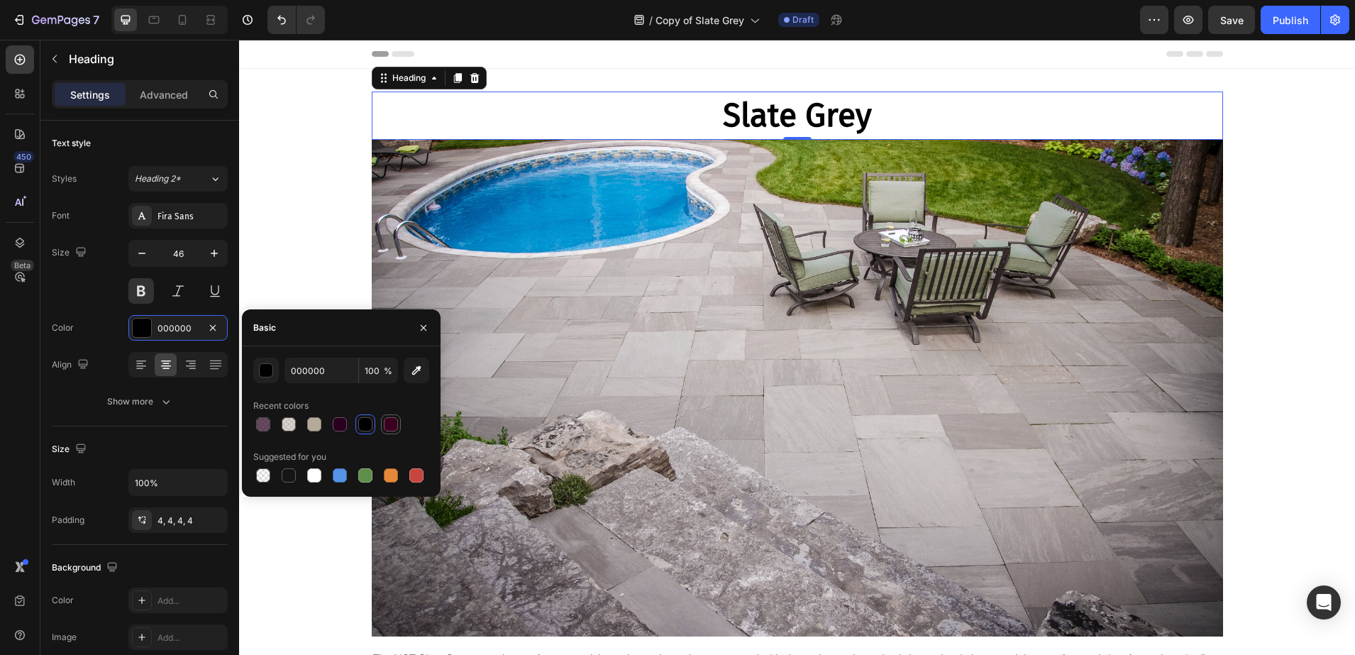
click at [389, 431] on div at bounding box center [391, 424] width 14 height 14
type input "3A001E"
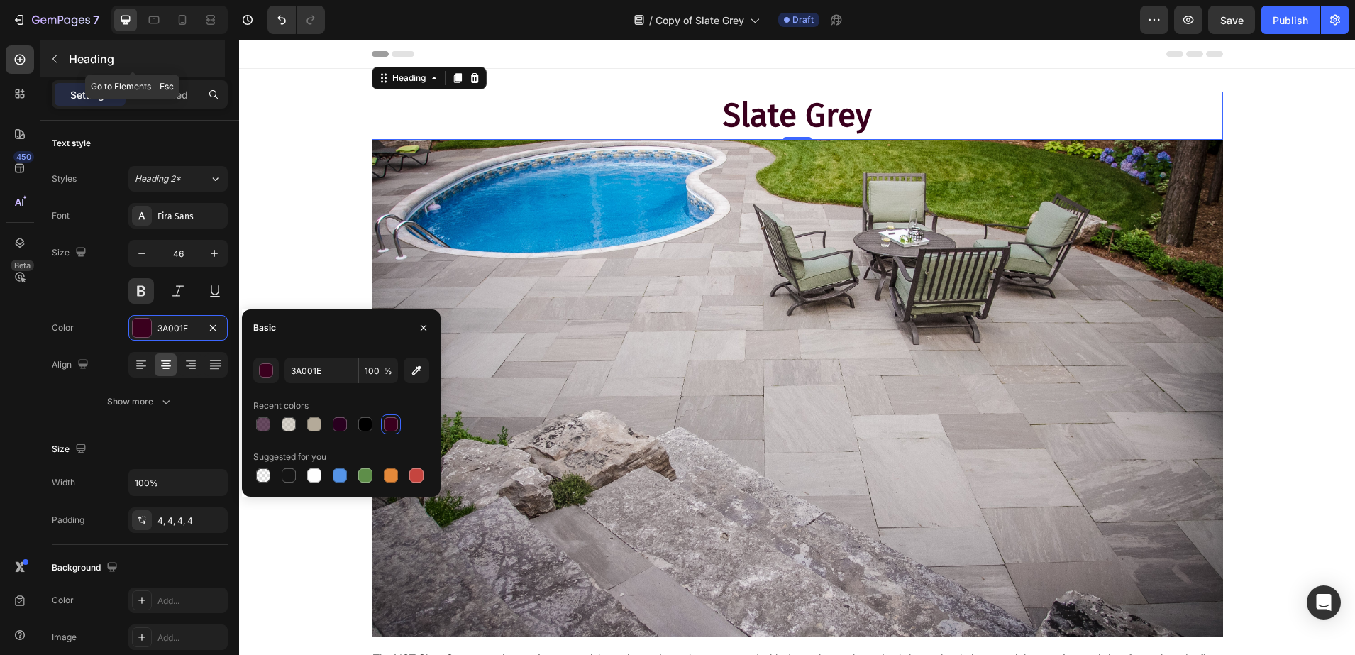
click at [82, 59] on p "Heading" at bounding box center [145, 58] width 153 height 17
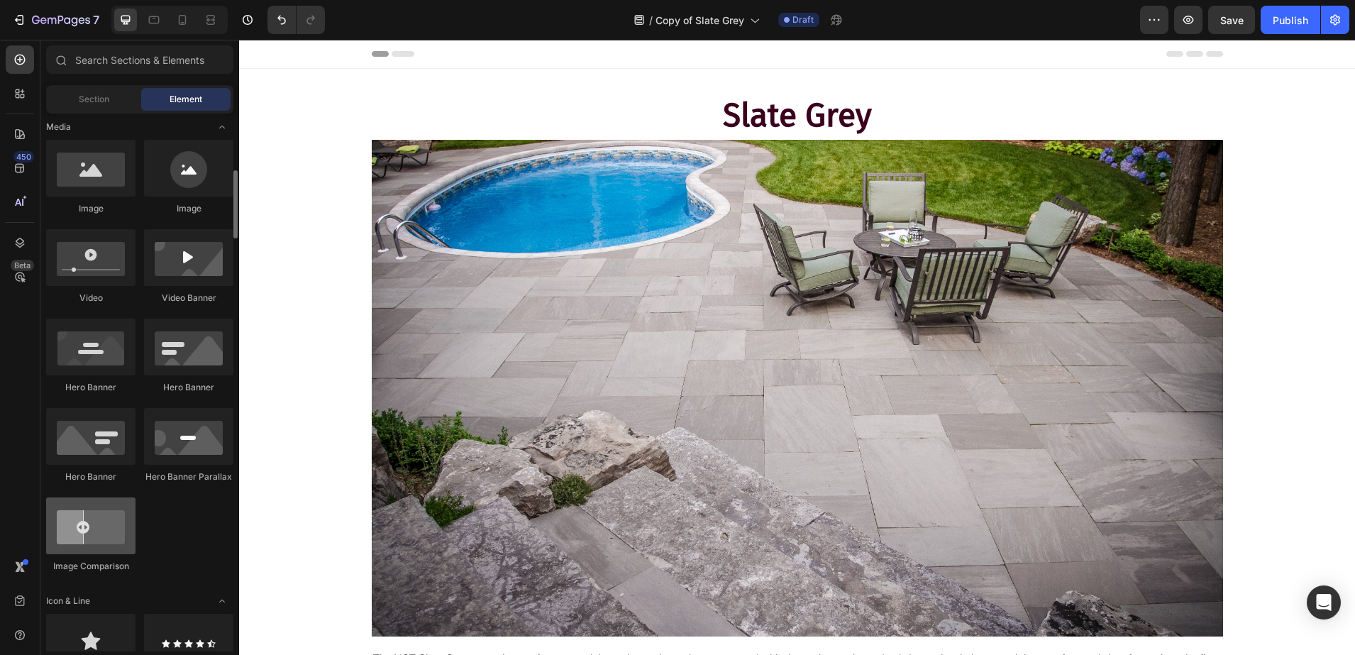
scroll to position [798, 0]
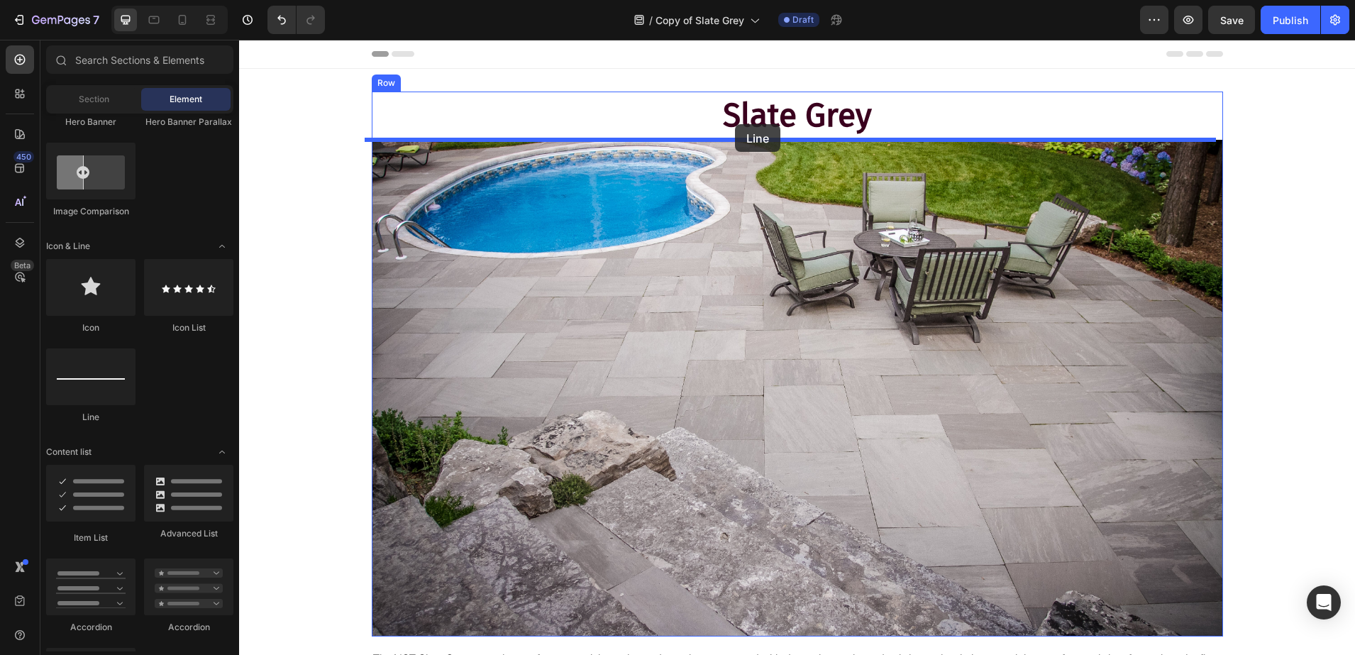
drag, startPoint x: 323, startPoint y: 411, endPoint x: 735, endPoint y: 125, distance: 501.7
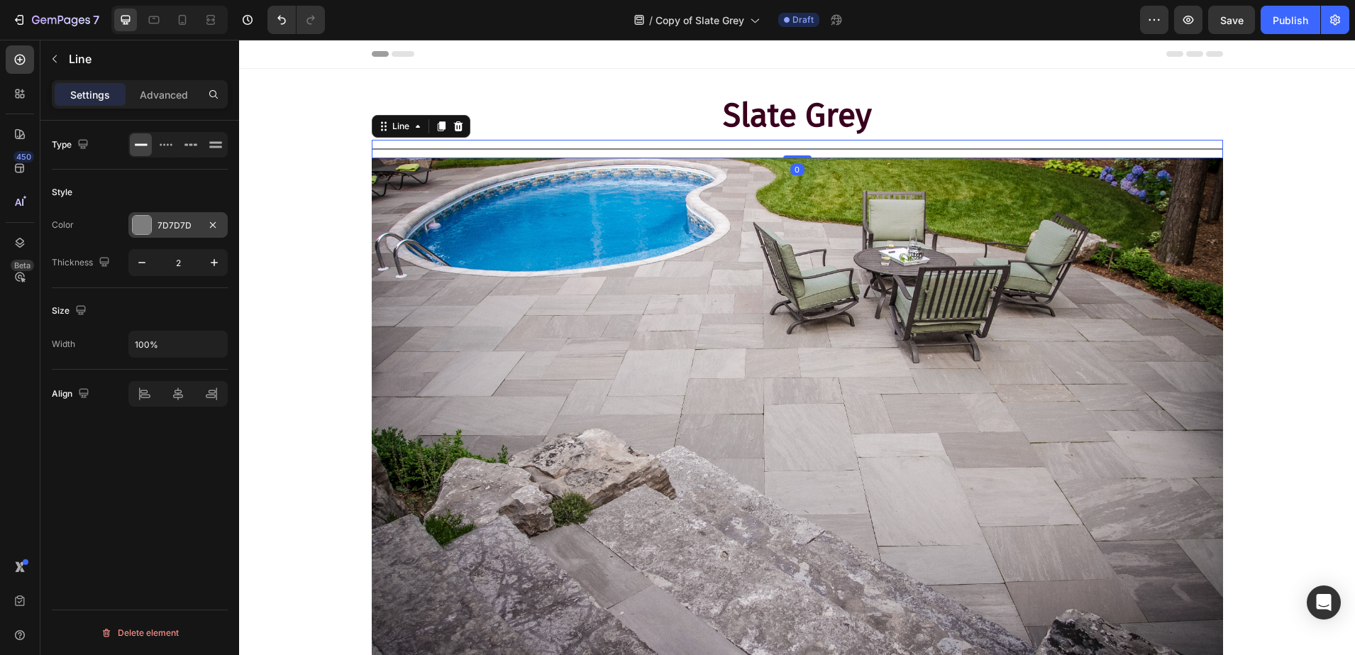
click at [165, 226] on div "7D7D7D" at bounding box center [178, 225] width 41 height 13
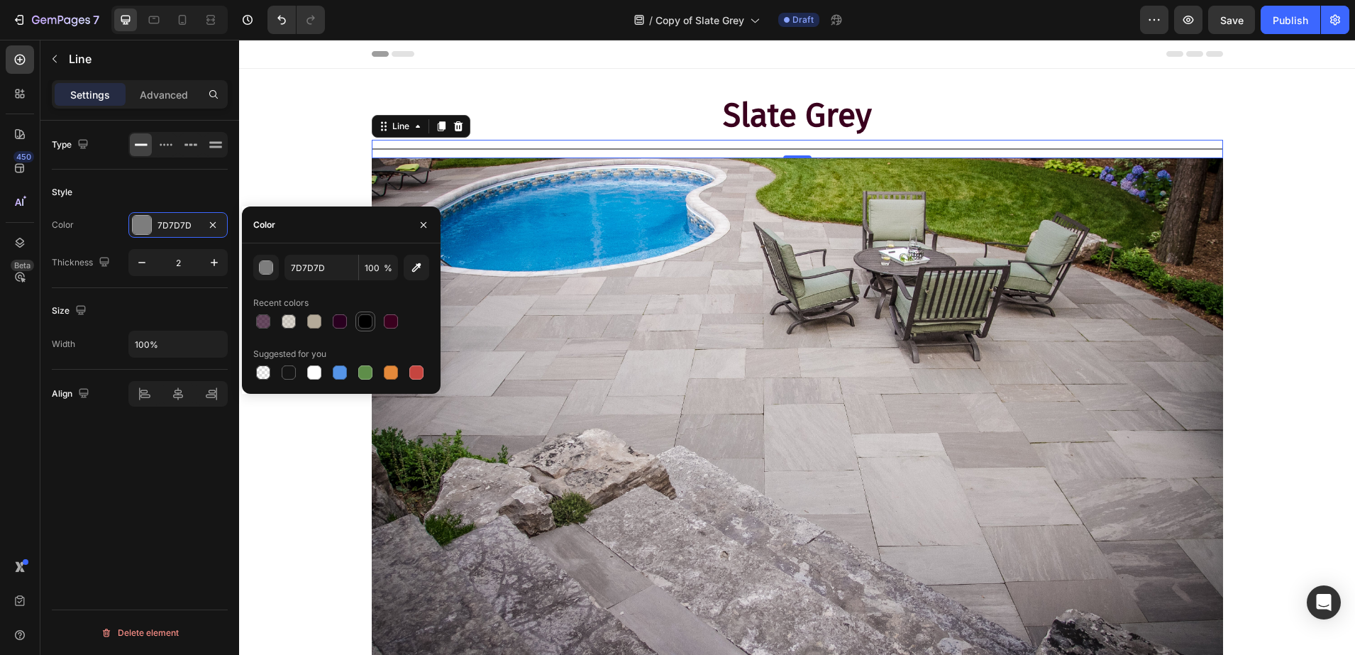
click at [356, 318] on div at bounding box center [365, 321] width 20 height 20
type input "000000"
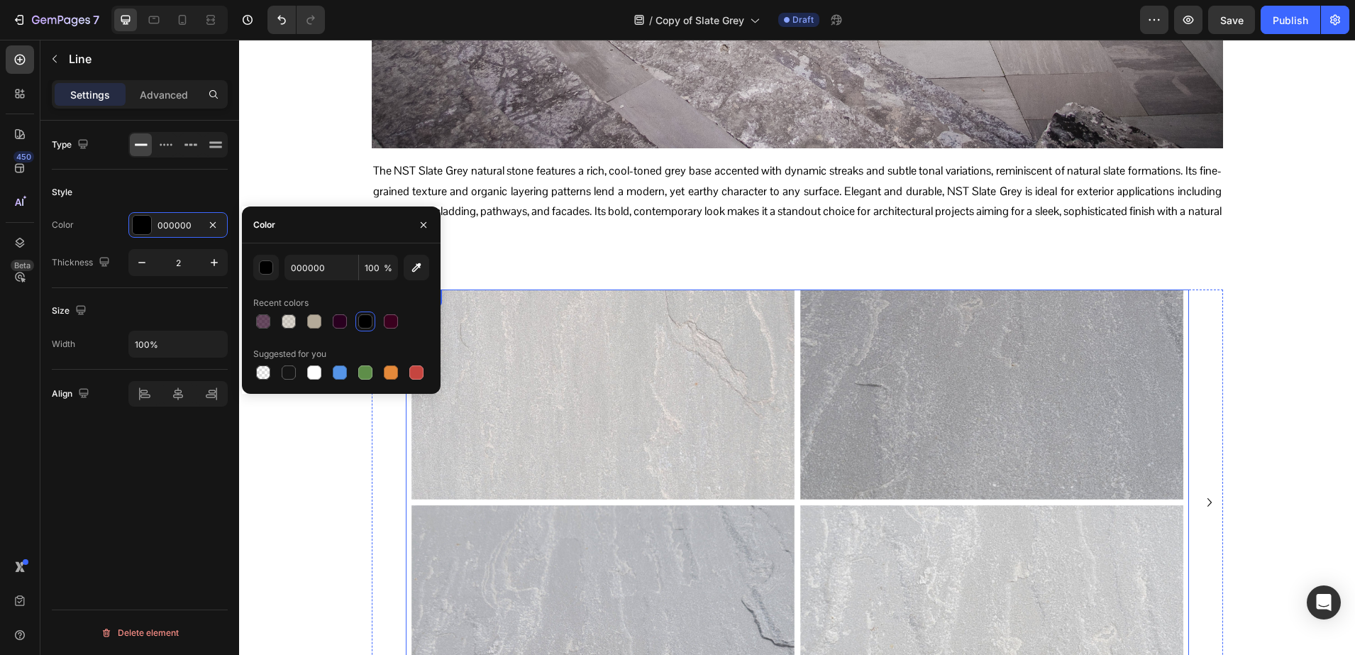
scroll to position [532, 0]
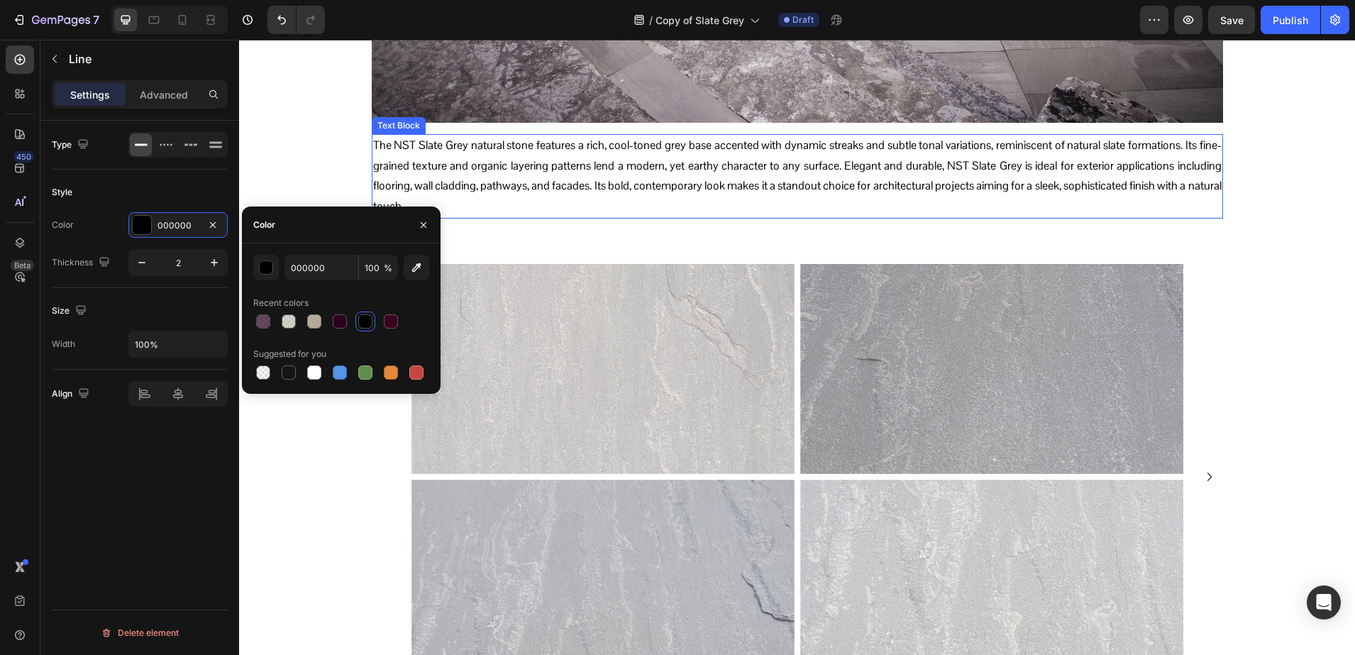
click at [582, 167] on p "The NST Slate Grey natural stone features a rich, cool-toned grey base accented…" at bounding box center [797, 177] width 849 height 82
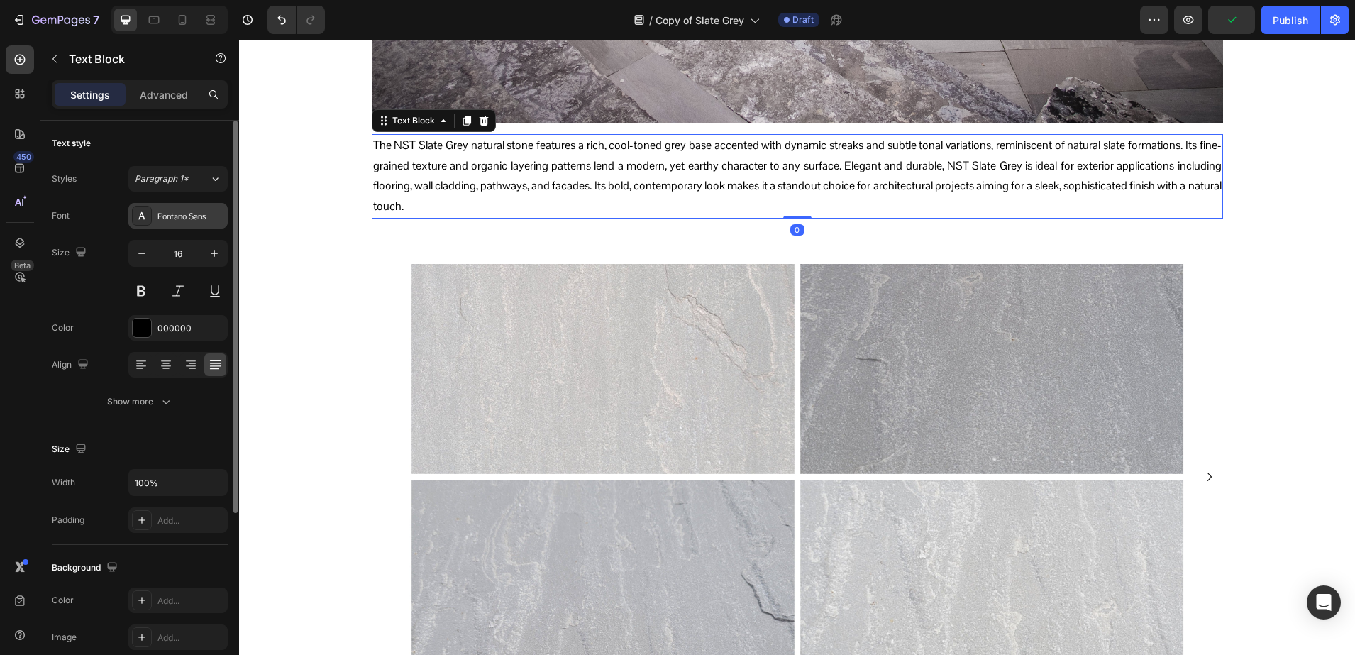
click at [147, 222] on div at bounding box center [142, 216] width 20 height 20
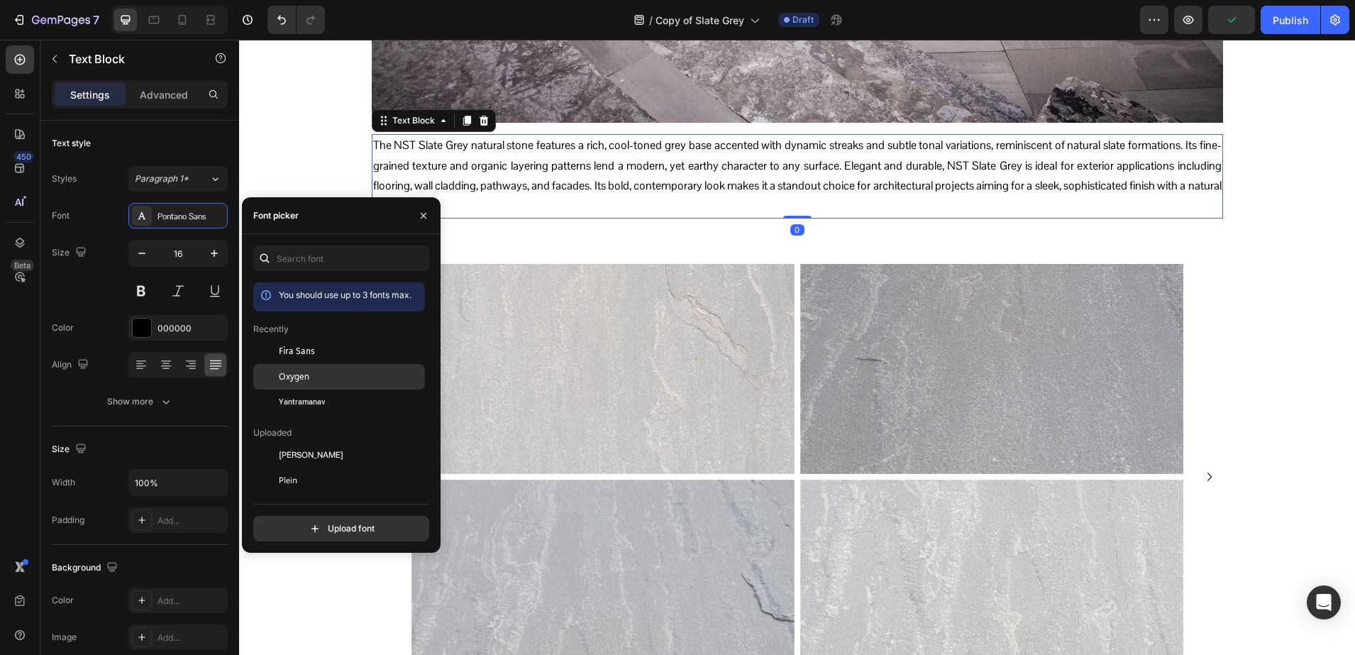
click at [299, 519] on div "Oxygen" at bounding box center [339, 532] width 172 height 26
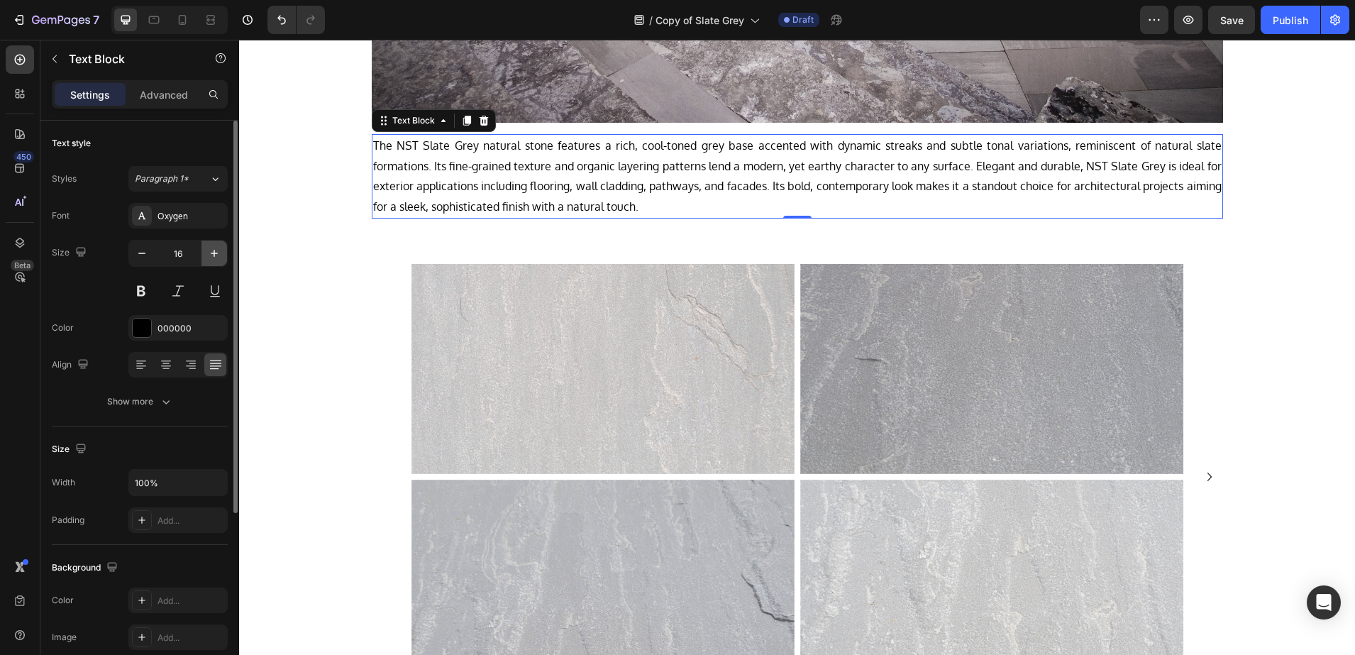
click at [206, 253] on button "button" at bounding box center [214, 254] width 26 height 26
type input "17"
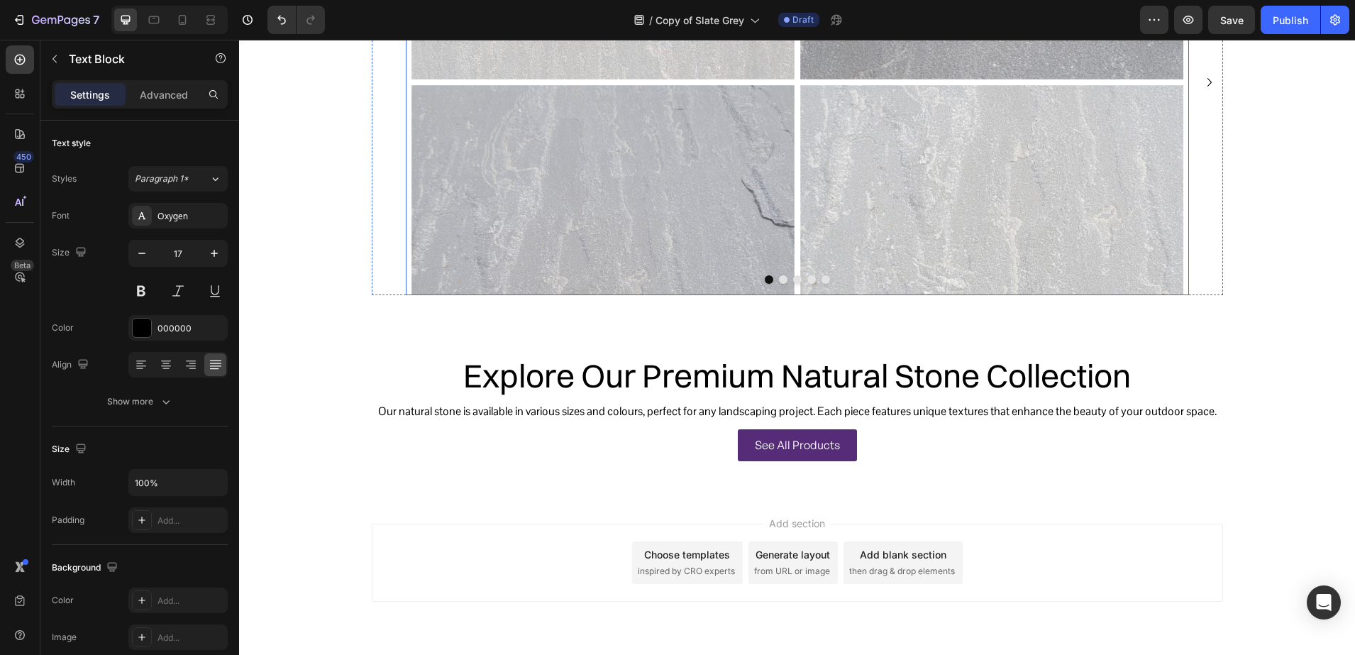
scroll to position [976, 0]
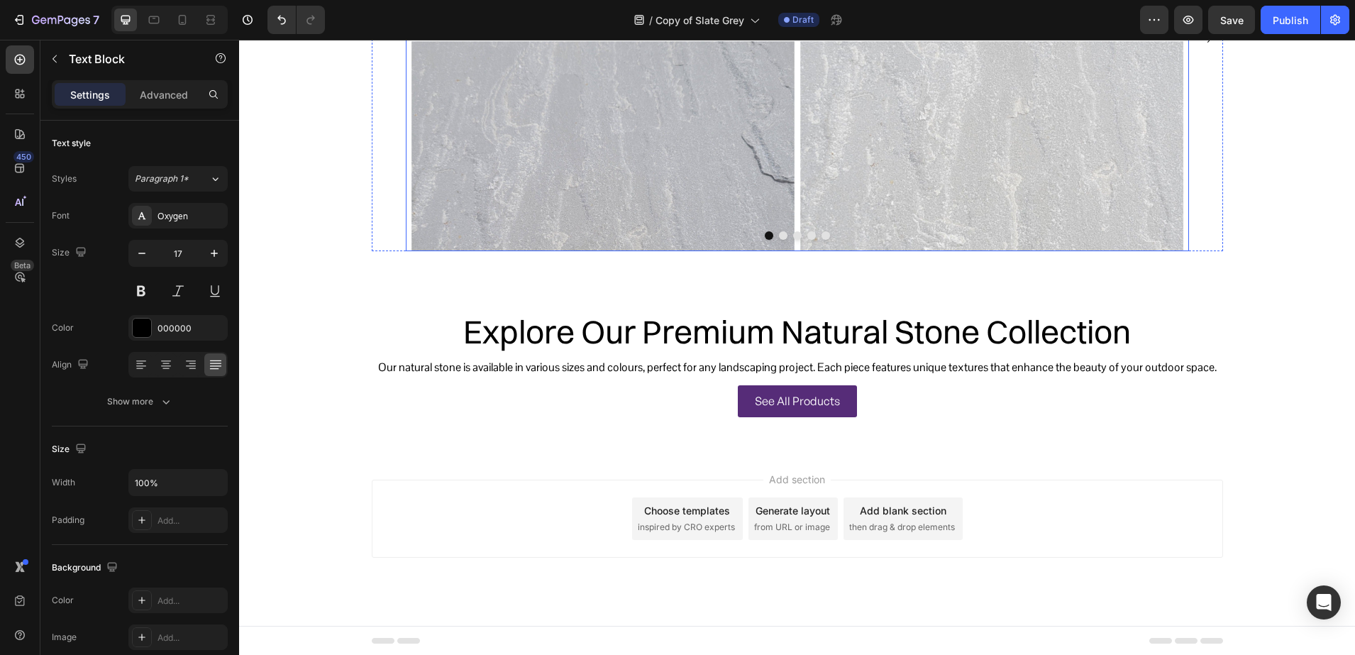
click at [766, 228] on img at bounding box center [797, 38] width 783 height 426
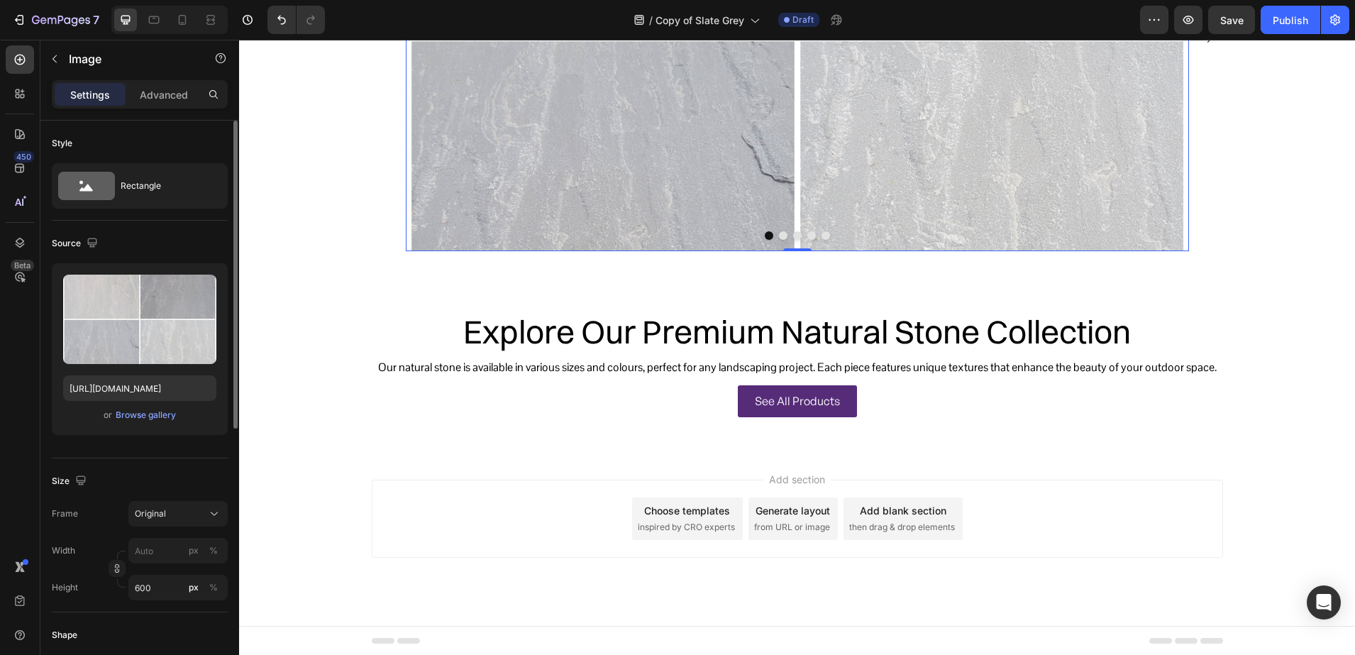
scroll to position [177, 0]
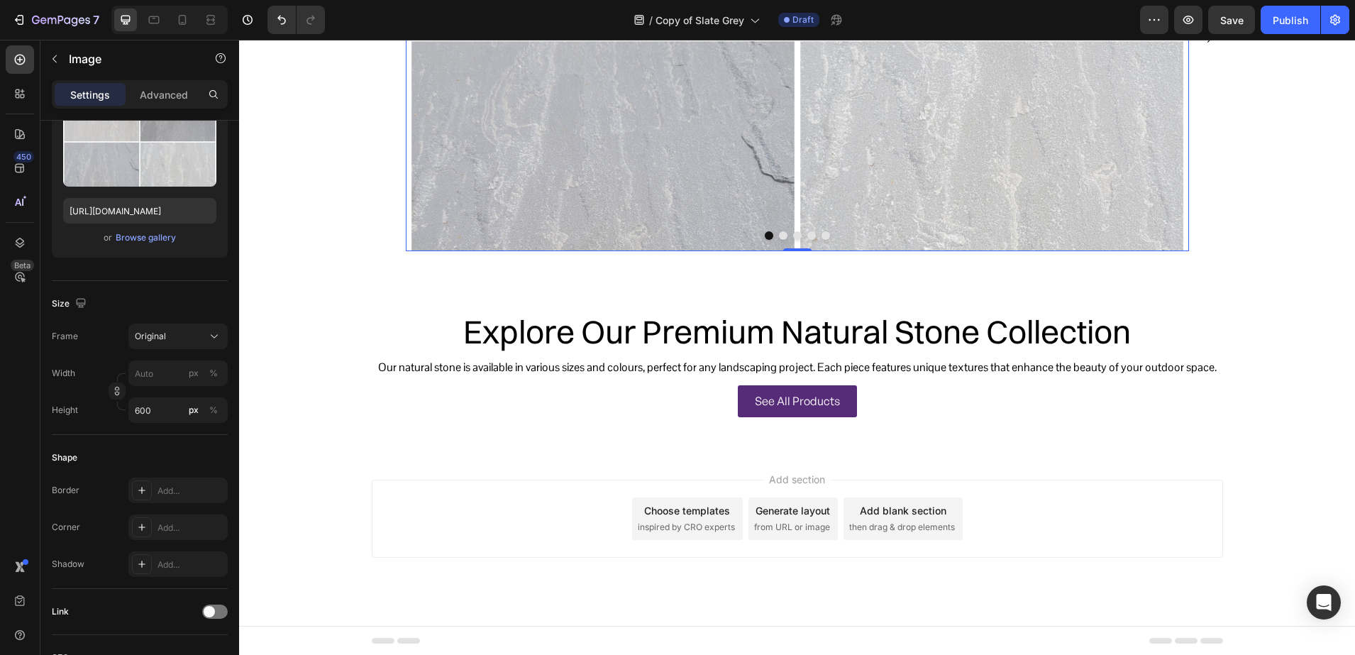
click at [772, 230] on img at bounding box center [797, 38] width 783 height 426
click at [765, 236] on button "Dot" at bounding box center [769, 235] width 9 height 9
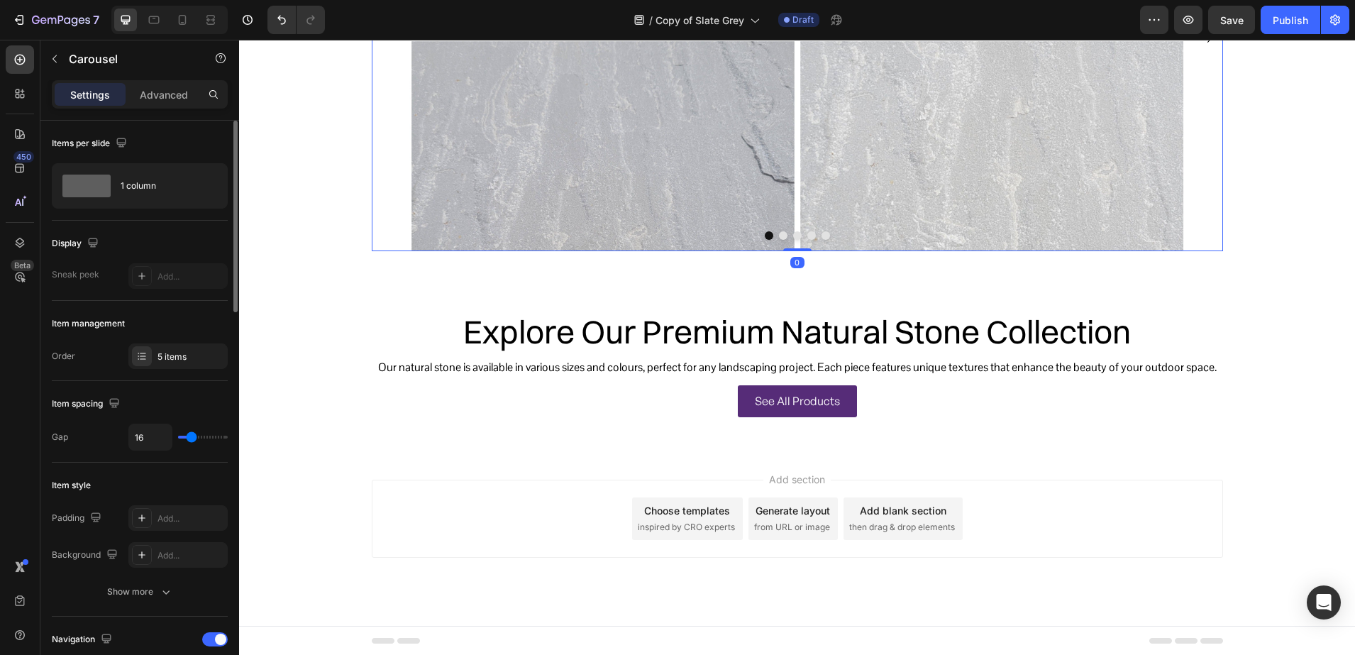
scroll to position [532, 0]
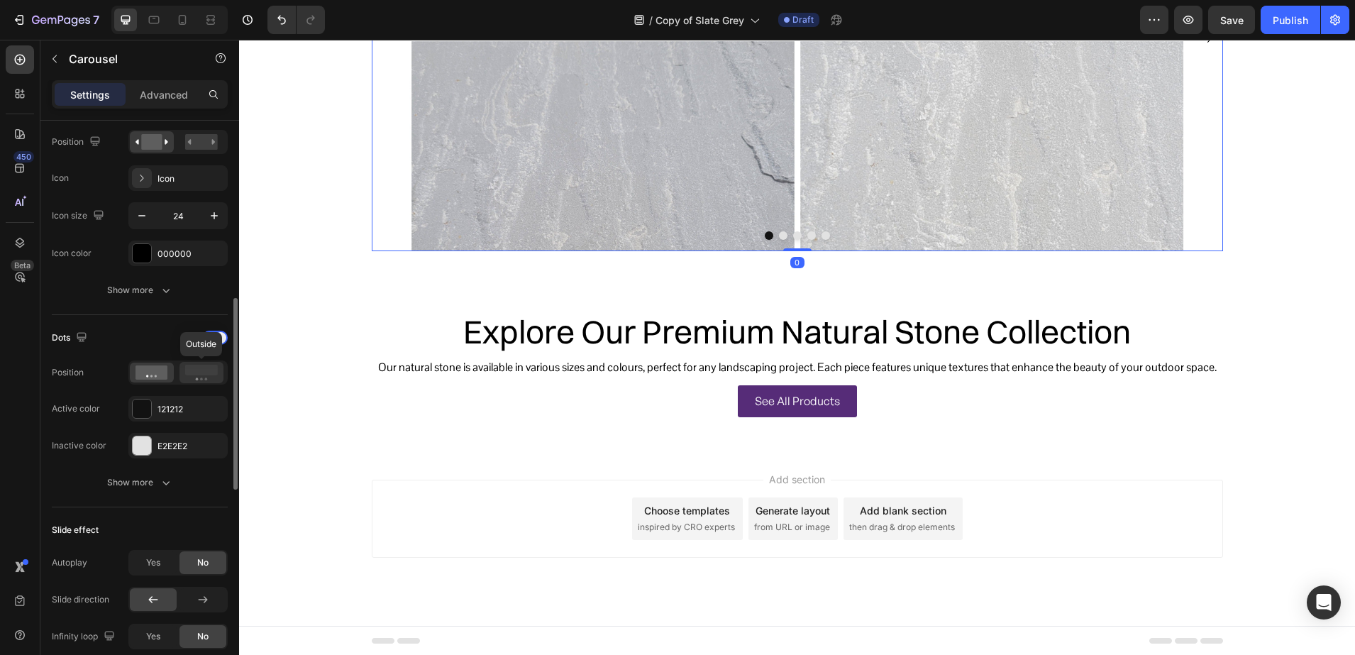
click at [184, 368] on div at bounding box center [201, 372] width 44 height 21
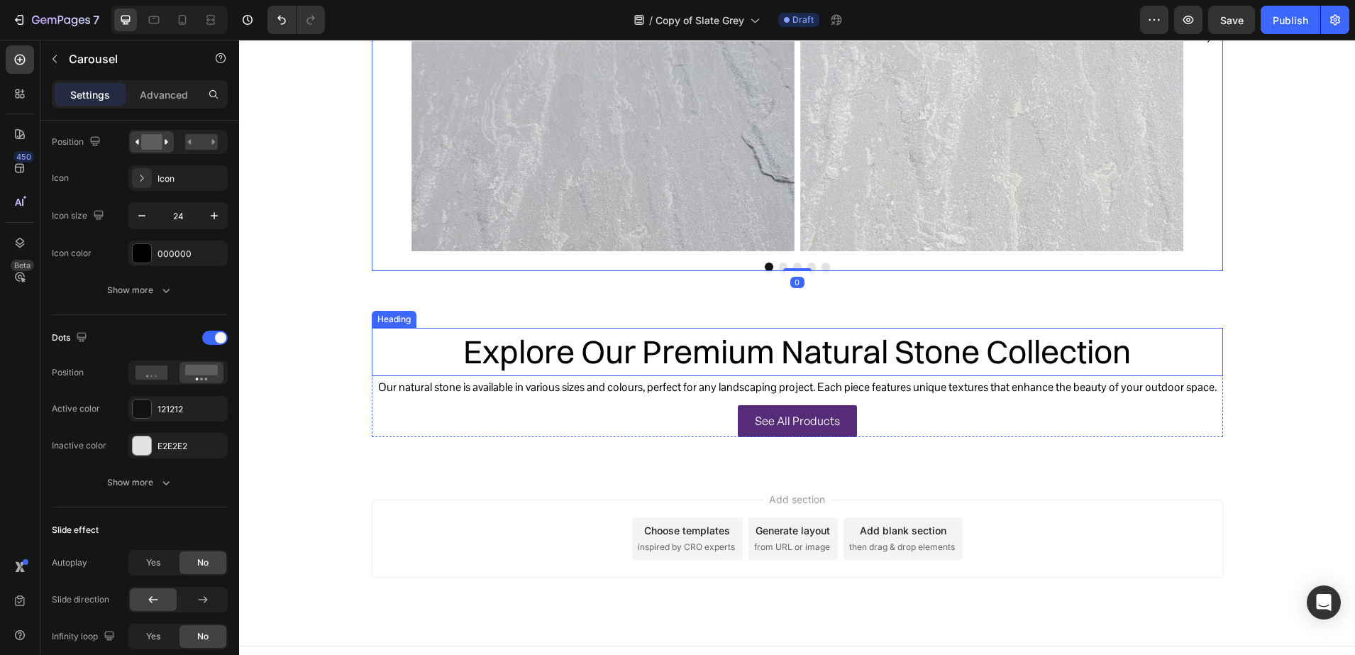
click at [620, 350] on h2 "Explore Our Premium Natural Stone Collection" at bounding box center [797, 352] width 851 height 48
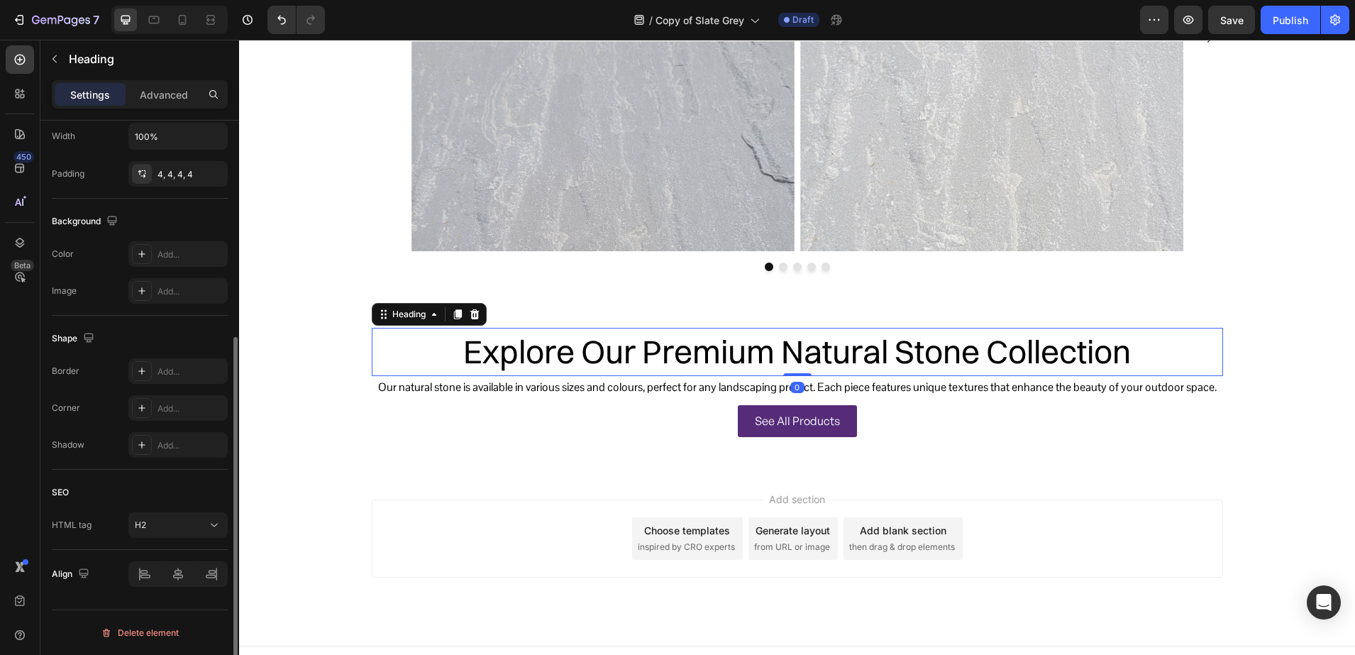
scroll to position [0, 0]
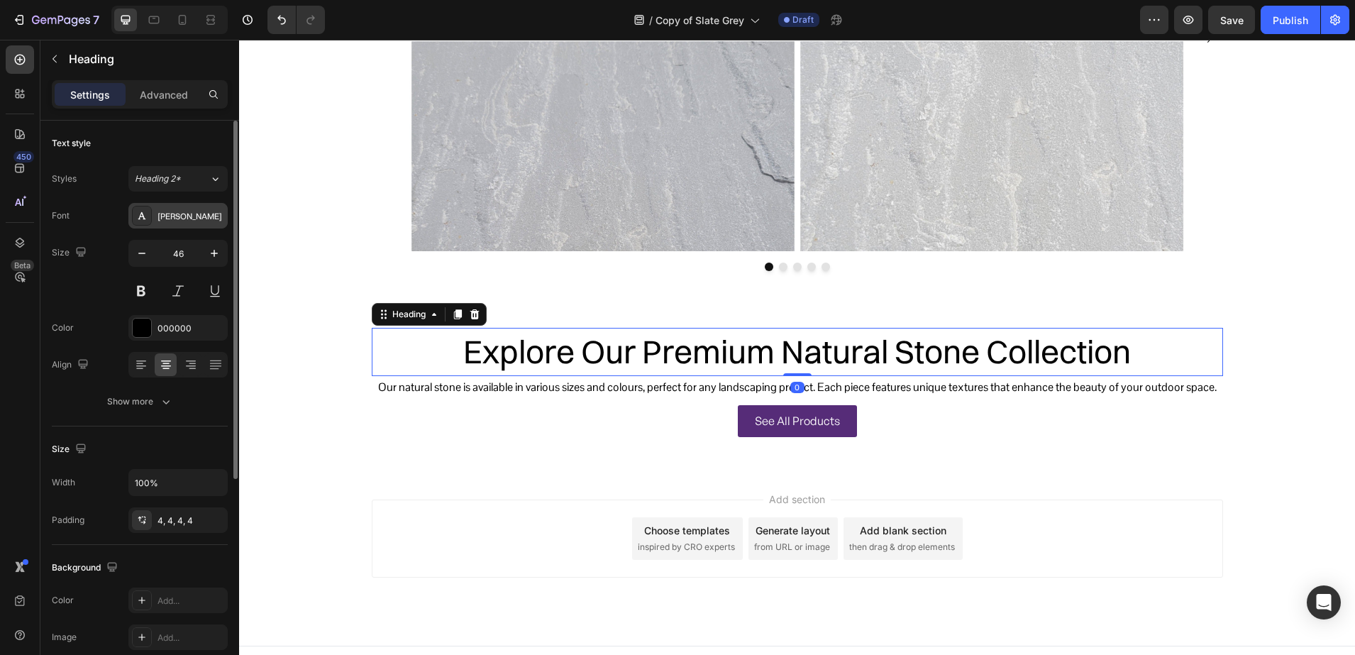
click at [139, 226] on div "[PERSON_NAME]" at bounding box center [177, 216] width 99 height 26
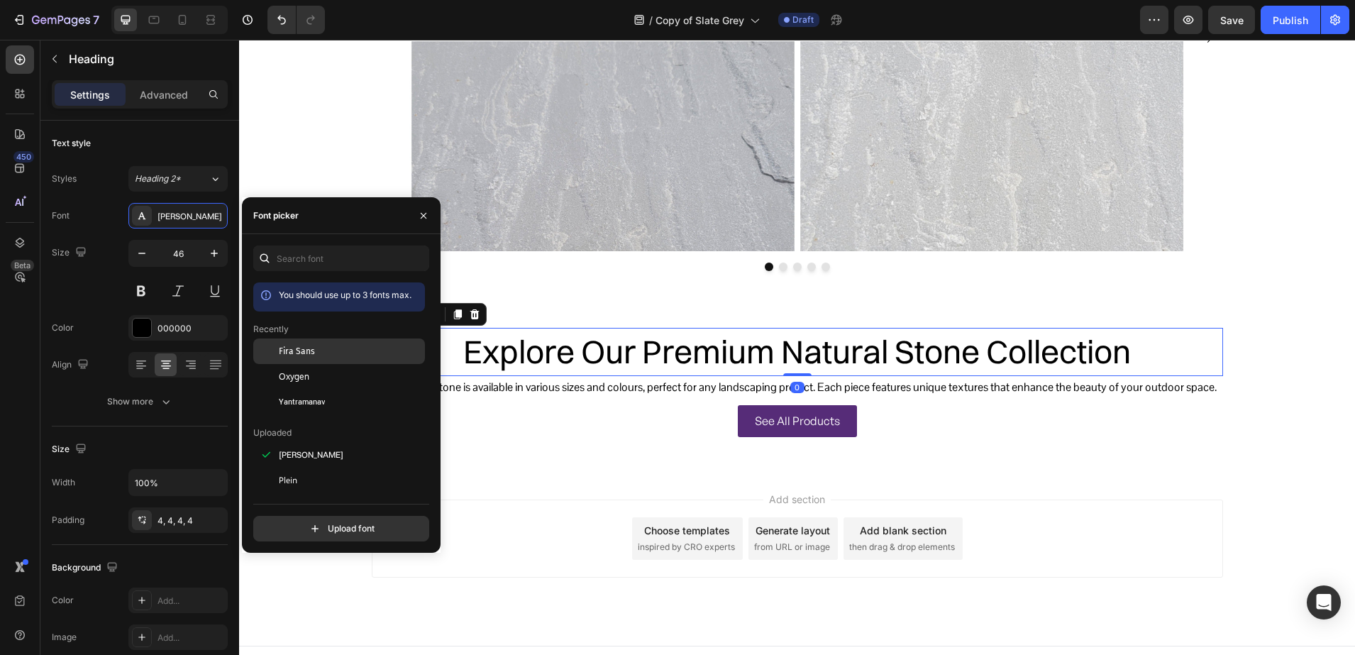
click at [339, 349] on div "Fira Sans" at bounding box center [350, 351] width 143 height 13
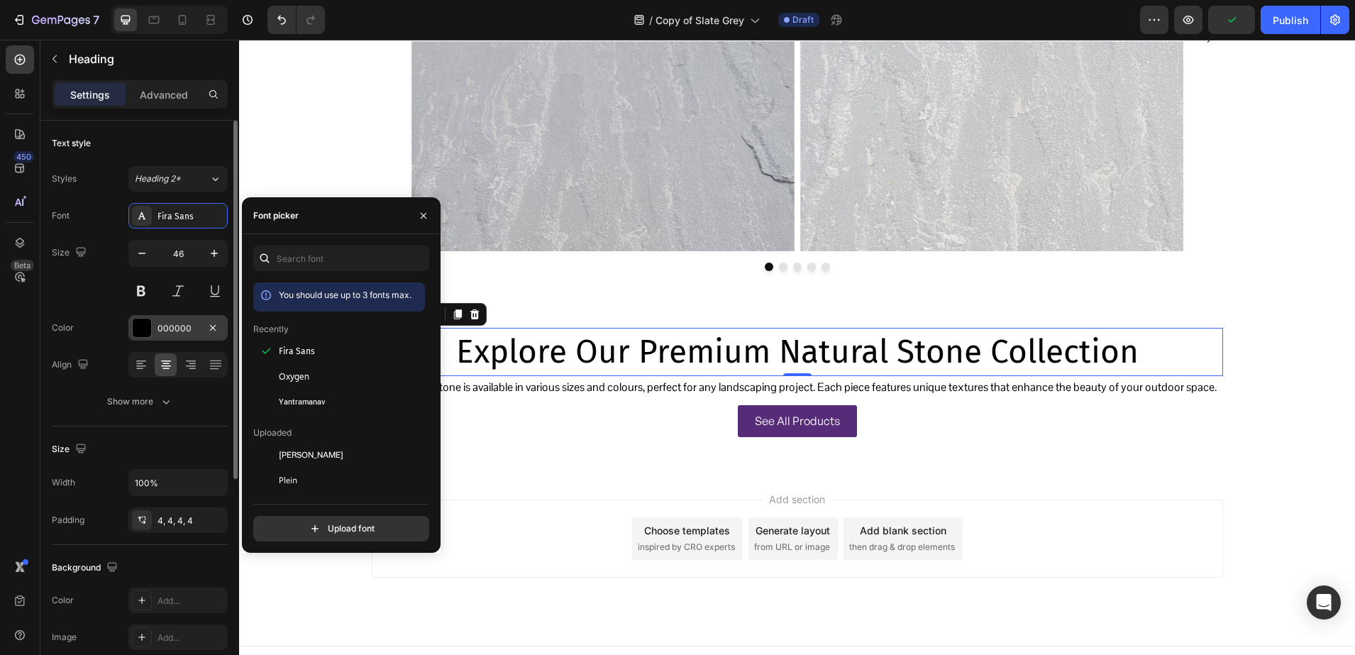
click at [142, 326] on div at bounding box center [142, 328] width 18 height 18
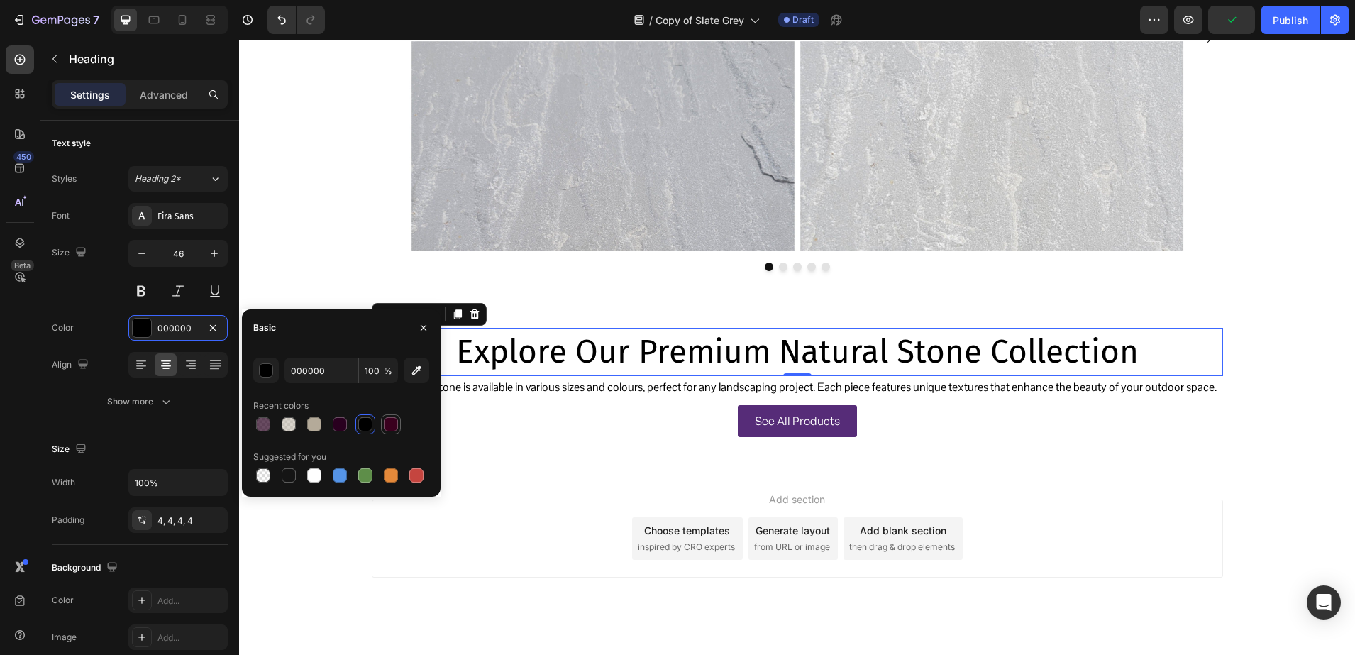
click at [387, 424] on div at bounding box center [391, 424] width 14 height 14
type input "3A001E"
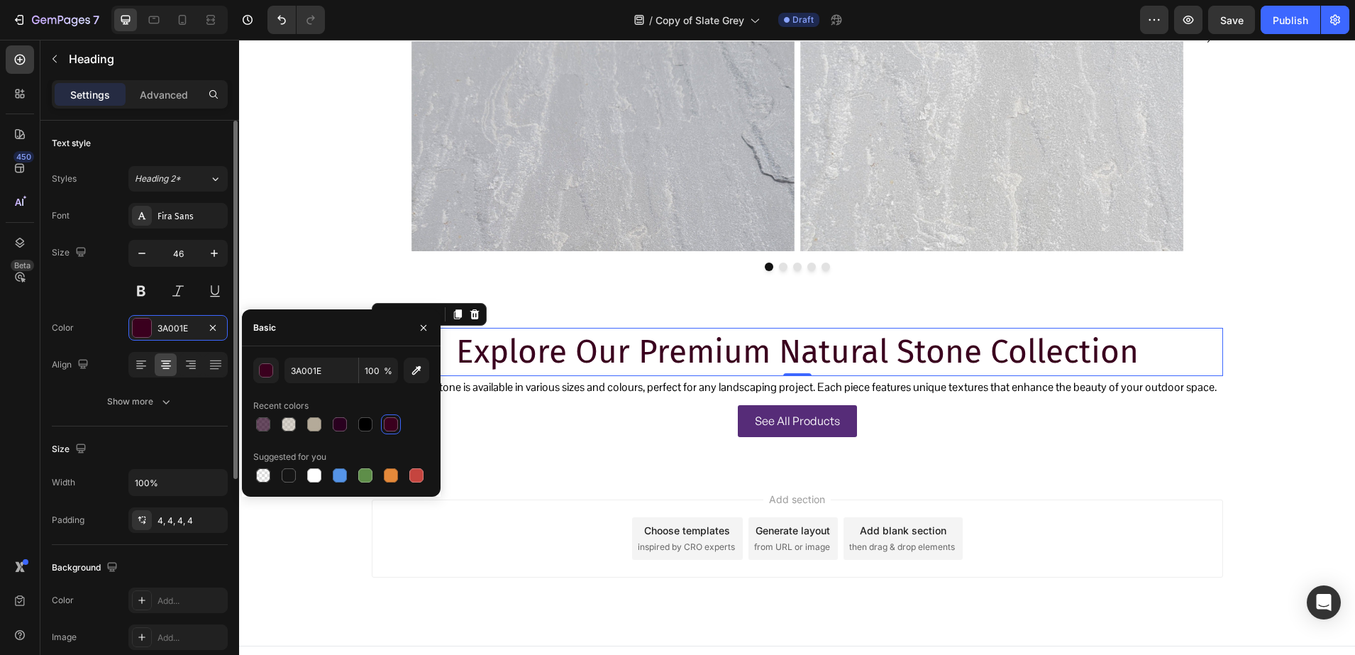
click at [134, 311] on div "Font Fira Sans Size 46 Color 3A001E Align Show more" at bounding box center [140, 308] width 176 height 211
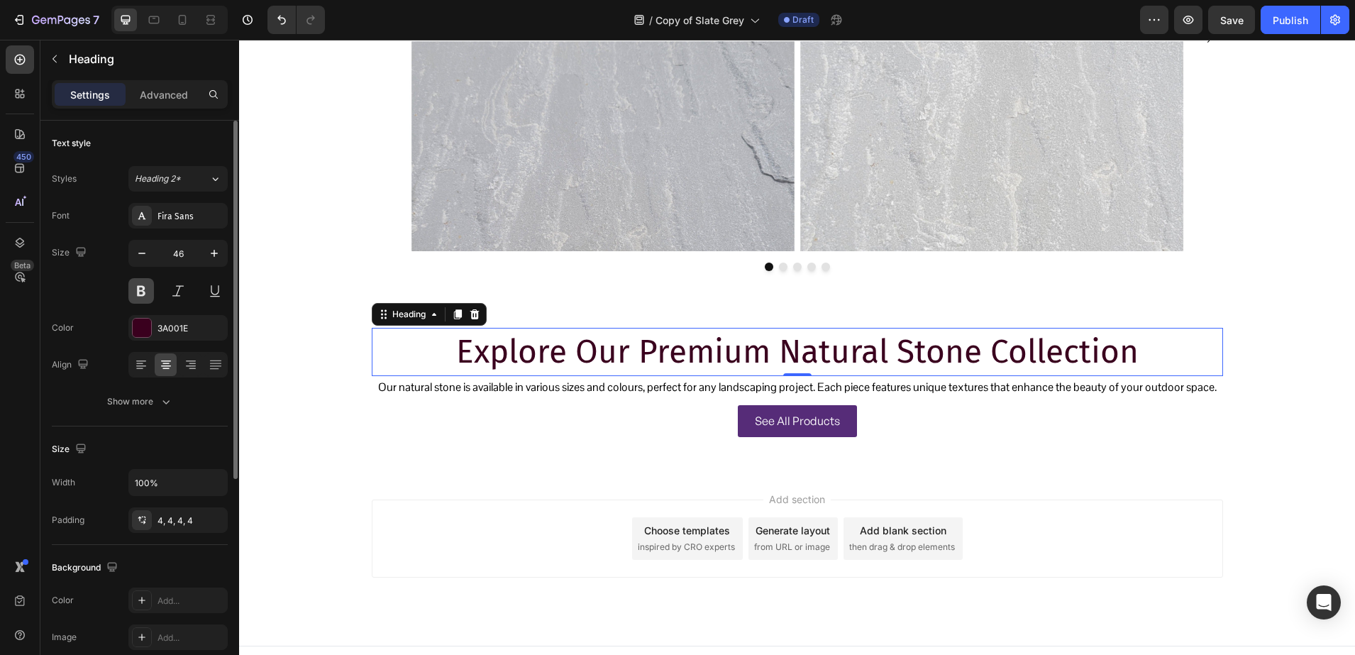
click at [133, 294] on button at bounding box center [141, 291] width 26 height 26
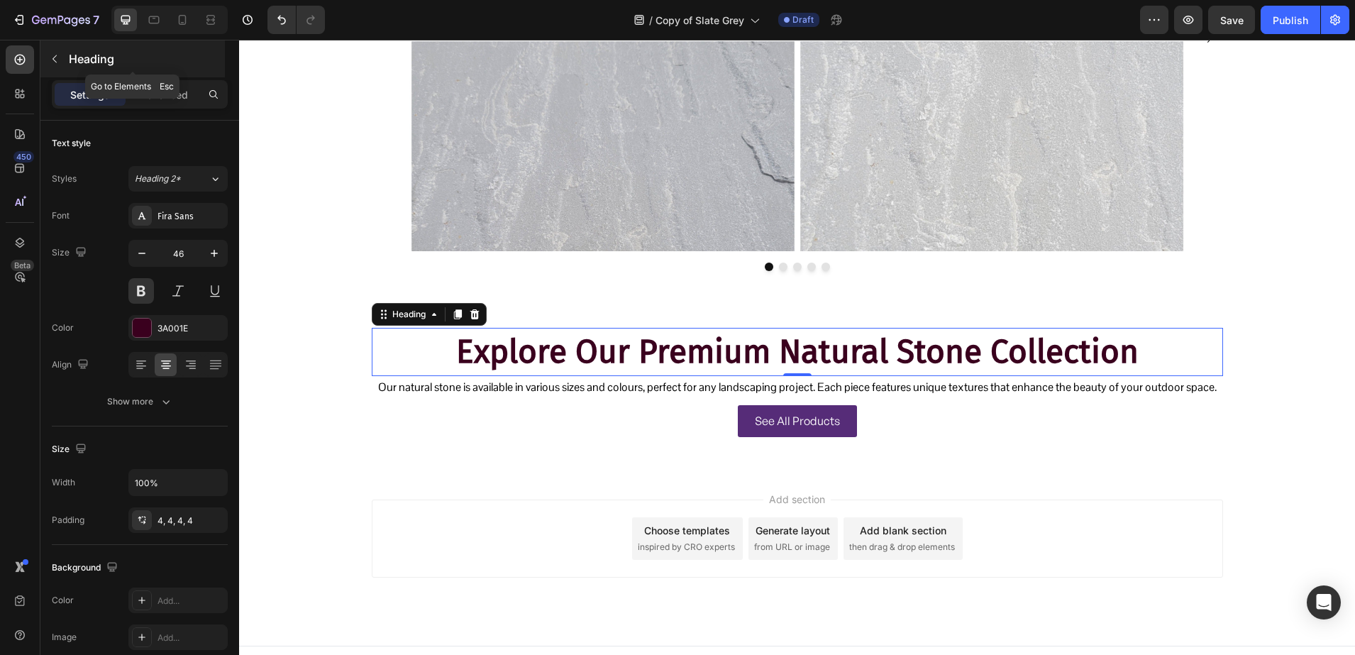
click at [92, 69] on div "Heading" at bounding box center [132, 58] width 184 height 37
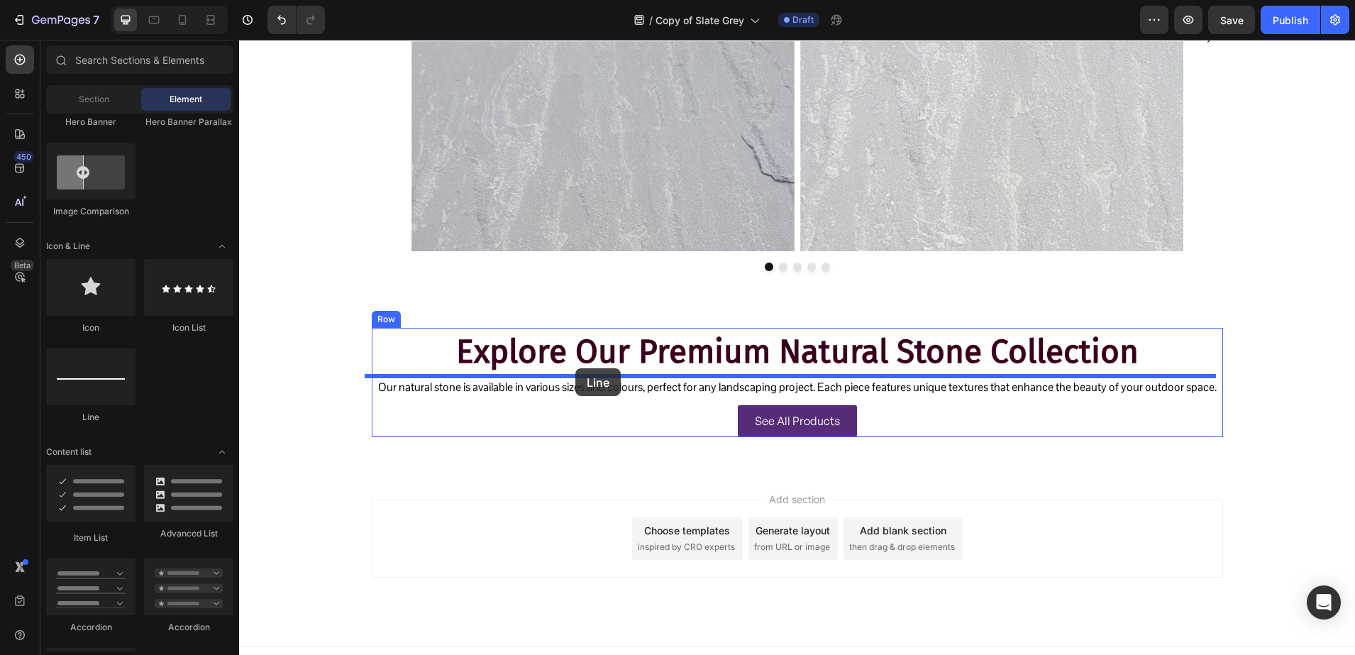
drag, startPoint x: 292, startPoint y: 432, endPoint x: 575, endPoint y: 368, distance: 290.2
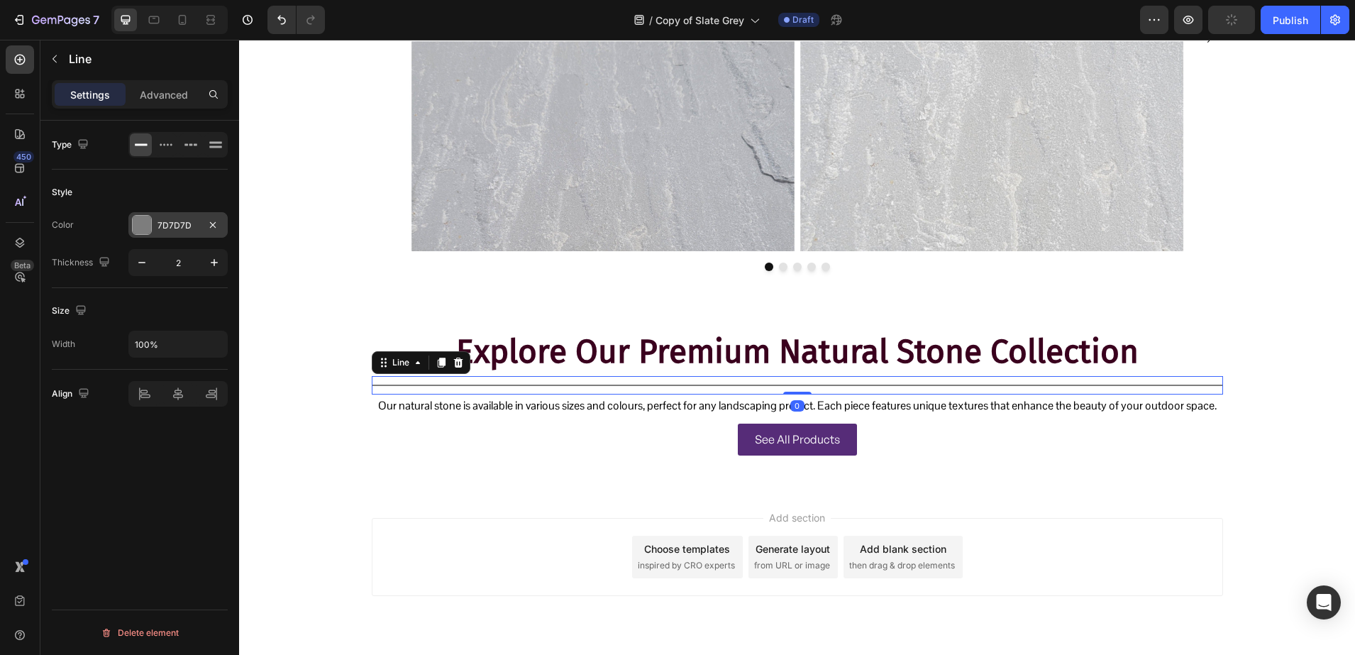
click at [156, 232] on div "7D7D7D" at bounding box center [177, 225] width 99 height 26
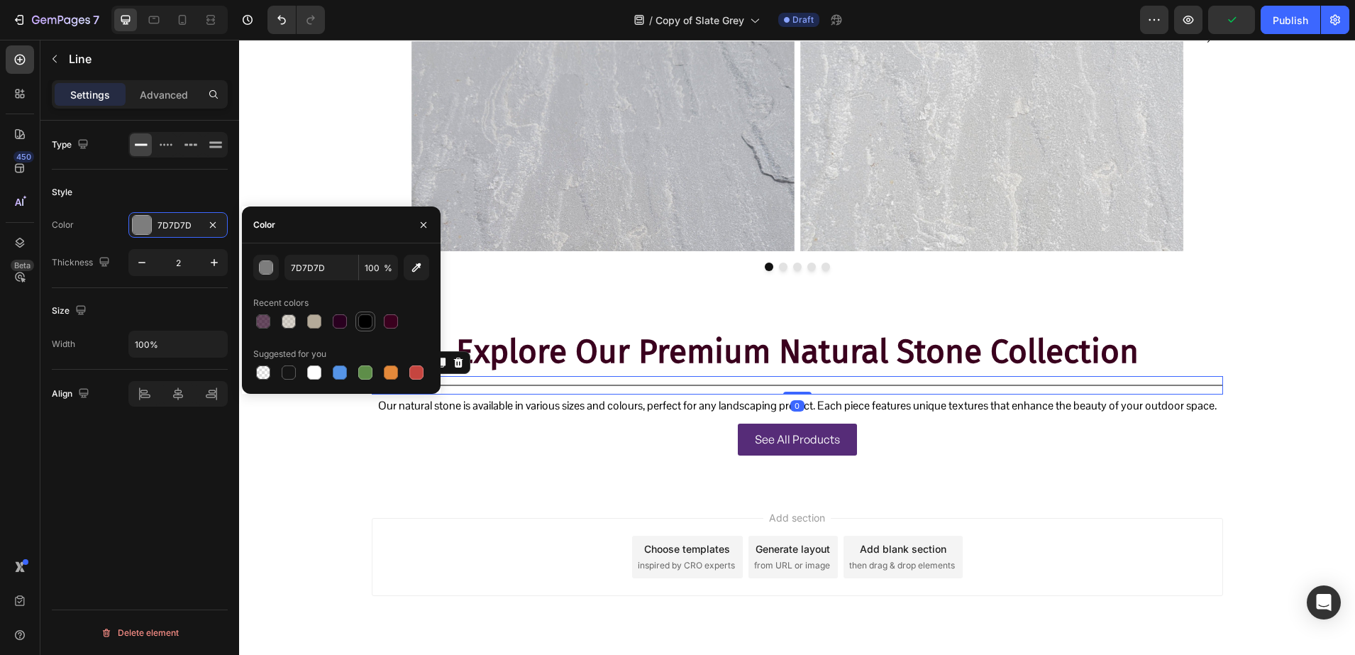
click at [365, 322] on div at bounding box center [365, 321] width 14 height 14
type input "000000"
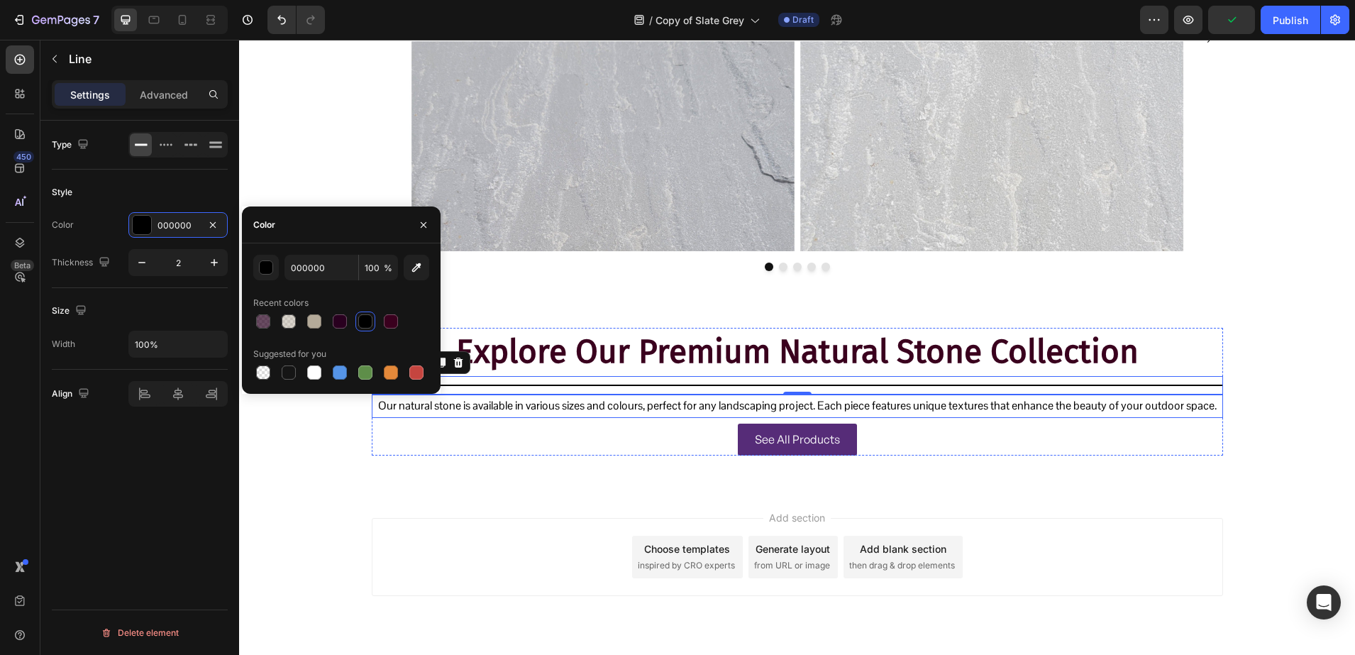
click at [494, 407] on p "Our natural stone is available in various sizes and colours, perfect for any la…" at bounding box center [797, 406] width 849 height 21
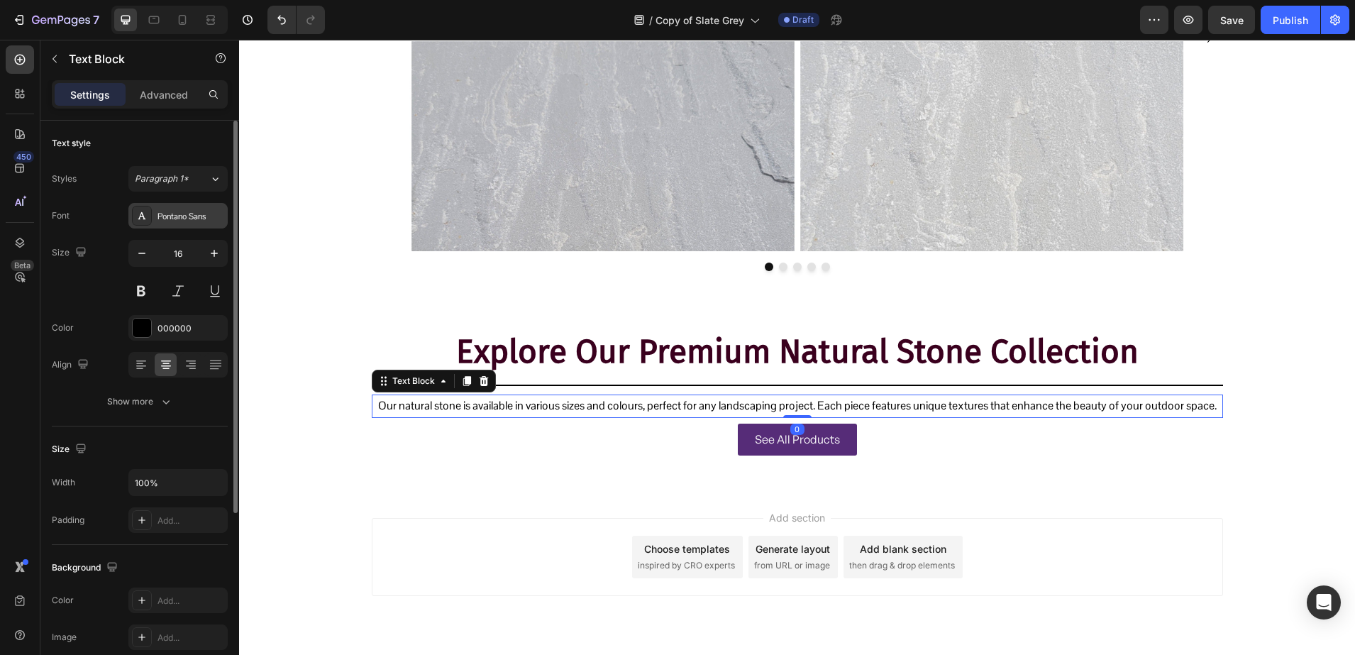
click at [153, 219] on div "Pontano Sans" at bounding box center [177, 216] width 99 height 26
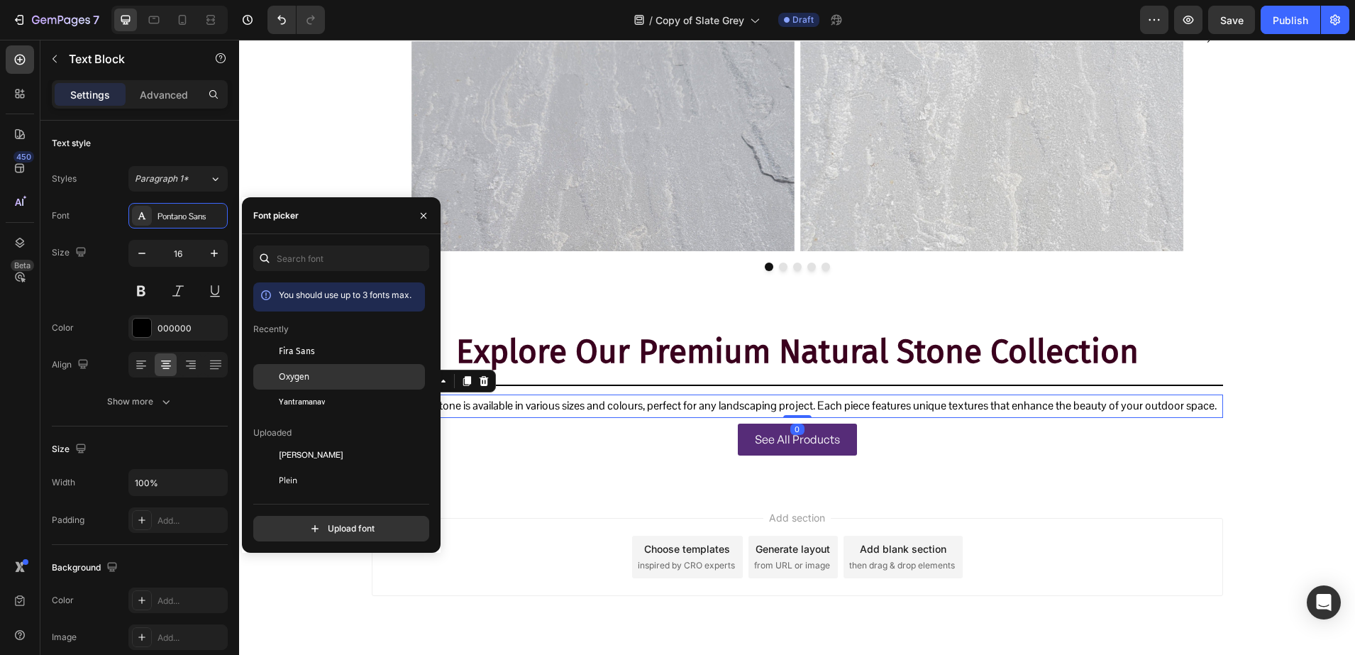
click at [296, 377] on span "Oxygen" at bounding box center [294, 376] width 31 height 13
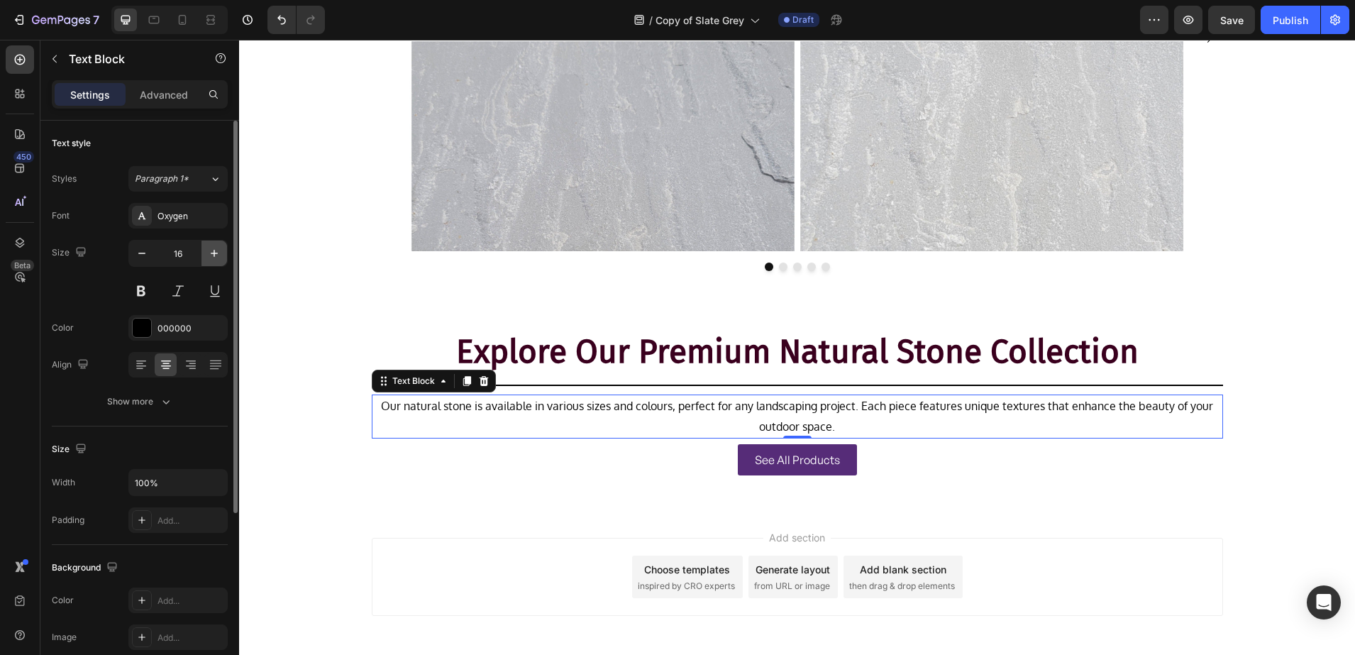
click at [205, 256] on button "button" at bounding box center [214, 254] width 26 height 26
type input "17"
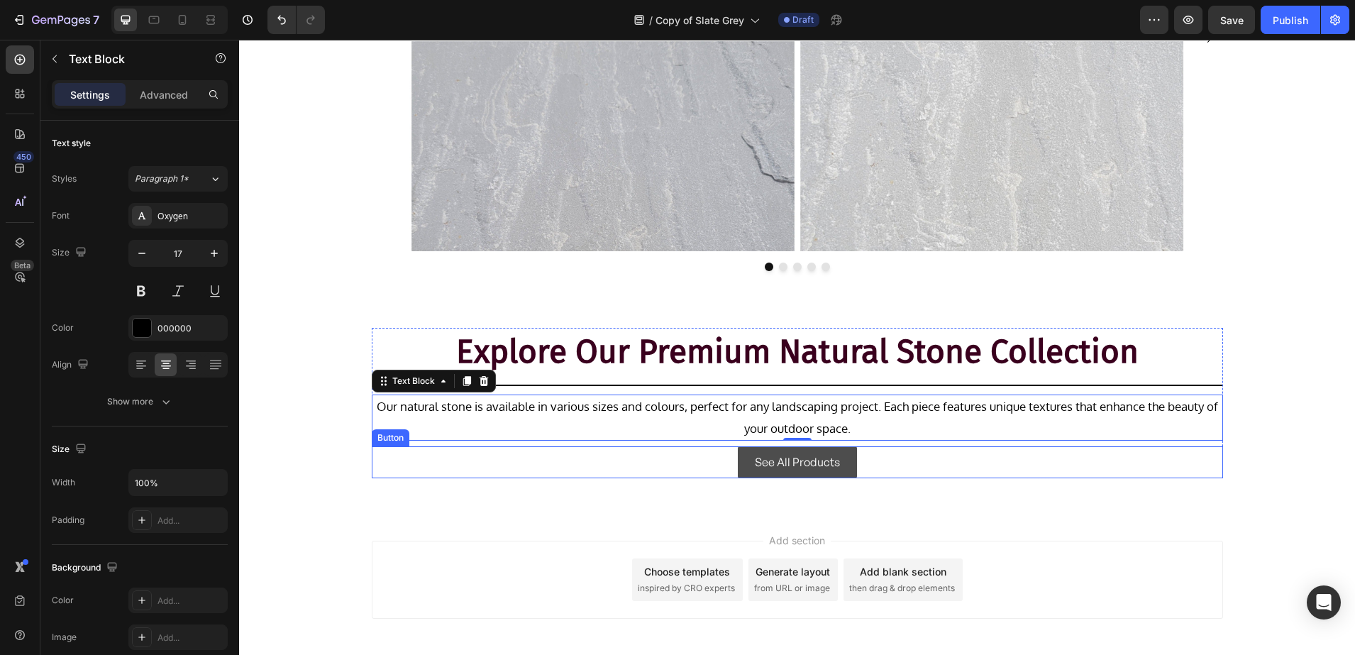
click at [765, 449] on link "See All Products" at bounding box center [797, 462] width 119 height 32
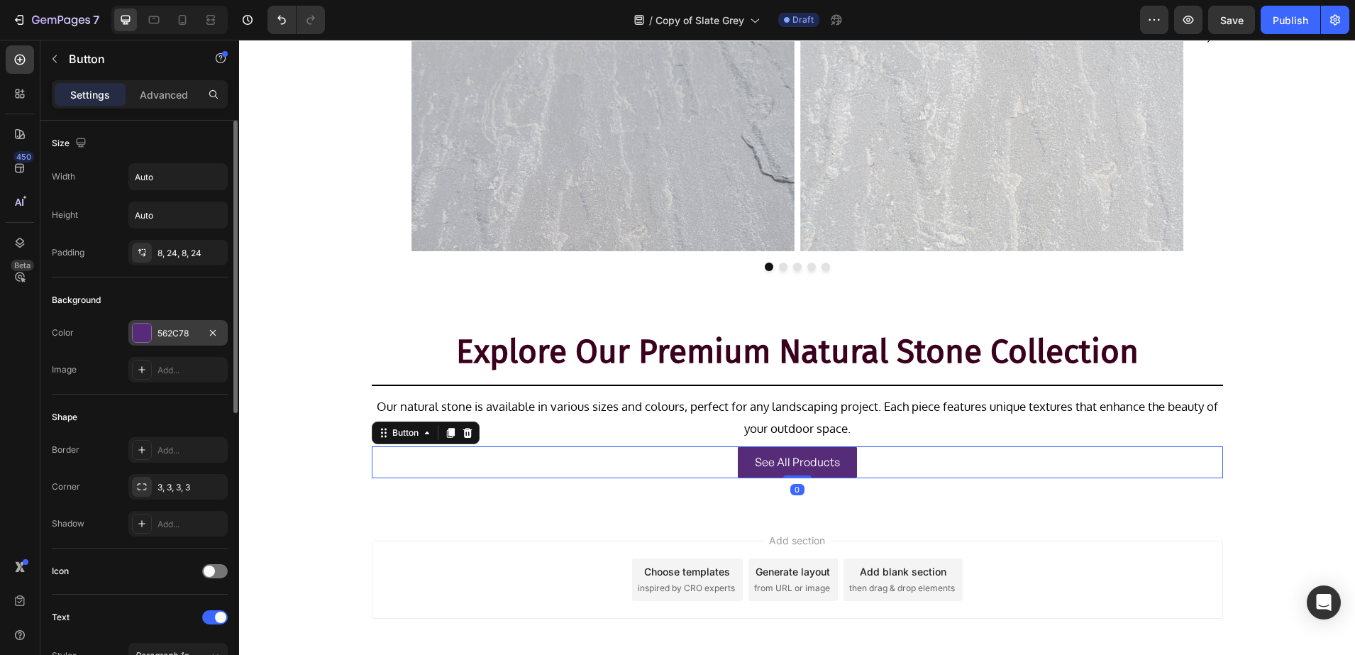
click at [145, 331] on div at bounding box center [142, 333] width 18 height 18
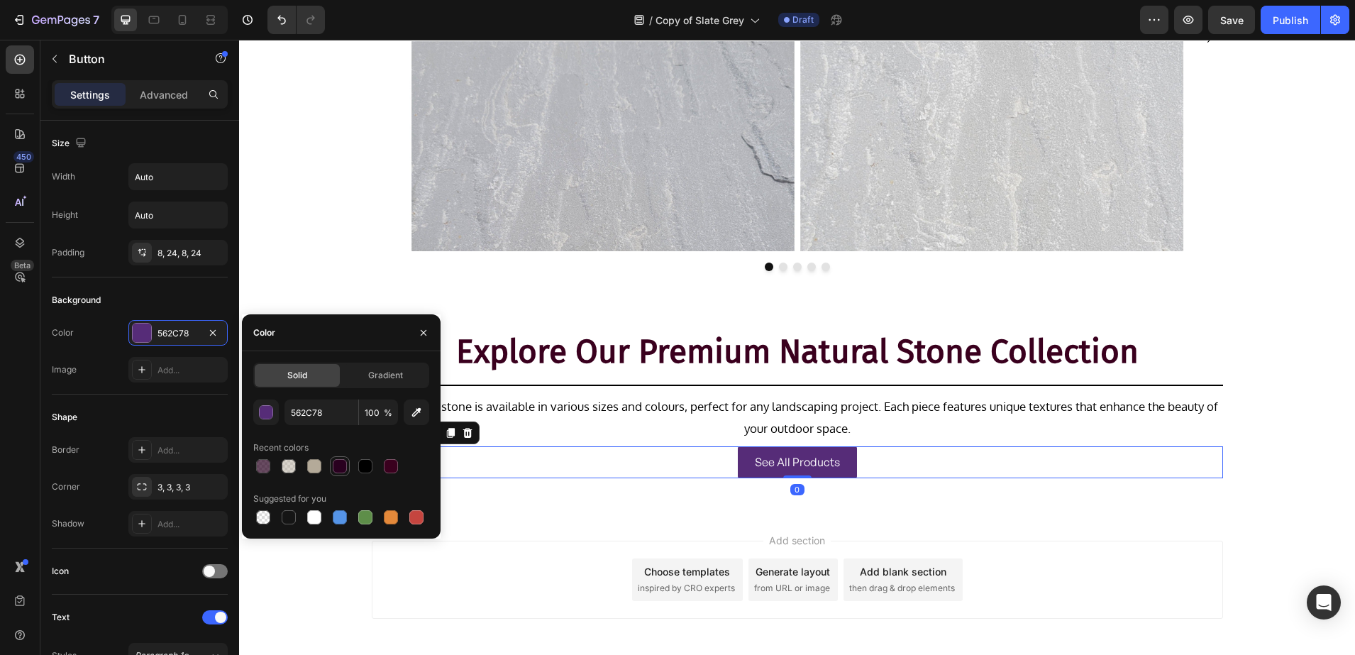
click at [340, 465] on div at bounding box center [340, 466] width 14 height 14
type input "29001F"
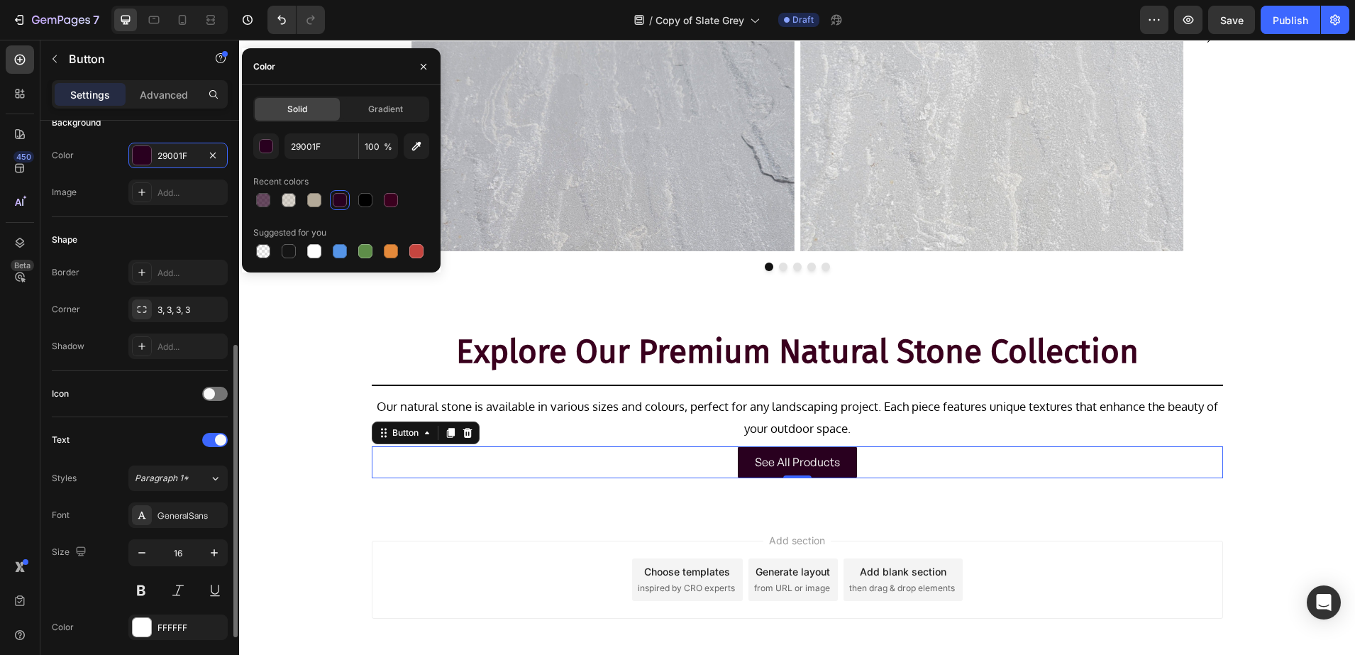
scroll to position [355, 0]
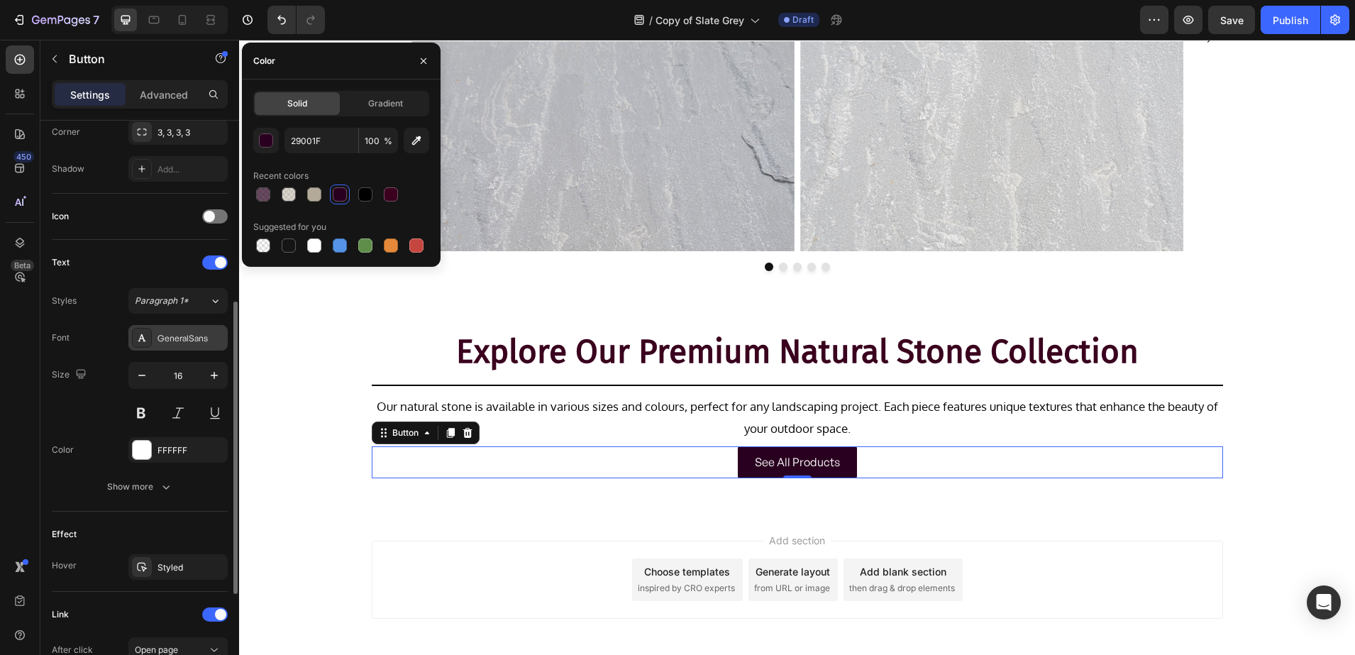
click at [164, 342] on div "GeneralSans" at bounding box center [191, 338] width 67 height 13
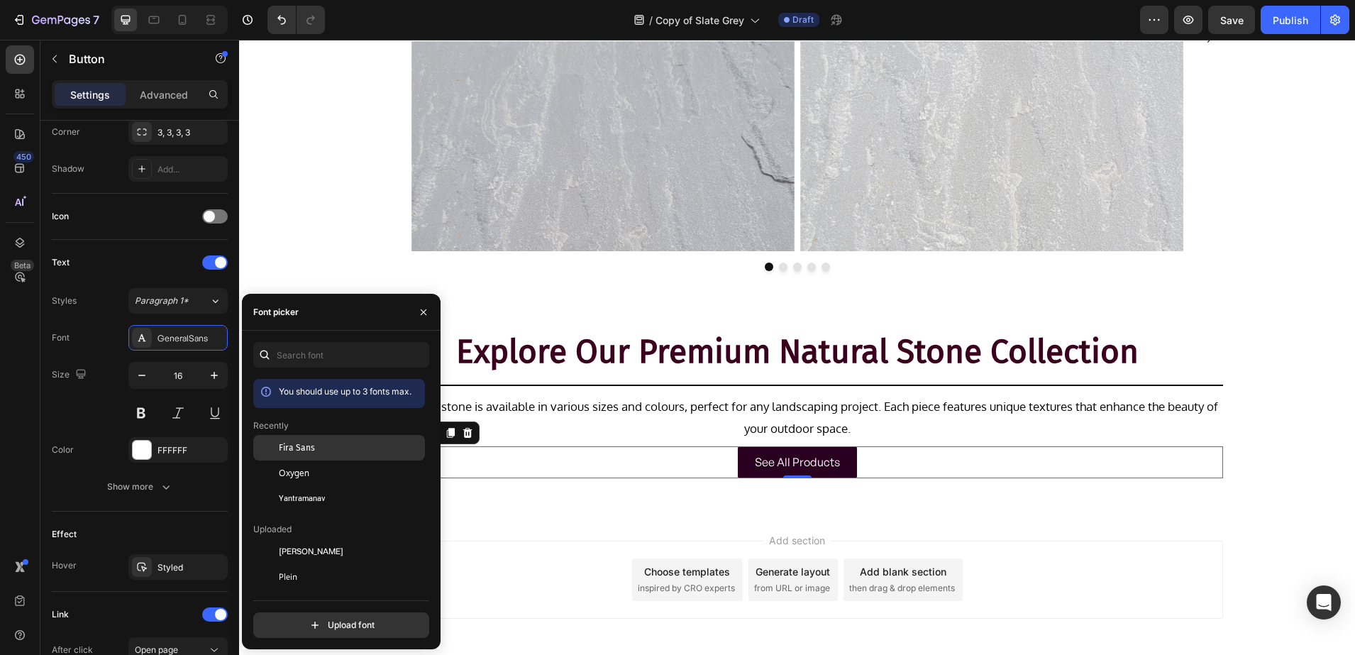
click at [282, 441] on span "Fira Sans" at bounding box center [297, 447] width 36 height 13
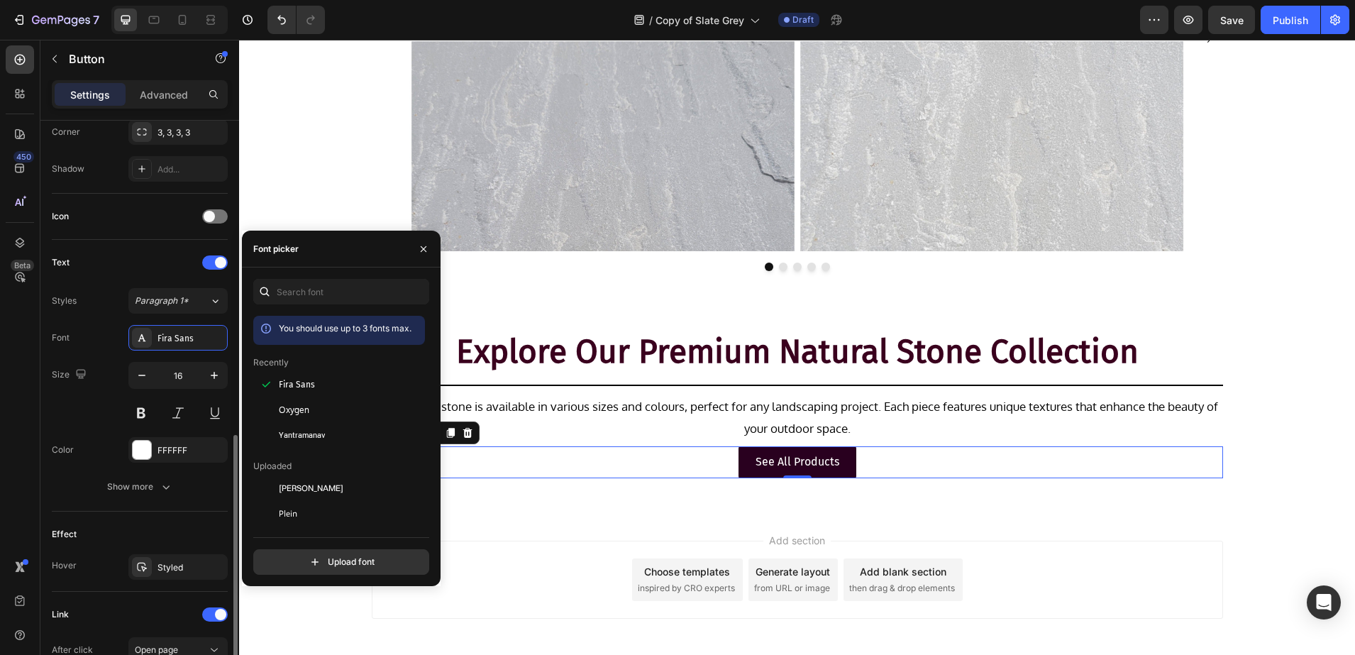
scroll to position [532, 0]
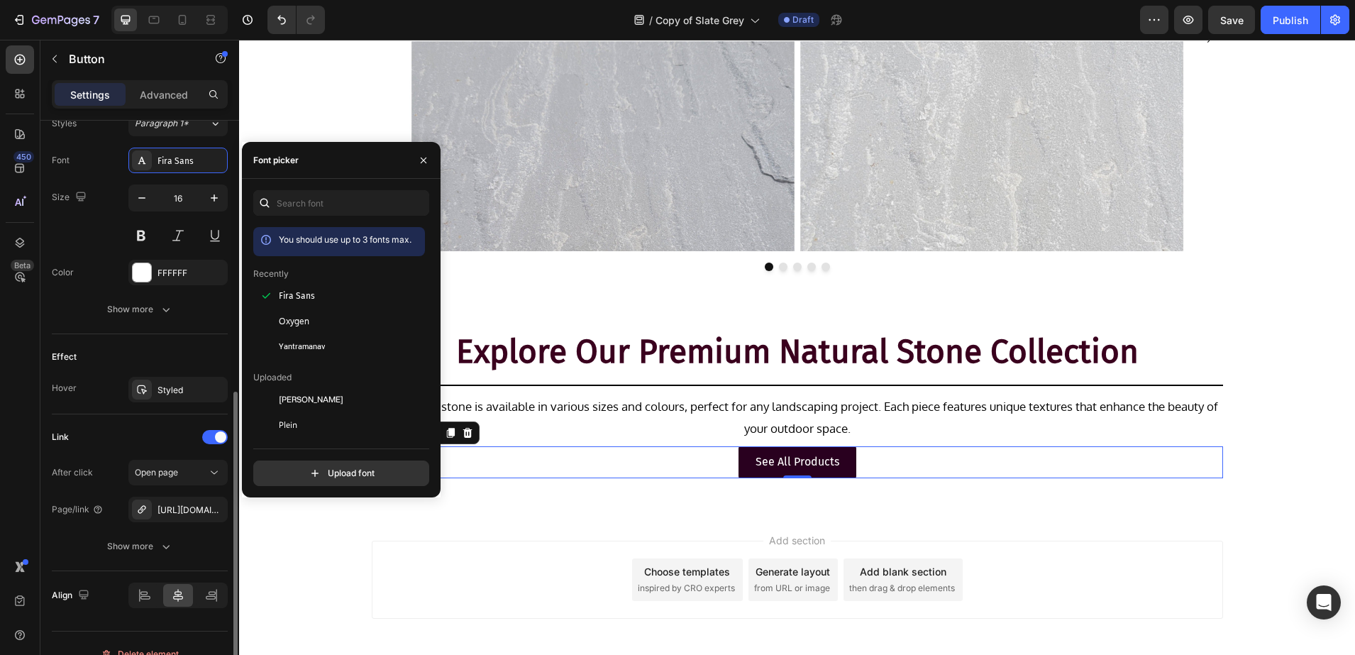
click at [140, 402] on div "Effect Hover Styled" at bounding box center [140, 374] width 176 height 80
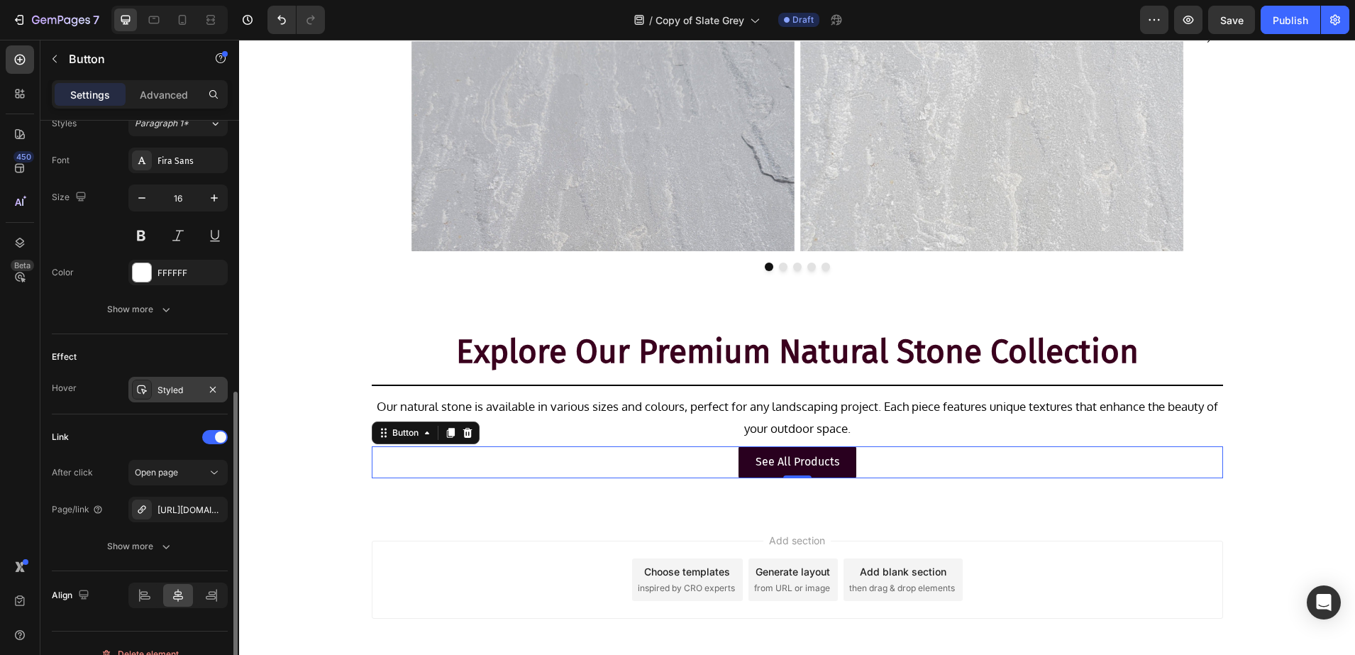
click at [140, 396] on div at bounding box center [142, 390] width 20 height 20
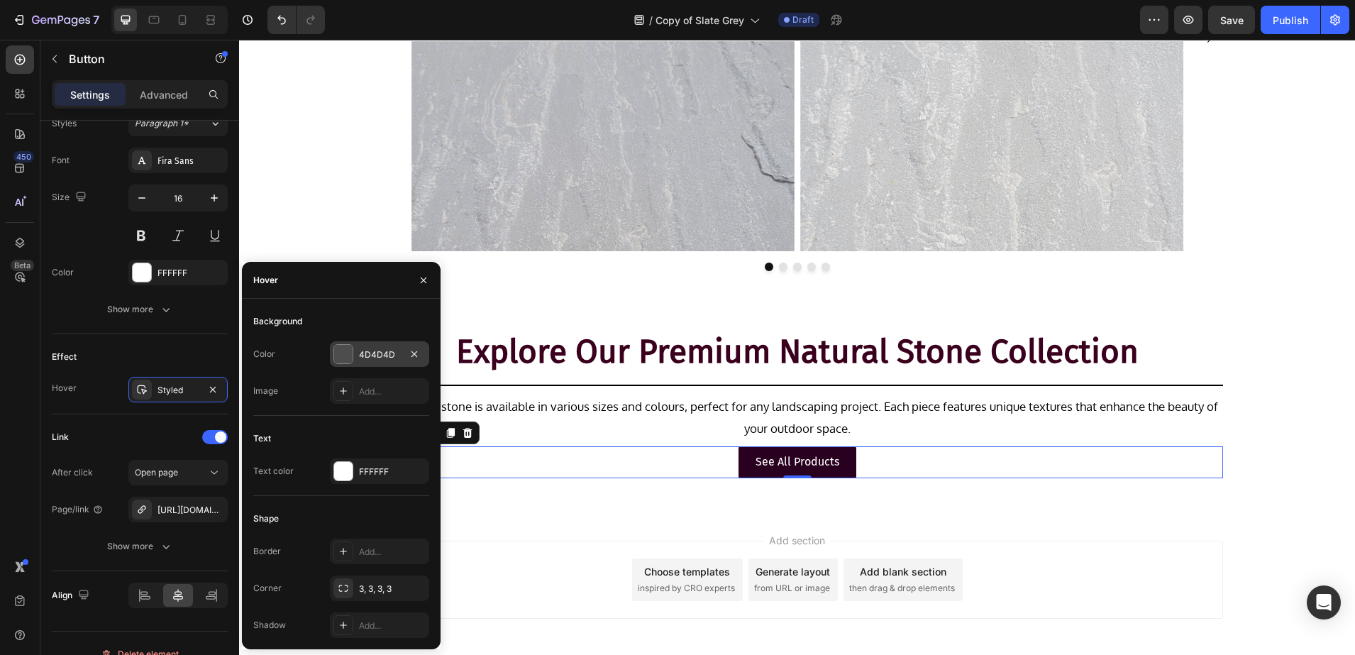
click at [354, 352] on div "4D4D4D" at bounding box center [379, 354] width 99 height 26
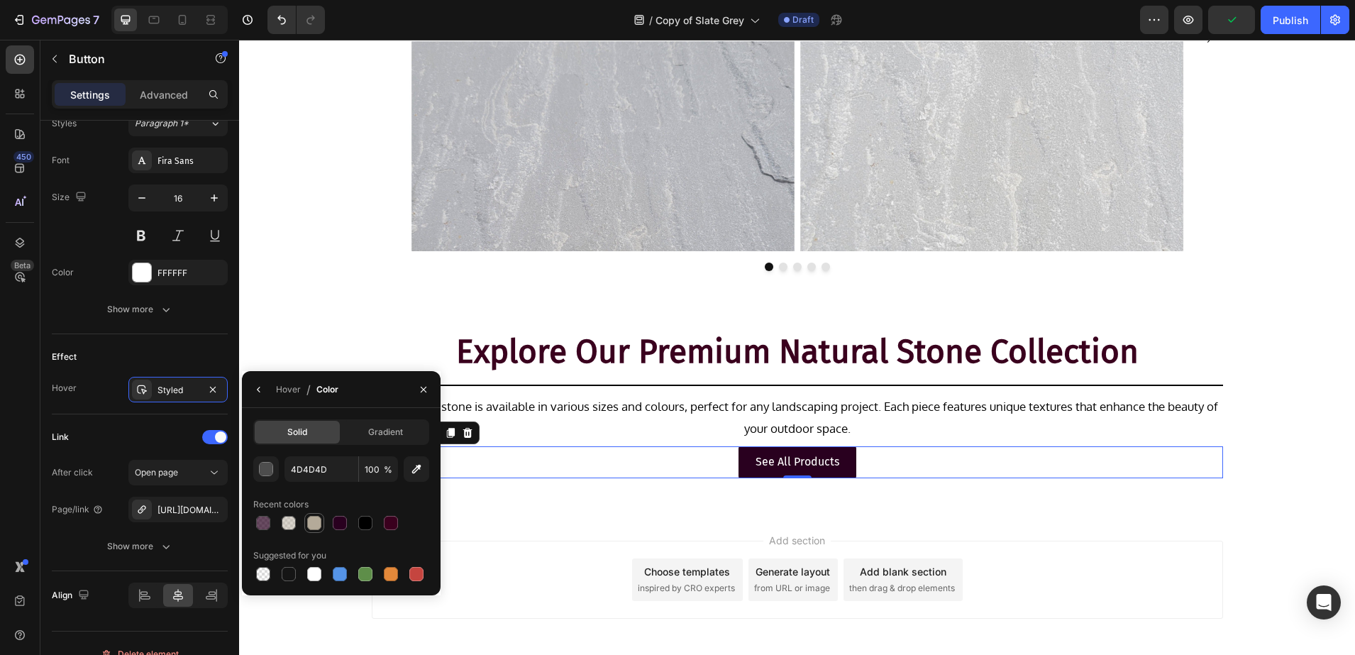
click at [322, 520] on div at bounding box center [314, 522] width 17 height 17
type input "B4AA99"
click at [790, 470] on p "See All Products" at bounding box center [798, 462] width 84 height 21
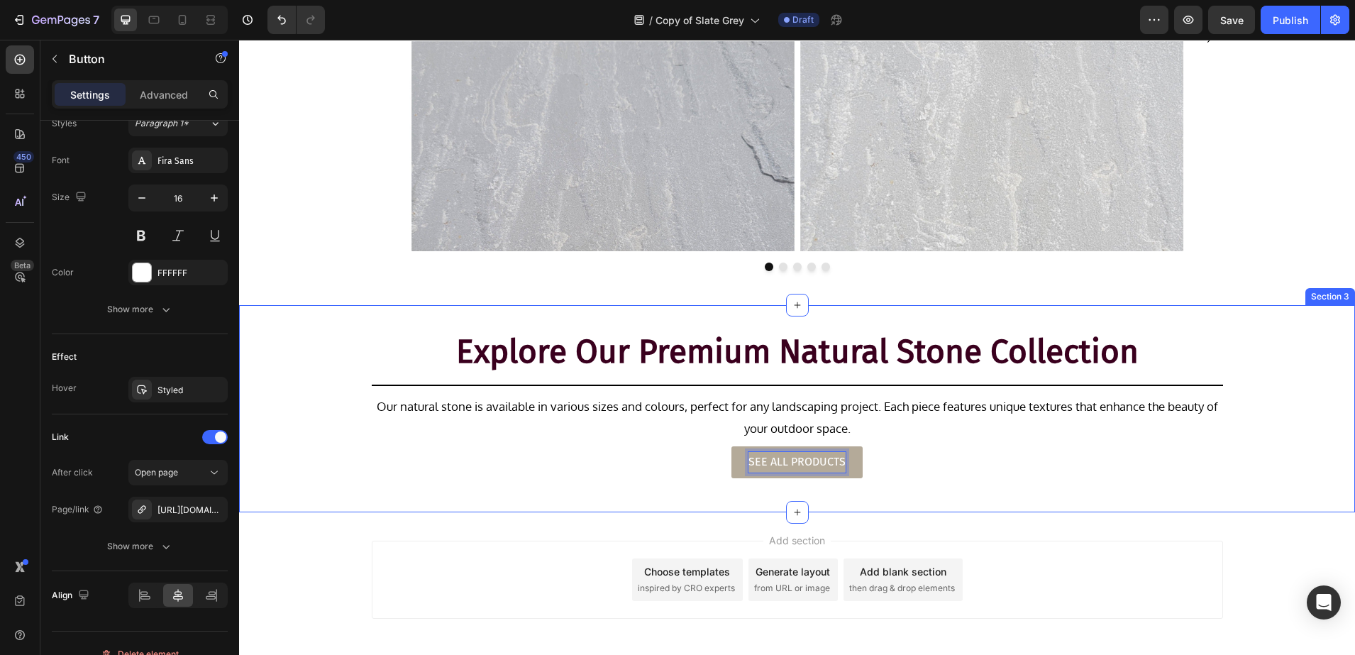
click at [278, 380] on div "Explore Our Premium Natural Stone Collection Heading Title Line Our natural sto…" at bounding box center [797, 409] width 1116 height 162
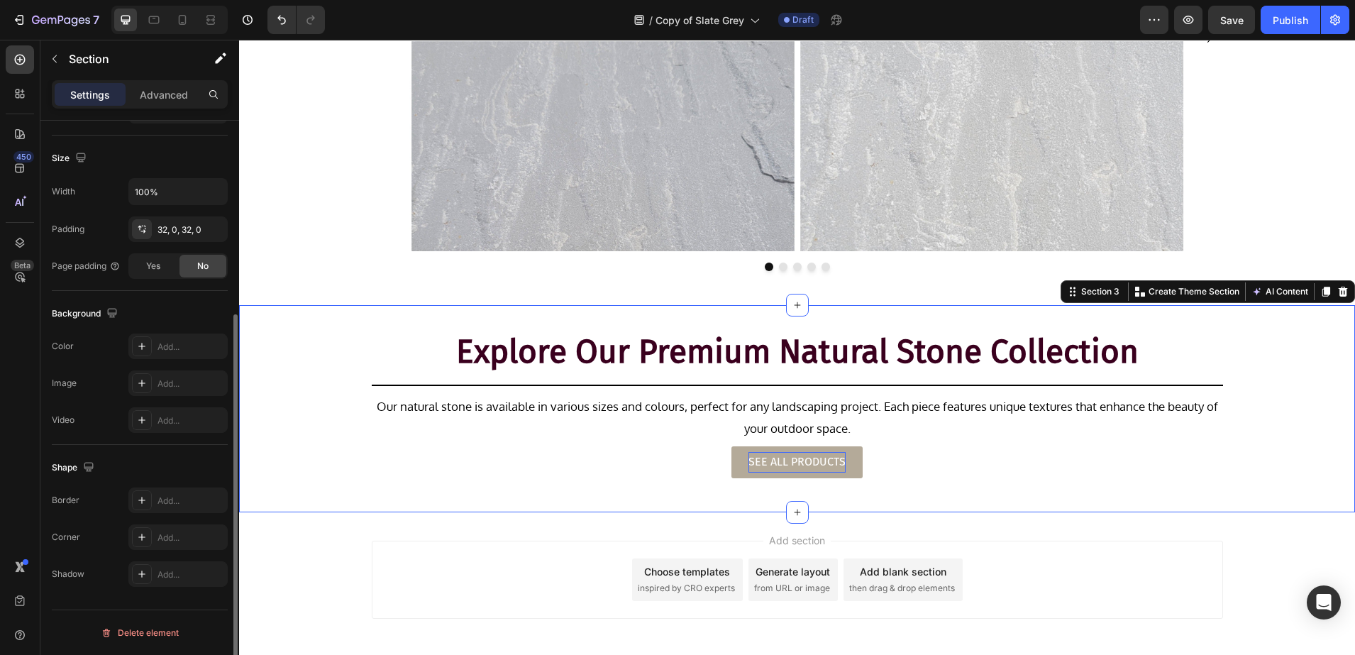
scroll to position [0, 0]
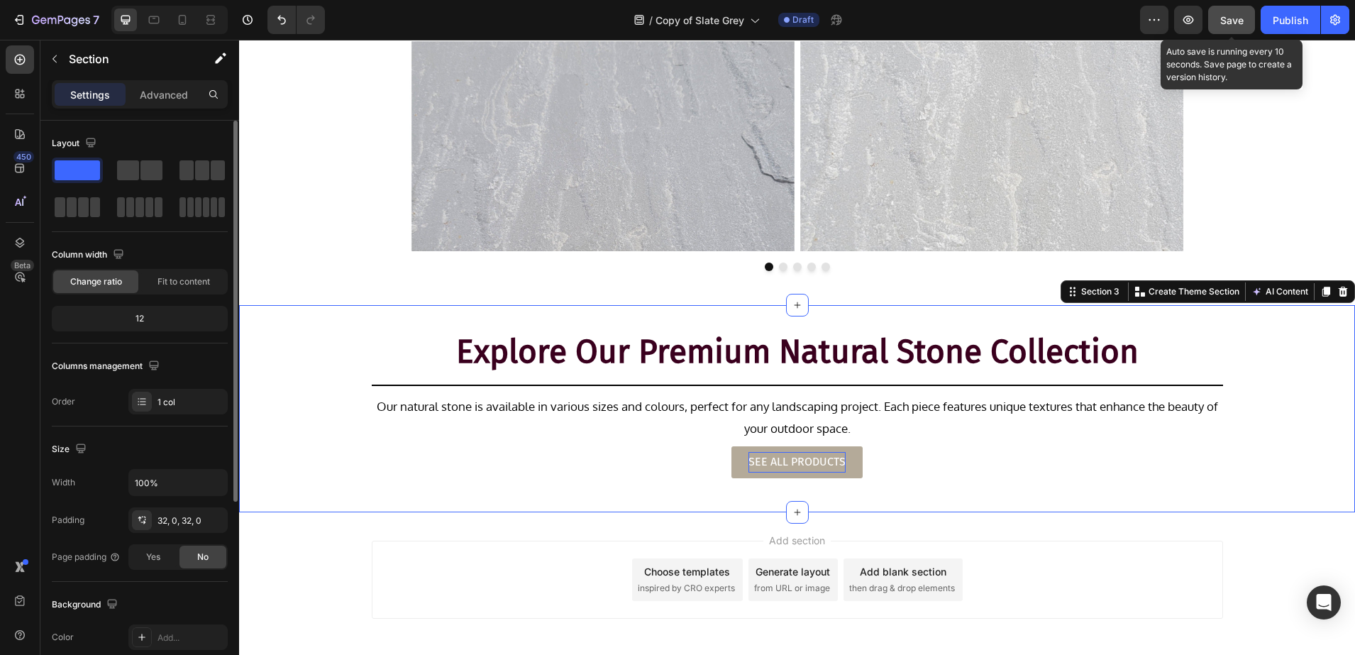
click at [1224, 19] on span "Save" at bounding box center [1231, 20] width 23 height 12
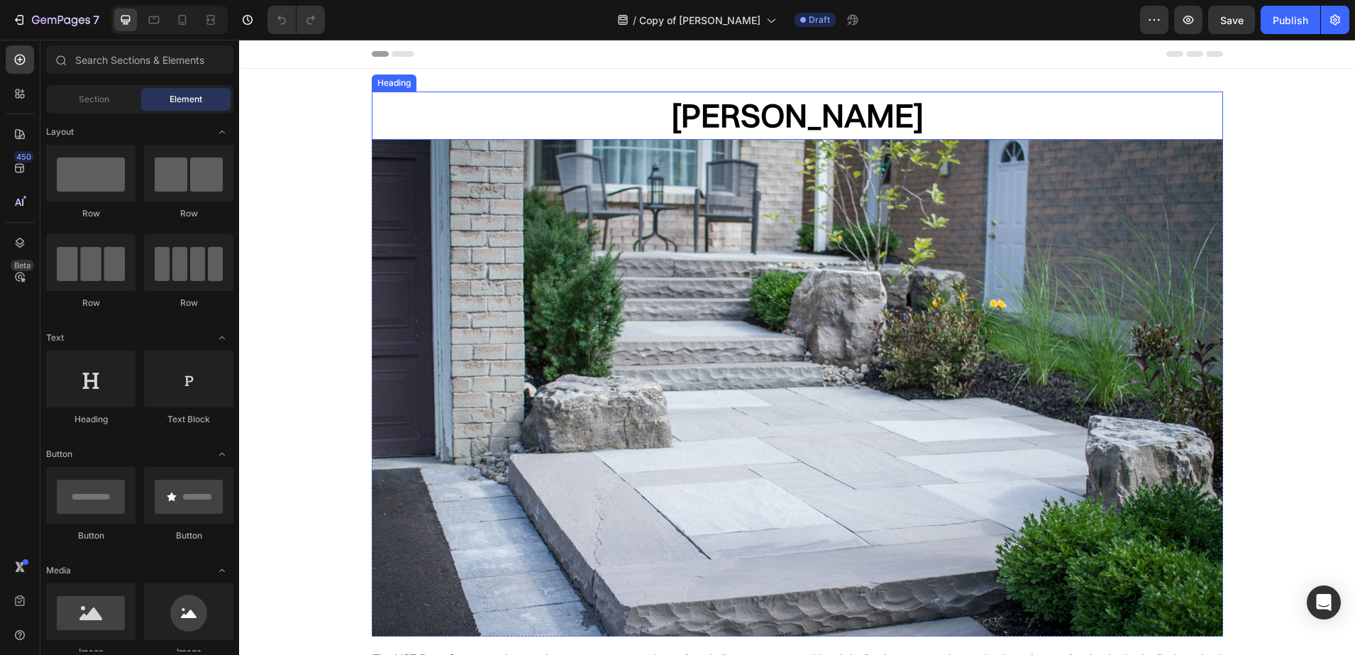
click at [791, 117] on h2 "Dove Grey" at bounding box center [797, 116] width 851 height 48
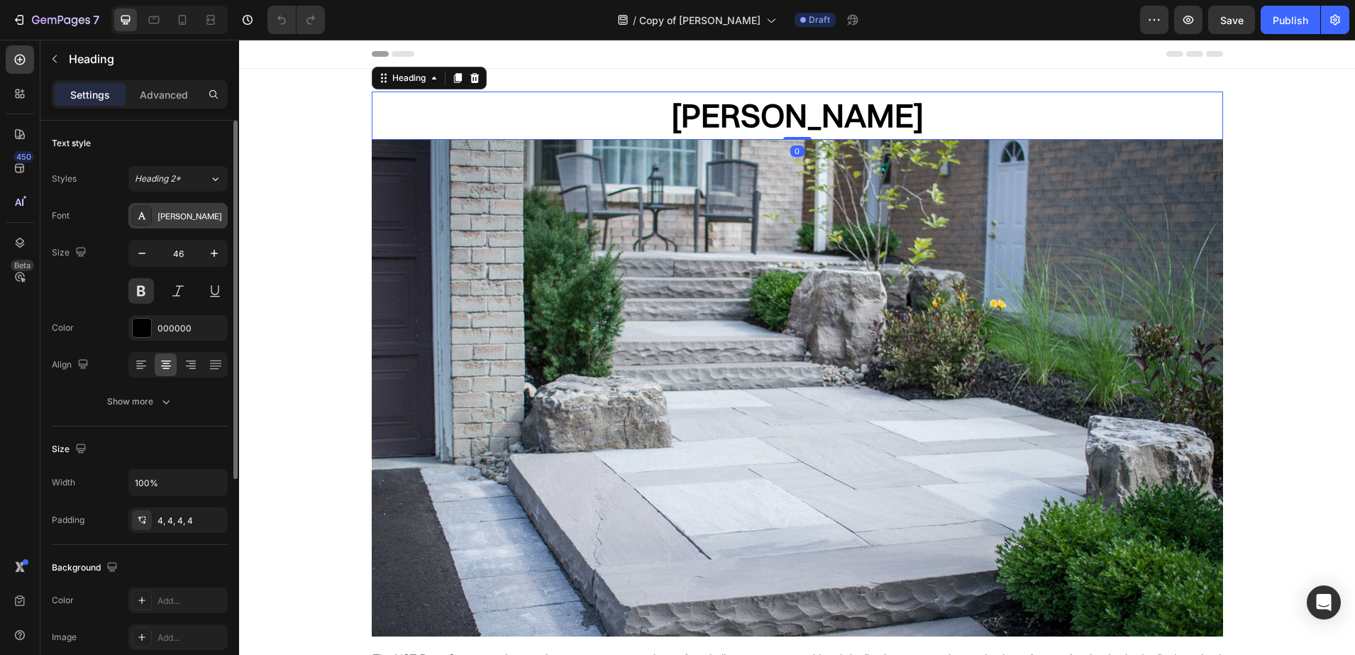
click at [161, 217] on div "[PERSON_NAME]" at bounding box center [191, 216] width 67 height 13
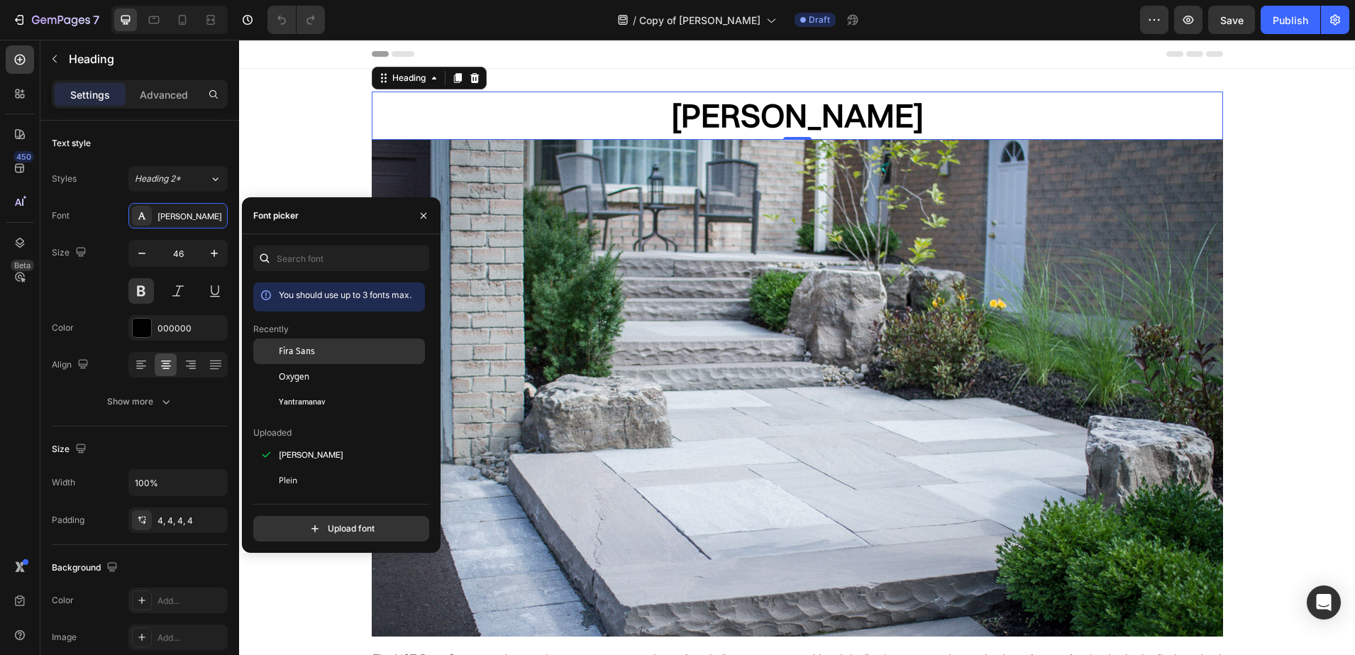
click at [278, 361] on div at bounding box center [266, 351] width 26 height 26
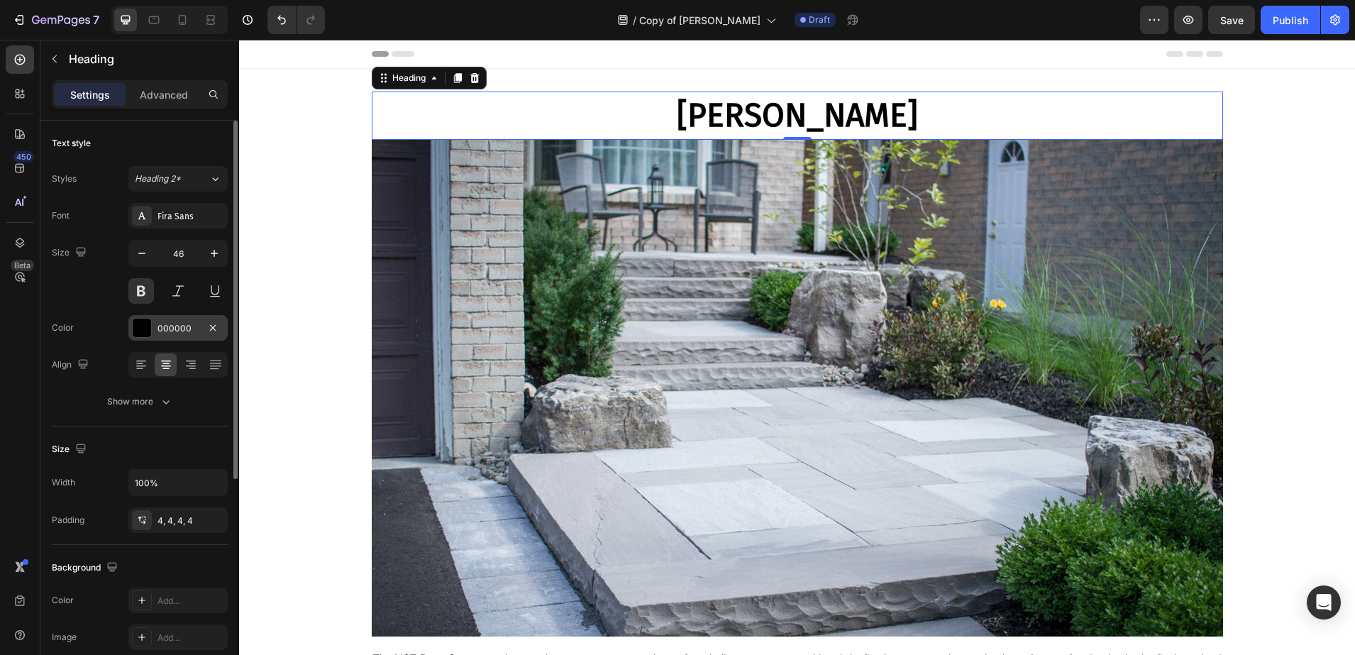
drag, startPoint x: 170, startPoint y: 328, endPoint x: 202, endPoint y: 339, distance: 34.3
click at [170, 329] on div "000000" at bounding box center [178, 328] width 41 height 13
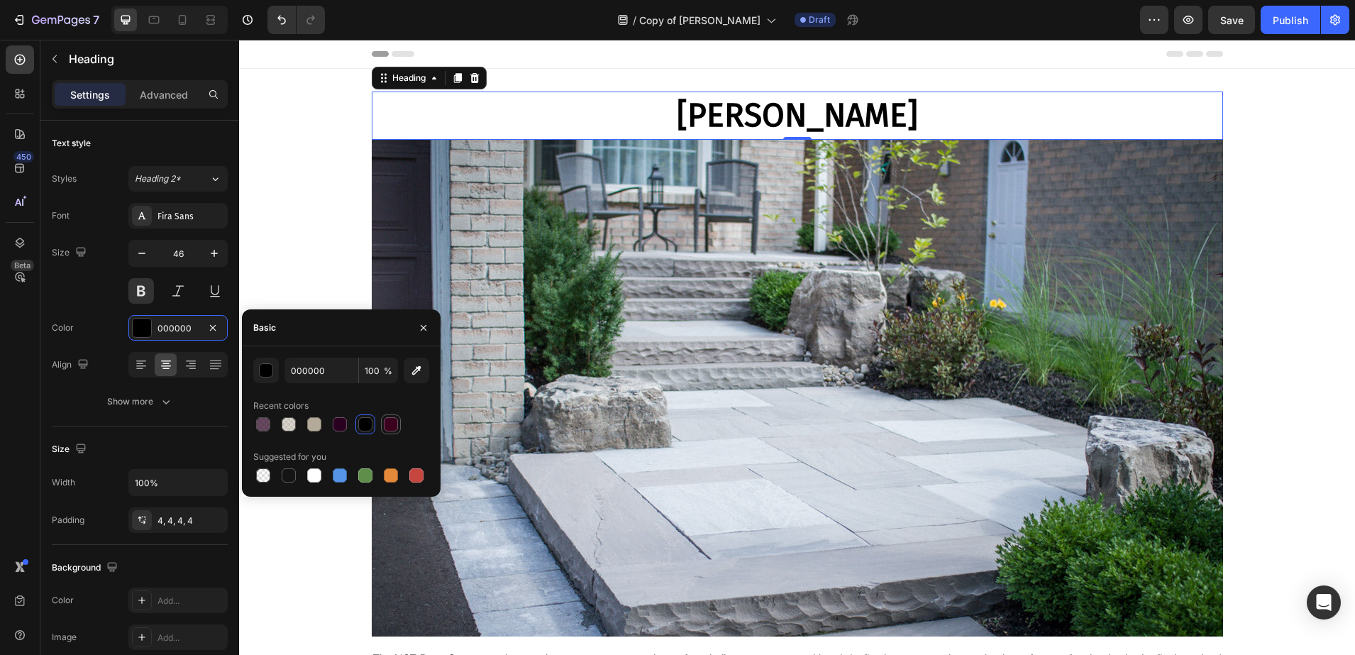
click at [390, 417] on div at bounding box center [391, 424] width 14 height 14
type input "3A001E"
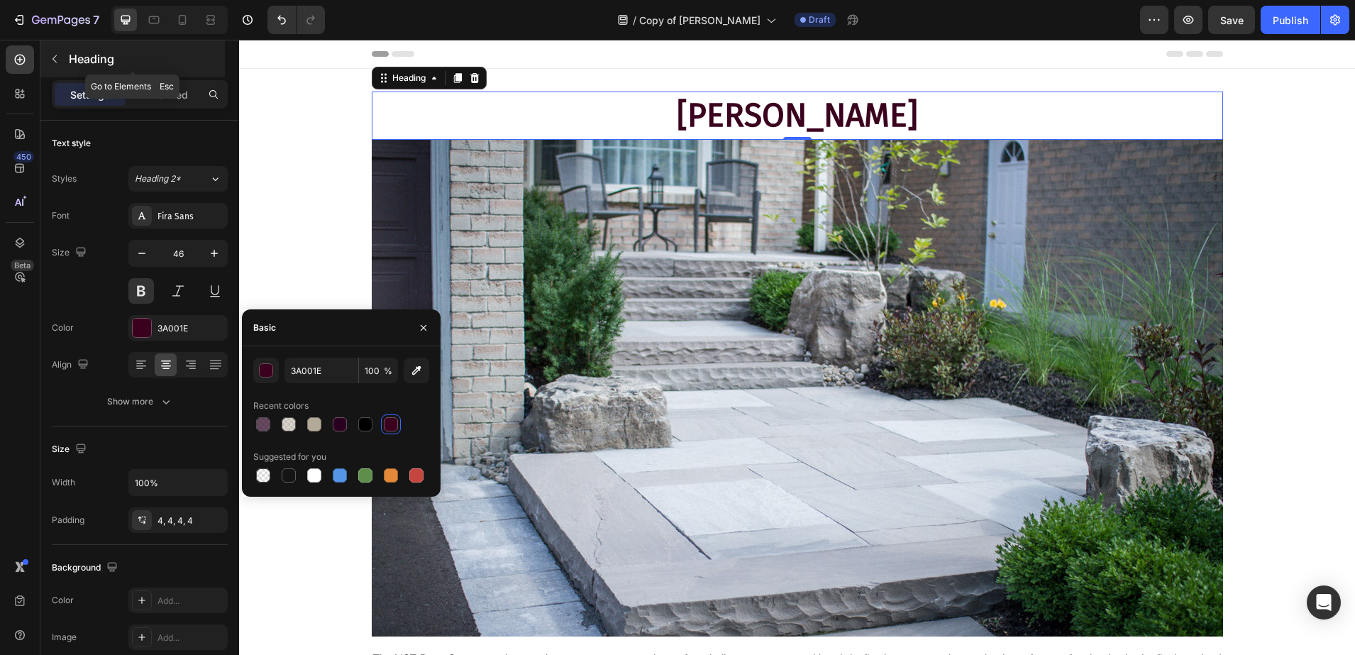
click at [148, 71] on div "Heading" at bounding box center [132, 58] width 184 height 37
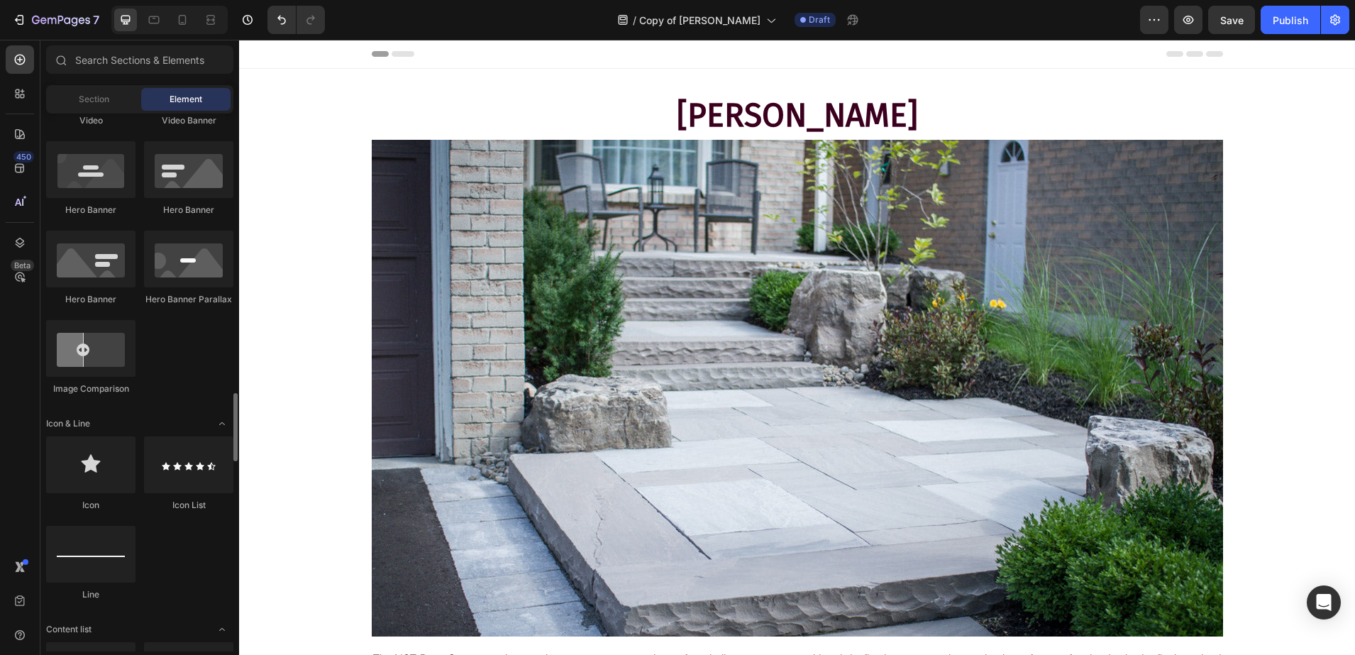
scroll to position [798, 0]
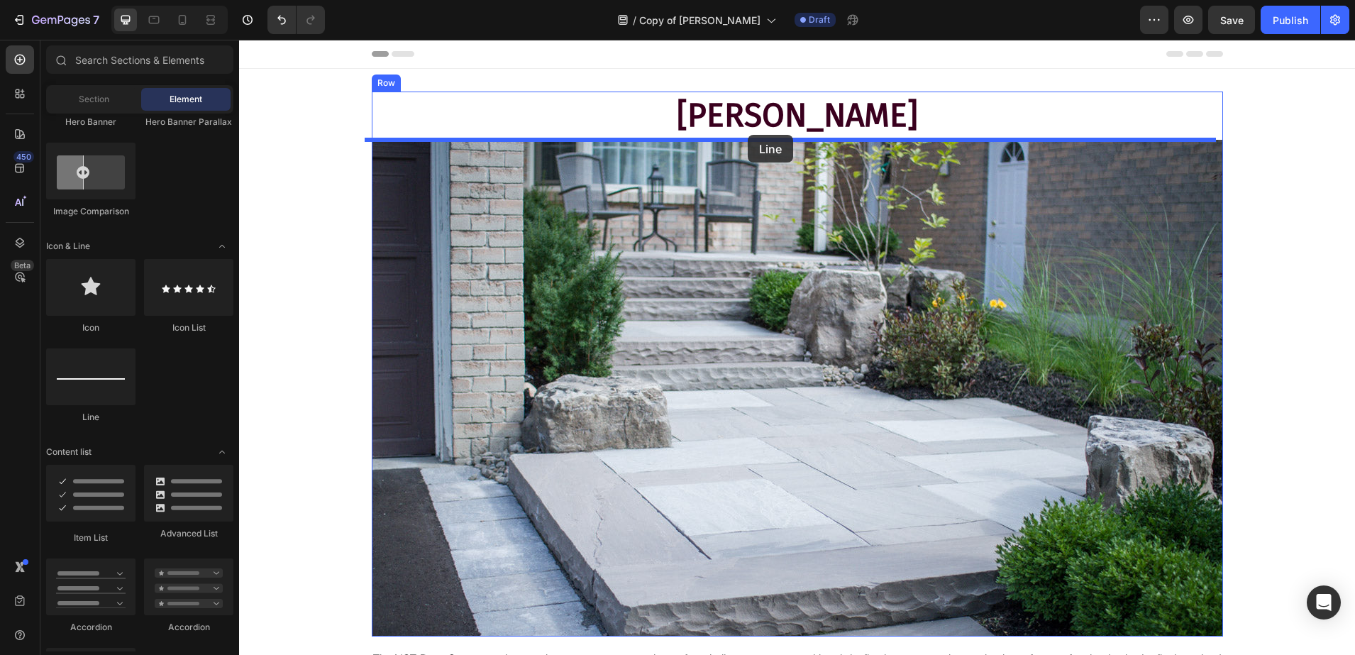
drag, startPoint x: 311, startPoint y: 408, endPoint x: 748, endPoint y: 135, distance: 514.8
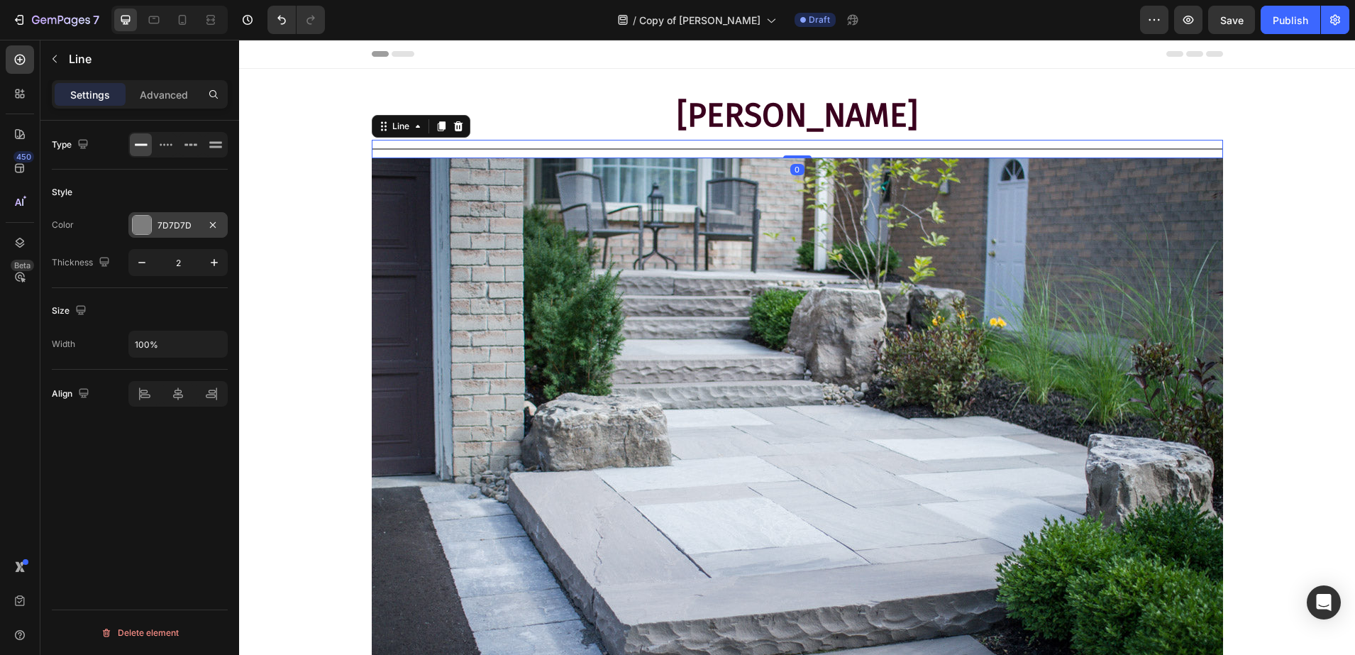
click at [158, 226] on div "7D7D7D" at bounding box center [178, 225] width 41 height 13
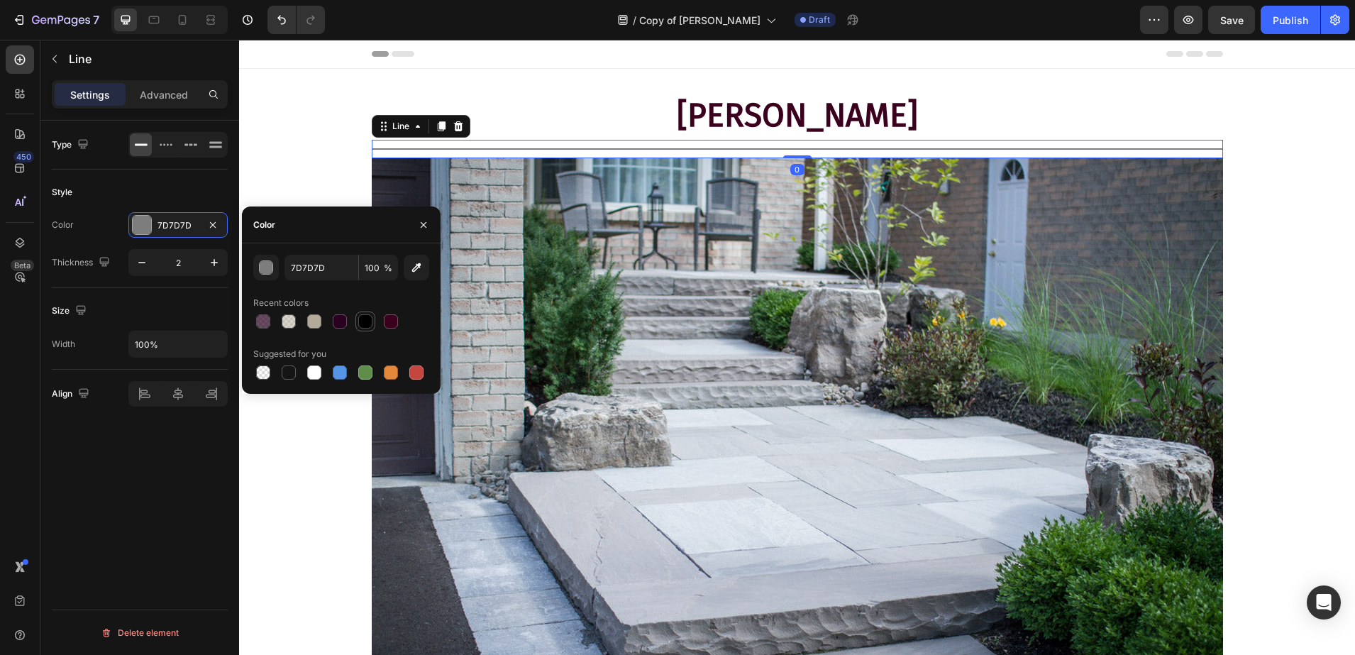
click at [372, 318] on div at bounding box center [365, 321] width 17 height 17
type input "000000"
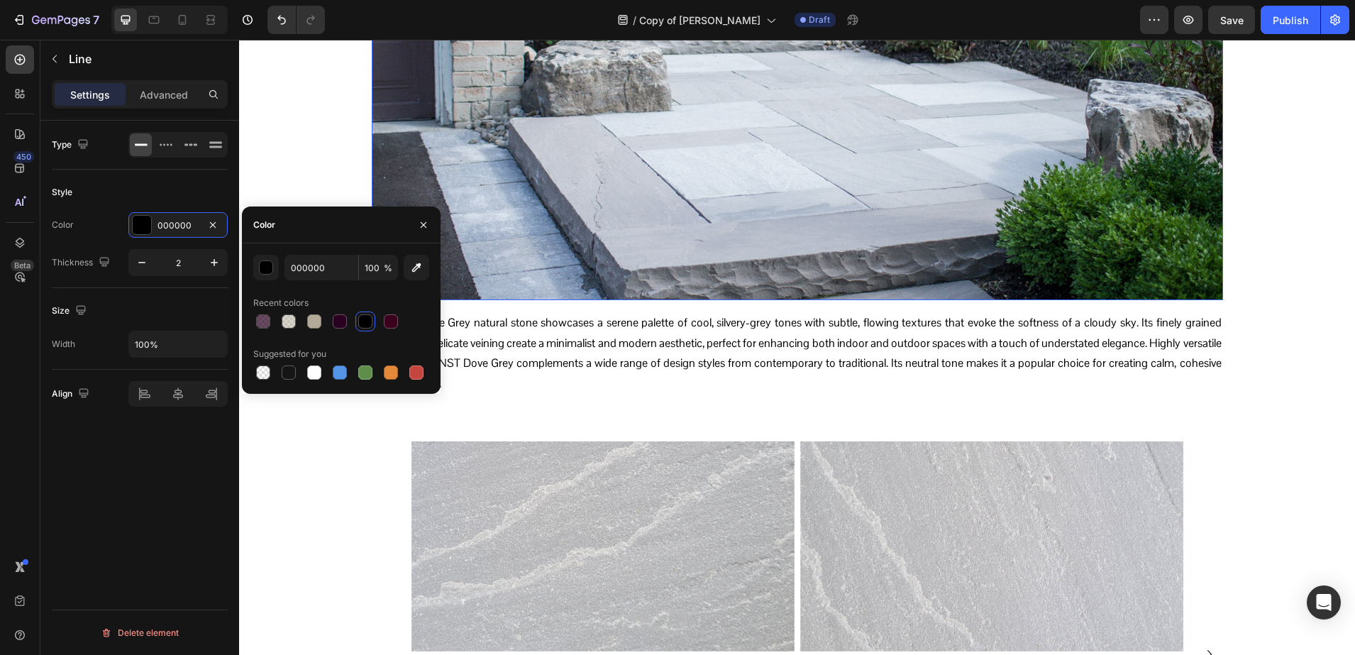
scroll to position [443, 0]
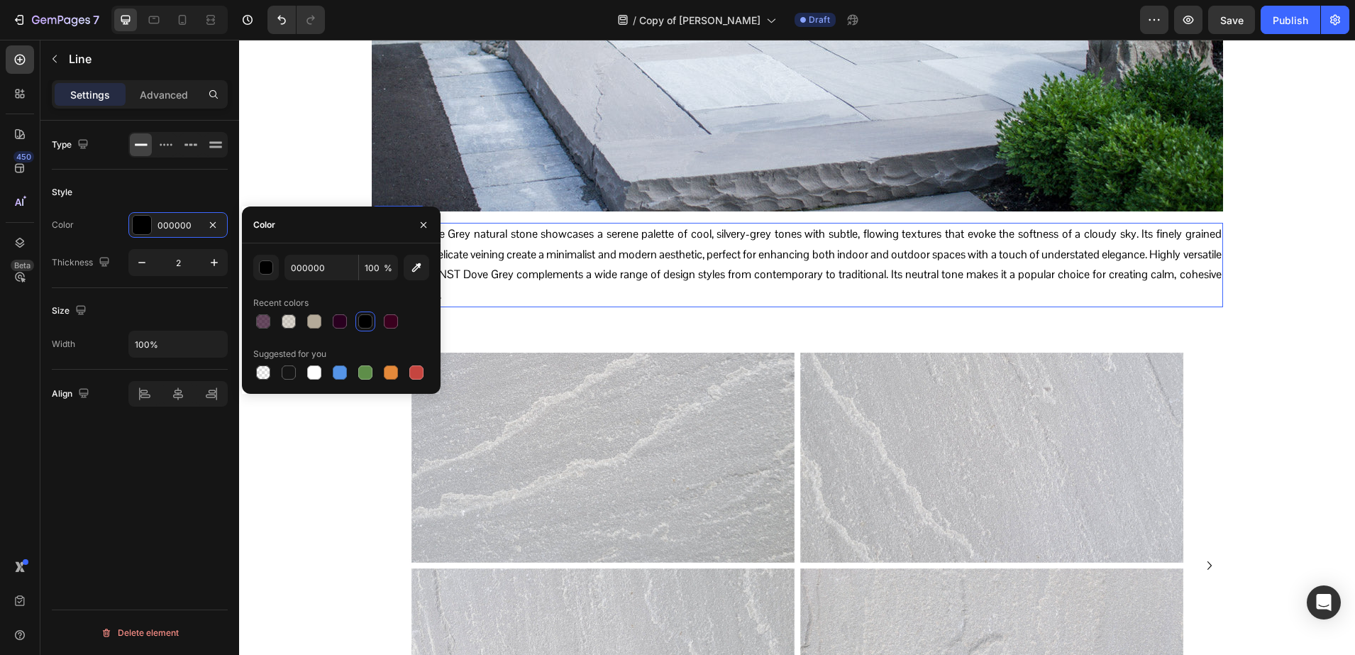
click at [737, 255] on p "The NST Dove Grey natural stone showcases a serene palette of cool, silvery-gre…" at bounding box center [797, 265] width 849 height 82
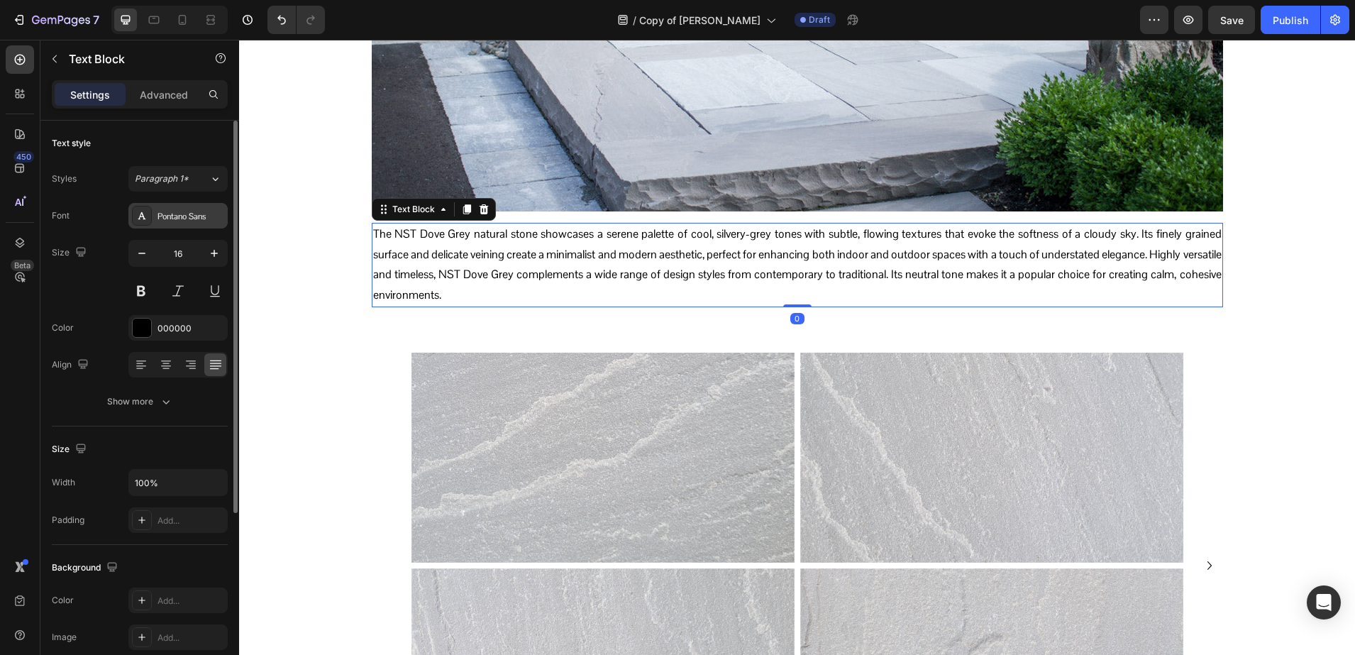
click at [156, 208] on div "Pontano Sans" at bounding box center [177, 216] width 99 height 26
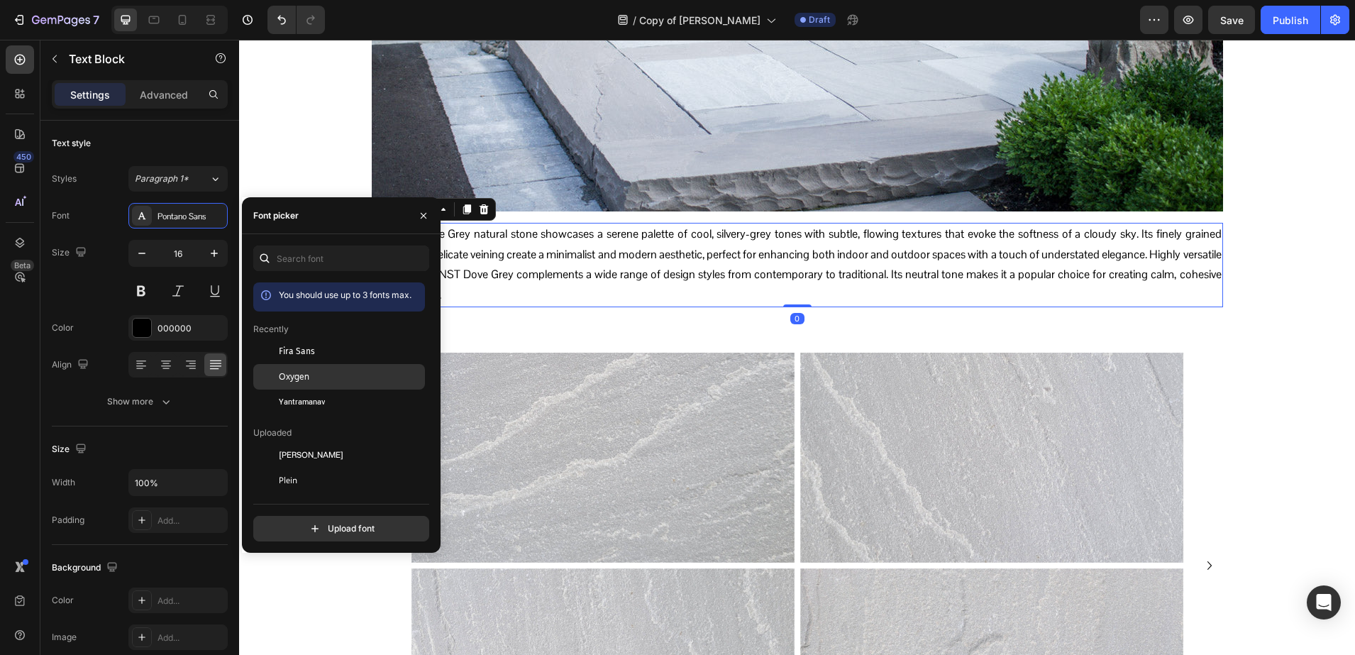
click at [299, 519] on div "Oxygen" at bounding box center [339, 532] width 172 height 26
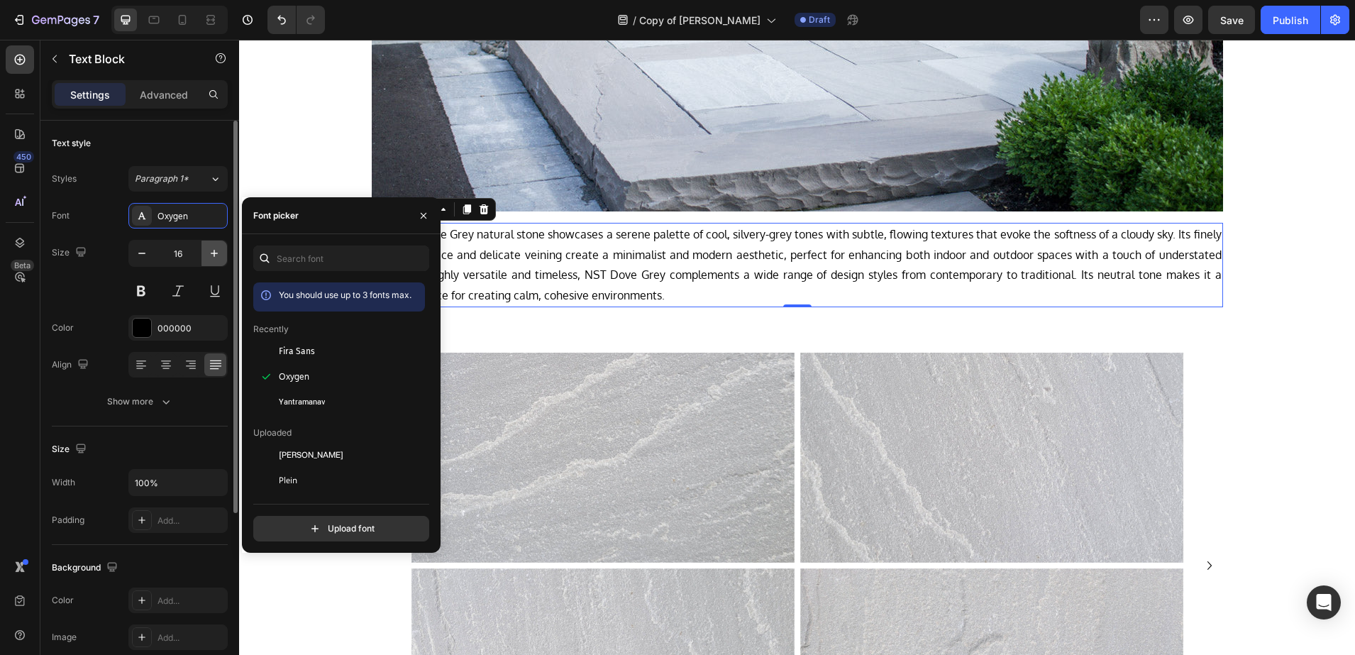
click at [219, 247] on icon "button" at bounding box center [214, 253] width 14 height 14
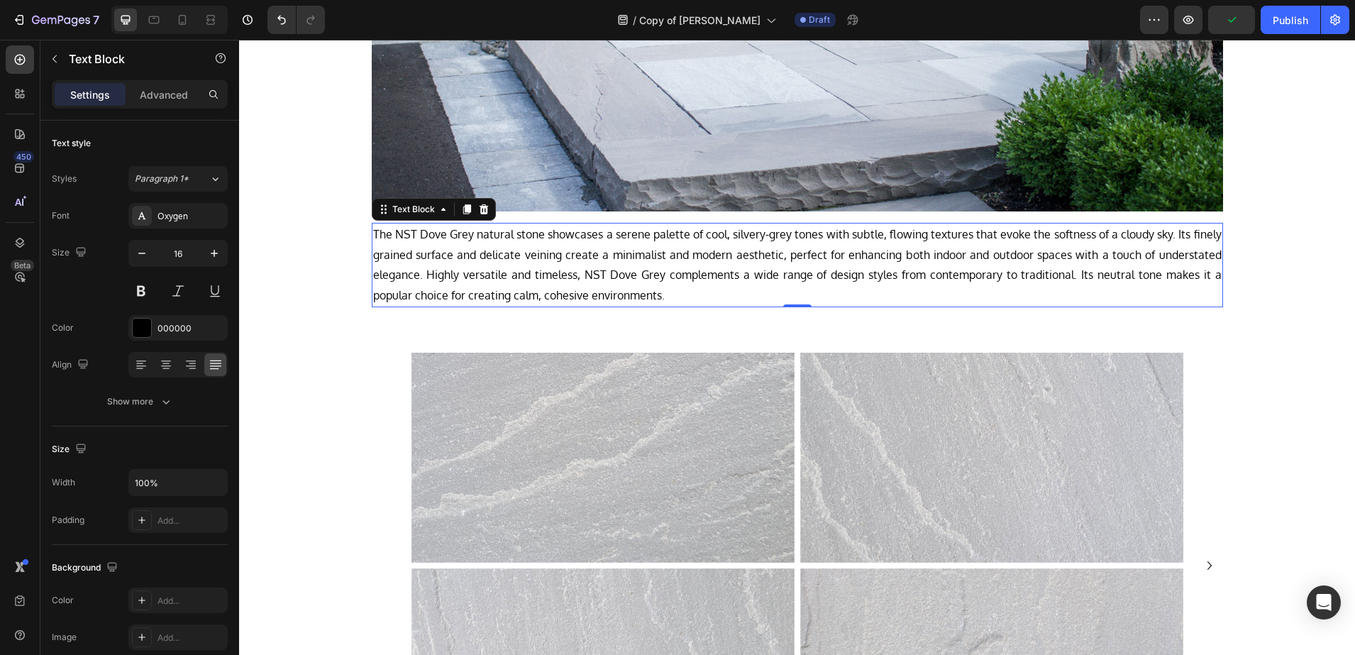
type input "17"
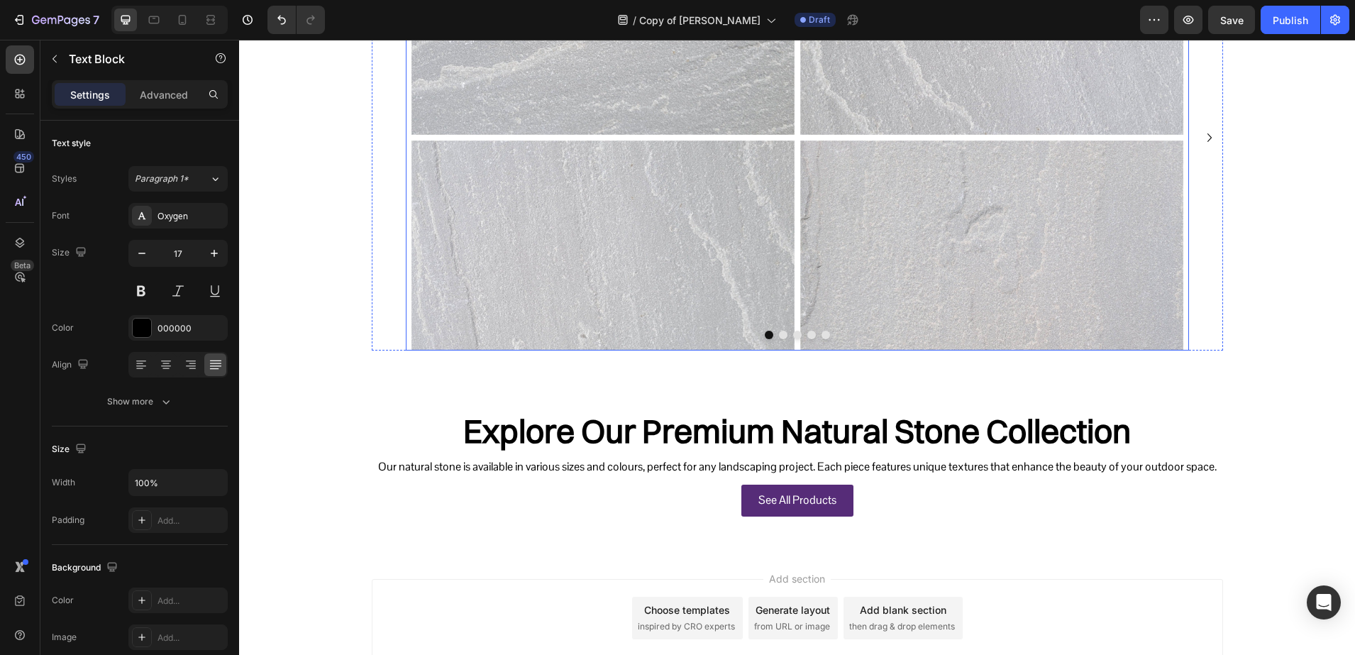
scroll to position [976, 0]
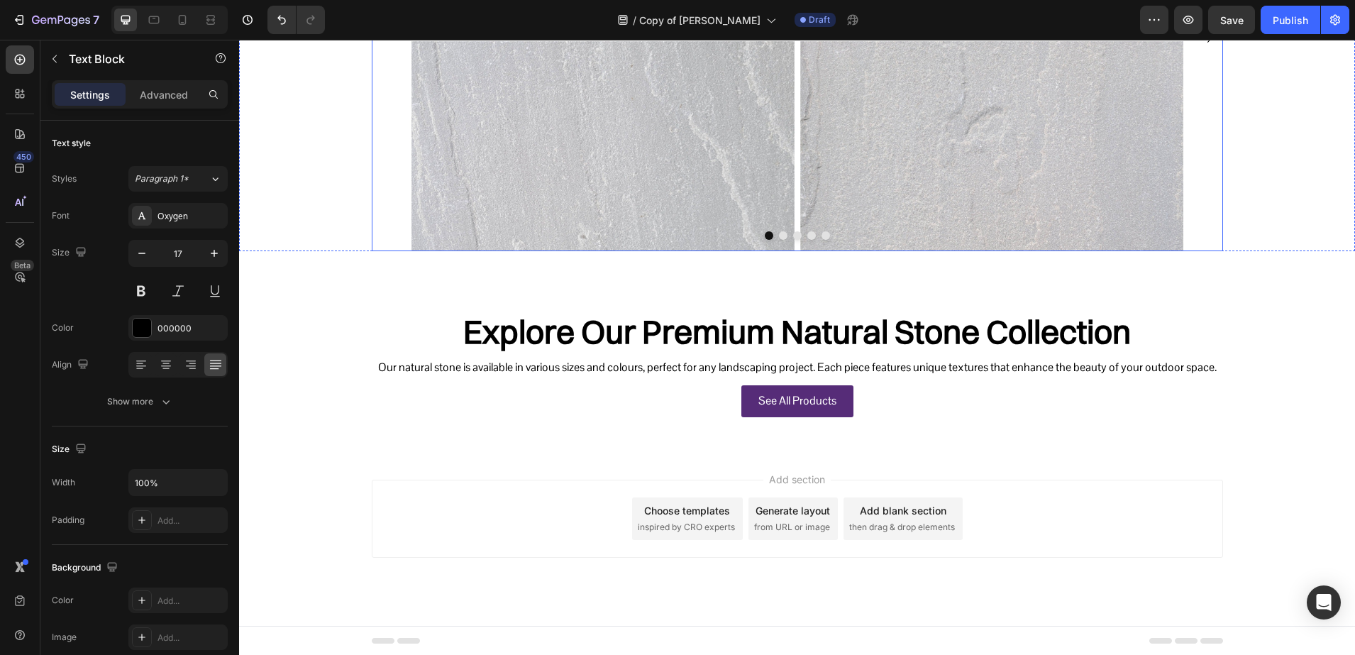
click at [765, 233] on button "Dot" at bounding box center [769, 235] width 9 height 9
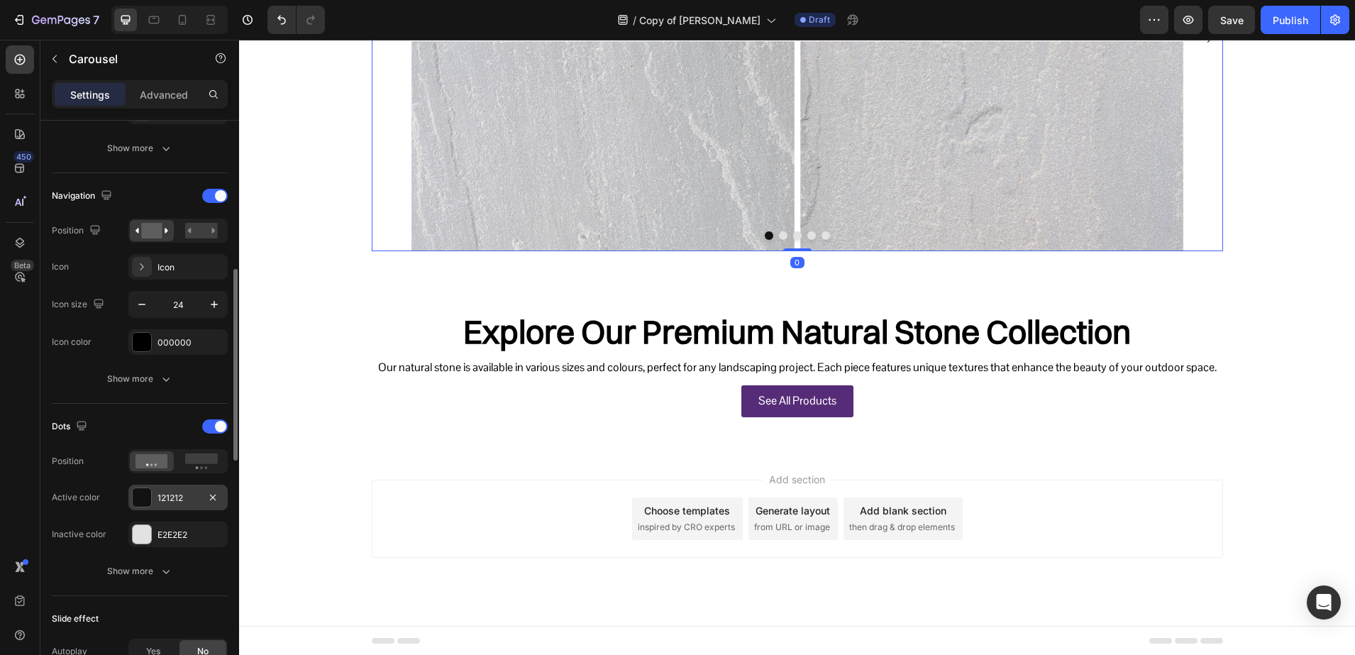
scroll to position [532, 0]
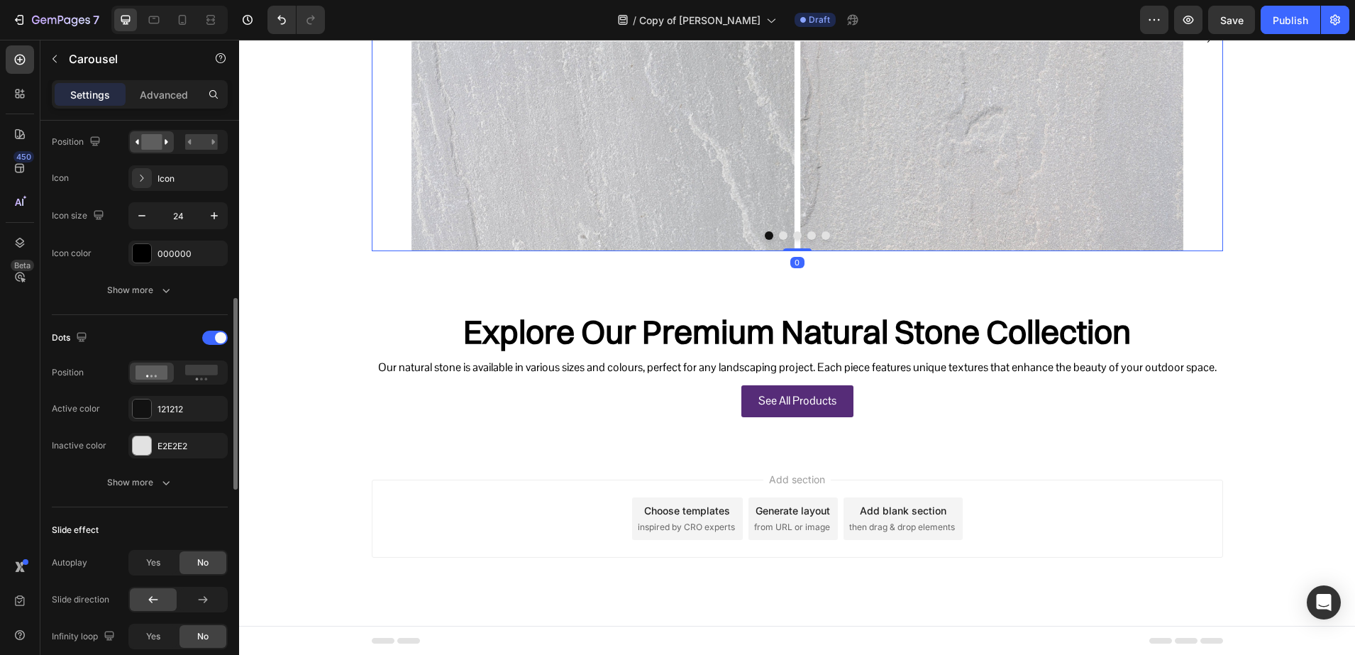
click at [196, 385] on div "Dots Position Active color 121212 Inactive color E2E2E2" at bounding box center [140, 392] width 176 height 132
click at [195, 381] on div at bounding box center [201, 372] width 44 height 21
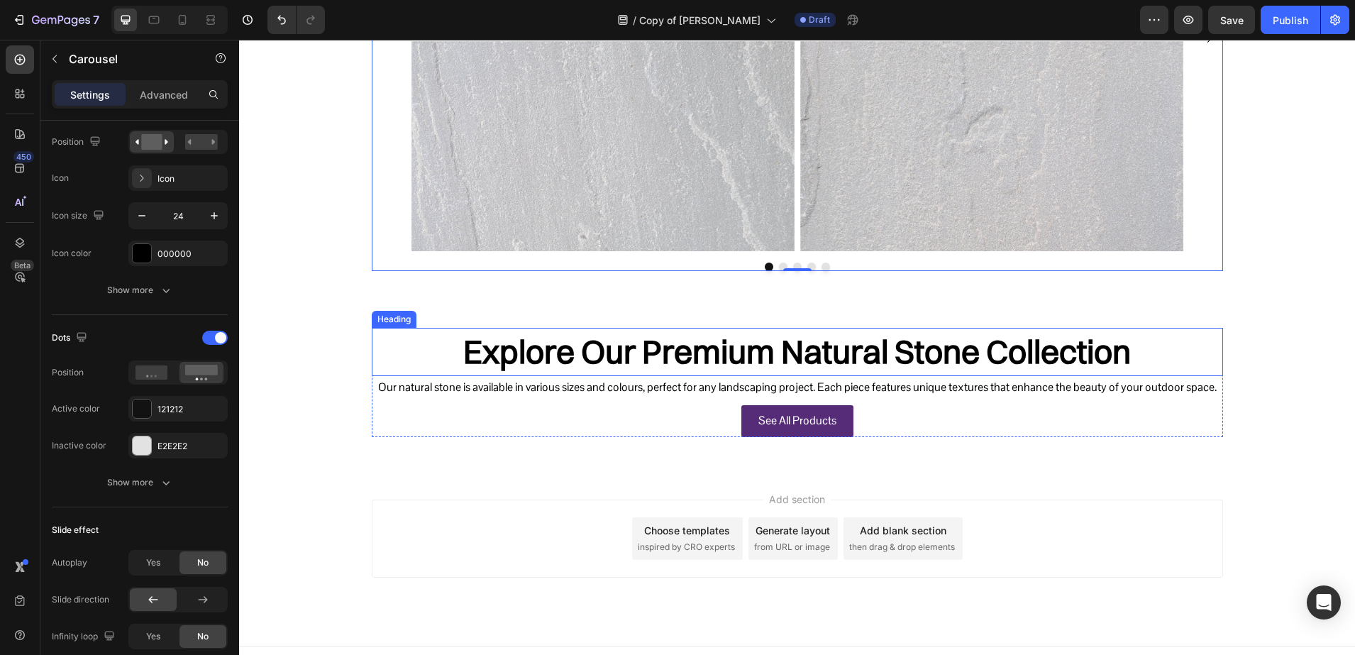
click at [560, 344] on h2 "Explore Our Premium Natural Stone Collection" at bounding box center [797, 352] width 851 height 48
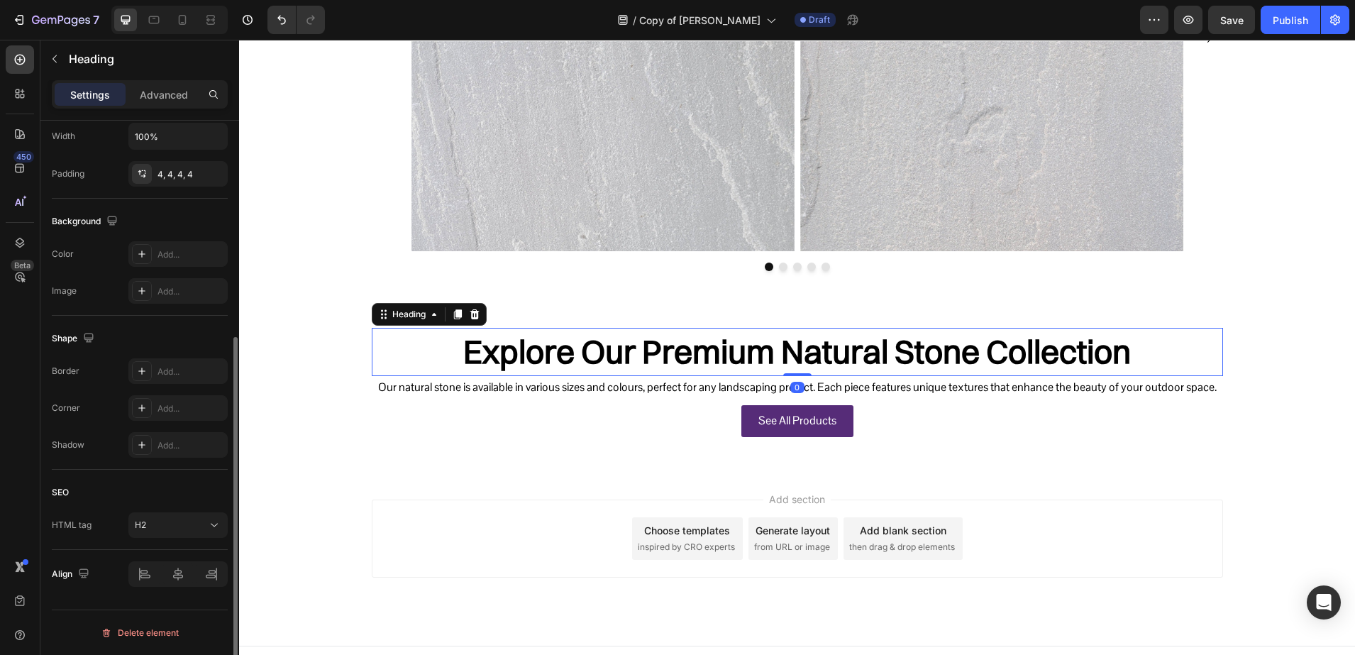
scroll to position [0, 0]
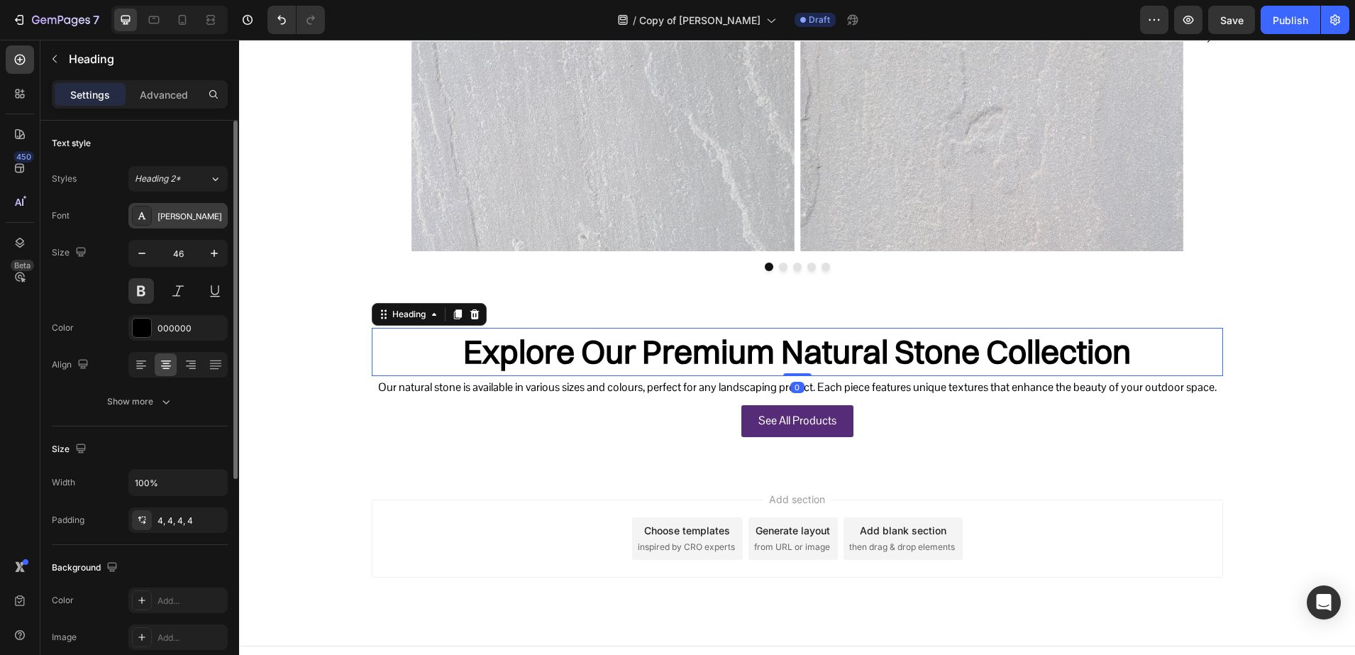
click at [170, 215] on div "[PERSON_NAME]" at bounding box center [191, 216] width 67 height 13
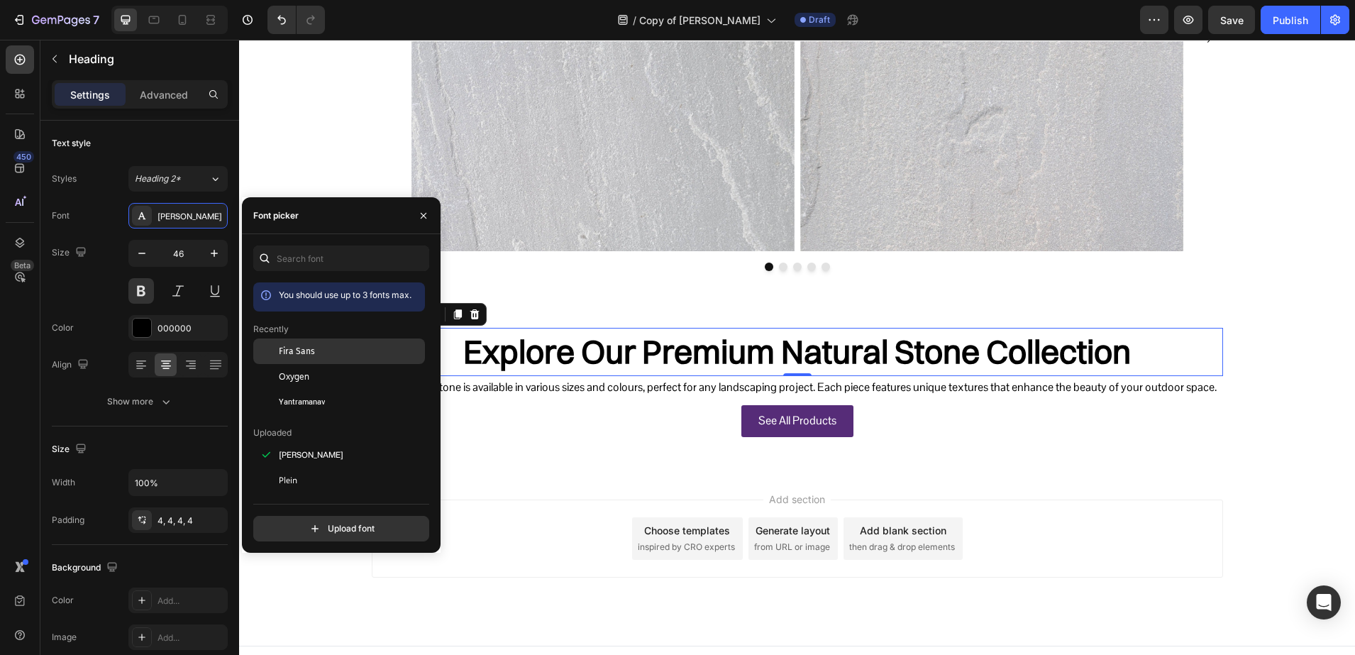
click at [281, 354] on span "Fira Sans" at bounding box center [297, 351] width 36 height 13
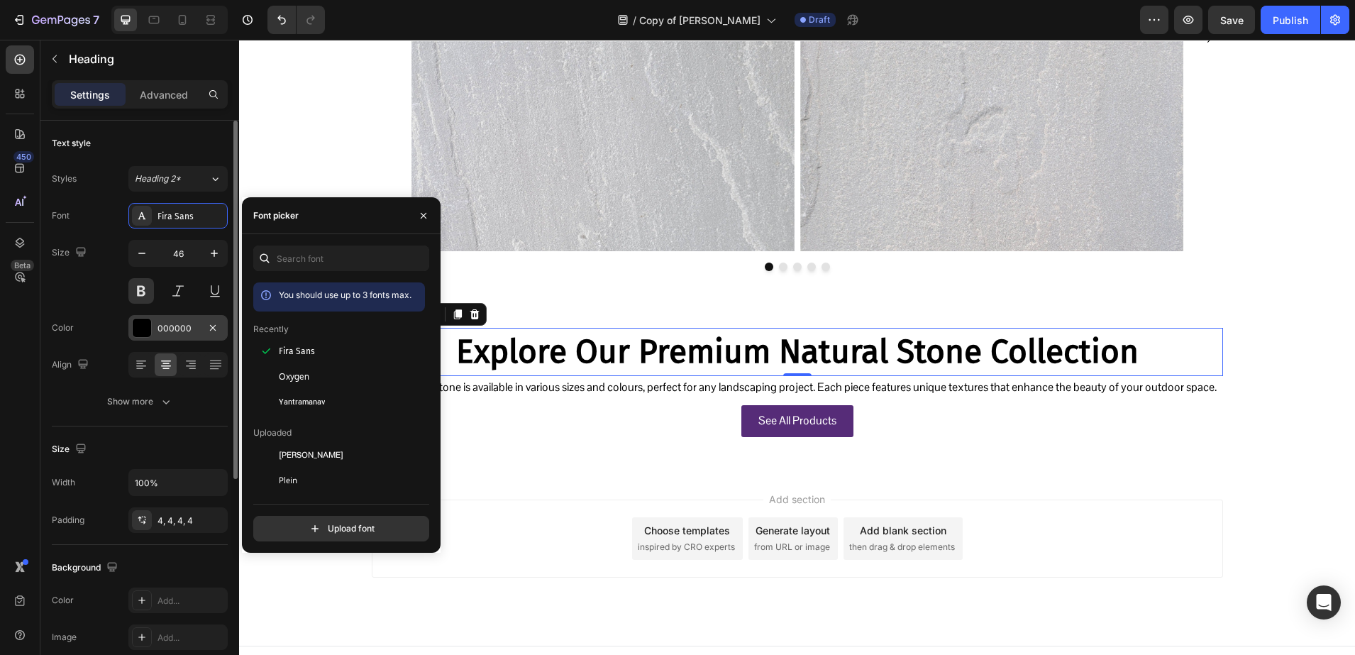
click at [175, 330] on div "000000" at bounding box center [178, 328] width 41 height 13
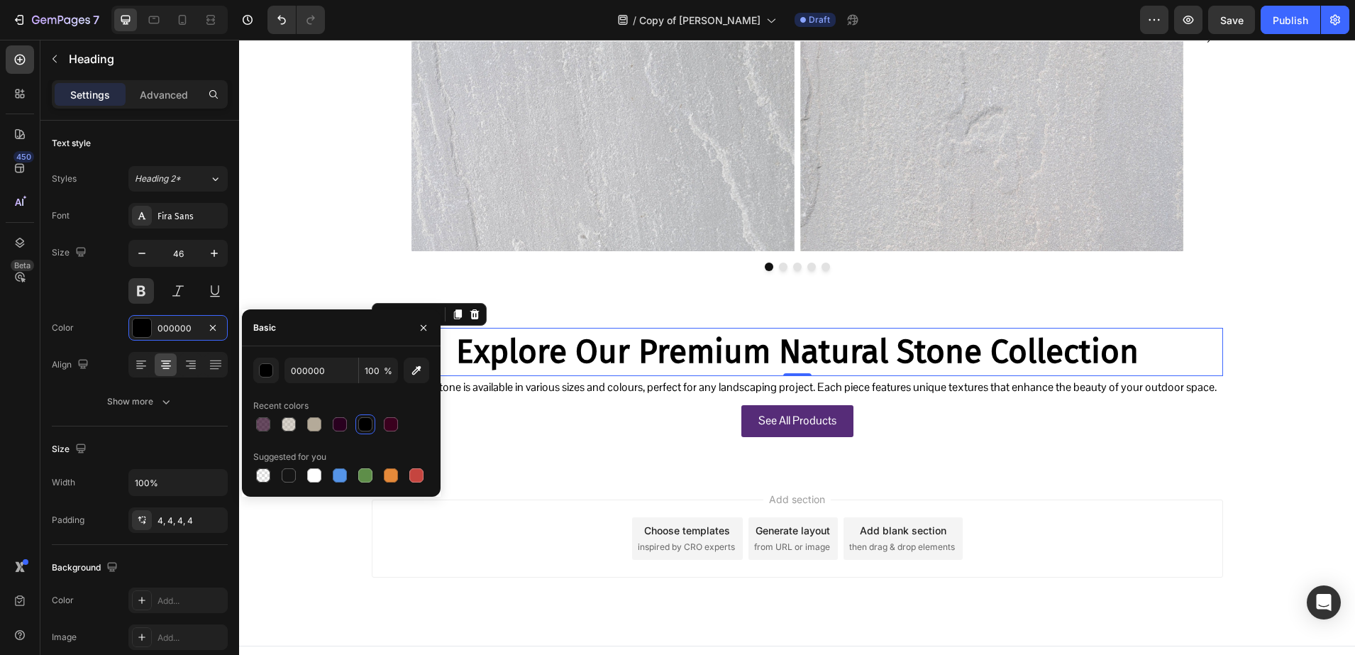
click at [380, 424] on div at bounding box center [341, 424] width 176 height 20
click at [395, 424] on div at bounding box center [391, 424] width 14 height 14
type input "3A001E"
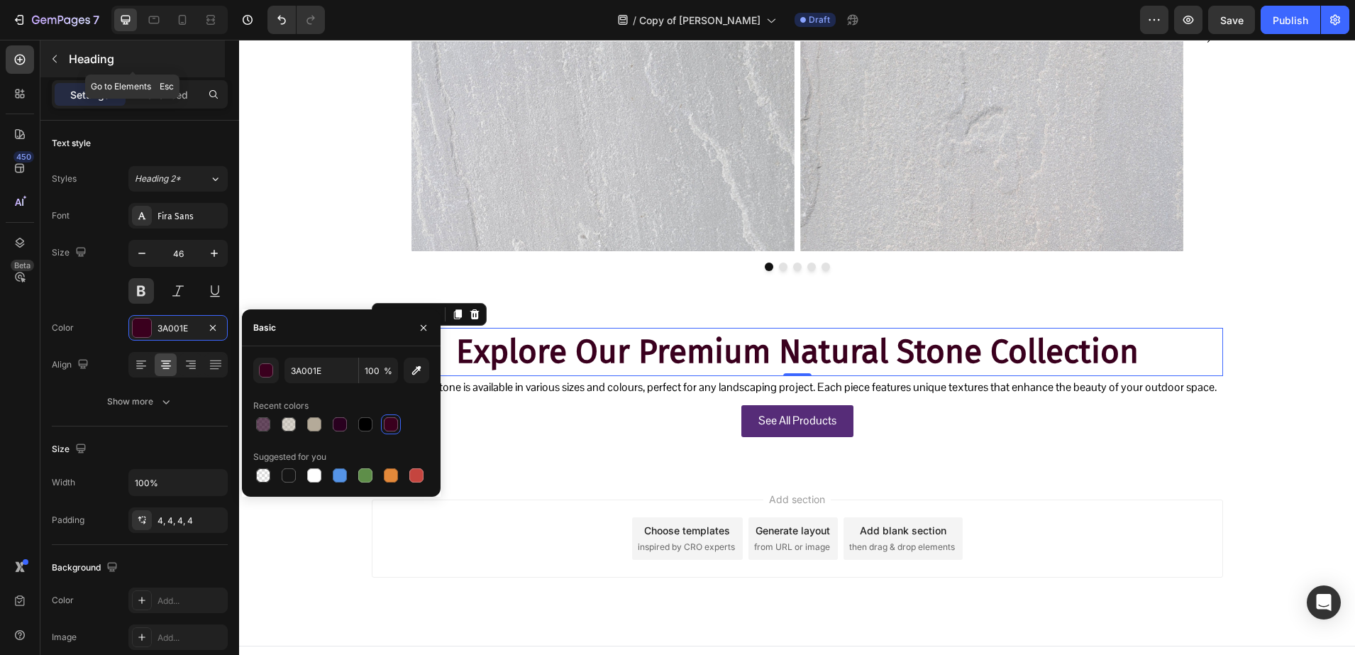
click at [114, 68] on div "Heading" at bounding box center [132, 58] width 184 height 37
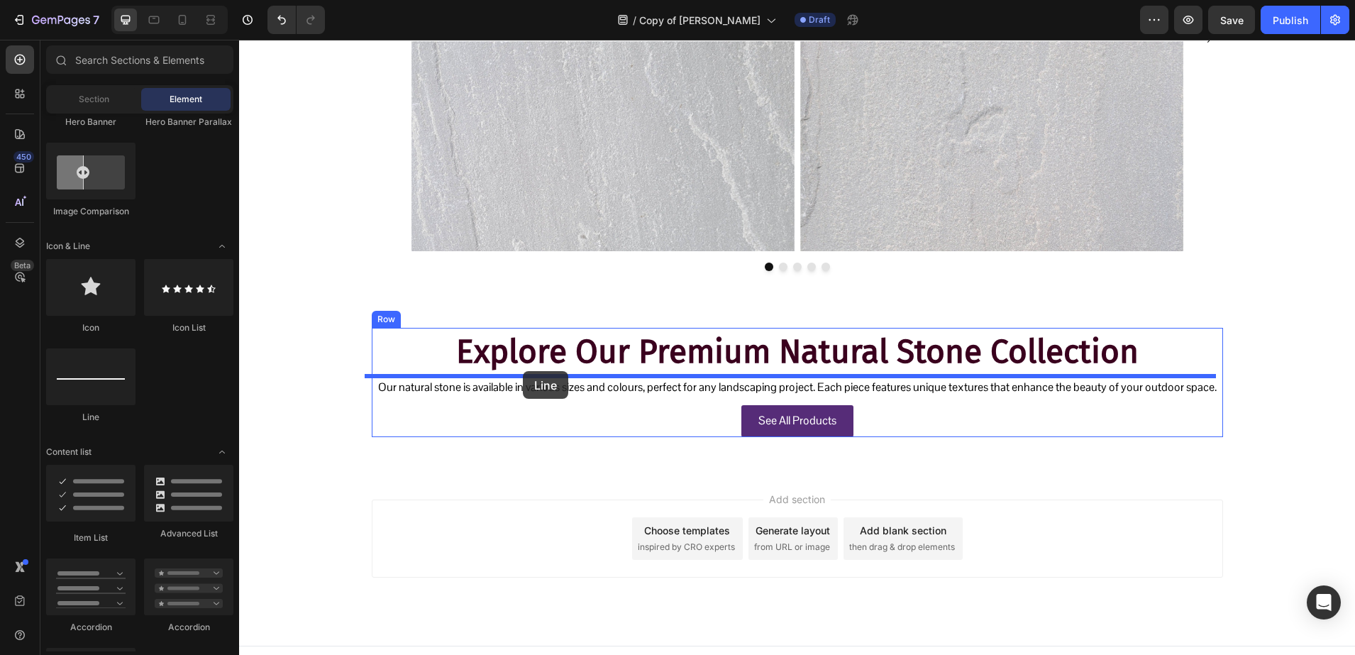
drag, startPoint x: 321, startPoint y: 422, endPoint x: 523, endPoint y: 371, distance: 207.9
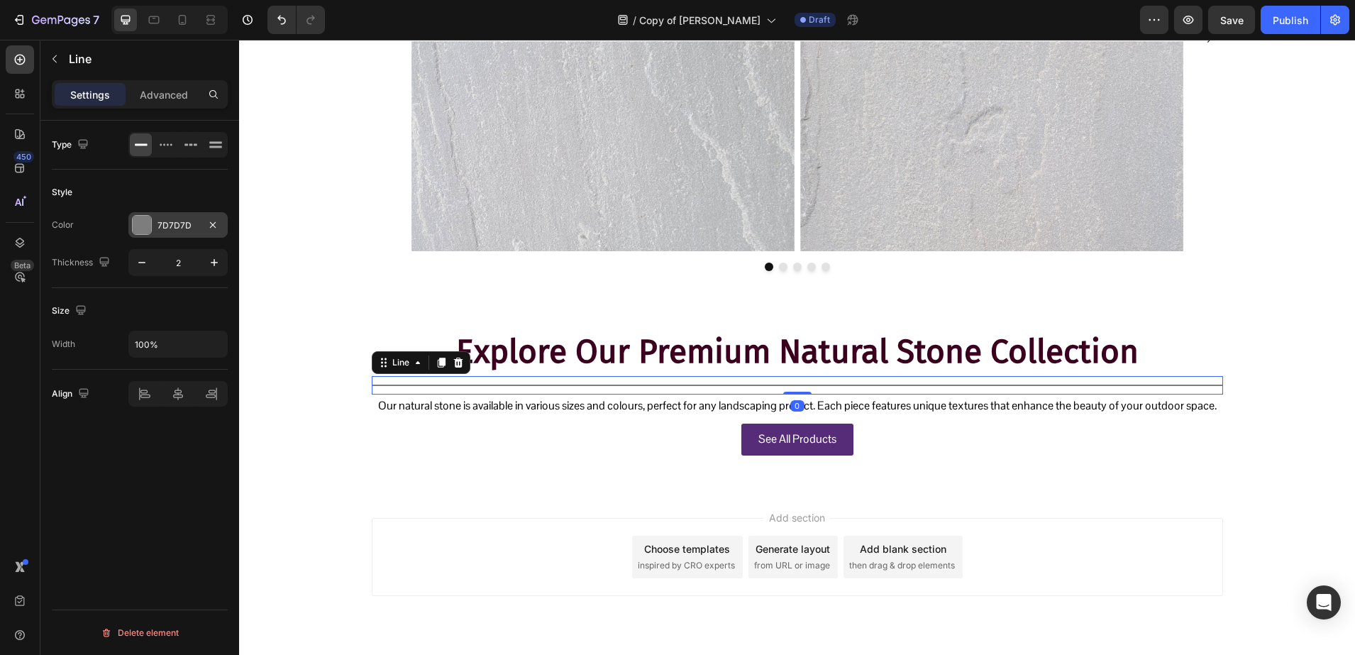
click at [152, 226] on div "7D7D7D" at bounding box center [177, 225] width 99 height 26
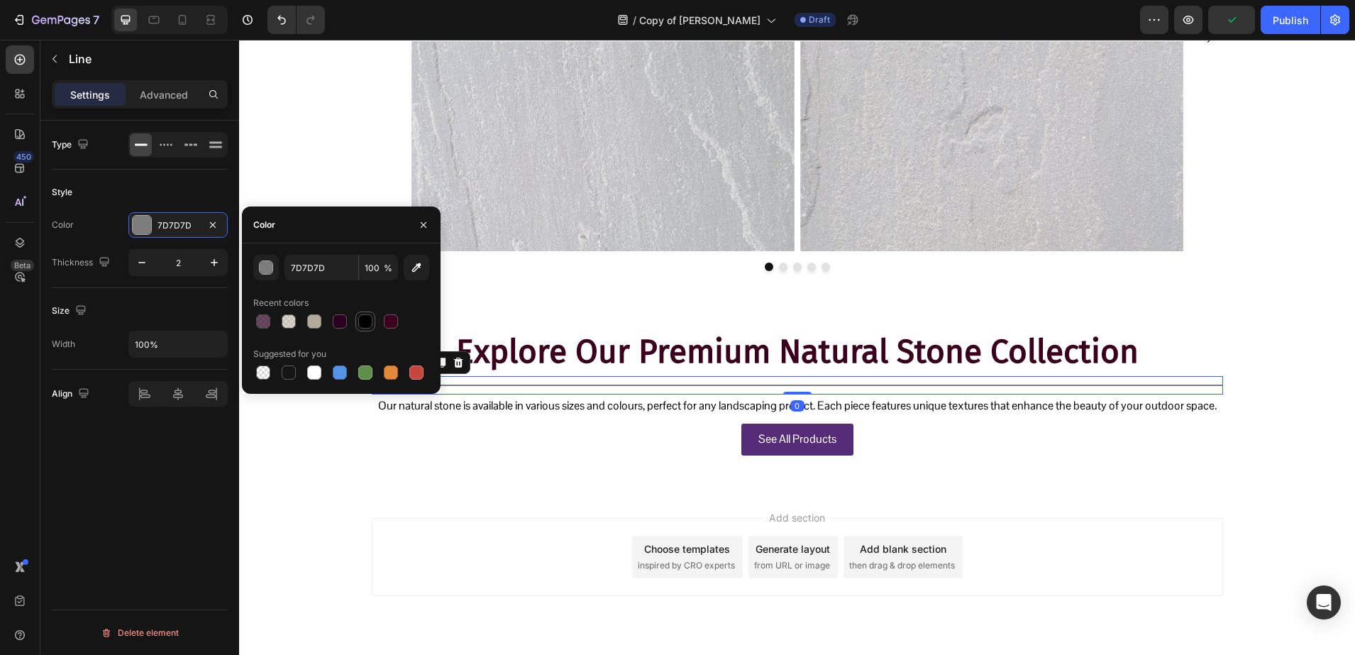
click at [360, 317] on div at bounding box center [365, 321] width 14 height 14
type input "000000"
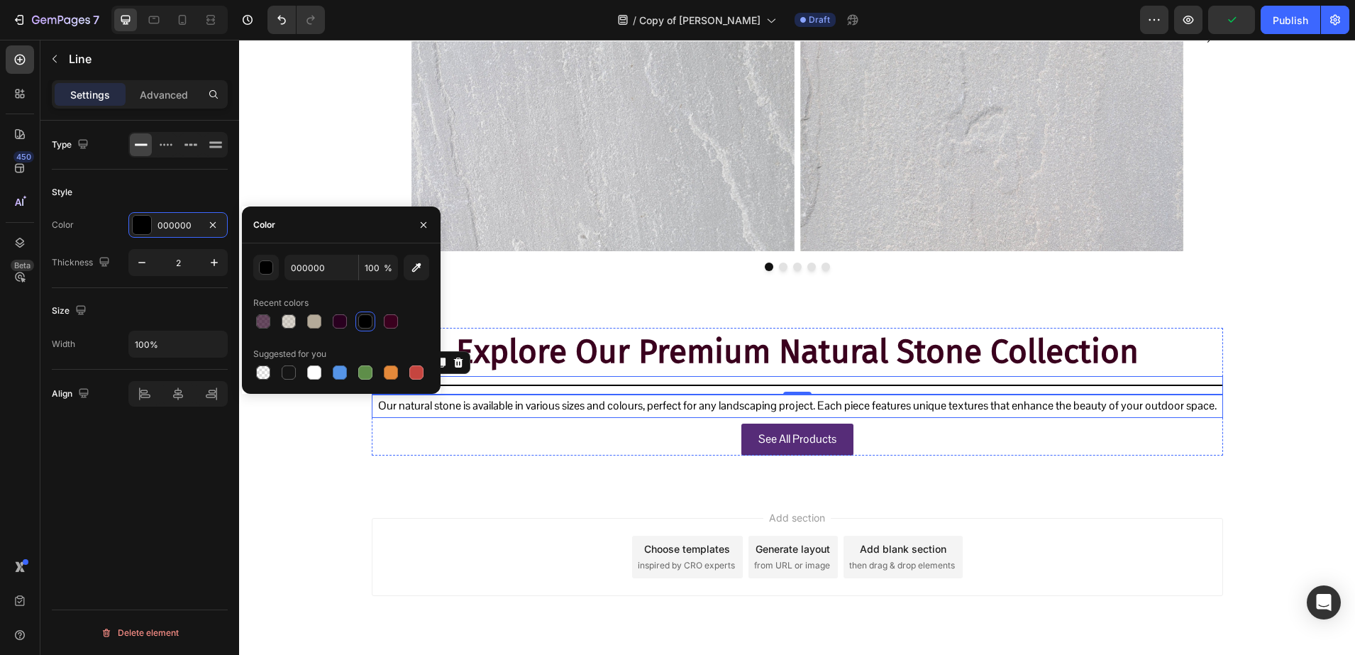
click at [634, 411] on p "Our natural stone is available in various sizes and colours, perfect for any la…" at bounding box center [797, 406] width 849 height 21
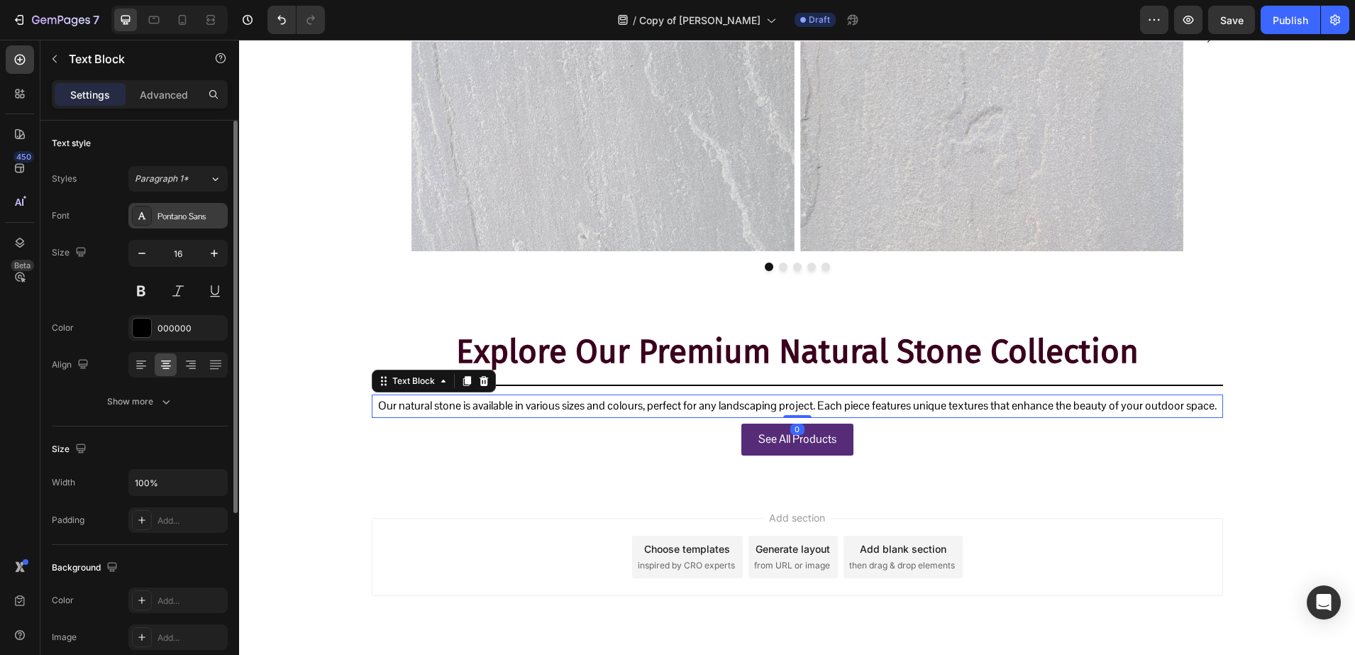
click at [183, 207] on div "Pontano Sans" at bounding box center [177, 216] width 99 height 26
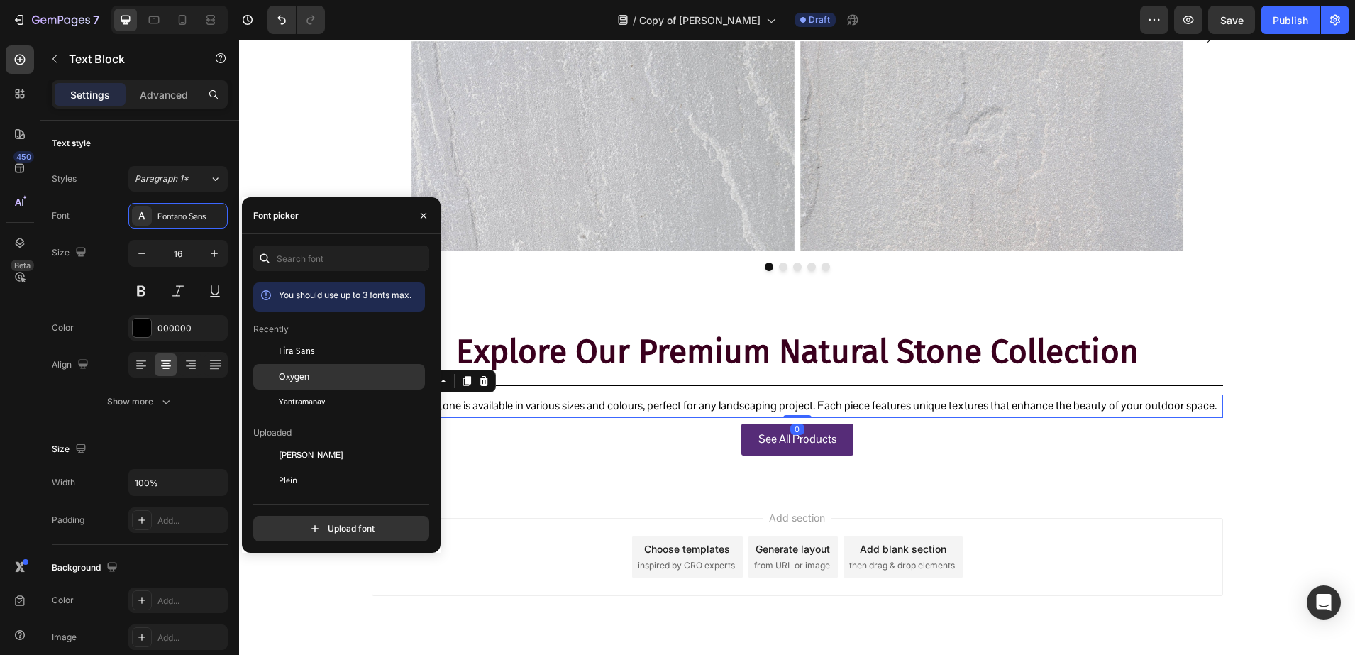
click at [294, 372] on span "Oxygen" at bounding box center [294, 376] width 31 height 13
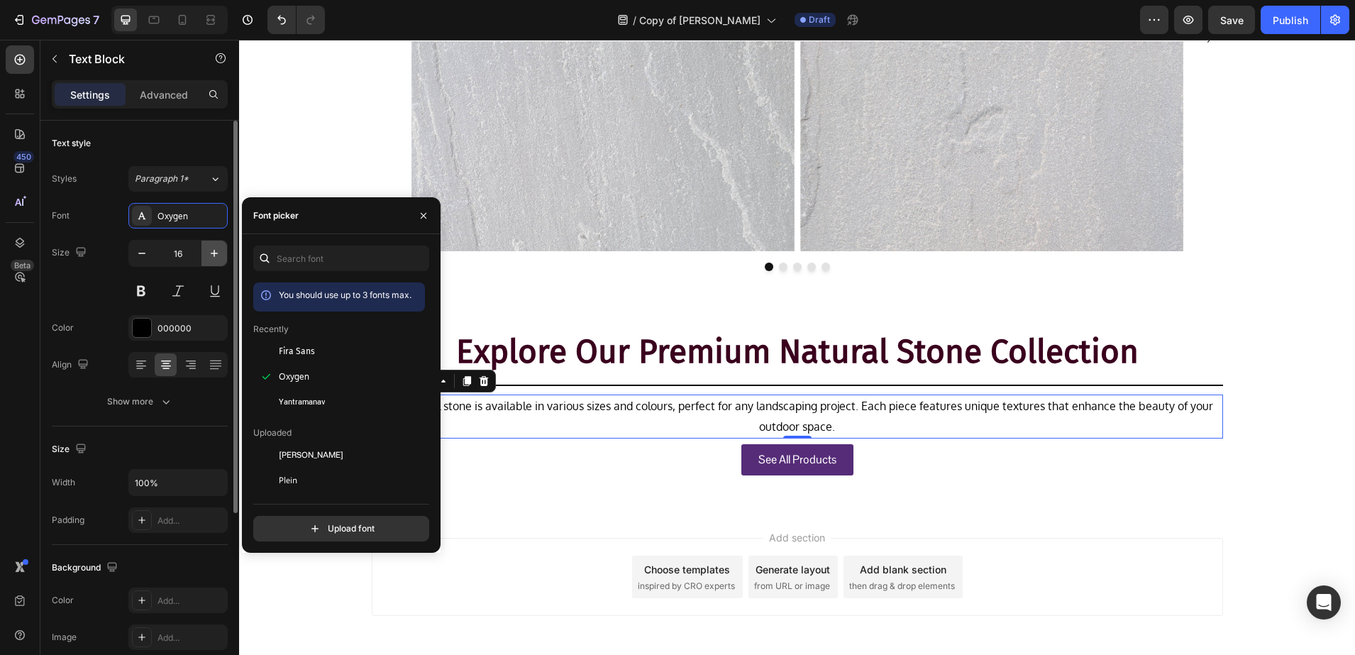
click at [214, 262] on button "button" at bounding box center [214, 254] width 26 height 26
type input "17"
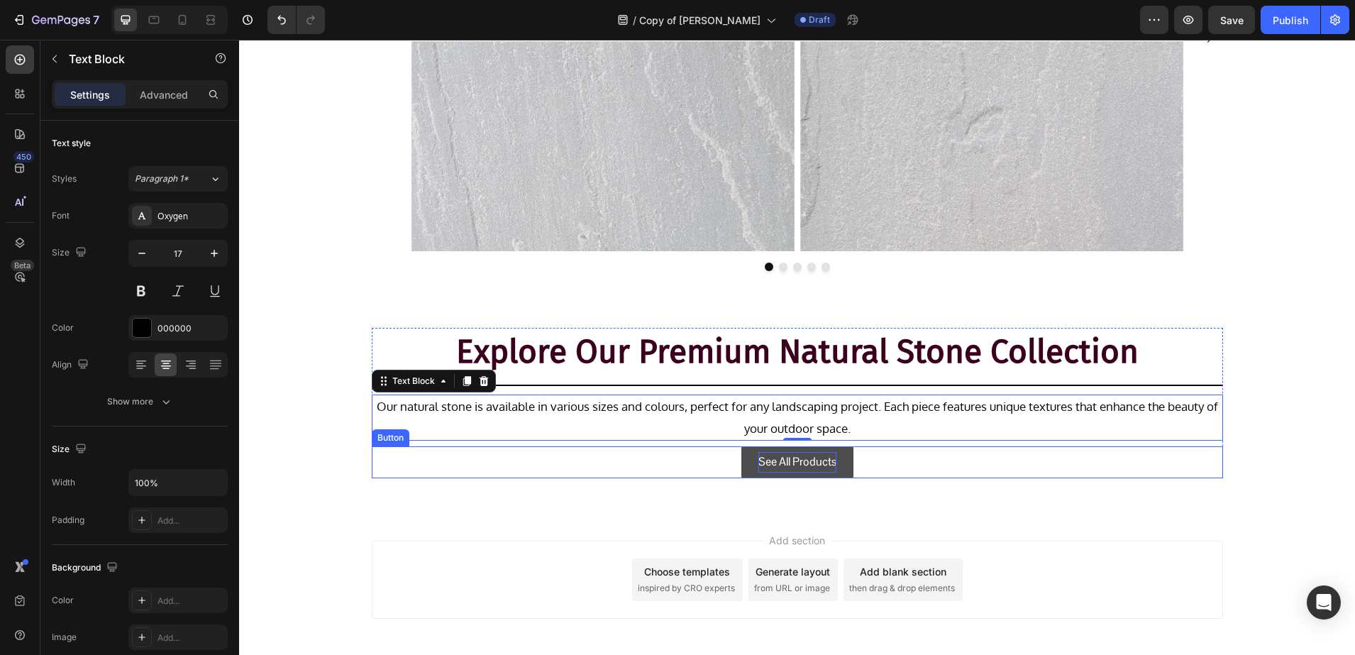
drag, startPoint x: 812, startPoint y: 463, endPoint x: 785, endPoint y: 458, distance: 26.6
click at [812, 463] on p "See All Products" at bounding box center [797, 462] width 78 height 21
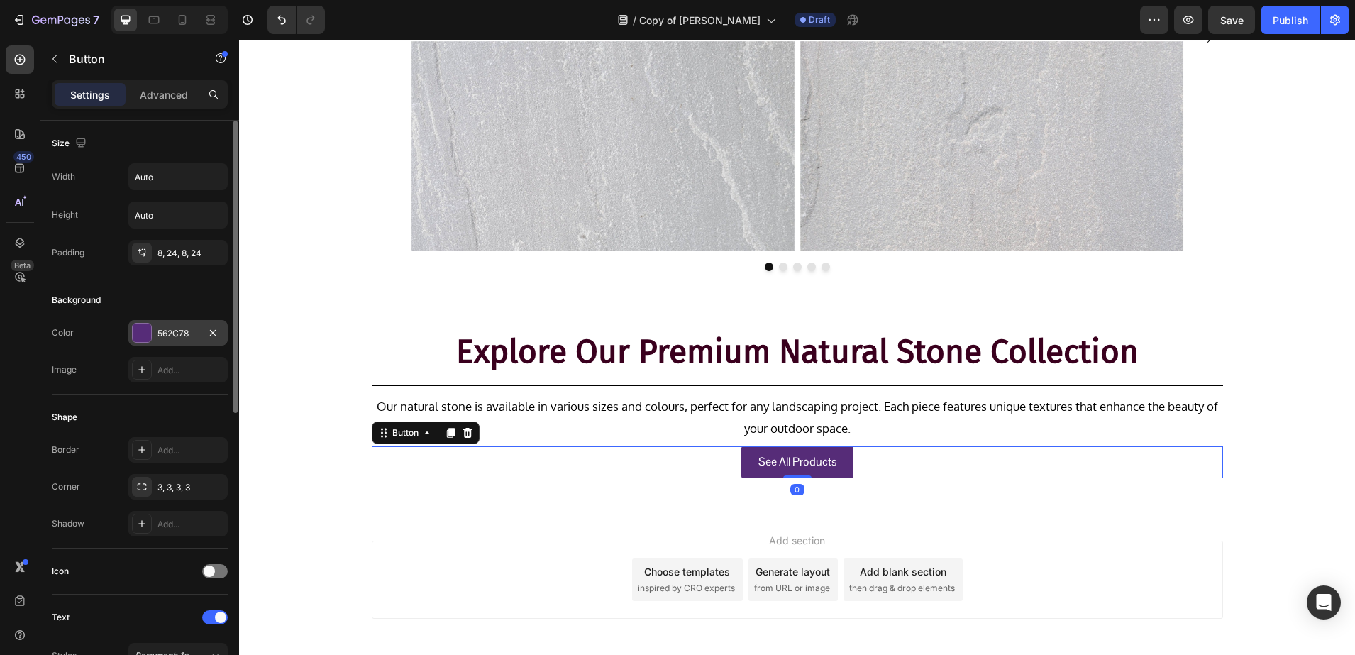
click at [140, 333] on div at bounding box center [142, 333] width 18 height 18
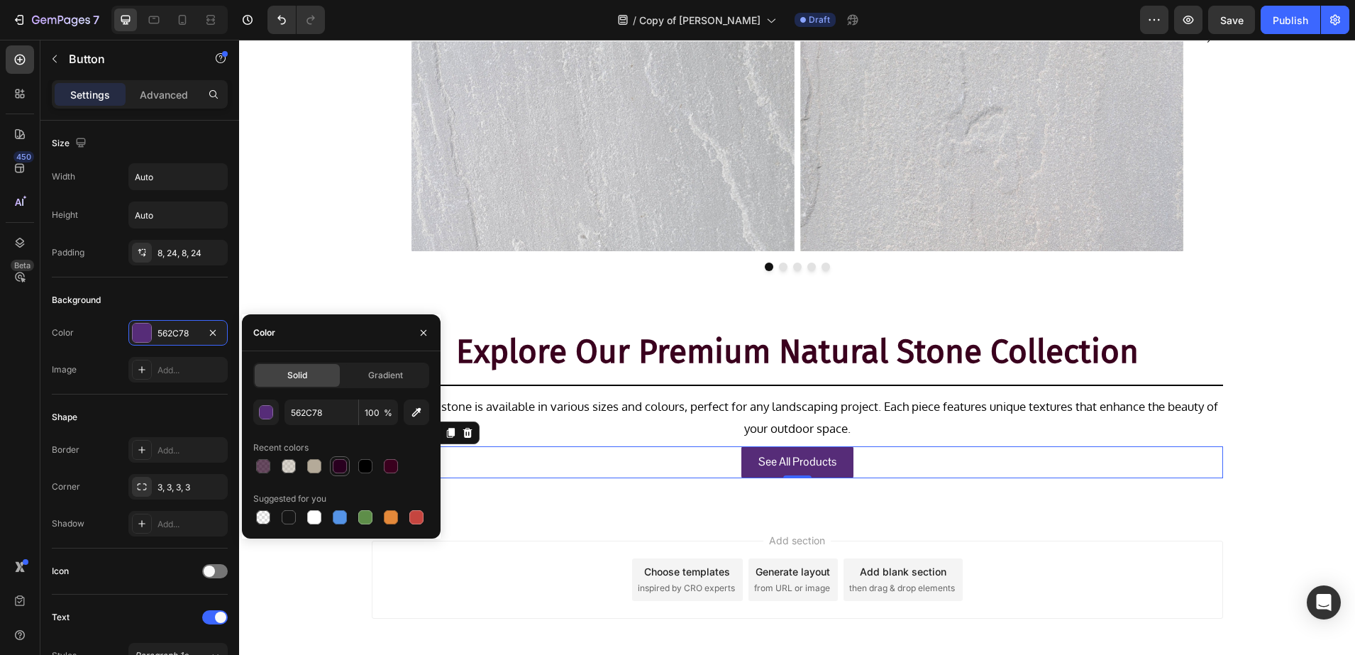
click at [341, 465] on div at bounding box center [340, 466] width 14 height 14
type input "29001F"
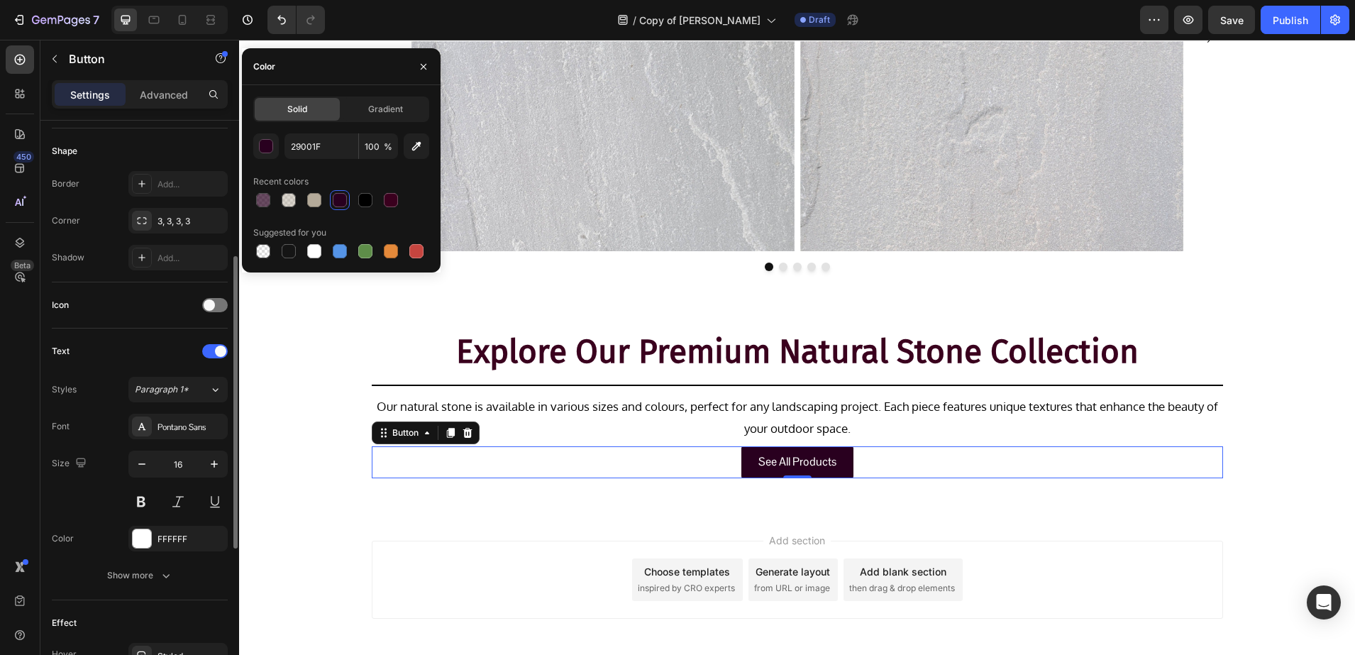
scroll to position [355, 0]
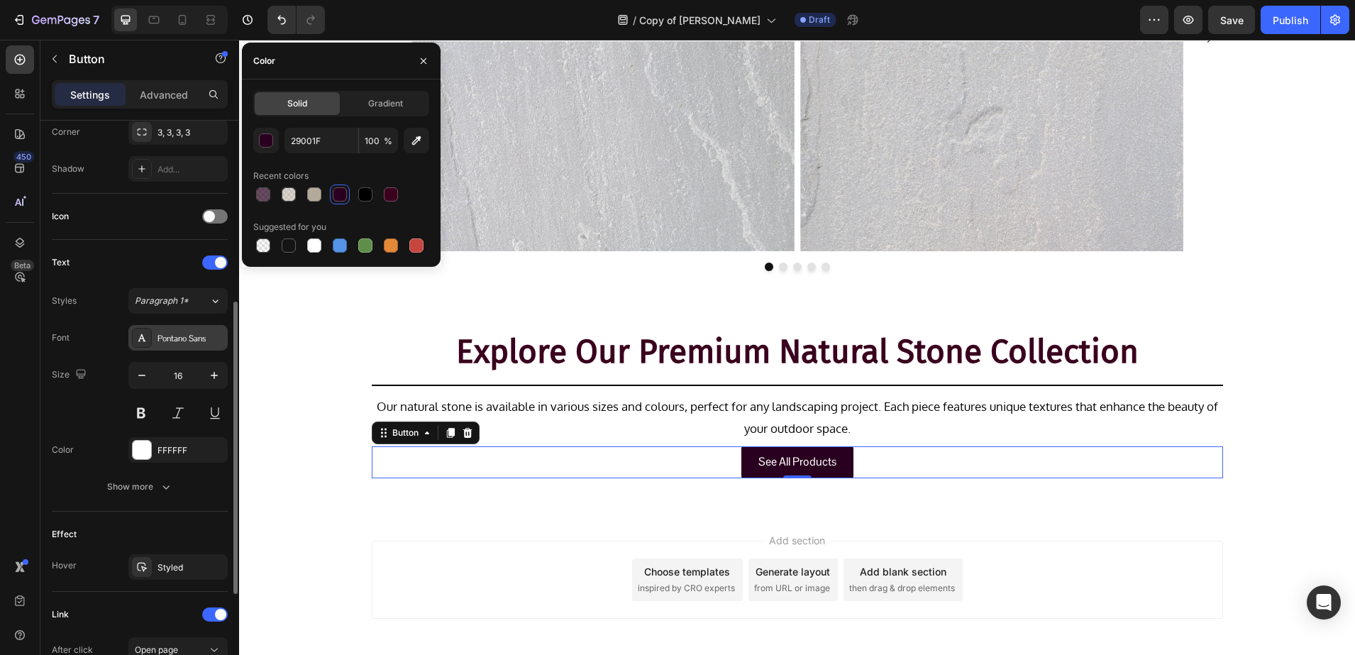
click at [166, 345] on div "Pontano Sans" at bounding box center [177, 338] width 99 height 26
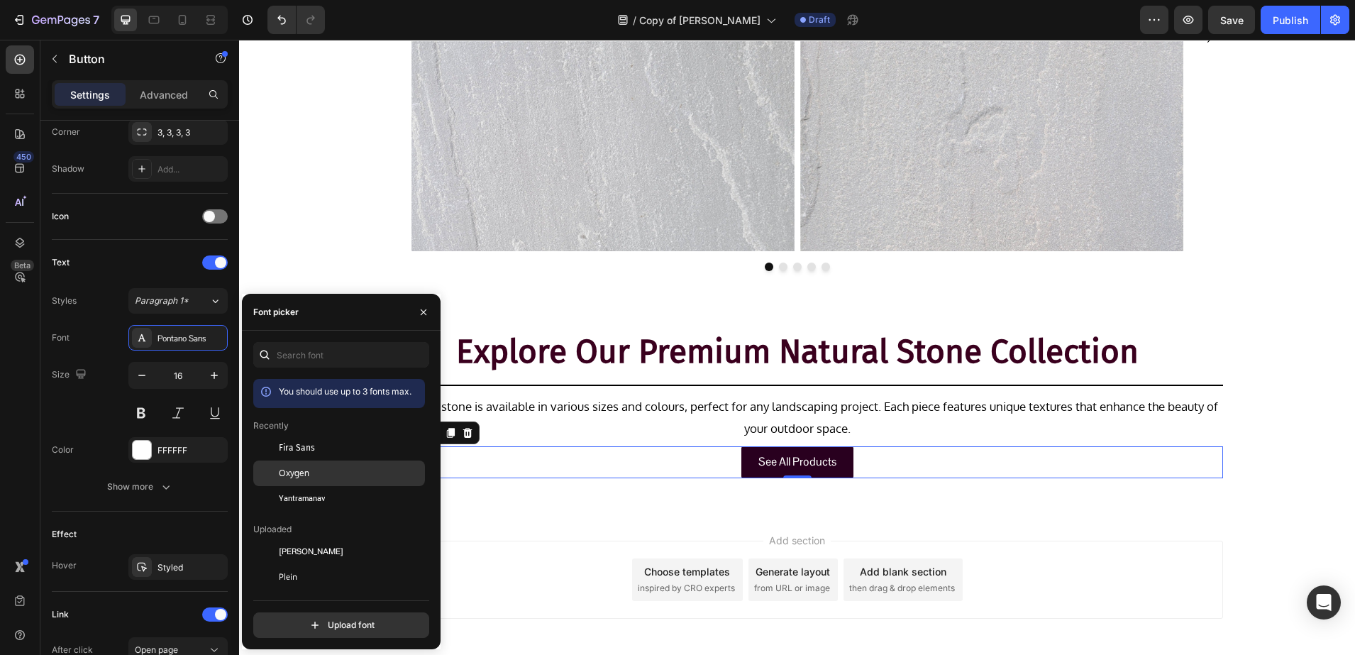
click at [334, 469] on div "Oxygen" at bounding box center [350, 473] width 143 height 13
click at [305, 441] on span "Fira Sans" at bounding box center [297, 447] width 36 height 13
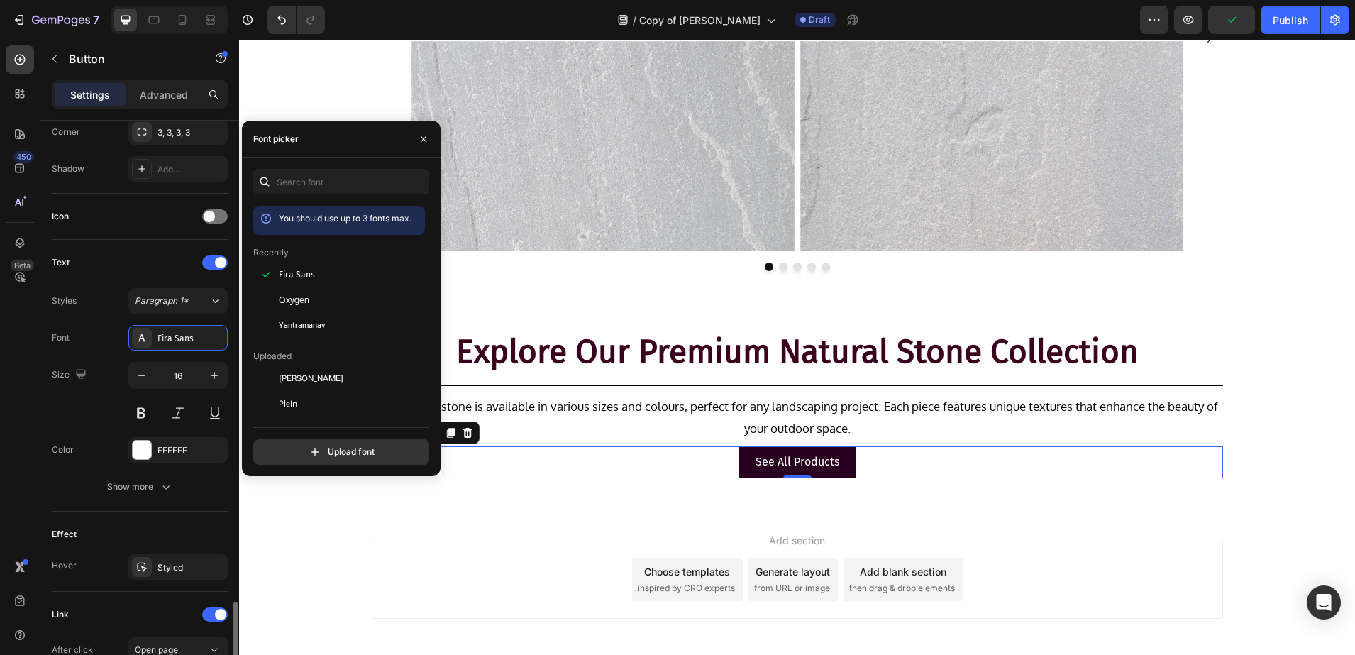
scroll to position [553, 0]
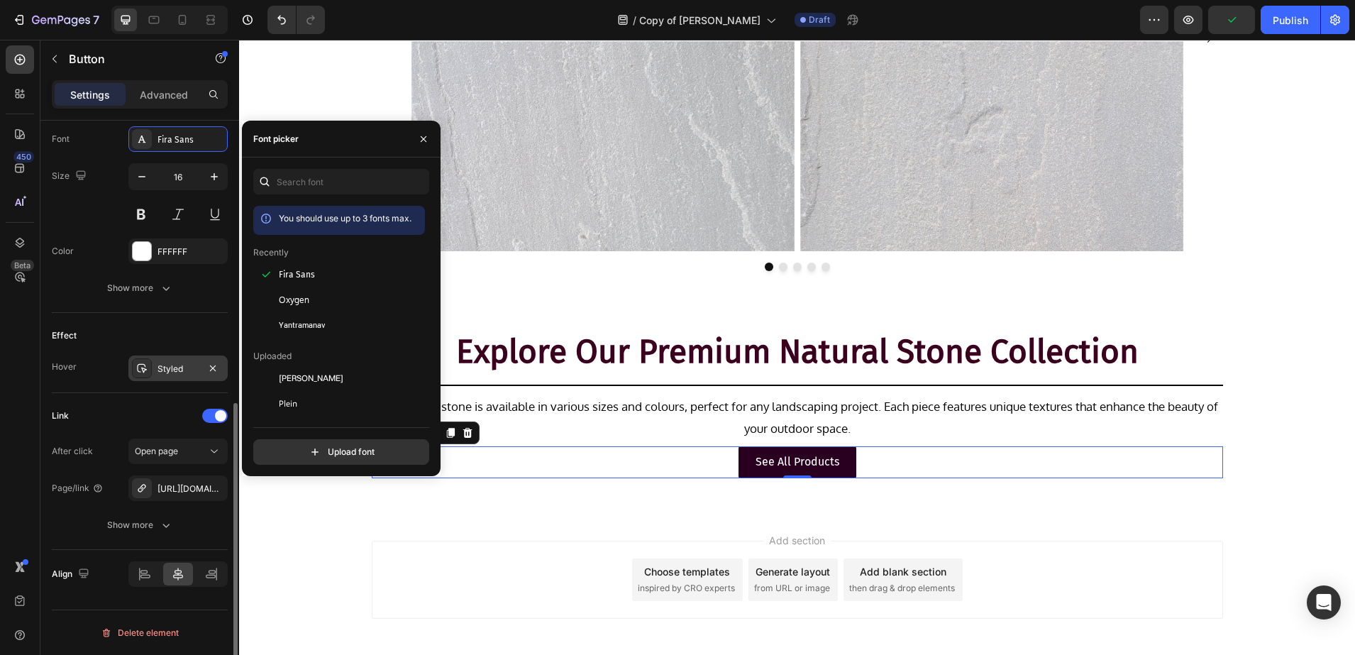
click at [148, 371] on div at bounding box center [142, 368] width 20 height 20
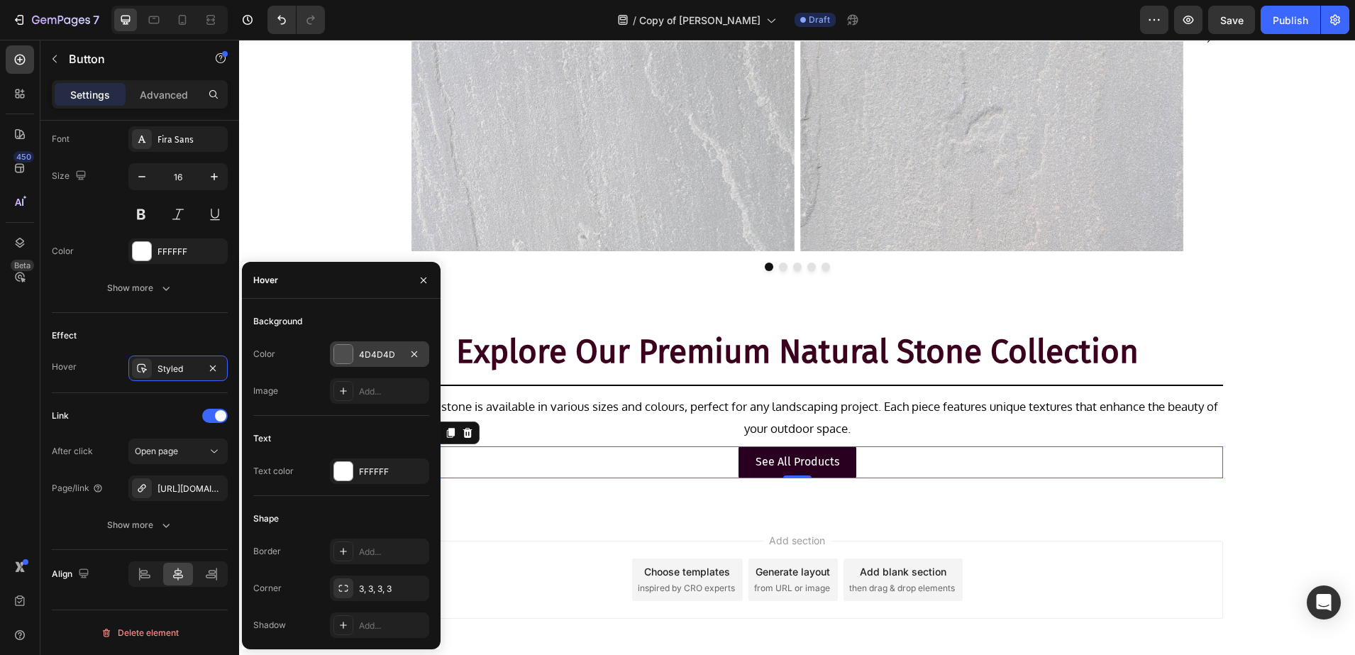
click at [360, 349] on div "4D4D4D" at bounding box center [379, 354] width 41 height 13
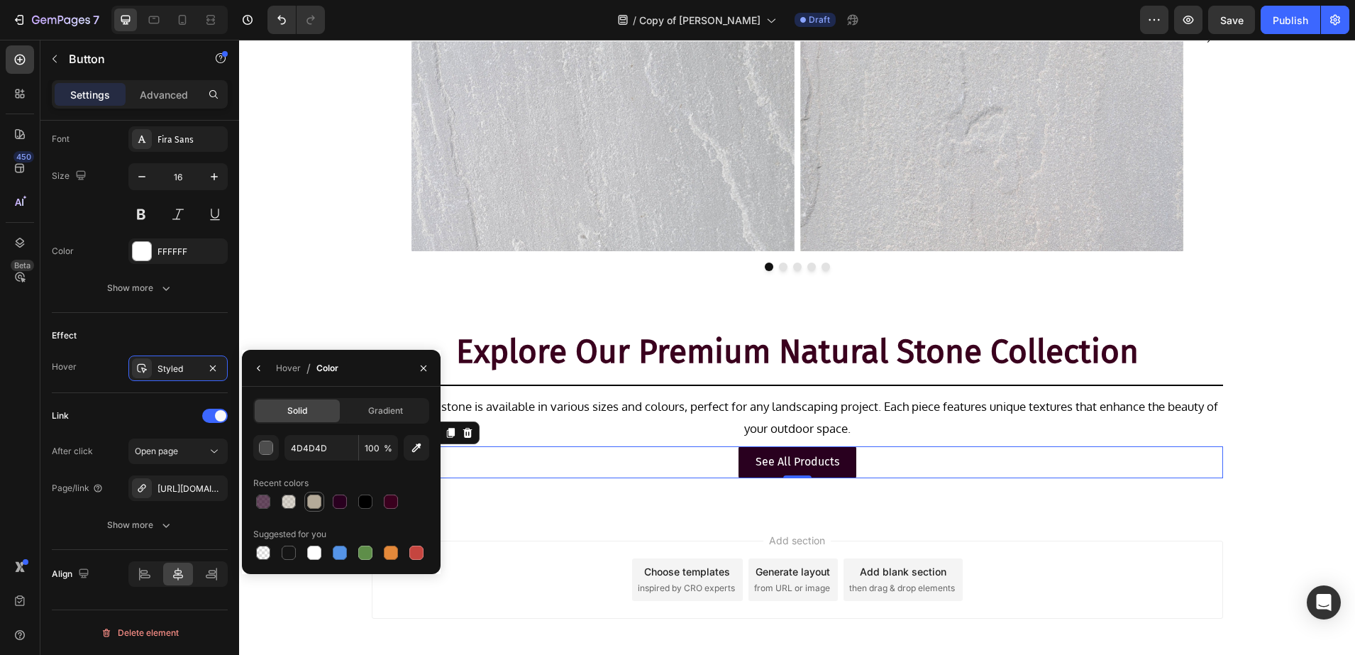
click at [319, 495] on div at bounding box center [314, 501] width 14 height 14
type input "B4AA99"
drag, startPoint x: 807, startPoint y: 462, endPoint x: 822, endPoint y: 465, distance: 15.3
click at [807, 462] on p "See All Products" at bounding box center [798, 462] width 84 height 21
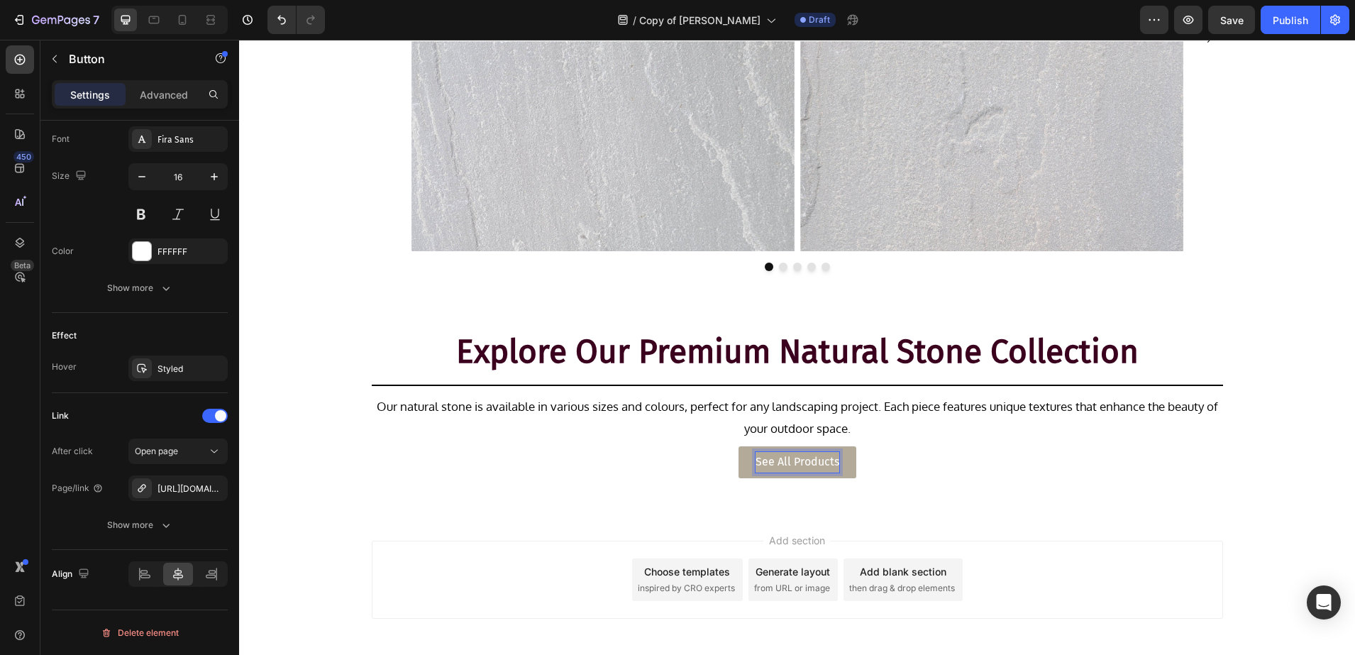
click at [822, 465] on p "See All Products" at bounding box center [798, 462] width 84 height 21
click at [575, 498] on div "Explore Our Premium Natural Stone Collection Heading Title Line Our natural sto…" at bounding box center [797, 408] width 1116 height 207
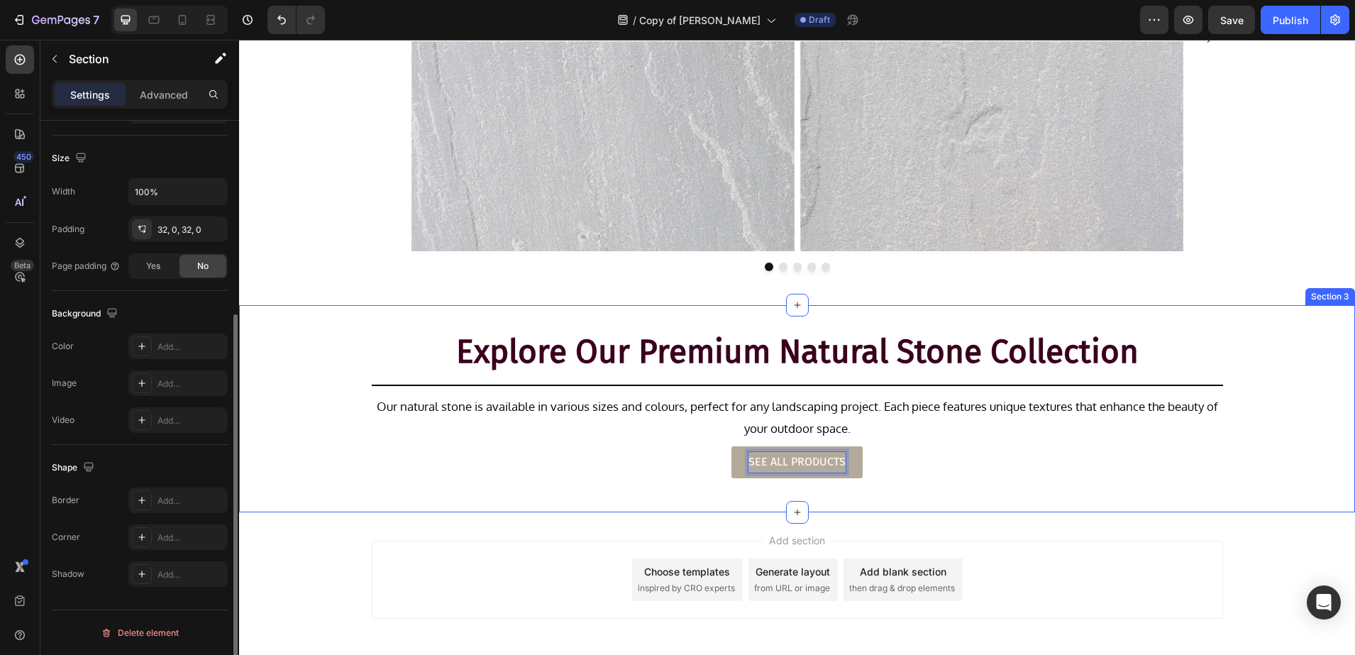
scroll to position [0, 0]
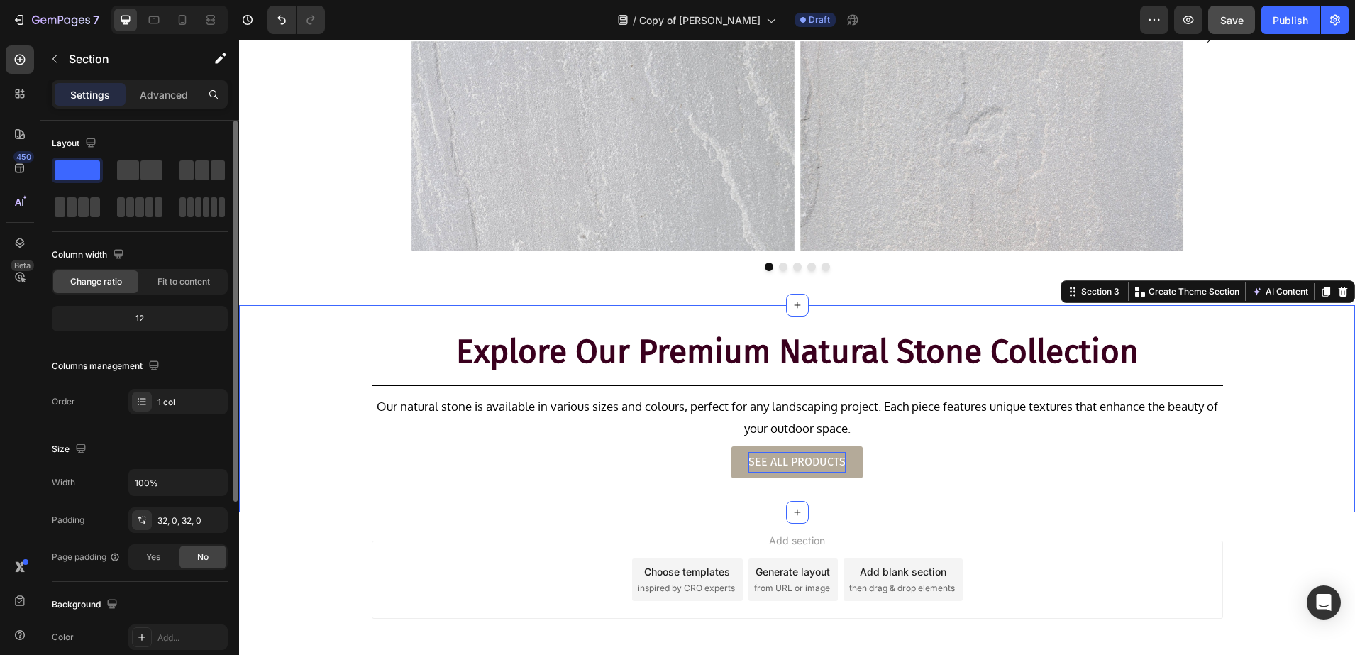
click at [1227, 34] on div "7 / Copy of Dove Grey Draft Preview Save Publish" at bounding box center [677, 20] width 1355 height 40
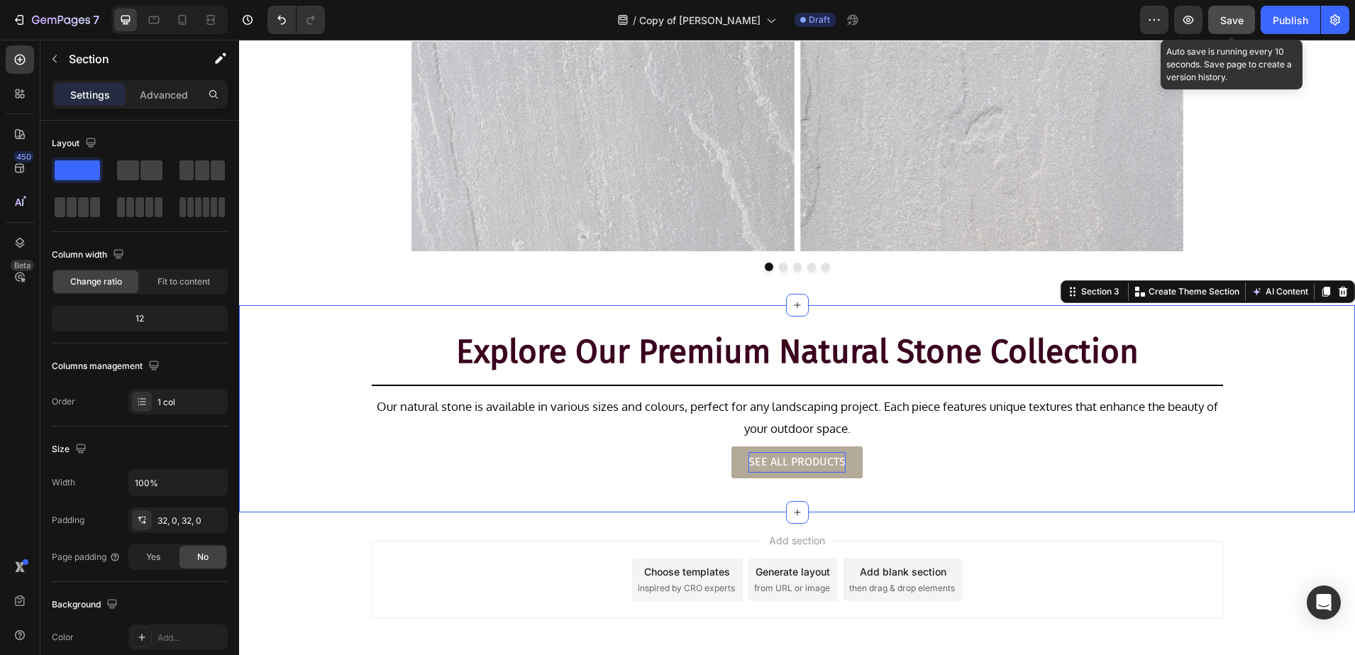
click at [1227, 28] on button "Save" at bounding box center [1231, 20] width 47 height 28
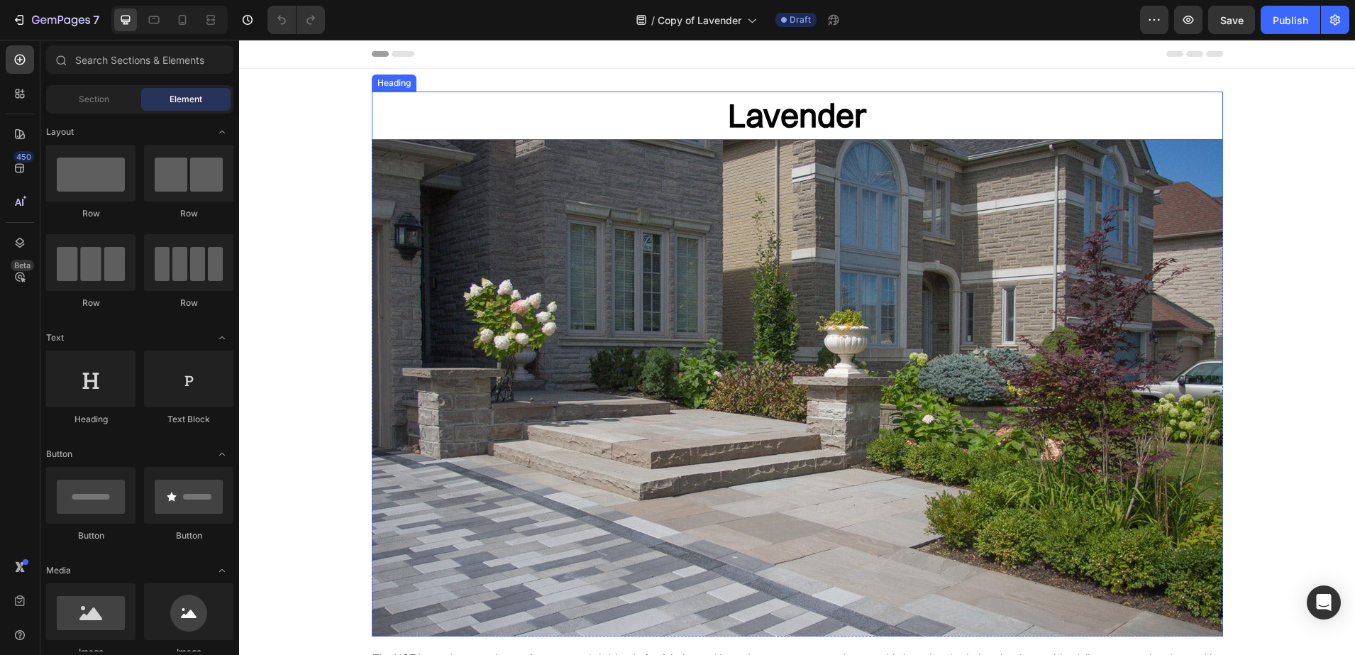
click at [796, 128] on h2 "Lavender" at bounding box center [797, 116] width 851 height 48
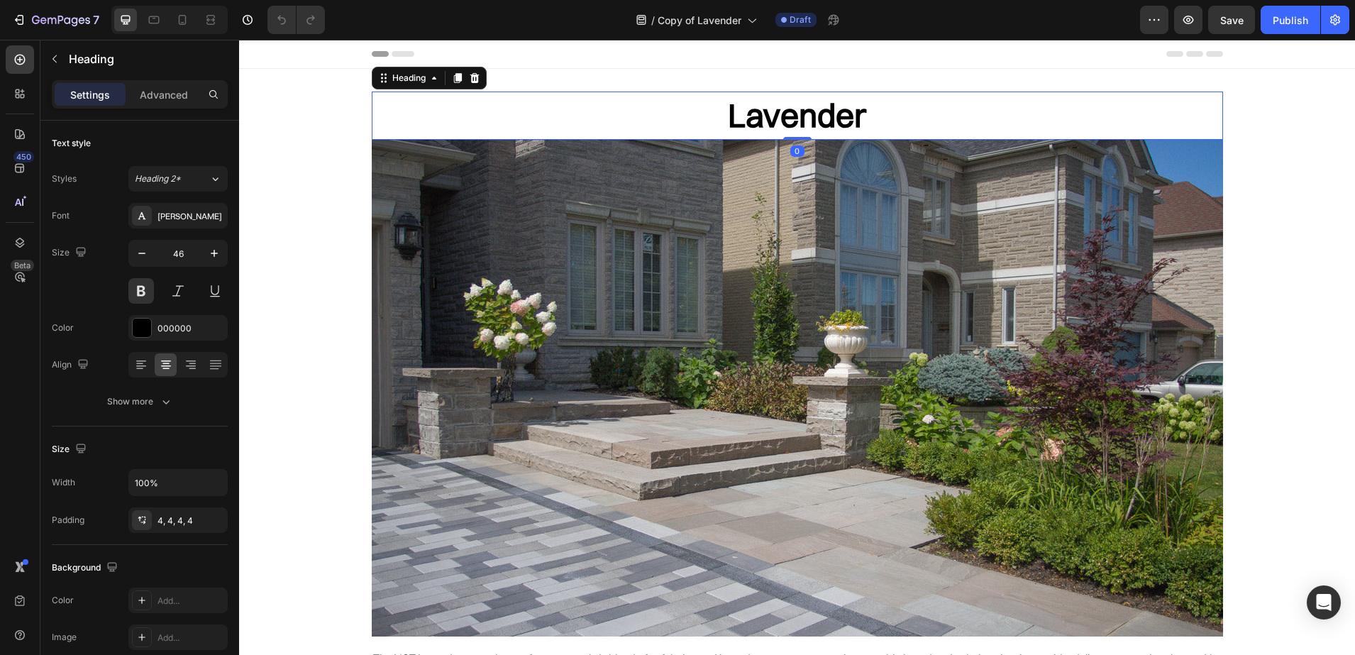
click at [725, 120] on h2 "Lavender" at bounding box center [797, 116] width 851 height 48
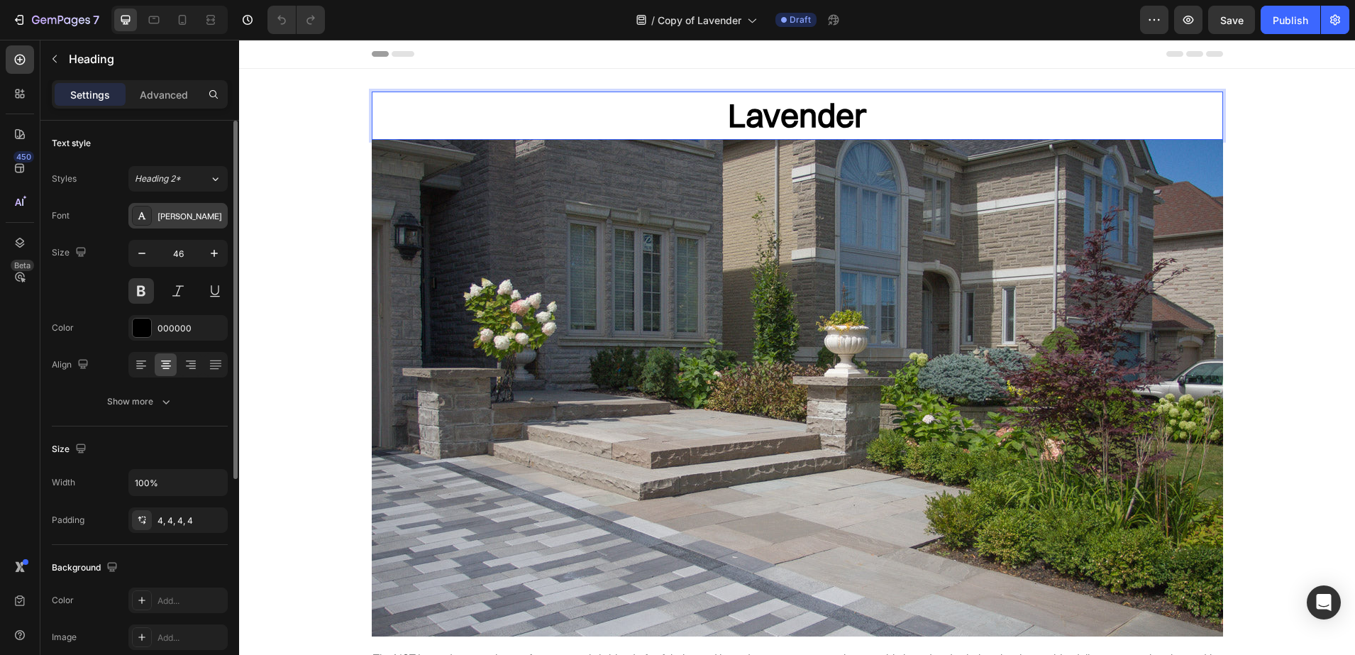
click at [143, 225] on div at bounding box center [142, 216] width 20 height 20
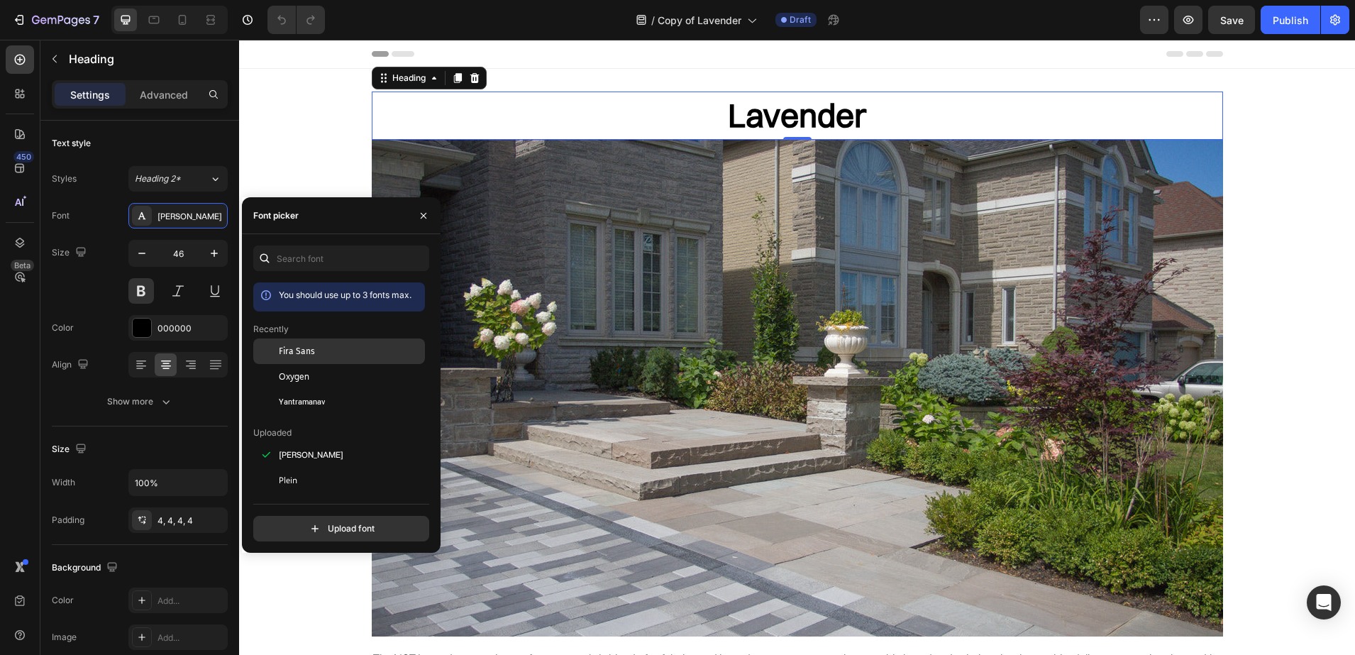
click at [288, 345] on span "Fira Sans" at bounding box center [297, 351] width 36 height 13
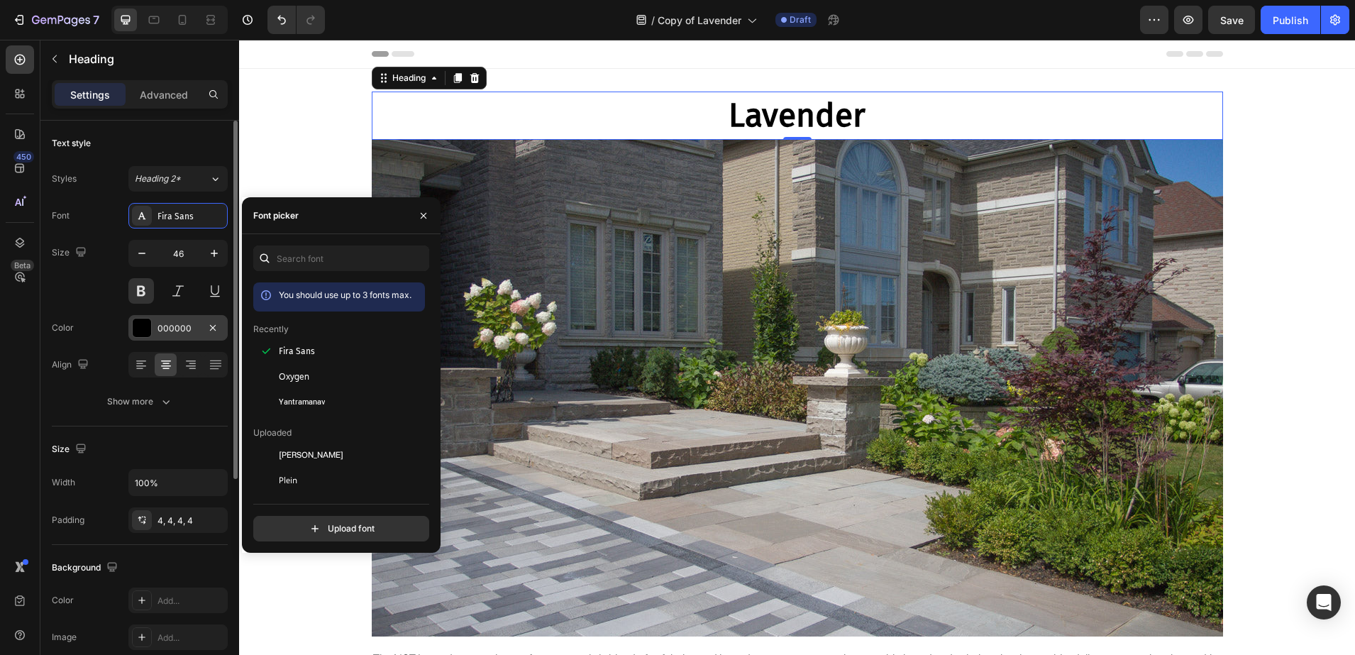
click at [154, 326] on div "000000" at bounding box center [177, 328] width 99 height 26
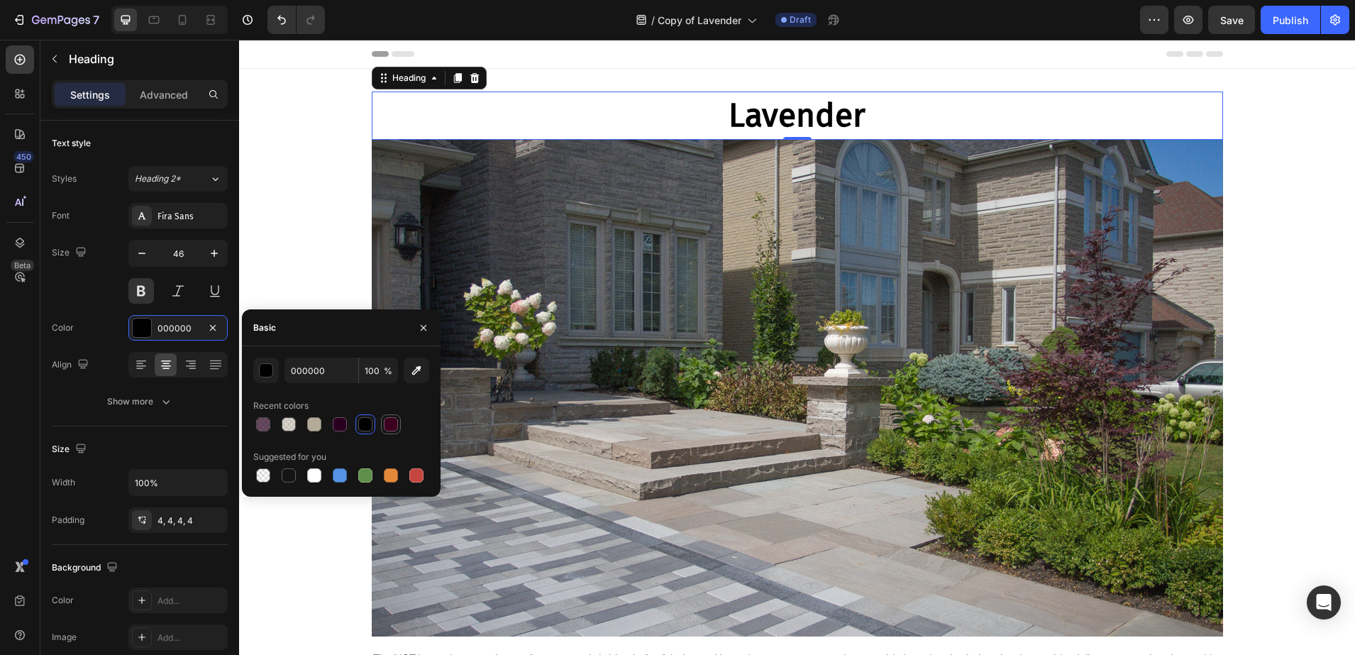
click at [389, 421] on div at bounding box center [391, 424] width 14 height 14
type input "3A001E"
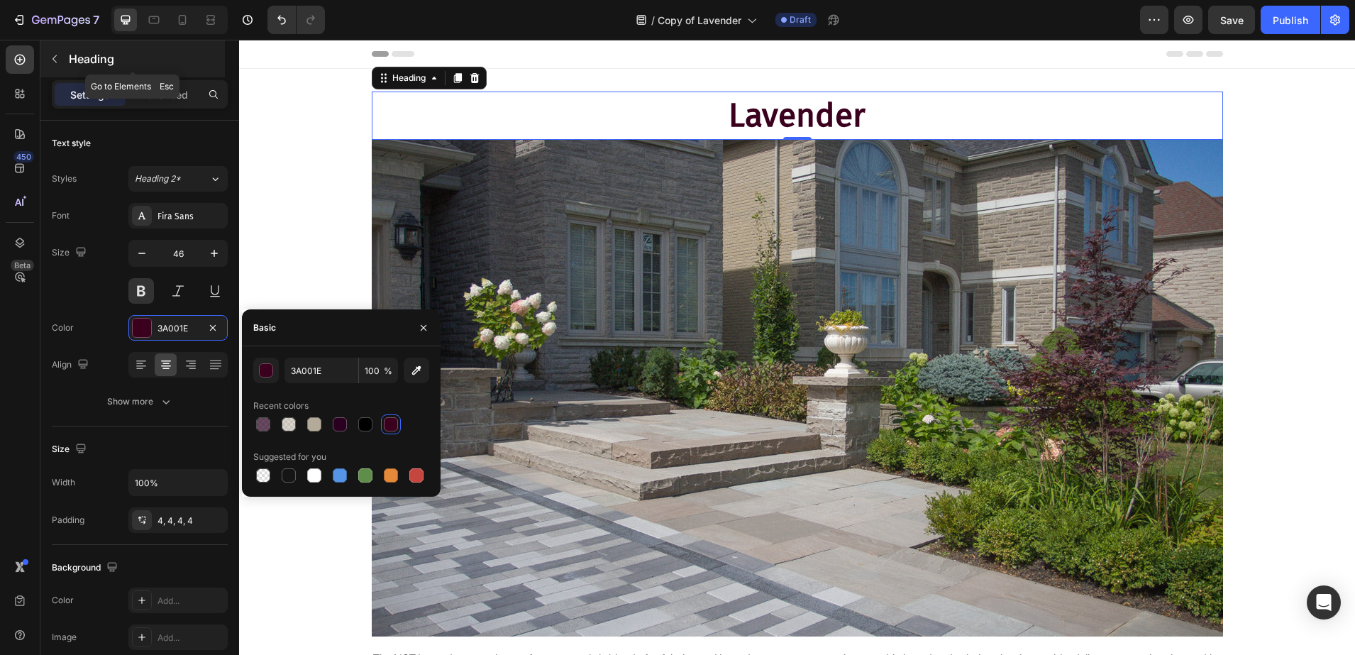
click at [92, 62] on p "Heading" at bounding box center [145, 58] width 153 height 17
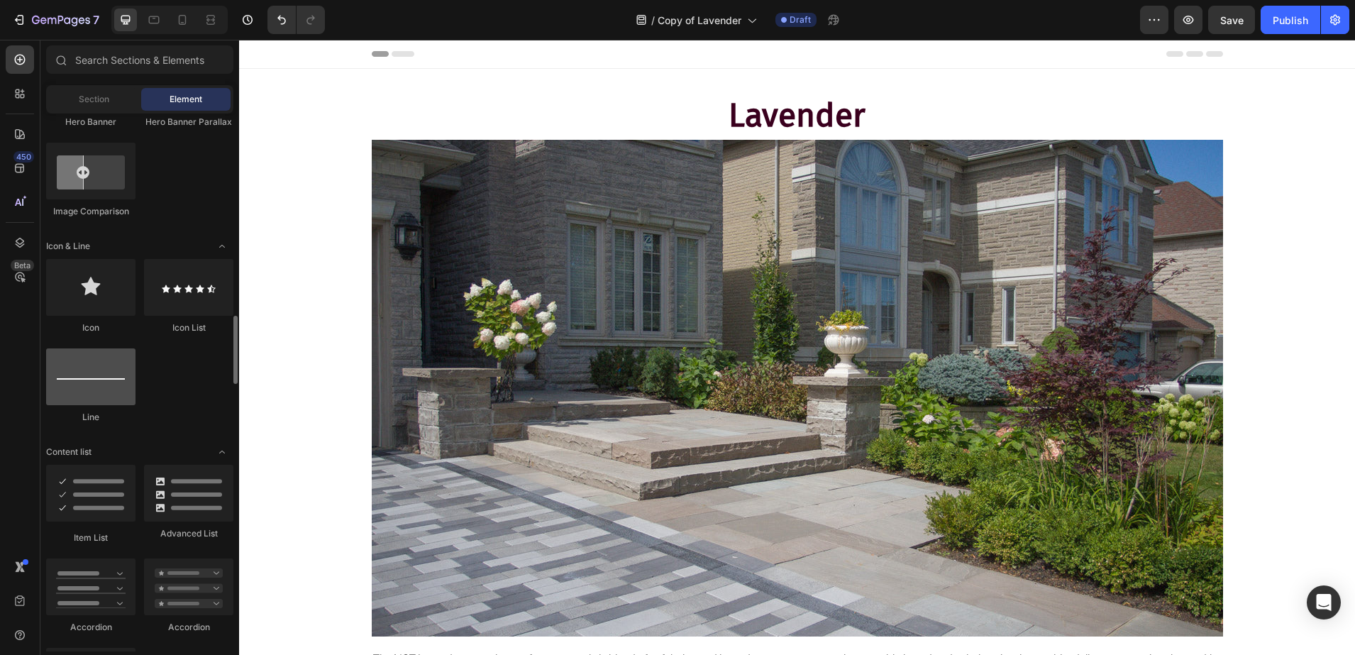
scroll to position [887, 0]
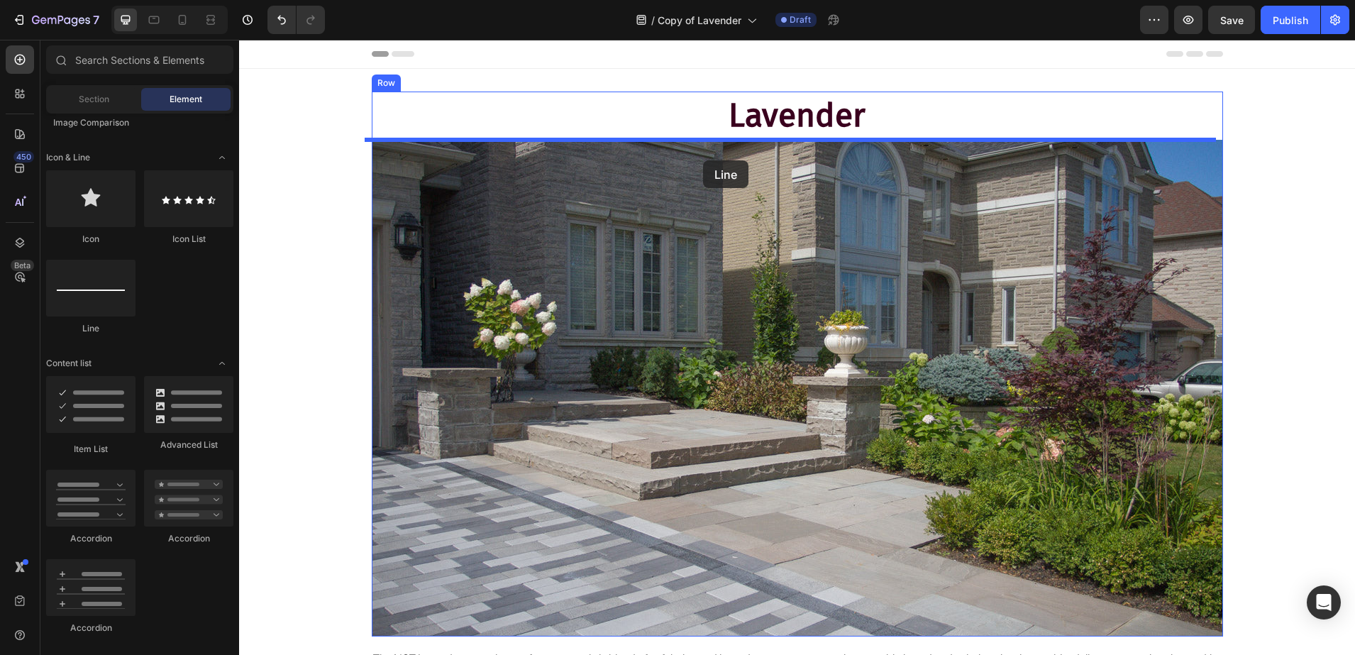
drag, startPoint x: 308, startPoint y: 340, endPoint x: 703, endPoint y: 160, distance: 434.0
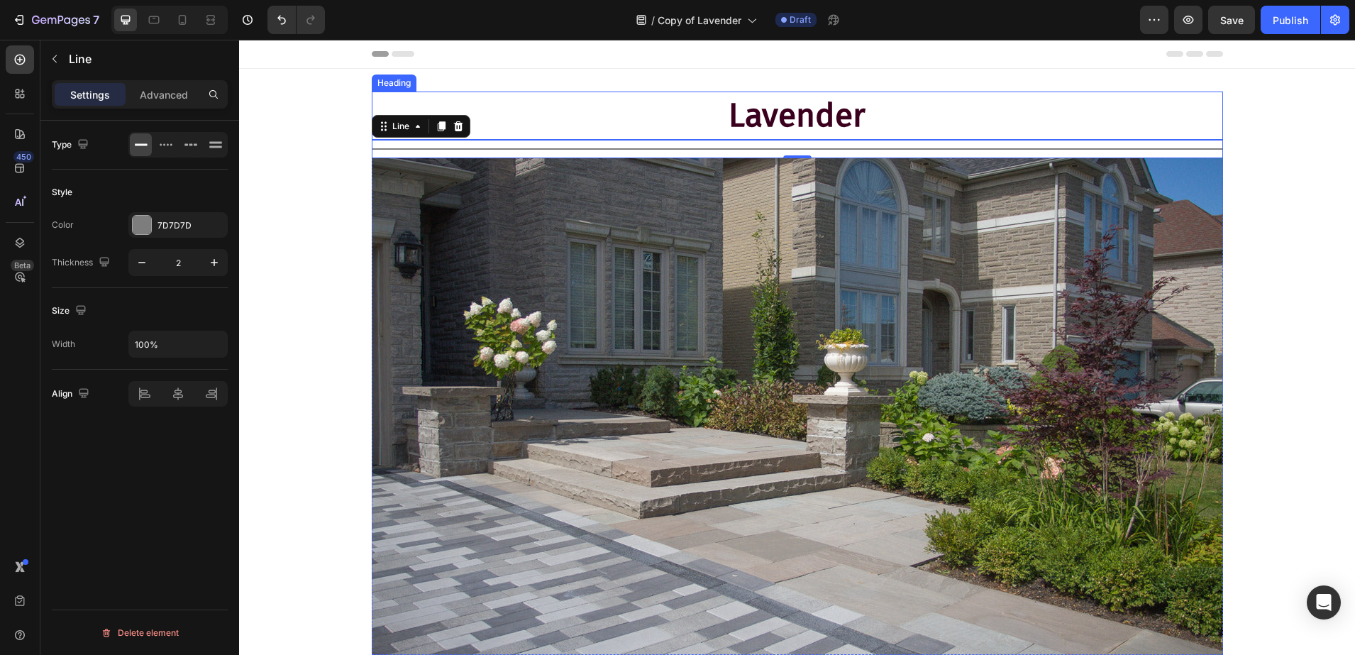
click at [834, 127] on p "Lavender" at bounding box center [798, 115] width 846 height 43
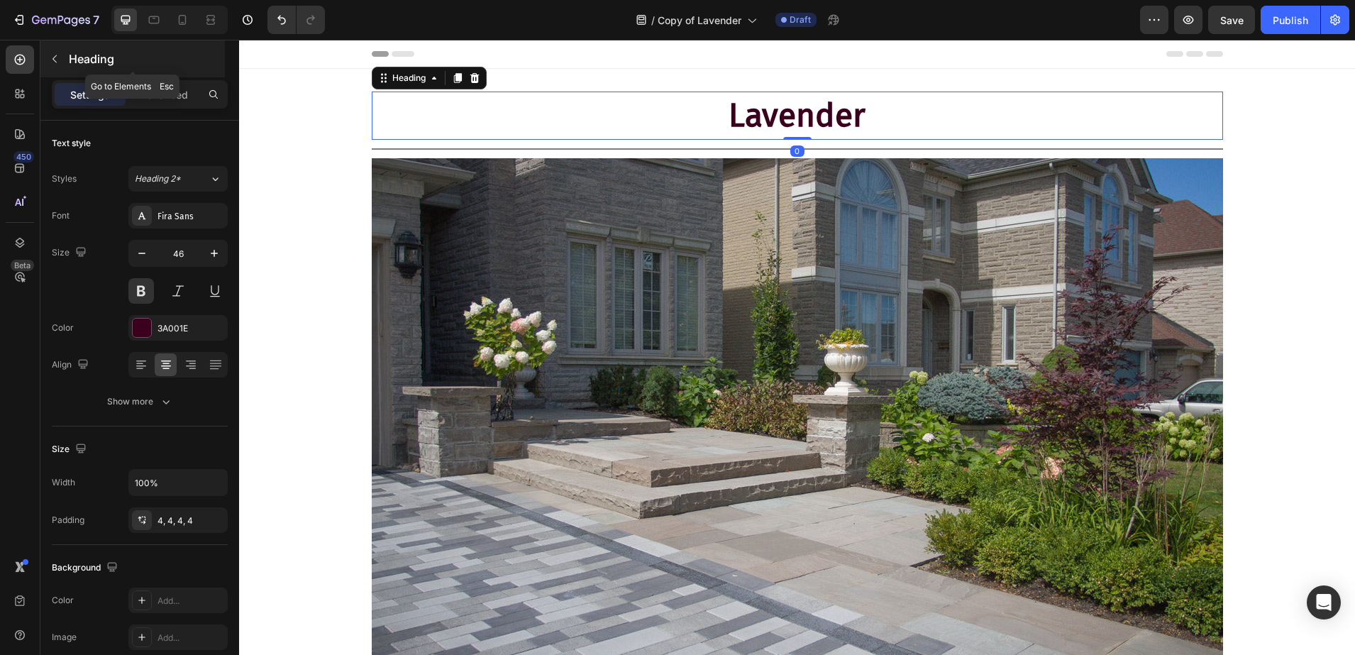
click at [92, 62] on p "Heading" at bounding box center [145, 58] width 153 height 17
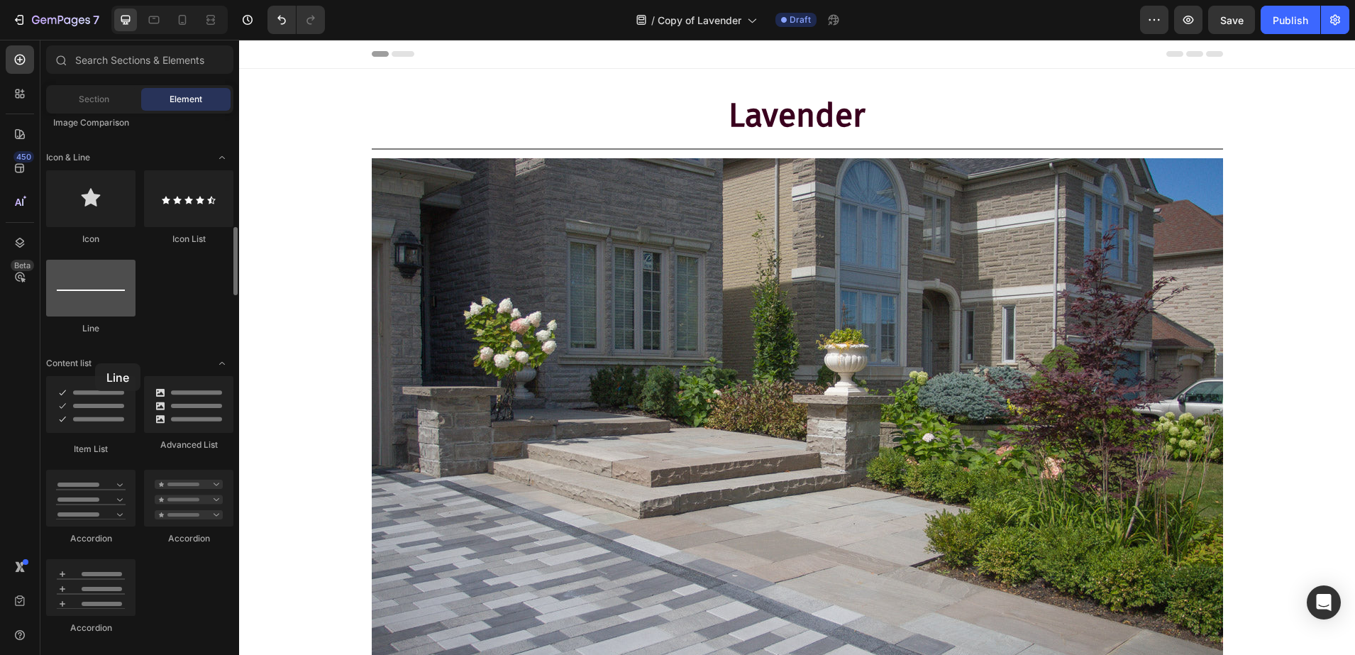
drag, startPoint x: 98, startPoint y: 297, endPoint x: 86, endPoint y: 316, distance: 22.6
click at [88, 316] on div at bounding box center [90, 288] width 89 height 57
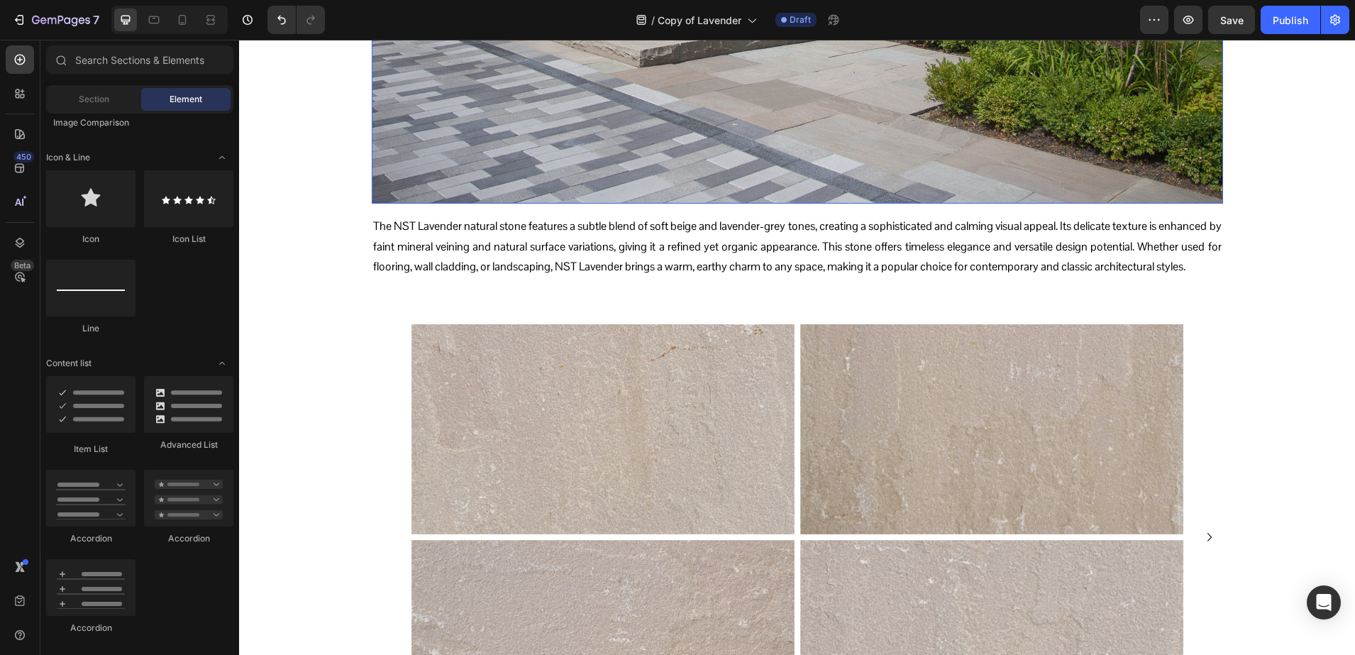
scroll to position [443, 0]
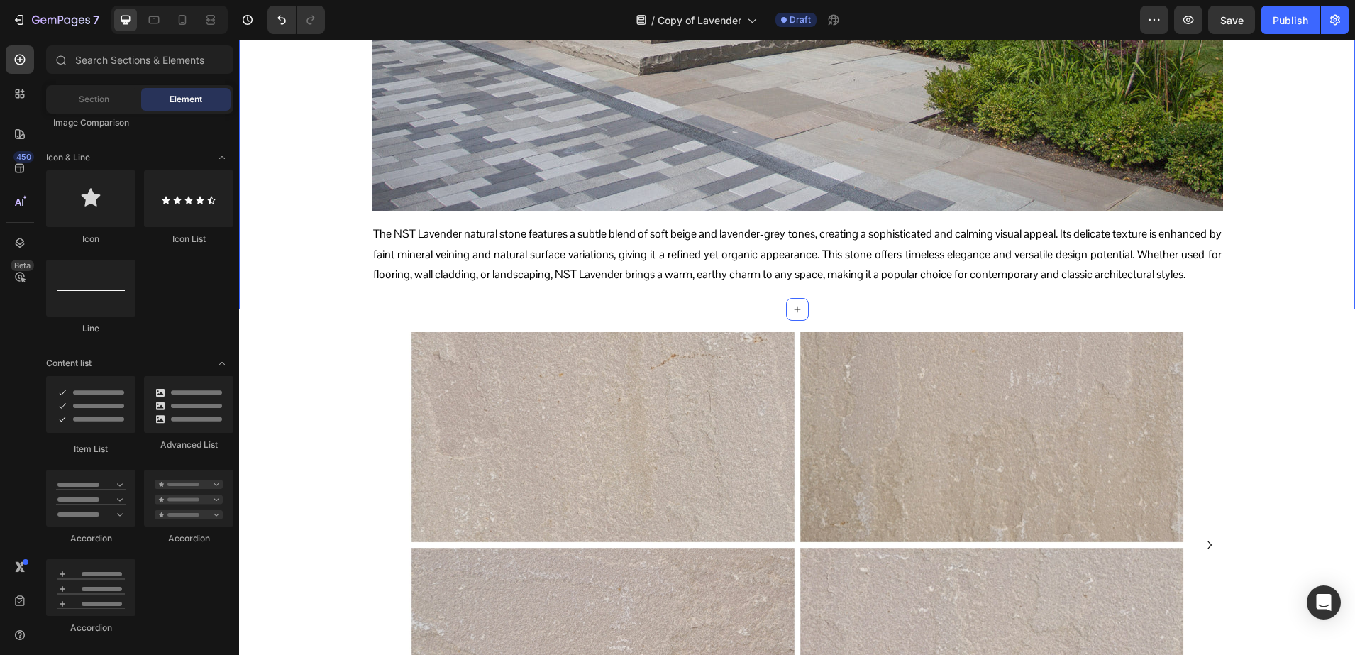
click at [537, 236] on p "The NST Lavender natural stone features a subtle blend of soft beige and lavend…" at bounding box center [797, 254] width 849 height 61
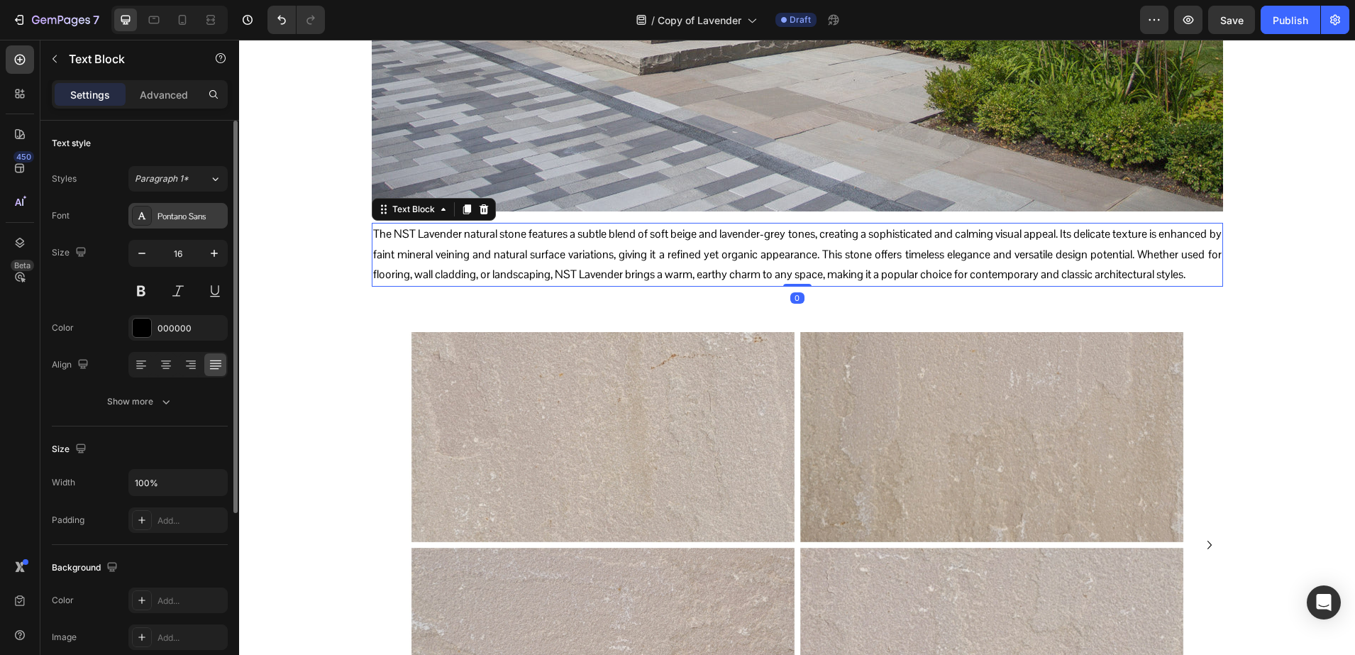
click at [187, 205] on div "Pontano Sans" at bounding box center [177, 216] width 99 height 26
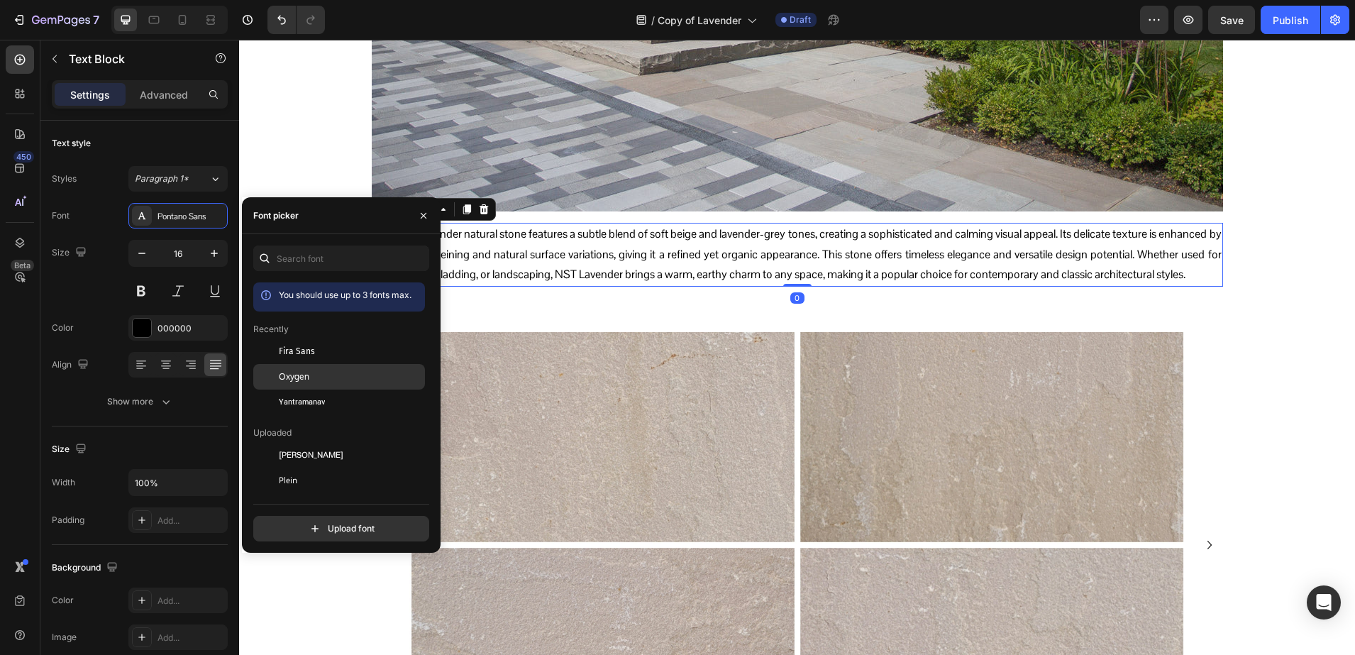
click at [304, 519] on div "Oxygen" at bounding box center [339, 532] width 172 height 26
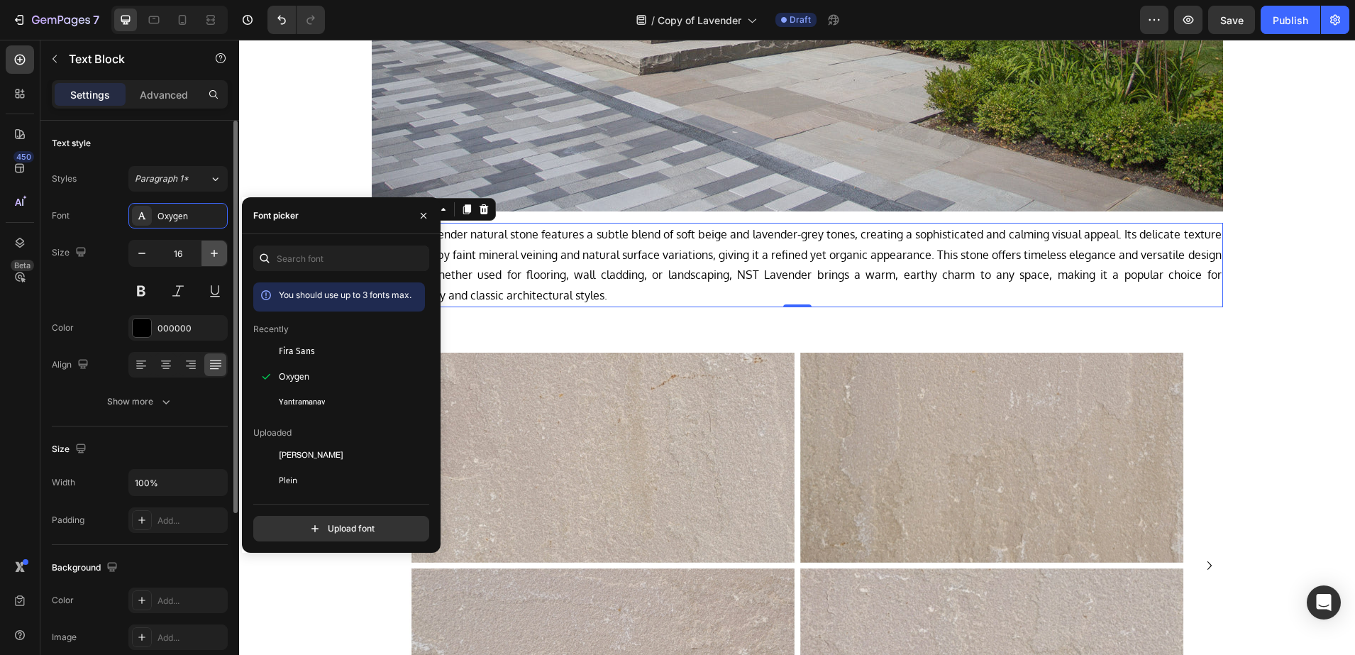
click at [220, 253] on icon "button" at bounding box center [214, 253] width 14 height 14
type input "17"
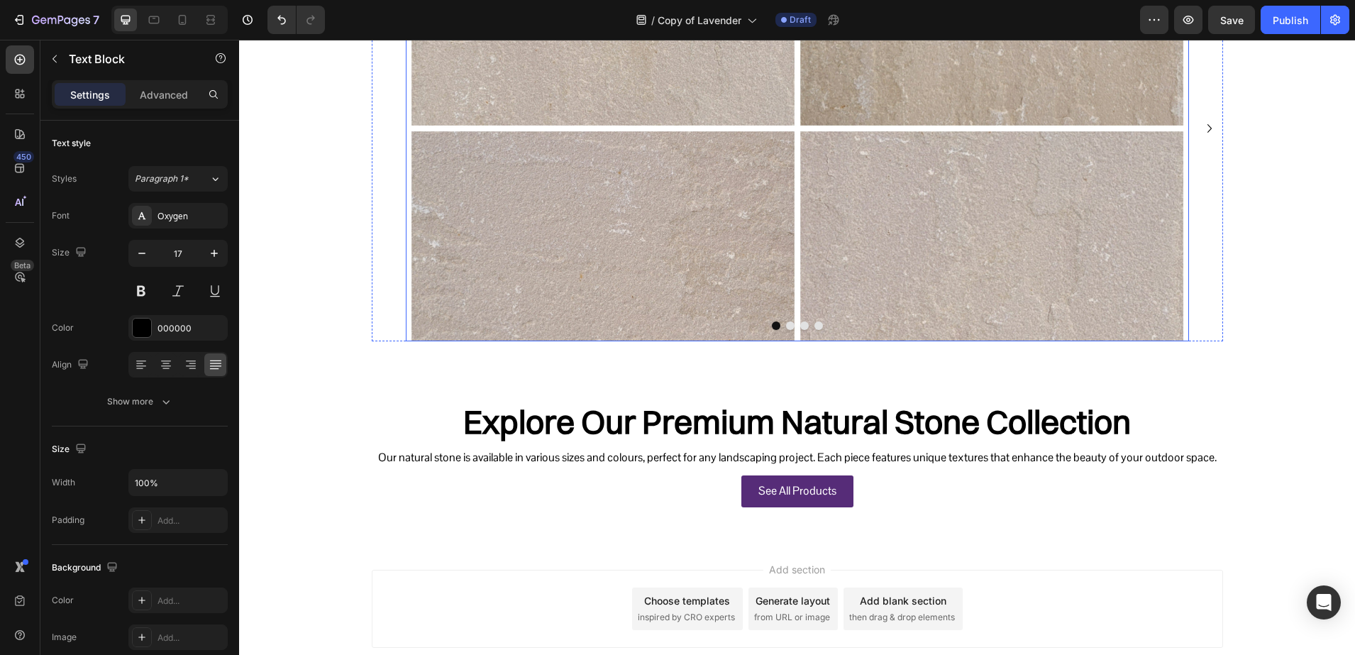
scroll to position [887, 0]
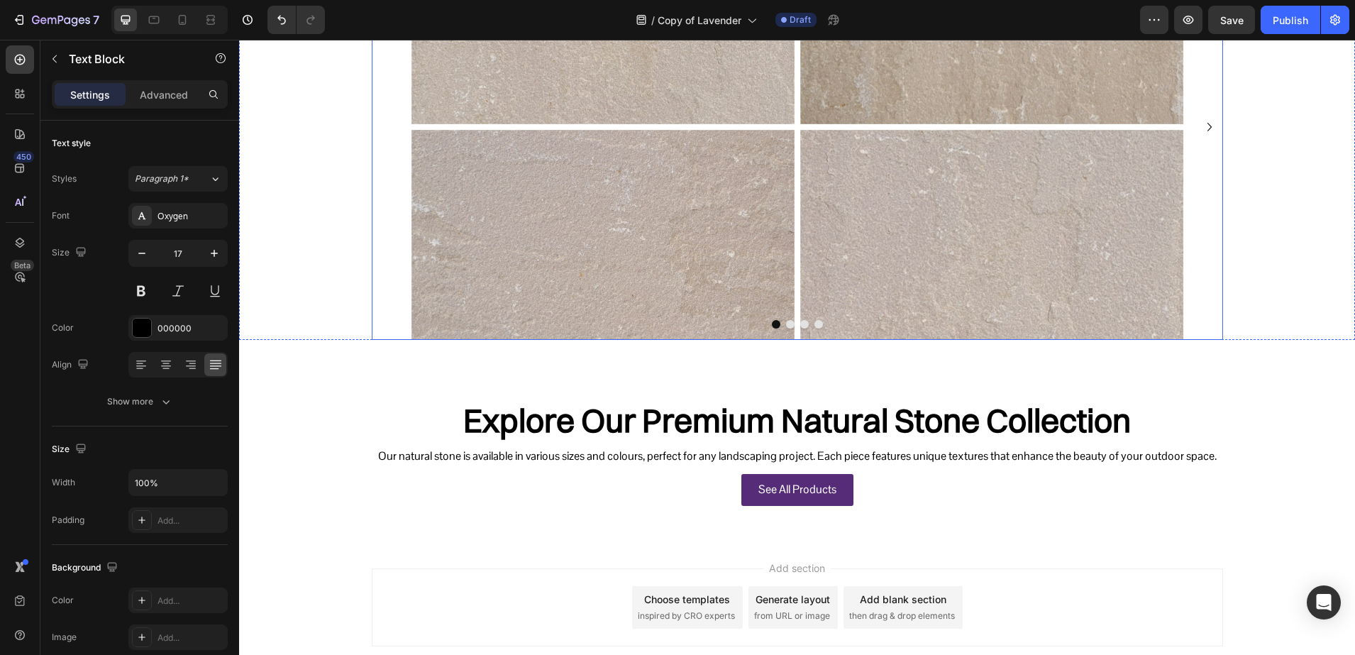
click at [772, 322] on button "Dot" at bounding box center [776, 324] width 9 height 9
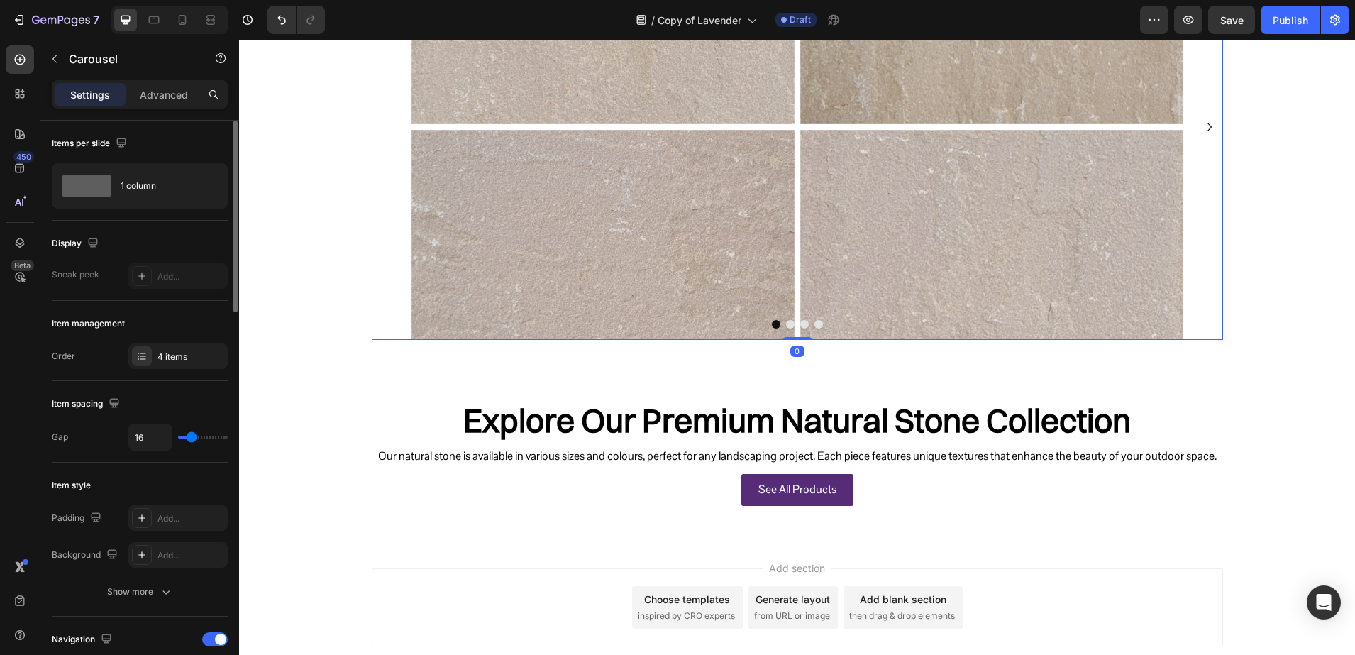
scroll to position [532, 0]
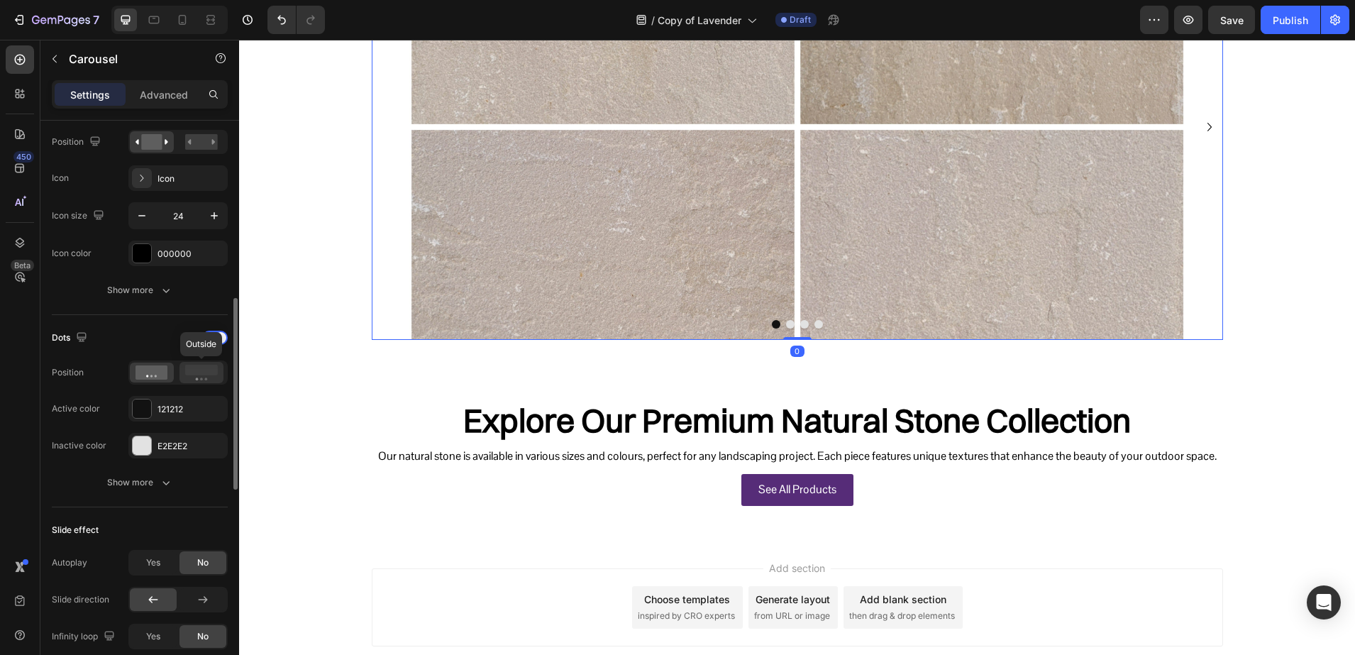
click at [191, 368] on rect at bounding box center [201, 370] width 33 height 11
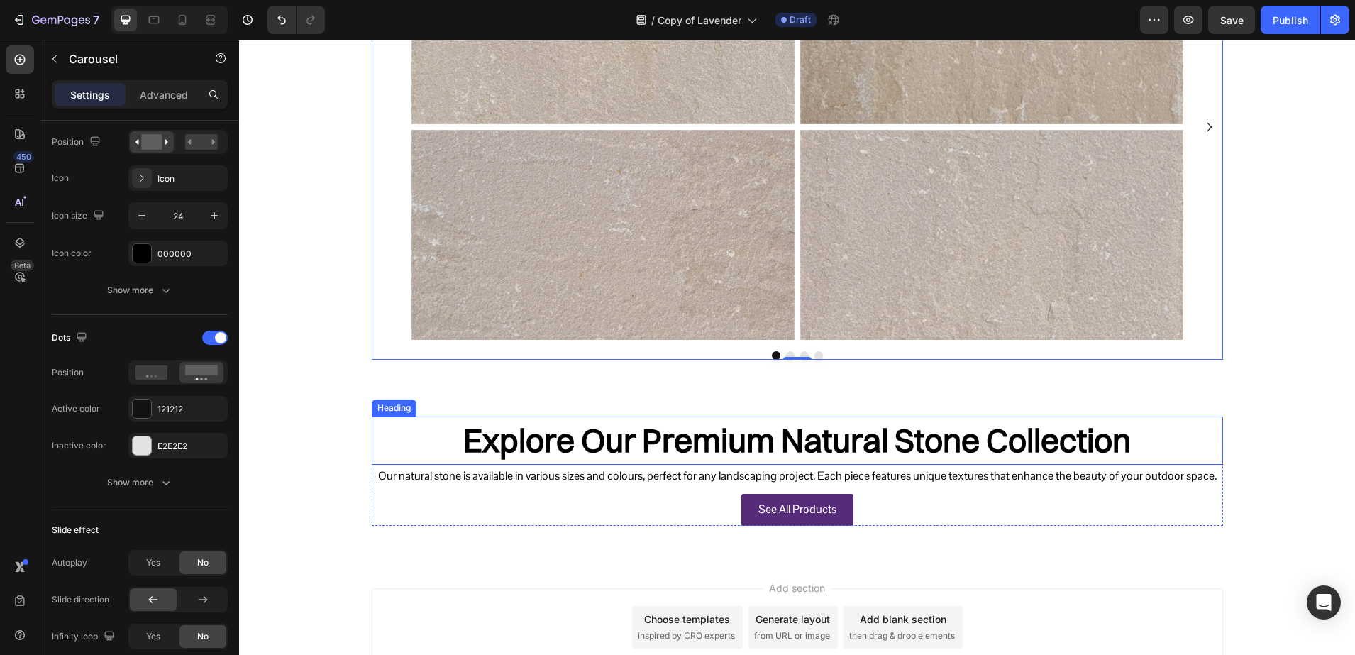
click at [544, 446] on h2 "Explore Our Premium Natural Stone Collection" at bounding box center [797, 440] width 851 height 48
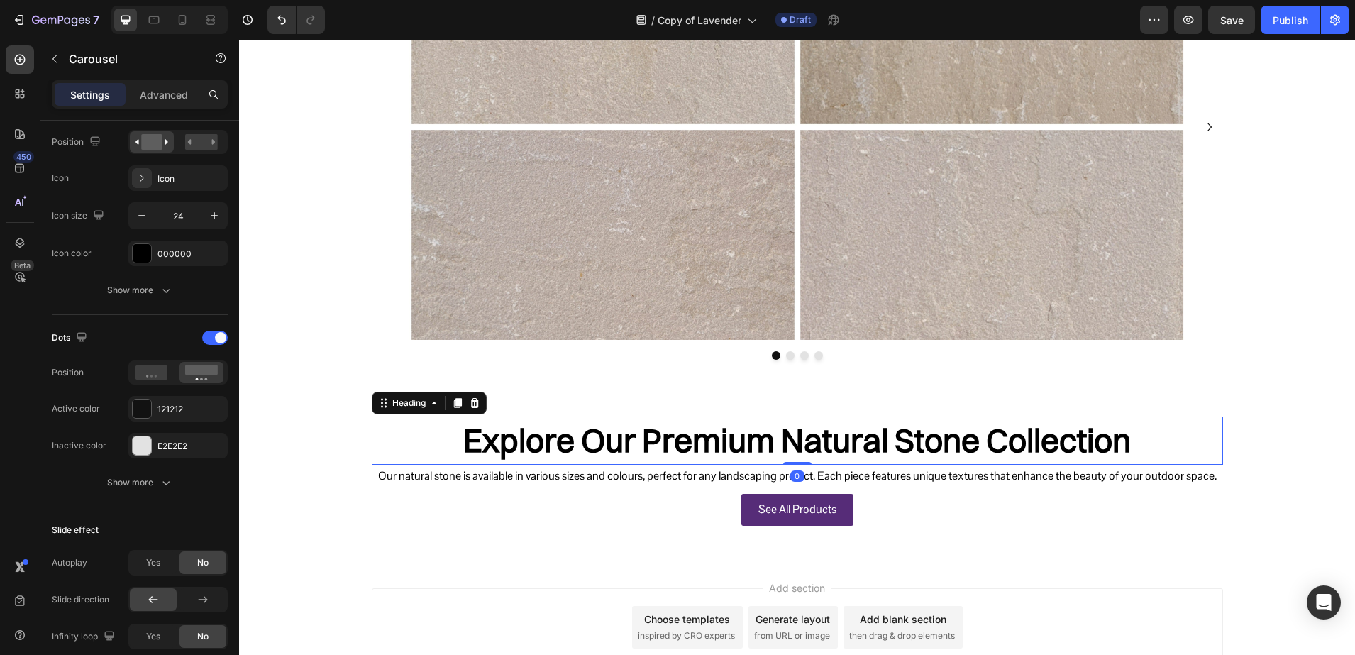
scroll to position [0, 0]
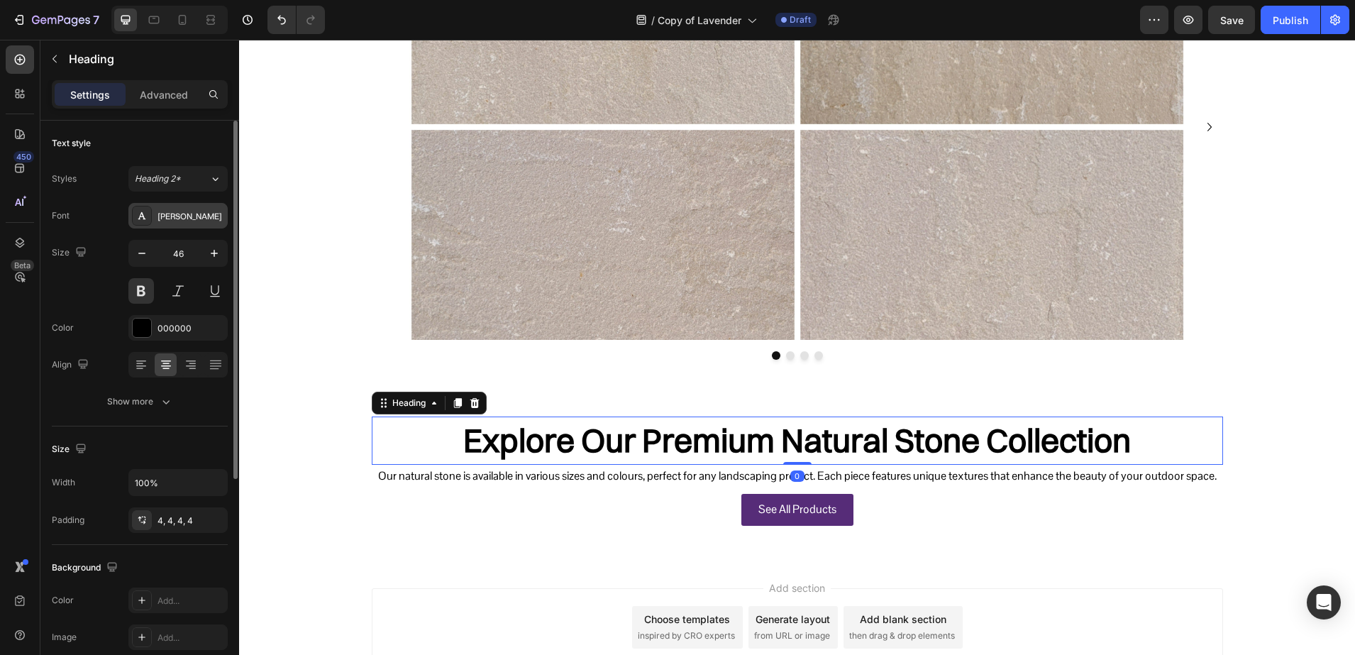
click at [151, 223] on div at bounding box center [142, 216] width 20 height 20
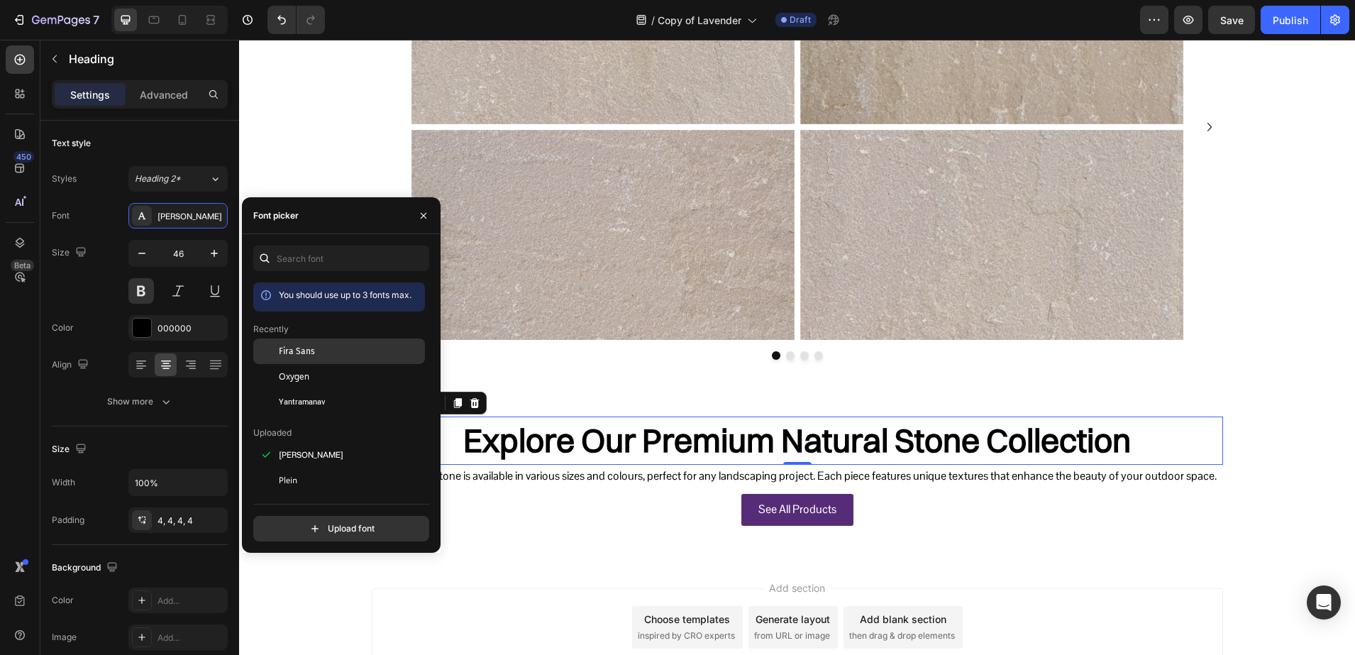
click at [282, 351] on span "Fira Sans" at bounding box center [297, 351] width 36 height 13
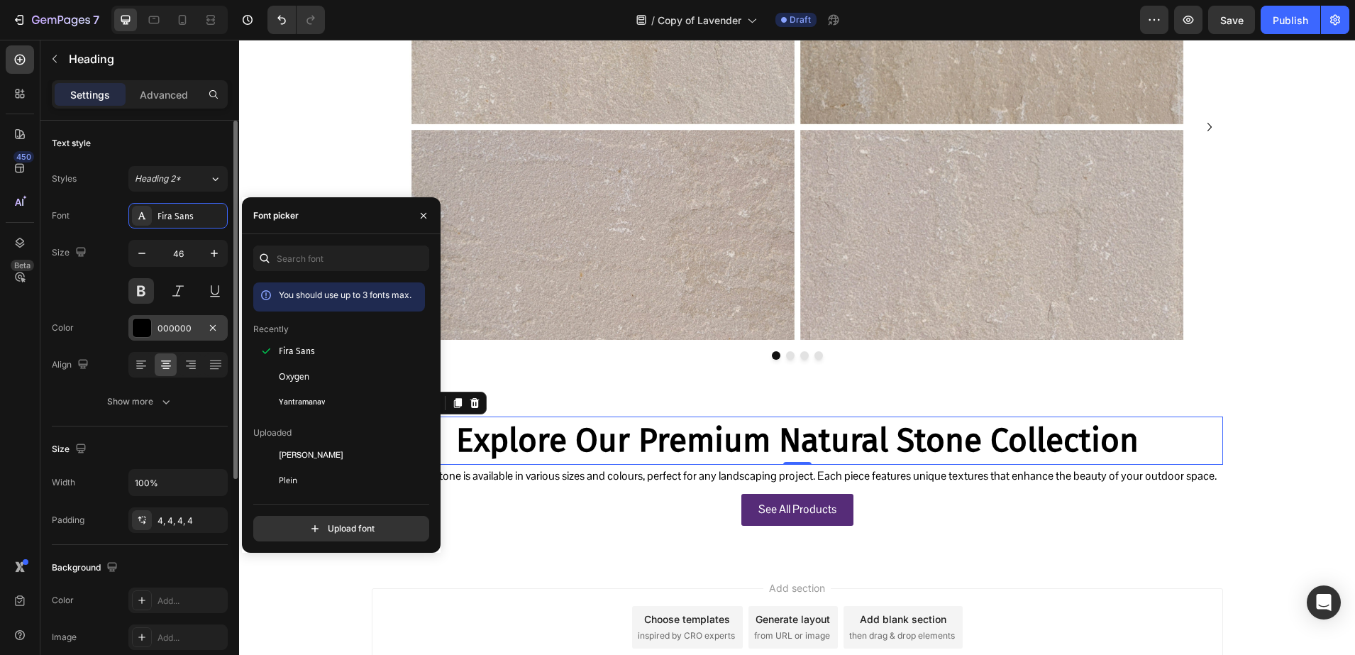
click at [145, 335] on div at bounding box center [142, 328] width 18 height 18
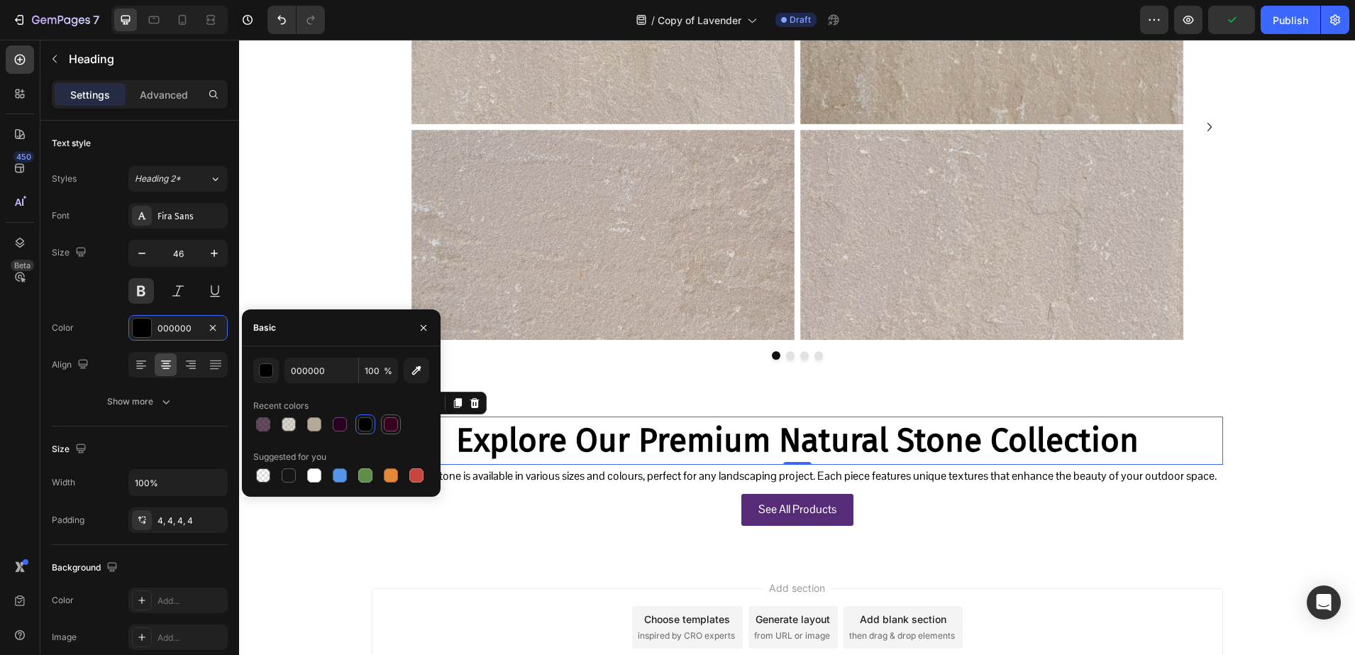
click at [381, 422] on div at bounding box center [391, 424] width 20 height 20
type input "3A001E"
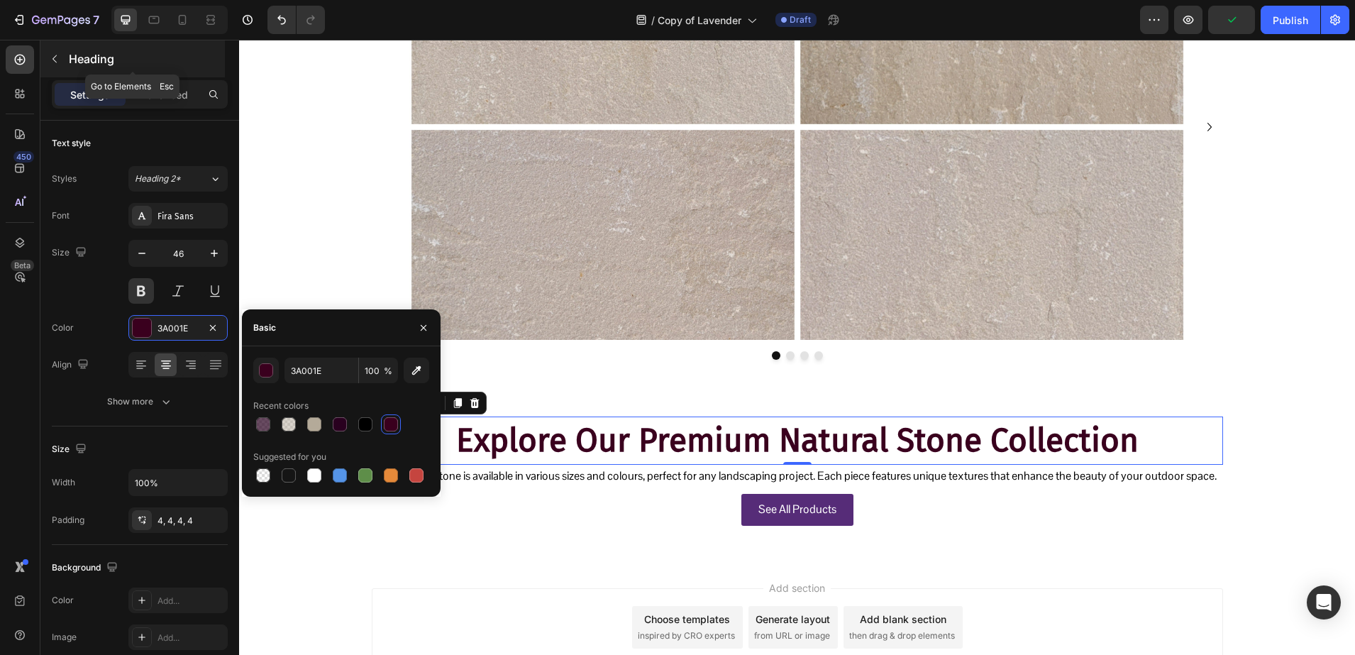
click at [94, 68] on div "Heading" at bounding box center [132, 58] width 184 height 37
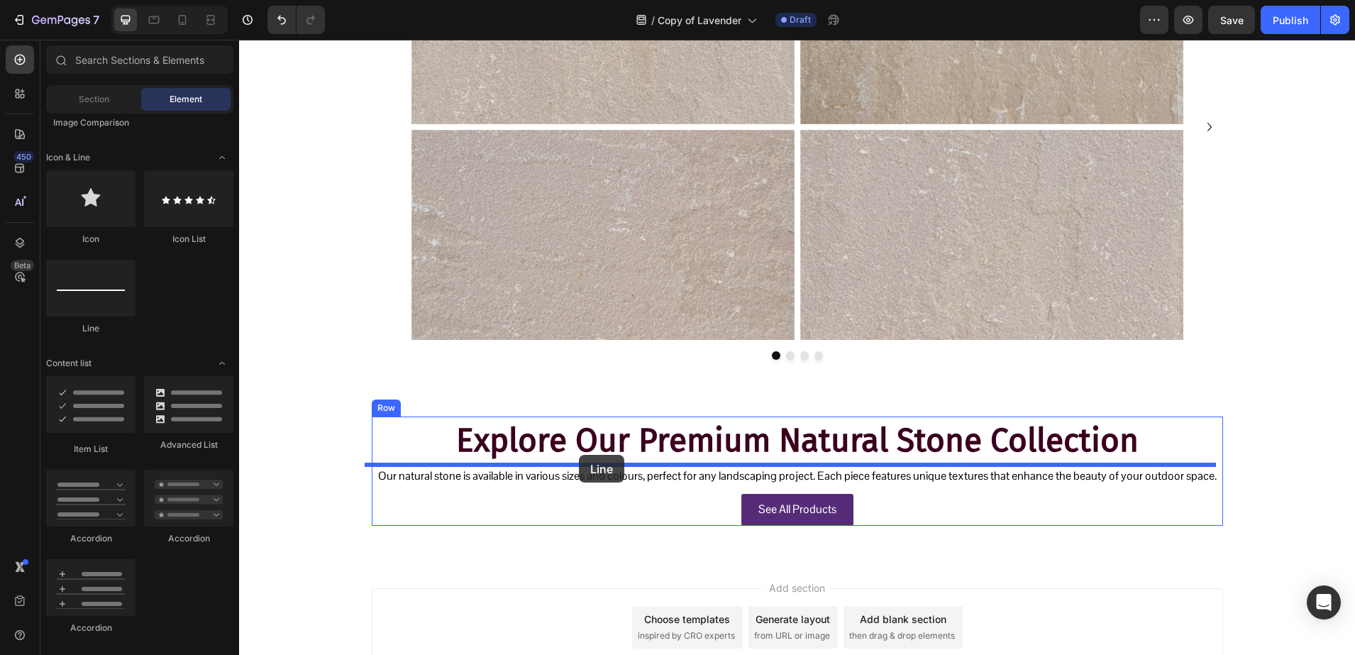
drag, startPoint x: 341, startPoint y: 336, endPoint x: 578, endPoint y: 460, distance: 266.9
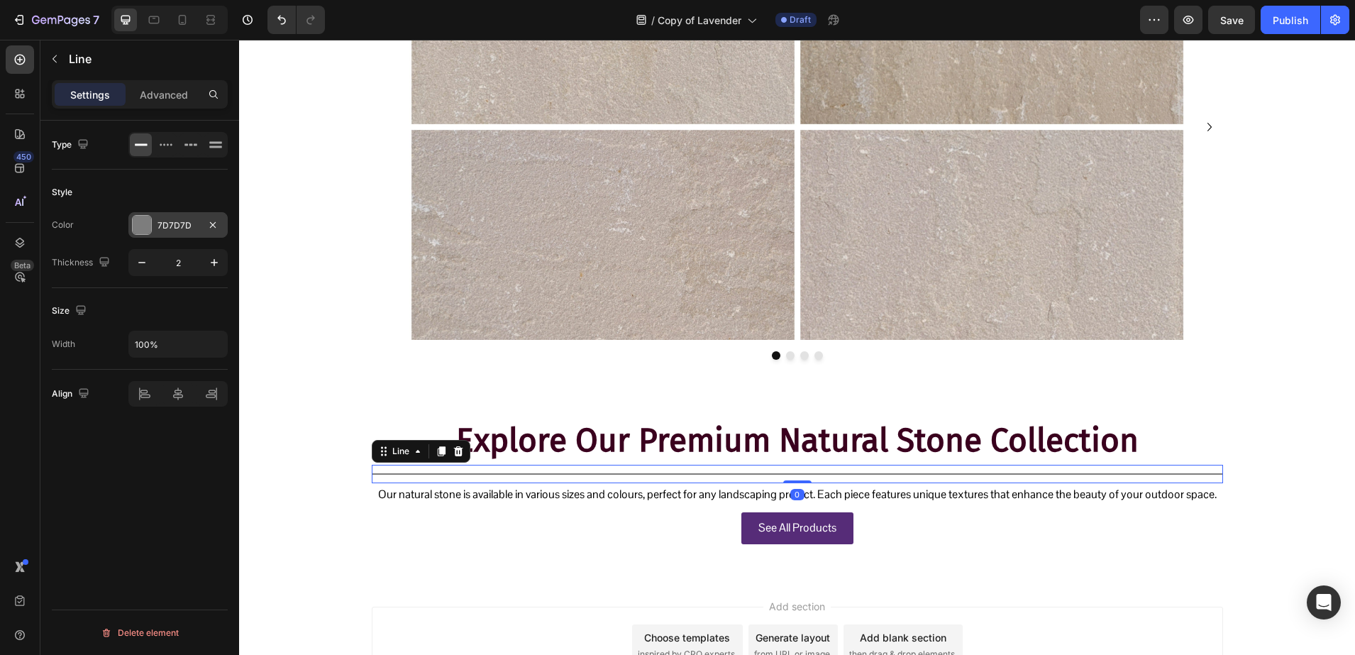
click at [166, 228] on div "7D7D7D" at bounding box center [178, 225] width 41 height 13
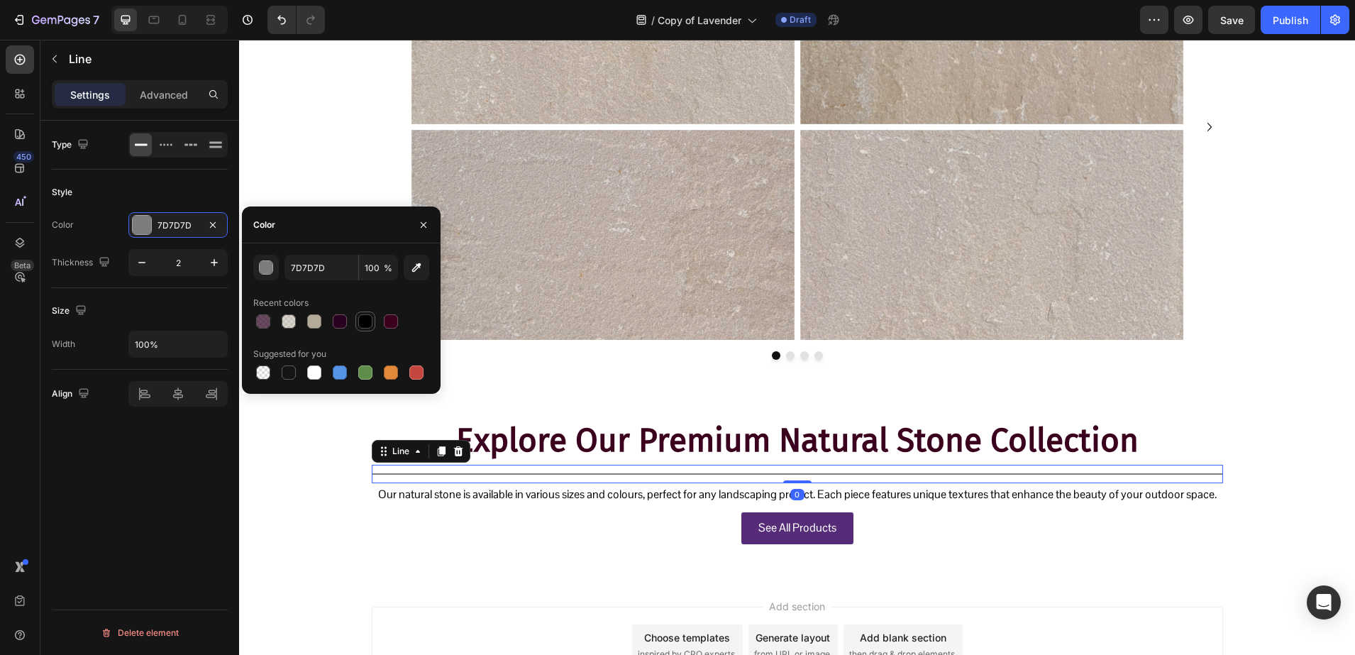
click at [362, 316] on div at bounding box center [365, 321] width 14 height 14
type input "000000"
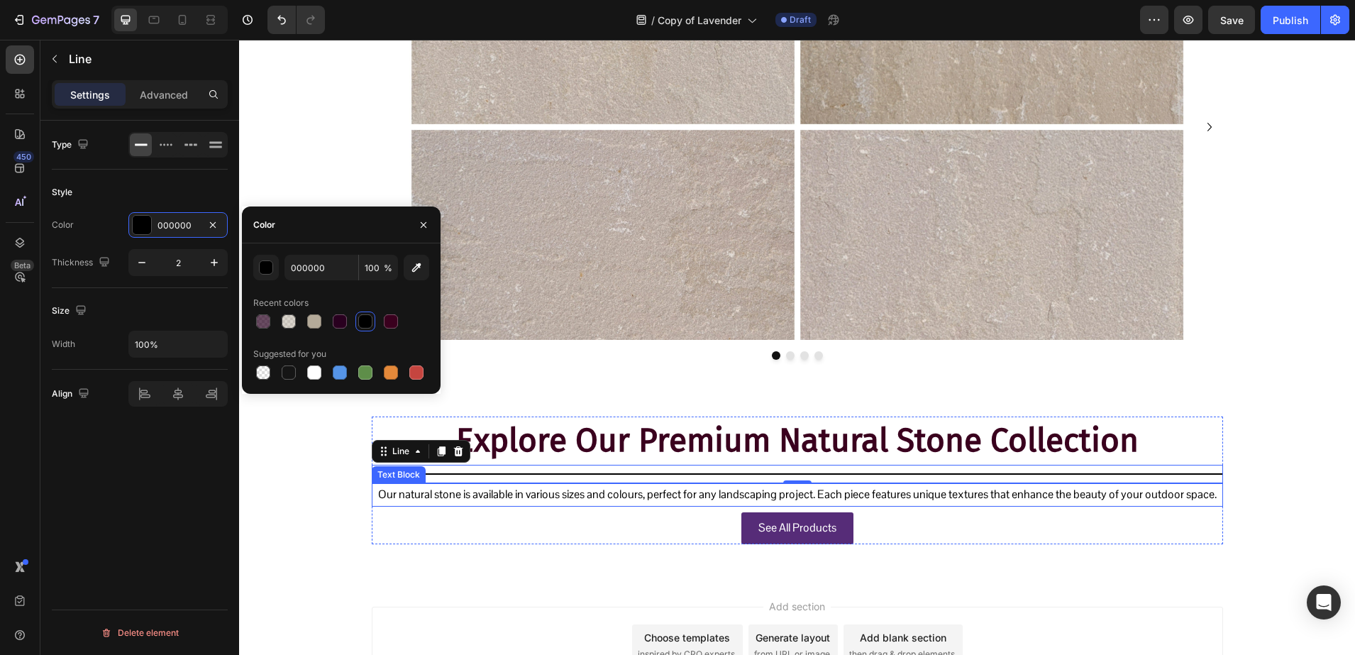
click at [527, 502] on p "Our natural stone is available in various sizes and colours, perfect for any la…" at bounding box center [797, 495] width 849 height 21
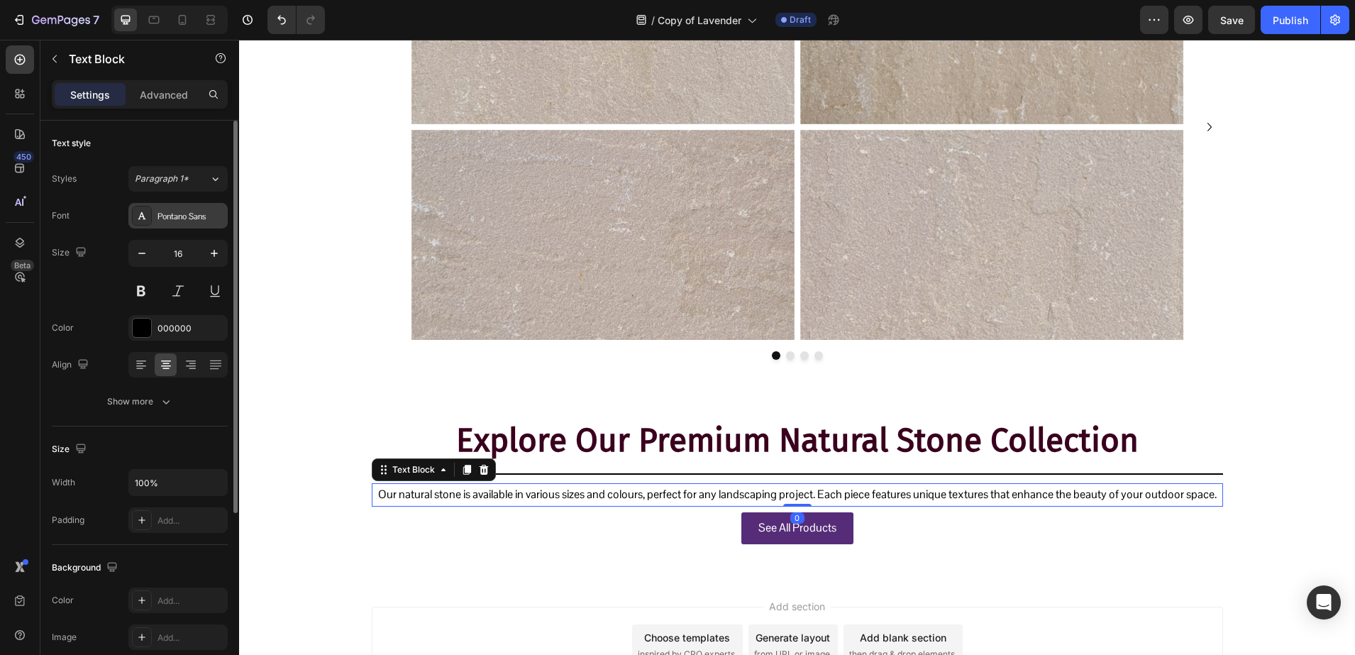
click at [163, 215] on div "Pontano Sans" at bounding box center [191, 216] width 67 height 13
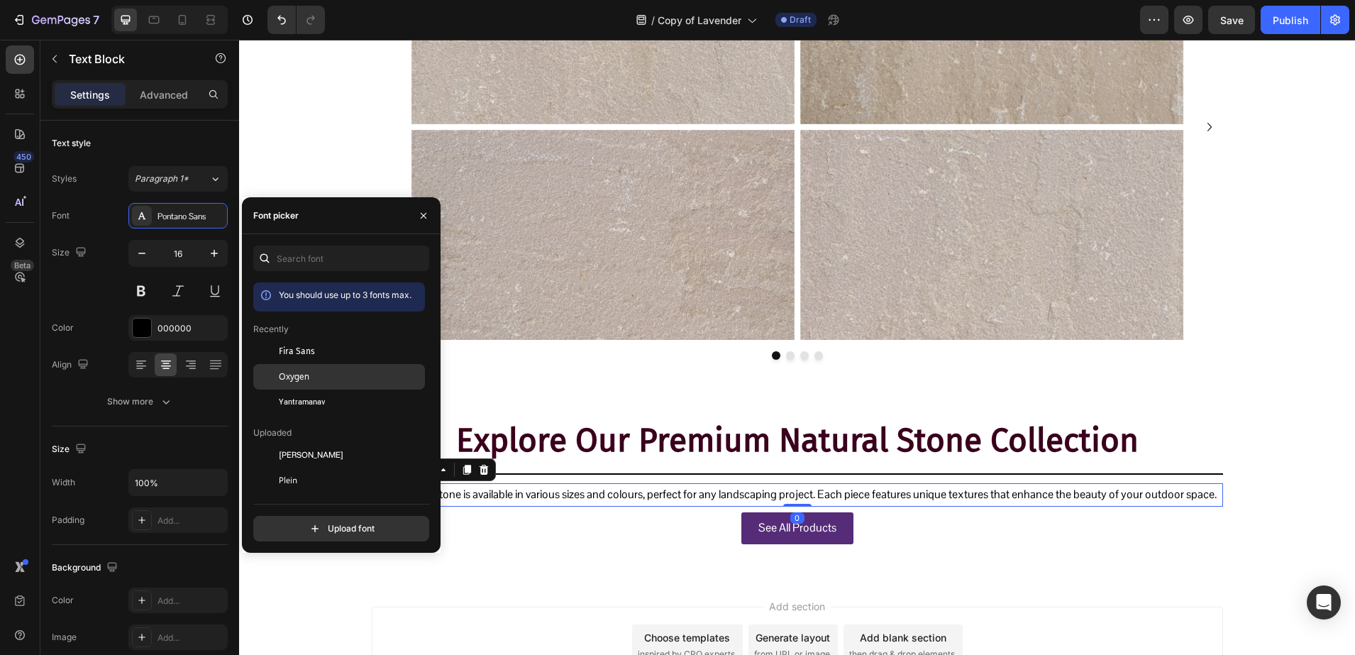
click at [294, 380] on span "Oxygen" at bounding box center [294, 376] width 31 height 13
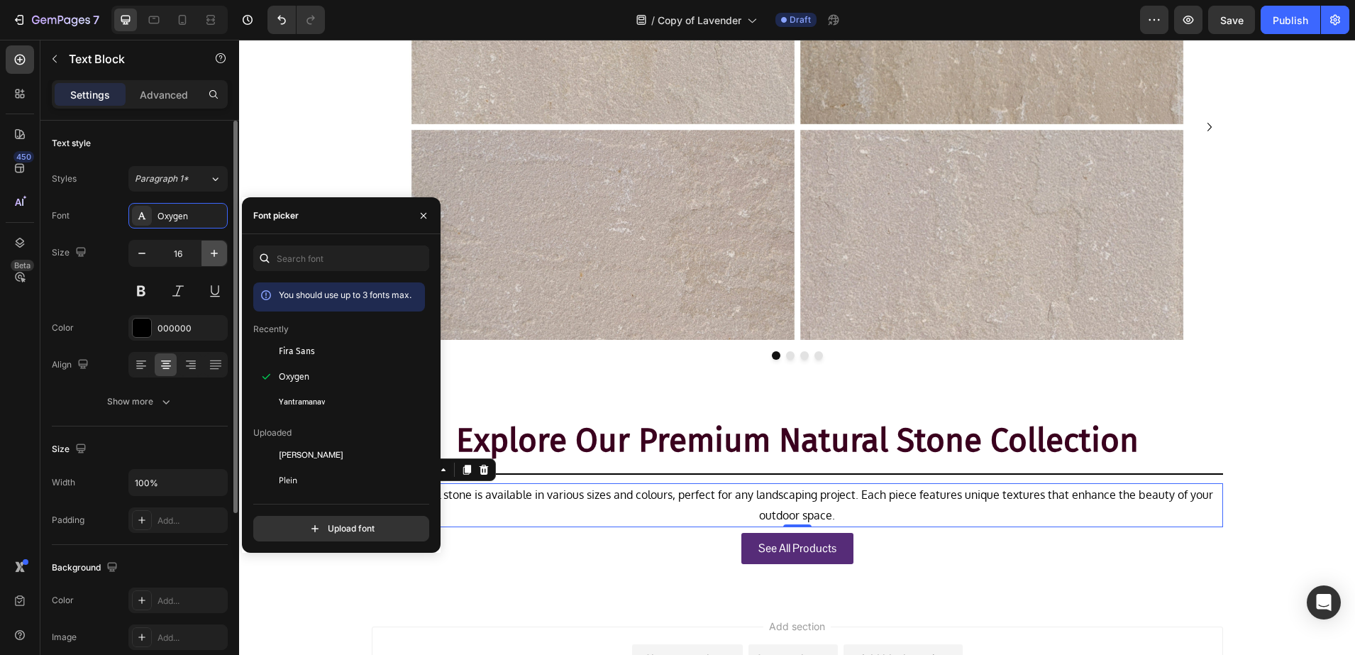
click at [202, 254] on button "button" at bounding box center [214, 254] width 26 height 26
type input "17"
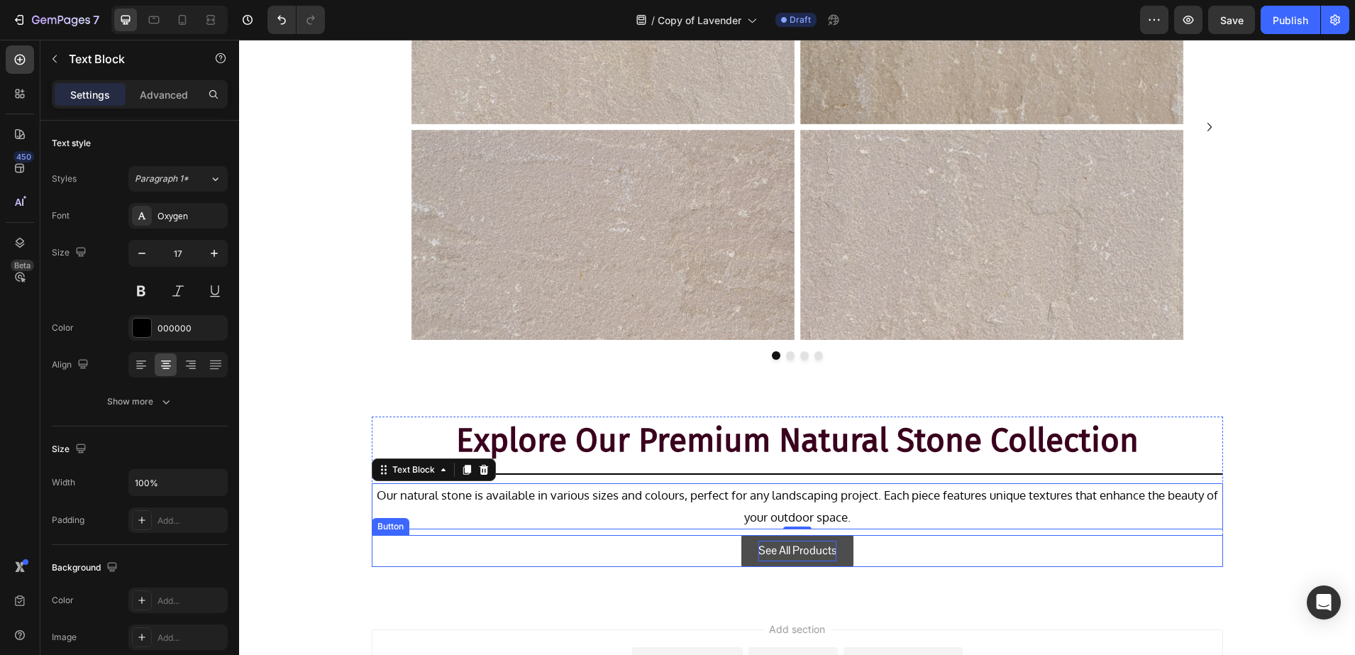
click at [778, 552] on p "See All Products" at bounding box center [797, 551] width 78 height 21
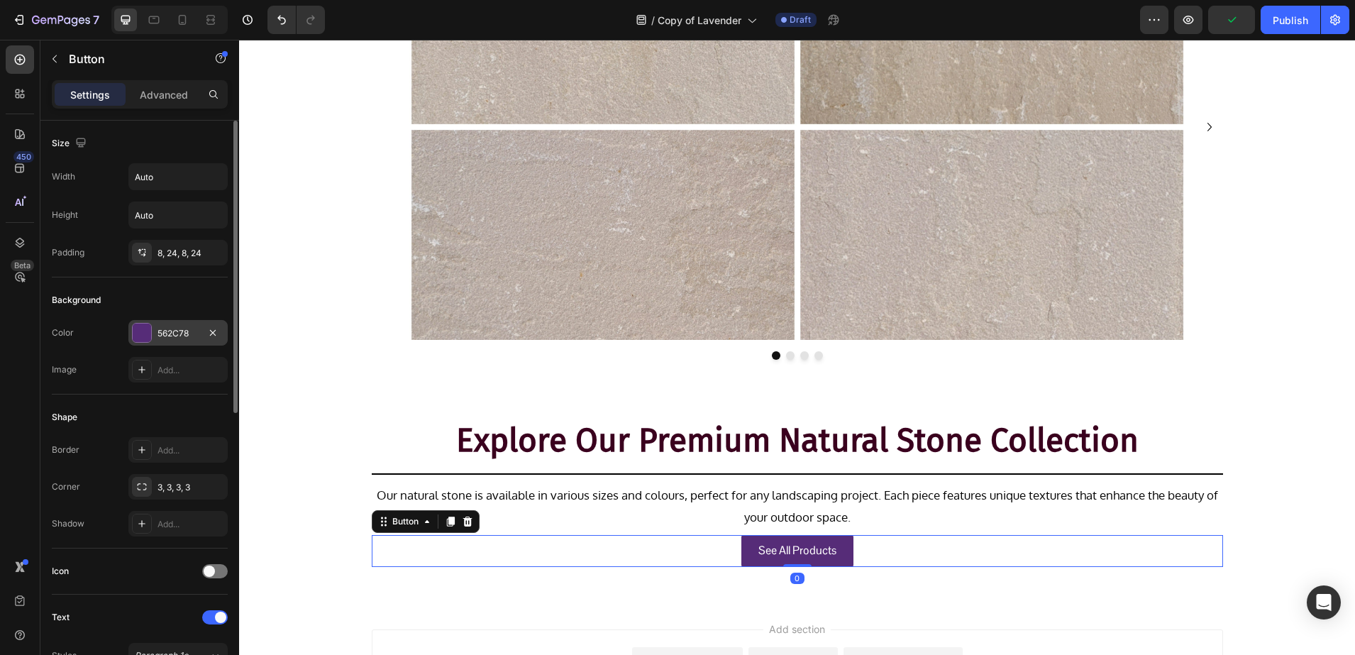
click at [140, 345] on div "562C78" at bounding box center [177, 333] width 99 height 26
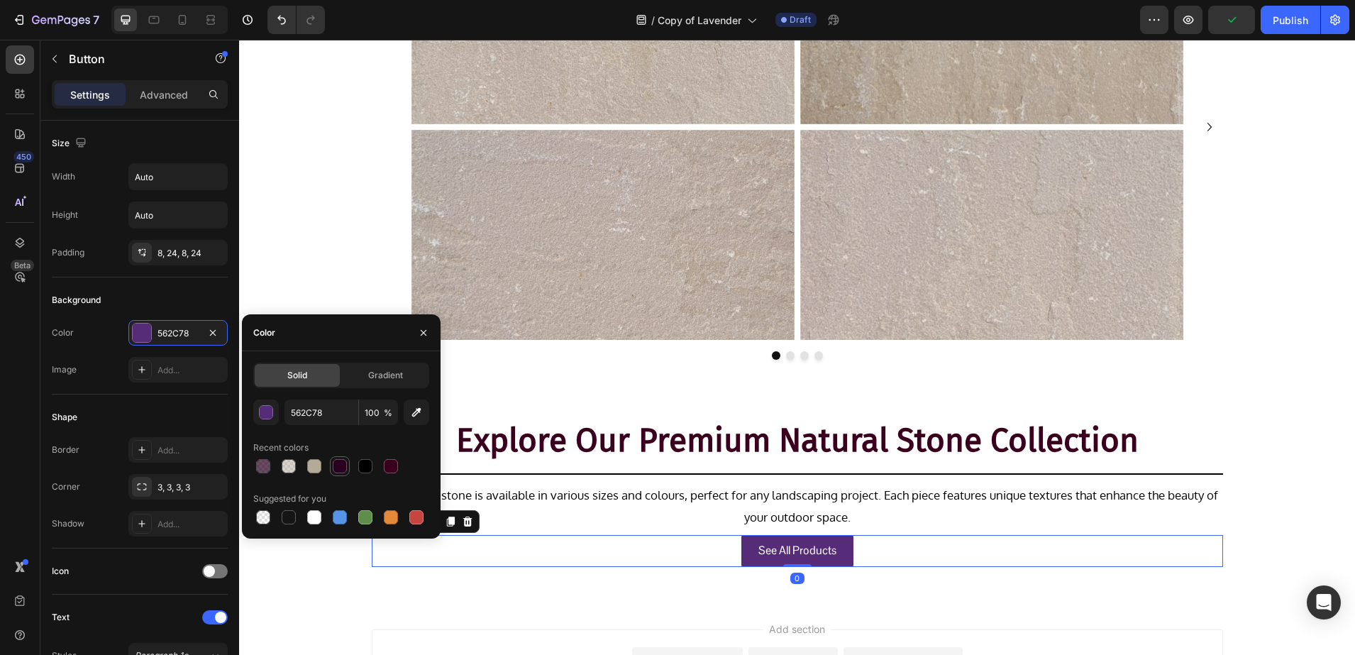
click at [335, 467] on div at bounding box center [340, 466] width 14 height 14
type input "29001F"
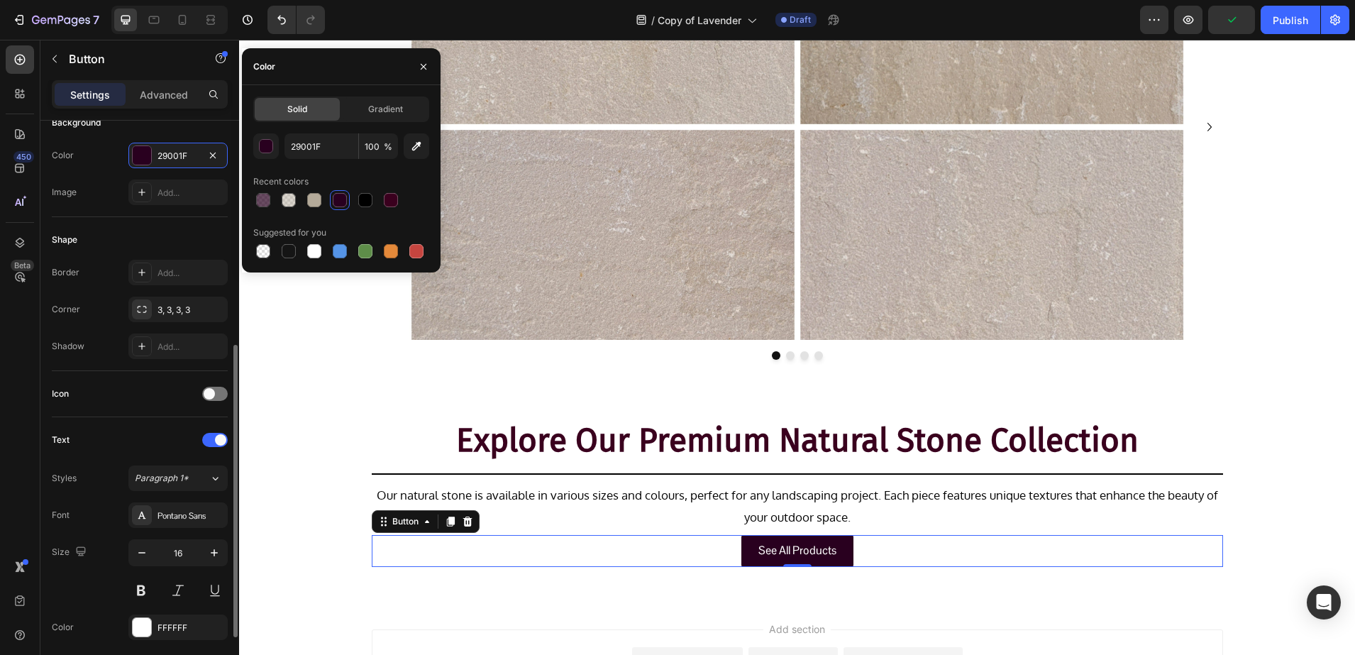
scroll to position [266, 0]
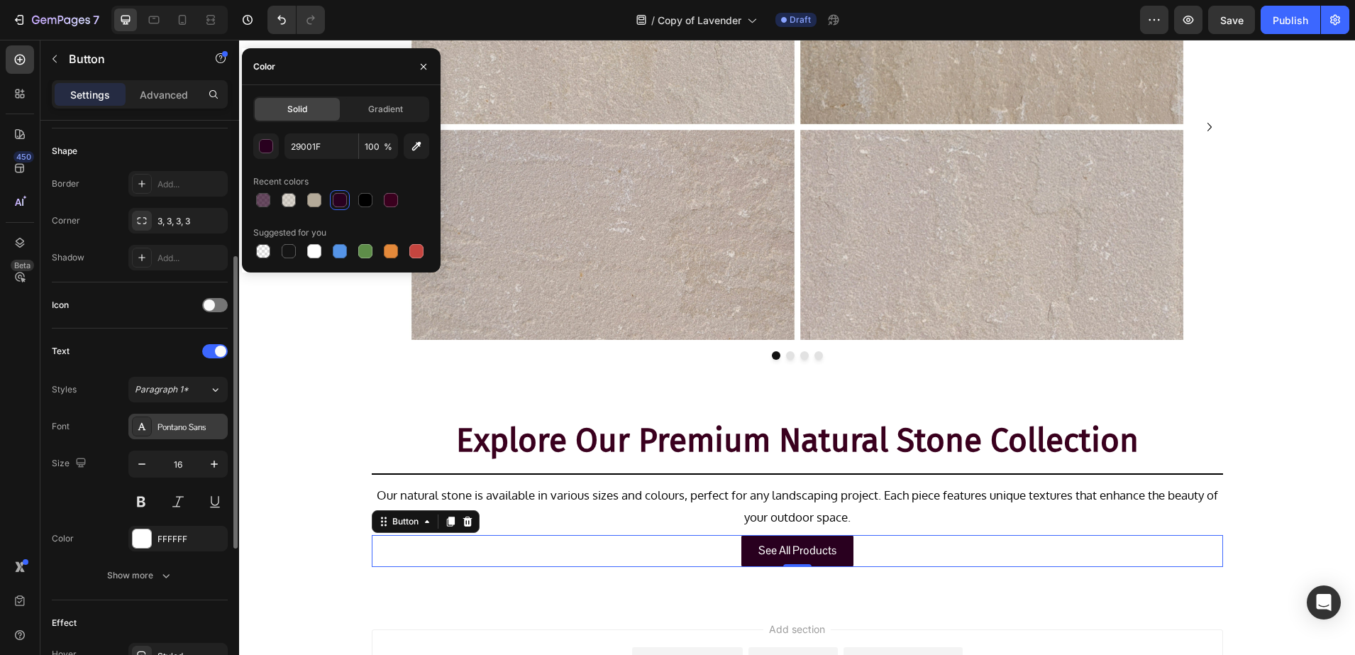
click at [144, 425] on icon at bounding box center [141, 426] width 11 height 11
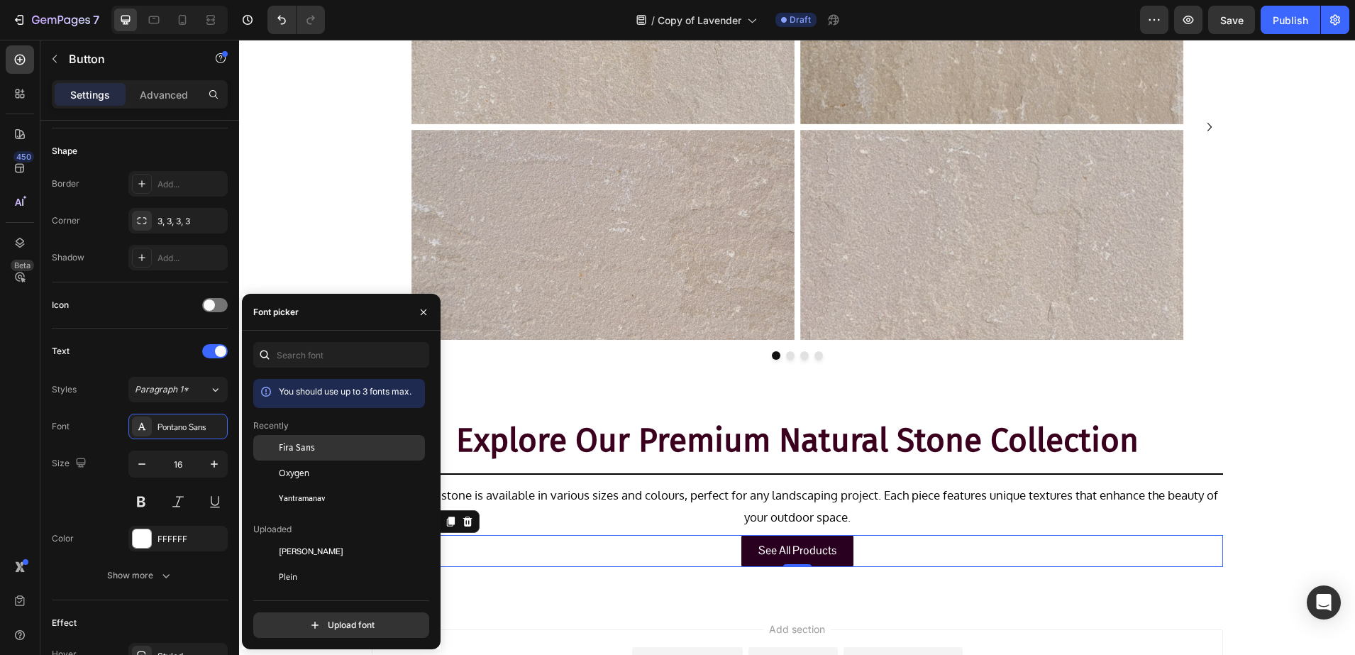
click at [319, 448] on div "Fira Sans" at bounding box center [350, 447] width 143 height 13
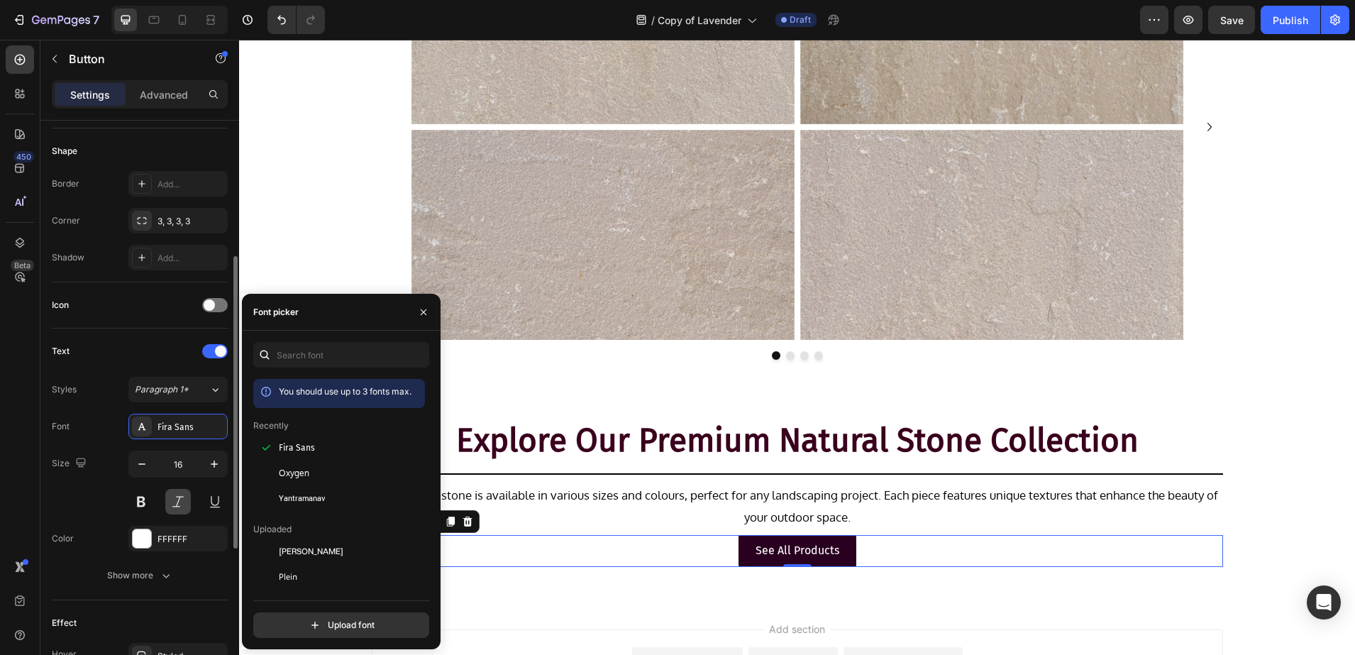
scroll to position [443, 0]
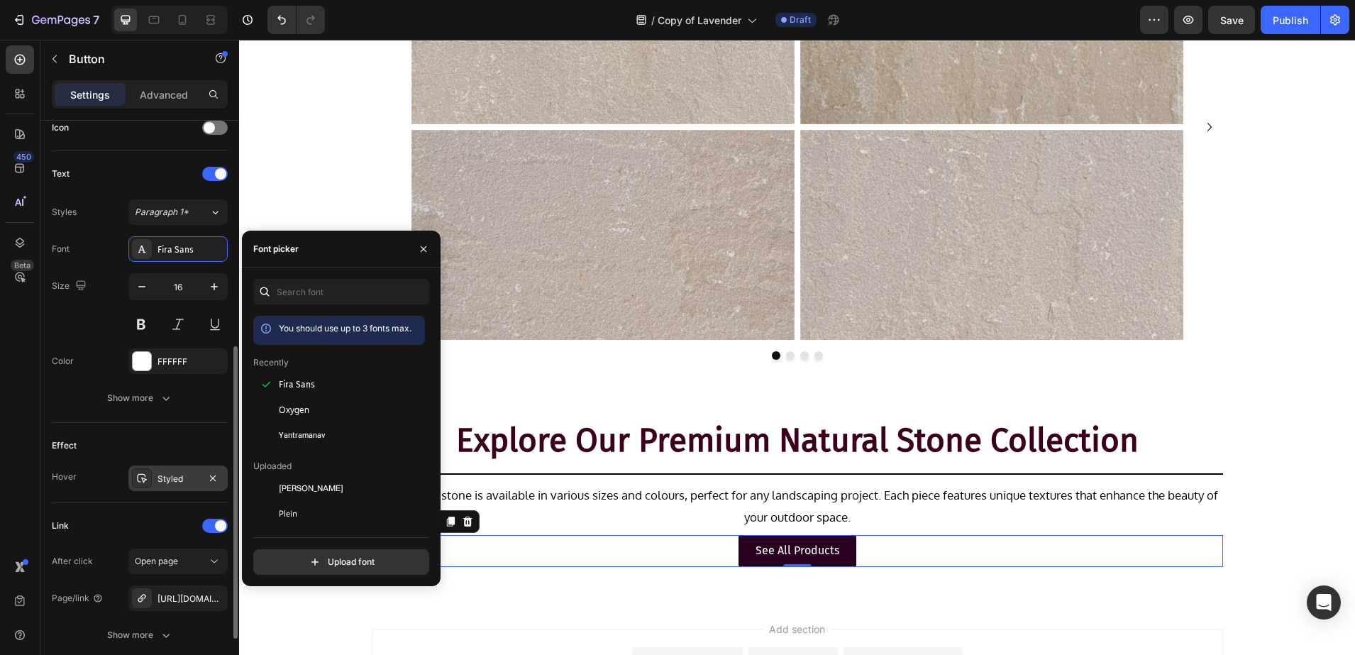
click at [179, 490] on div "Styled" at bounding box center [177, 478] width 99 height 26
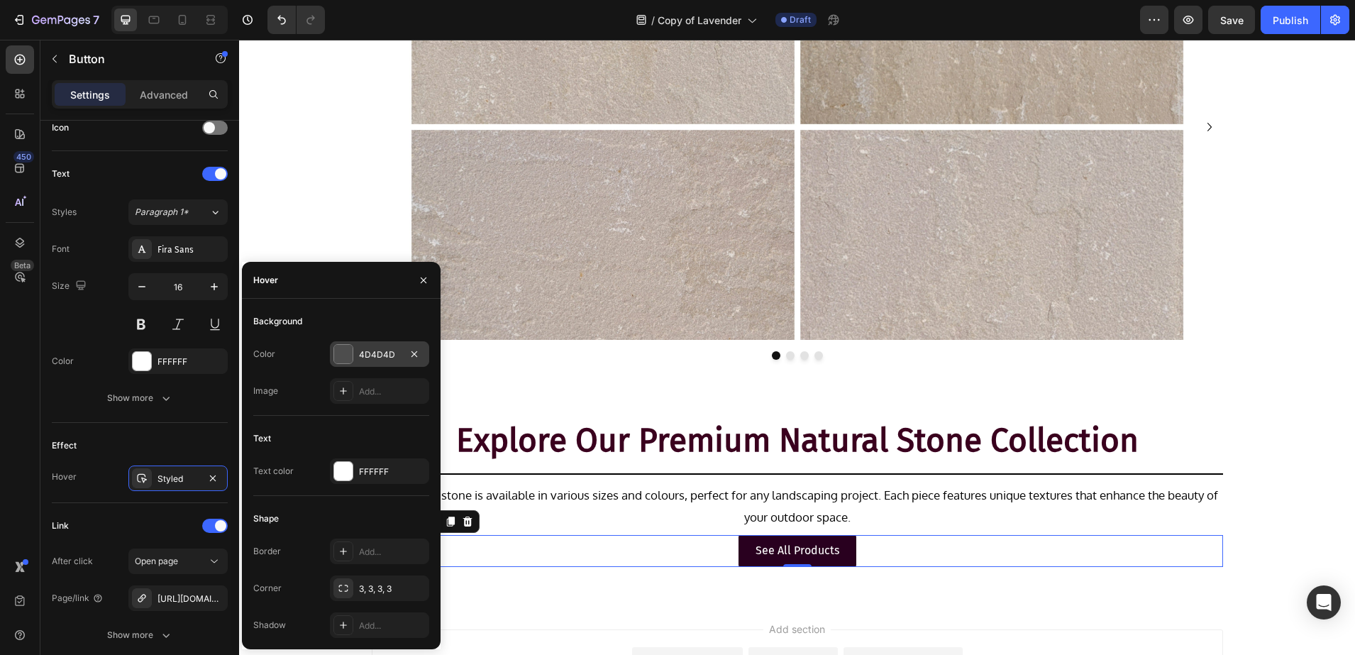
click at [349, 349] on div at bounding box center [343, 354] width 18 height 18
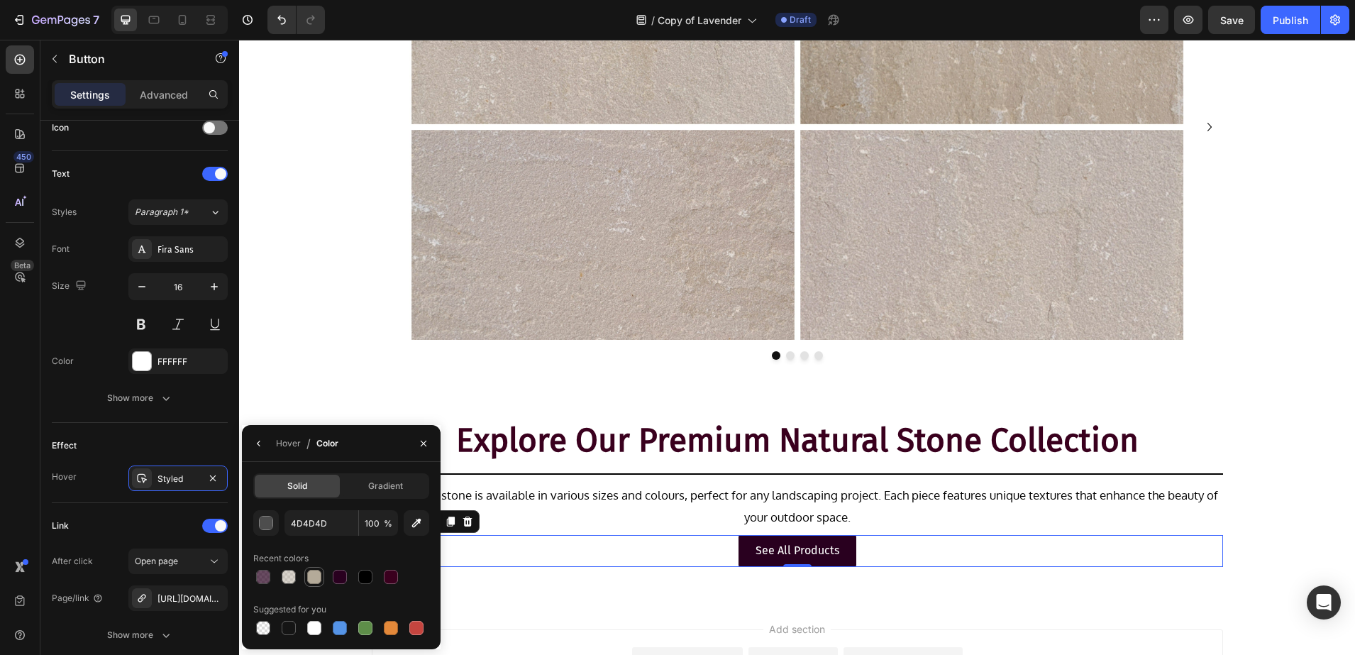
click at [320, 573] on div at bounding box center [314, 577] width 14 height 14
type input "B4AA99"
click at [781, 549] on p "See All Products" at bounding box center [798, 551] width 84 height 21
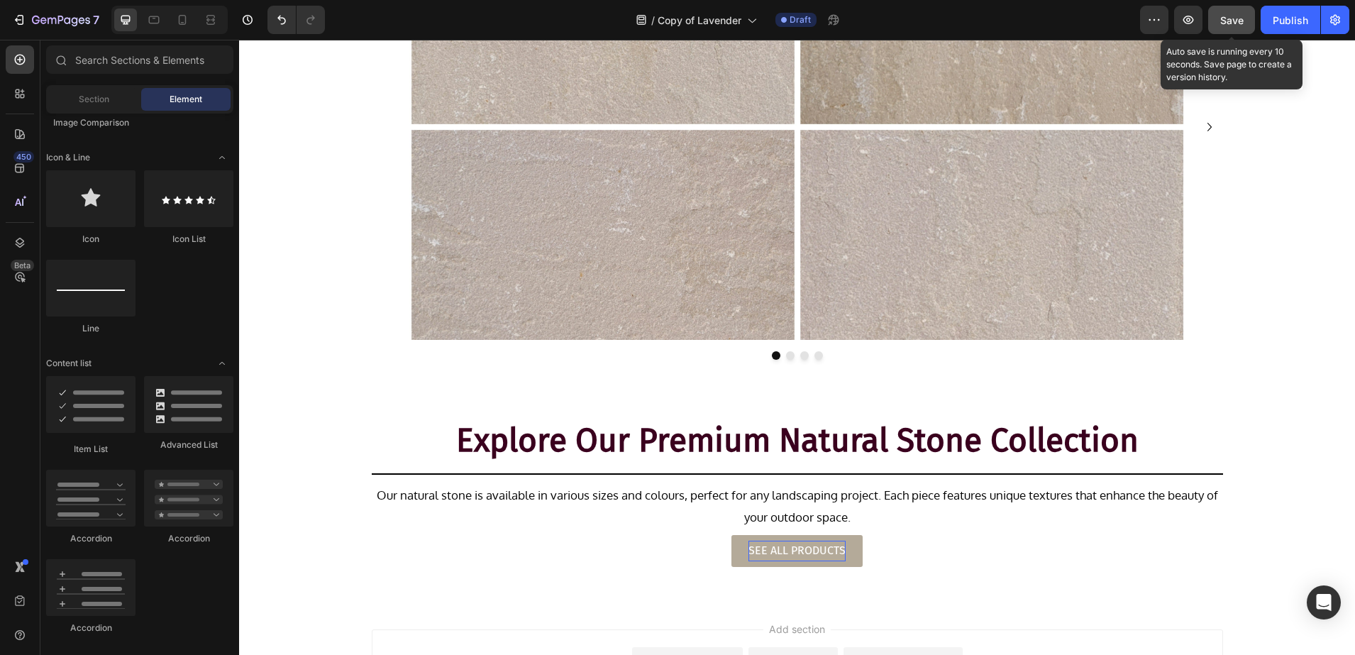
click at [1215, 28] on button "Save" at bounding box center [1231, 20] width 47 height 28
